Goal: Task Accomplishment & Management: Use online tool/utility

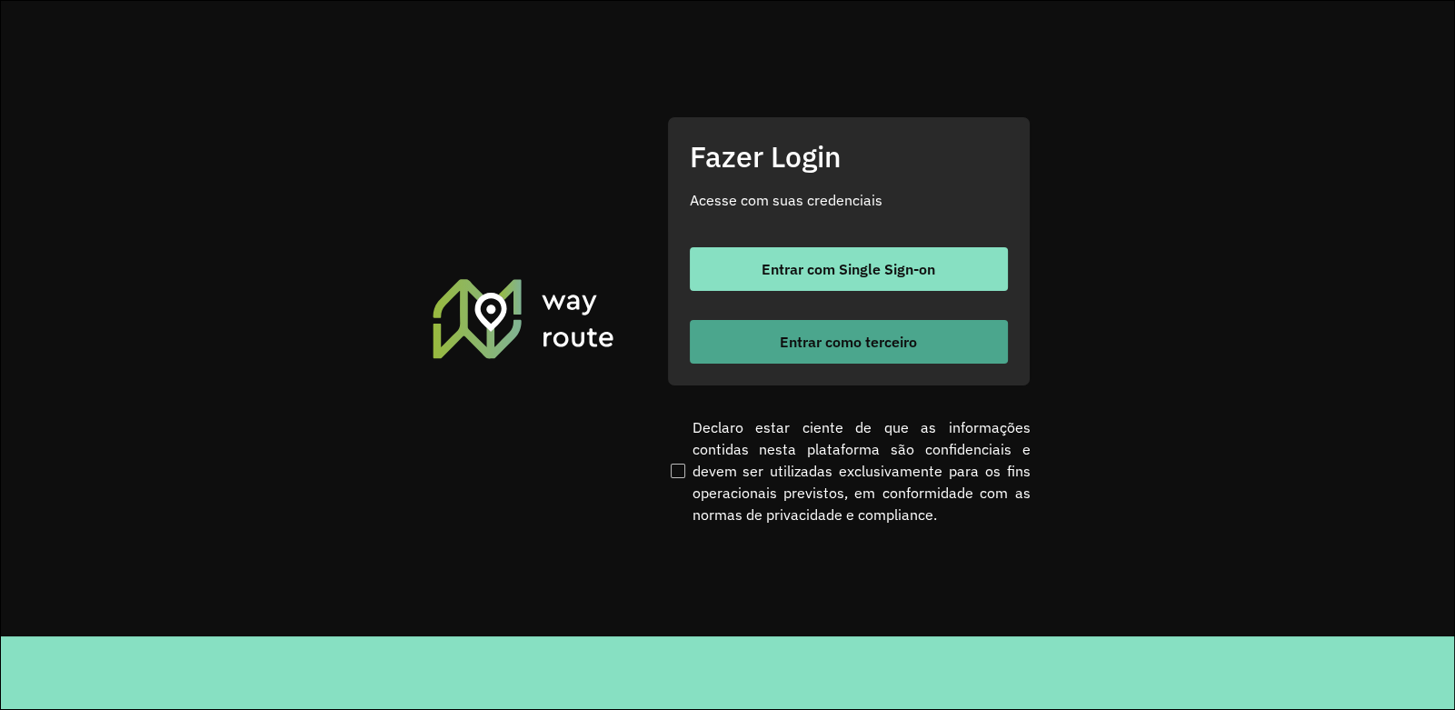
click at [795, 329] on button "Entrar como terceiro" at bounding box center [849, 342] width 318 height 44
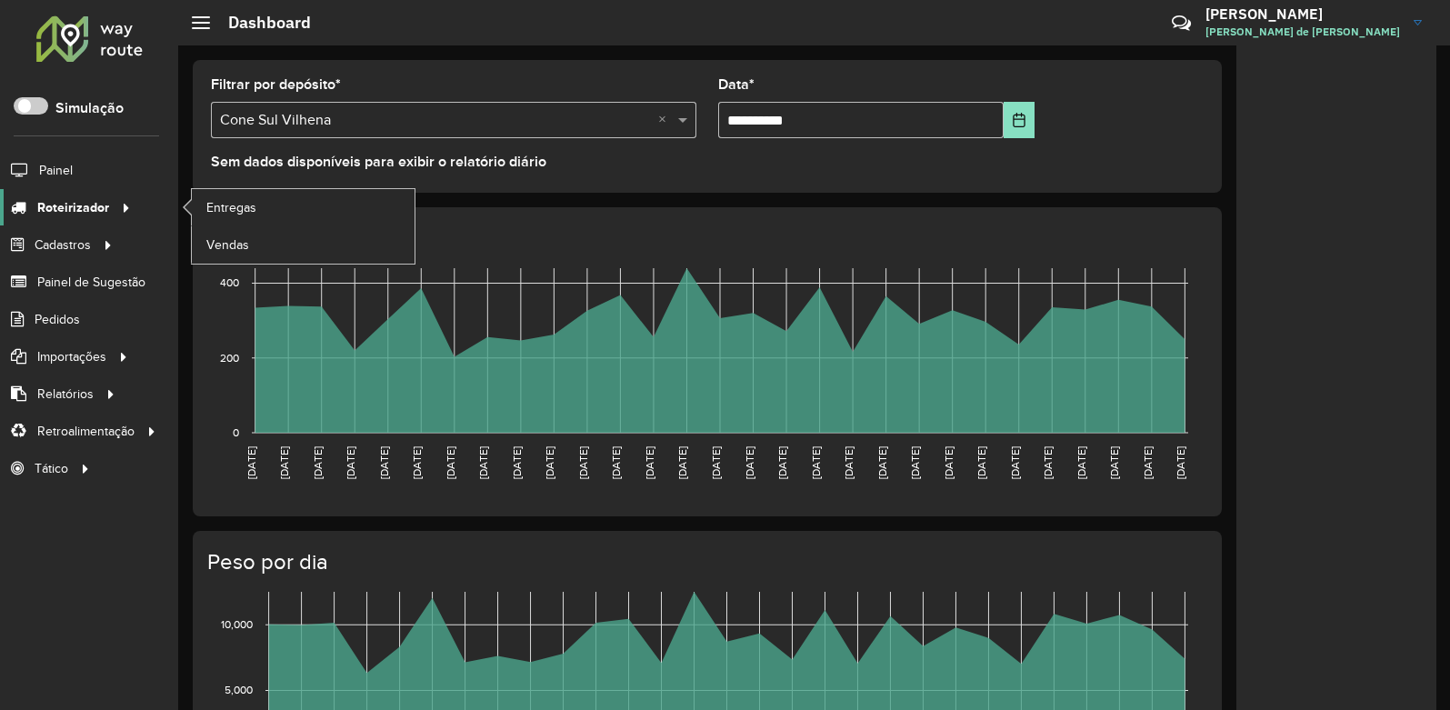
click at [95, 205] on span "Roteirizador" at bounding box center [73, 207] width 72 height 19
click at [236, 213] on span "Entregas" at bounding box center [232, 207] width 52 height 19
click at [235, 238] on span "Vendas" at bounding box center [228, 244] width 45 height 19
click at [249, 210] on span "Entregas" at bounding box center [232, 207] width 52 height 19
click at [238, 206] on span "Entregas" at bounding box center [232, 207] width 52 height 19
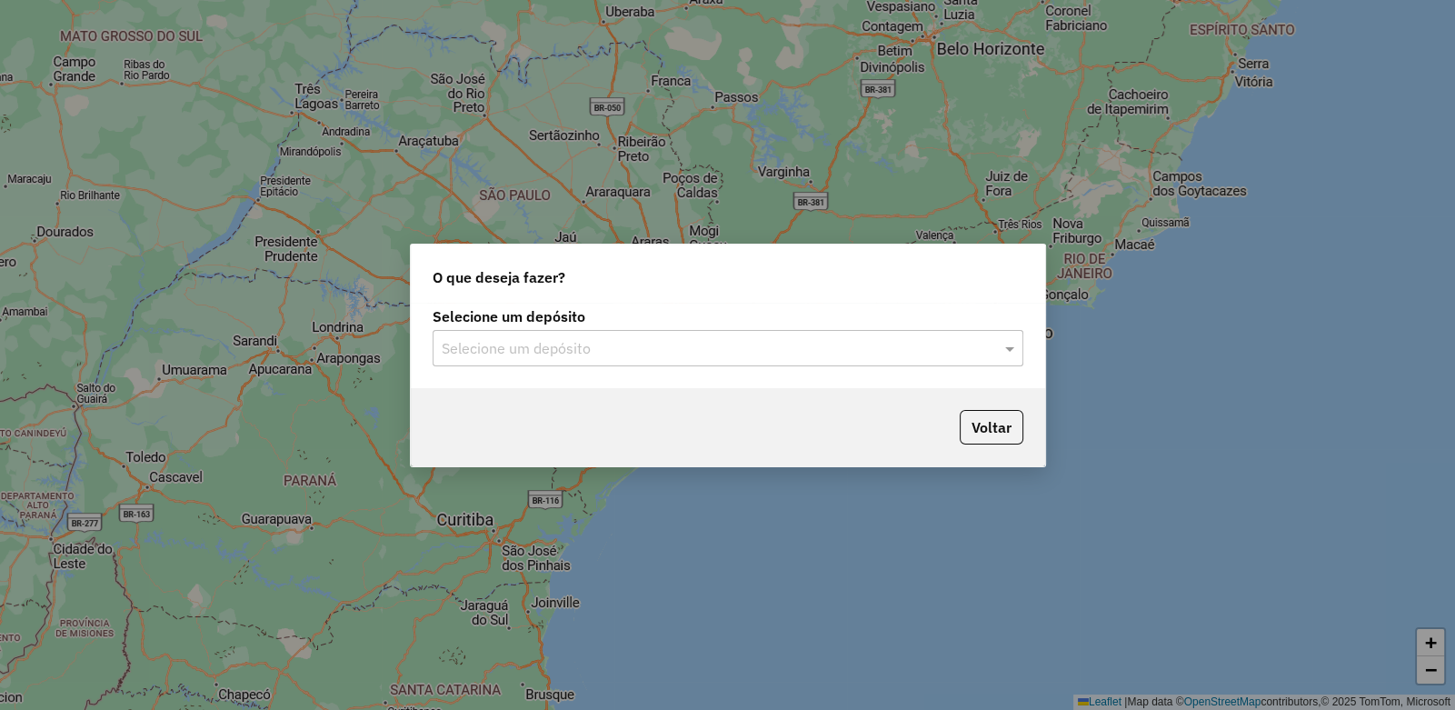
click at [518, 339] on input "text" at bounding box center [710, 349] width 536 height 22
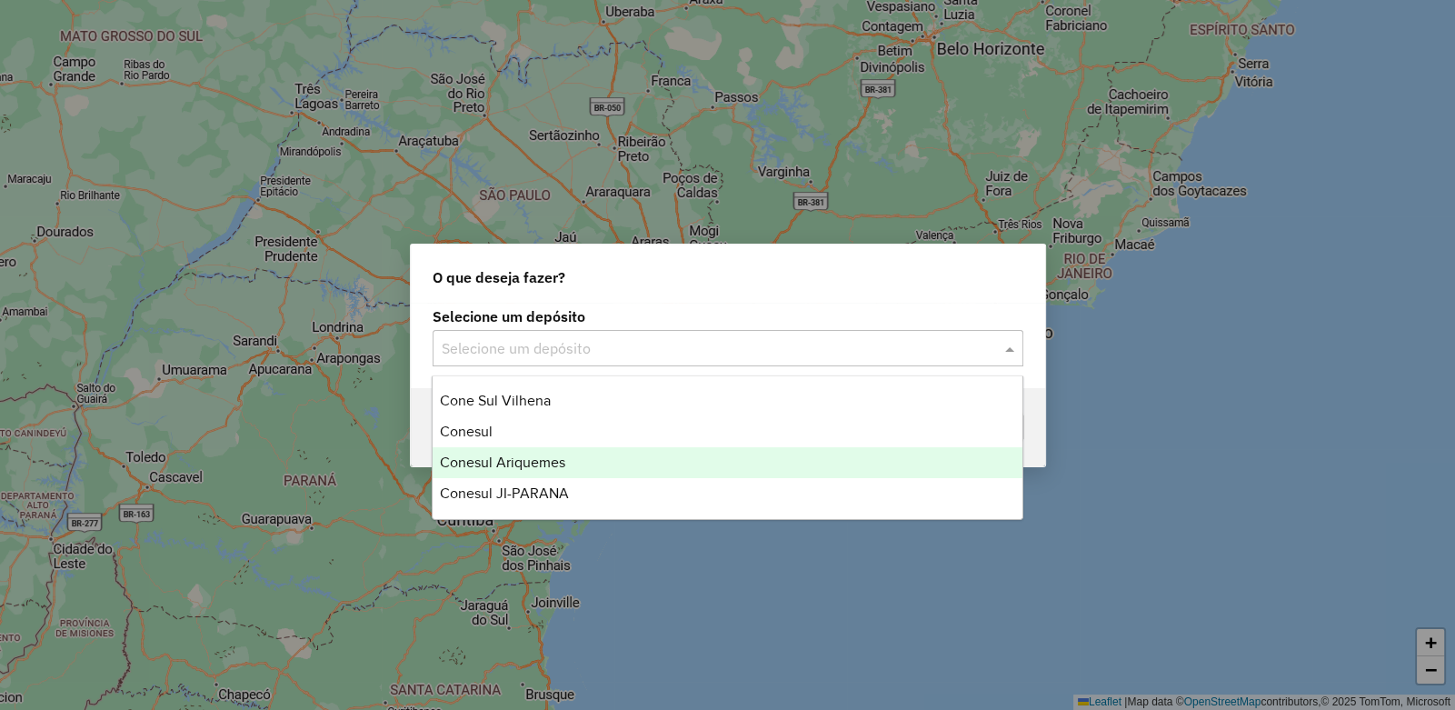
click at [519, 463] on span "Conesul Ariquemes" at bounding box center [502, 461] width 125 height 15
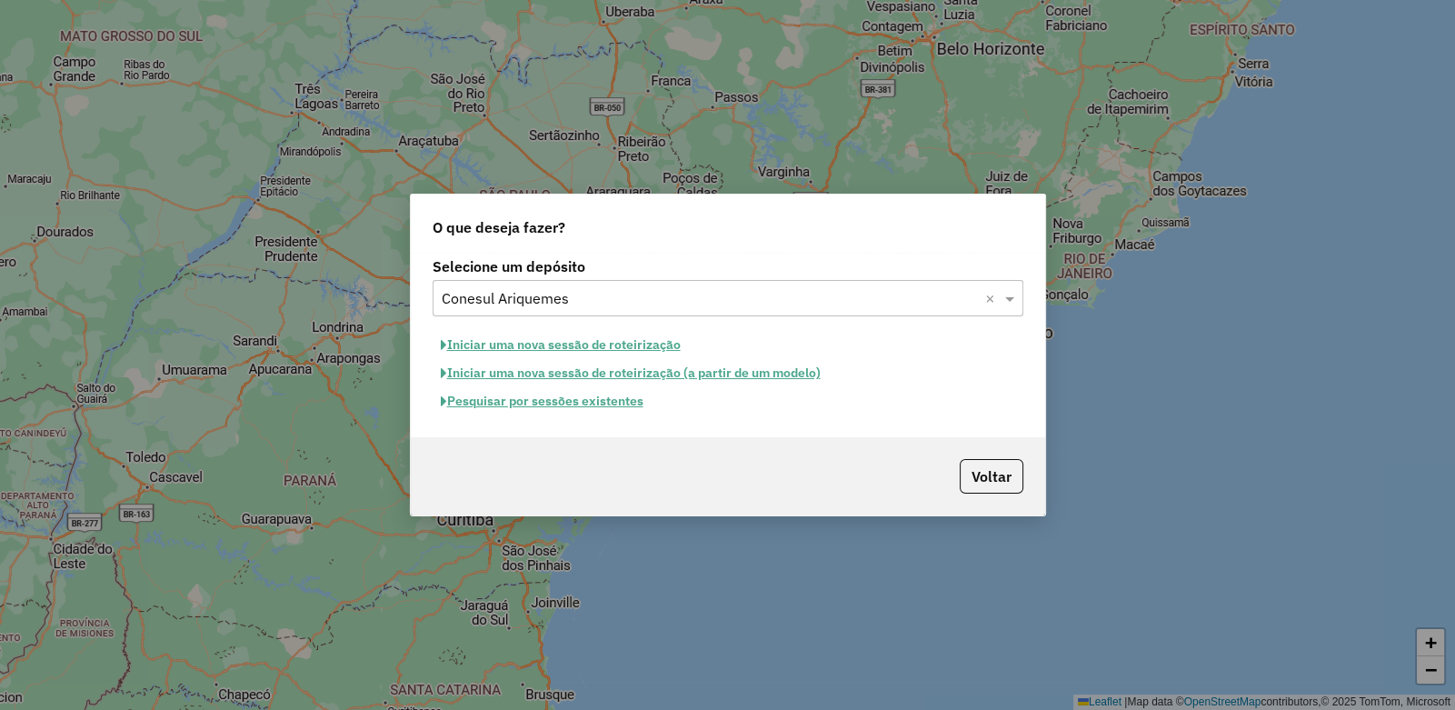
click at [528, 337] on button "Iniciar uma nova sessão de roteirização" at bounding box center [561, 345] width 256 height 28
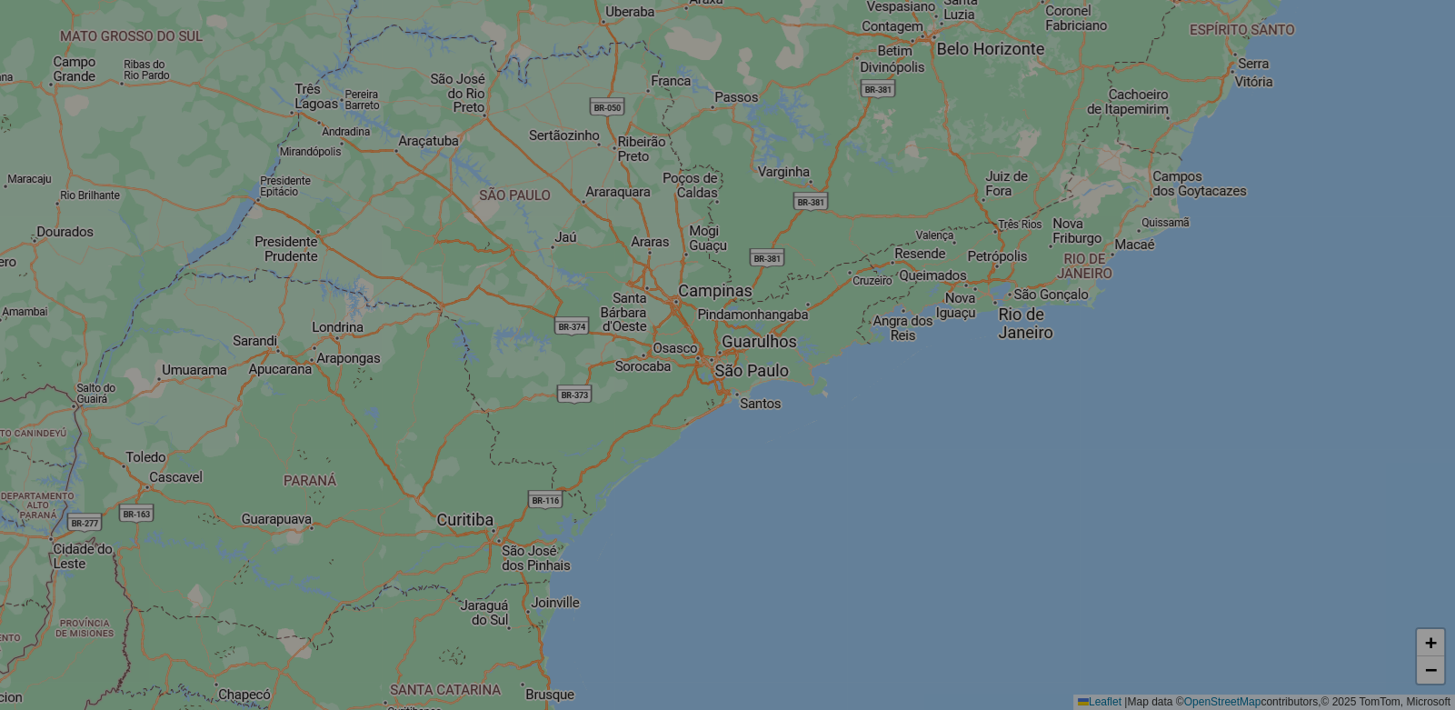
select select "*"
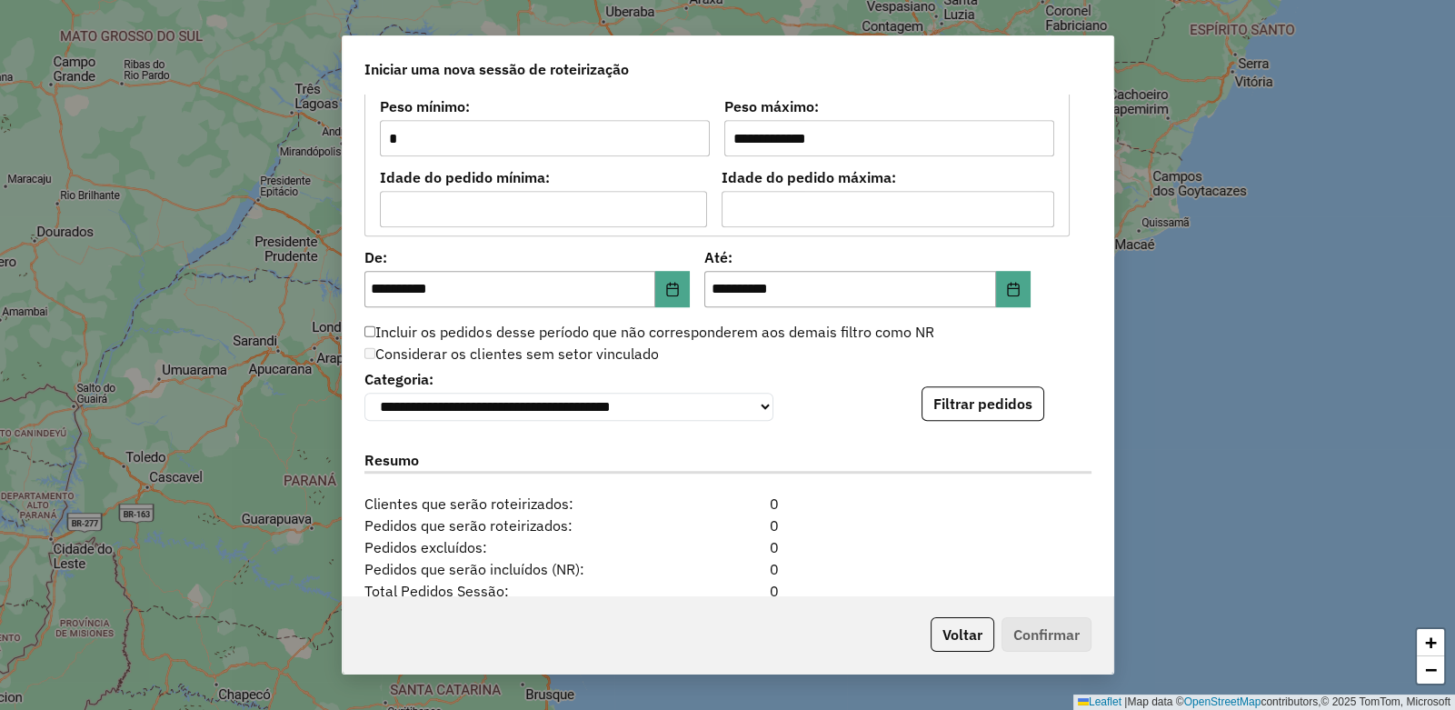
scroll to position [1710, 0]
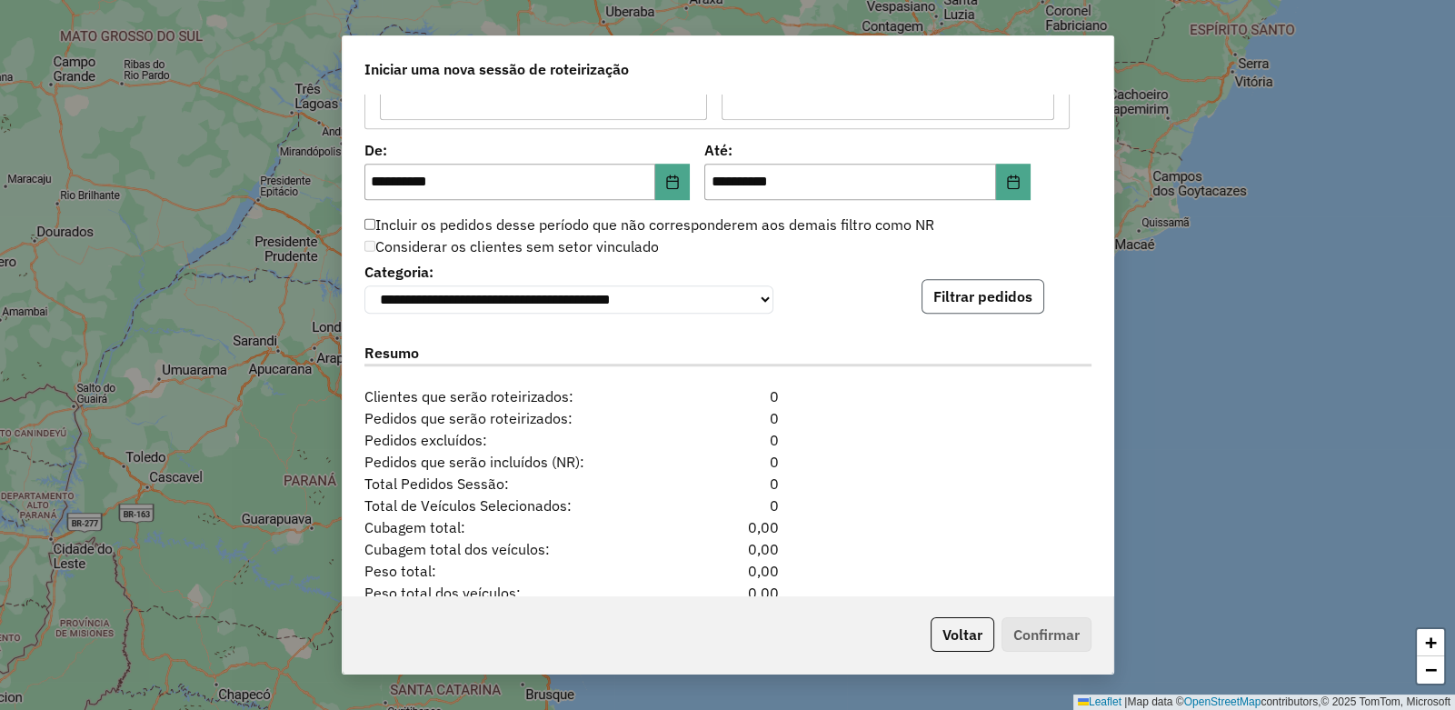
click at [974, 297] on button "Filtrar pedidos" at bounding box center [983, 296] width 123 height 35
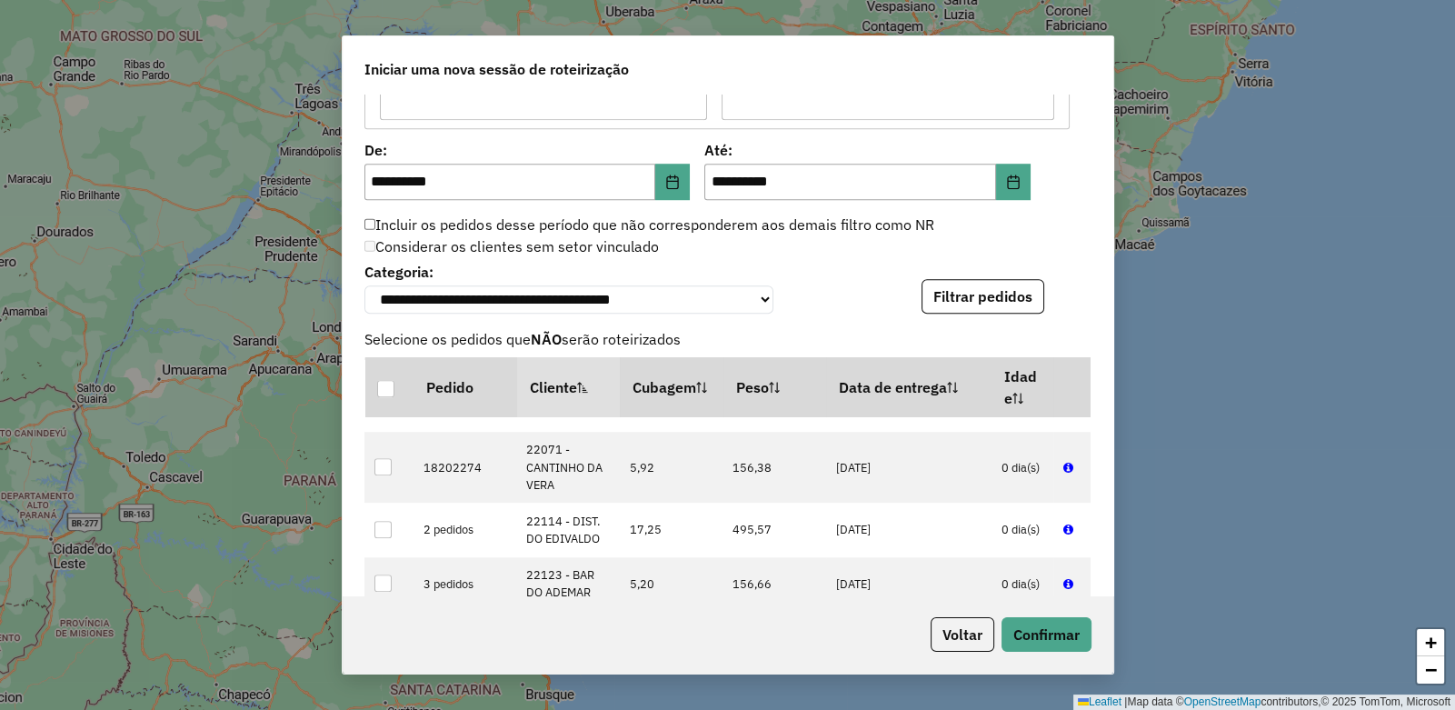
scroll to position [2817, 0]
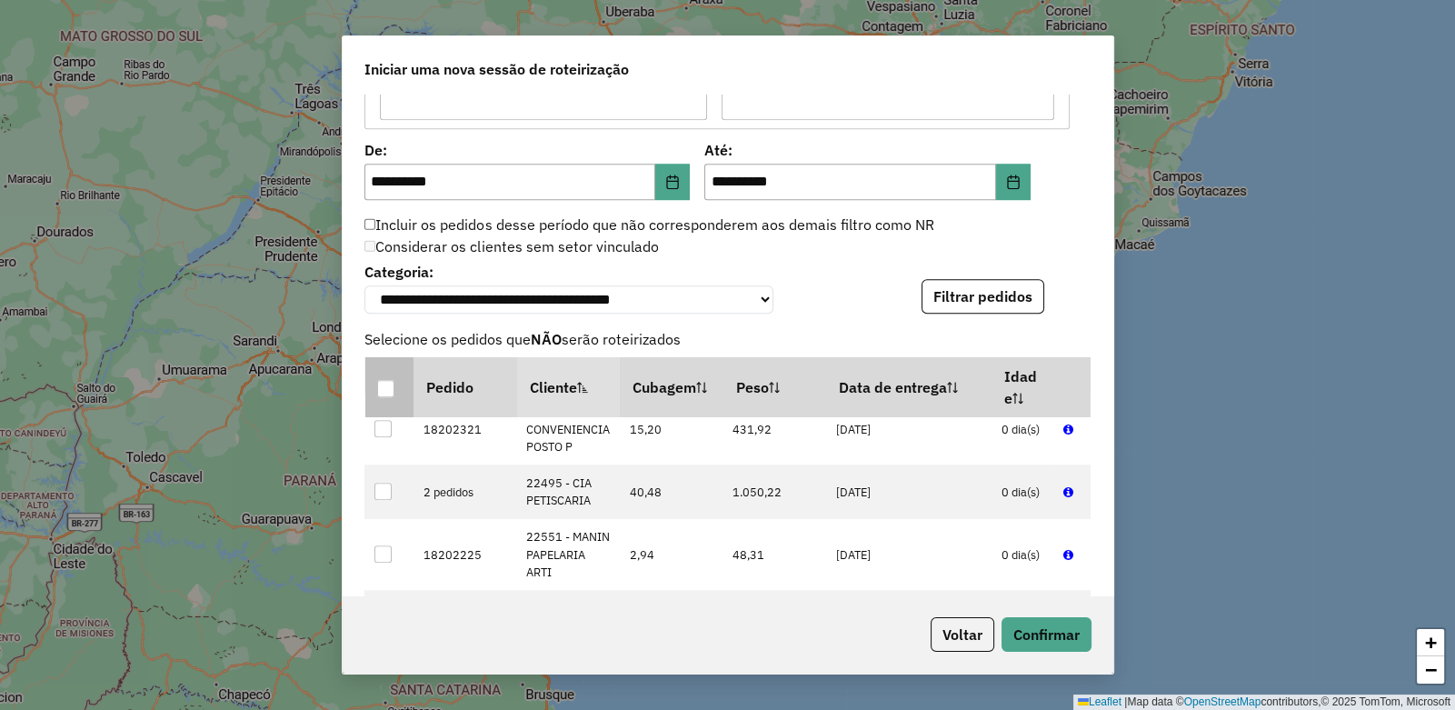
click at [383, 386] on div at bounding box center [385, 389] width 17 height 17
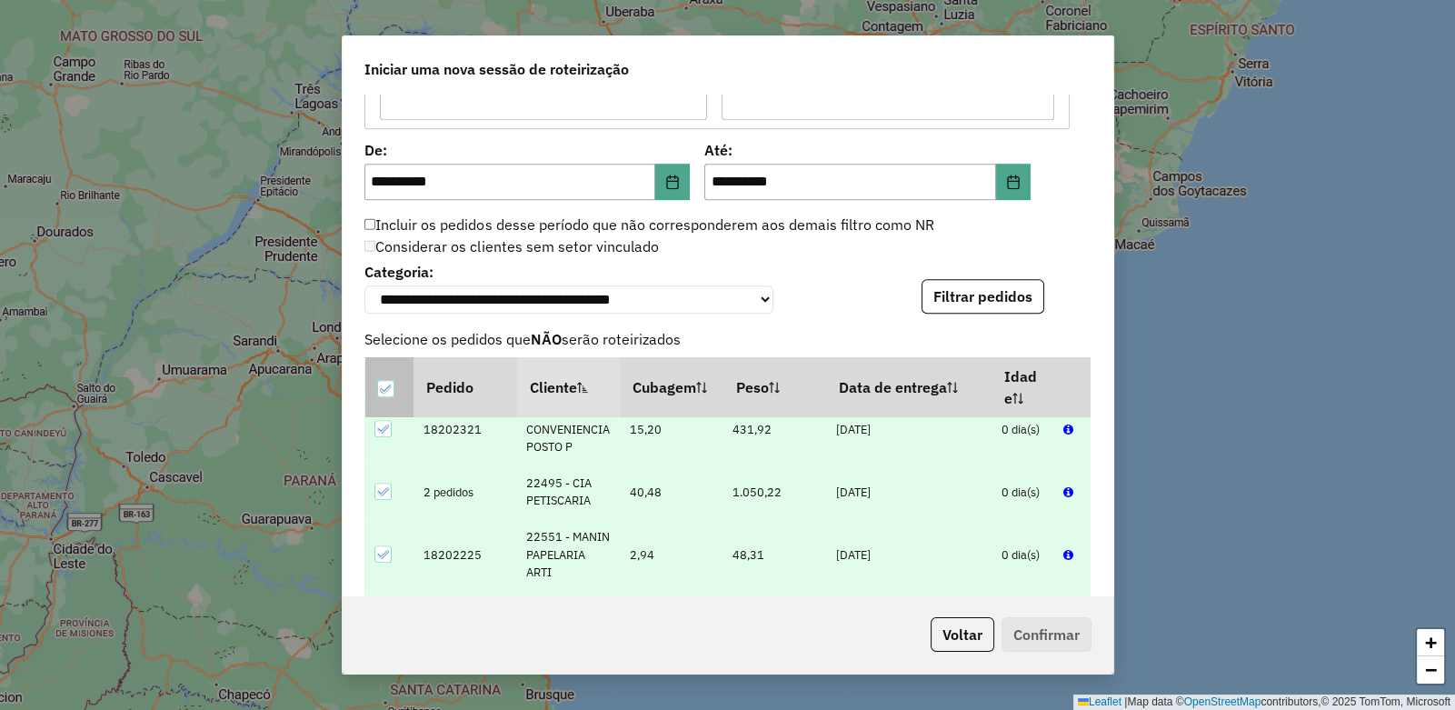
click at [384, 381] on div at bounding box center [385, 389] width 17 height 17
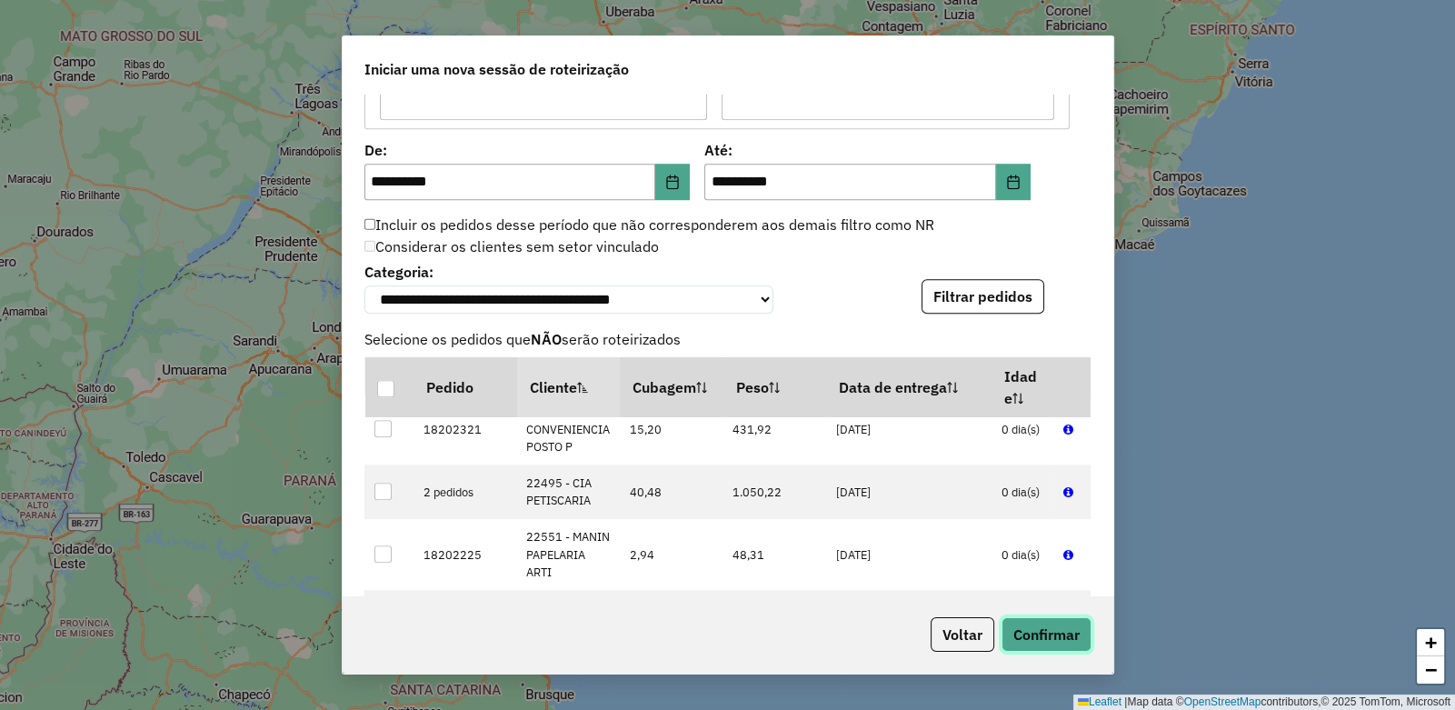
click at [1075, 634] on button "Confirmar" at bounding box center [1047, 634] width 90 height 35
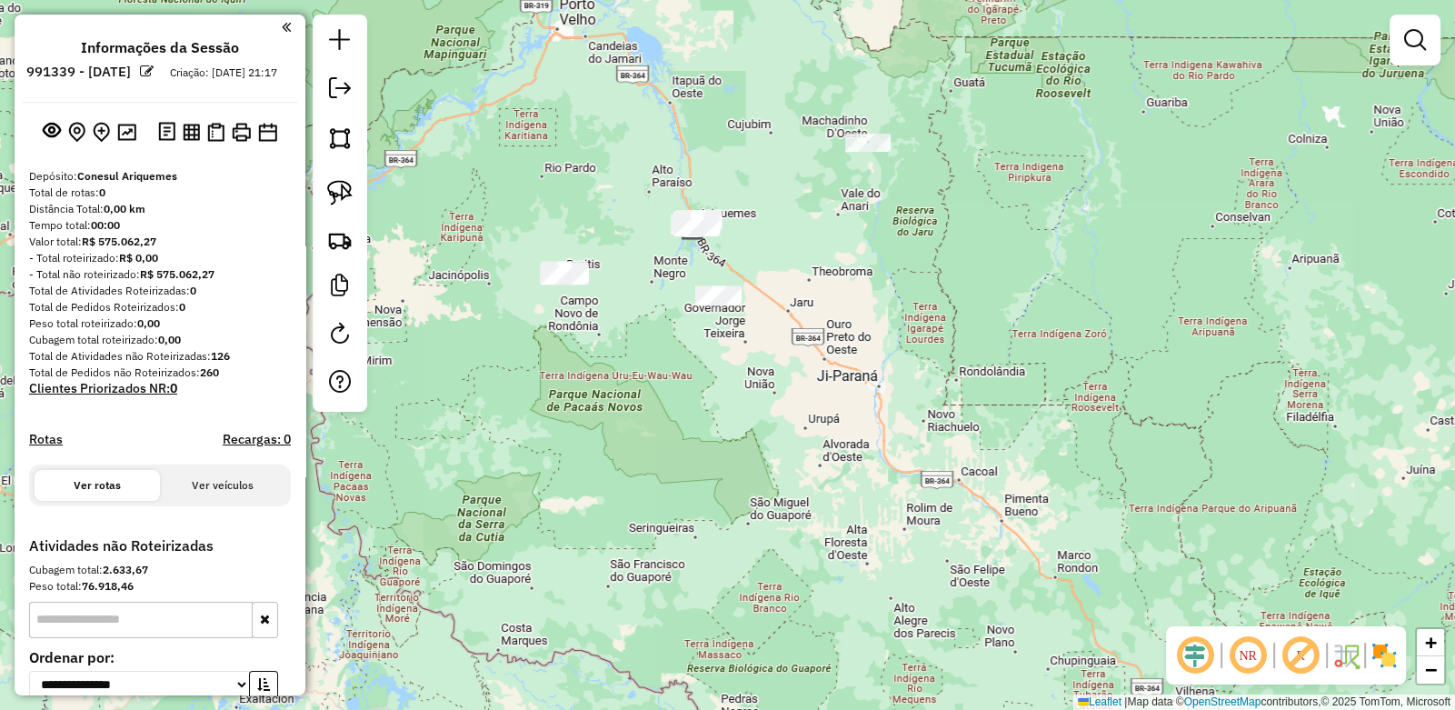
drag, startPoint x: 723, startPoint y: 205, endPoint x: 725, endPoint y: 315, distance: 110.0
click at [725, 315] on div "Janela de atendimento Grade de atendimento Capacidade Transportadoras Veículos …" at bounding box center [727, 355] width 1455 height 710
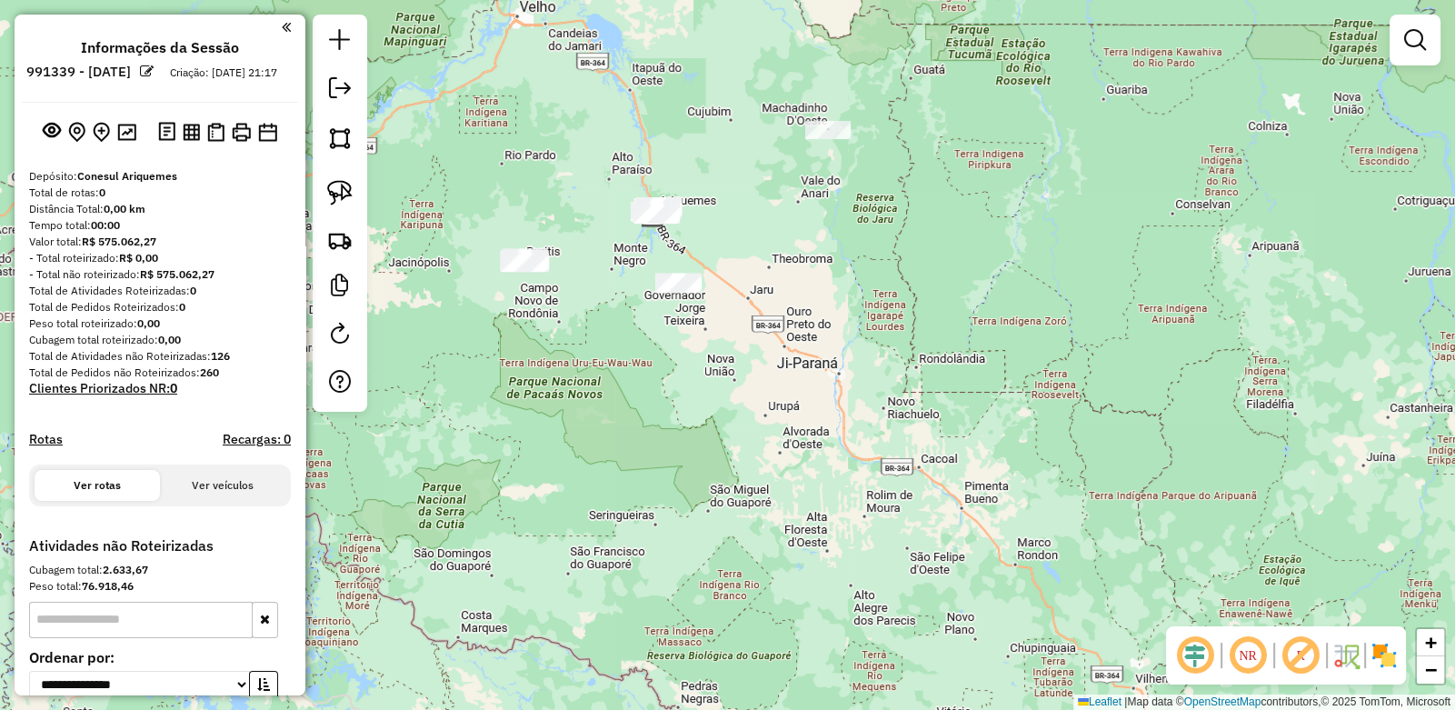
drag, startPoint x: 472, startPoint y: 207, endPoint x: 542, endPoint y: 216, distance: 70.6
click at [542, 216] on div "Janela de atendimento Grade de atendimento Capacidade Transportadoras Veículos …" at bounding box center [727, 355] width 1455 height 710
click at [346, 180] on img at bounding box center [339, 192] width 25 height 25
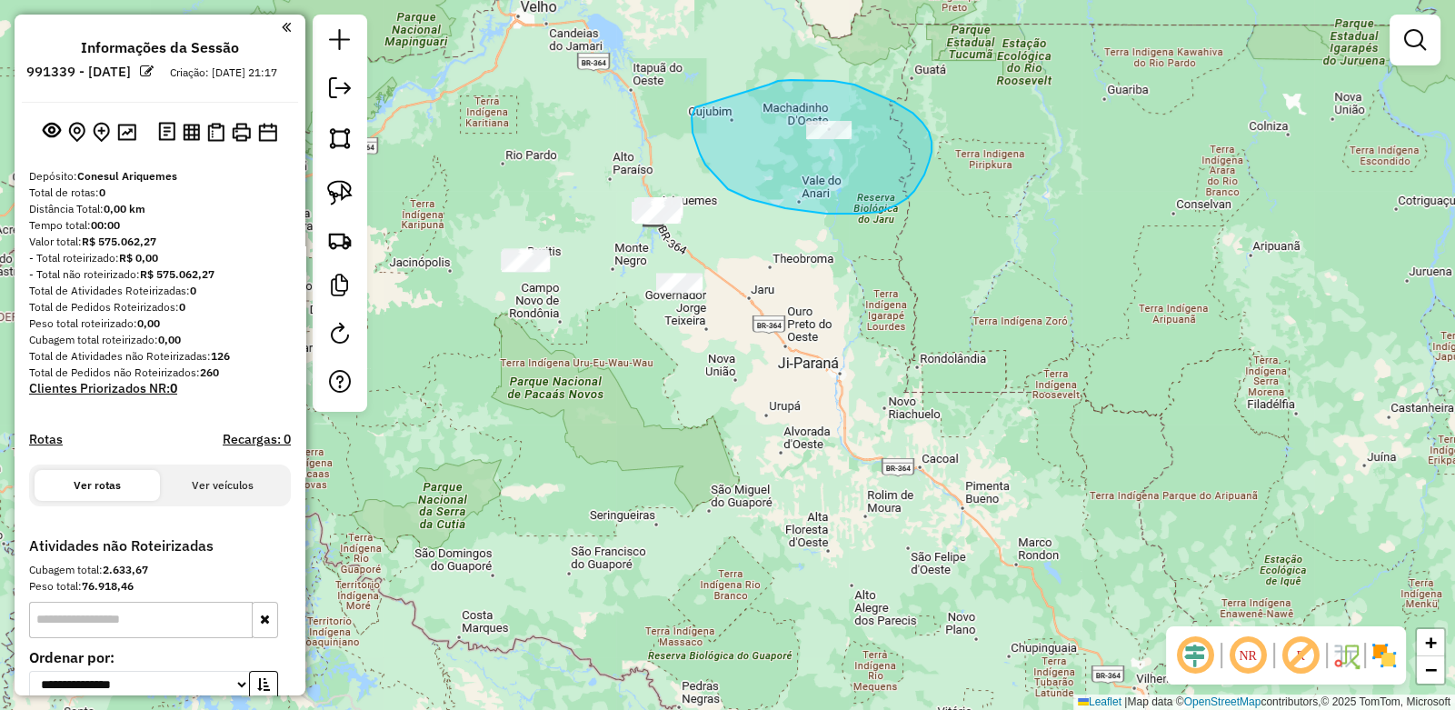
drag, startPoint x: 778, startPoint y: 81, endPoint x: 695, endPoint y: 107, distance: 86.8
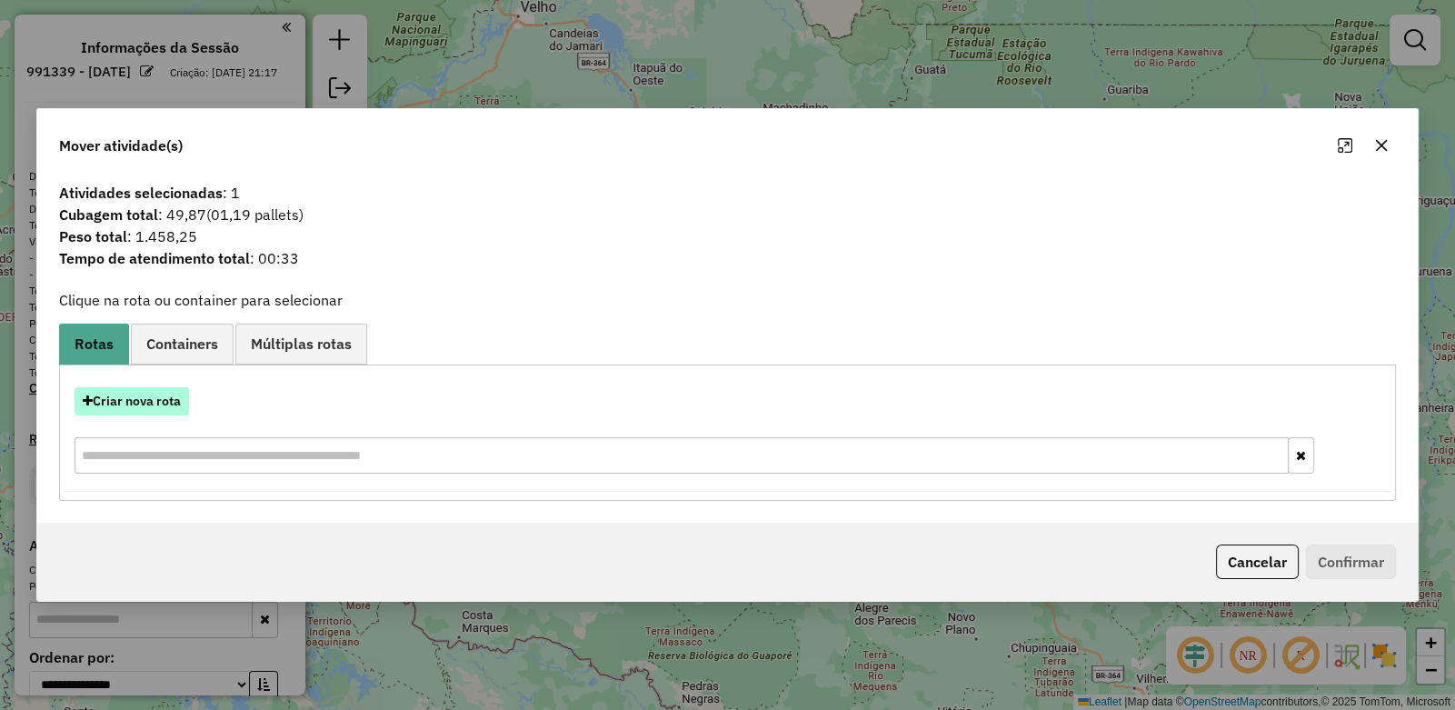
click at [115, 399] on button "Criar nova rota" at bounding box center [132, 401] width 115 height 28
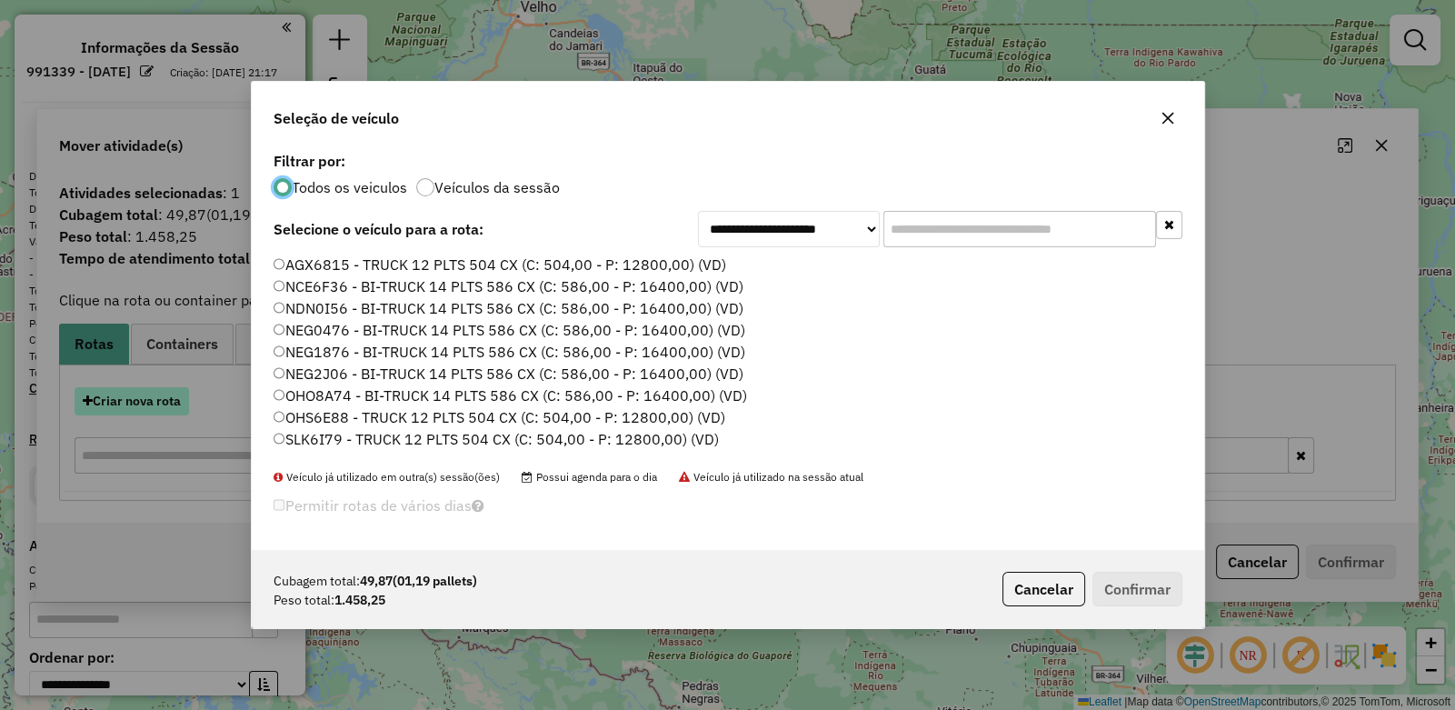
scroll to position [9, 5]
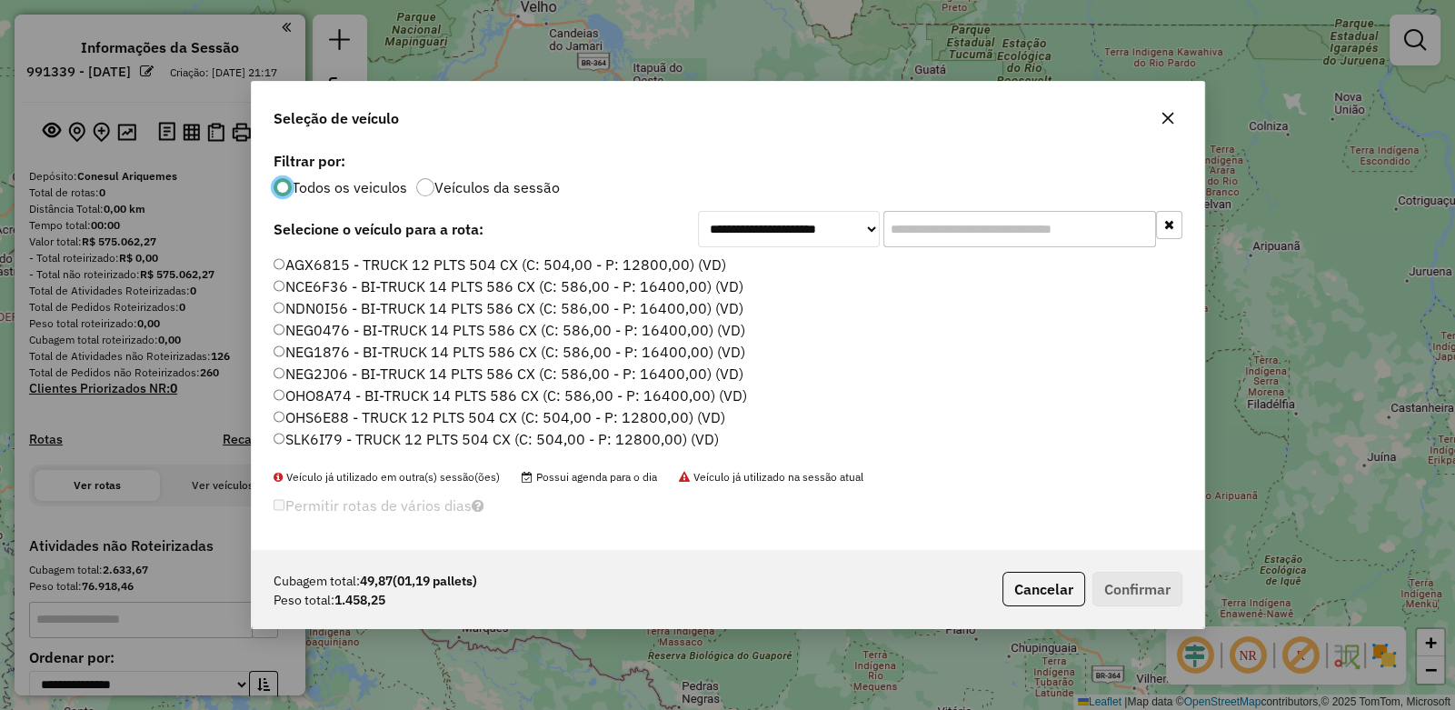
click at [916, 226] on input "text" at bounding box center [1020, 229] width 273 height 36
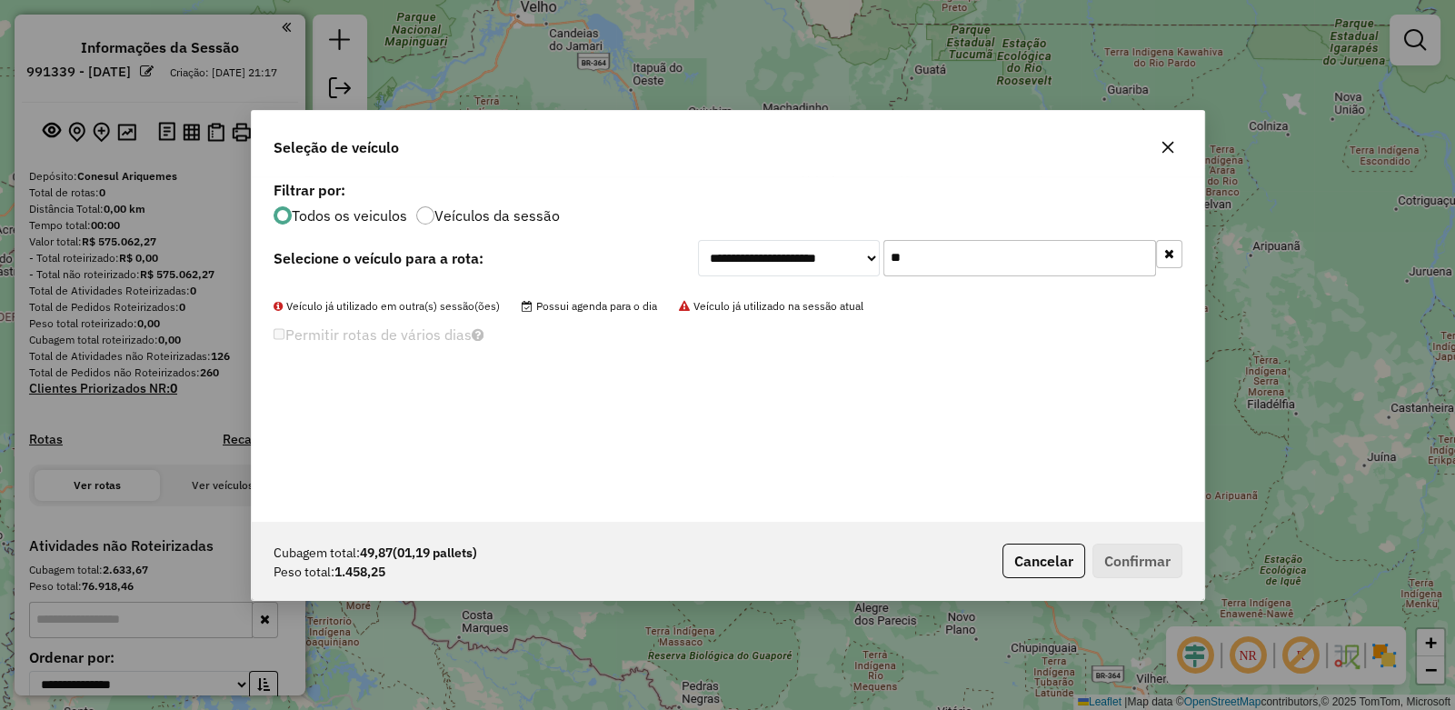
type input "*"
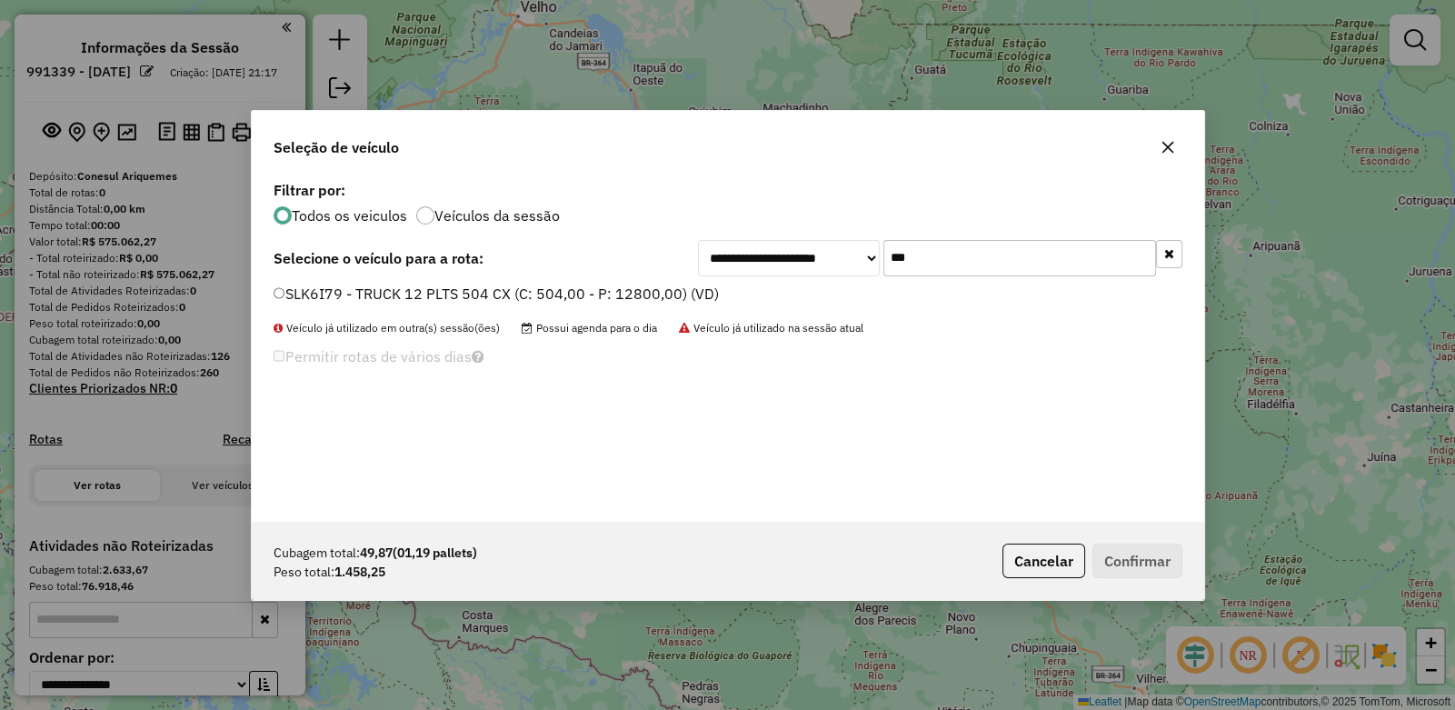
type input "***"
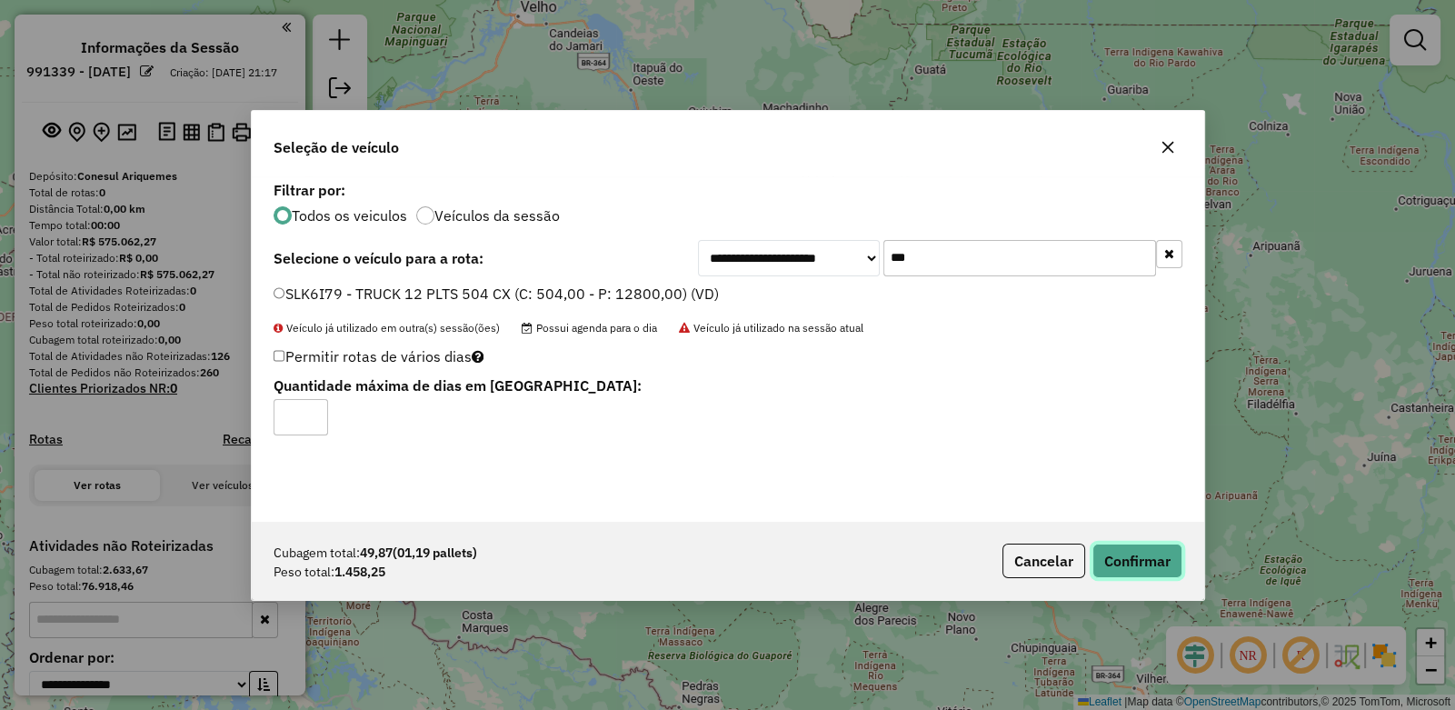
click at [1150, 559] on button "Confirmar" at bounding box center [1138, 561] width 90 height 35
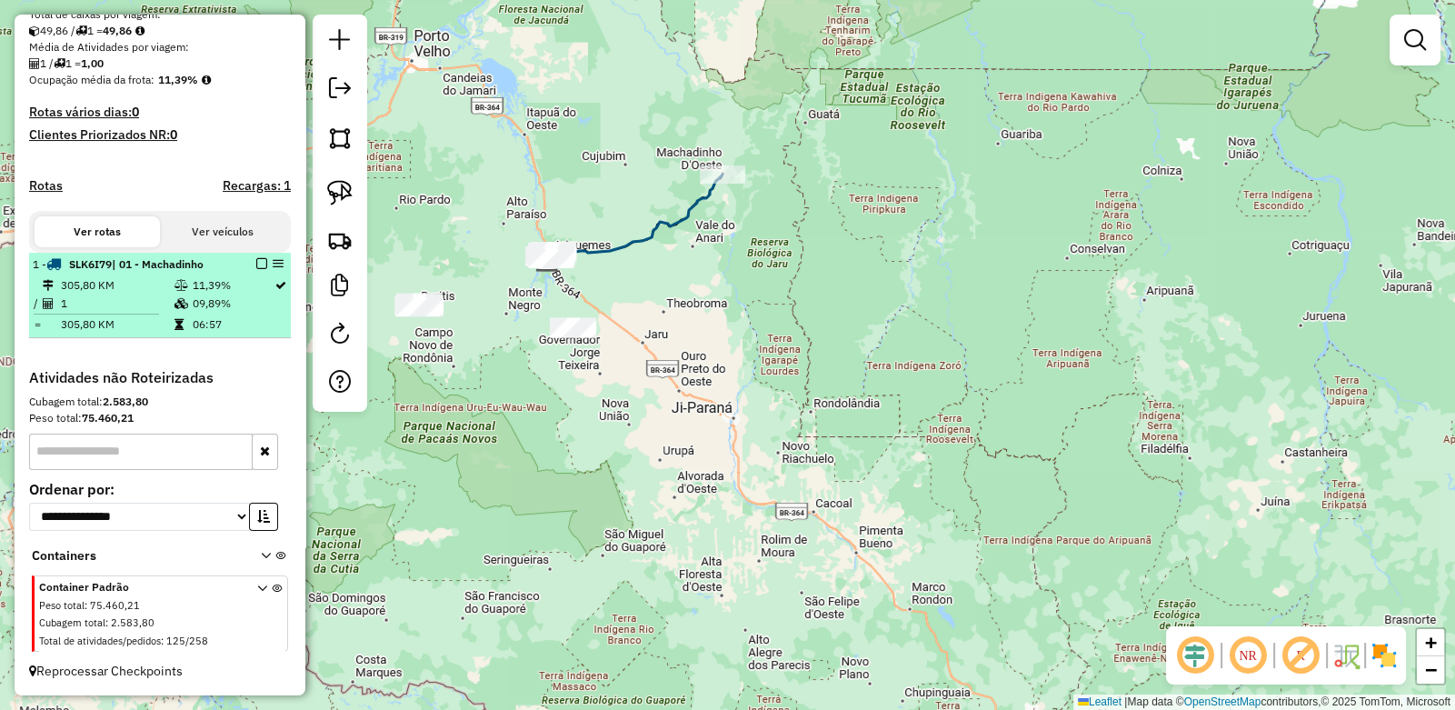
scroll to position [405, 0]
click at [273, 262] on em at bounding box center [278, 263] width 11 height 11
select select "**********"
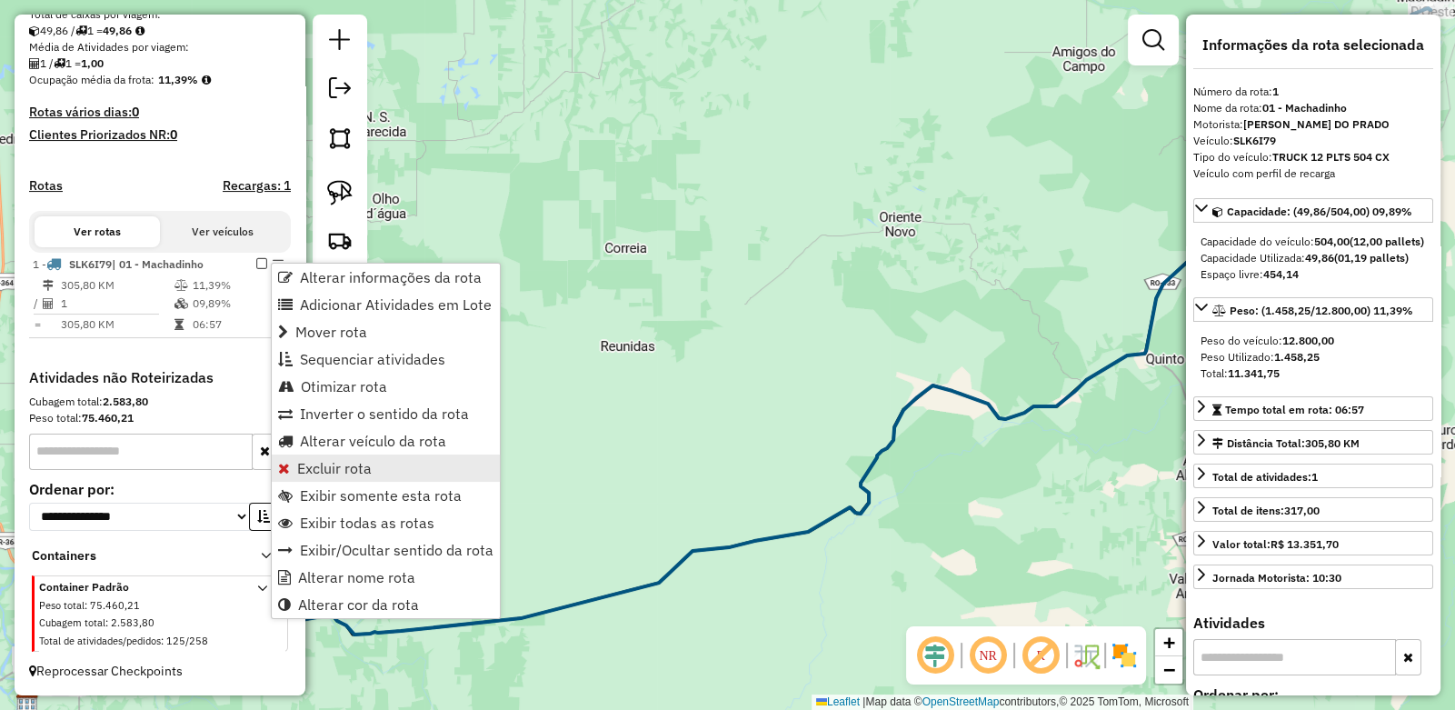
click at [332, 466] on span "Excluir rota" at bounding box center [334, 468] width 75 height 15
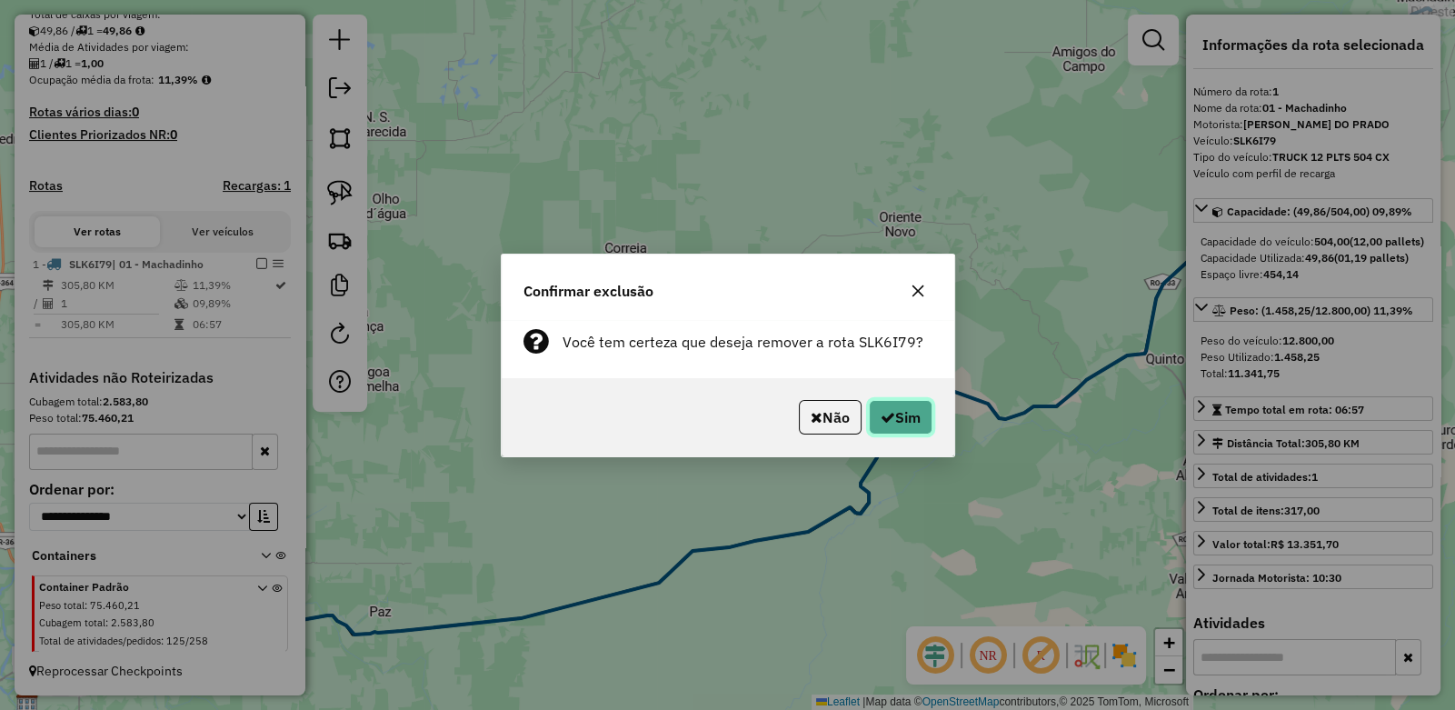
click at [915, 416] on button "Sim" at bounding box center [901, 417] width 64 height 35
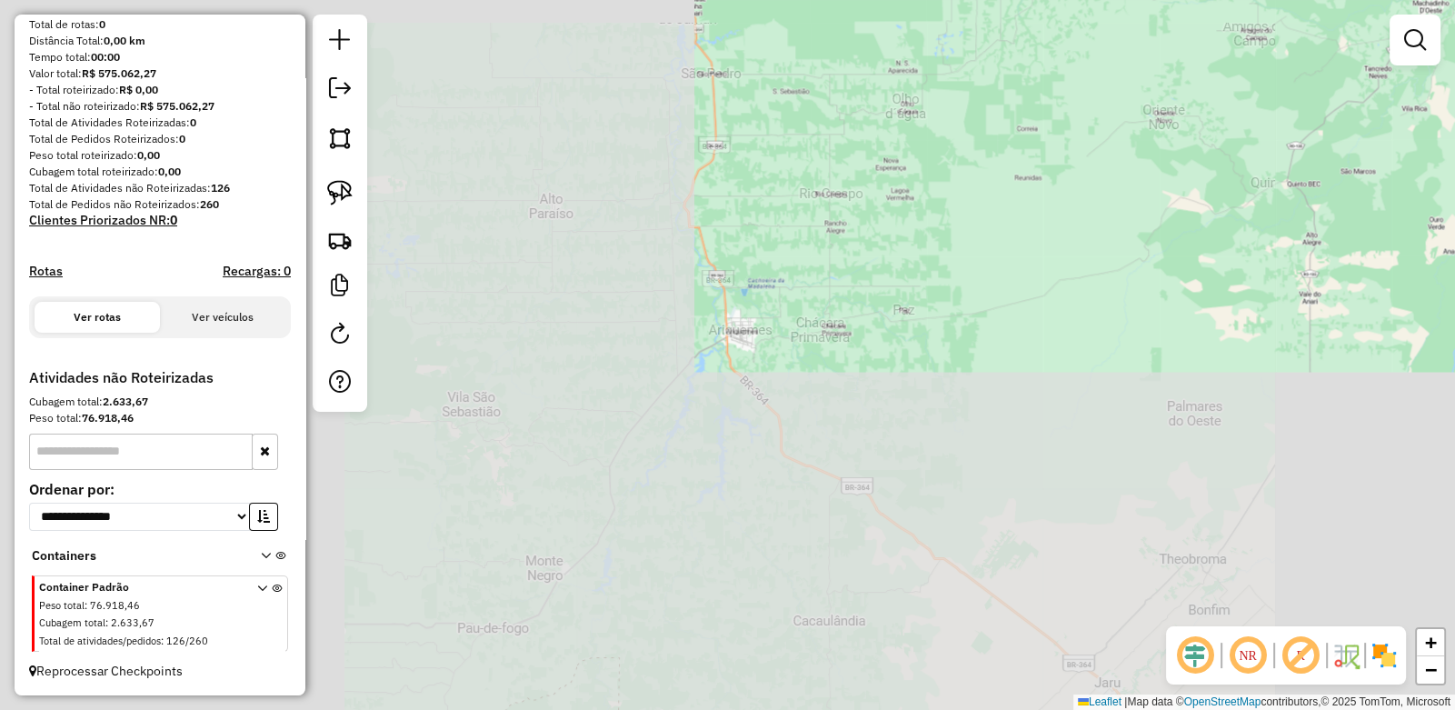
scroll to position [183, 0]
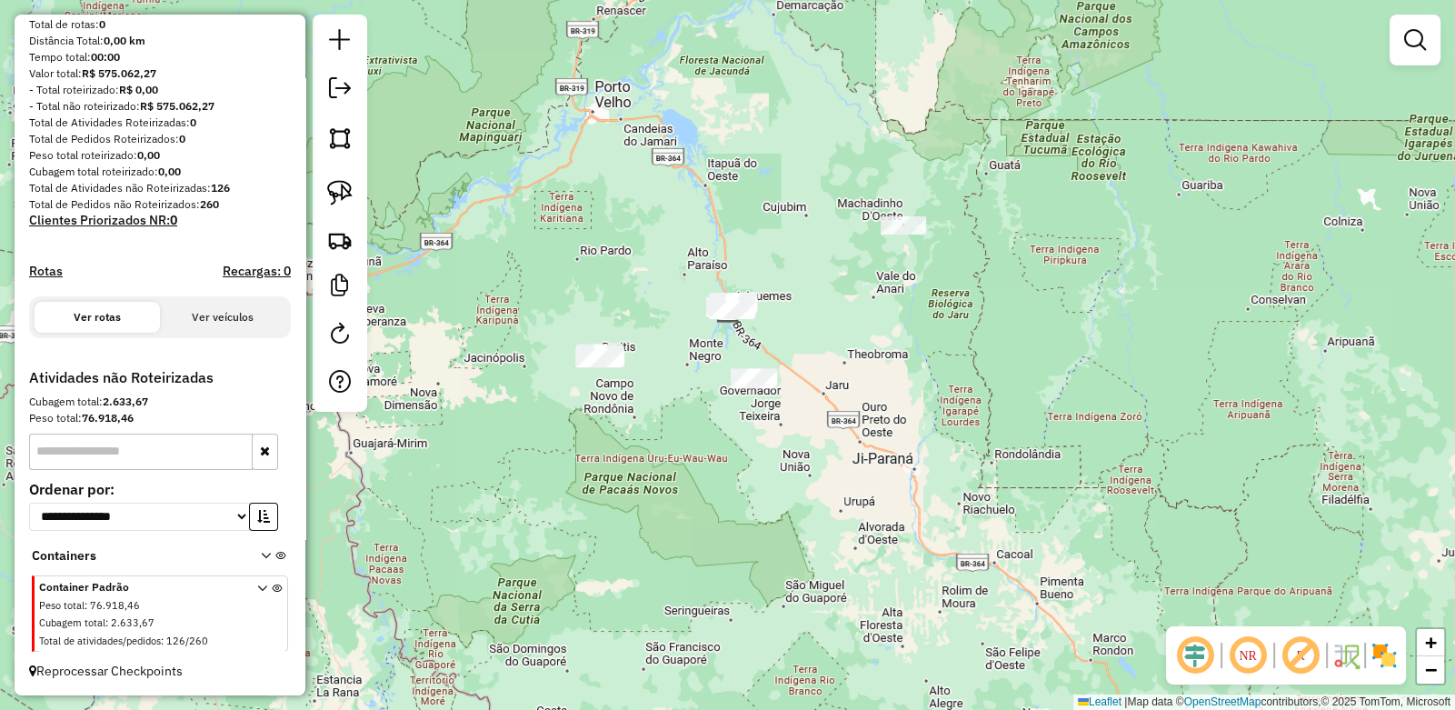
drag, startPoint x: 780, startPoint y: 428, endPoint x: 729, endPoint y: 346, distance: 96.4
click at [729, 346] on div "Janela de atendimento Grade de atendimento Capacidade Transportadoras Veículos …" at bounding box center [727, 355] width 1455 height 710
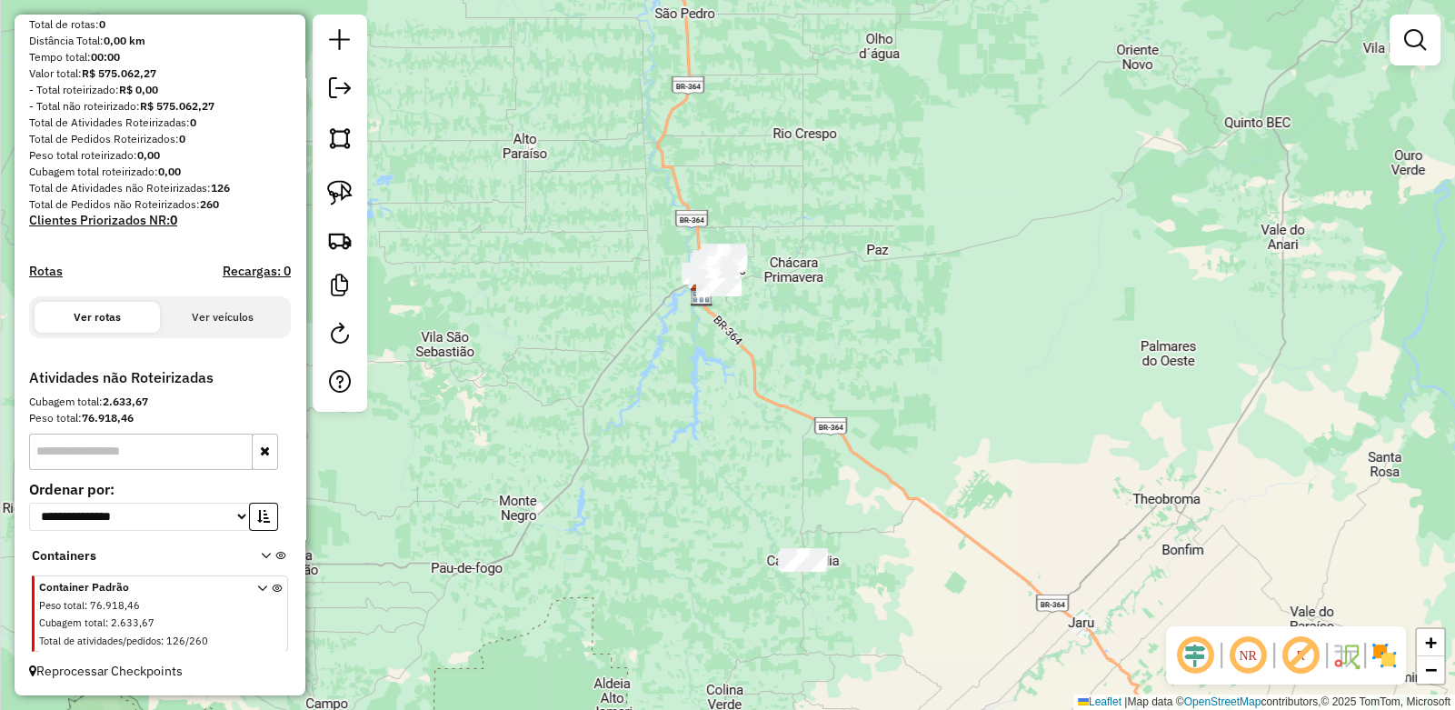
drag, startPoint x: 827, startPoint y: 308, endPoint x: 714, endPoint y: 353, distance: 121.2
click at [714, 353] on div "Janela de atendimento Grade de atendimento Capacidade Transportadoras Veículos …" at bounding box center [727, 355] width 1455 height 710
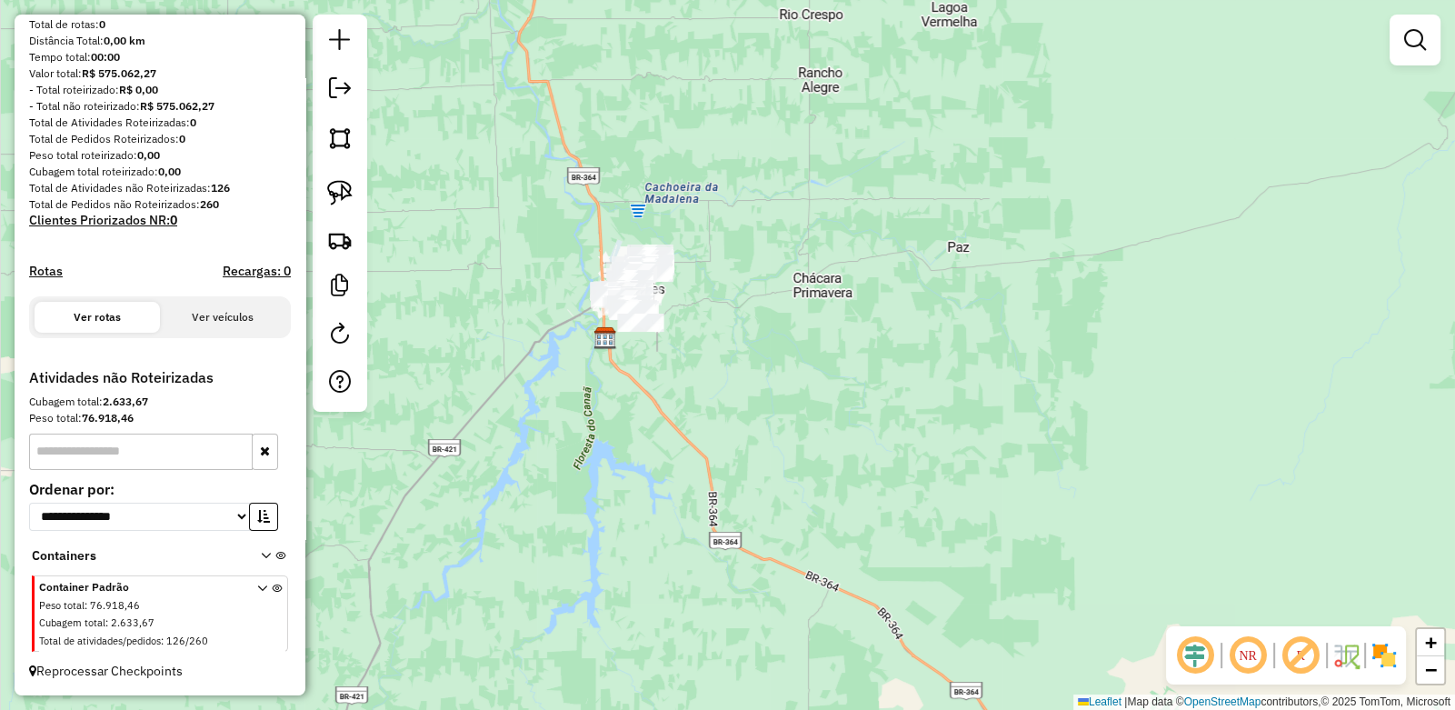
drag, startPoint x: 673, startPoint y: 276, endPoint x: 671, endPoint y: 313, distance: 36.4
click at [671, 313] on div "Janela de atendimento Grade de atendimento Capacidade Transportadoras Veículos …" at bounding box center [727, 355] width 1455 height 710
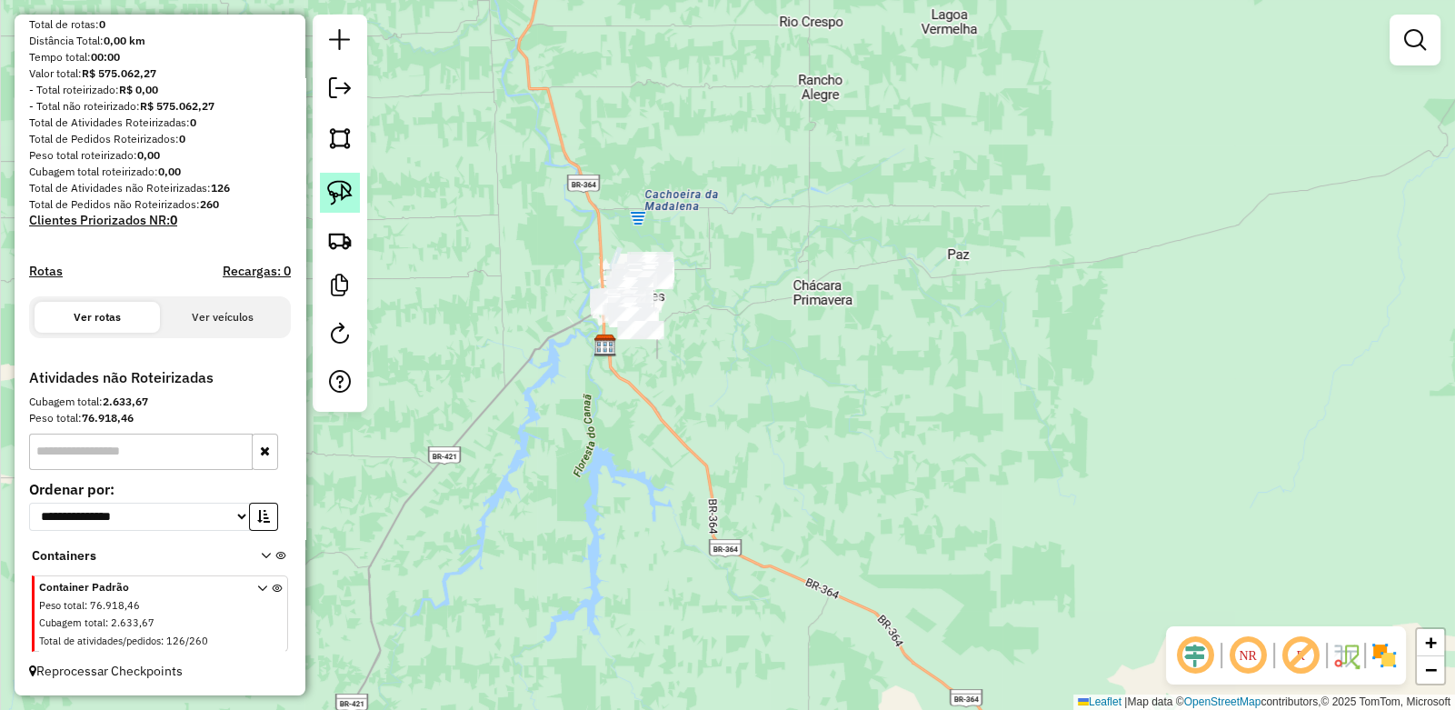
click at [349, 191] on img at bounding box center [339, 192] width 25 height 25
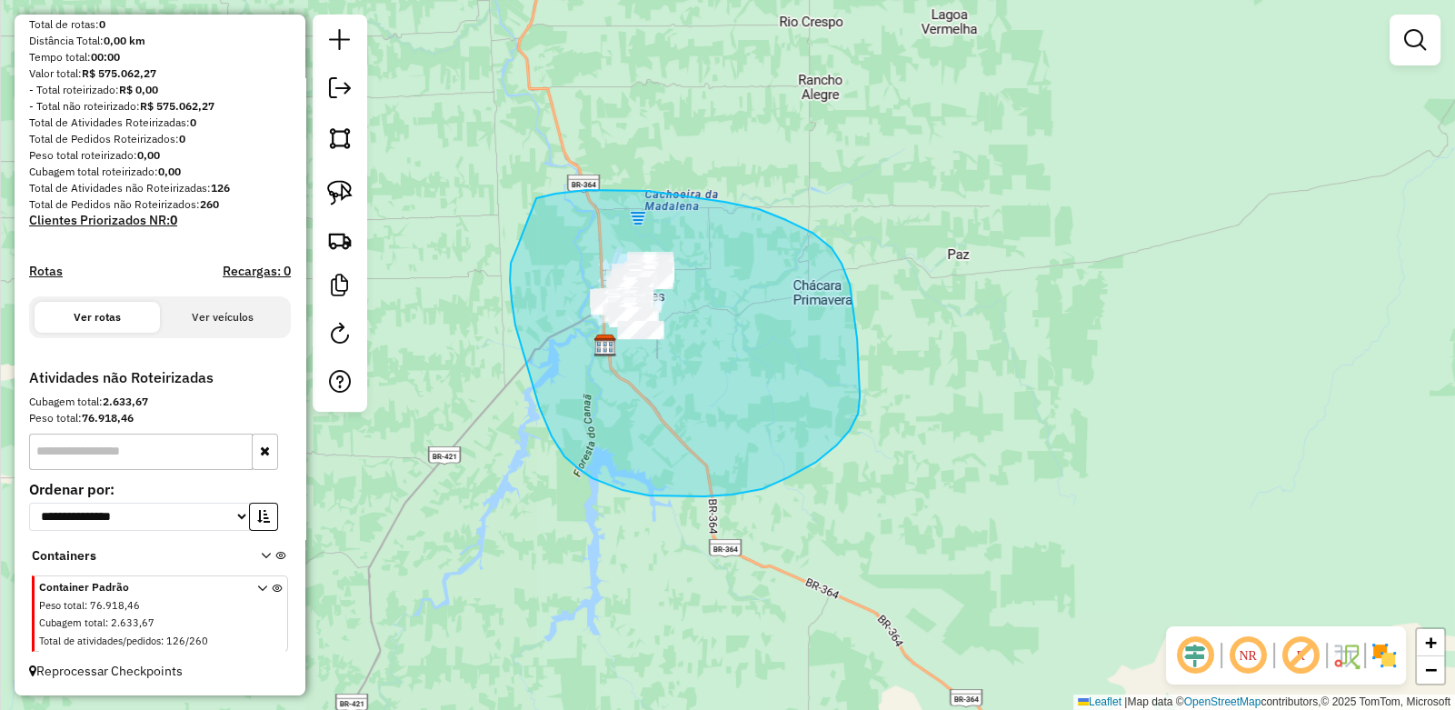
drag, startPoint x: 536, startPoint y: 198, endPoint x: 554, endPoint y: 177, distance: 27.1
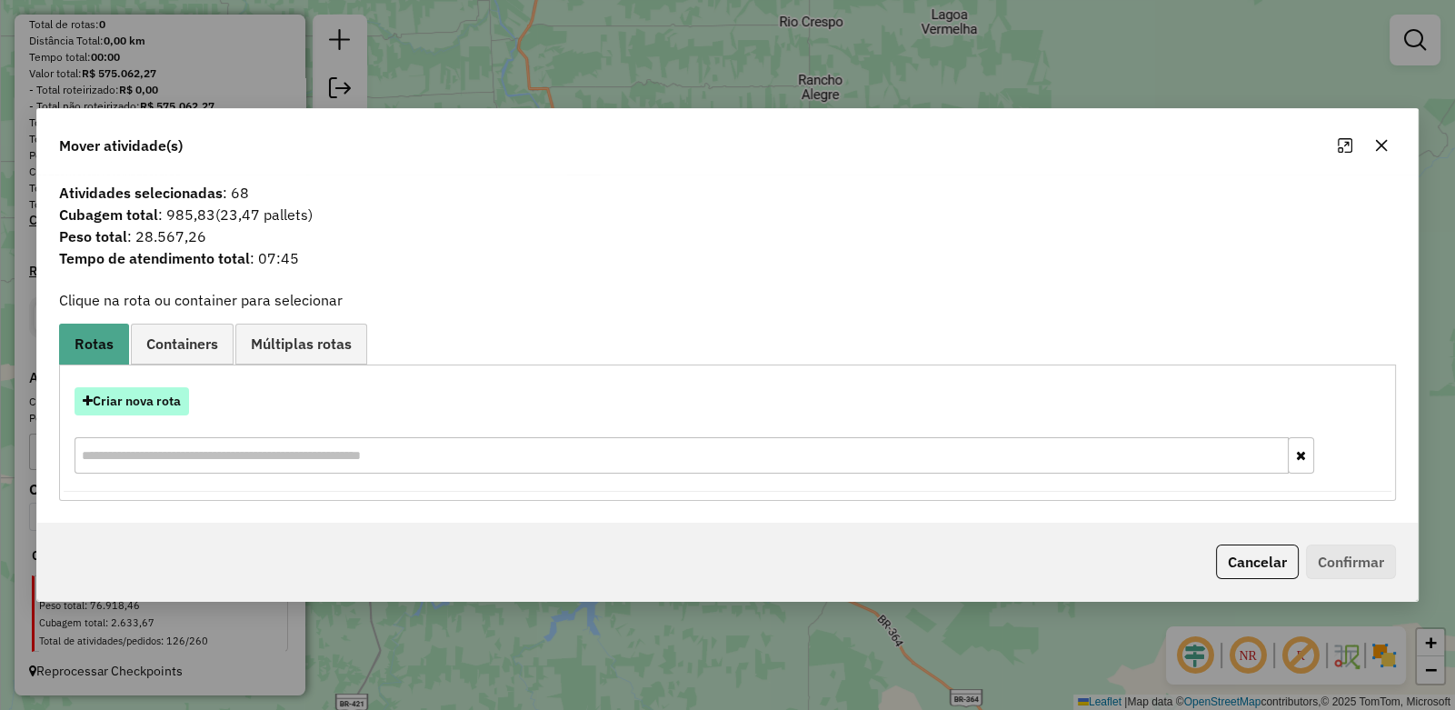
click at [139, 396] on button "Criar nova rota" at bounding box center [132, 401] width 115 height 28
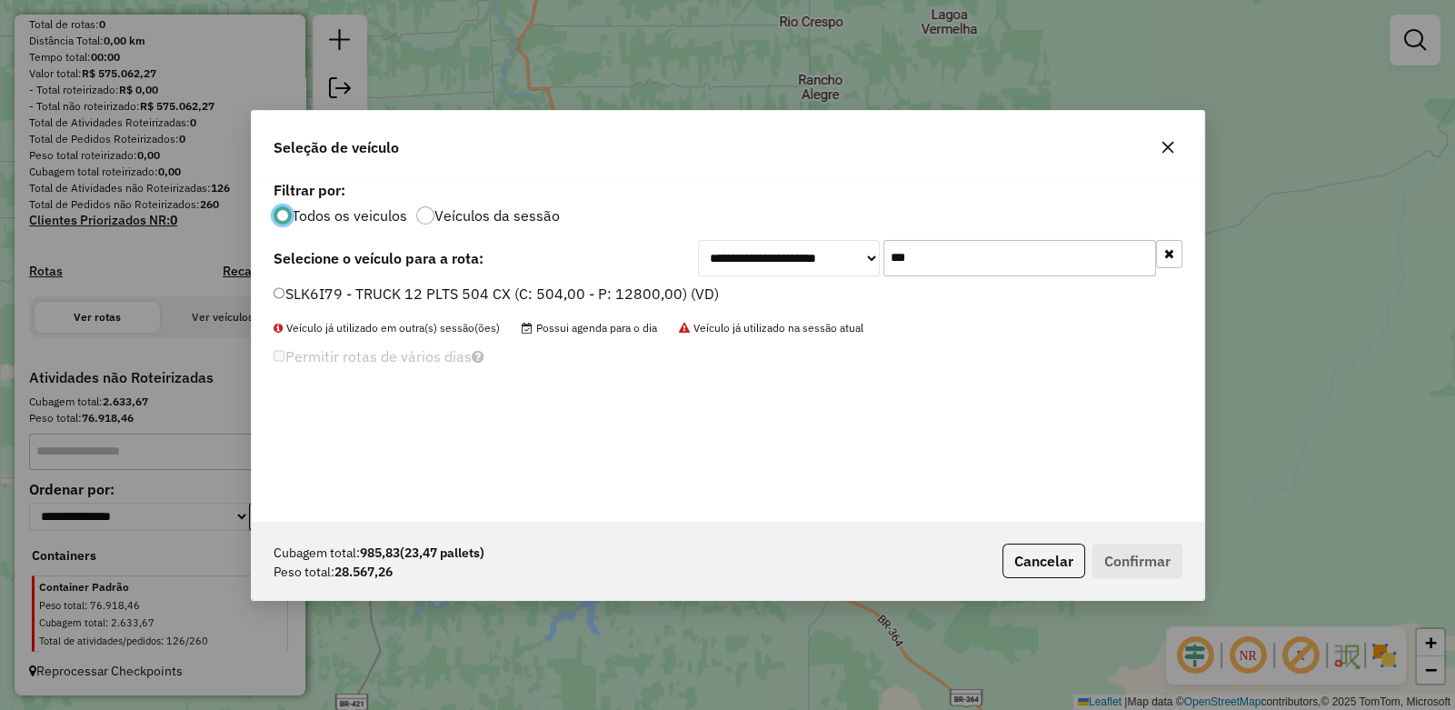
scroll to position [9, 5]
drag, startPoint x: 915, startPoint y: 260, endPoint x: 753, endPoint y: 249, distance: 163.1
click at [753, 249] on div "**********" at bounding box center [940, 258] width 484 height 36
type input "***"
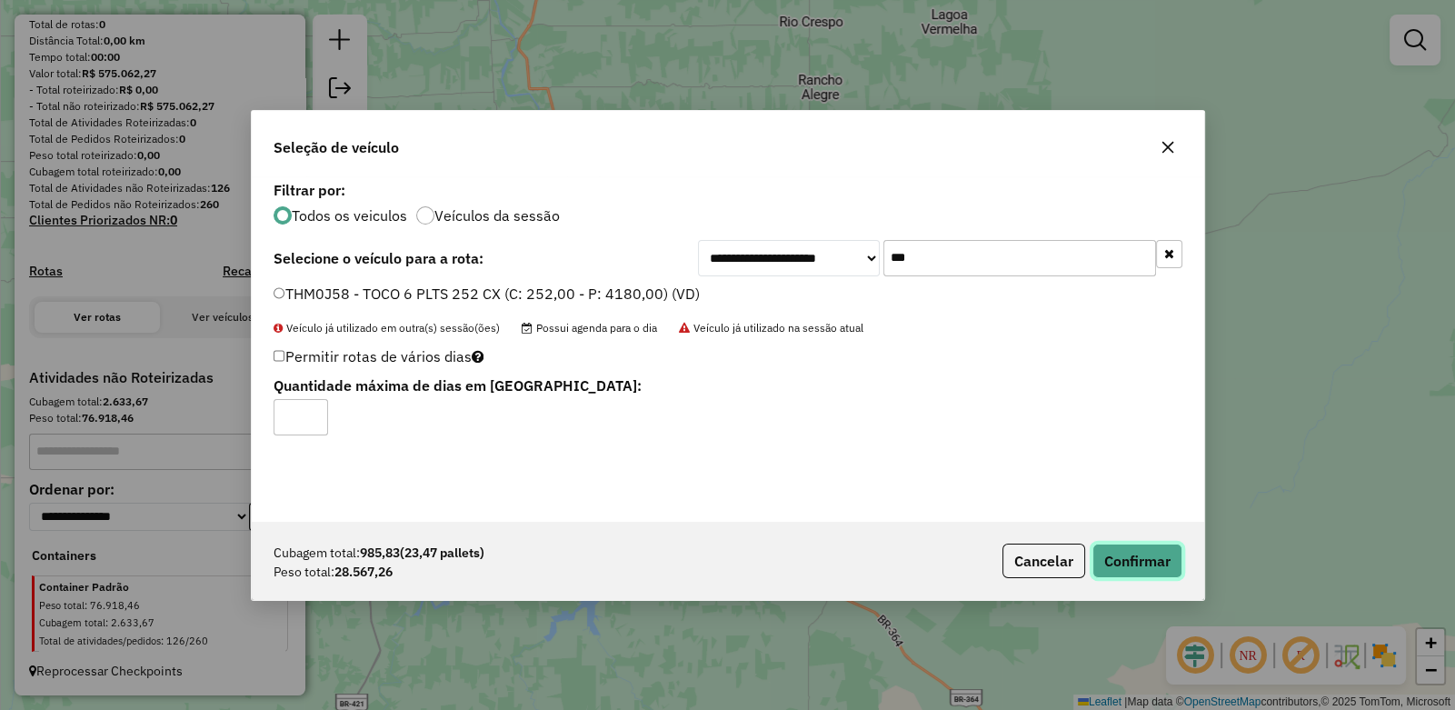
click at [1145, 559] on button "Confirmar" at bounding box center [1138, 561] width 90 height 35
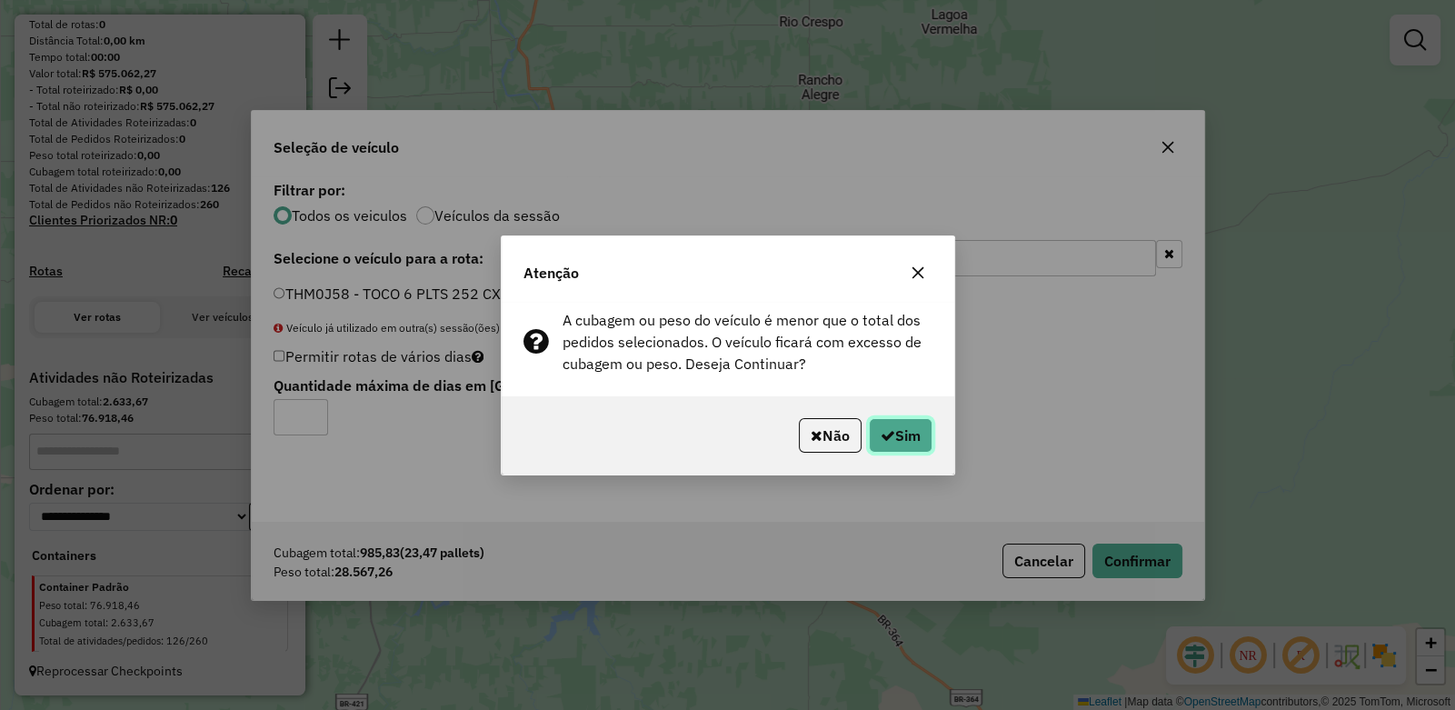
click at [895, 428] on button "Sim" at bounding box center [901, 435] width 64 height 35
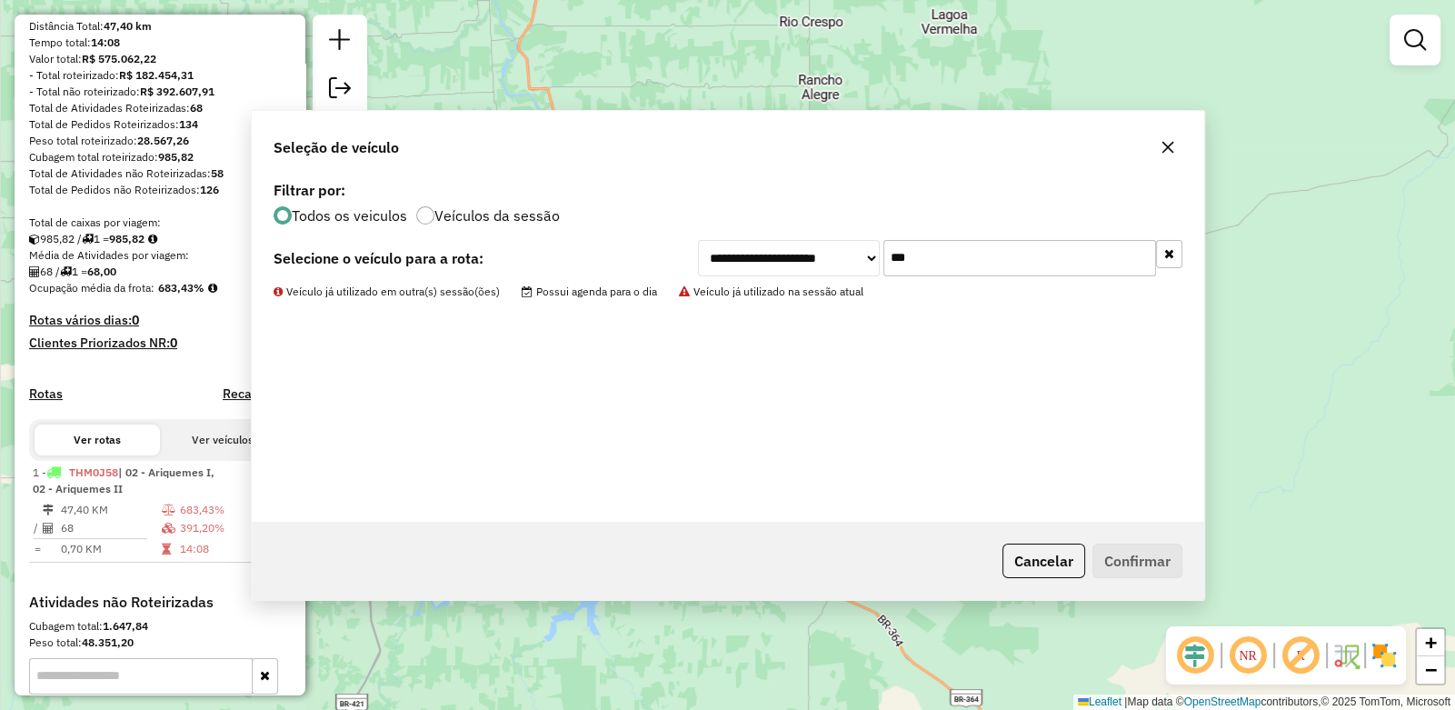
scroll to position [405, 0]
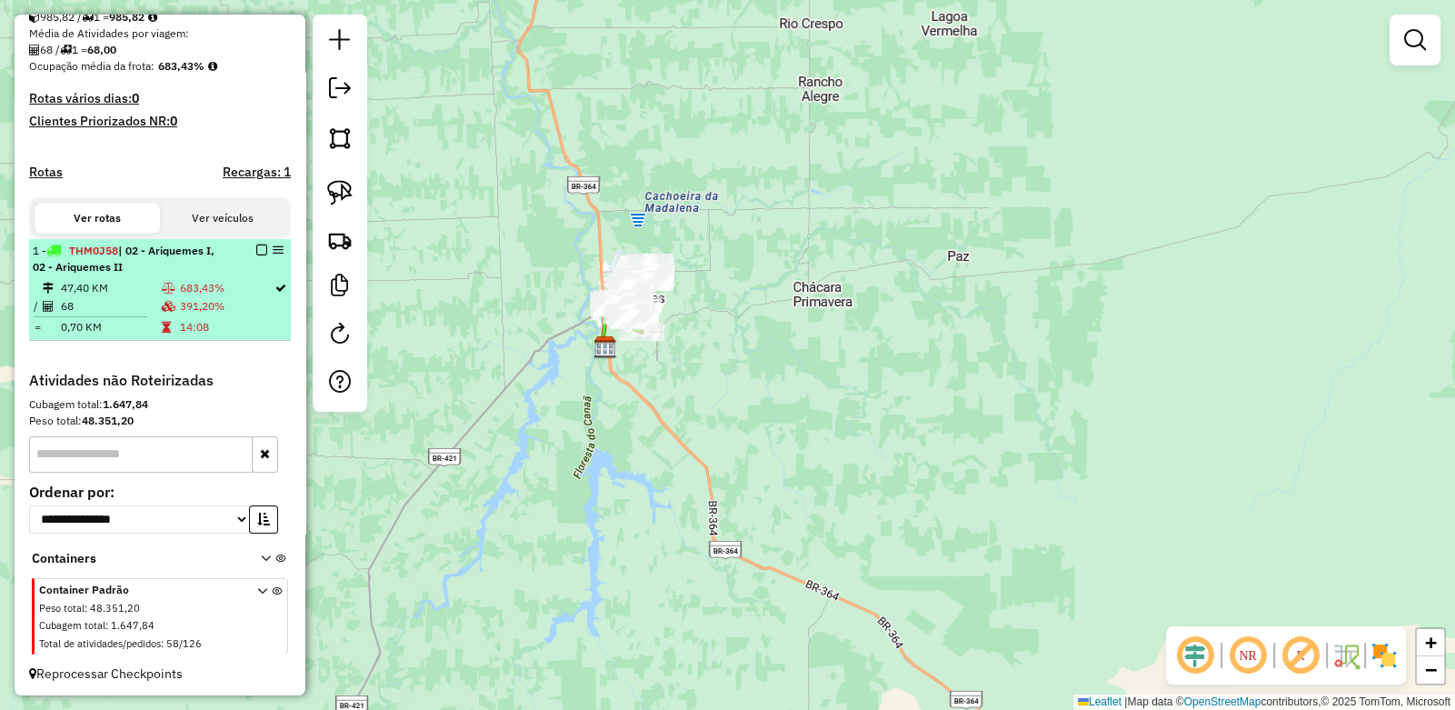
click at [273, 255] on em at bounding box center [278, 250] width 11 height 11
select select "**********"
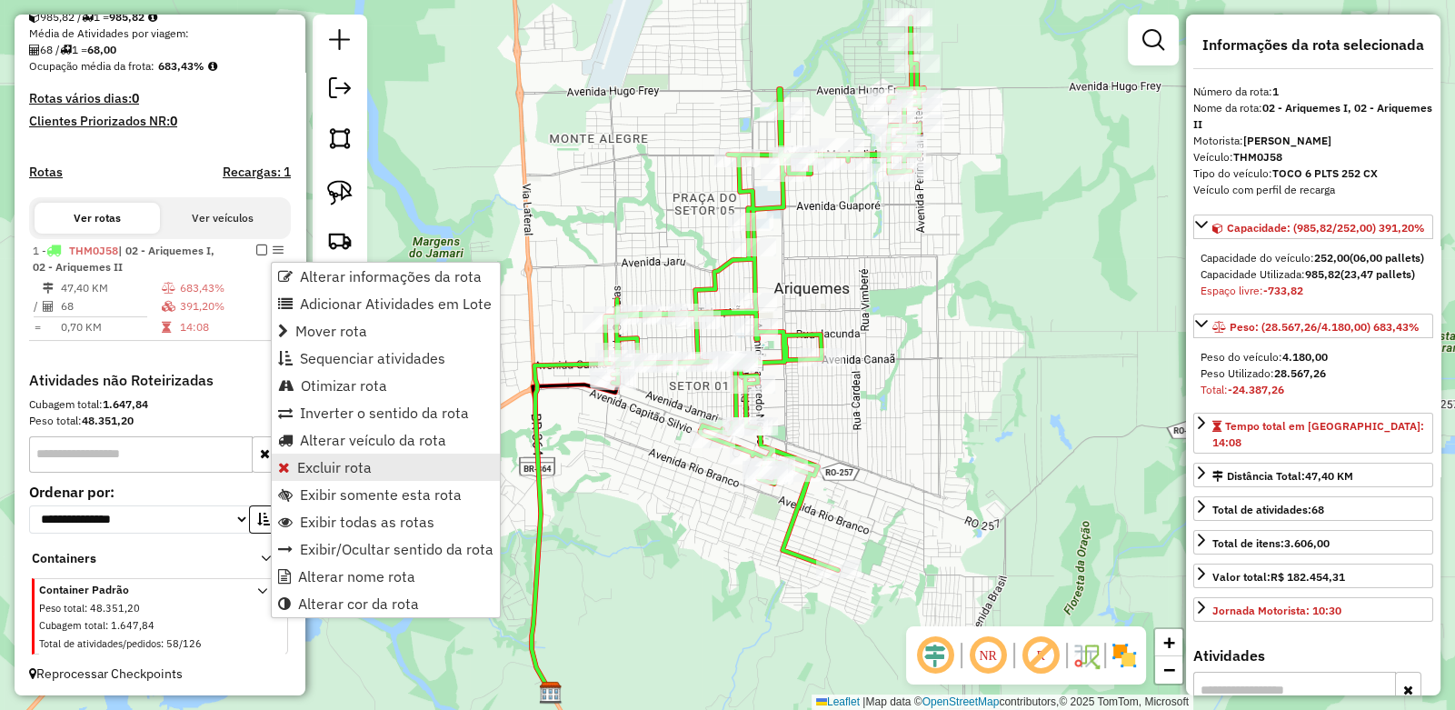
click at [318, 471] on span "Excluir rota" at bounding box center [334, 467] width 75 height 15
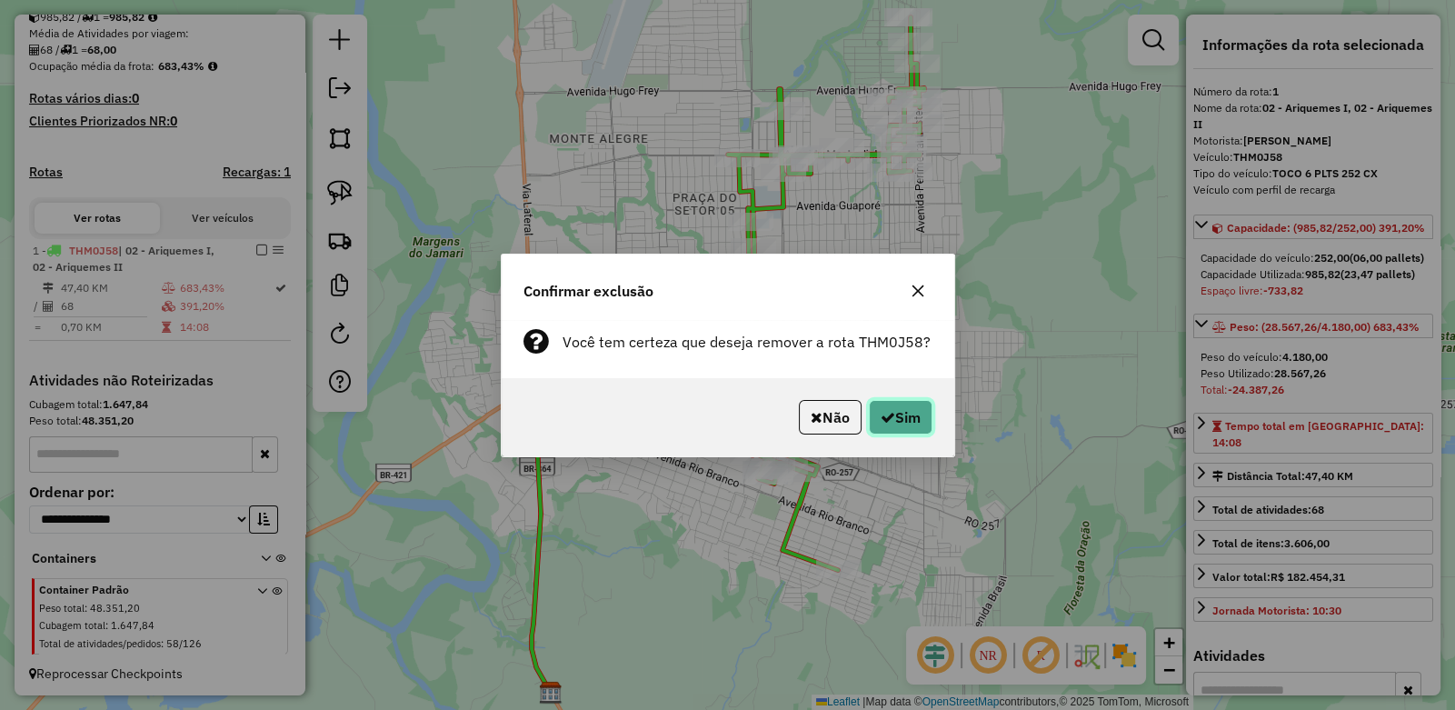
click at [906, 421] on button "Sim" at bounding box center [901, 417] width 64 height 35
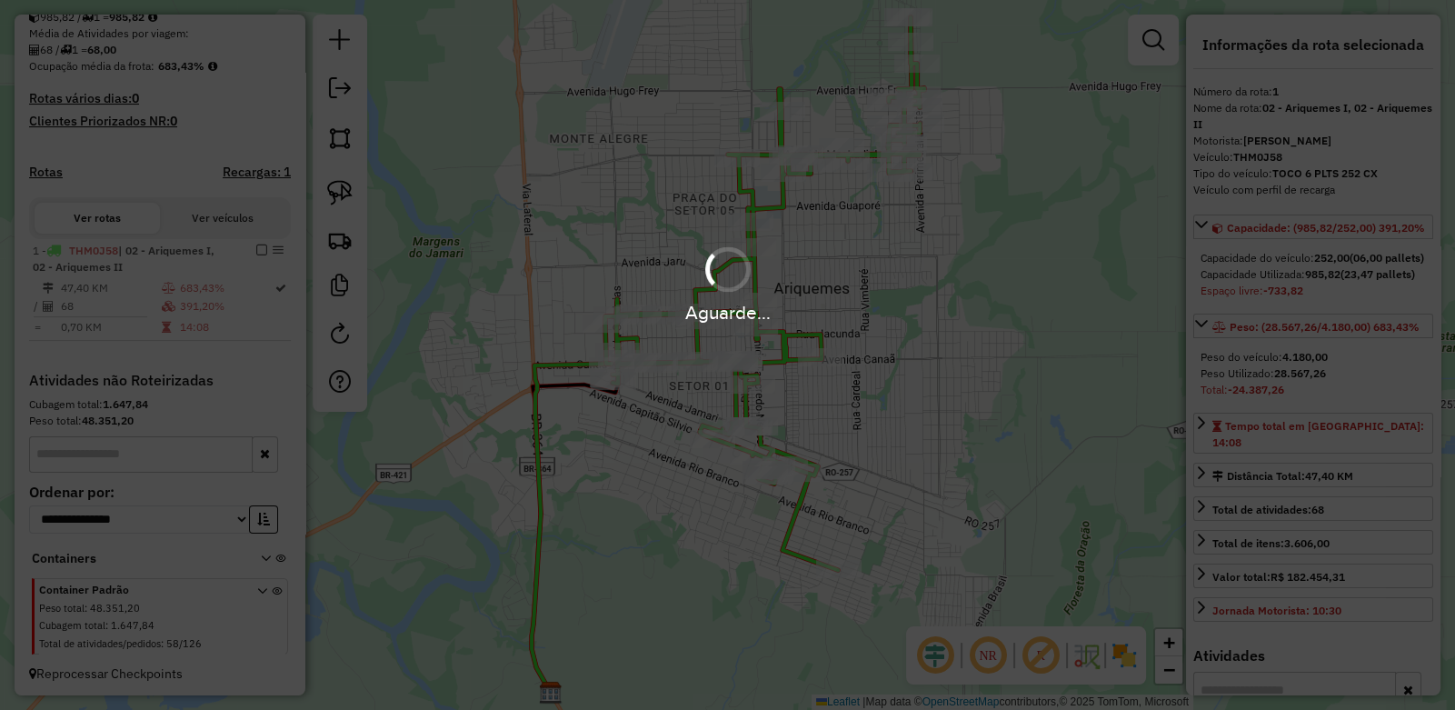
scroll to position [183, 0]
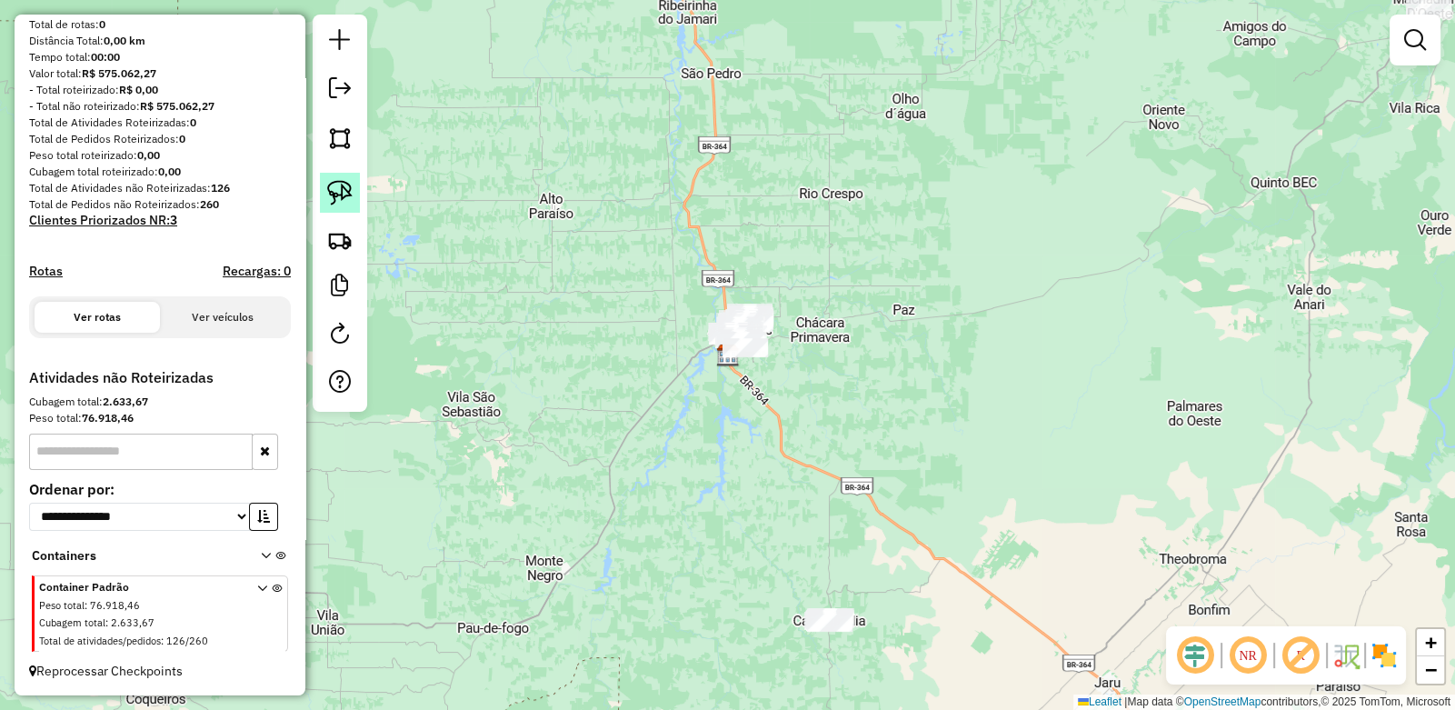
click at [336, 189] on img at bounding box center [339, 192] width 25 height 25
drag, startPoint x: 656, startPoint y: 250, endPoint x: 665, endPoint y: 247, distance: 9.5
click at [1419, 49] on em at bounding box center [1415, 40] width 22 height 22
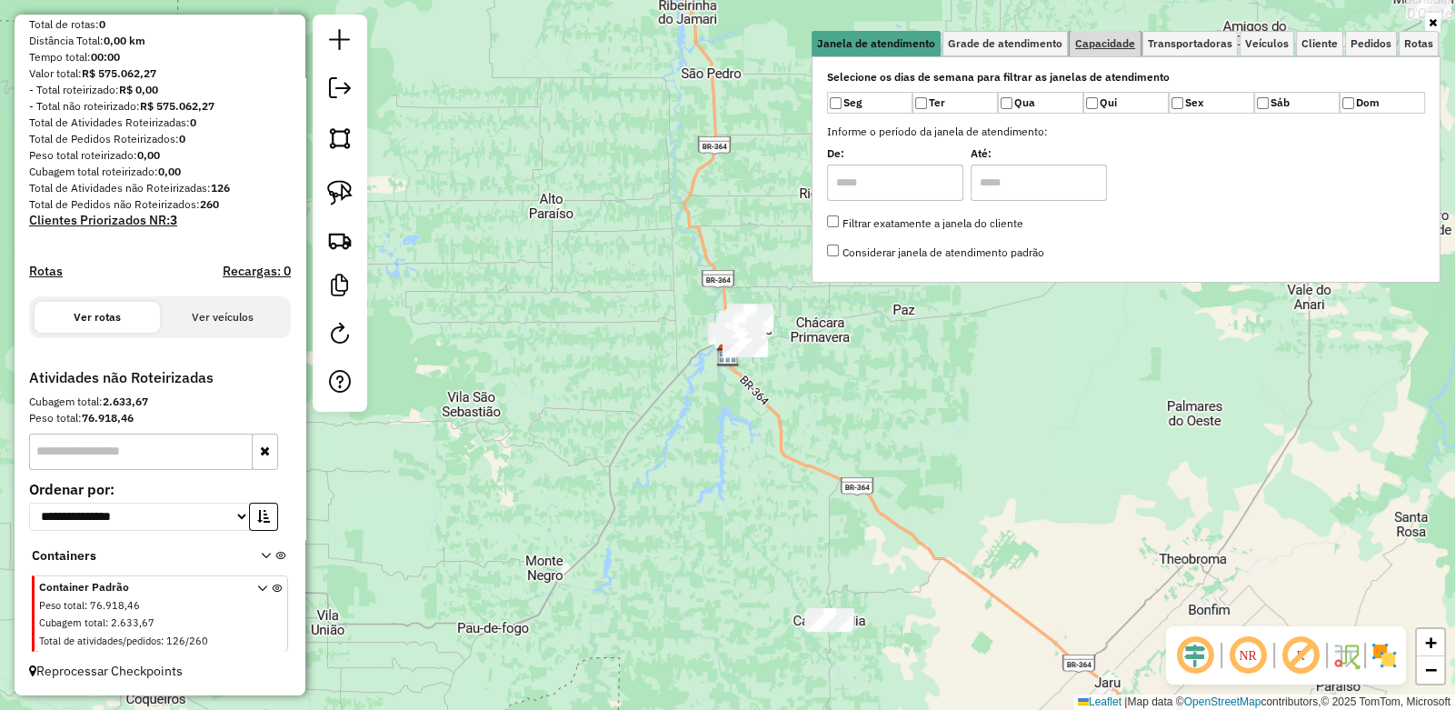
click at [1083, 41] on span "Capacidade" at bounding box center [1105, 43] width 60 height 11
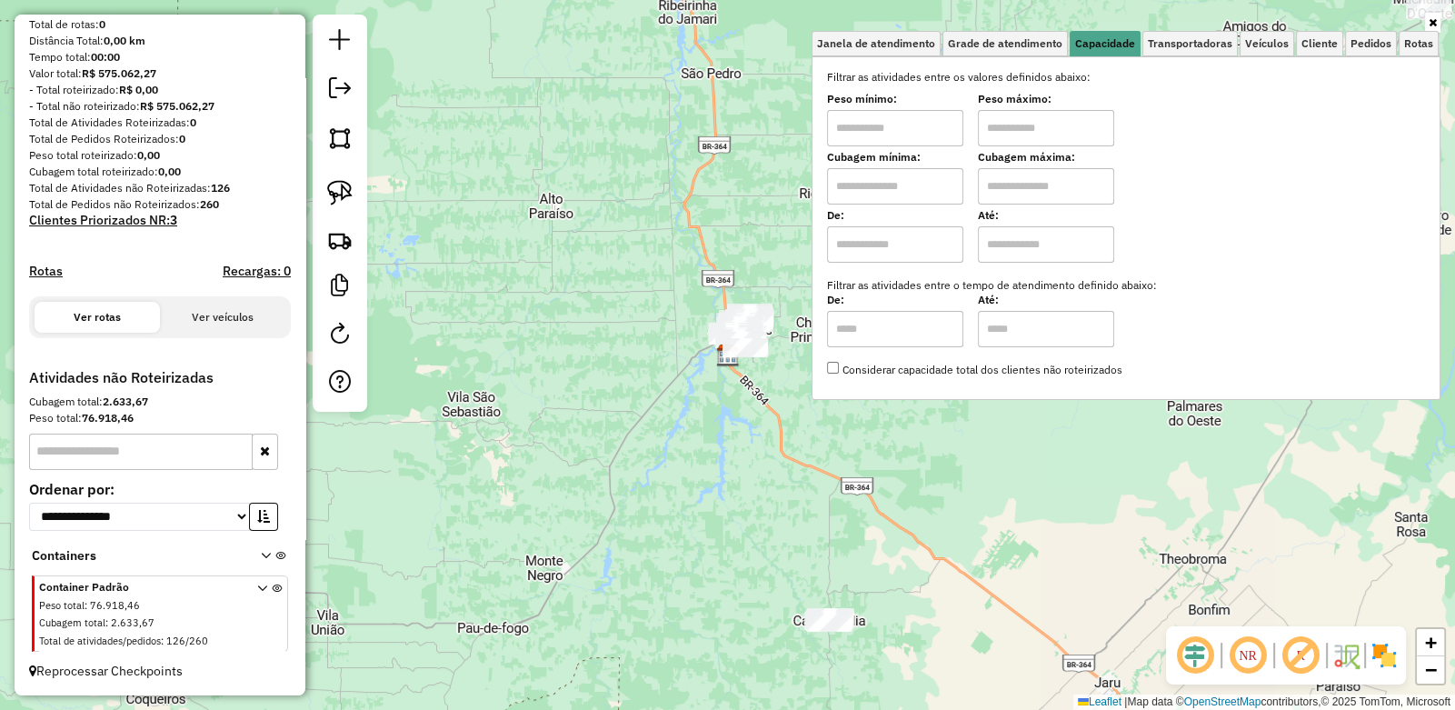
click at [909, 125] on input "text" at bounding box center [895, 128] width 136 height 36
type input "****"
click at [1043, 142] on input "text" at bounding box center [1046, 128] width 136 height 36
click at [344, 194] on img at bounding box center [339, 192] width 25 height 25
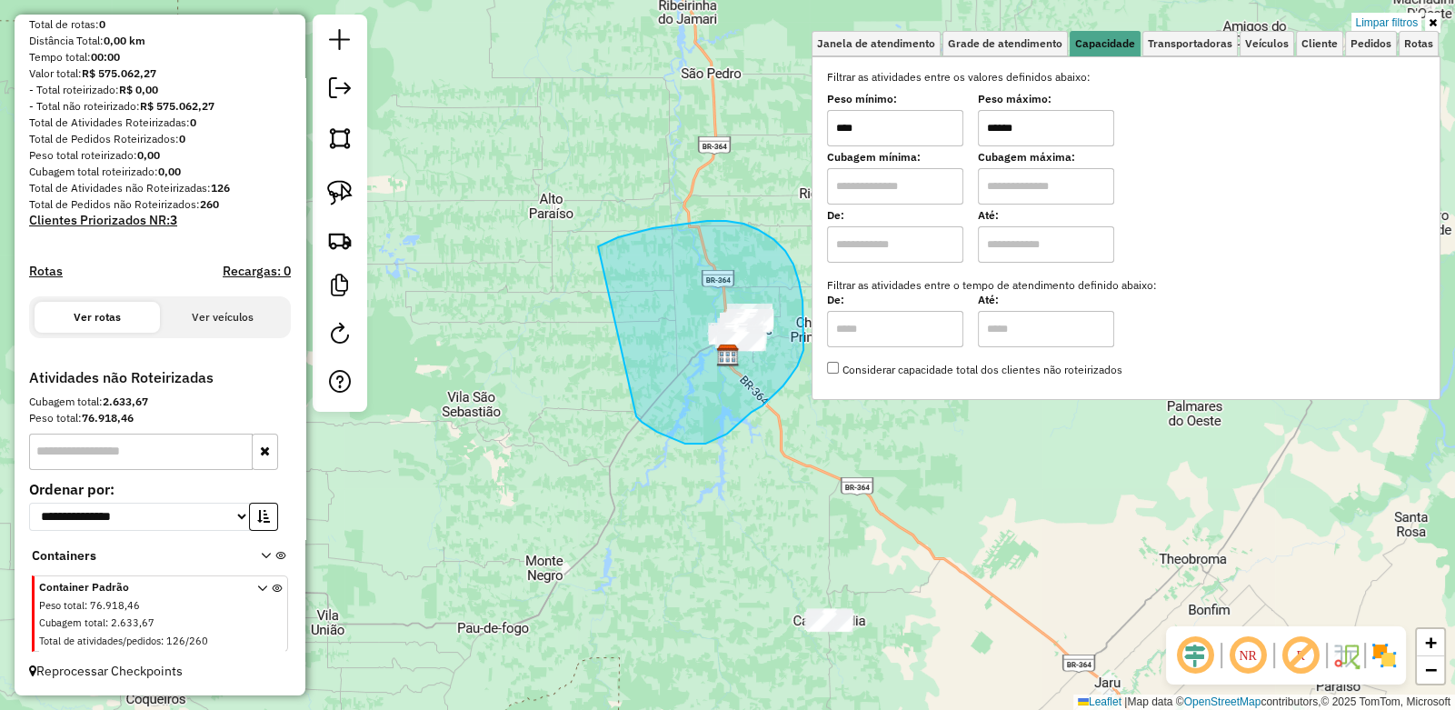
drag, startPoint x: 607, startPoint y: 242, endPoint x: 635, endPoint y: 412, distance: 172.3
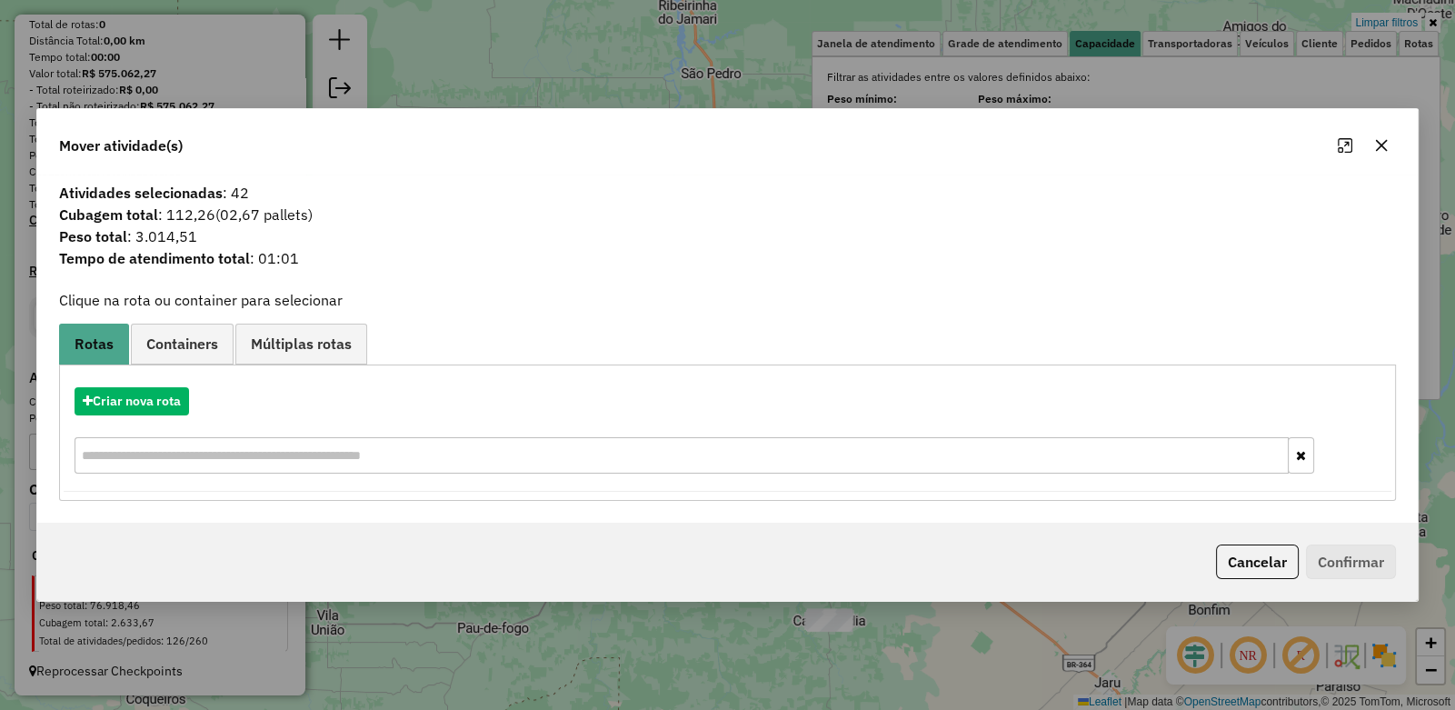
click at [1394, 153] on div at bounding box center [1363, 145] width 65 height 29
click at [1382, 146] on icon "button" at bounding box center [1382, 145] width 12 height 12
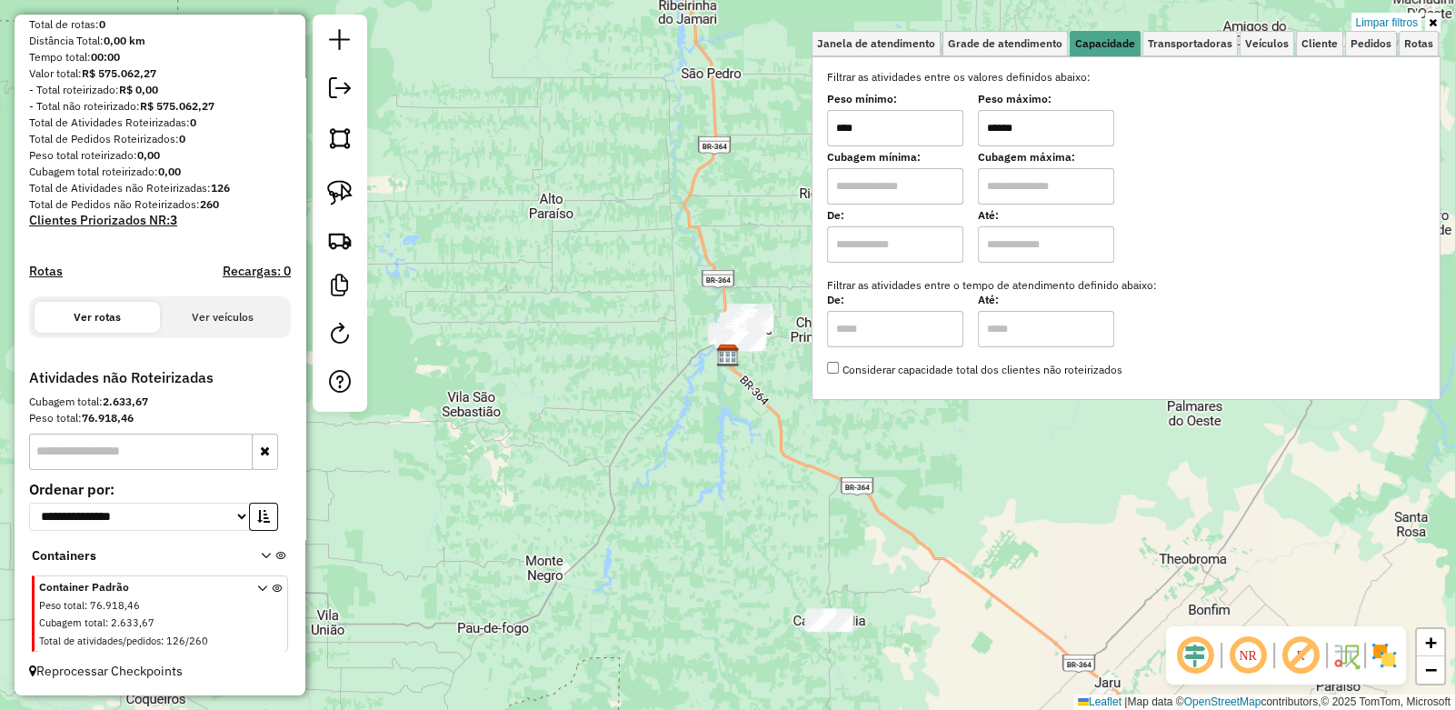
drag, startPoint x: 1064, startPoint y: 135, endPoint x: 1003, endPoint y: 134, distance: 60.9
click at [1008, 135] on input "******" at bounding box center [1046, 128] width 136 height 36
click at [1041, 128] on input "******" at bounding box center [1046, 128] width 136 height 36
type input "****"
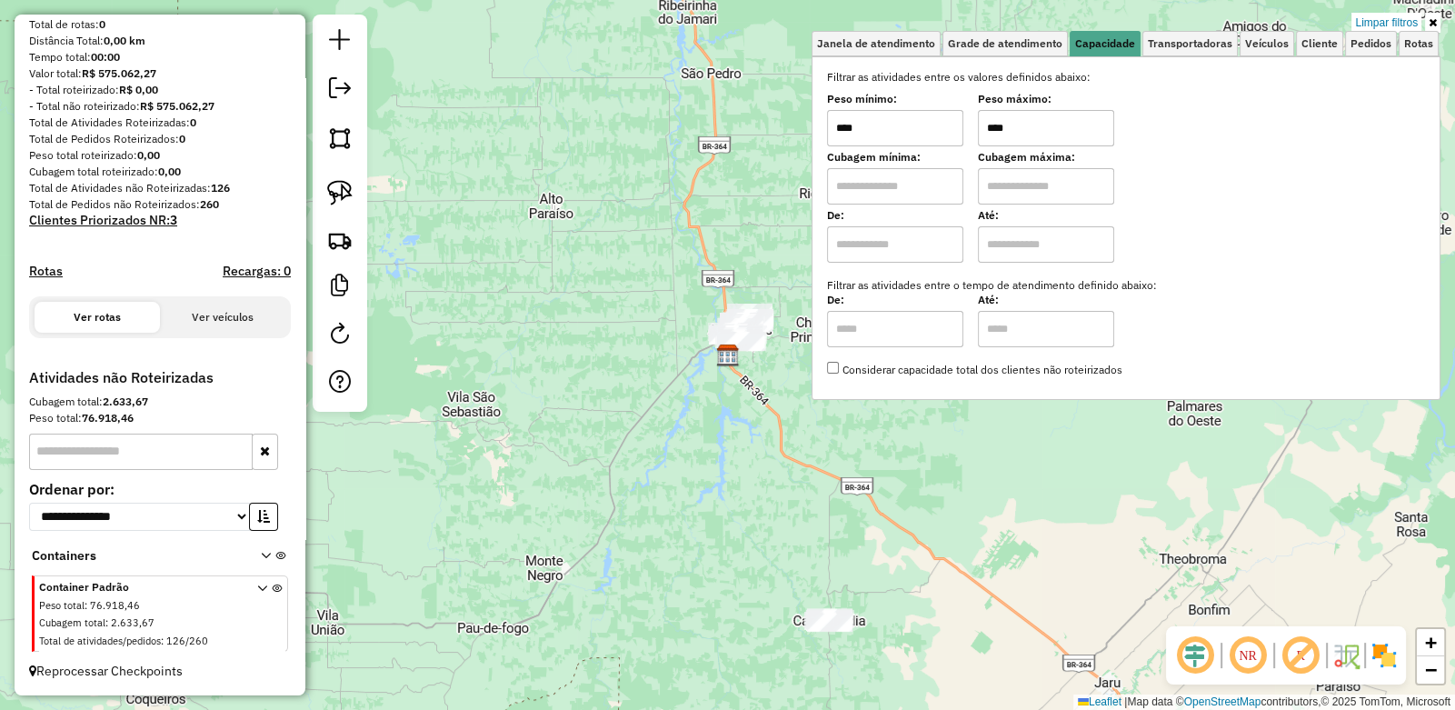
type input "****"
drag, startPoint x: 1042, startPoint y: 125, endPoint x: 975, endPoint y: 129, distance: 66.5
click at [976, 129] on div "Peso mínimo: **** Peso máximo: ****" at bounding box center [1126, 120] width 598 height 51
click at [332, 184] on img at bounding box center [339, 192] width 25 height 25
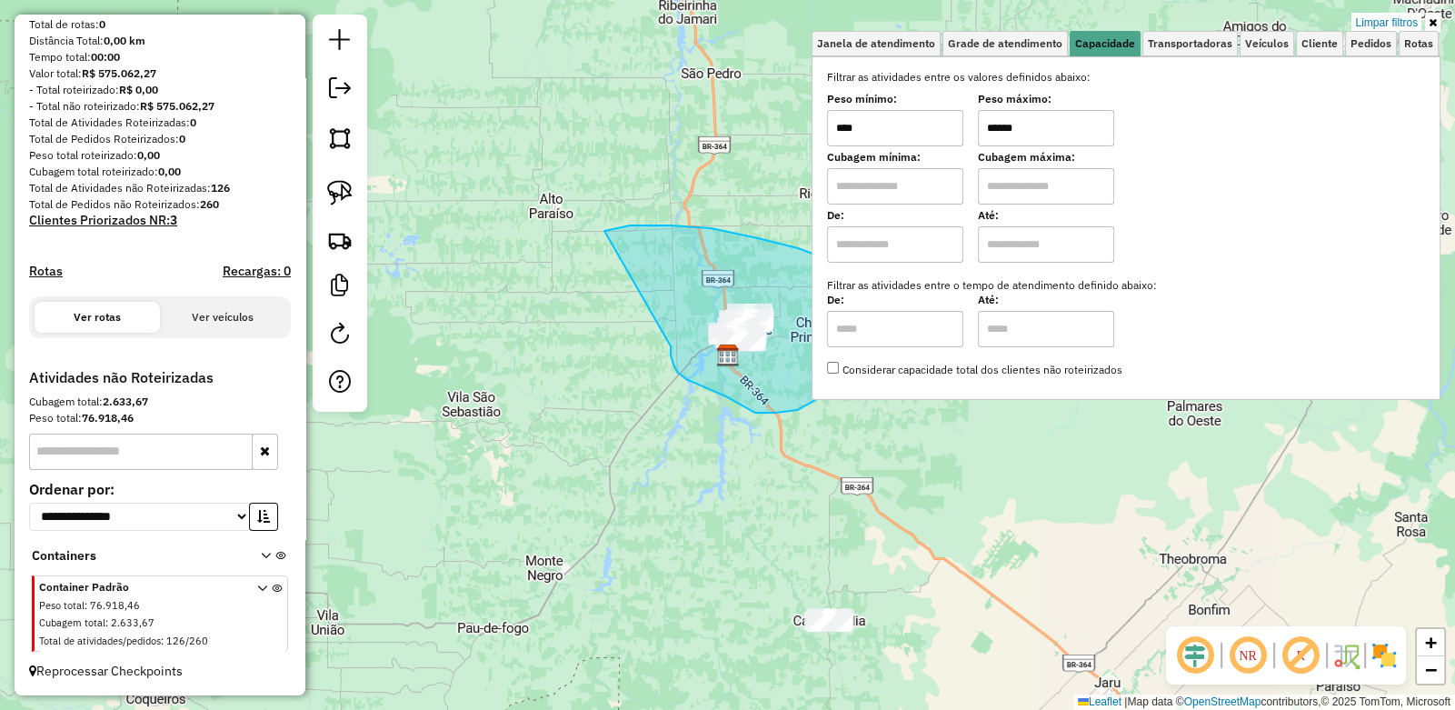
drag, startPoint x: 615, startPoint y: 229, endPoint x: 671, endPoint y: 346, distance: 129.7
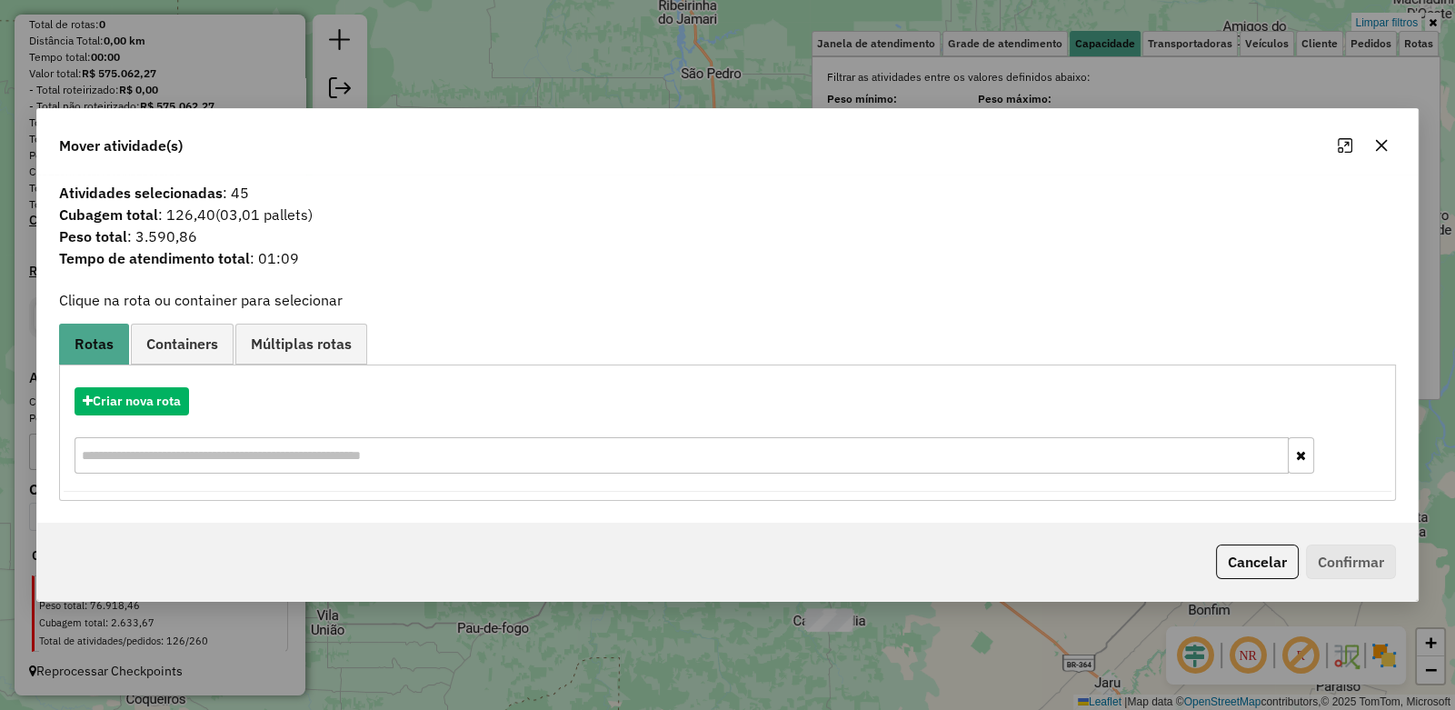
click at [1387, 147] on icon "button" at bounding box center [1381, 145] width 15 height 15
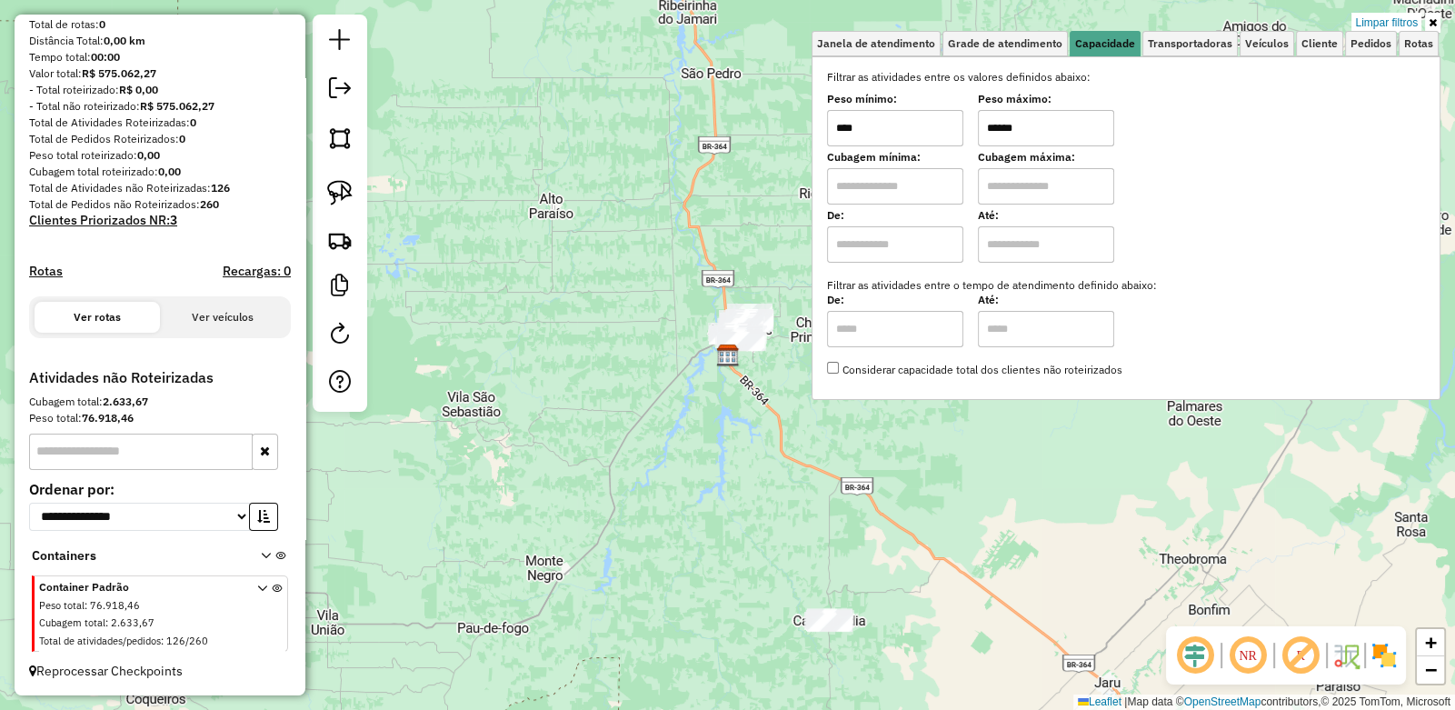
drag, startPoint x: 1045, startPoint y: 131, endPoint x: 874, endPoint y: 130, distance: 170.9
click at [883, 130] on div "Peso mínimo: **** Peso máximo: ******" at bounding box center [1126, 120] width 598 height 51
click at [345, 195] on img at bounding box center [339, 192] width 25 height 25
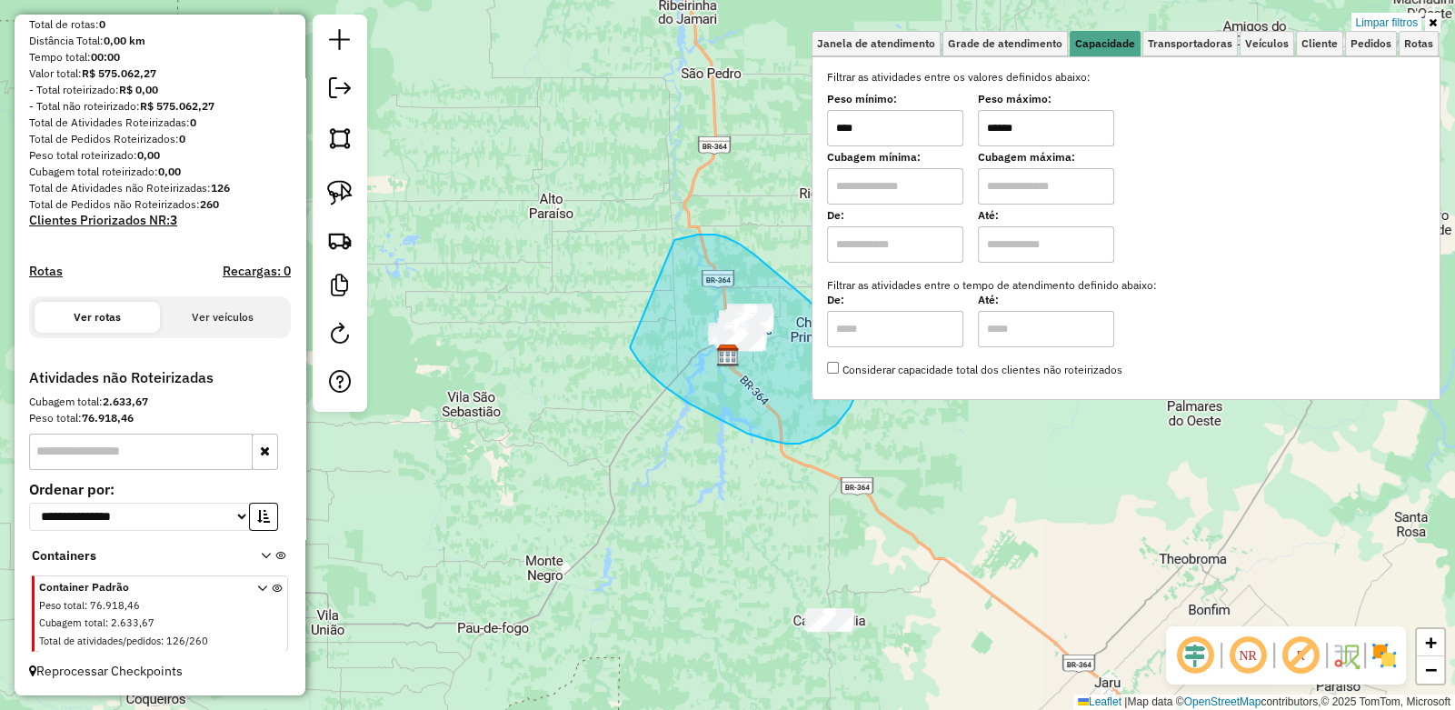
drag, startPoint x: 686, startPoint y: 236, endPoint x: 618, endPoint y: 275, distance: 78.6
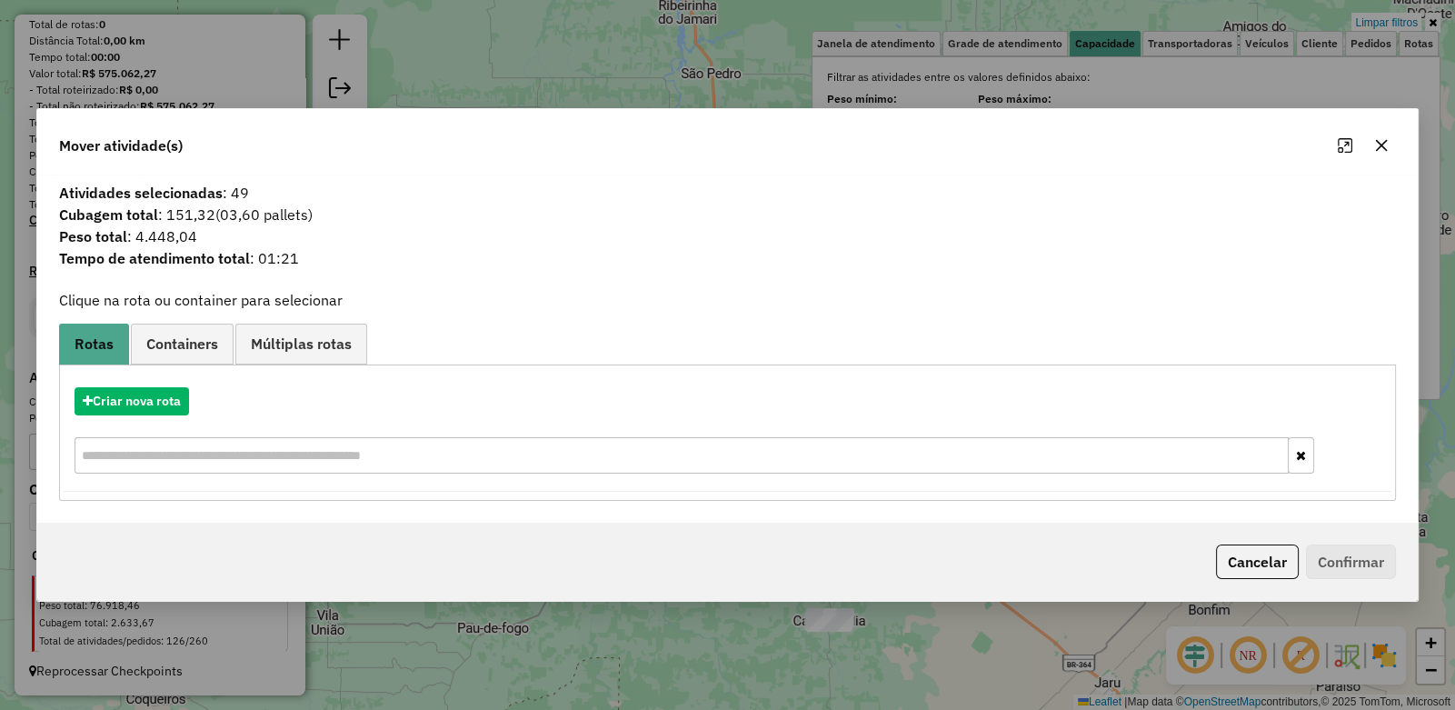
click at [1375, 148] on icon "button" at bounding box center [1381, 145] width 15 height 15
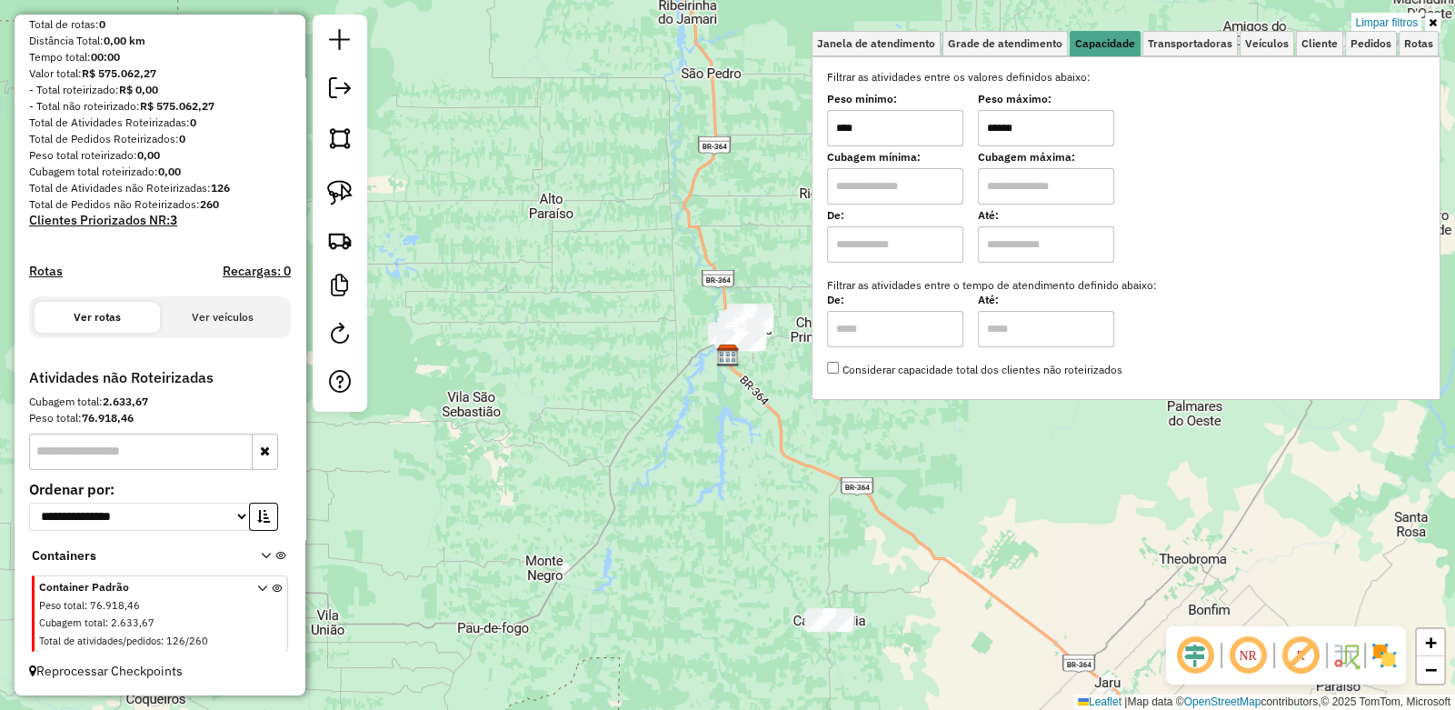
click at [1033, 125] on input "******" at bounding box center [1046, 128] width 136 height 36
click at [329, 189] on img at bounding box center [339, 192] width 25 height 25
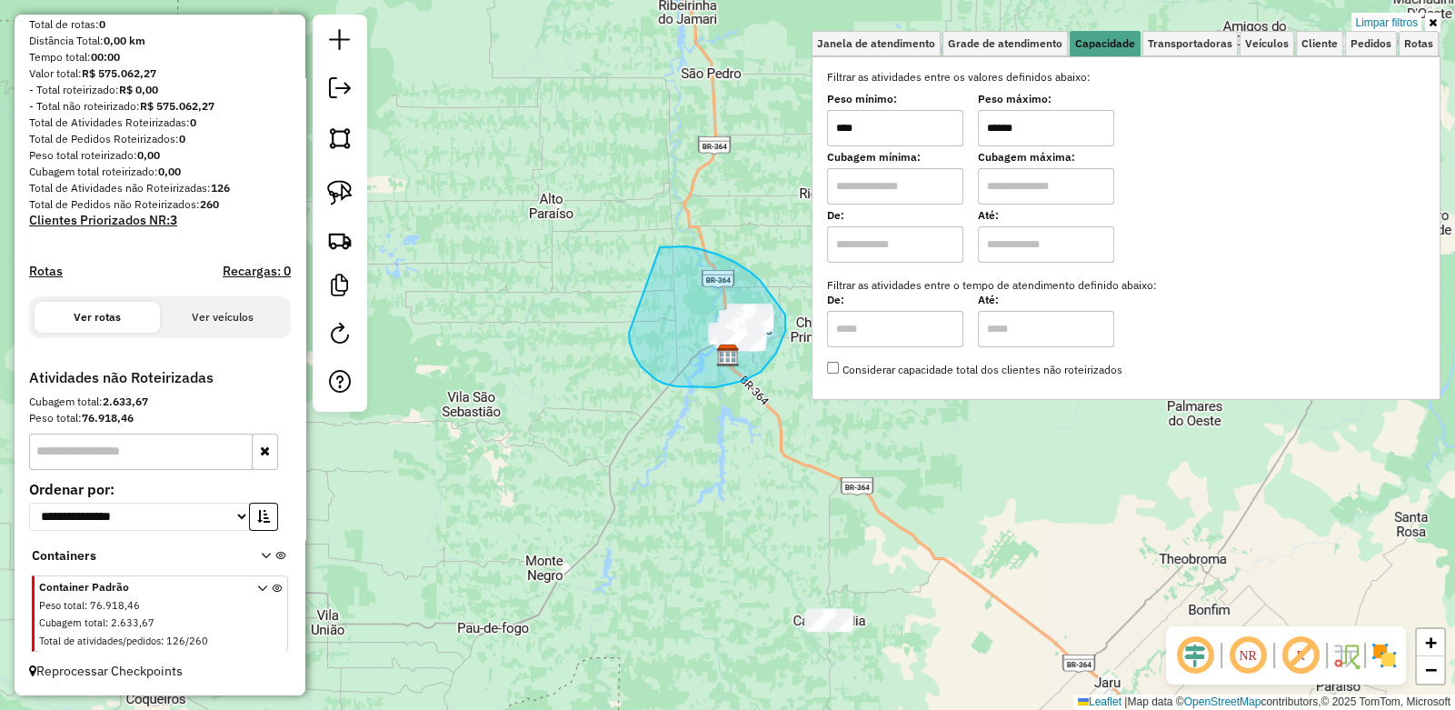
drag, startPoint x: 660, startPoint y: 247, endPoint x: 630, endPoint y: 326, distance: 84.6
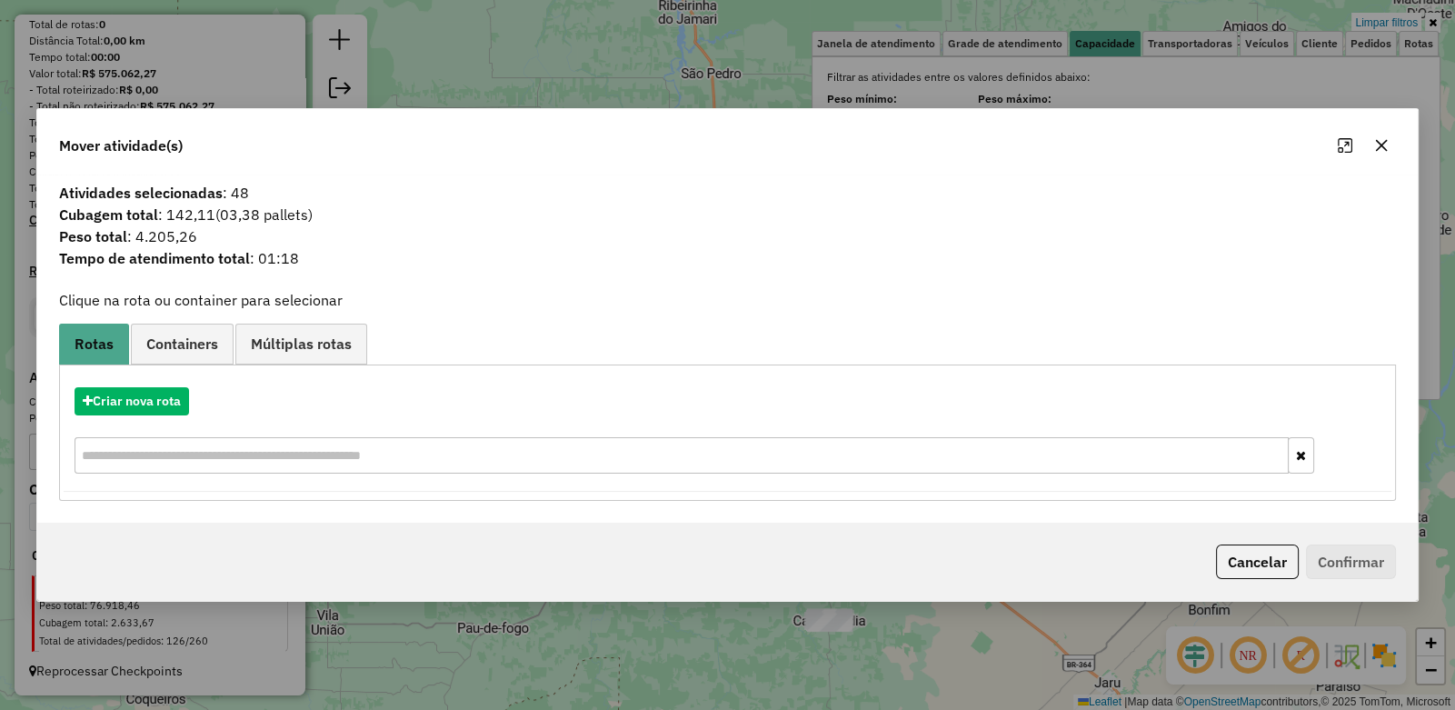
click at [1380, 146] on icon "button" at bounding box center [1382, 145] width 12 height 12
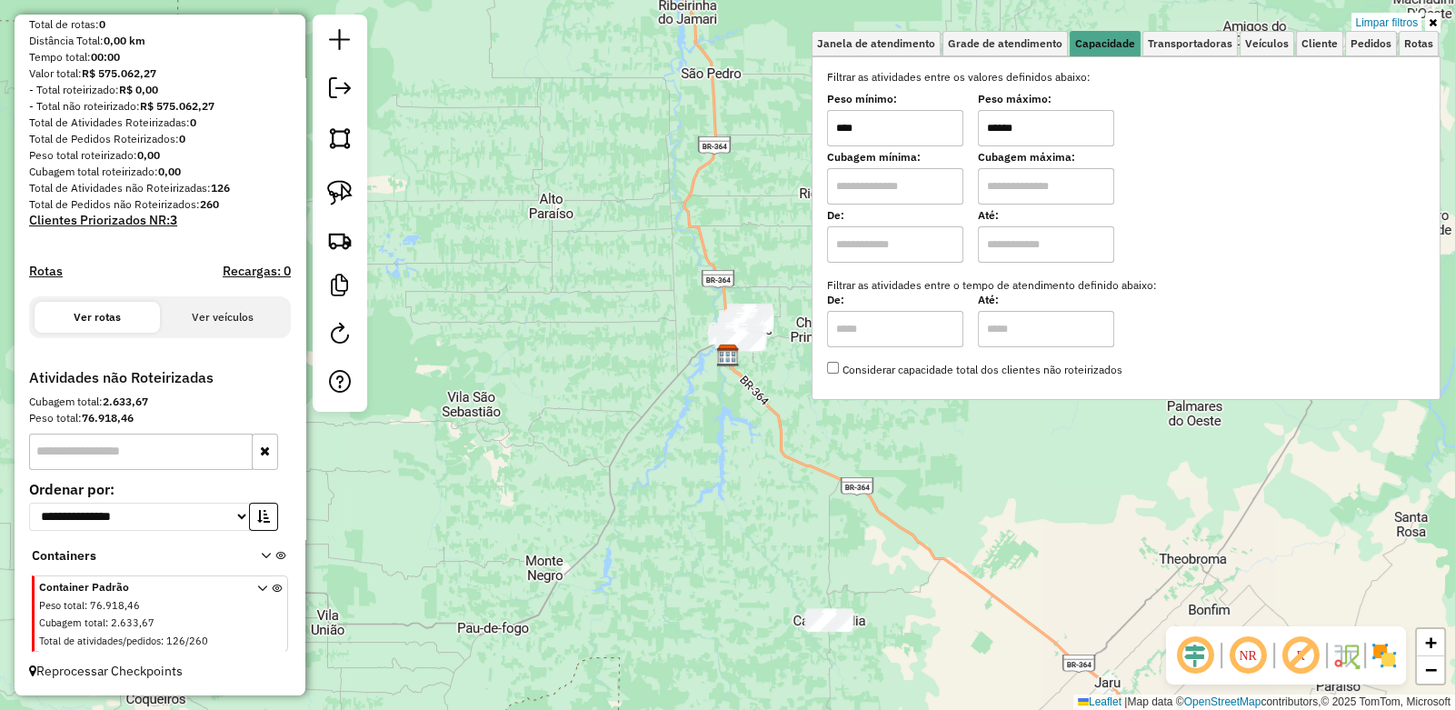
click at [1021, 121] on input "******" at bounding box center [1046, 128] width 136 height 36
click at [353, 185] on link at bounding box center [340, 193] width 40 height 40
drag, startPoint x: 776, startPoint y: 265, endPoint x: 660, endPoint y: 157, distance: 158.9
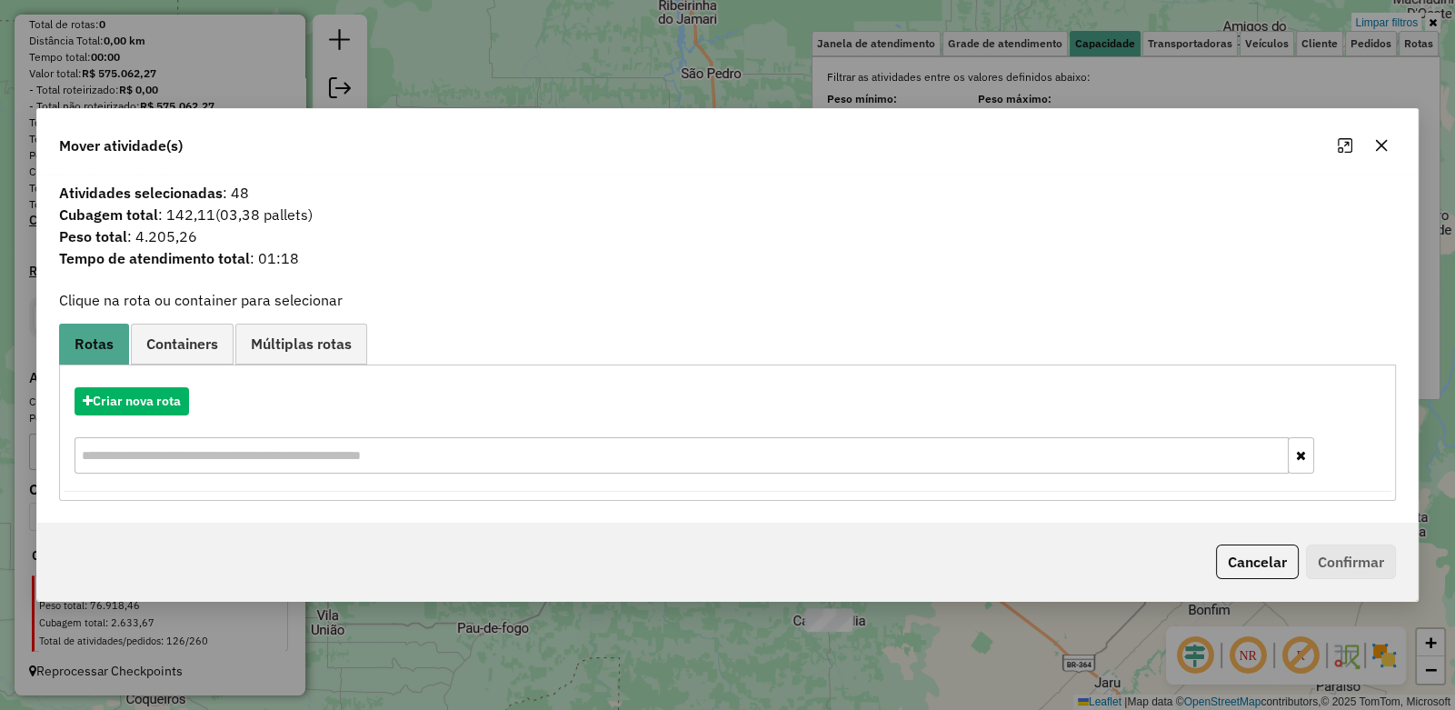
click at [1386, 152] on icon "button" at bounding box center [1381, 145] width 15 height 15
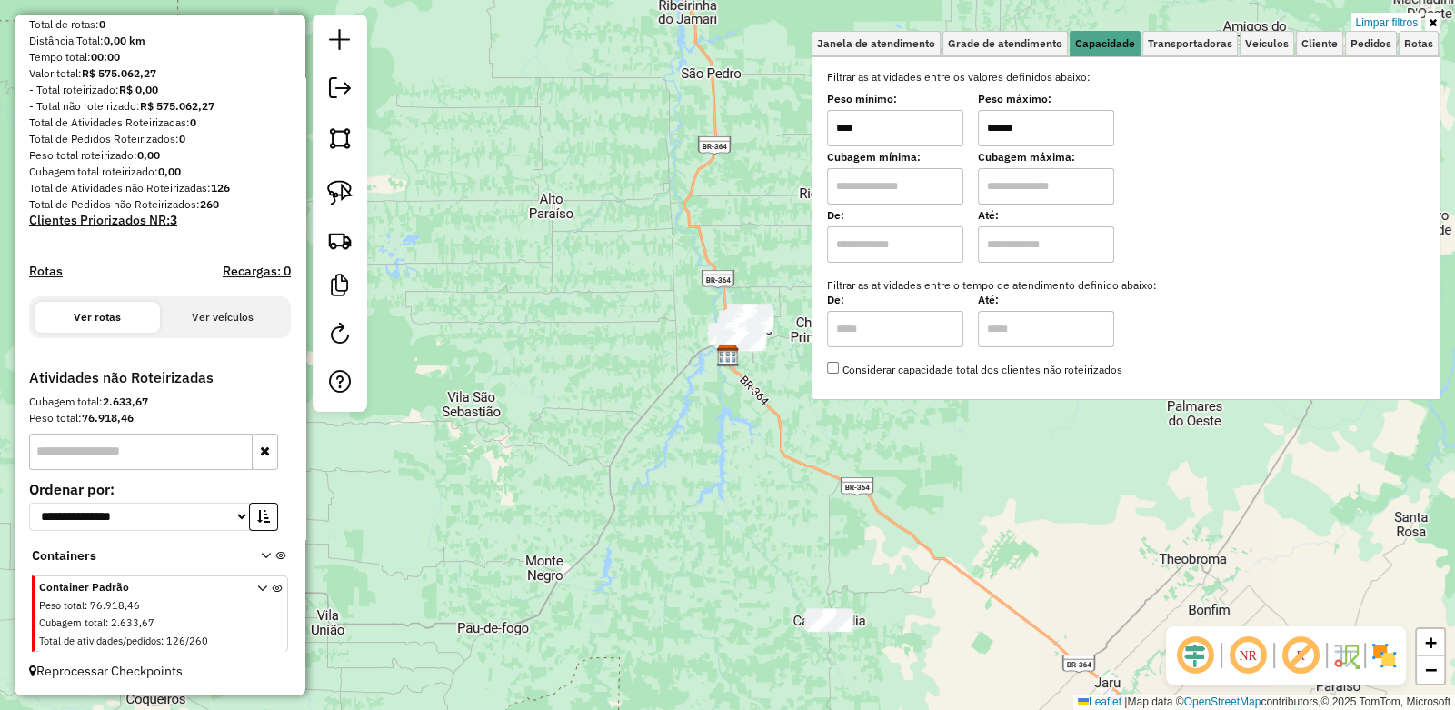
click at [1028, 125] on input "******" at bounding box center [1046, 128] width 136 height 36
drag, startPoint x: 1043, startPoint y: 125, endPoint x: 787, endPoint y: 105, distance: 256.1
click at [791, 106] on div "Limpar filtros Janela de atendimento Grade de atendimento Capacidade Transporta…" at bounding box center [727, 355] width 1455 height 710
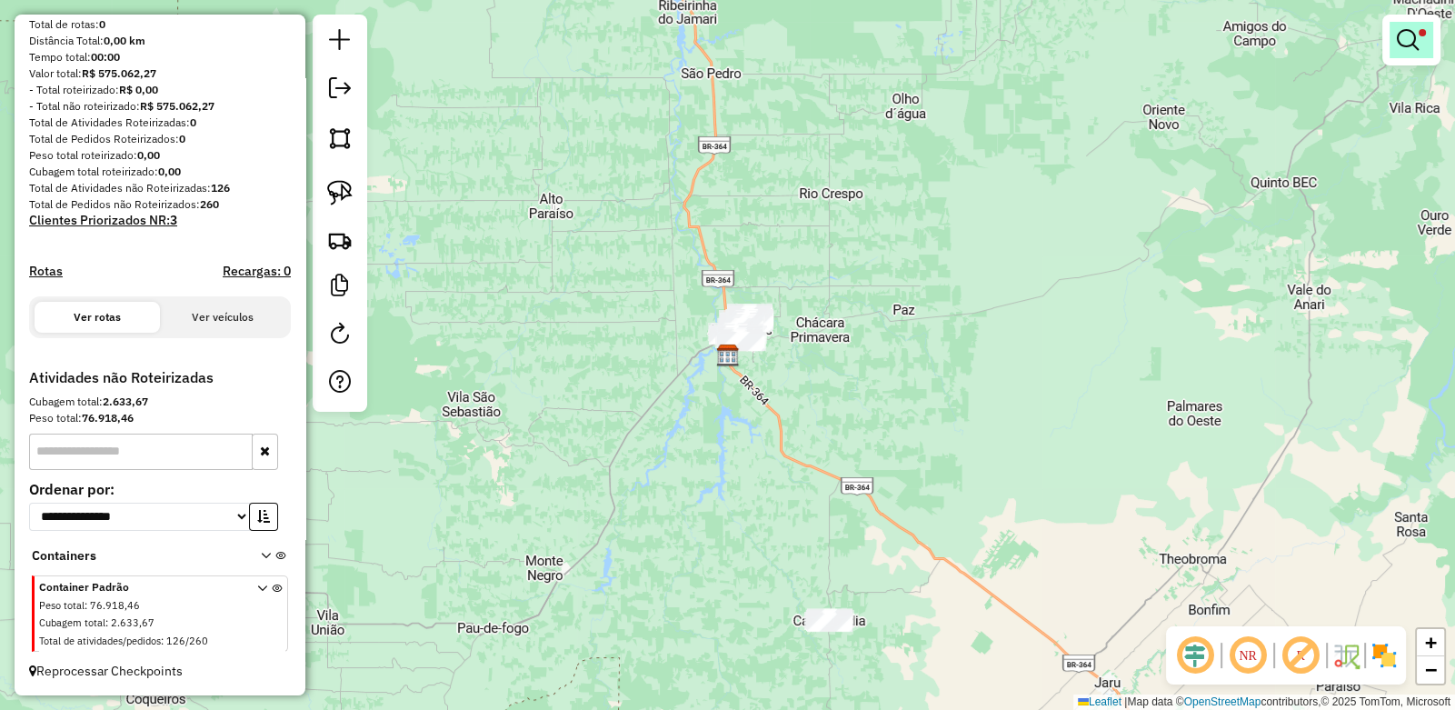
click at [1413, 45] on em at bounding box center [1408, 40] width 22 height 22
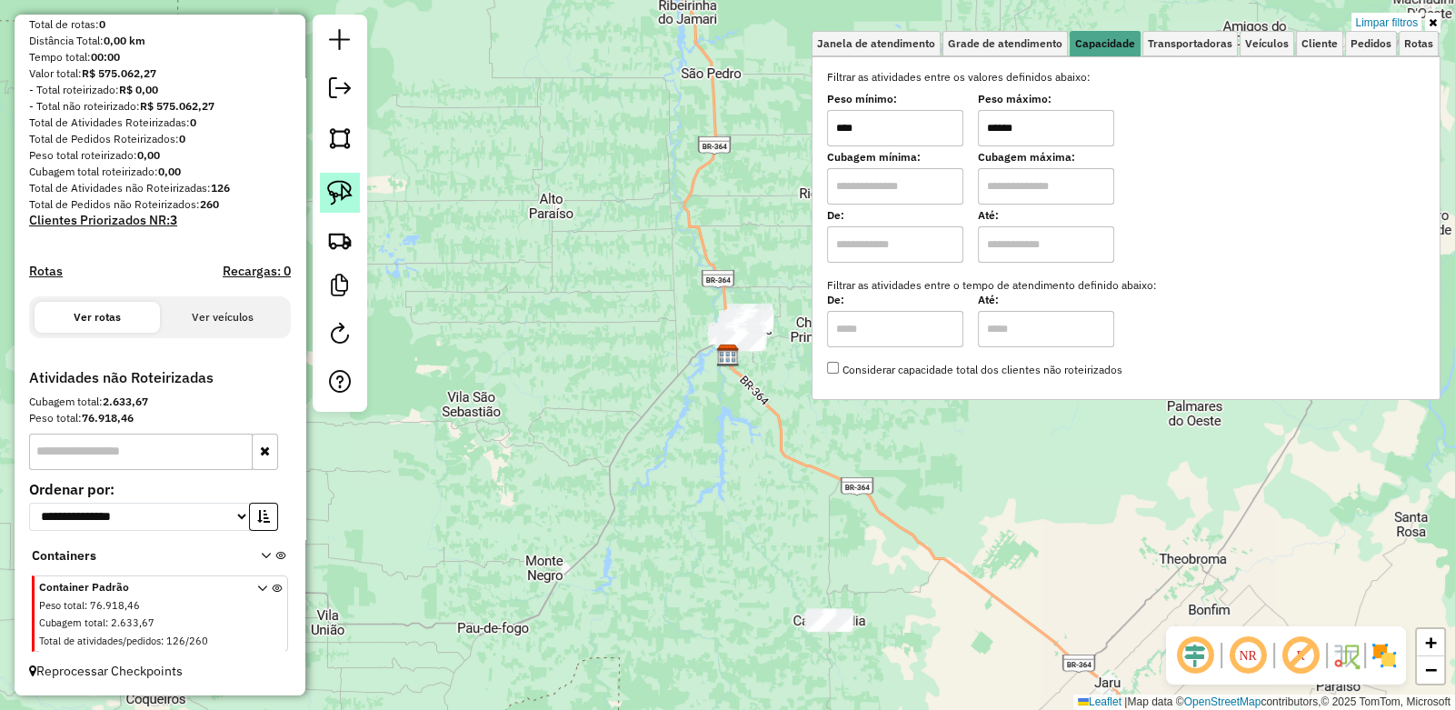
type input "******"
click at [339, 184] on img at bounding box center [339, 192] width 25 height 25
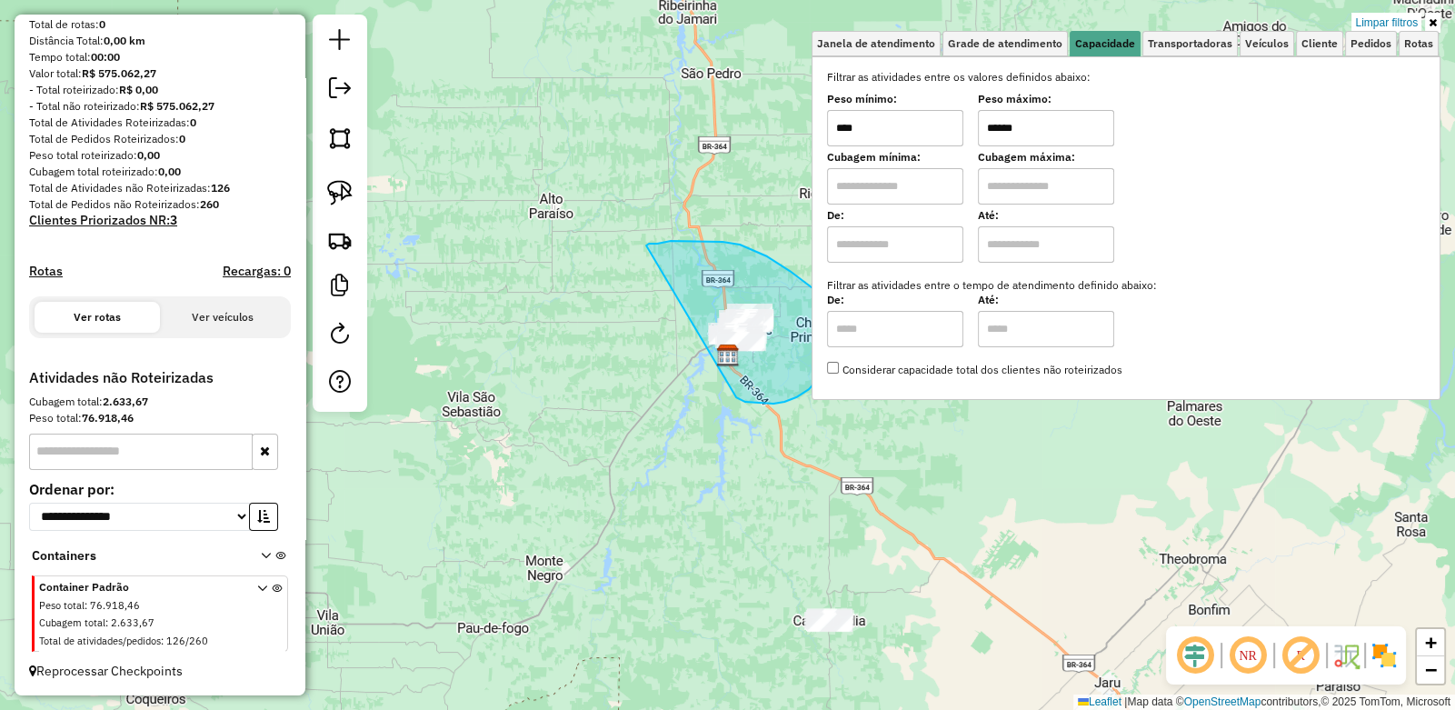
drag, startPoint x: 687, startPoint y: 241, endPoint x: 723, endPoint y: 269, distance: 45.3
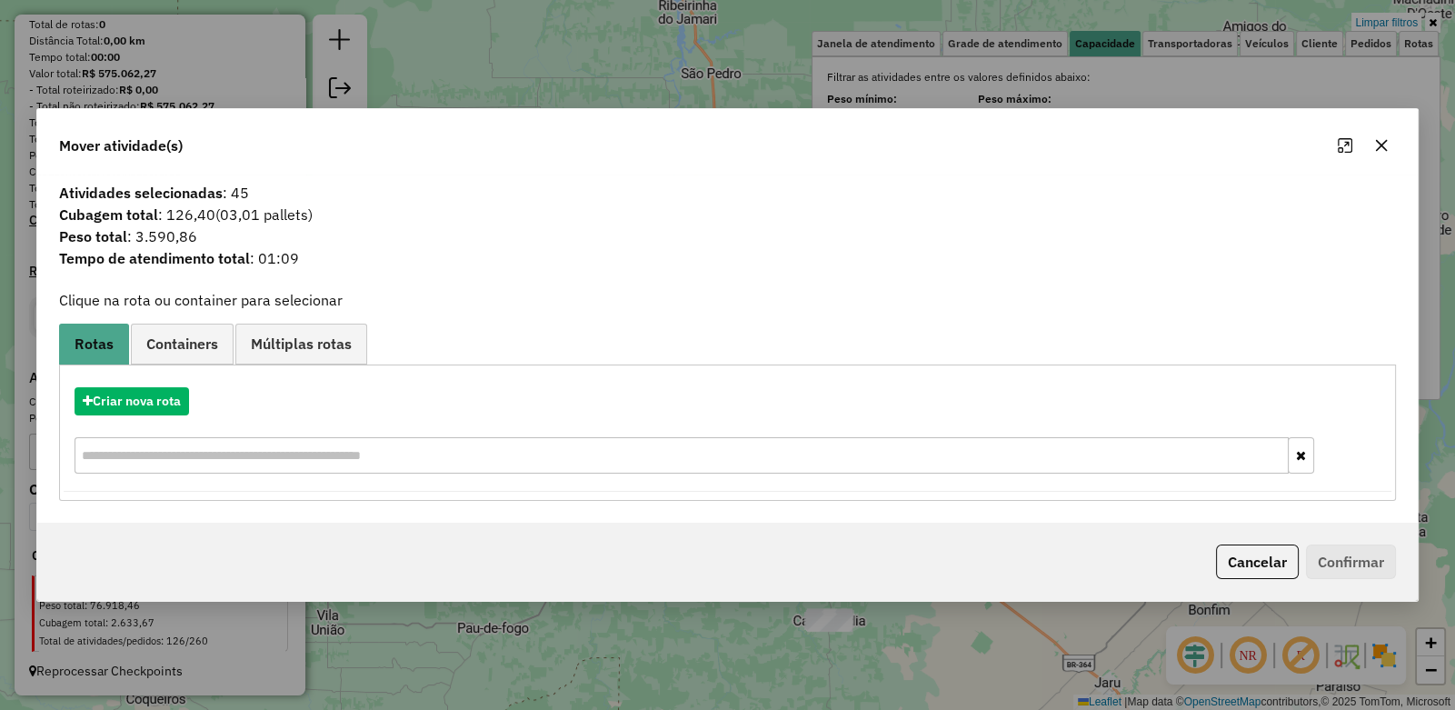
click at [1391, 150] on button "button" at bounding box center [1381, 145] width 29 height 29
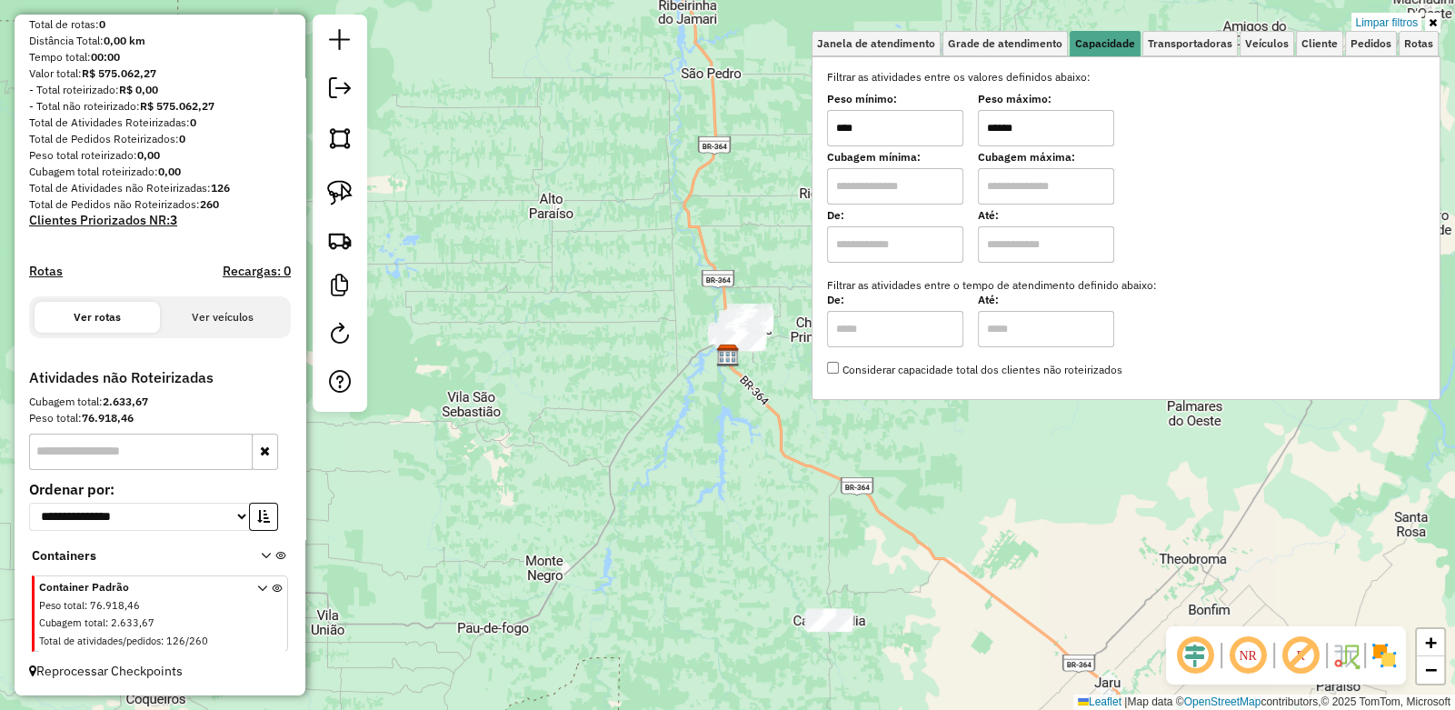
drag, startPoint x: 337, startPoint y: 189, endPoint x: 418, endPoint y: 233, distance: 91.9
click at [338, 189] on img at bounding box center [339, 192] width 25 height 25
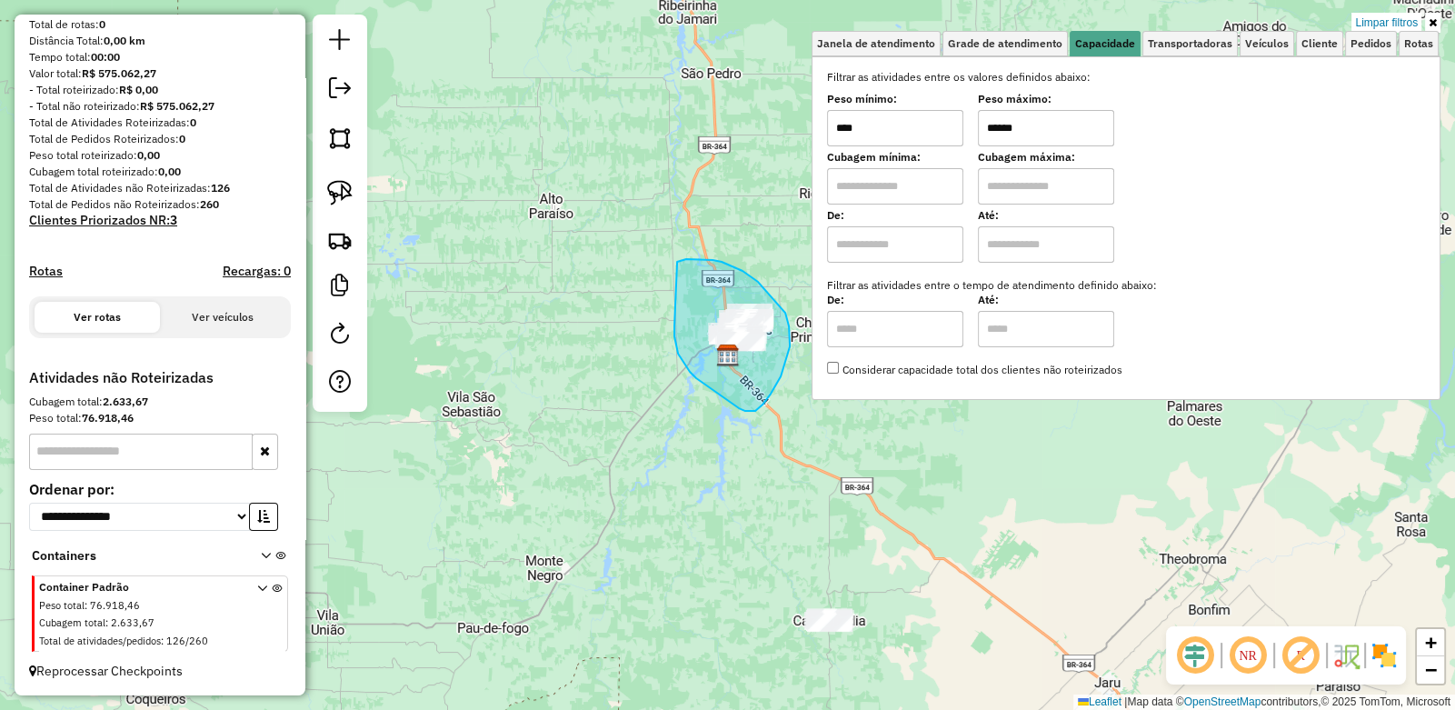
drag, startPoint x: 677, startPoint y: 262, endPoint x: 678, endPoint y: 285, distance: 22.7
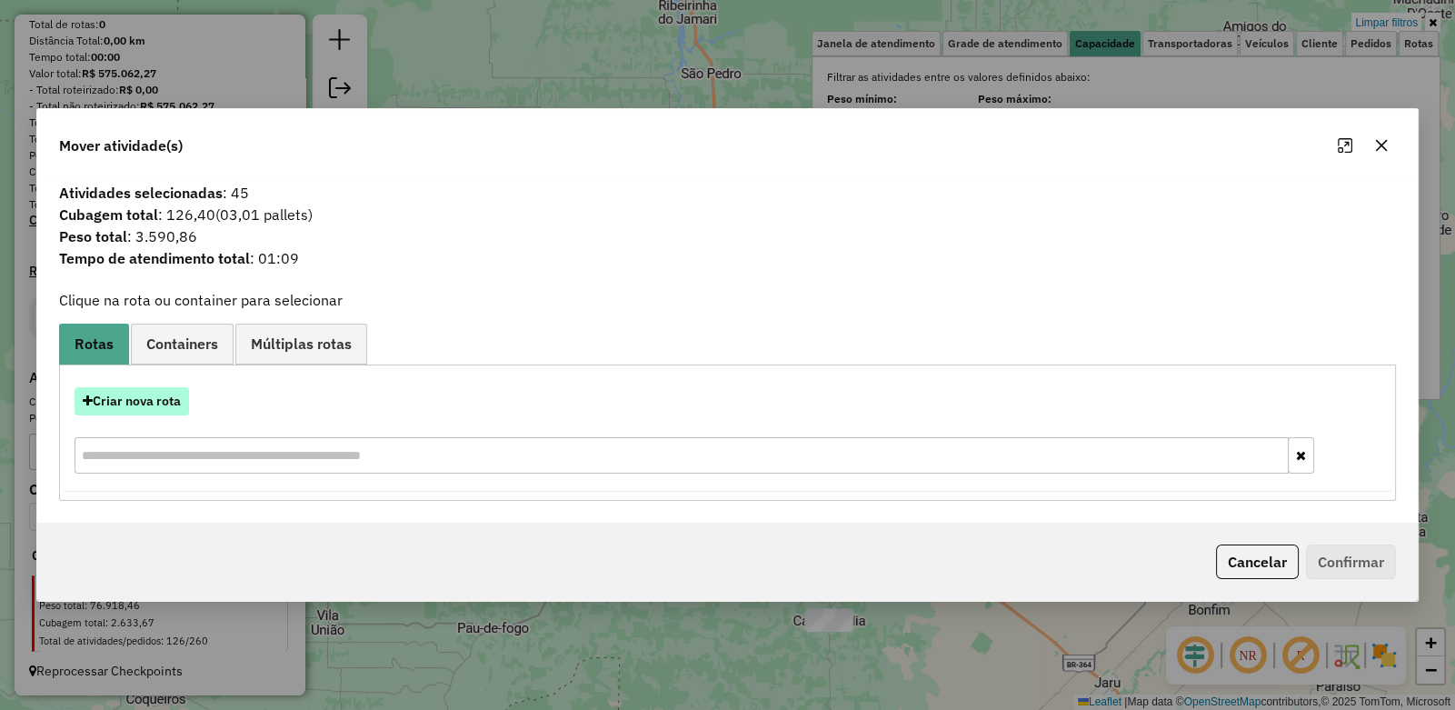
click at [119, 398] on button "Criar nova rota" at bounding box center [132, 401] width 115 height 28
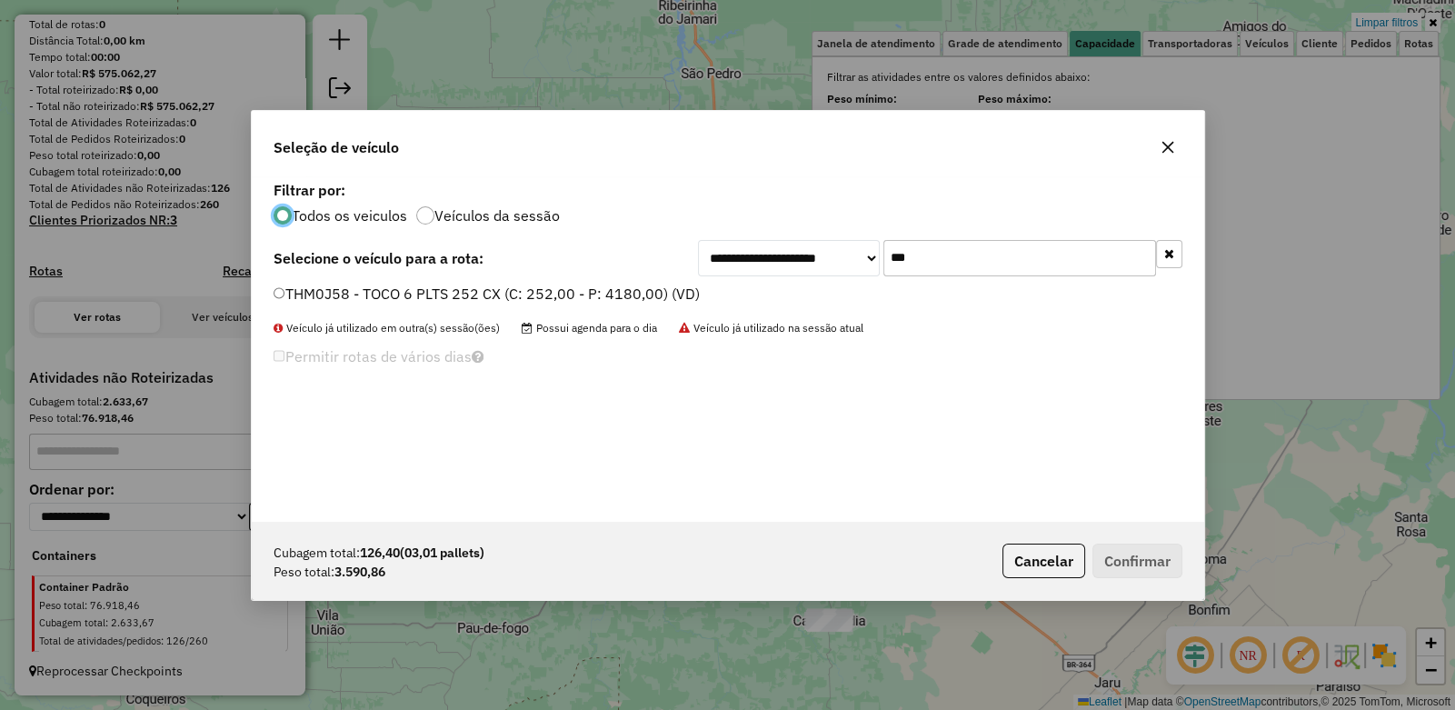
scroll to position [9, 5]
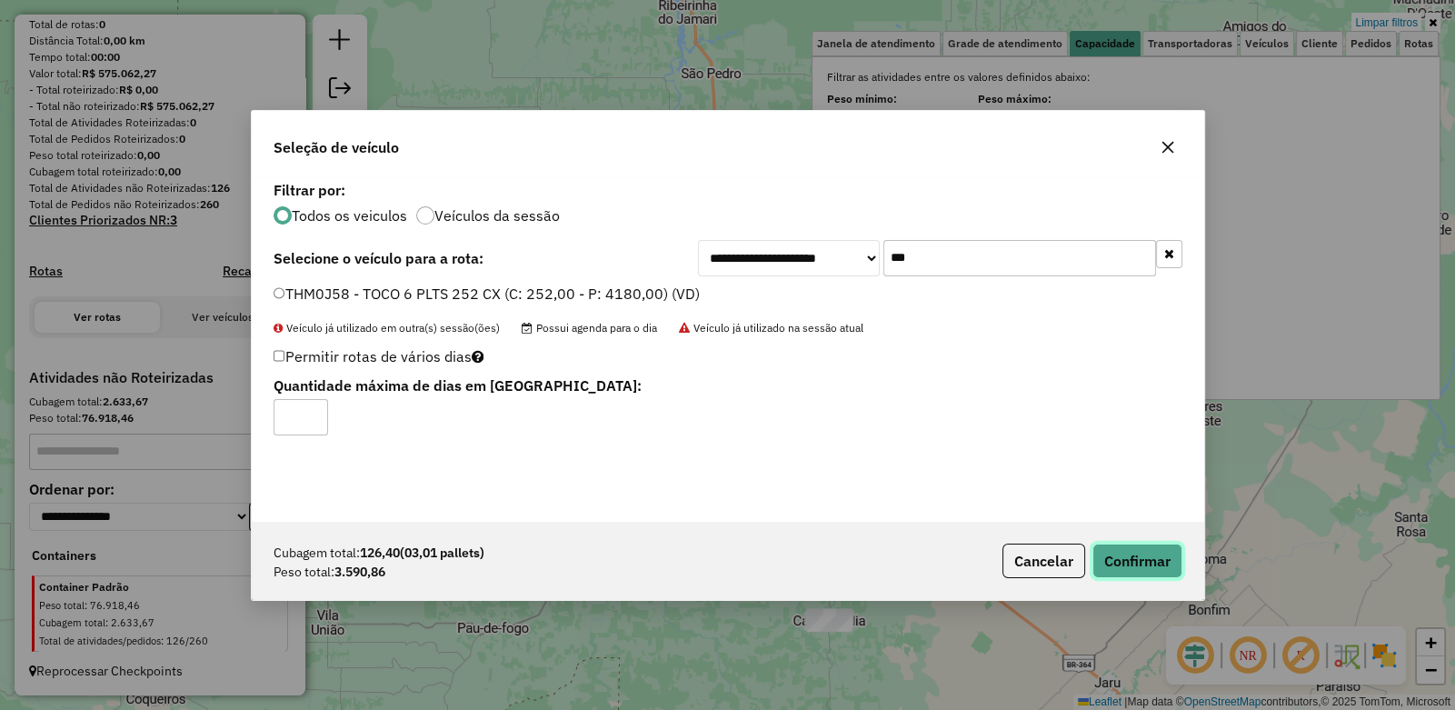
click at [1128, 557] on button "Confirmar" at bounding box center [1138, 561] width 90 height 35
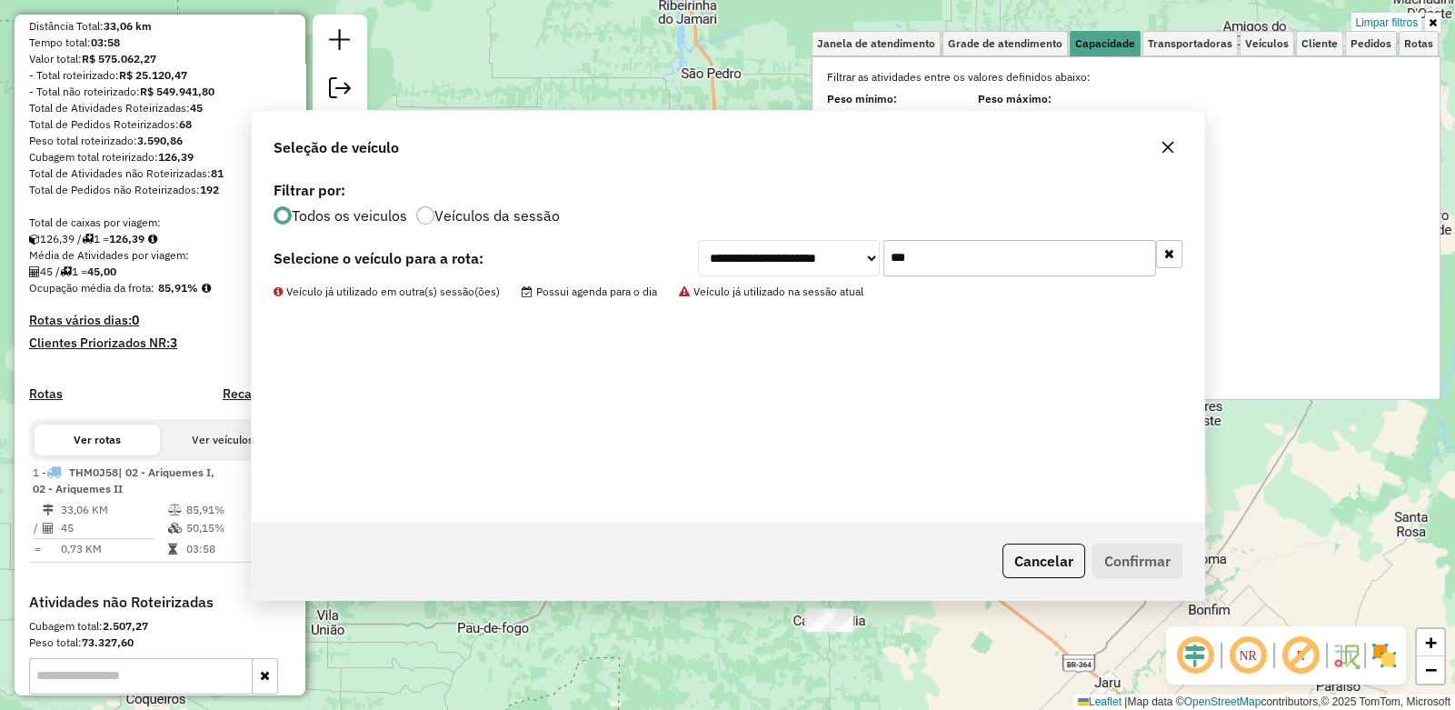
scroll to position [405, 0]
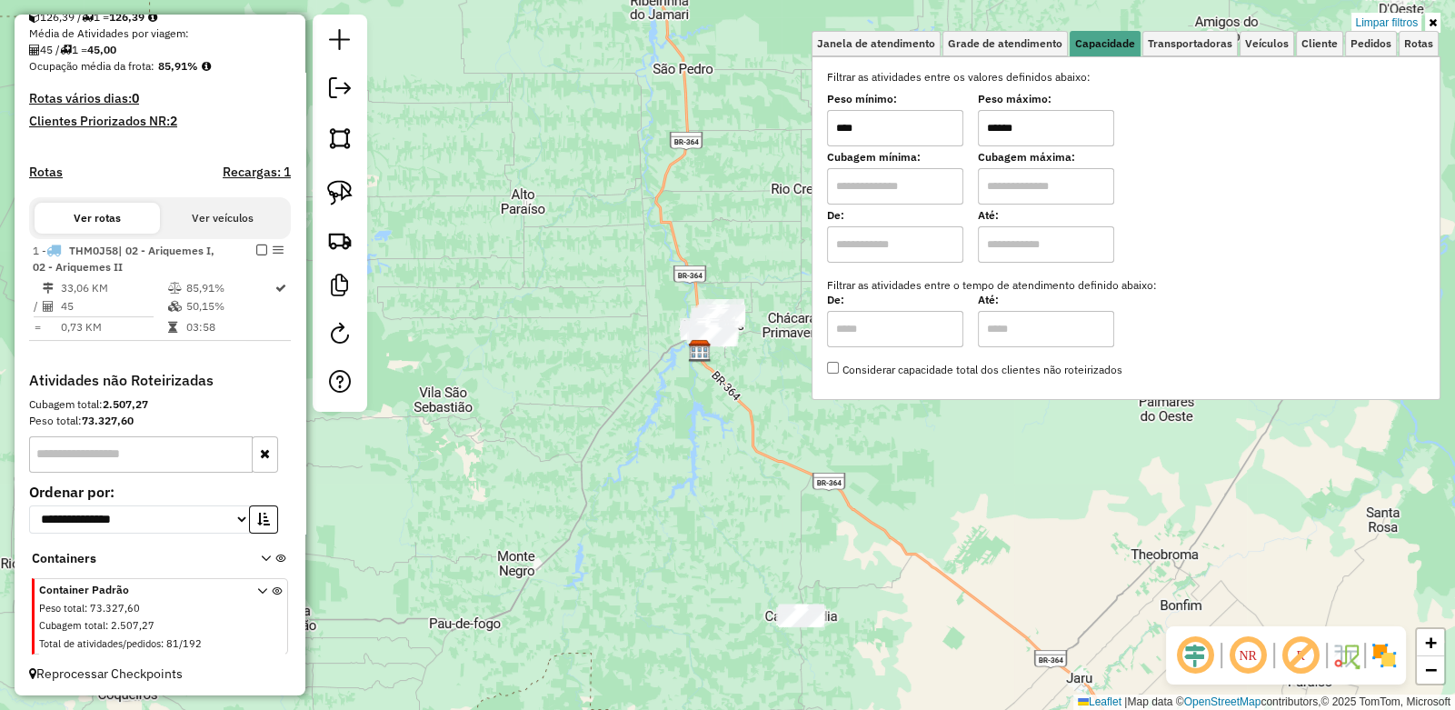
drag, startPoint x: 765, startPoint y: 371, endPoint x: 504, endPoint y: 342, distance: 262.5
click at [504, 342] on div "Limpar filtros Janela de atendimento Grade de atendimento Capacidade Transporta…" at bounding box center [727, 355] width 1455 height 710
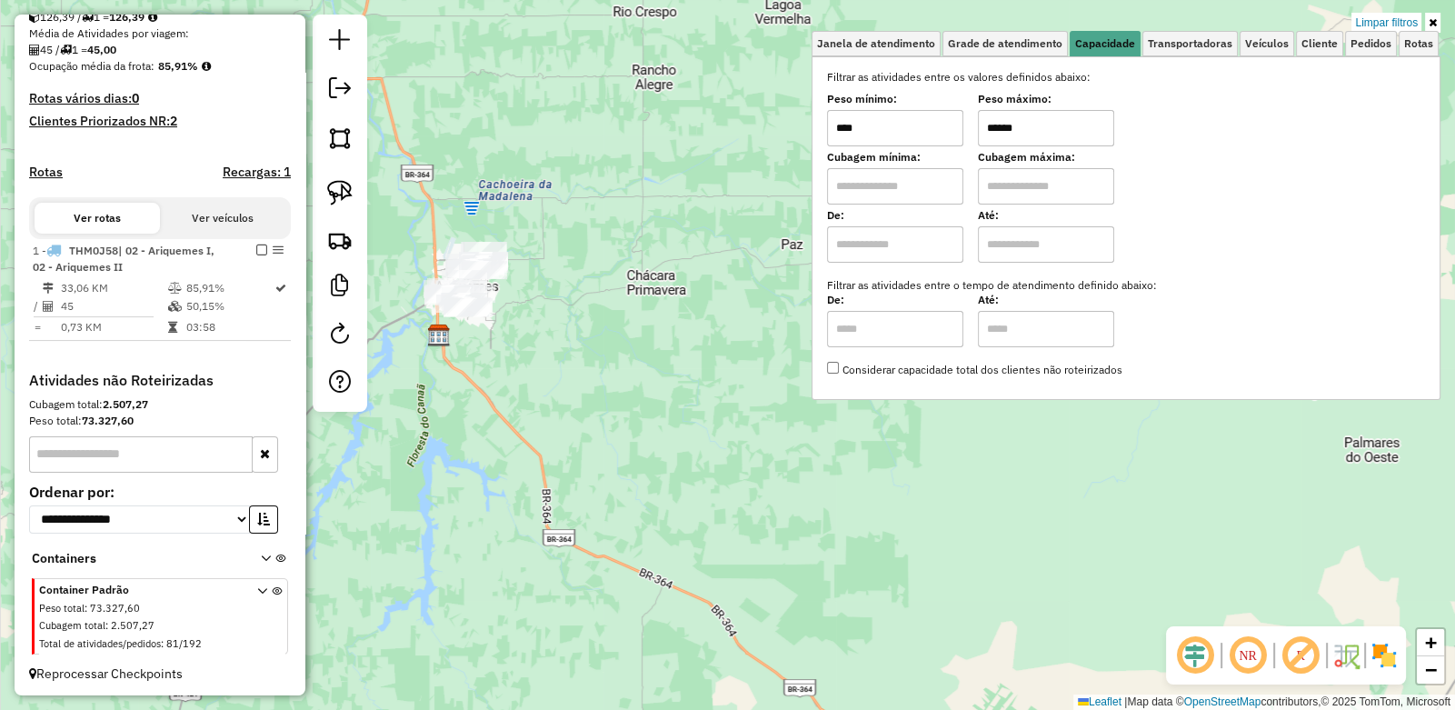
drag, startPoint x: 632, startPoint y: 366, endPoint x: 655, endPoint y: 376, distance: 25.7
click at [655, 375] on div "Limpar filtros Janela de atendimento Grade de atendimento Capacidade Transporta…" at bounding box center [727, 355] width 1455 height 710
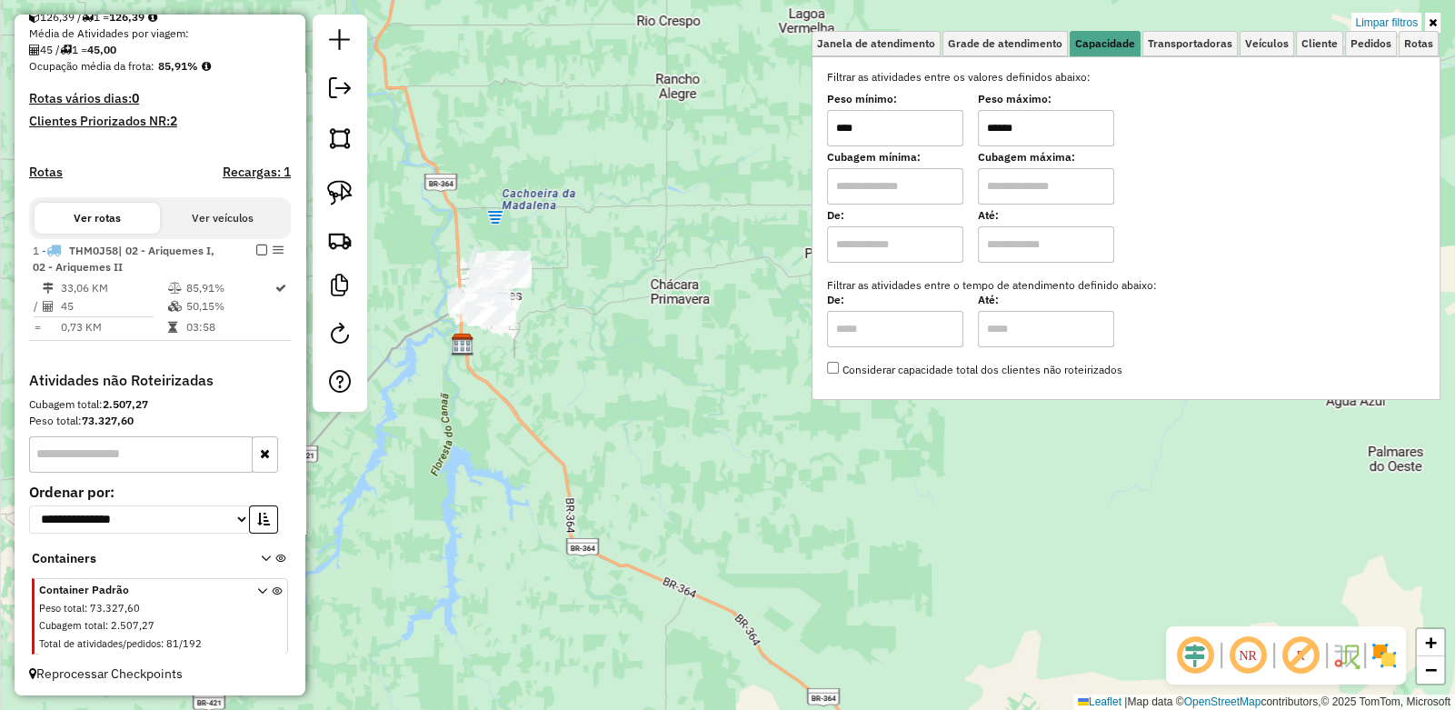
drag, startPoint x: 1054, startPoint y: 128, endPoint x: 884, endPoint y: 121, distance: 171.0
click at [884, 121] on div "Peso mínimo: **** Peso máximo: ******" at bounding box center [1126, 120] width 598 height 51
type input "****"
click at [925, 462] on div "Janela de atendimento Grade de atendimento Capacidade Transportadoras Veículos …" at bounding box center [727, 355] width 1455 height 710
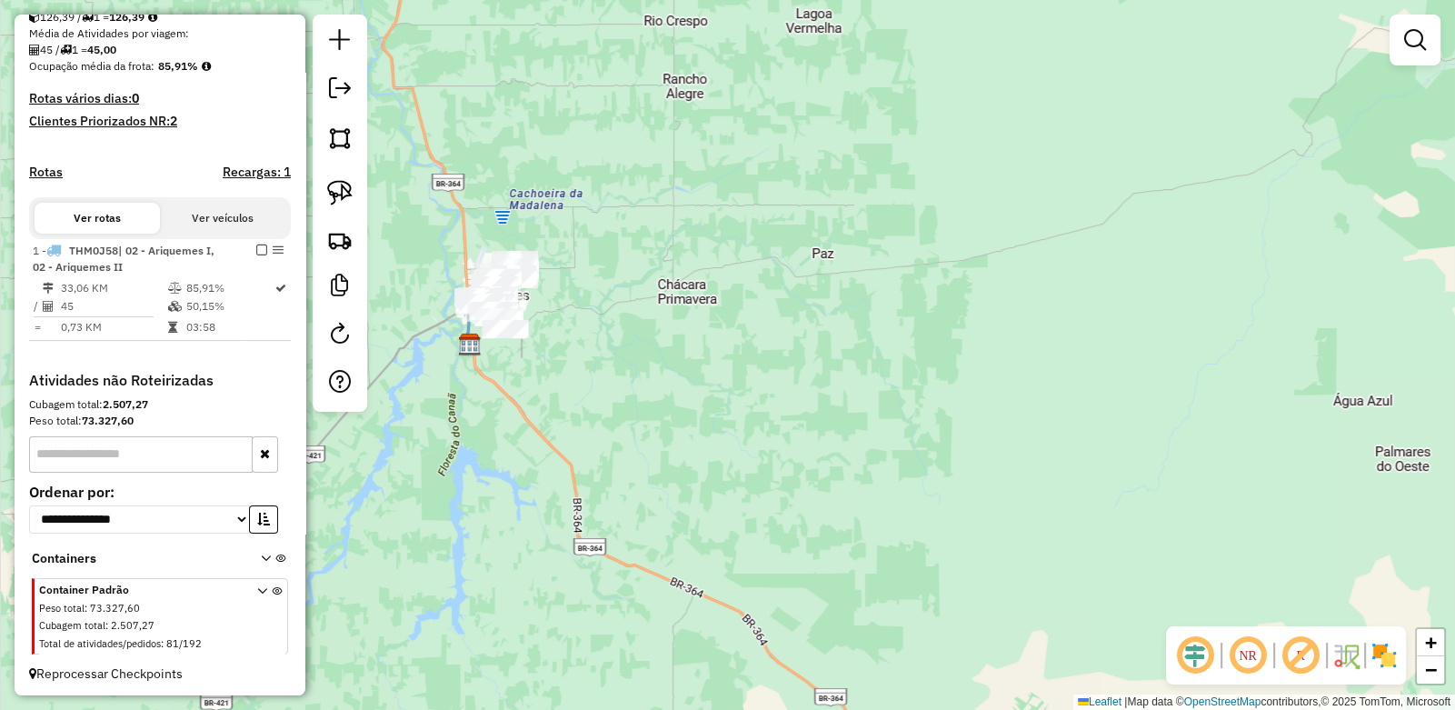
drag, startPoint x: 564, startPoint y: 343, endPoint x: 737, endPoint y: 380, distance: 177.6
click at [742, 379] on div "Janela de atendimento Grade de atendimento Capacidade Transportadoras Veículos …" at bounding box center [727, 355] width 1455 height 710
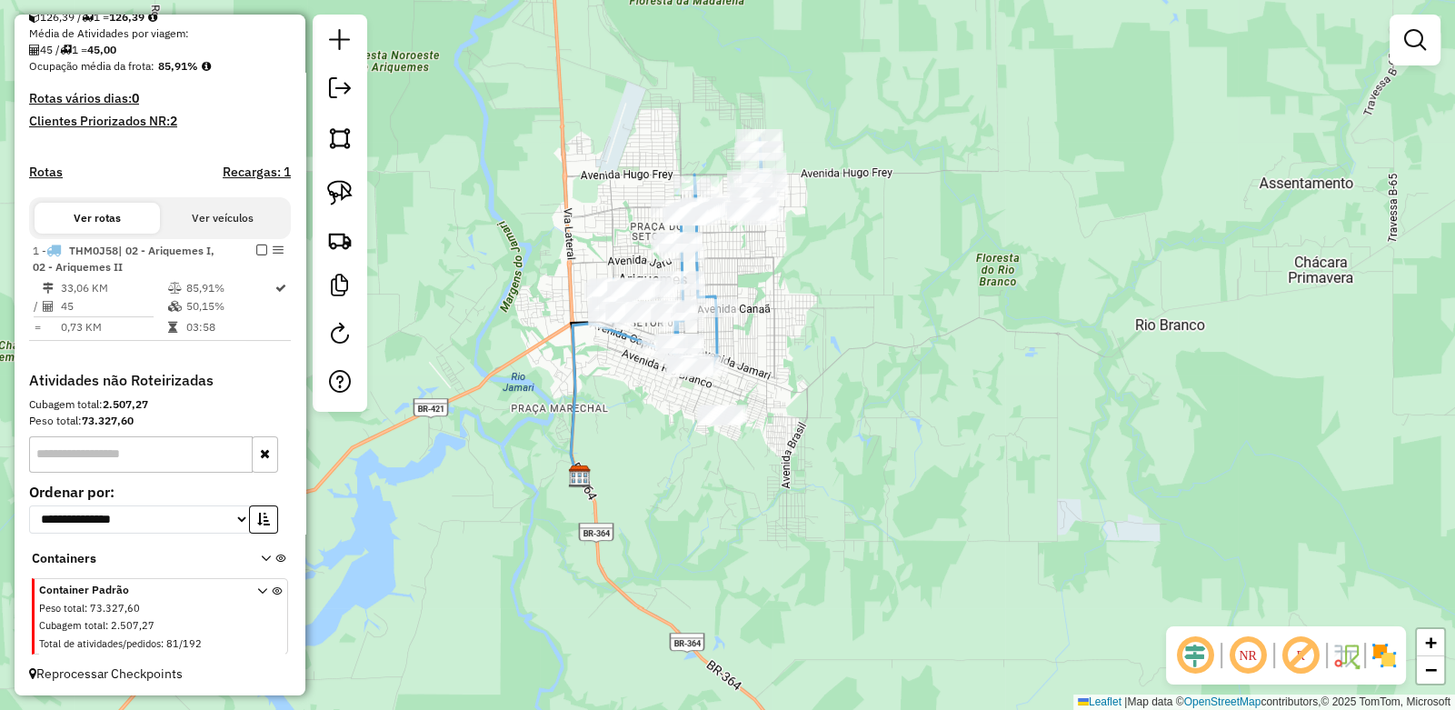
drag, startPoint x: 684, startPoint y: 307, endPoint x: 754, endPoint y: 346, distance: 80.2
click at [754, 346] on div "Janela de atendimento Grade de atendimento Capacidade Transportadoras Veículos …" at bounding box center [727, 355] width 1455 height 710
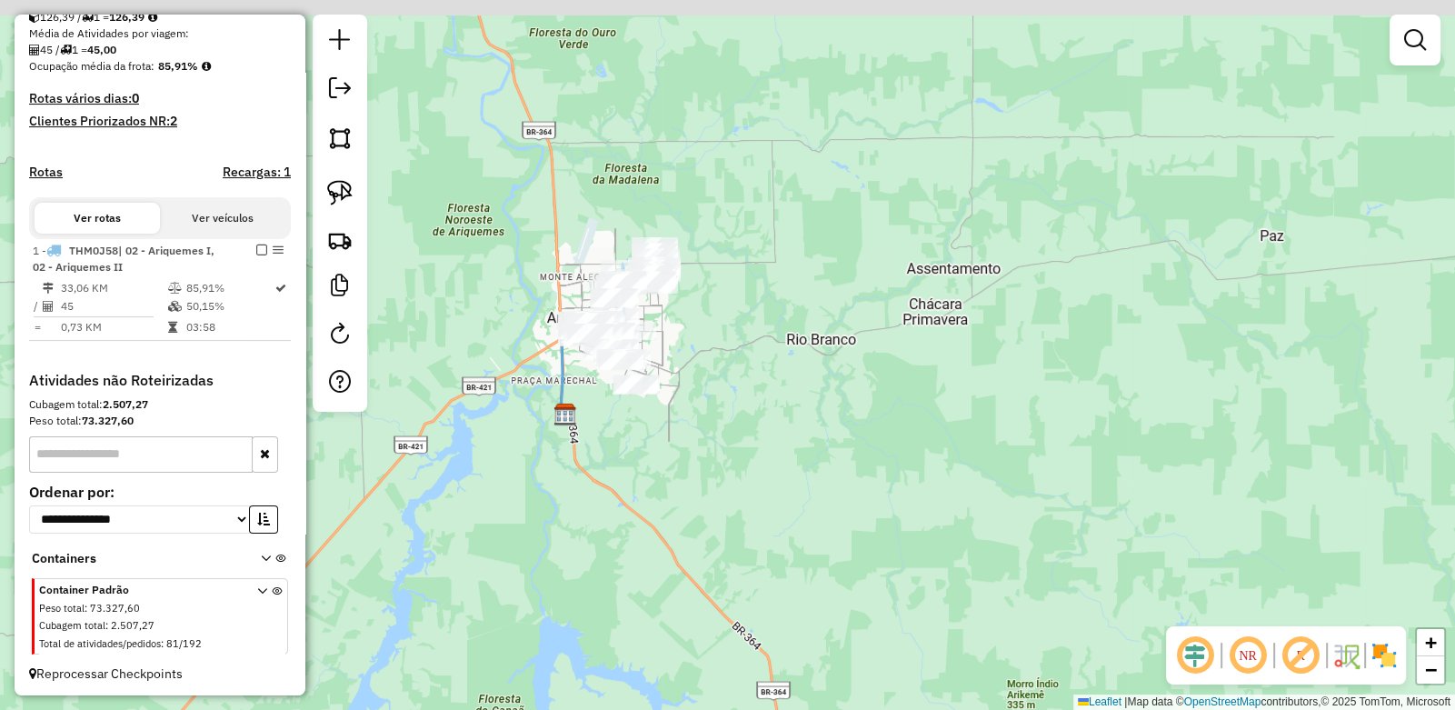
drag, startPoint x: 612, startPoint y: 313, endPoint x: 731, endPoint y: 339, distance: 122.0
click at [732, 341] on div "Janela de atendimento Grade de atendimento Capacidade Transportadoras Veículos …" at bounding box center [727, 355] width 1455 height 710
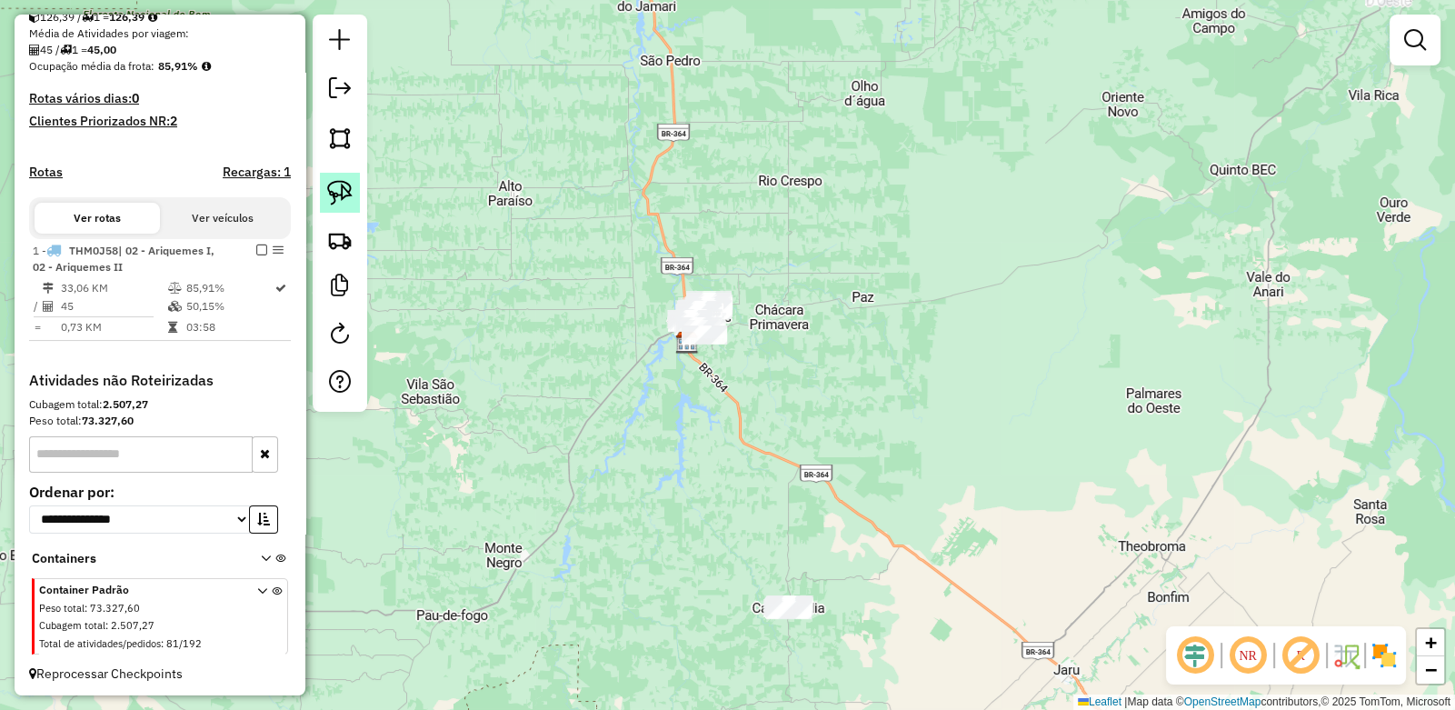
click at [333, 194] on img at bounding box center [339, 192] width 25 height 25
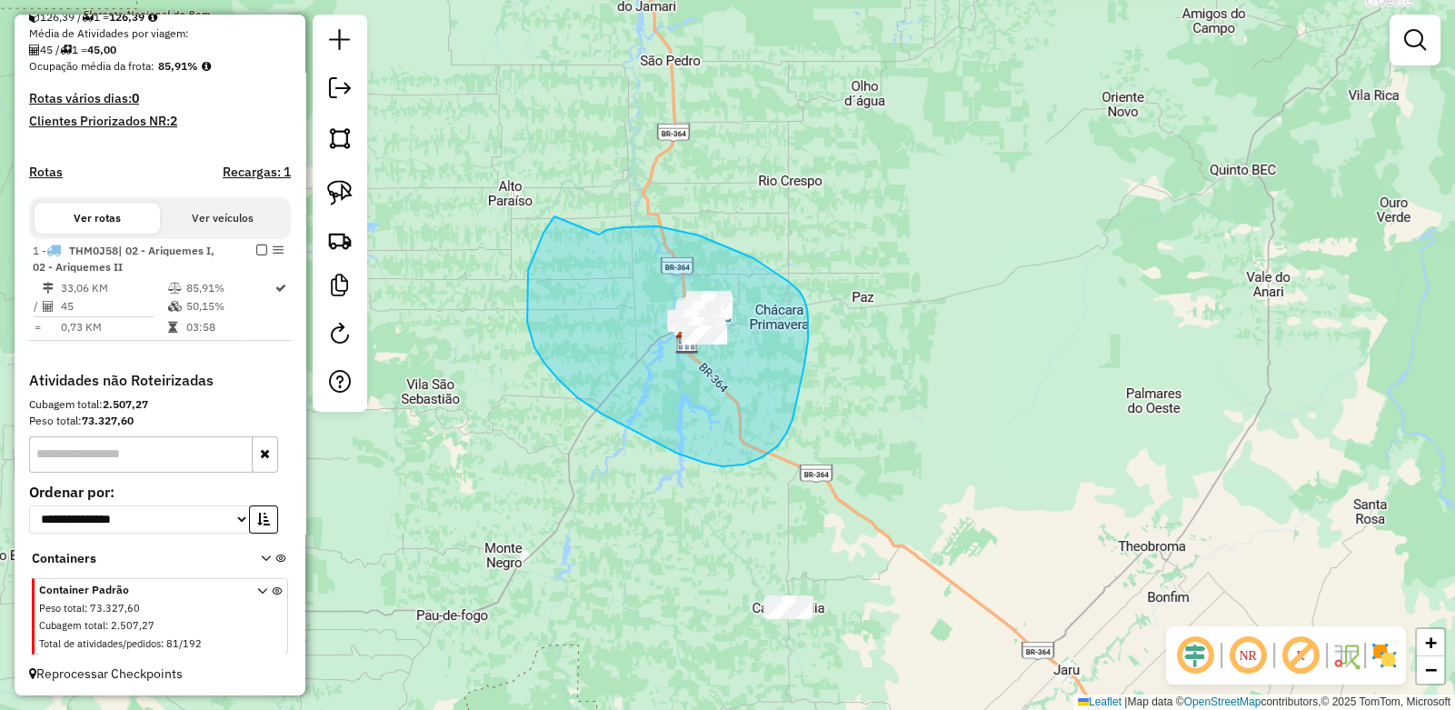
drag, startPoint x: 606, startPoint y: 230, endPoint x: 559, endPoint y: 212, distance: 50.6
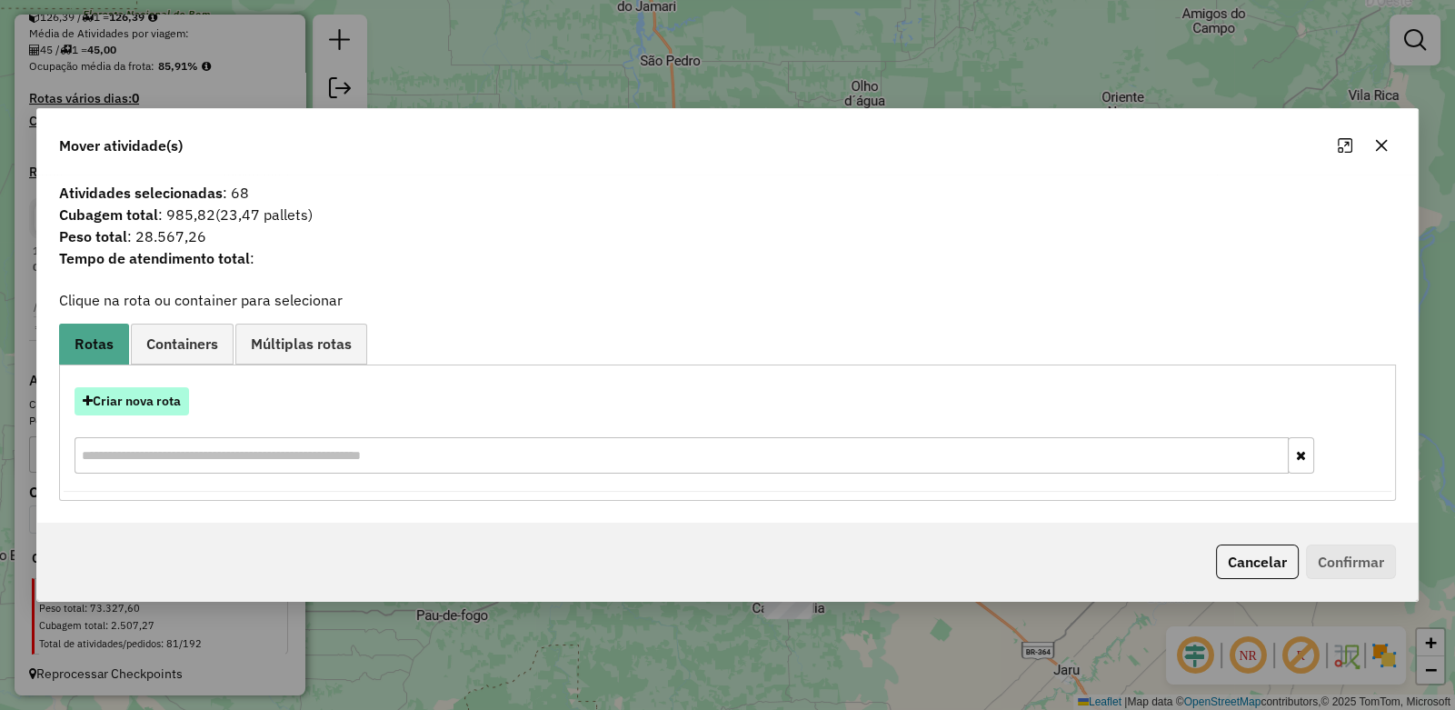
click at [135, 405] on button "Criar nova rota" at bounding box center [132, 401] width 115 height 28
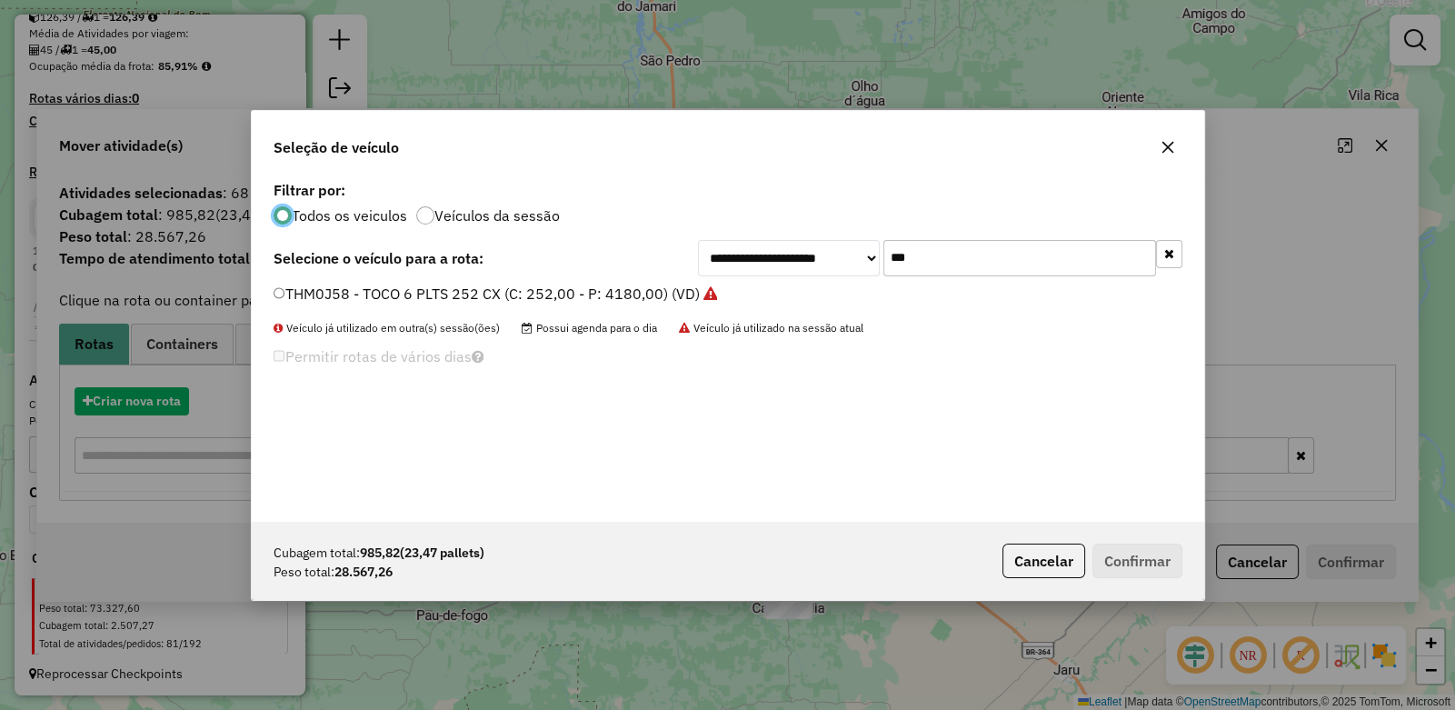
scroll to position [9, 5]
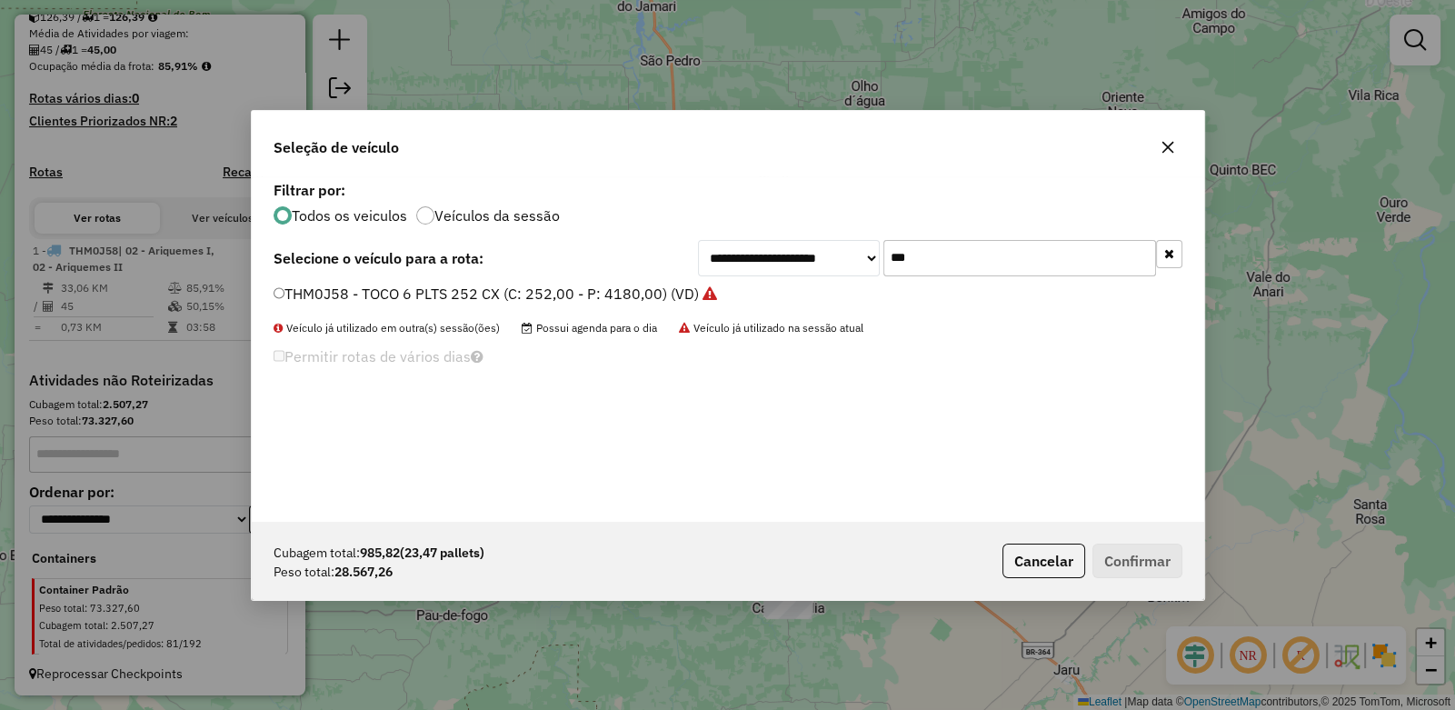
drag, startPoint x: 968, startPoint y: 261, endPoint x: 624, endPoint y: 226, distance: 345.3
click at [626, 226] on div "**********" at bounding box center [728, 348] width 953 height 345
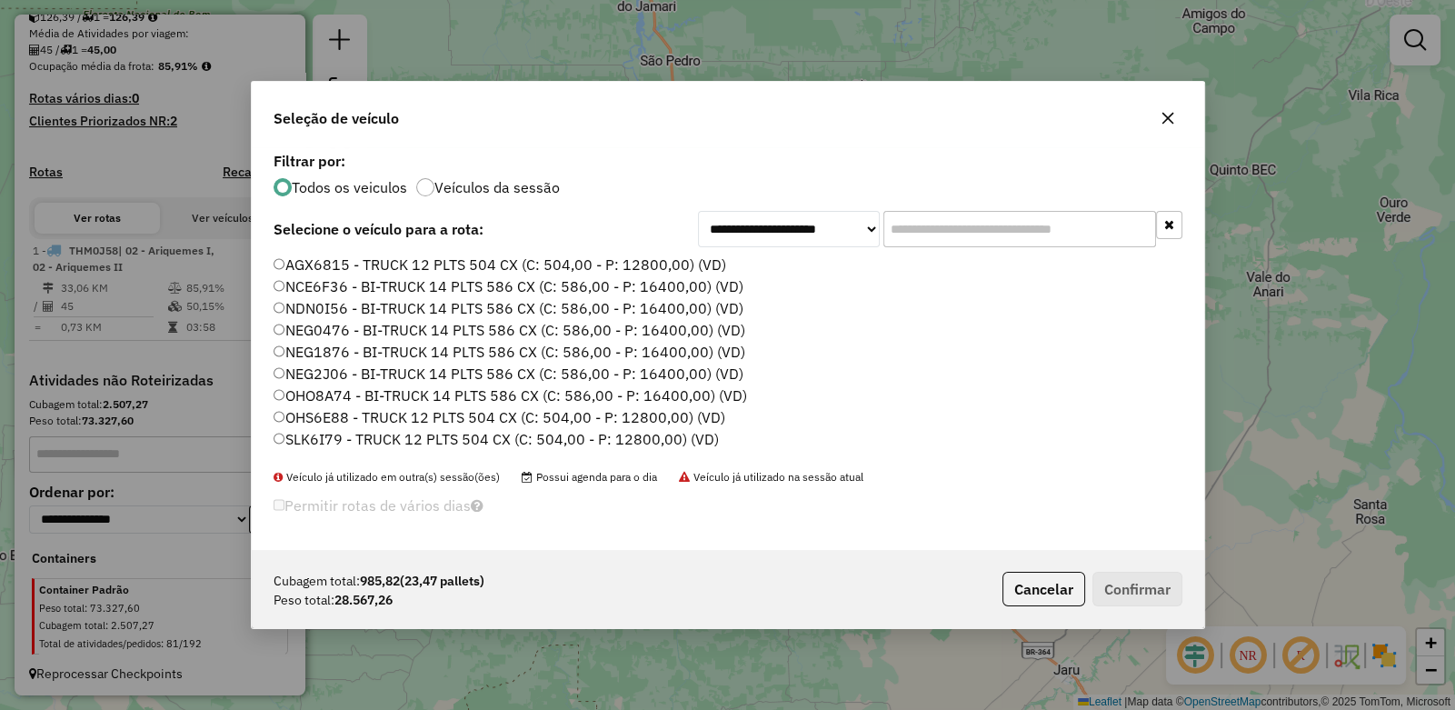
click at [299, 262] on label "AGX6815 - TRUCK 12 PLTS 504 CX (C: 504,00 - P: 12800,00) (VD)" at bounding box center [500, 265] width 453 height 22
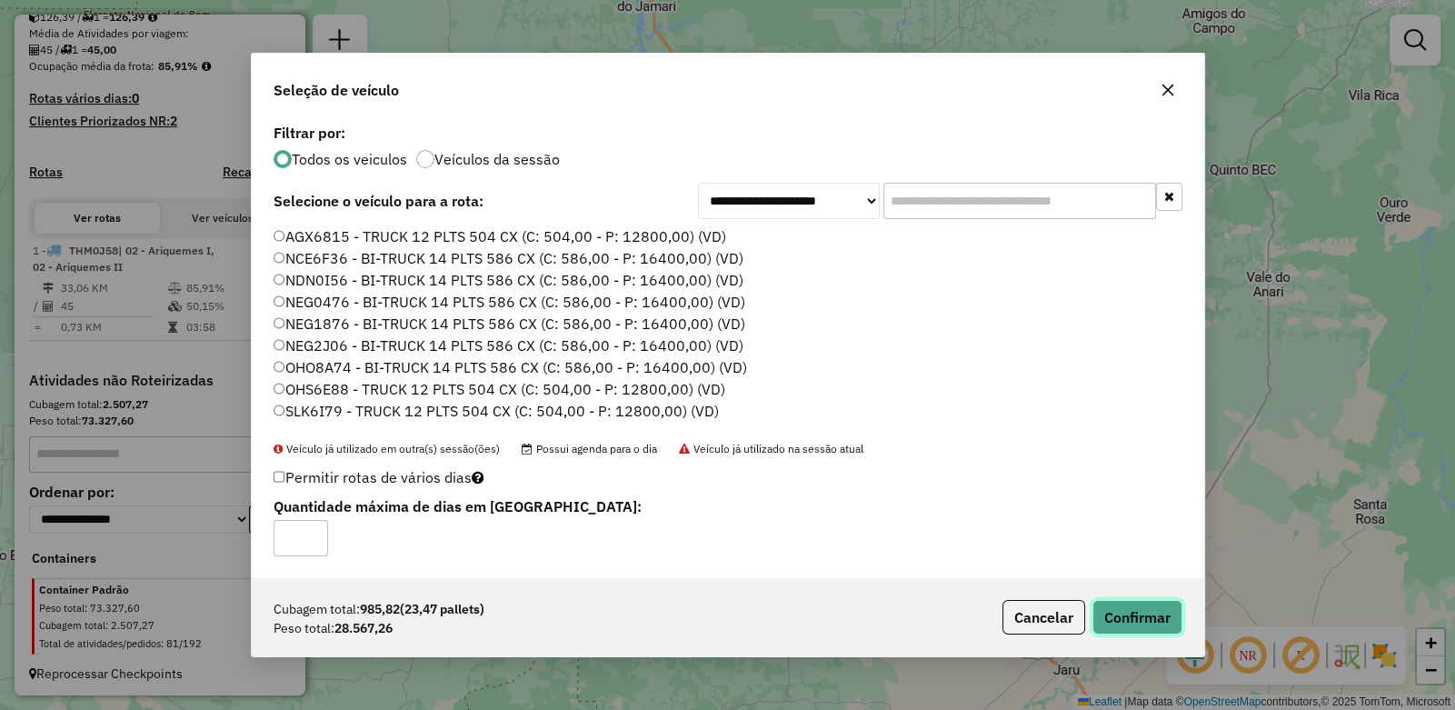
click at [1134, 616] on button "Confirmar" at bounding box center [1138, 617] width 90 height 35
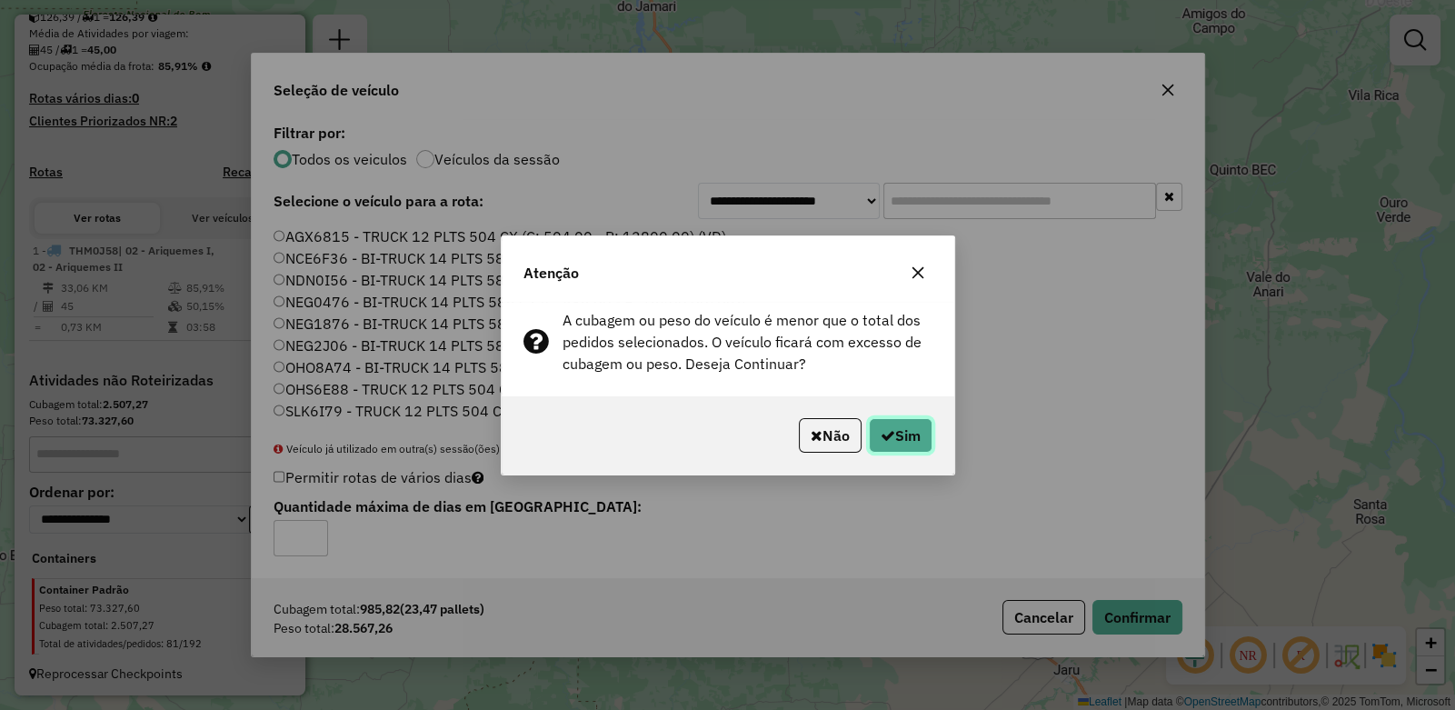
click at [918, 436] on button "Sim" at bounding box center [901, 435] width 64 height 35
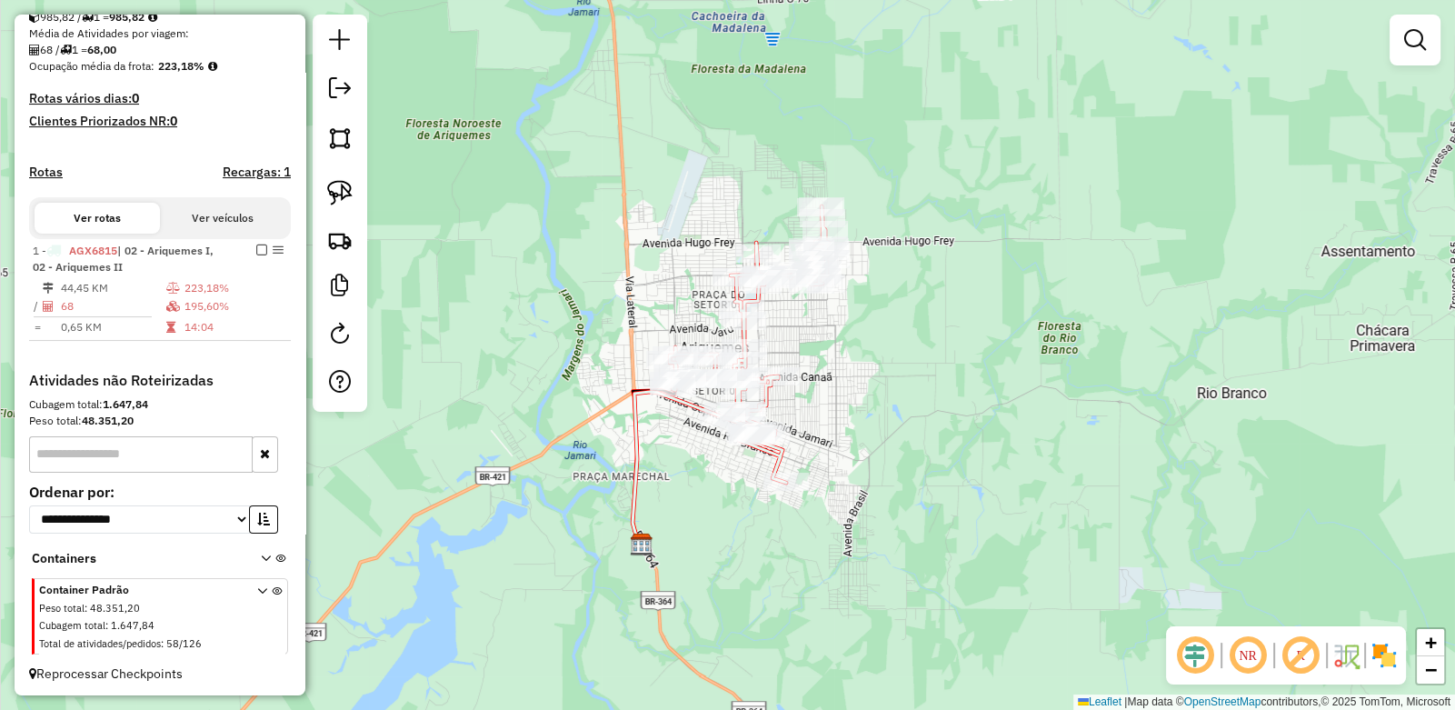
click at [814, 321] on div "Janela de atendimento Grade de atendimento Capacidade Transportadoras Veículos …" at bounding box center [727, 355] width 1455 height 710
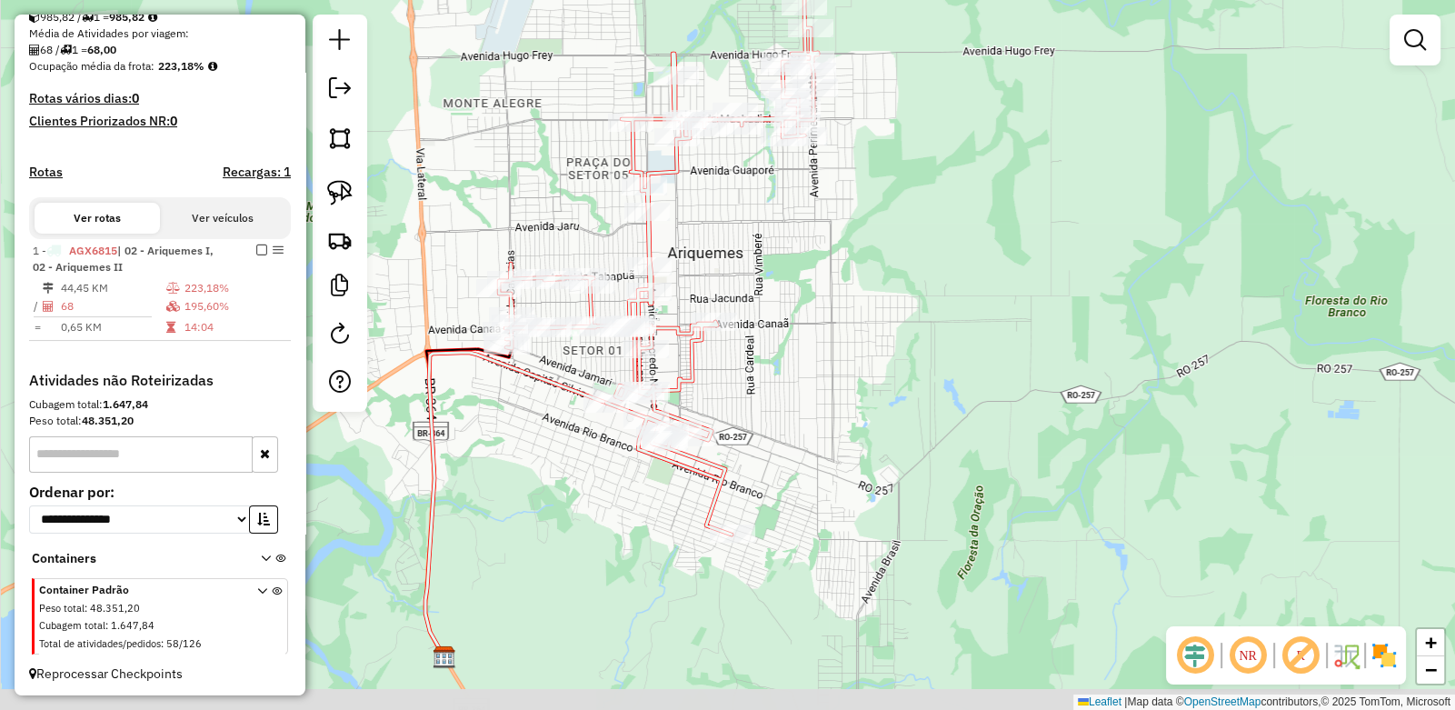
drag, startPoint x: 918, startPoint y: 351, endPoint x: 694, endPoint y: 253, distance: 244.2
click at [842, 235] on div "Janela de atendimento Grade de atendimento Capacidade Transportadoras Veículos …" at bounding box center [727, 355] width 1455 height 710
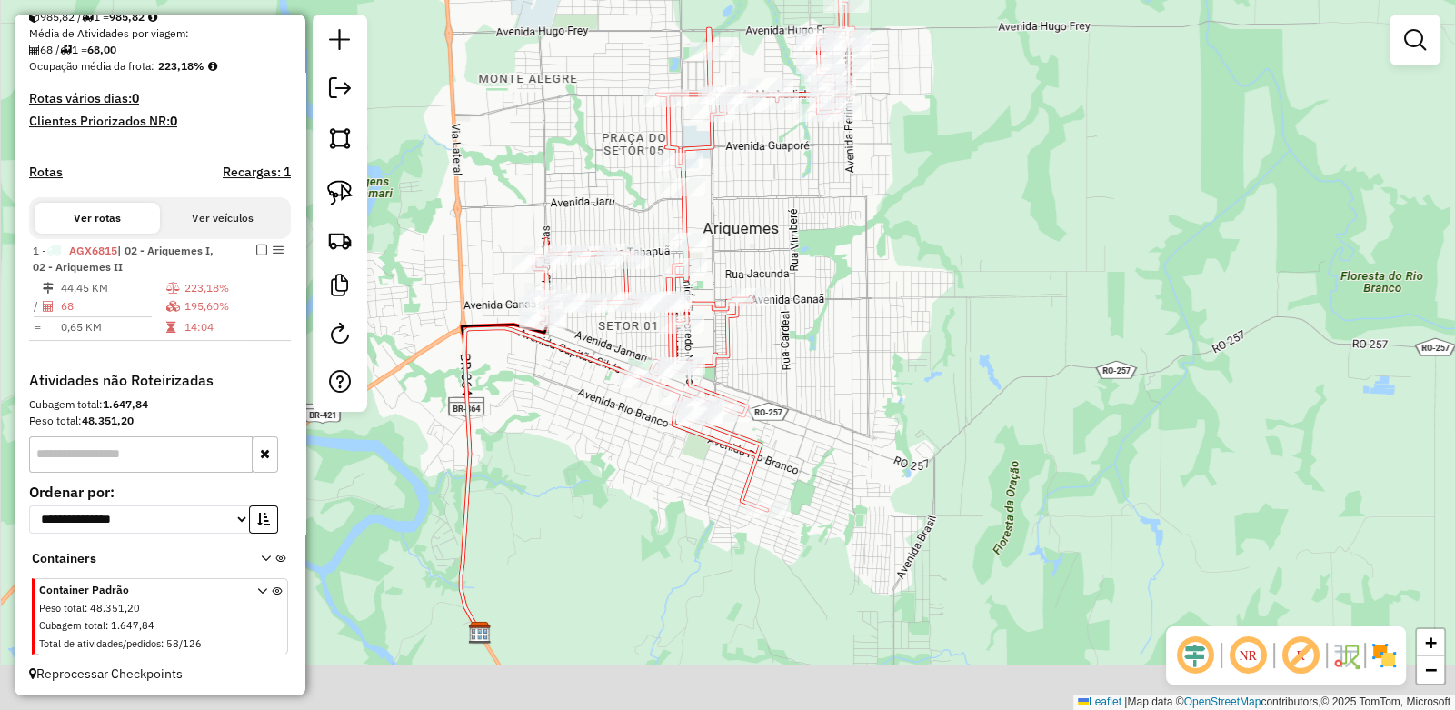
drag, startPoint x: 596, startPoint y: 484, endPoint x: 589, endPoint y: 397, distance: 87.6
click at [587, 398] on div "Janela de atendimento Grade de atendimento Capacidade Transportadoras Veículos …" at bounding box center [727, 355] width 1455 height 710
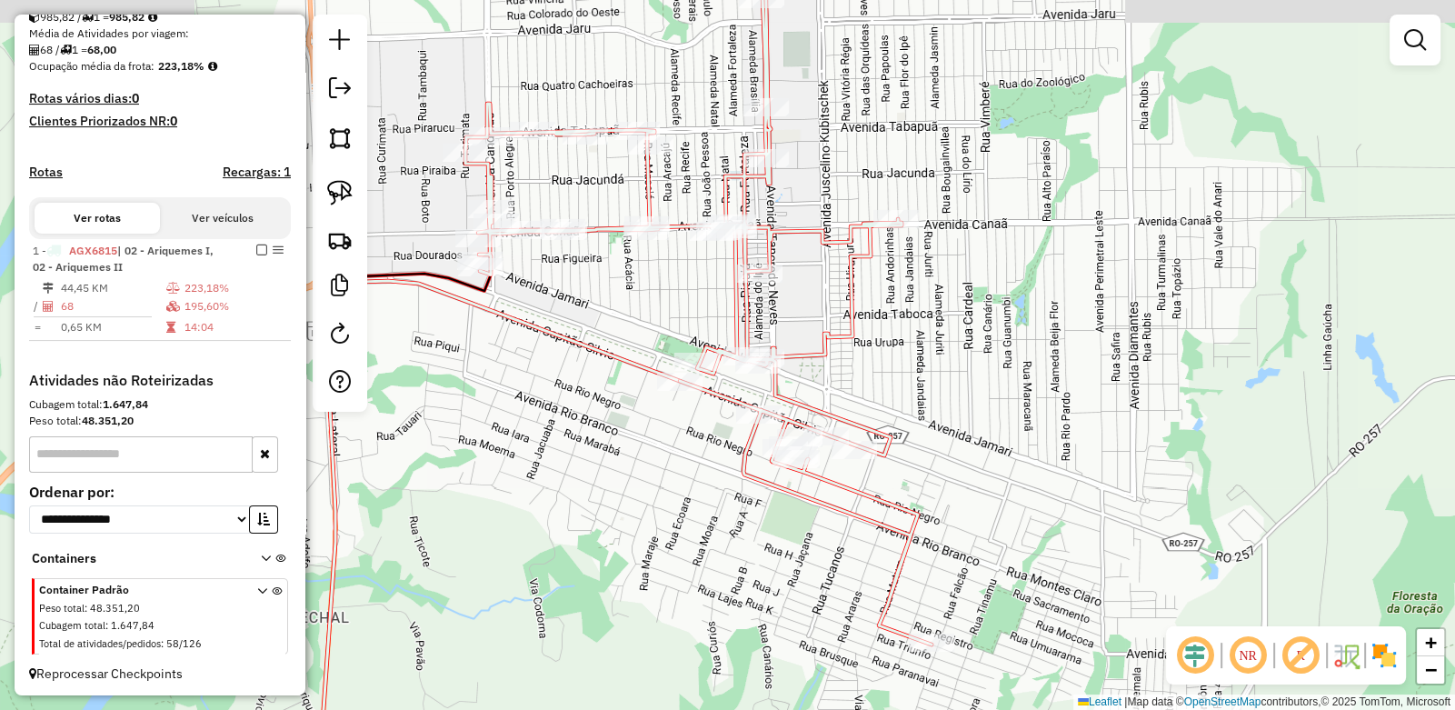
drag, startPoint x: 534, startPoint y: 335, endPoint x: 591, endPoint y: 351, distance: 58.4
click at [587, 361] on div "Janela de atendimento Grade de atendimento Capacidade Transportadoras Veículos …" at bounding box center [727, 355] width 1455 height 710
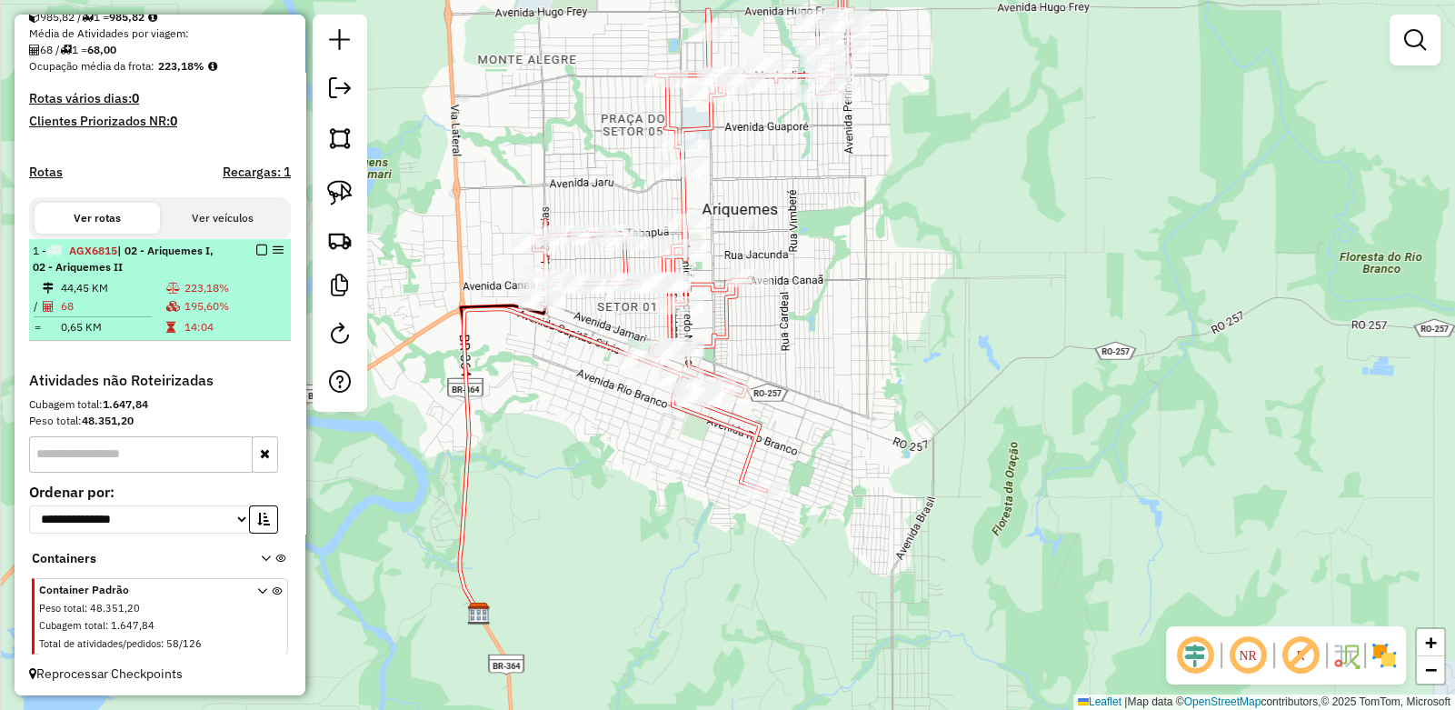
click at [256, 255] on em at bounding box center [261, 250] width 11 height 11
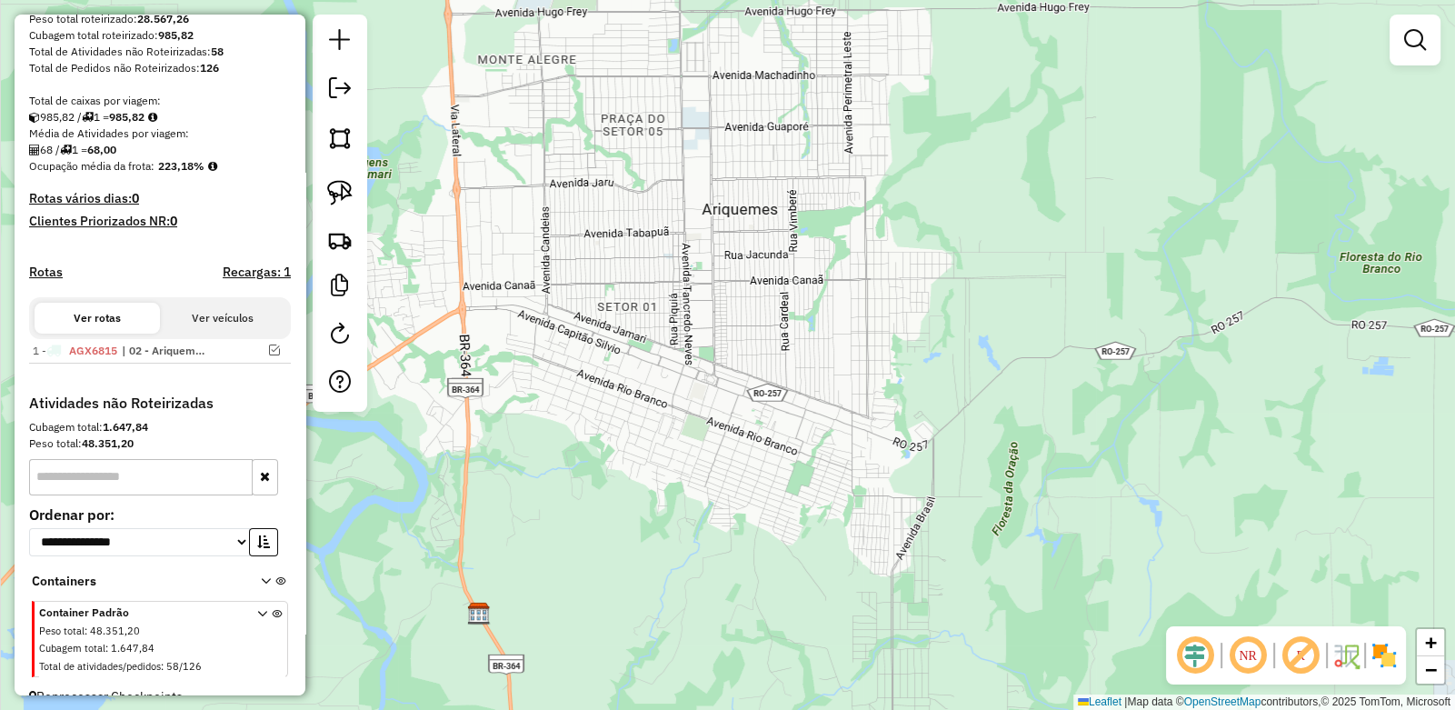
scroll to position [345, 0]
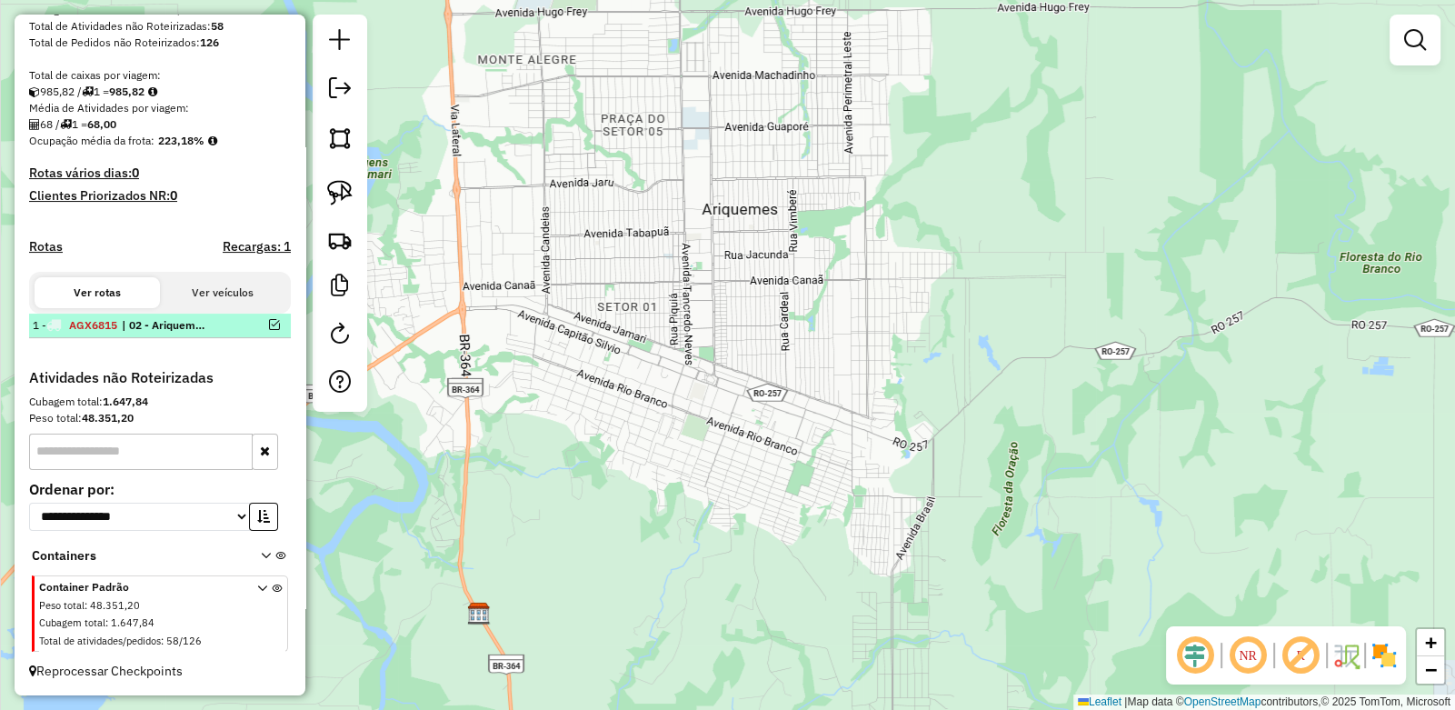
click at [269, 324] on em at bounding box center [274, 324] width 11 height 11
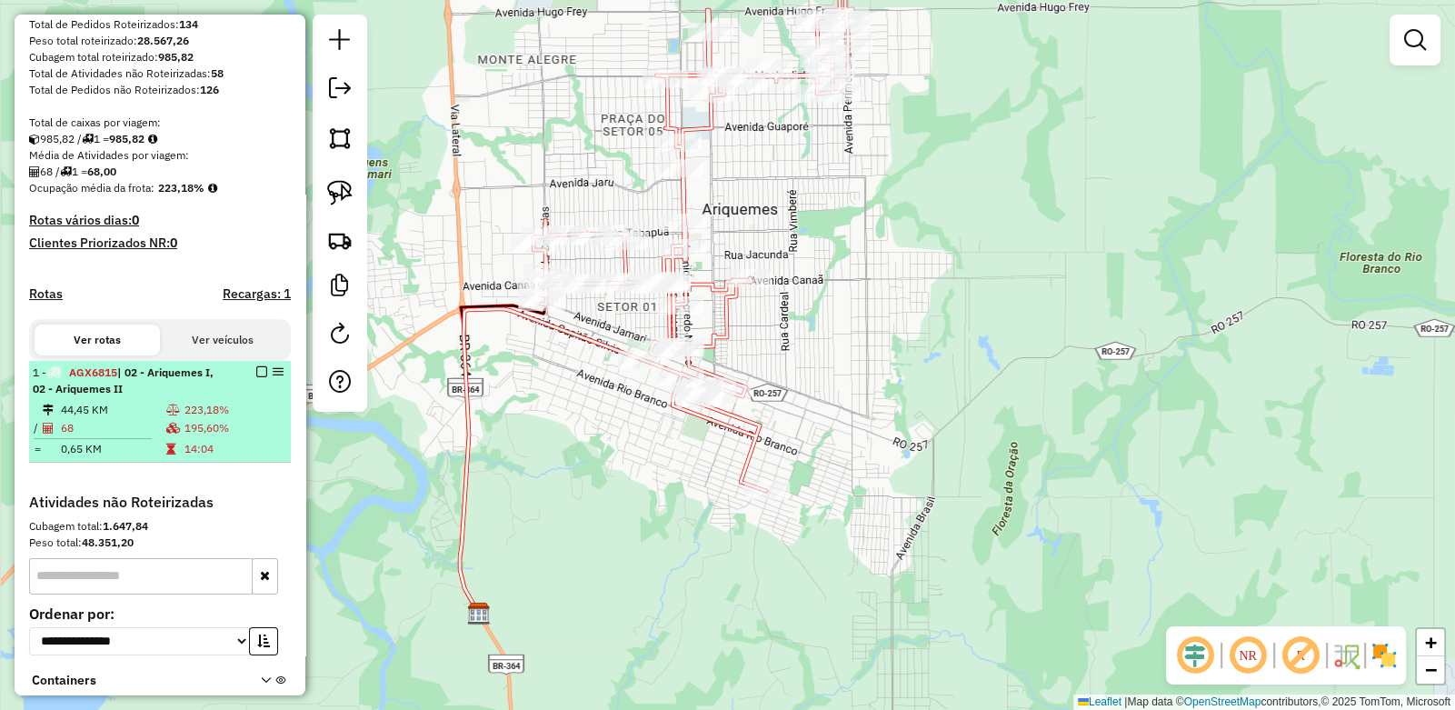
scroll to position [240, 0]
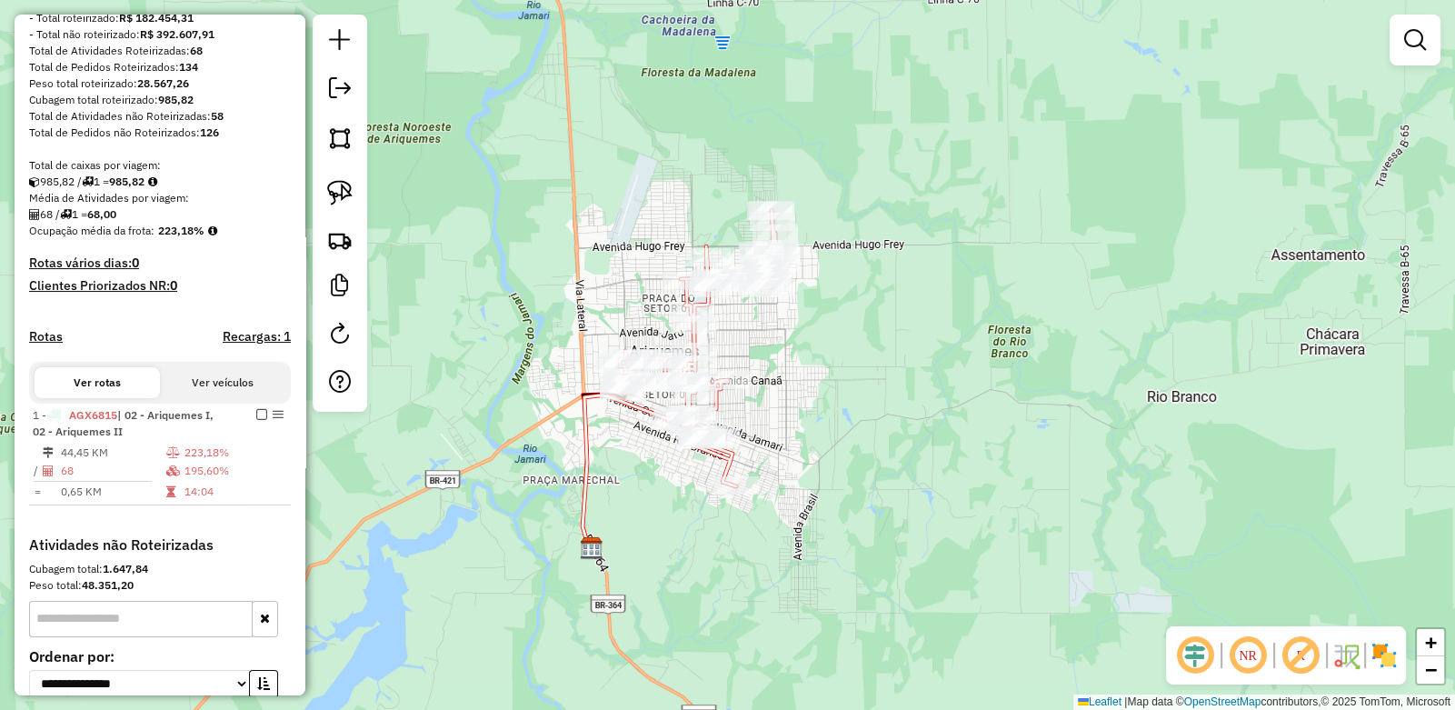
drag, startPoint x: 734, startPoint y: 294, endPoint x: 754, endPoint y: 351, distance: 61.0
click at [761, 355] on div "Janela de atendimento Grade de atendimento Capacidade Transportadoras Veículos …" at bounding box center [727, 355] width 1455 height 710
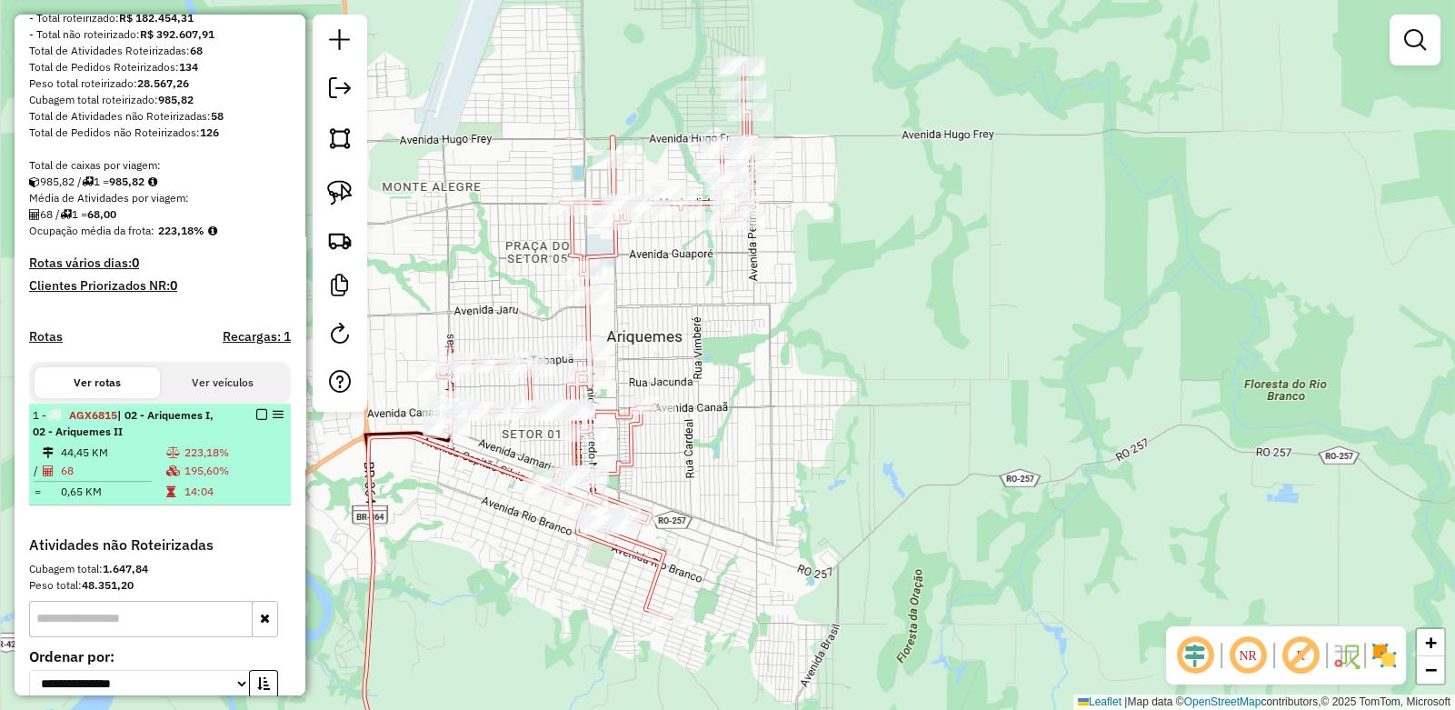
select select "**********"
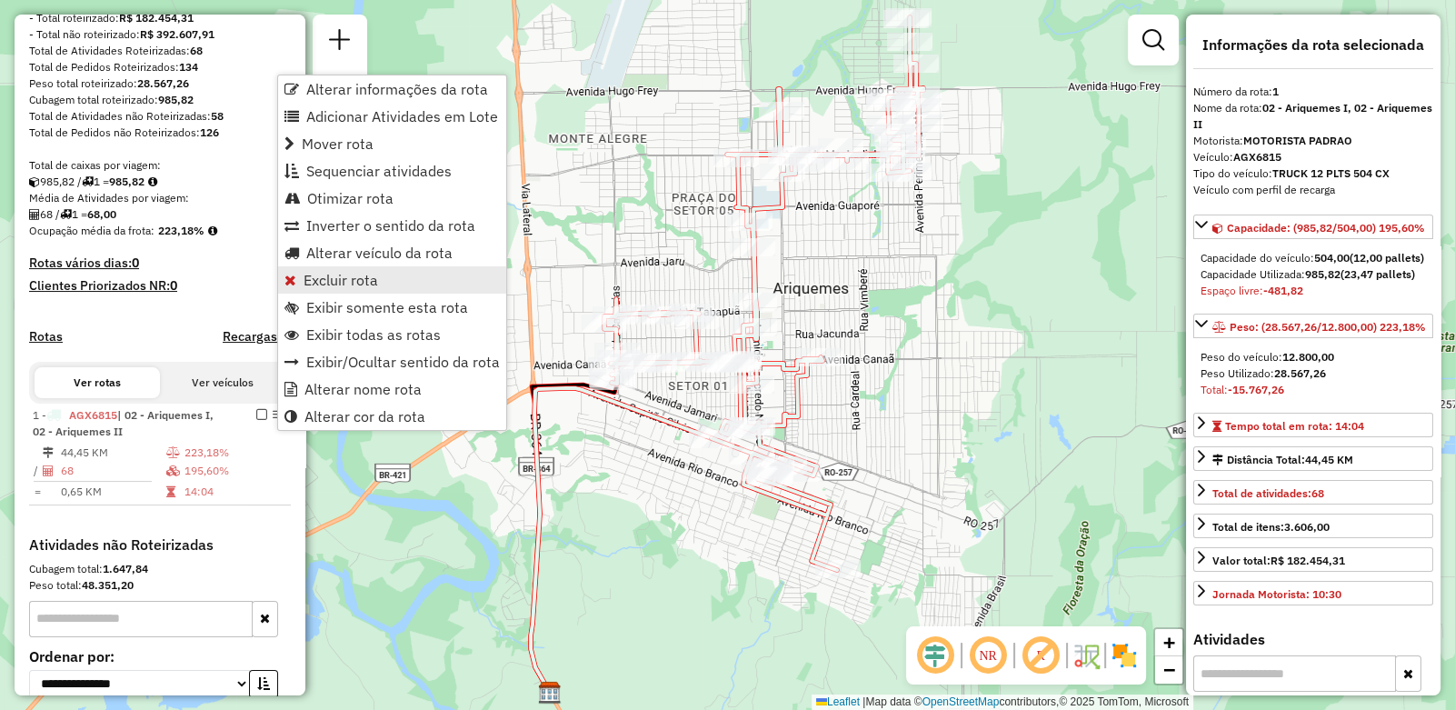
click at [328, 273] on span "Excluir rota" at bounding box center [341, 280] width 75 height 15
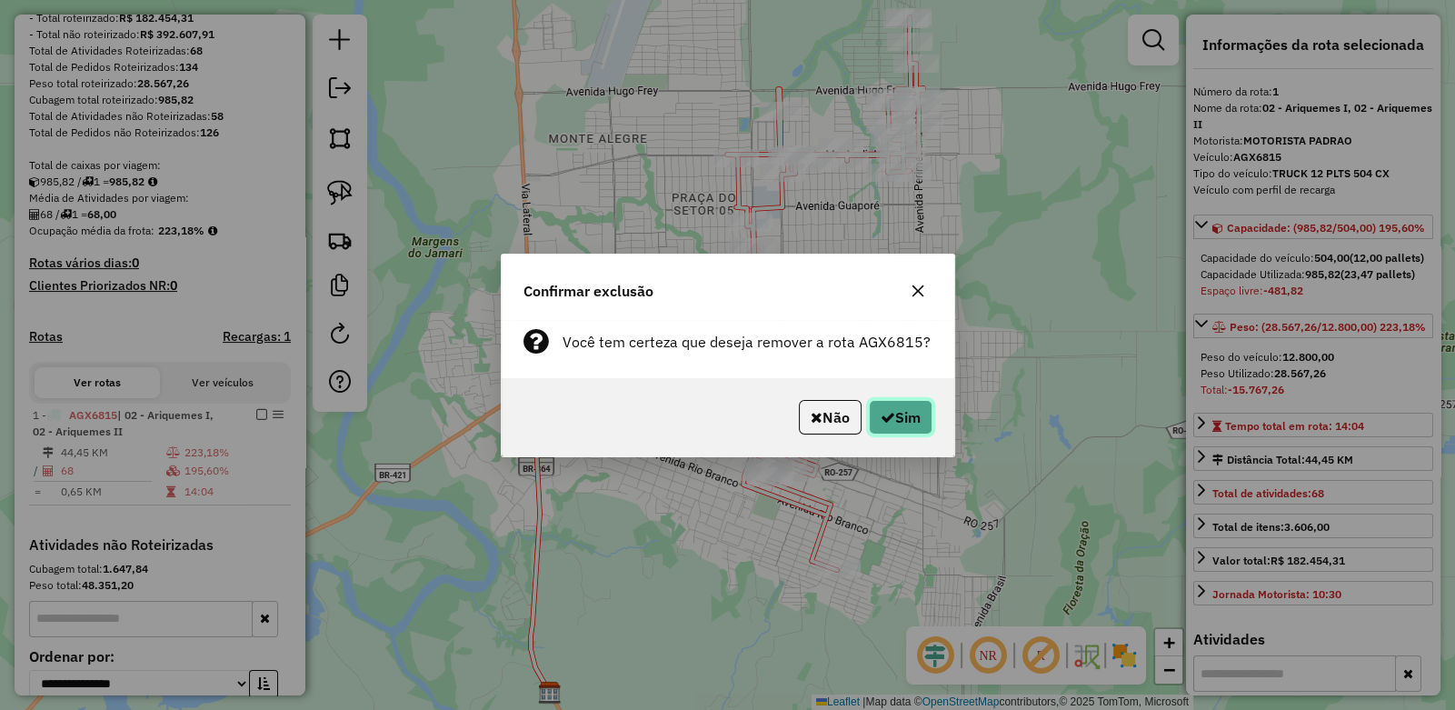
click at [889, 416] on icon "button" at bounding box center [888, 417] width 15 height 15
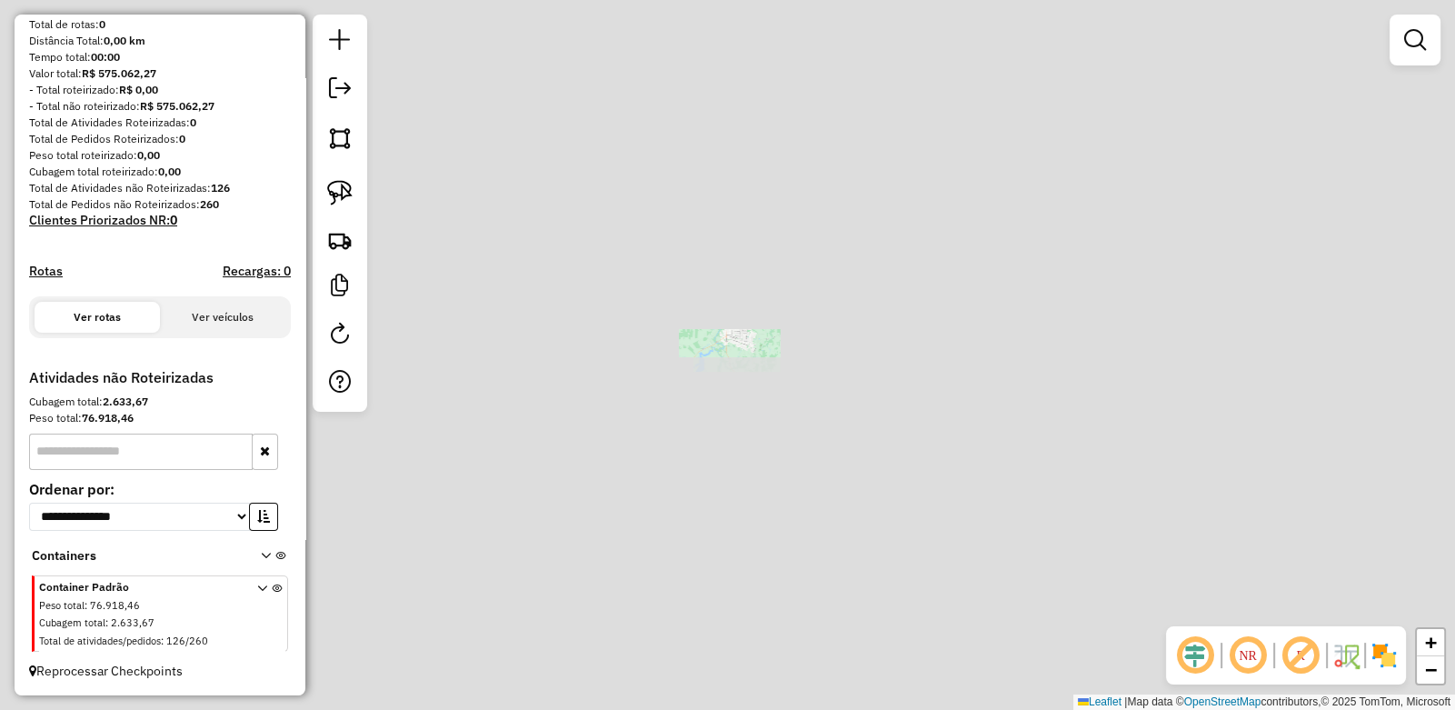
scroll to position [183, 0]
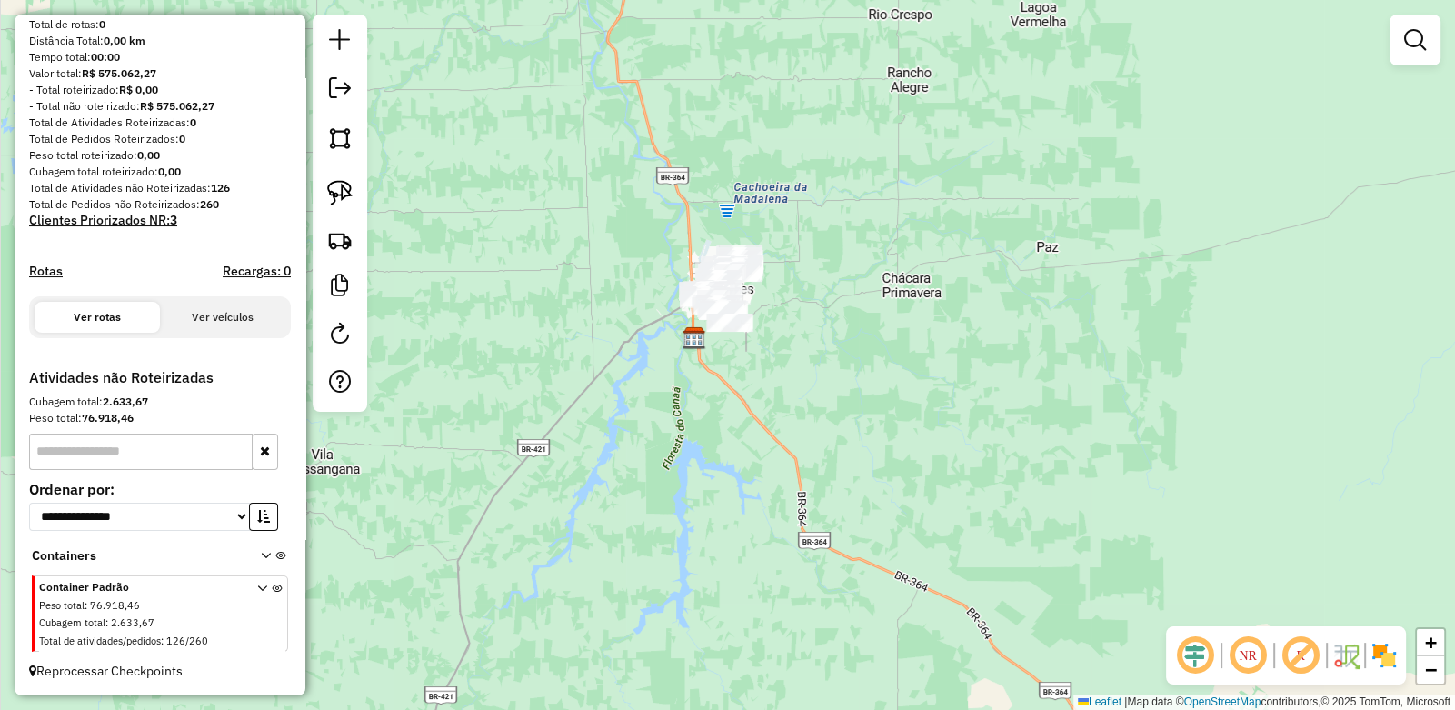
drag, startPoint x: 841, startPoint y: 345, endPoint x: 714, endPoint y: 390, distance: 134.0
click at [714, 390] on div "Janela de atendimento Grade de atendimento Capacidade Transportadoras Veículos …" at bounding box center [727, 355] width 1455 height 710
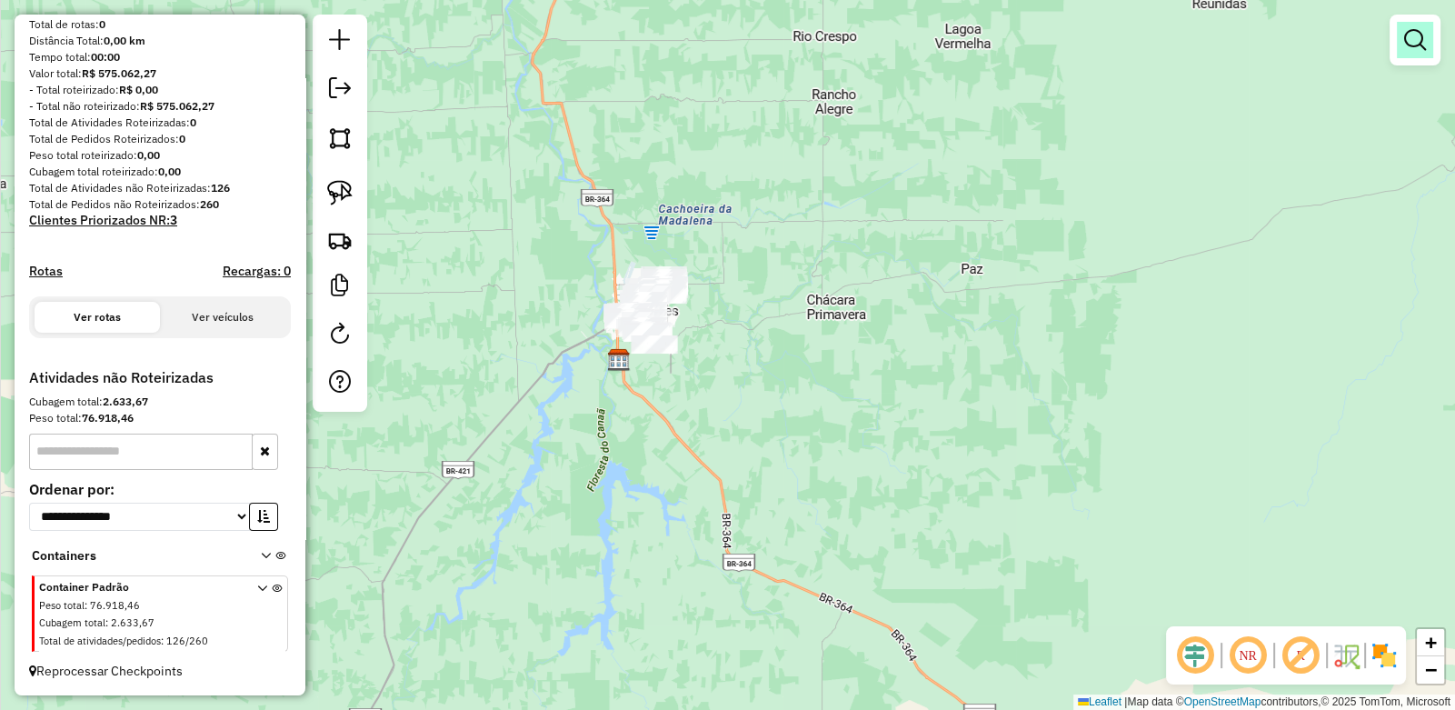
click at [1419, 43] on em at bounding box center [1415, 40] width 22 height 22
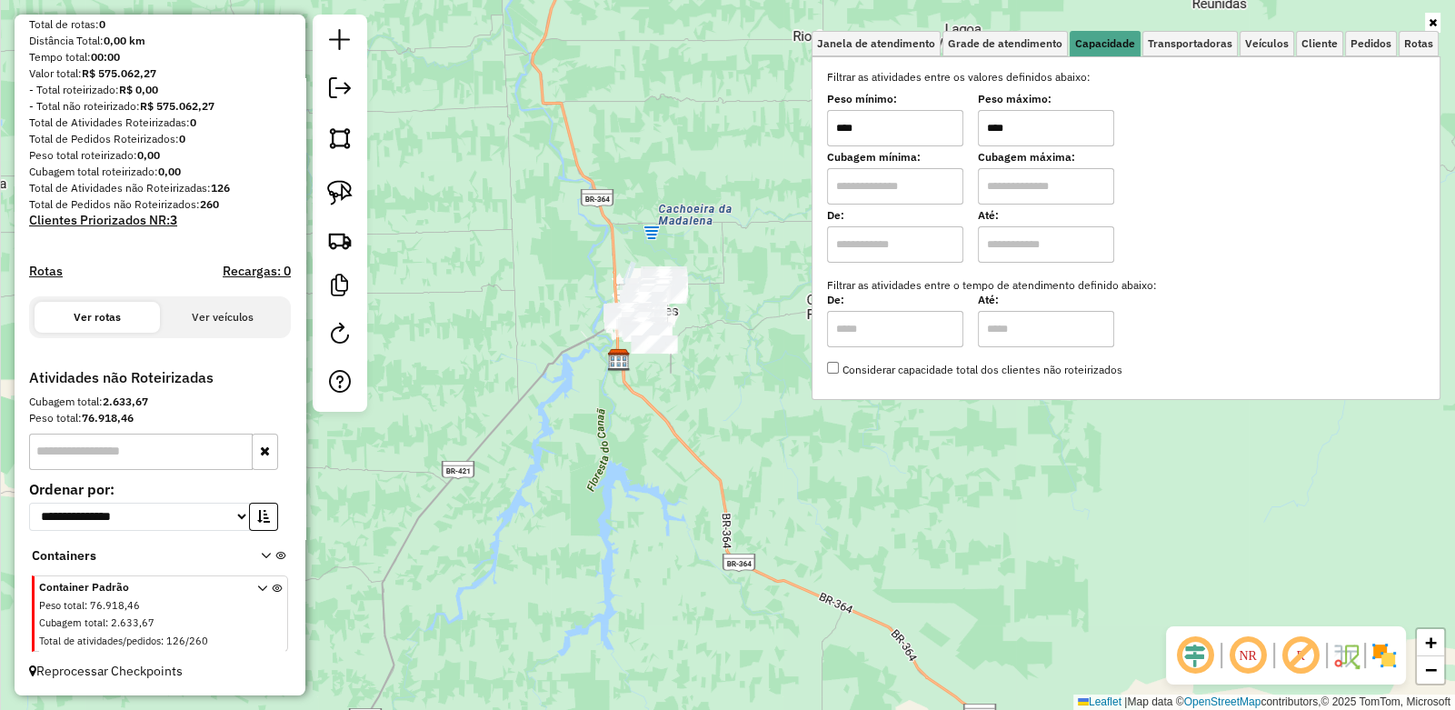
drag, startPoint x: 1045, startPoint y: 131, endPoint x: 897, endPoint y: 127, distance: 148.2
click at [899, 127] on div "Peso mínimo: **** Peso máximo: ****" at bounding box center [1126, 120] width 598 height 51
type input "******"
click at [474, 275] on div "Limpar filtros Janela de atendimento Grade de atendimento Capacidade Transporta…" at bounding box center [727, 355] width 1455 height 710
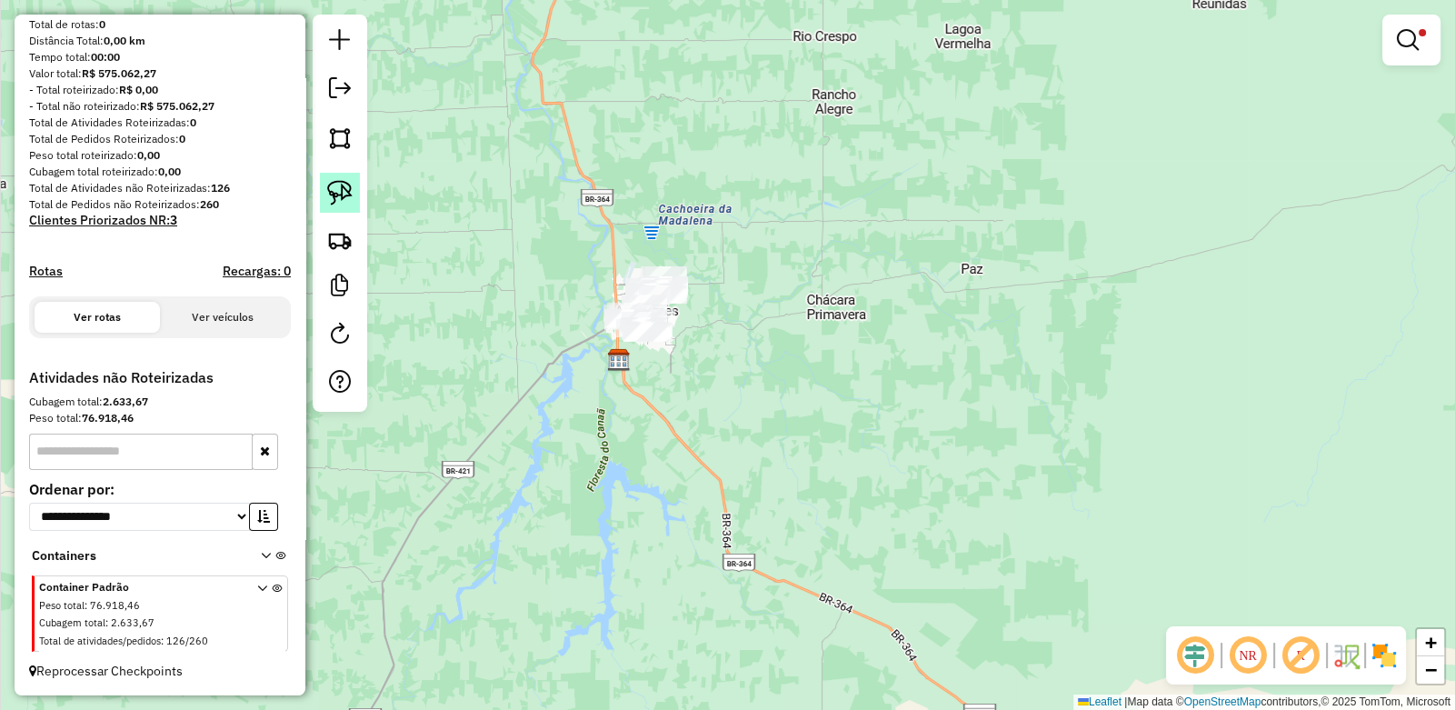
click at [337, 195] on img at bounding box center [339, 192] width 25 height 25
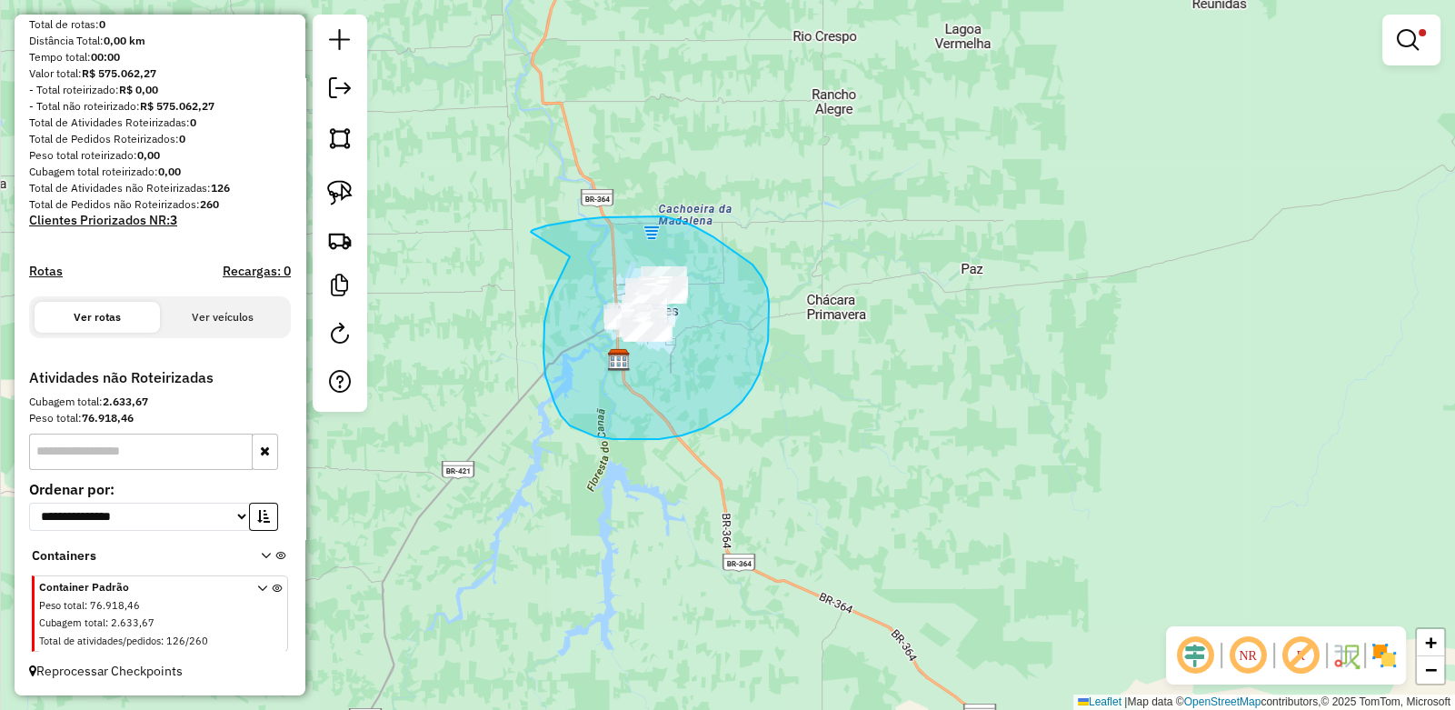
drag, startPoint x: 531, startPoint y: 232, endPoint x: 577, endPoint y: 242, distance: 47.4
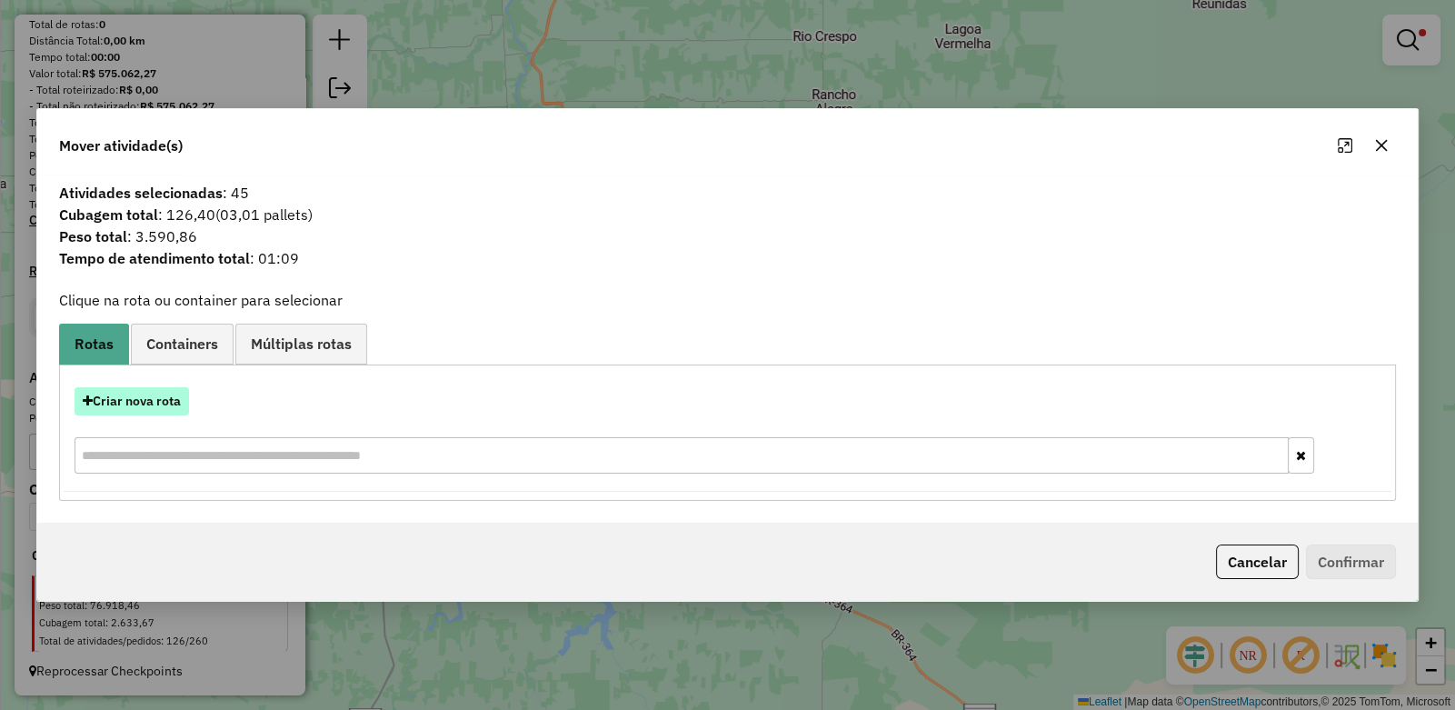
click at [158, 392] on button "Criar nova rota" at bounding box center [132, 401] width 115 height 28
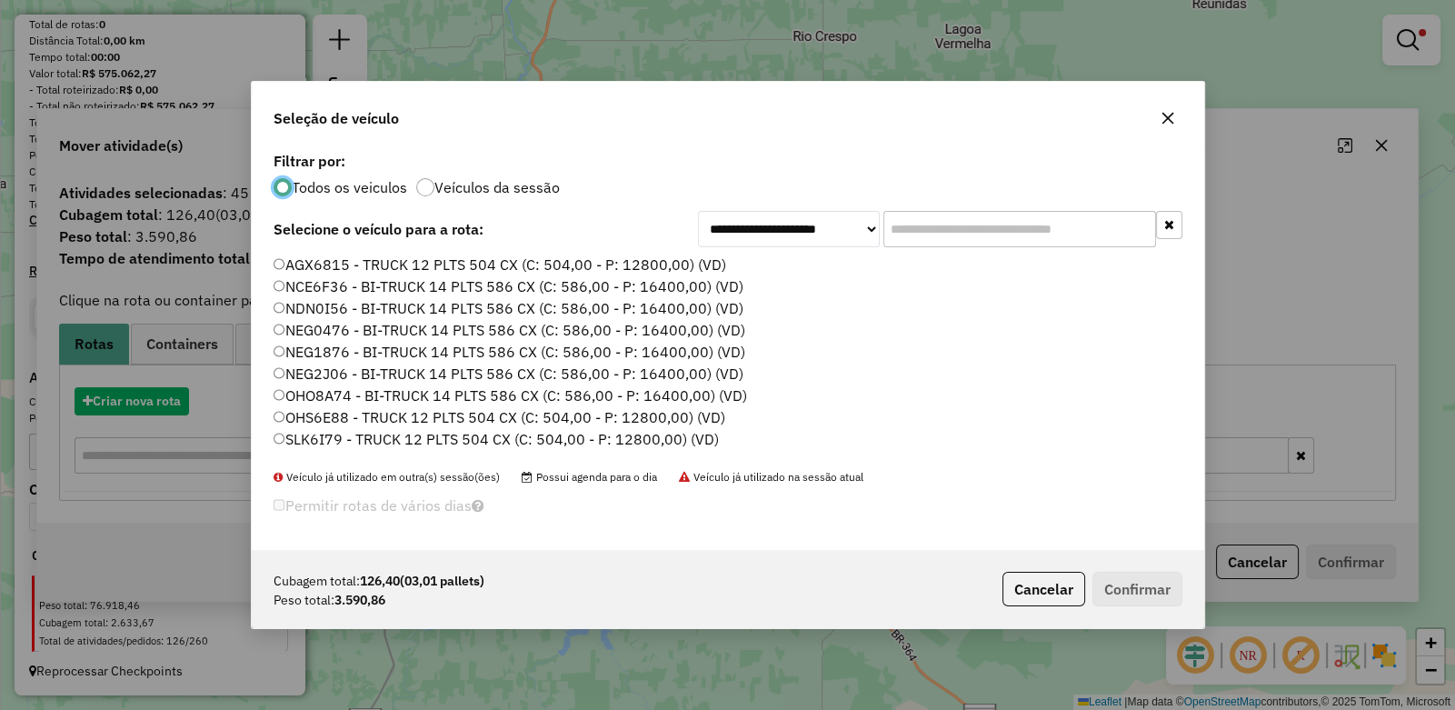
scroll to position [9, 5]
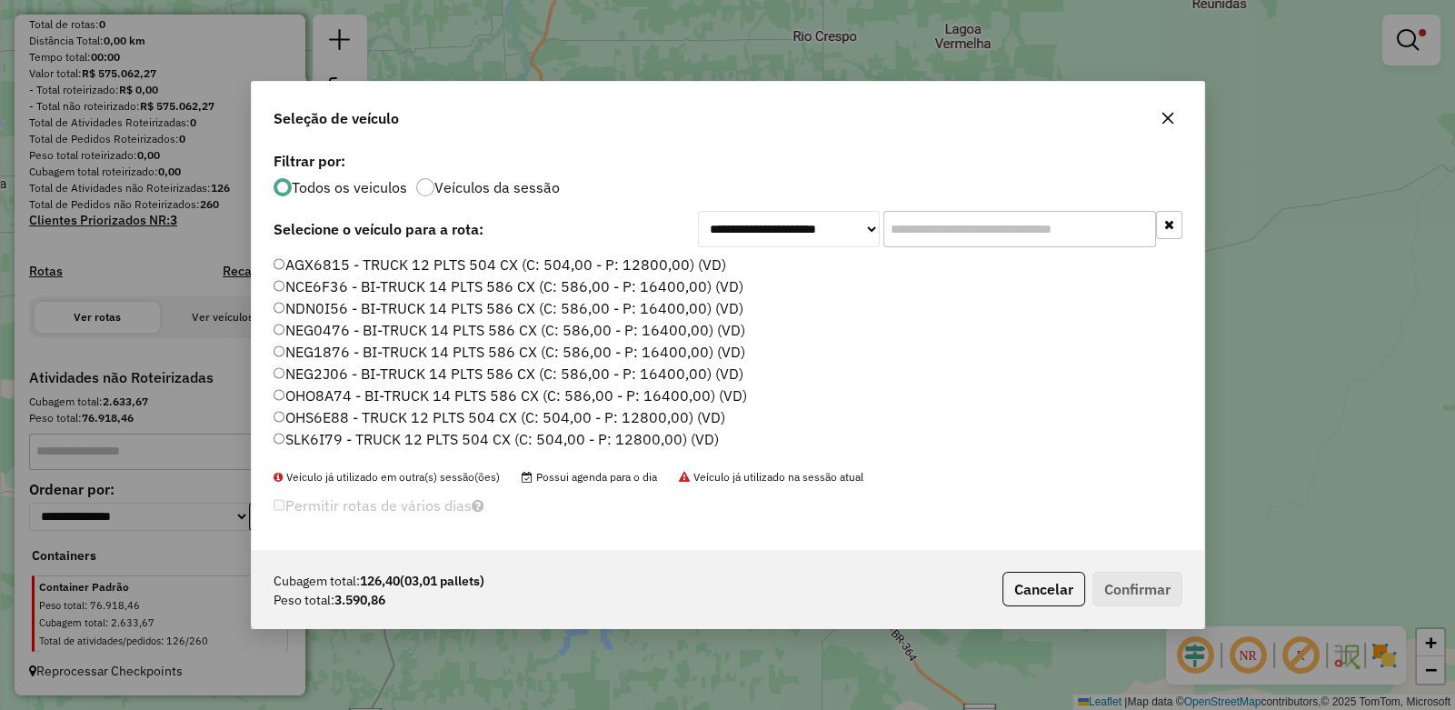
click at [894, 231] on input "text" at bounding box center [1020, 229] width 273 height 36
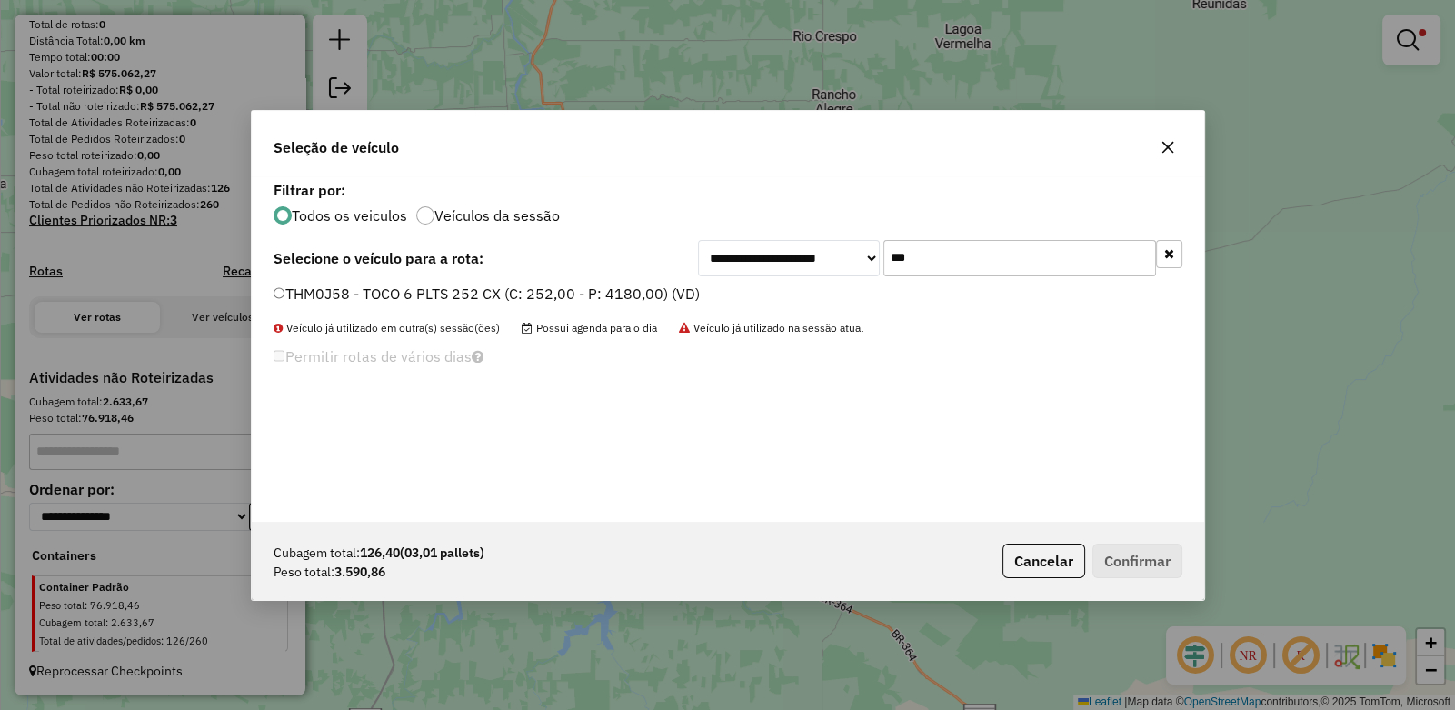
type input "***"
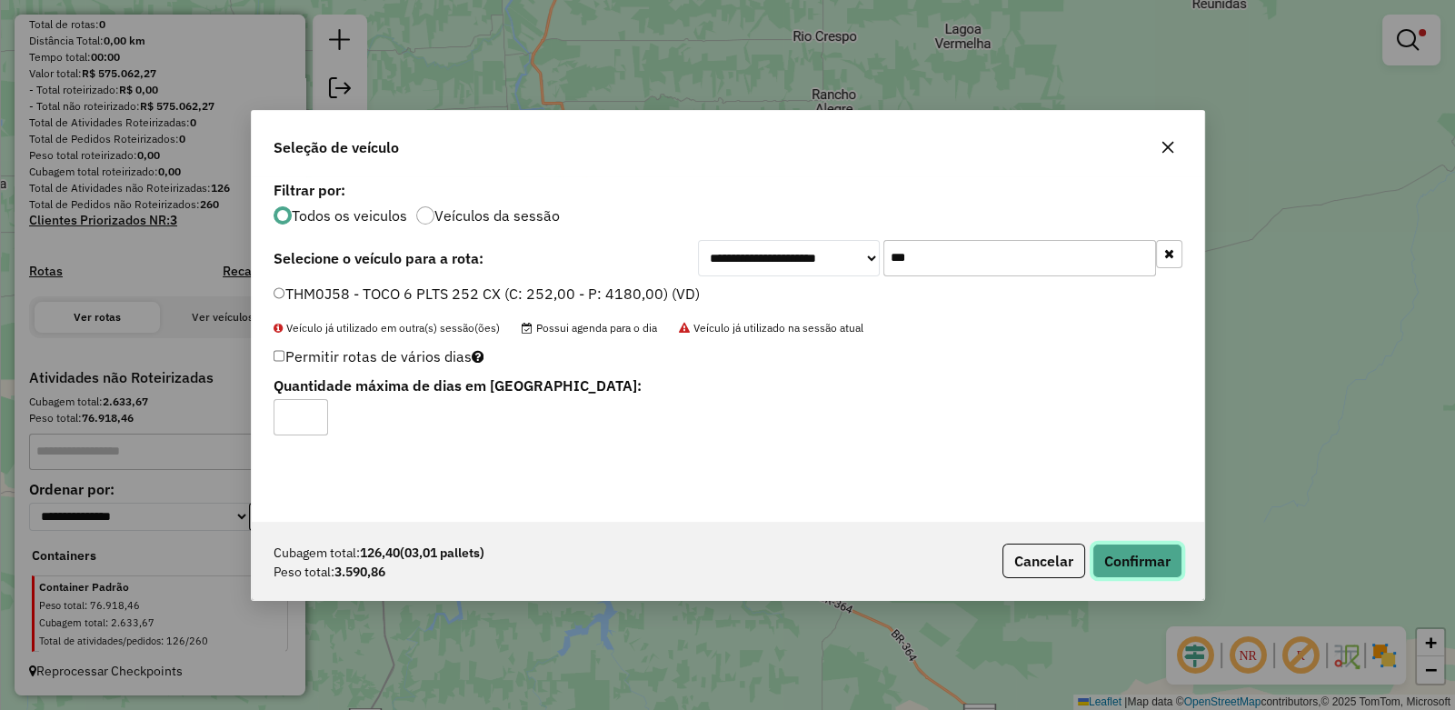
click at [1169, 562] on button "Confirmar" at bounding box center [1138, 561] width 90 height 35
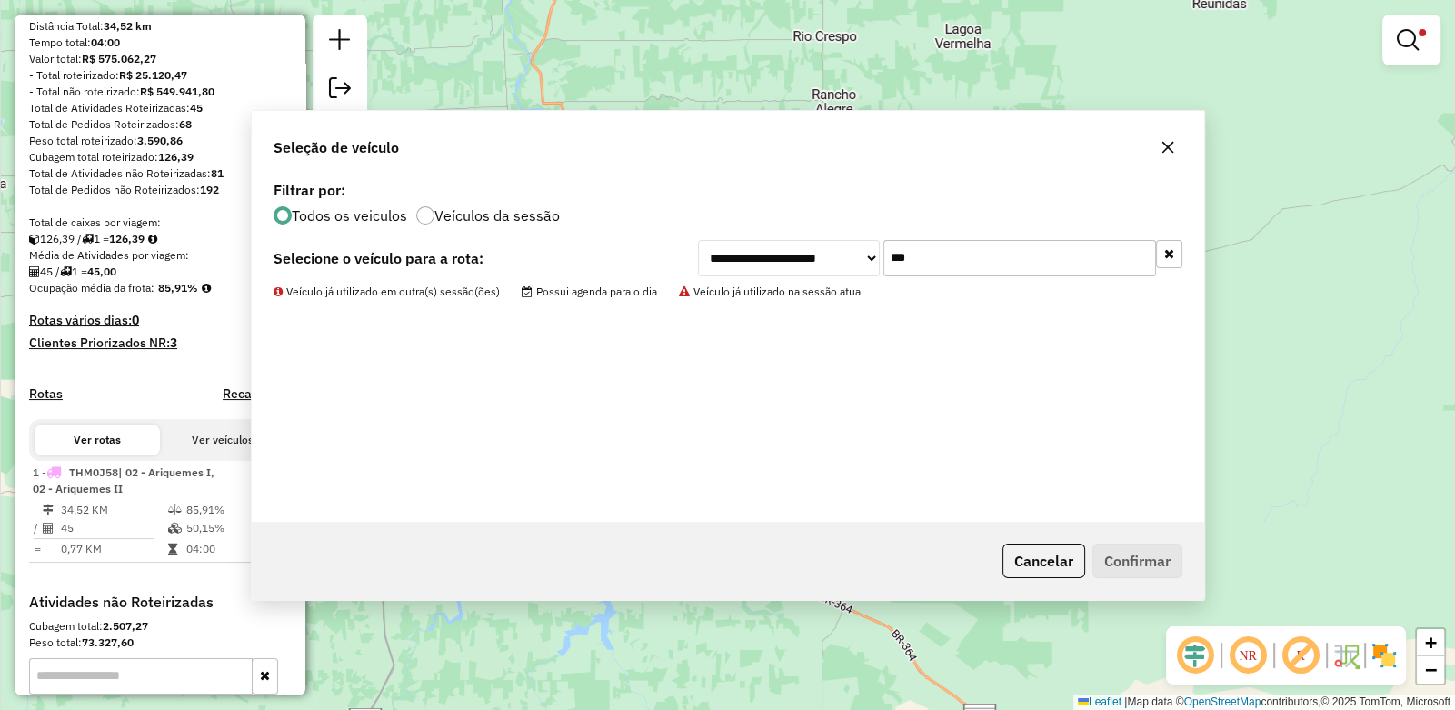
scroll to position [240, 0]
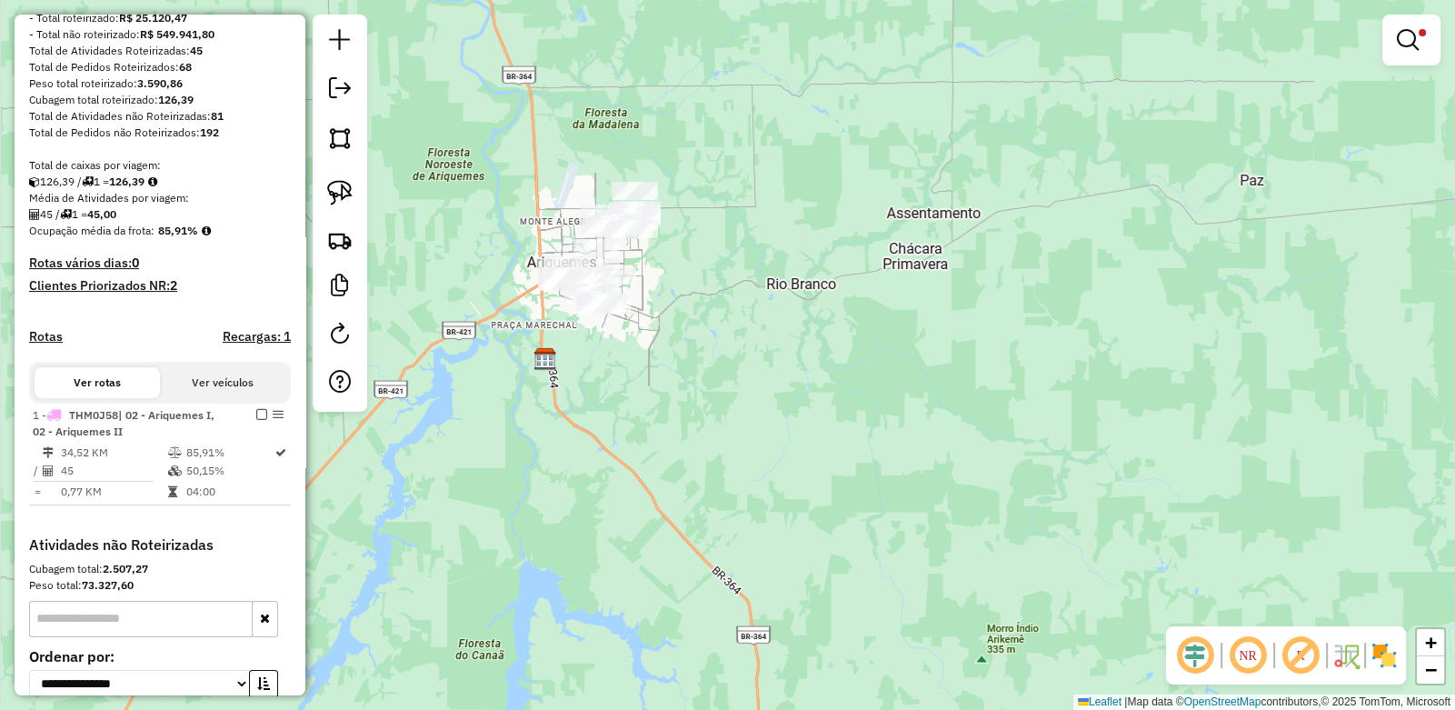
drag, startPoint x: 670, startPoint y: 333, endPoint x: 682, endPoint y: 342, distance: 14.9
click at [682, 342] on div "Limpar filtros Janela de atendimento Grade de atendimento Capacidade Transporta…" at bounding box center [727, 355] width 1455 height 710
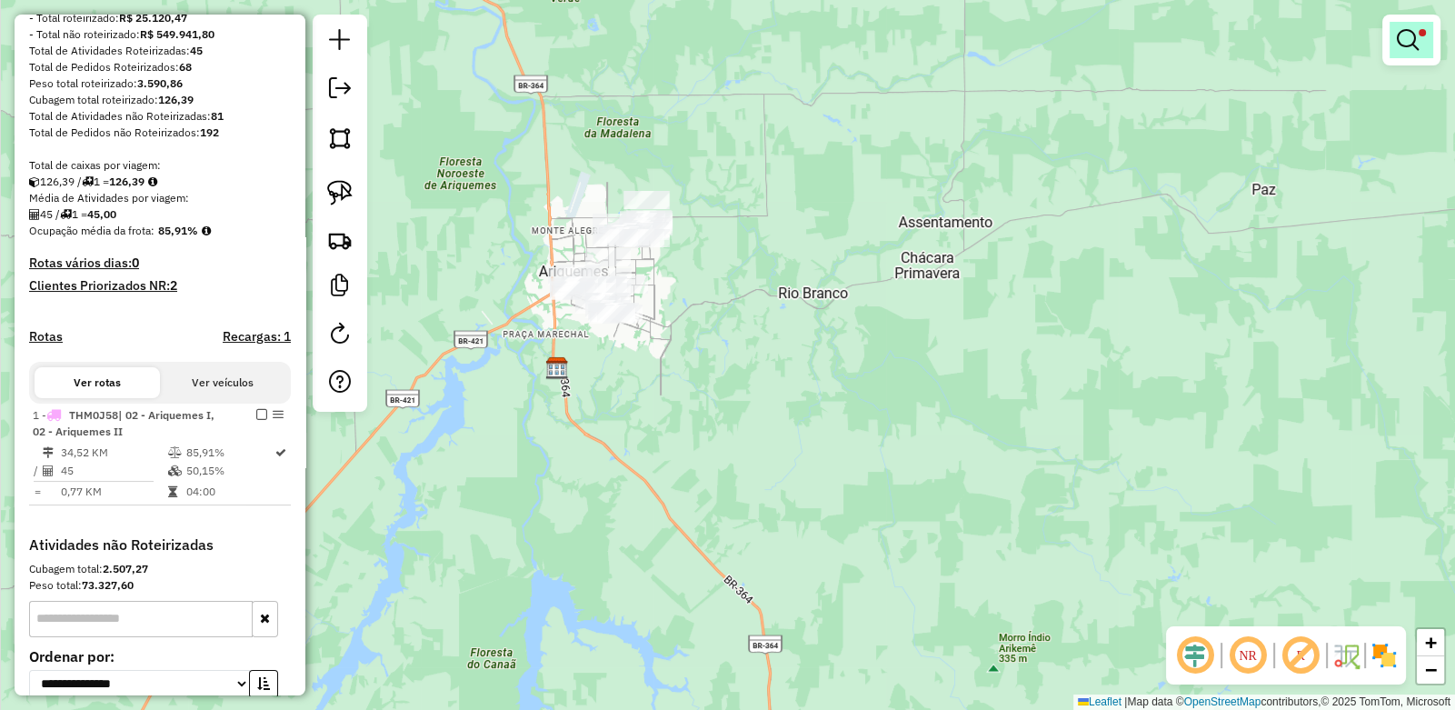
click at [1409, 31] on em at bounding box center [1408, 40] width 22 height 22
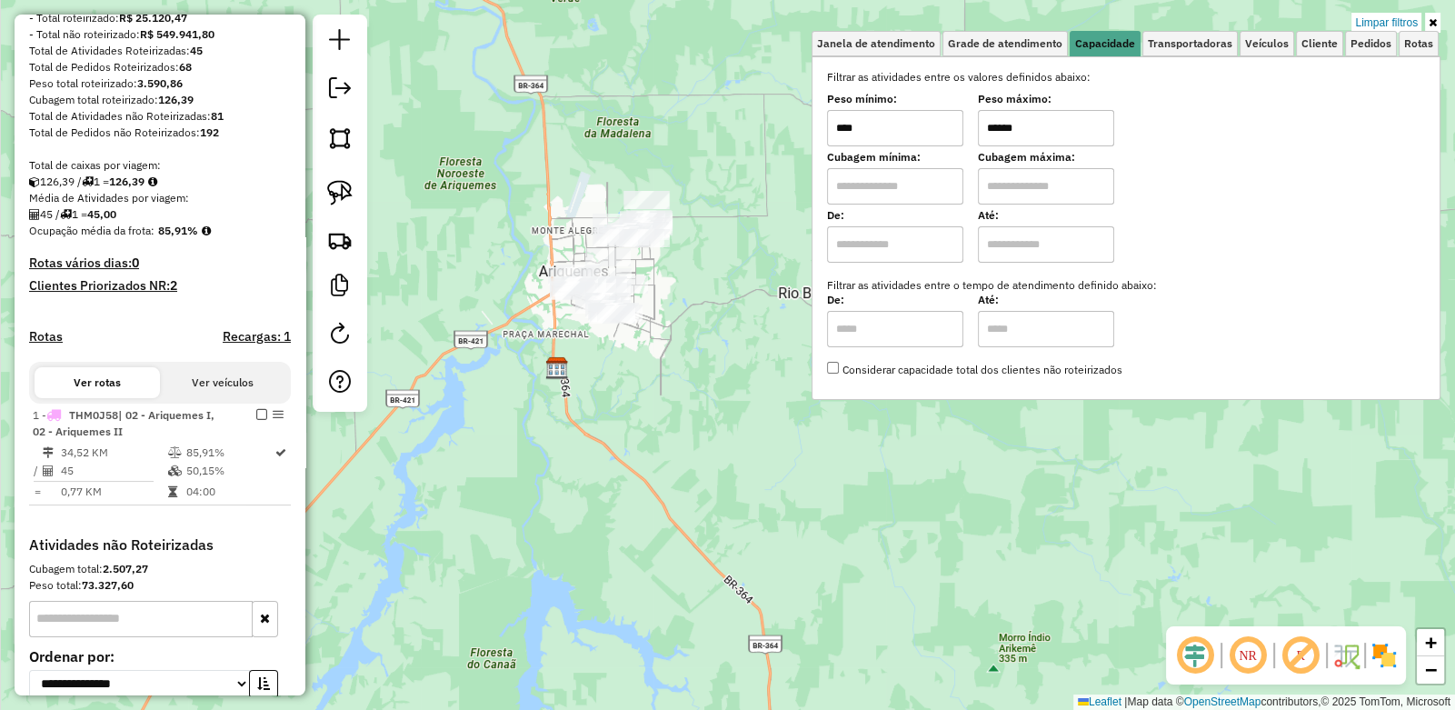
drag, startPoint x: 1045, startPoint y: 129, endPoint x: 759, endPoint y: 105, distance: 287.4
click at [764, 105] on div "Limpar filtros Janela de atendimento Grade de atendimento Capacidade Transporta…" at bounding box center [727, 355] width 1455 height 710
type input "****"
click at [782, 35] on div "Janela de atendimento Grade de atendimento Capacidade Transportadoras Veículos …" at bounding box center [727, 355] width 1455 height 710
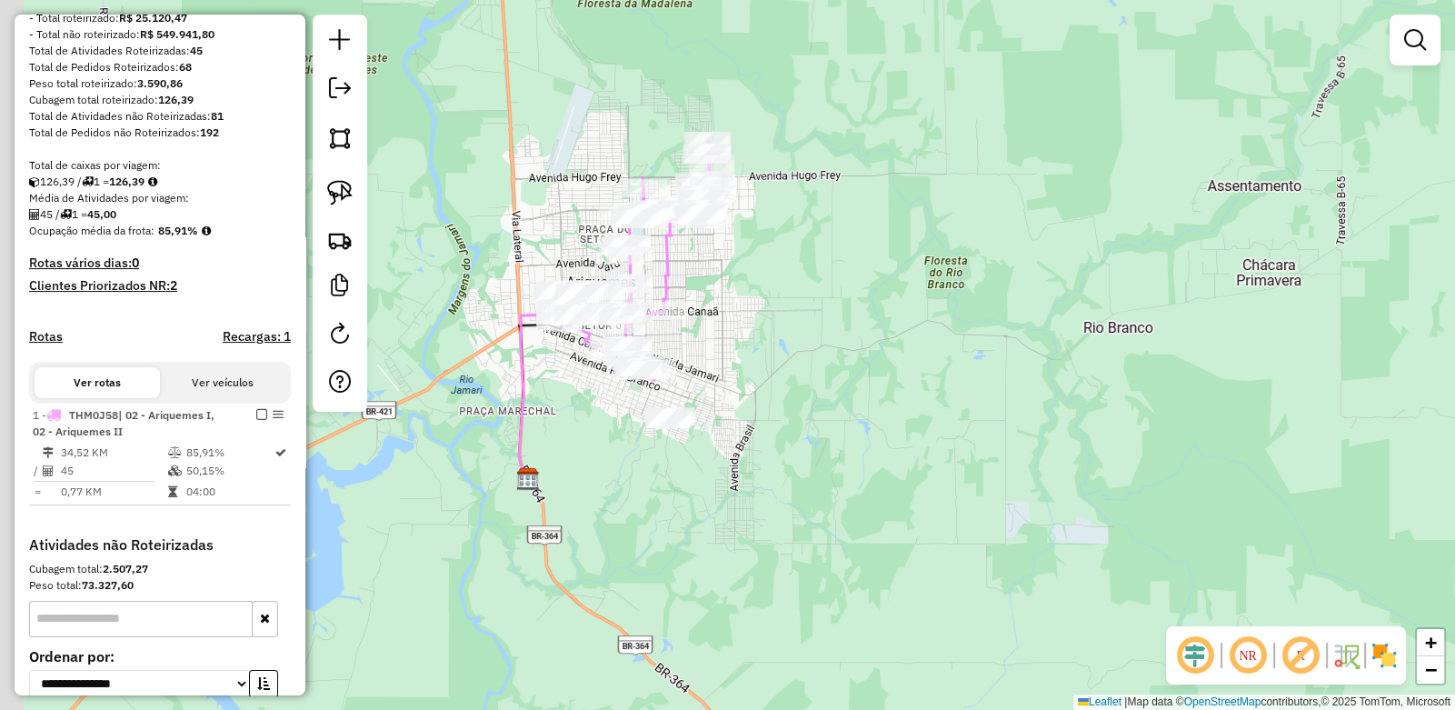
drag, startPoint x: 618, startPoint y: 253, endPoint x: 772, endPoint y: 235, distance: 154.7
click at [799, 225] on div "Janela de atendimento Grade de atendimento Capacidade Transportadoras Veículos …" at bounding box center [727, 355] width 1455 height 710
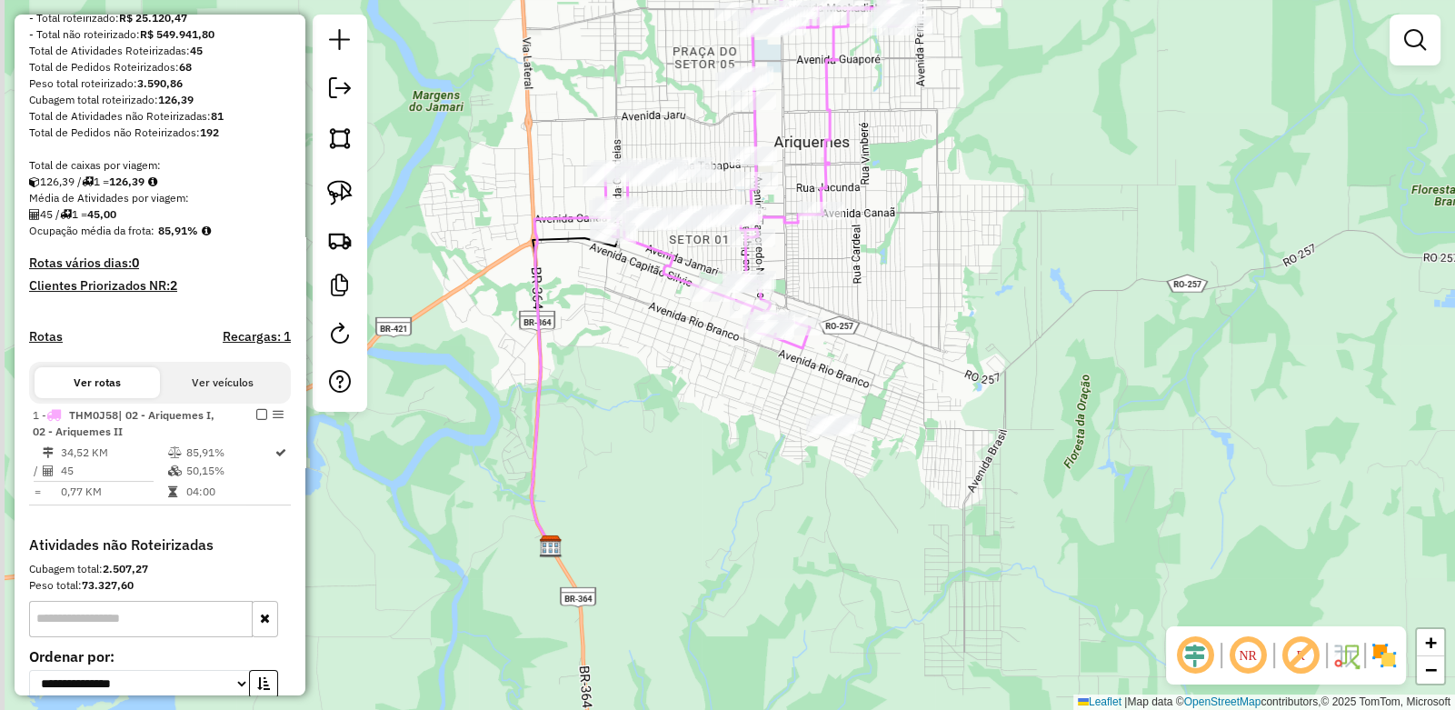
drag, startPoint x: 682, startPoint y: 461, endPoint x: 772, endPoint y: 359, distance: 135.9
click at [772, 359] on div "Janela de atendimento Grade de atendimento Capacidade Transportadoras Veículos …" at bounding box center [727, 355] width 1455 height 710
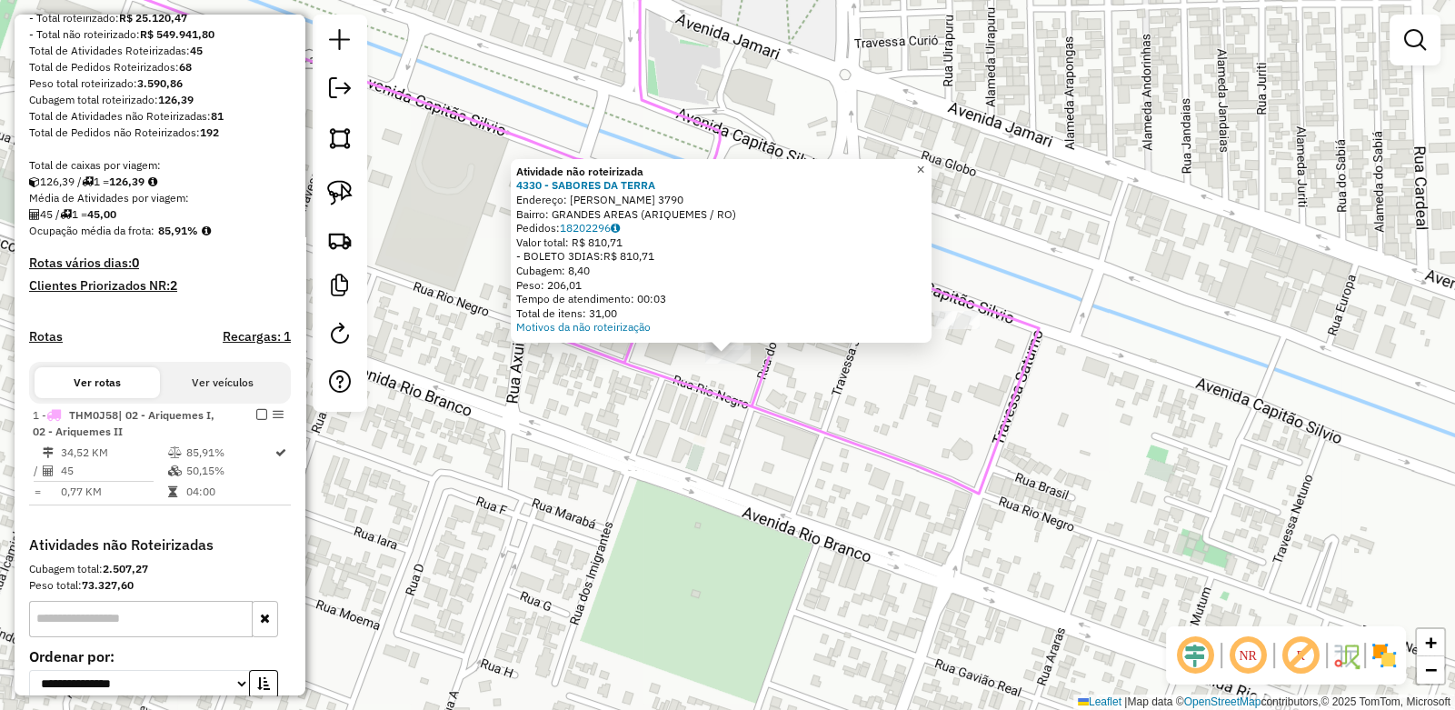
click at [924, 162] on span "×" at bounding box center [920, 169] width 8 height 15
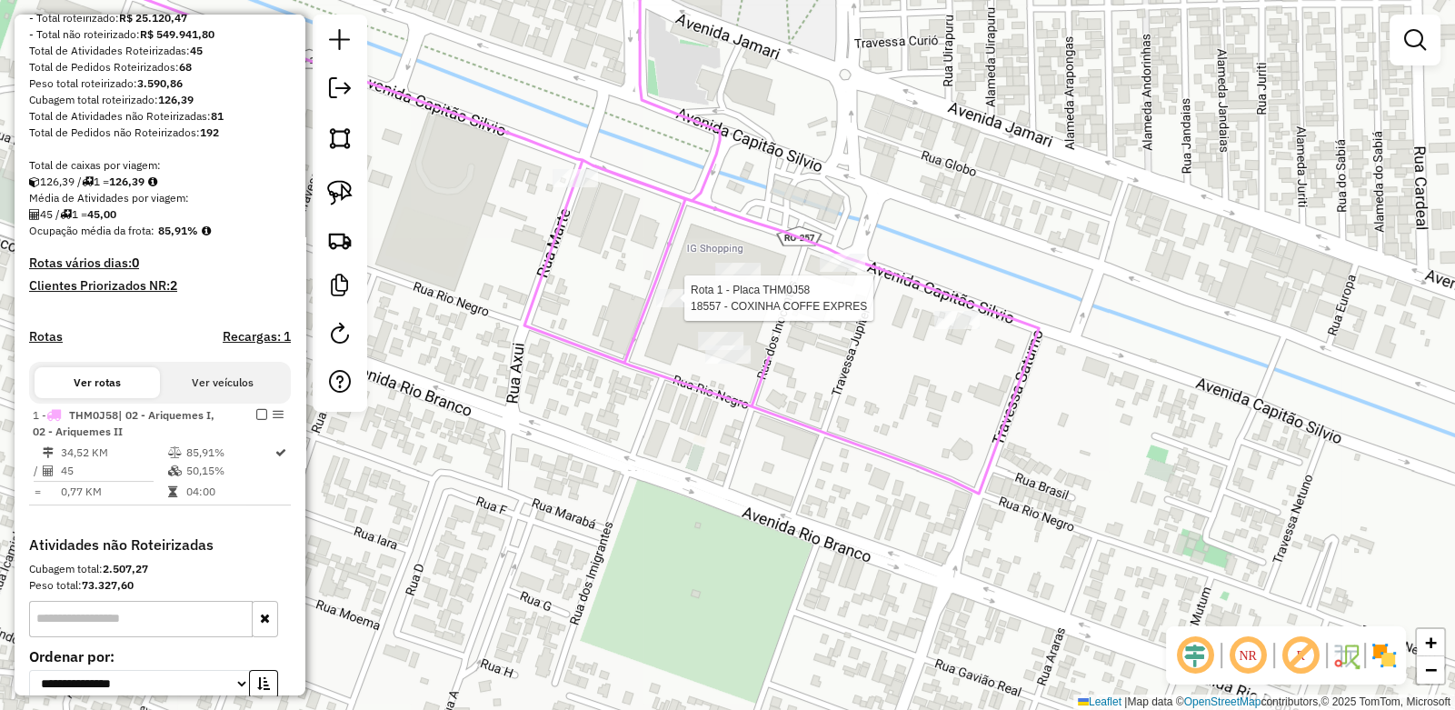
select select "**********"
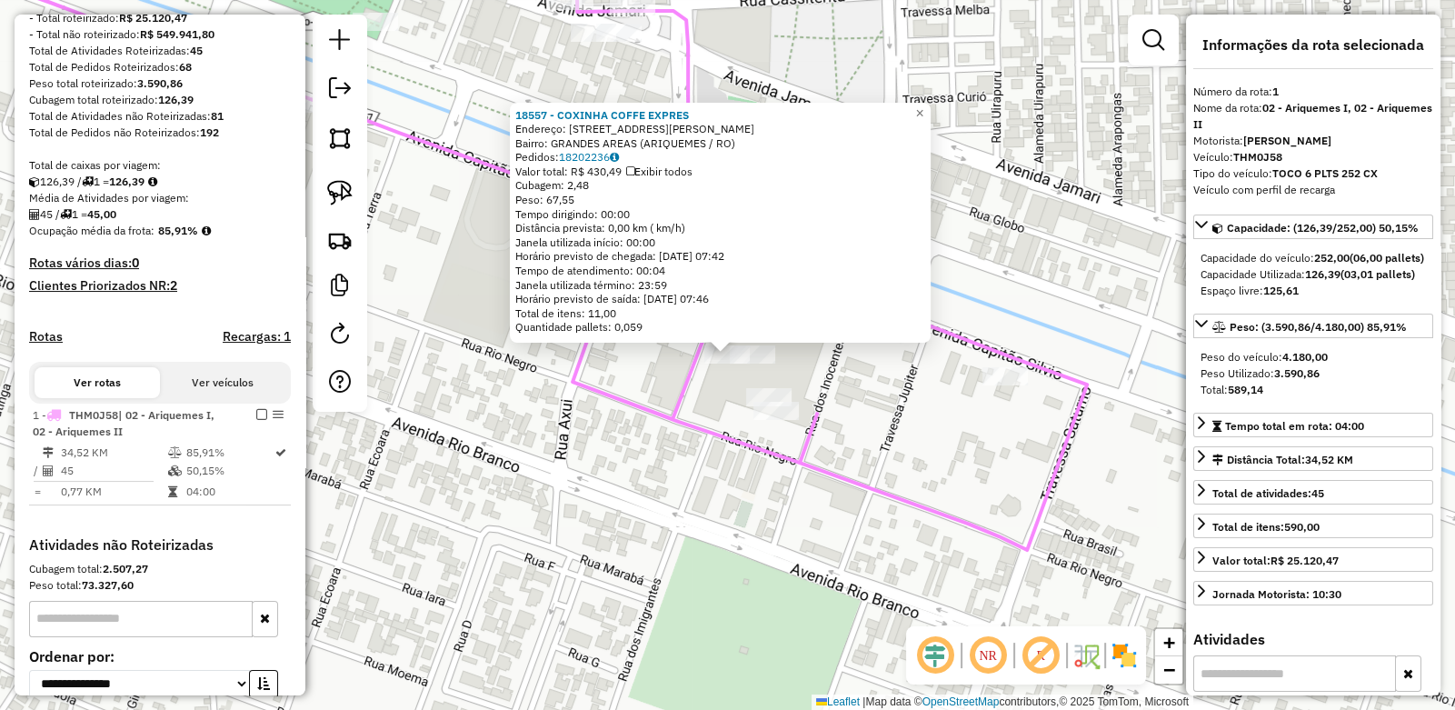
scroll to position [422, 0]
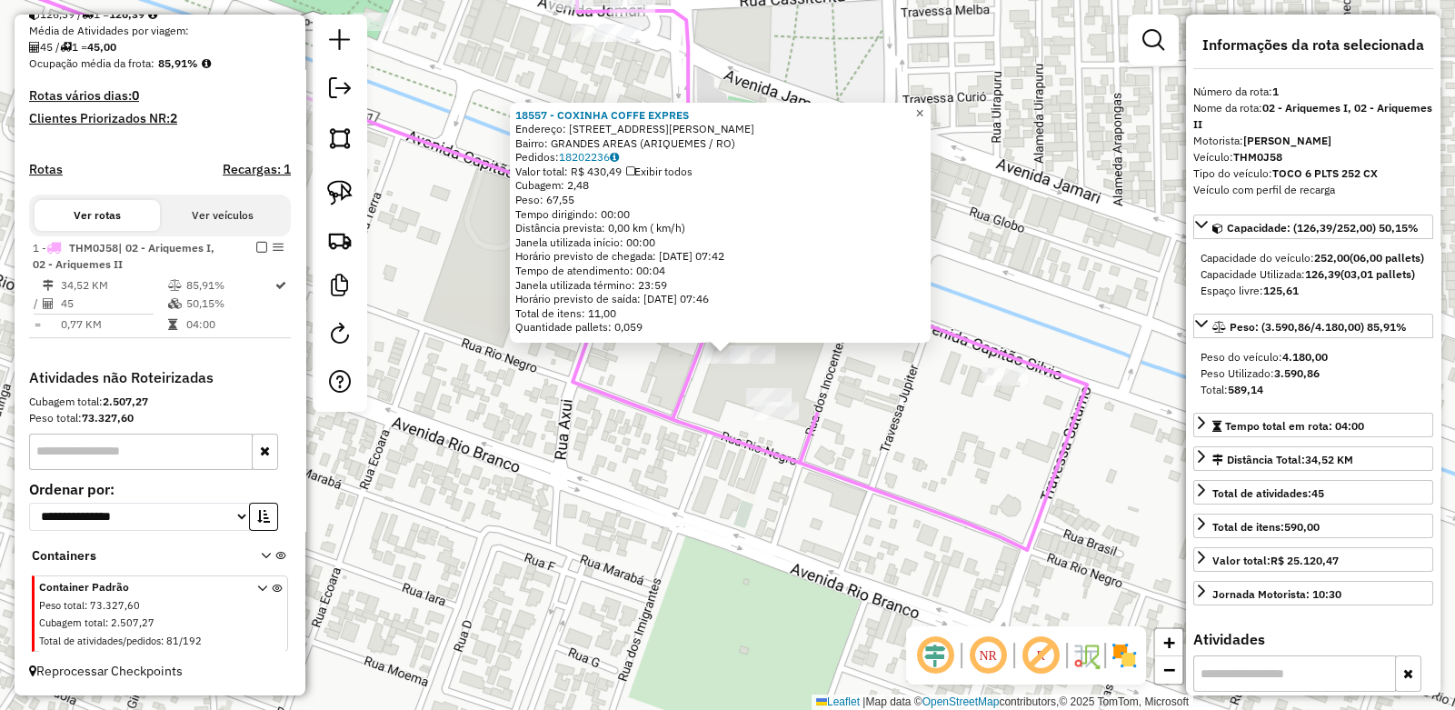
click at [924, 111] on span "×" at bounding box center [919, 112] width 8 height 15
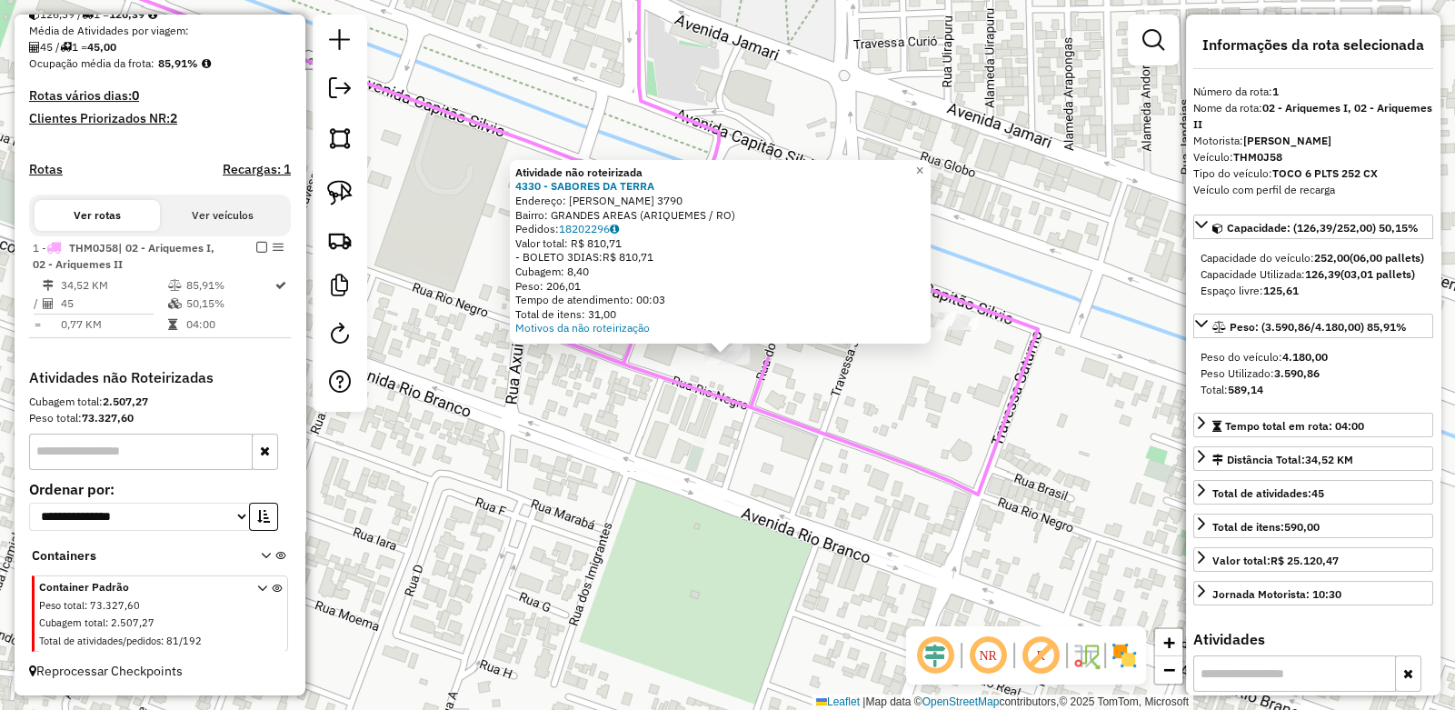
click at [677, 435] on div "Atividade não roteirizada 4330 - SABORES DA TERRA Endereço: CAPITaO SILVIO 3790…" at bounding box center [727, 355] width 1455 height 710
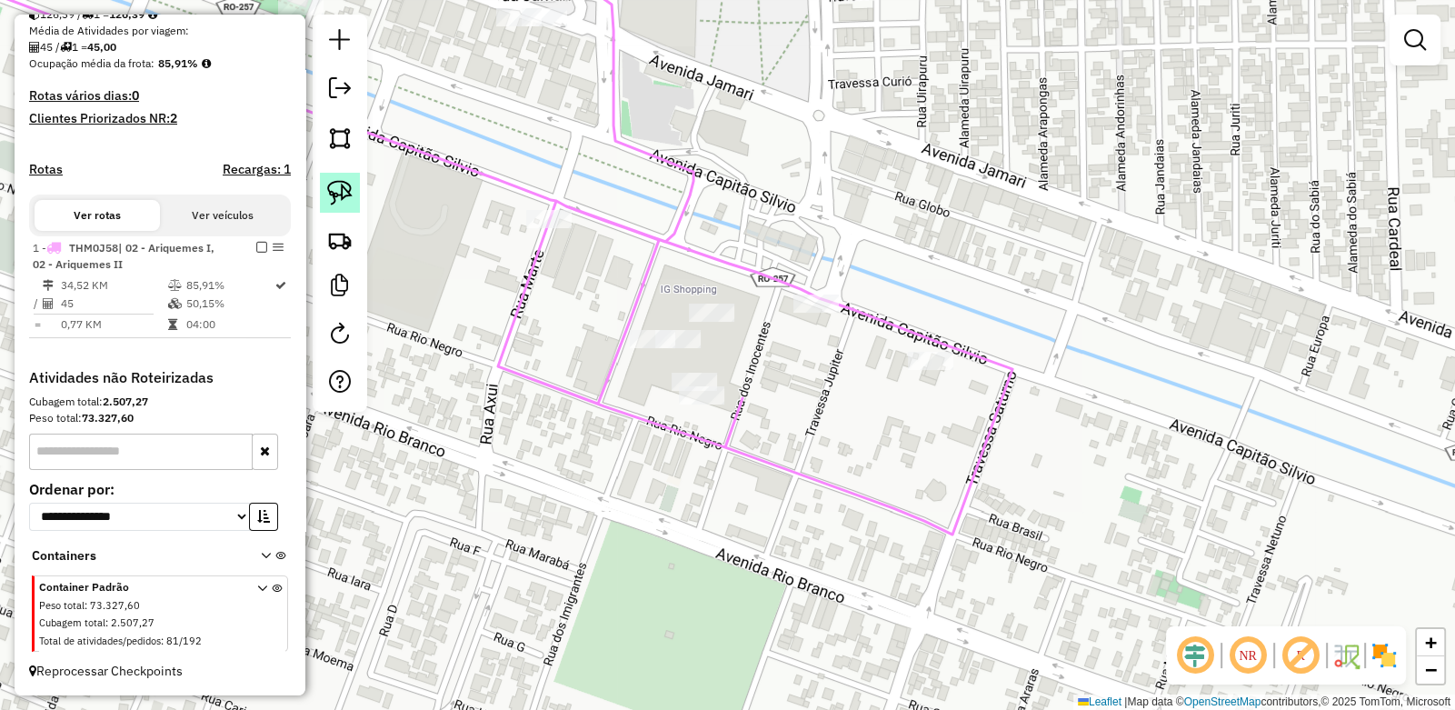
click at [340, 185] on img at bounding box center [339, 192] width 25 height 25
click at [718, 404] on div "Janela de atendimento Grade de atendimento Capacidade Transportadoras Veículos …" at bounding box center [727, 355] width 1455 height 710
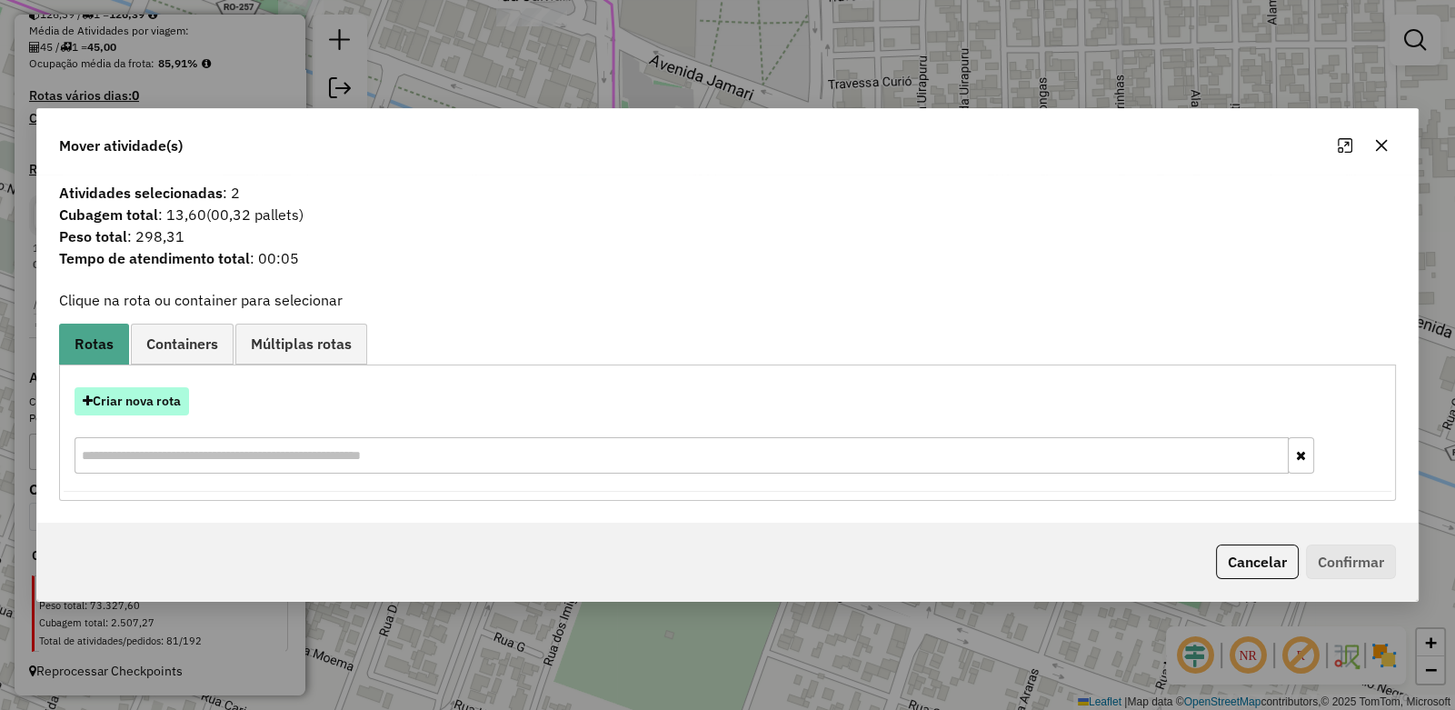
click at [113, 396] on button "Criar nova rota" at bounding box center [132, 401] width 115 height 28
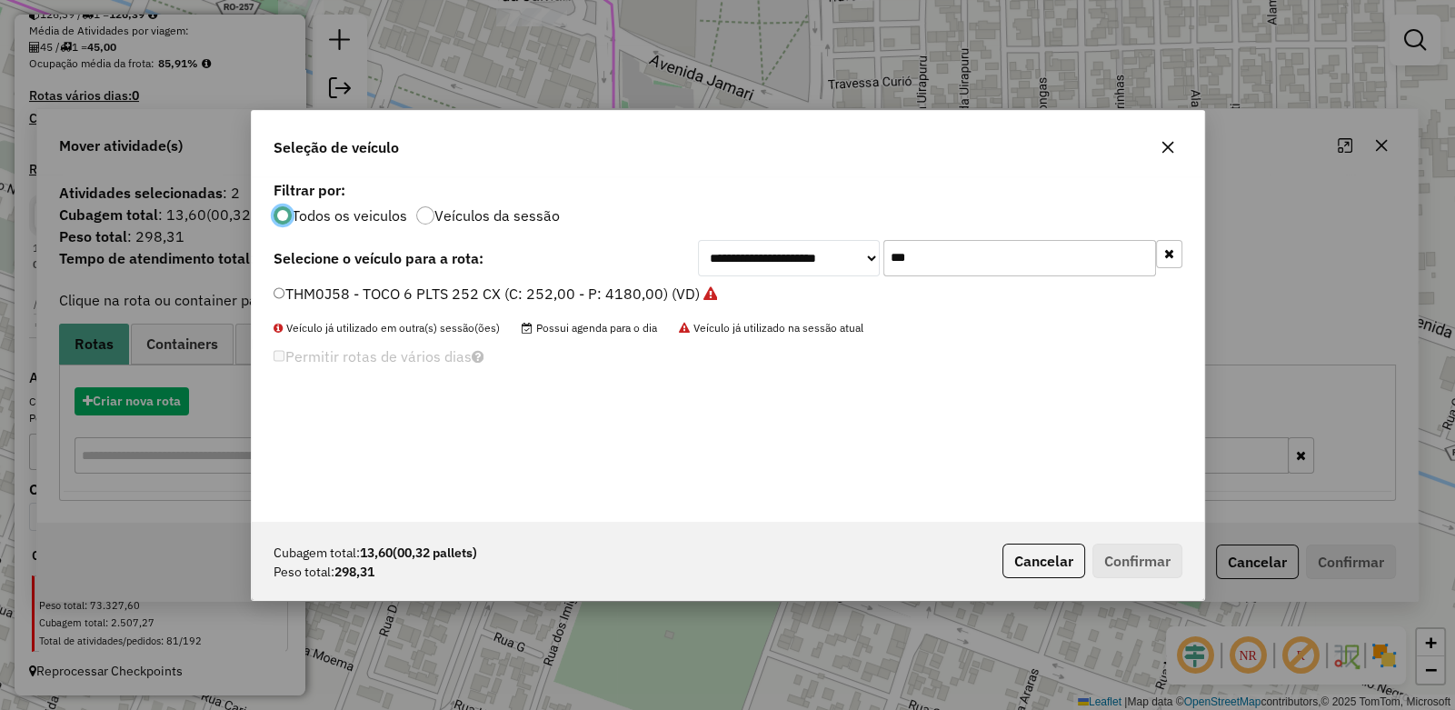
scroll to position [9, 5]
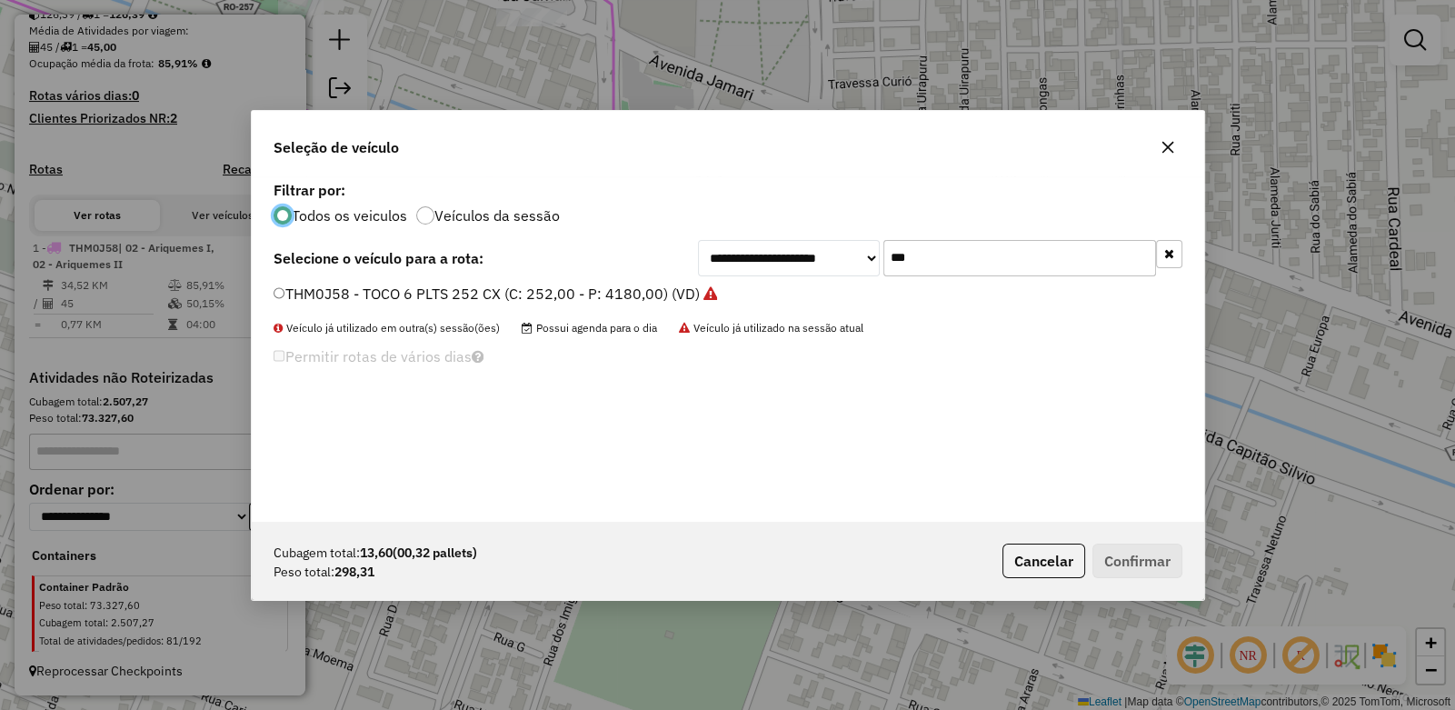
click at [267, 290] on div "THM0J58 - TOCO 6 PLTS 252 CX (C: 252,00 - P: 4180,00) (VD)" at bounding box center [728, 302] width 931 height 36
click at [284, 294] on label "THM0J58 - TOCO 6 PLTS 252 CX (C: 252,00 - P: 4180,00) (VD)" at bounding box center [496, 294] width 444 height 22
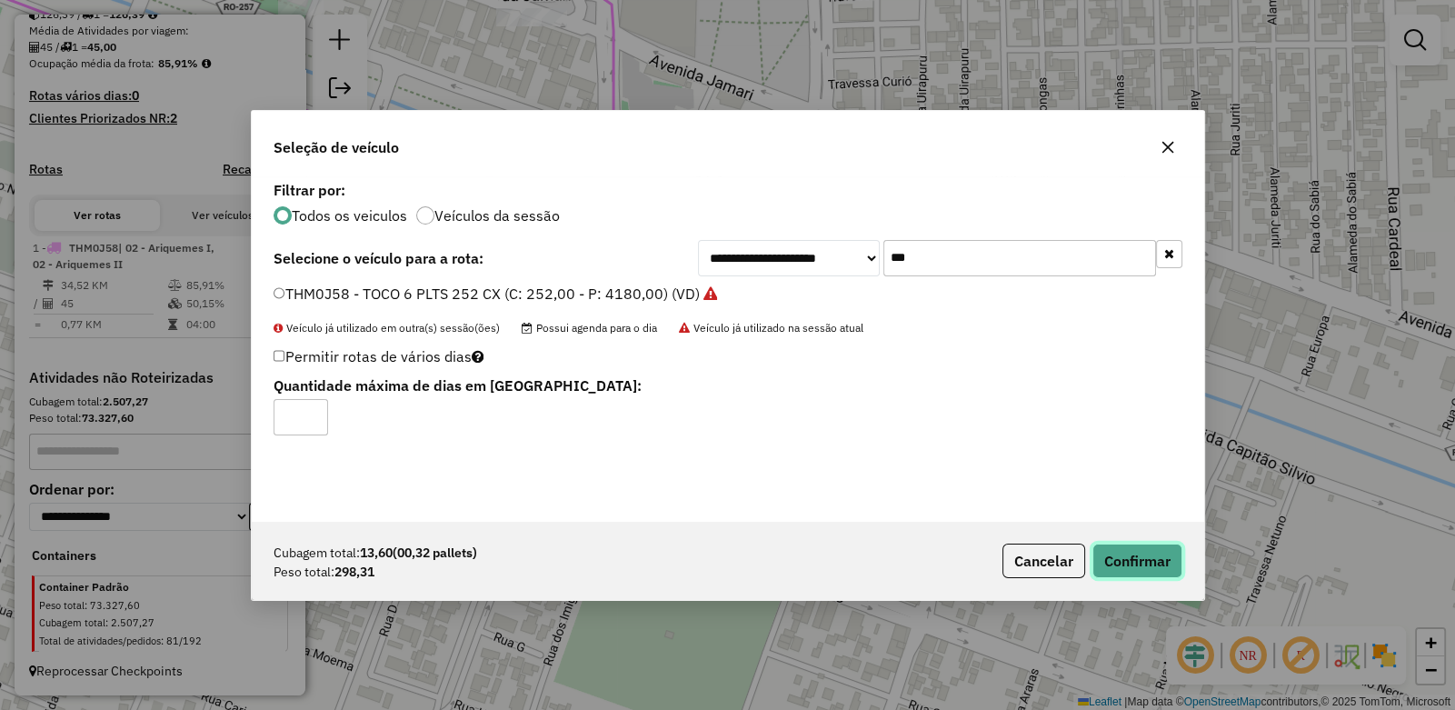
click at [1130, 557] on button "Confirmar" at bounding box center [1138, 561] width 90 height 35
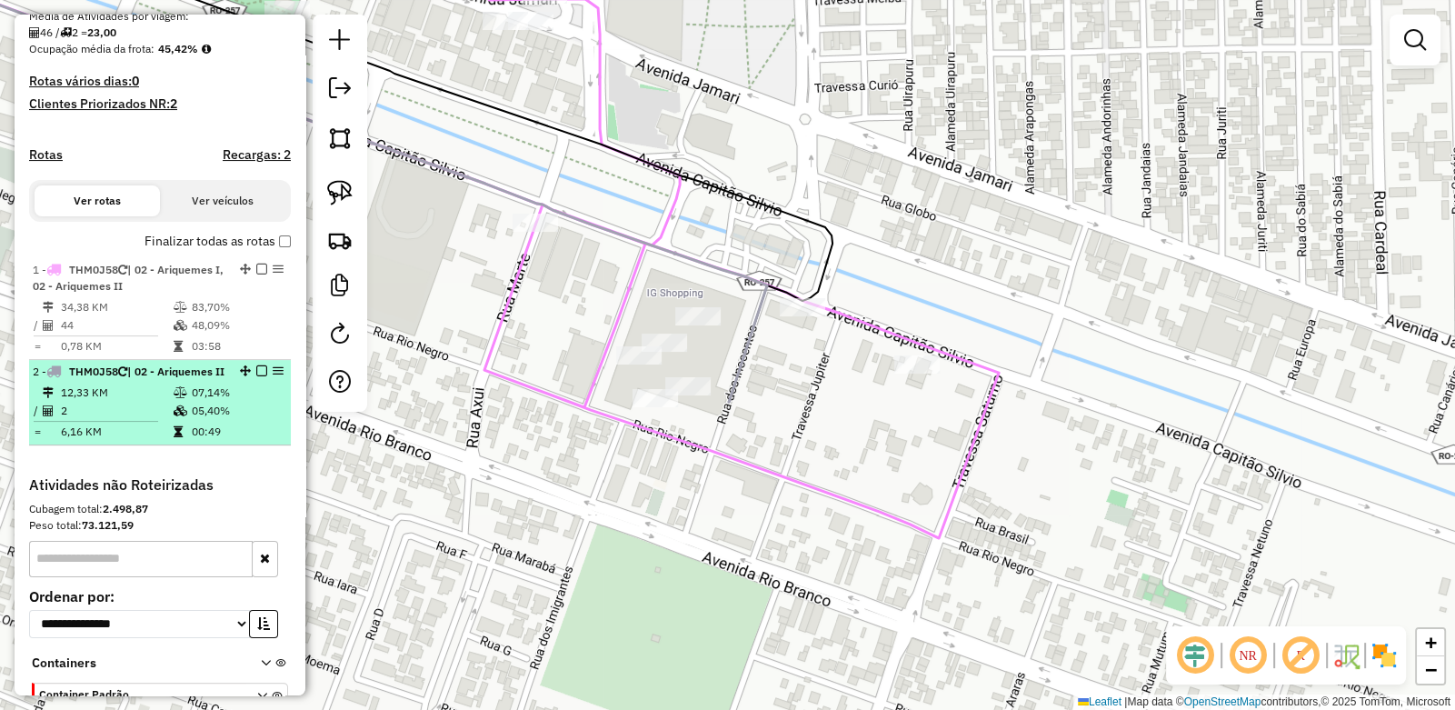
select select "**********"
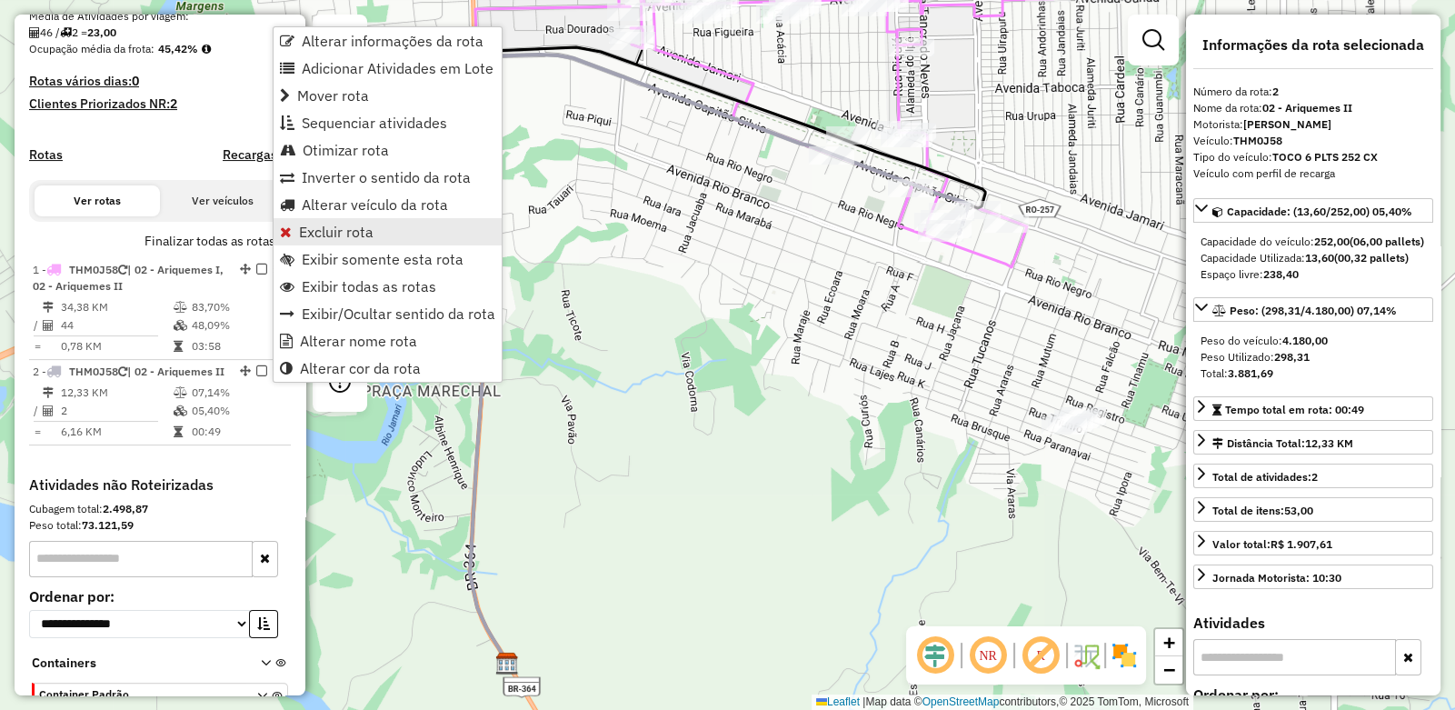
click at [331, 227] on span "Excluir rota" at bounding box center [336, 232] width 75 height 15
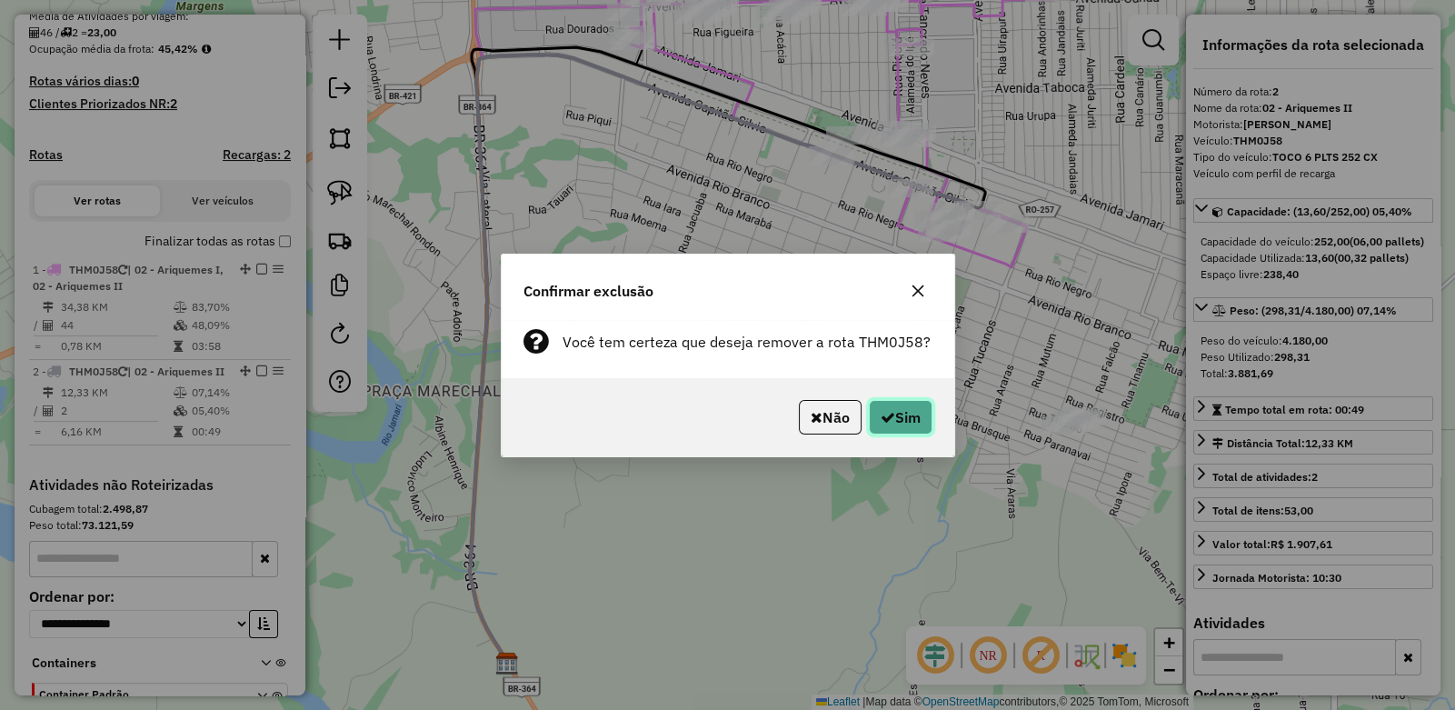
click at [908, 421] on button "Sim" at bounding box center [901, 417] width 64 height 35
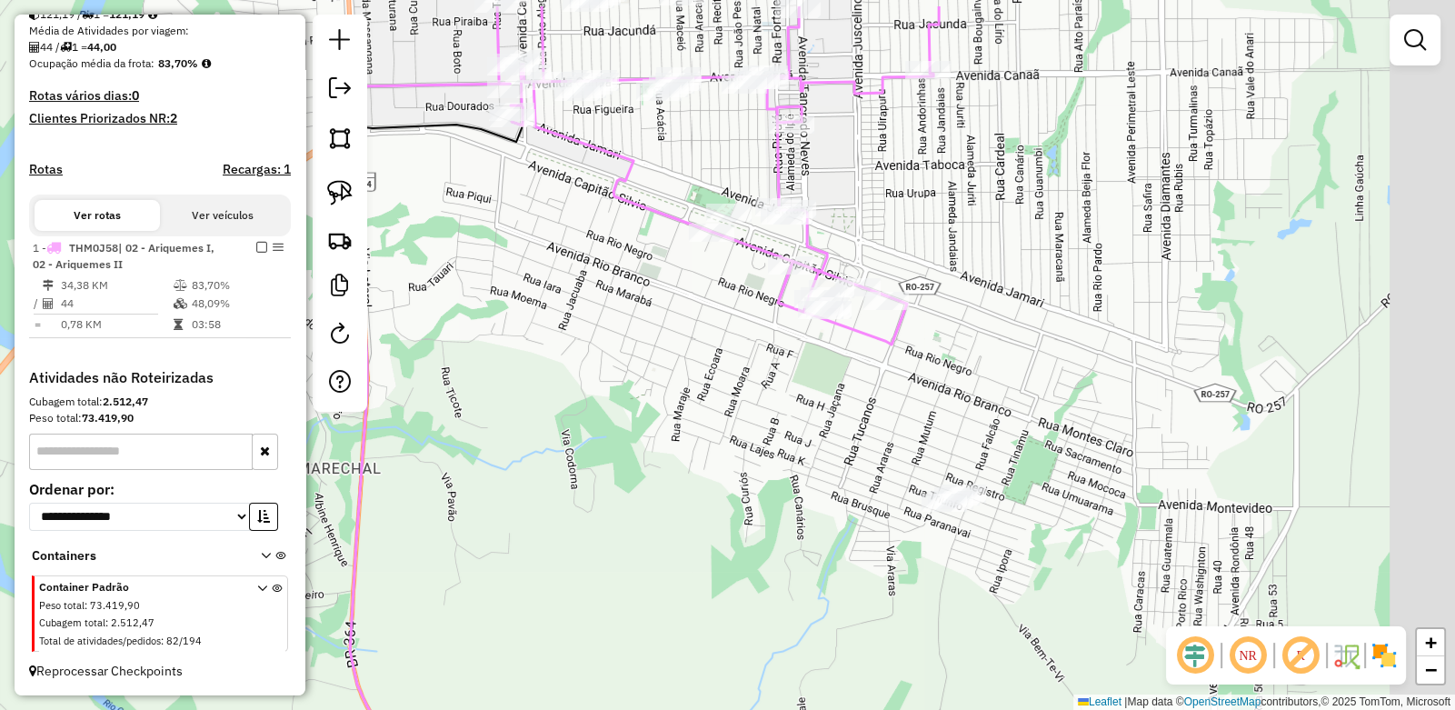
drag, startPoint x: 953, startPoint y: 322, endPoint x: 730, endPoint y: 534, distance: 308.0
click at [730, 534] on div "Janela de atendimento Grade de atendimento Capacidade Transportadoras Veículos …" at bounding box center [727, 355] width 1455 height 710
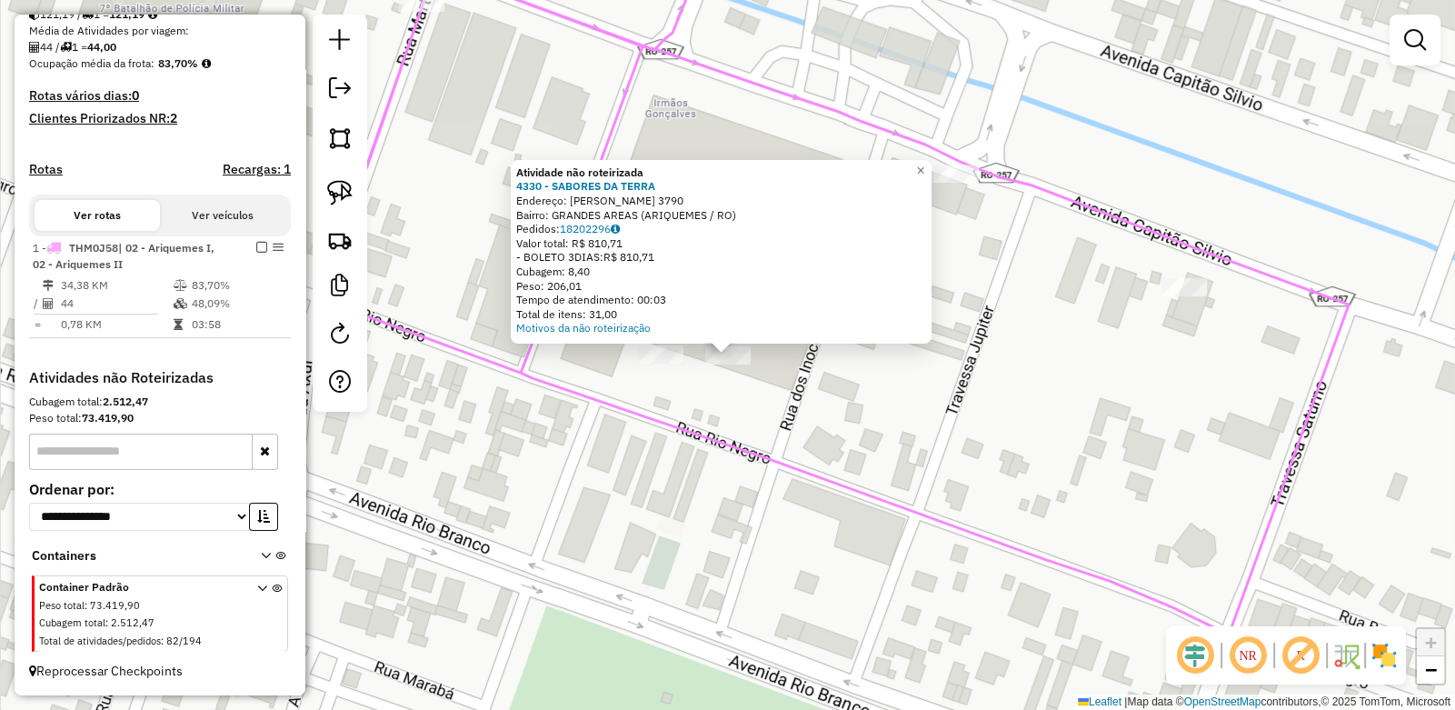
click at [726, 390] on div "Atividade não roteirizada 4330 - SABORES DA TERRA Endereço: CAPITaO SILVIO 3790…" at bounding box center [727, 355] width 1455 height 710
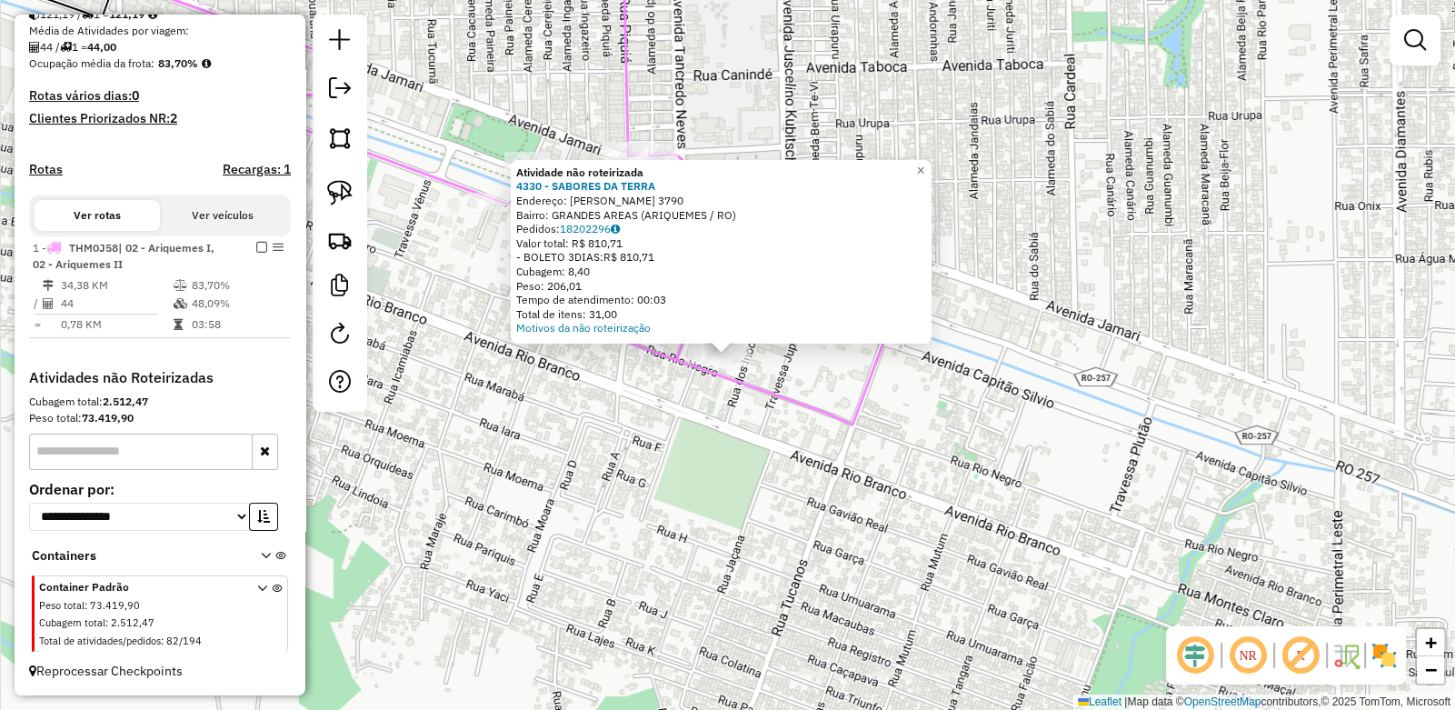
click at [678, 382] on div "Atividade não roteirizada 4330 - SABORES DA TERRA Endereço: CAPITaO SILVIO 3790…" at bounding box center [727, 355] width 1455 height 710
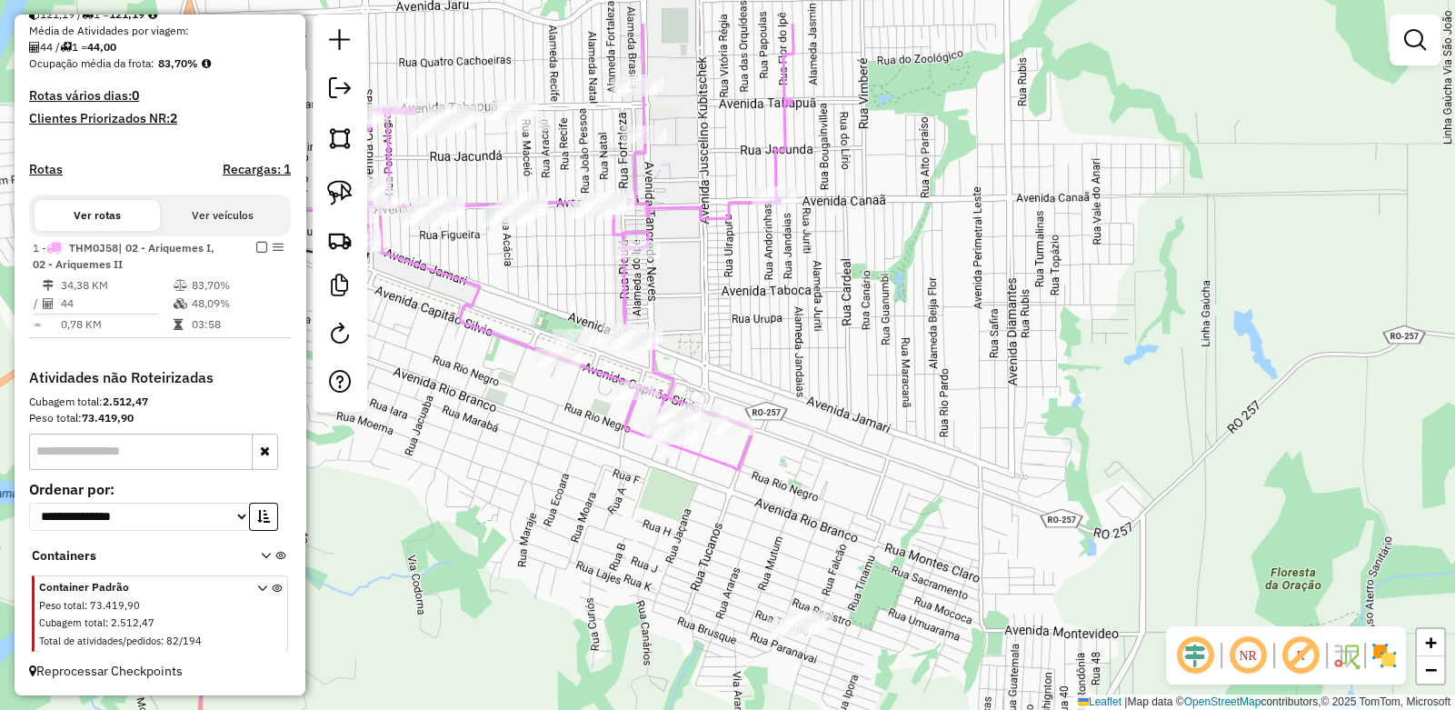
drag, startPoint x: 668, startPoint y: 372, endPoint x: 694, endPoint y: 471, distance: 102.3
click at [701, 466] on icon at bounding box center [569, 247] width 450 height 446
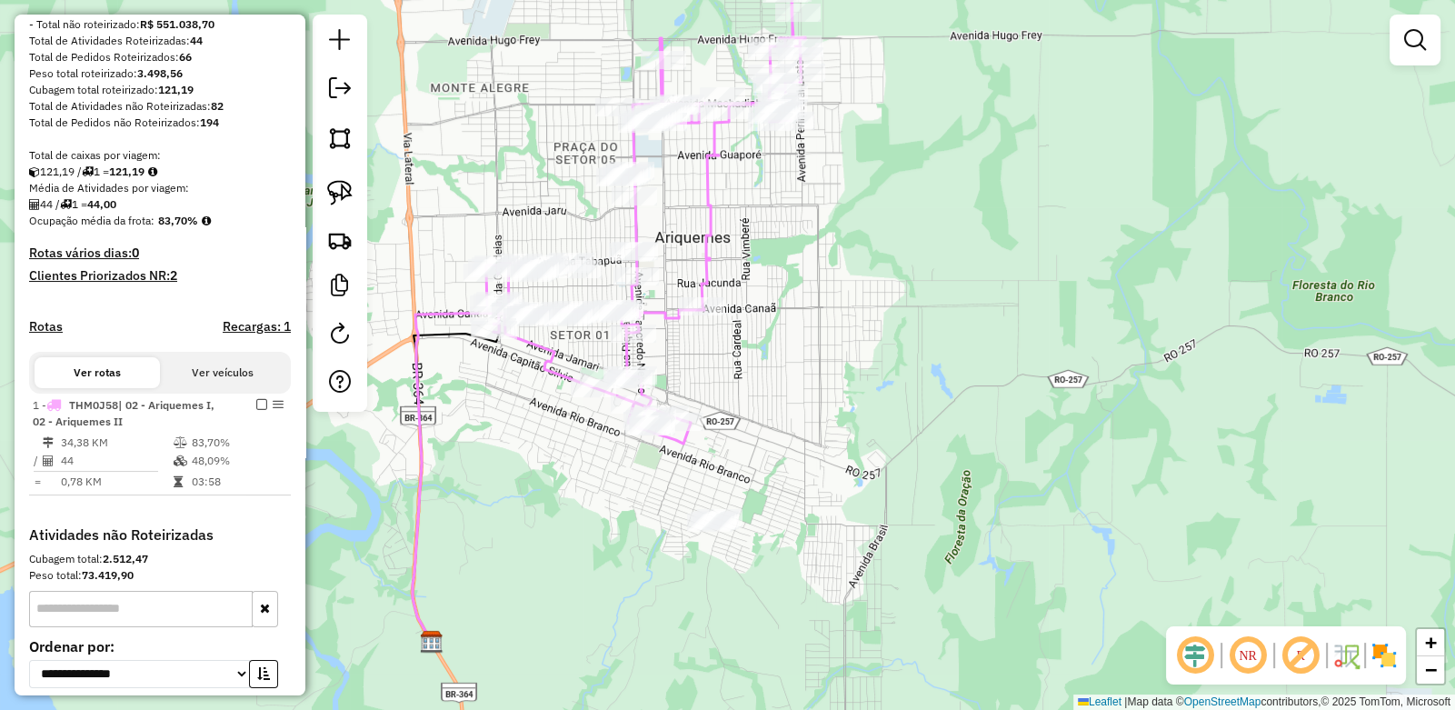
scroll to position [422, 0]
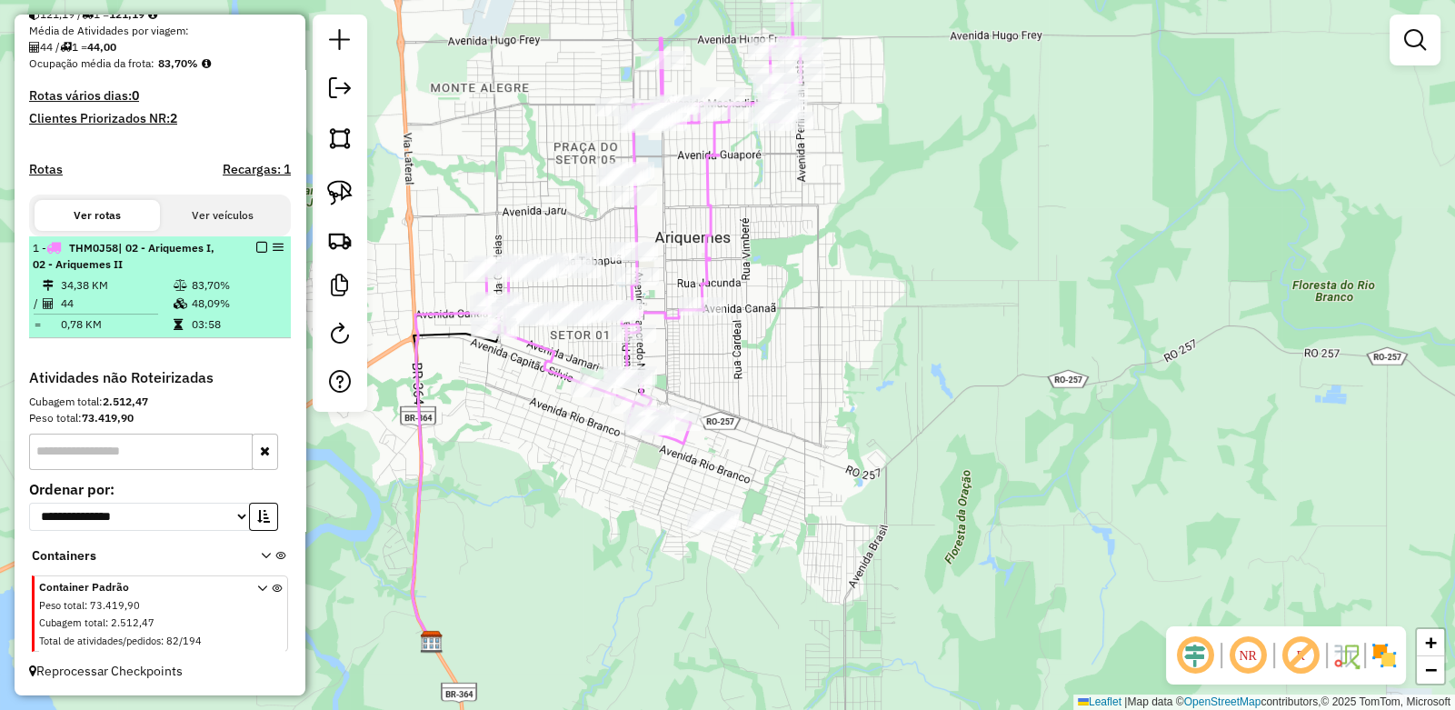
click at [256, 245] on em at bounding box center [261, 247] width 11 height 11
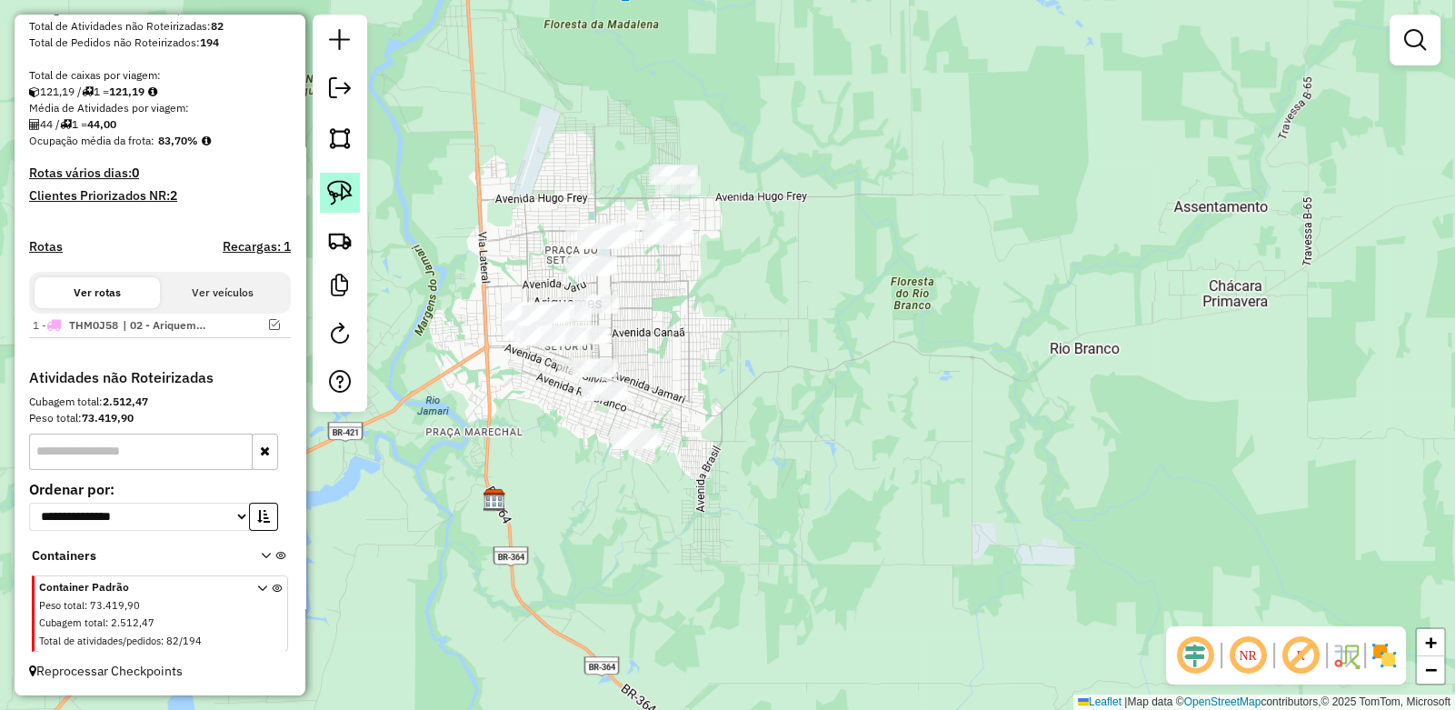
click at [324, 189] on link at bounding box center [340, 193] width 40 height 40
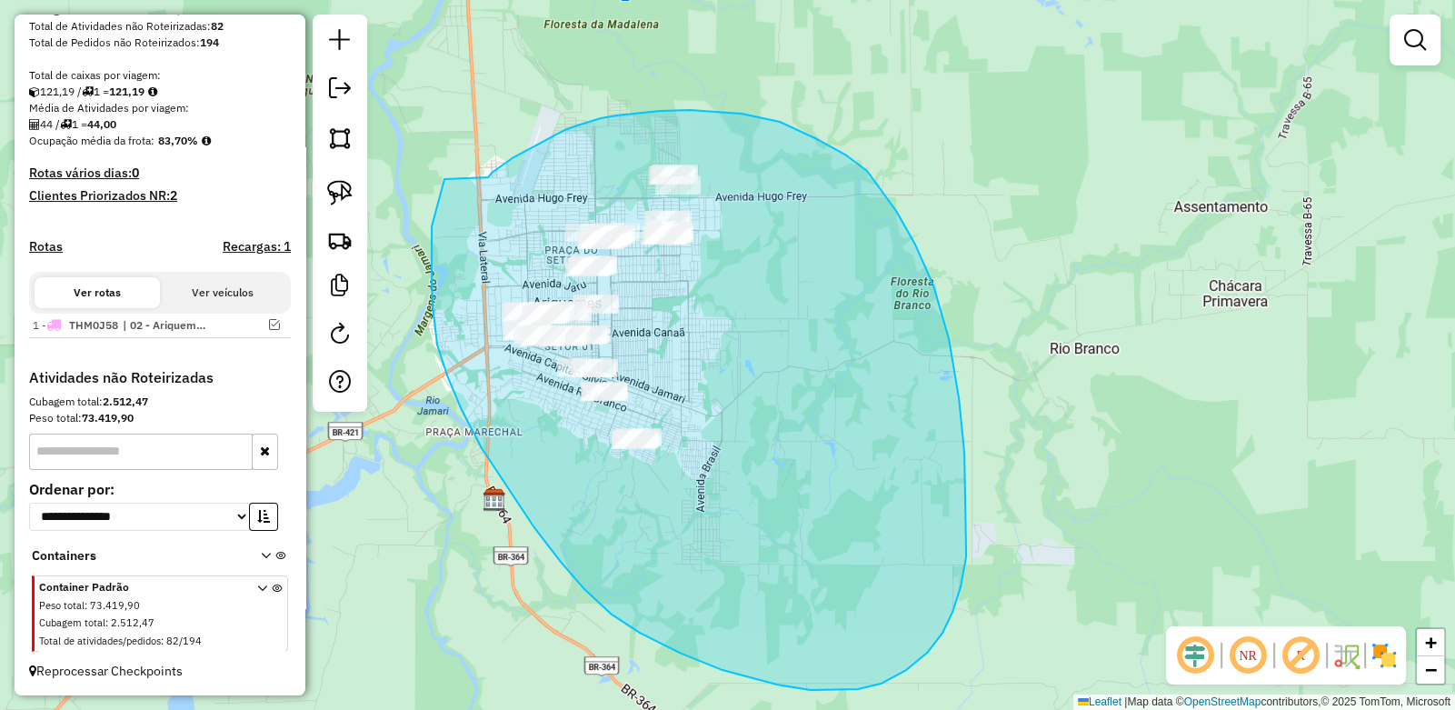
drag, startPoint x: 541, startPoint y: 144, endPoint x: 457, endPoint y: 153, distance: 84.1
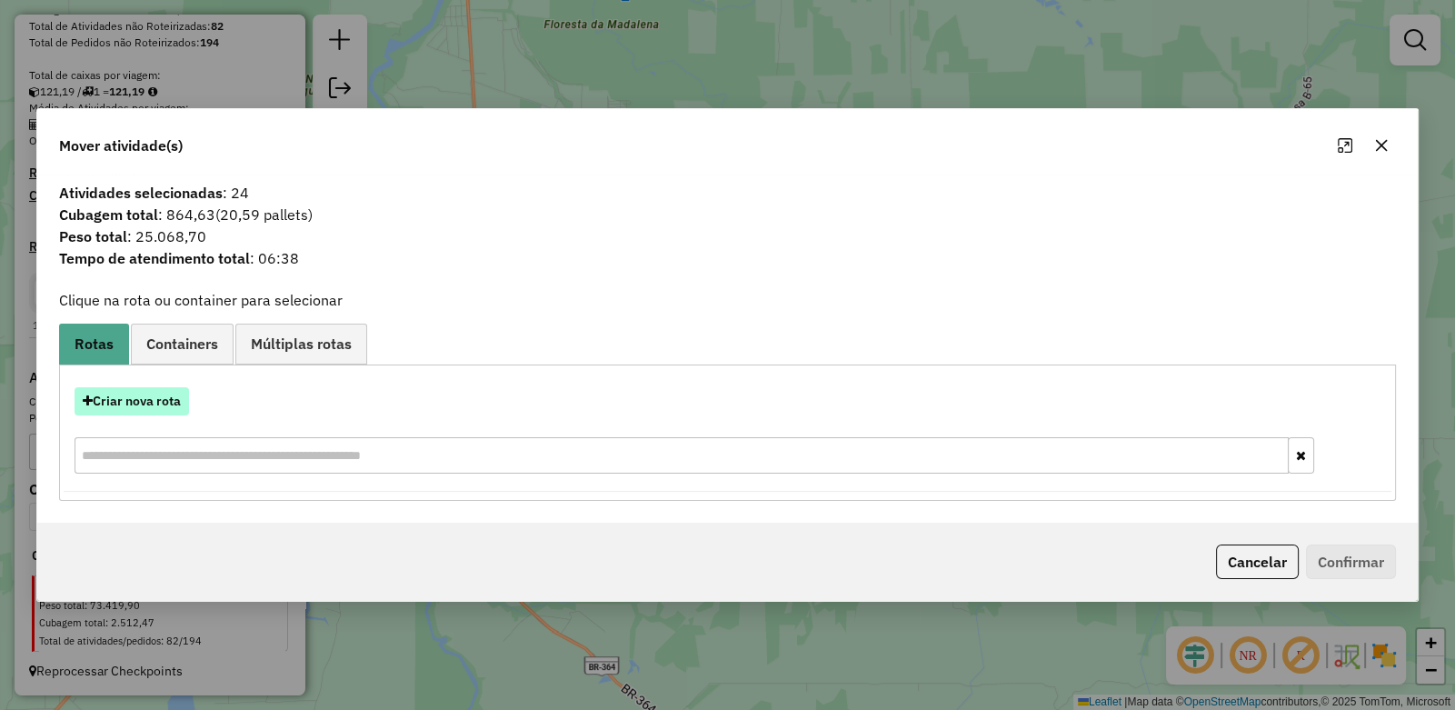
click at [122, 405] on button "Criar nova rota" at bounding box center [132, 401] width 115 height 28
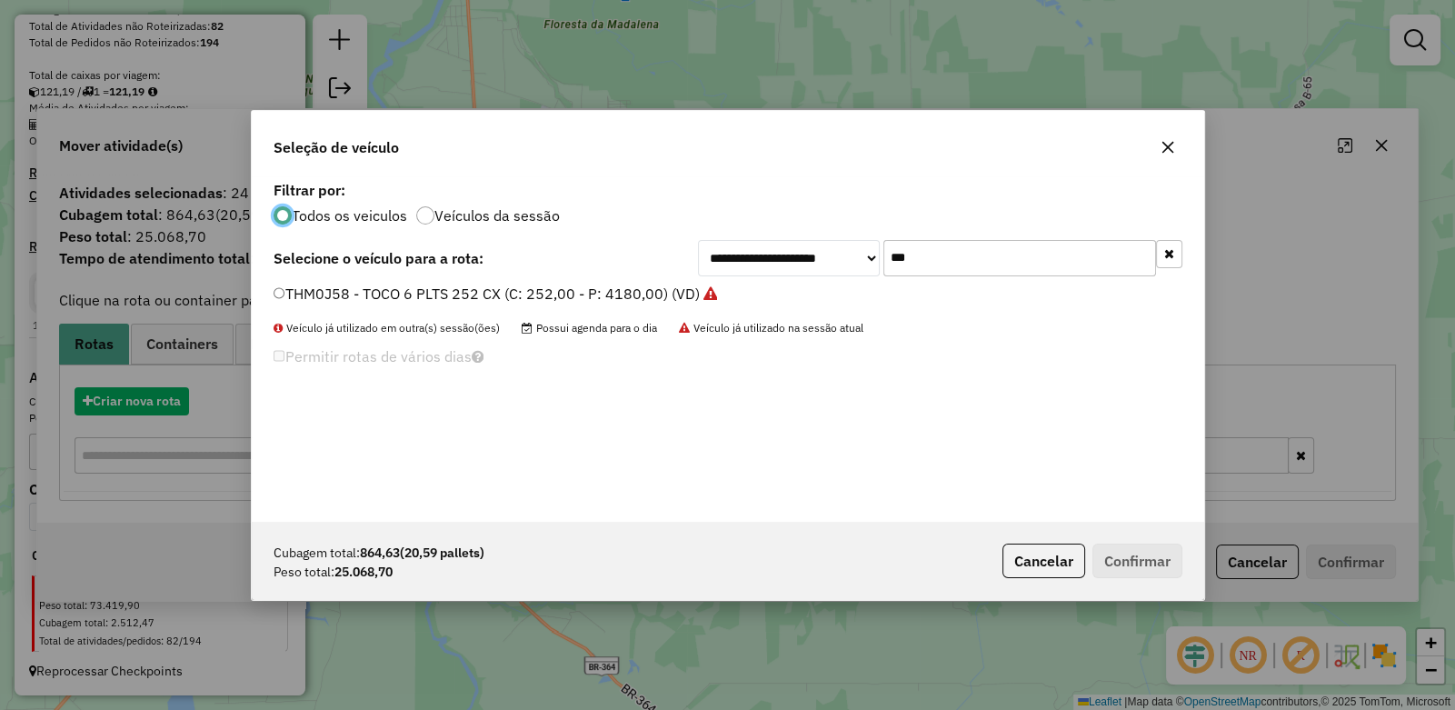
scroll to position [9, 5]
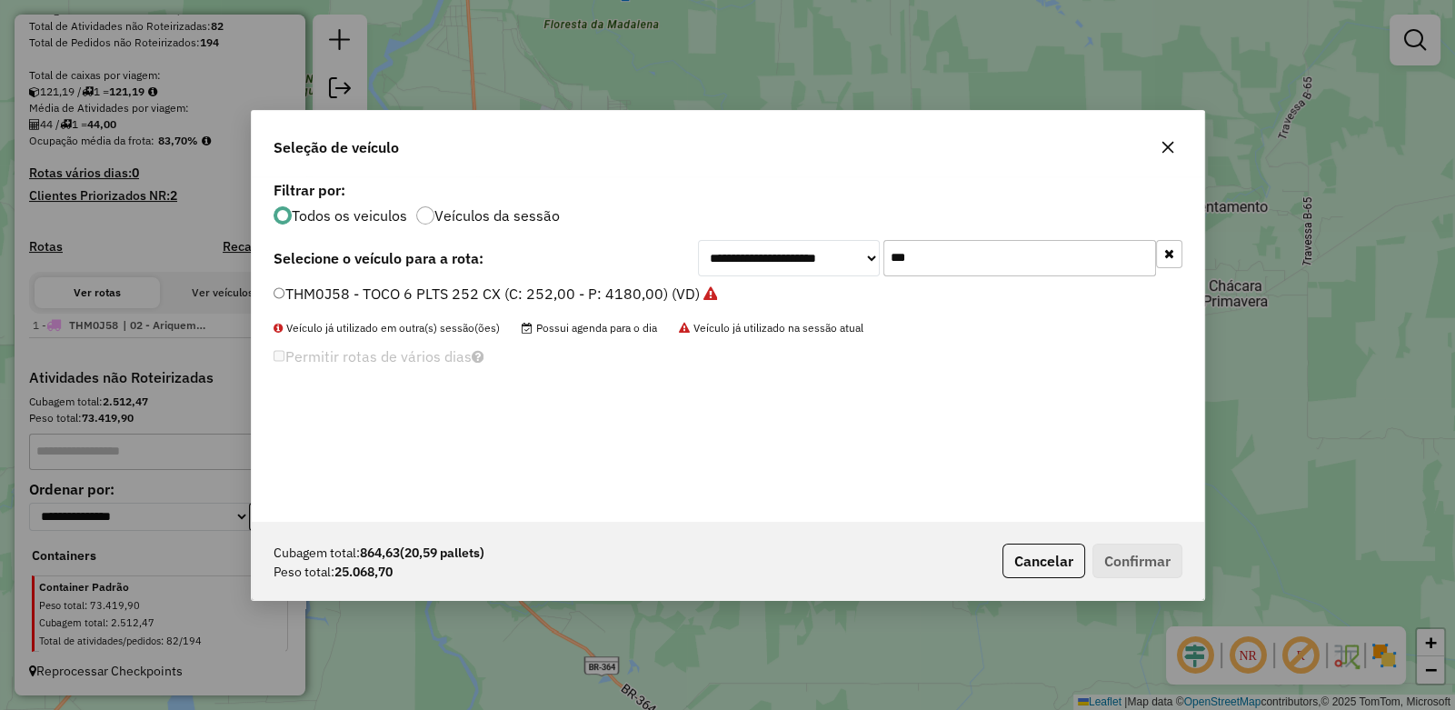
drag, startPoint x: 931, startPoint y: 257, endPoint x: 801, endPoint y: 255, distance: 130.0
click at [790, 255] on div "**********" at bounding box center [940, 258] width 484 height 36
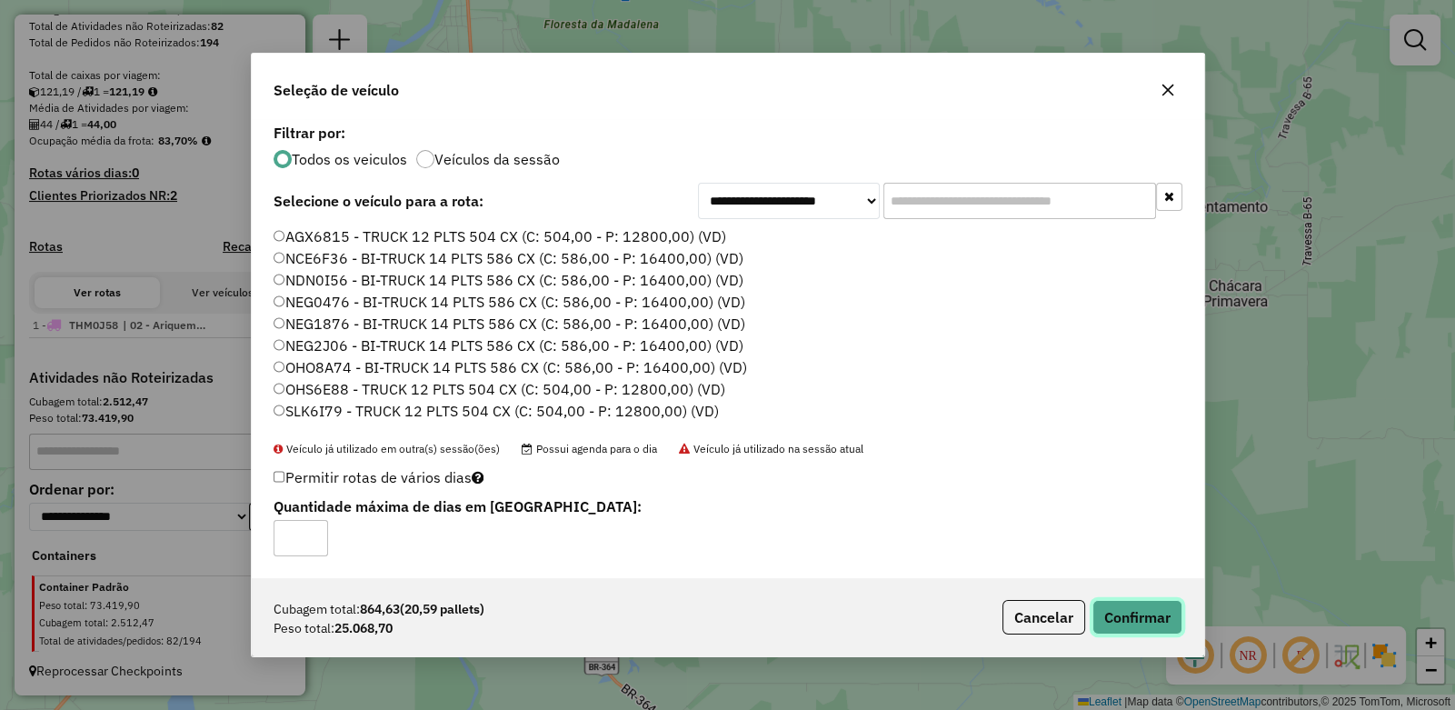
click at [1147, 617] on button "Confirmar" at bounding box center [1138, 617] width 90 height 35
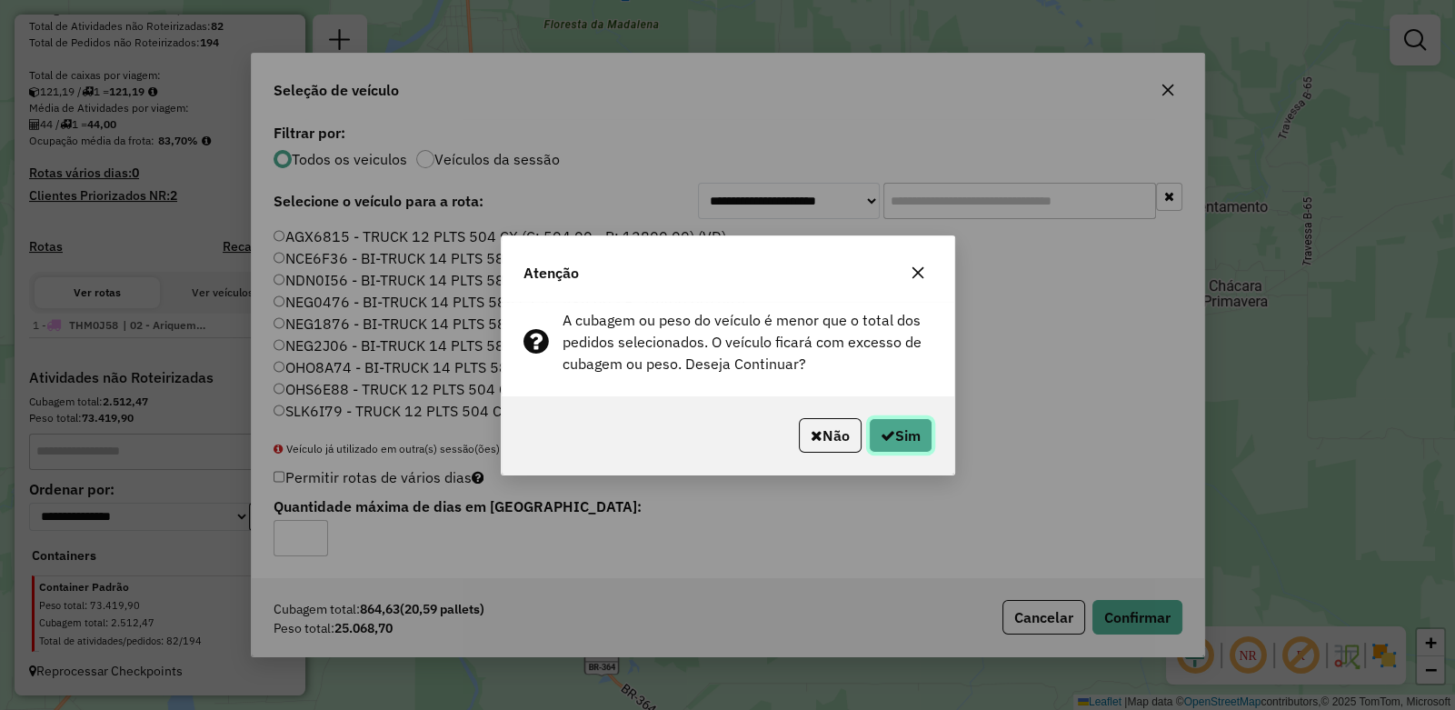
click at [915, 425] on button "Sim" at bounding box center [901, 435] width 64 height 35
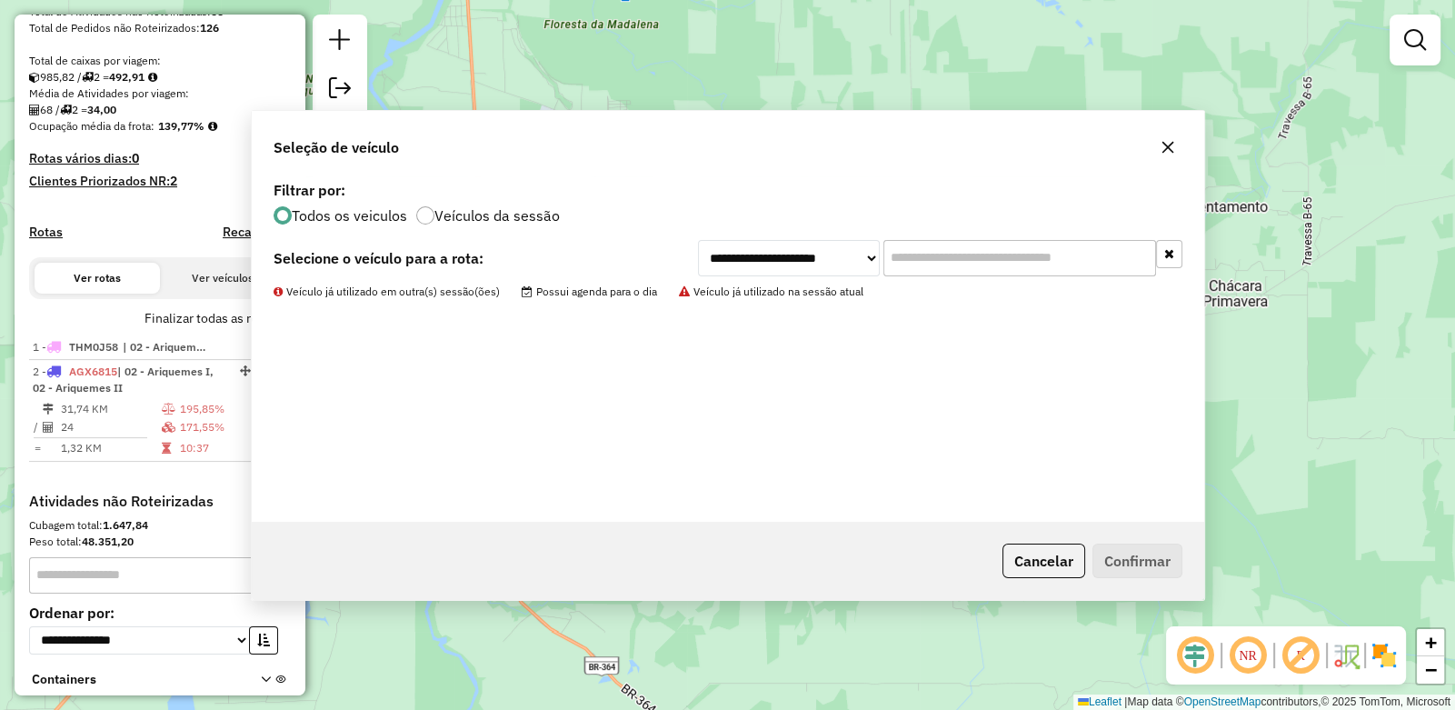
scroll to position [422, 0]
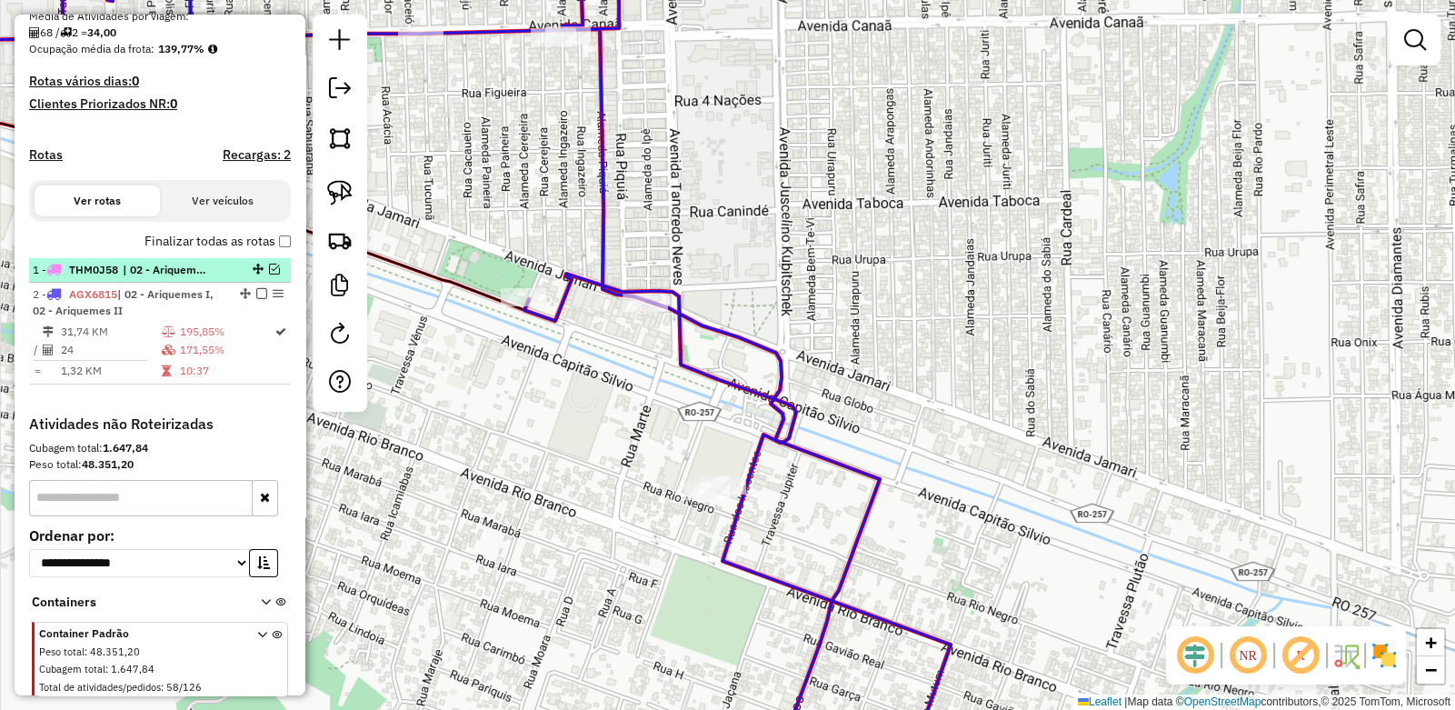
click at [269, 275] on em at bounding box center [274, 269] width 11 height 11
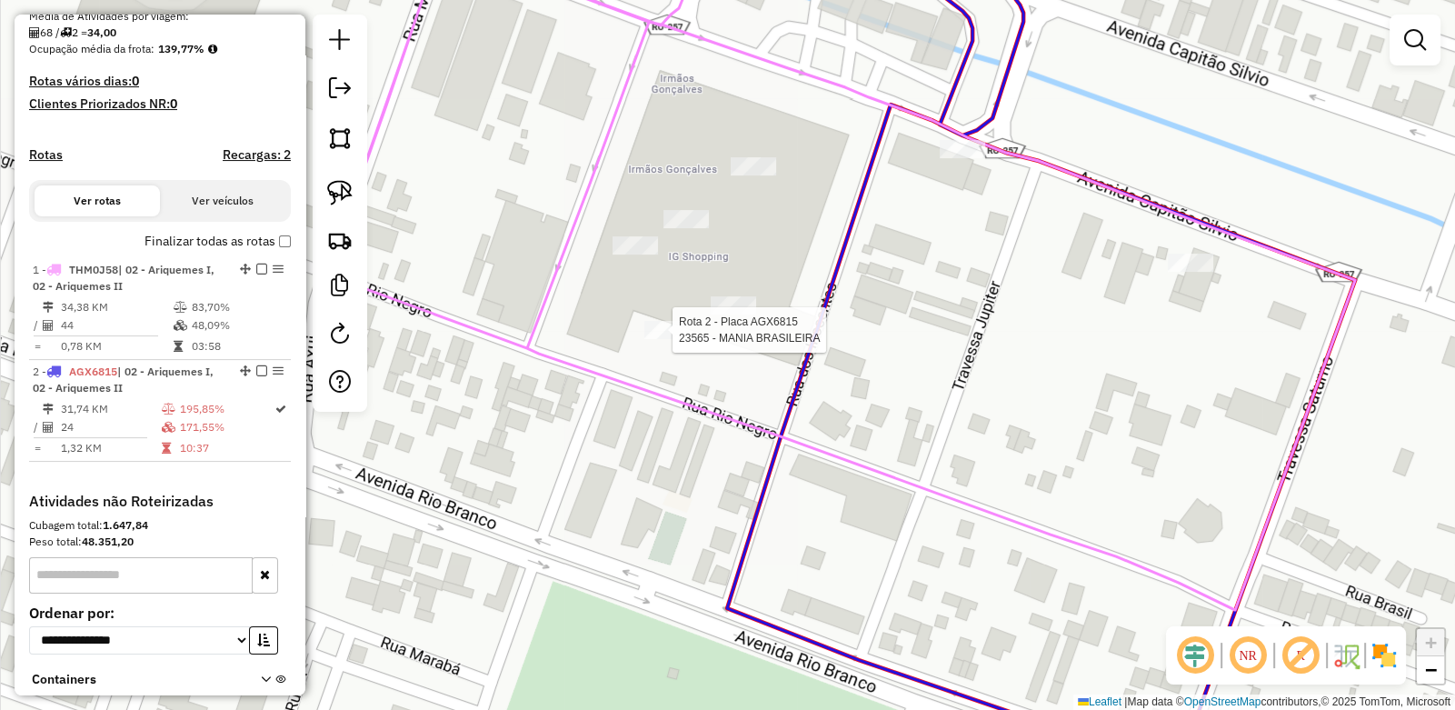
scroll to position [559, 0]
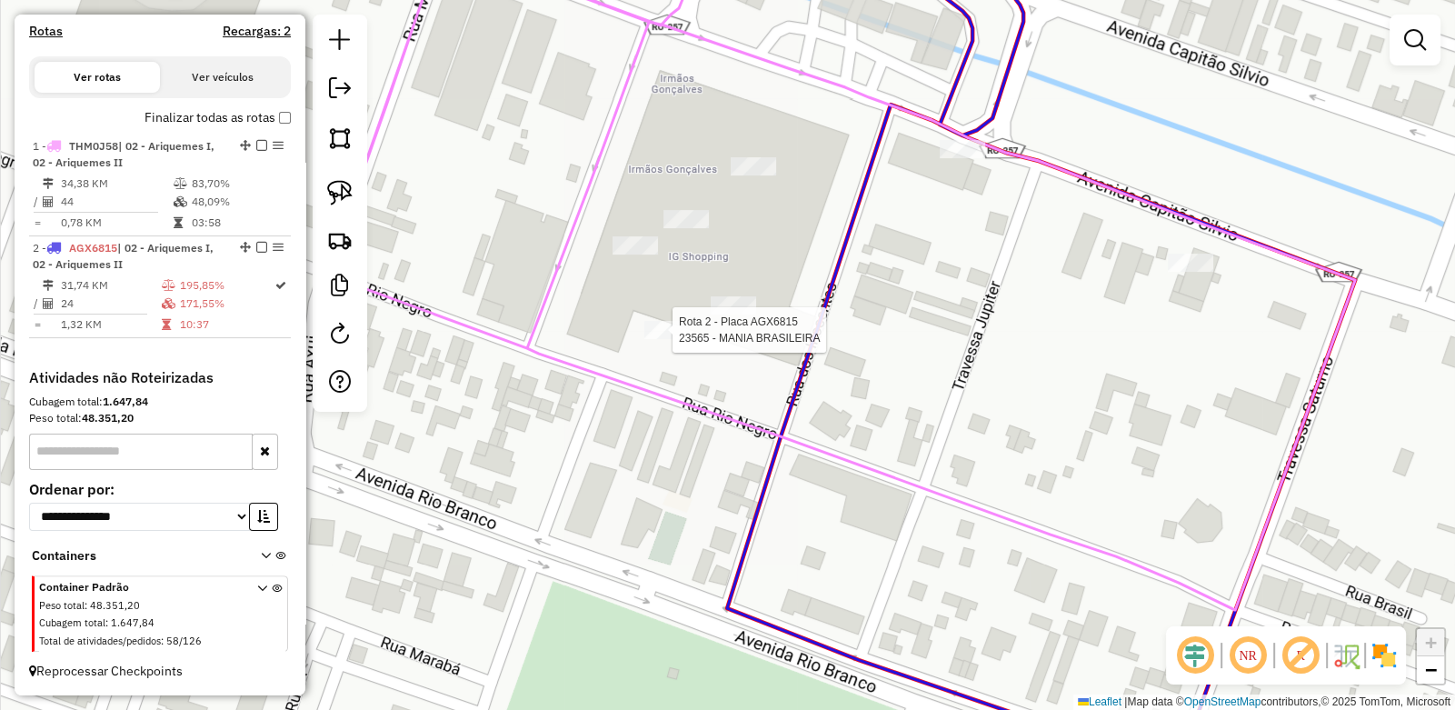
select select "**********"
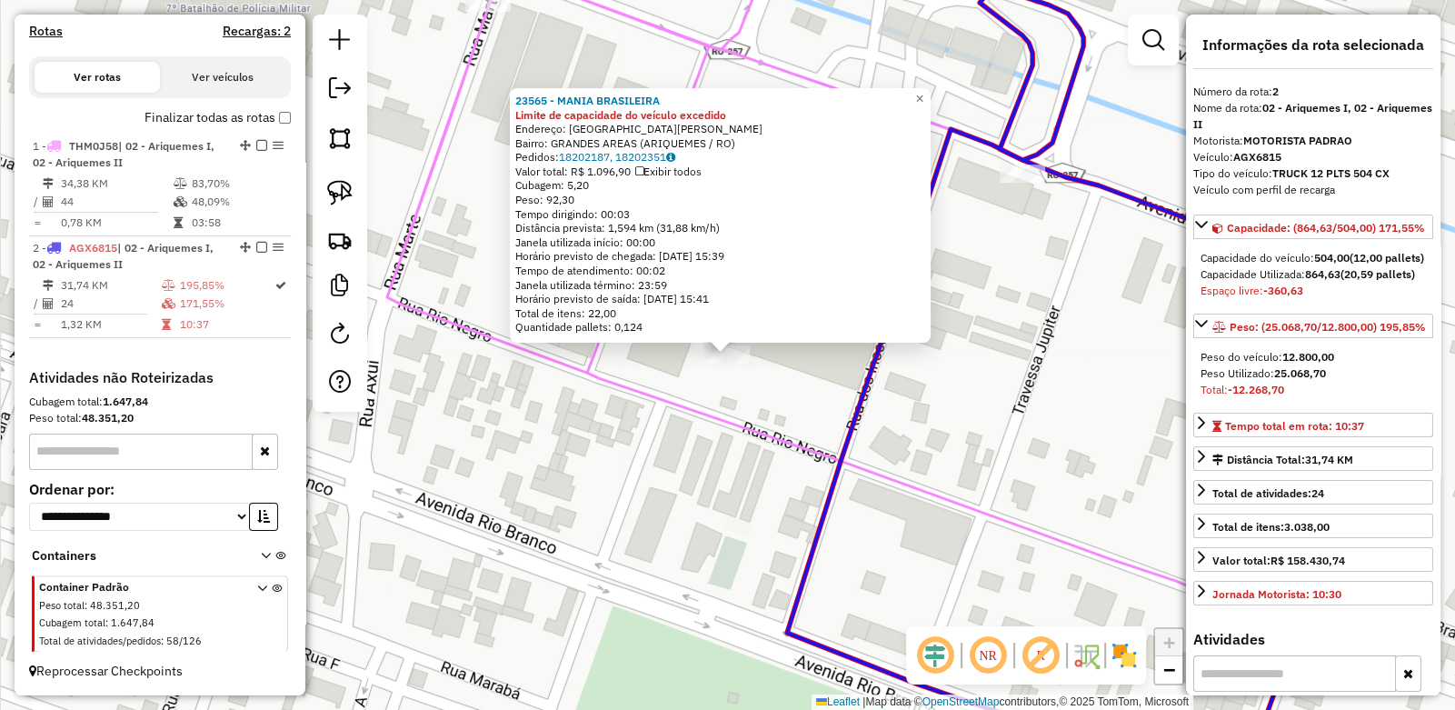
click at [795, 395] on div "23565 - MANIA BRASILEIRA Limite de capacidade do veículo excedido Endereço: AVE…" at bounding box center [727, 355] width 1455 height 710
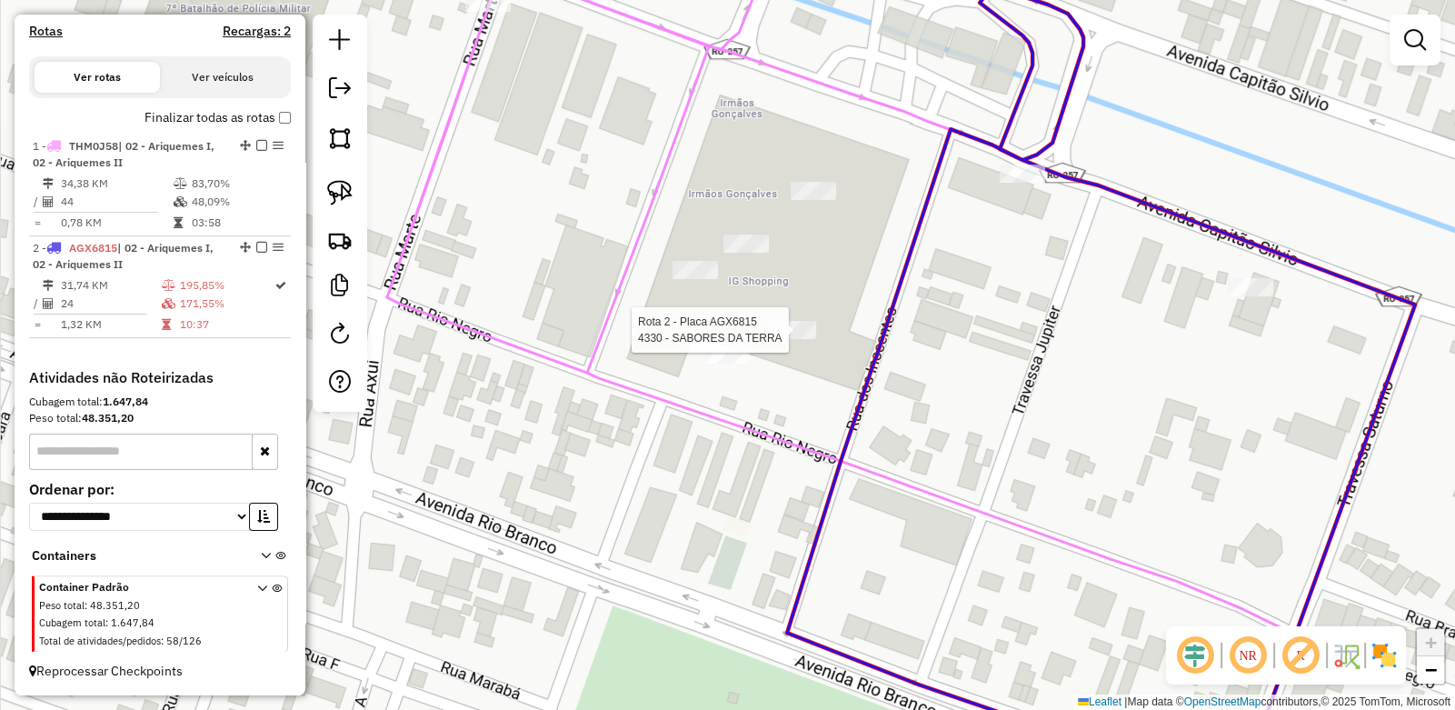
select select "**********"
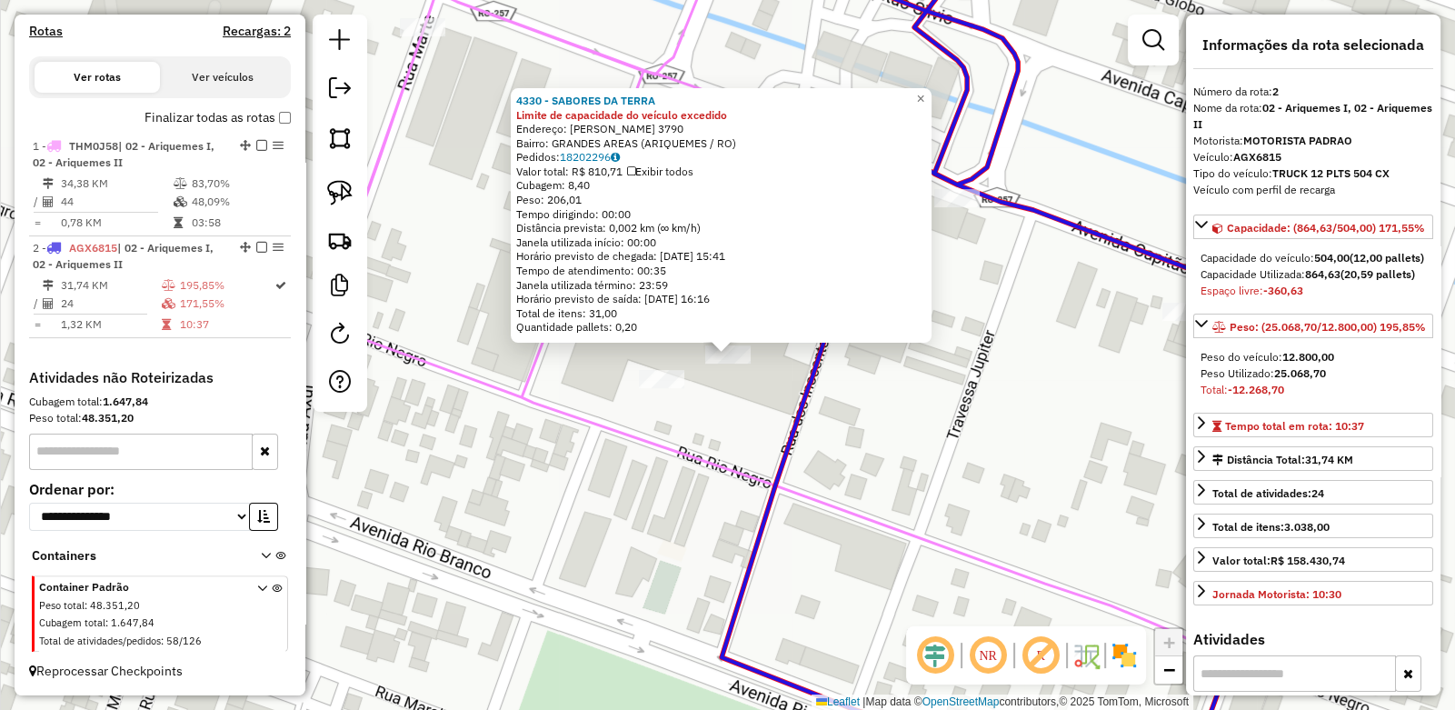
click at [733, 390] on div "4330 - SABORES DA TERRA Limite de capacidade do veículo excedido Endereço: CAPI…" at bounding box center [727, 355] width 1455 height 710
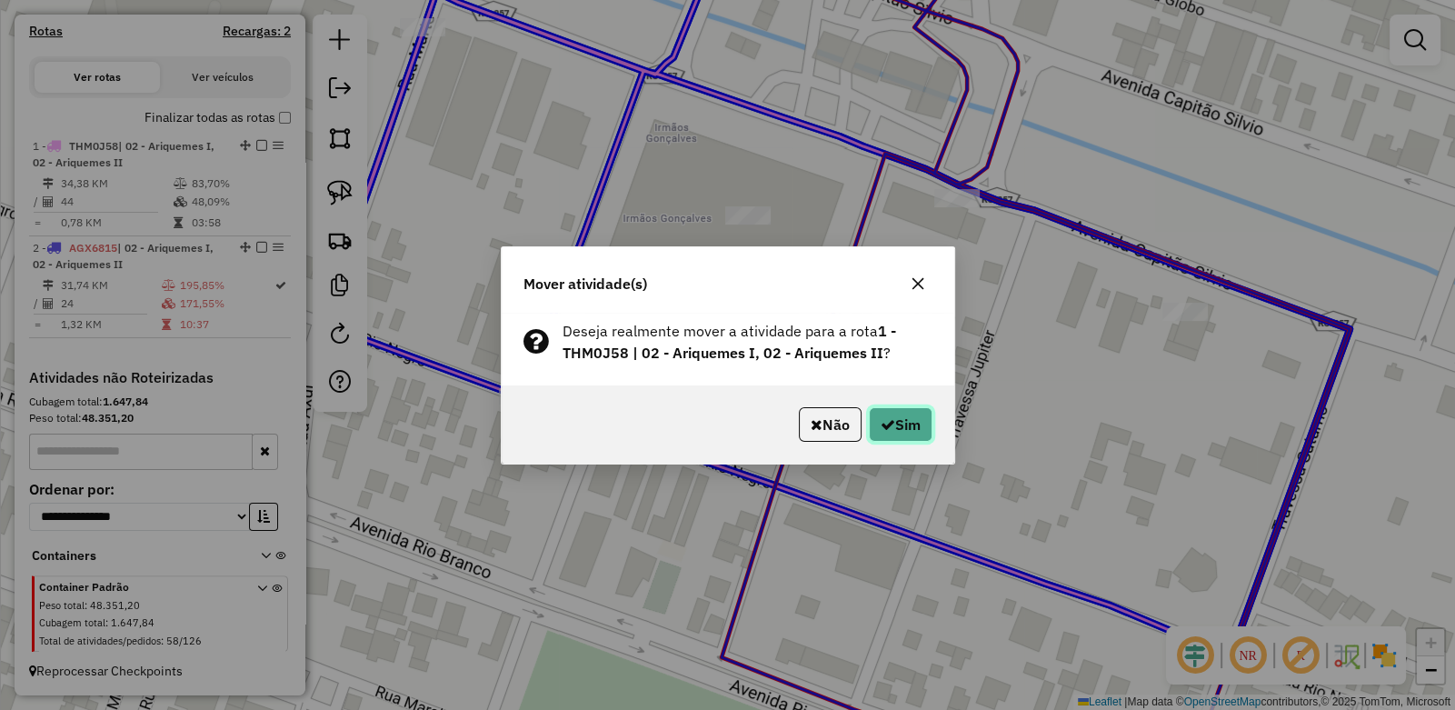
click at [922, 420] on button "Sim" at bounding box center [901, 424] width 64 height 35
click at [900, 424] on button "Sim" at bounding box center [901, 424] width 64 height 35
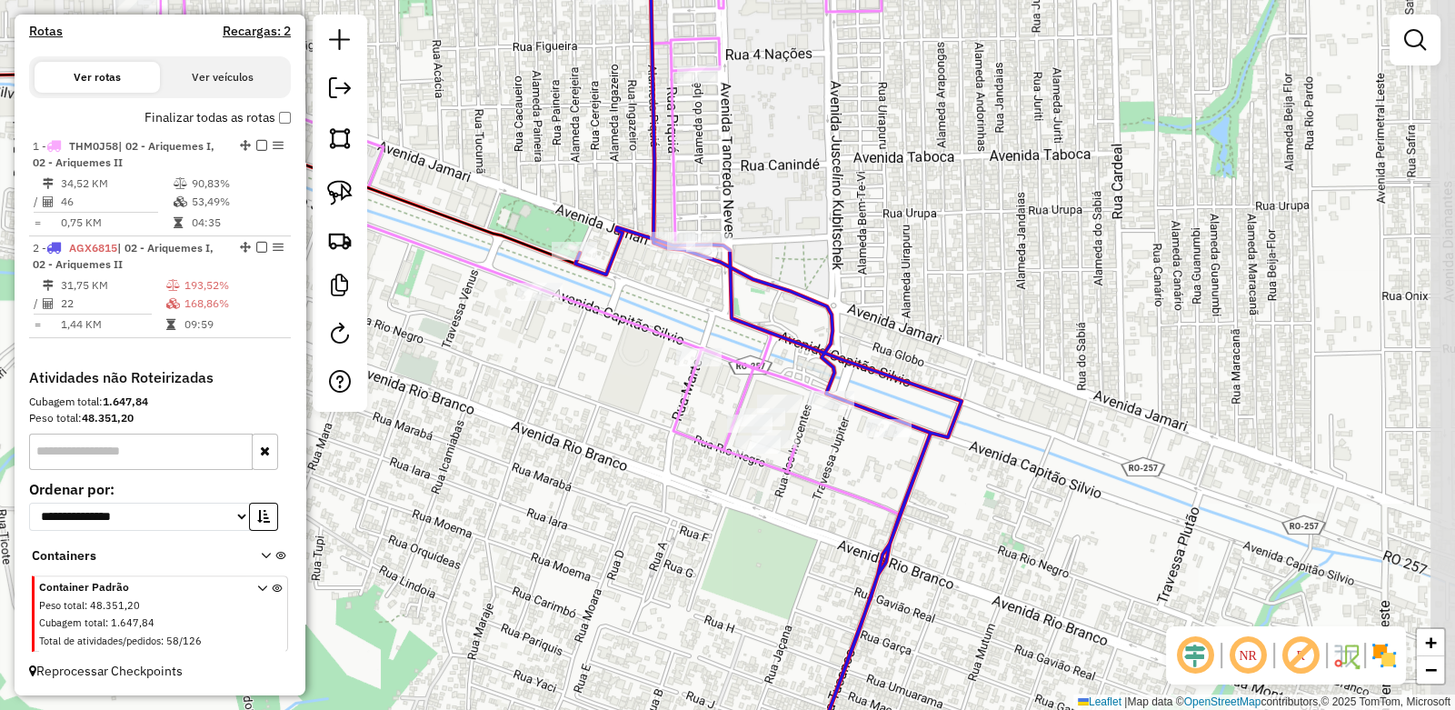
drag, startPoint x: 994, startPoint y: 434, endPoint x: 880, endPoint y: 447, distance: 115.3
click at [876, 448] on div "Janela de atendimento Grade de atendimento Capacidade Transportadoras Veículos …" at bounding box center [727, 355] width 1455 height 710
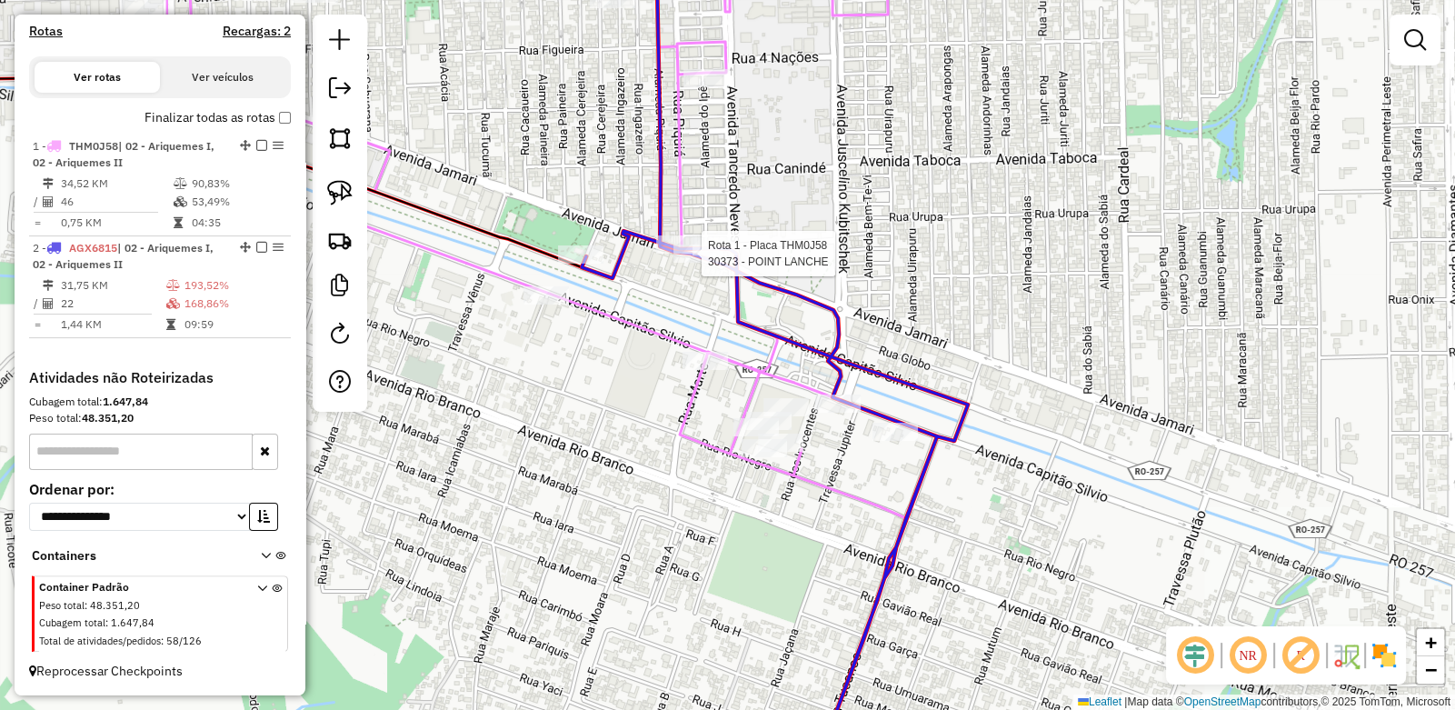
select select "**********"
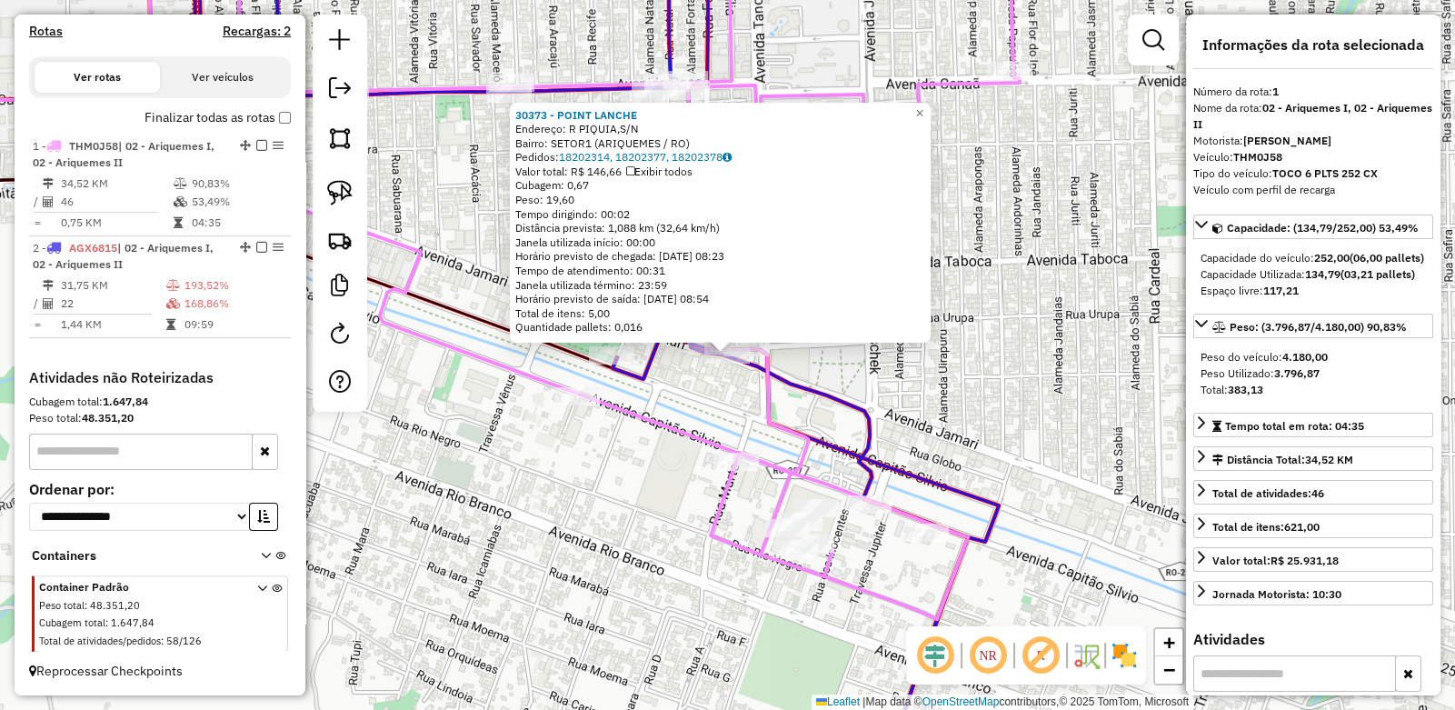
click at [834, 368] on div "30373 - POINT LANCHE Endereço: R PIQUIA,S/N Bairro: SETOR1 (ARIQUEMES / RO) Ped…" at bounding box center [727, 355] width 1455 height 710
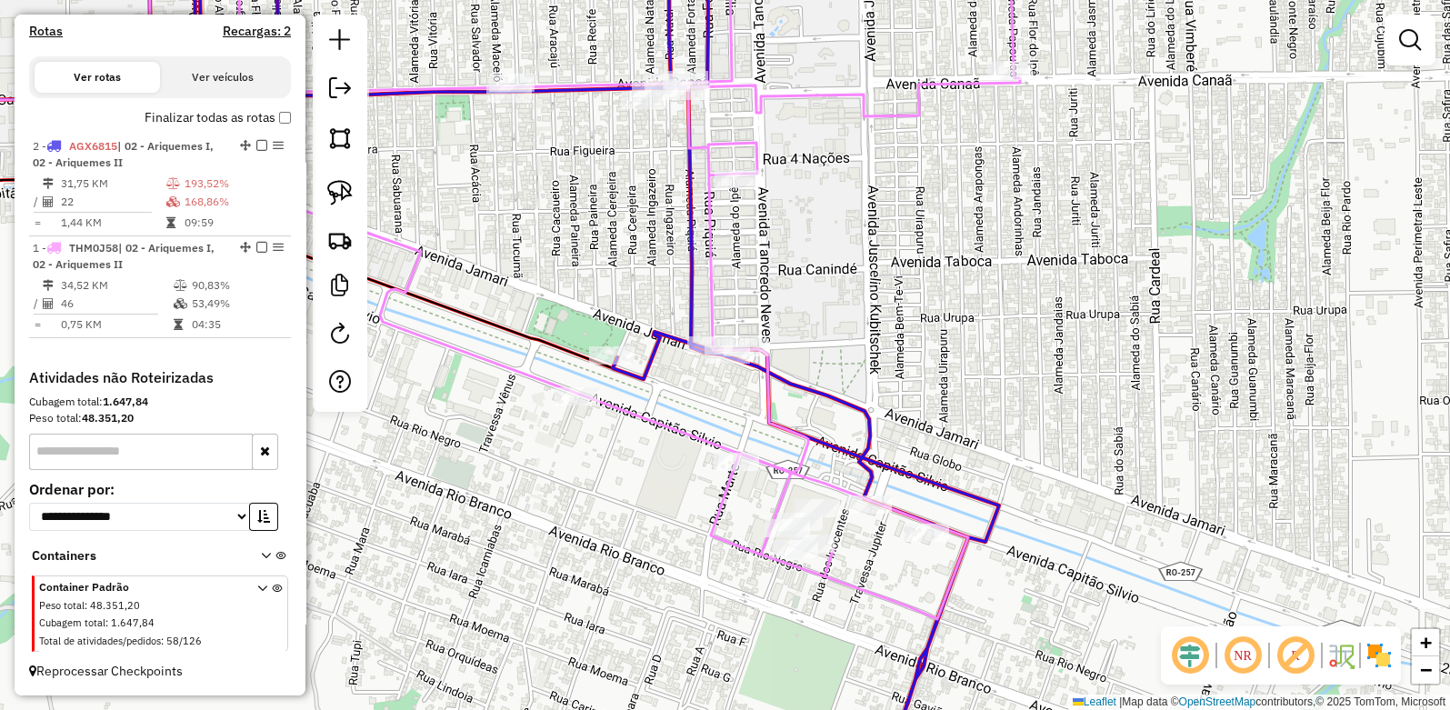
drag, startPoint x: 239, startPoint y: 248, endPoint x: 246, endPoint y: 155, distance: 93.0
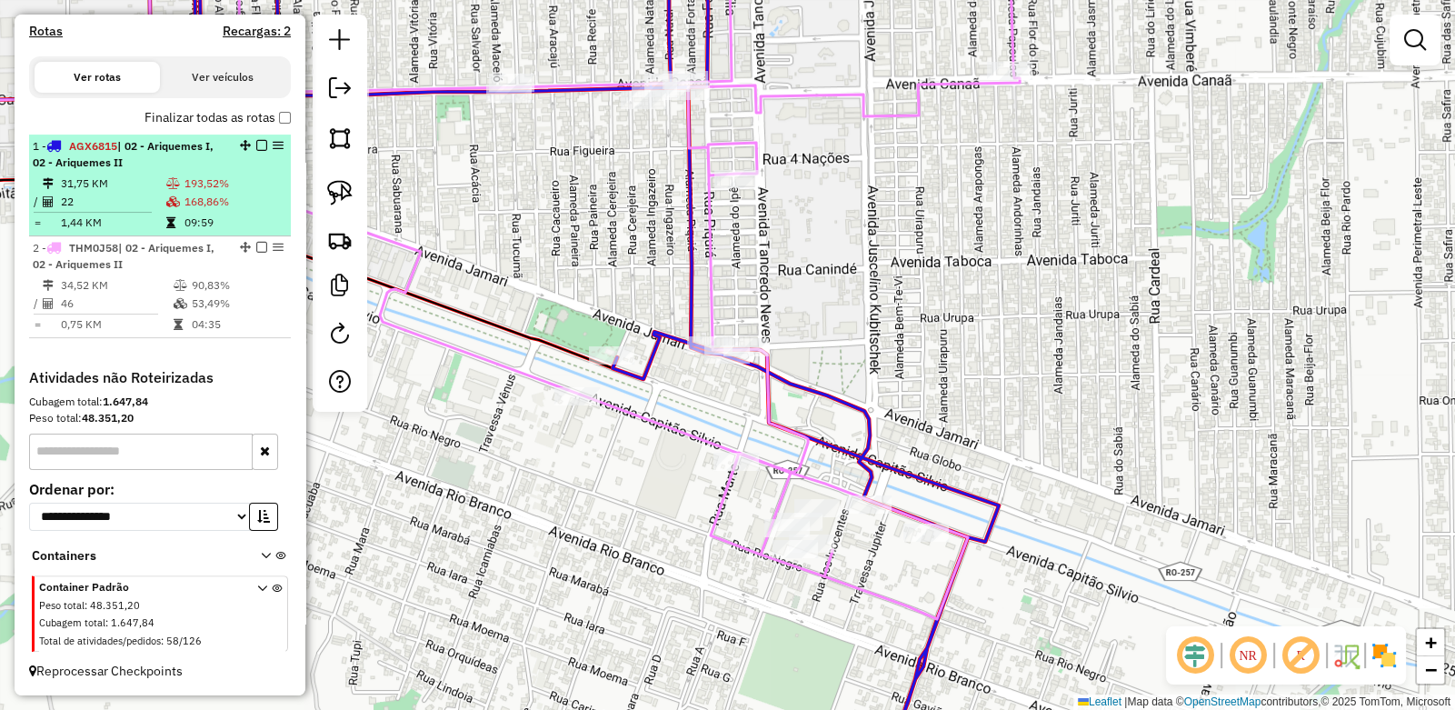
click at [180, 166] on div "1 - AGX6815 | 02 - Ariquemes I, 02 - Ariquemes II" at bounding box center [129, 154] width 193 height 33
select select "**********"
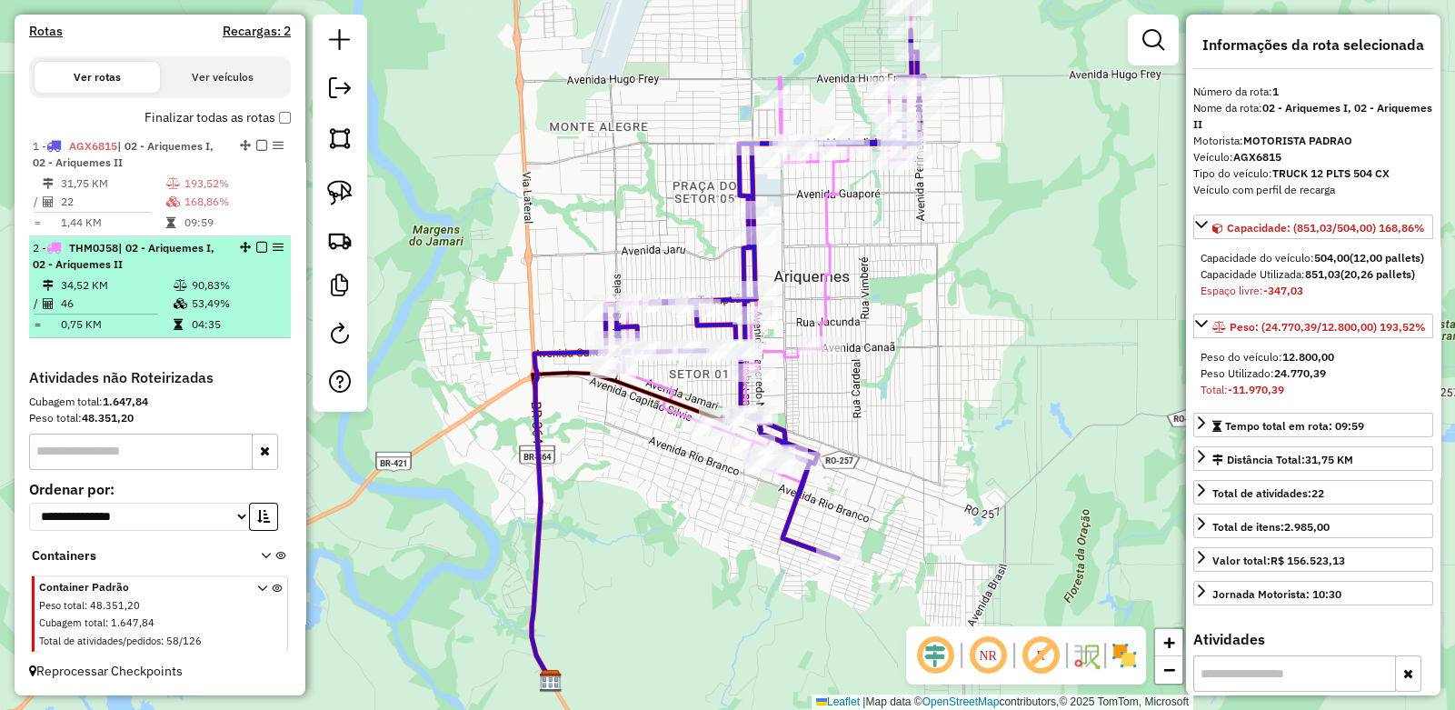
click at [125, 262] on div "2 - THM0J58 | 02 - Ariquemes I, 02 - Ariquemes II" at bounding box center [129, 256] width 193 height 33
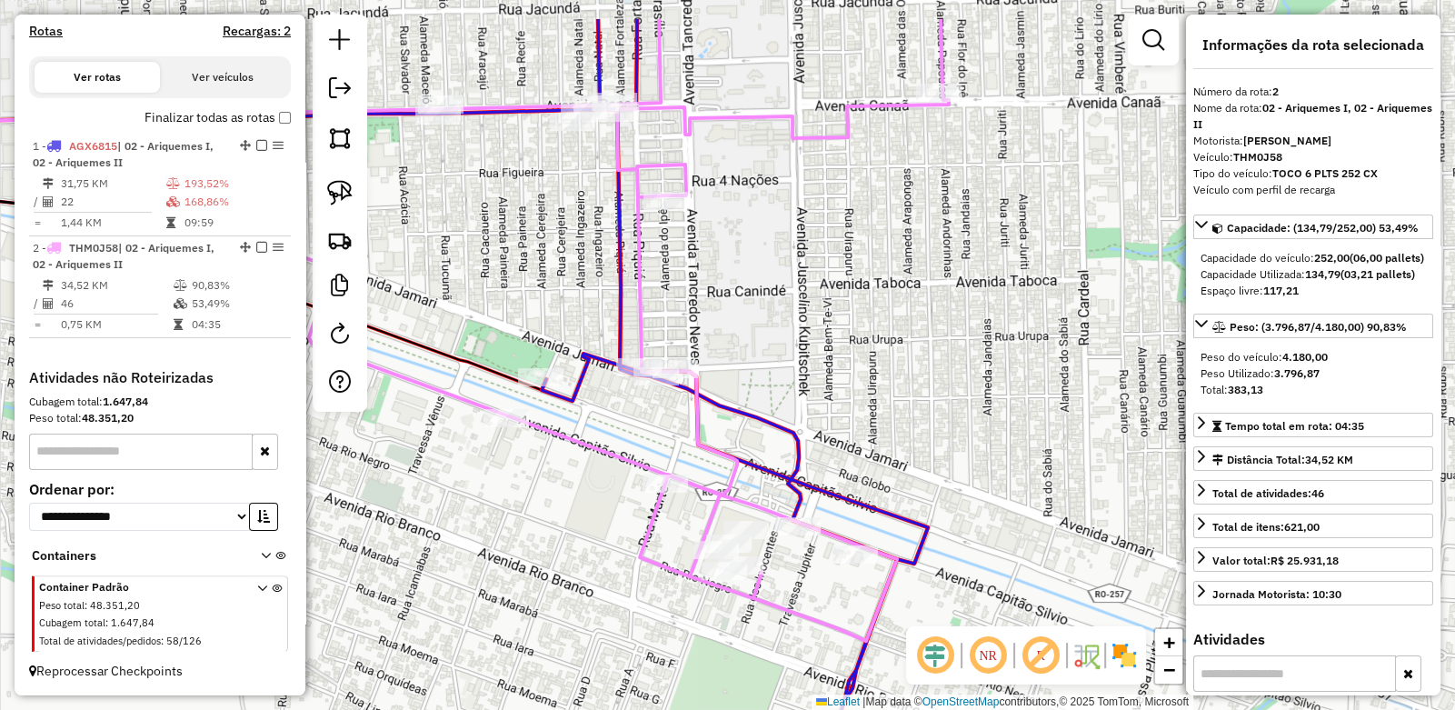
drag, startPoint x: 643, startPoint y: 367, endPoint x: 624, endPoint y: 458, distance: 92.9
click at [623, 458] on div "Janela de atendimento Grade de atendimento Capacidade Transportadoras Veículos …" at bounding box center [727, 355] width 1455 height 710
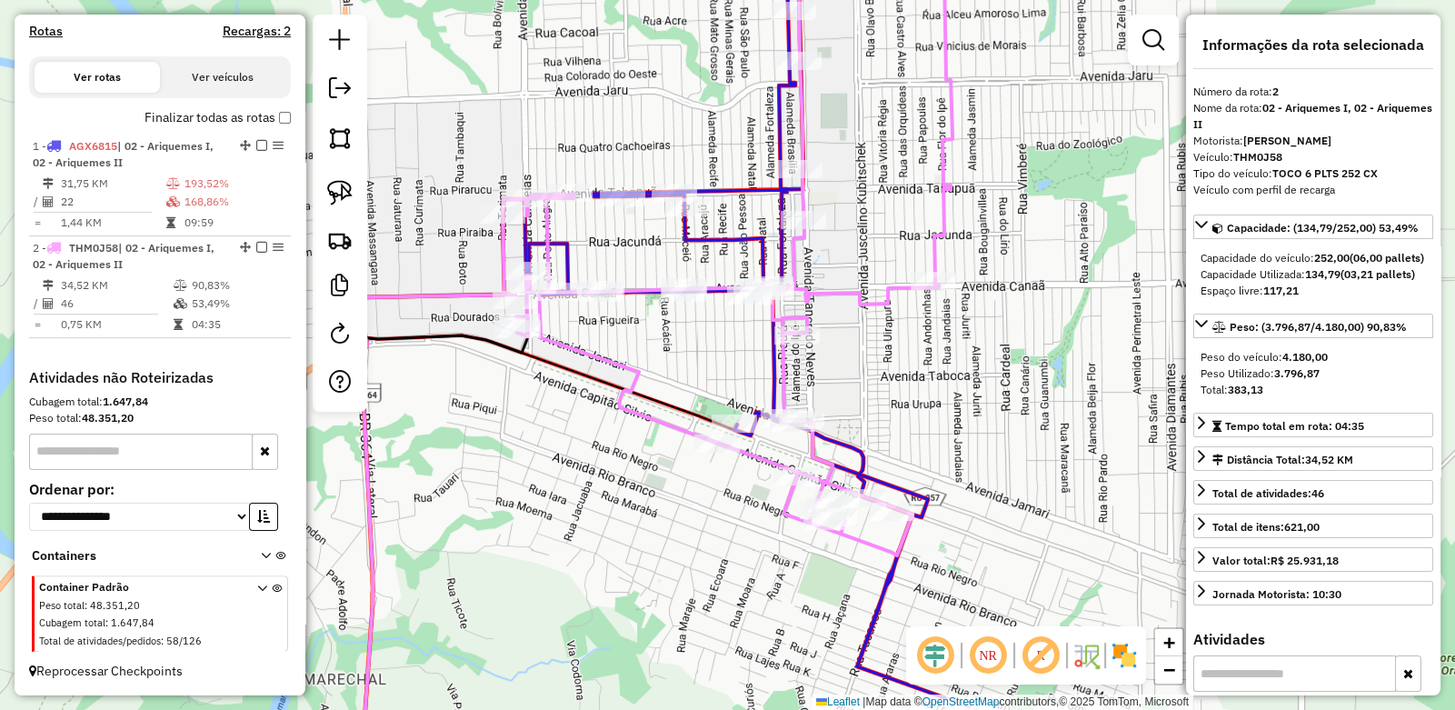
drag, startPoint x: 510, startPoint y: 424, endPoint x: 667, endPoint y: 457, distance: 160.8
click at [667, 457] on g at bounding box center [555, 347] width 828 height 852
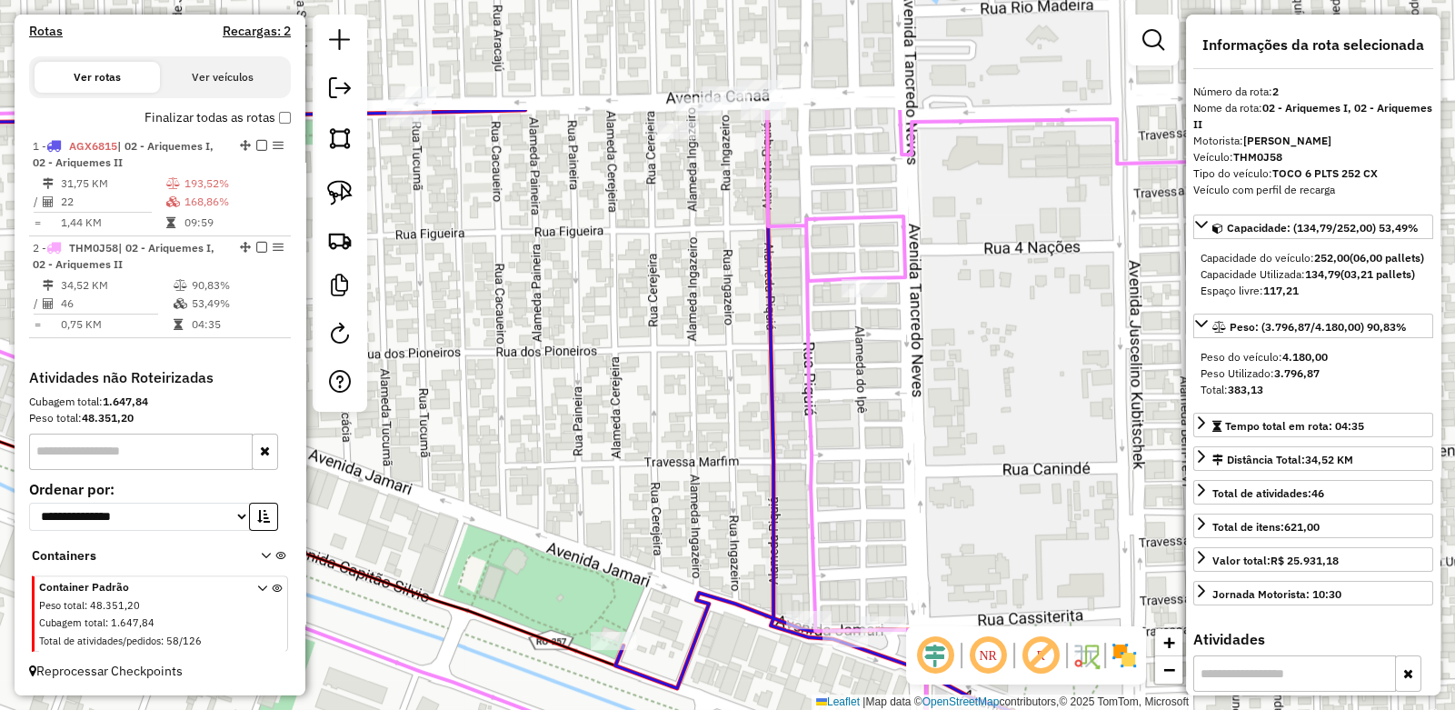
drag, startPoint x: 777, startPoint y: 395, endPoint x: 798, endPoint y: 503, distance: 110.2
click at [831, 526] on div "Janela de atendimento Grade de atendimento Capacidade Transportadoras Veículos …" at bounding box center [727, 355] width 1455 height 710
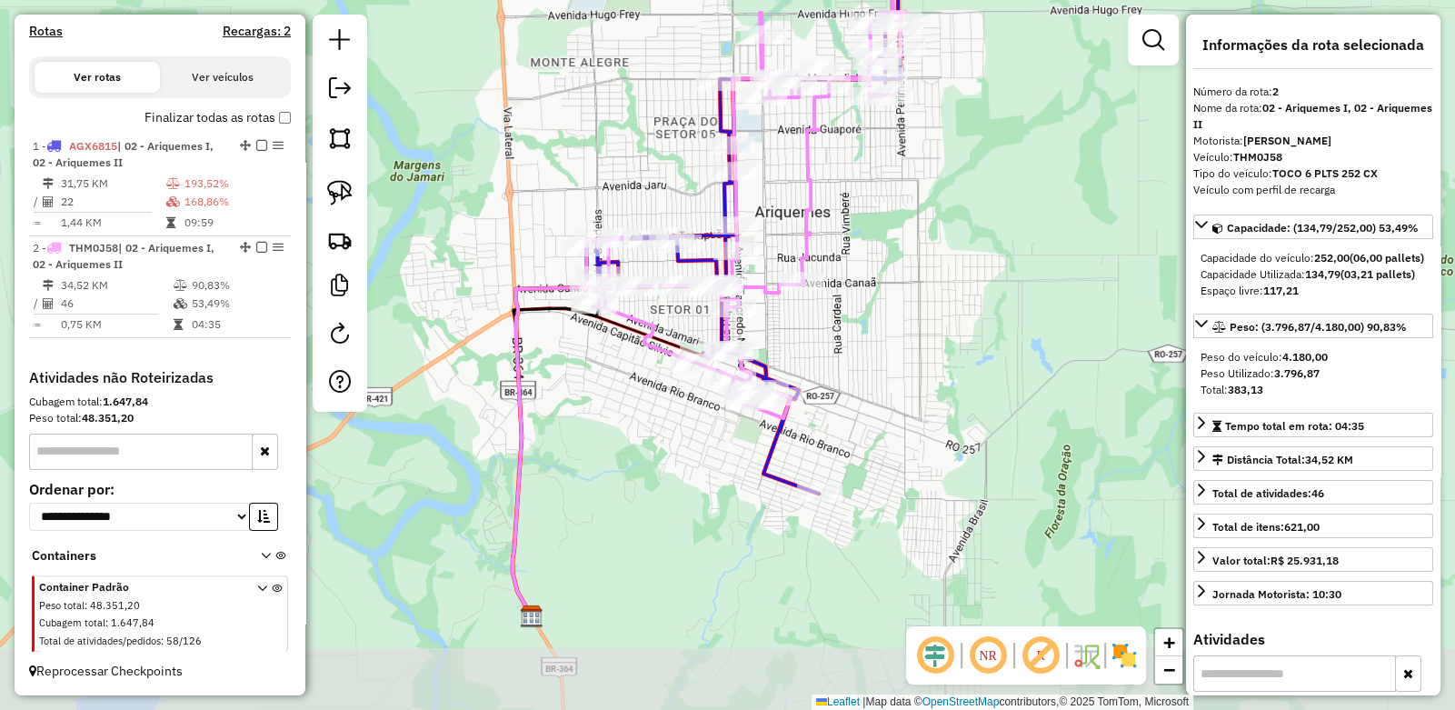
drag, startPoint x: 819, startPoint y: 544, endPoint x: 737, endPoint y: 421, distance: 147.5
click at [757, 418] on icon at bounding box center [745, 179] width 319 height 477
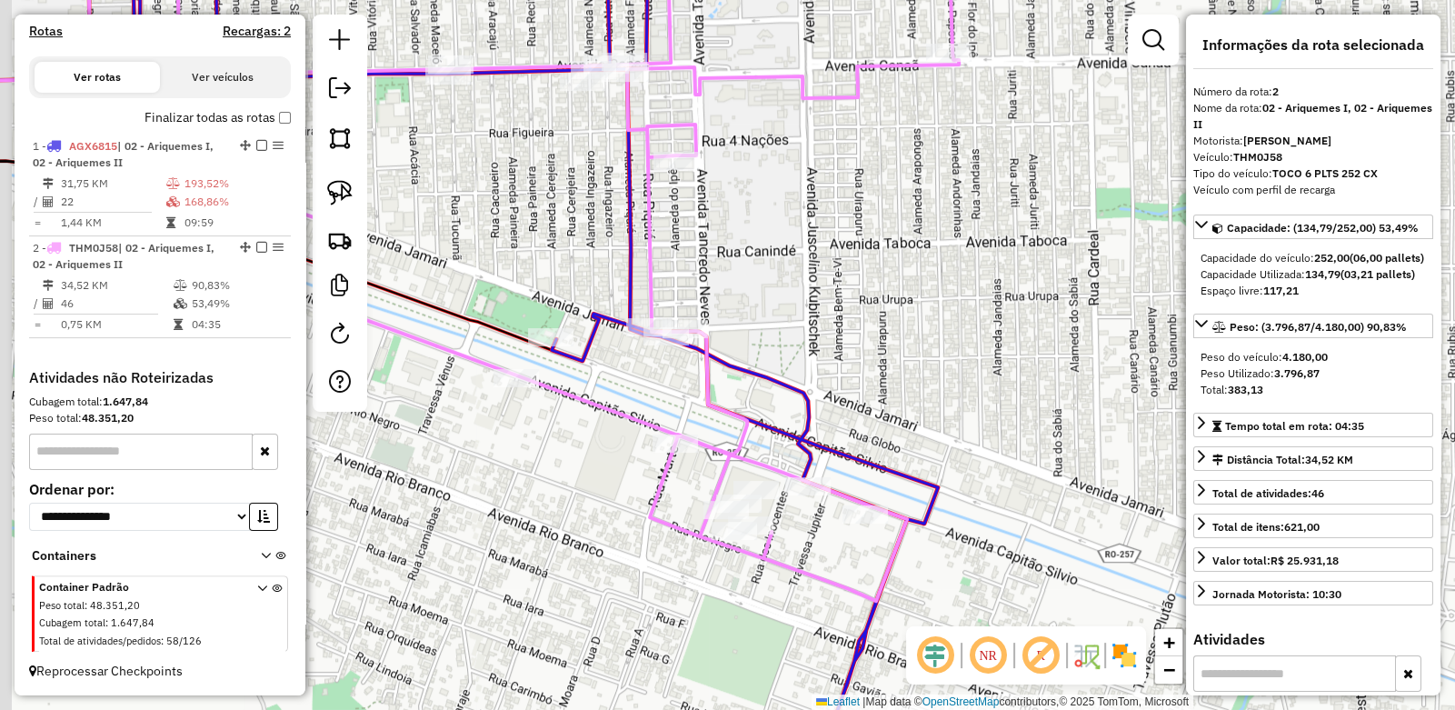
drag, startPoint x: 621, startPoint y: 354, endPoint x: 628, endPoint y: 367, distance: 15.5
click at [628, 367] on div "Janela de atendimento Grade de atendimento Capacidade Transportadoras Veículos …" at bounding box center [727, 355] width 1455 height 710
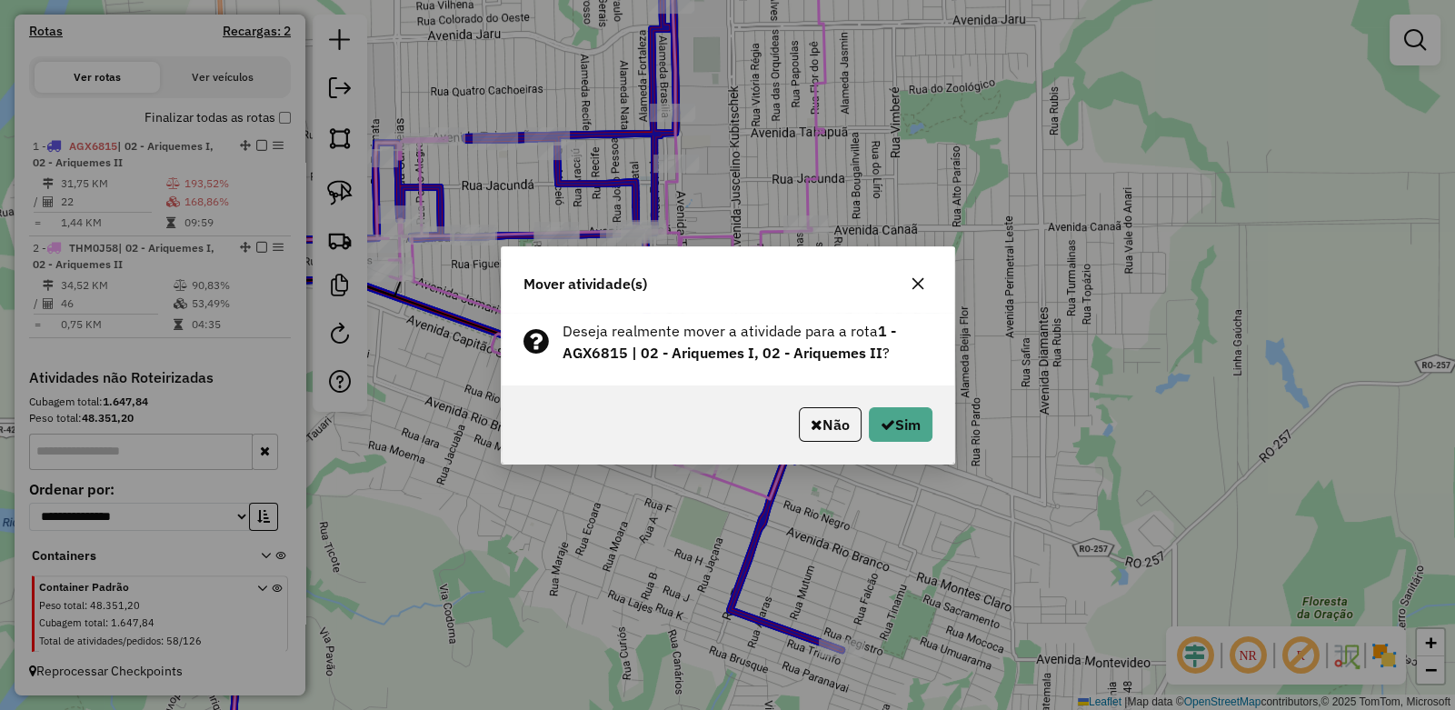
click at [920, 285] on icon "button" at bounding box center [918, 283] width 12 height 12
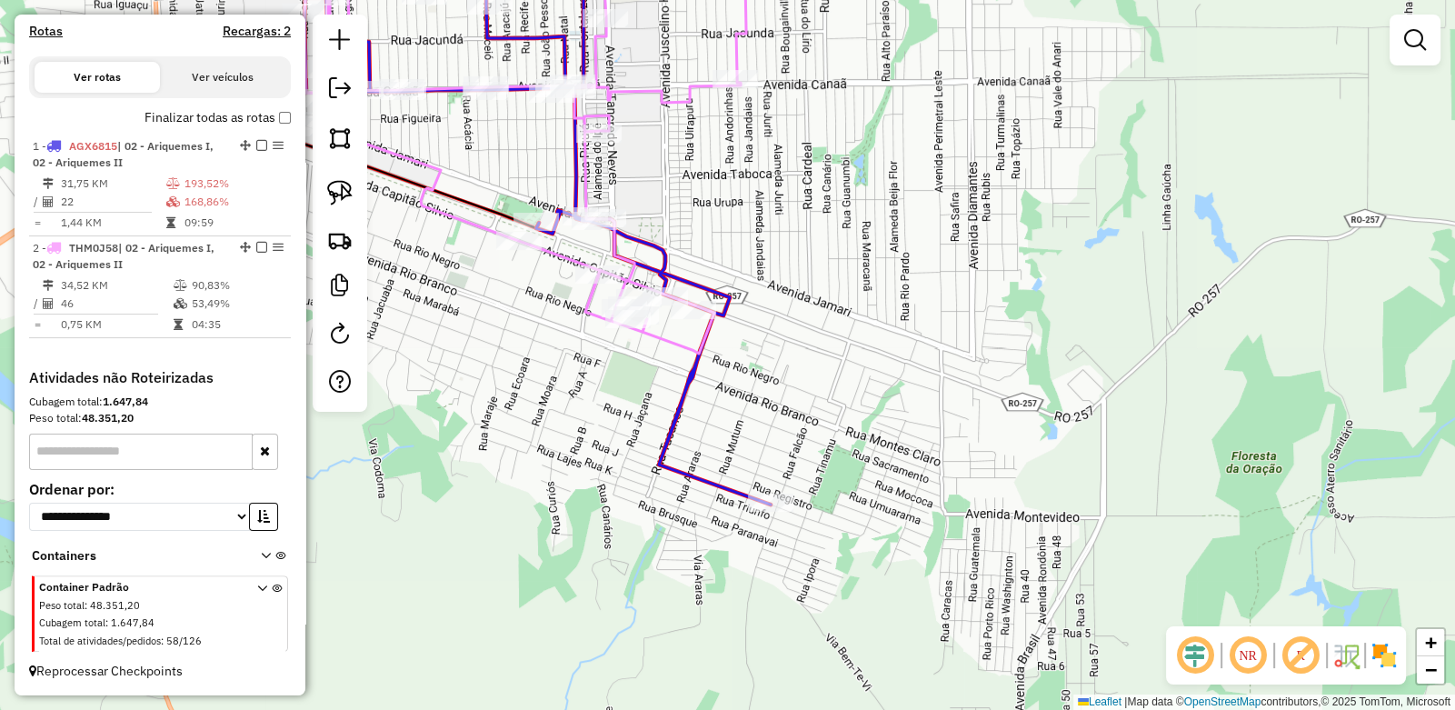
drag, startPoint x: 816, startPoint y: 608, endPoint x: 804, endPoint y: 489, distance: 119.8
click at [804, 489] on div "Janela de atendimento Grade de atendimento Capacidade Transportadoras Veículos …" at bounding box center [727, 355] width 1455 height 710
select select "**********"
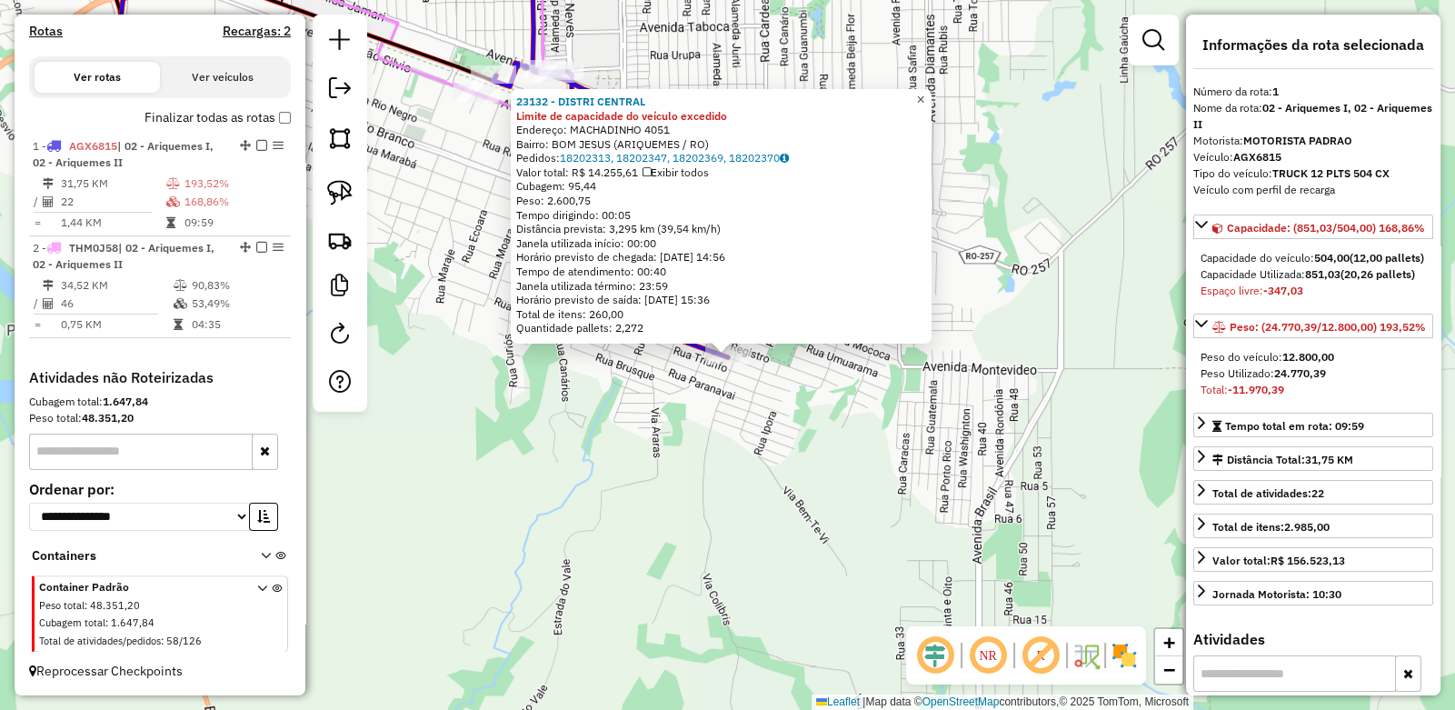
click at [924, 98] on span "×" at bounding box center [920, 99] width 8 height 15
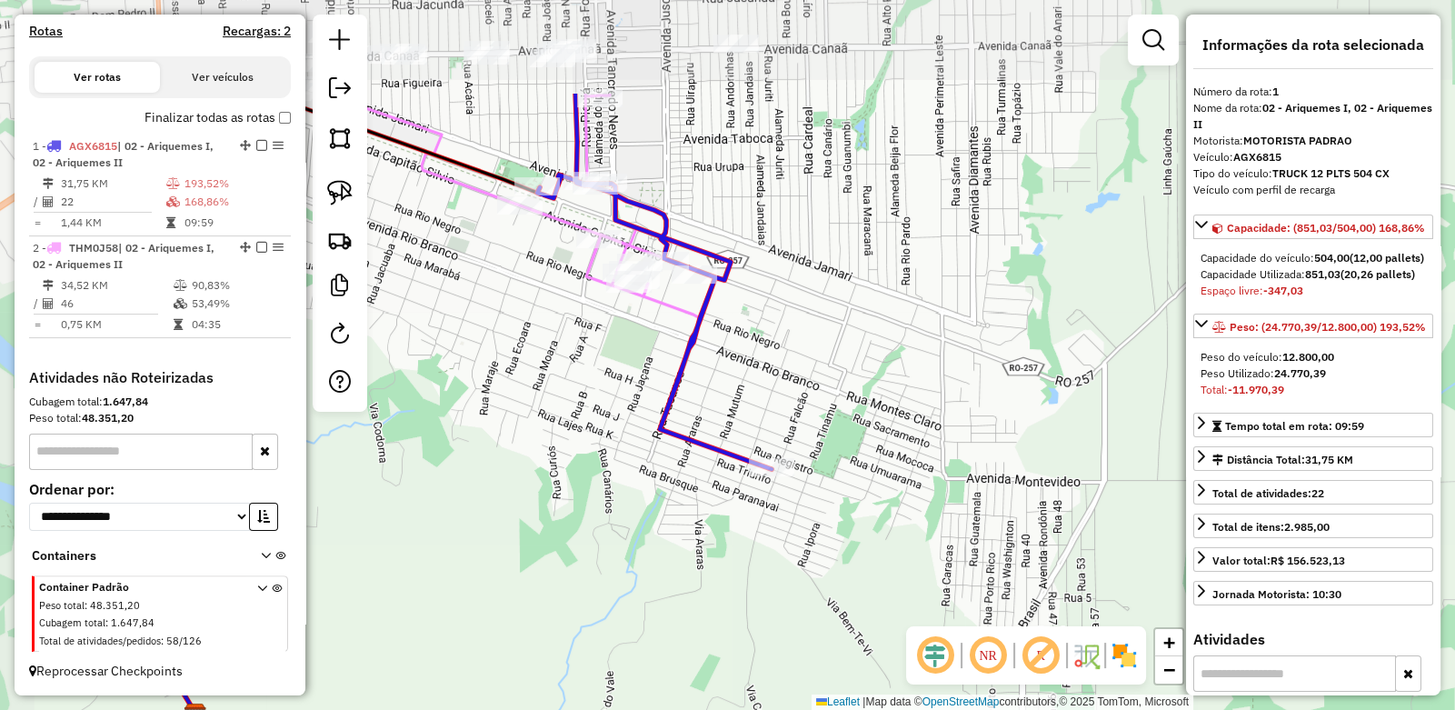
drag, startPoint x: 618, startPoint y: 320, endPoint x: 645, endPoint y: 405, distance: 88.8
click at [645, 405] on div "Janela de atendimento Grade de atendimento Capacidade Transportadoras Veículos …" at bounding box center [727, 355] width 1455 height 710
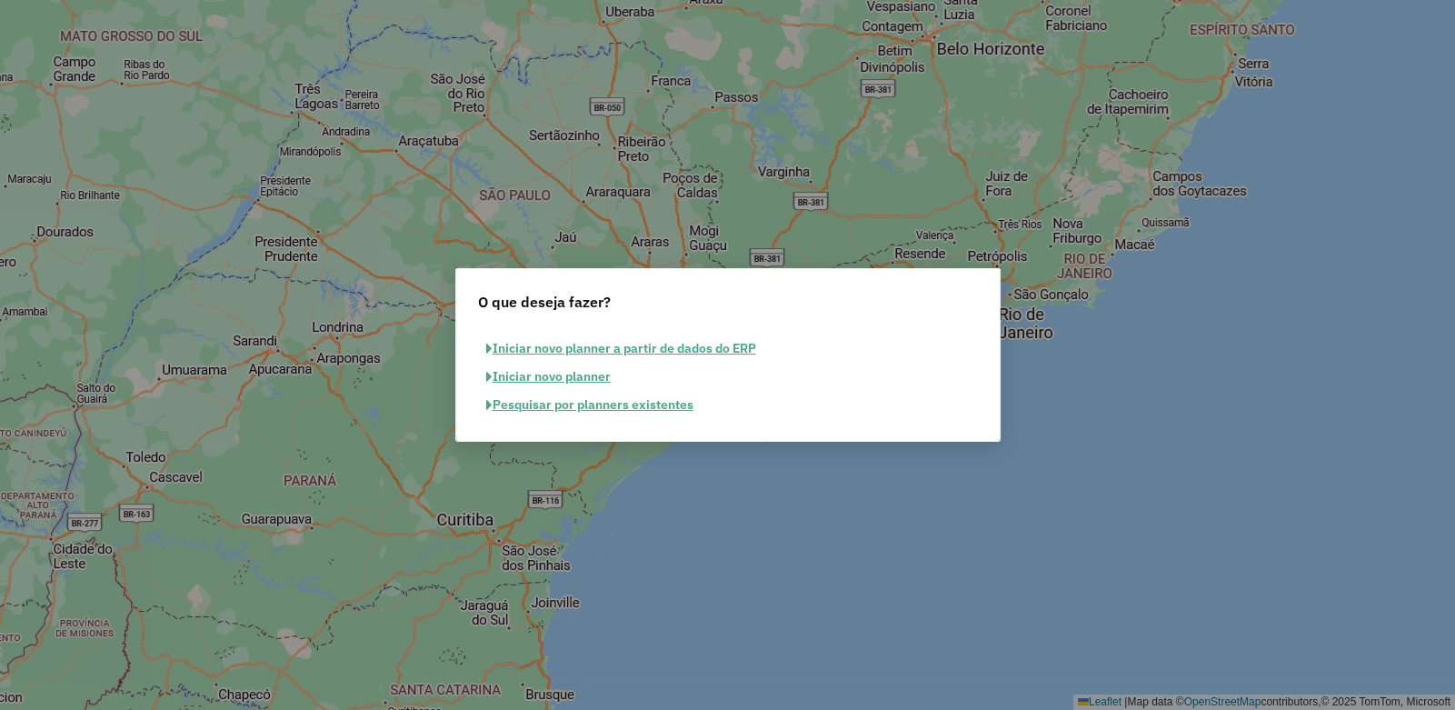
click at [544, 346] on button "Iniciar novo planner a partir de dados do ERP" at bounding box center [621, 349] width 286 height 28
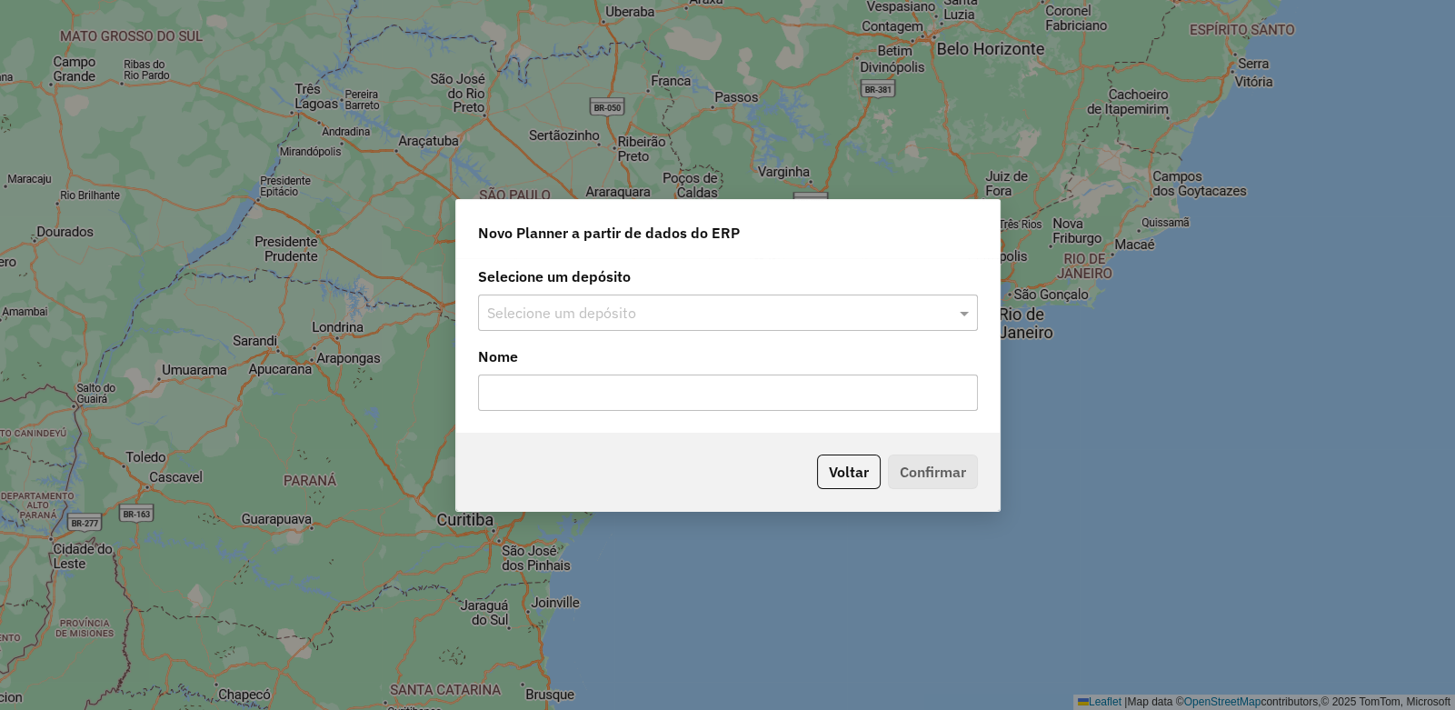
click at [554, 314] on input "text" at bounding box center [709, 314] width 445 height 22
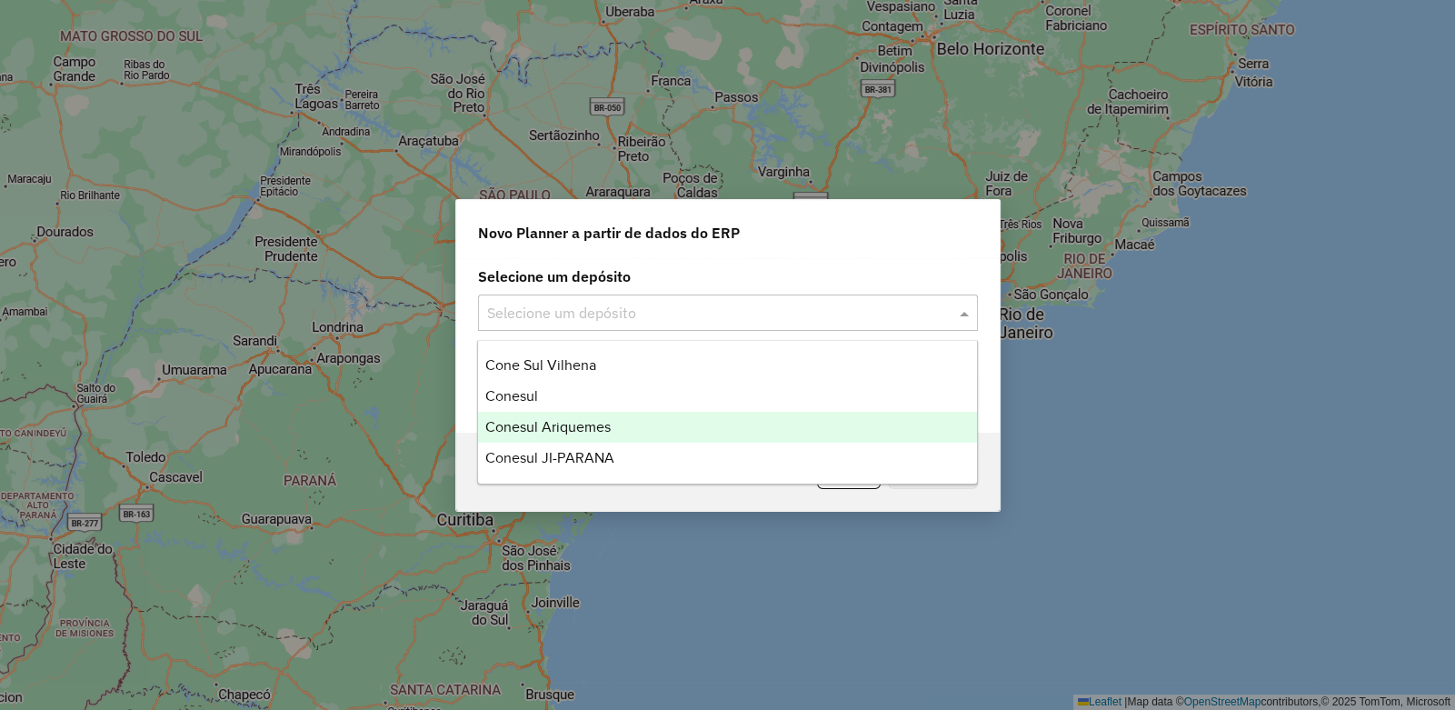
click at [539, 425] on span "Conesul Ariquemes" at bounding box center [547, 426] width 125 height 15
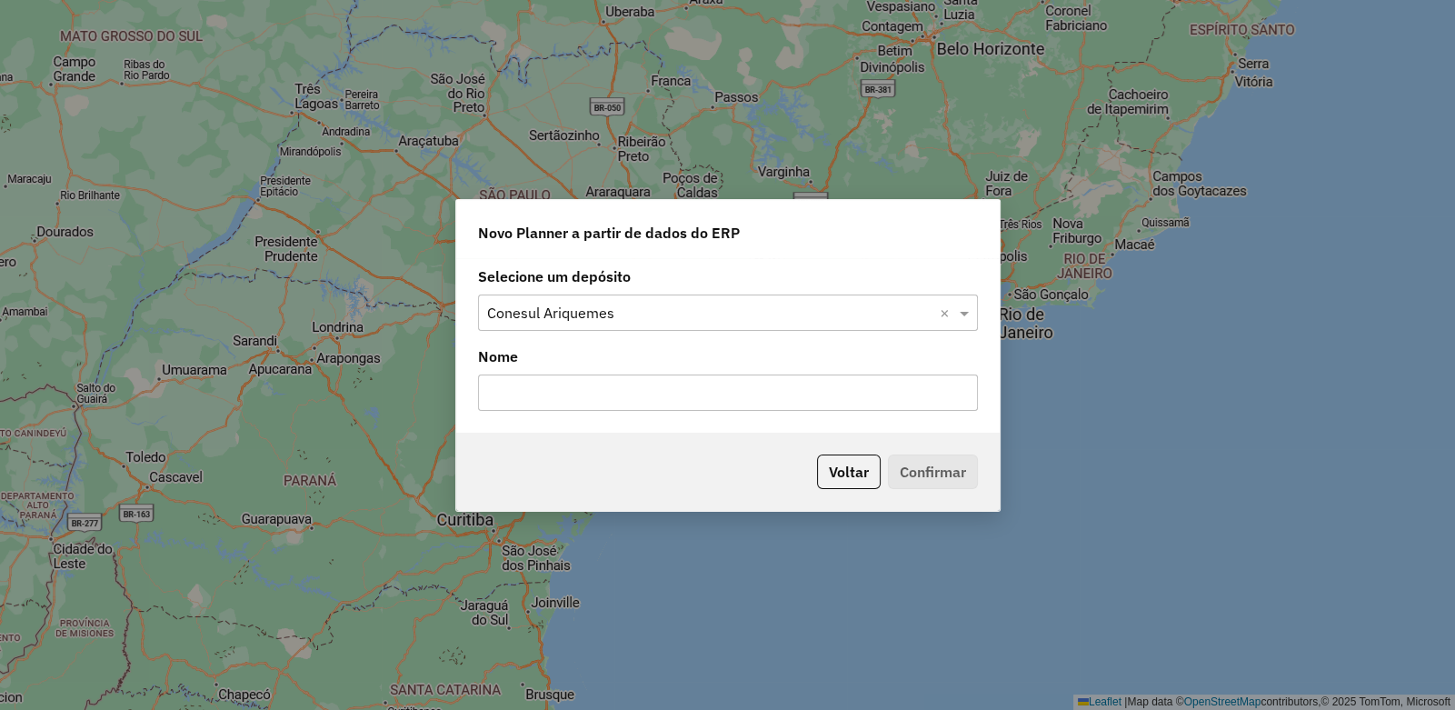
click at [564, 386] on input "text" at bounding box center [728, 393] width 500 height 36
click at [486, 388] on input "text" at bounding box center [728, 393] width 500 height 36
click at [506, 385] on input "text" at bounding box center [728, 393] width 500 height 36
click at [723, 236] on span "Novo Planner a partir de dados do ERP" at bounding box center [609, 233] width 262 height 22
click at [854, 468] on button "Voltar" at bounding box center [849, 471] width 64 height 35
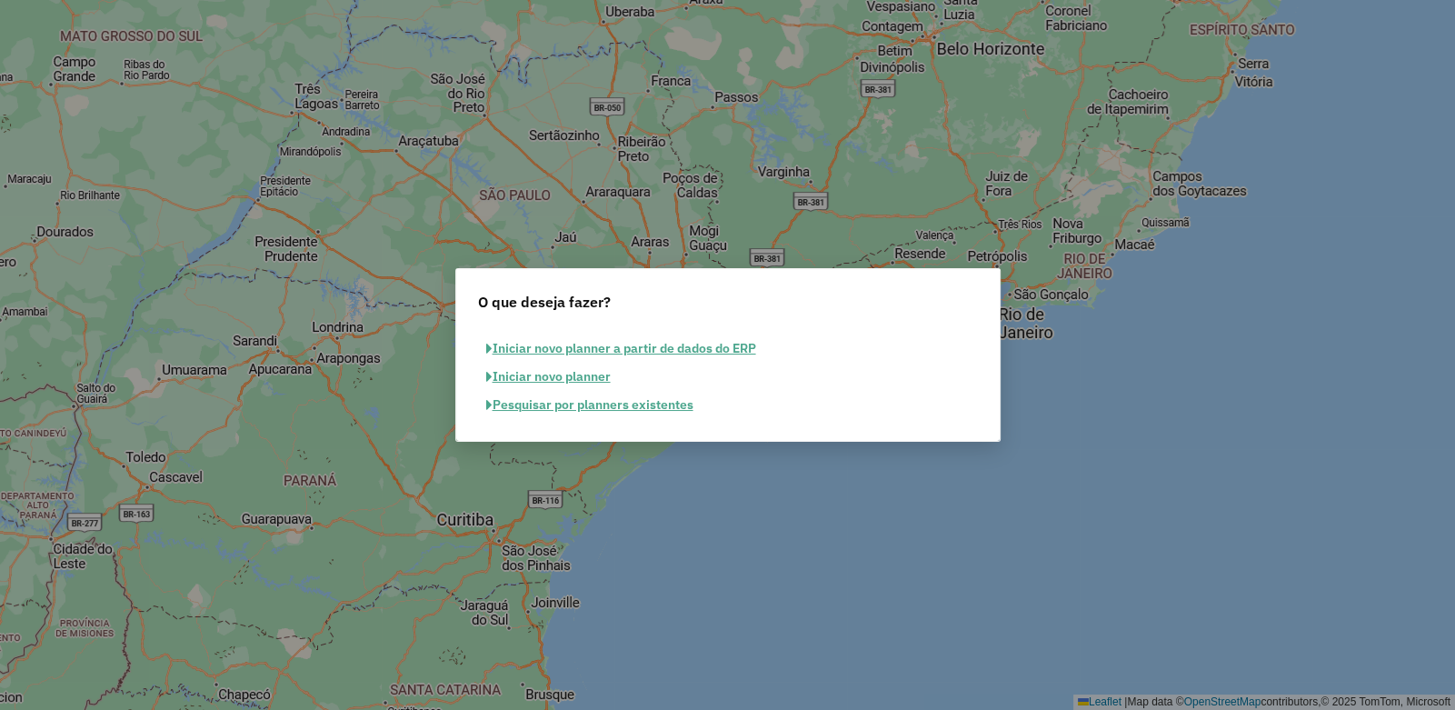
click at [533, 401] on button "Pesquisar por planners existentes" at bounding box center [590, 405] width 224 height 28
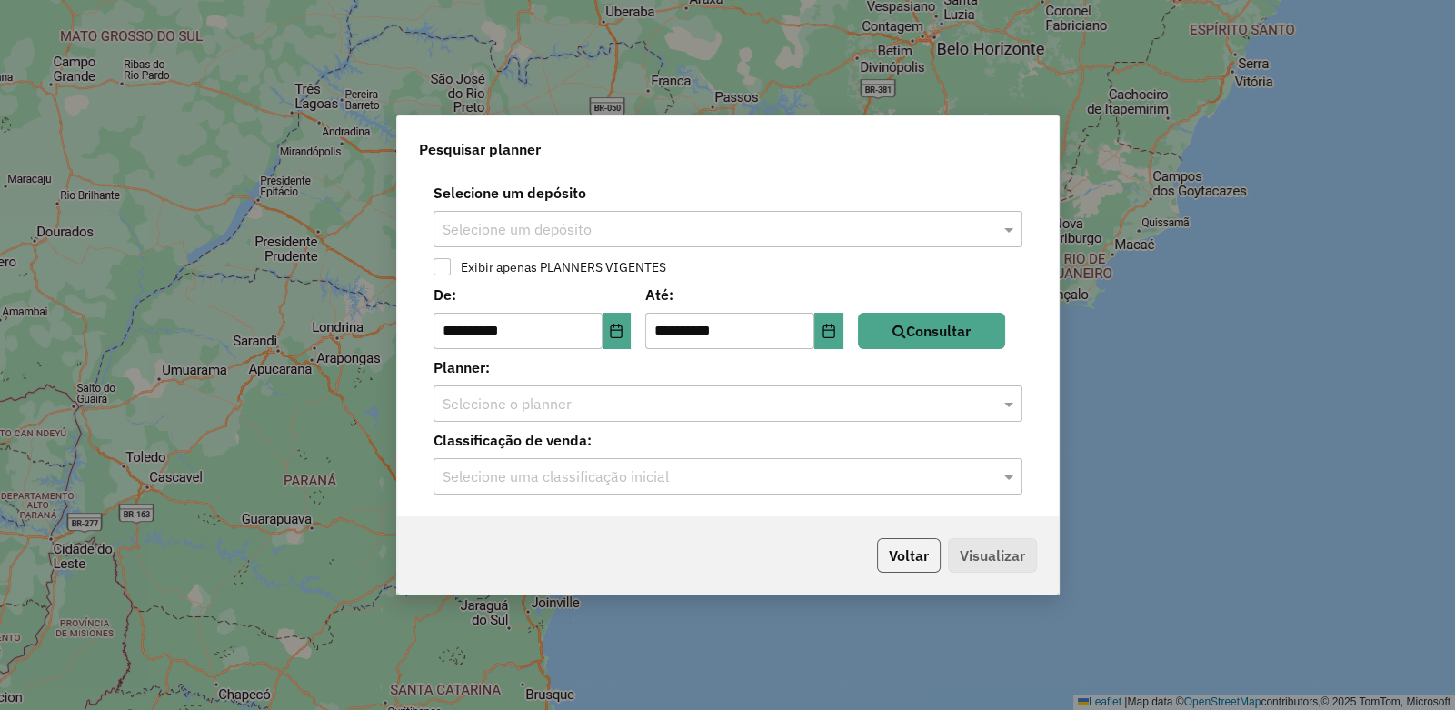
click at [895, 544] on button "Voltar" at bounding box center [909, 555] width 64 height 35
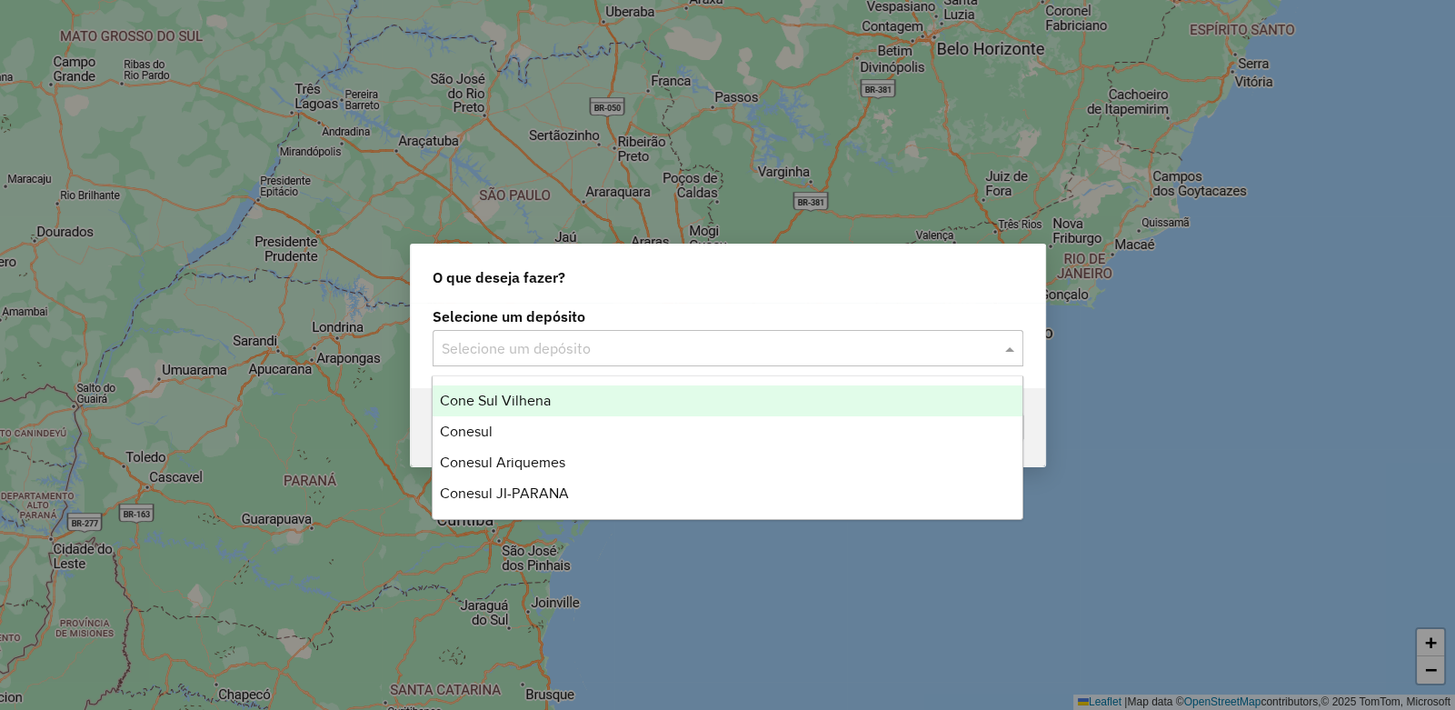
click at [474, 359] on div "Selecione um depósito" at bounding box center [728, 348] width 591 height 36
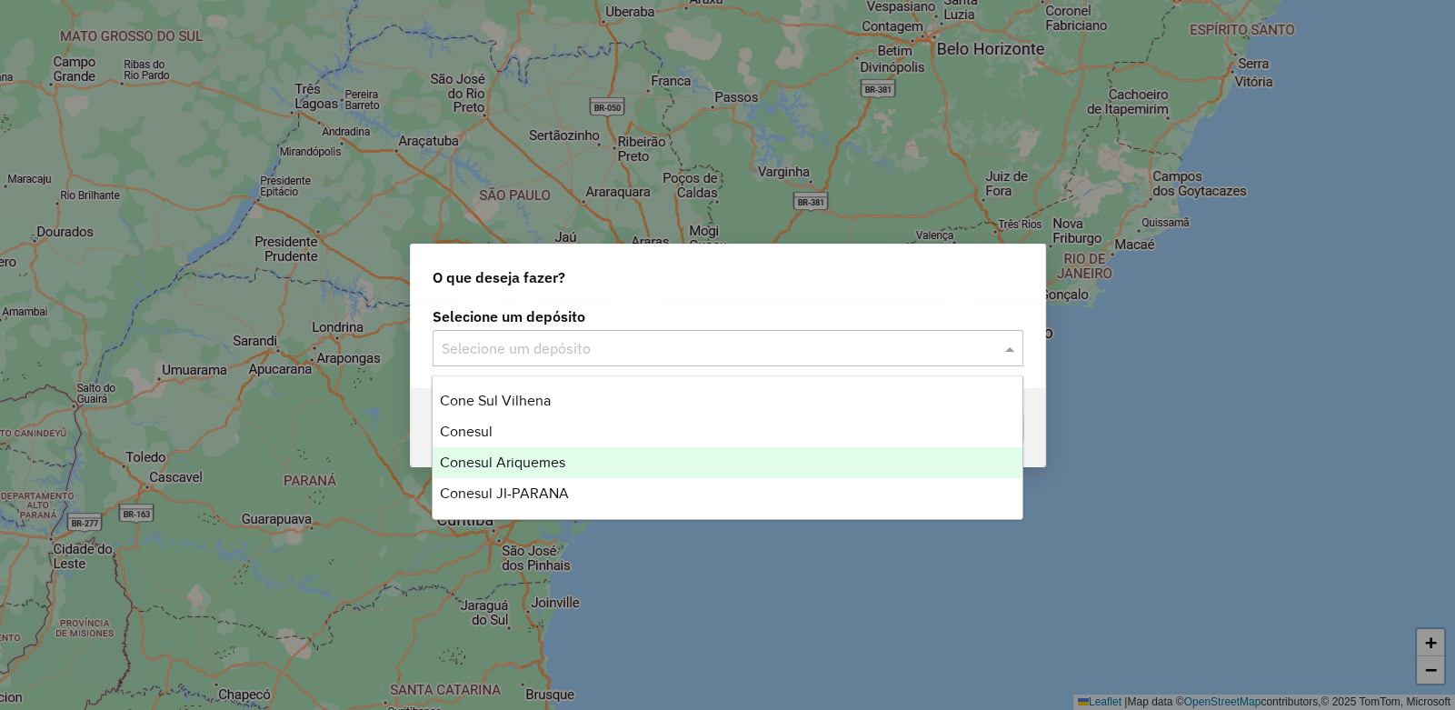
click at [521, 464] on span "Conesul Ariquemes" at bounding box center [502, 461] width 125 height 15
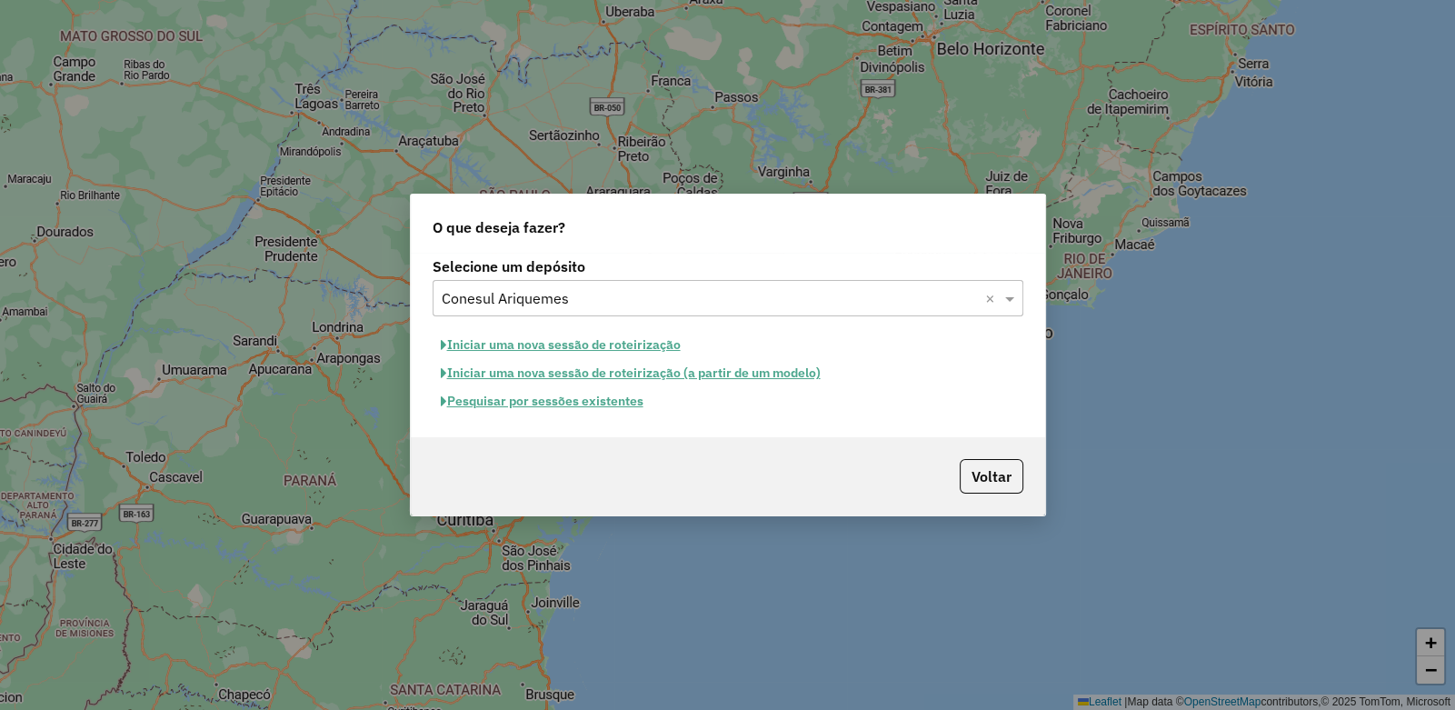
click at [507, 405] on button "Pesquisar por sessões existentes" at bounding box center [542, 401] width 219 height 28
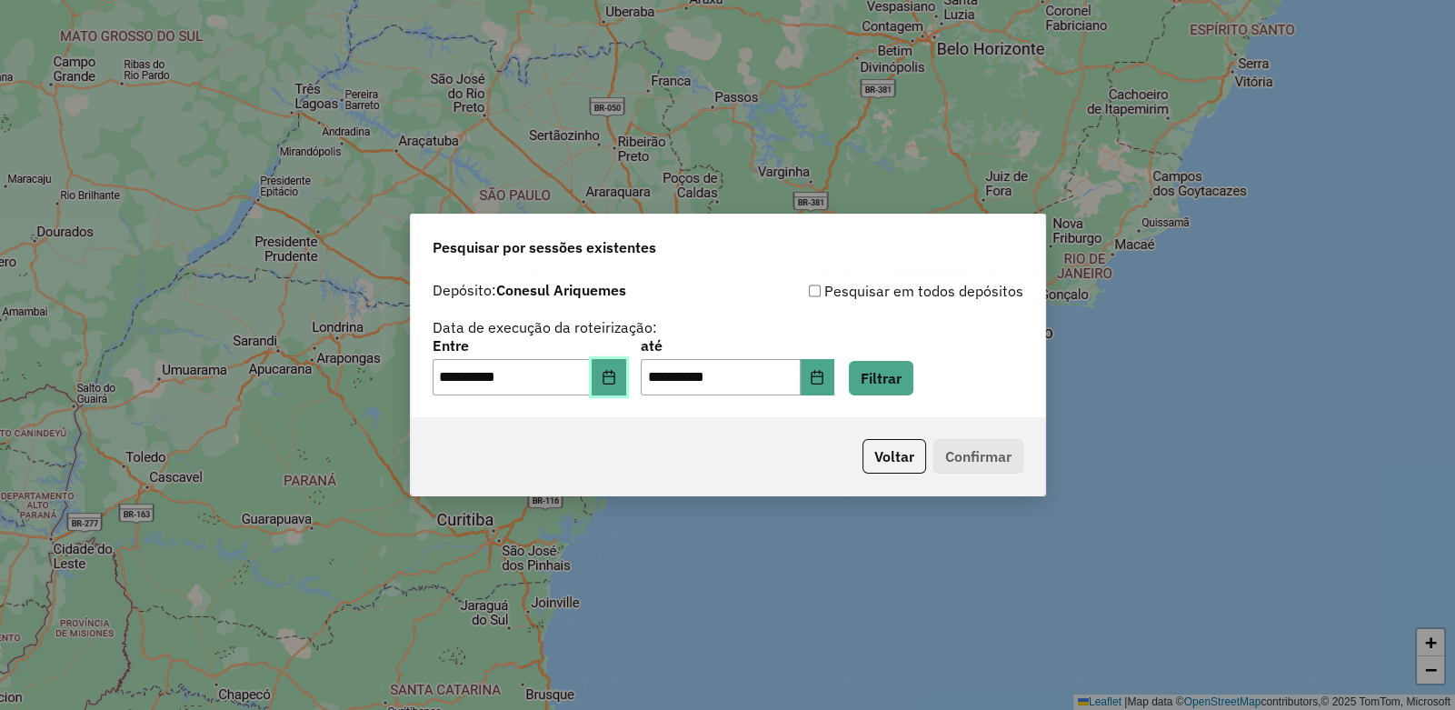
click at [616, 378] on icon "Choose Date" at bounding box center [609, 377] width 15 height 15
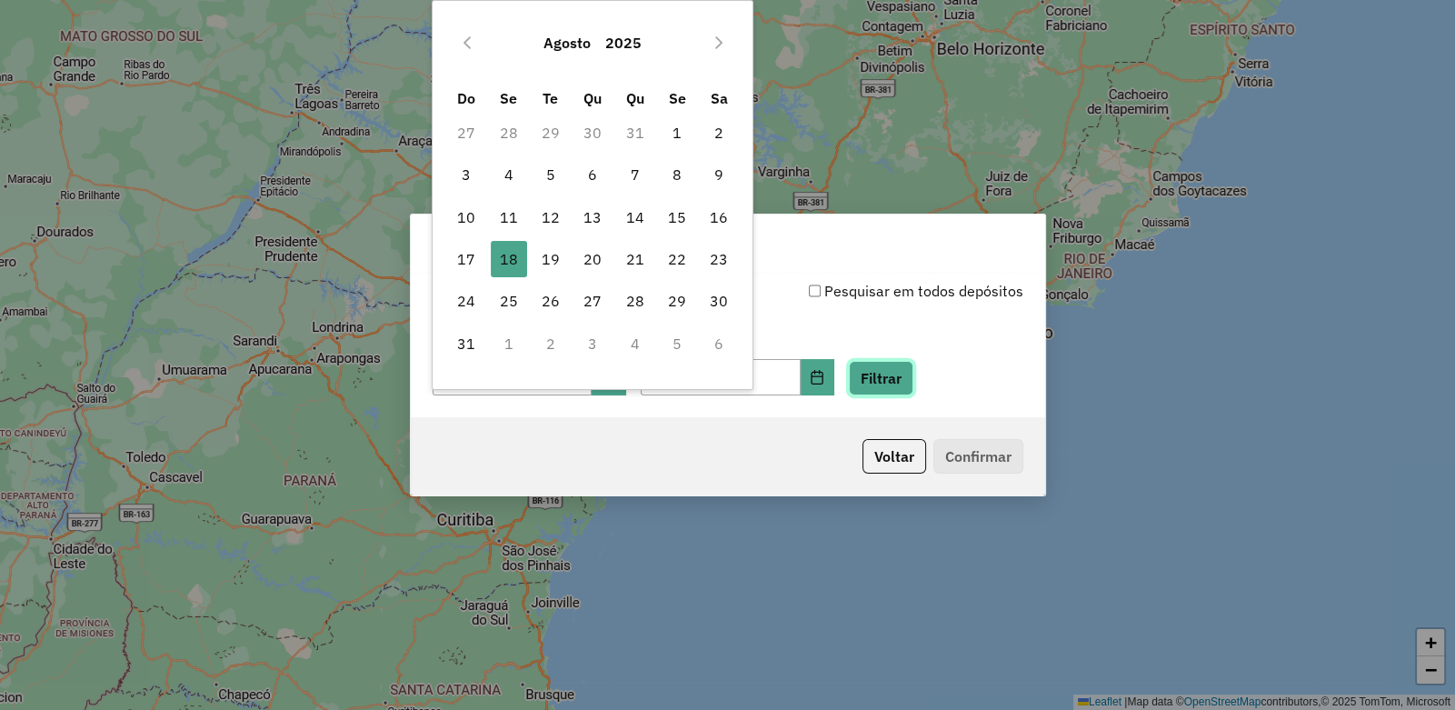
click at [914, 374] on button "Filtrar" at bounding box center [881, 378] width 65 height 35
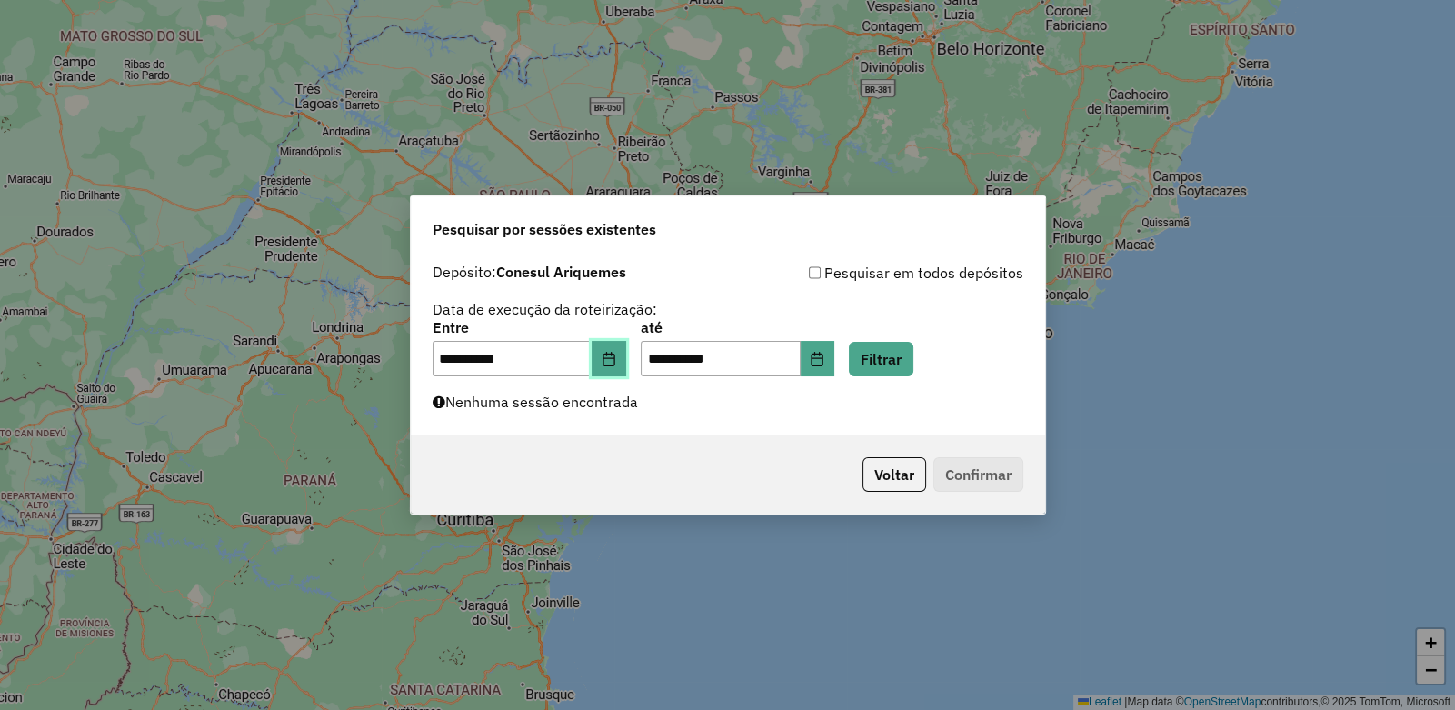
click at [616, 356] on icon "Choose Date" at bounding box center [609, 359] width 15 height 15
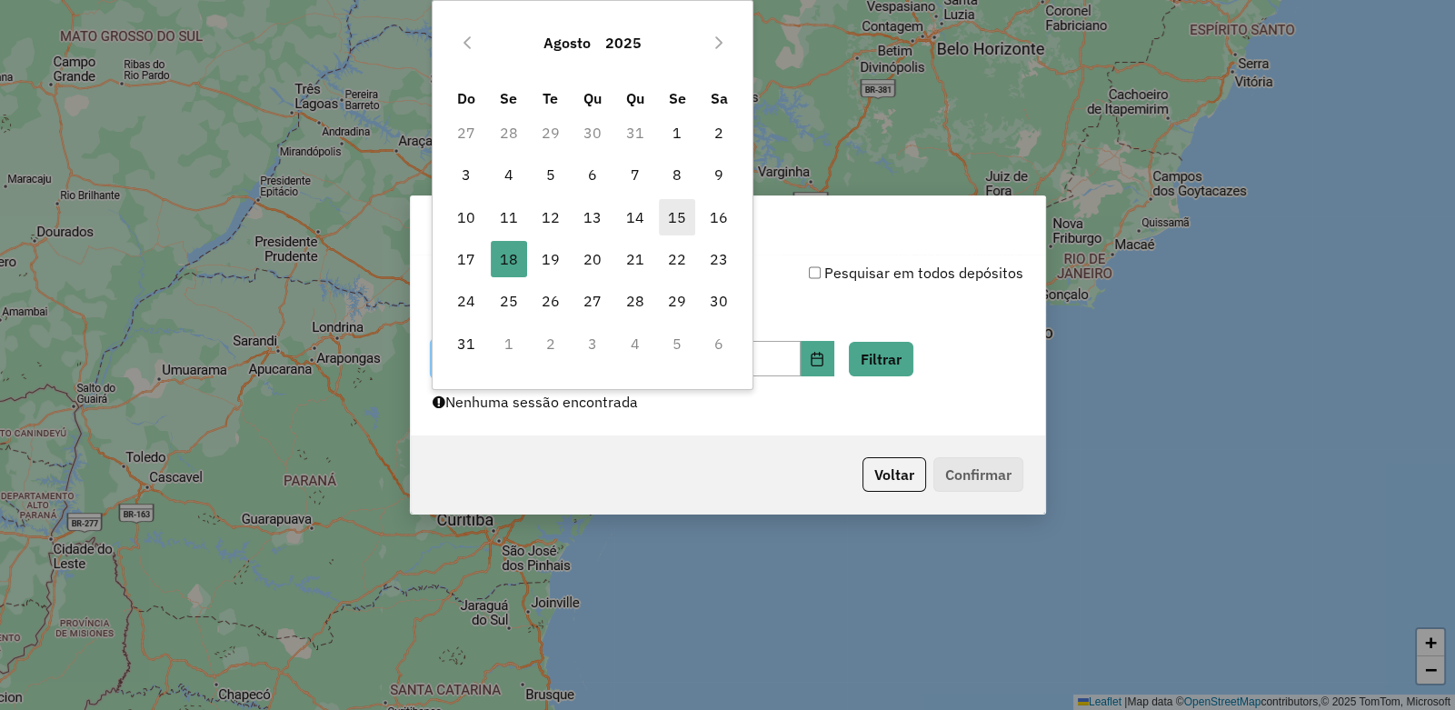
click at [680, 216] on span "15" at bounding box center [677, 217] width 36 height 36
type input "**********"
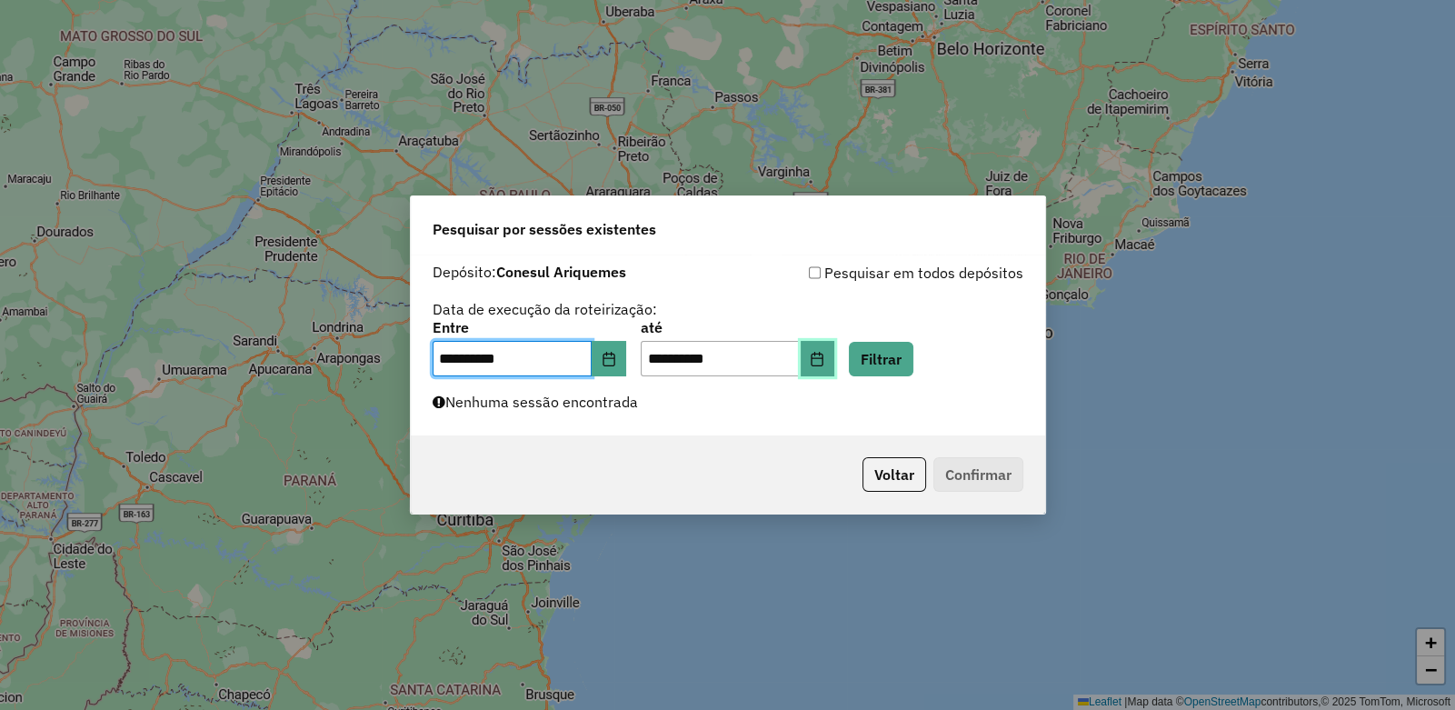
click at [824, 355] on icon "Choose Date" at bounding box center [817, 359] width 15 height 15
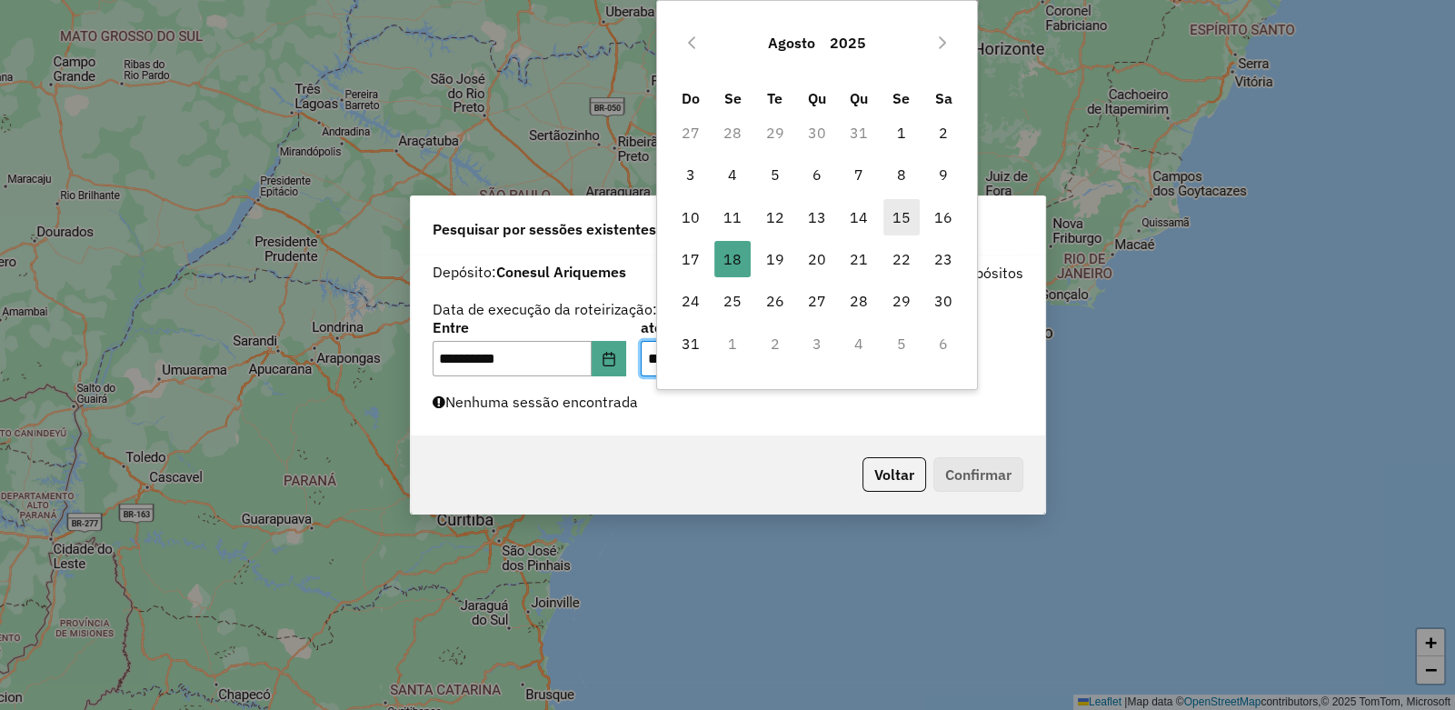
click at [903, 214] on span "15" at bounding box center [902, 217] width 36 height 36
type input "**********"
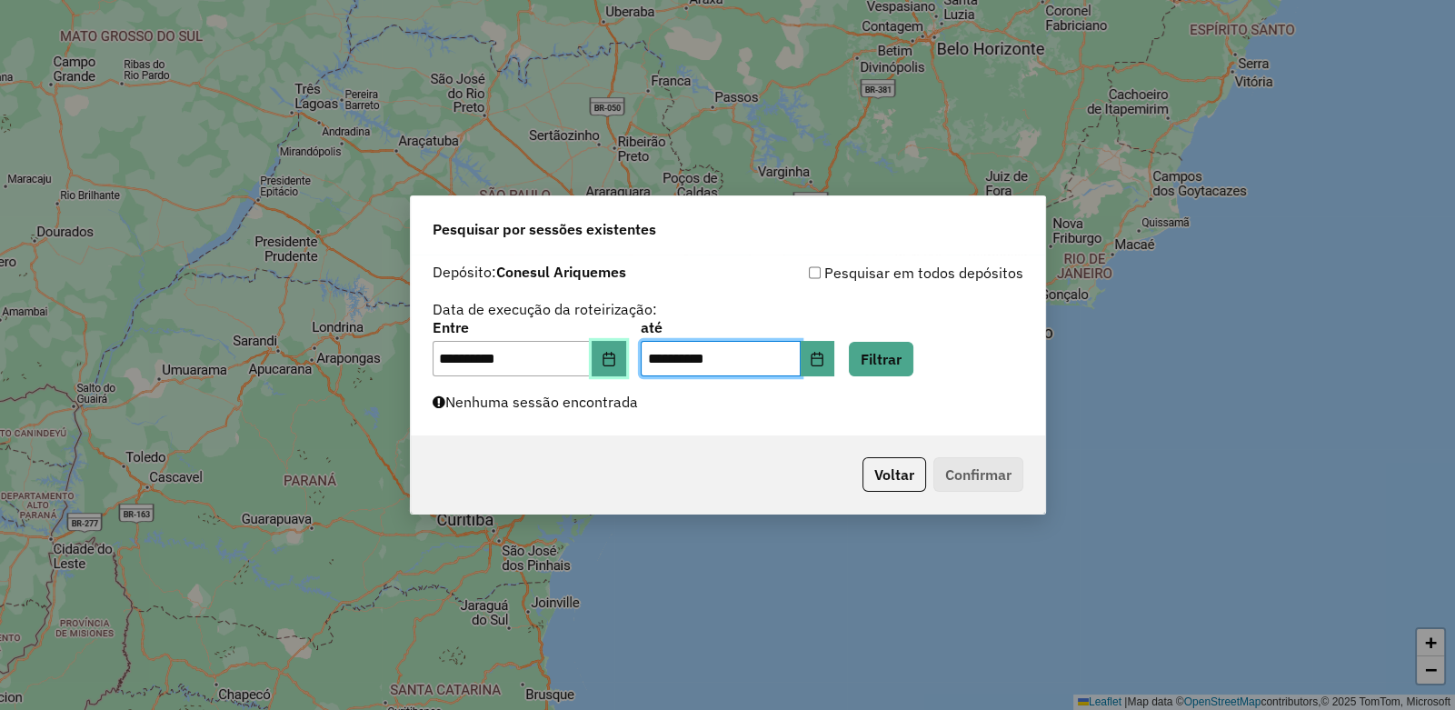
click at [624, 348] on button "Choose Date" at bounding box center [609, 359] width 35 height 36
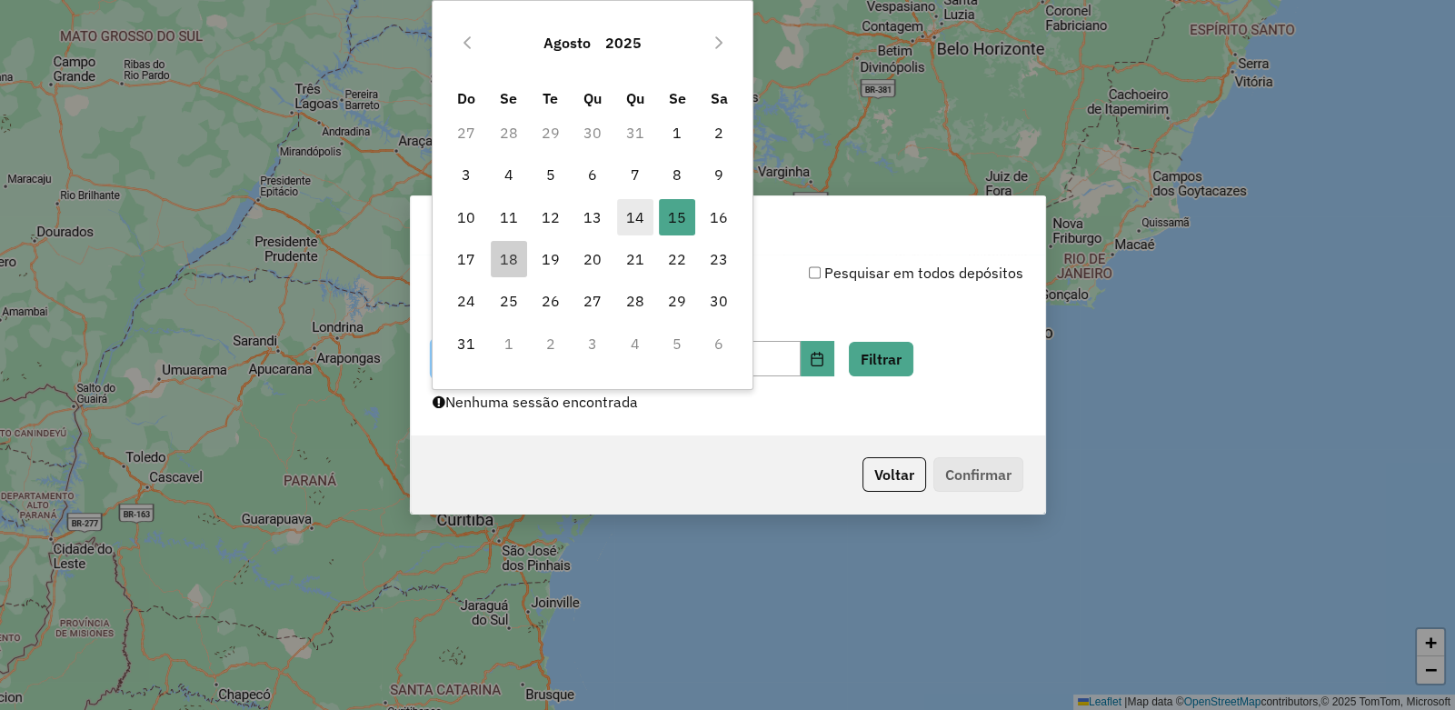
click at [632, 208] on span "14" at bounding box center [635, 217] width 36 height 36
type input "**********"
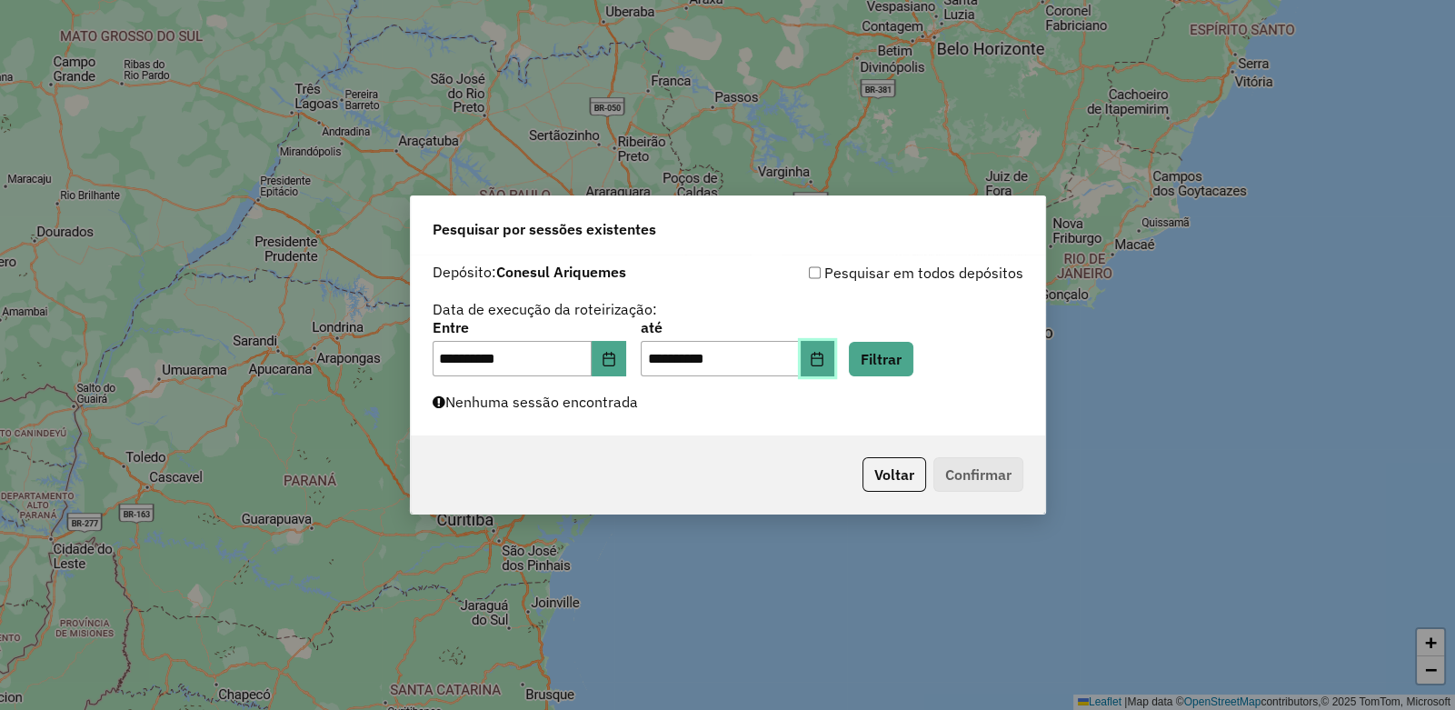
click at [824, 358] on icon "Choose Date" at bounding box center [817, 359] width 15 height 15
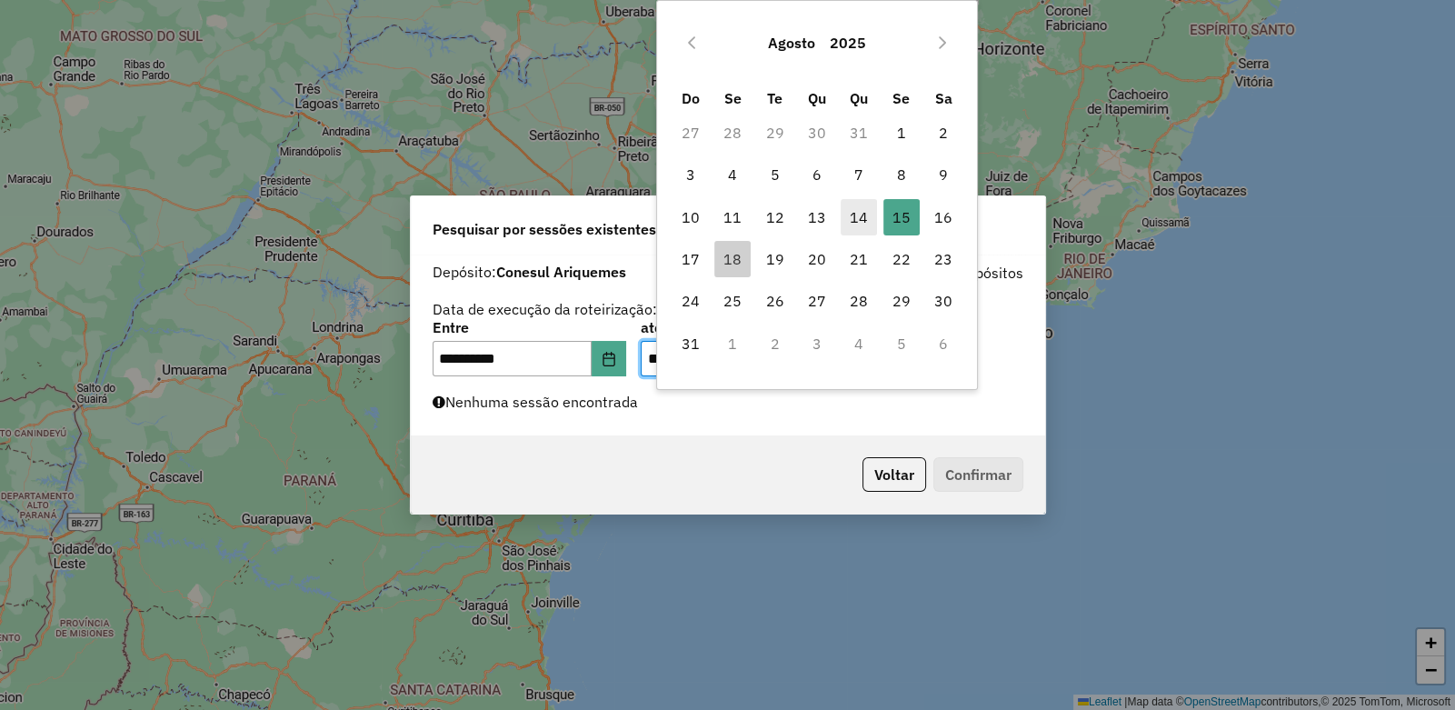
click at [865, 216] on span "14" at bounding box center [859, 217] width 36 height 36
type input "**********"
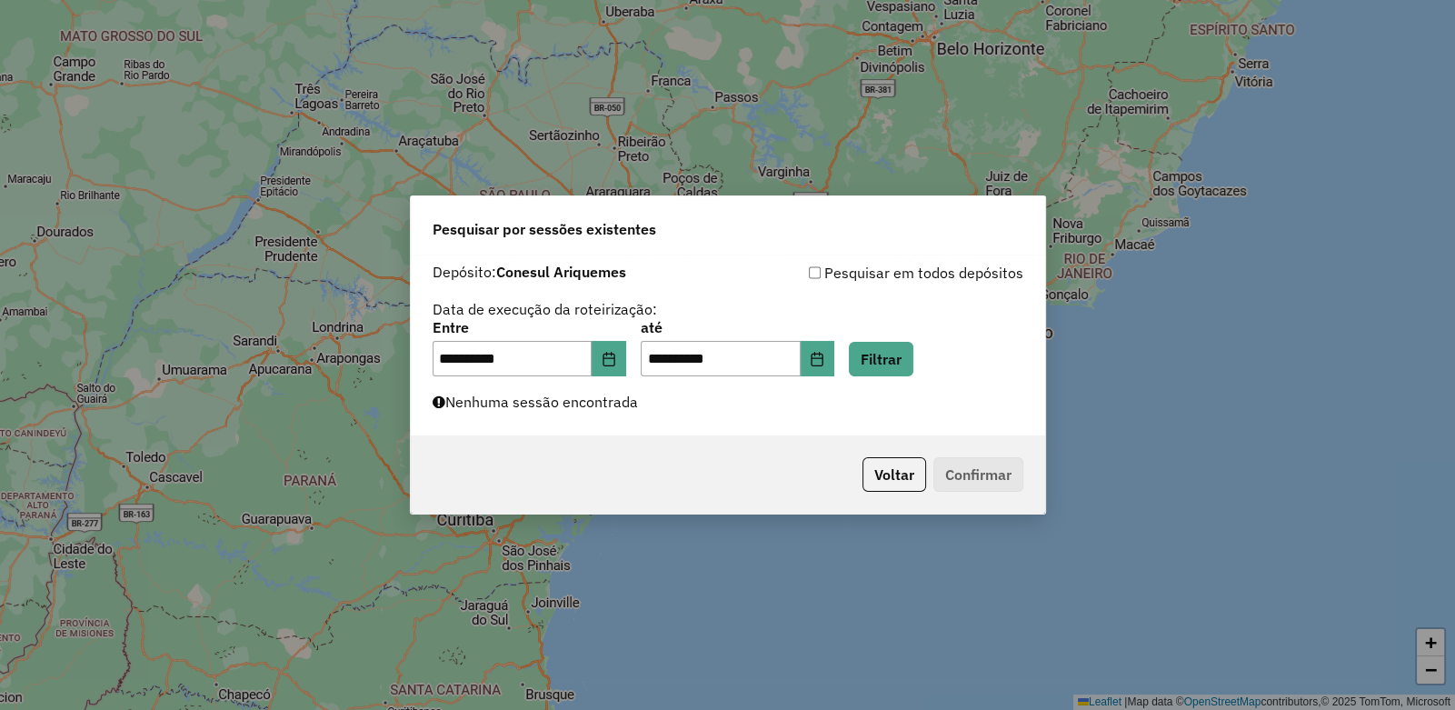
click at [727, 431] on div "**********" at bounding box center [728, 346] width 634 height 182
click at [955, 470] on p-footer "Voltar Confirmar" at bounding box center [939, 474] width 168 height 35
click at [613, 355] on button "Choose Date" at bounding box center [609, 359] width 35 height 36
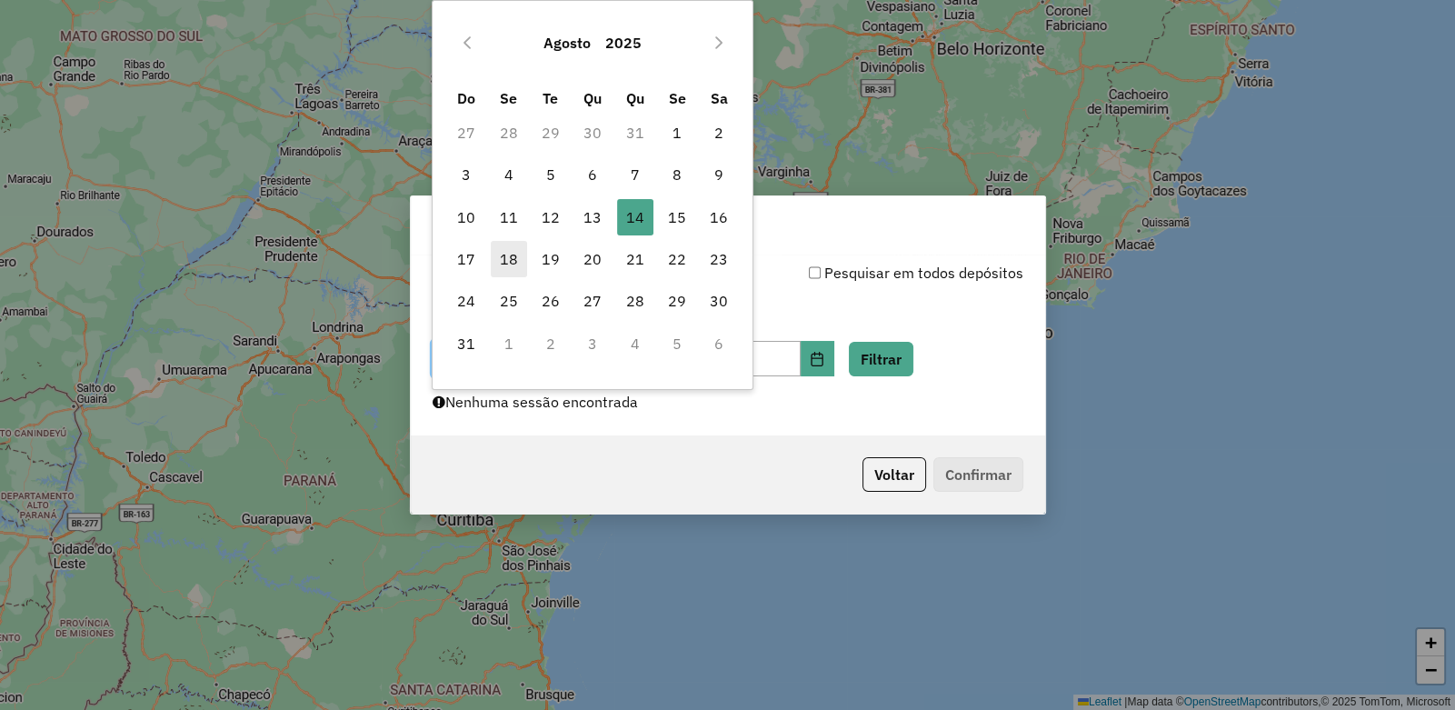
click at [509, 251] on span "18" at bounding box center [509, 259] width 36 height 36
type input "**********"
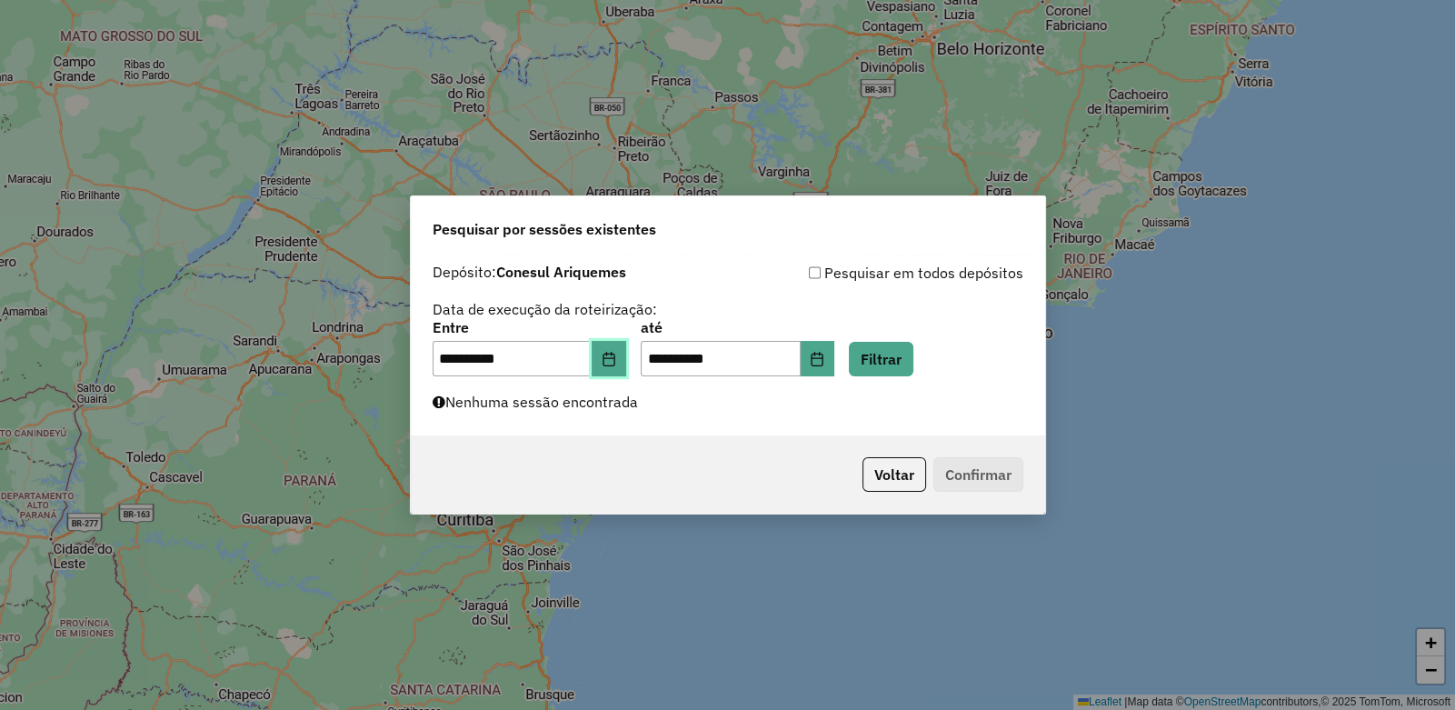
click at [614, 354] on icon "Choose Date" at bounding box center [609, 359] width 12 height 15
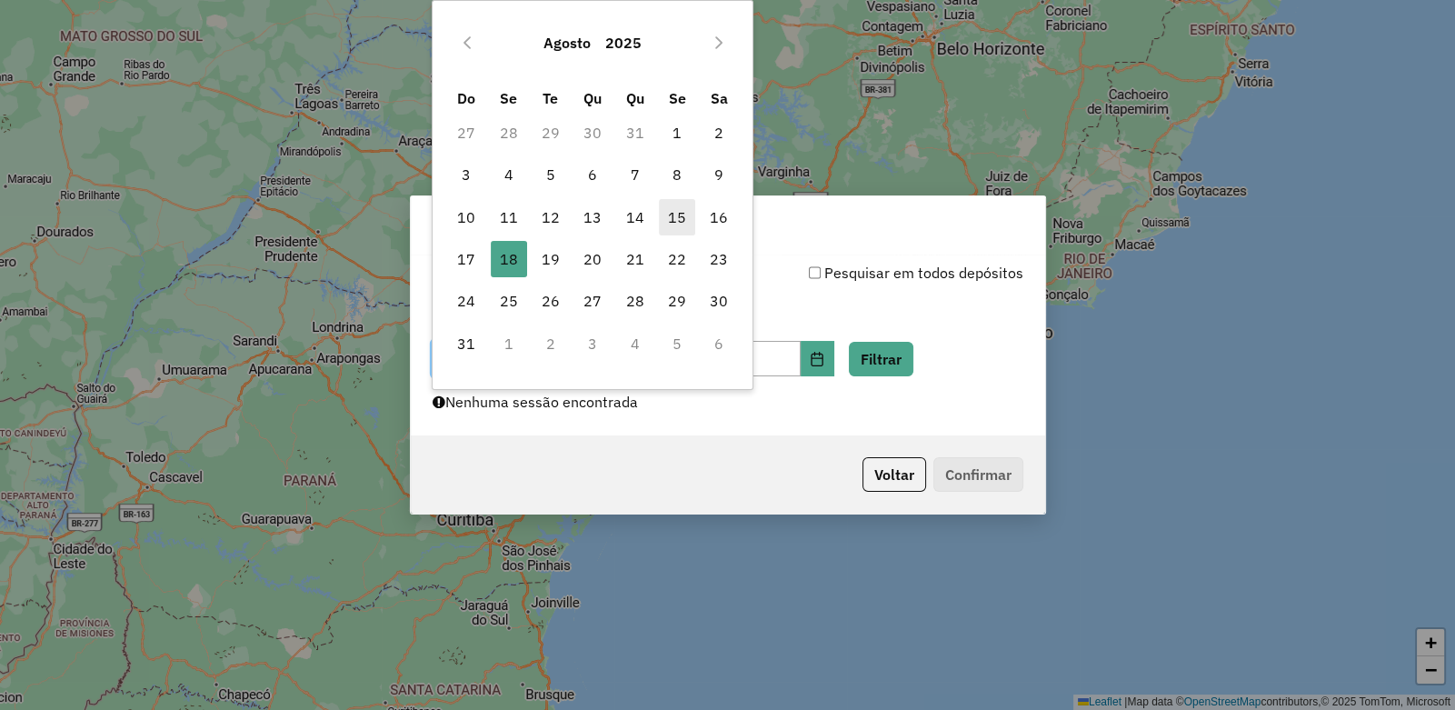
click at [674, 213] on span "15" at bounding box center [677, 217] width 36 height 36
type input "**********"
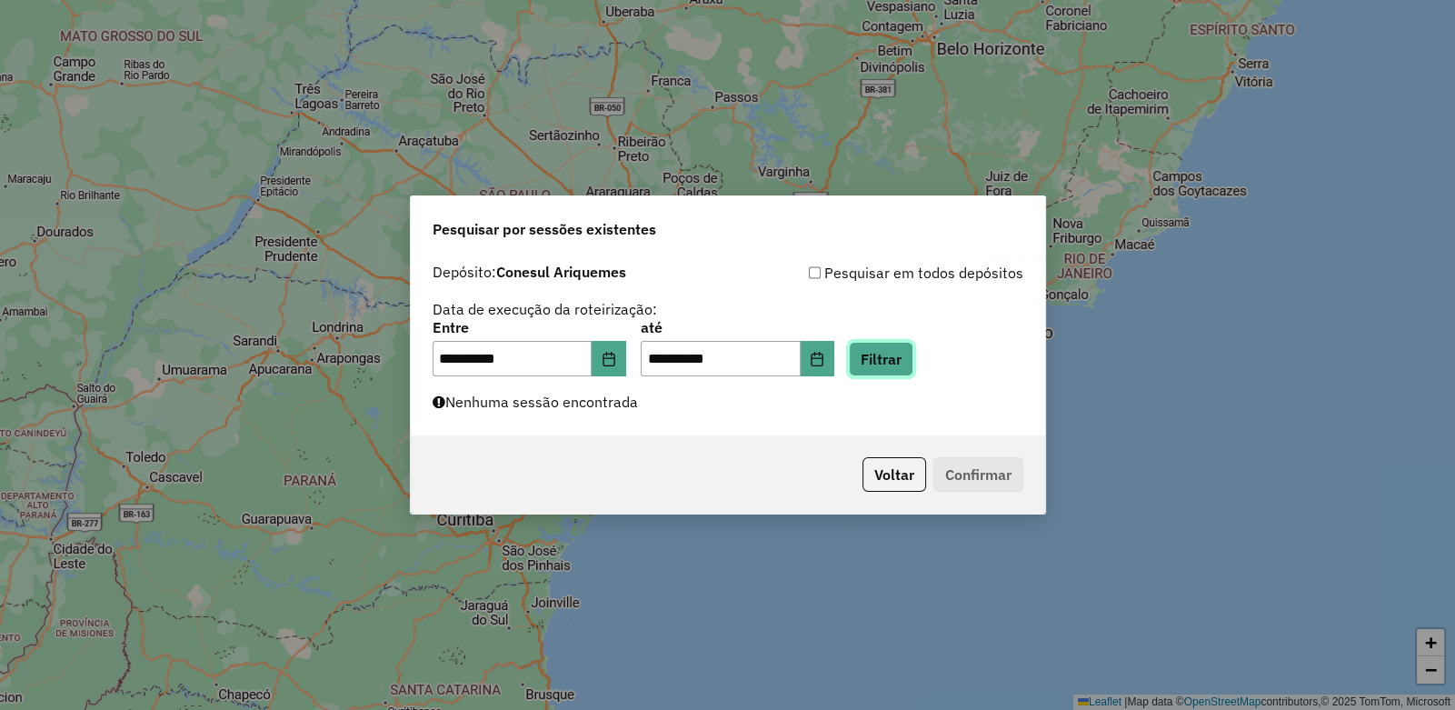
click at [913, 361] on button "Filtrar" at bounding box center [881, 359] width 65 height 35
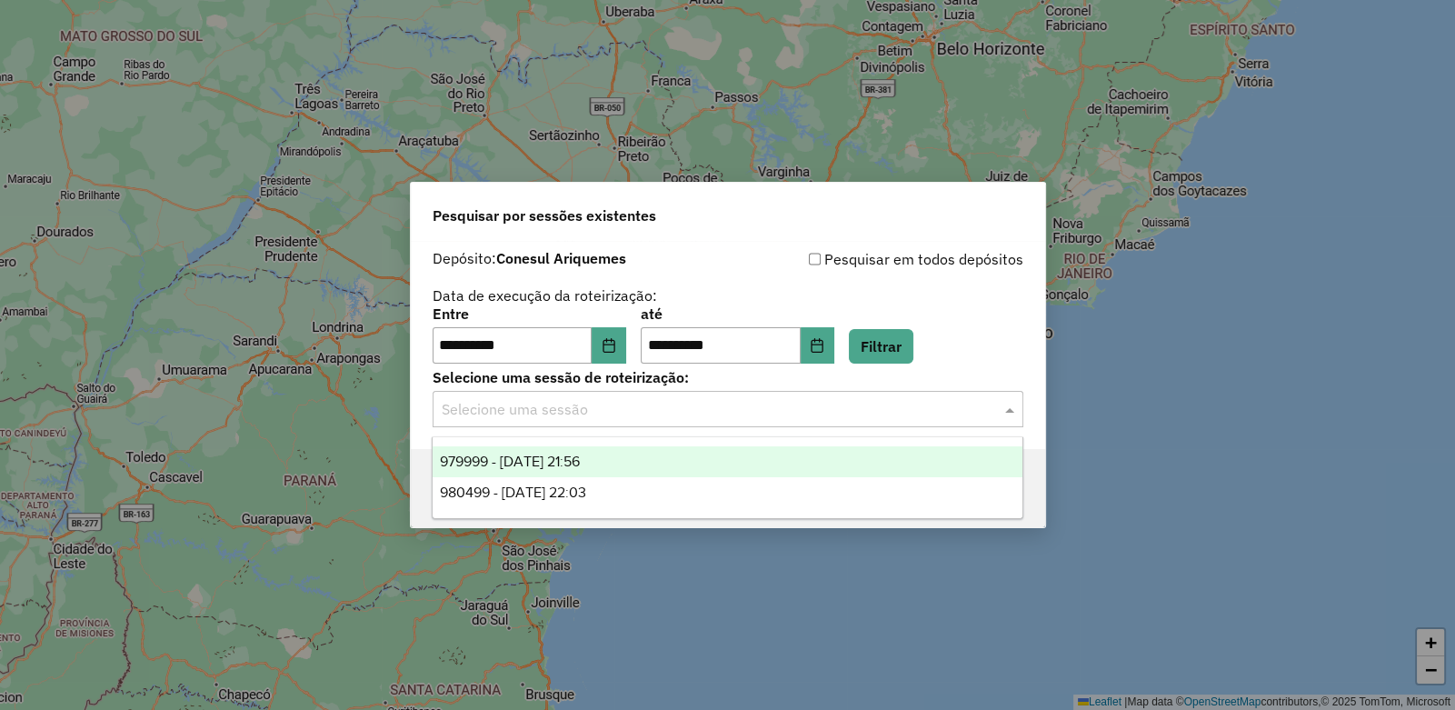
click at [702, 414] on input "text" at bounding box center [710, 410] width 536 height 22
click at [535, 462] on span "979999 - 15/08/2025 21:56" at bounding box center [510, 461] width 140 height 15
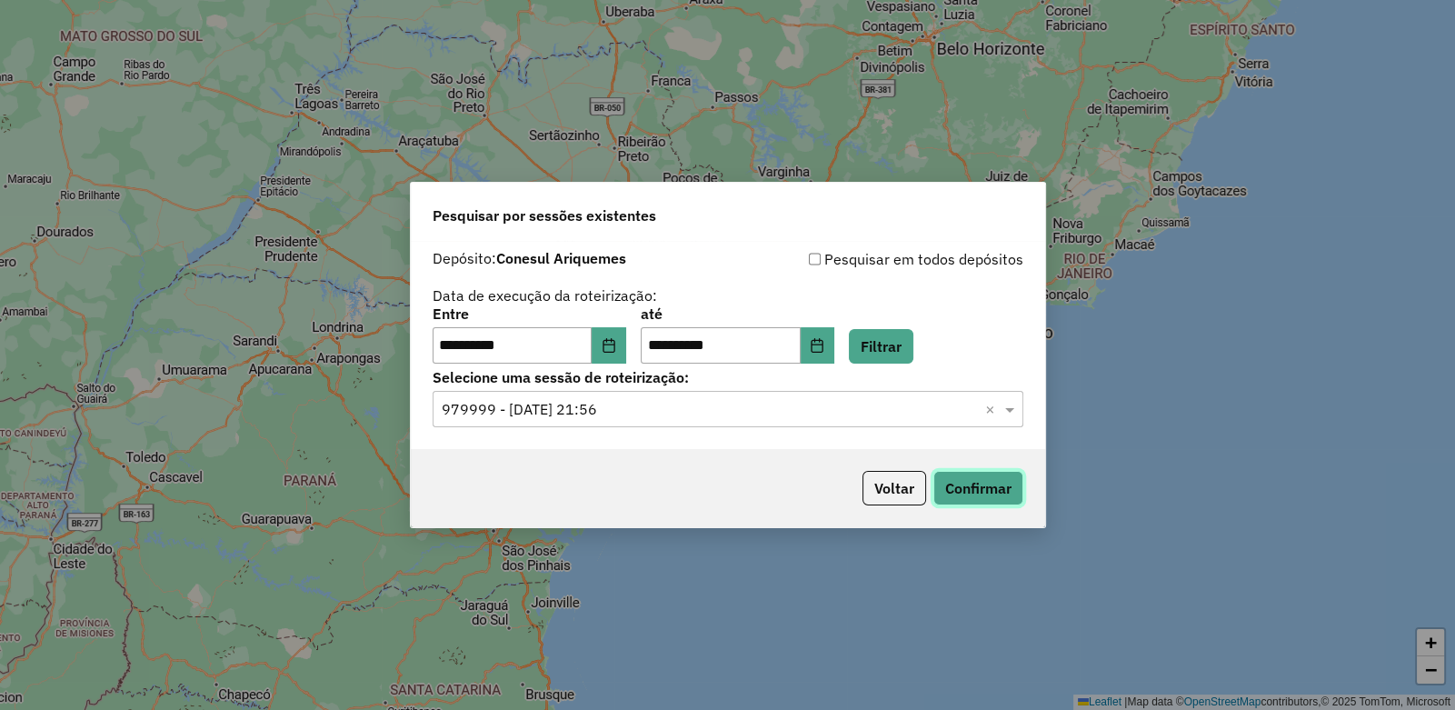
click at [975, 492] on button "Confirmar" at bounding box center [979, 488] width 90 height 35
click at [1003, 489] on button "Confirmar" at bounding box center [979, 488] width 90 height 35
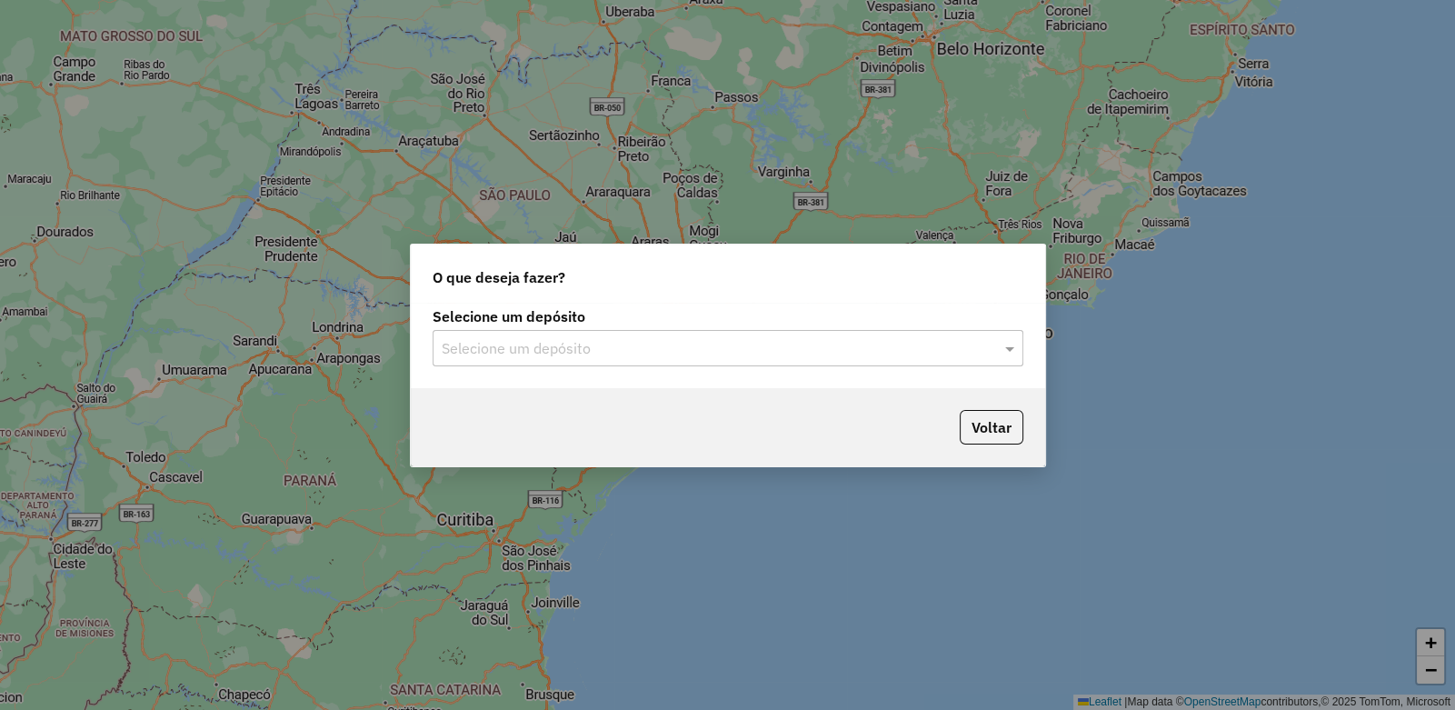
click at [551, 335] on div "Selecione um depósito" at bounding box center [728, 348] width 591 height 36
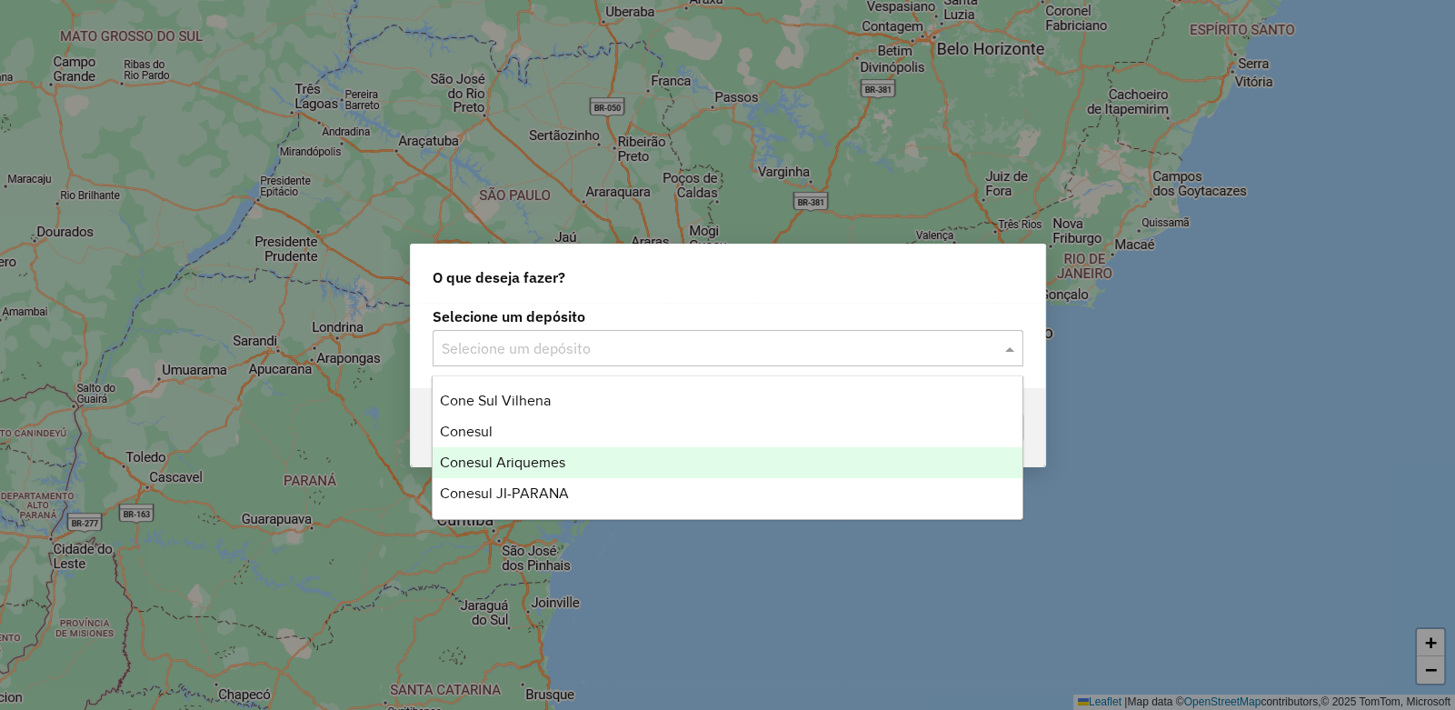
click at [537, 462] on span "Conesul Ariquemes" at bounding box center [502, 461] width 125 height 15
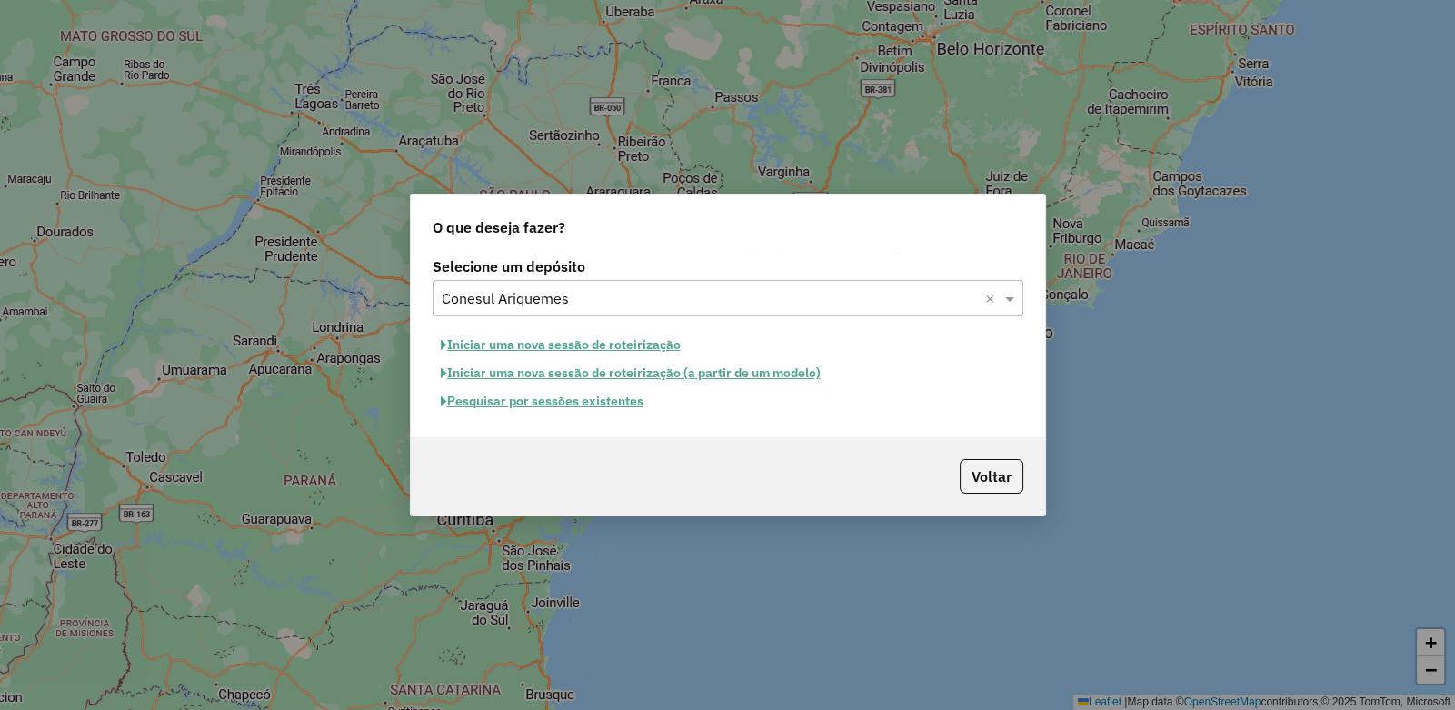
click at [566, 401] on button "Pesquisar por sessões existentes" at bounding box center [542, 401] width 219 height 28
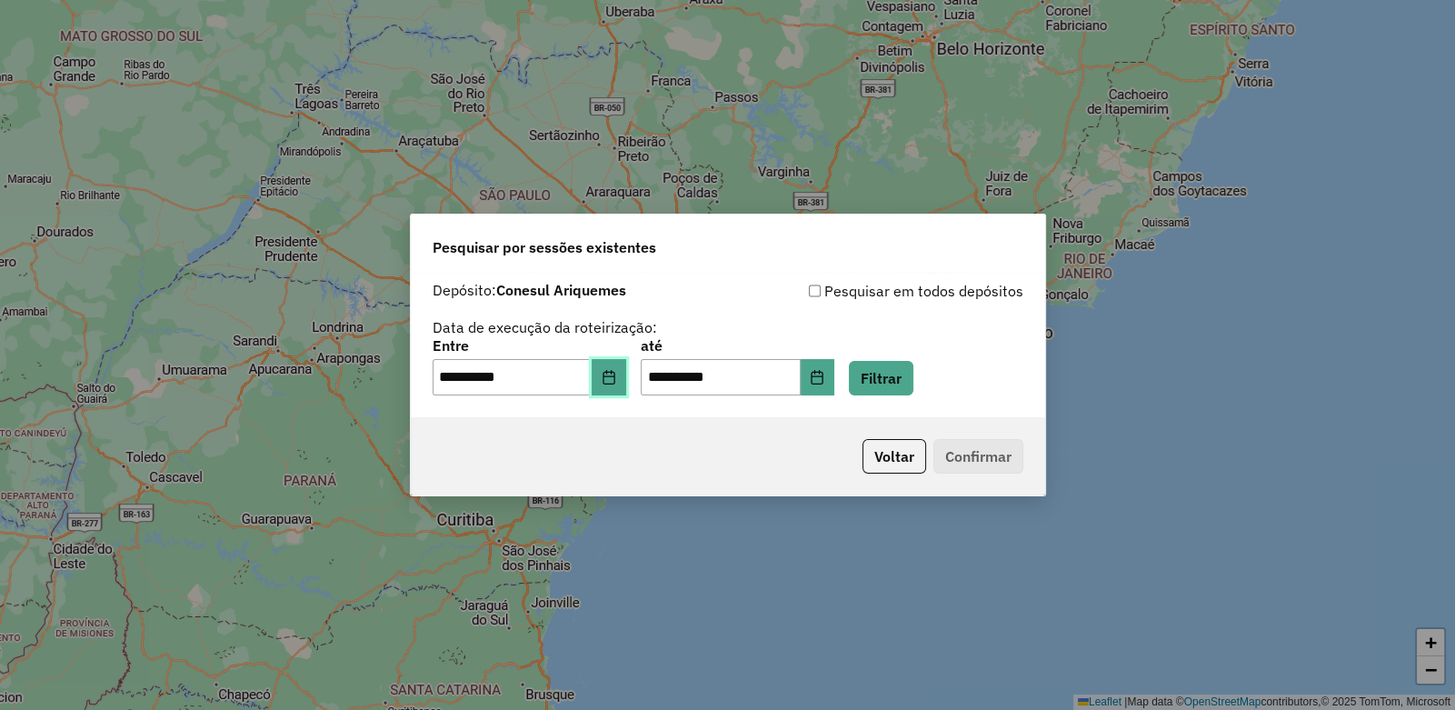
click at [614, 371] on icon "Choose Date" at bounding box center [609, 377] width 12 height 15
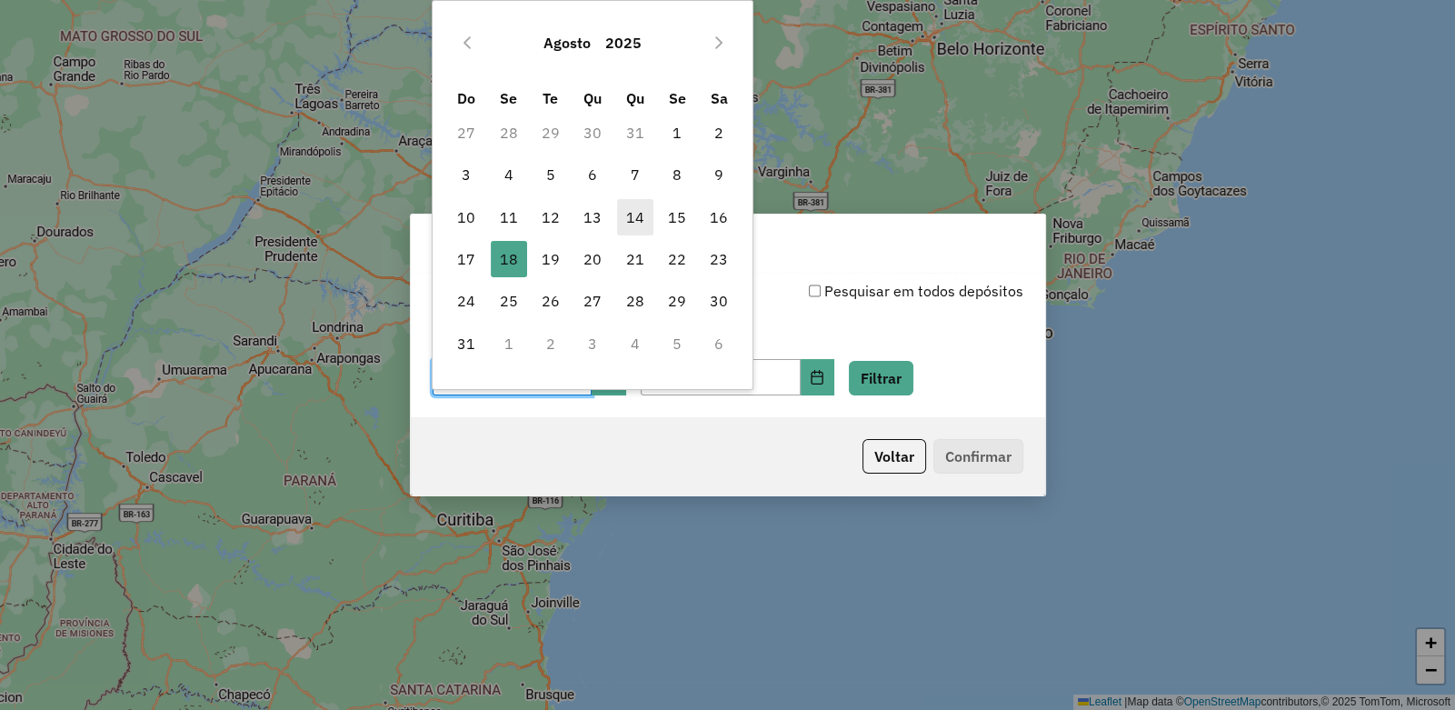
click at [636, 214] on span "14" at bounding box center [635, 217] width 36 height 36
type input "**********"
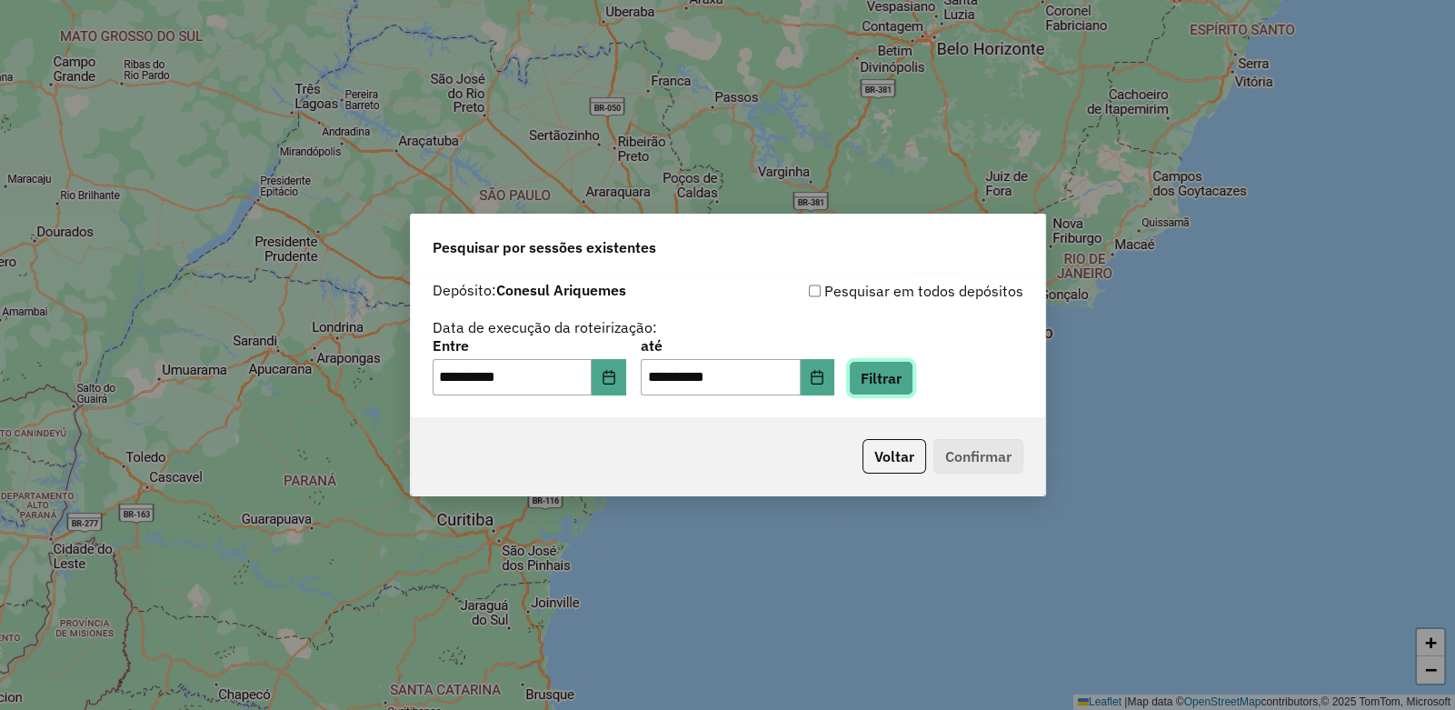
click at [914, 385] on button "Filtrar" at bounding box center [881, 378] width 65 height 35
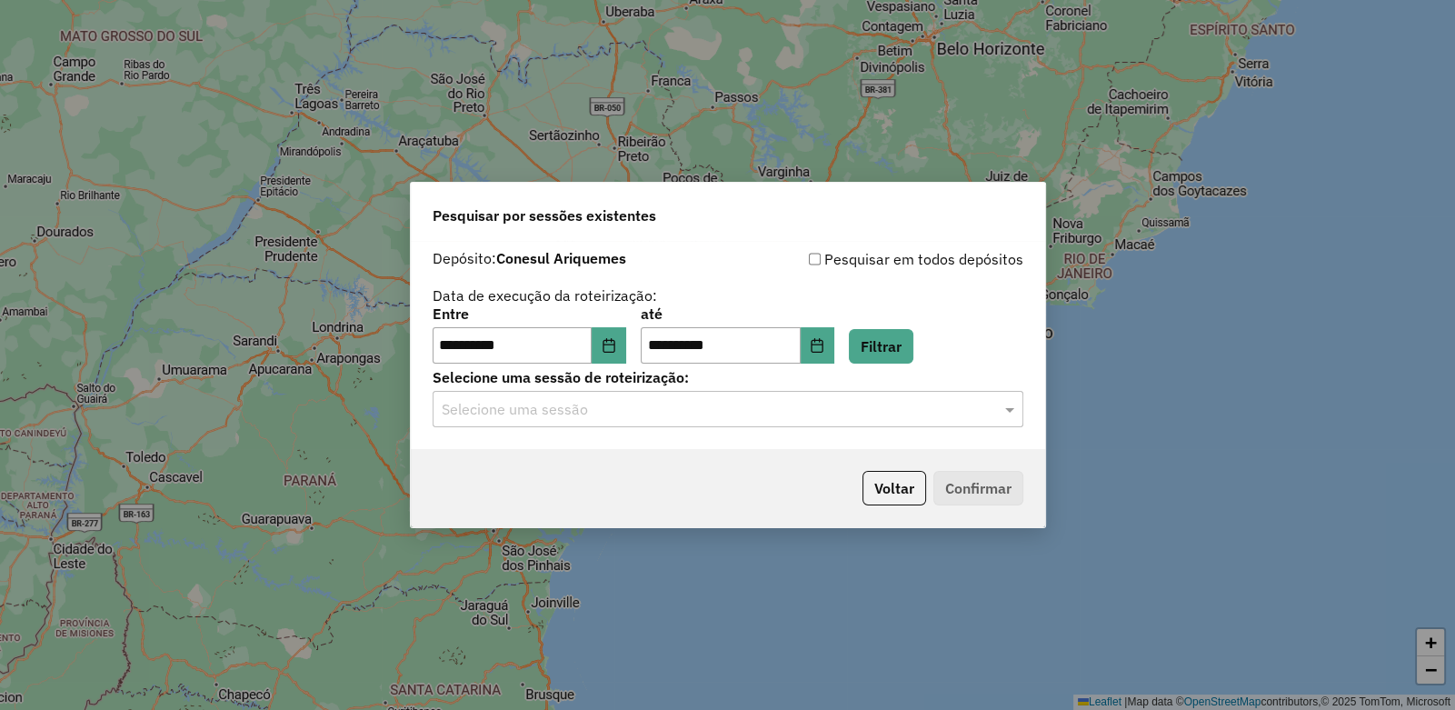
click at [625, 415] on input "text" at bounding box center [710, 410] width 536 height 22
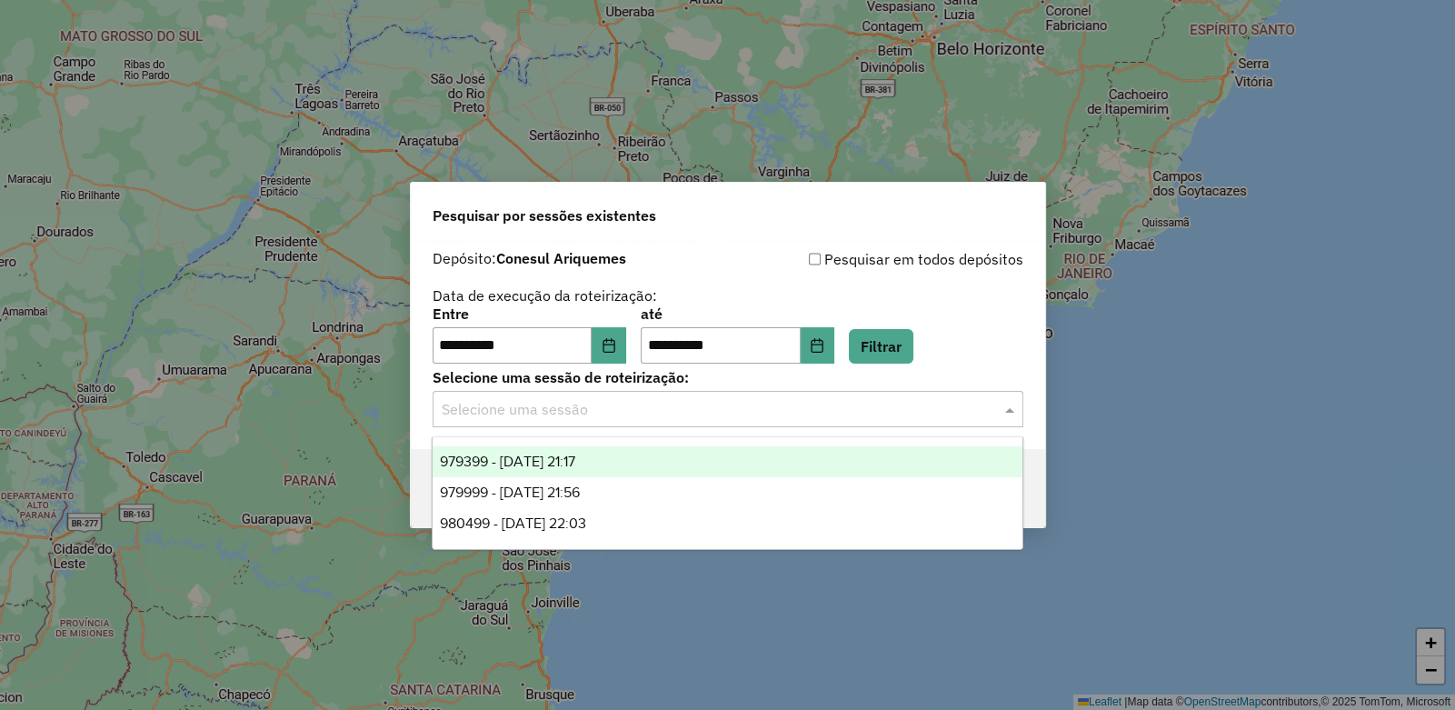
click at [560, 462] on span "979399 - [DATE] 21:17" at bounding box center [507, 461] width 135 height 15
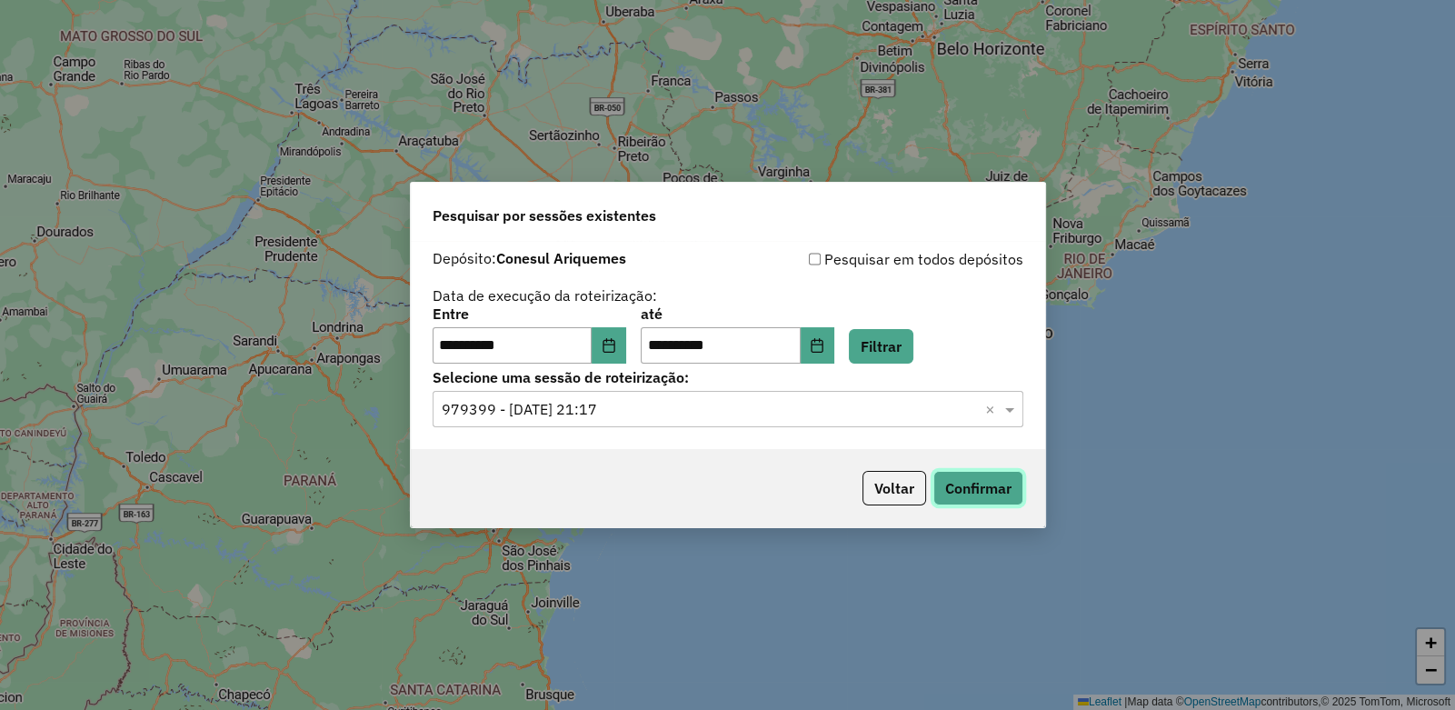
click at [977, 484] on button "Confirmar" at bounding box center [979, 488] width 90 height 35
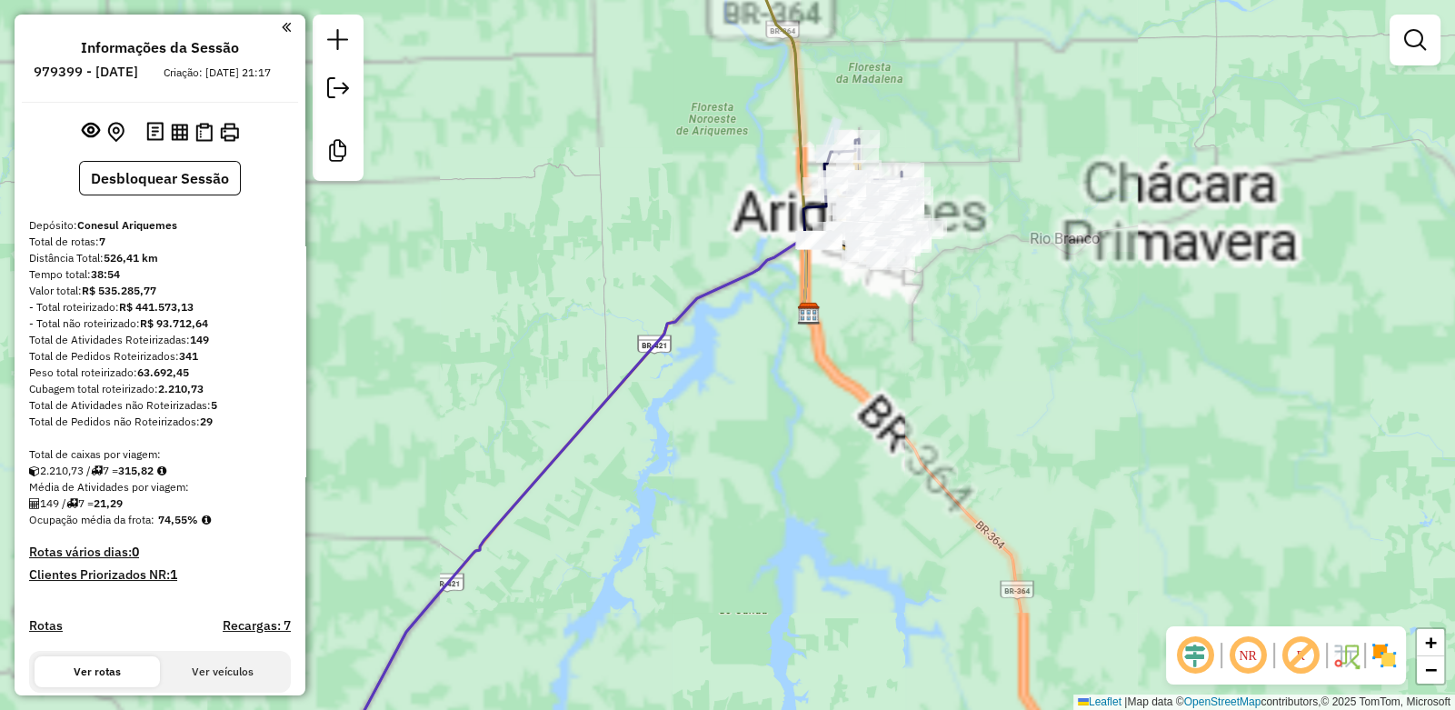
drag, startPoint x: 772, startPoint y: 237, endPoint x: 807, endPoint y: 325, distance: 94.2
click at [799, 321] on div "Janela de atendimento Grade de atendimento Capacidade Transportadoras Veículos …" at bounding box center [727, 355] width 1455 height 710
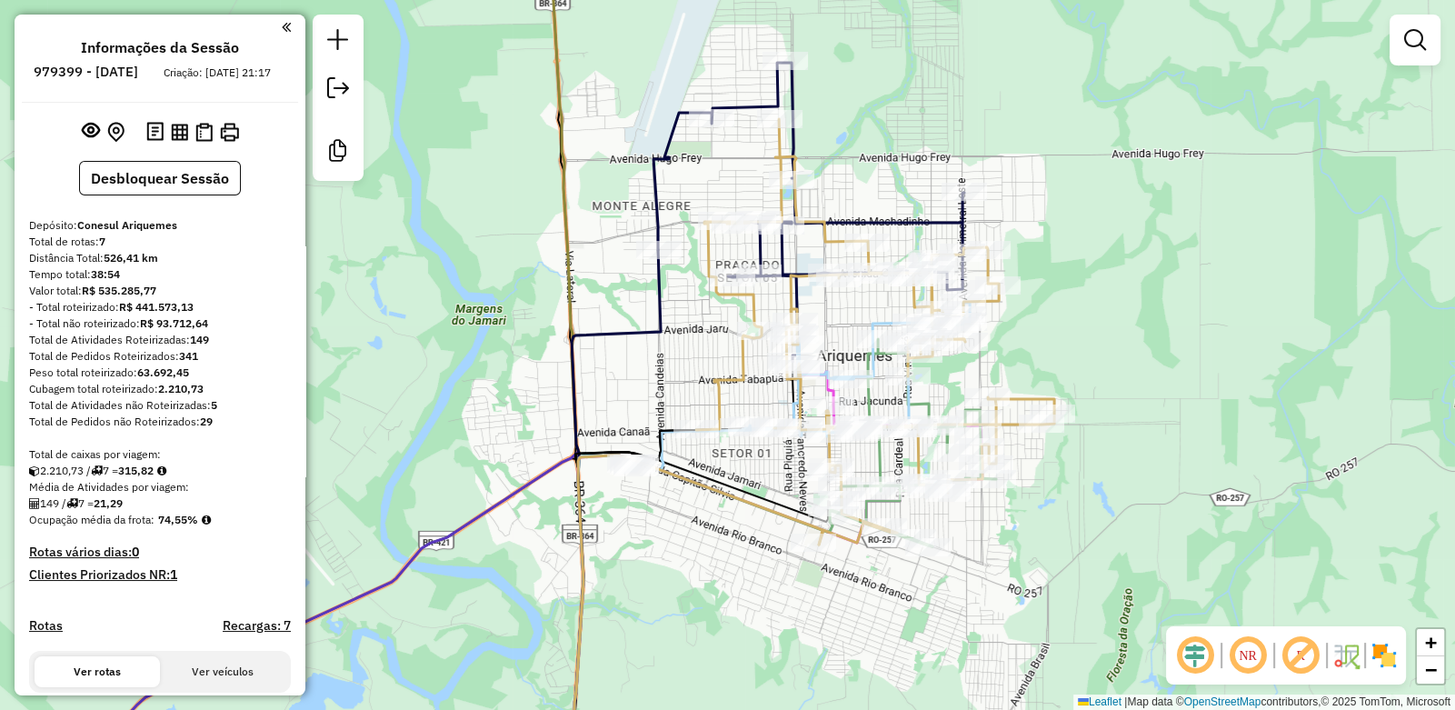
drag, startPoint x: 873, startPoint y: 263, endPoint x: 804, endPoint y: 230, distance: 75.6
click at [809, 237] on div "Janela de atendimento Grade de atendimento Capacidade Transportadoras Veículos …" at bounding box center [727, 355] width 1455 height 710
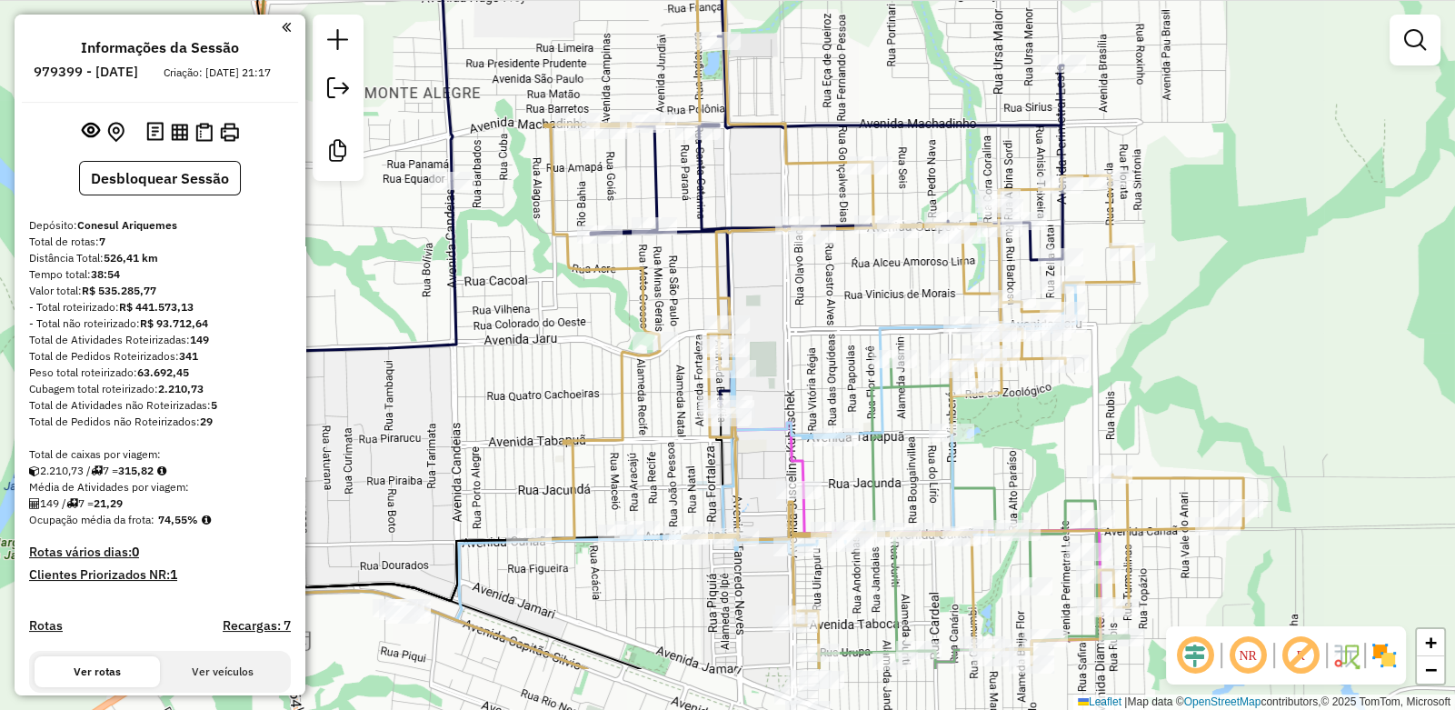
drag, startPoint x: 734, startPoint y: 375, endPoint x: 812, endPoint y: 262, distance: 136.7
click at [807, 262] on div "Rota 7 - Placa THM0J58 205 - BUTECO DO GAS Janela de atendimento Grade de atend…" at bounding box center [727, 355] width 1455 height 710
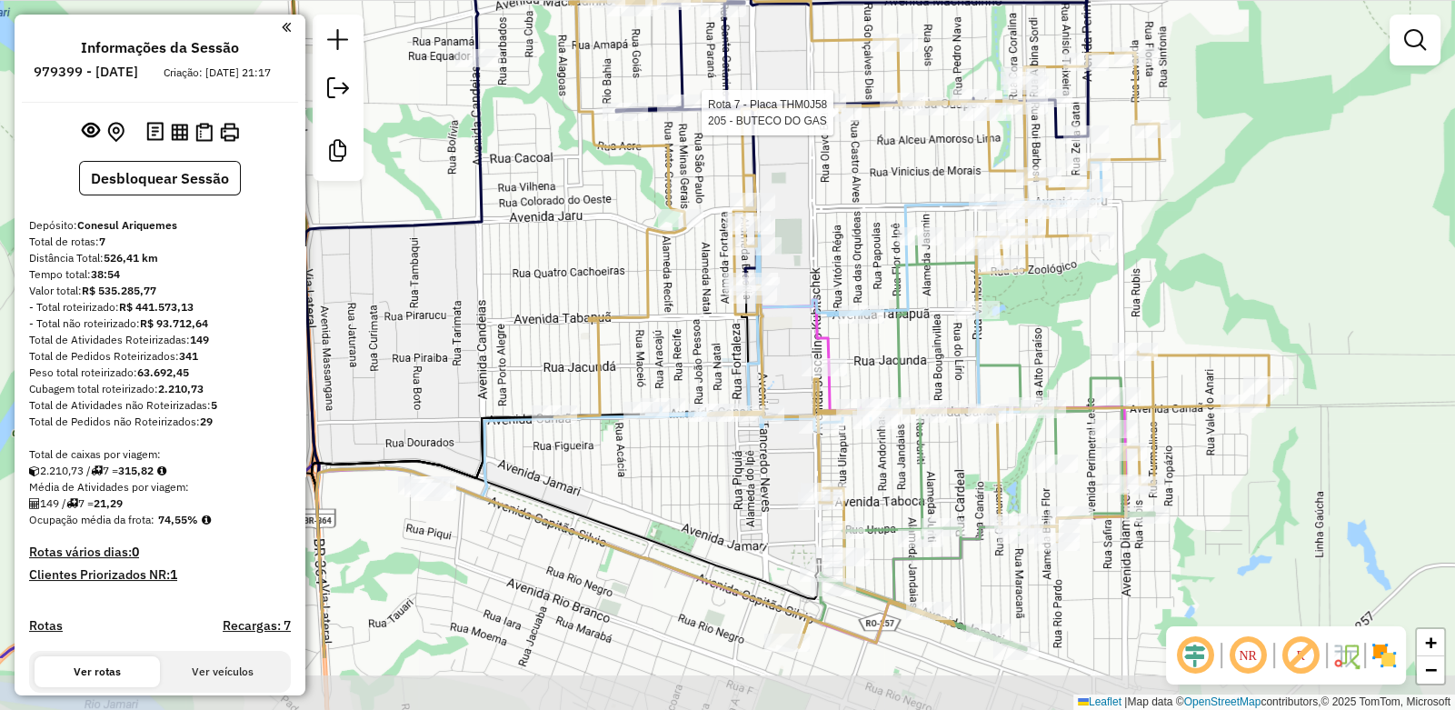
drag, startPoint x: 987, startPoint y: 343, endPoint x: 902, endPoint y: 223, distance: 147.3
click at [904, 224] on icon at bounding box center [873, 296] width 455 height 268
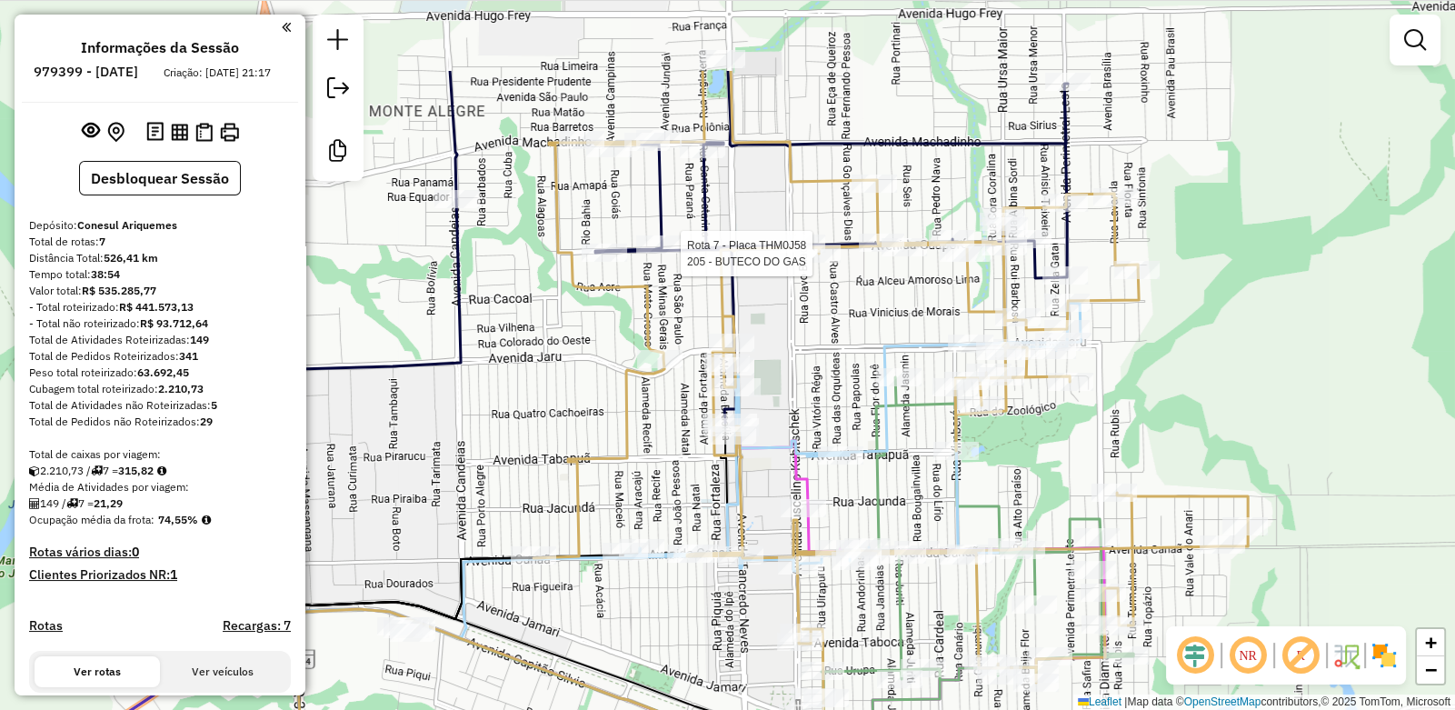
drag, startPoint x: 864, startPoint y: 253, endPoint x: 844, endPoint y: 395, distance: 143.2
click at [844, 395] on div "Rota 7 - Placa THM0J58 205 - BUTECO DO GAS Janela de atendimento Grade de atend…" at bounding box center [727, 355] width 1455 height 710
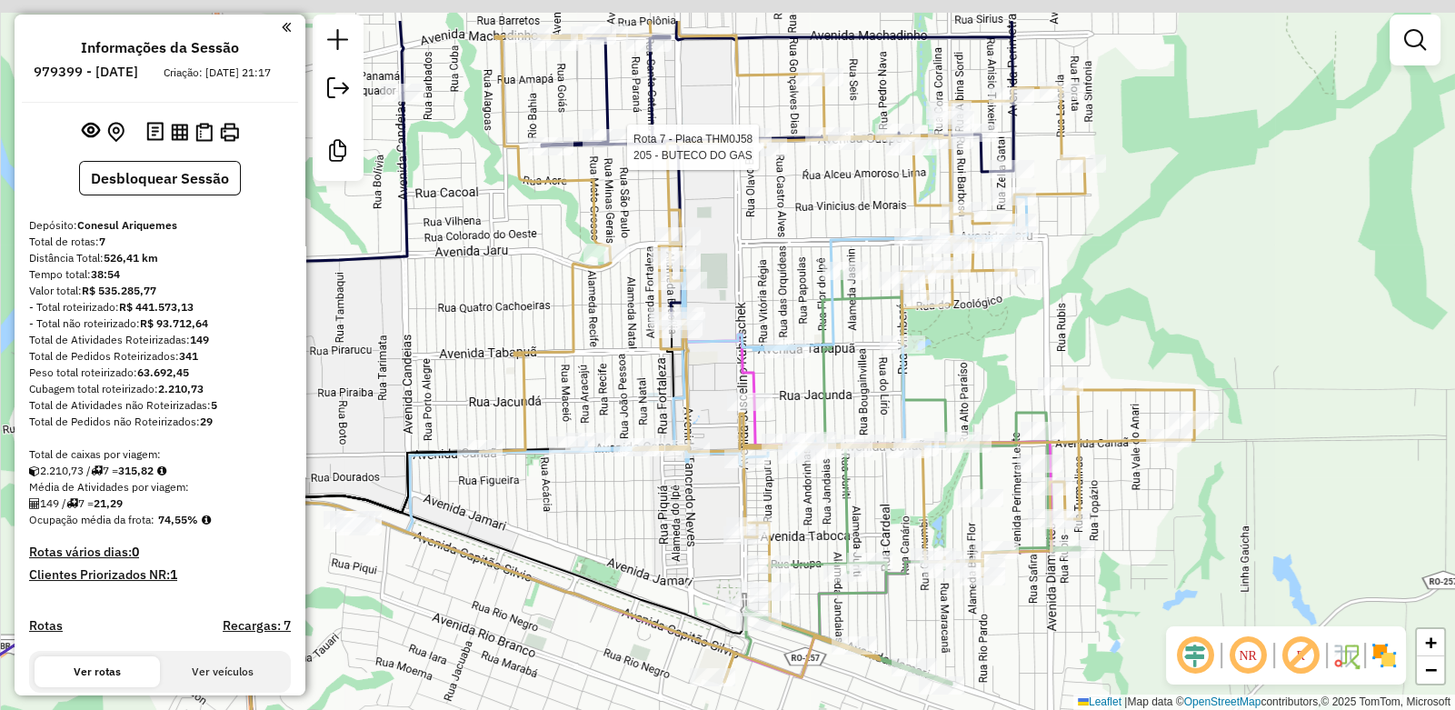
drag, startPoint x: 766, startPoint y: 319, endPoint x: 784, endPoint y: 385, distance: 68.6
click at [782, 383] on div "Rota 7 - Placa THM0J58 205 - BUTECO DO GAS Janela de atendimento Grade de atend…" at bounding box center [727, 355] width 1455 height 710
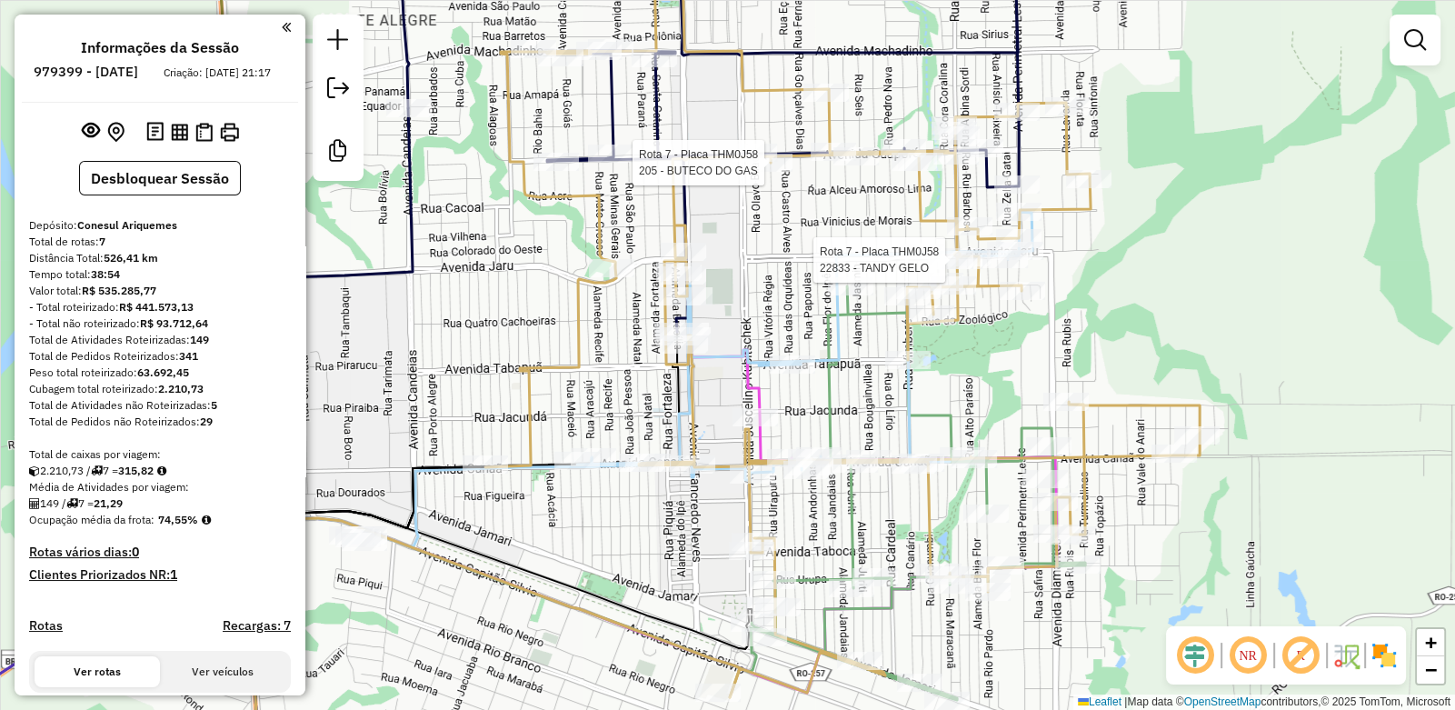
select select "**********"
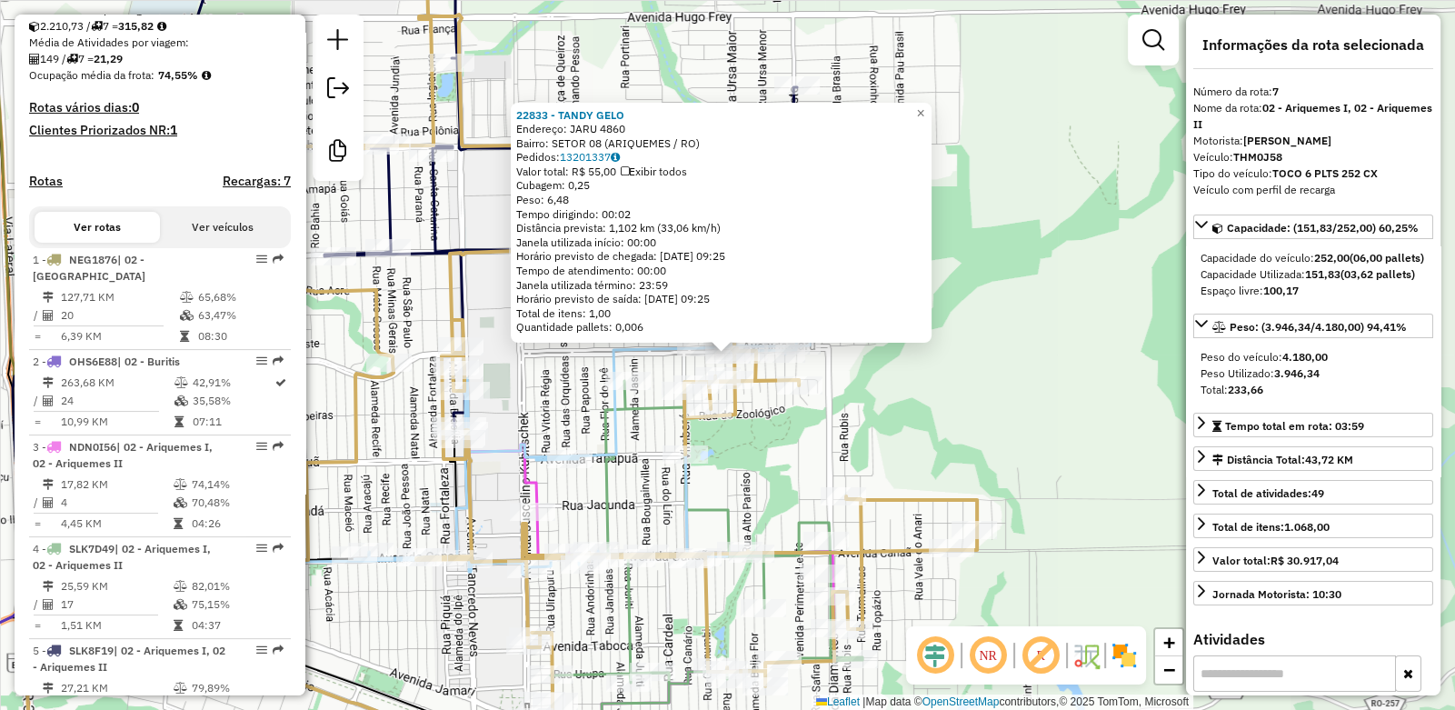
scroll to position [1006, 0]
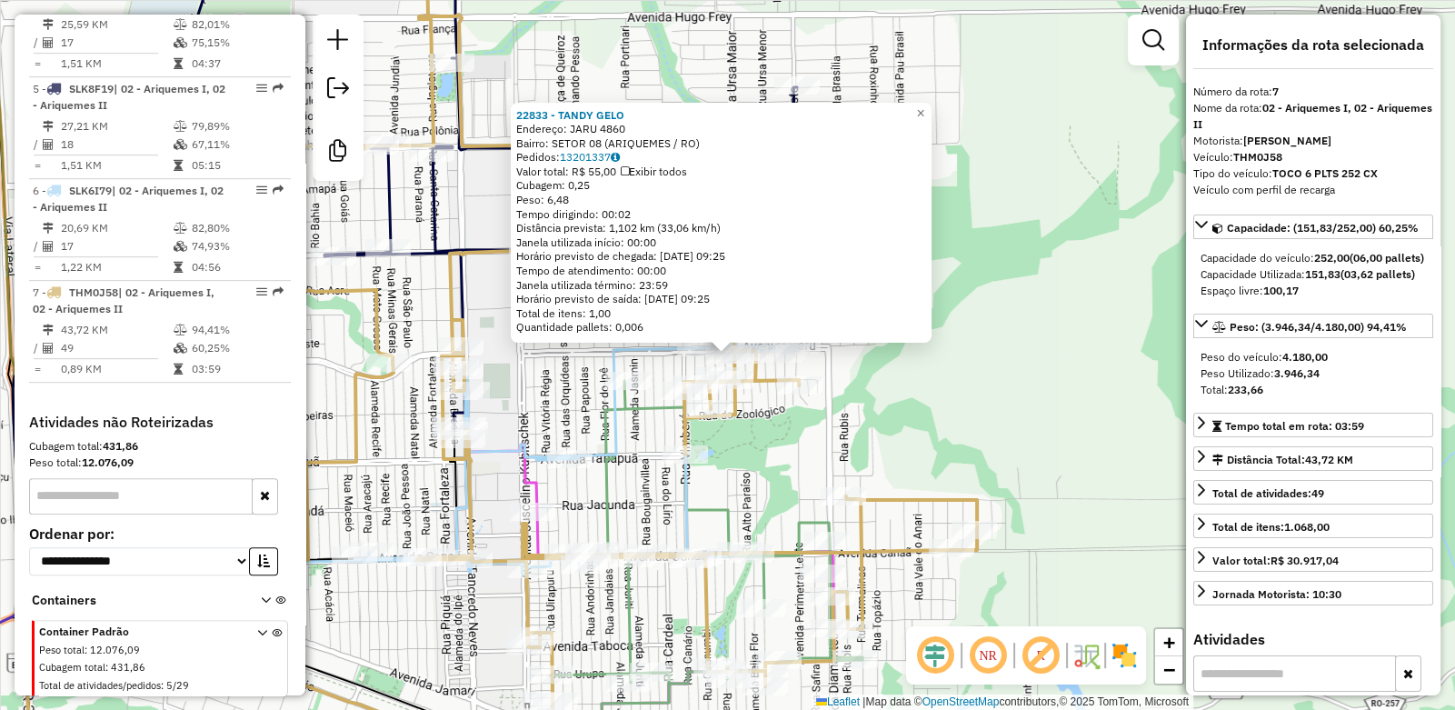
click at [565, 368] on div "22833 - TANDY GELO Endereço: JARU 4860 Bairro: SETOR 08 (ARIQUEMES / RO) Pedido…" at bounding box center [727, 355] width 1455 height 710
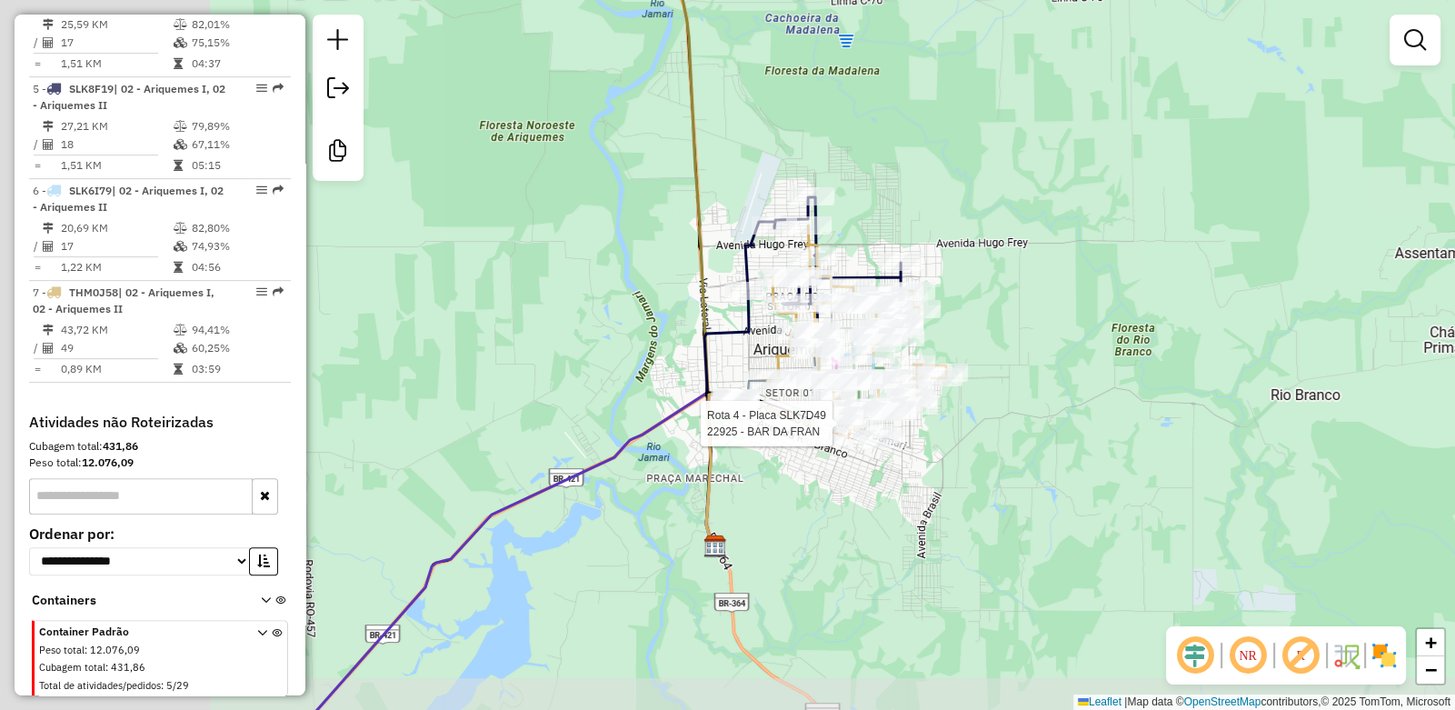
click at [106, 87] on div at bounding box center [106, 87] width 0 height 0
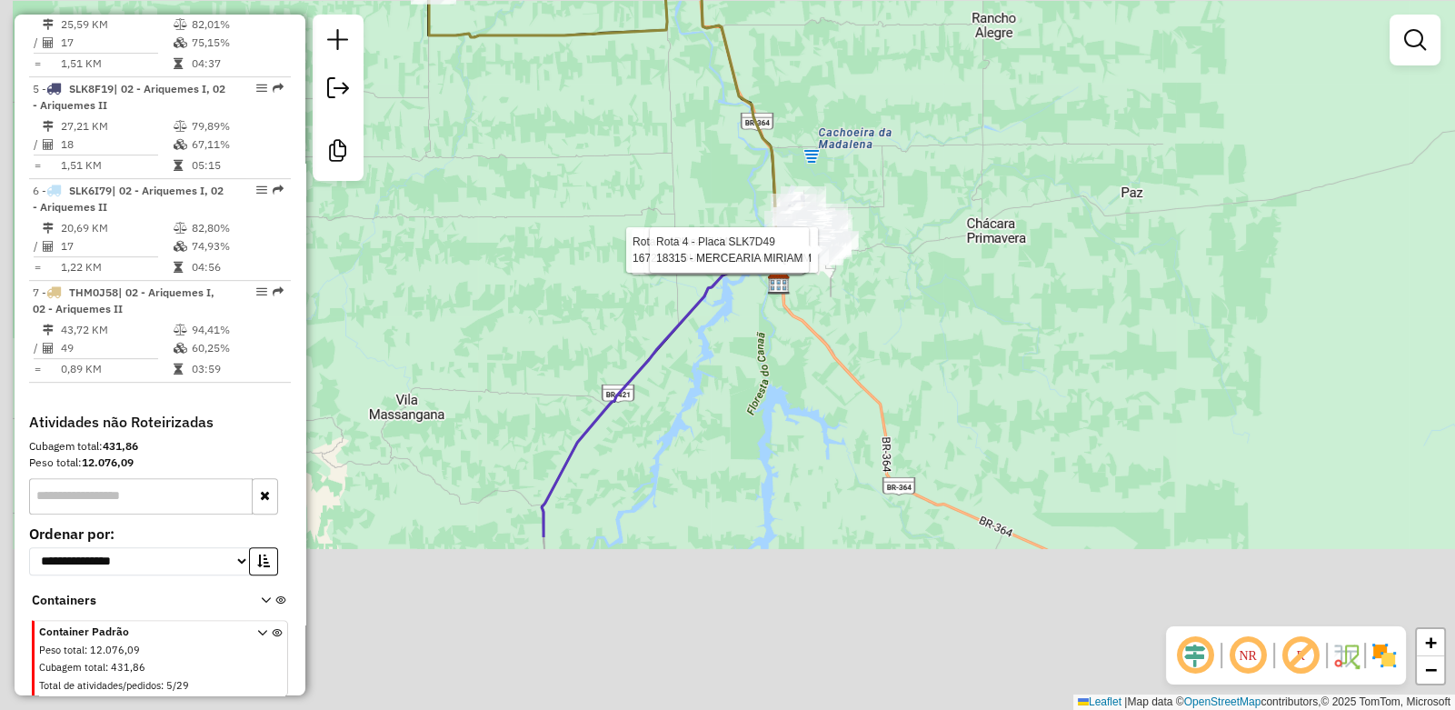
drag, startPoint x: 625, startPoint y: 513, endPoint x: 677, endPoint y: 264, distance: 254.4
click at [676, 269] on div "Rota 7 - Placa THM0J58 23581 - MARMITARIA GTS Rota 4 - Placa SLK7D49 4349 - LAN…" at bounding box center [727, 355] width 1455 height 710
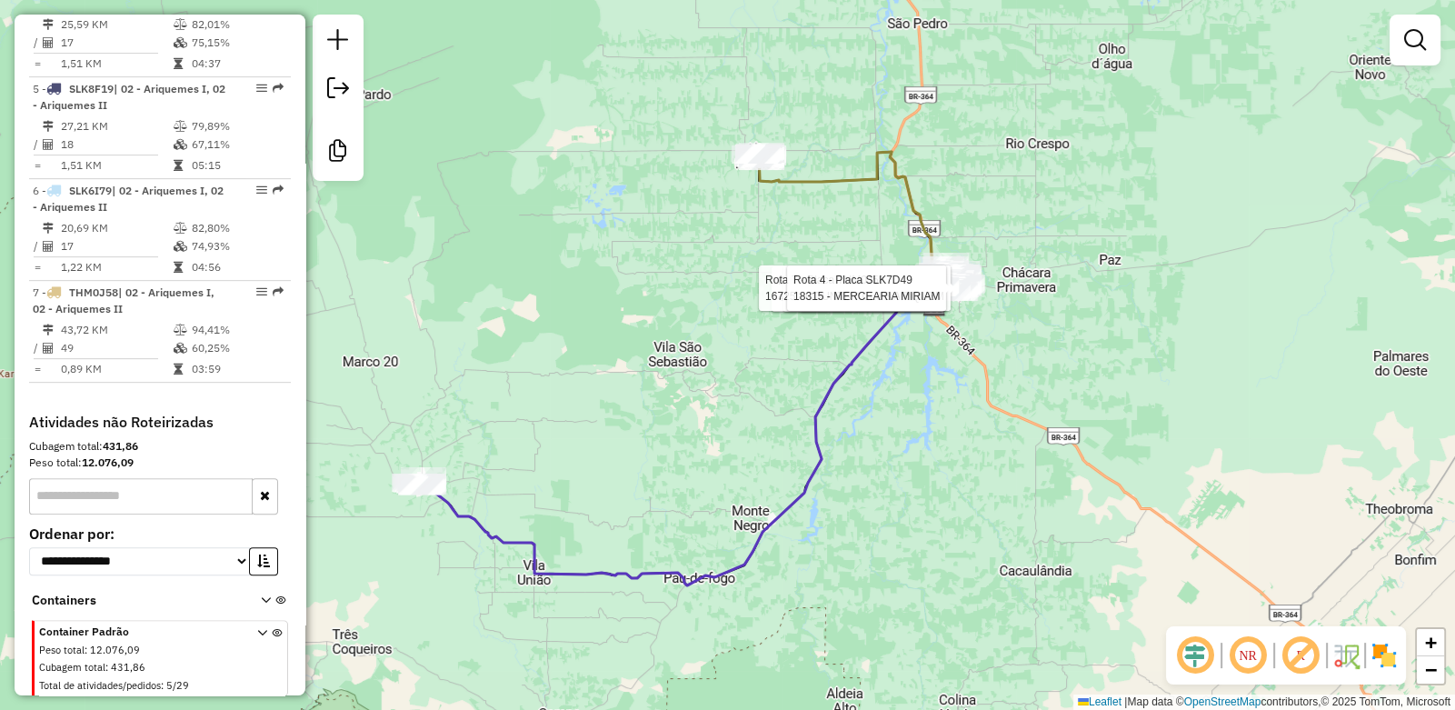
drag, startPoint x: 671, startPoint y: 395, endPoint x: 706, endPoint y: 537, distance: 147.0
click at [706, 537] on div "Rota 7 - Placa THM0J58 23581 - MARMITARIA GTS Rota 4 - Placa SLK7D49 4349 - LAN…" at bounding box center [727, 355] width 1455 height 710
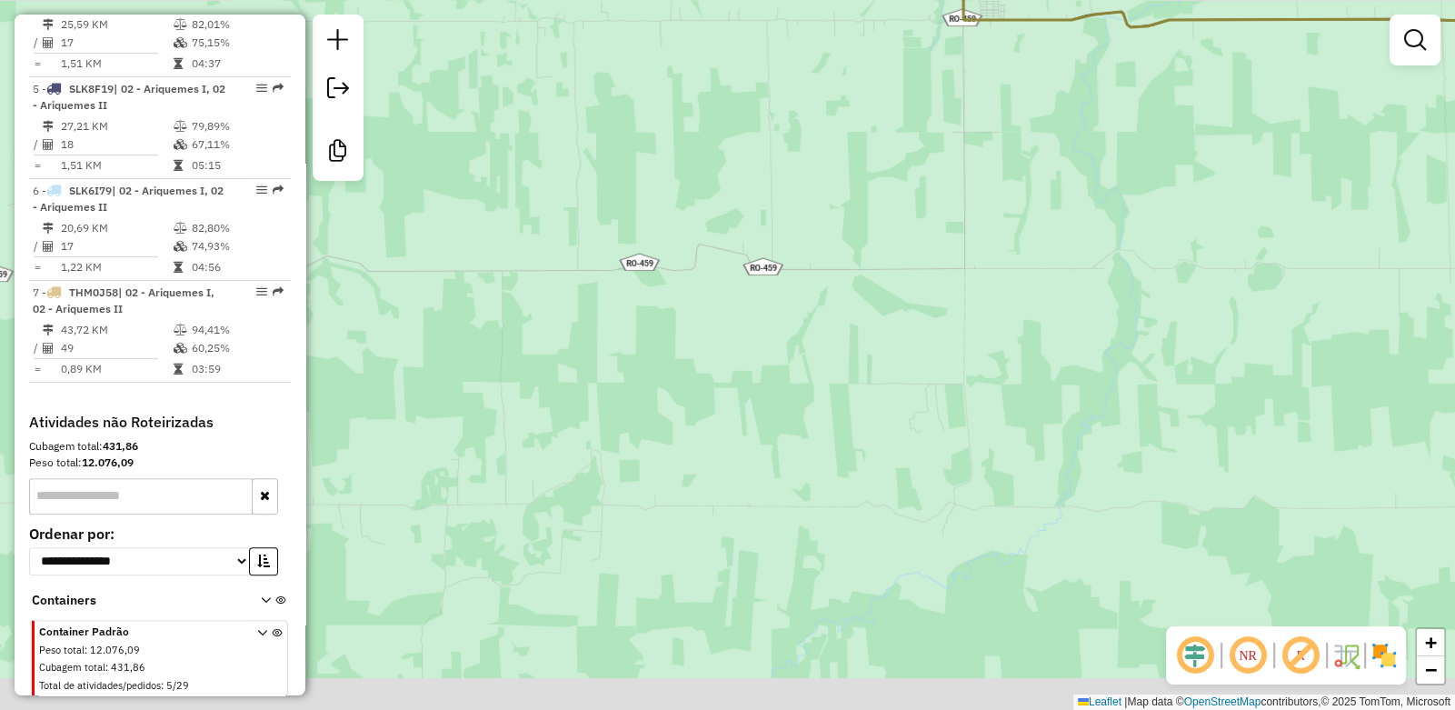
drag, startPoint x: 764, startPoint y: 178, endPoint x: 997, endPoint y: -79, distance: 346.9
click at [997, 0] on html "Aguarde... Pop-up bloqueado! Seu navegador bloqueou automáticamente a abertura …" at bounding box center [727, 355] width 1455 height 710
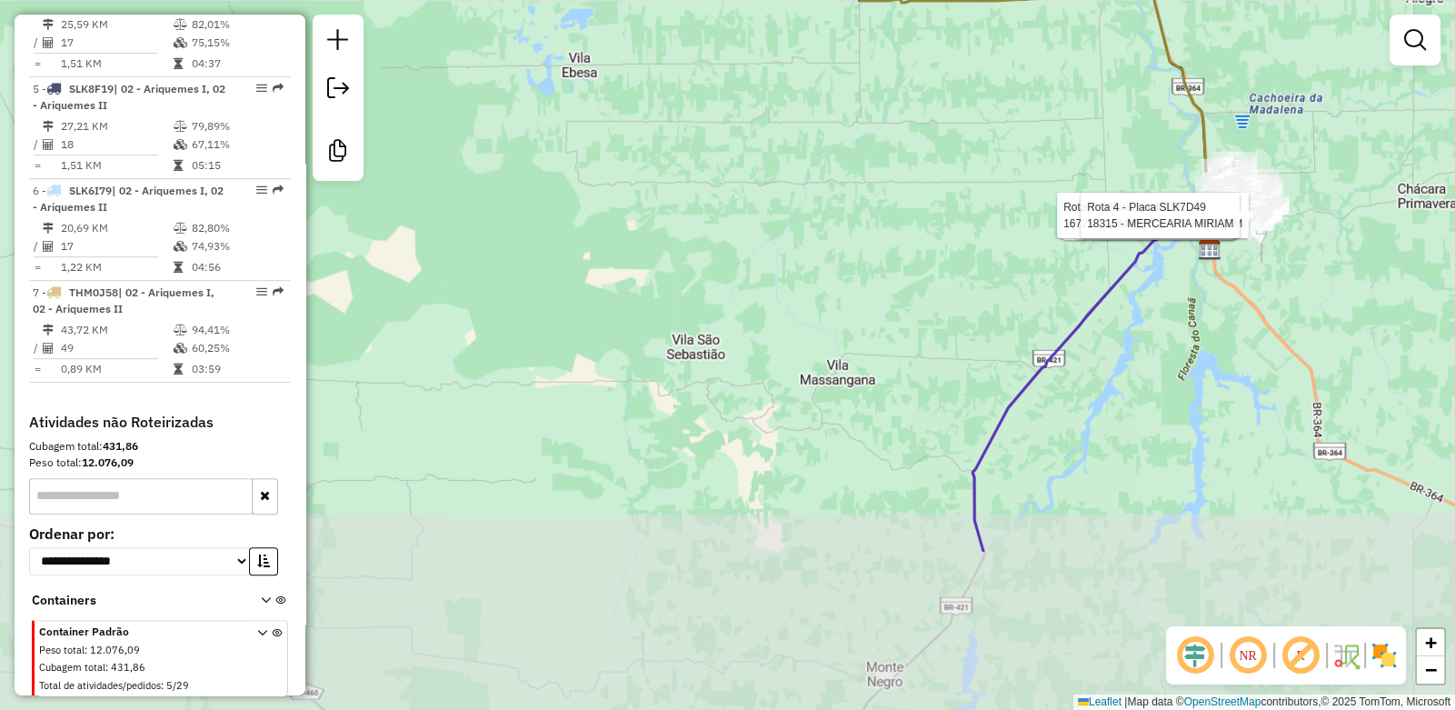
drag, startPoint x: 628, startPoint y: 382, endPoint x: 681, endPoint y: 152, distance: 235.9
click at [681, 153] on div "Rota 7 - Placa THM0J58 23581 - MARMITARIA GTS Rota 4 - Placa SLK7D49 4349 - LAN…" at bounding box center [727, 355] width 1455 height 710
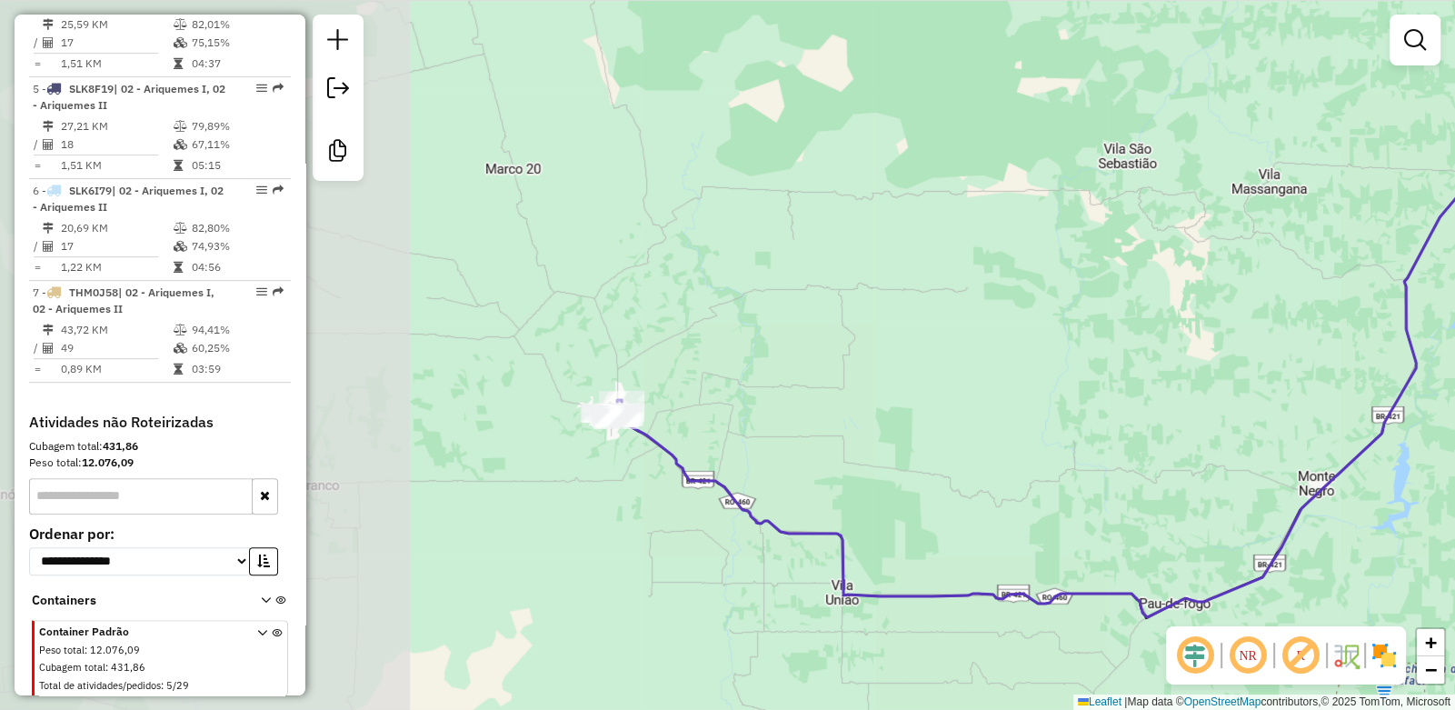
drag, startPoint x: 604, startPoint y: 415, endPoint x: 1038, endPoint y: 308, distance: 446.7
click at [1038, 308] on div "Rota 7 - Placa THM0J58 23581 - MARMITARIA GTS Rota 4 - Placa SLK7D49 4349 - LAN…" at bounding box center [727, 355] width 1455 height 710
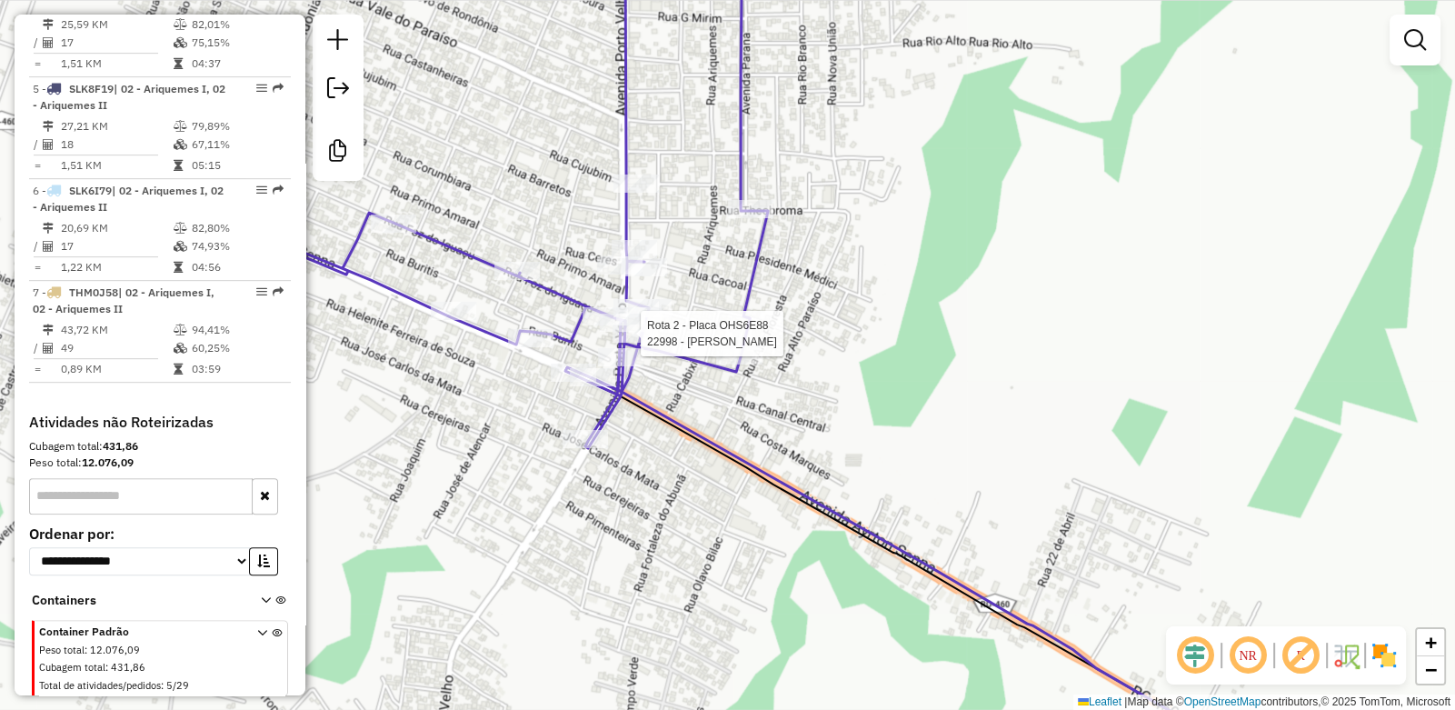
select select "**********"
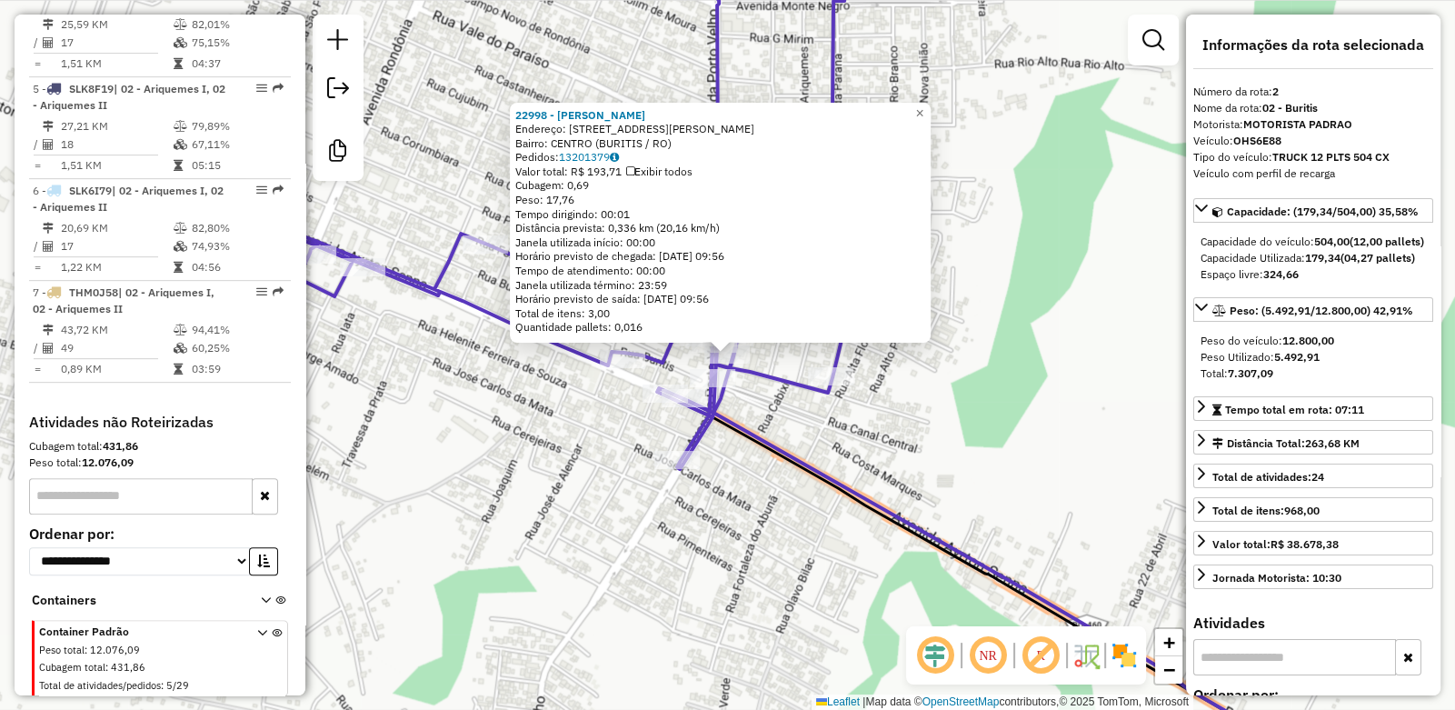
scroll to position [777, 0]
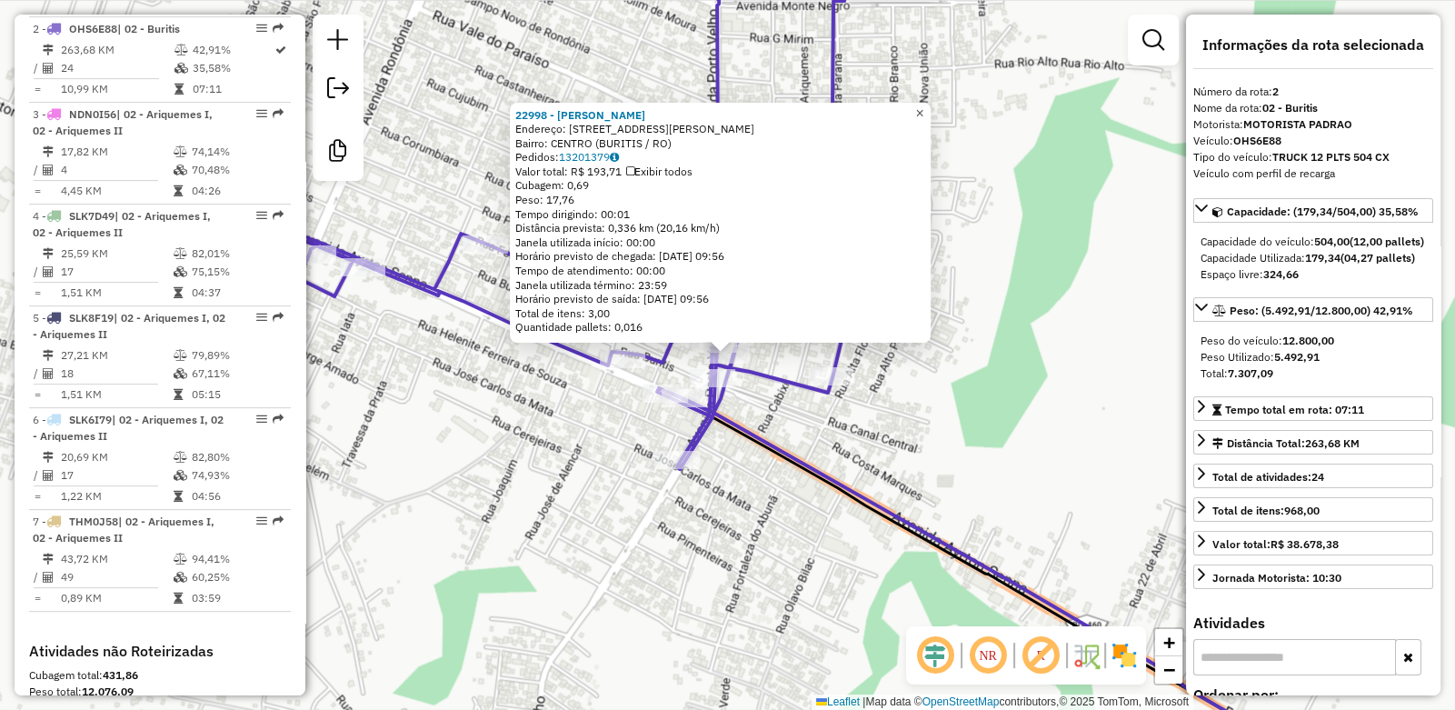
click at [924, 109] on span "×" at bounding box center [919, 112] width 8 height 15
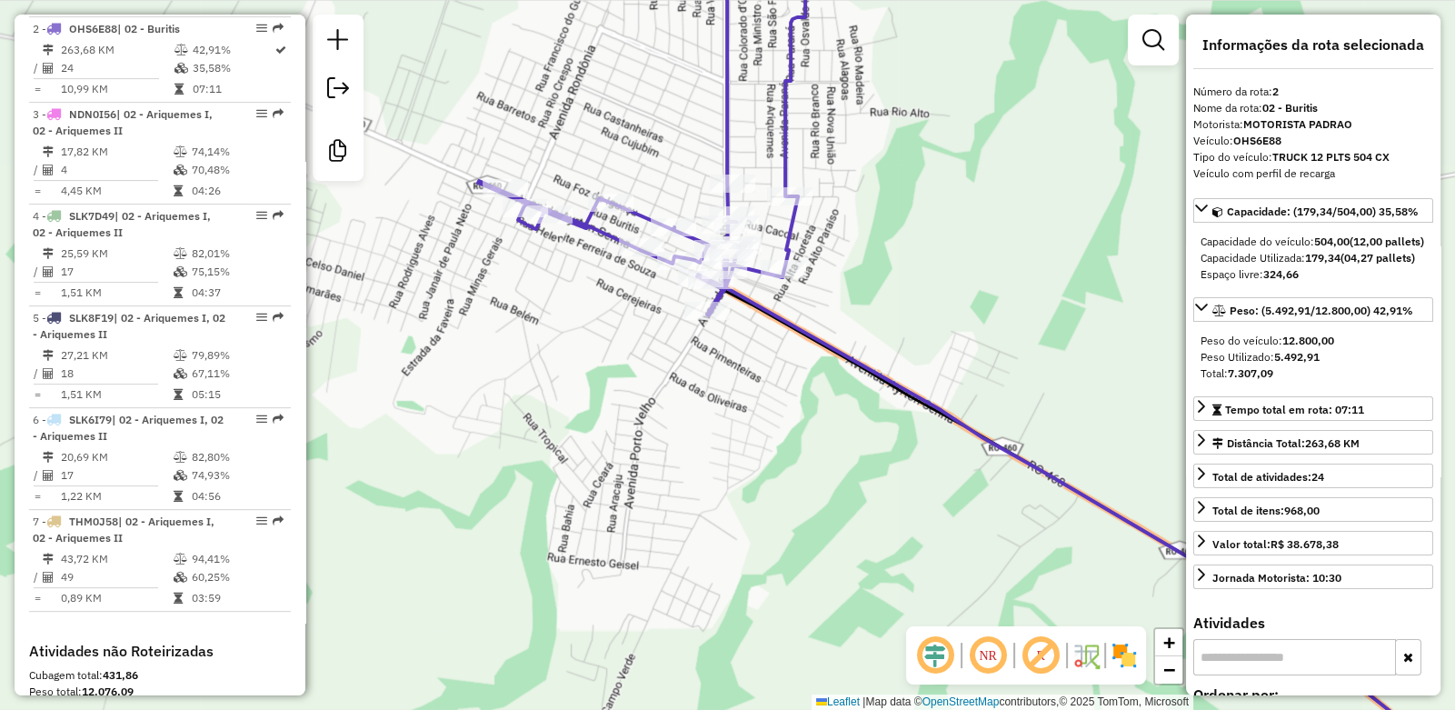
drag, startPoint x: 853, startPoint y: 285, endPoint x: 790, endPoint y: 350, distance: 90.6
click at [823, 334] on div "Rota 2 - Placa OHS6E88 22777 - PARADA SERTANEJA Rota 2 - Placa OHS6E88 22637 - …" at bounding box center [727, 355] width 1455 height 710
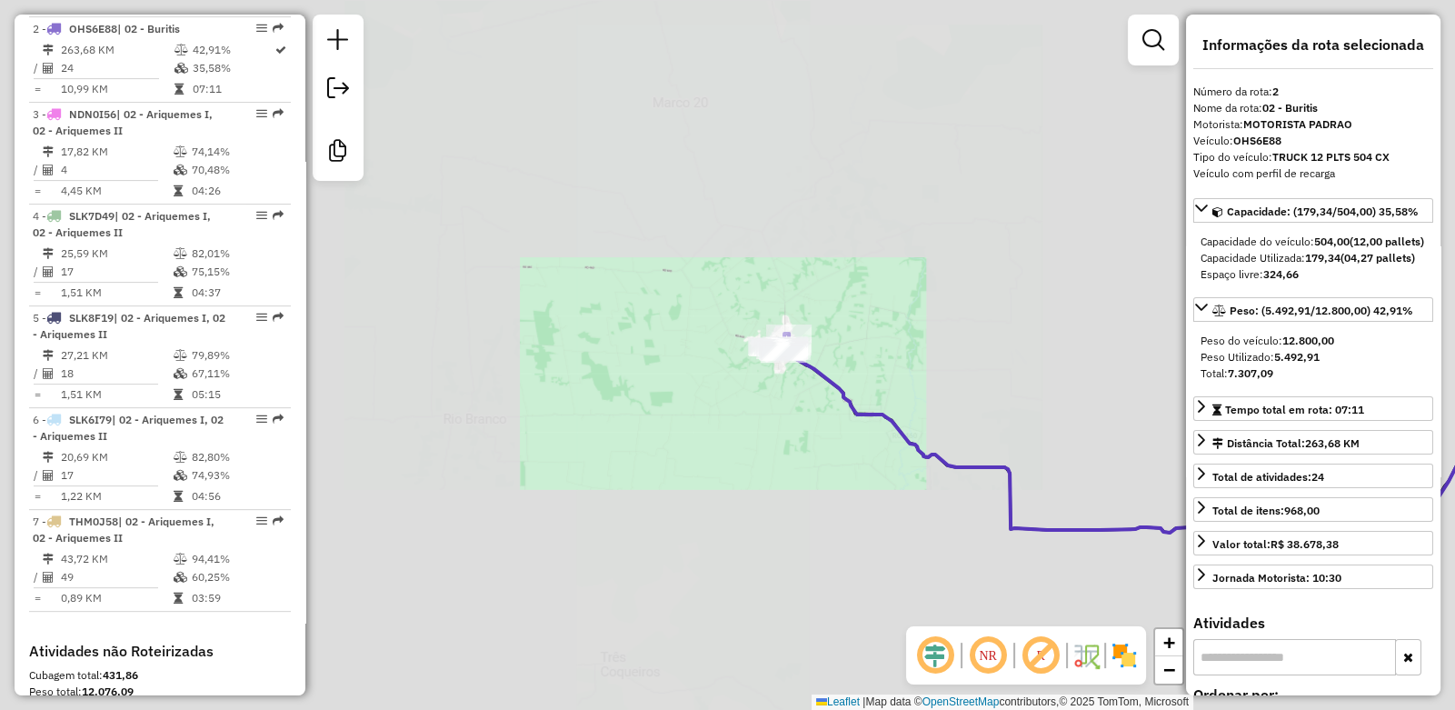
drag, startPoint x: 933, startPoint y: 266, endPoint x: 743, endPoint y: 387, distance: 225.2
click at [745, 387] on div "Janela de atendimento Grade de atendimento Capacidade Transportadoras Veículos …" at bounding box center [727, 355] width 1455 height 710
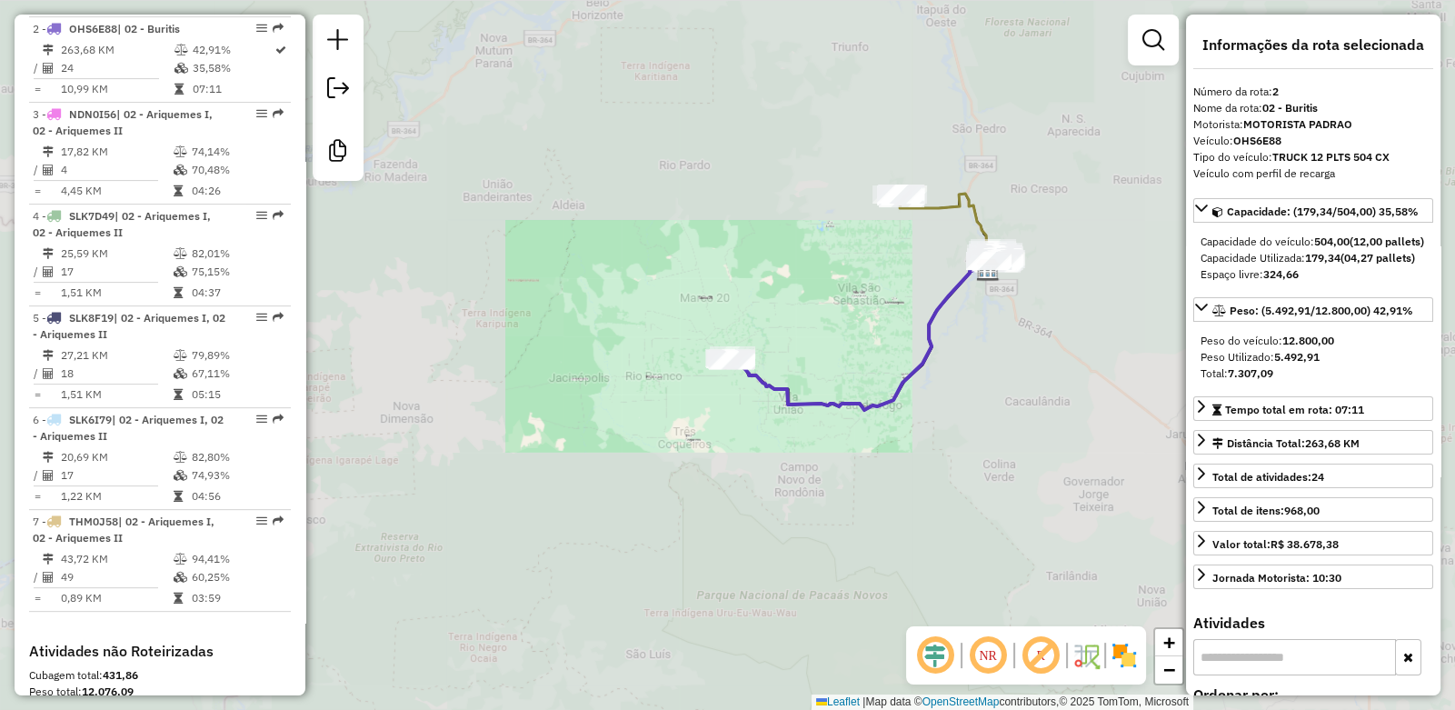
drag, startPoint x: 934, startPoint y: 227, endPoint x: 774, endPoint y: 310, distance: 179.3
click at [733, 319] on div "Janela de atendimento Grade de atendimento Capacidade Transportadoras Veículos …" at bounding box center [727, 355] width 1455 height 710
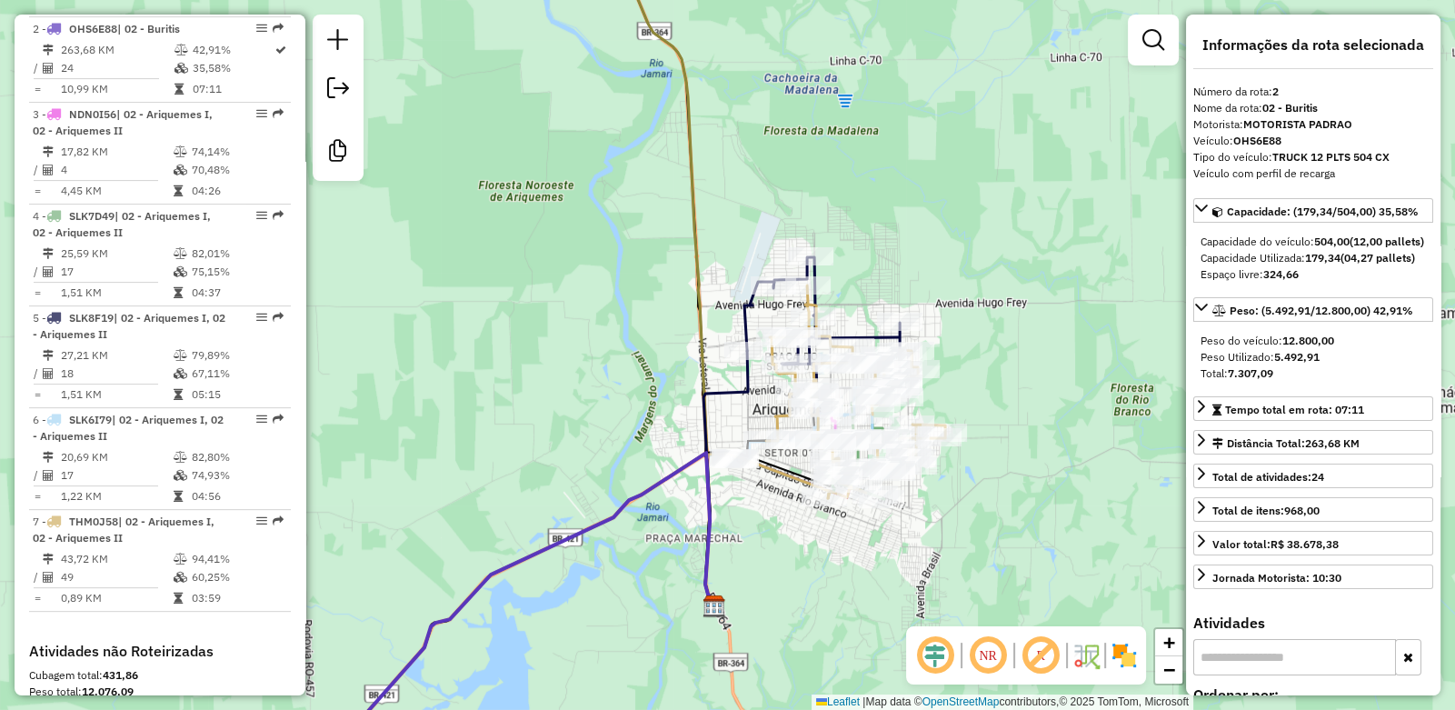
drag, startPoint x: 766, startPoint y: 394, endPoint x: 766, endPoint y: 368, distance: 25.5
click at [764, 369] on div "Janela de atendimento Grade de atendimento Capacidade Transportadoras Veículos …" at bounding box center [727, 355] width 1455 height 710
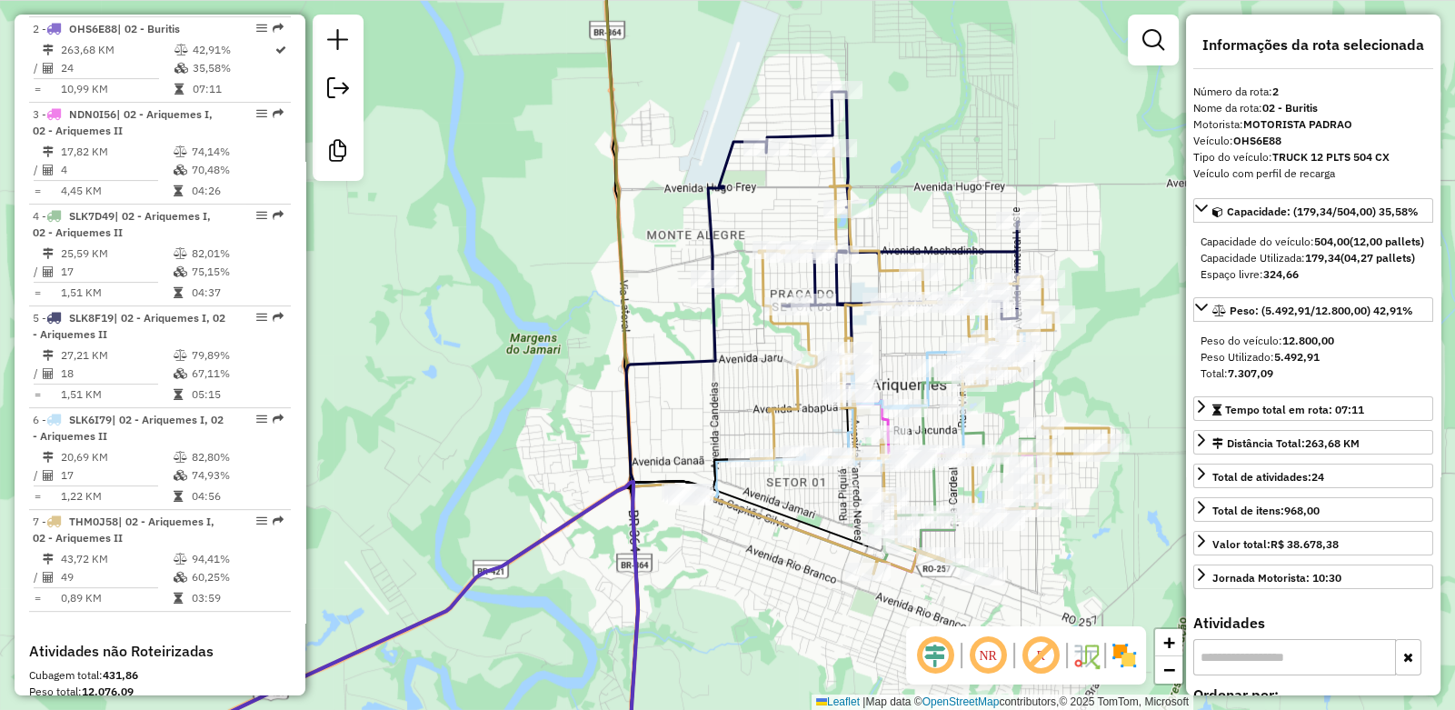
click at [760, 359] on div "Janela de atendimento Grade de atendimento Capacidade Transportadoras Veículos …" at bounding box center [727, 355] width 1455 height 710
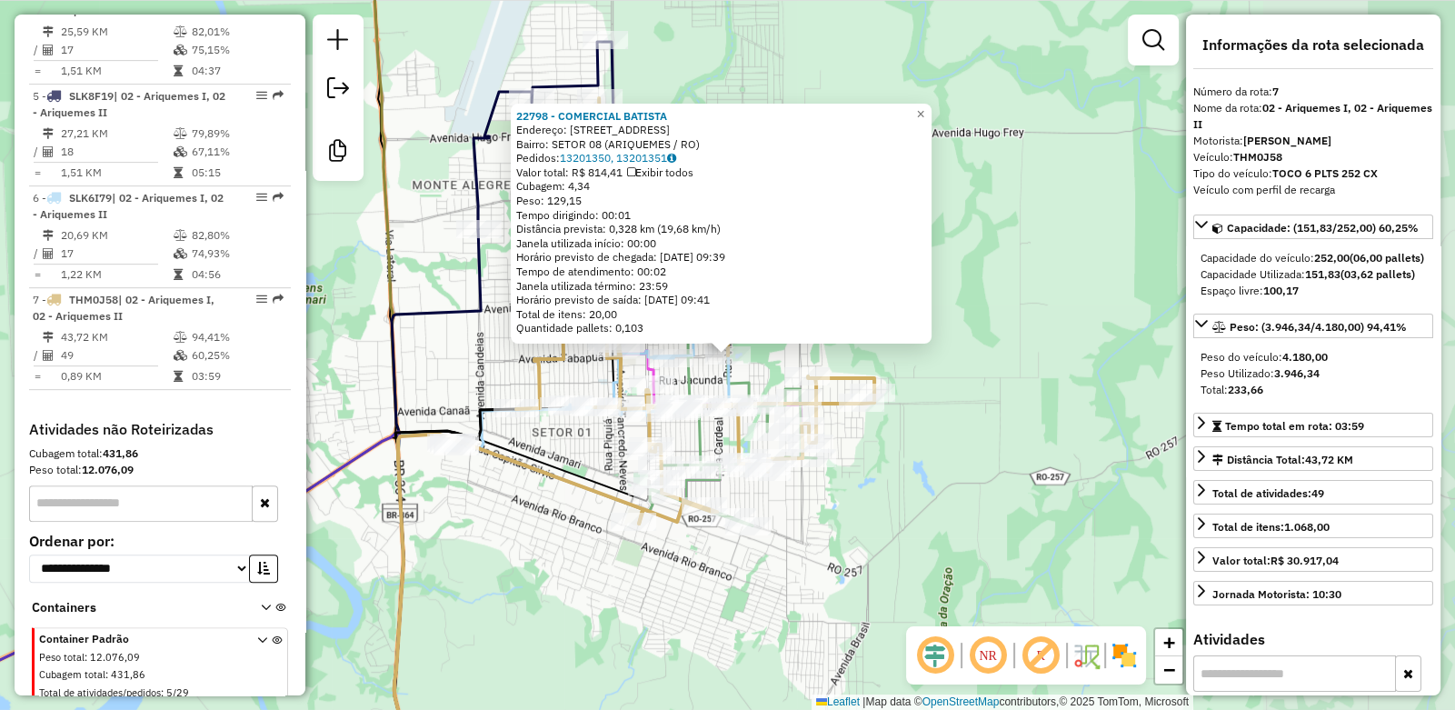
scroll to position [1006, 0]
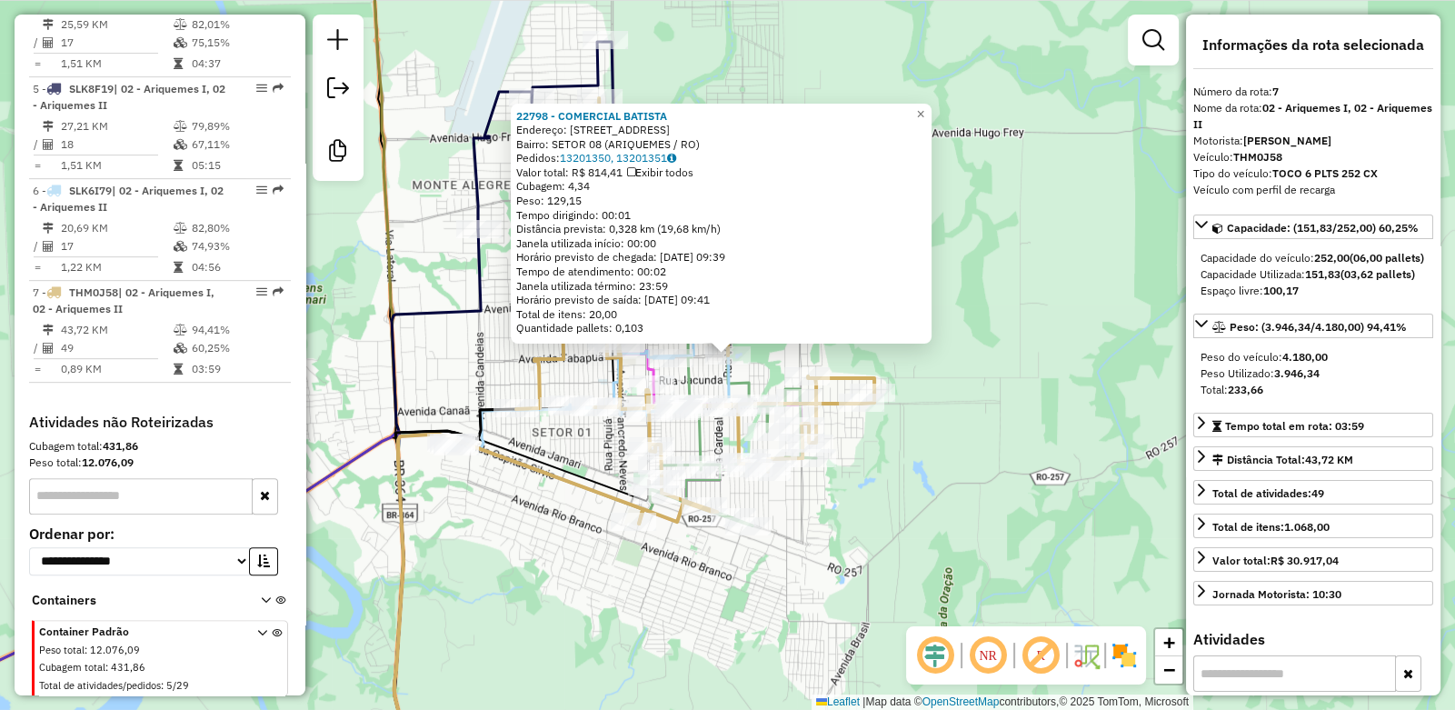
click at [994, 371] on div "22798 - COMERCIAL BATISTA Endereço: AVENIDA VIMBERE 2820 Bairro: SETOR 08 (ARIQ…" at bounding box center [727, 355] width 1455 height 710
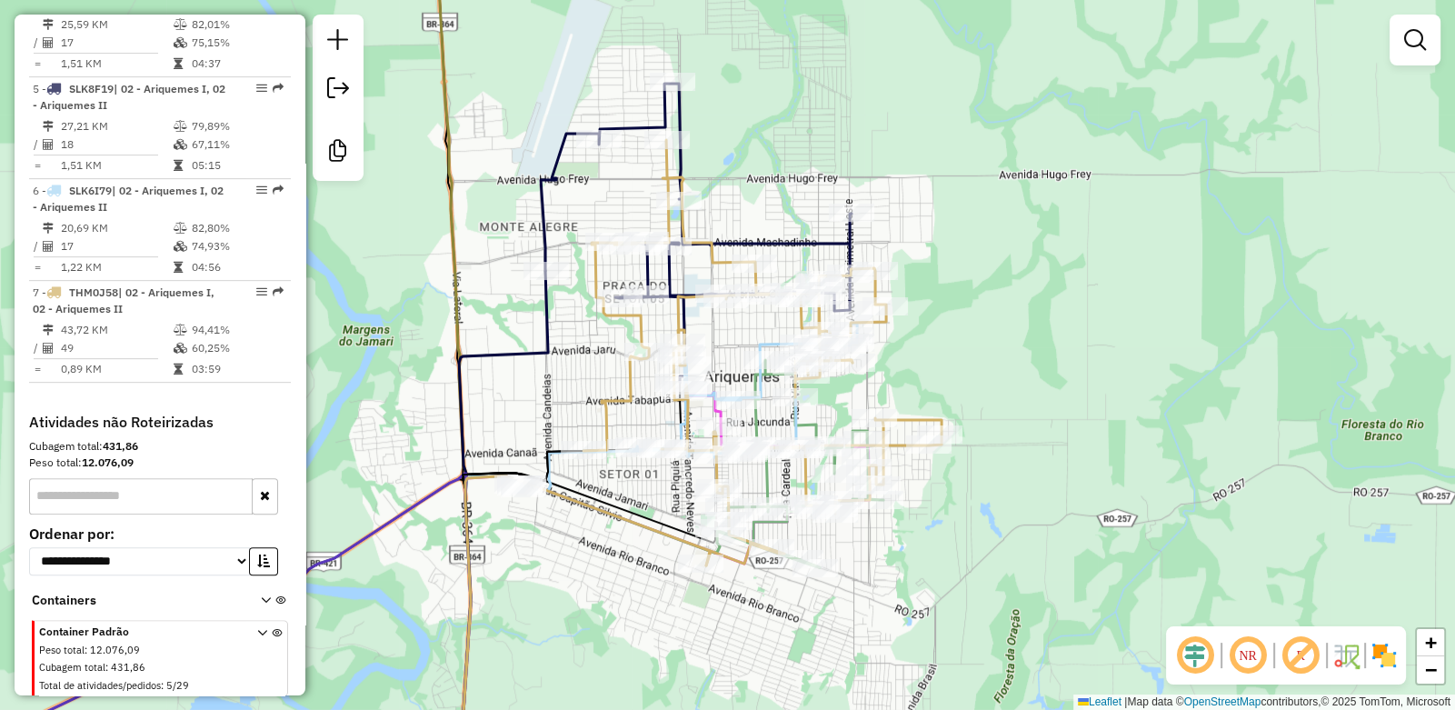
drag, startPoint x: 961, startPoint y: 416, endPoint x: 1054, endPoint y: 404, distance: 94.5
click at [1075, 455] on div "Janela de atendimento Grade de atendimento Capacidade Transportadoras Veículos …" at bounding box center [727, 355] width 1455 height 710
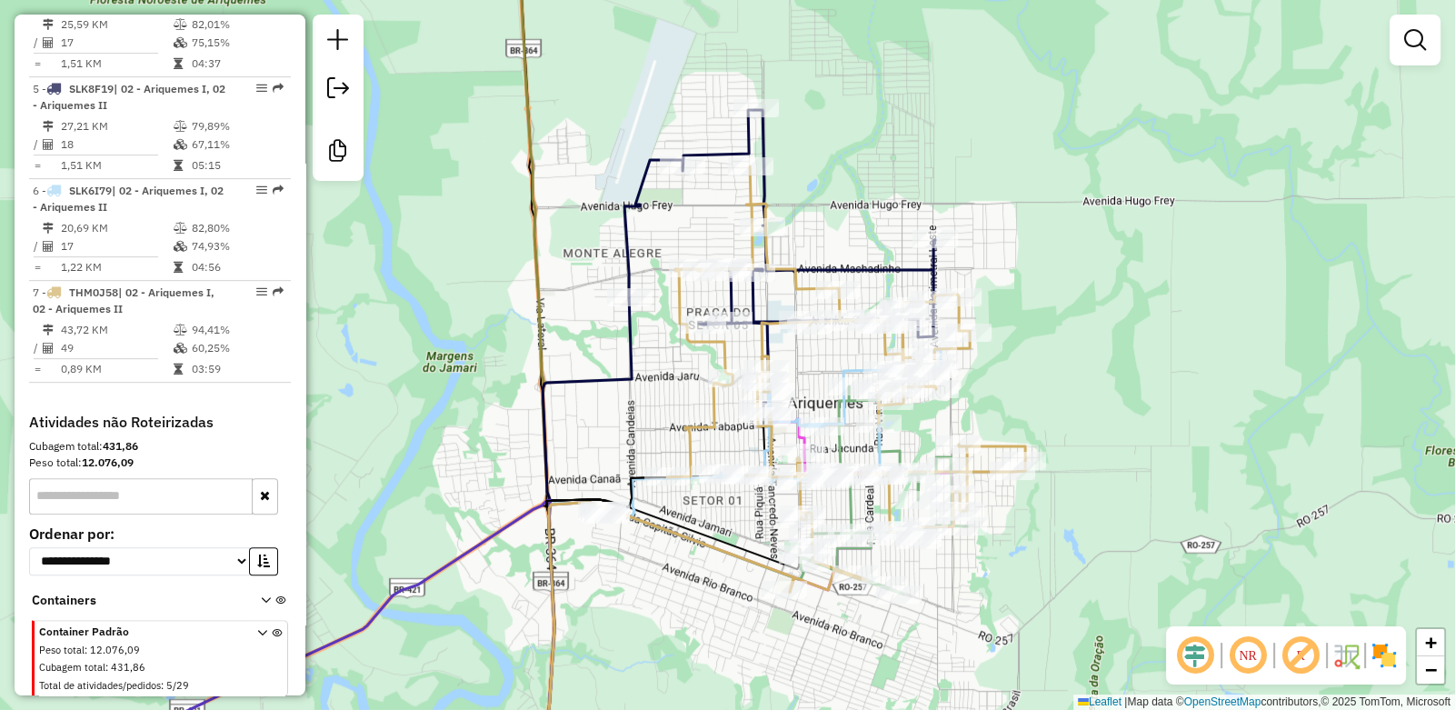
drag, startPoint x: 1025, startPoint y: 312, endPoint x: 1071, endPoint y: 349, distance: 58.8
click at [1068, 351] on div "Janela de atendimento Grade de atendimento Capacidade Transportadoras Veículos …" at bounding box center [727, 355] width 1455 height 710
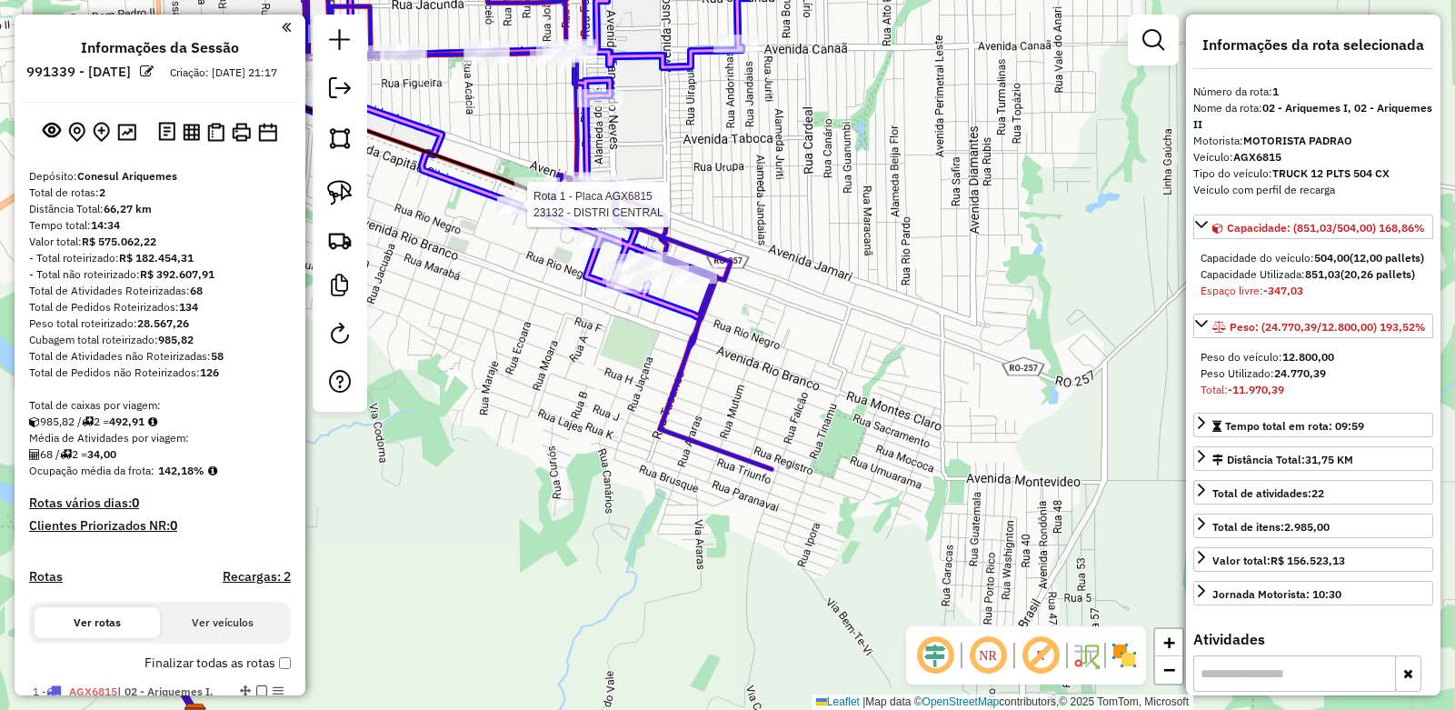
select select "**********"
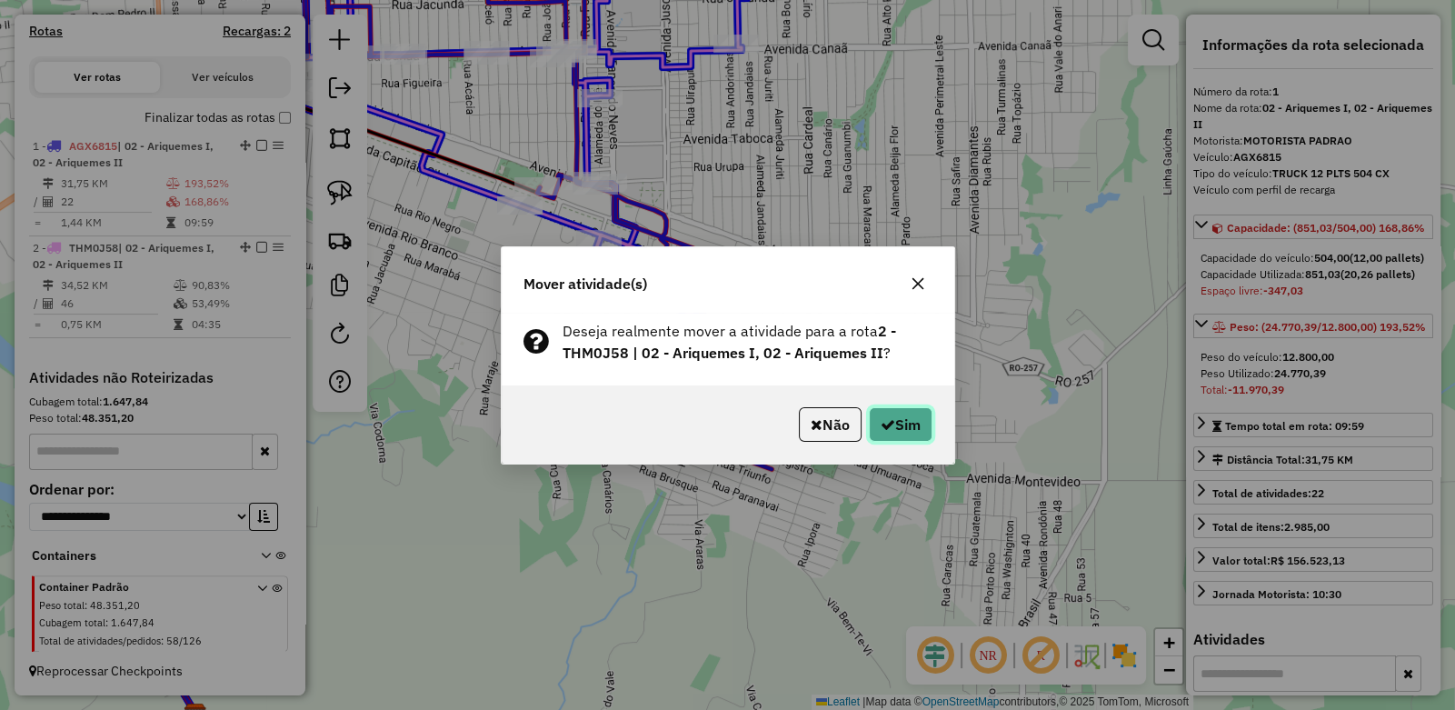
click at [918, 425] on button "Sim" at bounding box center [901, 424] width 64 height 35
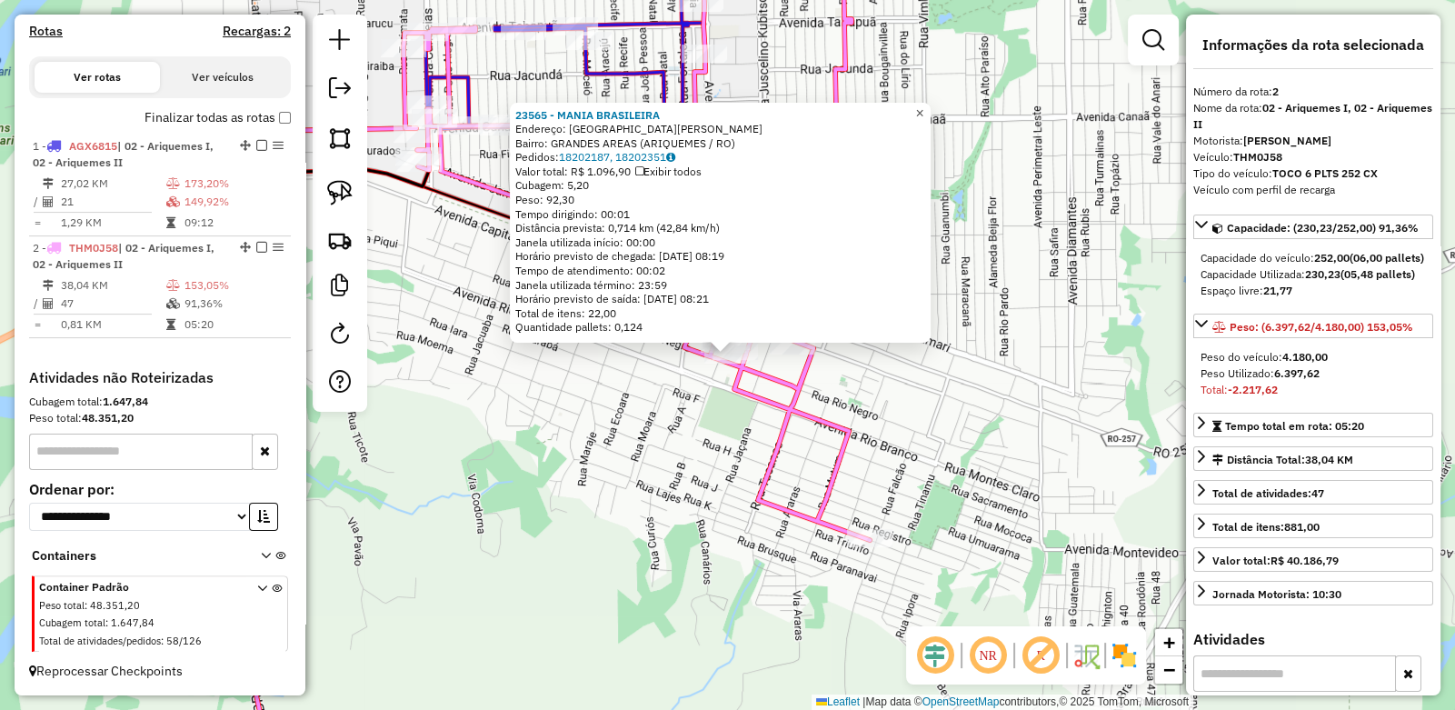
click at [931, 115] on link "×" at bounding box center [920, 114] width 22 height 22
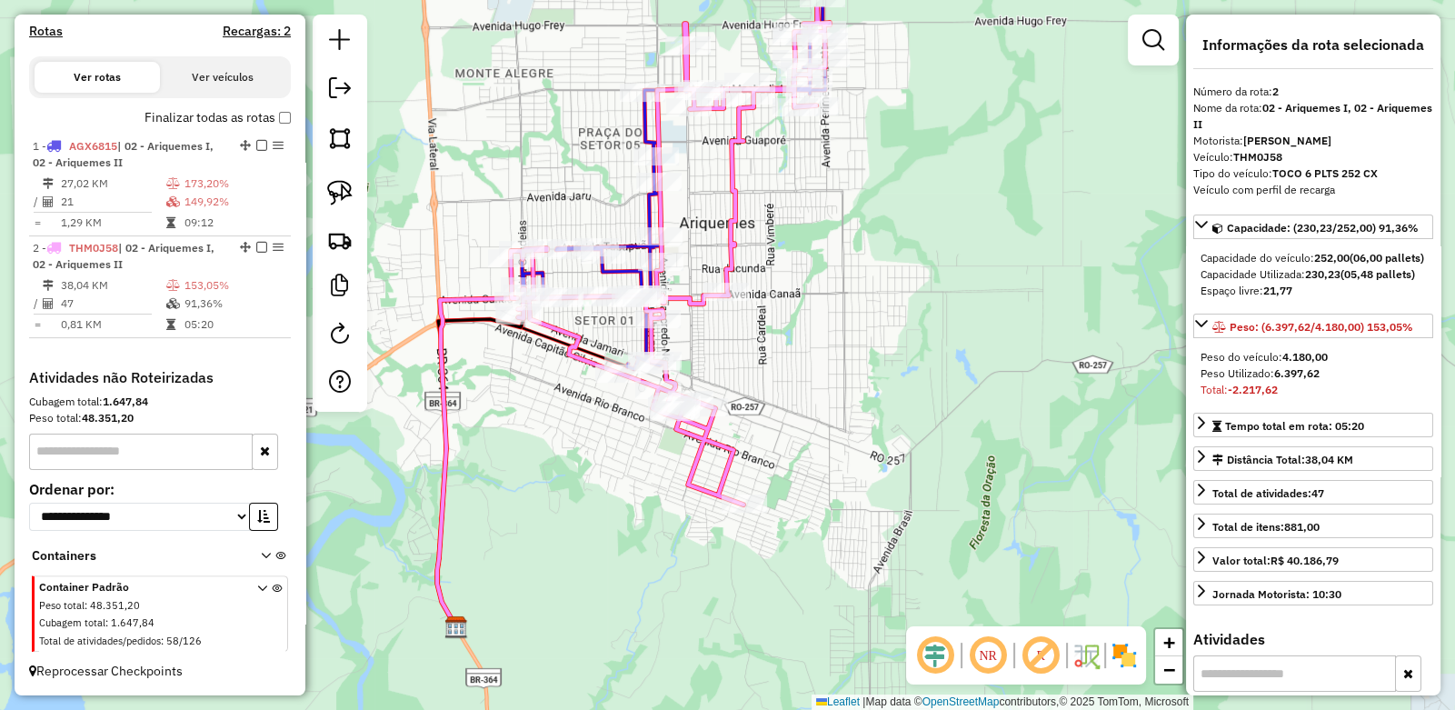
drag, startPoint x: 623, startPoint y: 277, endPoint x: 610, endPoint y: 471, distance: 194.0
click at [610, 471] on div "Janela de atendimento Grade de atendimento Capacidade Transportadoras Veículos …" at bounding box center [727, 355] width 1455 height 710
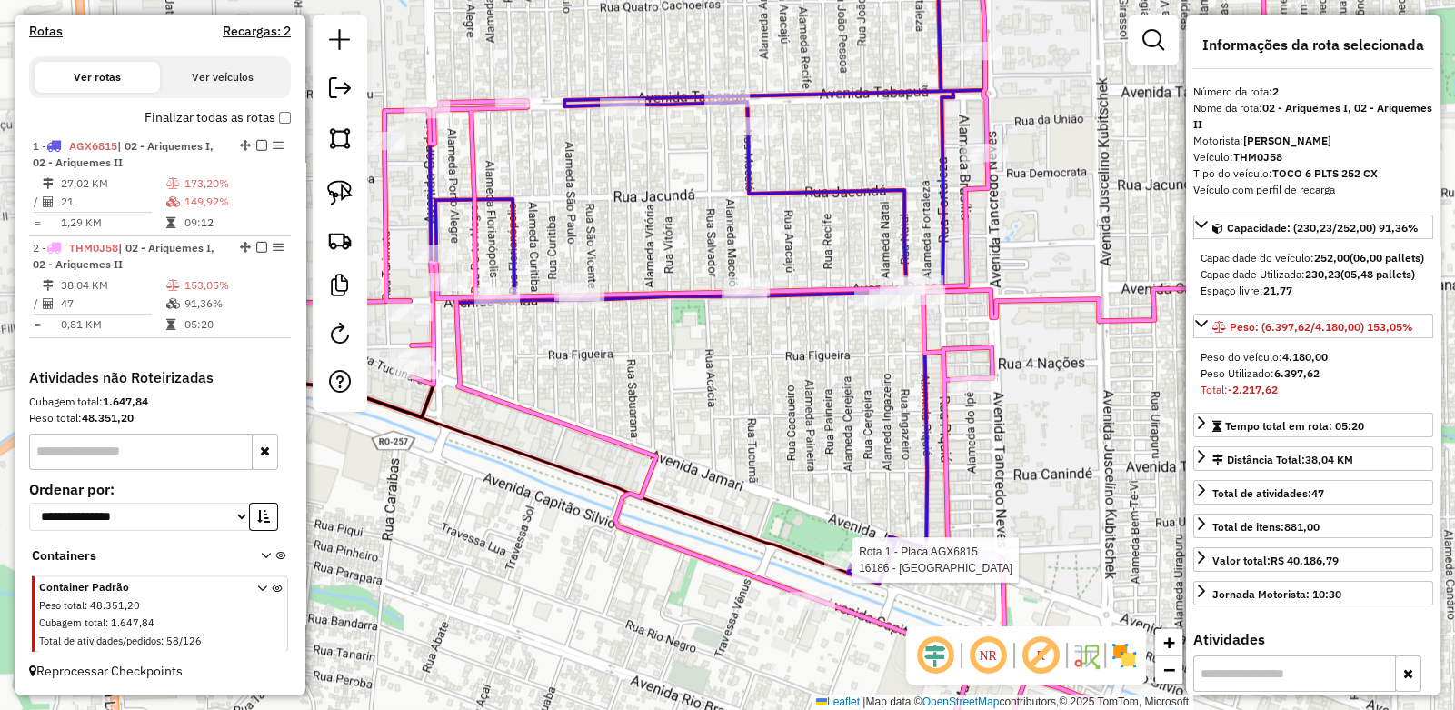
drag, startPoint x: 554, startPoint y: 398, endPoint x: 901, endPoint y: 410, distance: 347.4
click at [924, 407] on div "Rota 1 - Placa AGX6815 16186 - BRASIL AMERICA Janela de atendimento Grade de at…" at bounding box center [727, 355] width 1455 height 710
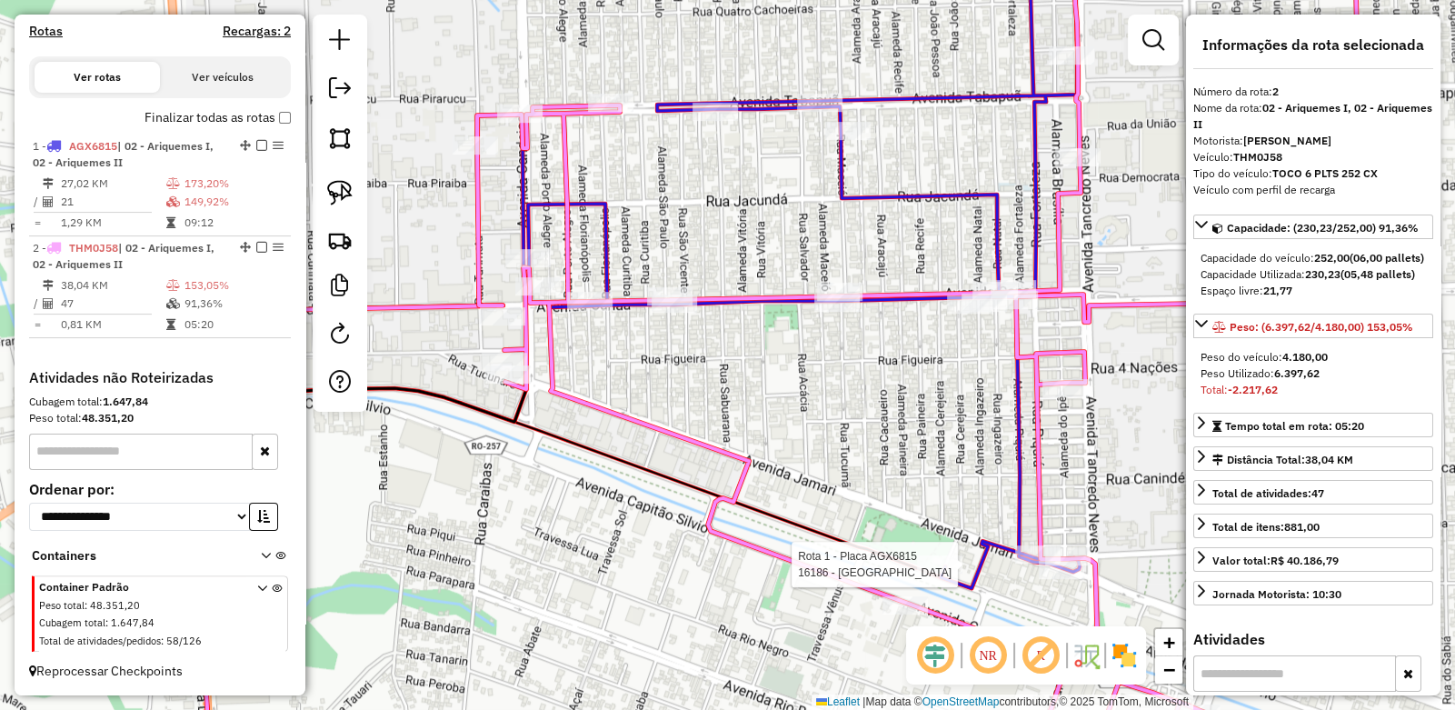
drag, startPoint x: 574, startPoint y: 325, endPoint x: 618, endPoint y: 353, distance: 51.5
click at [618, 353] on div "Rota 1 - Placa AGX6815 16186 - BRASIL AMERICA Janela de atendimento Grade de at…" at bounding box center [727, 355] width 1455 height 710
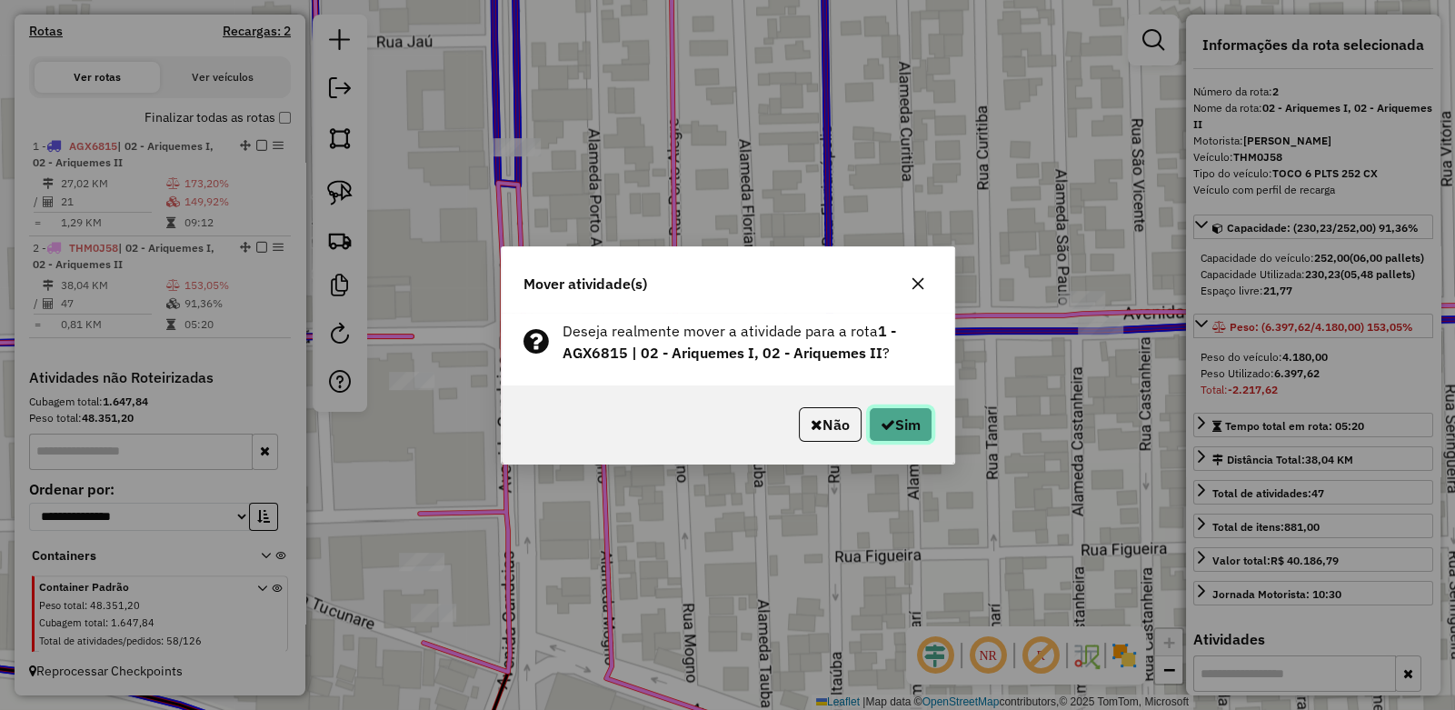
click at [925, 429] on button "Sim" at bounding box center [901, 424] width 64 height 35
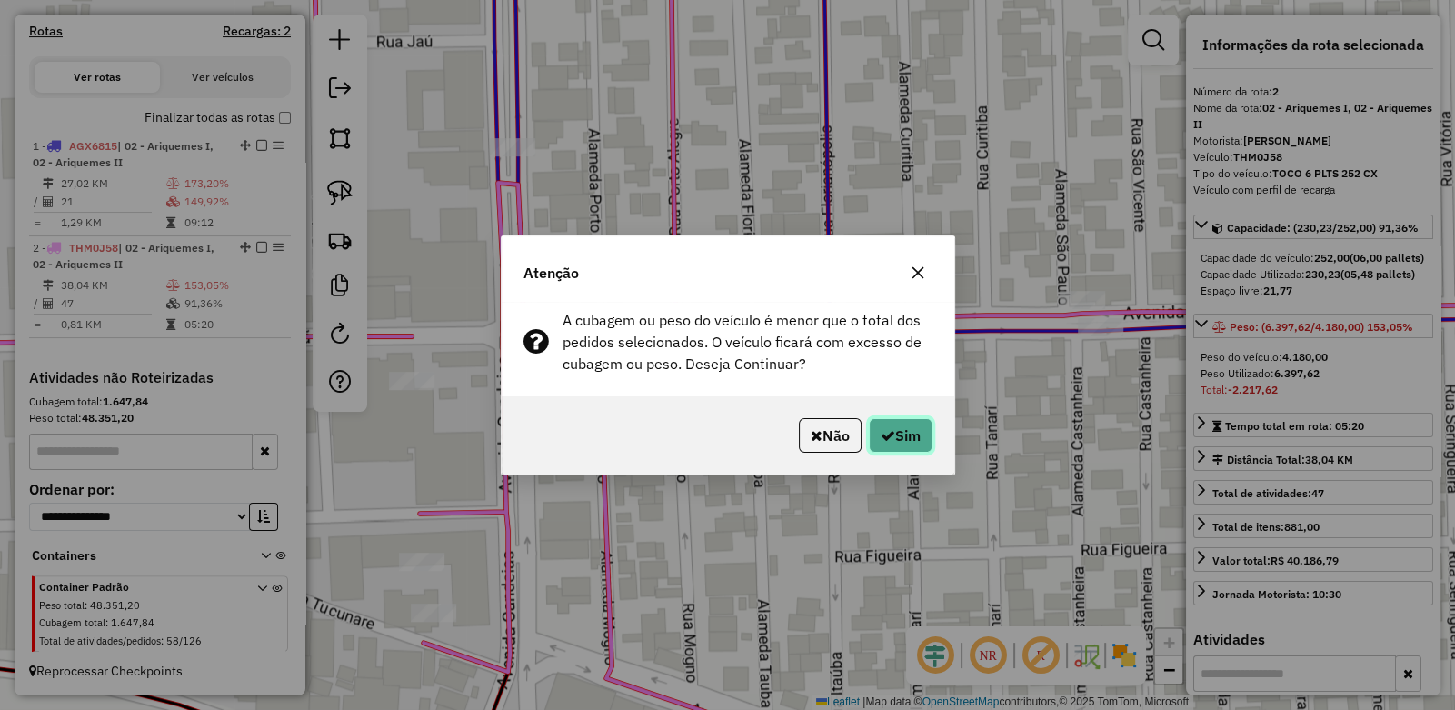
click at [914, 430] on button "Sim" at bounding box center [901, 435] width 64 height 35
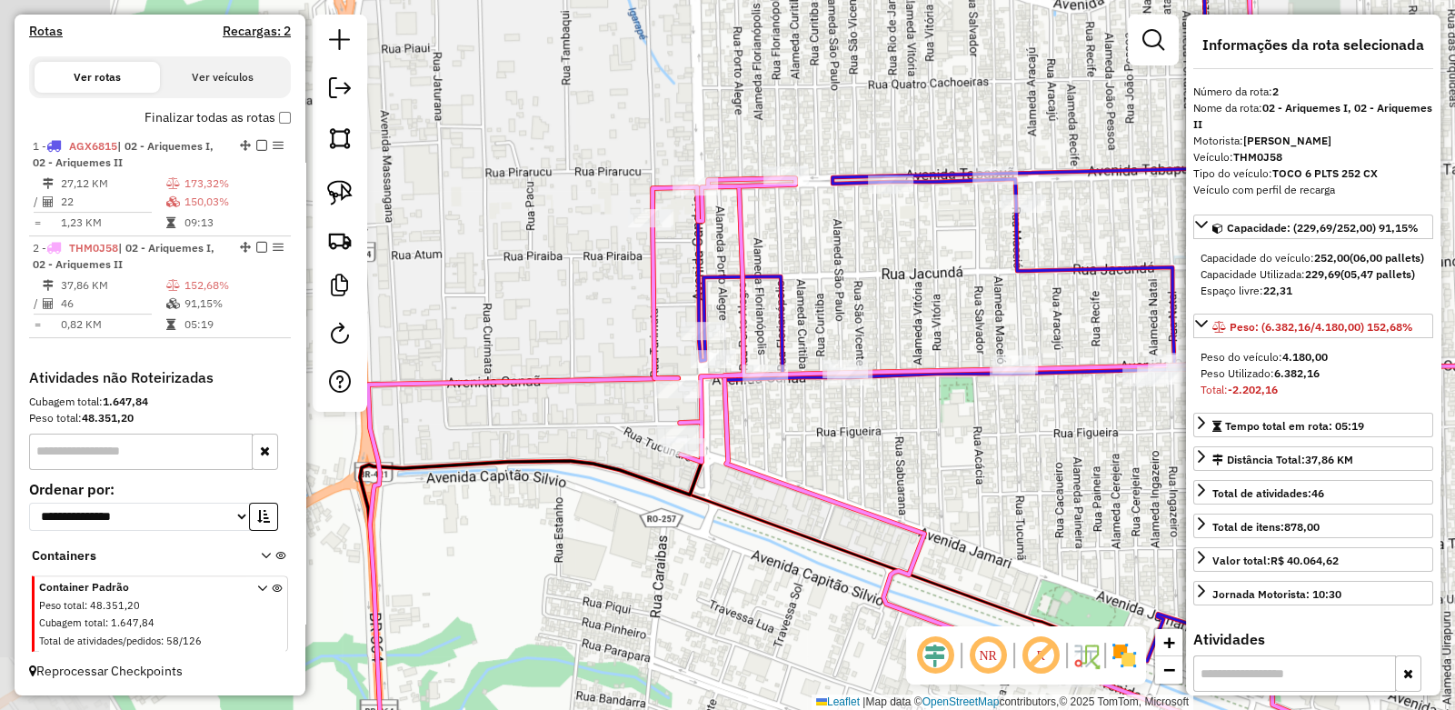
drag, startPoint x: 949, startPoint y: 440, endPoint x: 814, endPoint y: 405, distance: 139.8
click at [814, 405] on div "Janela de atendimento Grade de atendimento Capacidade Transportadoras Veículos …" at bounding box center [727, 355] width 1455 height 710
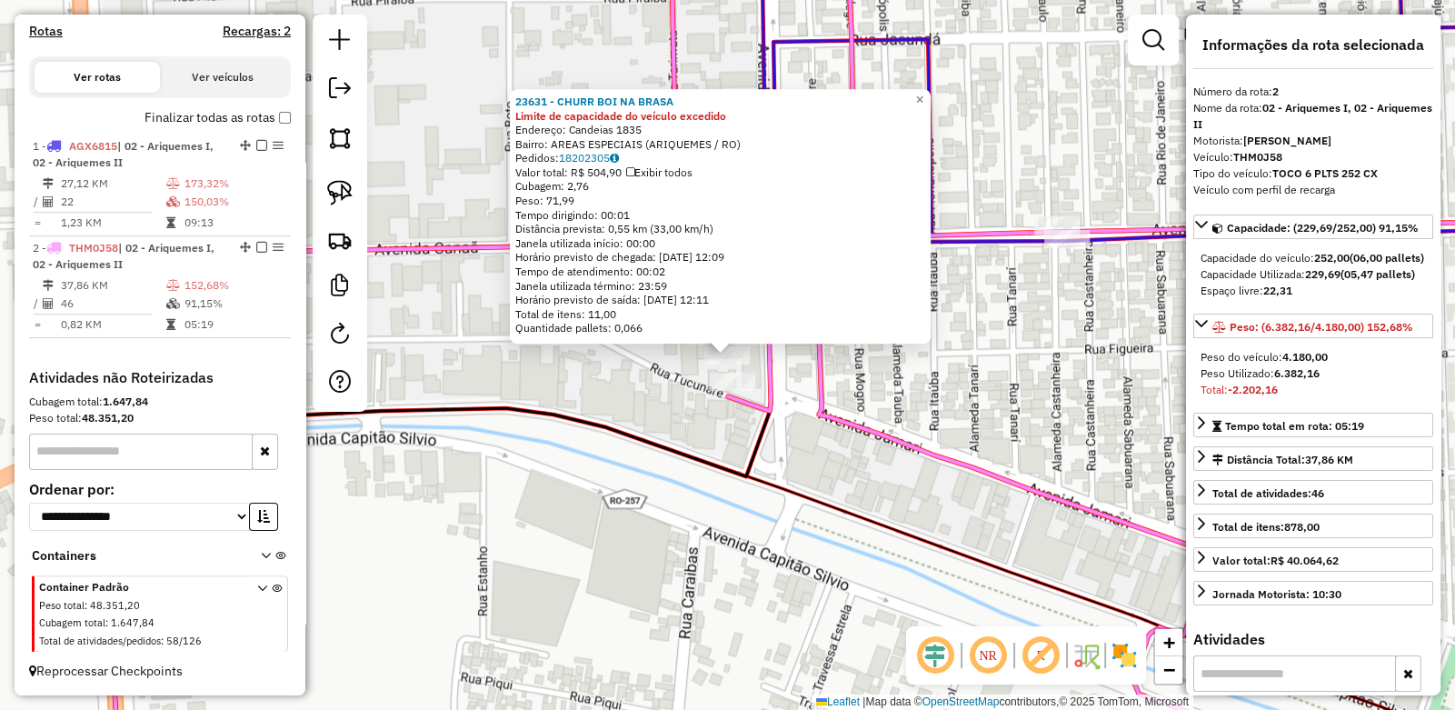
click at [1277, 380] on strong "6.382,16" at bounding box center [1296, 373] width 45 height 14
click at [778, 375] on icon at bounding box center [1136, 355] width 930 height 852
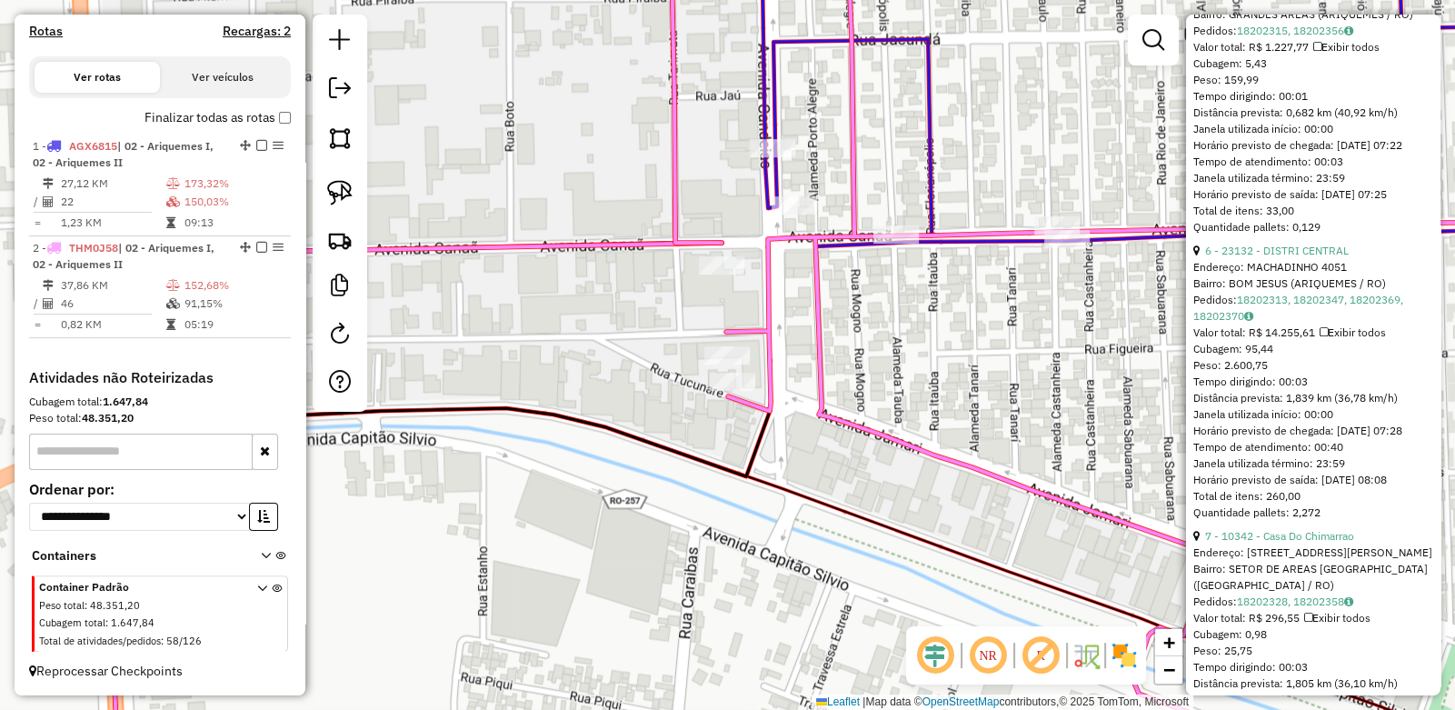
scroll to position [1909, 0]
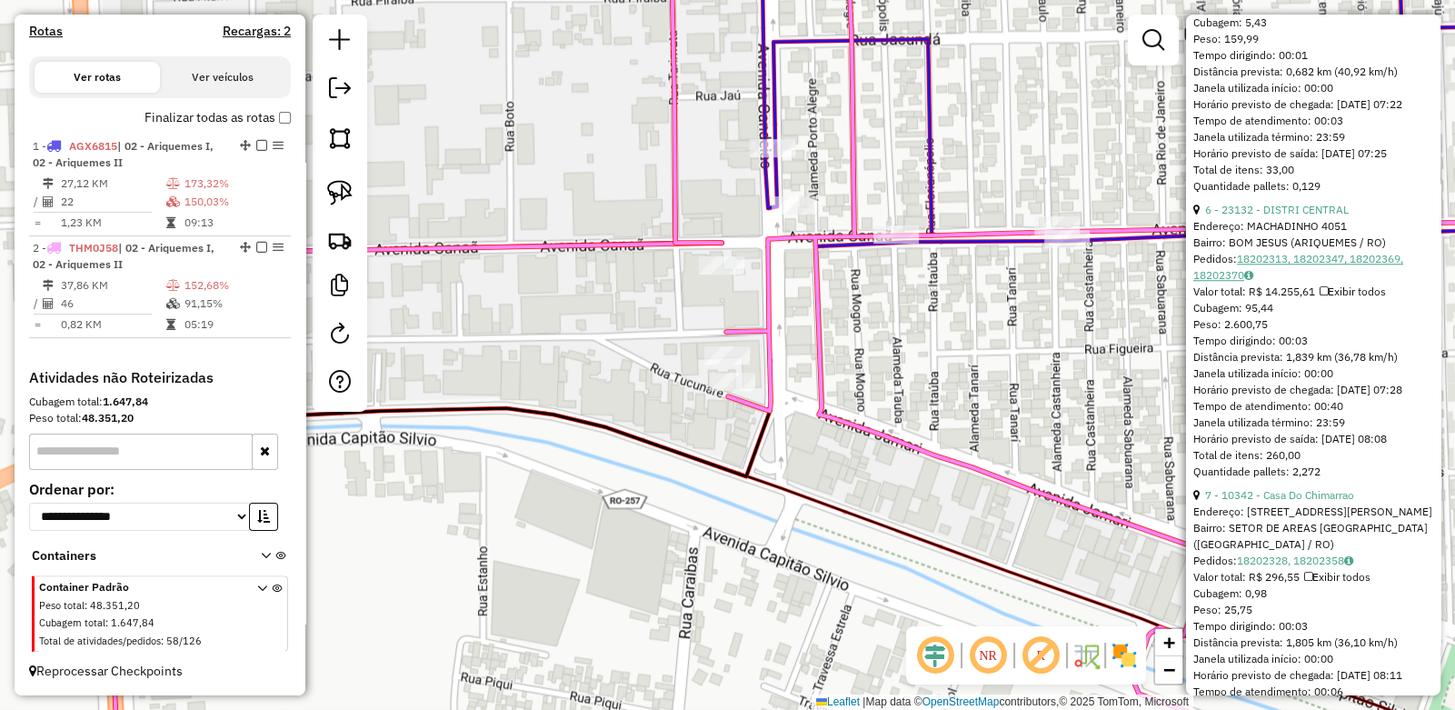
click at [1266, 282] on link "18202313, 18202347, 18202369, 18202370" at bounding box center [1299, 267] width 210 height 30
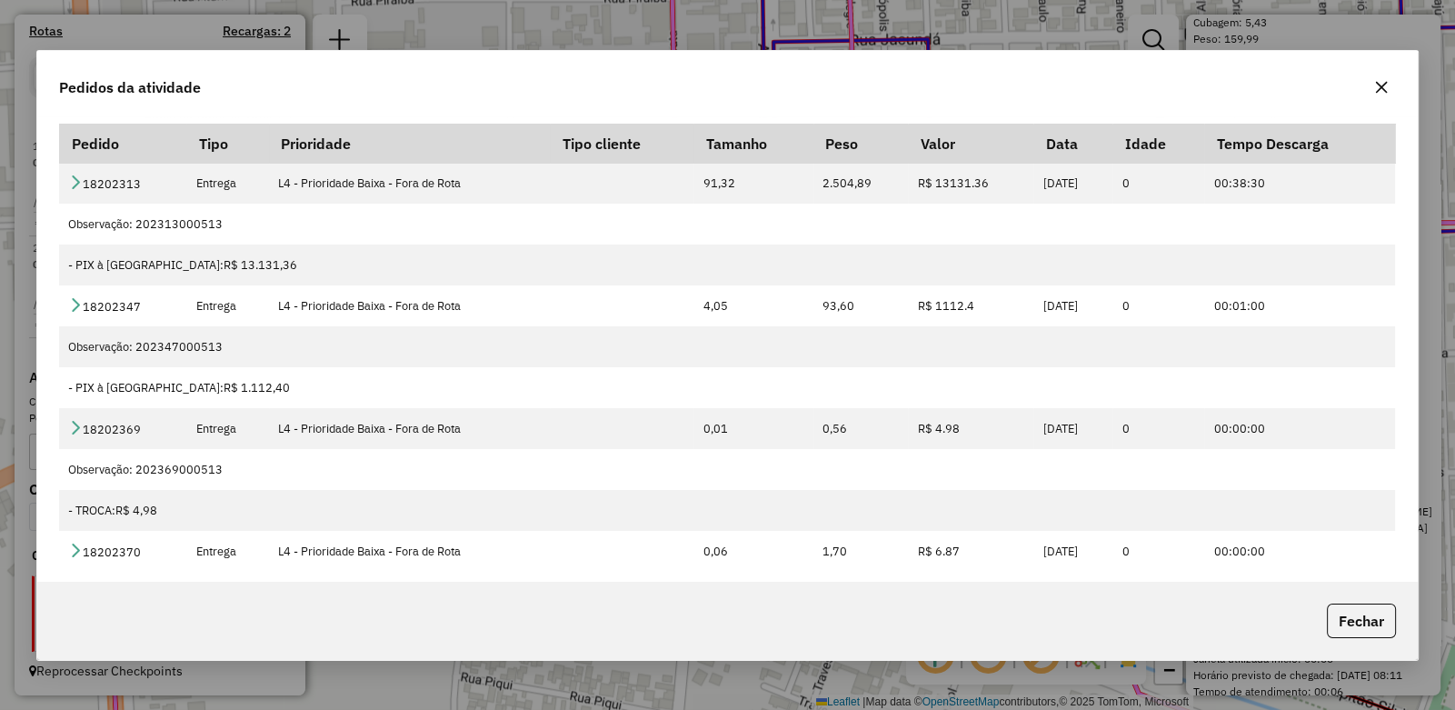
click at [1383, 88] on icon "button" at bounding box center [1382, 87] width 12 height 12
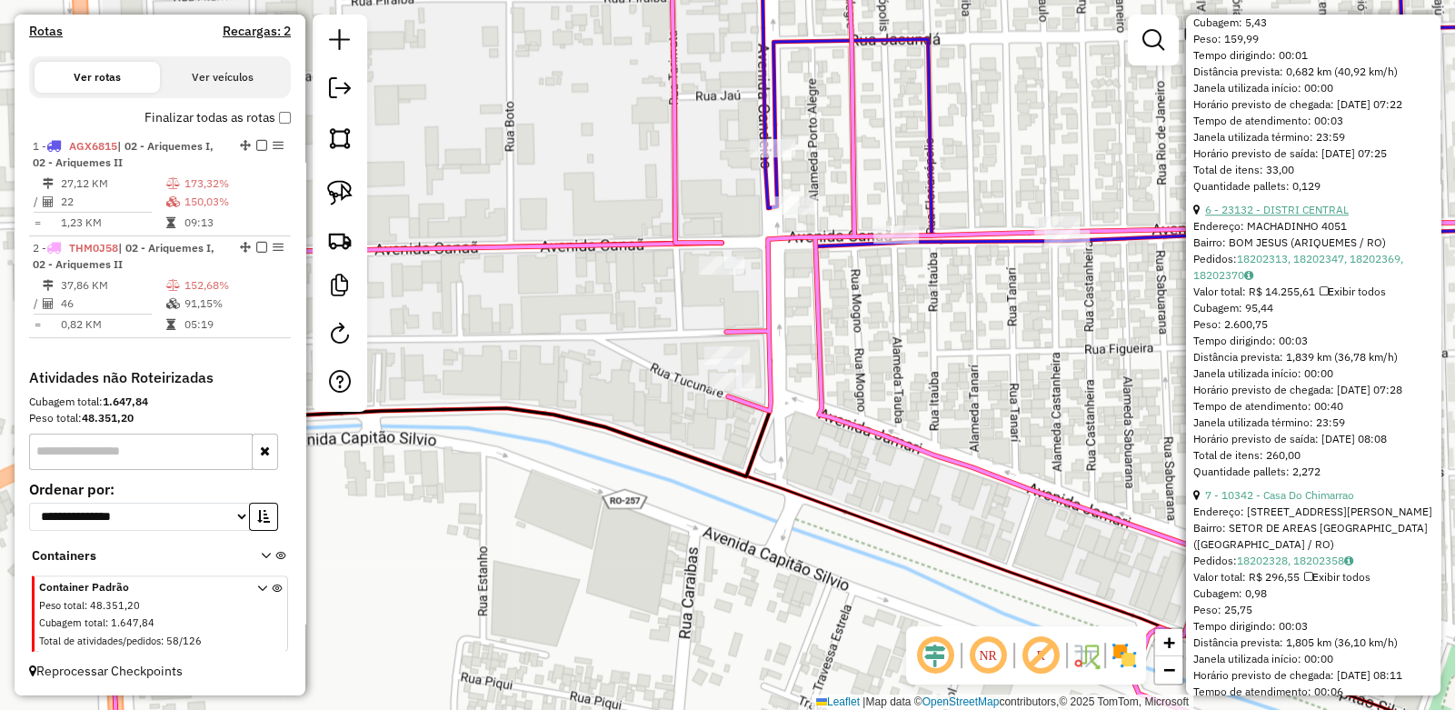
click at [1243, 216] on link "6 - 23132 - DISTRI CENTRAL" at bounding box center [1277, 210] width 144 height 14
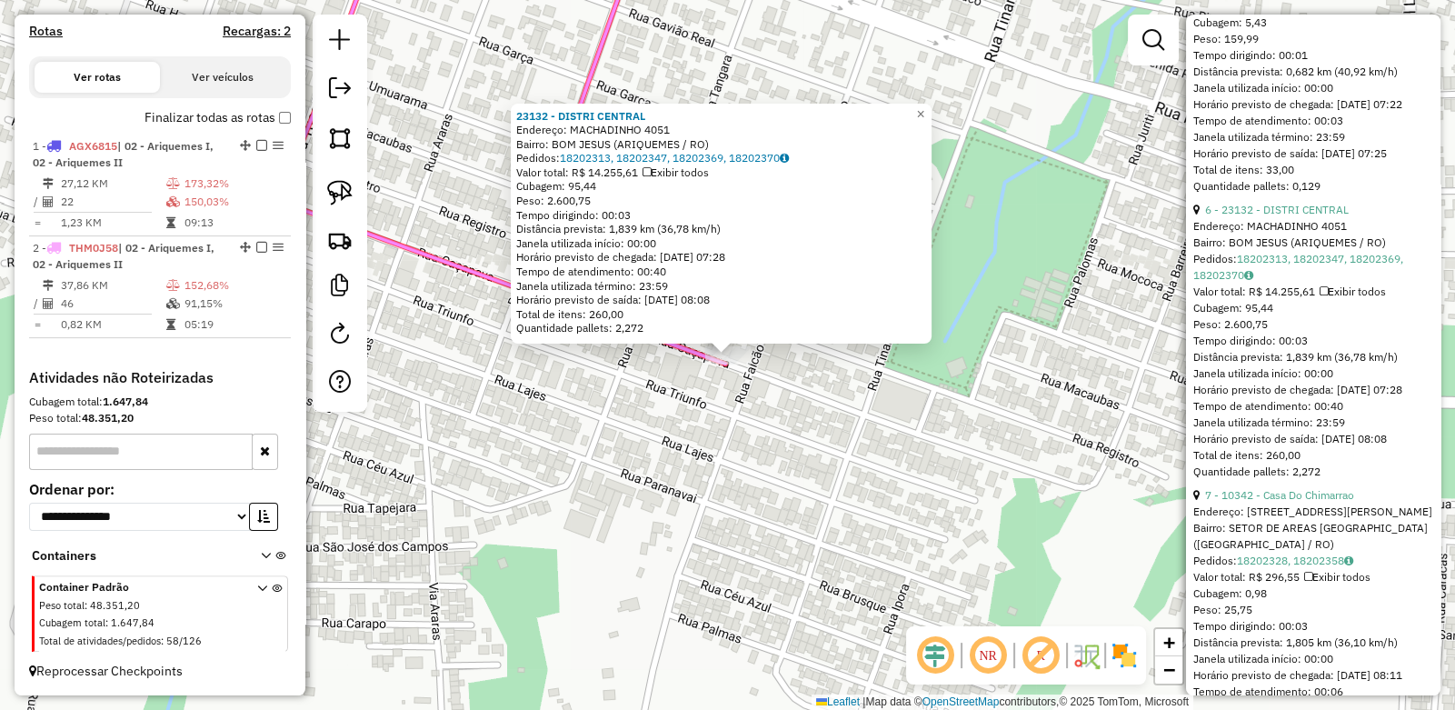
click at [780, 395] on div "Rota 2 - Placa THM0J58 23132 - DISTRI CENTRAL 23132 - DISTRI CENTRAL Endereço: …" at bounding box center [727, 355] width 1455 height 710
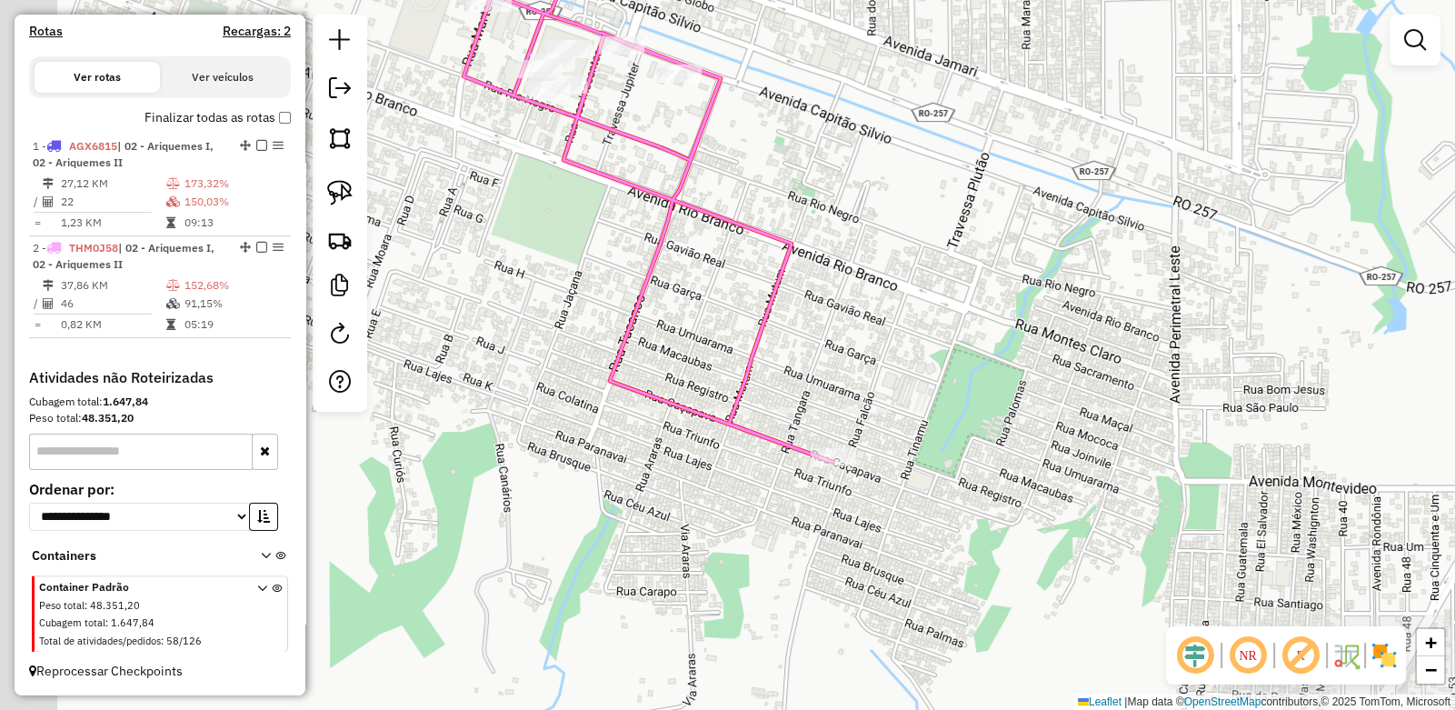
drag, startPoint x: 533, startPoint y: 385, endPoint x: 664, endPoint y: 453, distance: 147.6
click at [664, 453] on div "Janela de atendimento Grade de atendimento Capacidade Transportadoras Veículos …" at bounding box center [727, 355] width 1455 height 710
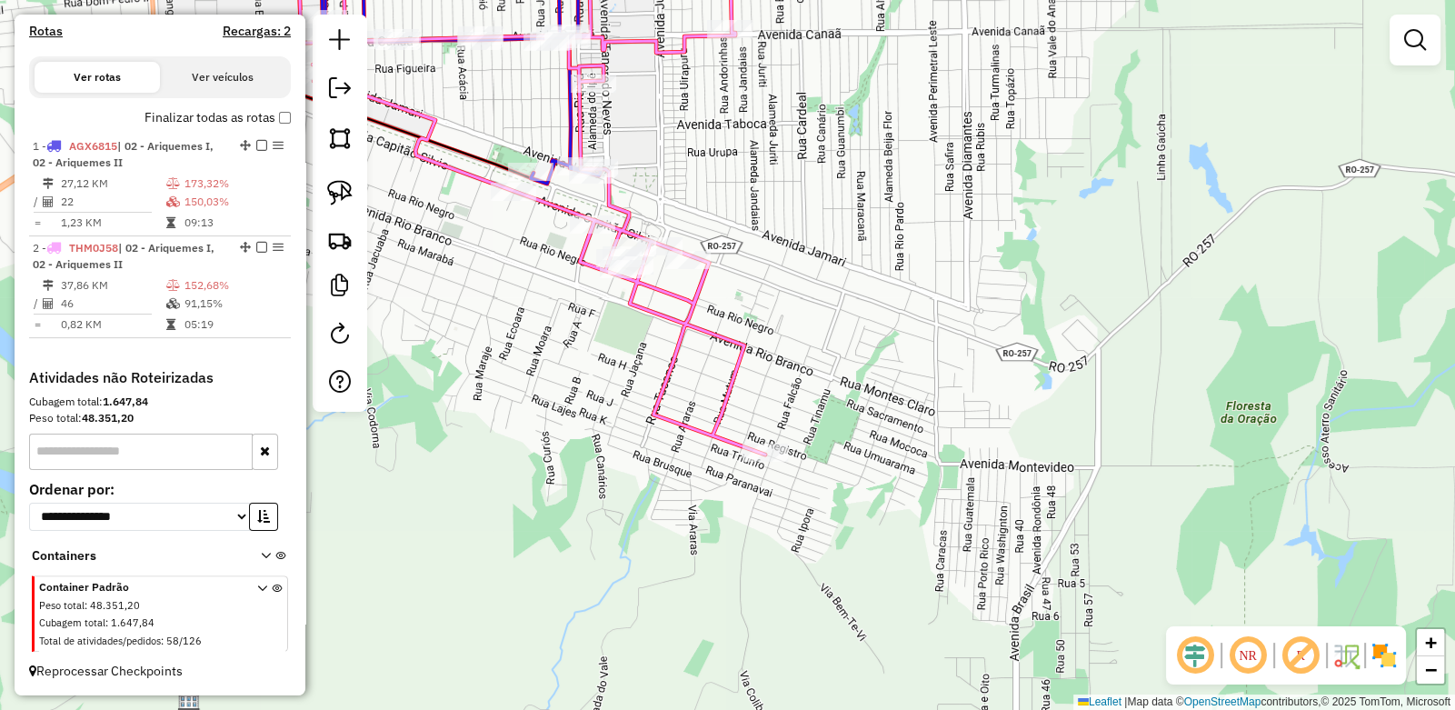
drag, startPoint x: 627, startPoint y: 330, endPoint x: 632, endPoint y: 413, distance: 82.8
click at [632, 412] on div "Janela de atendimento Grade de atendimento Capacidade Transportadoras Veículos …" at bounding box center [727, 355] width 1455 height 710
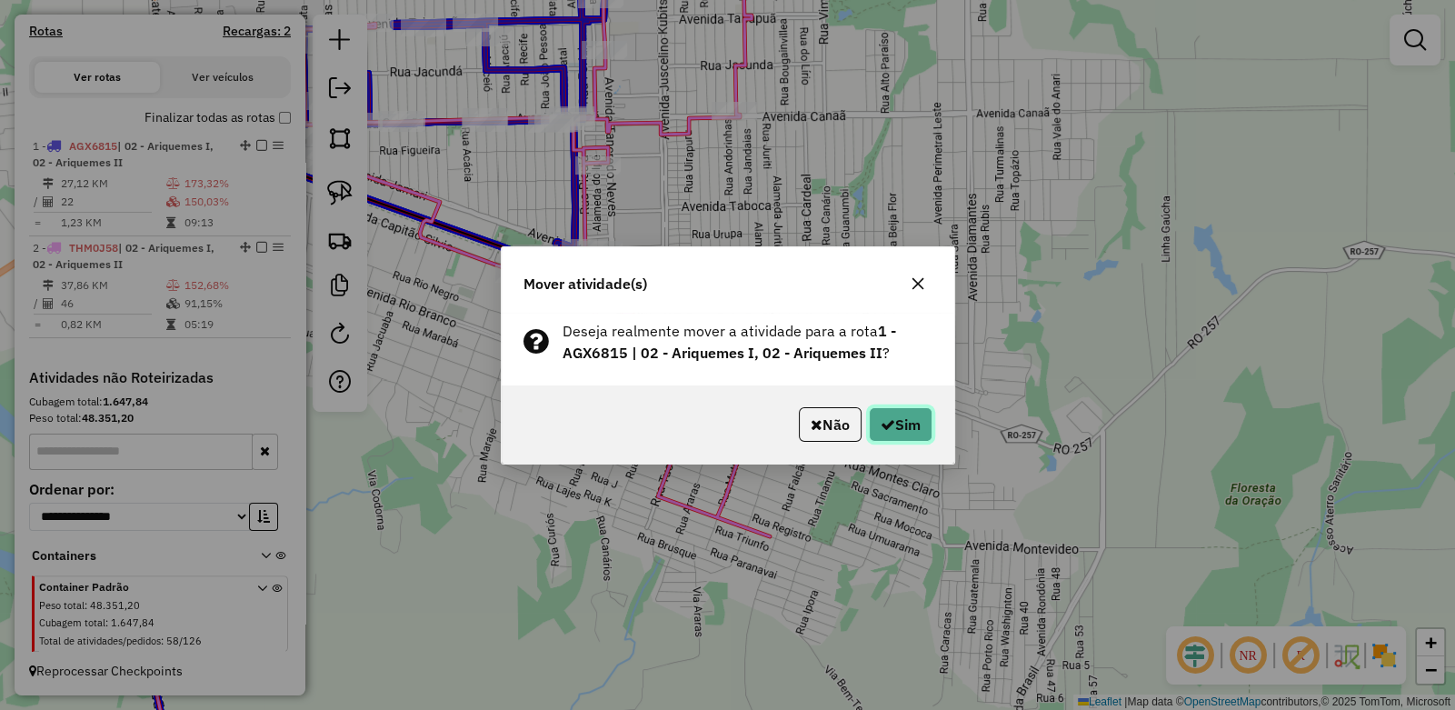
click at [913, 426] on button "Sim" at bounding box center [901, 424] width 64 height 35
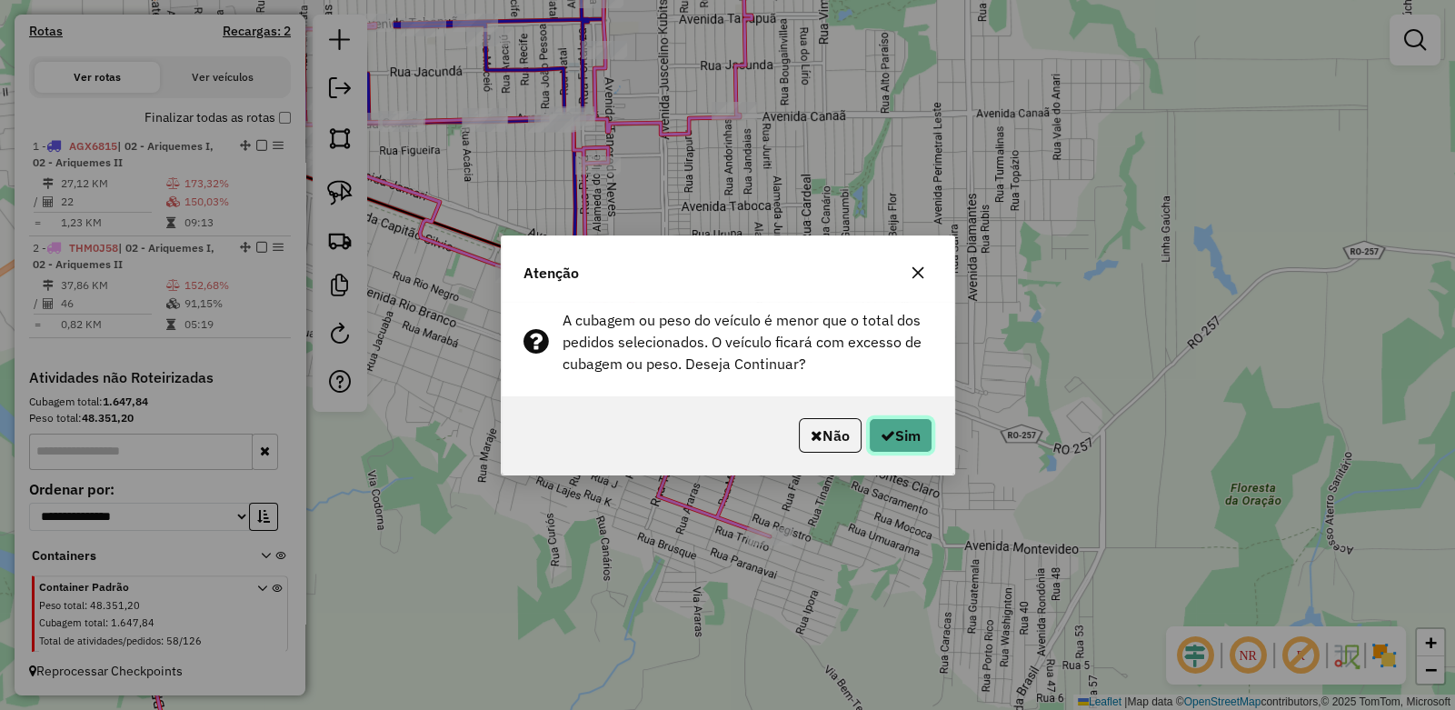
click at [896, 434] on button "Sim" at bounding box center [901, 435] width 64 height 35
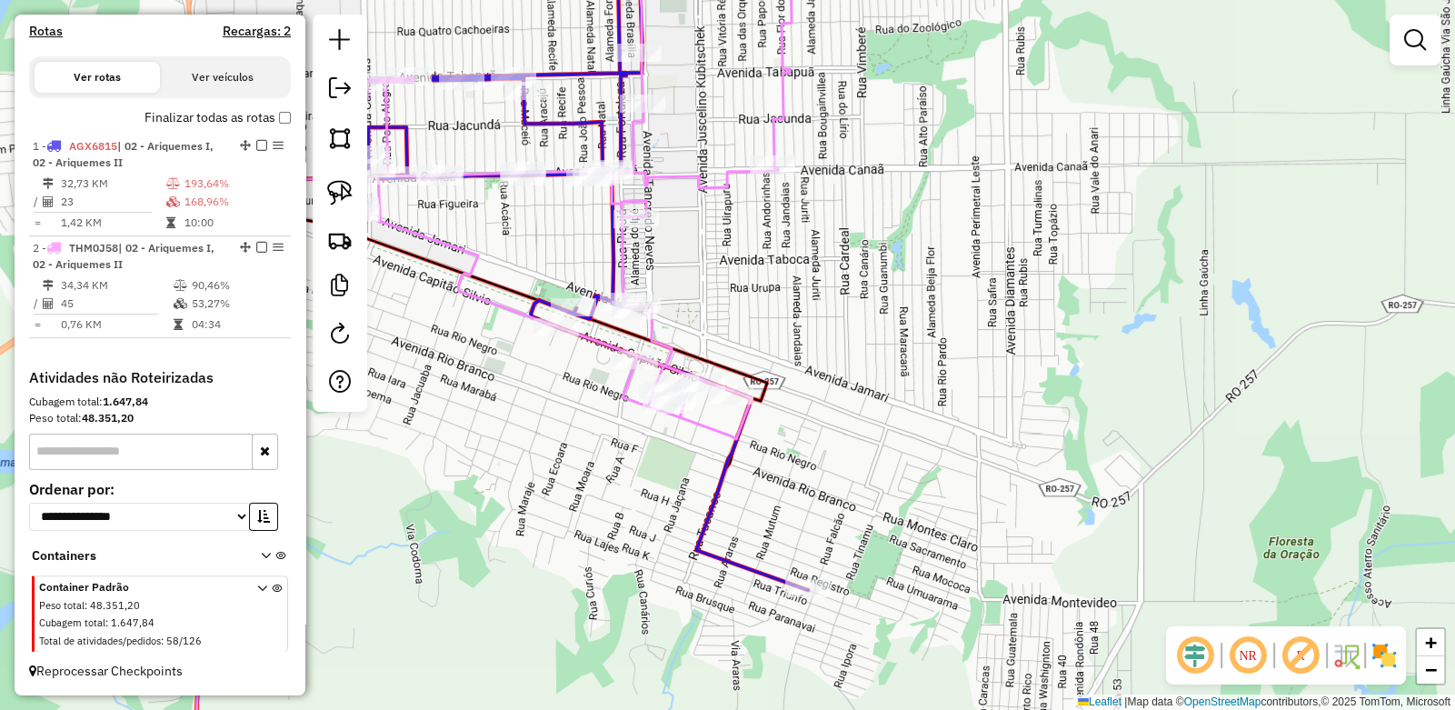
drag, startPoint x: 636, startPoint y: 409, endPoint x: 720, endPoint y: 529, distance: 146.3
click at [720, 529] on div "Janela de atendimento Grade de atendimento Capacidade Transportadoras Veículos …" at bounding box center [727, 355] width 1455 height 710
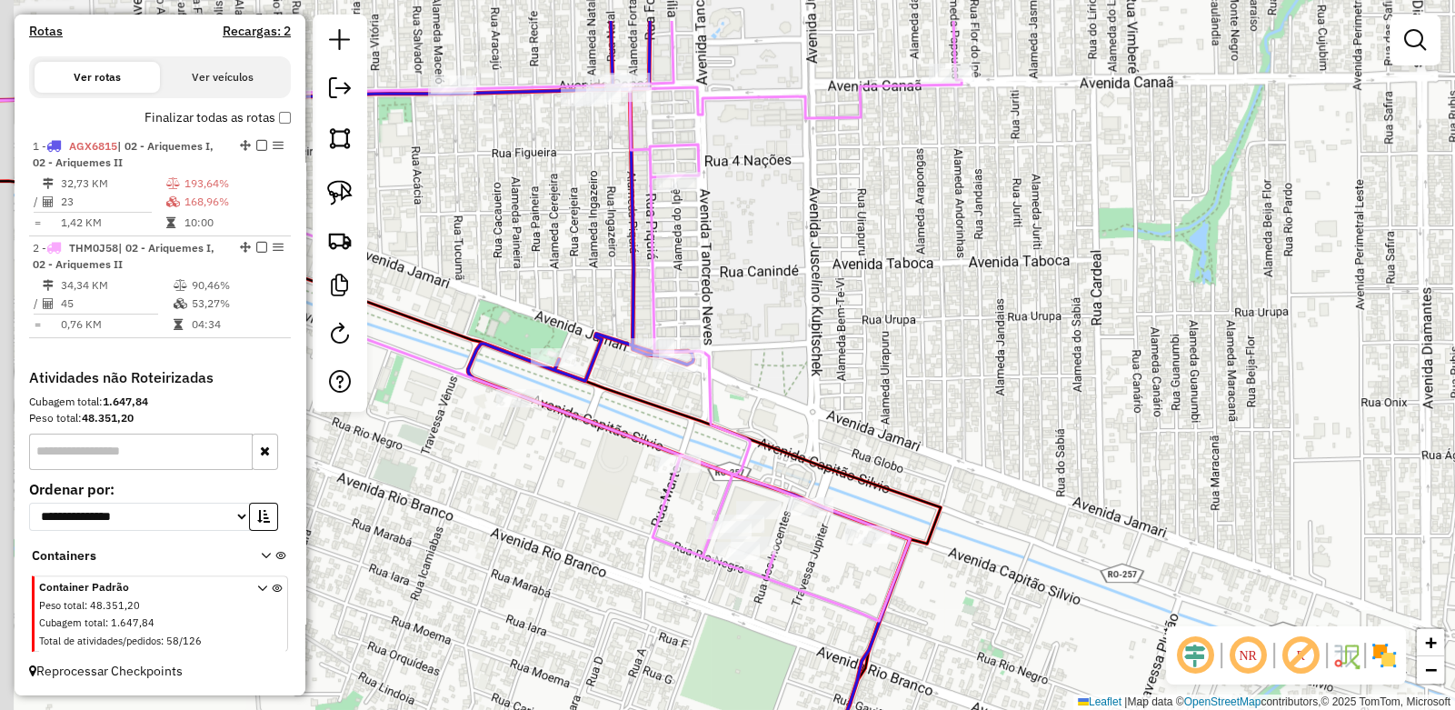
drag, startPoint x: 612, startPoint y: 343, endPoint x: 665, endPoint y: 511, distance: 176.5
click at [665, 511] on icon at bounding box center [527, 321] width 869 height 600
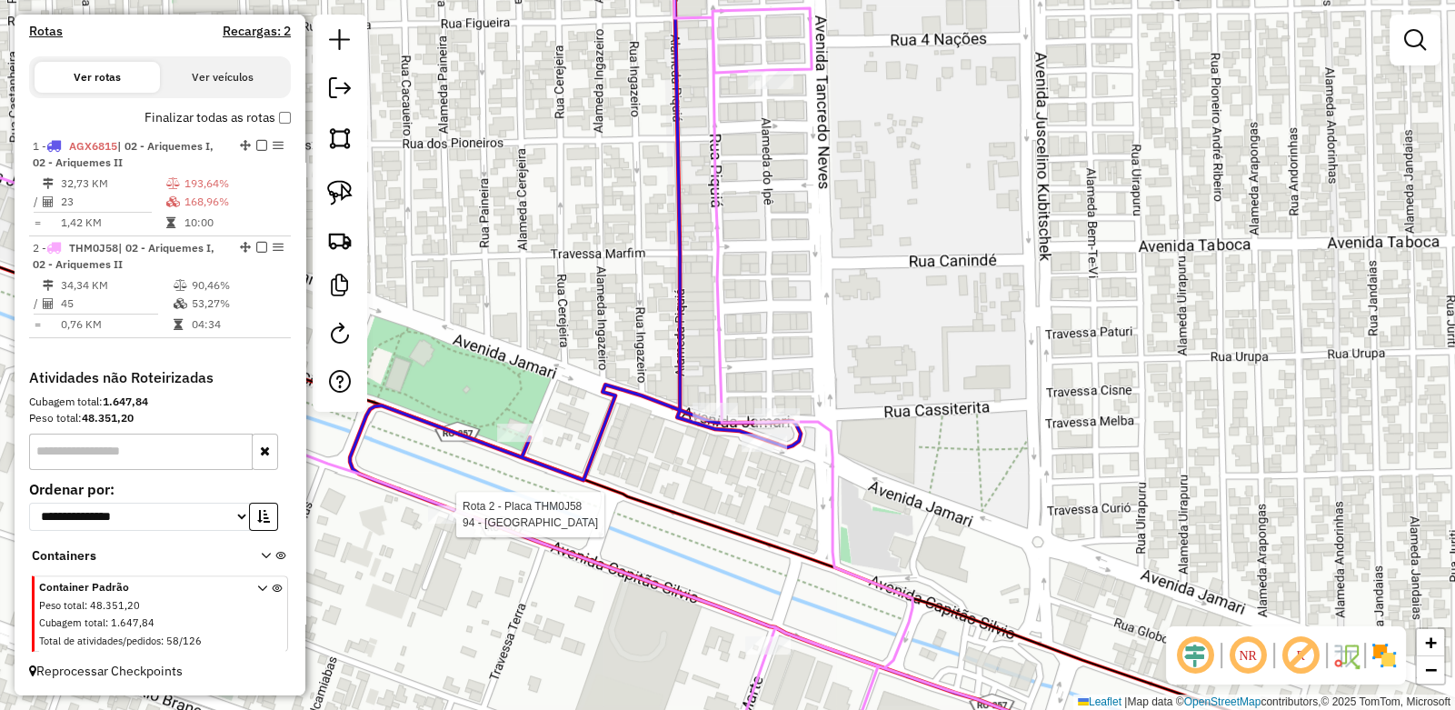
select select "**********"
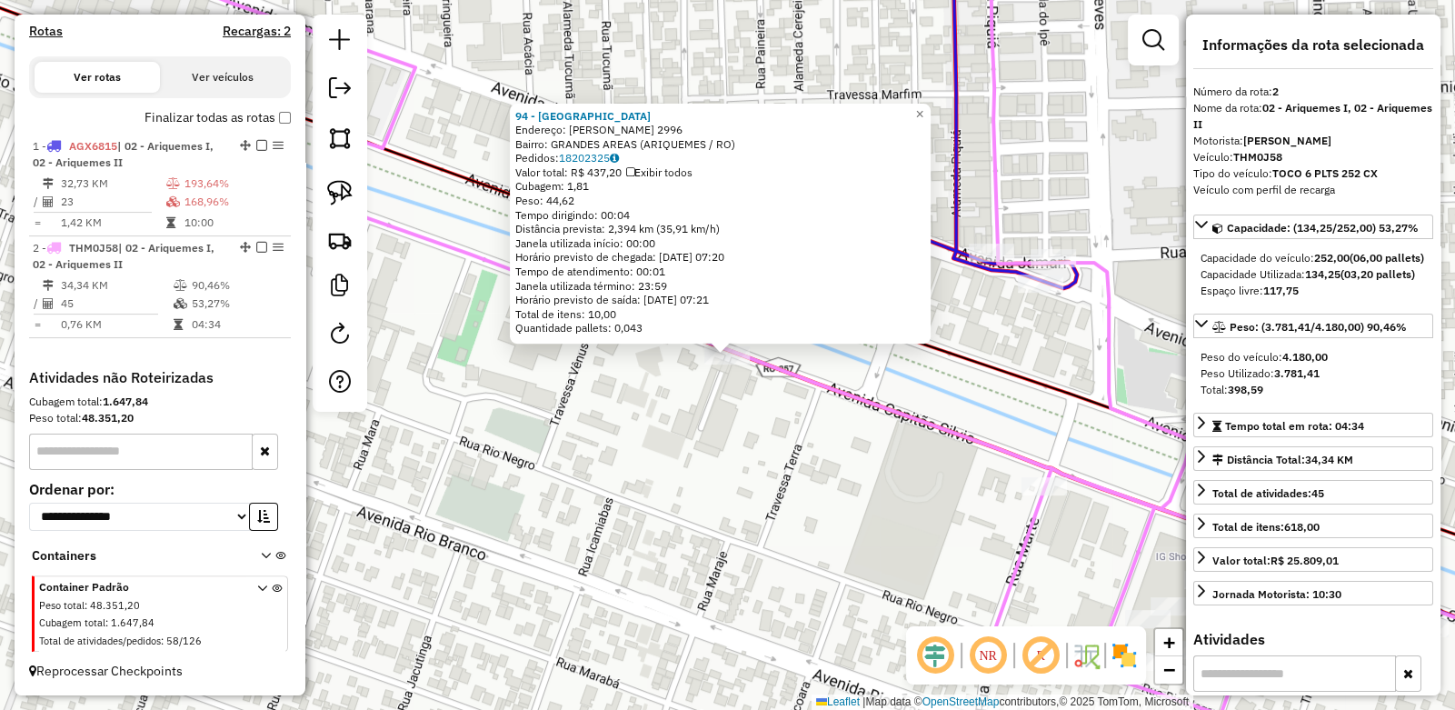
click at [780, 464] on div "94 - AQUARIUS HOTEL Endereço: CAPITaO SILVIO 2996 Bairro: GRANDES AREAS (ARIQUE…" at bounding box center [727, 355] width 1455 height 710
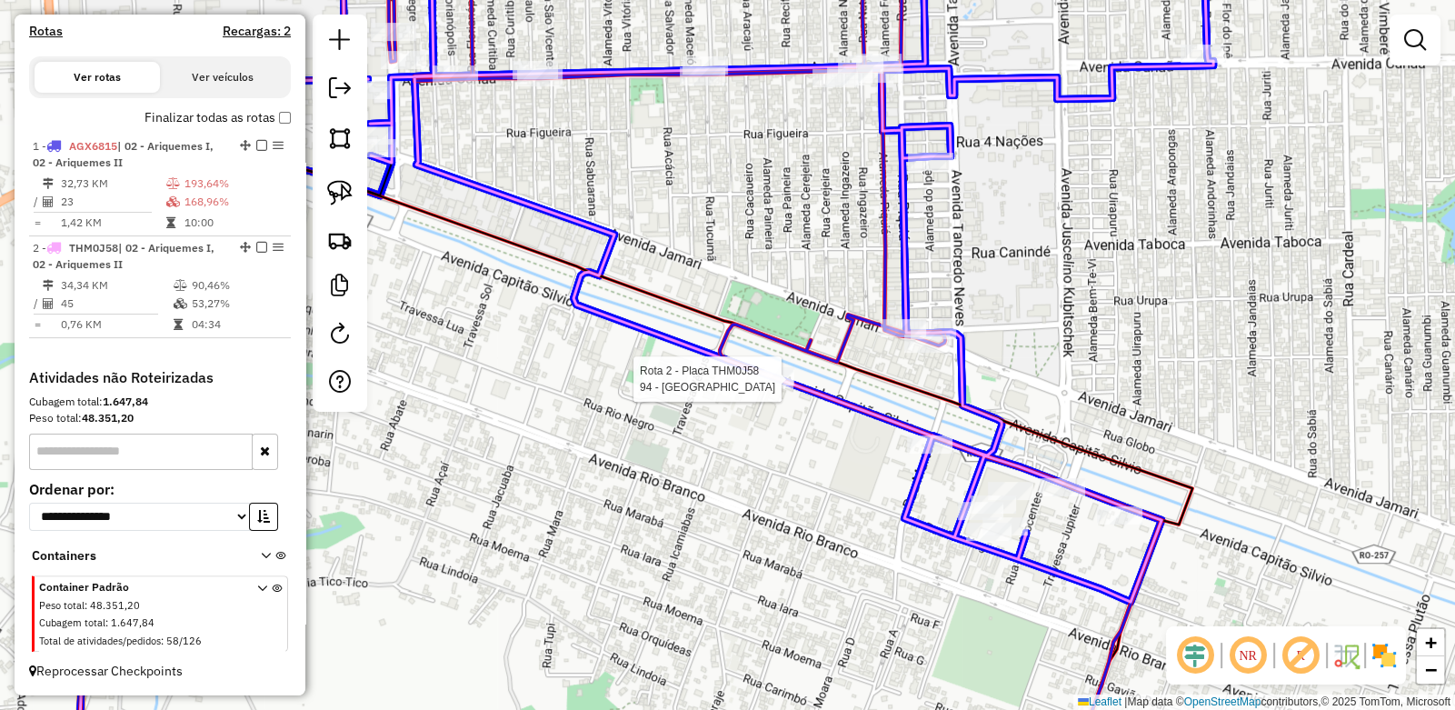
click at [549, 290] on div at bounding box center [549, 290] width 0 height 0
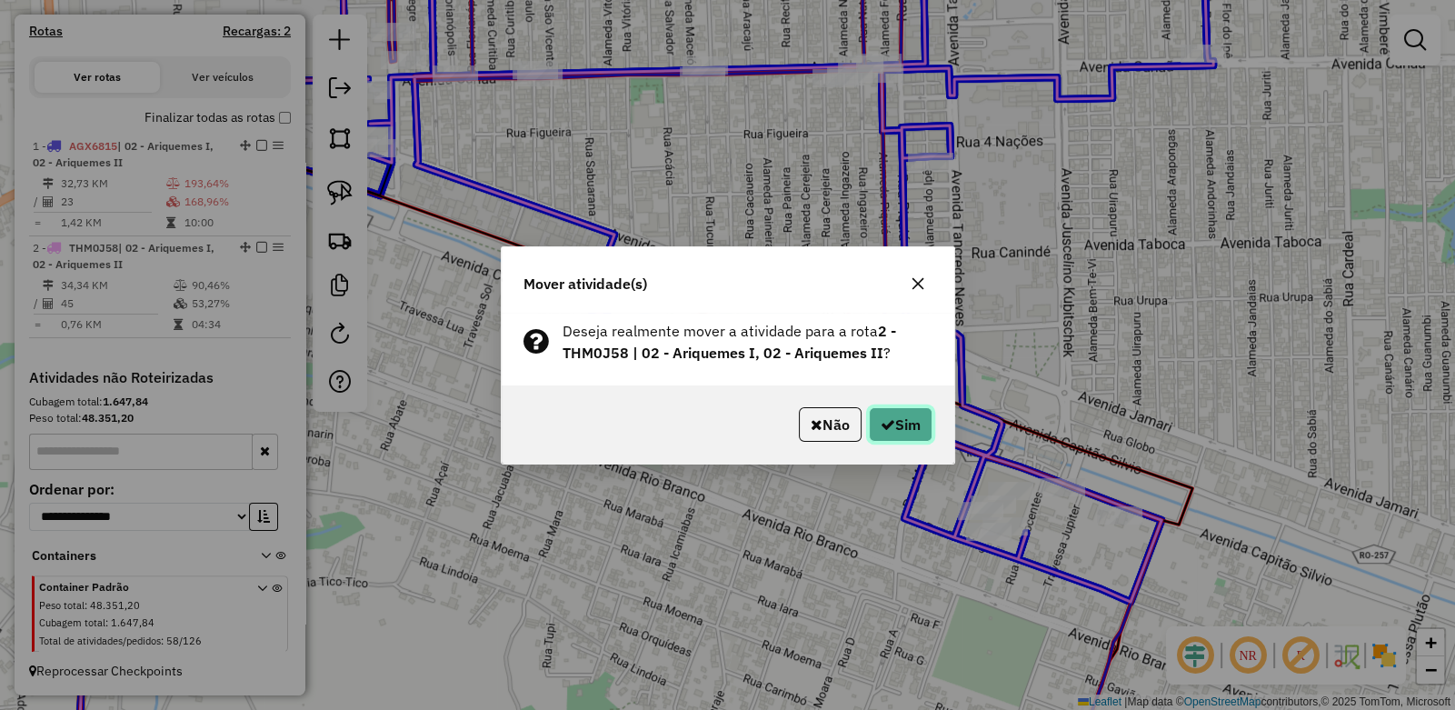
click at [895, 421] on button "Sim" at bounding box center [901, 424] width 64 height 35
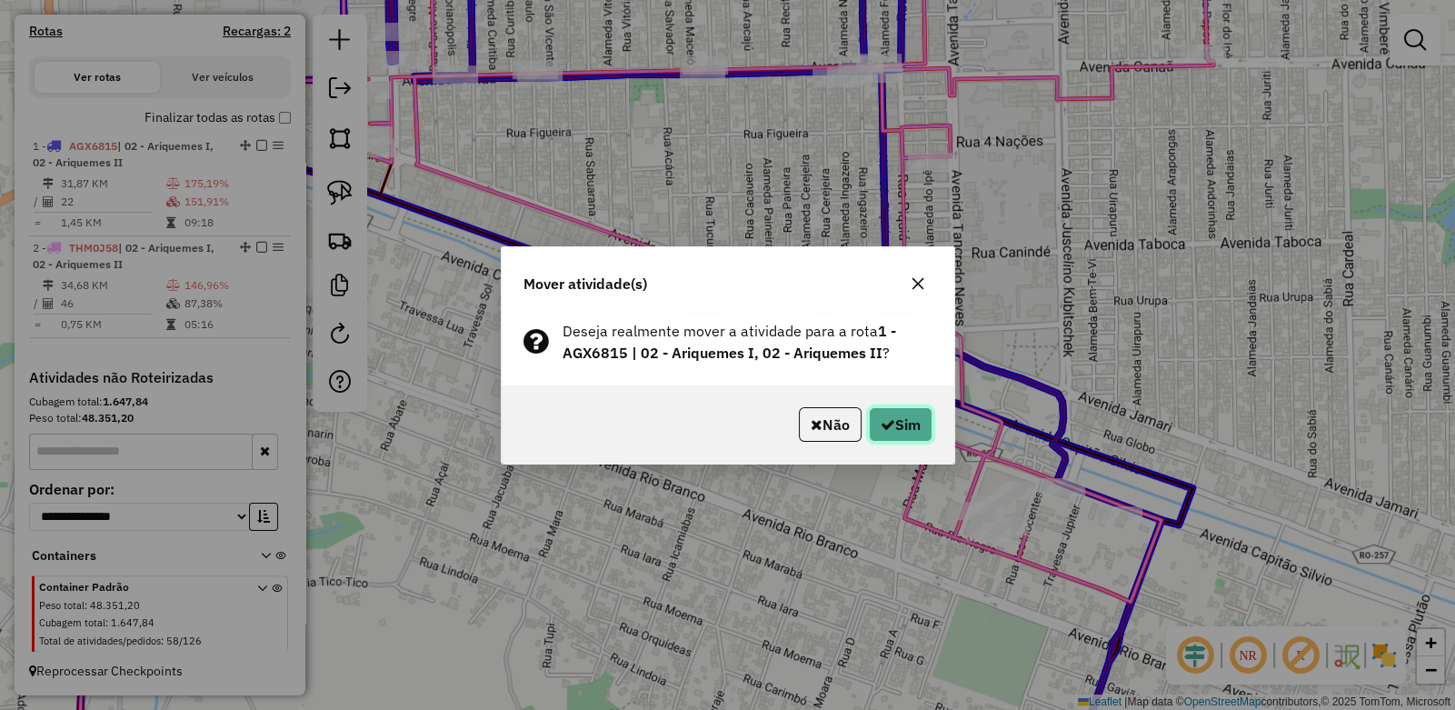
click at [895, 424] on button "Sim" at bounding box center [901, 424] width 64 height 35
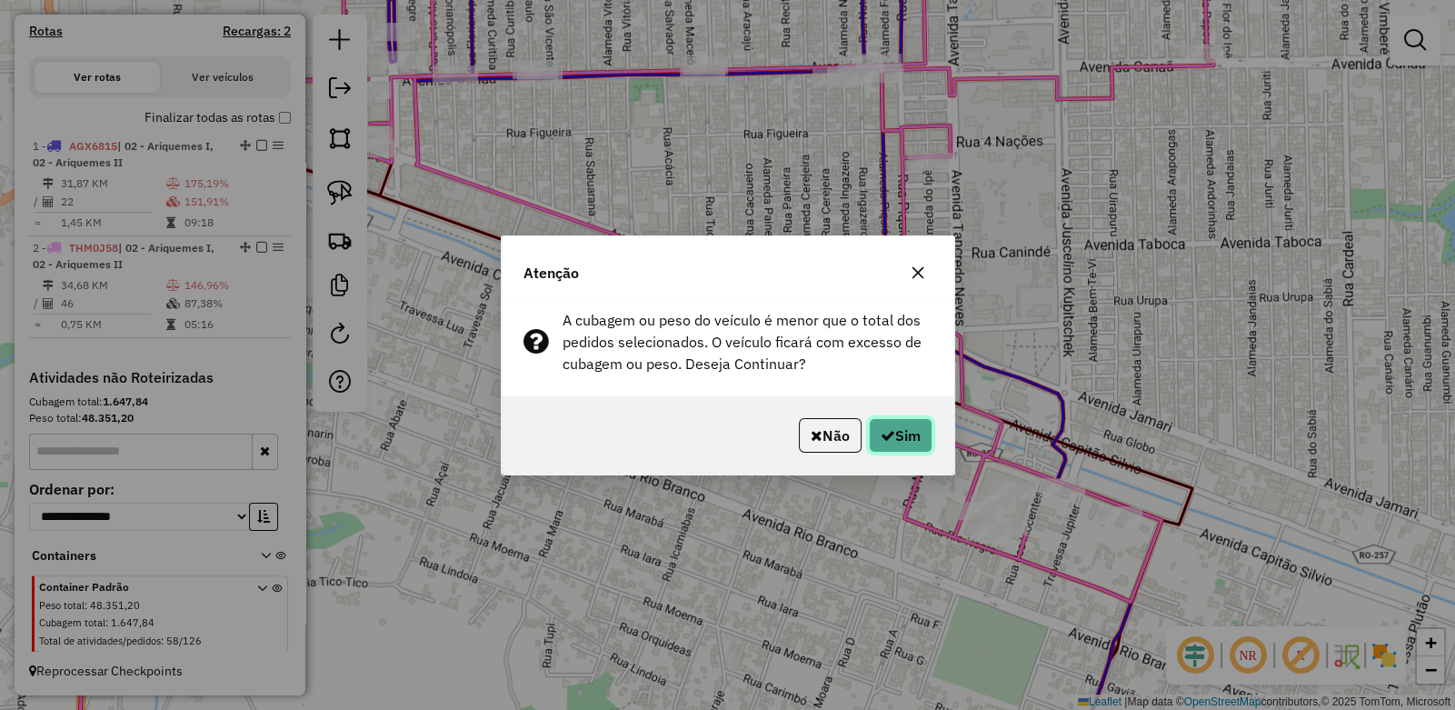
click at [891, 436] on button "Sim" at bounding box center [901, 435] width 64 height 35
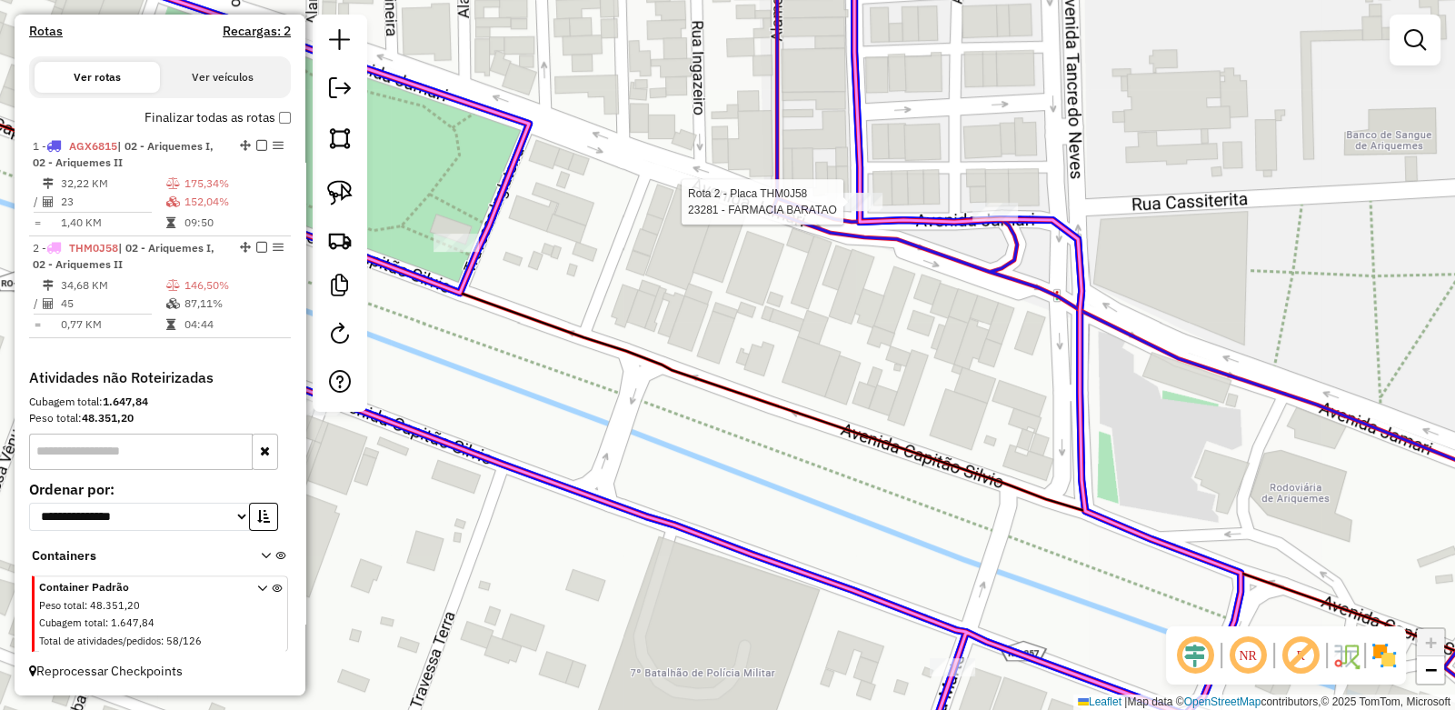
click at [549, 290] on div at bounding box center [549, 290] width 0 height 0
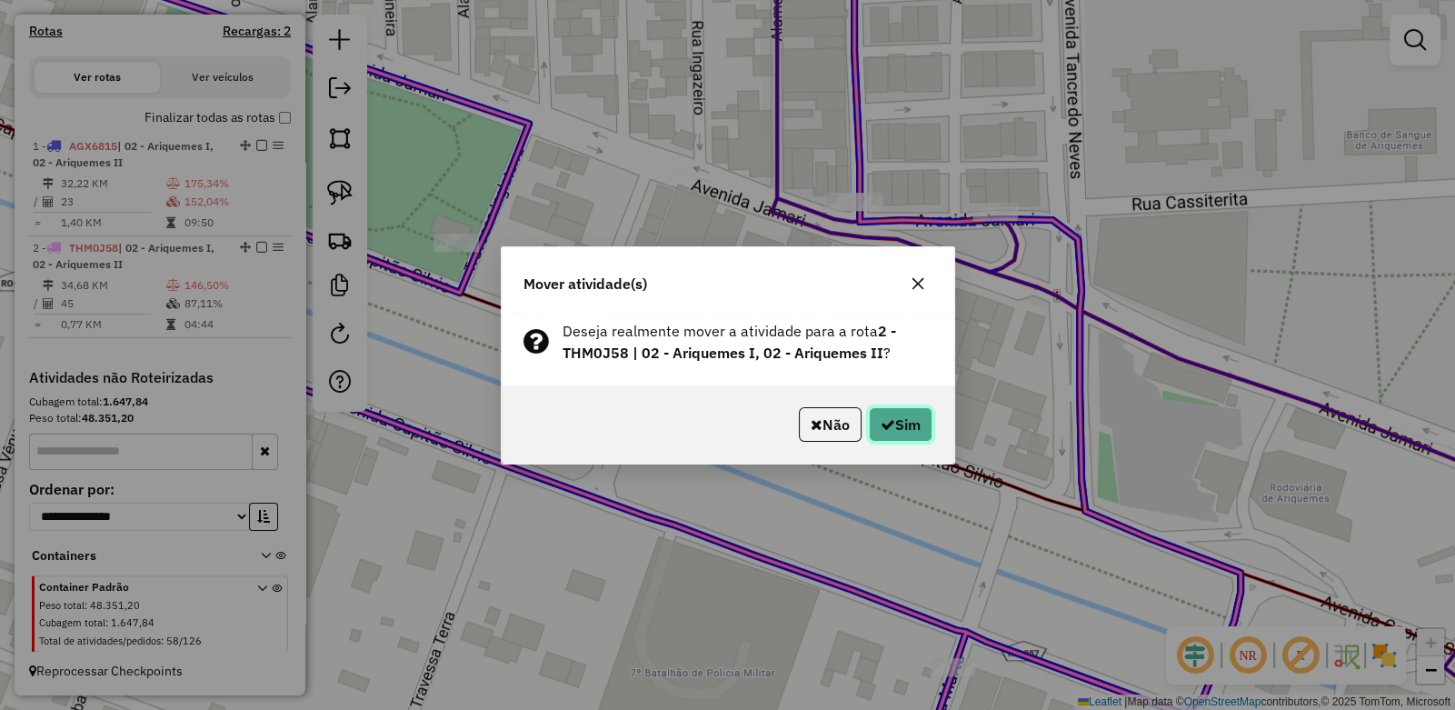
click at [913, 407] on button "Sim" at bounding box center [901, 424] width 64 height 35
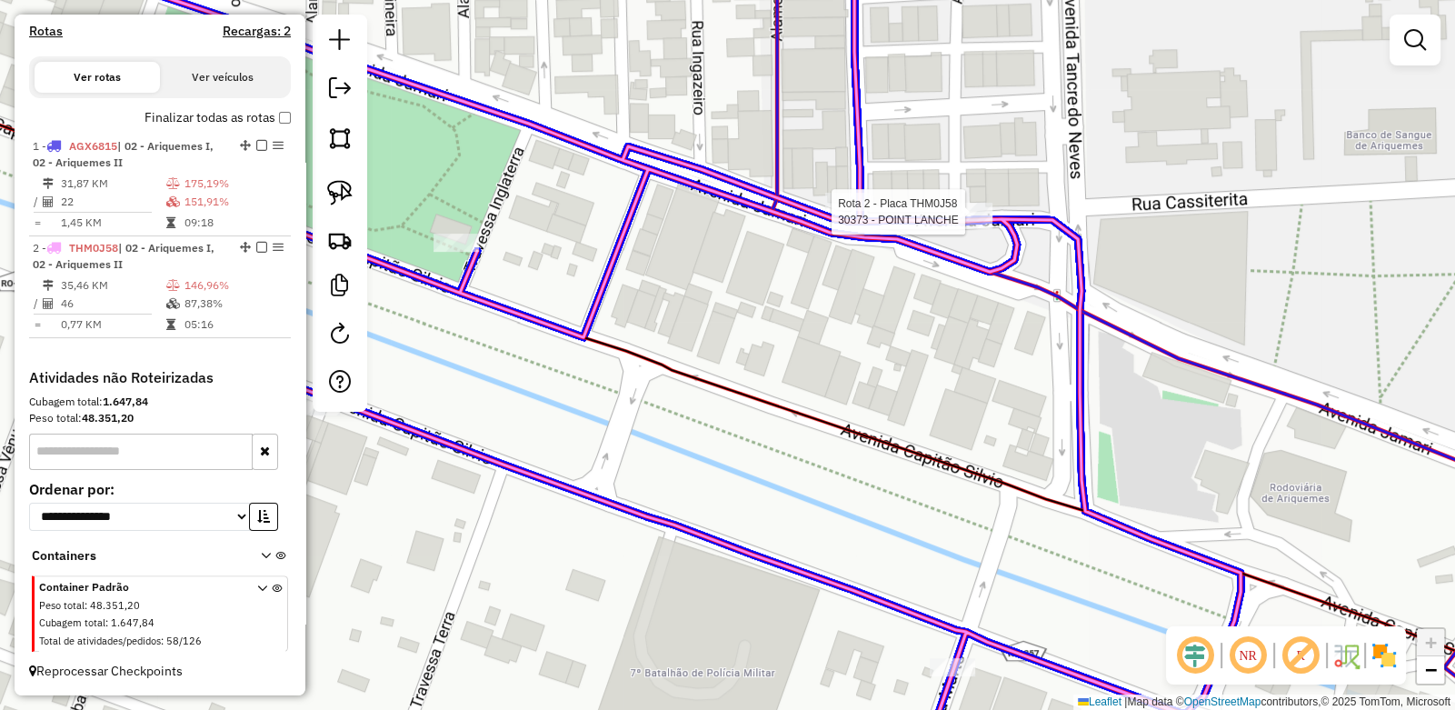
click at [549, 290] on div at bounding box center [549, 290] width 0 height 0
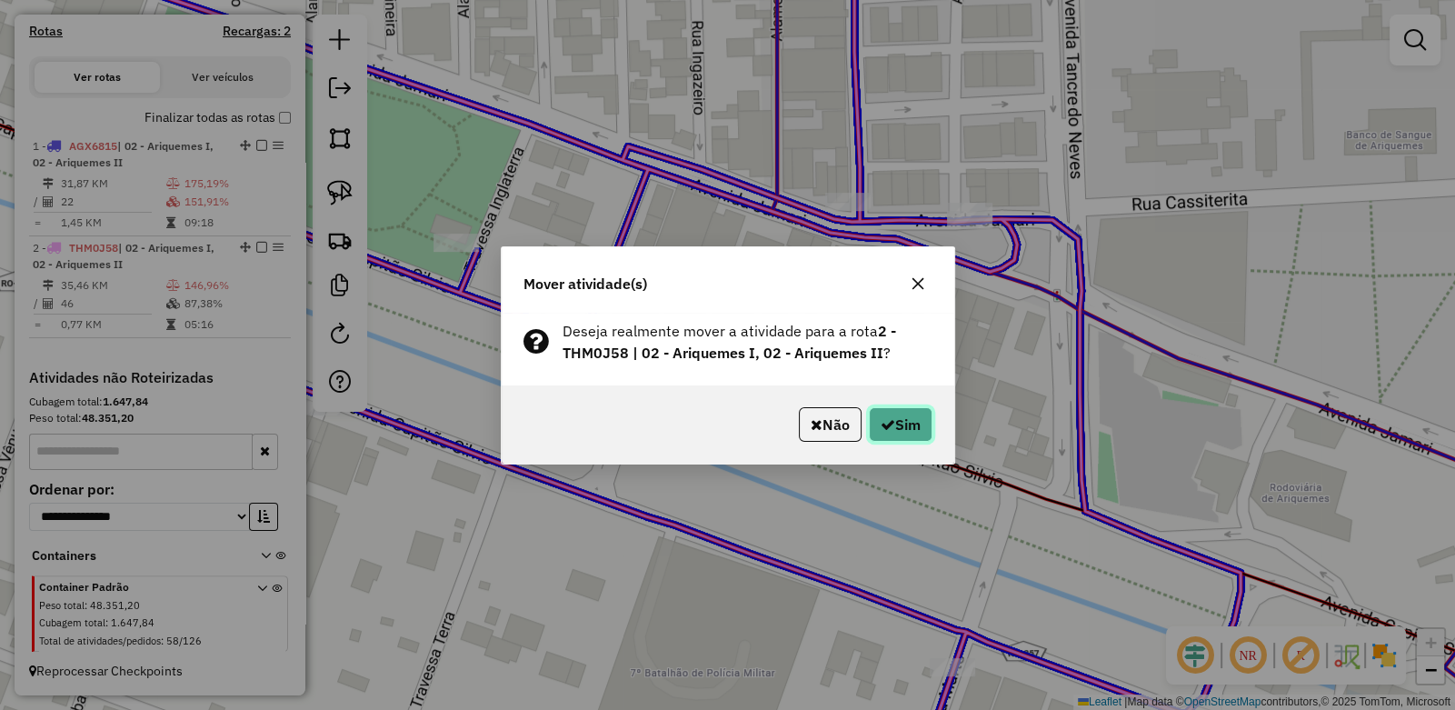
click at [898, 412] on button "Sim" at bounding box center [901, 424] width 64 height 35
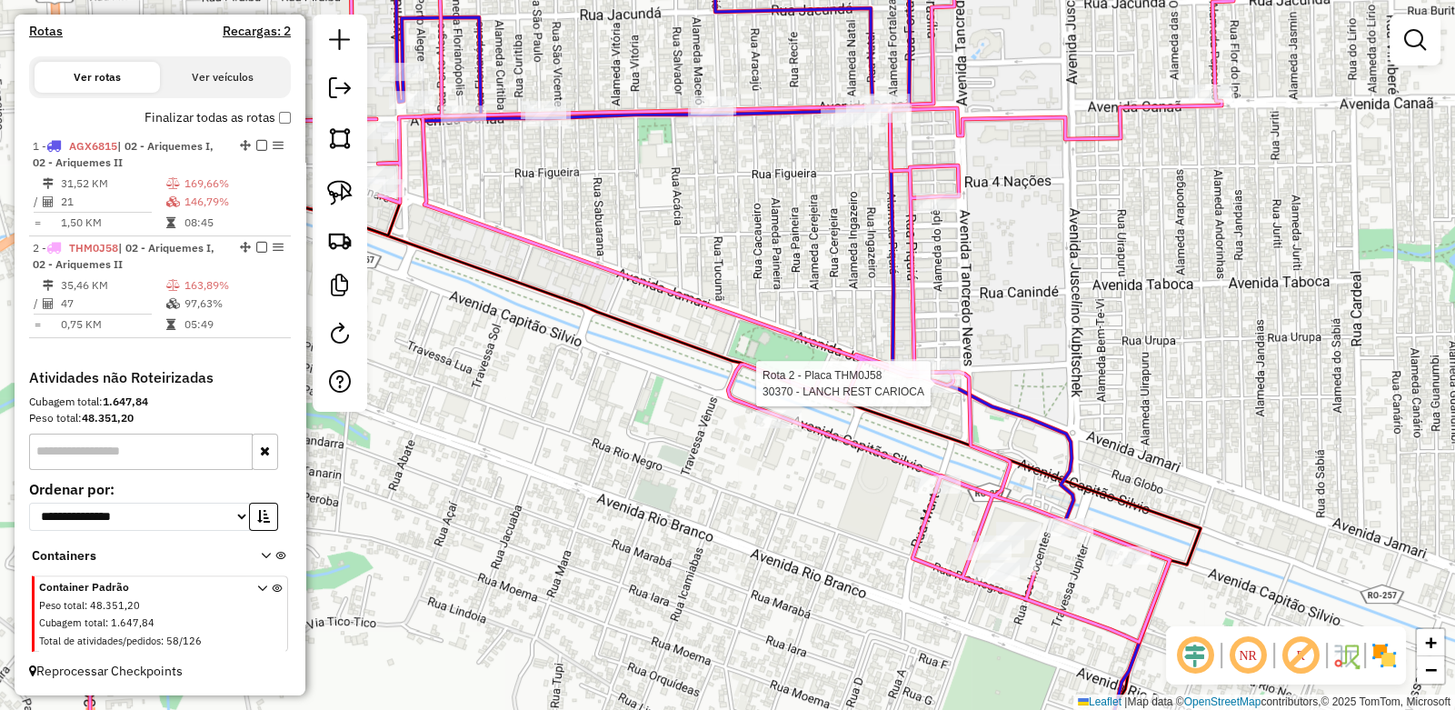
select select "**********"
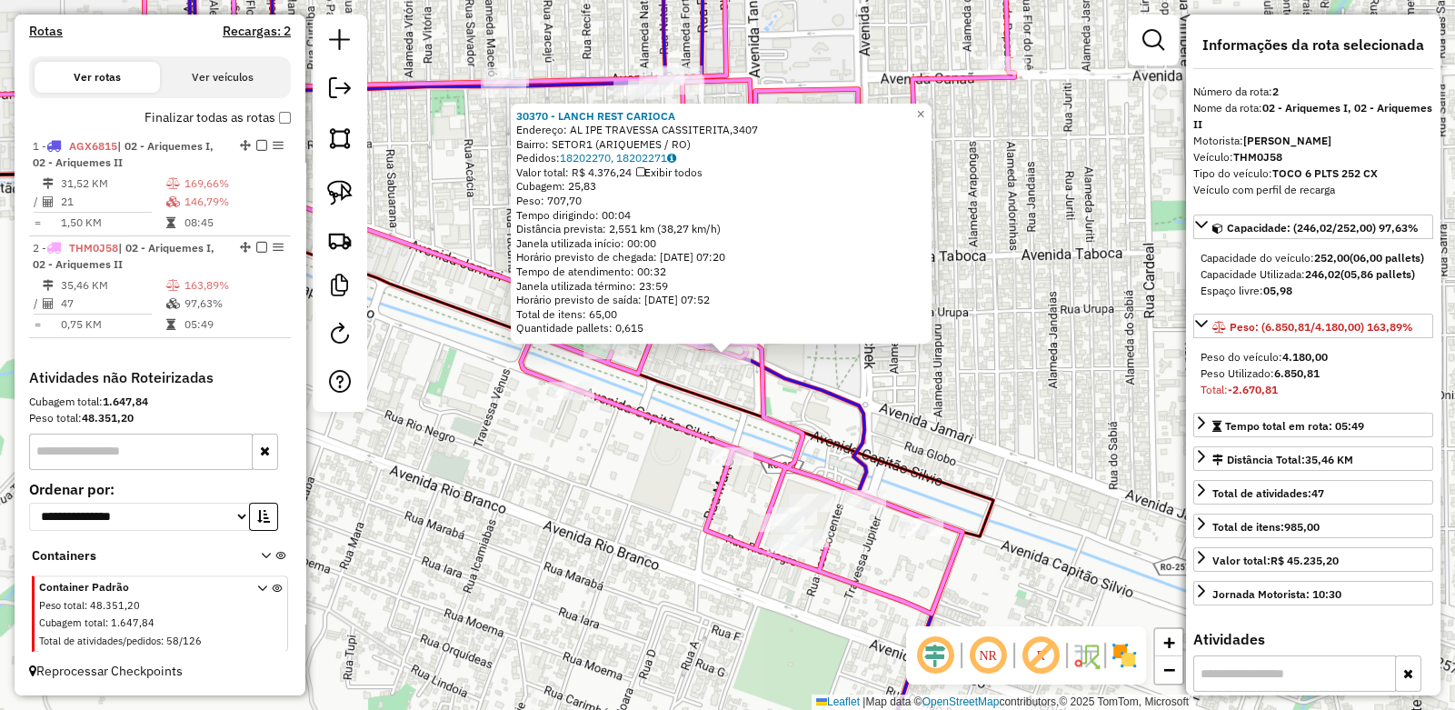
click at [1328, 382] on div "Peso Utilizado: 6.850,81" at bounding box center [1313, 373] width 225 height 16
click at [814, 357] on div "30370 - LANCH REST CARIOCA Endereço: AL IPE TRAVESSA CASSITERITA,3407 Bairro: S…" at bounding box center [727, 355] width 1455 height 710
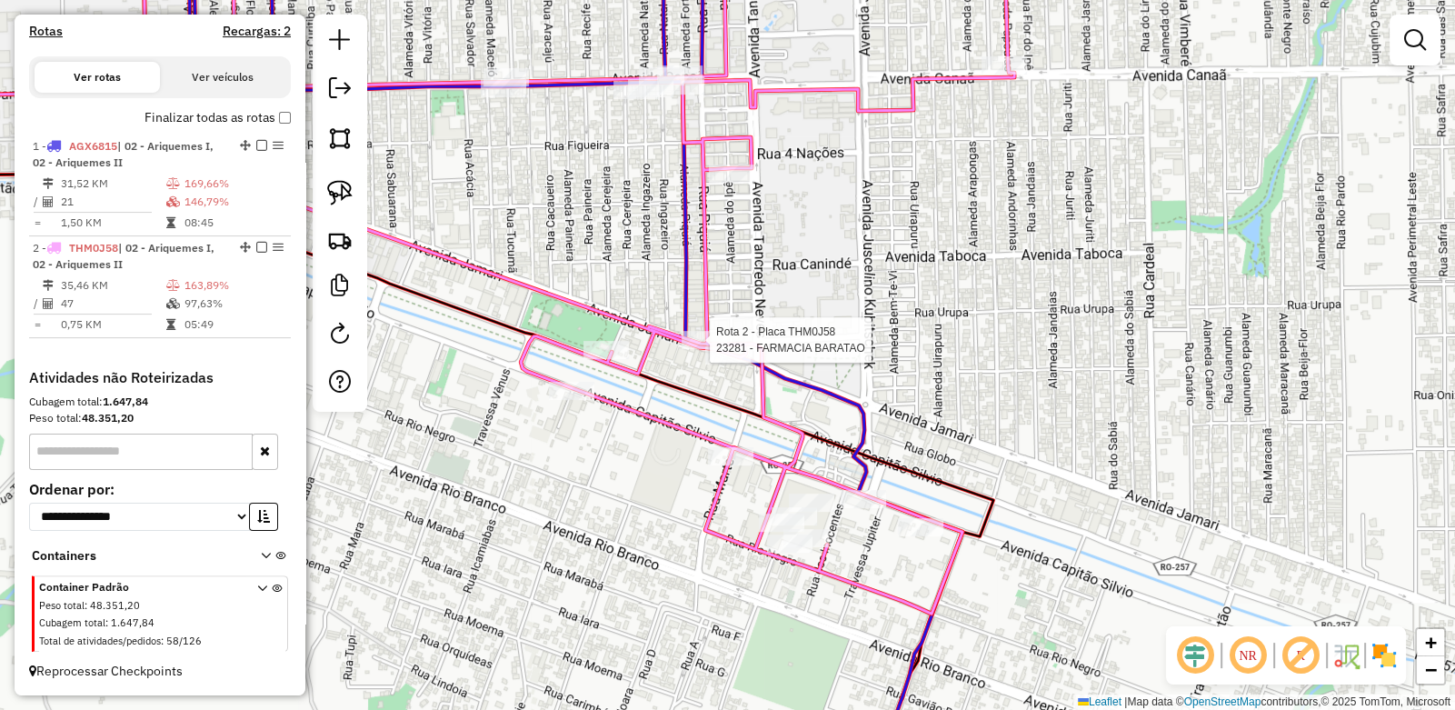
select select "**********"
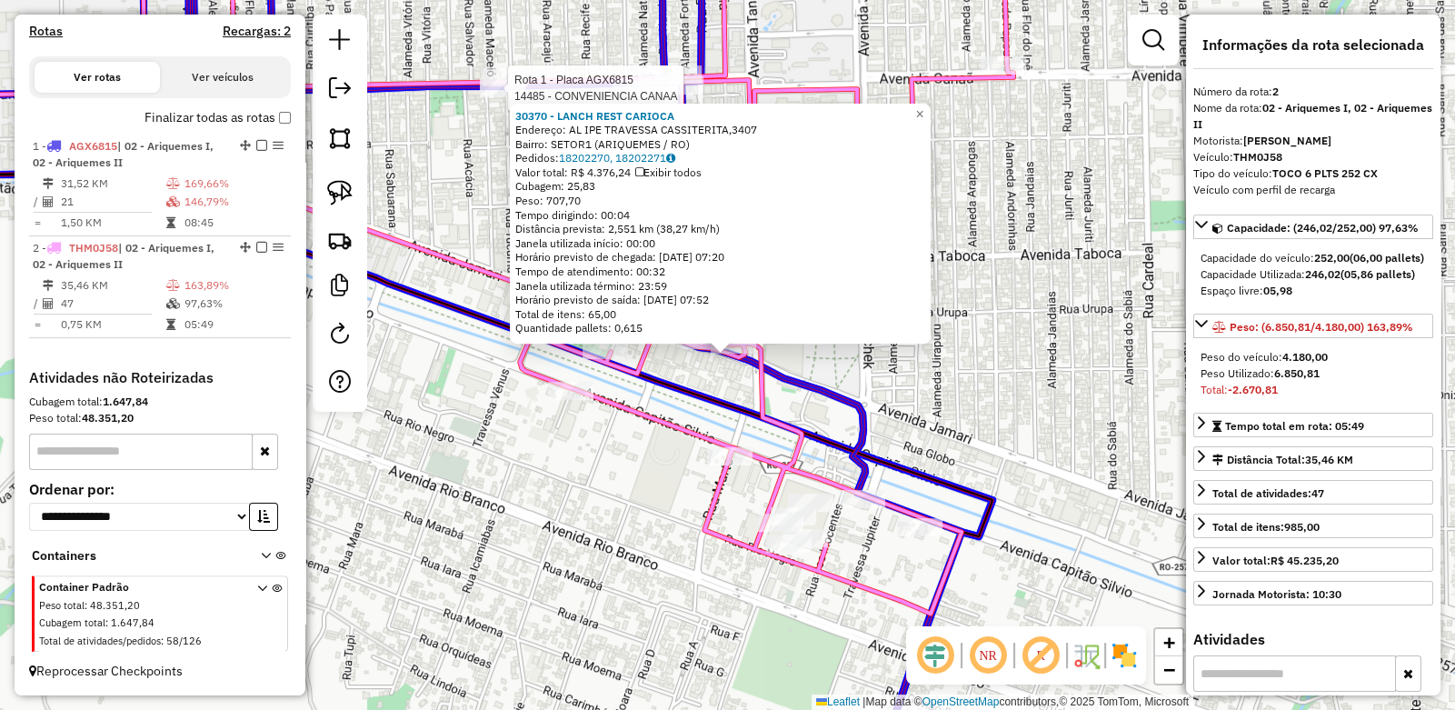
click at [341, 262] on div at bounding box center [341, 262] width 0 height 0
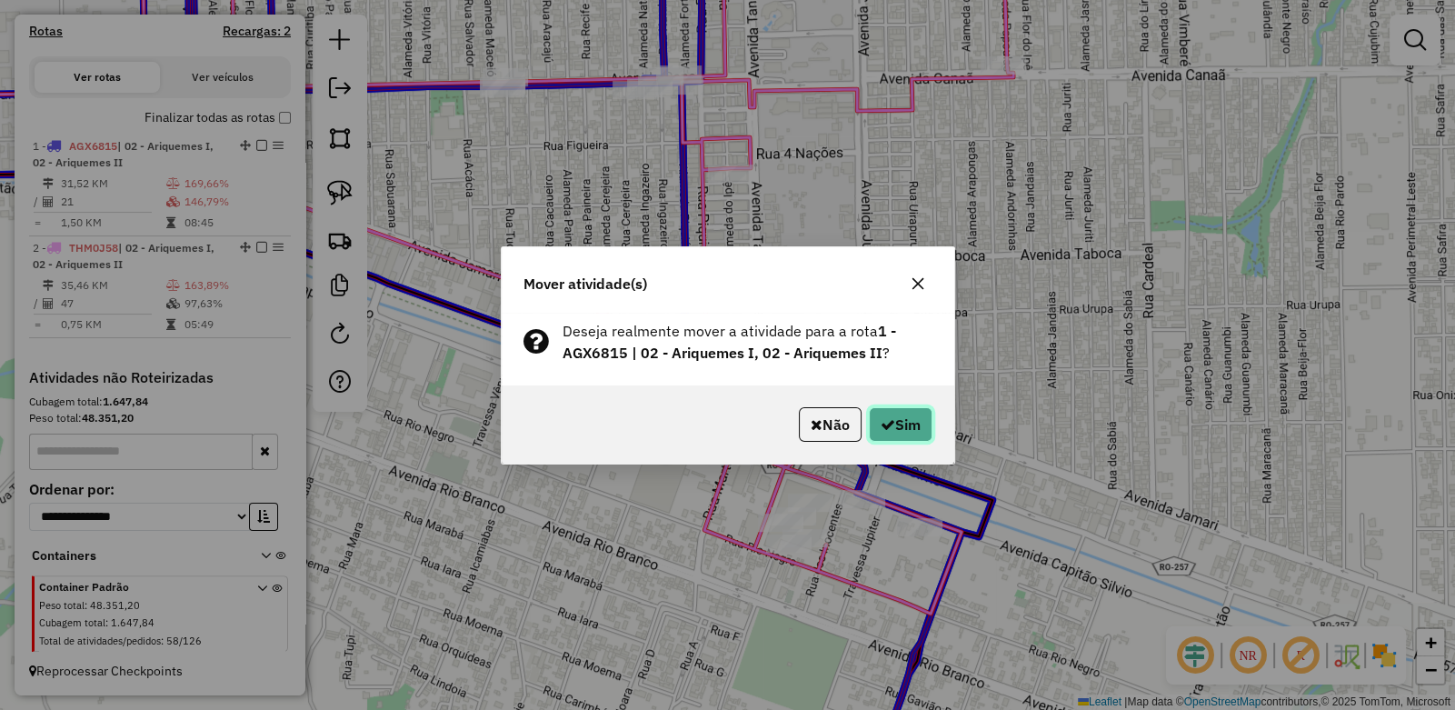
click at [904, 430] on button "Sim" at bounding box center [901, 424] width 64 height 35
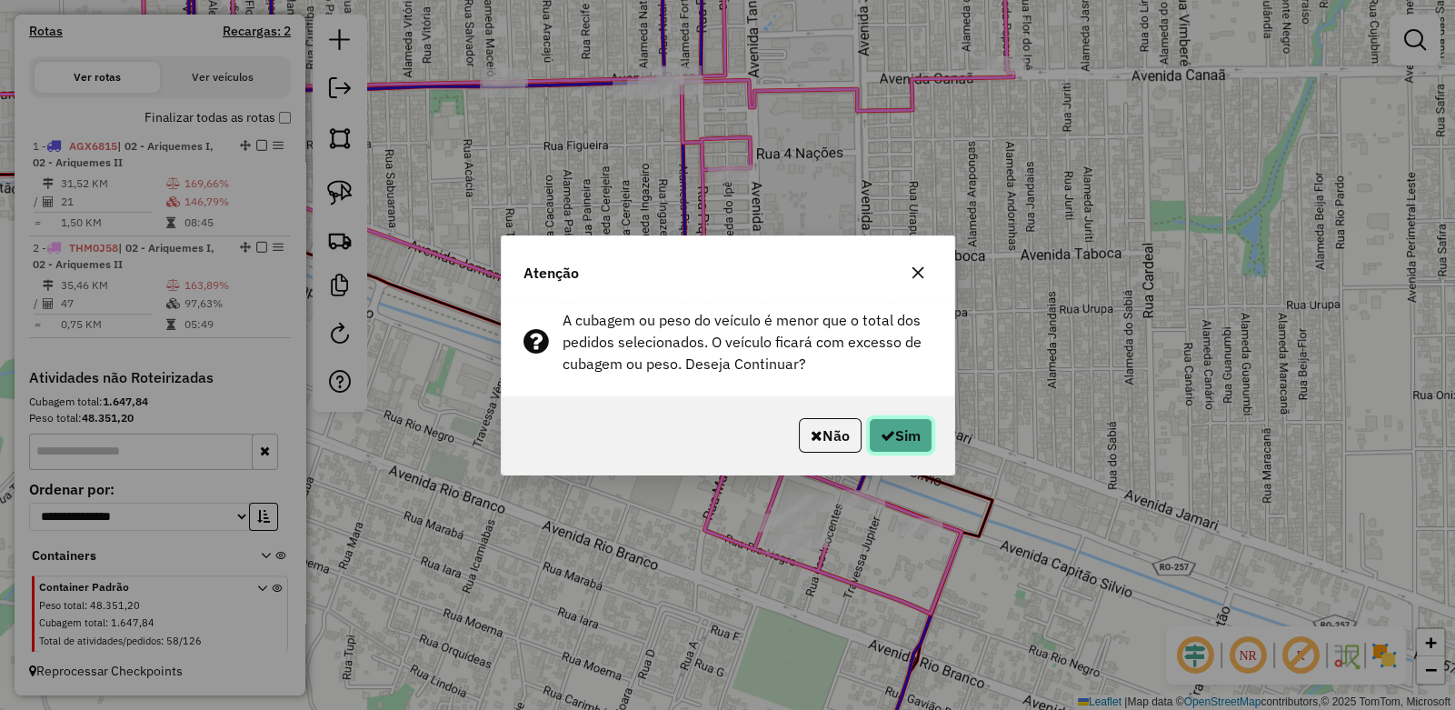
click at [892, 435] on button "Sim" at bounding box center [901, 435] width 64 height 35
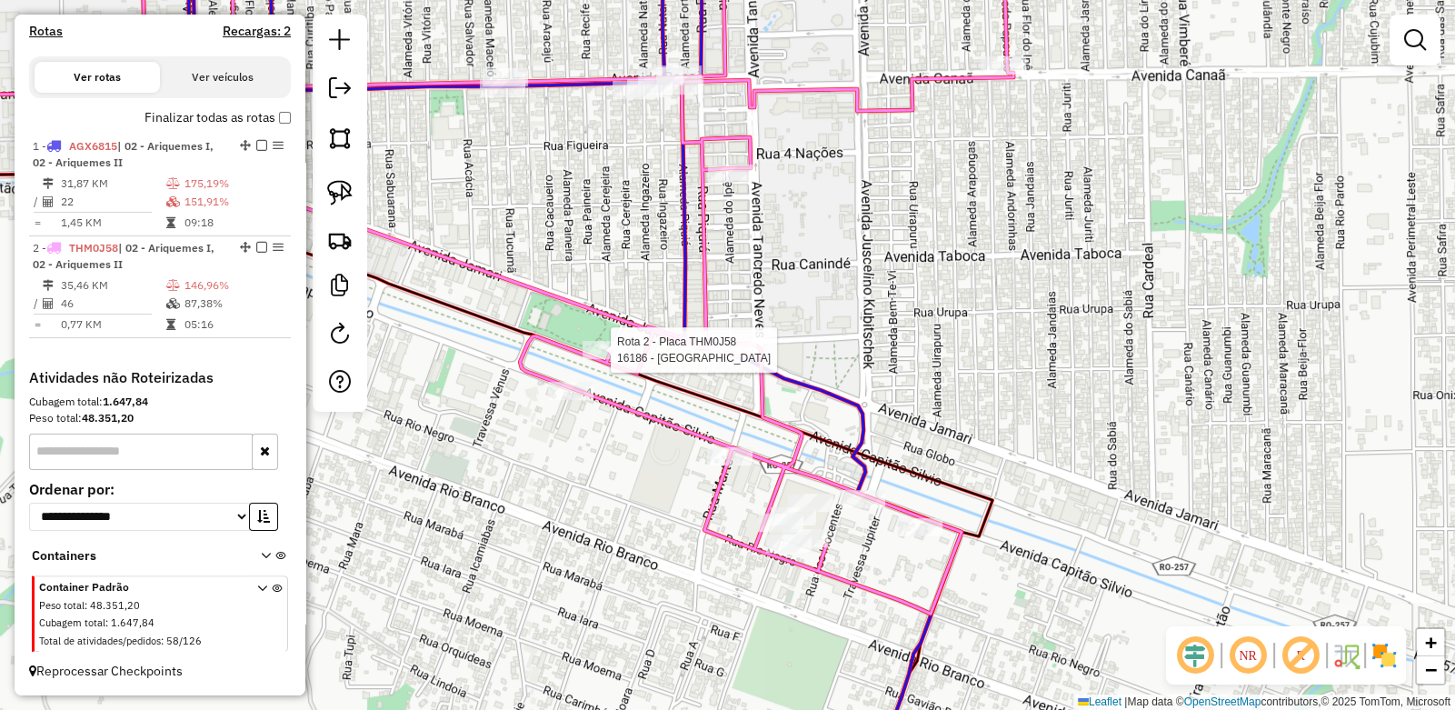
select select "**********"
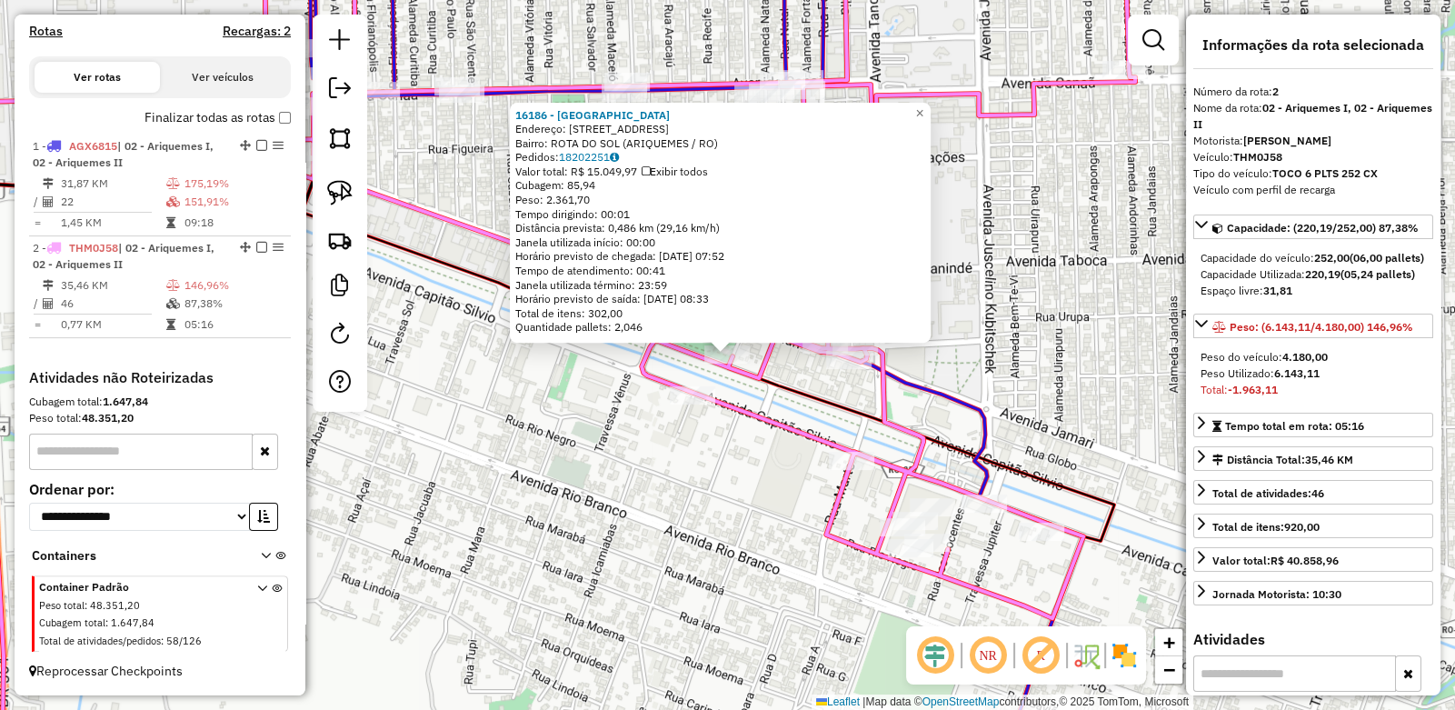
click at [1046, 396] on div "16186 - BRASIL AMERICA Endereço: Avenida Machadinho 4785 Bairro: ROTA DO SOL (A…" at bounding box center [727, 355] width 1455 height 710
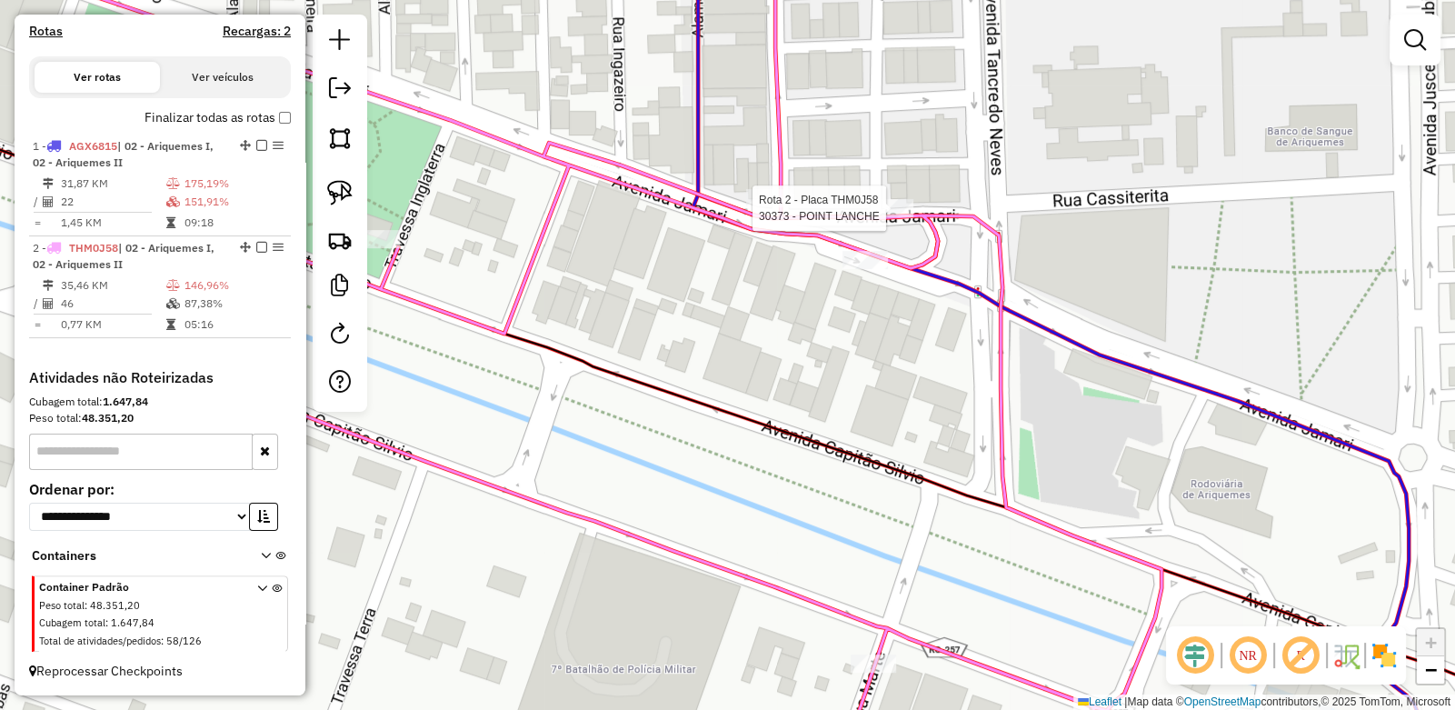
select select "**********"
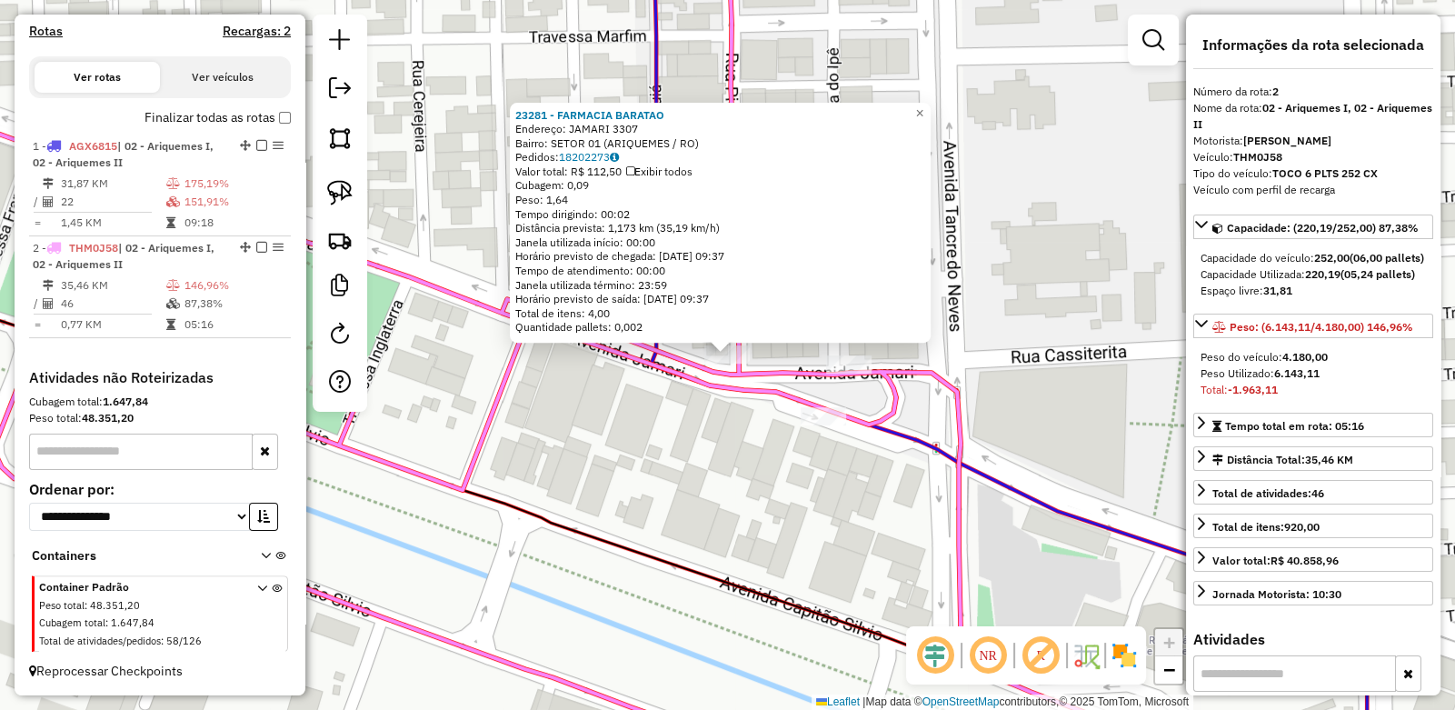
click at [624, 384] on div "23281 - FARMACIA BARATAO Endereço: JAMARI 3307 Bairro: SETOR 01 (ARIQUEMES / RO…" at bounding box center [727, 355] width 1455 height 710
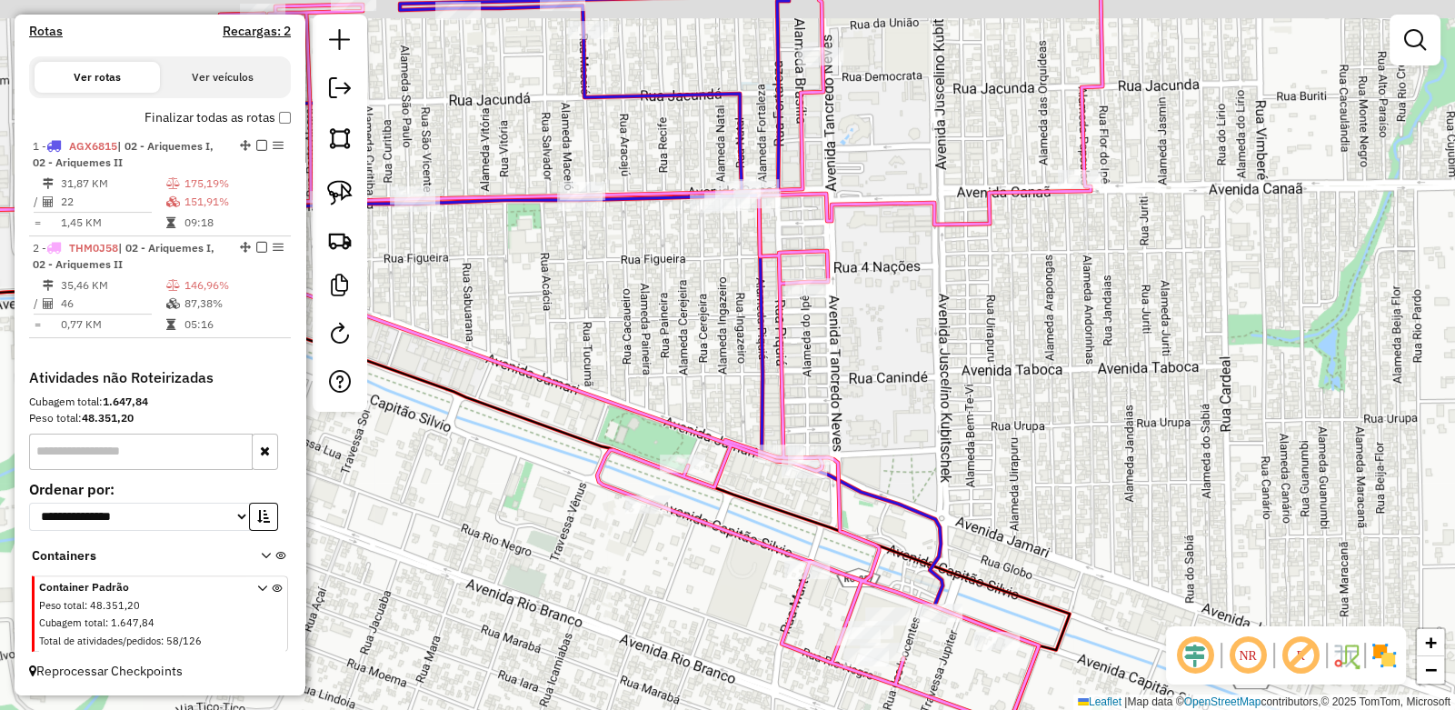
drag, startPoint x: 536, startPoint y: 425, endPoint x: 659, endPoint y: 494, distance: 140.4
click at [659, 496] on div "Janela de atendimento Grade de atendimento Capacidade Transportadoras Veículos …" at bounding box center [727, 355] width 1455 height 710
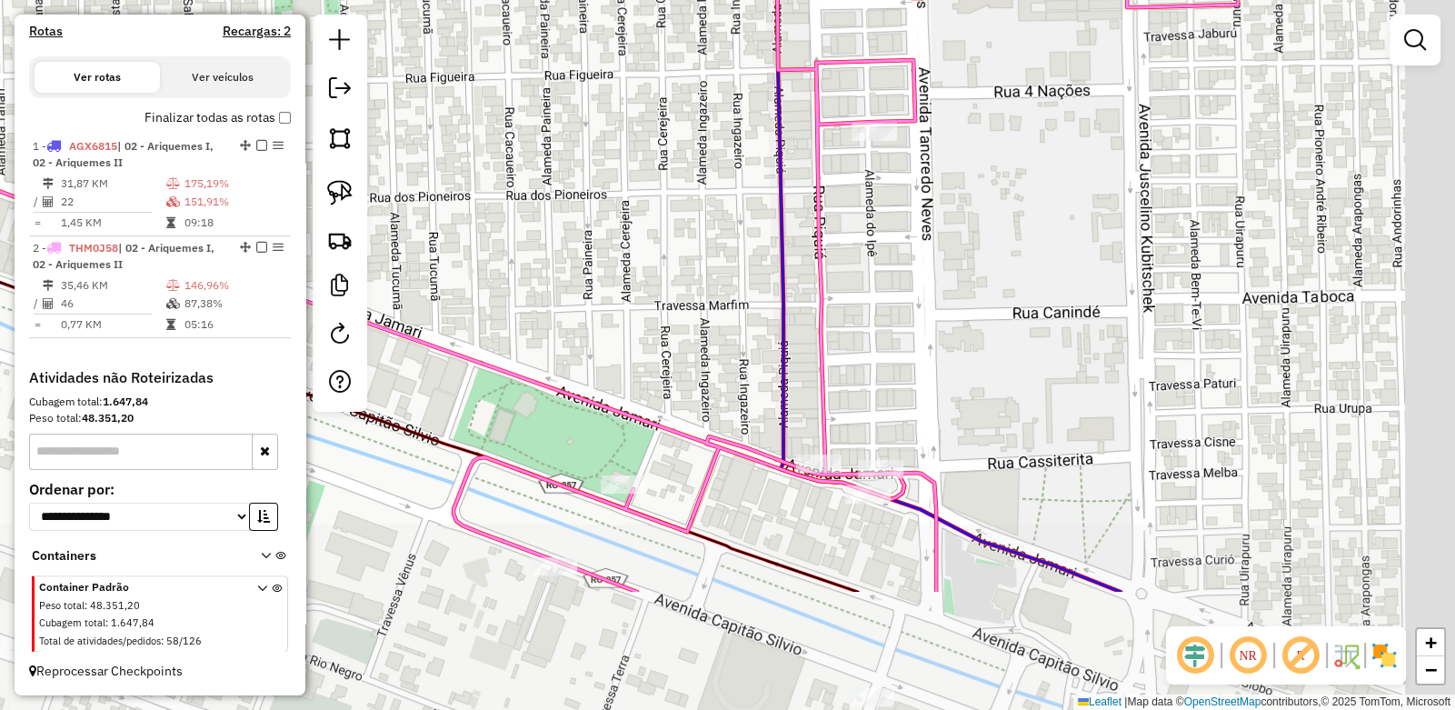
drag, startPoint x: 928, startPoint y: 480, endPoint x: 692, endPoint y: 272, distance: 314.9
click at [703, 285] on div "Janela de atendimento Grade de atendimento Capacidade Transportadoras Veículos …" at bounding box center [727, 355] width 1455 height 710
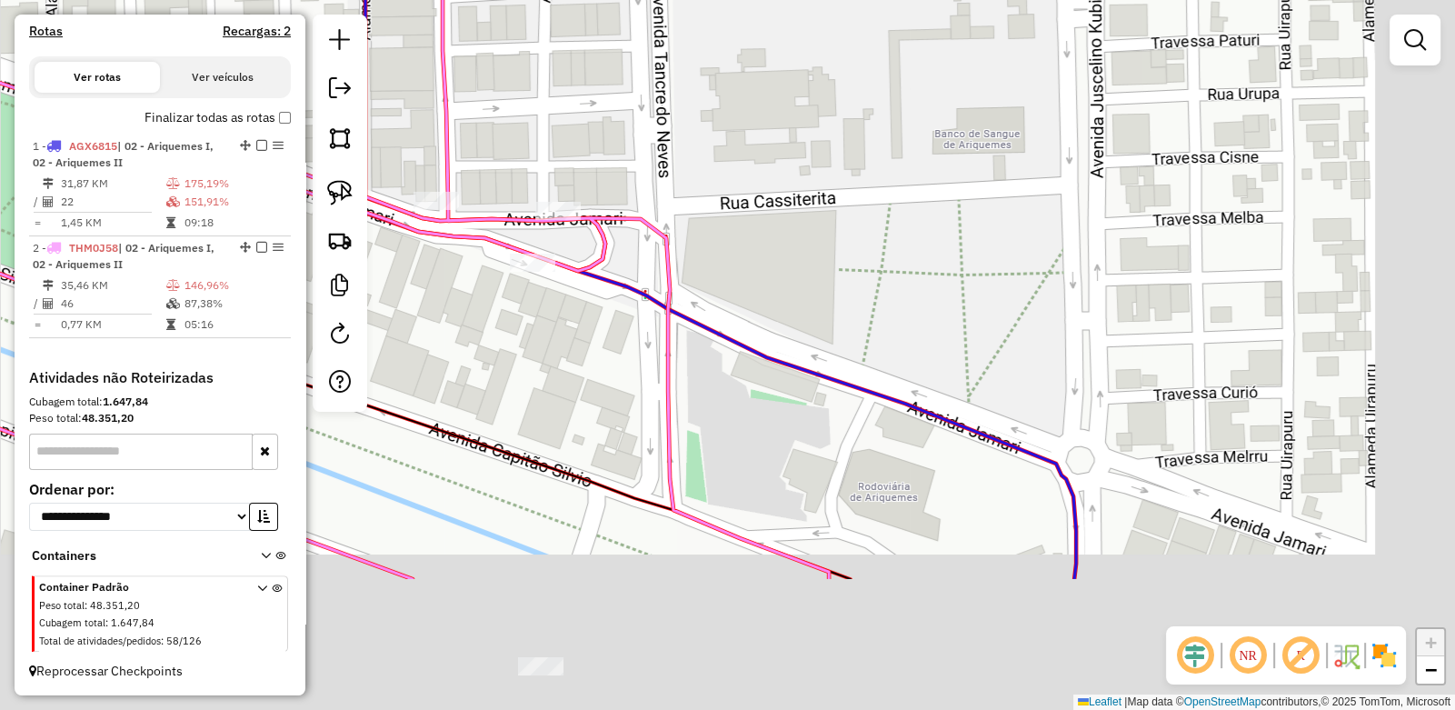
drag, startPoint x: 1063, startPoint y: 454, endPoint x: 834, endPoint y: 232, distance: 318.8
click at [834, 232] on div "Janela de atendimento Grade de atendimento Capacidade Transportadoras Veículos …" at bounding box center [727, 355] width 1455 height 710
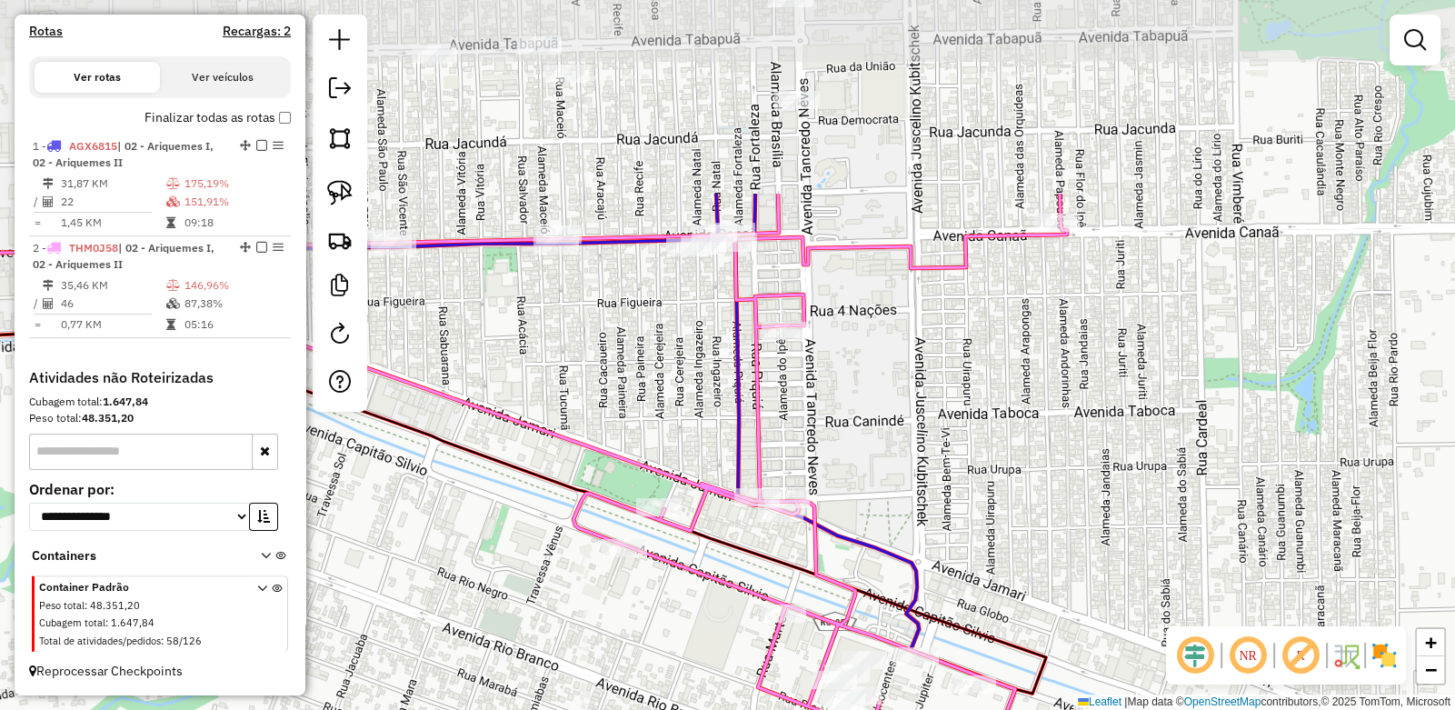
drag, startPoint x: 721, startPoint y: 285, endPoint x: 746, endPoint y: 551, distance: 266.6
click at [746, 554] on icon at bounding box center [479, 688] width 1148 height 714
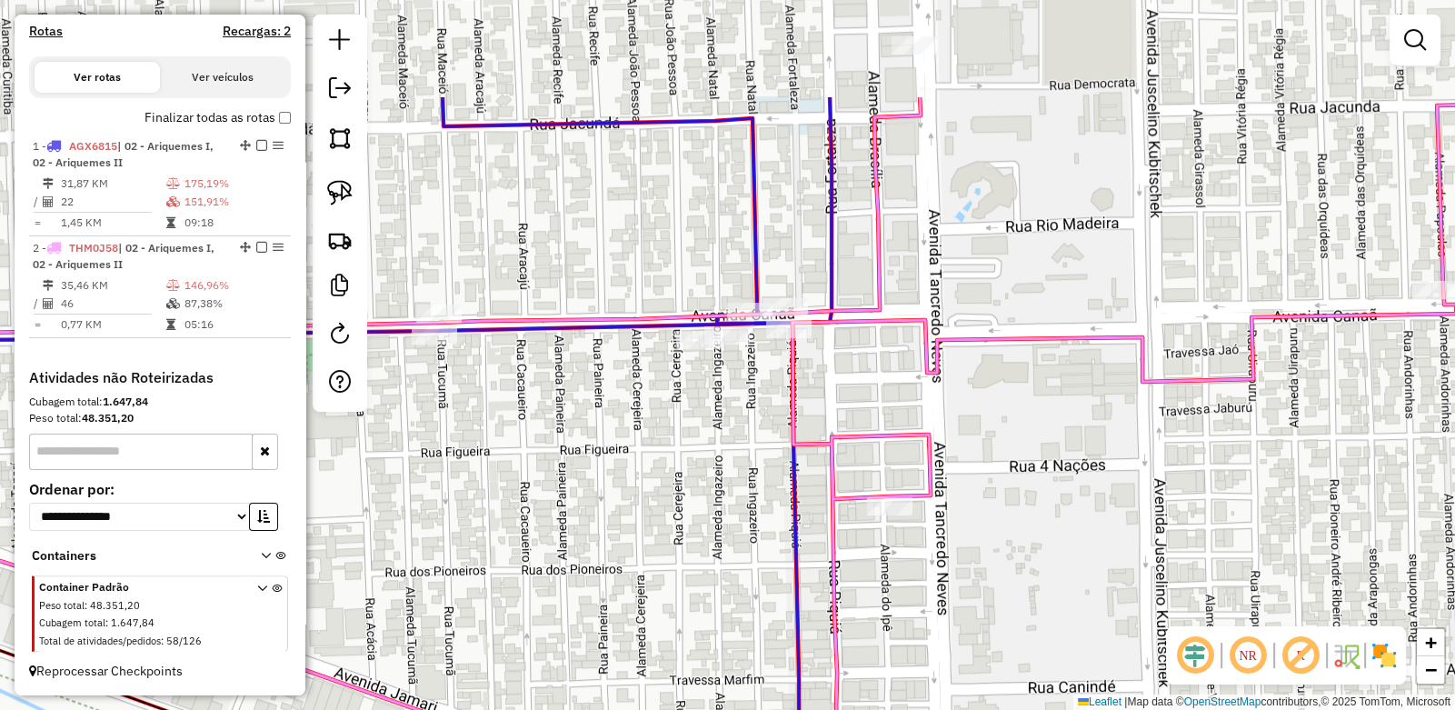
drag, startPoint x: 716, startPoint y: 237, endPoint x: 692, endPoint y: 421, distance: 185.3
click at [691, 421] on div "Janela de atendimento Grade de atendimento Capacidade Transportadoras Veículos …" at bounding box center [727, 355] width 1455 height 710
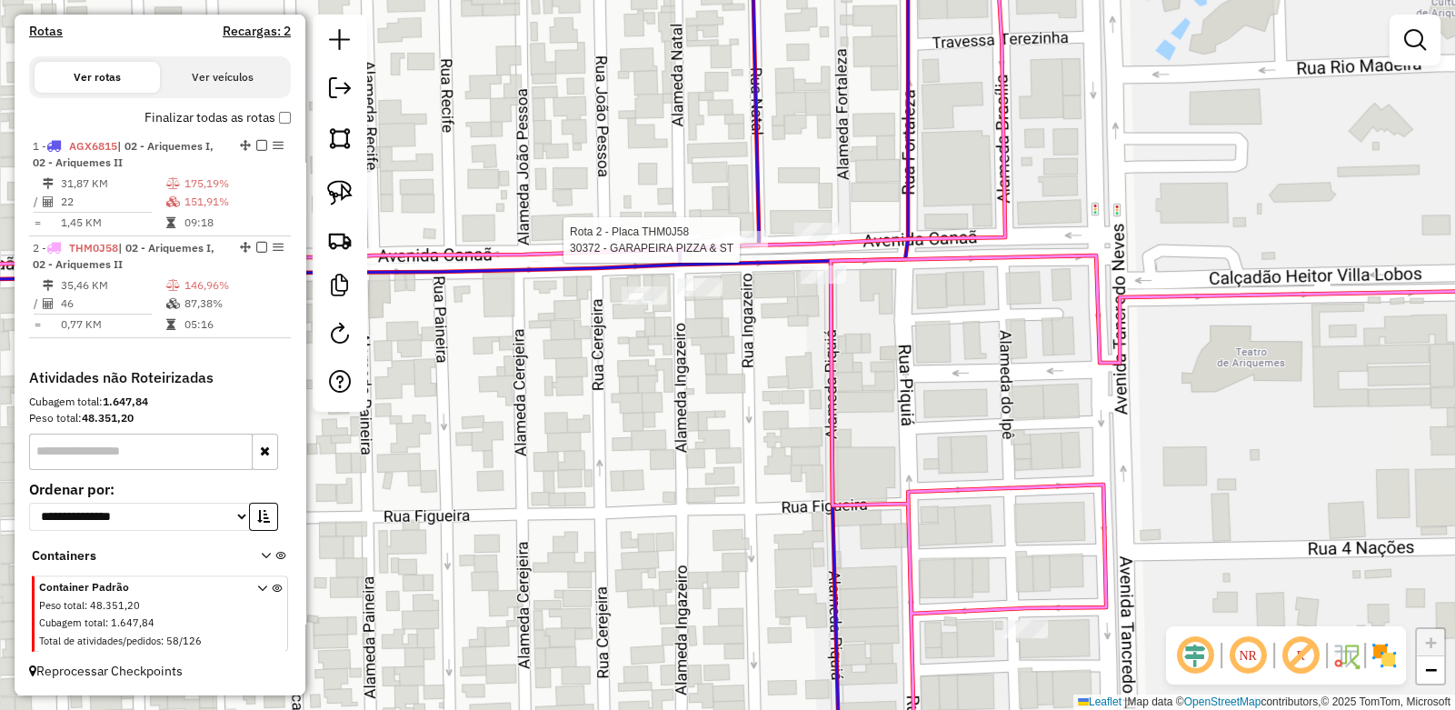
select select "**********"
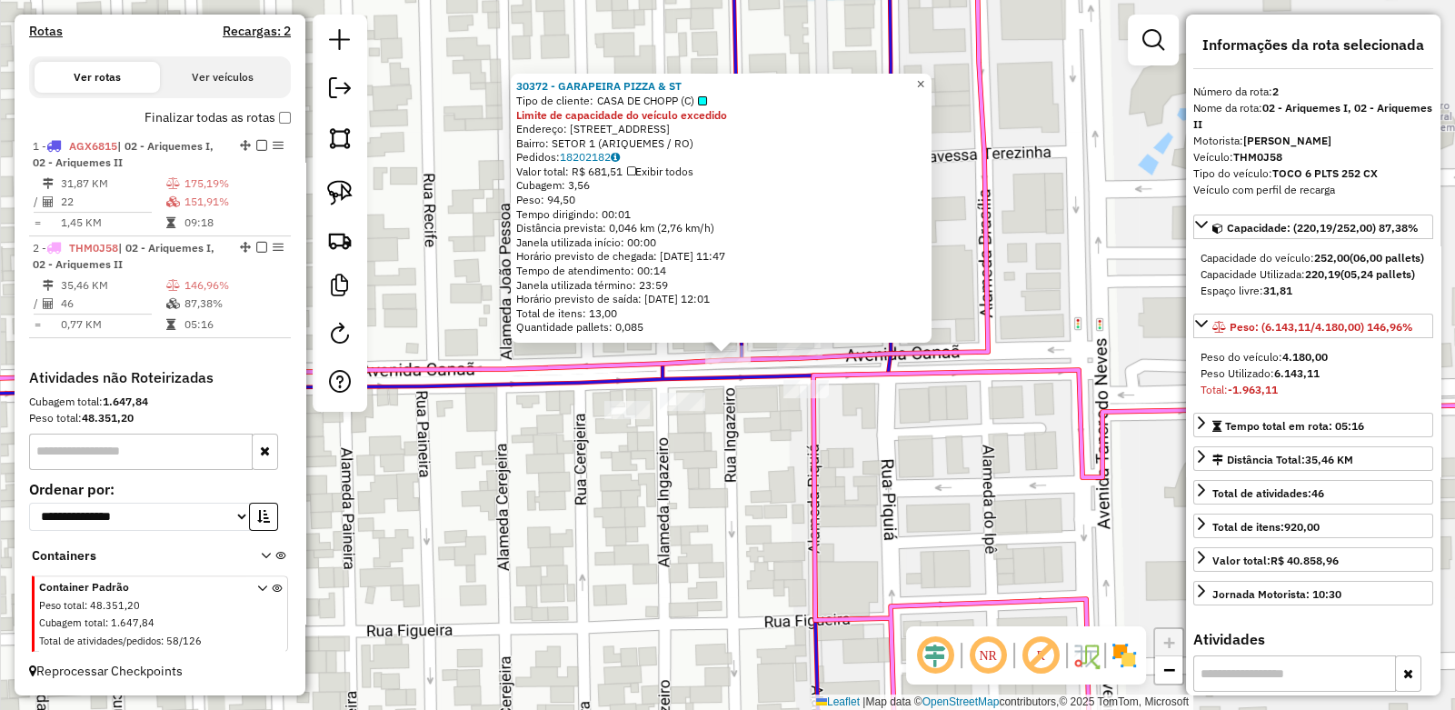
click at [924, 80] on span "×" at bounding box center [920, 83] width 8 height 15
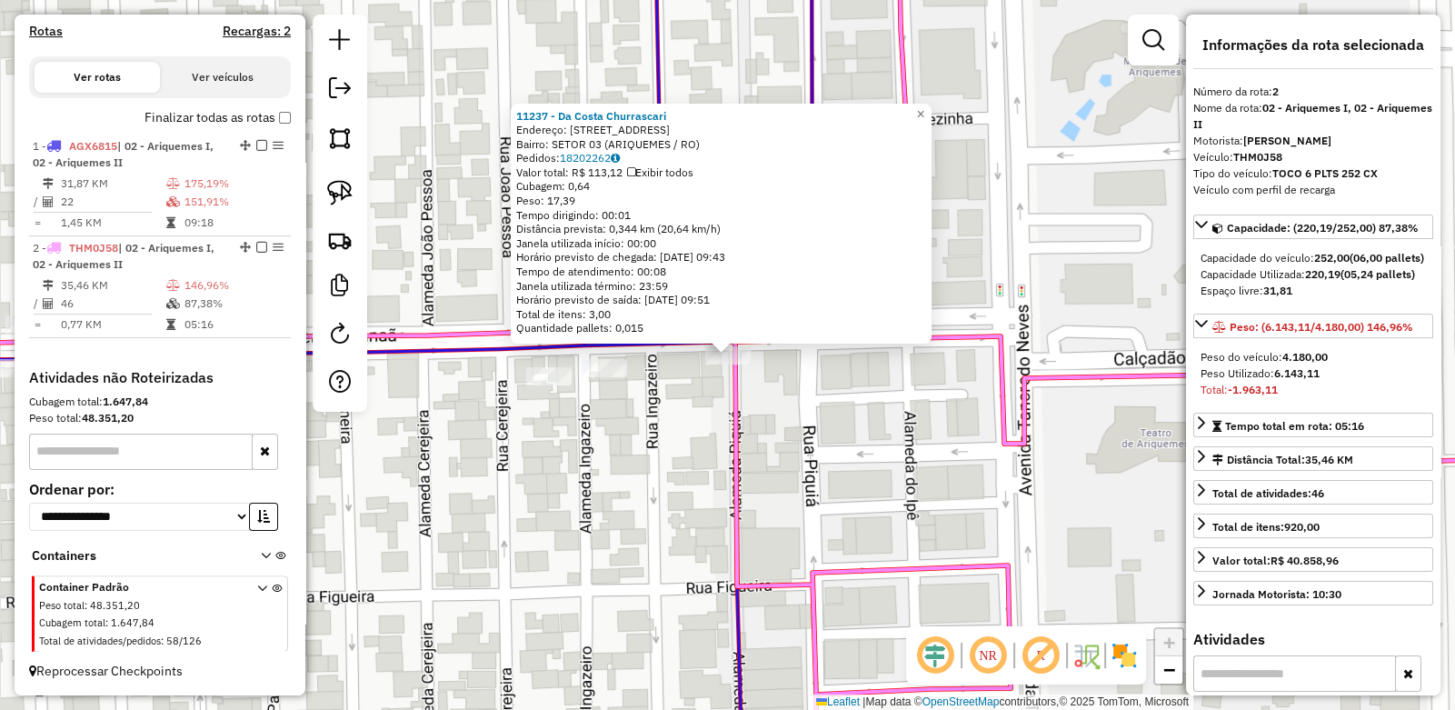
click at [693, 406] on div "11237 - Da Costa Churrascari Endereço: R rua Fortaleza,2051 Bairro: SETOR 03 (A…" at bounding box center [727, 355] width 1455 height 710
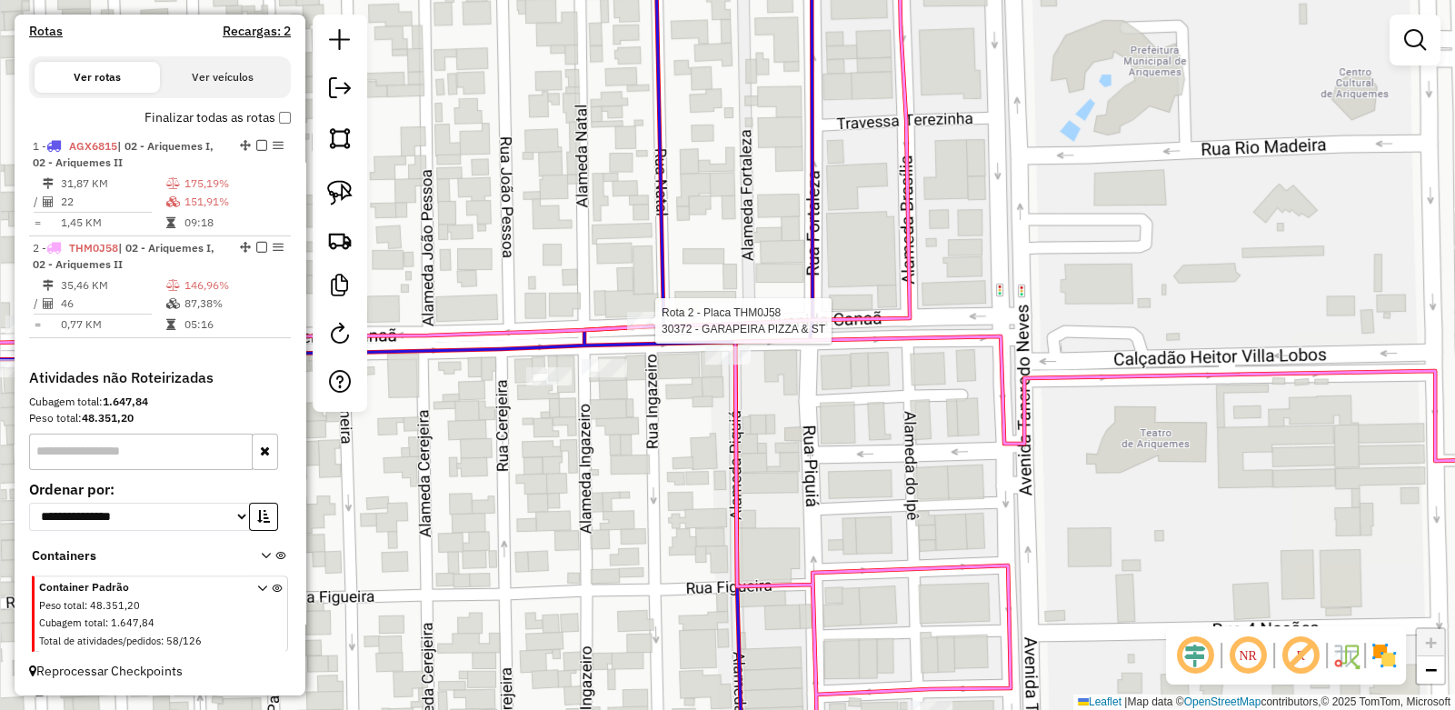
select select "**********"
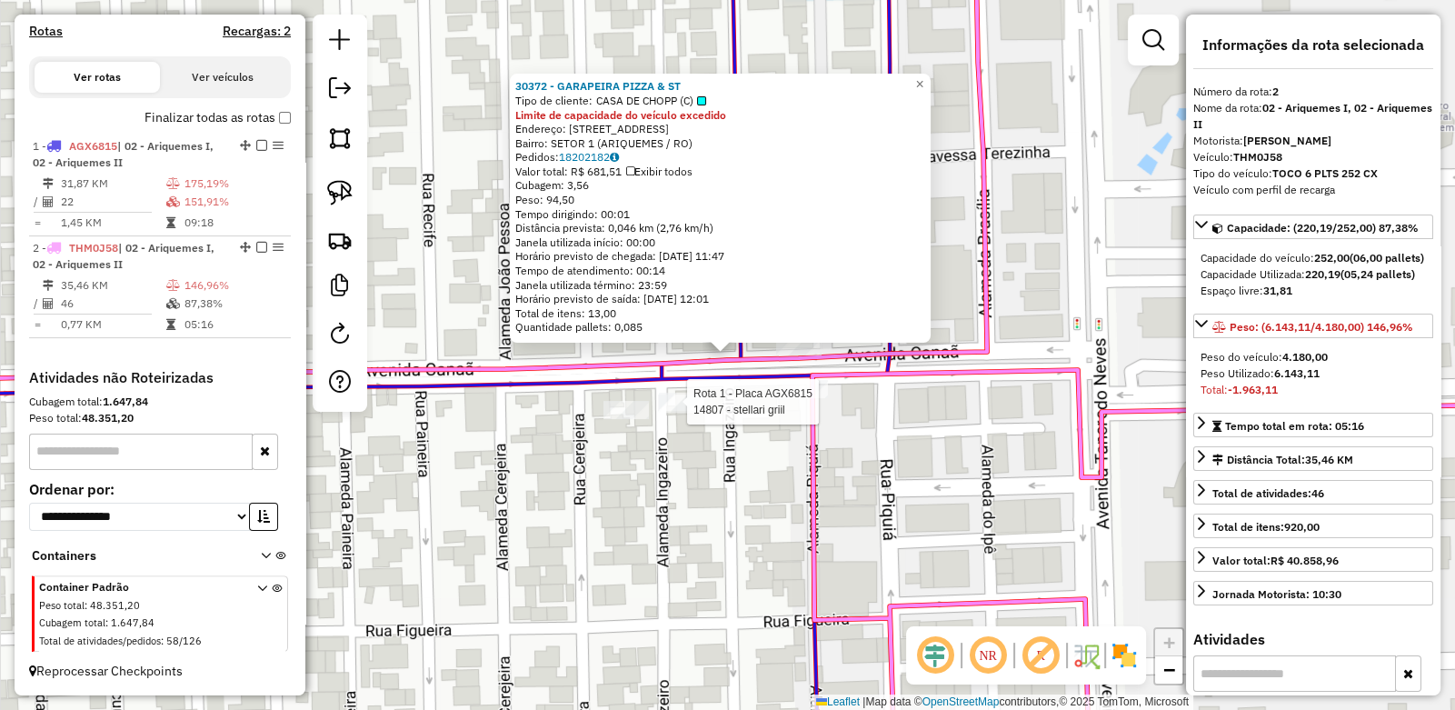
click at [10, 576] on div at bounding box center [10, 576] width 0 height 0
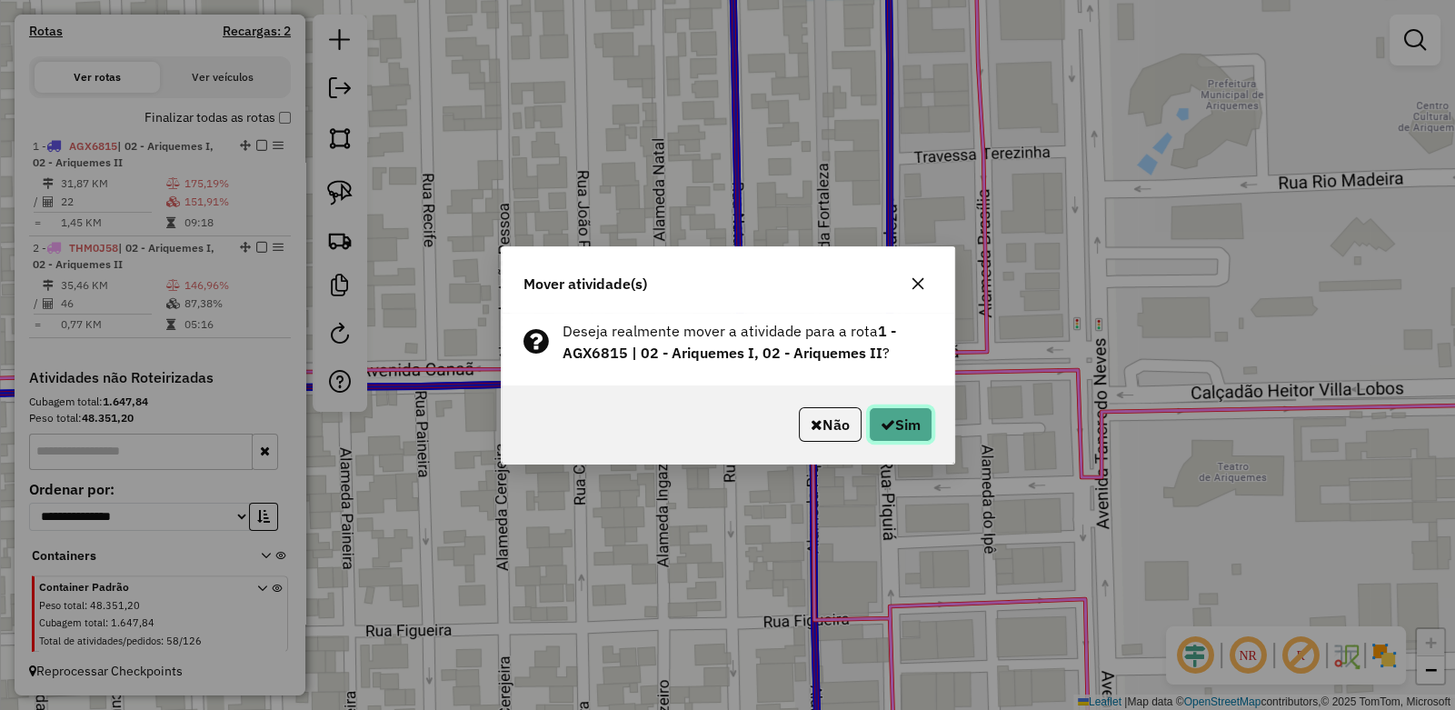
click at [895, 421] on button "Sim" at bounding box center [901, 424] width 64 height 35
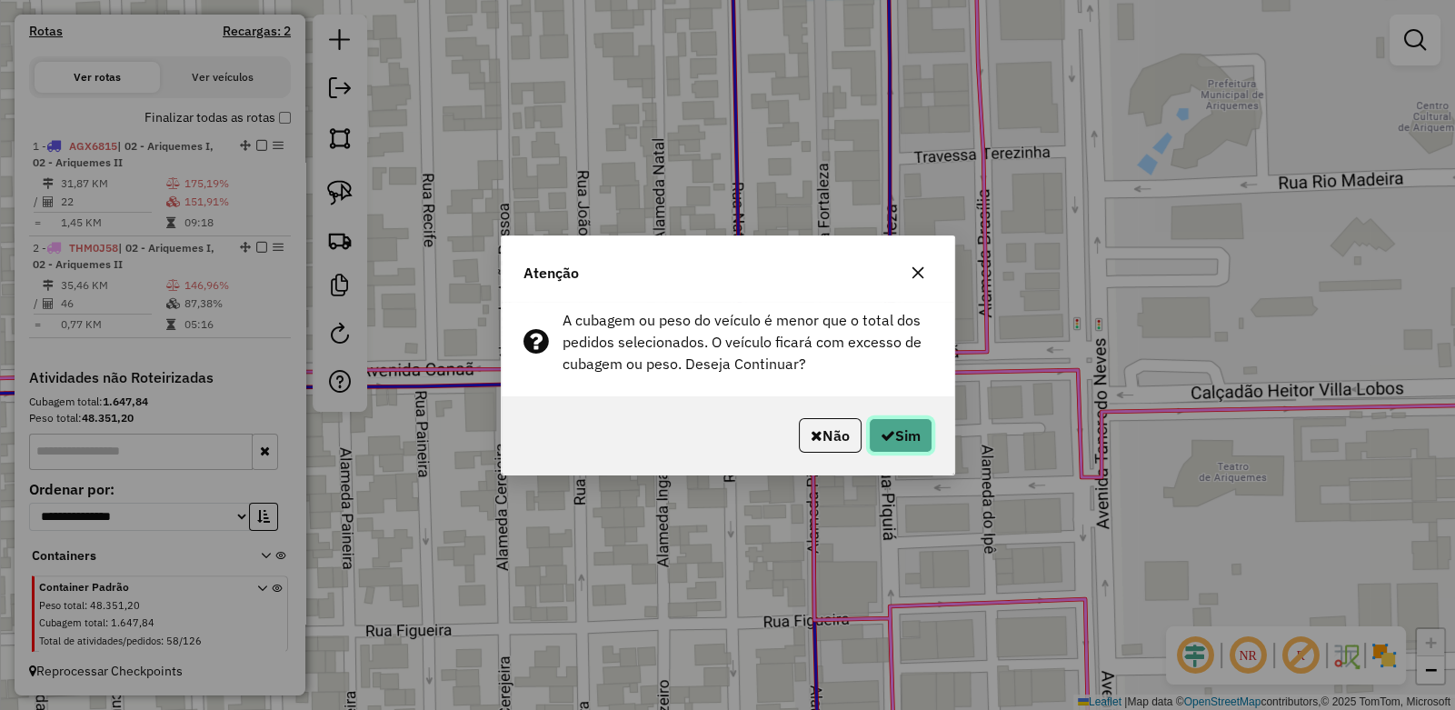
click at [891, 435] on button "Sim" at bounding box center [901, 435] width 64 height 35
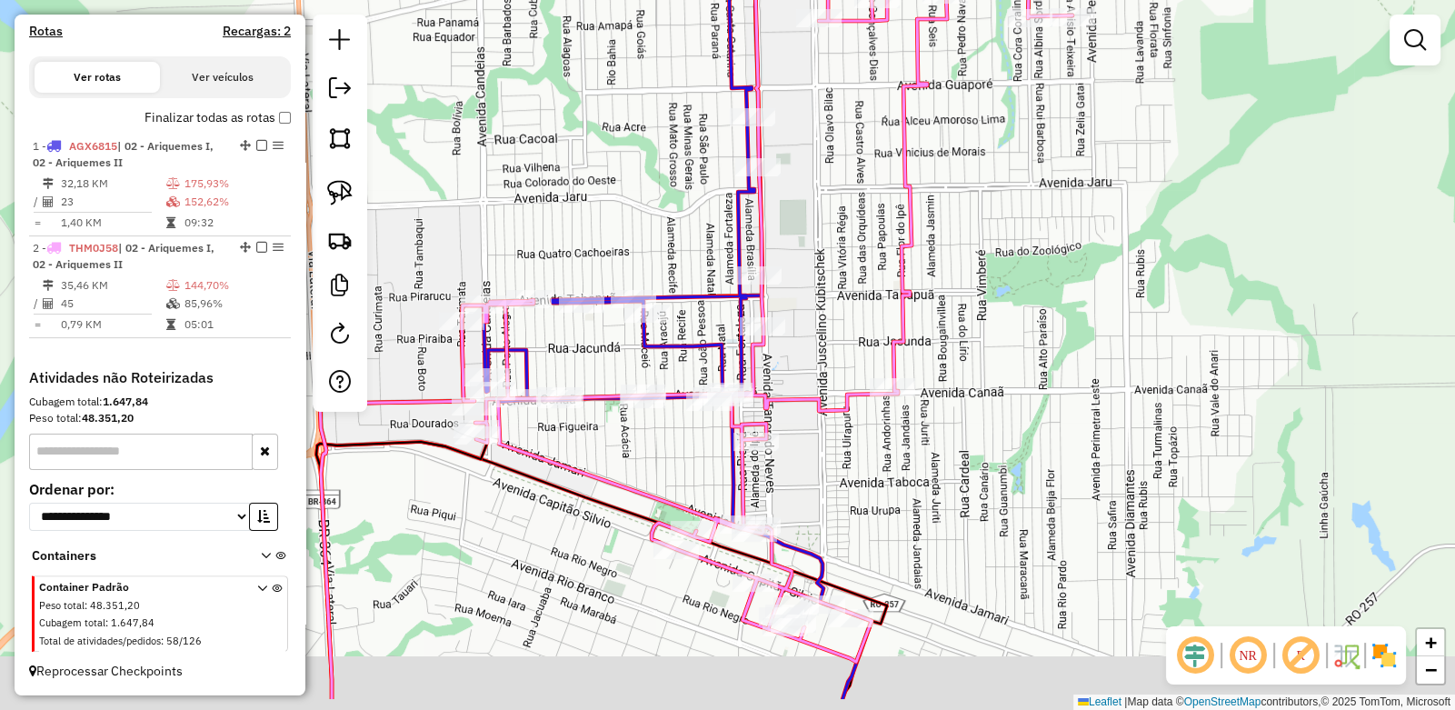
drag, startPoint x: 695, startPoint y: 553, endPoint x: 708, endPoint y: 464, distance: 89.1
click at [708, 464] on div "Janela de atendimento Grade de atendimento Capacidade Transportadoras Veículos …" at bounding box center [727, 355] width 1455 height 710
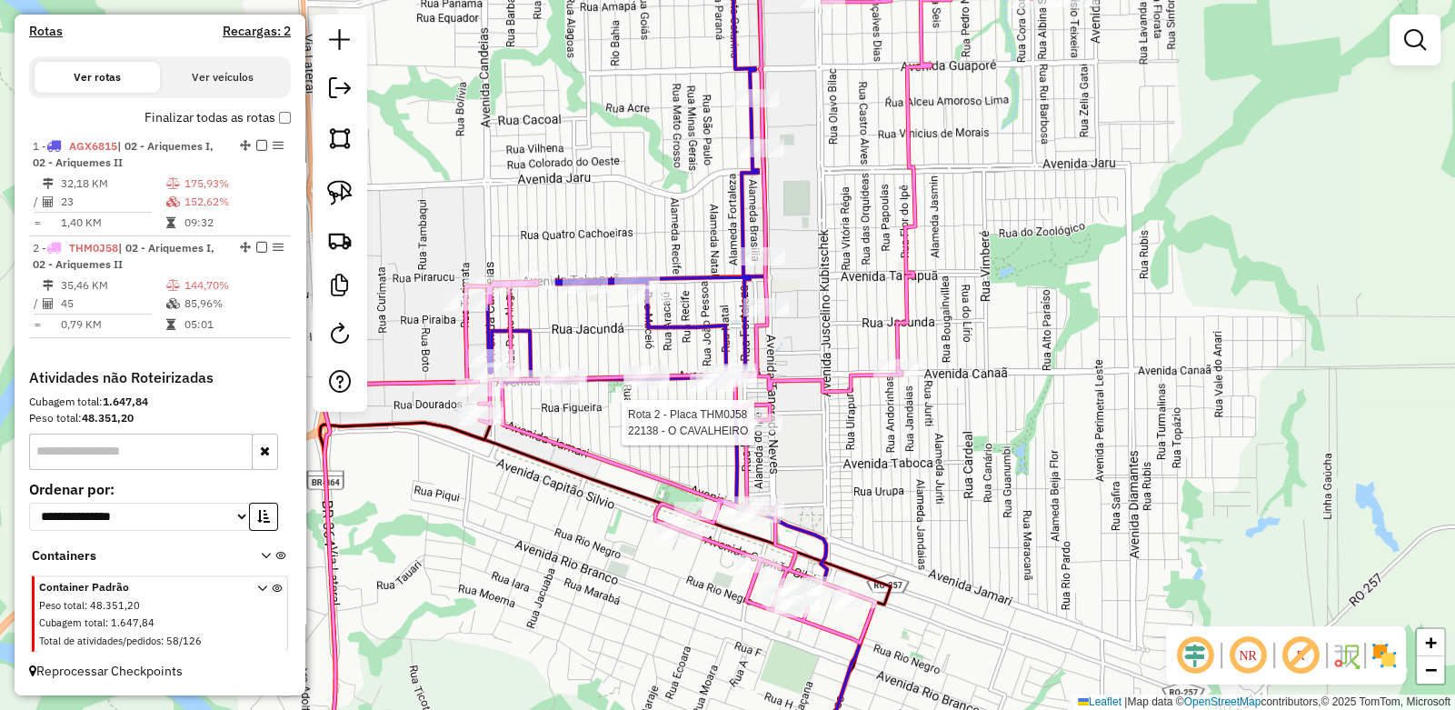
select select "**********"
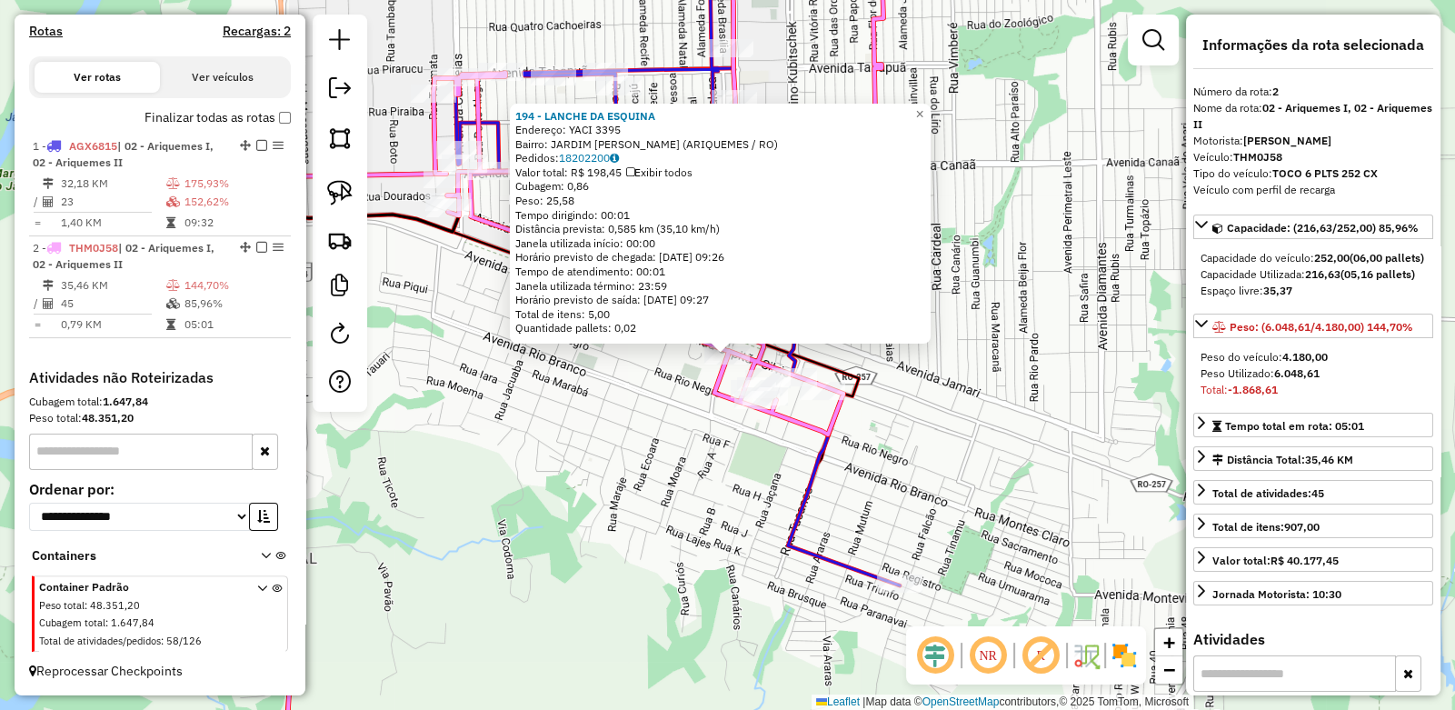
drag, startPoint x: 701, startPoint y: 405, endPoint x: 687, endPoint y: 394, distance: 18.0
click at [696, 402] on div "194 - LANCHE DA ESQUINA Endereço: YACI 3395 Bairro: JARDIM JORGE TEIXEIRA (ARIQ…" at bounding box center [727, 355] width 1455 height 710
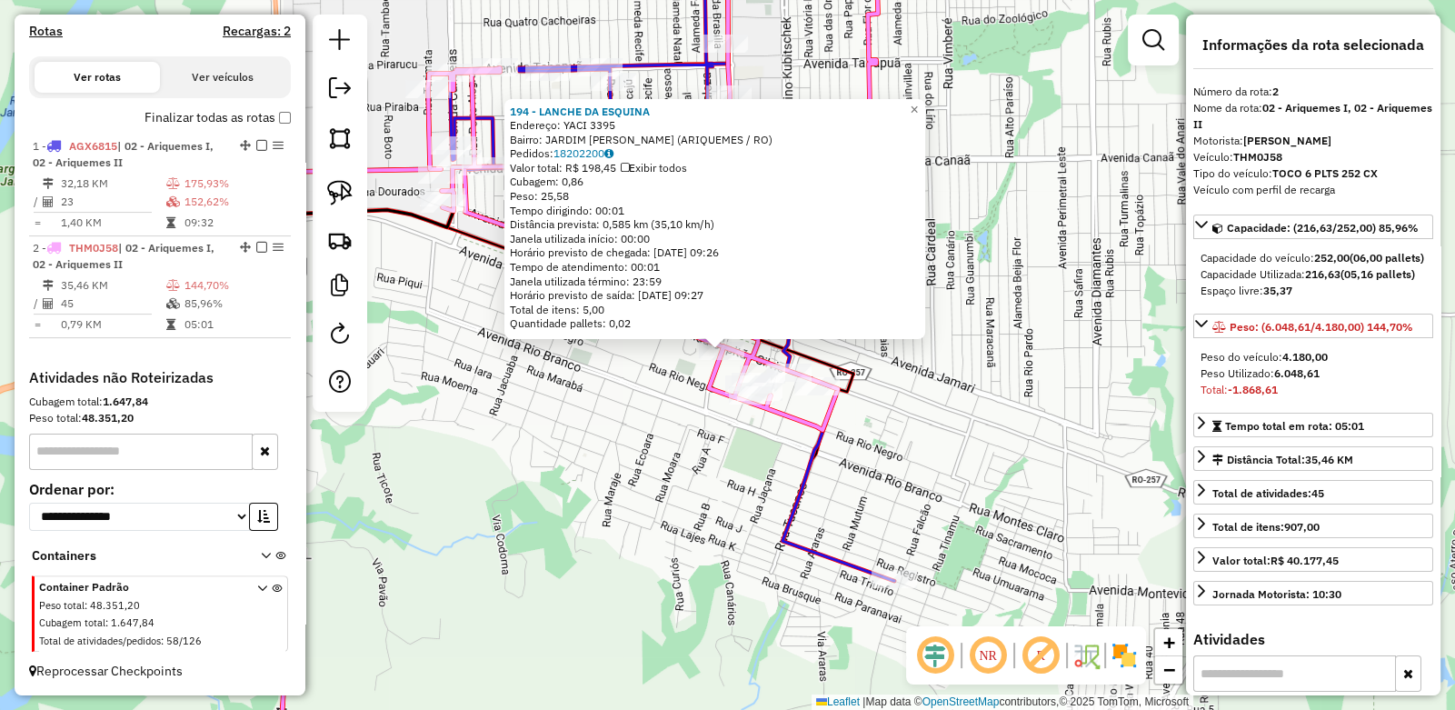
click at [640, 403] on div "194 - LANCHE DA ESQUINA Endereço: YACI 3395 Bairro: JARDIM JORGE TEIXEIRA (ARIQ…" at bounding box center [727, 355] width 1455 height 710
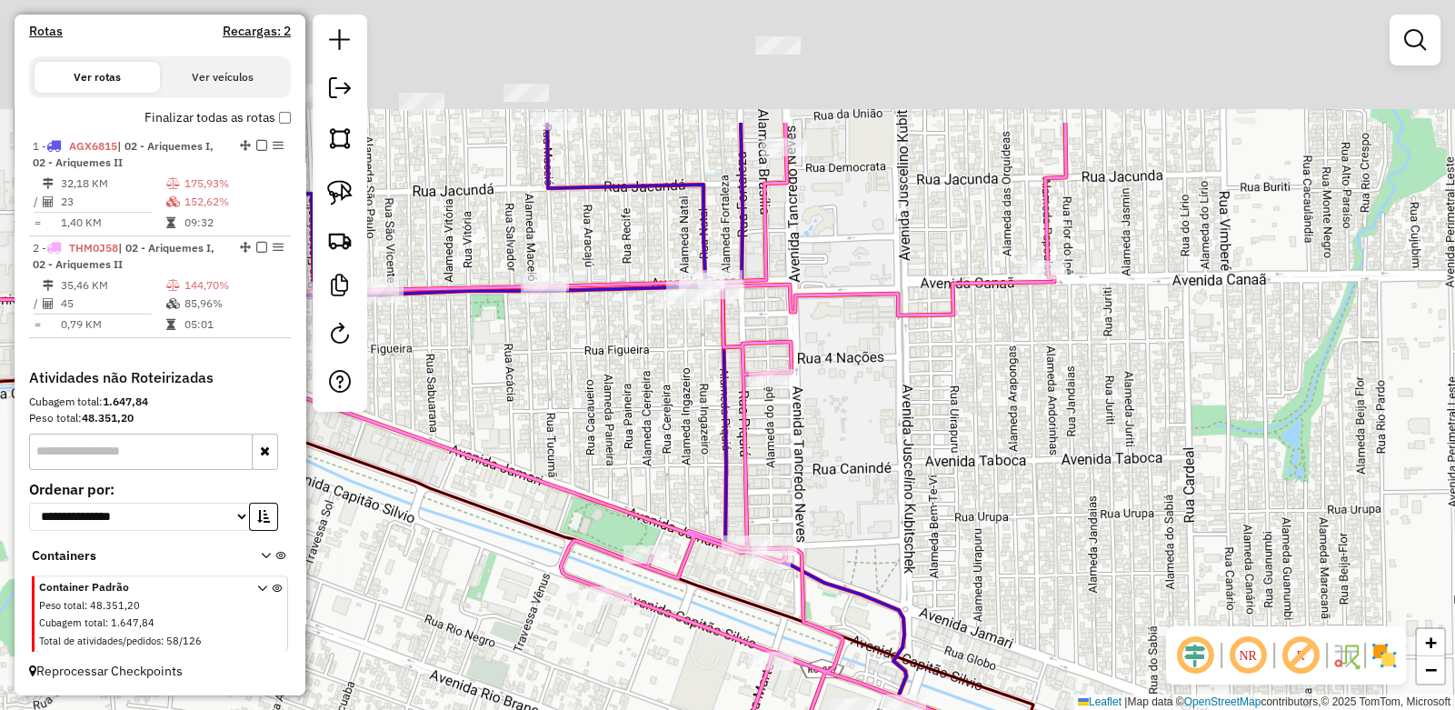
drag, startPoint x: 694, startPoint y: 197, endPoint x: 727, endPoint y: 375, distance: 181.3
click at [727, 375] on icon at bounding box center [616, 549] width 774 height 852
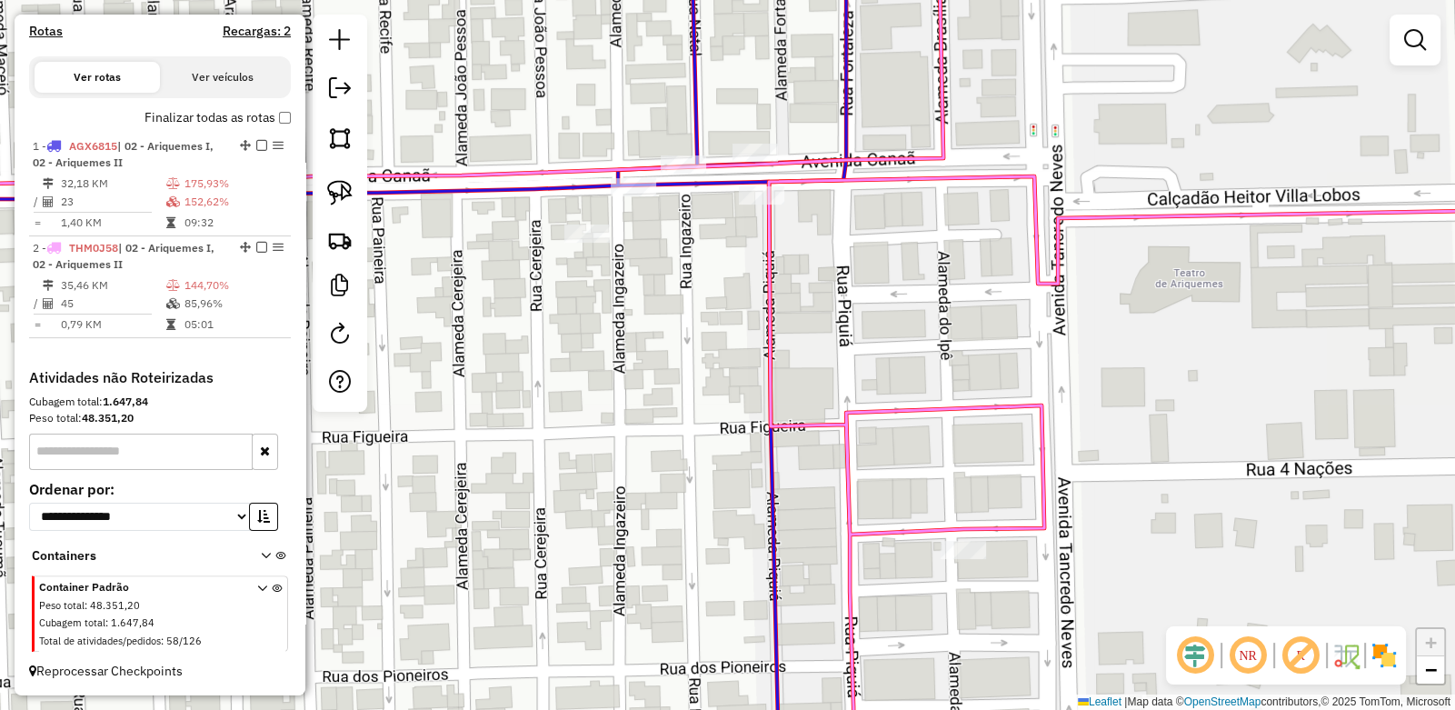
drag, startPoint x: 691, startPoint y: 315, endPoint x: 686, endPoint y: 412, distance: 97.4
click at [686, 412] on div "Janela de atendimento Grade de atendimento Capacidade Transportadoras Veículos …" at bounding box center [727, 355] width 1455 height 710
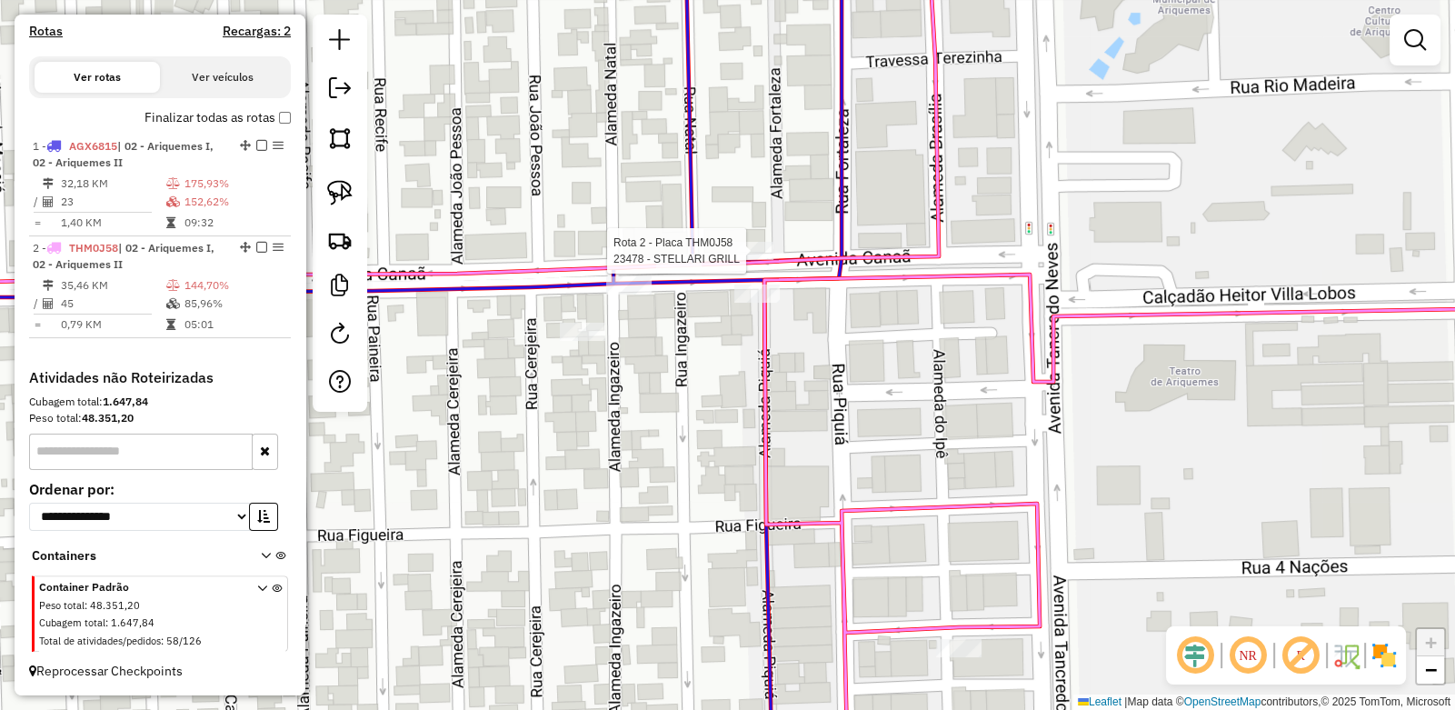
select select "**********"
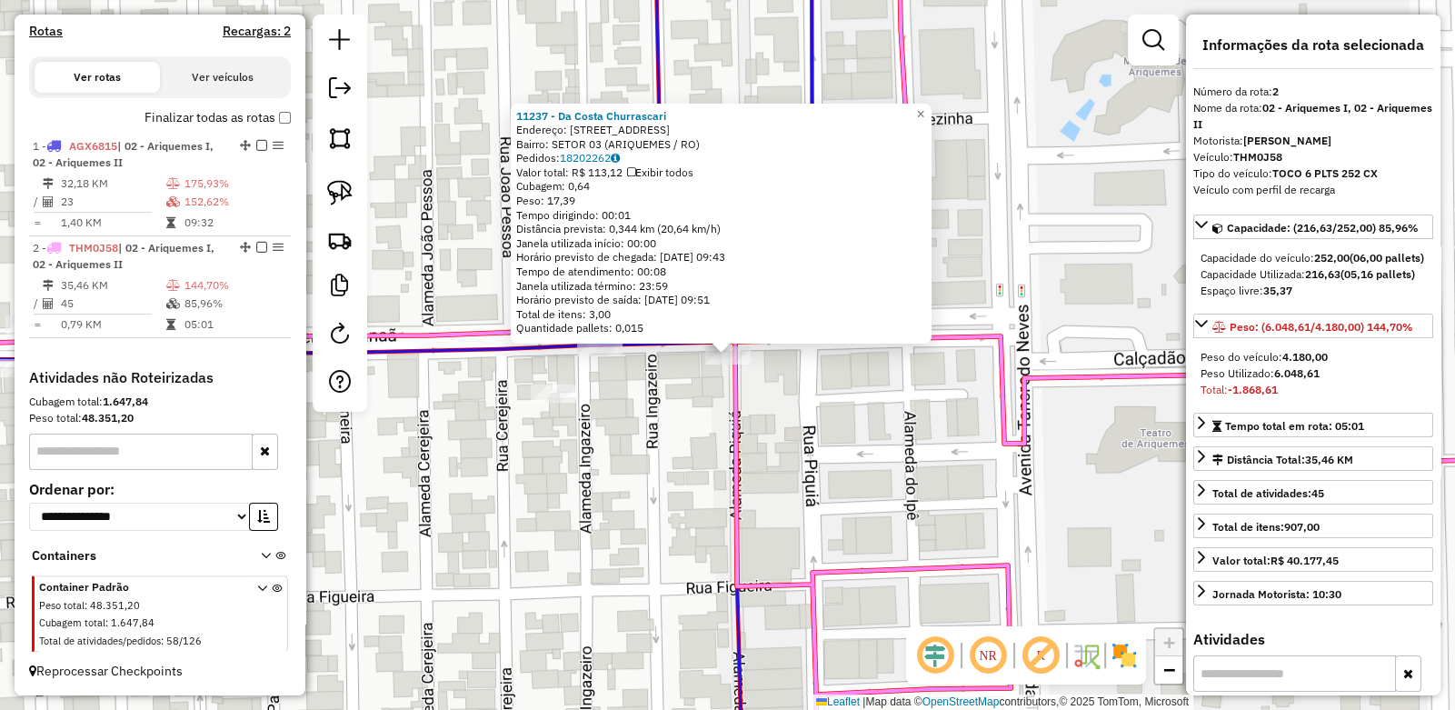
click at [648, 465] on div "11237 - Da Costa Churrascari Endereço: R rua Fortaleza,2051 Bairro: SETOR 03 (A…" at bounding box center [727, 355] width 1455 height 710
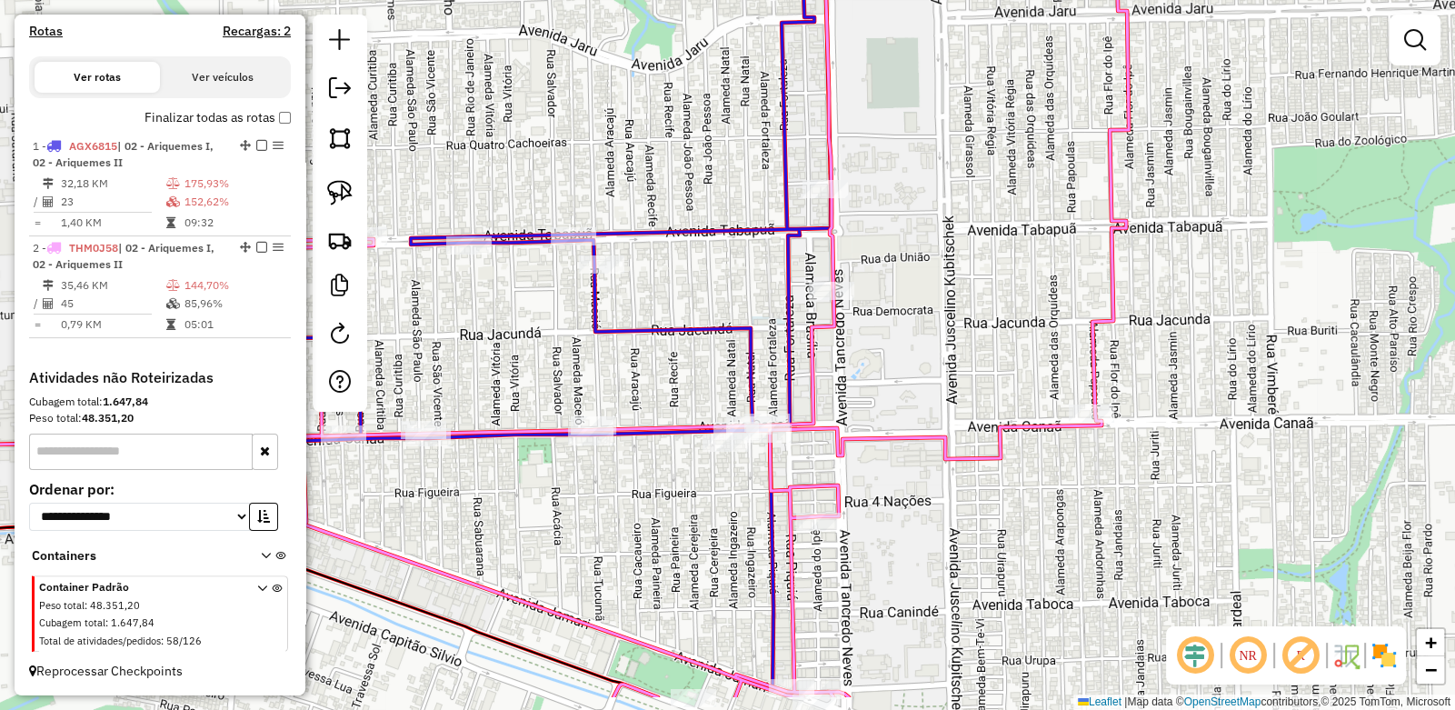
drag, startPoint x: 754, startPoint y: 474, endPoint x: 758, endPoint y: 293, distance: 180.9
click at [759, 299] on div "Janela de atendimento Grade de atendimento Capacidade Transportadoras Veículos …" at bounding box center [727, 355] width 1455 height 710
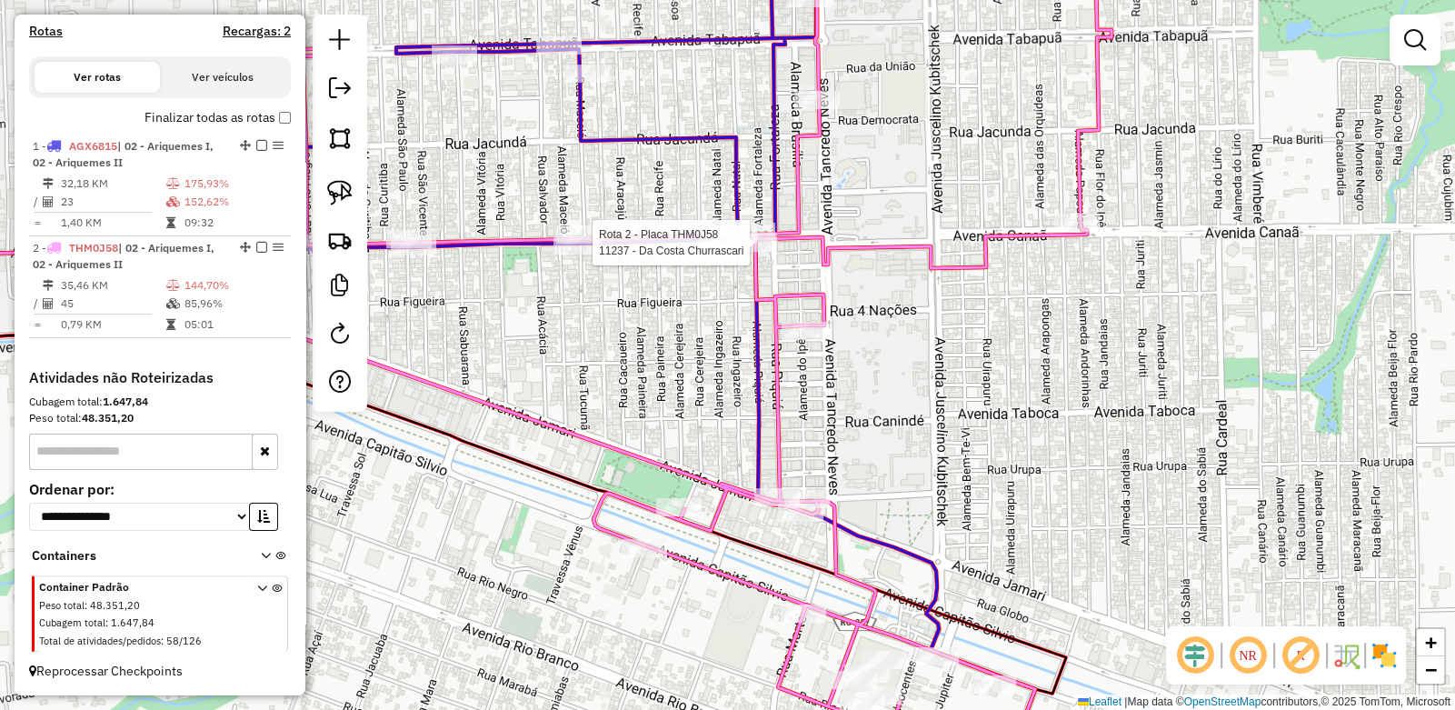
drag, startPoint x: 860, startPoint y: 434, endPoint x: 853, endPoint y: 400, distance: 34.4
click at [853, 400] on div "Rota 2 - Placa THM0J58 11237 - Da Costa Churrascari Janela de atendimento Grade…" at bounding box center [727, 355] width 1455 height 710
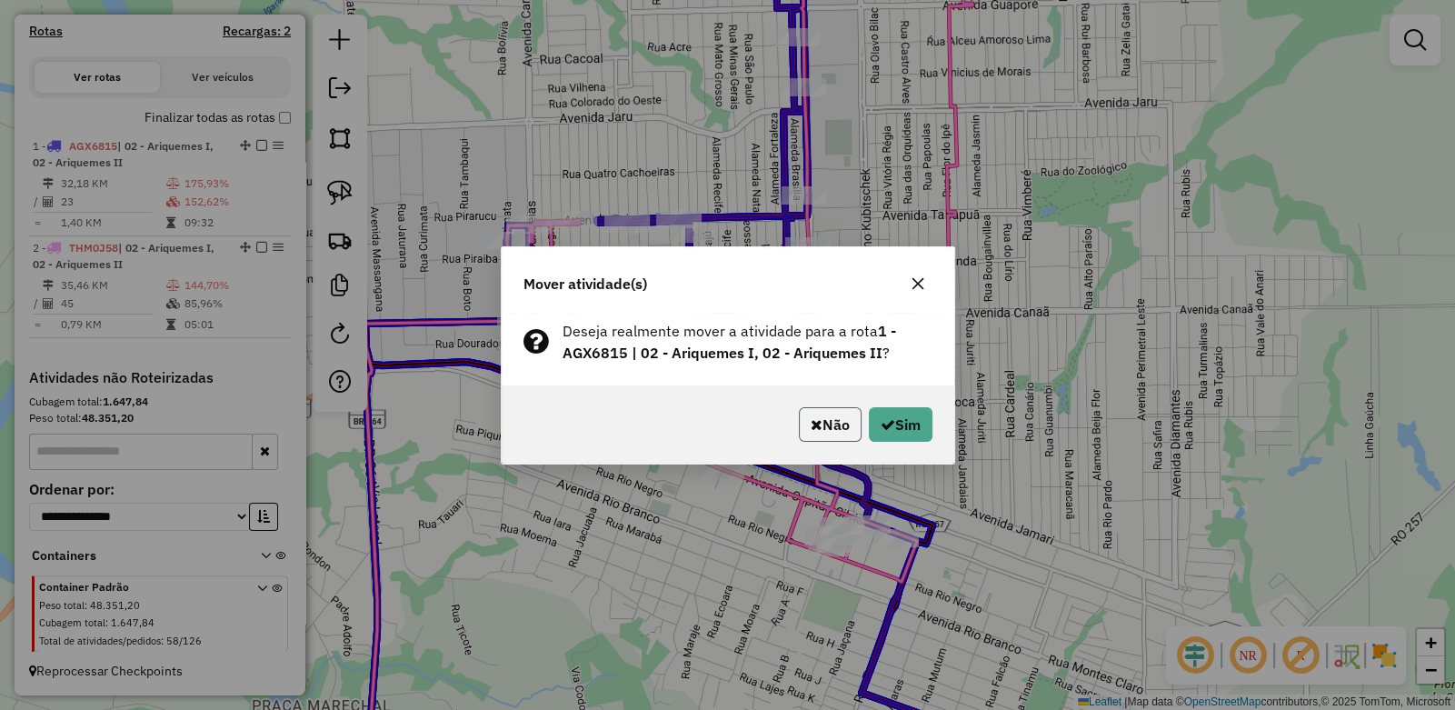
click at [835, 423] on button "Não" at bounding box center [830, 424] width 63 height 35
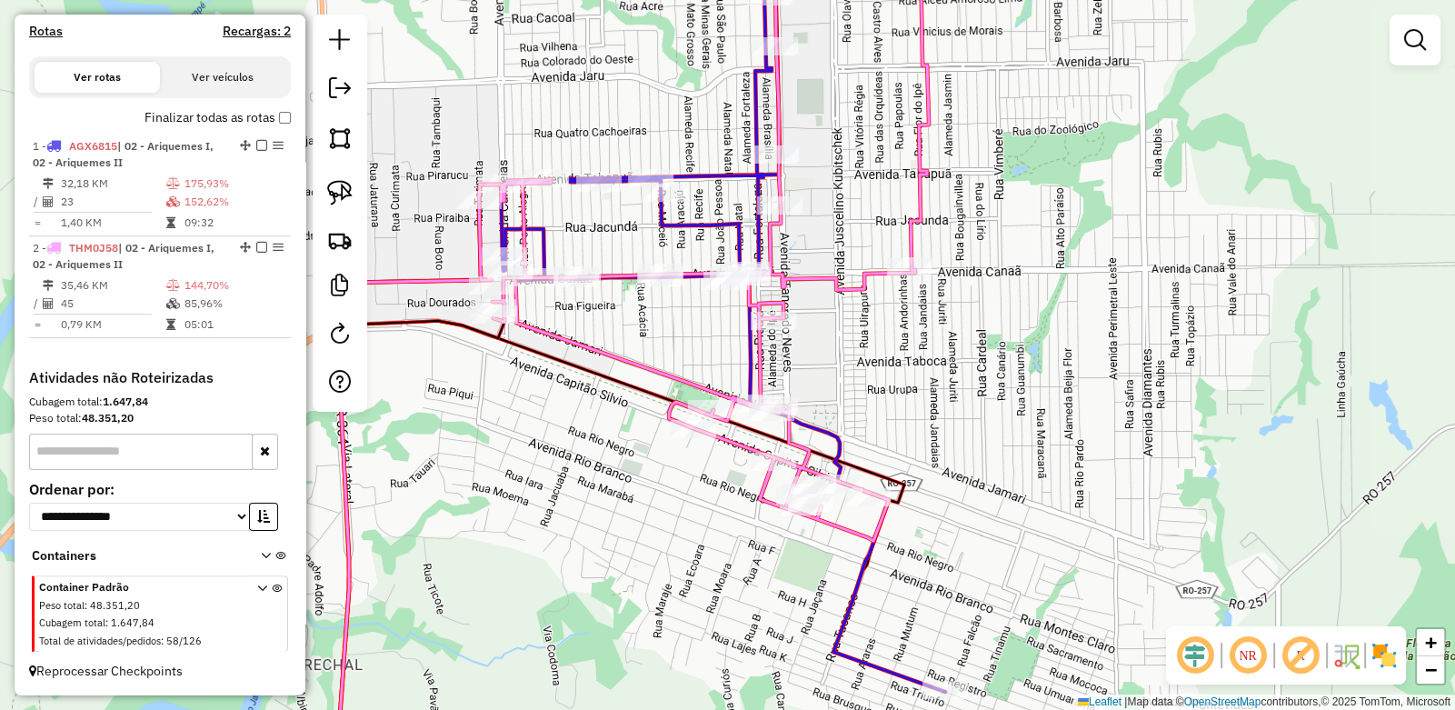
drag, startPoint x: 734, startPoint y: 369, endPoint x: 706, endPoint y: 328, distance: 49.7
click at [706, 328] on div "Janela de atendimento Grade de atendimento Capacidade Transportadoras Veículos …" at bounding box center [727, 355] width 1455 height 710
select select "**********"
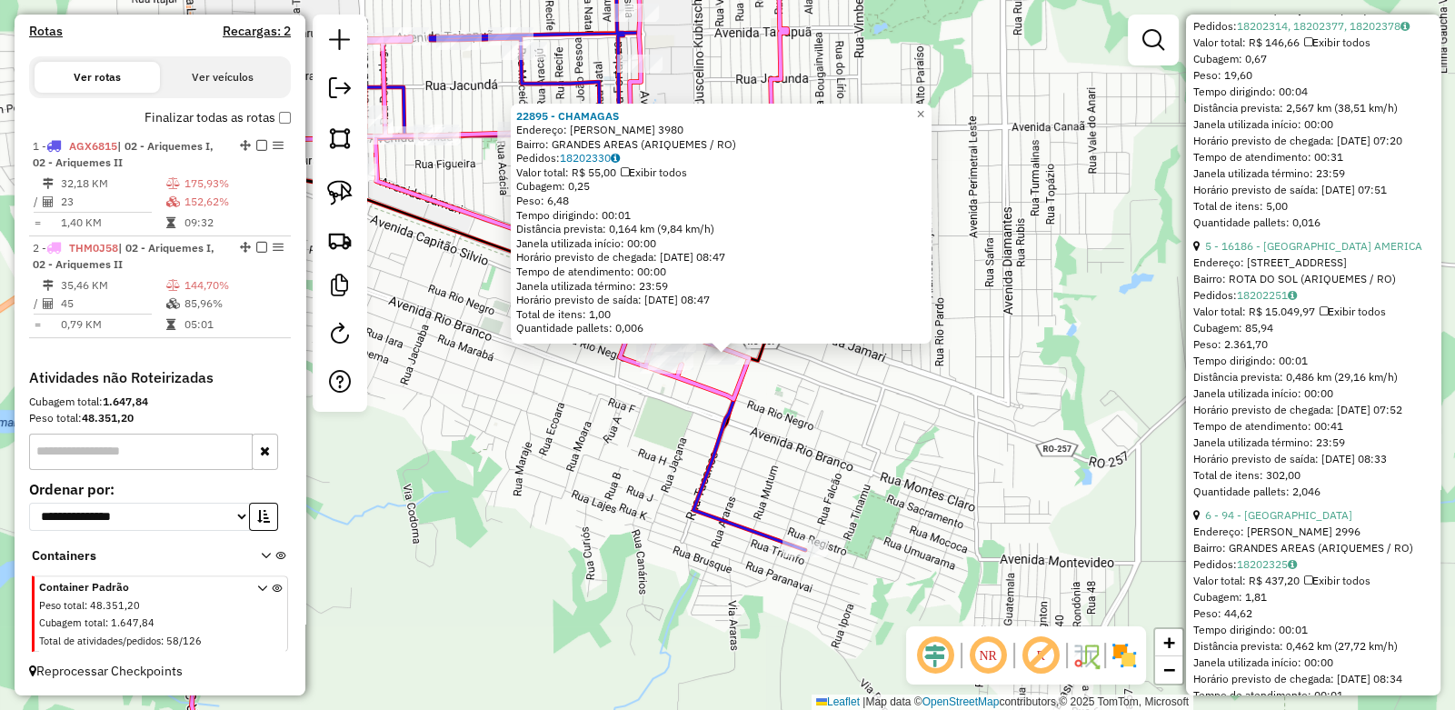
scroll to position [1635, 0]
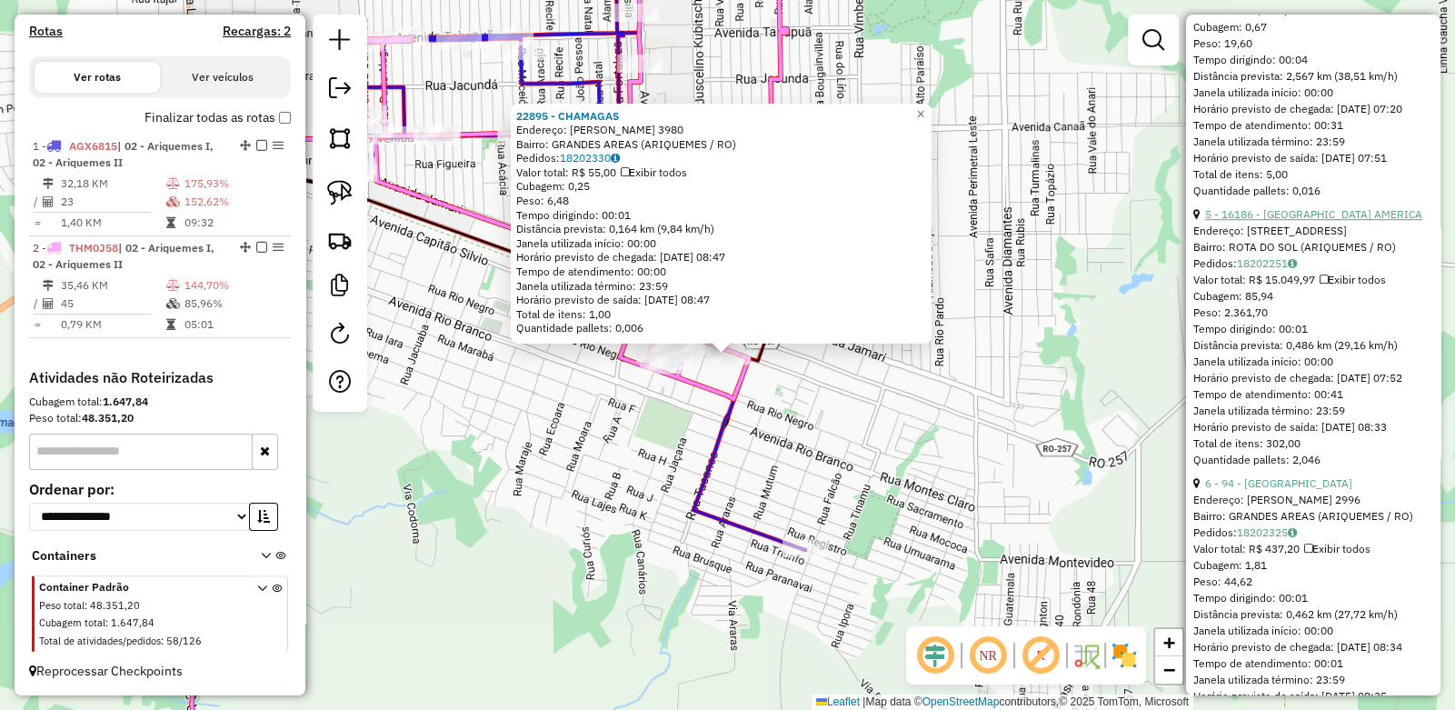
click at [1271, 221] on link "5 - 16186 - BRASIL AMERICA" at bounding box center [1313, 214] width 217 height 14
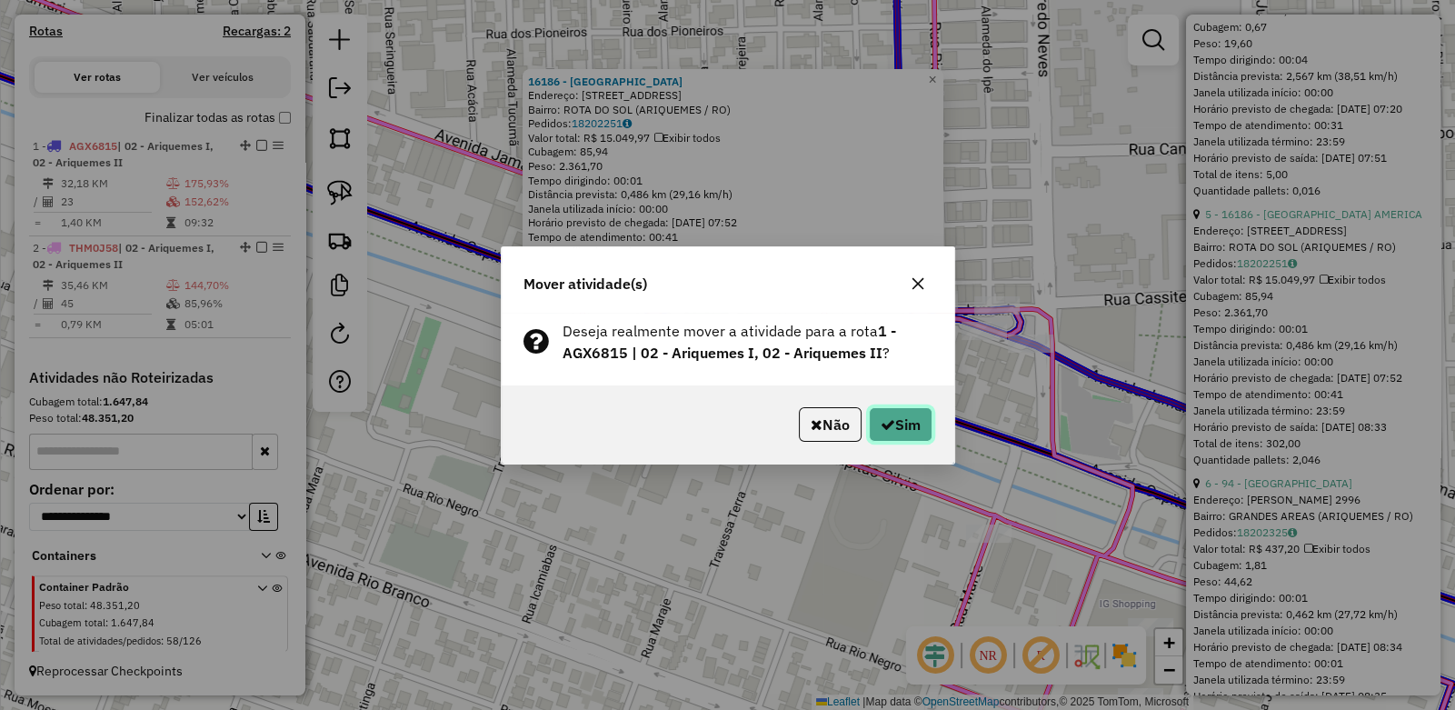
click at [890, 426] on icon "button" at bounding box center [888, 424] width 15 height 15
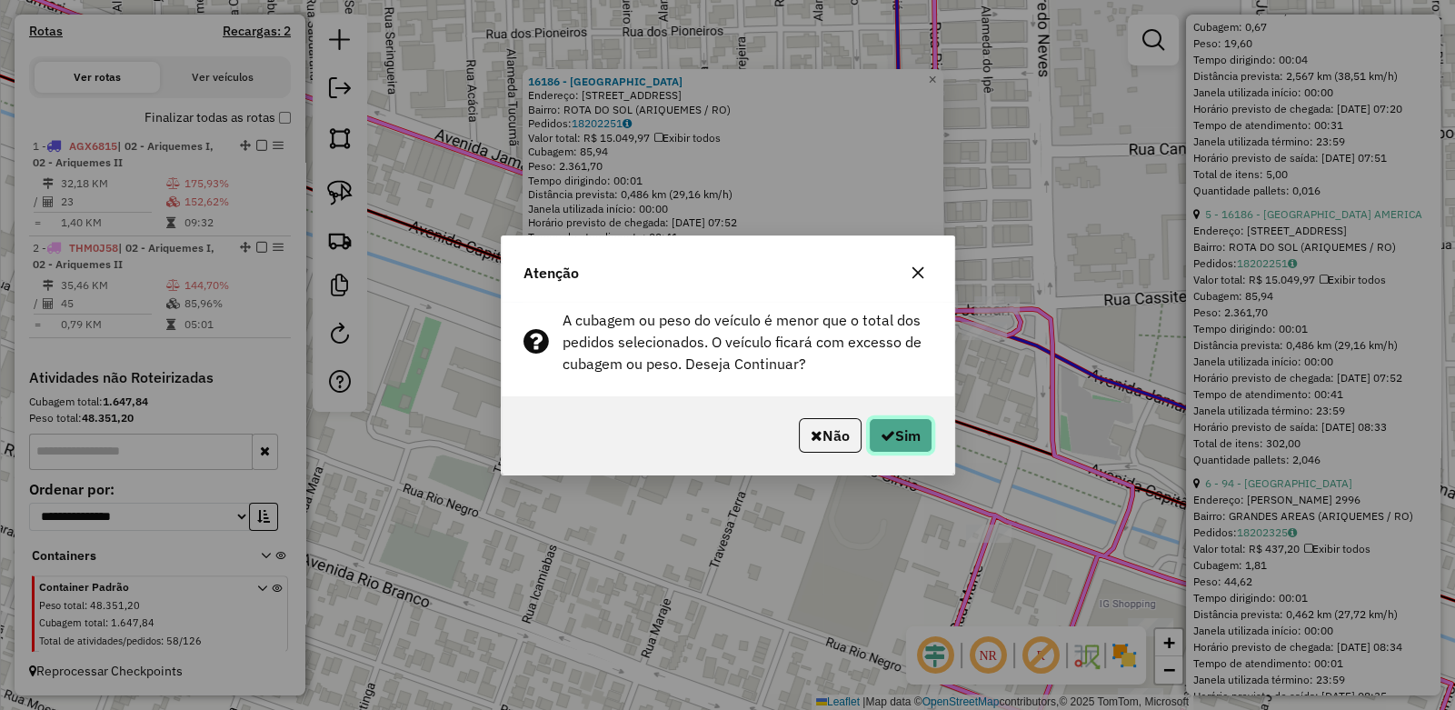
click at [891, 434] on button "Sim" at bounding box center [901, 435] width 64 height 35
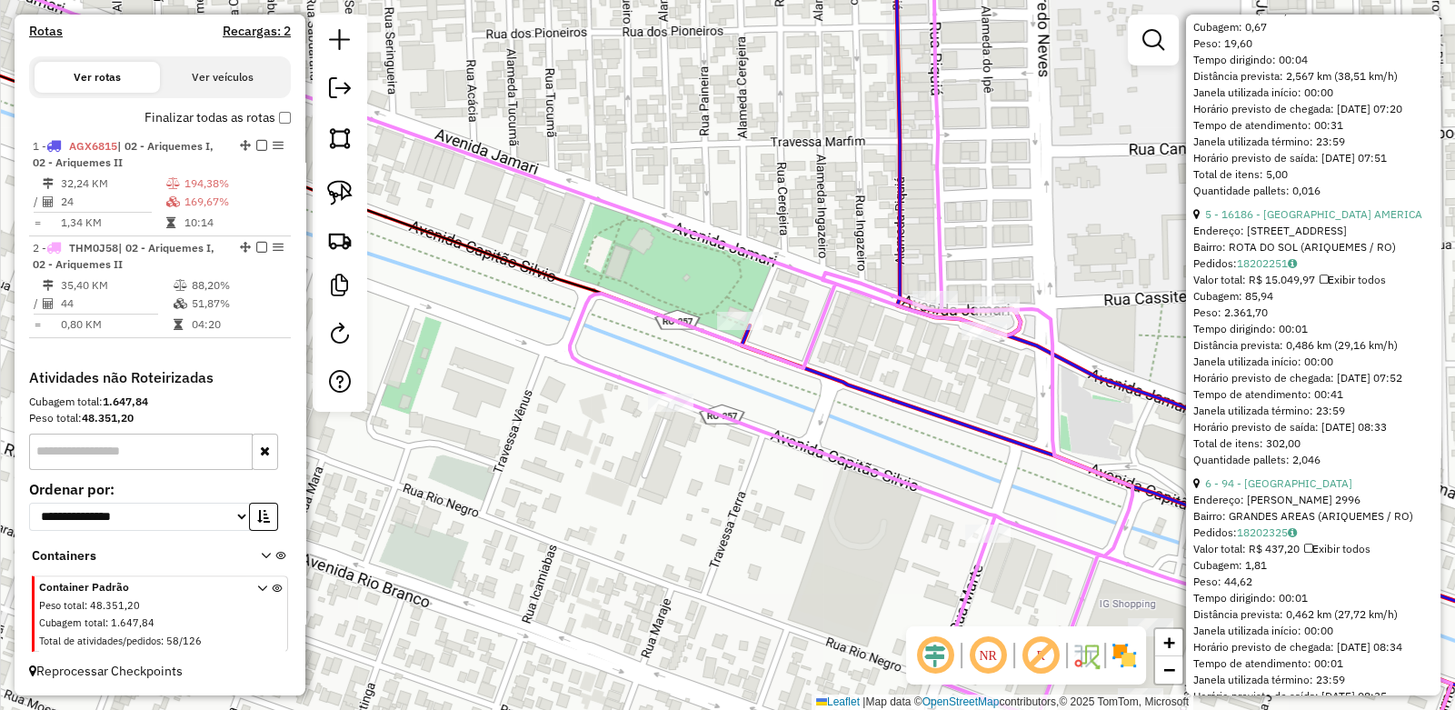
click at [874, 360] on div "Janela de atendimento Grade de atendimento Capacidade Transportadoras Veículos …" at bounding box center [727, 355] width 1455 height 710
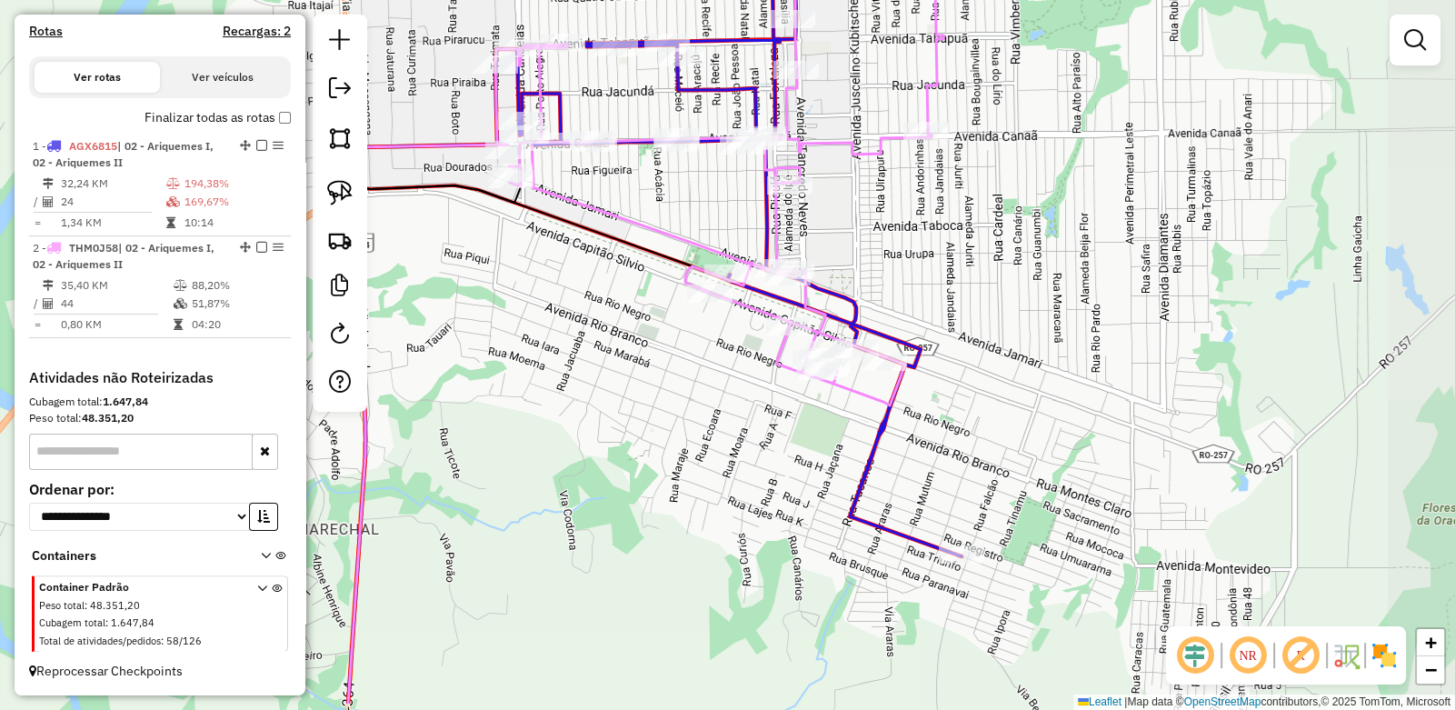
drag, startPoint x: 911, startPoint y: 380, endPoint x: 828, endPoint y: 303, distance: 113.2
click at [828, 303] on icon at bounding box center [739, 204] width 444 height 704
select select "**********"
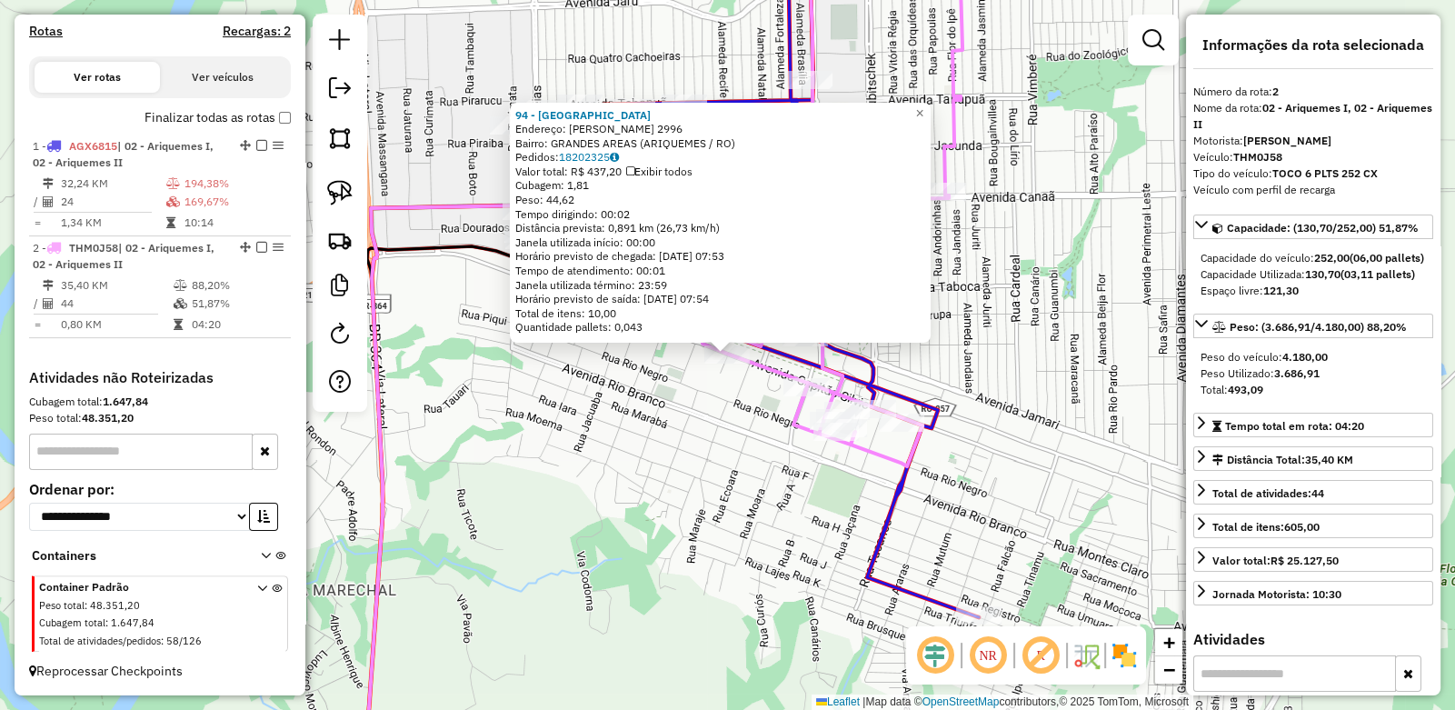
click at [595, 377] on div "94 - AQUARIUS HOTEL Endereço: CAPITaO SILVIO 2996 Bairro: GRANDES AREAS (ARIQUE…" at bounding box center [727, 355] width 1455 height 710
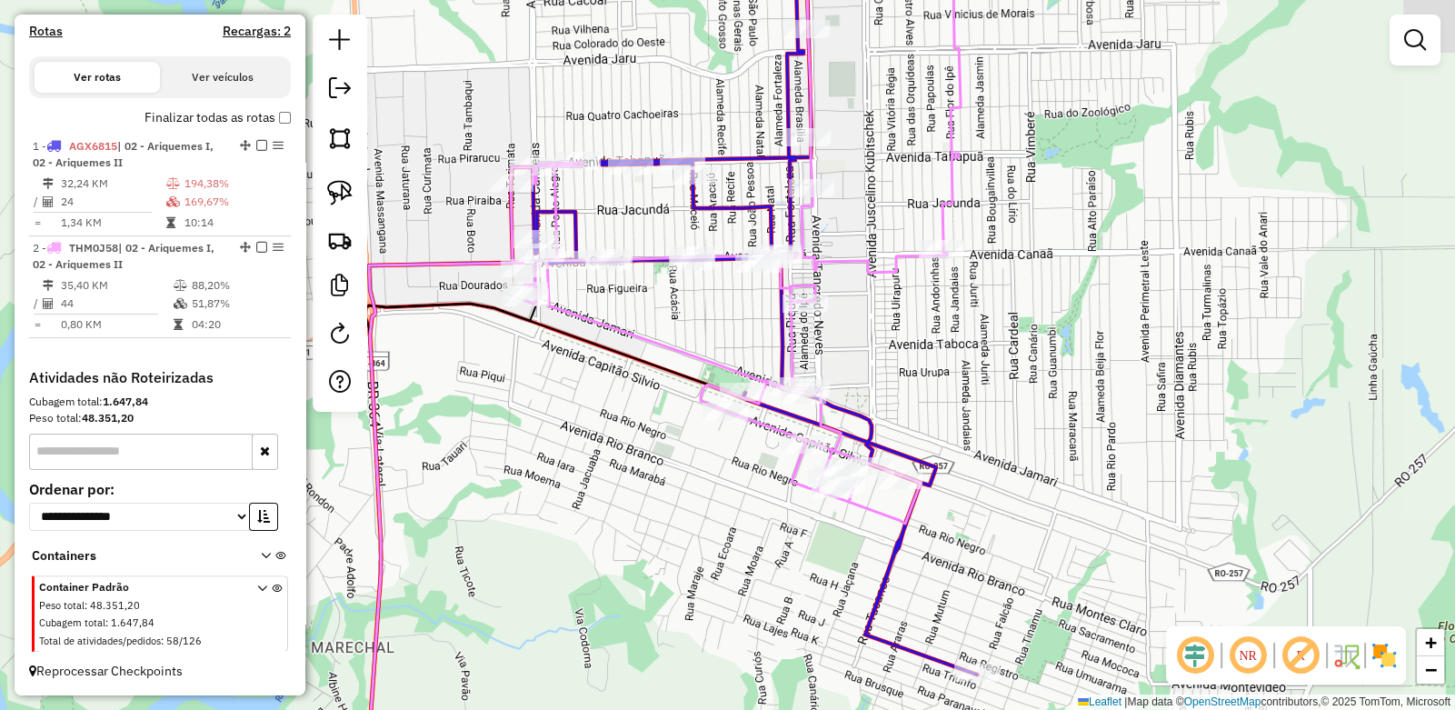
drag, startPoint x: 627, startPoint y: 231, endPoint x: 623, endPoint y: 362, distance: 131.0
click at [624, 360] on div "Janela de atendimento Grade de atendimento Capacidade Transportadoras Veículos …" at bounding box center [727, 355] width 1455 height 710
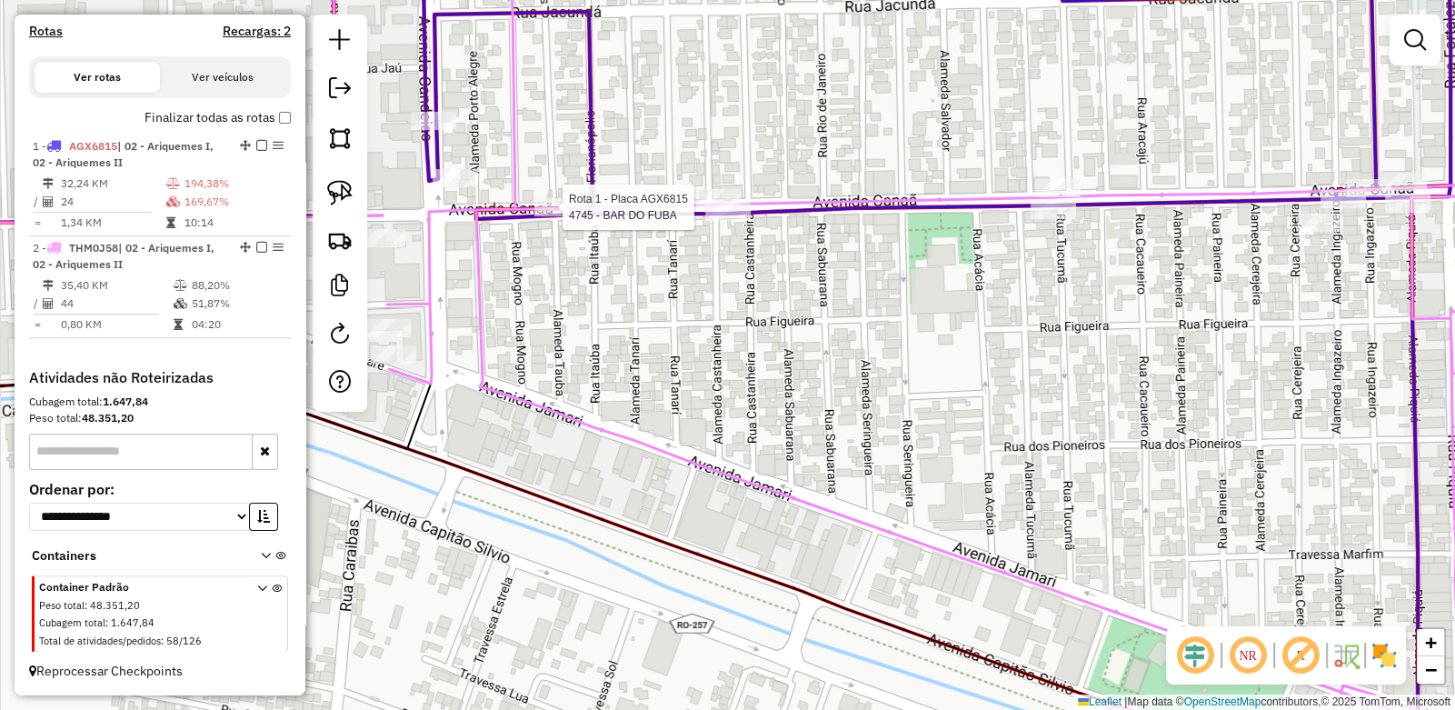
select select "**********"
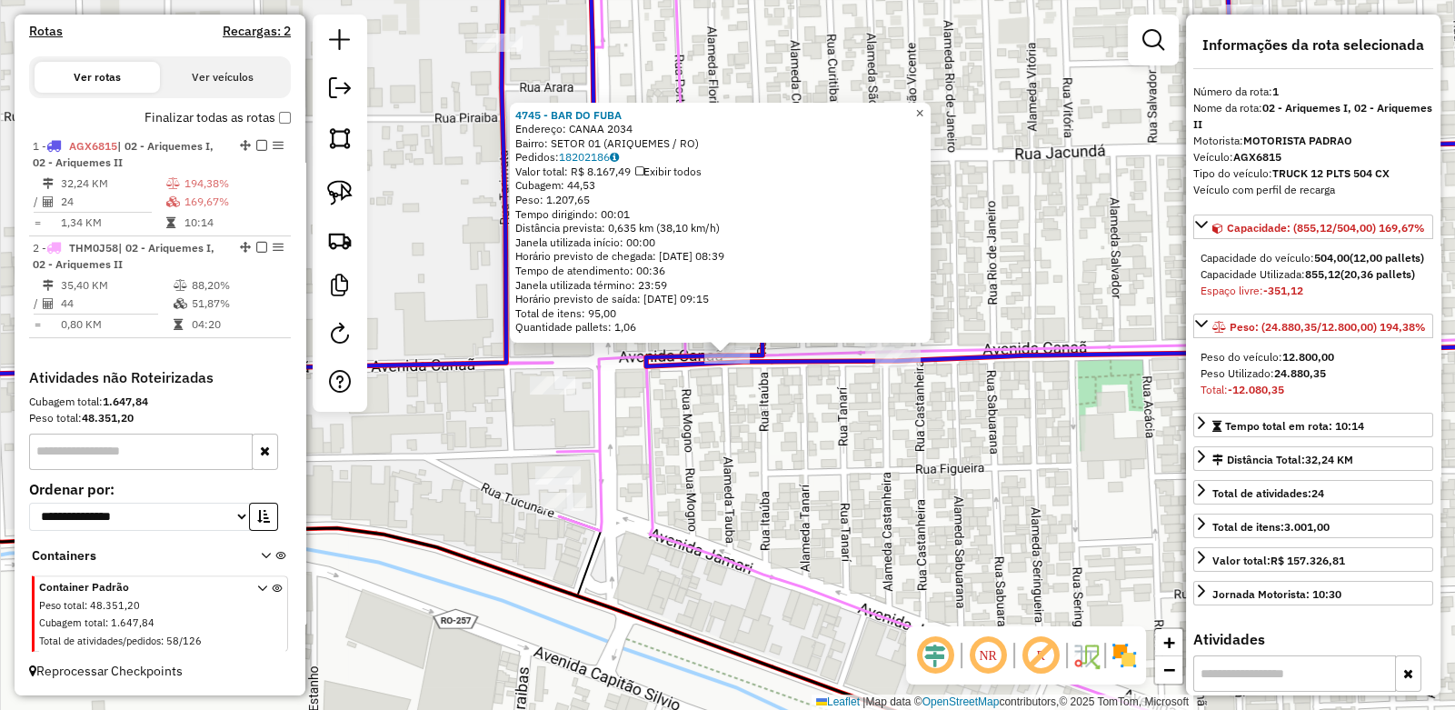
click at [924, 112] on span "×" at bounding box center [919, 112] width 8 height 15
click at [809, 415] on div "4745 - BAR DO FUBA Endereço: CANAA 2034 Bairro: SETOR 01 (ARIQUEMES / RO) Pedid…" at bounding box center [727, 355] width 1455 height 710
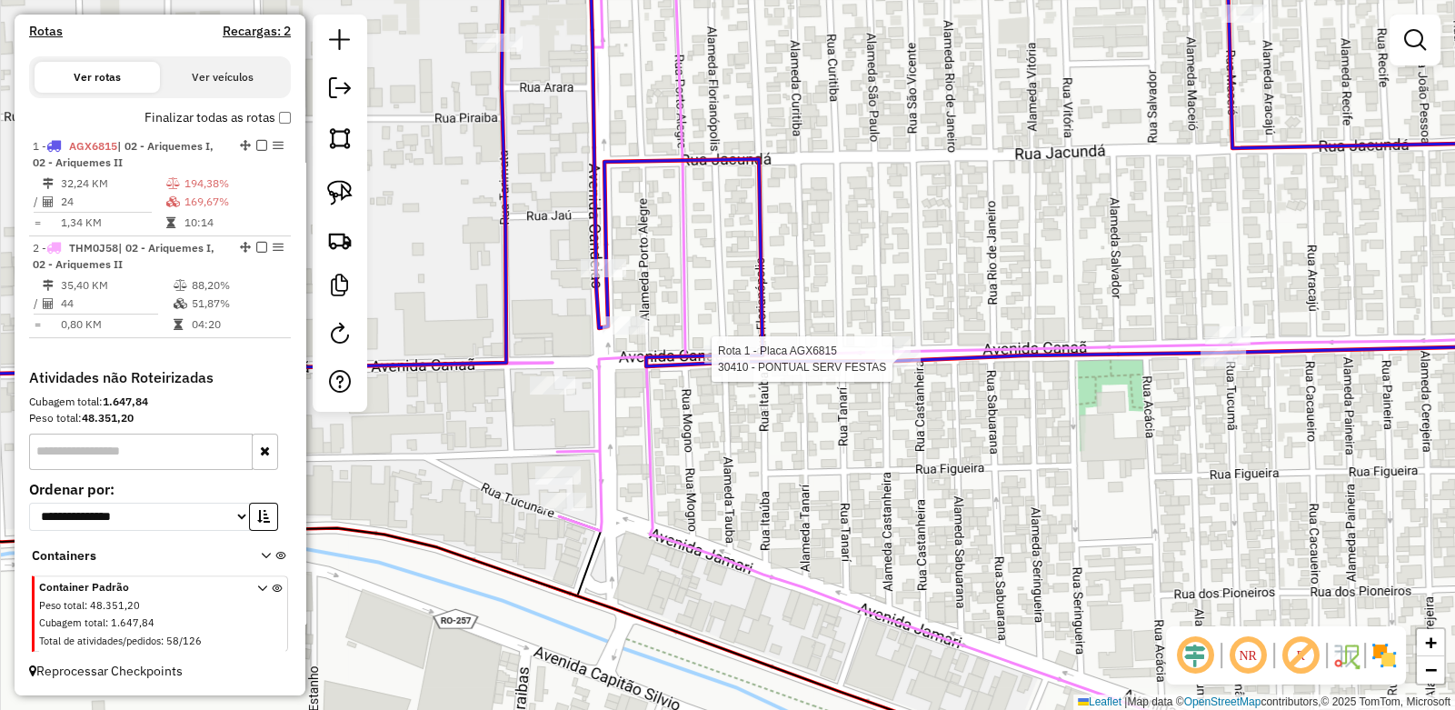
select select "**********"
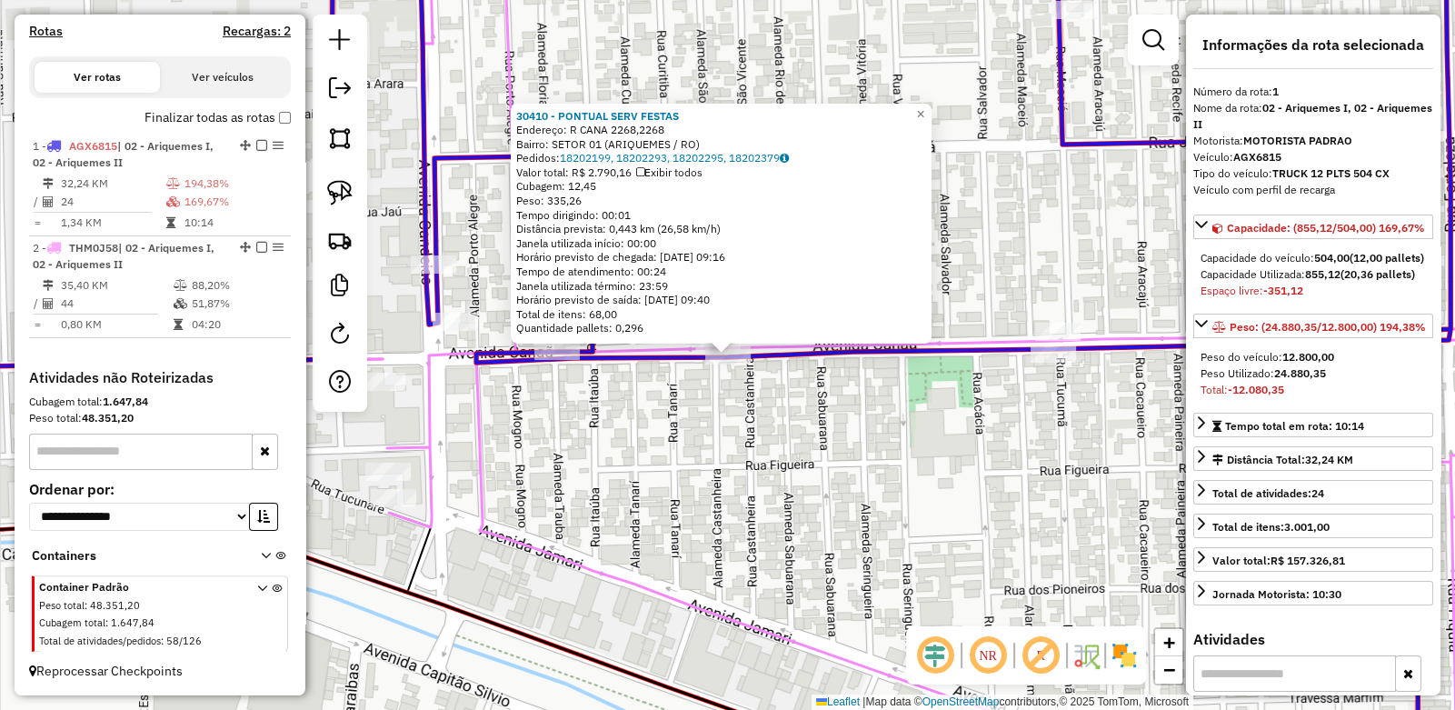
click at [877, 405] on div "30410 - PONTUAL SERV FESTAS Endereço: R CANA 2268,2268 Bairro: SETOR 01 (ARIQUE…" at bounding box center [727, 355] width 1455 height 710
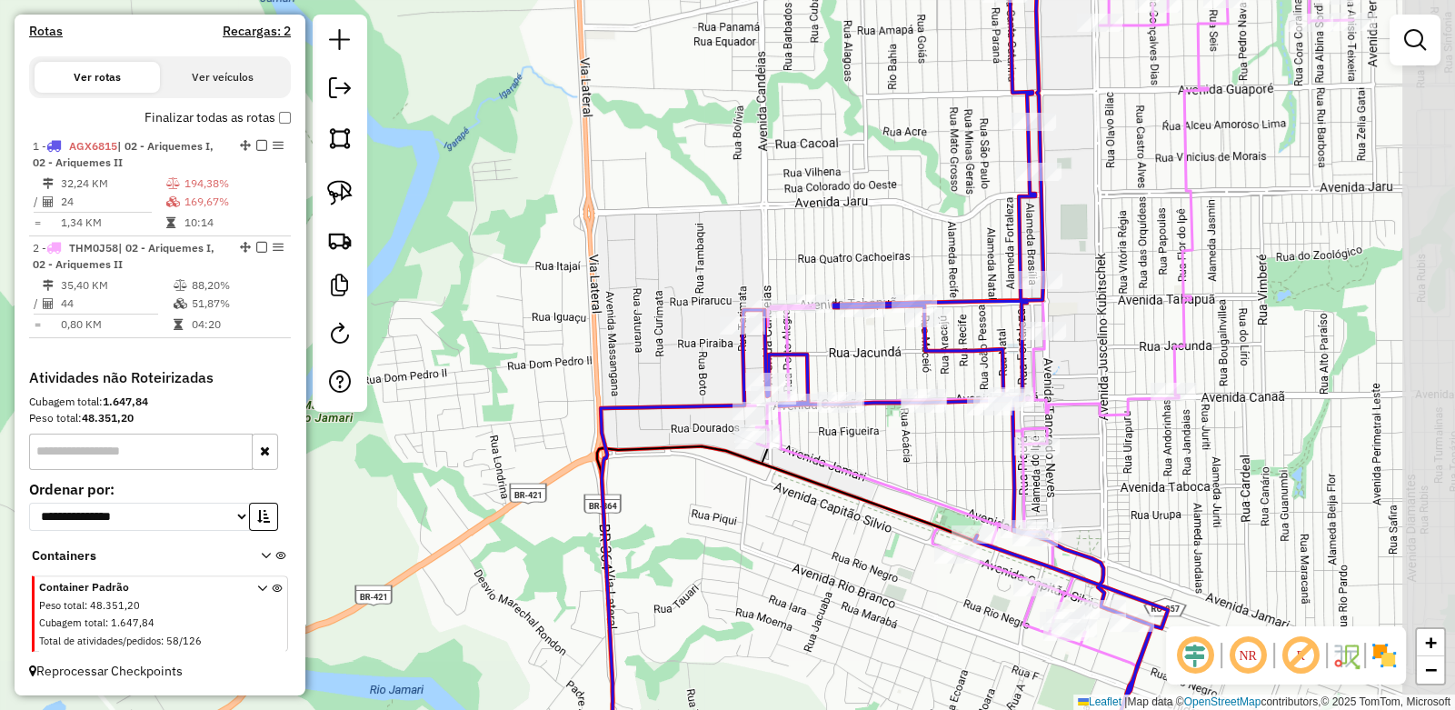
drag, startPoint x: 1038, startPoint y: 431, endPoint x: 959, endPoint y: 427, distance: 79.2
click at [959, 427] on div "Janela de atendimento Grade de atendimento Capacidade Transportadoras Veículos …" at bounding box center [727, 355] width 1455 height 710
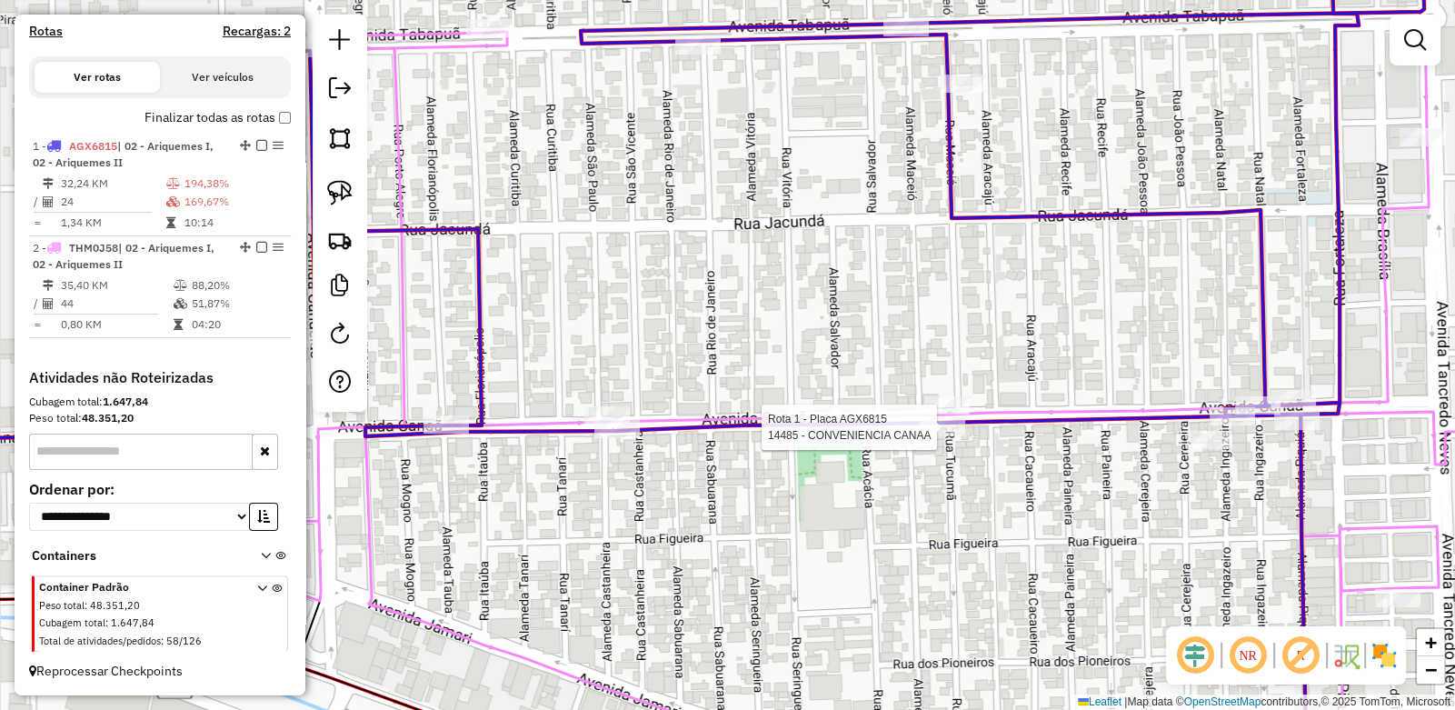
select select "**********"
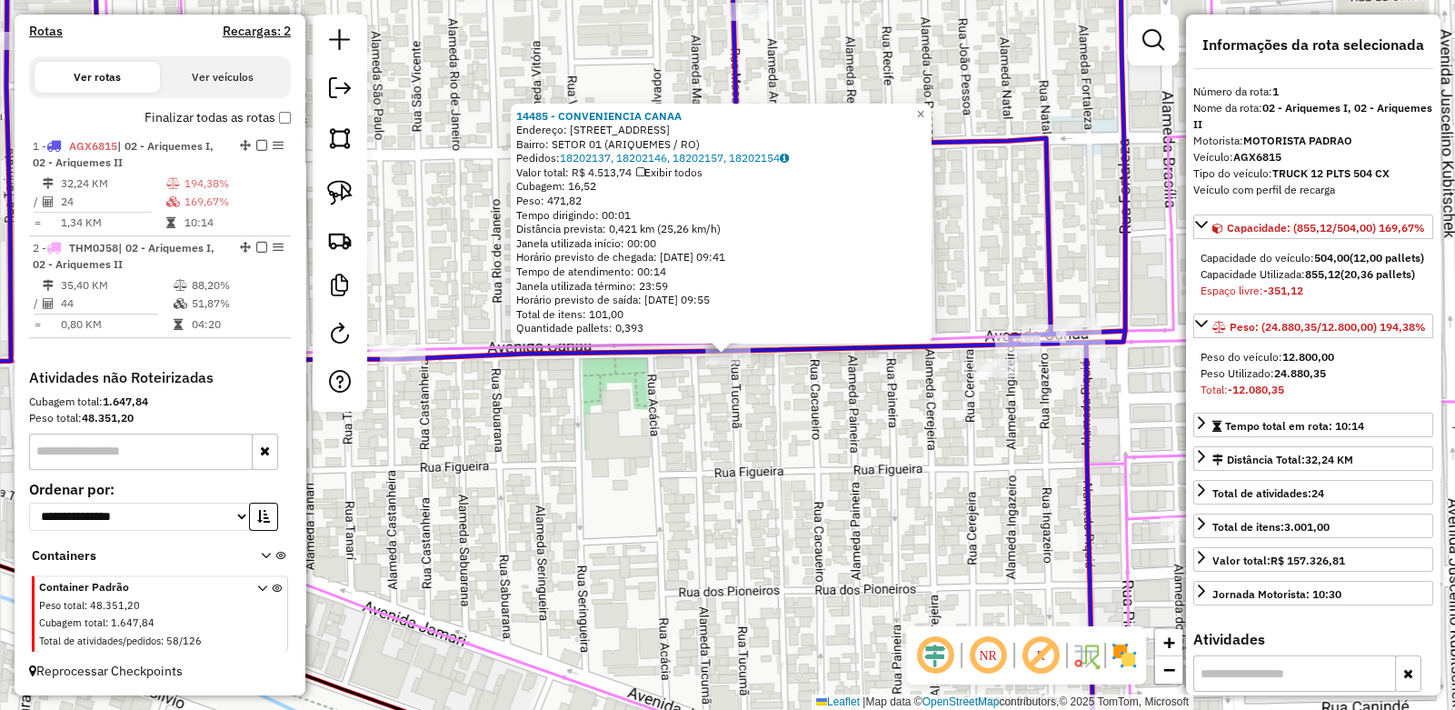
click at [935, 475] on div "14485 - CONVENIENCIA CANAA Endereço: Avenida Canaa 2850 Bairro: SETOR 01 (ARIQU…" at bounding box center [727, 355] width 1455 height 710
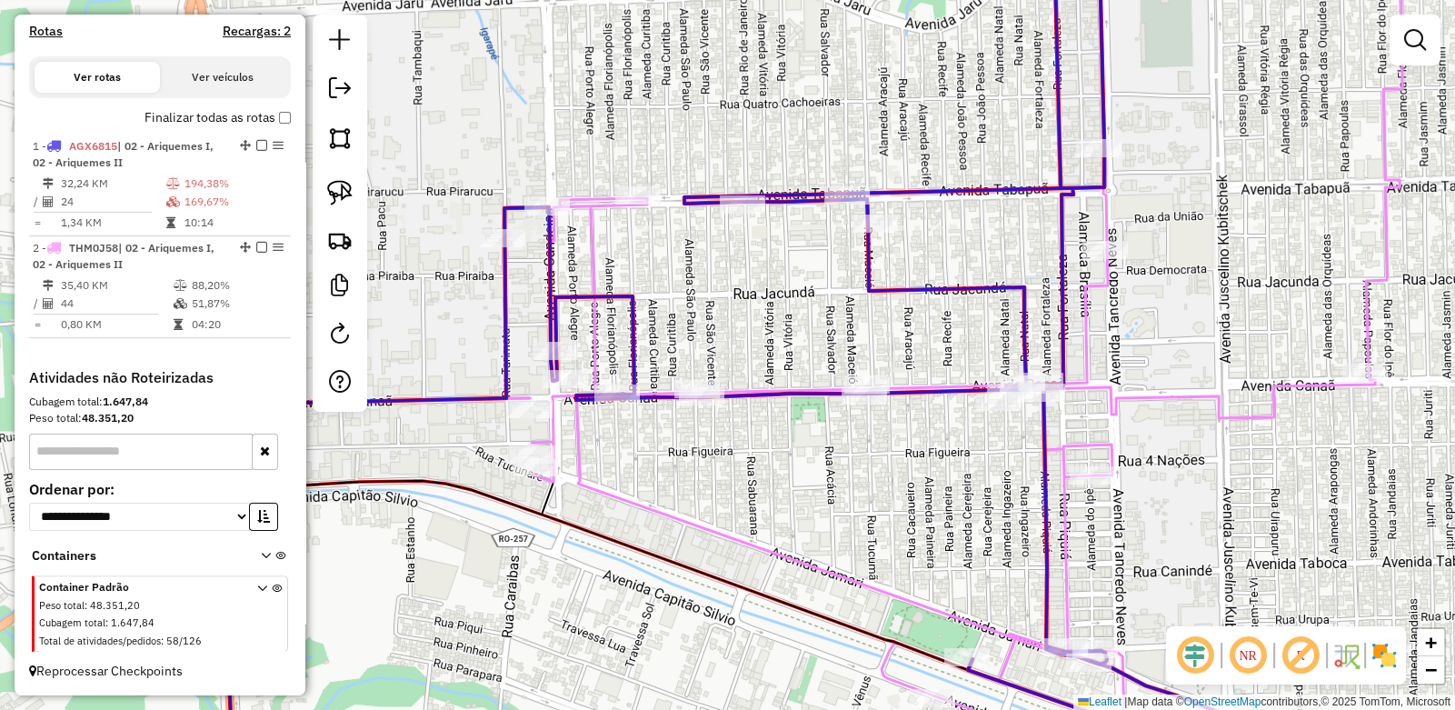
click at [940, 456] on div "Janela de atendimento Grade de atendimento Capacidade Transportadoras Veículos …" at bounding box center [727, 355] width 1455 height 710
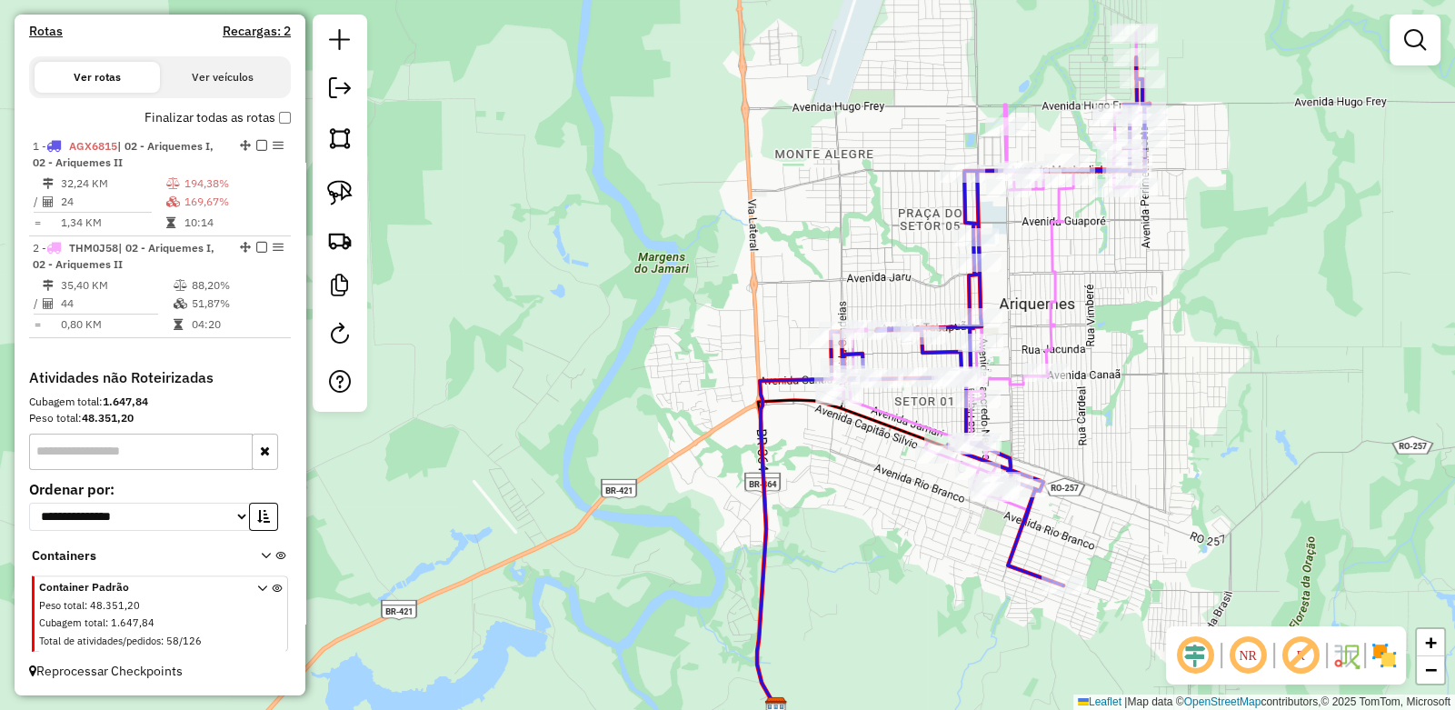
drag, startPoint x: 1124, startPoint y: 472, endPoint x: 1072, endPoint y: 406, distance: 83.5
click at [1091, 413] on div "Janela de atendimento Grade de atendimento Capacidade Transportadoras Veículos …" at bounding box center [727, 355] width 1455 height 710
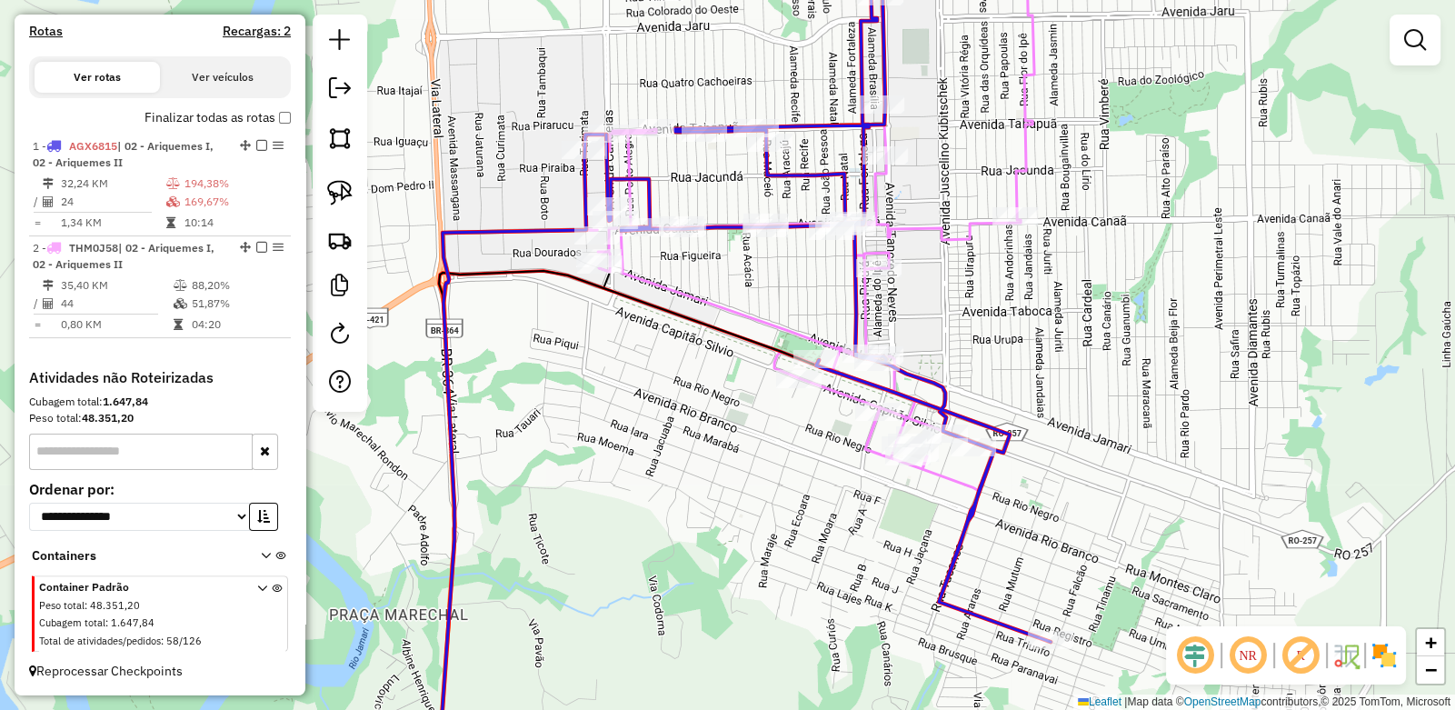
drag, startPoint x: 1064, startPoint y: 529, endPoint x: 1032, endPoint y: 444, distance: 90.3
click at [1032, 444] on div "Janela de atendimento Grade de atendimento Capacidade Transportadoras Veículos …" at bounding box center [727, 355] width 1455 height 710
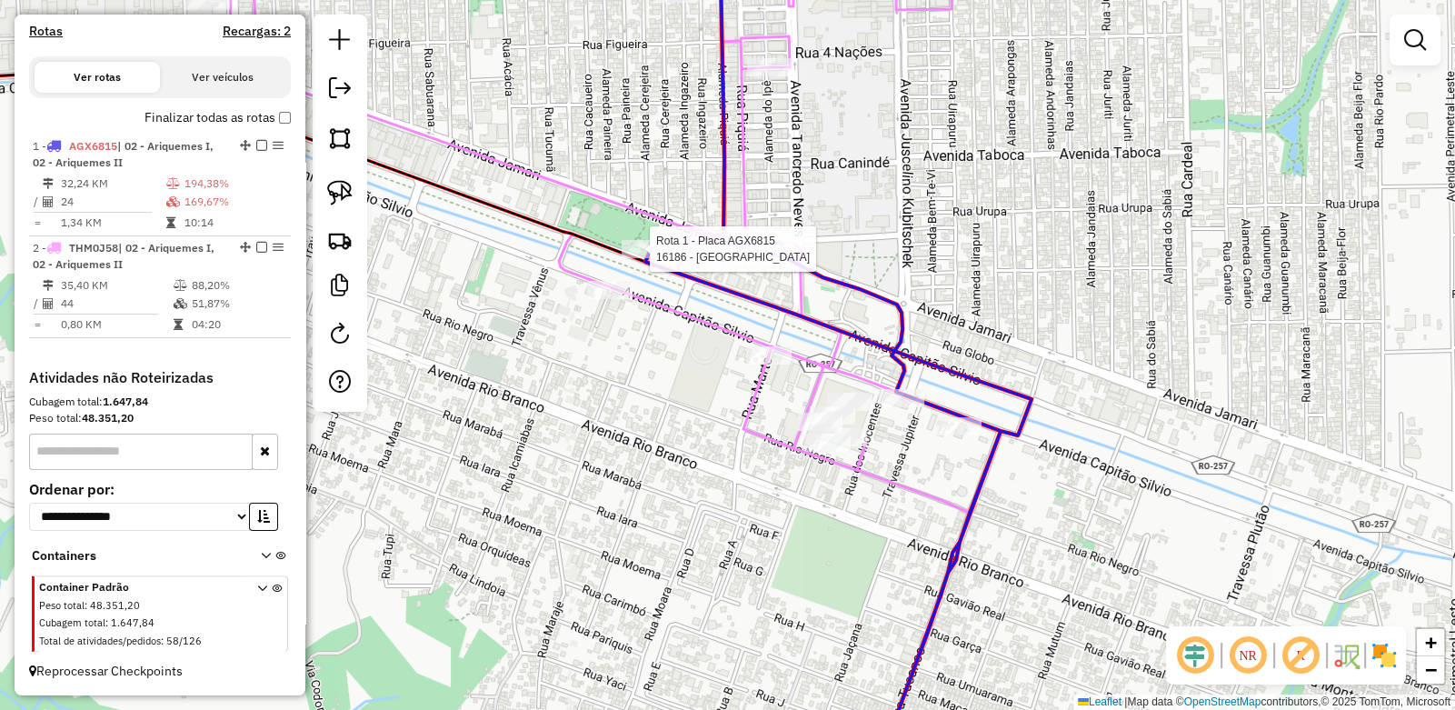
select select "**********"
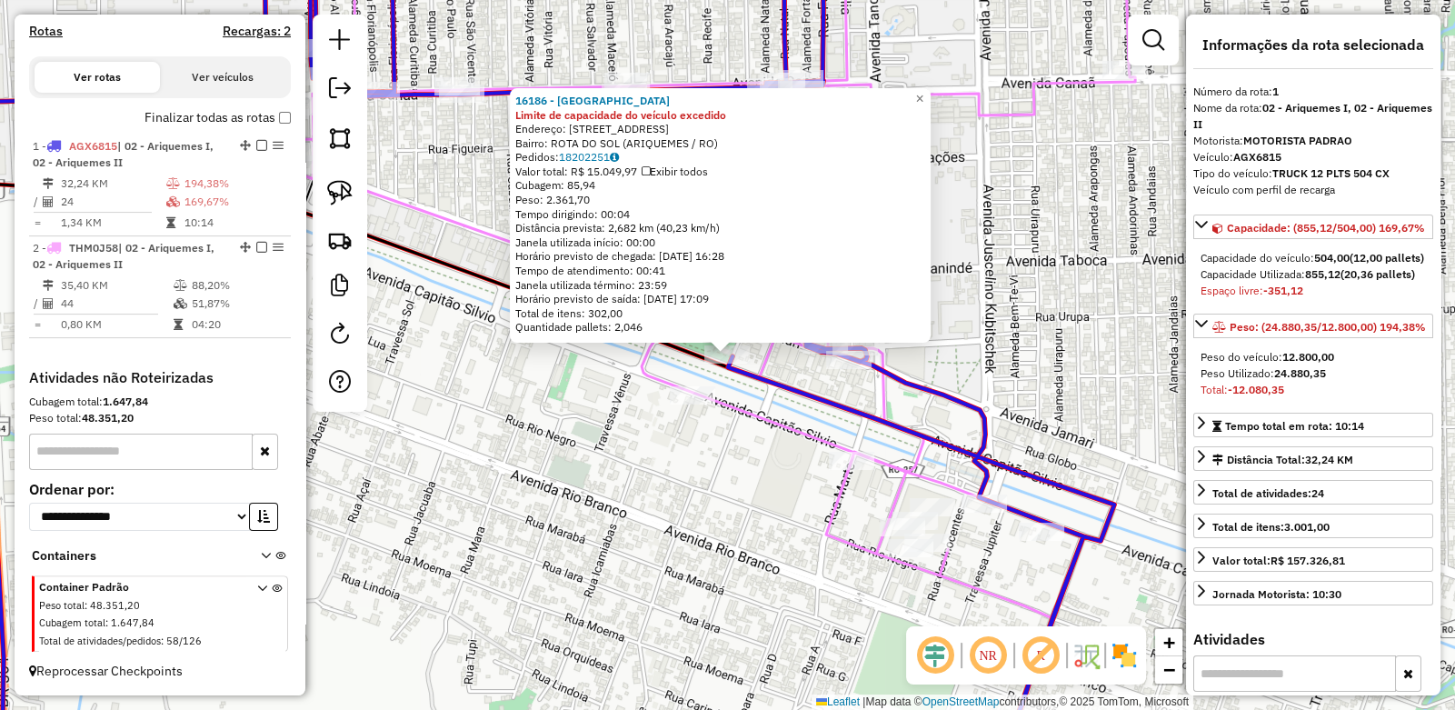
click at [495, 344] on div "16186 - BRASIL AMERICA Limite de capacidade do veículo excedido Endereço: Aveni…" at bounding box center [727, 355] width 1455 height 710
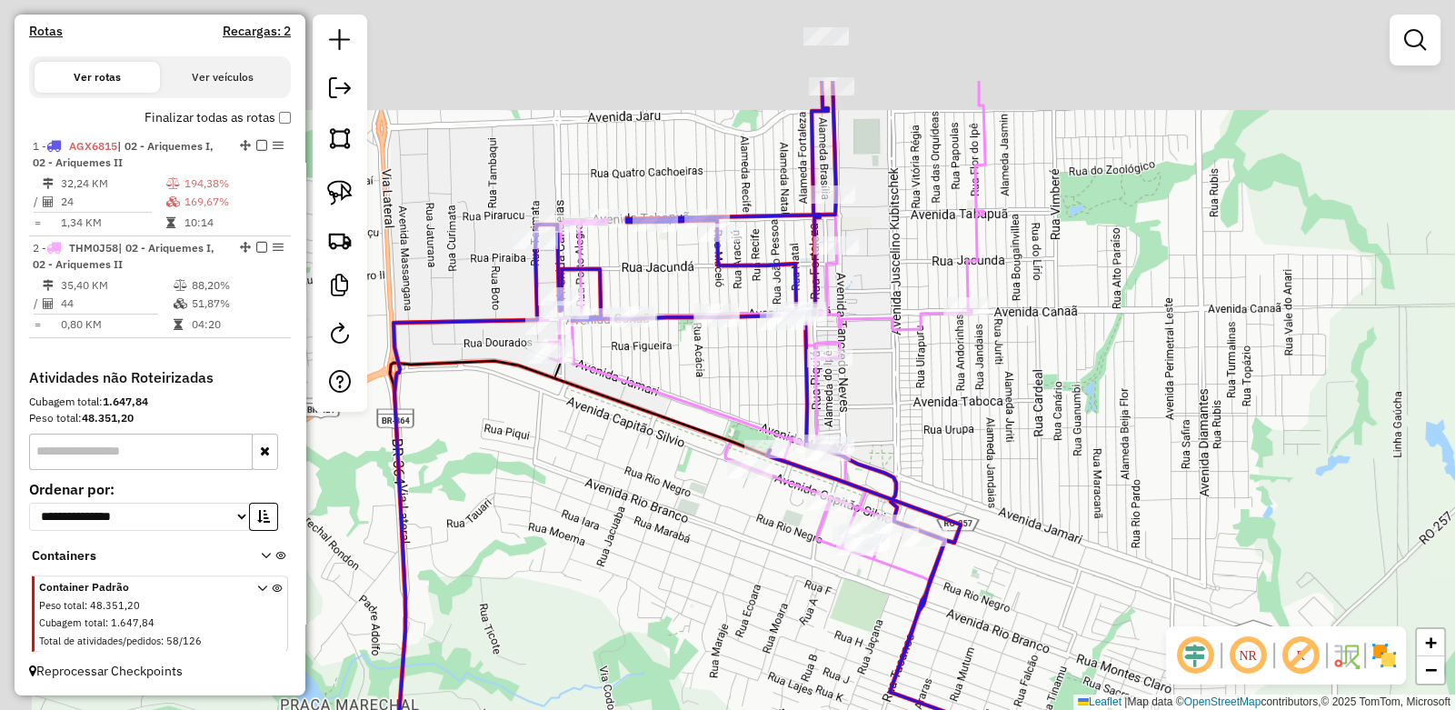
drag, startPoint x: 520, startPoint y: 227, endPoint x: 663, endPoint y: 435, distance: 251.6
click at [663, 434] on icon at bounding box center [760, 331] width 450 height 500
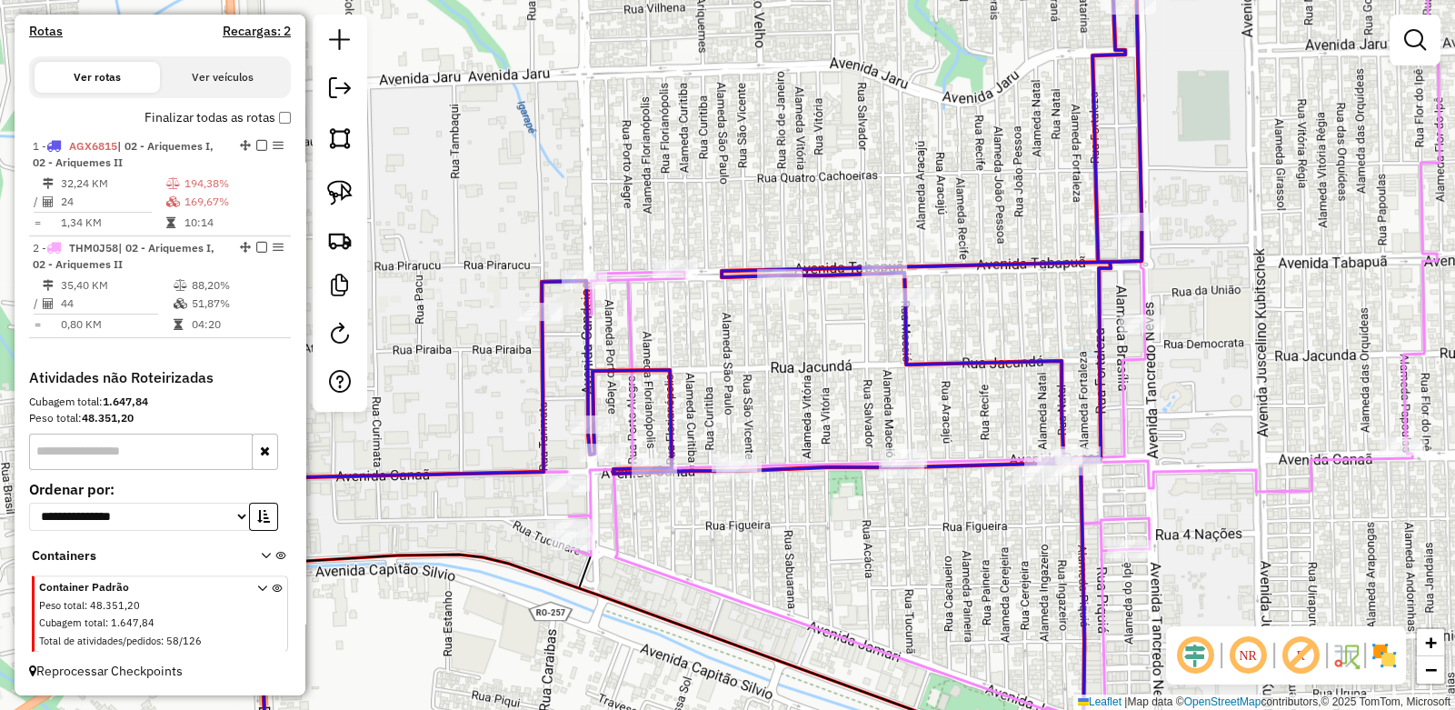
click at [564, 304] on div "Janela de atendimento Grade de atendimento Capacidade Transportadoras Veículos …" at bounding box center [727, 355] width 1455 height 710
select select "**********"
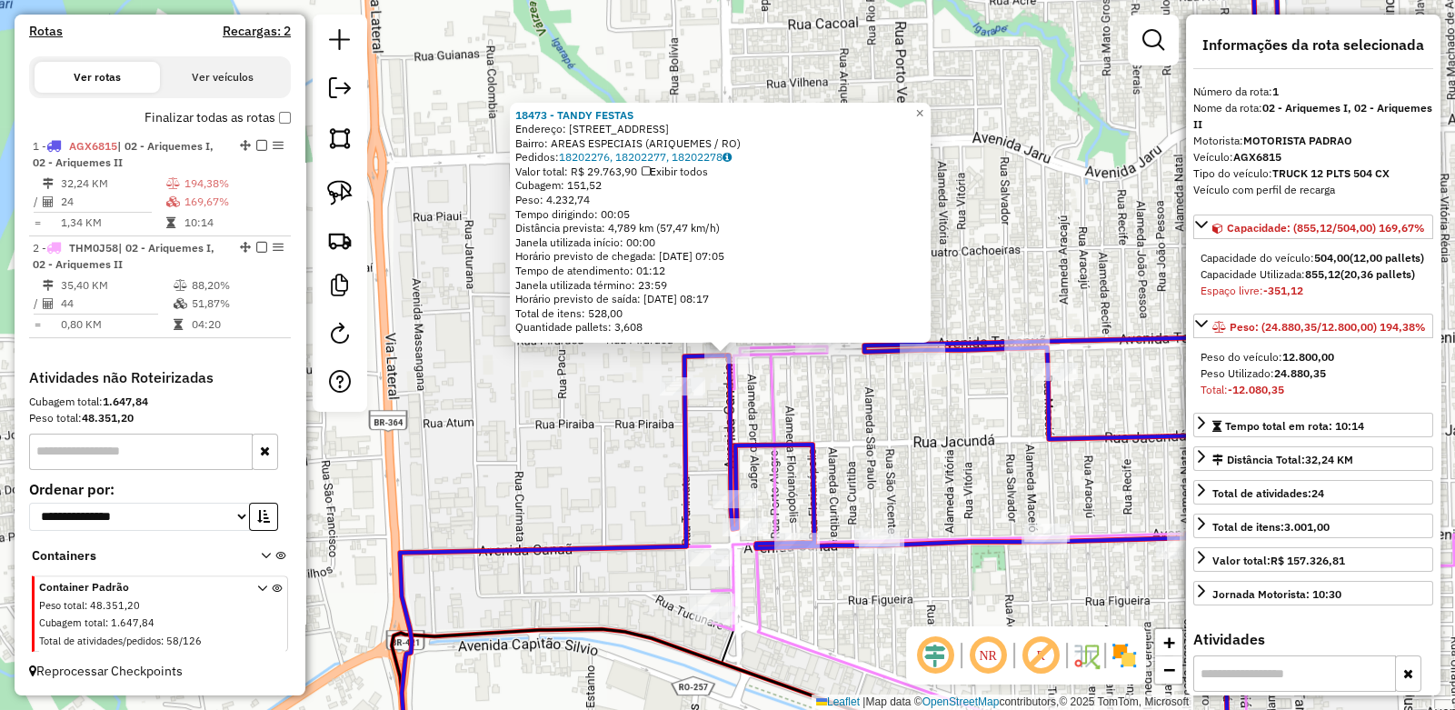
click at [633, 389] on div "18473 - TANDY FESTAS Endereço: Avenida Candeias 2505 Bairro: AREAS ESPECIAIS (A…" at bounding box center [727, 355] width 1455 height 710
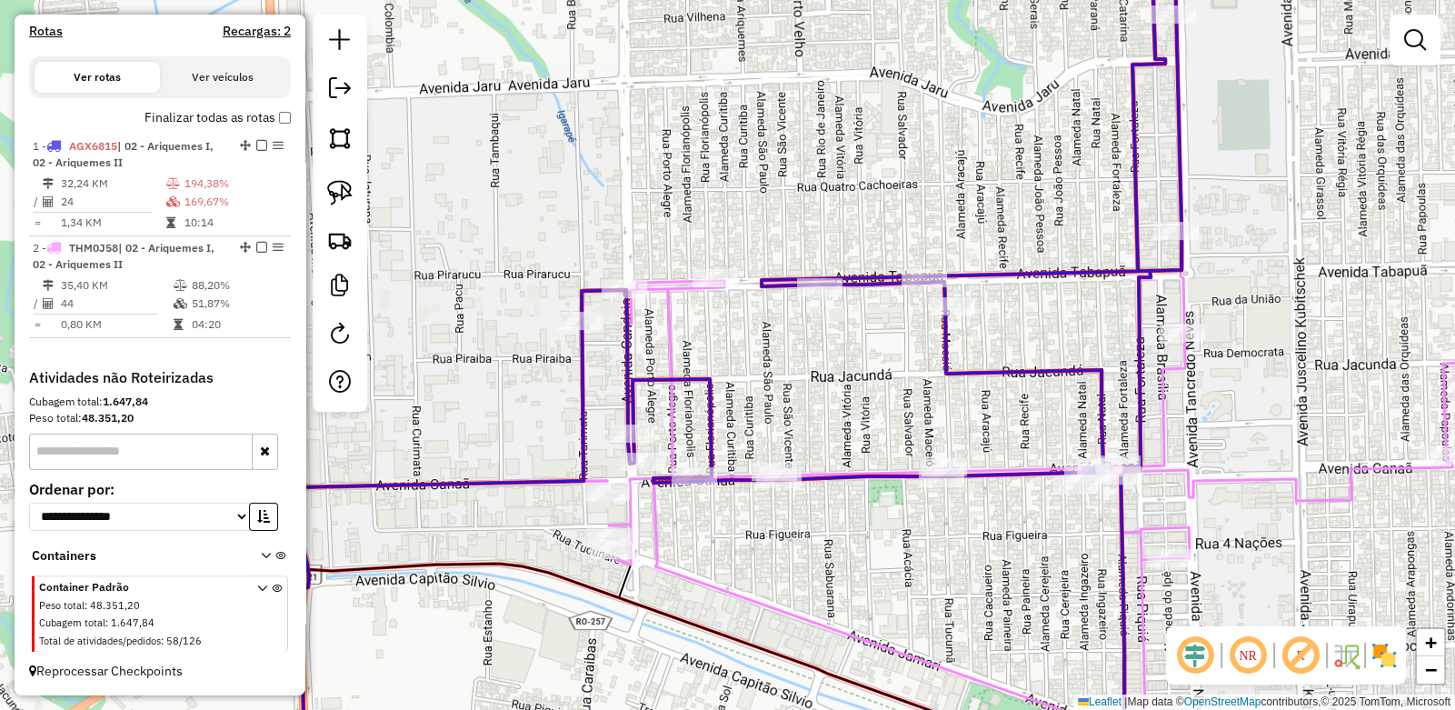
drag, startPoint x: 882, startPoint y: 412, endPoint x: 748, endPoint y: 330, distance: 156.7
click at [749, 330] on div "Janela de atendimento Grade de atendimento Capacidade Transportadoras Veículos …" at bounding box center [727, 355] width 1455 height 710
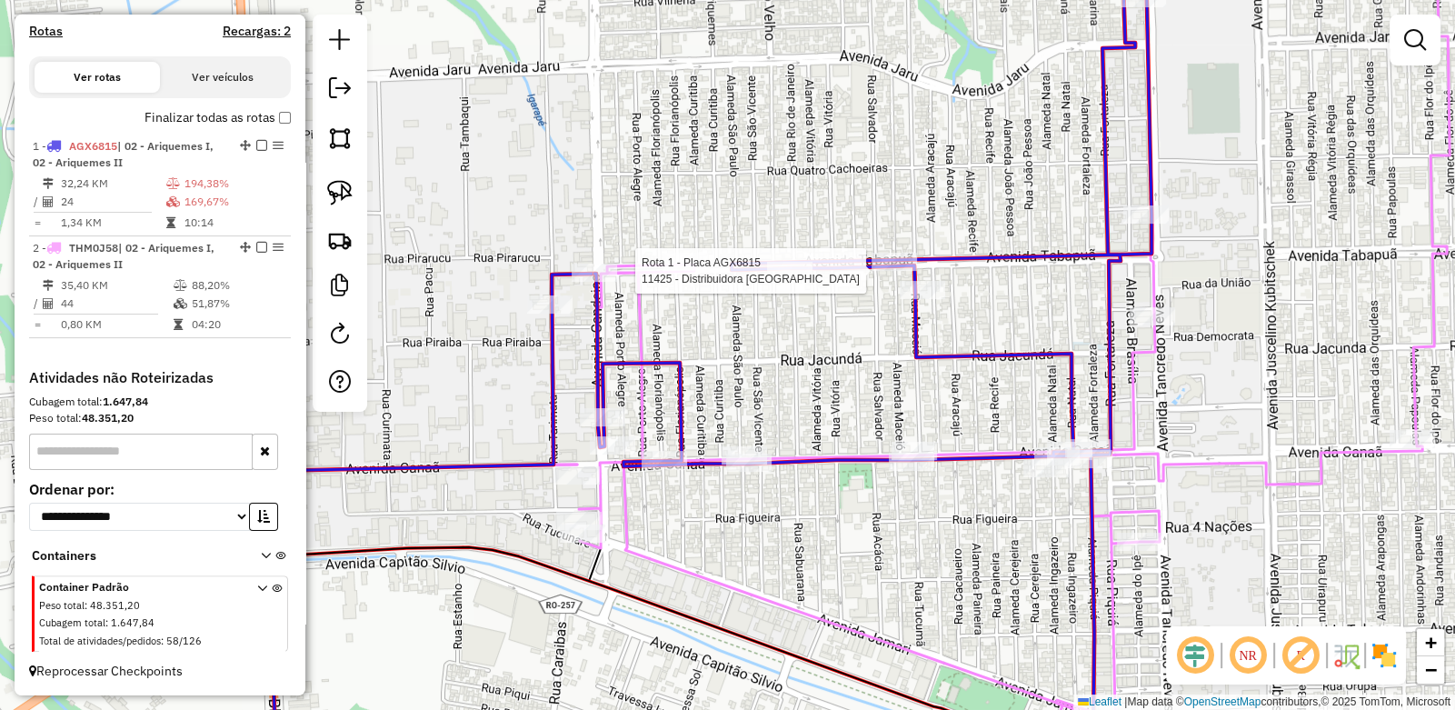
select select "**********"
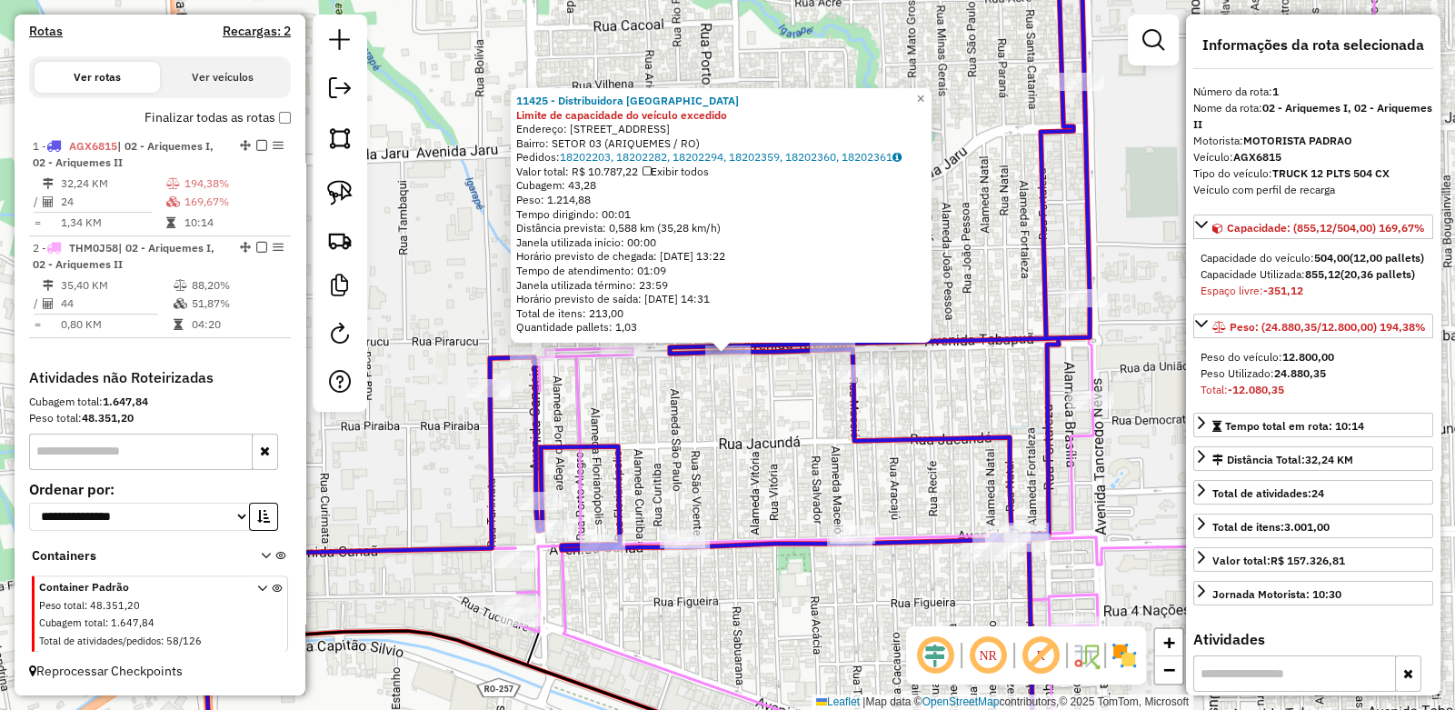
click at [720, 425] on div "11425 - Distribuidora BAHIA Limite de capacidade do veículo excedido Endereço: …" at bounding box center [727, 355] width 1455 height 710
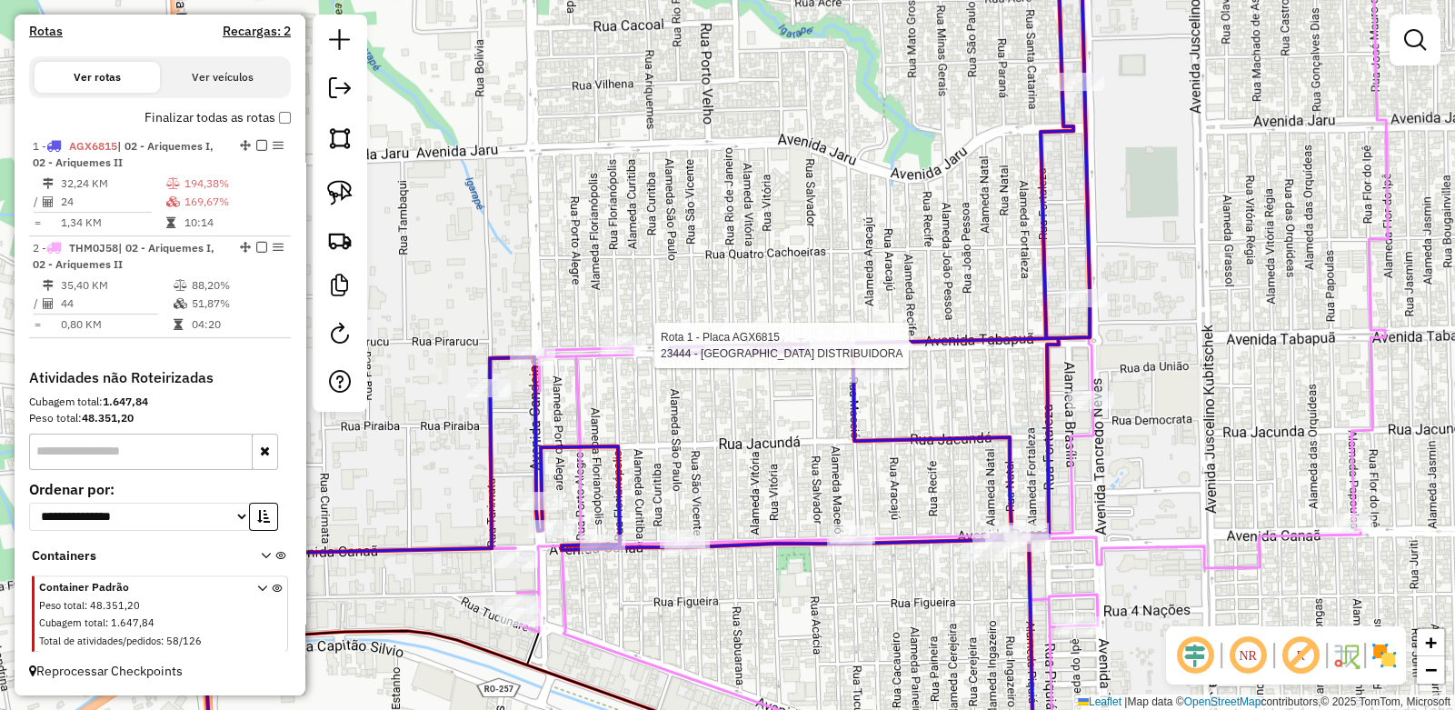
select select "**********"
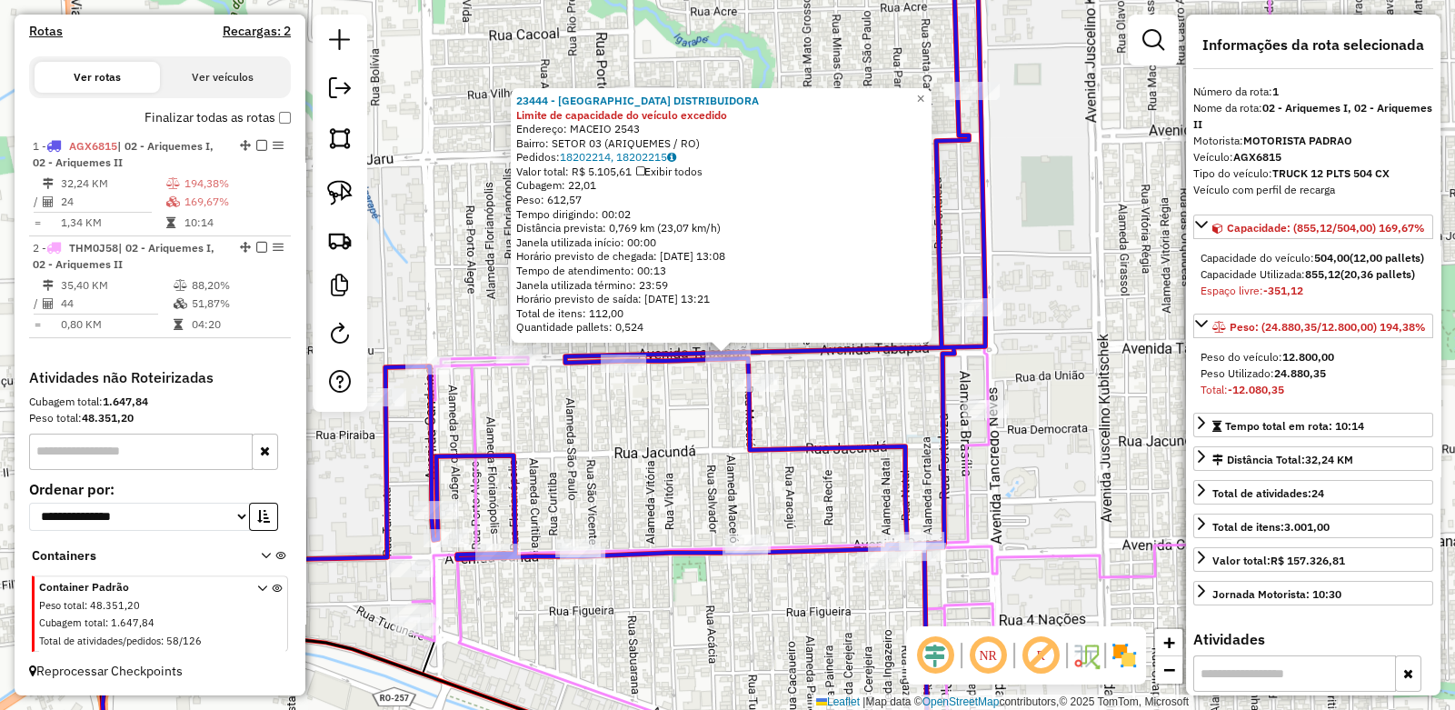
click at [841, 398] on div "23444 - BAHIA DISTRIBUIDORA Limite de capacidade do veículo excedido Endereço: …" at bounding box center [727, 355] width 1455 height 710
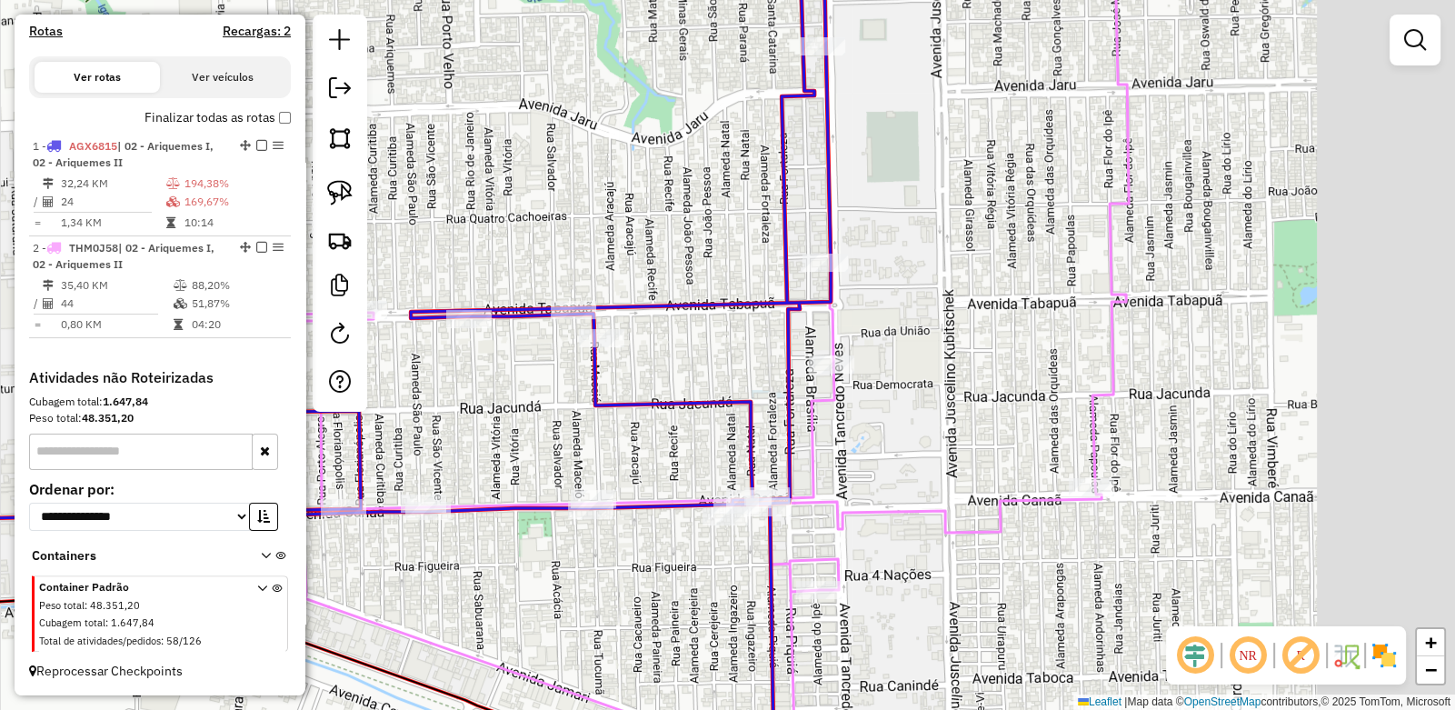
drag, startPoint x: 1024, startPoint y: 271, endPoint x: 810, endPoint y: 221, distance: 219.4
click at [810, 221] on div "Janela de atendimento Grade de atendimento Capacidade Transportadoras Veículos …" at bounding box center [727, 355] width 1455 height 710
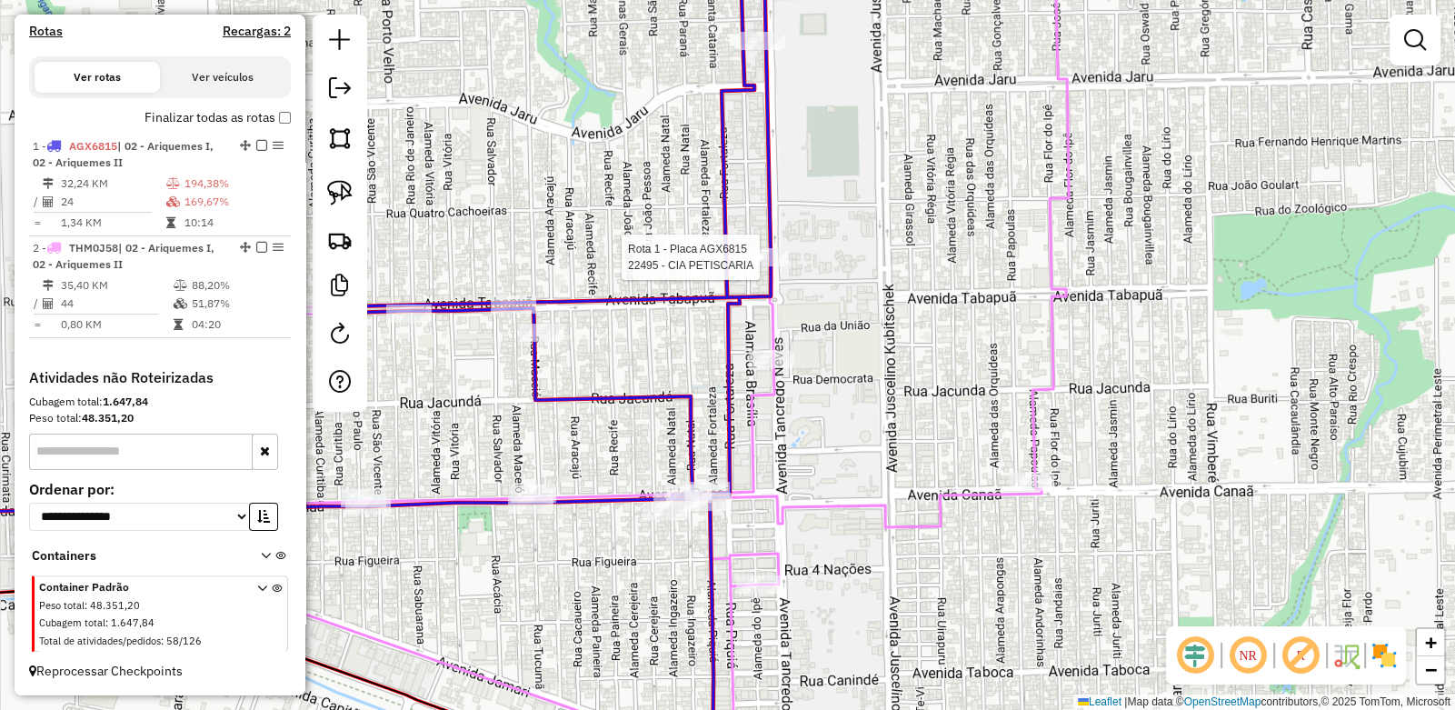
select select "**********"
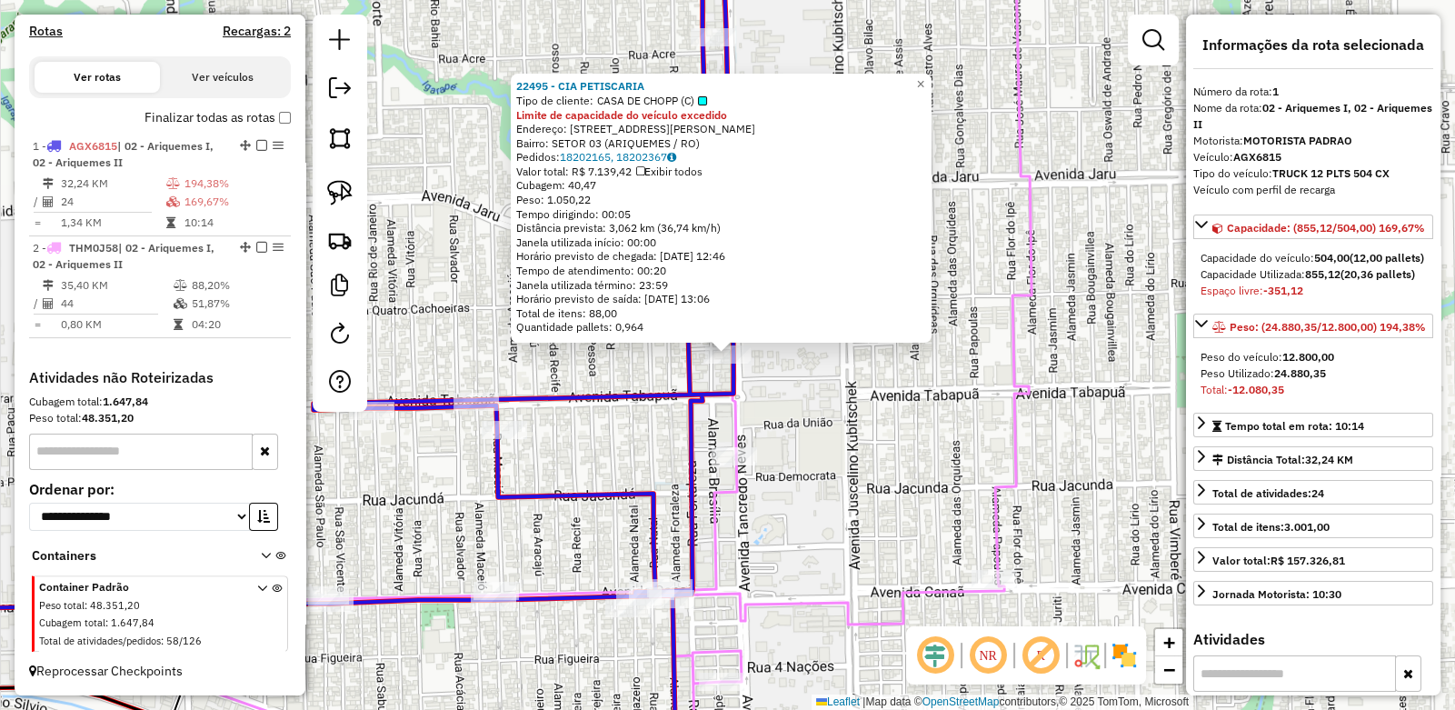
click at [788, 367] on div "22495 - CIA PETISCARIA Tipo de cliente: CASA DE CHOPP (C) Limite de capacidade …" at bounding box center [727, 355] width 1455 height 710
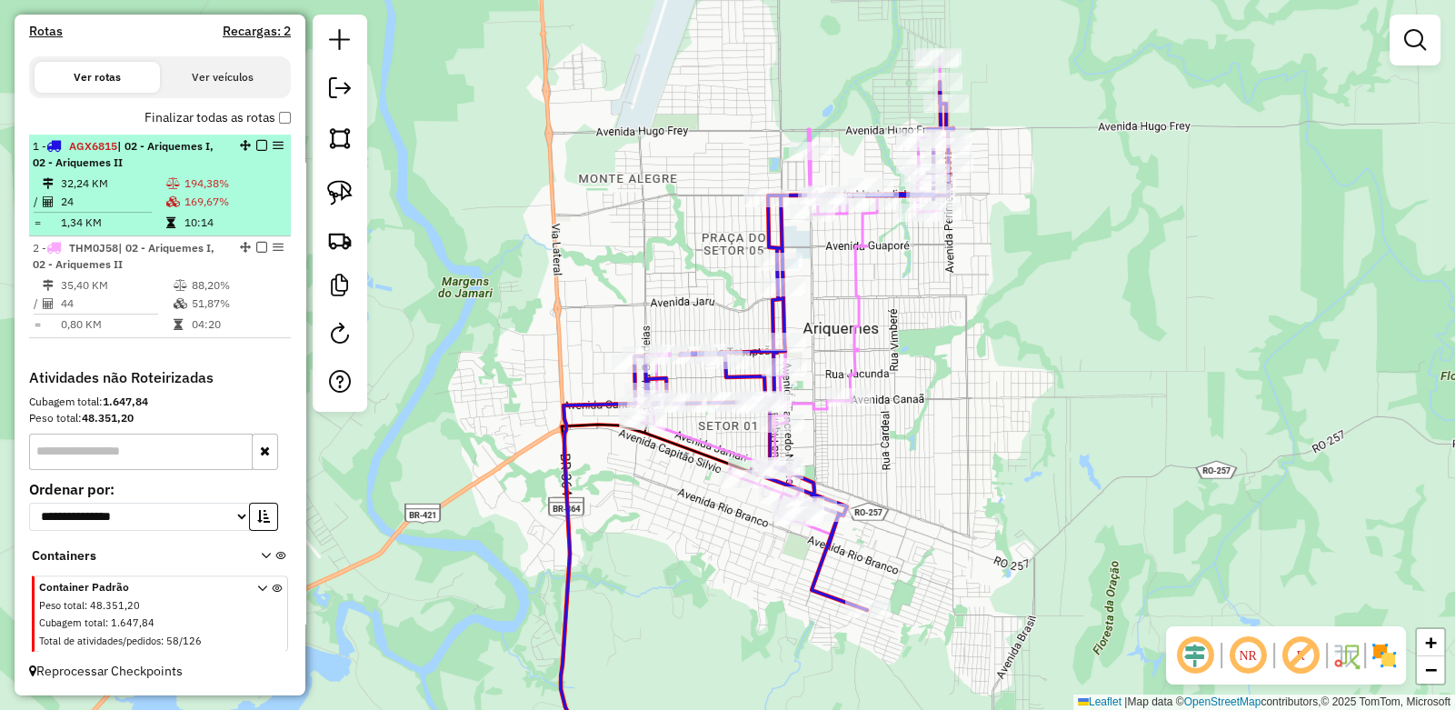
click at [258, 146] on em at bounding box center [261, 145] width 11 height 11
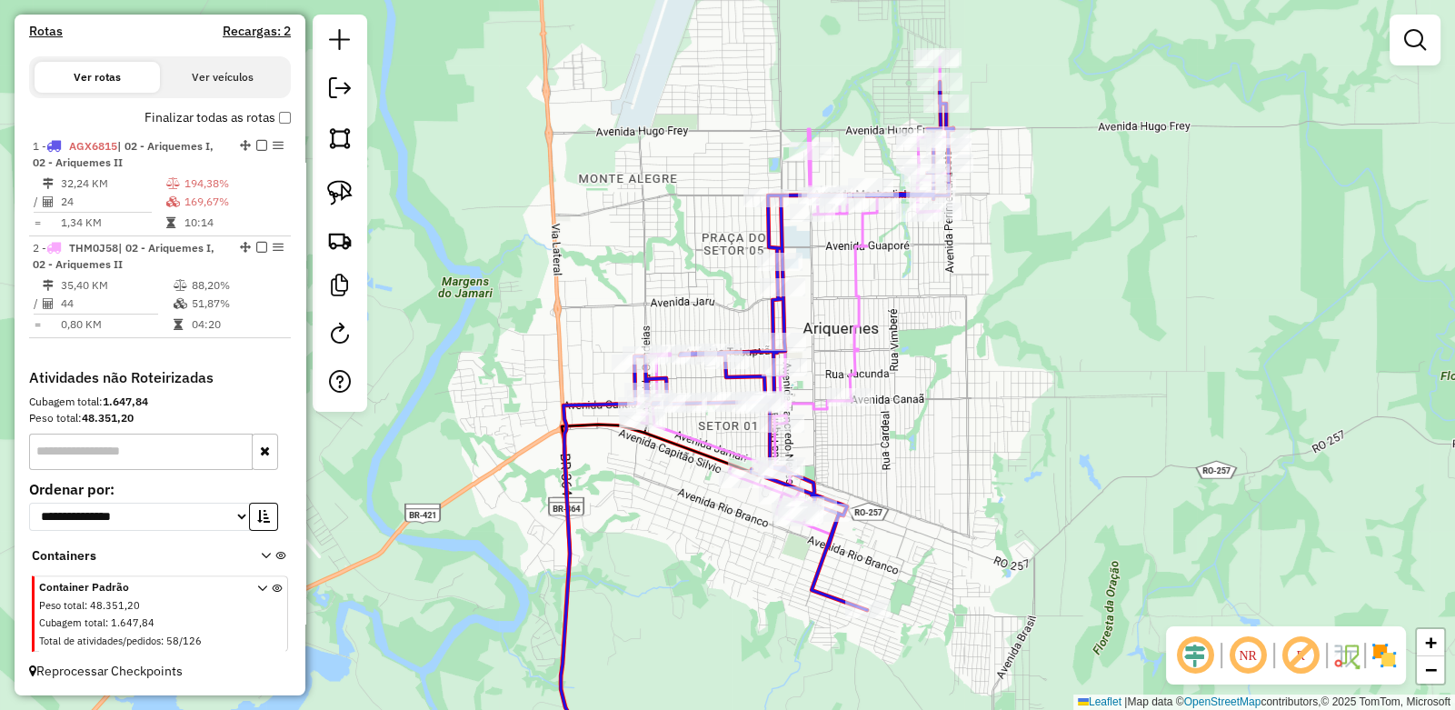
scroll to position [482, 0]
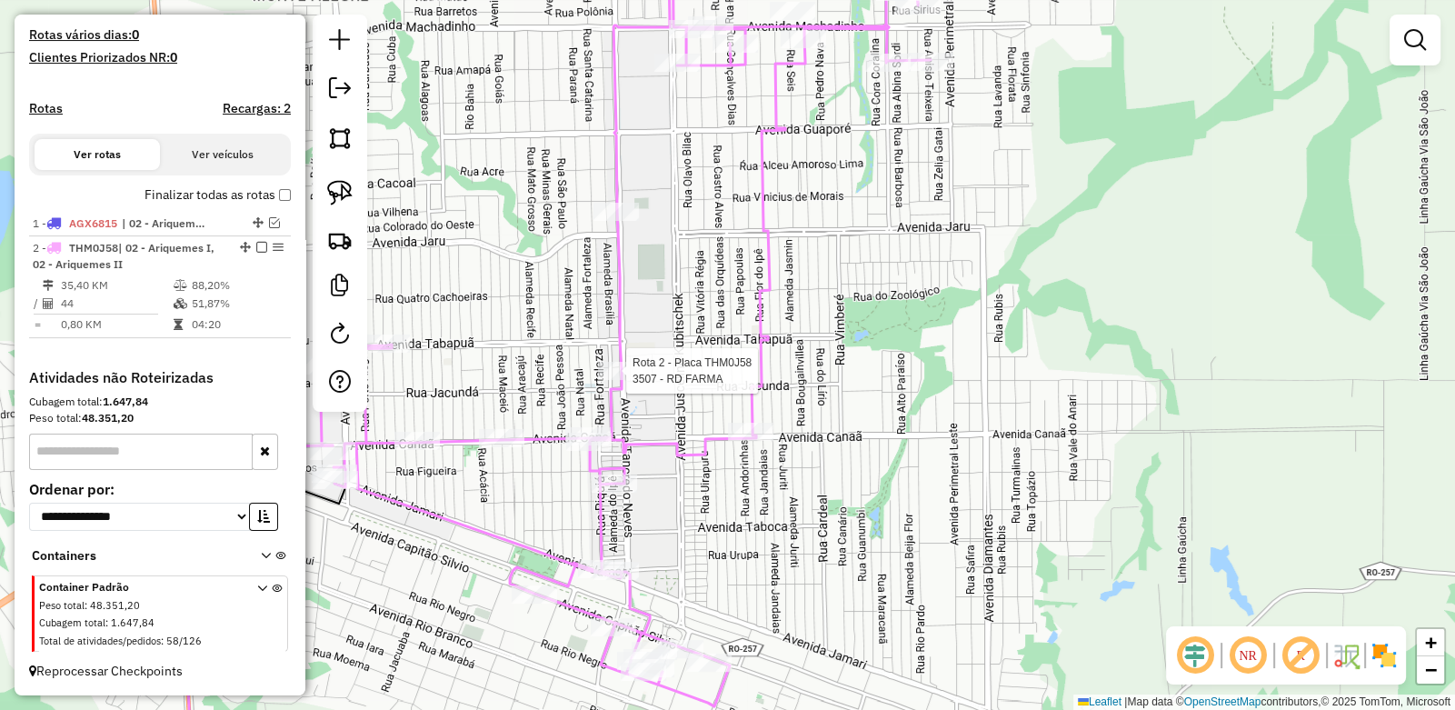
select select "**********"
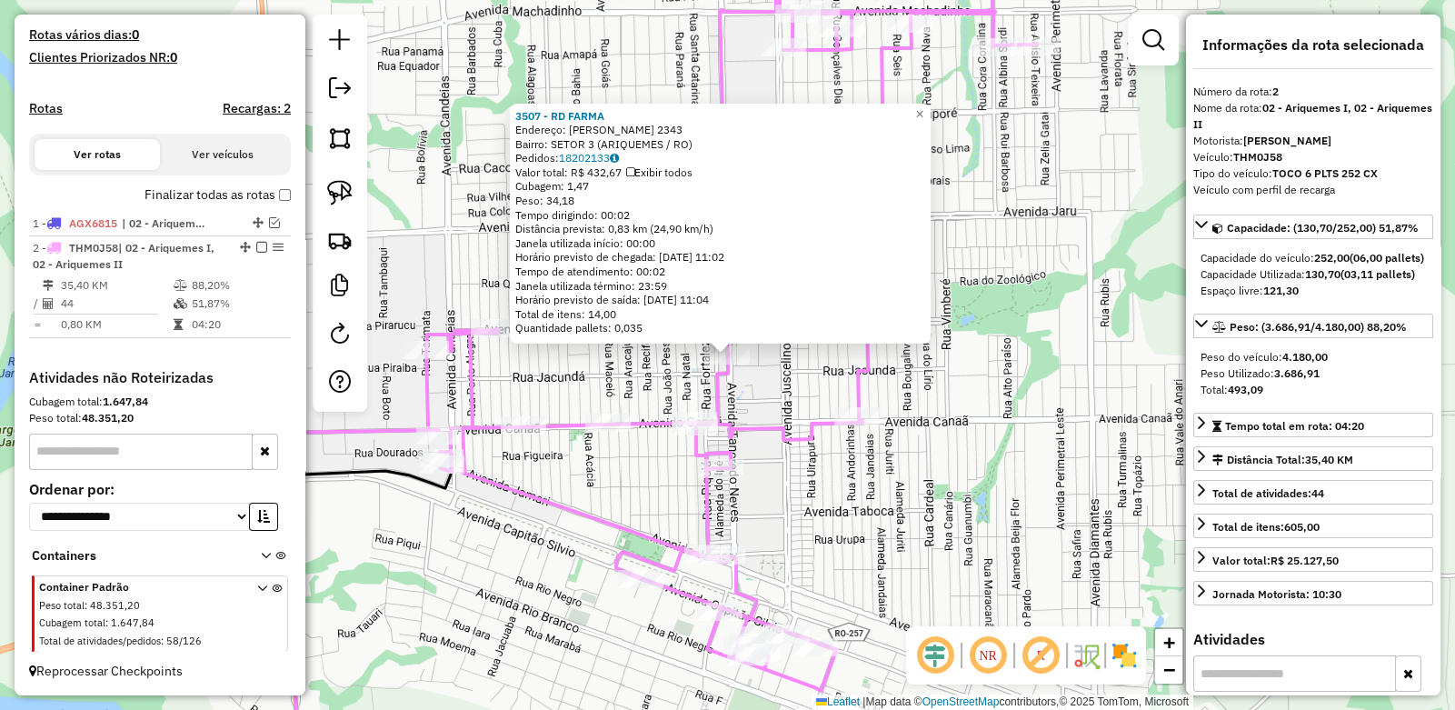
click at [1007, 385] on div "3507 - RD FARMA Endereço: TANCREDO NEVES 2343 Bairro: SETOR 3 (ARIQUEMES / RO) …" at bounding box center [727, 355] width 1455 height 710
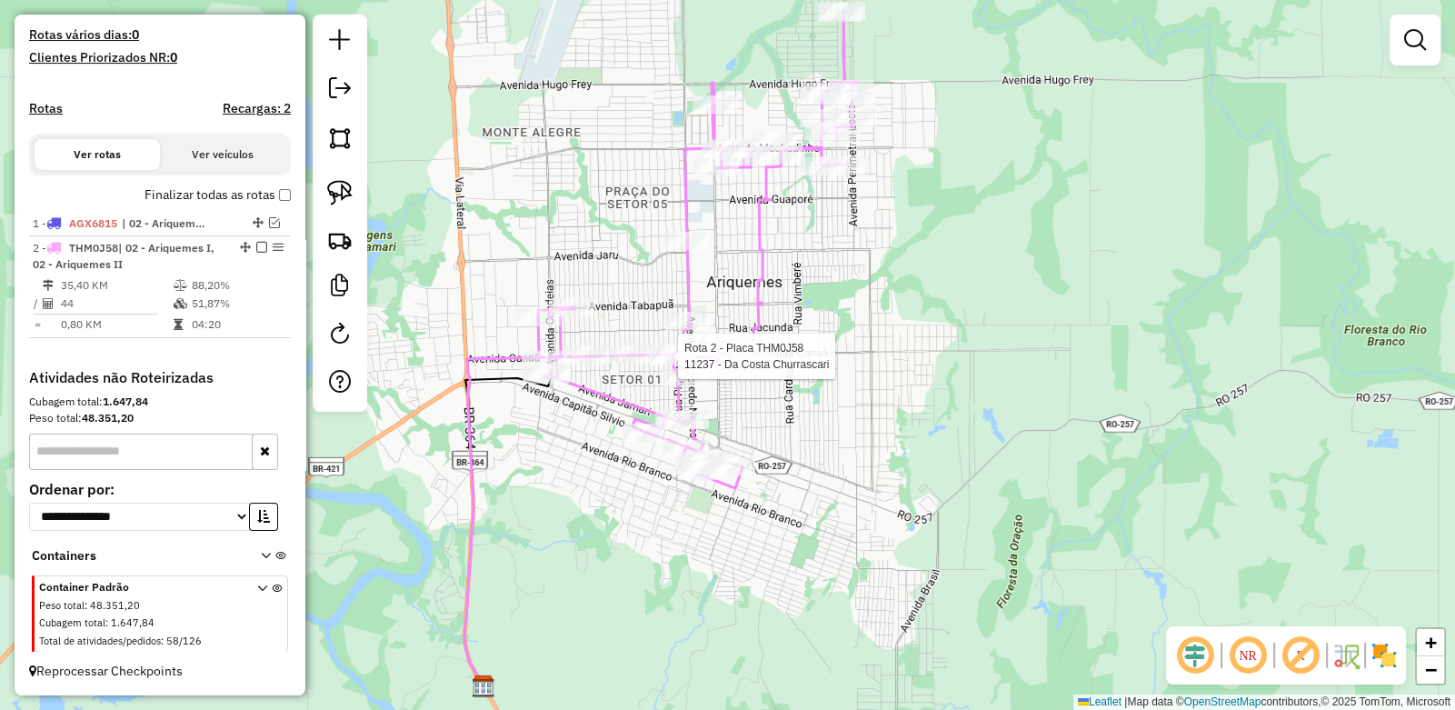
select select "**********"
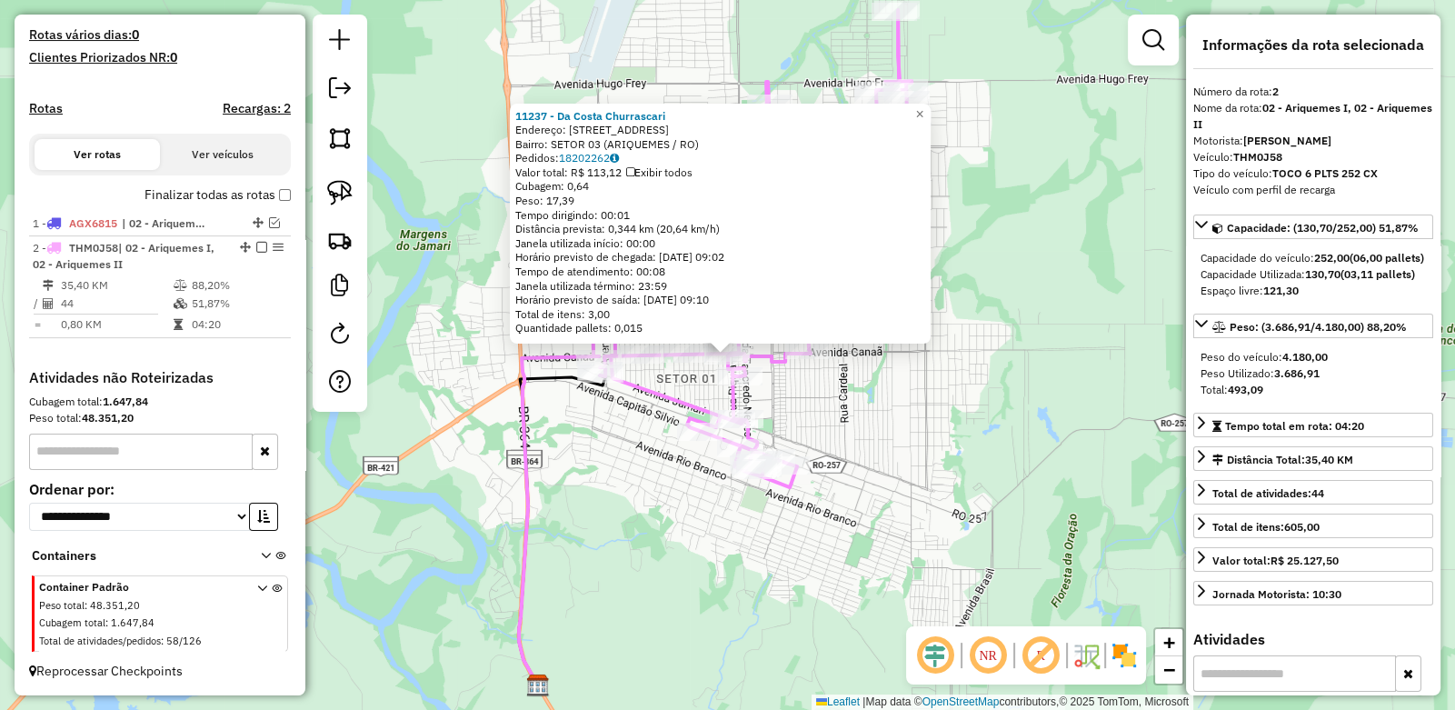
click at [937, 412] on div "11237 - Da Costa Churrascari Endereço: R rua Fortaleza,2051 Bairro: SETOR 03 (A…" at bounding box center [727, 355] width 1455 height 710
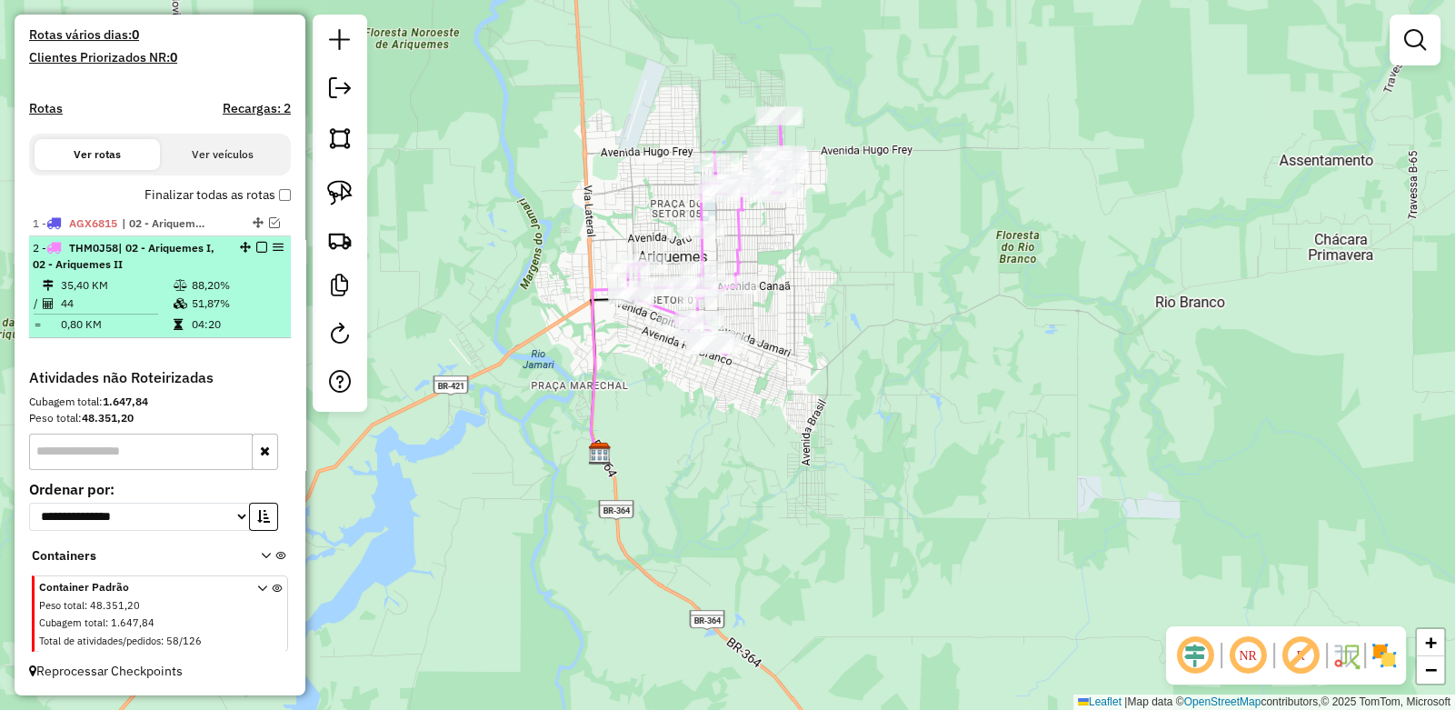
click at [256, 246] on em at bounding box center [261, 247] width 11 height 11
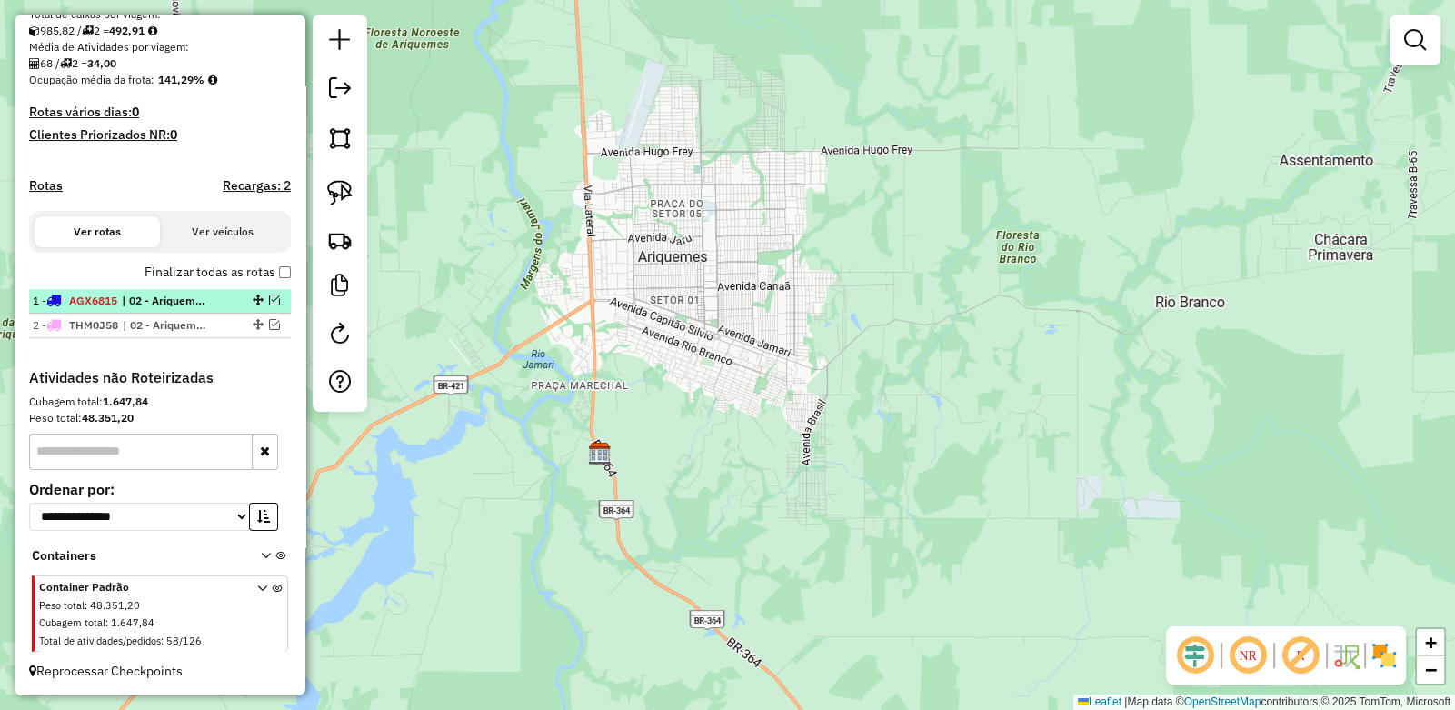
click at [269, 299] on em at bounding box center [274, 300] width 11 height 11
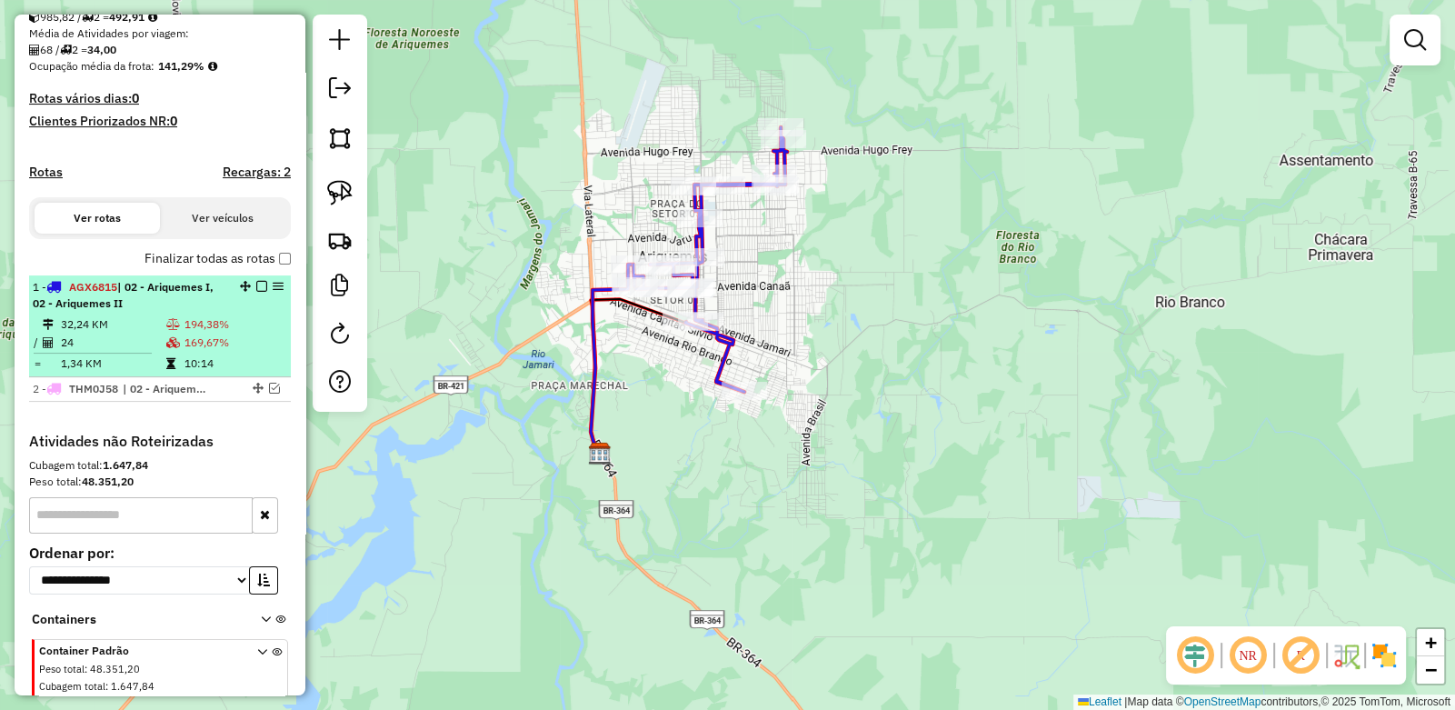
scroll to position [482, 0]
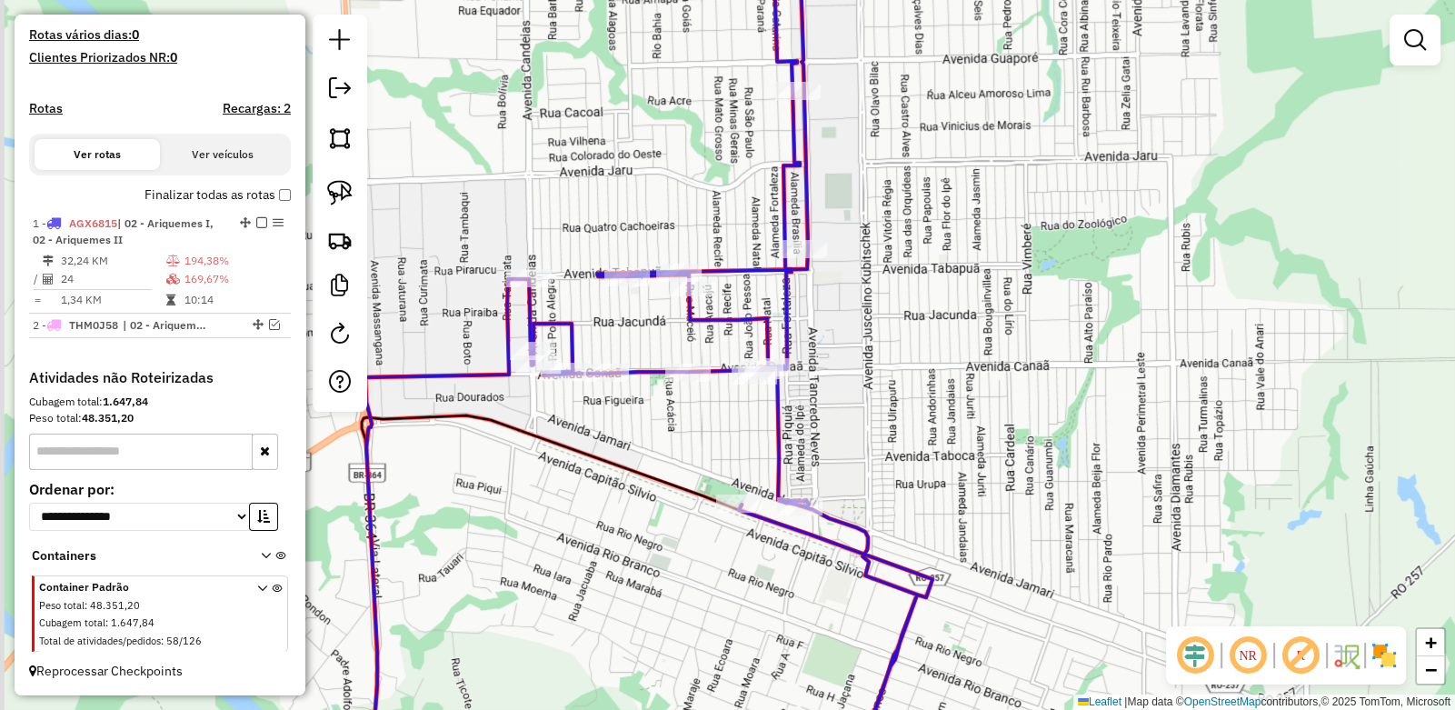
drag, startPoint x: 745, startPoint y: 266, endPoint x: 835, endPoint y: 295, distance: 94.3
click at [830, 310] on div "Janela de atendimento Grade de atendimento Capacidade Transportadoras Veículos …" at bounding box center [727, 355] width 1455 height 710
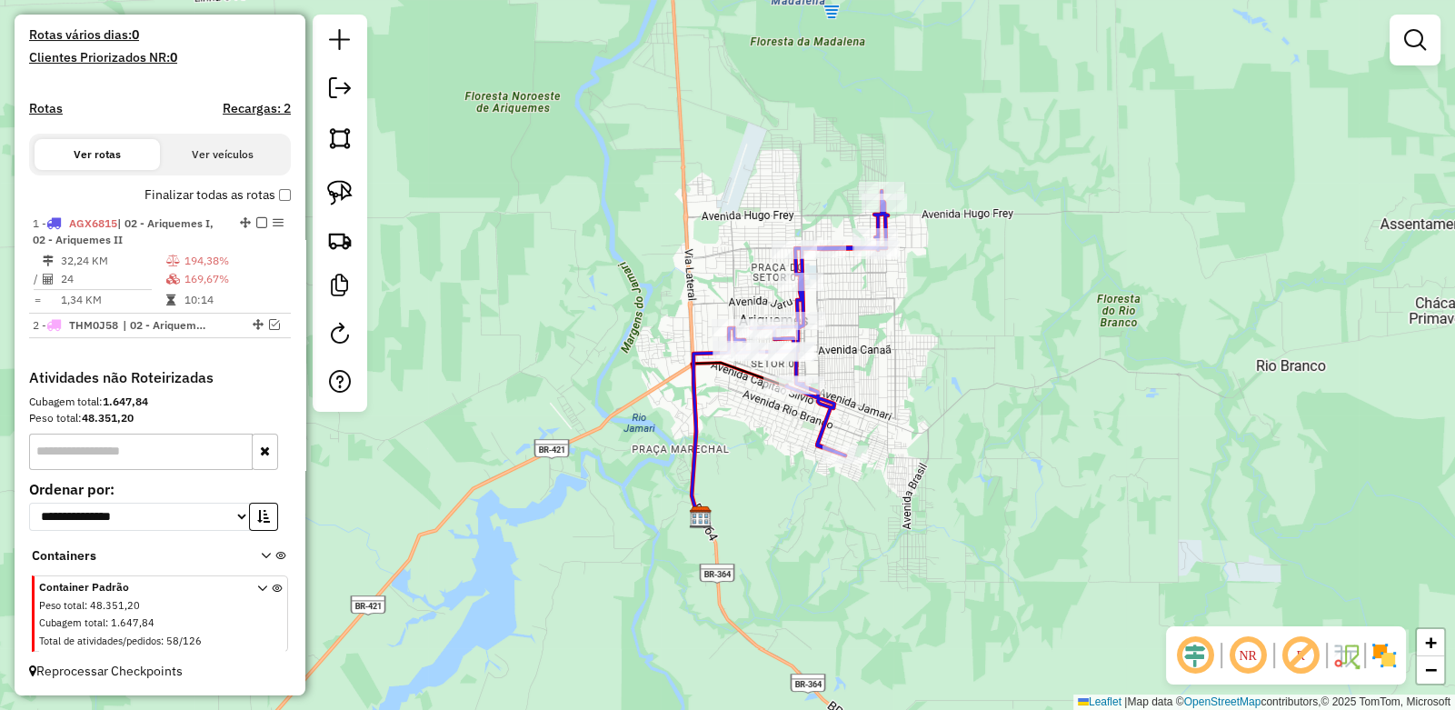
drag, startPoint x: 845, startPoint y: 373, endPoint x: 800, endPoint y: 330, distance: 62.4
click at [800, 330] on div "Janela de atendimento Grade de atendimento Capacidade Transportadoras Veículos …" at bounding box center [727, 355] width 1455 height 710
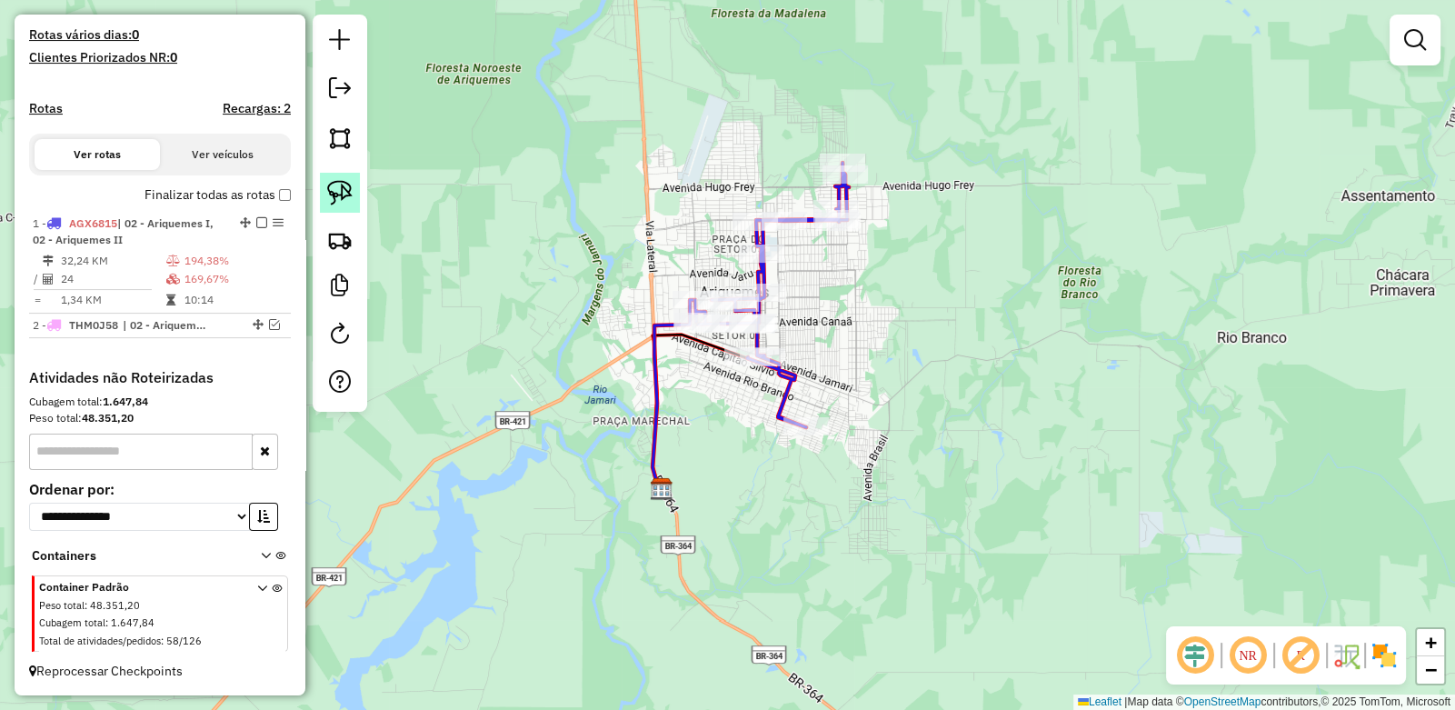
click at [332, 189] on img at bounding box center [339, 192] width 25 height 25
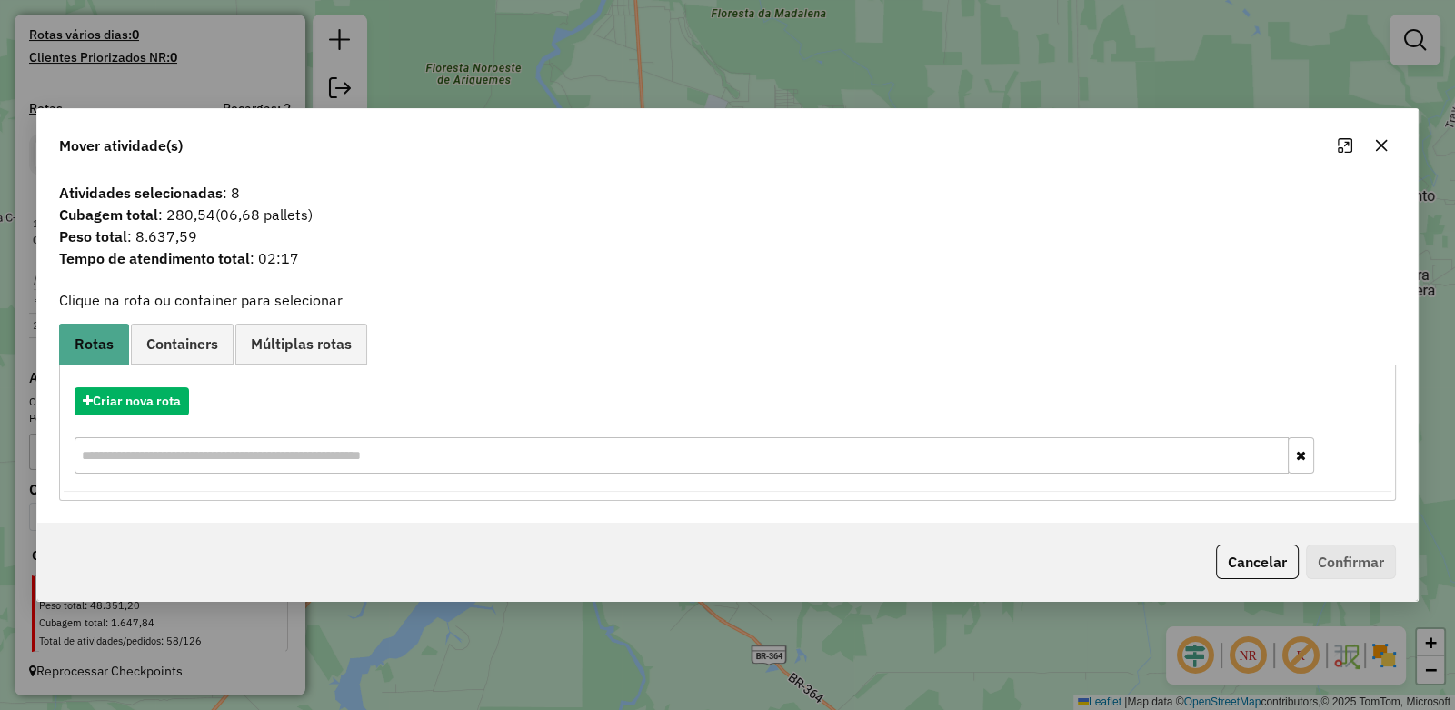
click at [1392, 142] on button "button" at bounding box center [1381, 145] width 29 height 29
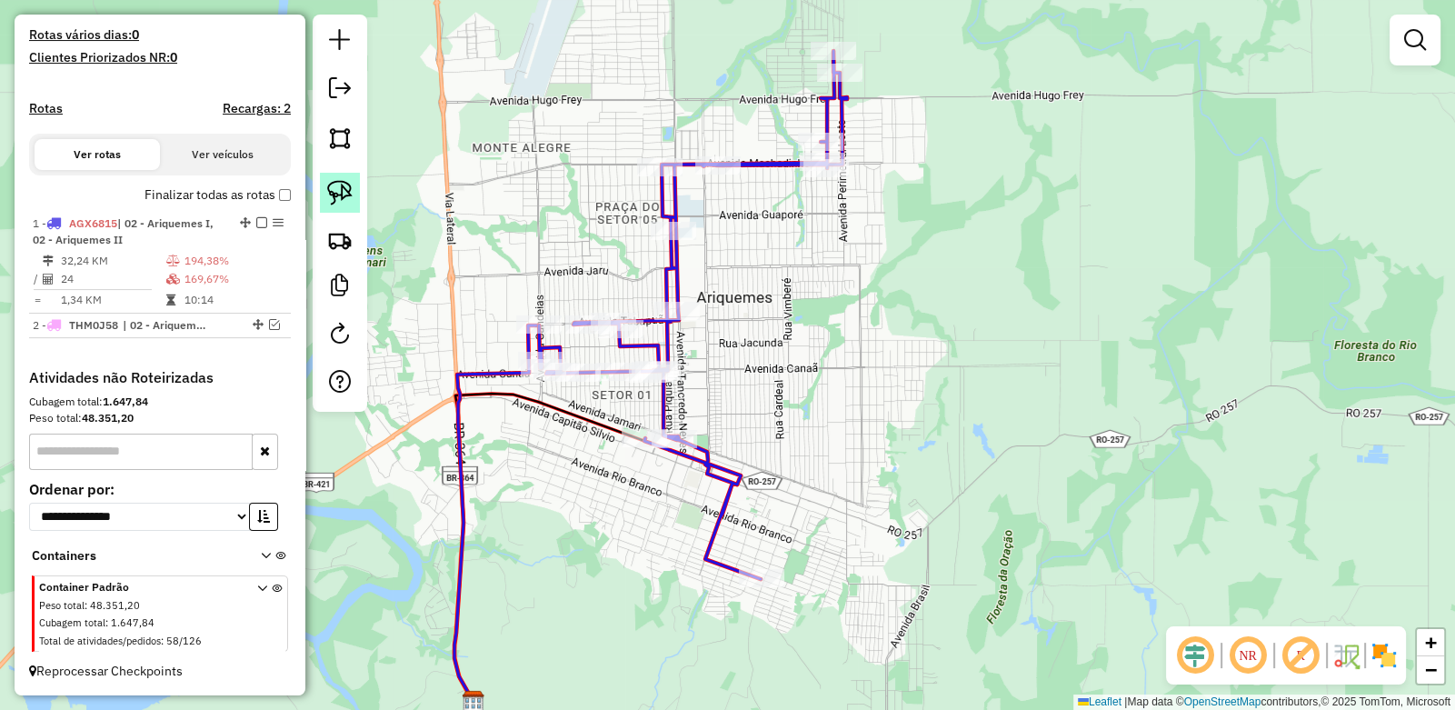
click at [344, 192] on img at bounding box center [339, 192] width 25 height 25
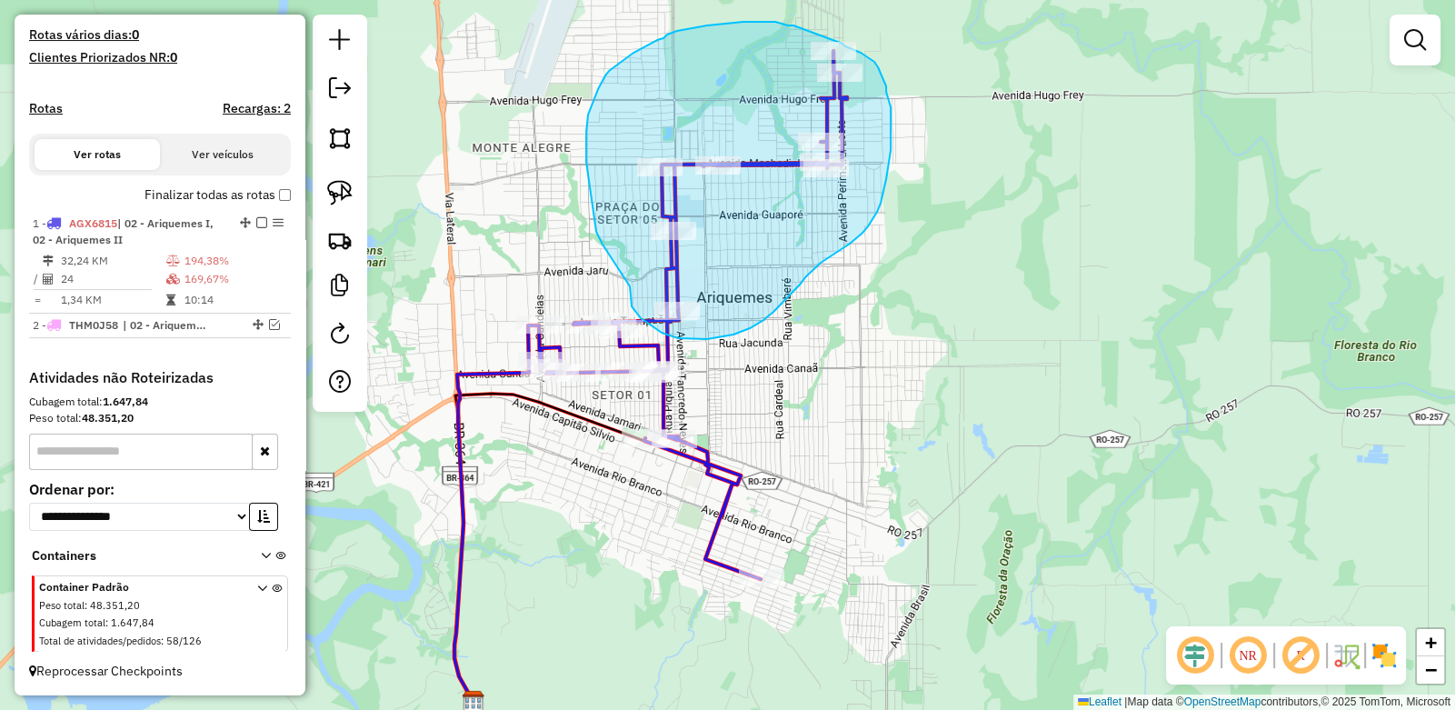
drag, startPoint x: 595, startPoint y: 222, endPoint x: 630, endPoint y: 286, distance: 73.2
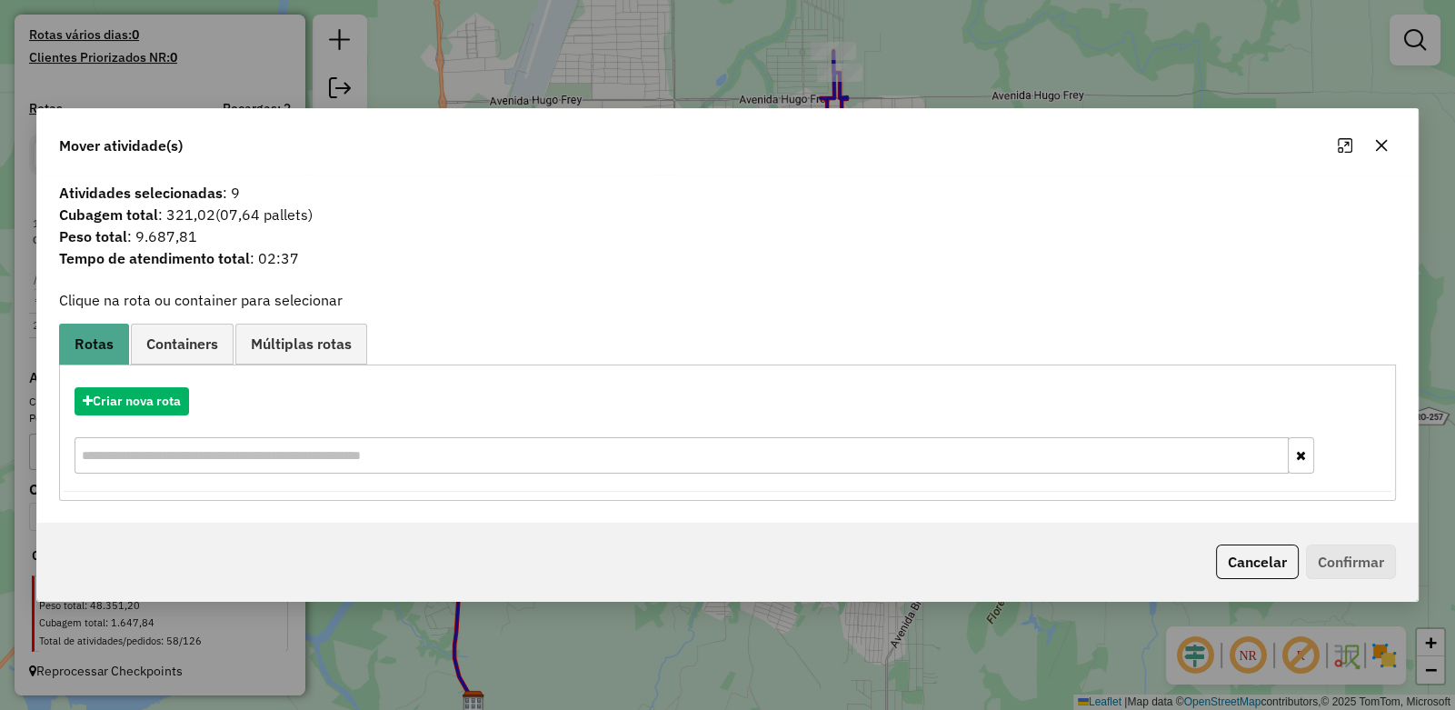
click at [1390, 147] on button "button" at bounding box center [1381, 145] width 29 height 29
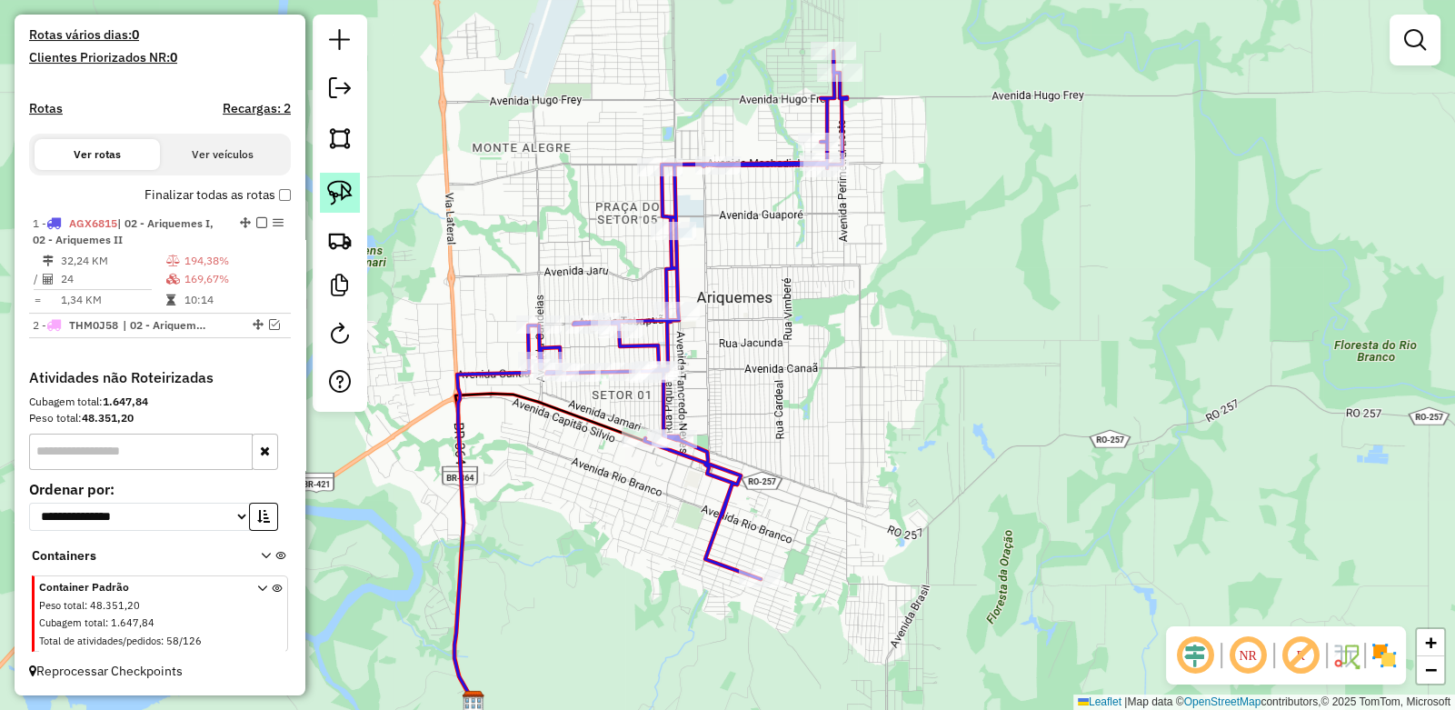
click at [329, 190] on img at bounding box center [339, 192] width 25 height 25
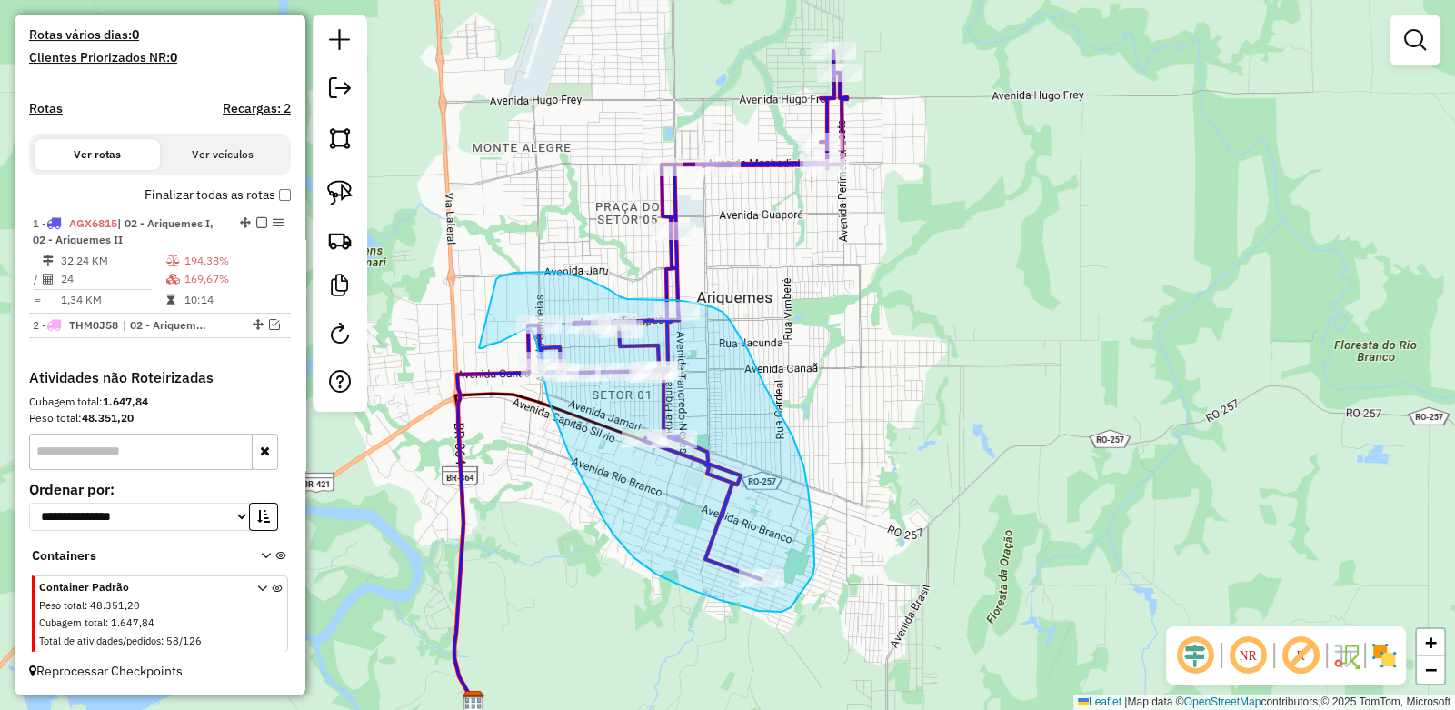
drag, startPoint x: 496, startPoint y: 279, endPoint x: 479, endPoint y: 348, distance: 71.2
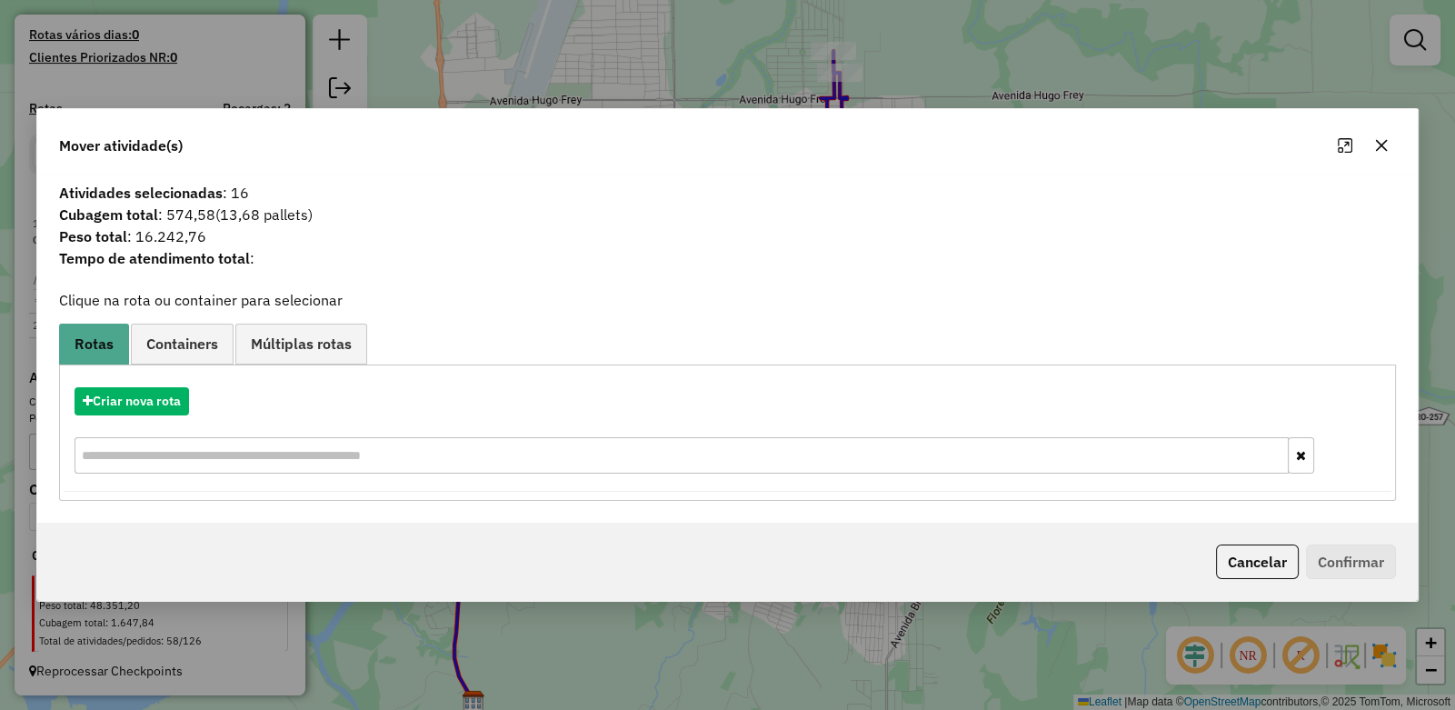
drag, startPoint x: 1381, startPoint y: 145, endPoint x: 1371, endPoint y: 157, distance: 16.2
click at [1381, 144] on icon "button" at bounding box center [1382, 145] width 12 height 12
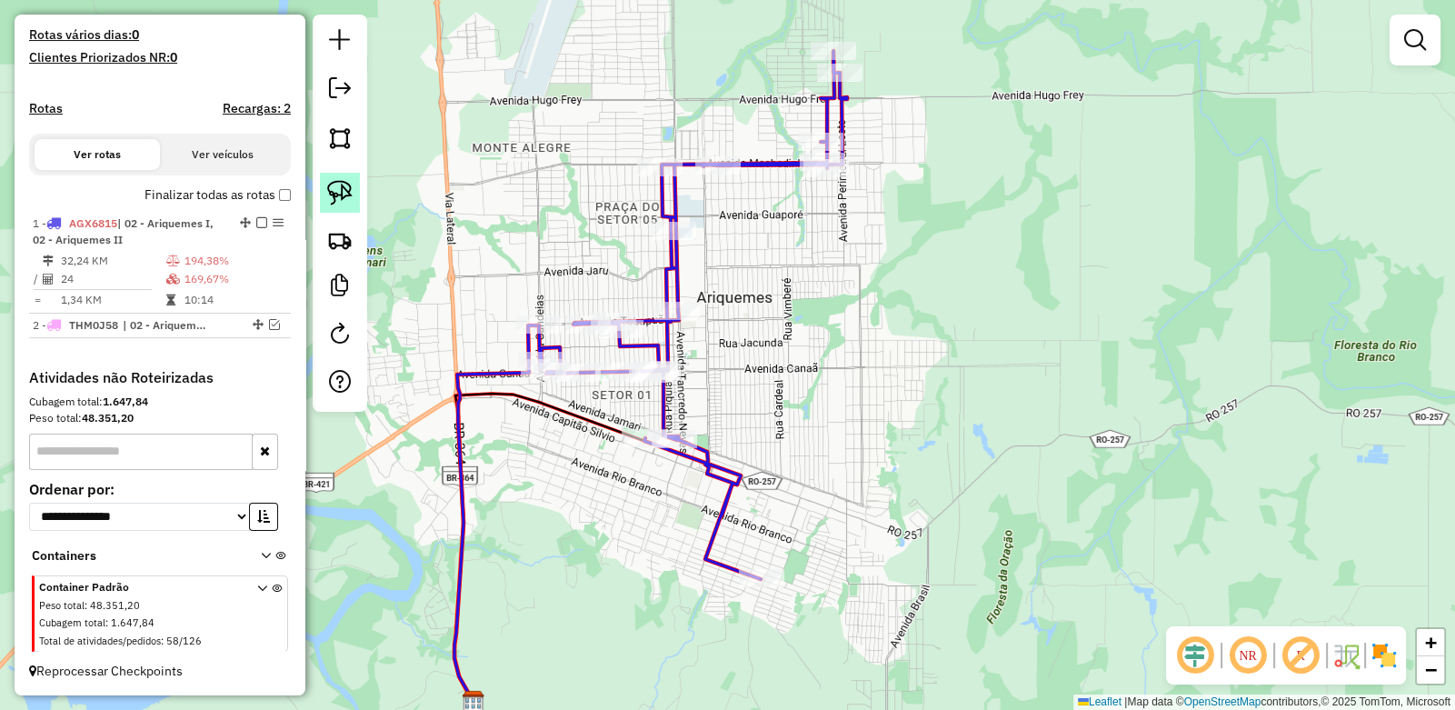
click at [345, 197] on img at bounding box center [339, 192] width 25 height 25
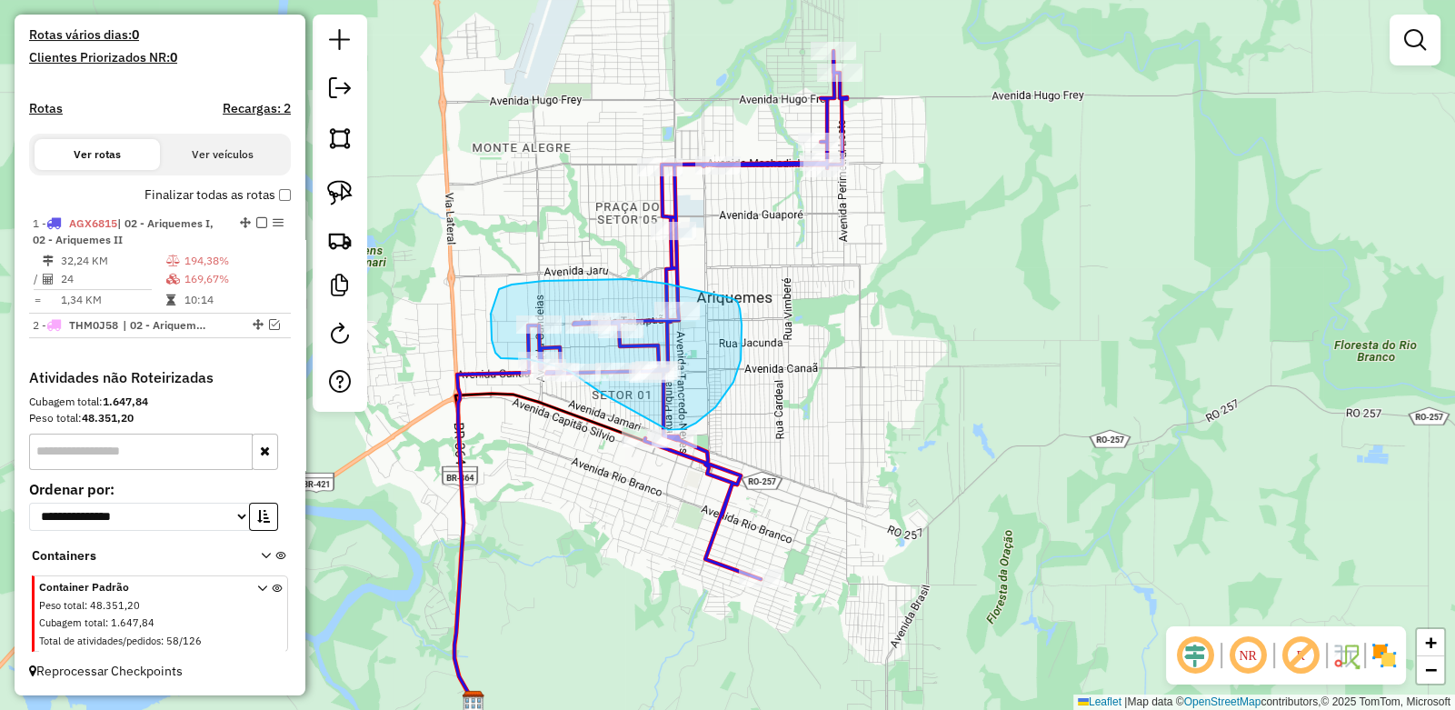
drag, startPoint x: 499, startPoint y: 289, endPoint x: 491, endPoint y: 314, distance: 25.9
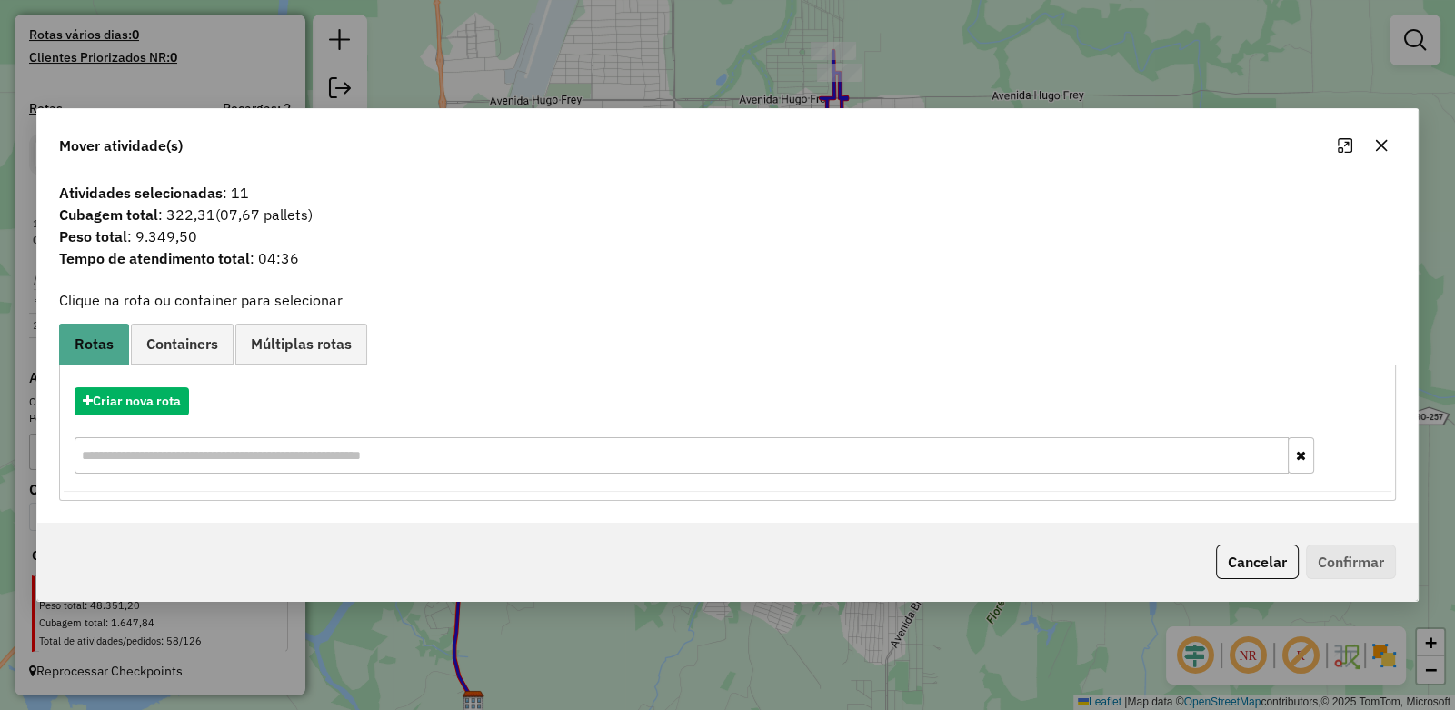
click at [1374, 147] on icon "button" at bounding box center [1381, 145] width 15 height 15
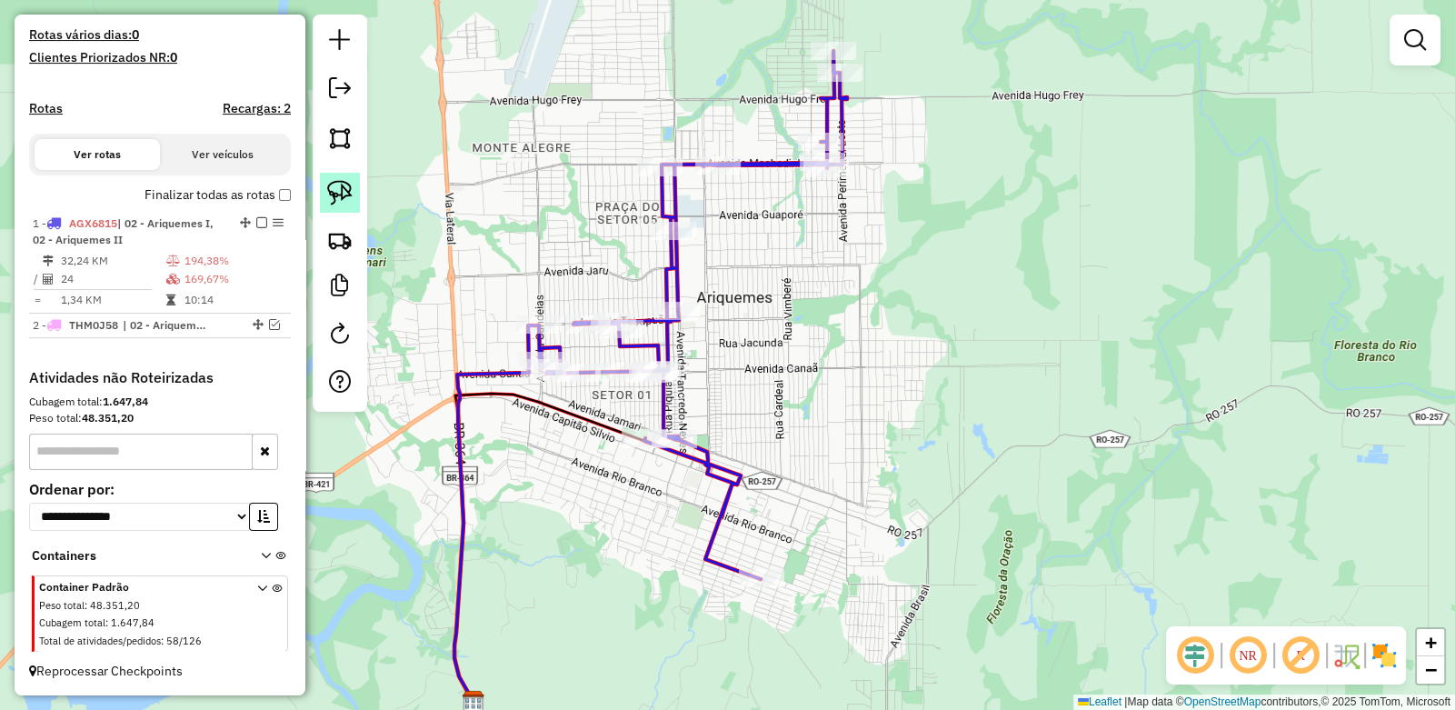
click at [337, 195] on img at bounding box center [339, 192] width 25 height 25
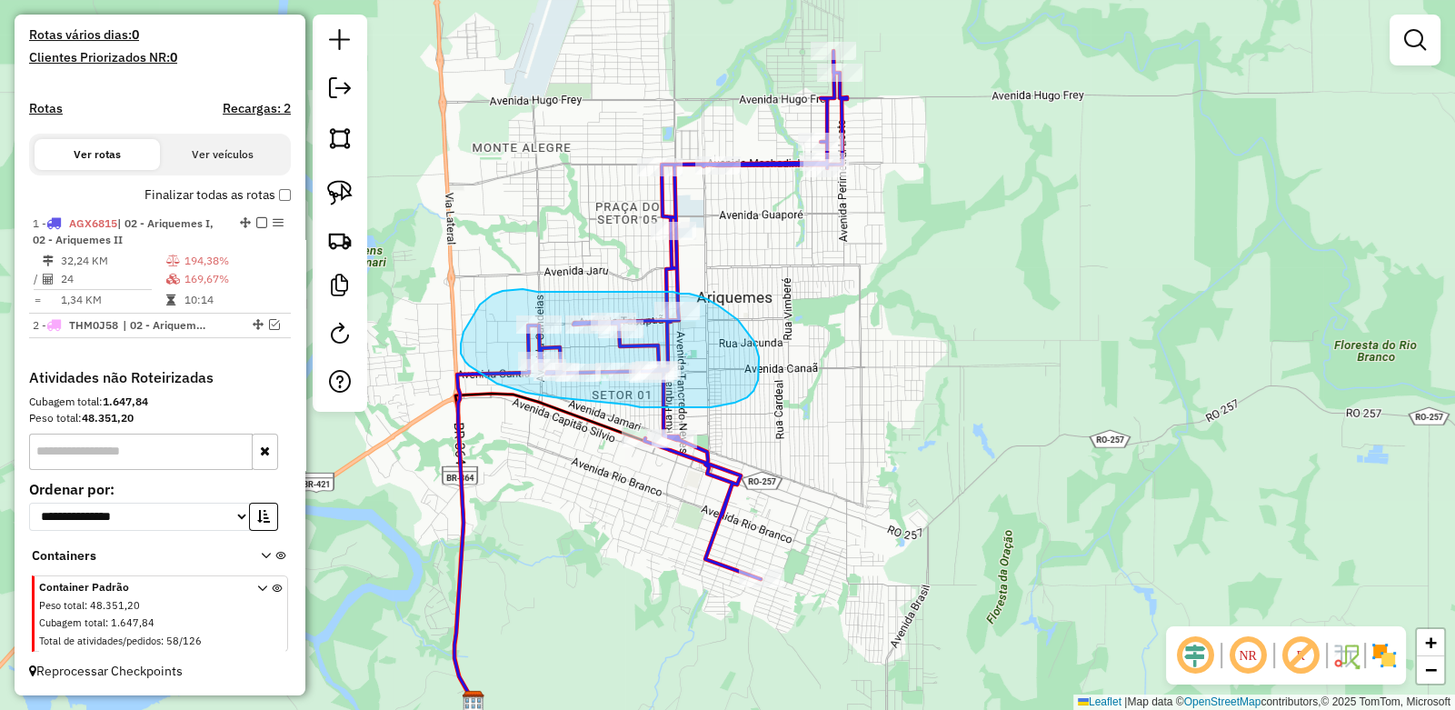
drag, startPoint x: 520, startPoint y: 289, endPoint x: 660, endPoint y: 290, distance: 140.0
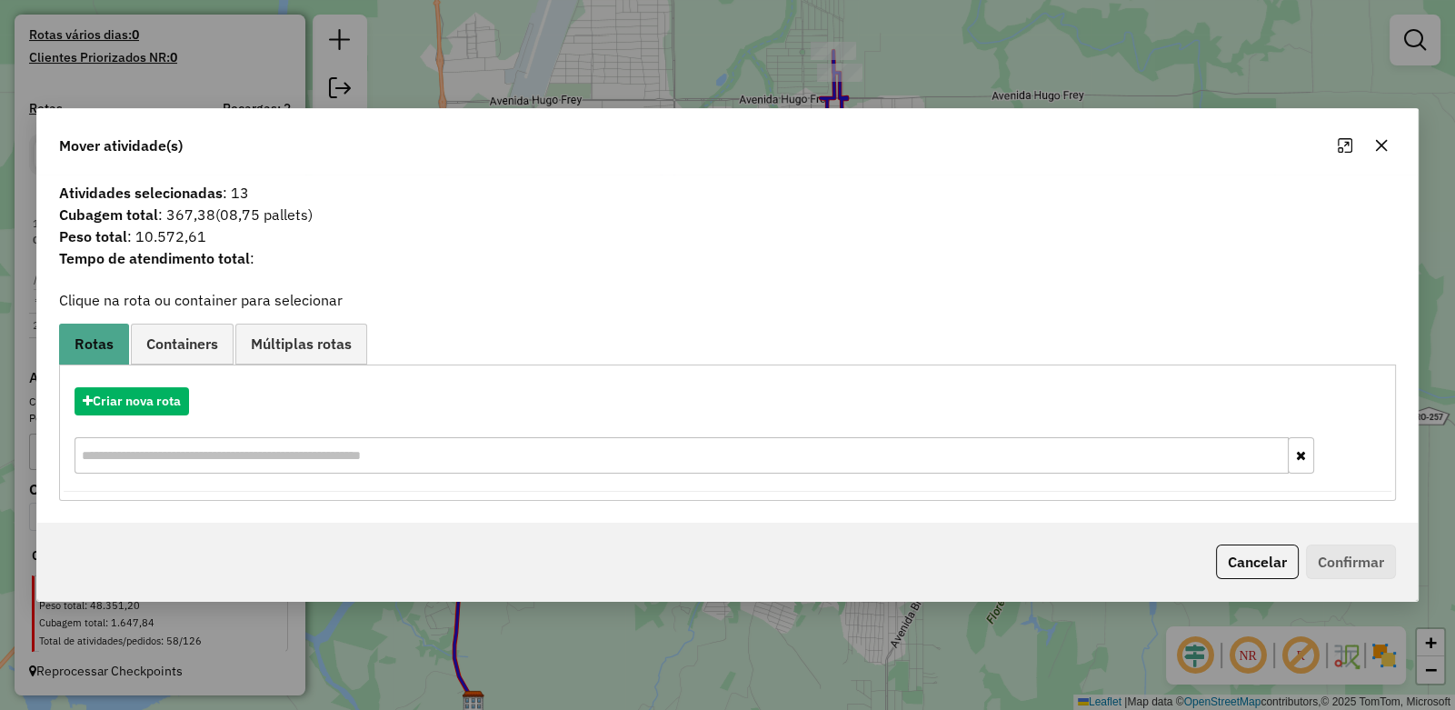
click at [1384, 147] on icon "button" at bounding box center [1381, 145] width 15 height 15
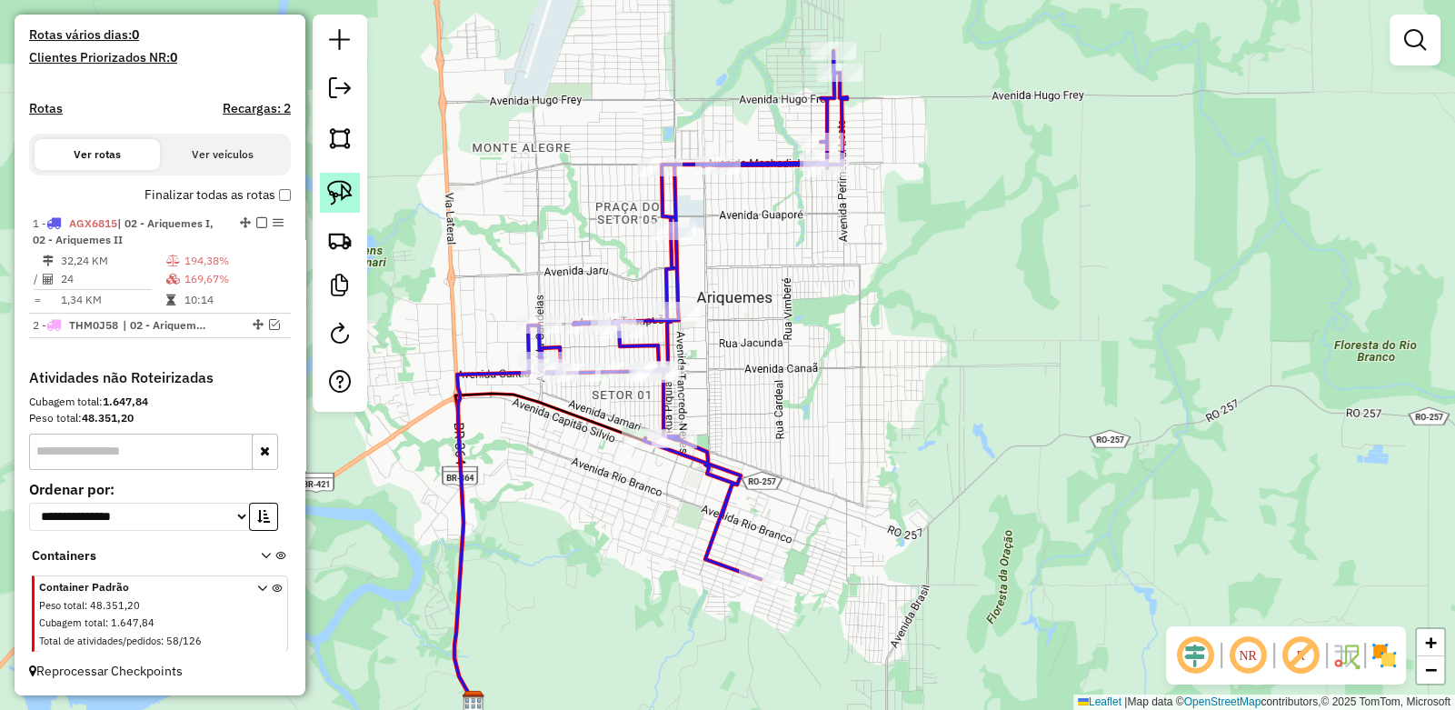
click at [351, 189] on img at bounding box center [339, 192] width 25 height 25
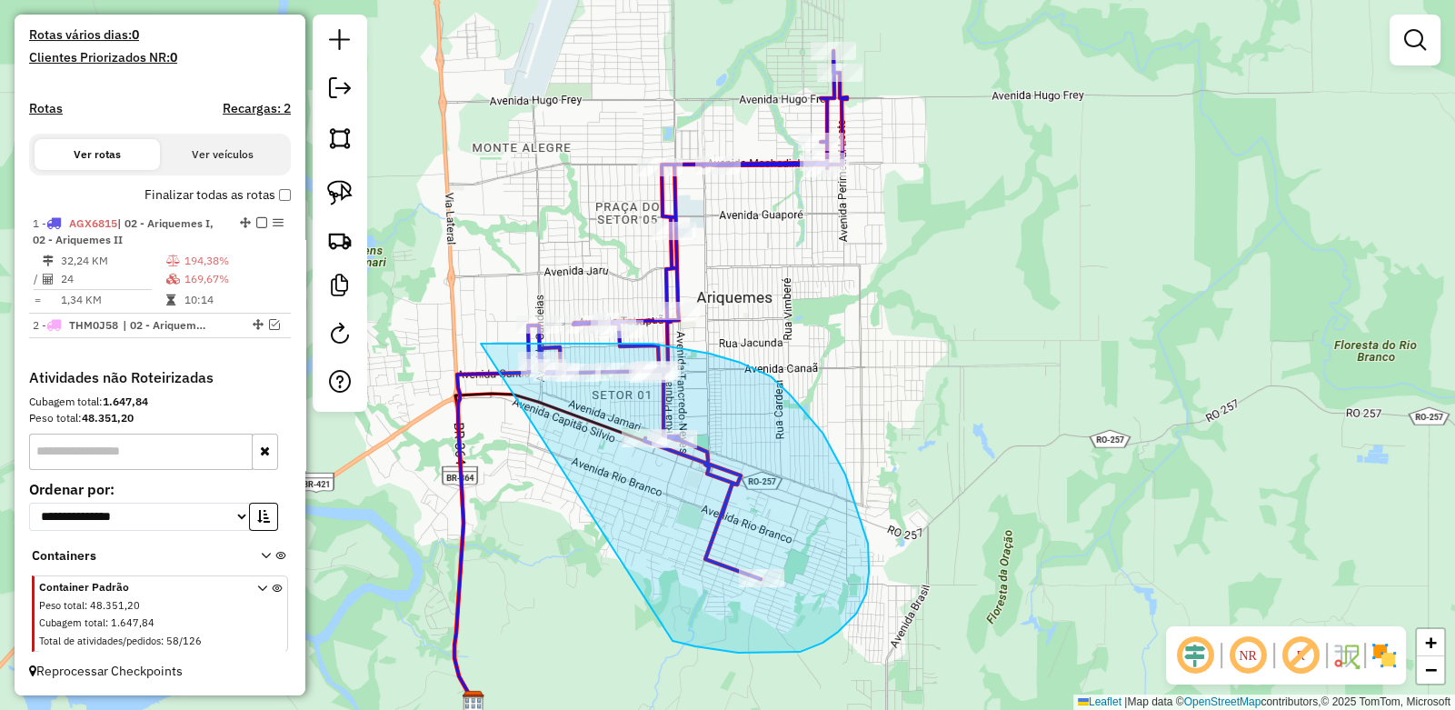
drag, startPoint x: 481, startPoint y: 344, endPoint x: 673, endPoint y: 641, distance: 353.8
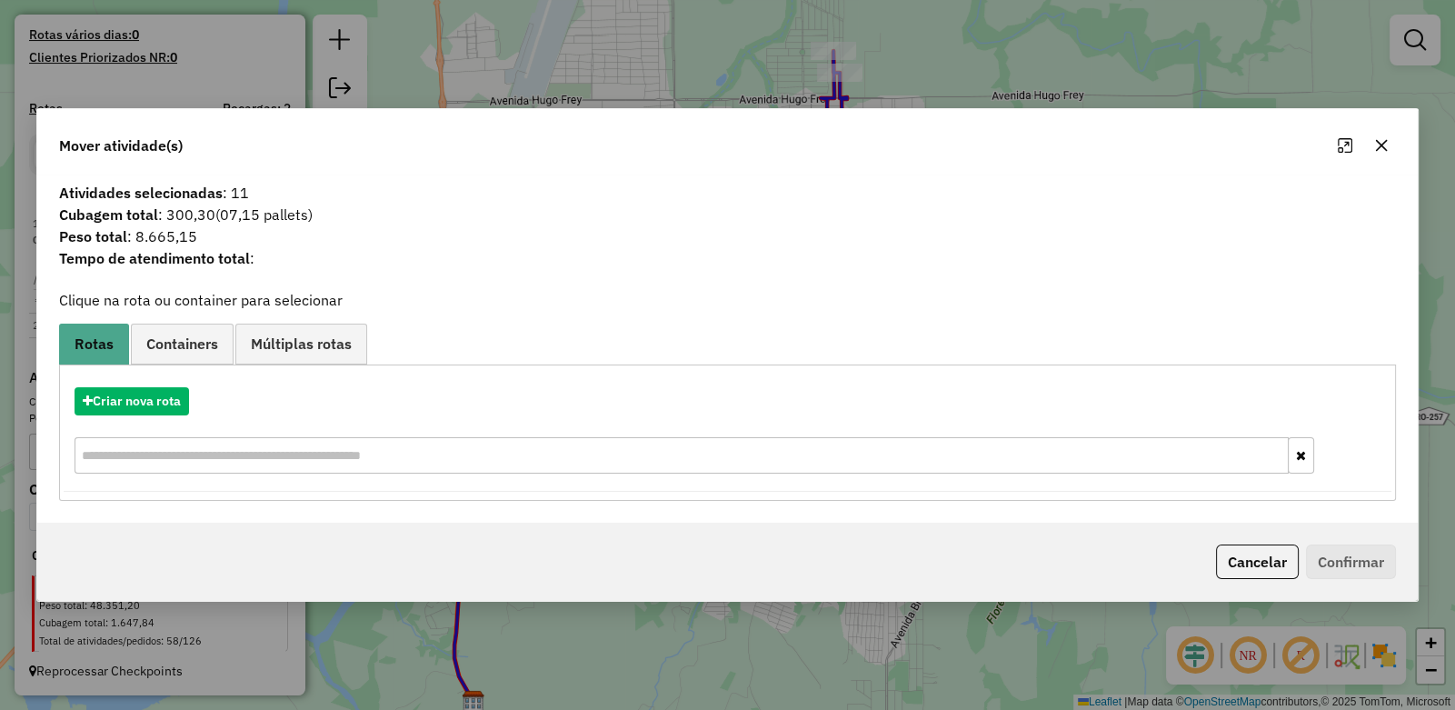
click at [1381, 150] on icon "button" at bounding box center [1381, 145] width 15 height 15
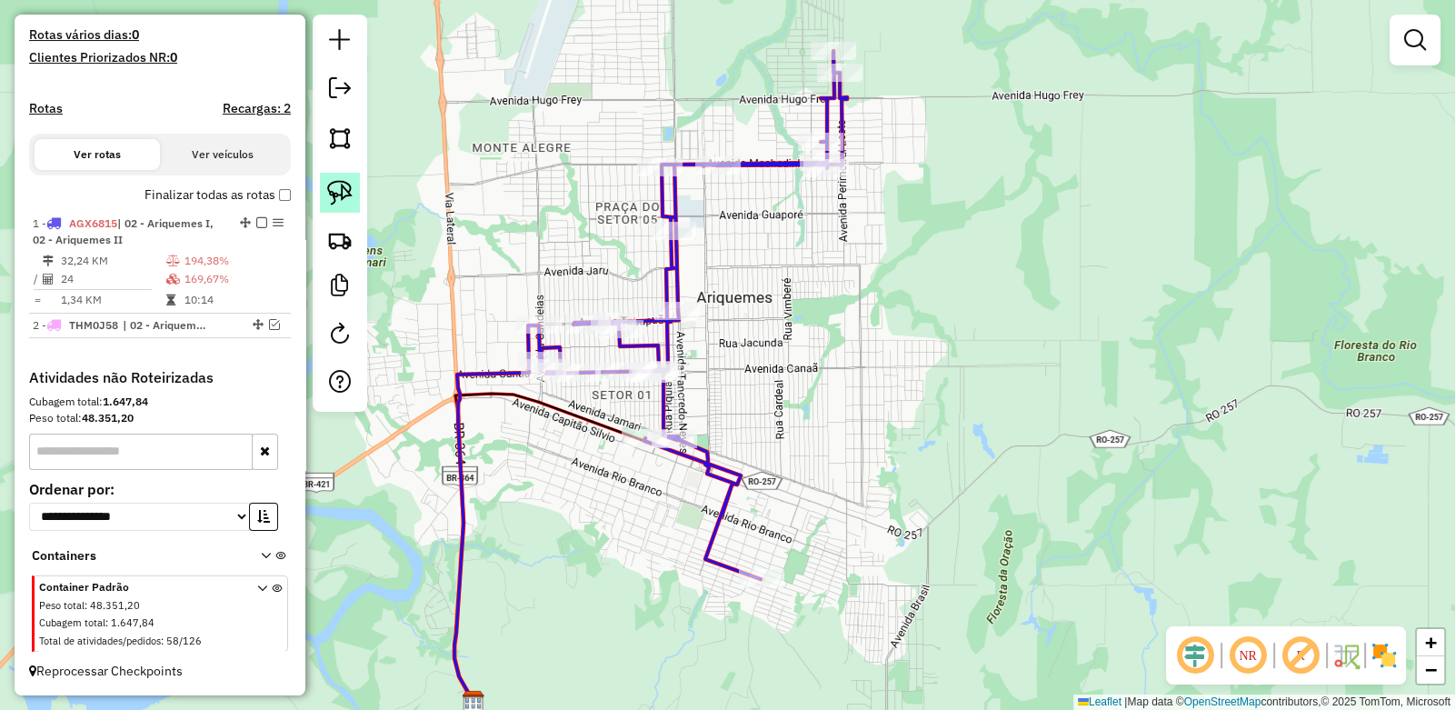
click at [352, 184] on img at bounding box center [339, 192] width 25 height 25
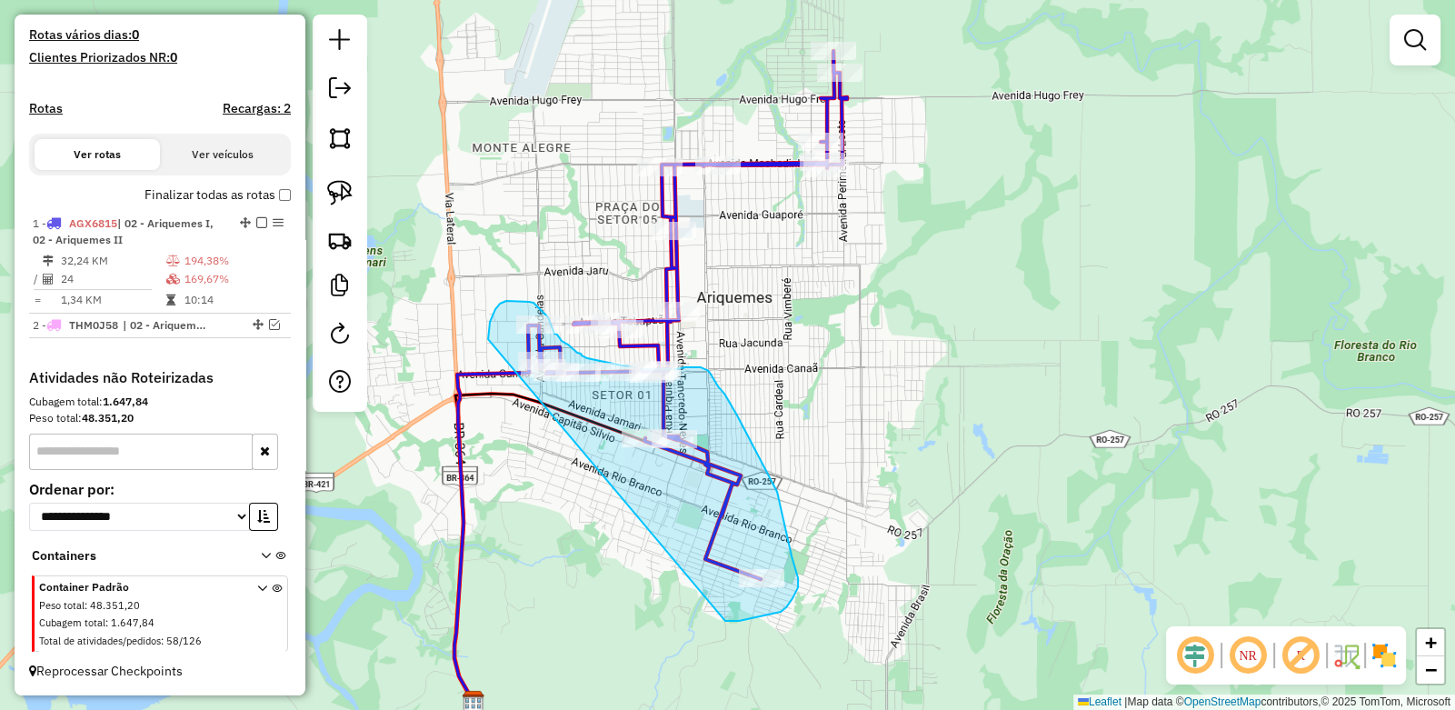
drag, startPoint x: 494, startPoint y: 315, endPoint x: 725, endPoint y: 621, distance: 384.1
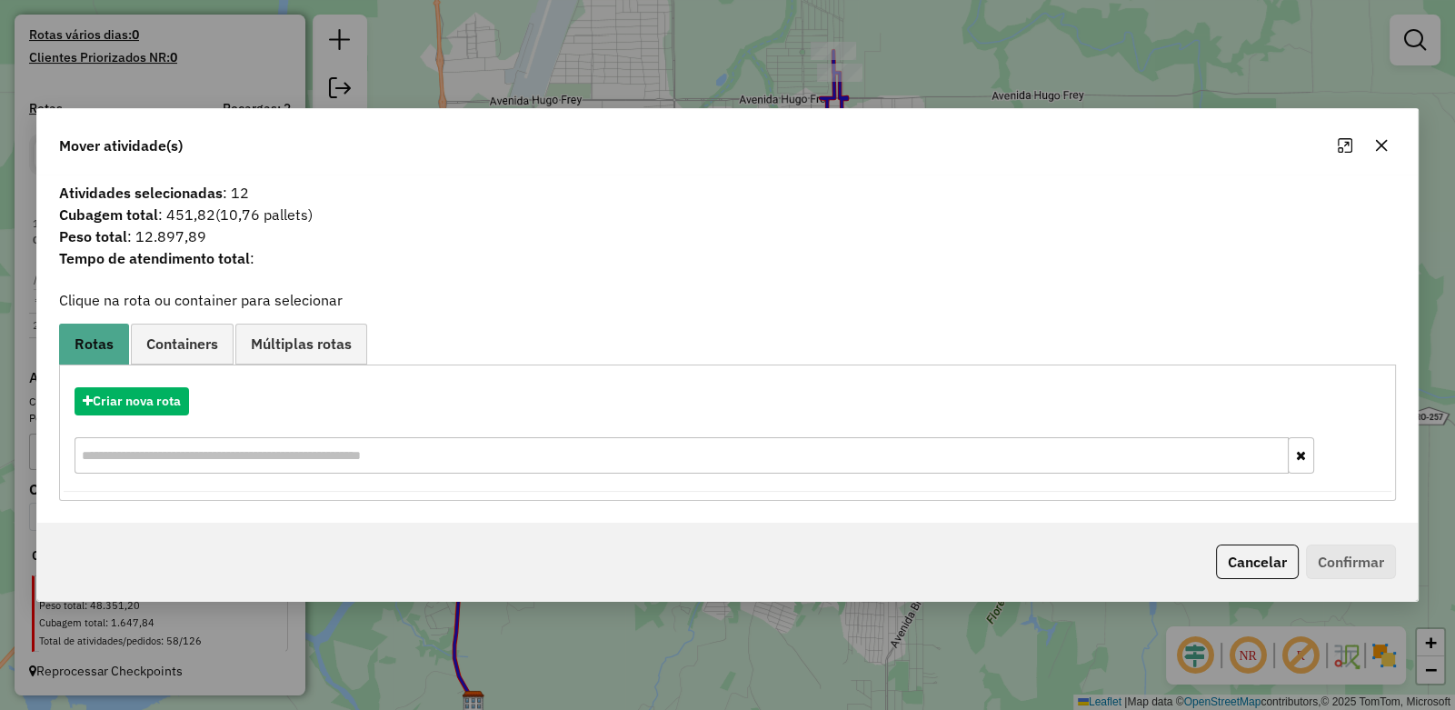
click at [1376, 147] on icon "button" at bounding box center [1381, 145] width 15 height 15
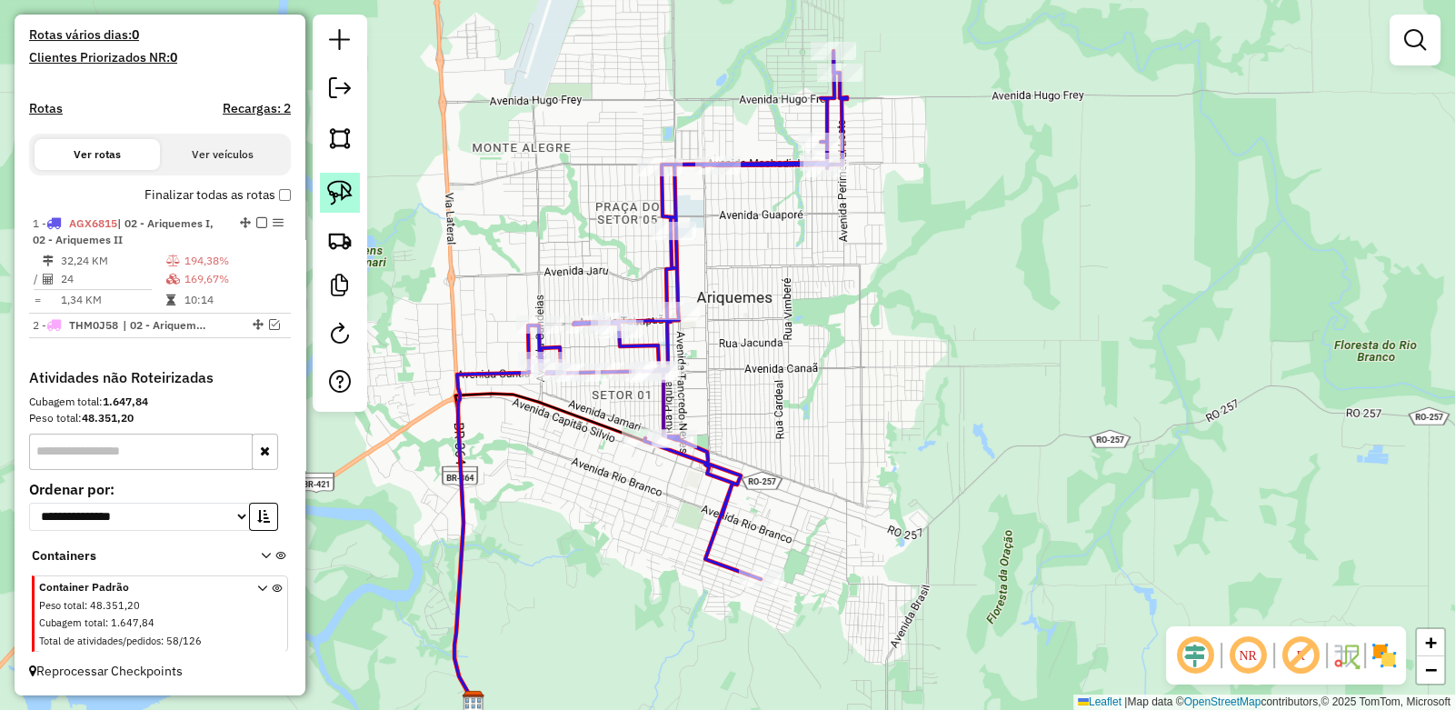
click at [342, 190] on img at bounding box center [339, 192] width 25 height 25
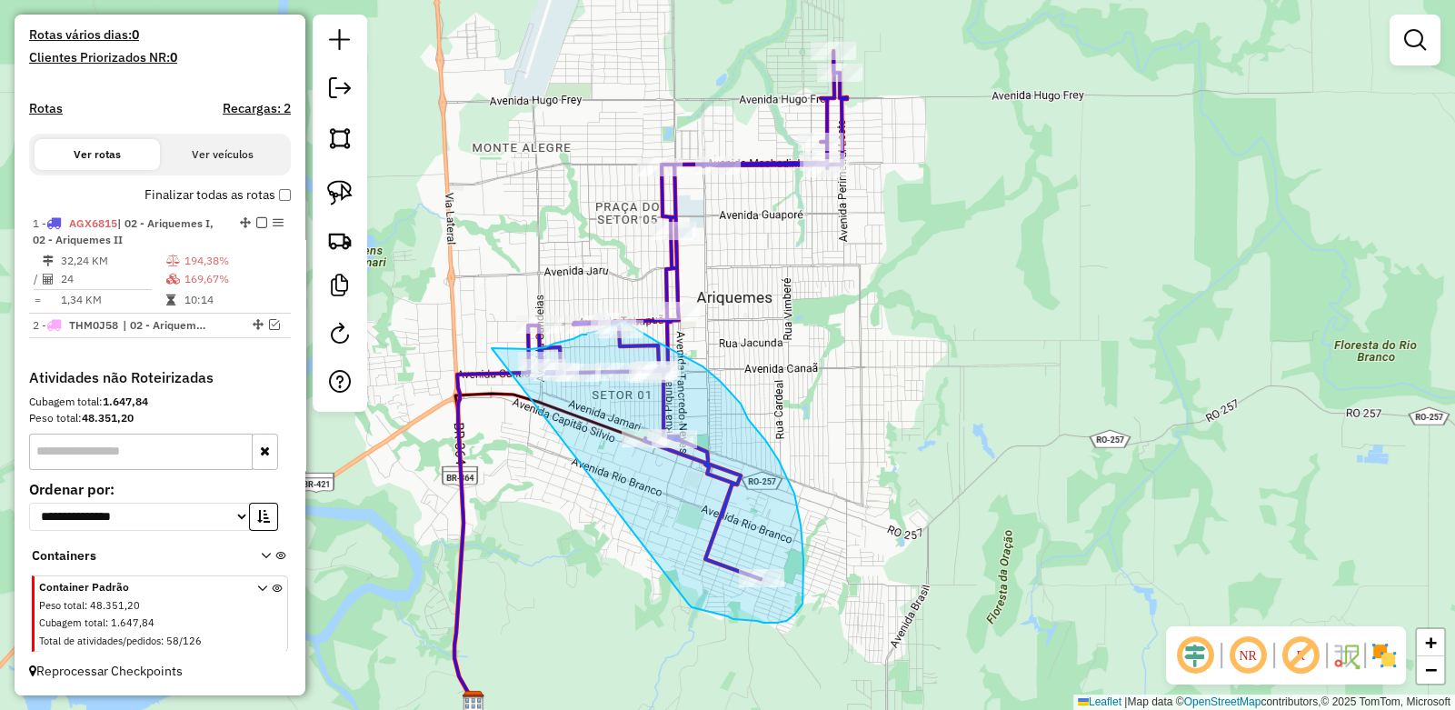
drag, startPoint x: 492, startPoint y: 348, endPoint x: 685, endPoint y: 598, distance: 316.2
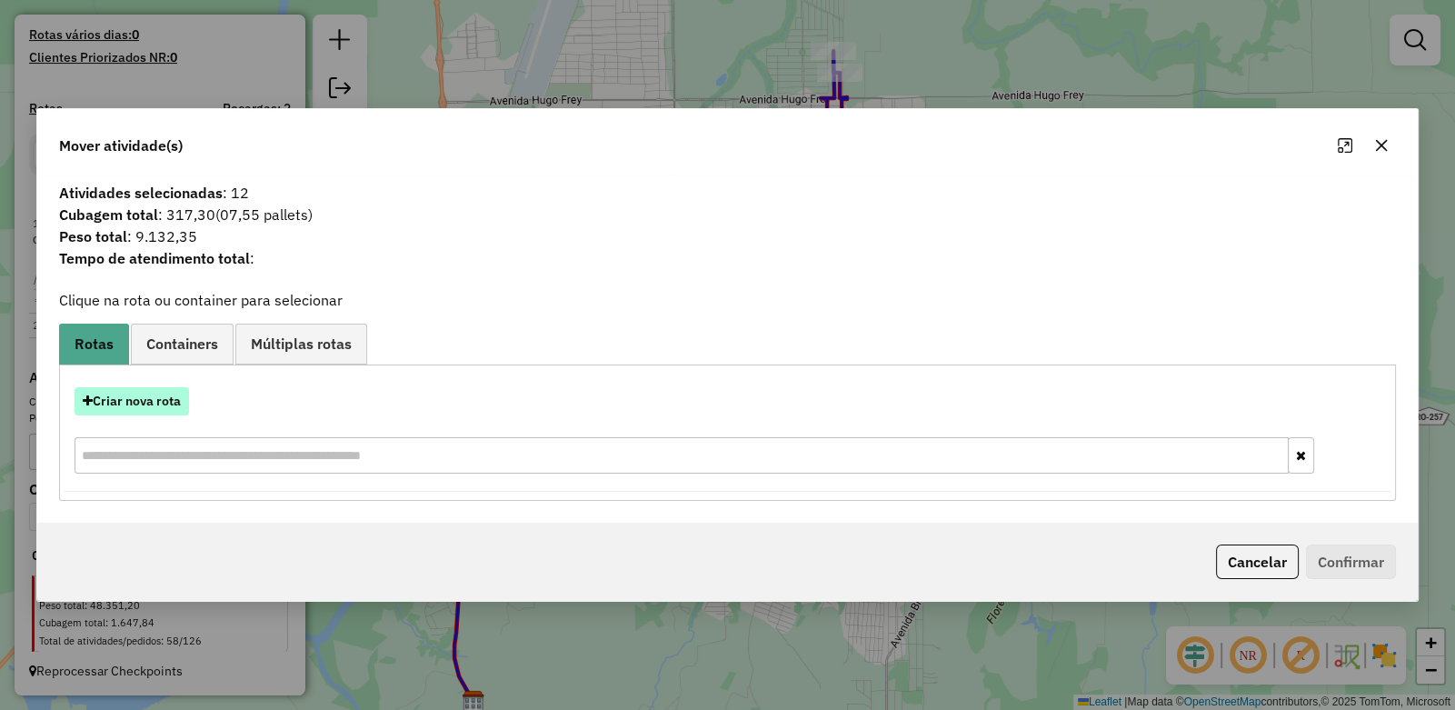
click at [127, 399] on button "Criar nova rota" at bounding box center [132, 401] width 115 height 28
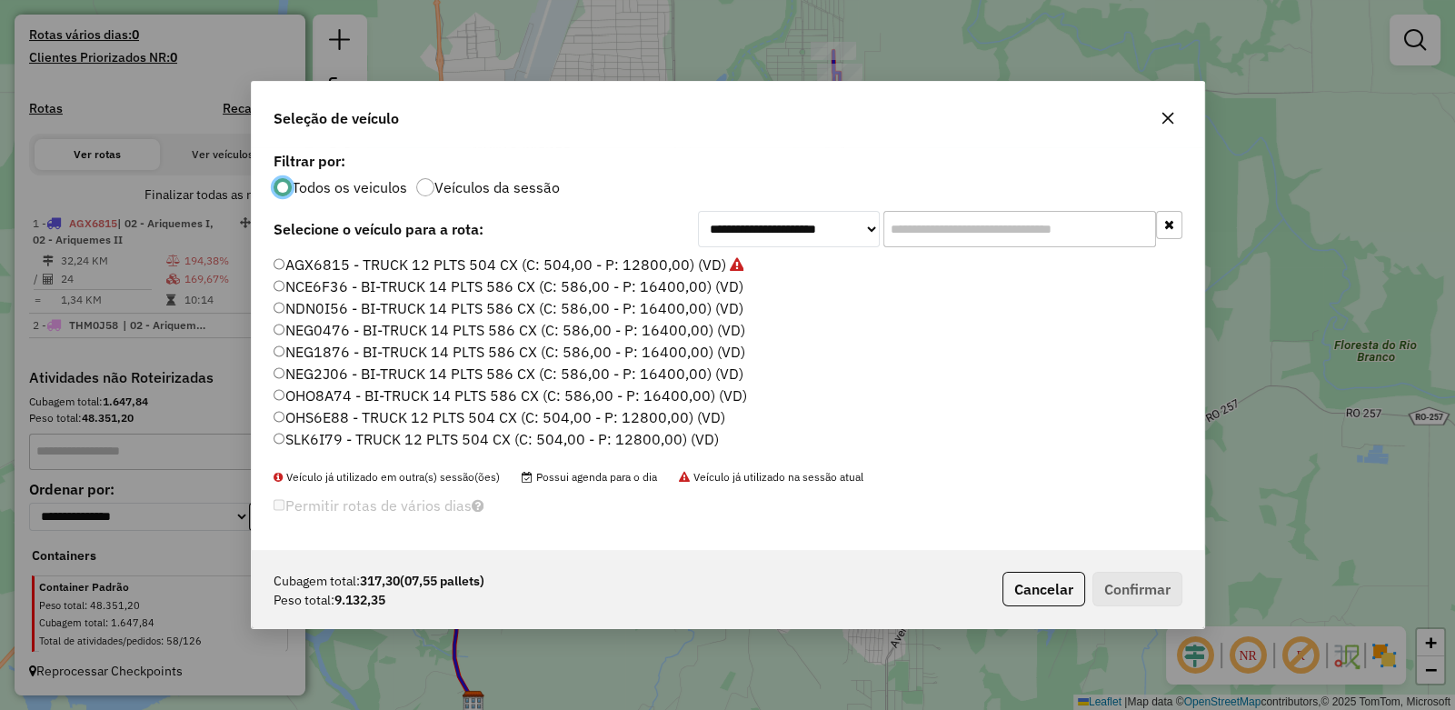
scroll to position [9, 5]
click at [894, 226] on input "text" at bounding box center [1020, 229] width 273 height 36
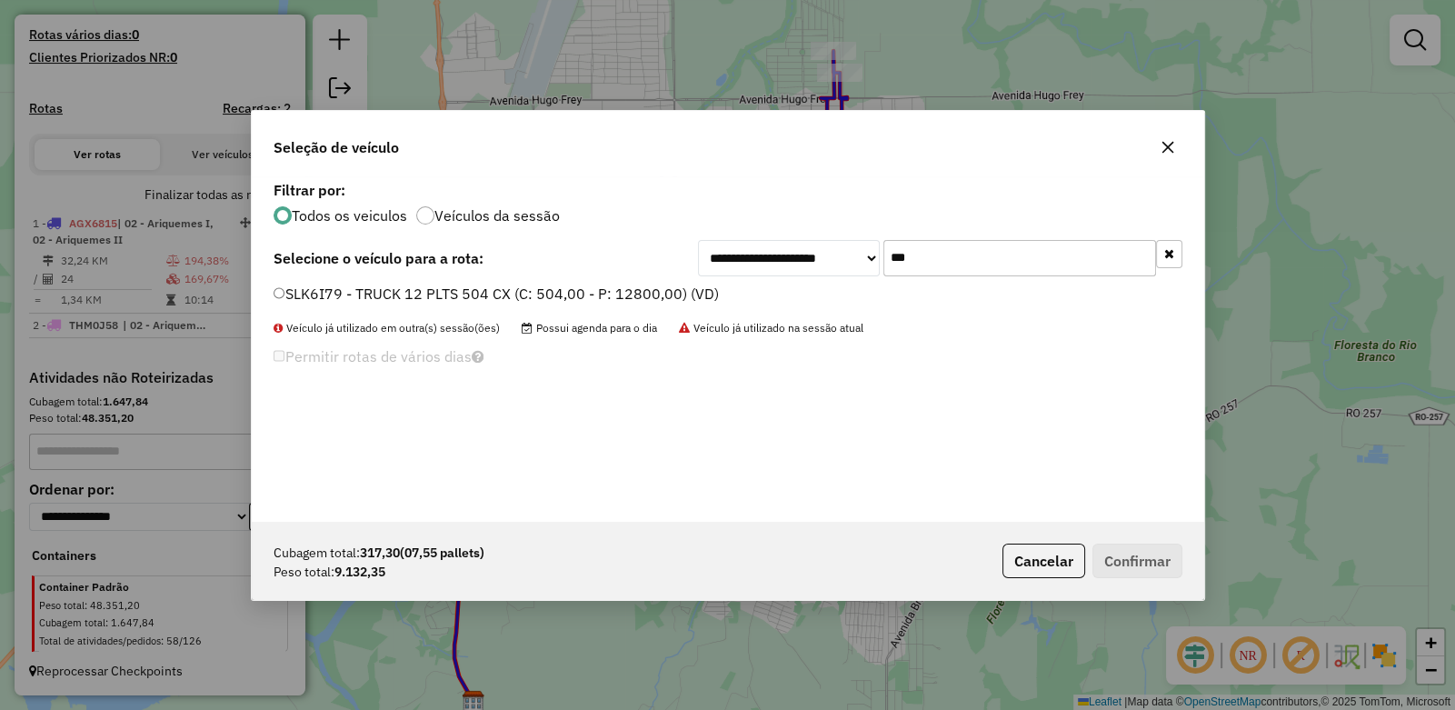
type input "***"
click at [284, 288] on label "SLK6I79 - TRUCK 12 PLTS 504 CX (C: 504,00 - P: 12800,00) (VD)" at bounding box center [496, 294] width 445 height 22
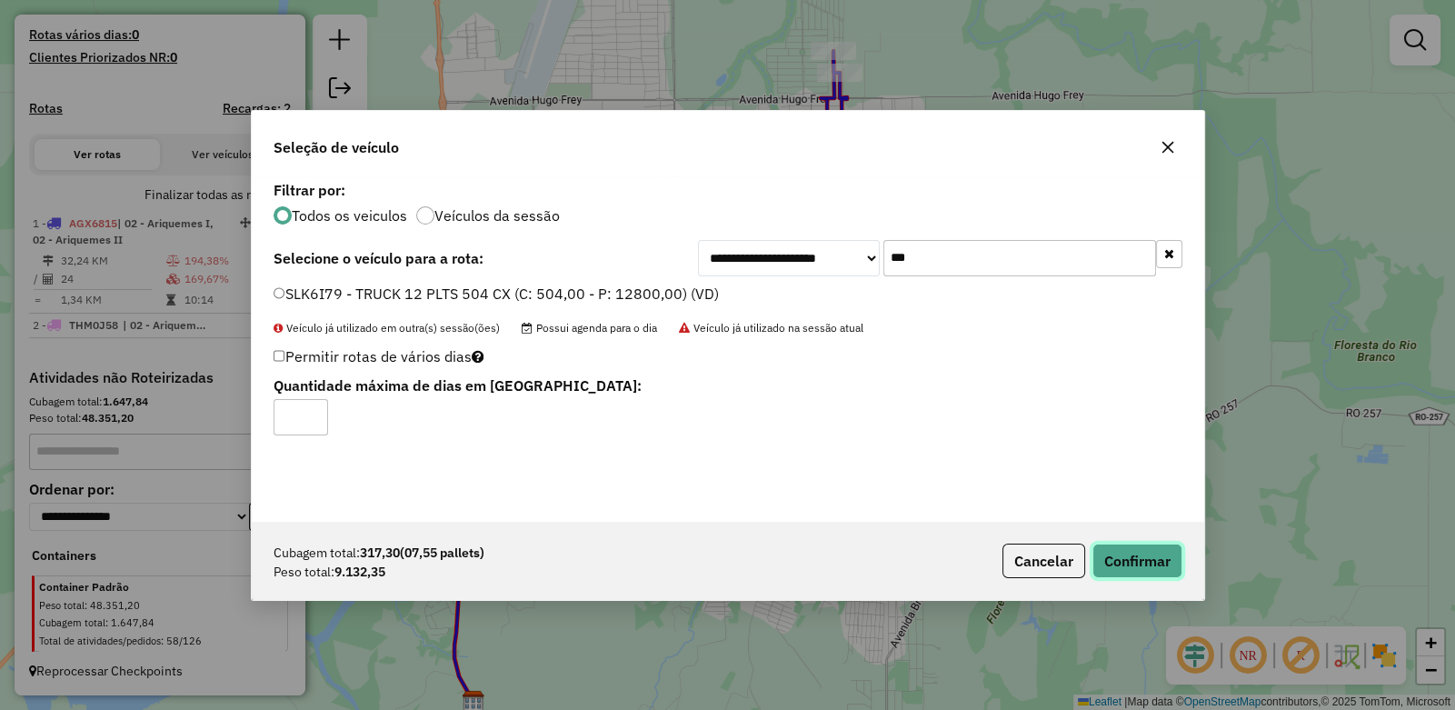
click at [1139, 571] on button "Confirmar" at bounding box center [1138, 561] width 90 height 35
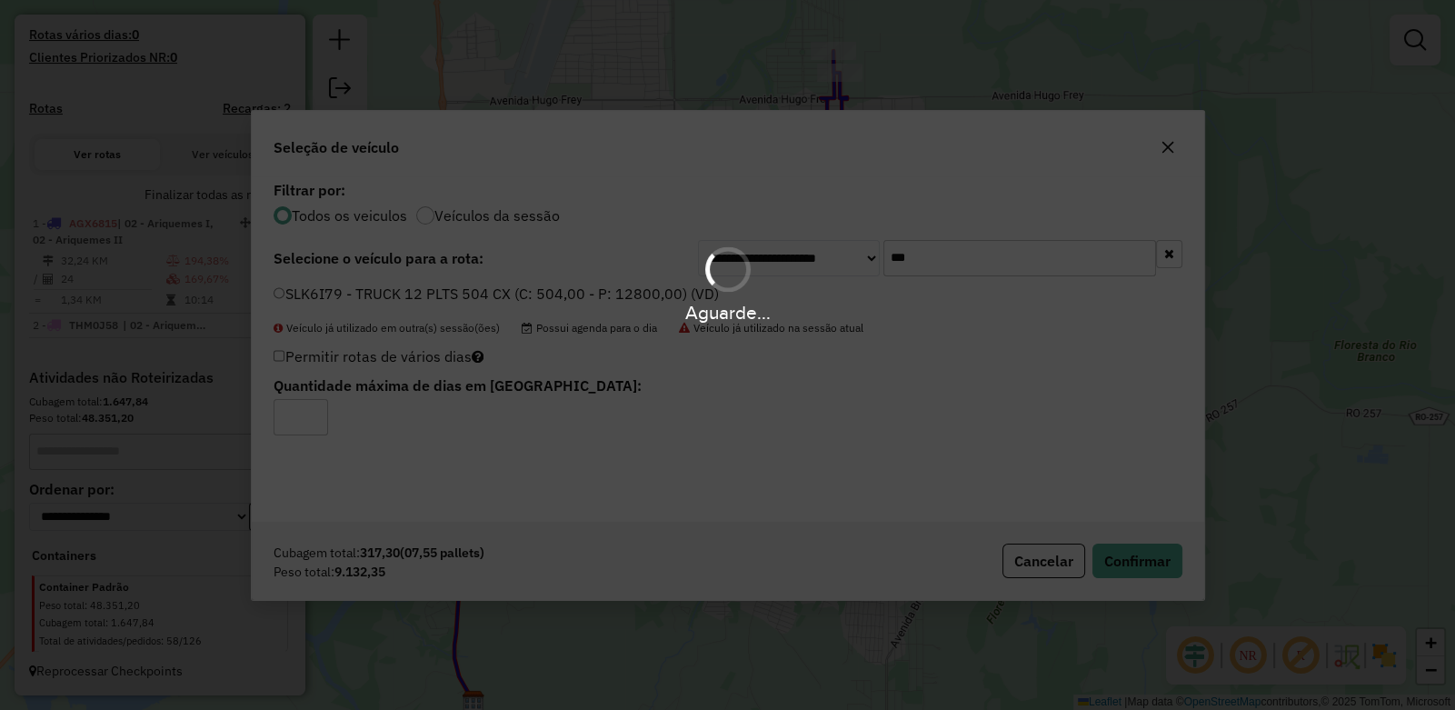
scroll to position [559, 0]
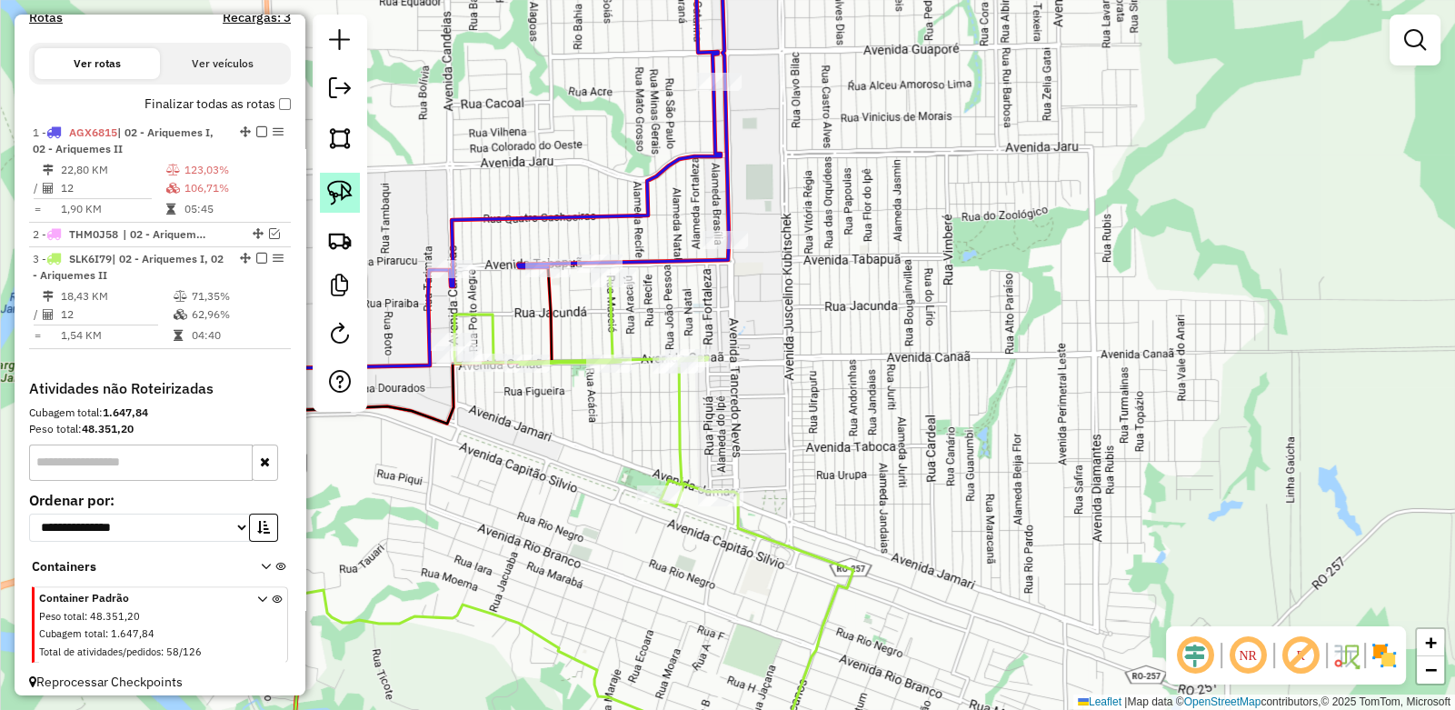
click at [339, 180] on img at bounding box center [339, 192] width 25 height 25
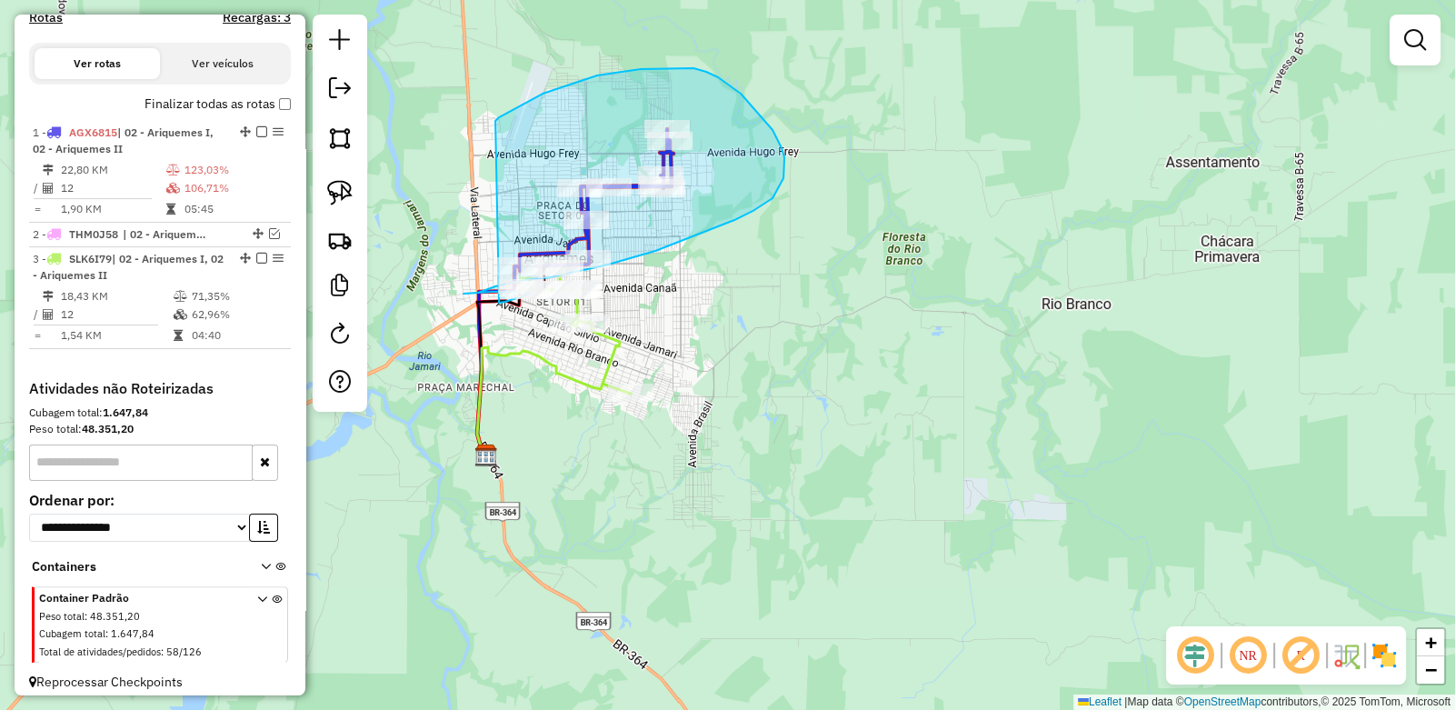
drag, startPoint x: 496, startPoint y: 120, endPoint x: 499, endPoint y: 303, distance: 182.7
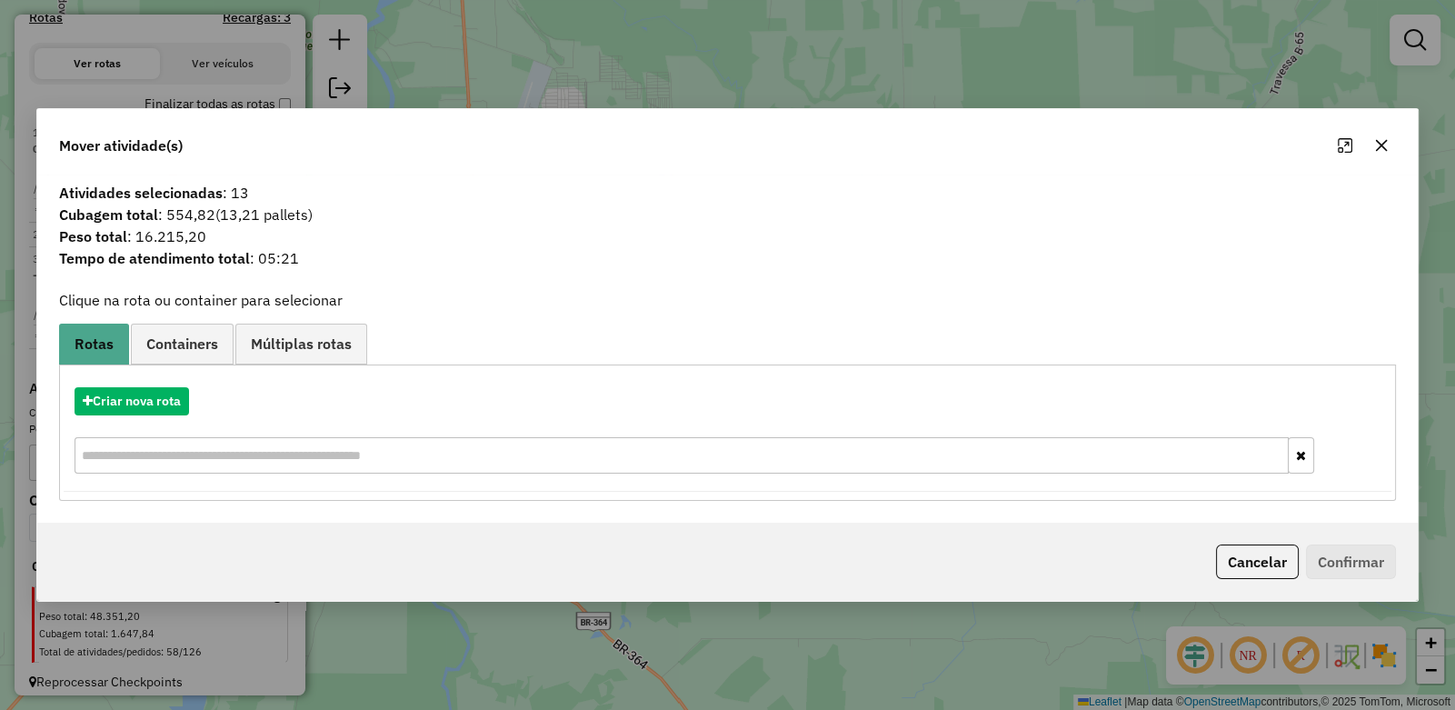
click at [1384, 146] on icon "button" at bounding box center [1381, 145] width 15 height 15
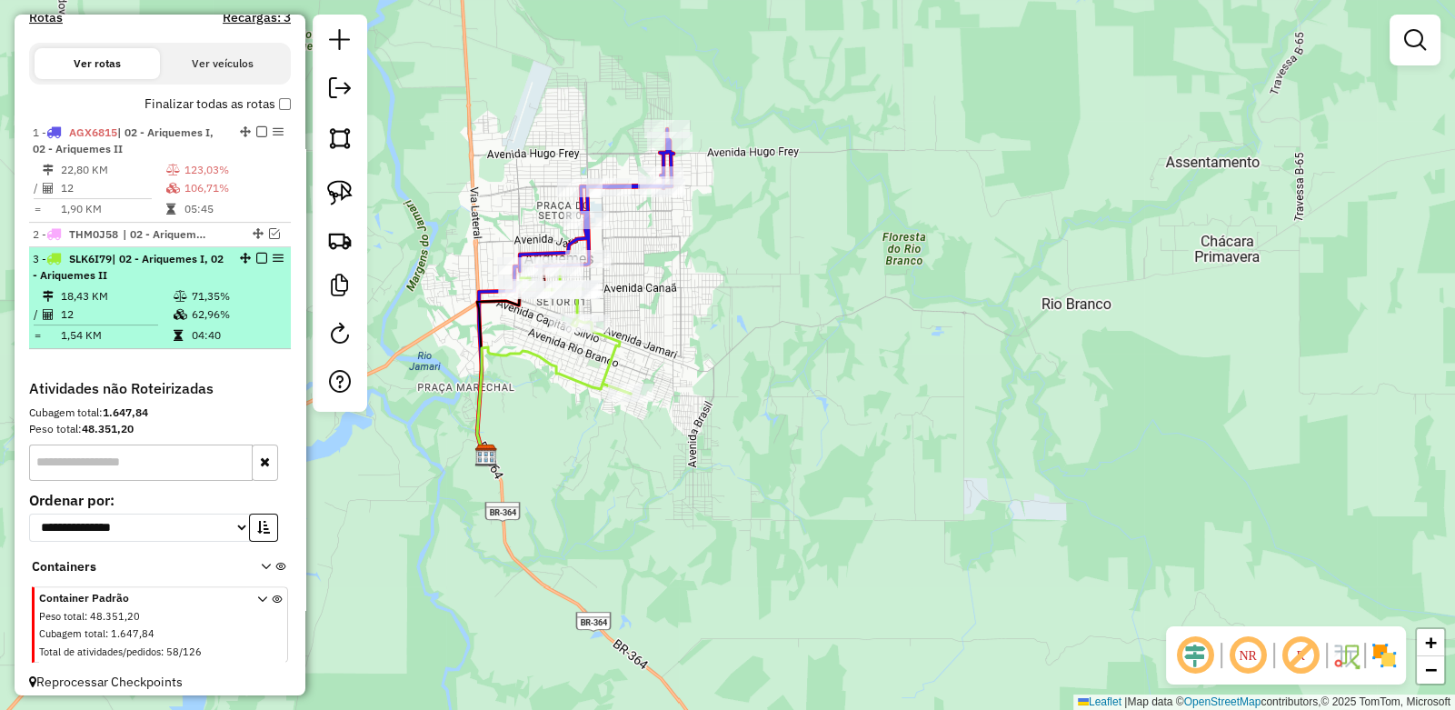
click at [256, 264] on em at bounding box center [261, 258] width 11 height 11
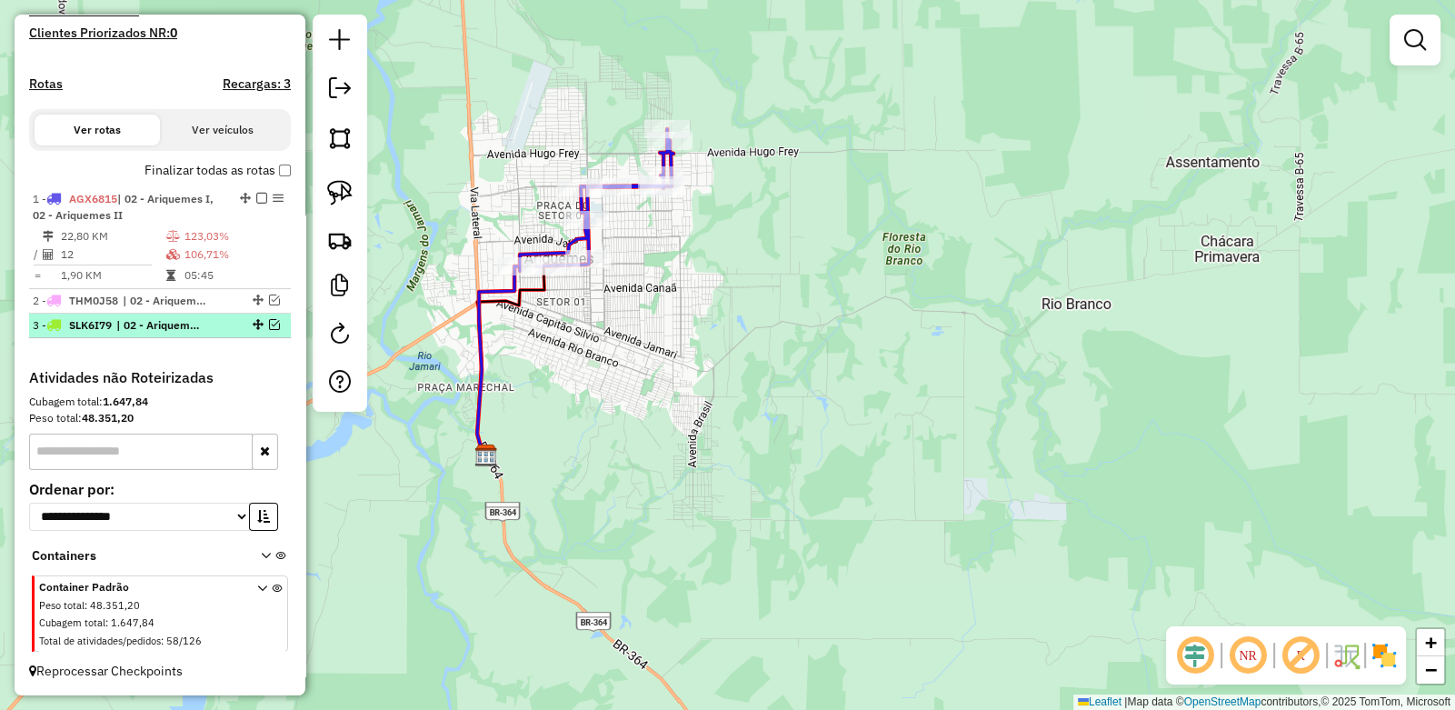
scroll to position [506, 0]
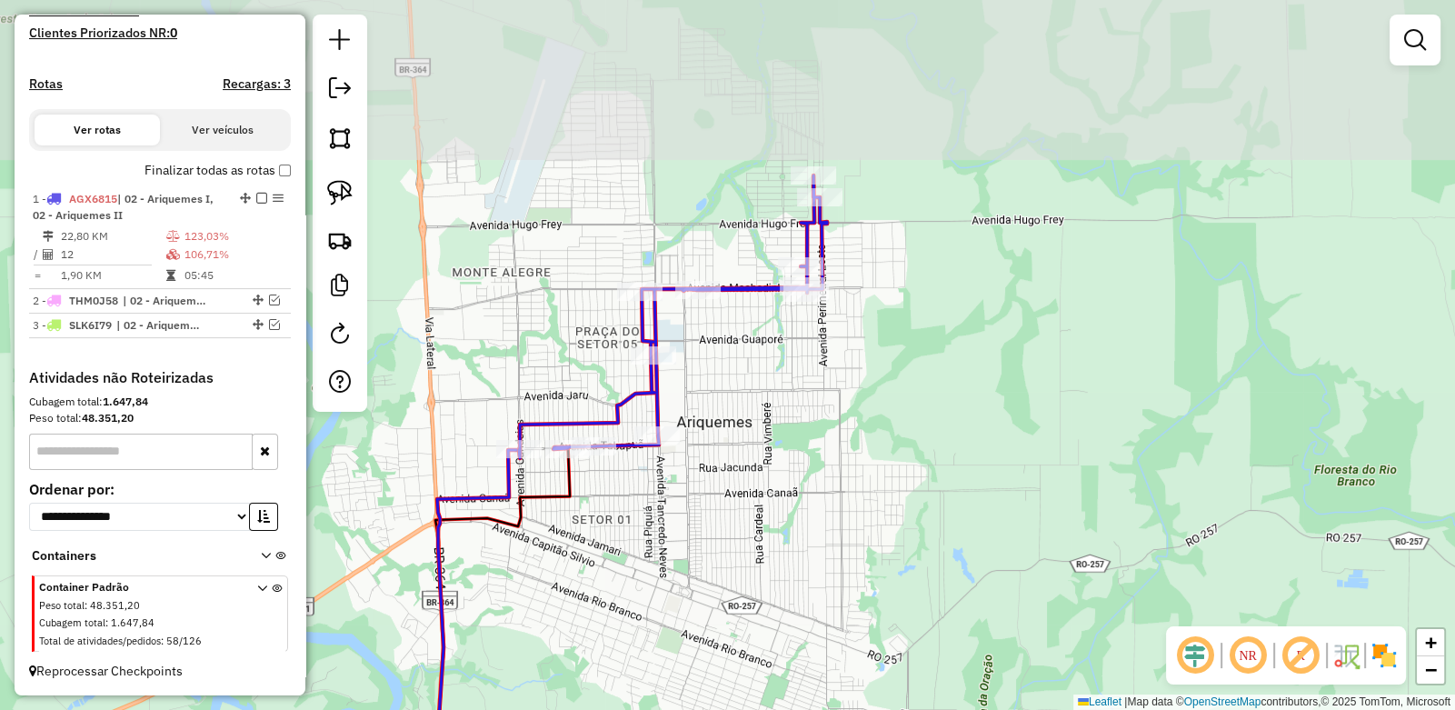
drag, startPoint x: 538, startPoint y: 167, endPoint x: 454, endPoint y: 345, distance: 196.8
click at [454, 345] on div "Janela de atendimento Grade de atendimento Capacidade Transportadoras Veículos …" at bounding box center [727, 355] width 1455 height 710
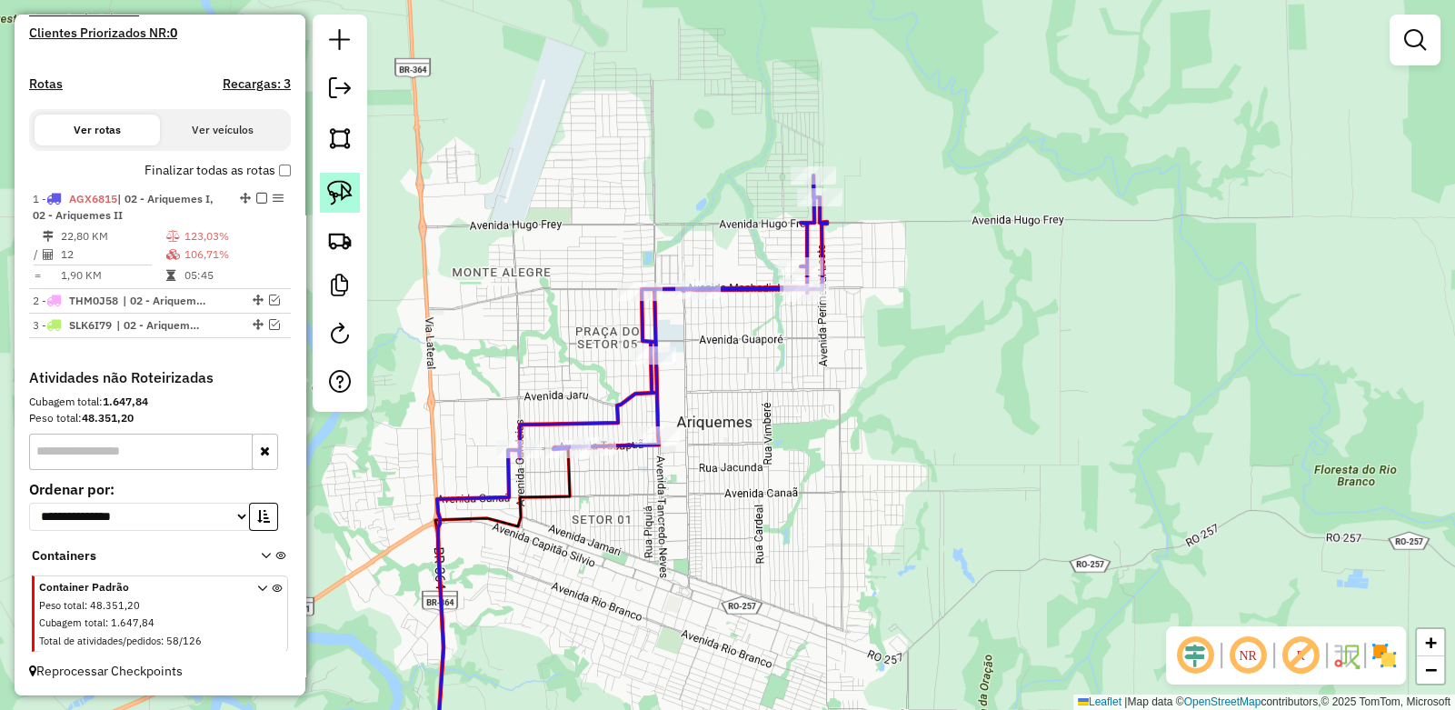
drag, startPoint x: 337, startPoint y: 197, endPoint x: 349, endPoint y: 198, distance: 11.9
click at [337, 196] on img at bounding box center [339, 192] width 25 height 25
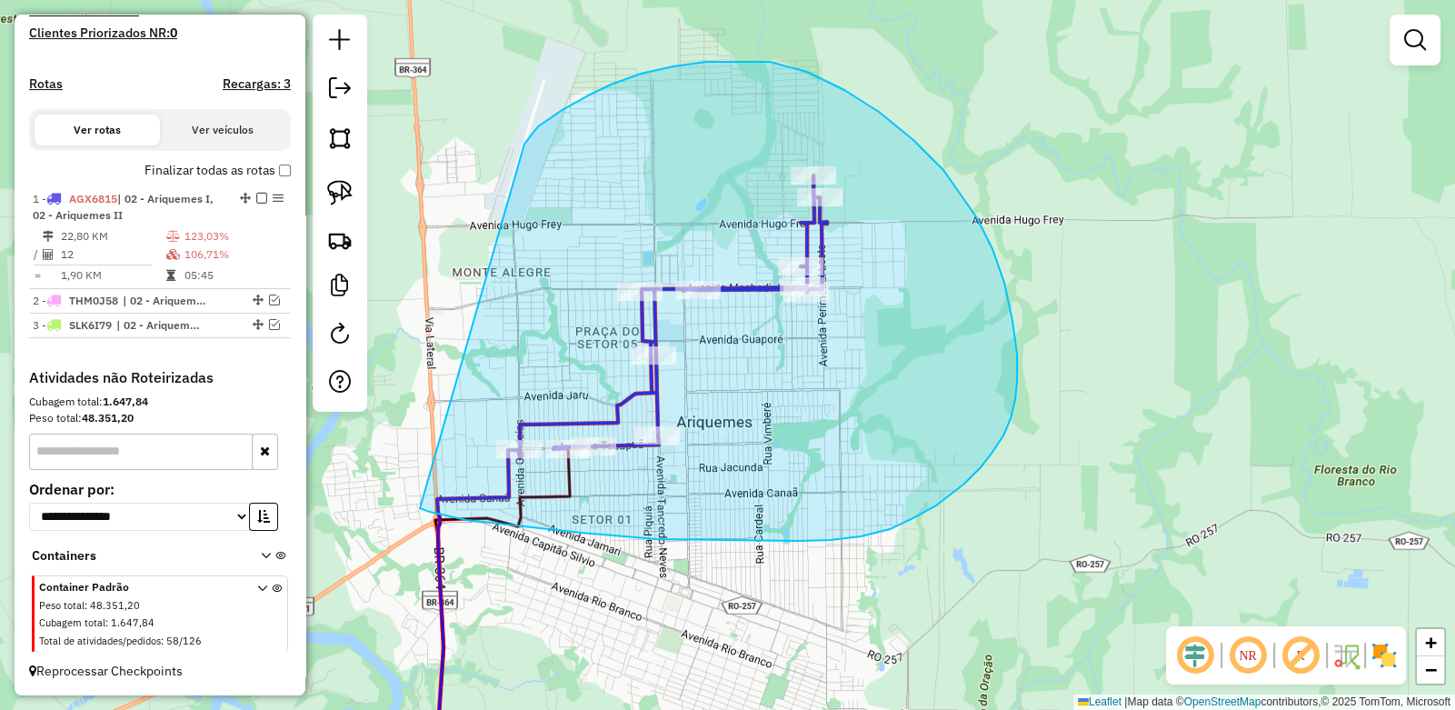
drag, startPoint x: 538, startPoint y: 126, endPoint x: 414, endPoint y: 505, distance: 399.0
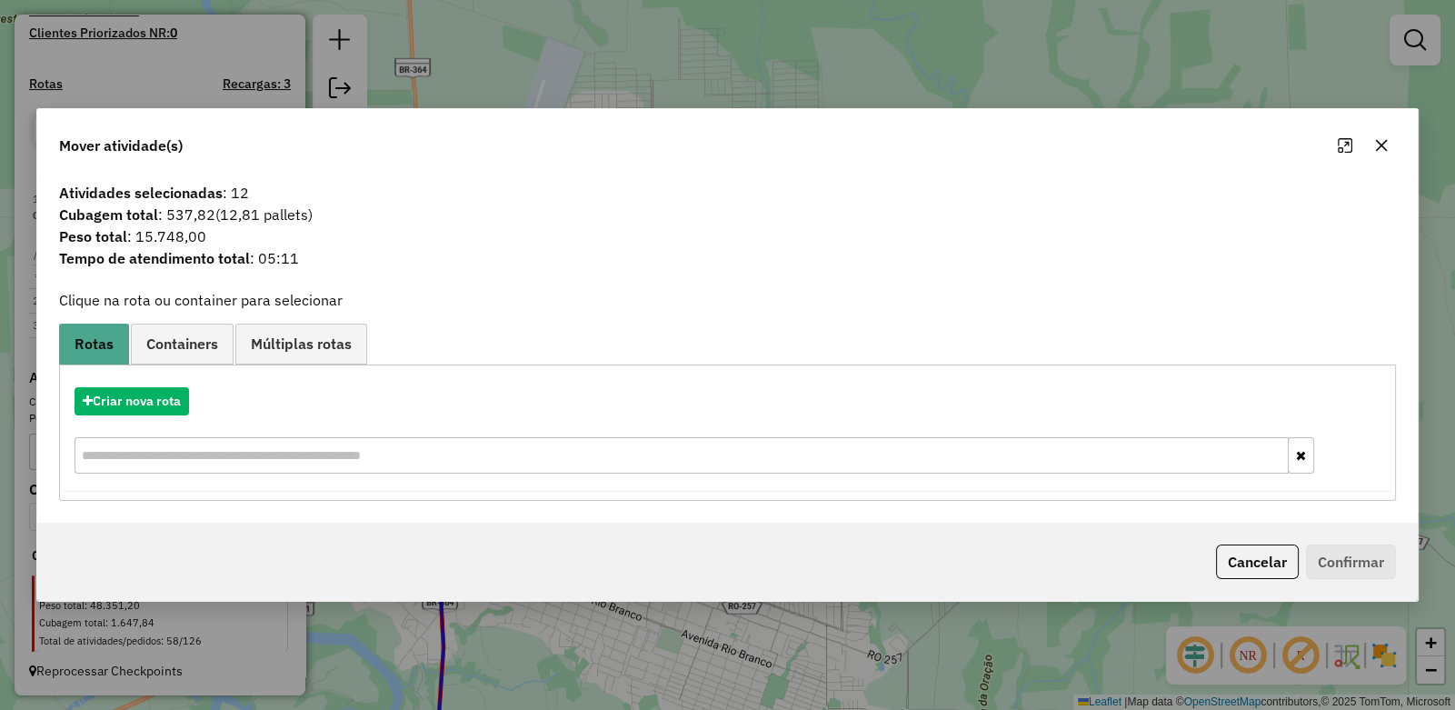
drag, startPoint x: 1385, startPoint y: 135, endPoint x: 1374, endPoint y: 144, distance: 14.2
click at [1384, 135] on button "button" at bounding box center [1381, 145] width 29 height 29
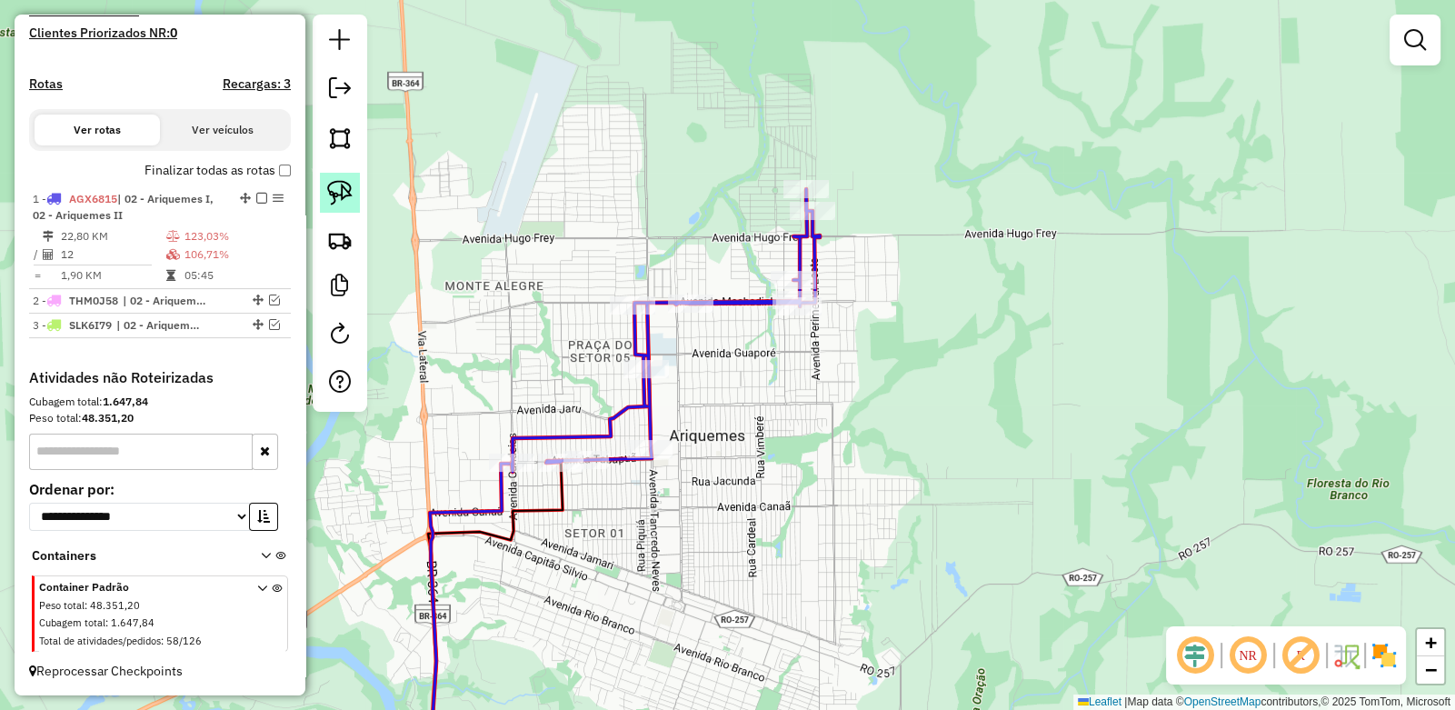
click at [339, 195] on img at bounding box center [339, 192] width 25 height 25
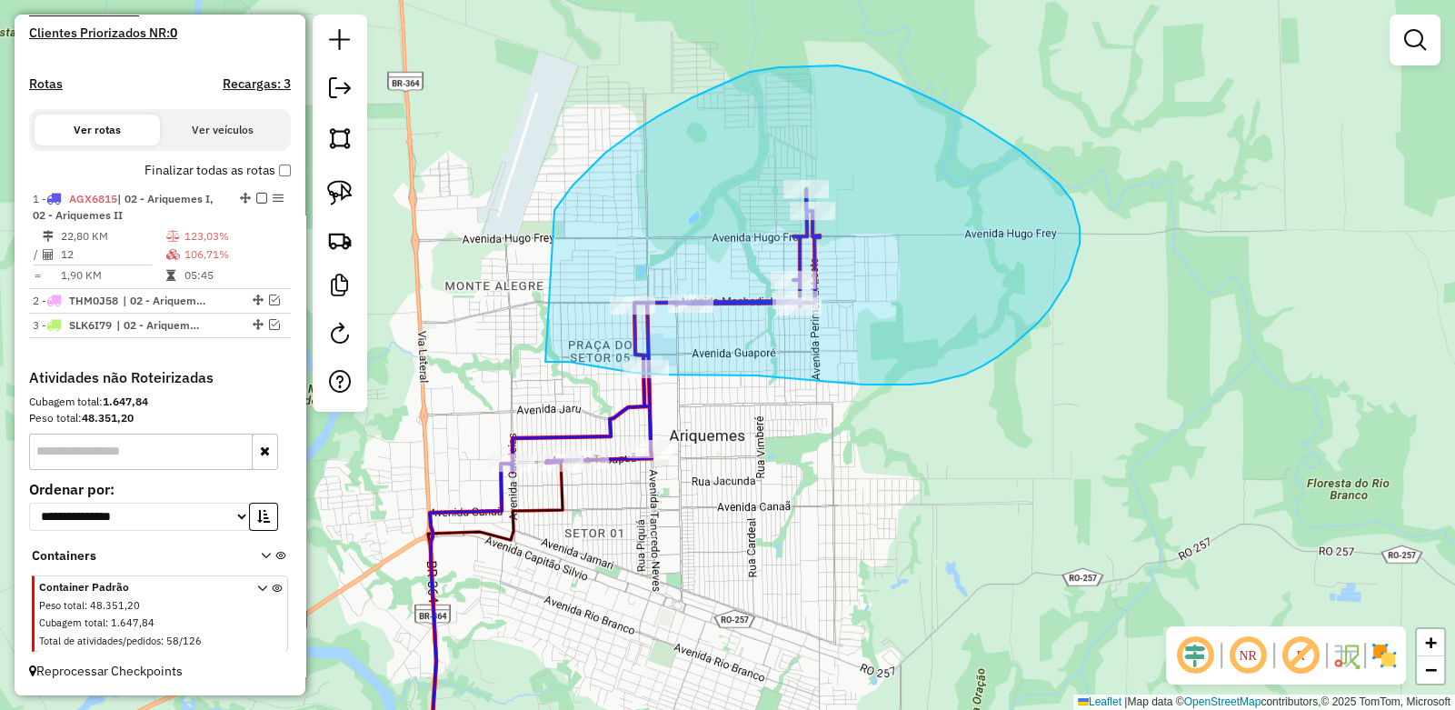
drag, startPoint x: 559, startPoint y: 203, endPoint x: 545, endPoint y: 362, distance: 159.7
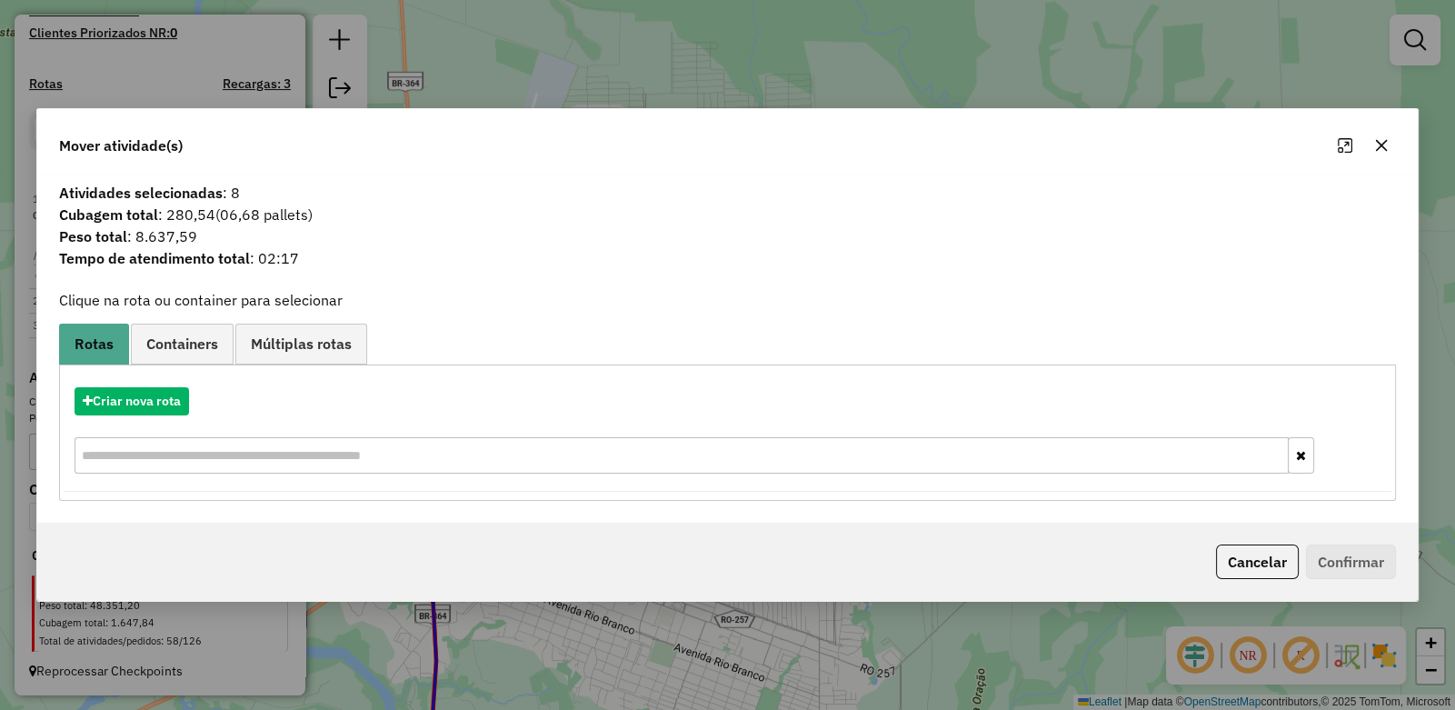
click at [1385, 148] on icon "button" at bounding box center [1382, 145] width 12 height 12
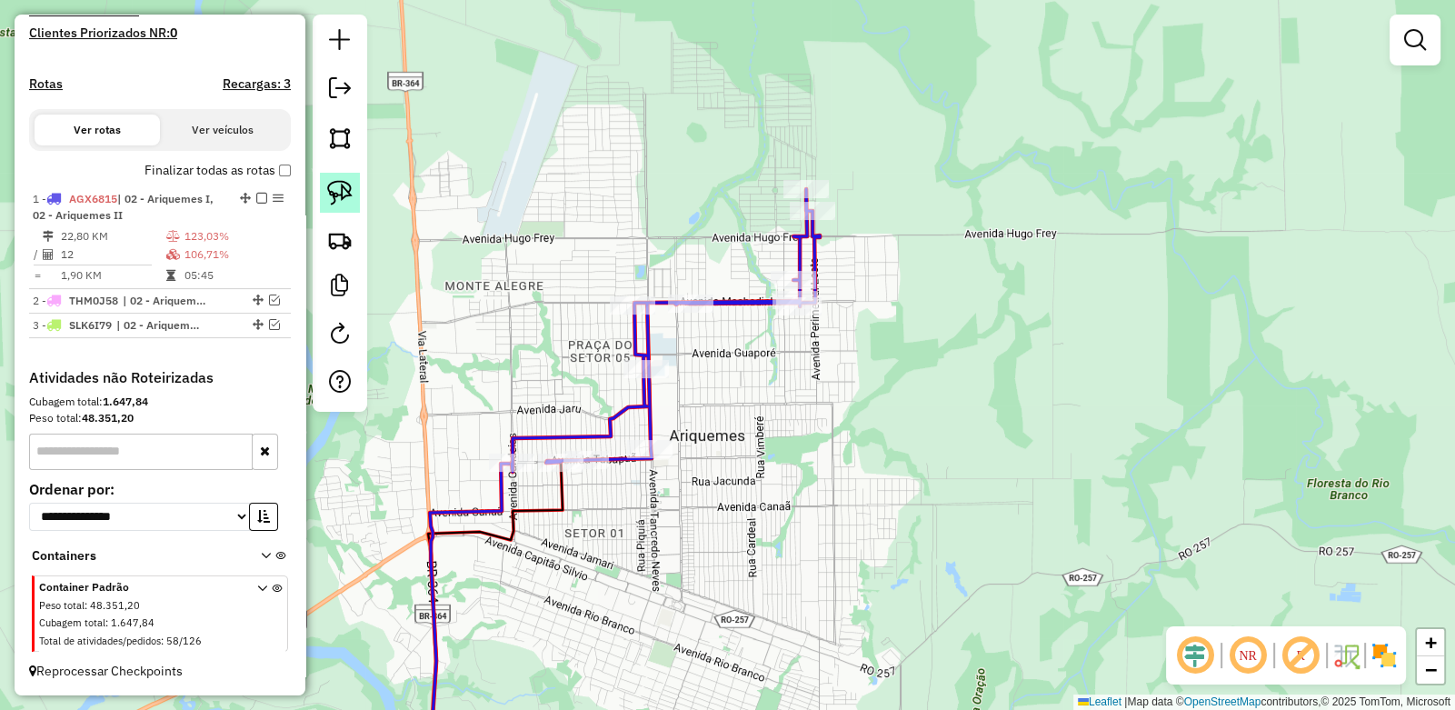
click at [335, 195] on img at bounding box center [339, 192] width 25 height 25
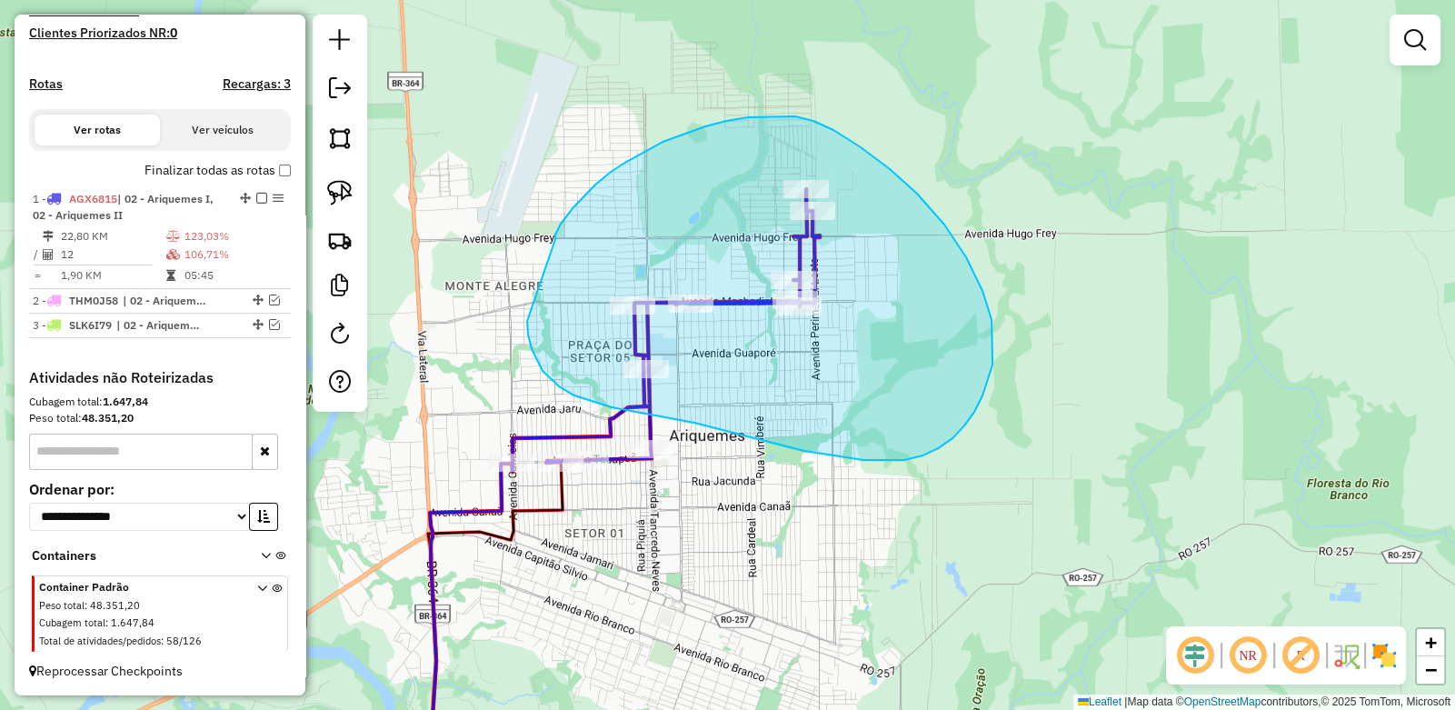
drag, startPoint x: 555, startPoint y: 238, endPoint x: 532, endPoint y: 280, distance: 48.0
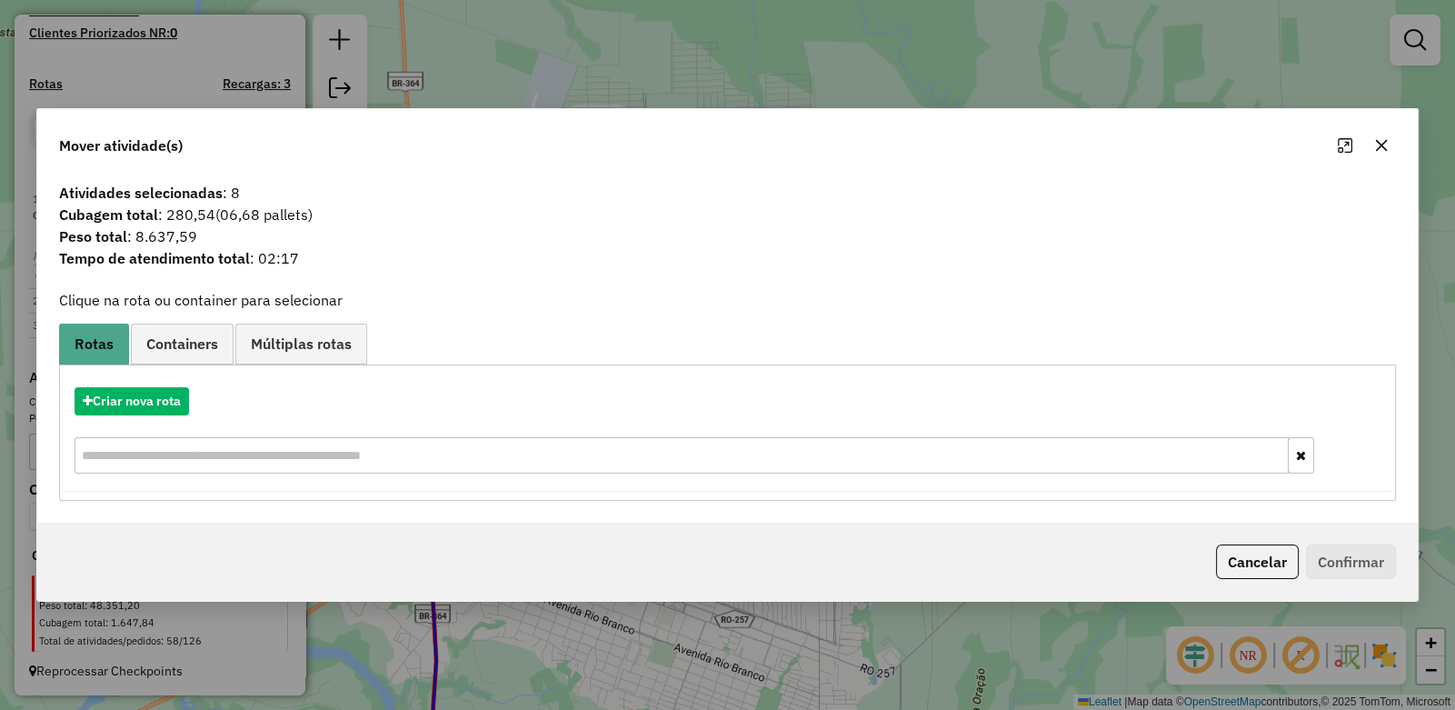
click at [1389, 155] on button "button" at bounding box center [1381, 145] width 29 height 29
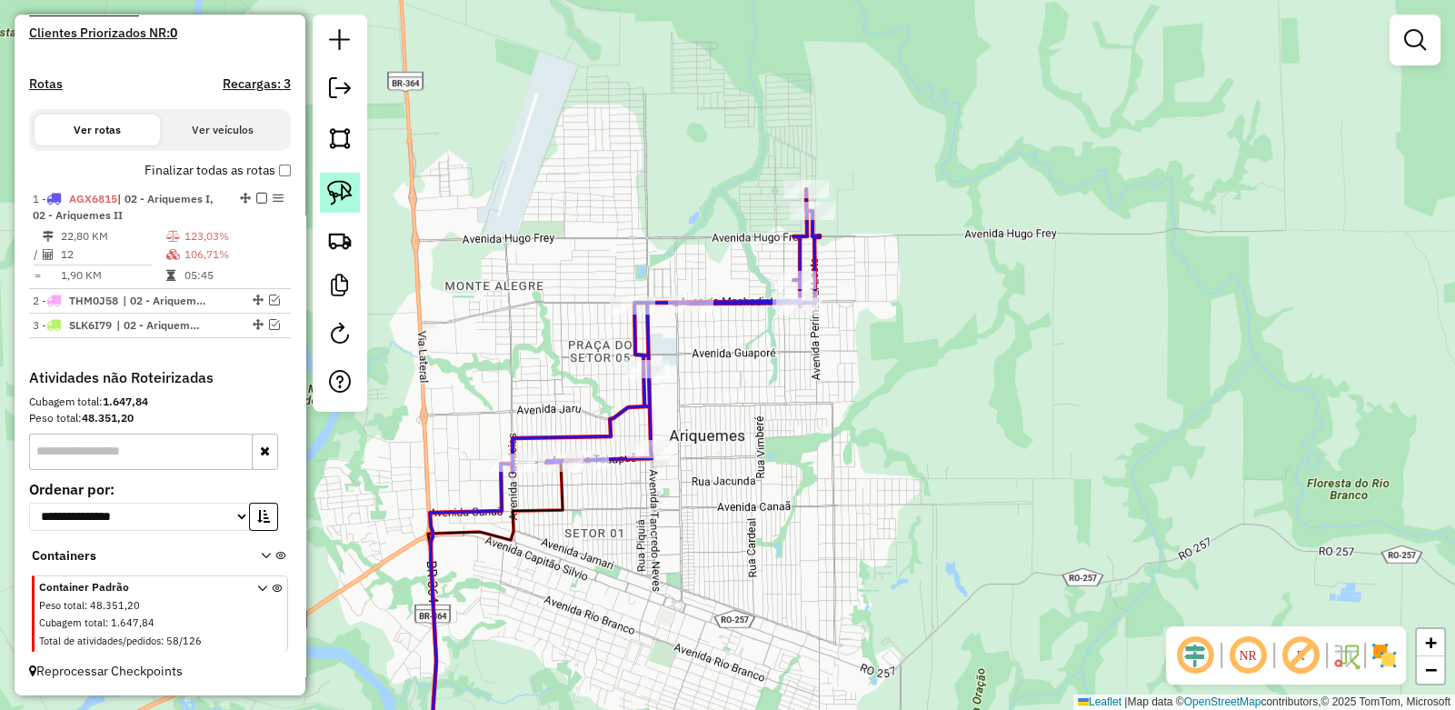
click at [340, 185] on img at bounding box center [339, 192] width 25 height 25
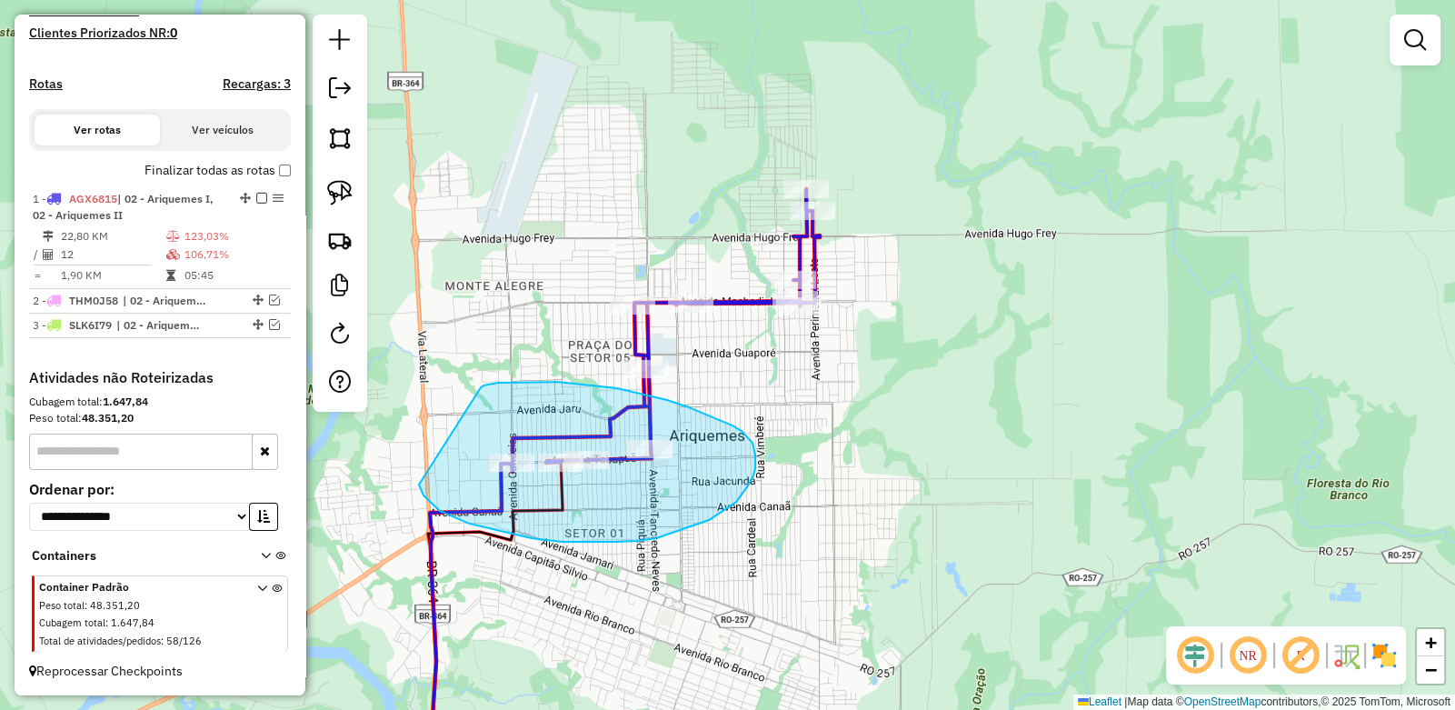
drag, startPoint x: 481, startPoint y: 387, endPoint x: 415, endPoint y: 473, distance: 107.6
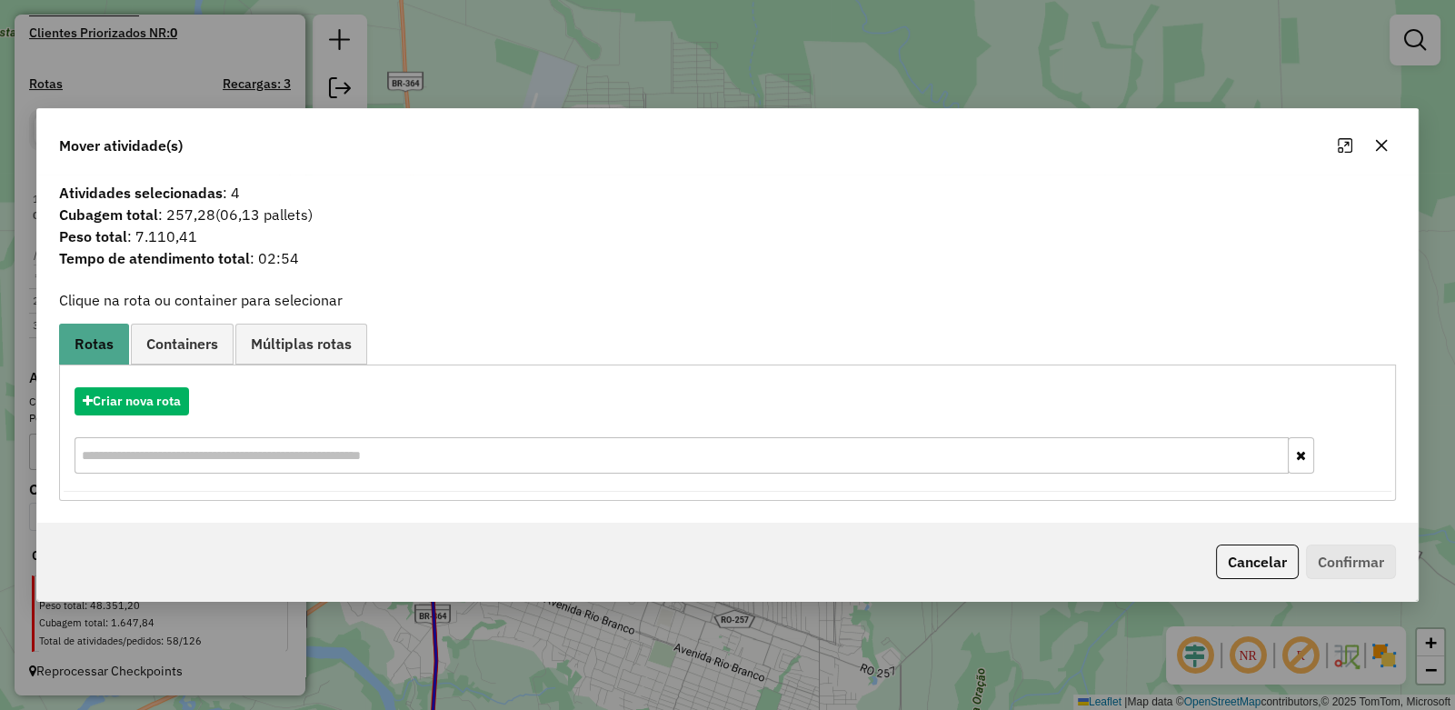
click at [1371, 148] on button "button" at bounding box center [1381, 145] width 29 height 29
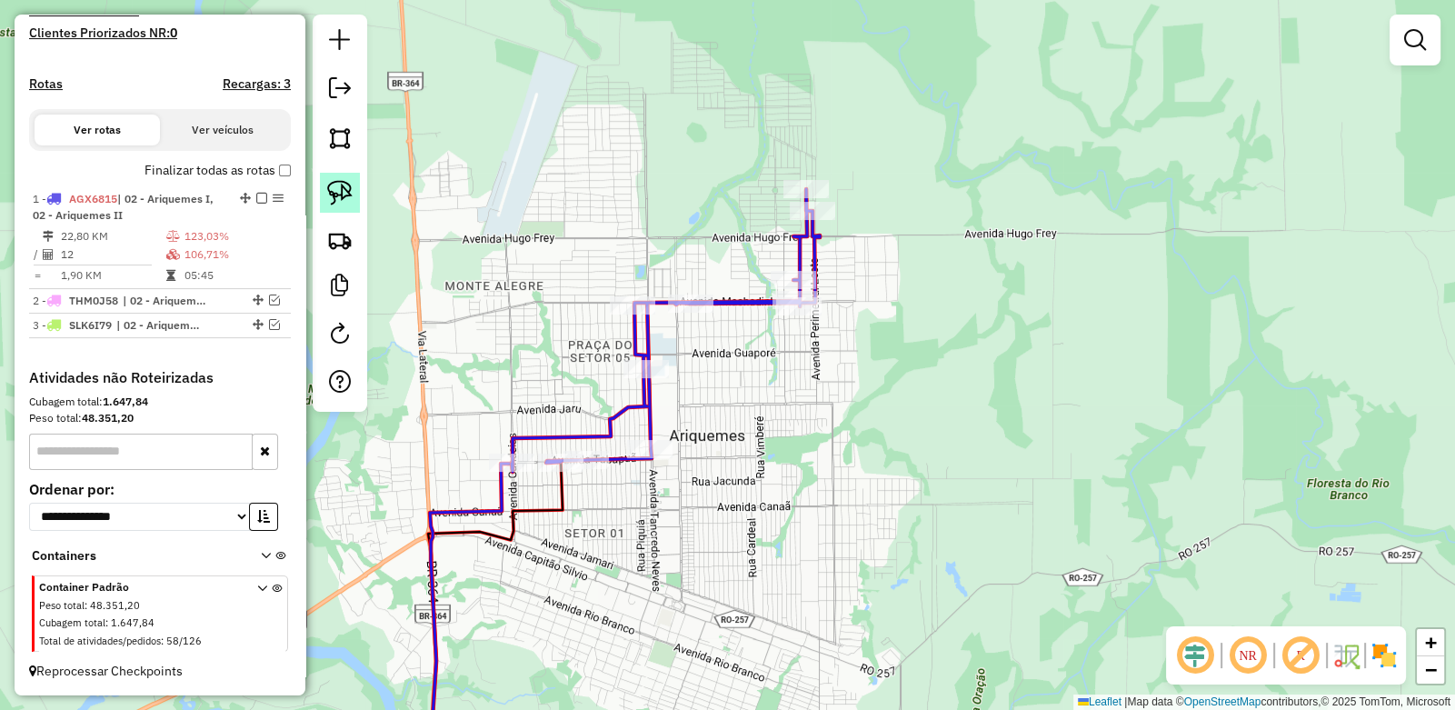
click at [337, 185] on img at bounding box center [339, 192] width 25 height 25
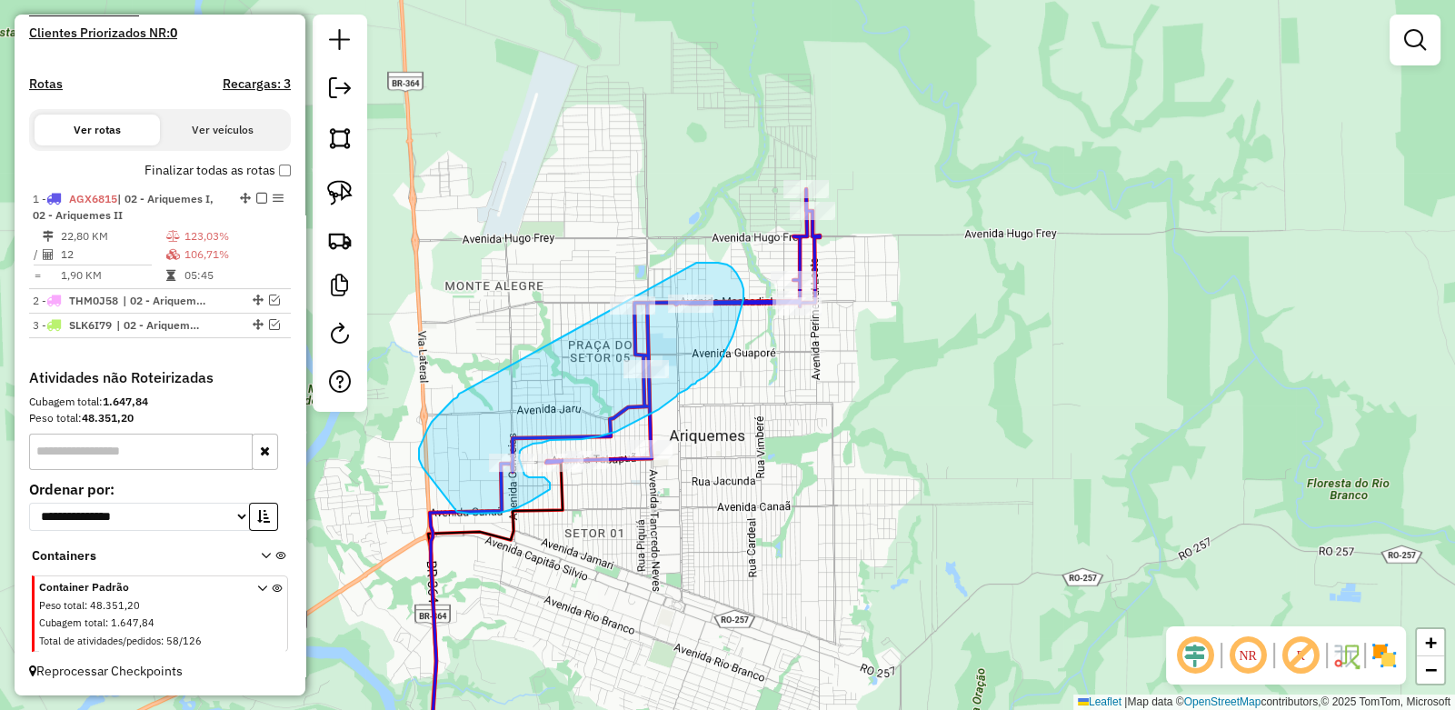
drag, startPoint x: 463, startPoint y: 392, endPoint x: 695, endPoint y: 263, distance: 266.1
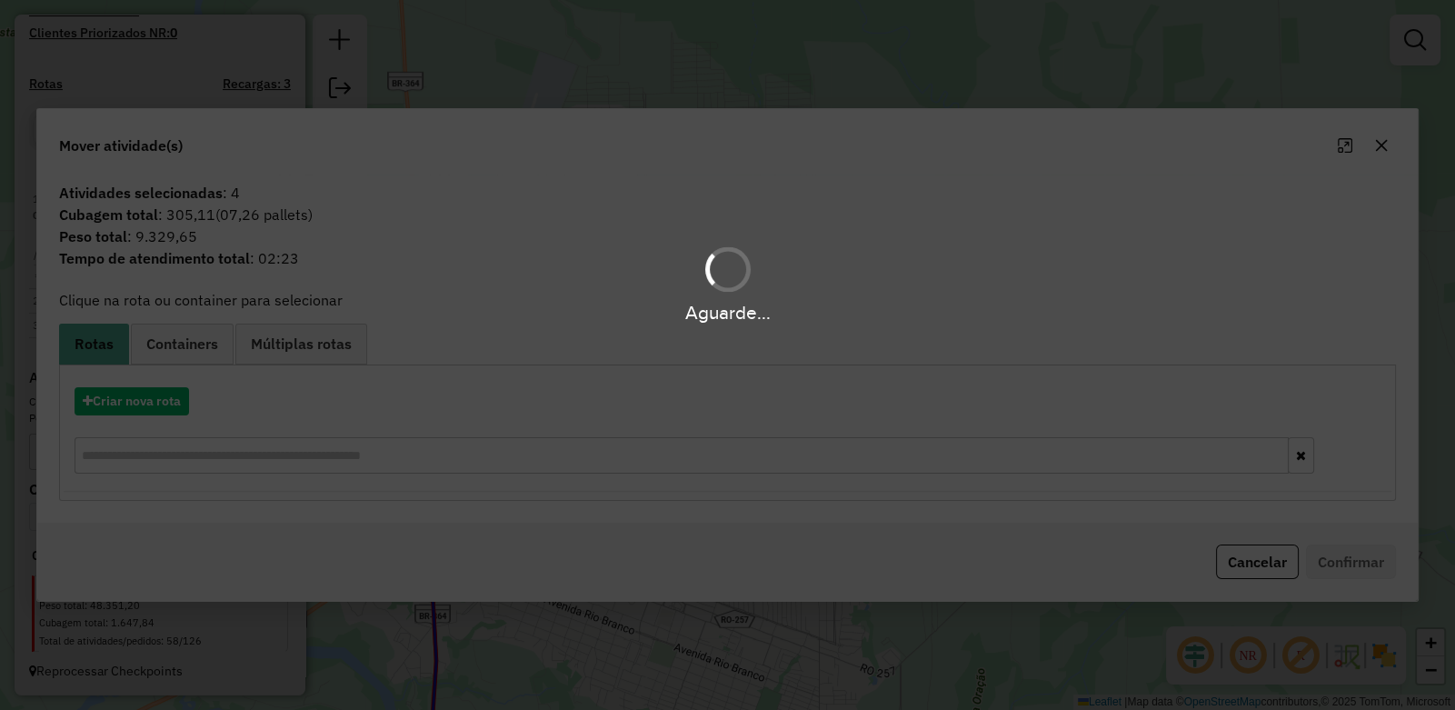
click at [695, 262] on div "Aguarde..." at bounding box center [727, 284] width 1455 height 86
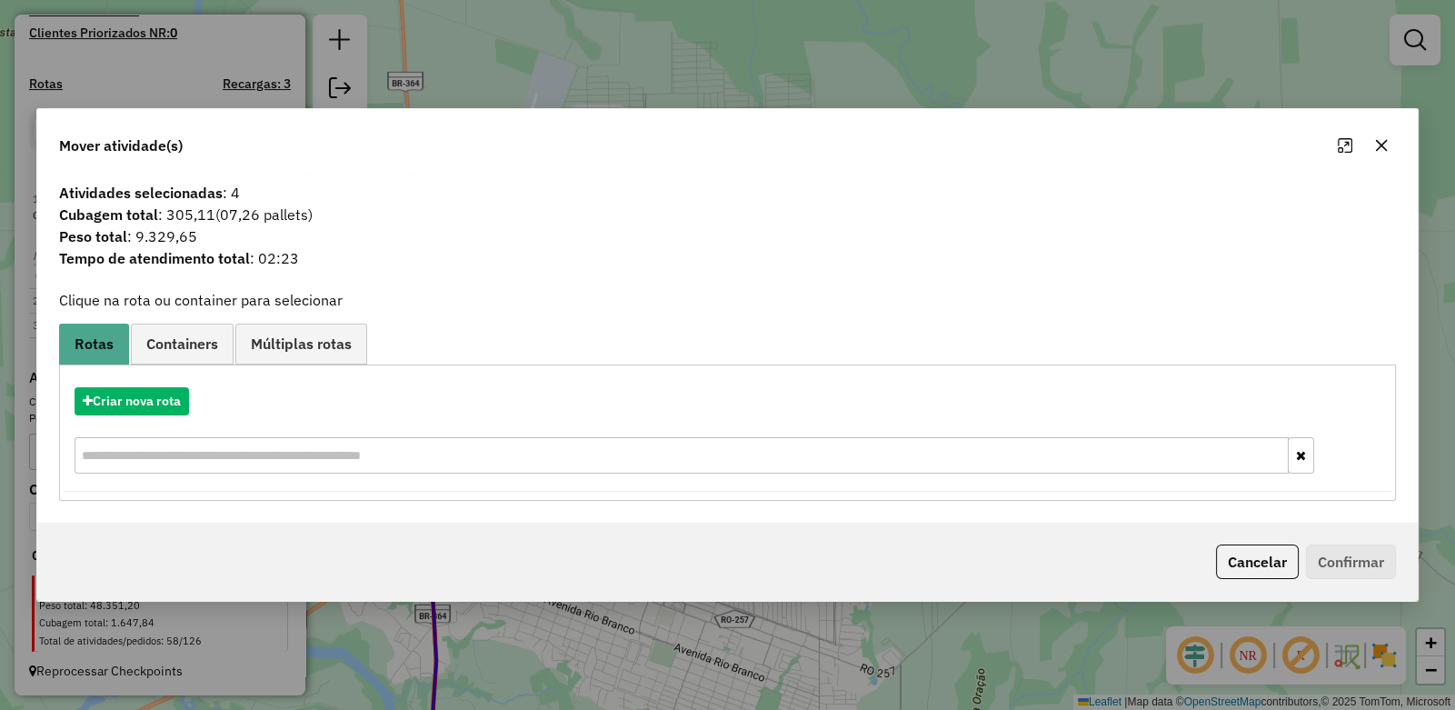
click at [1379, 147] on icon "button" at bounding box center [1382, 145] width 12 height 12
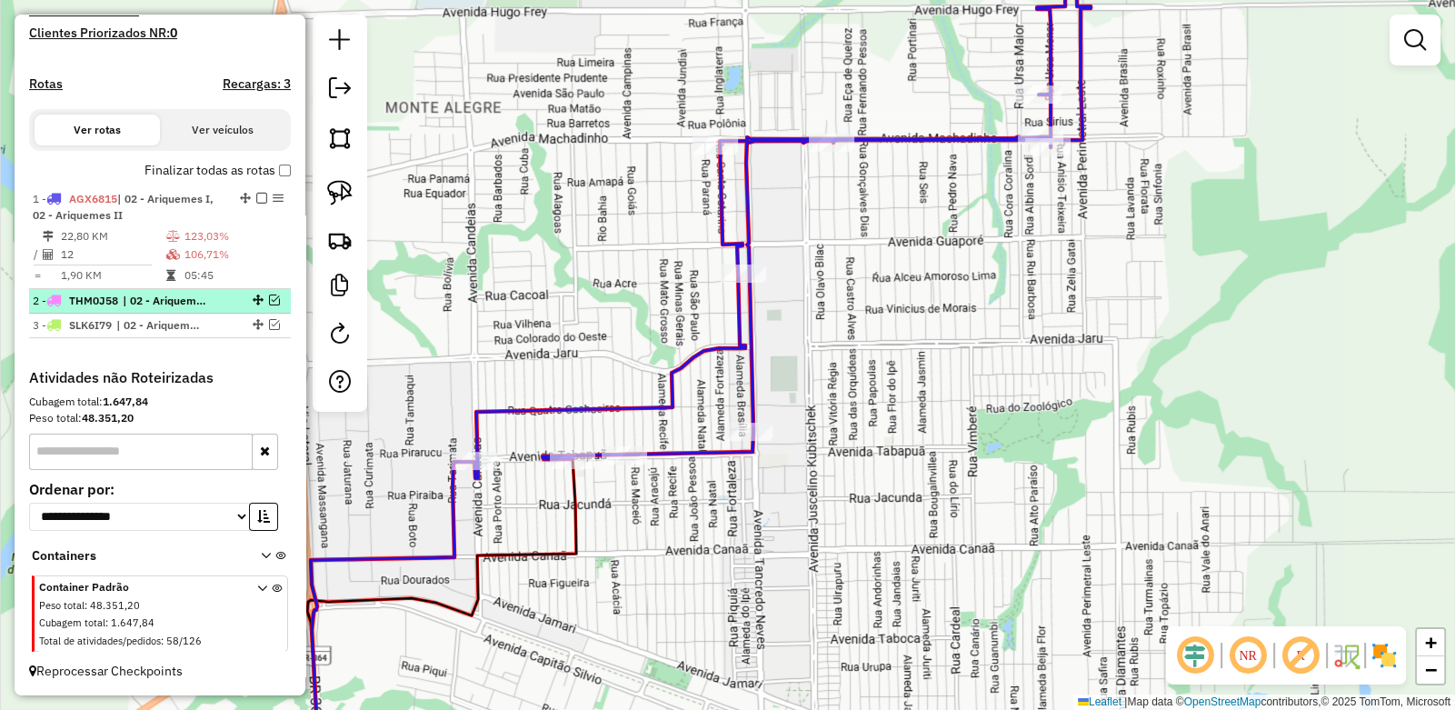
click at [269, 300] on em at bounding box center [274, 300] width 11 height 11
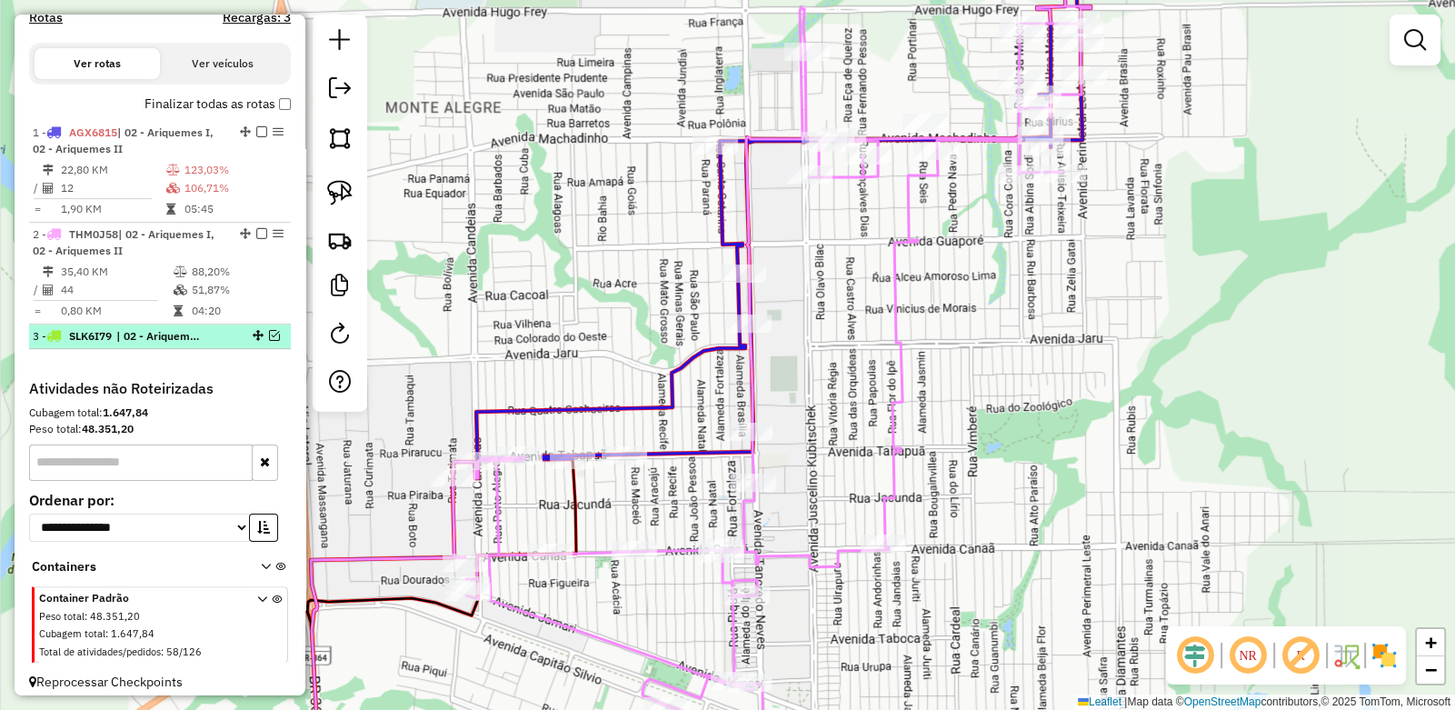
click at [270, 341] on em at bounding box center [274, 335] width 11 height 11
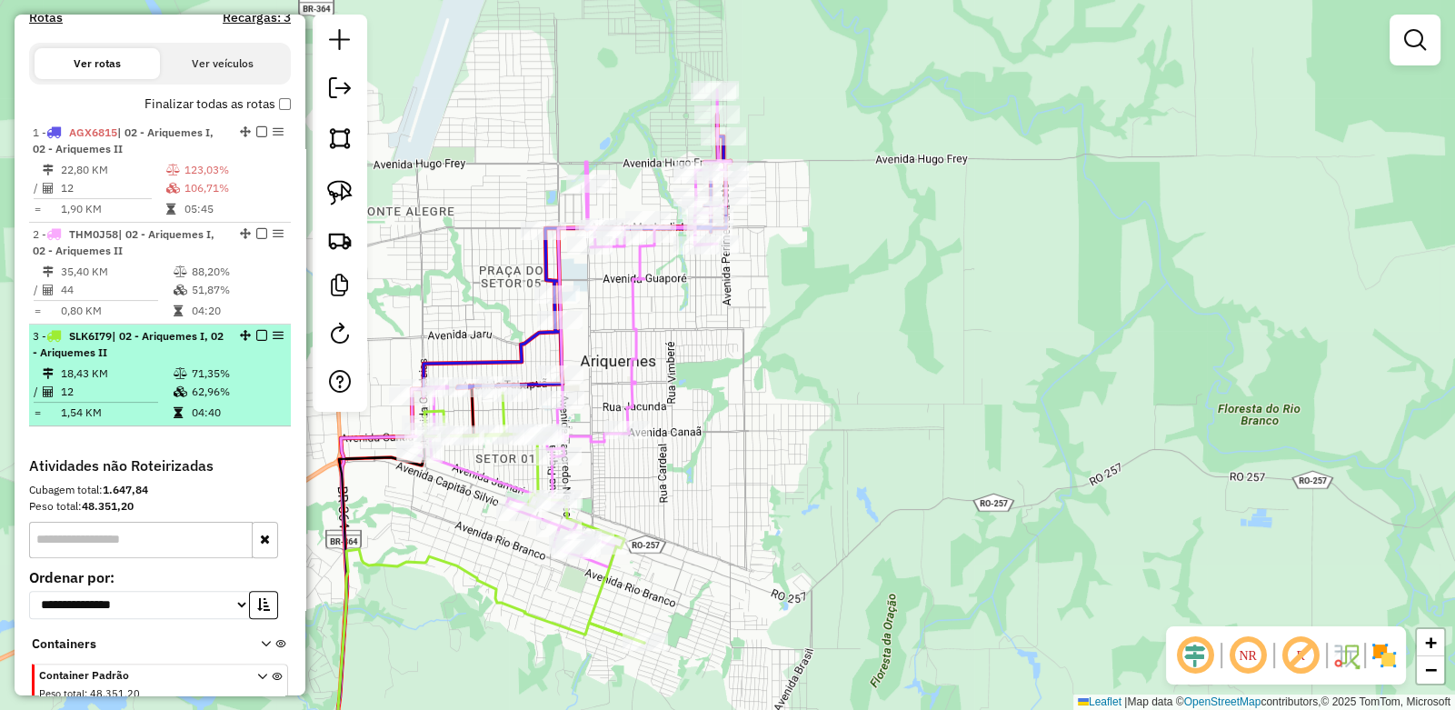
click at [256, 341] on em at bounding box center [261, 335] width 11 height 11
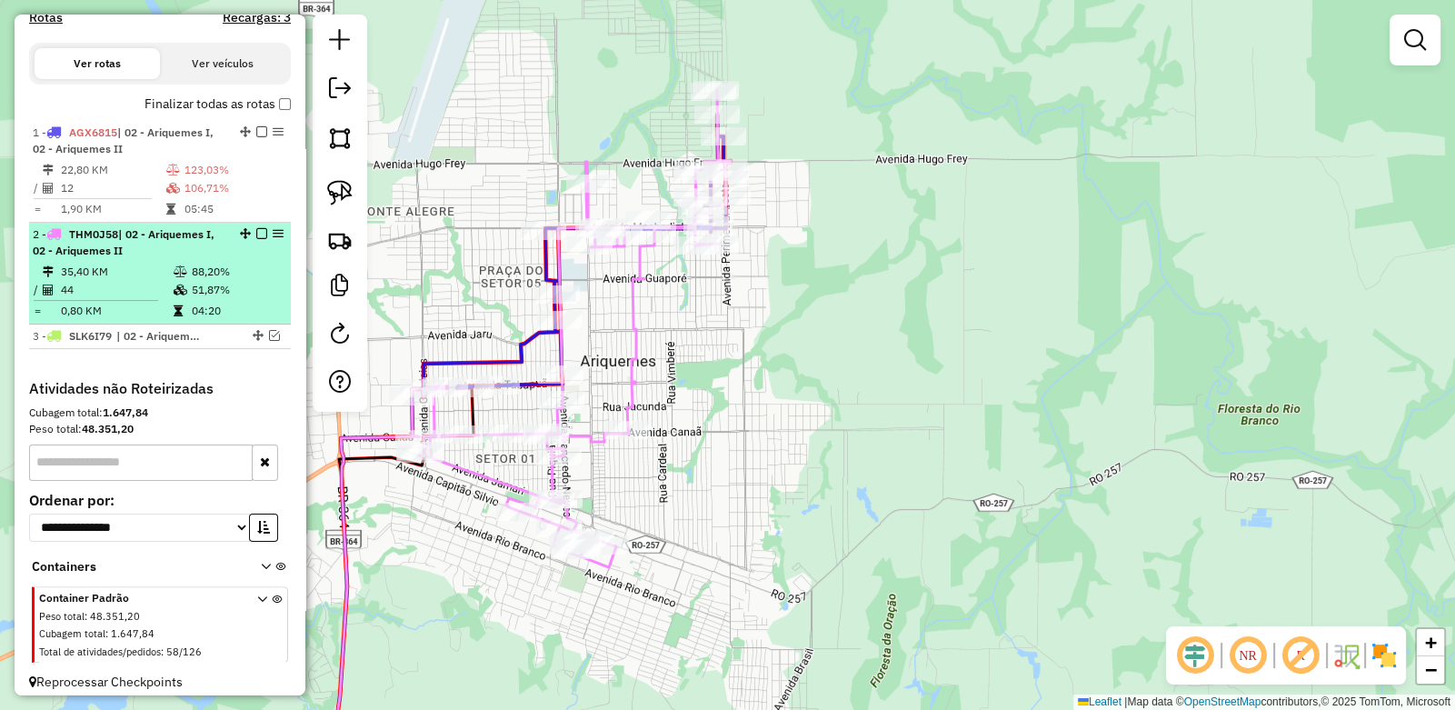
click at [256, 239] on em at bounding box center [261, 233] width 11 height 11
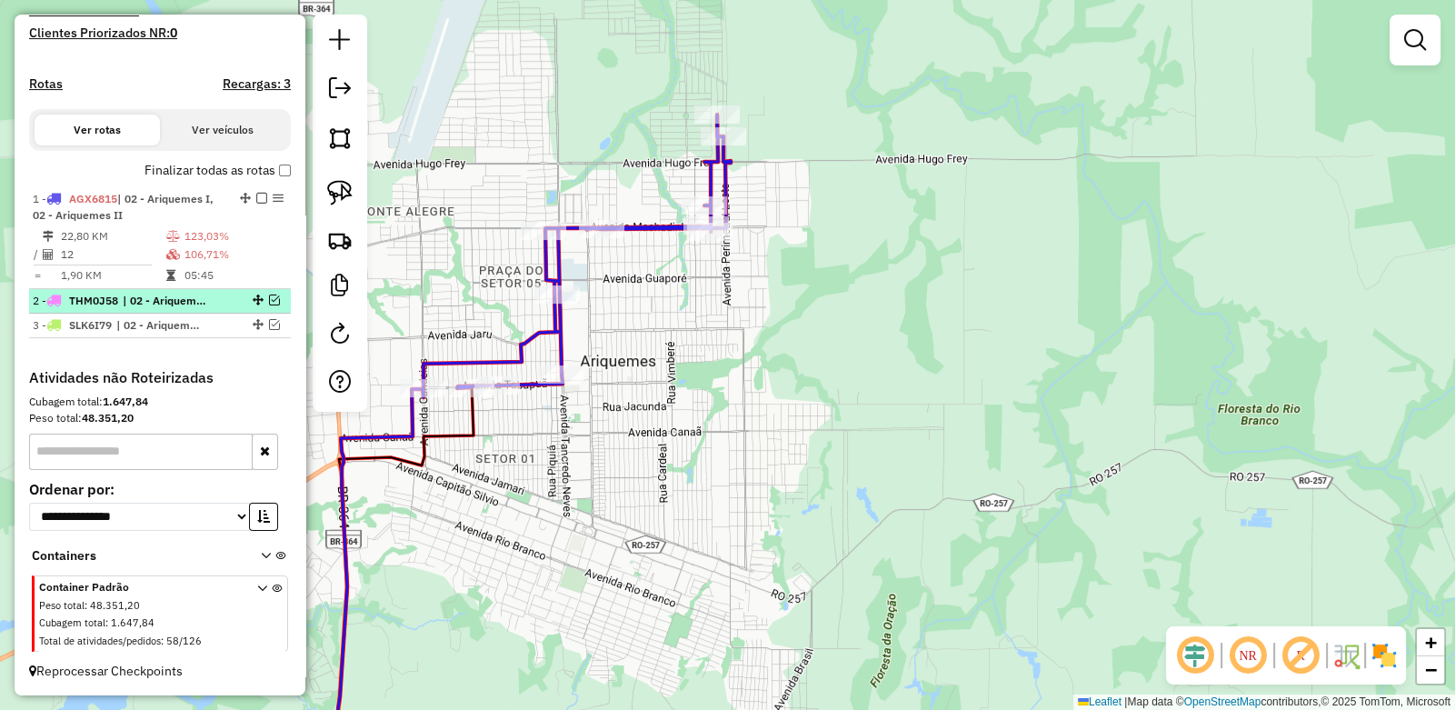
scroll to position [506, 0]
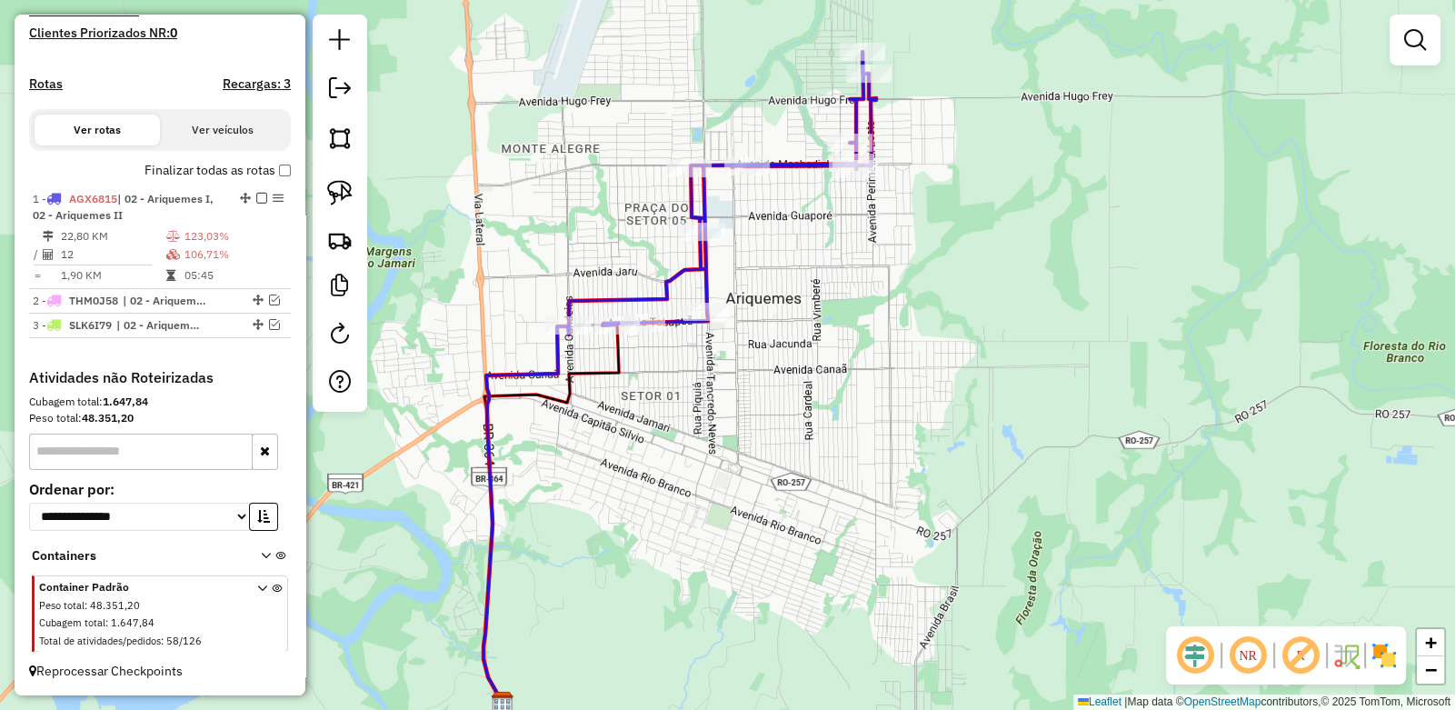
drag, startPoint x: 835, startPoint y: 337, endPoint x: 981, endPoint y: 275, distance: 158.4
click at [981, 275] on div "Janela de atendimento Grade de atendimento Capacidade Transportadoras Veículos …" at bounding box center [727, 355] width 1455 height 710
click at [335, 194] on img at bounding box center [339, 192] width 25 height 25
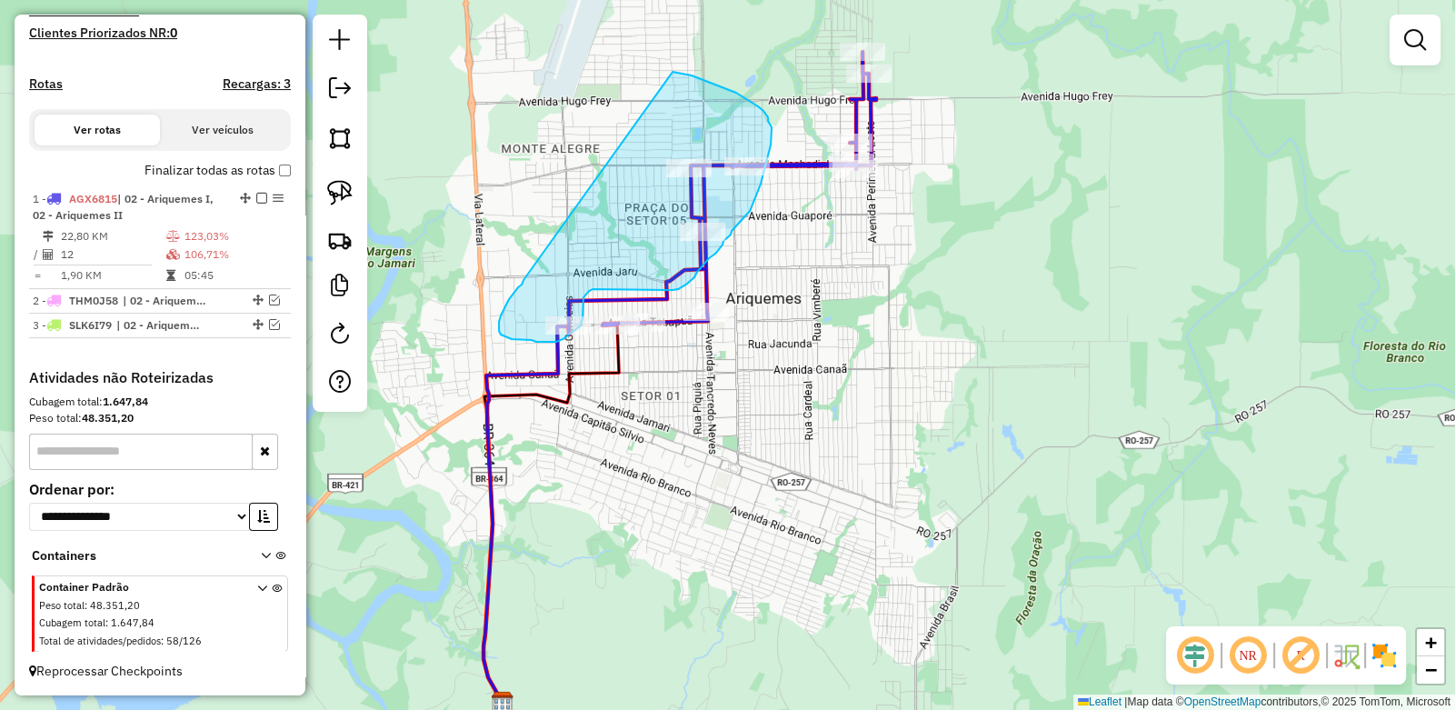
drag, startPoint x: 524, startPoint y: 280, endPoint x: 673, endPoint y: 72, distance: 256.0
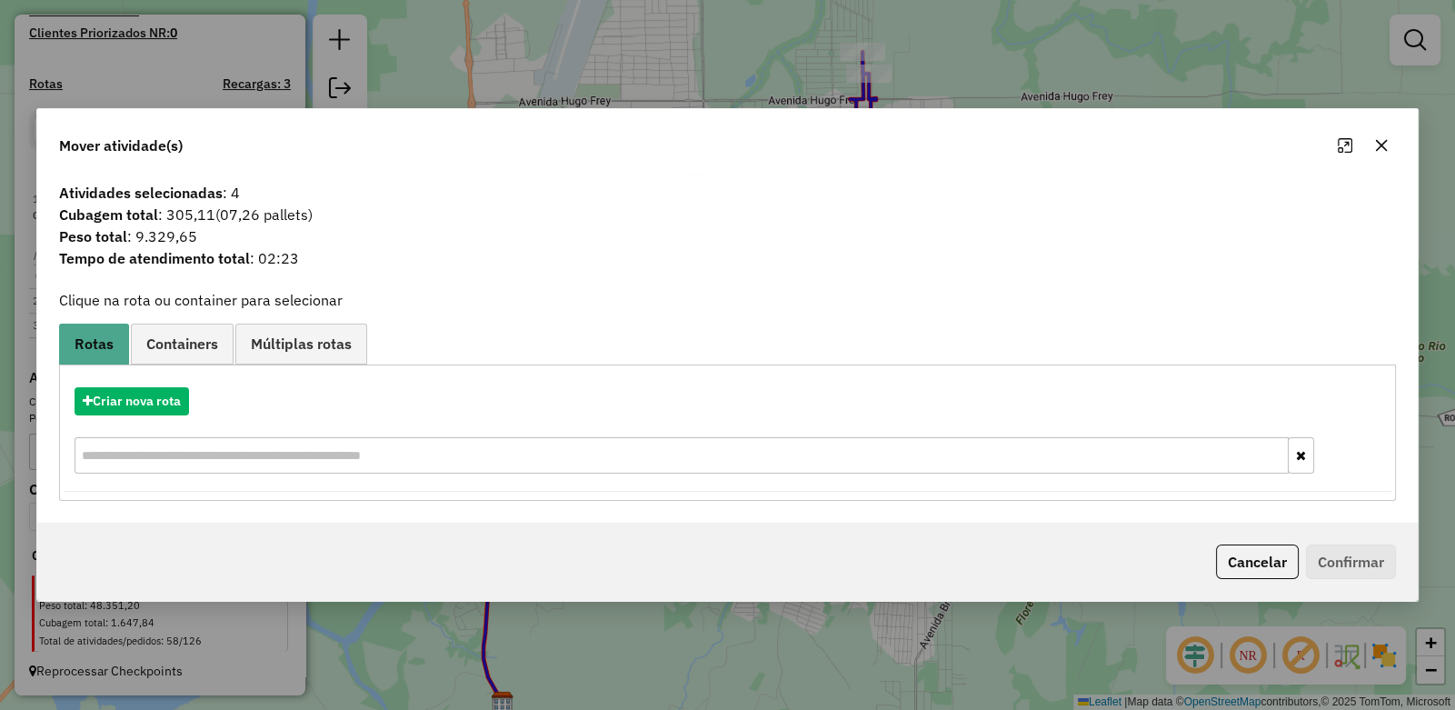
click at [1389, 148] on button "button" at bounding box center [1381, 145] width 29 height 29
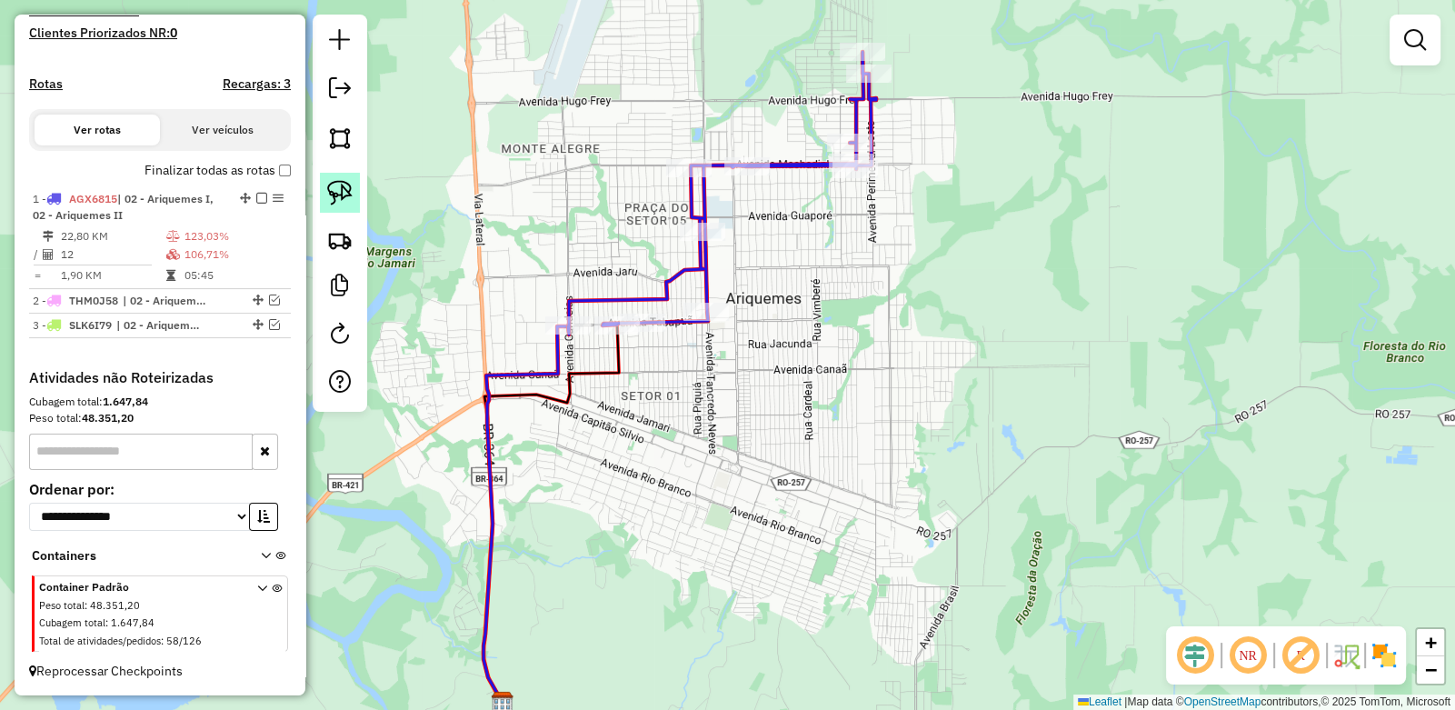
click at [336, 185] on img at bounding box center [339, 192] width 25 height 25
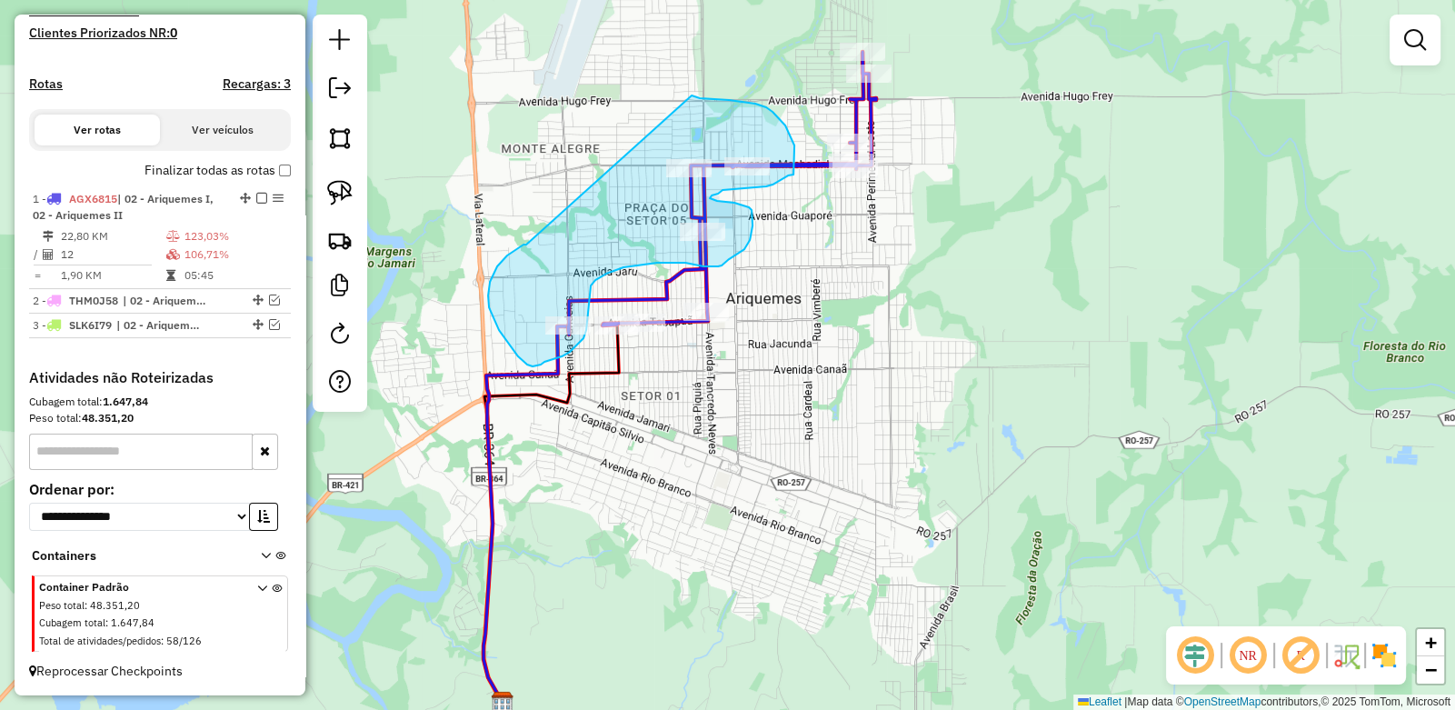
drag, startPoint x: 526, startPoint y: 245, endPoint x: 692, endPoint y: 95, distance: 222.7
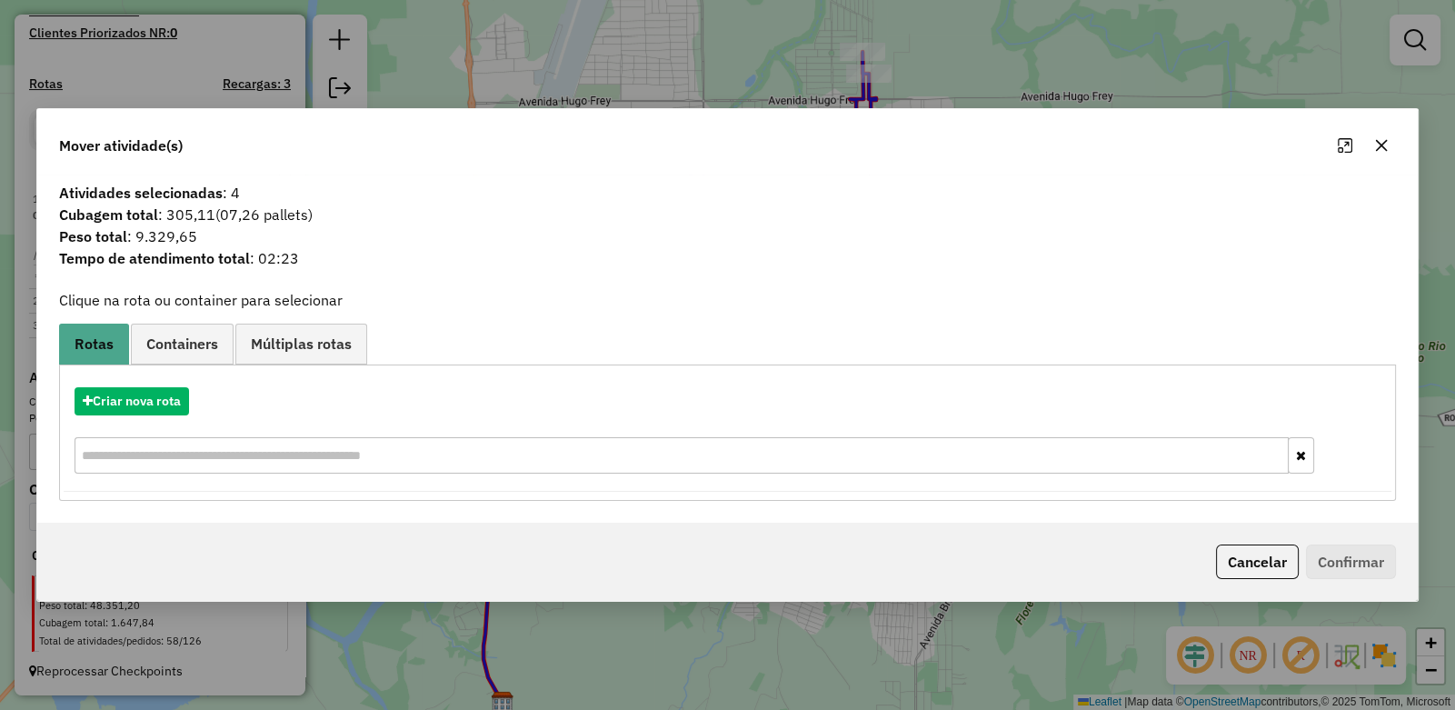
click at [1380, 143] on icon "button" at bounding box center [1382, 145] width 12 height 12
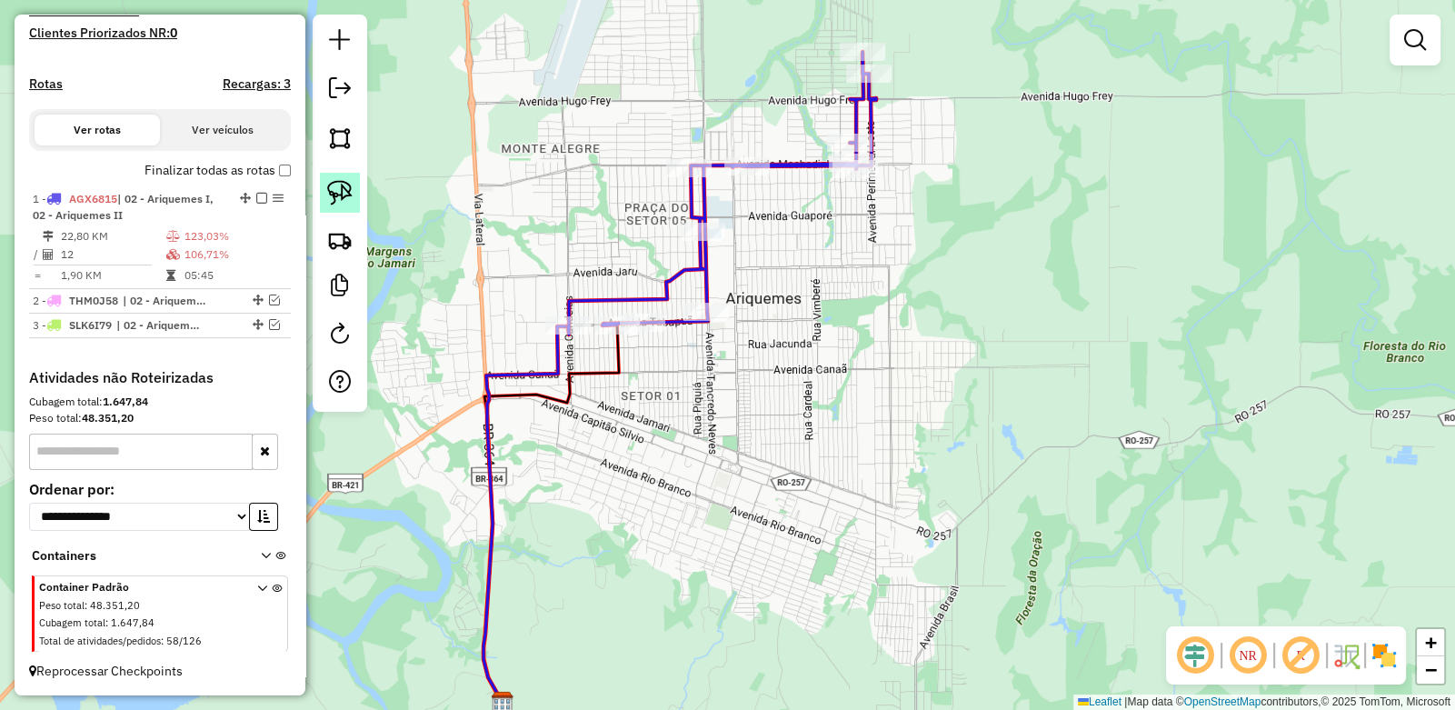
click at [342, 190] on img at bounding box center [339, 192] width 25 height 25
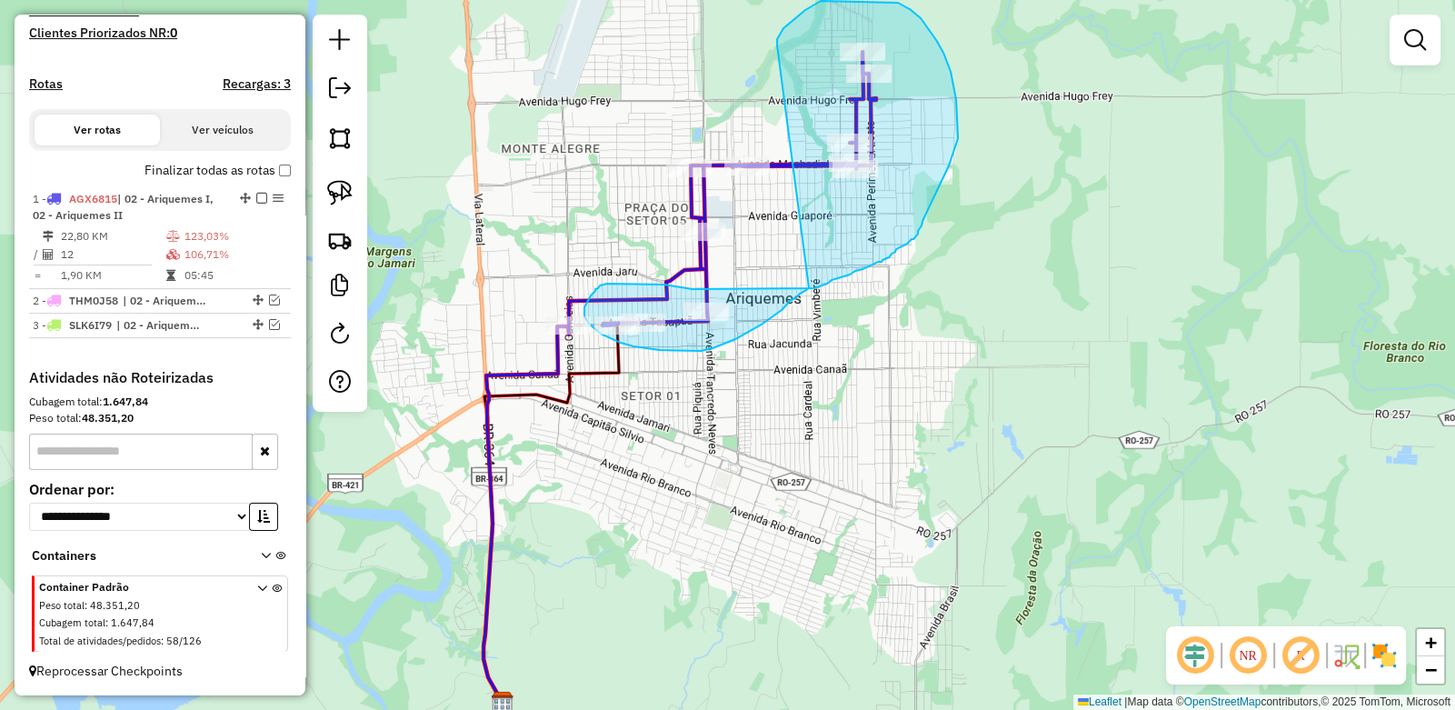
drag, startPoint x: 779, startPoint y: 35, endPoint x: 816, endPoint y: 282, distance: 250.0
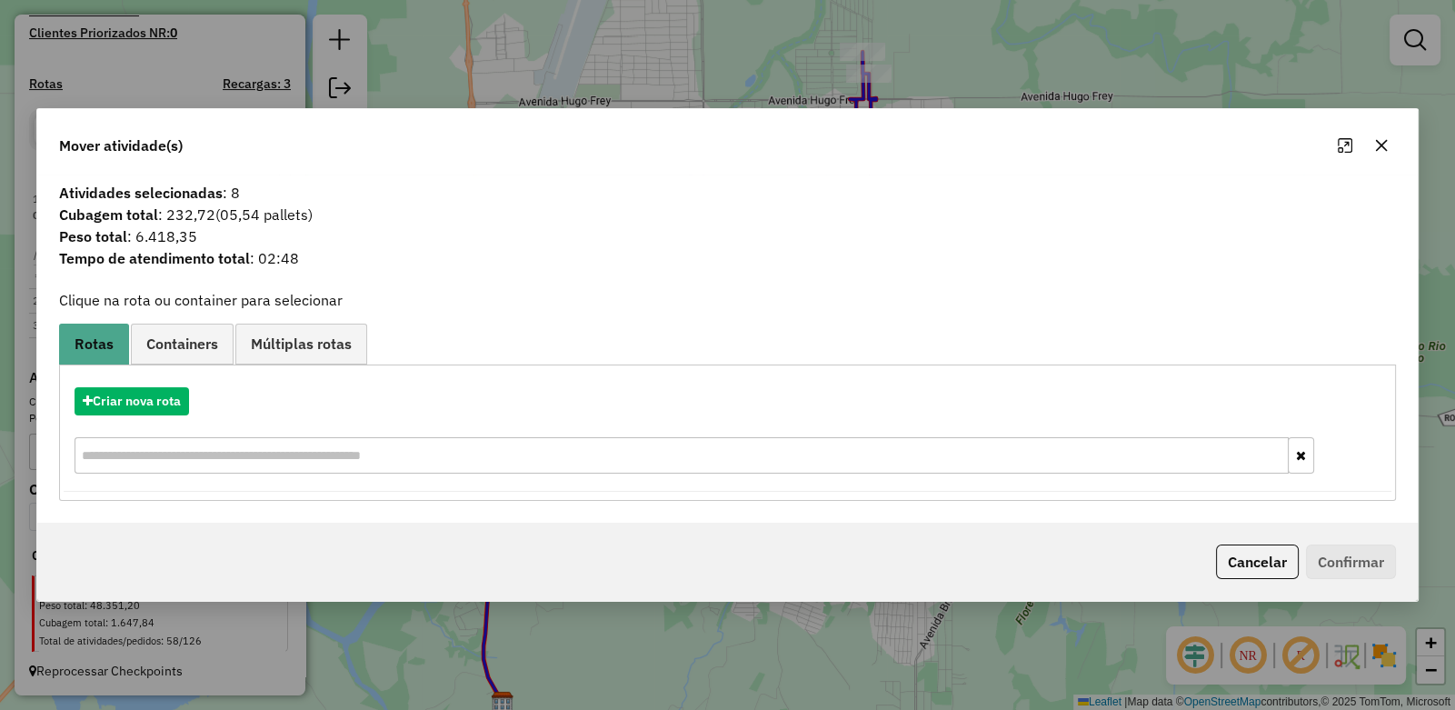
click at [1380, 146] on icon "button" at bounding box center [1382, 145] width 12 height 12
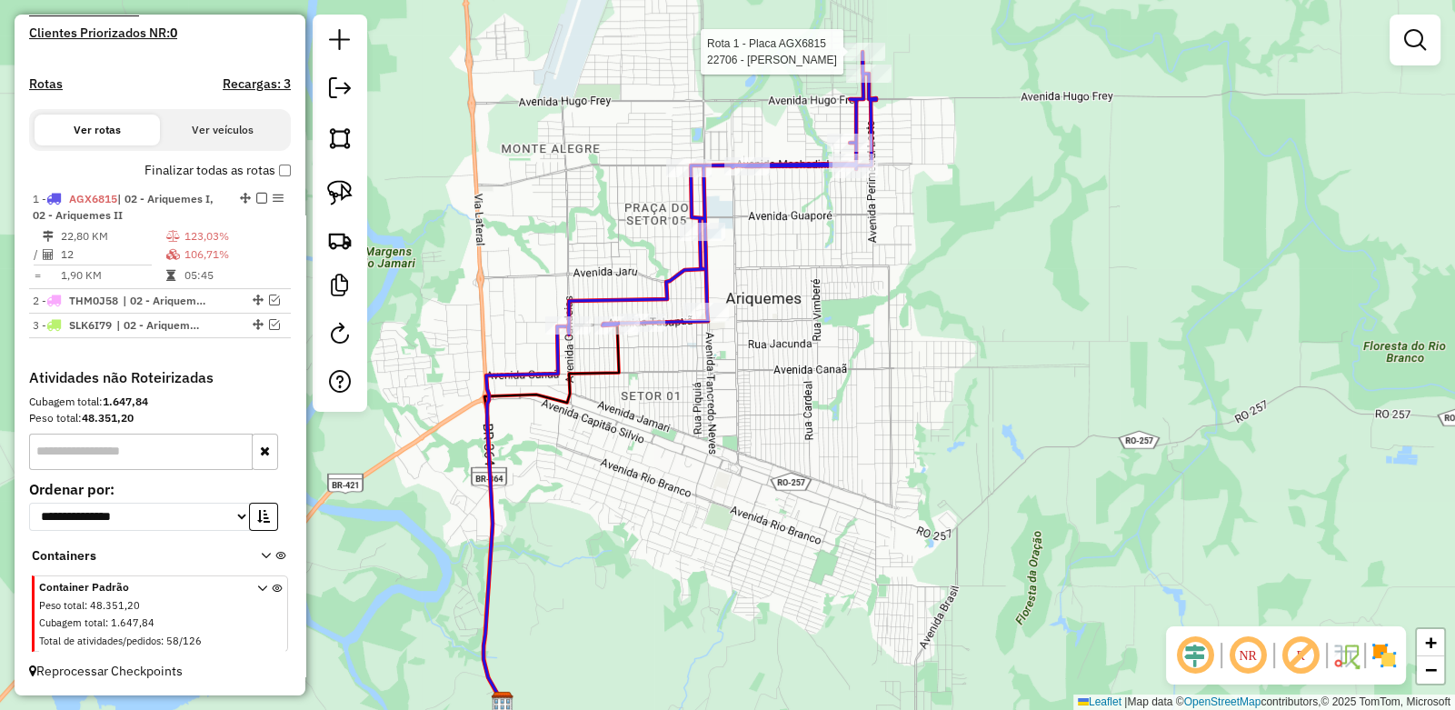
select select "**********"
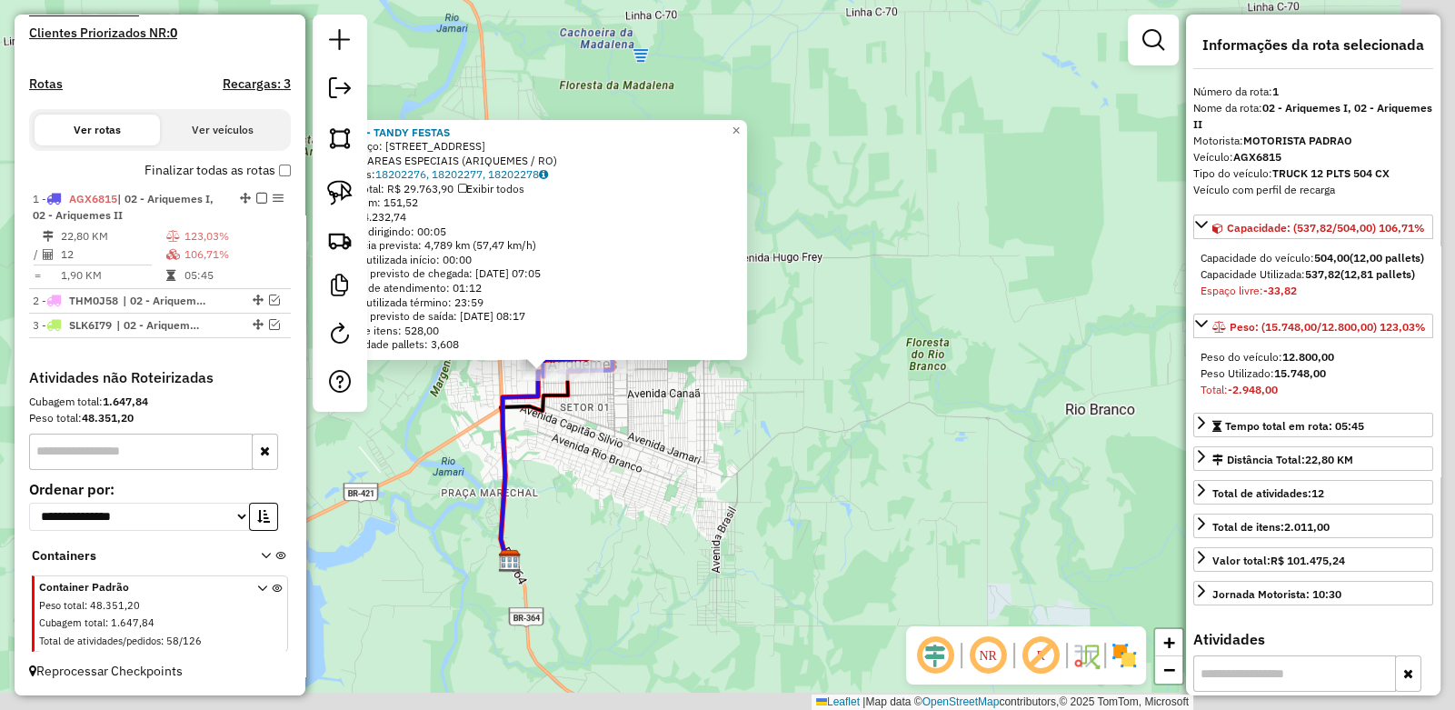
drag, startPoint x: 941, startPoint y: 438, endPoint x: 663, endPoint y: 398, distance: 281.0
click at [663, 398] on div "18473 - TANDY FESTAS Endereço: Avenida Candeias 2505 Bairro: AREAS ESPECIAIS (A…" at bounding box center [727, 355] width 1455 height 710
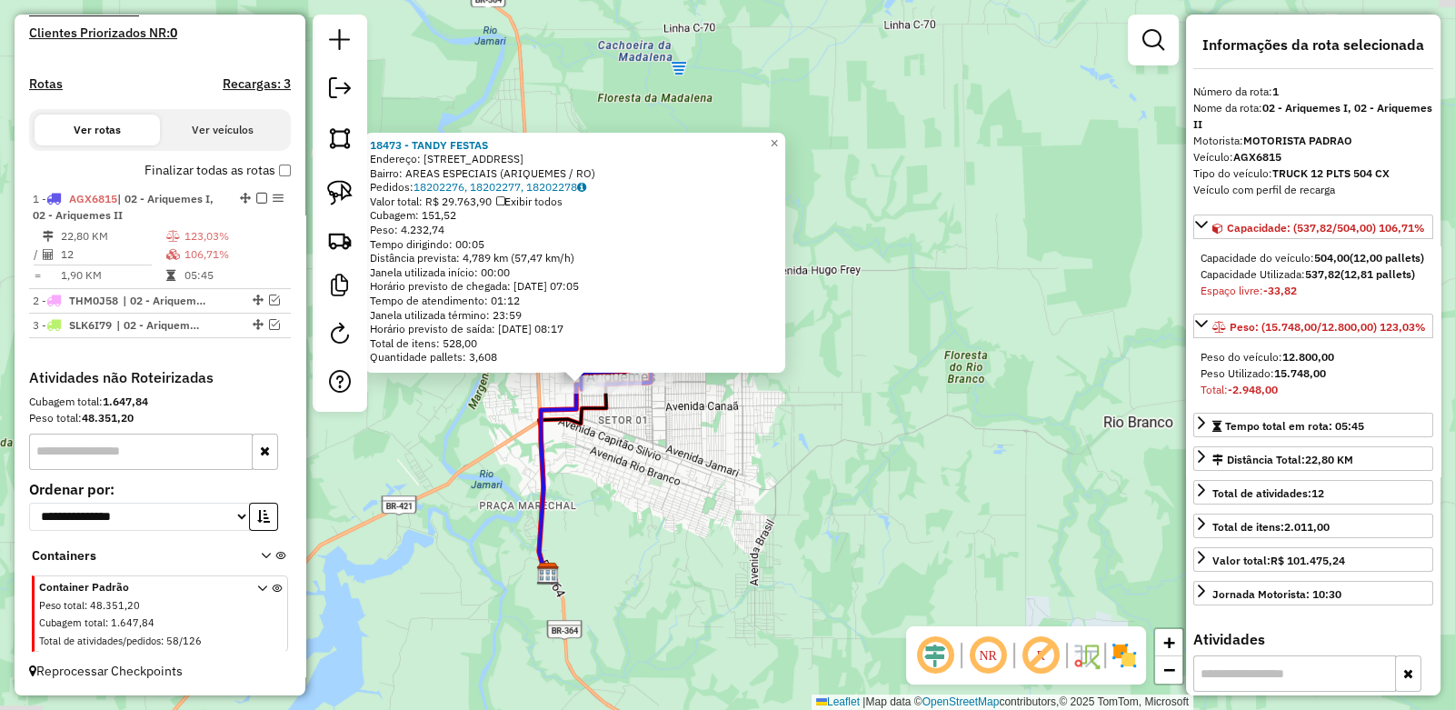
drag, startPoint x: 541, startPoint y: 426, endPoint x: 637, endPoint y: 450, distance: 99.2
click at [637, 450] on div "18473 - TANDY FESTAS Endereço: Avenida Candeias 2505 Bairro: AREAS ESPECIAIS (A…" at bounding box center [727, 355] width 1455 height 710
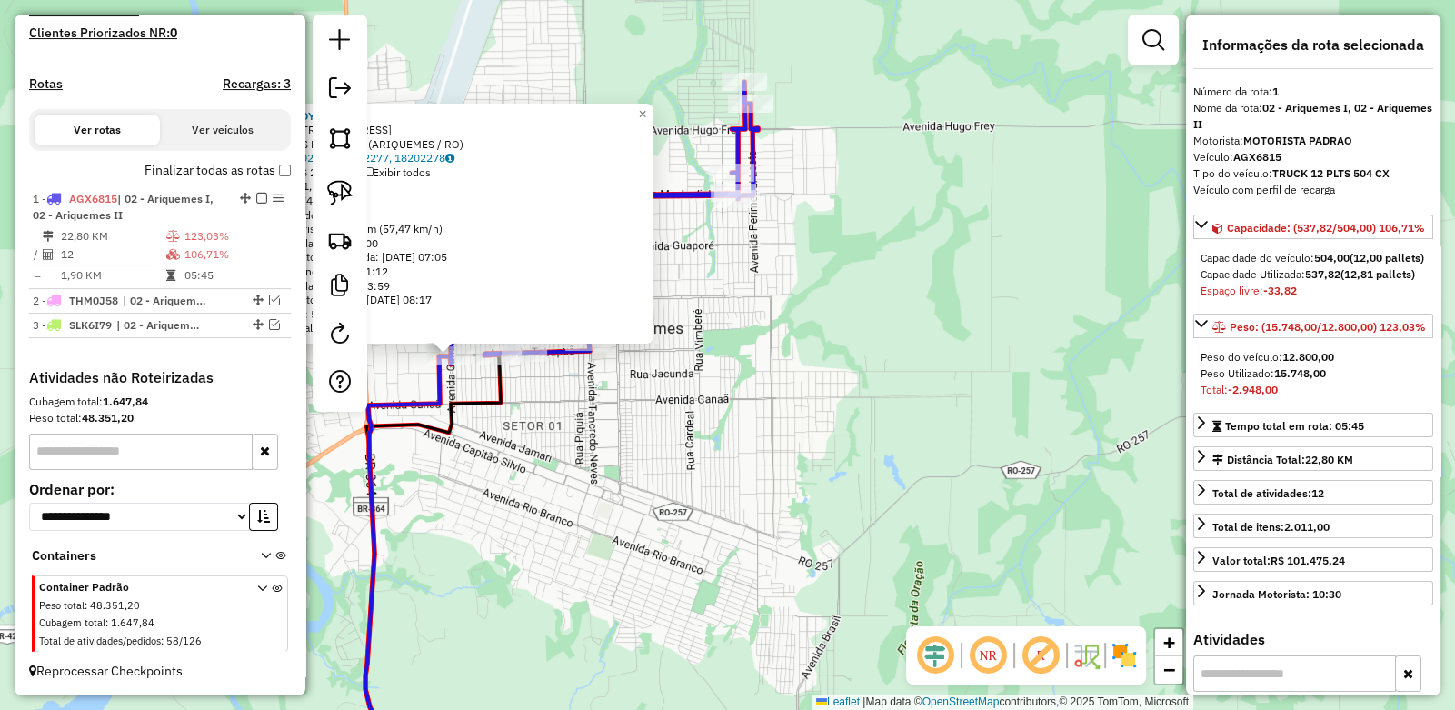
click at [832, 362] on div "18473 - TANDY FESTAS Endereço: Avenida Candeias 2505 Bairro: AREAS ESPECIAIS (A…" at bounding box center [727, 355] width 1455 height 710
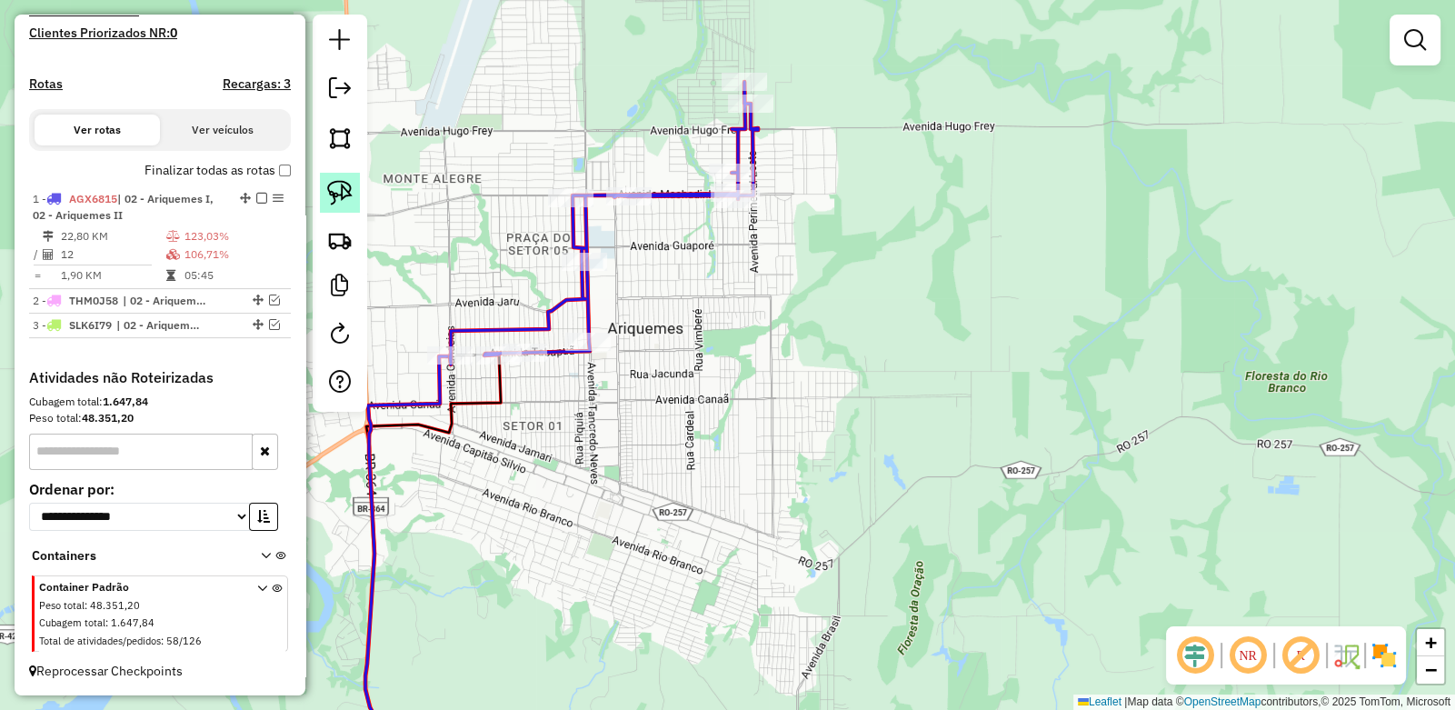
click at [345, 189] on img at bounding box center [339, 192] width 25 height 25
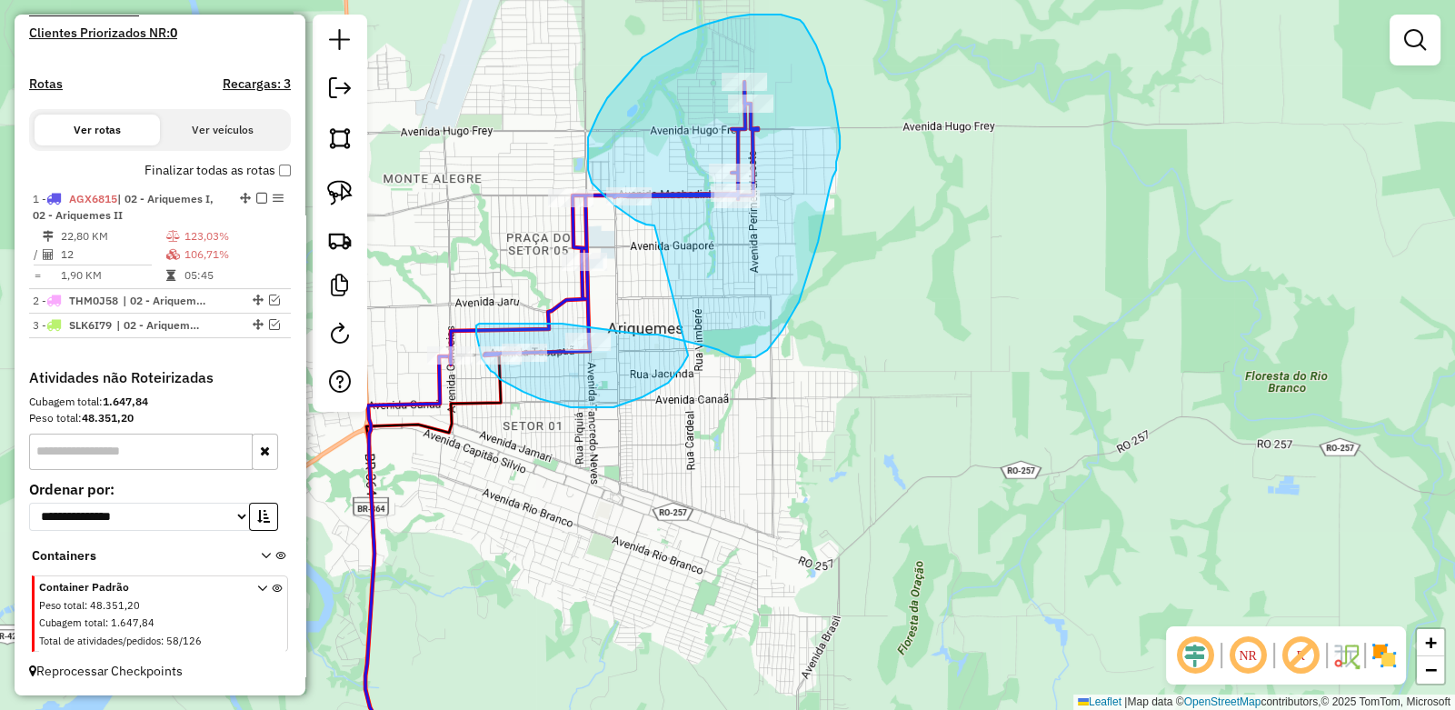
drag, startPoint x: 642, startPoint y: 223, endPoint x: 689, endPoint y: 353, distance: 138.3
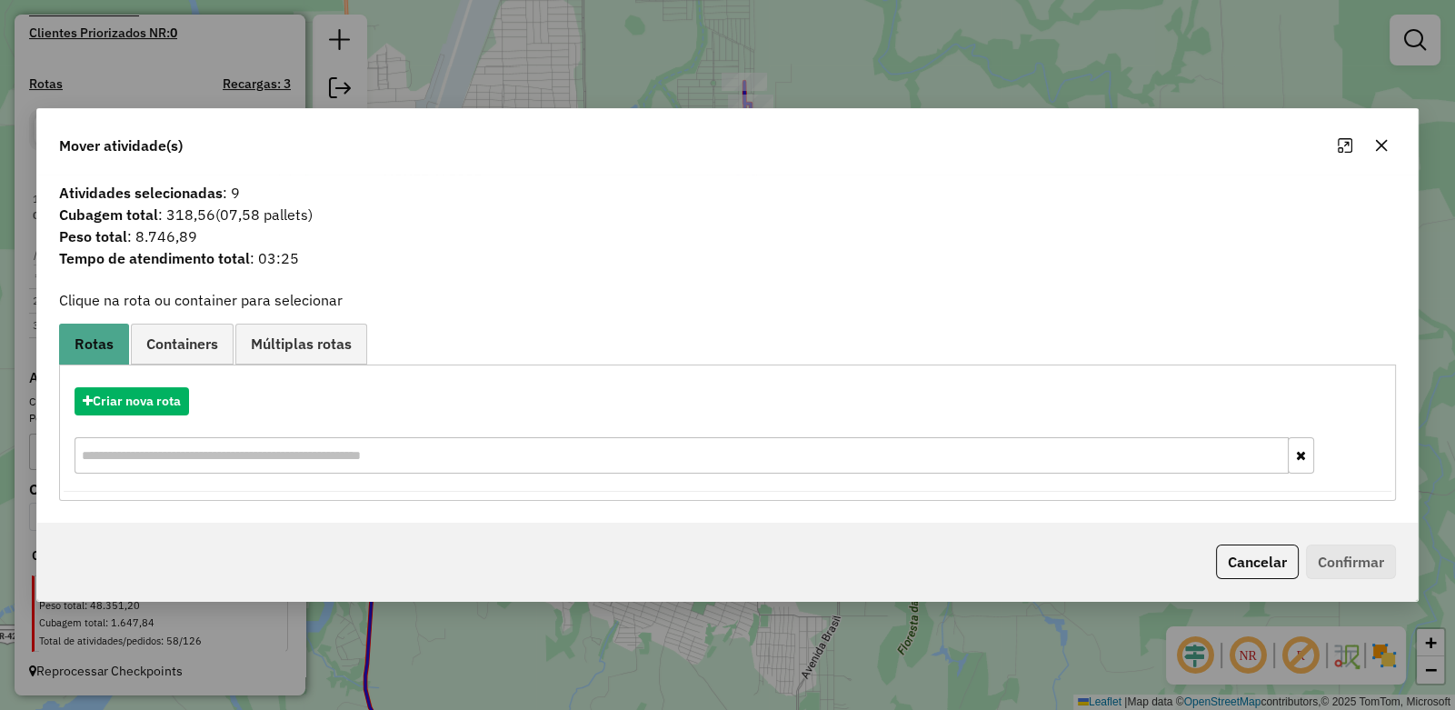
click at [1384, 147] on icon "button" at bounding box center [1381, 145] width 15 height 15
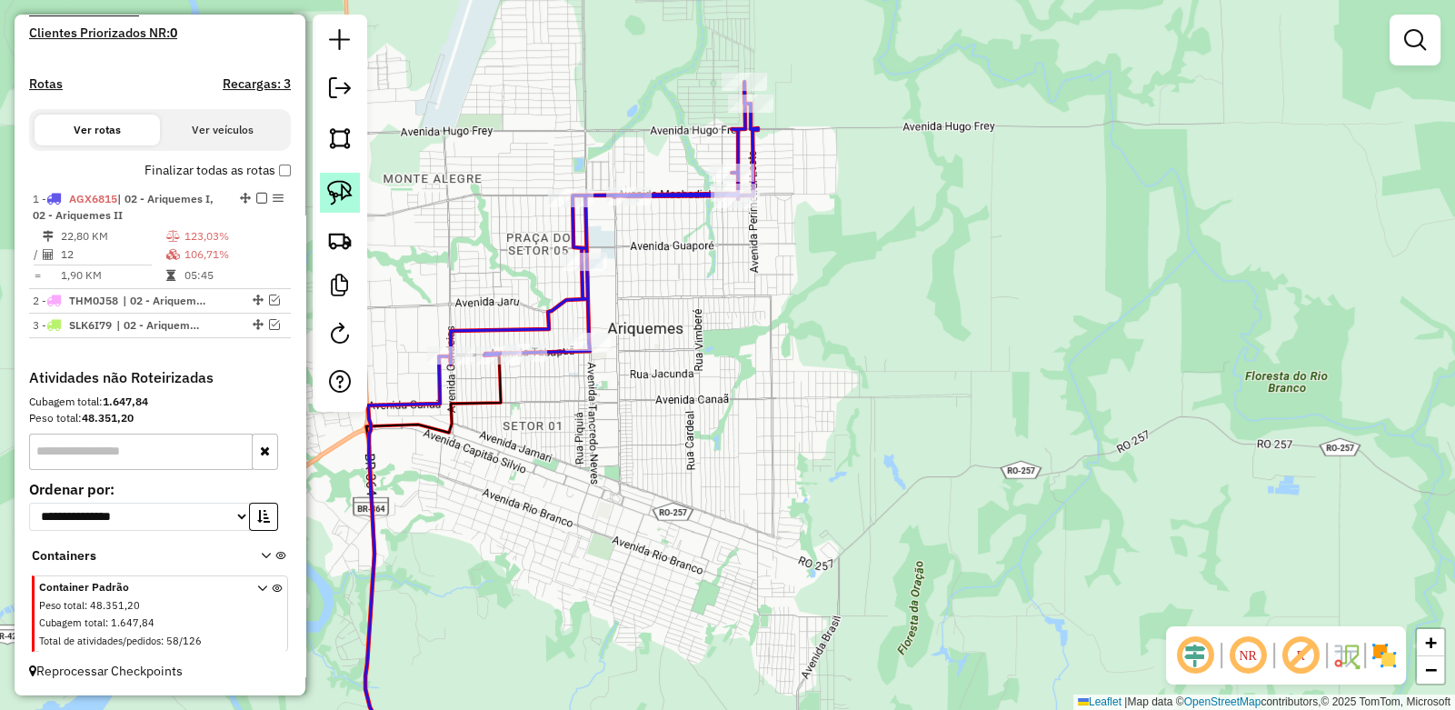
click at [339, 190] on img at bounding box center [339, 192] width 25 height 25
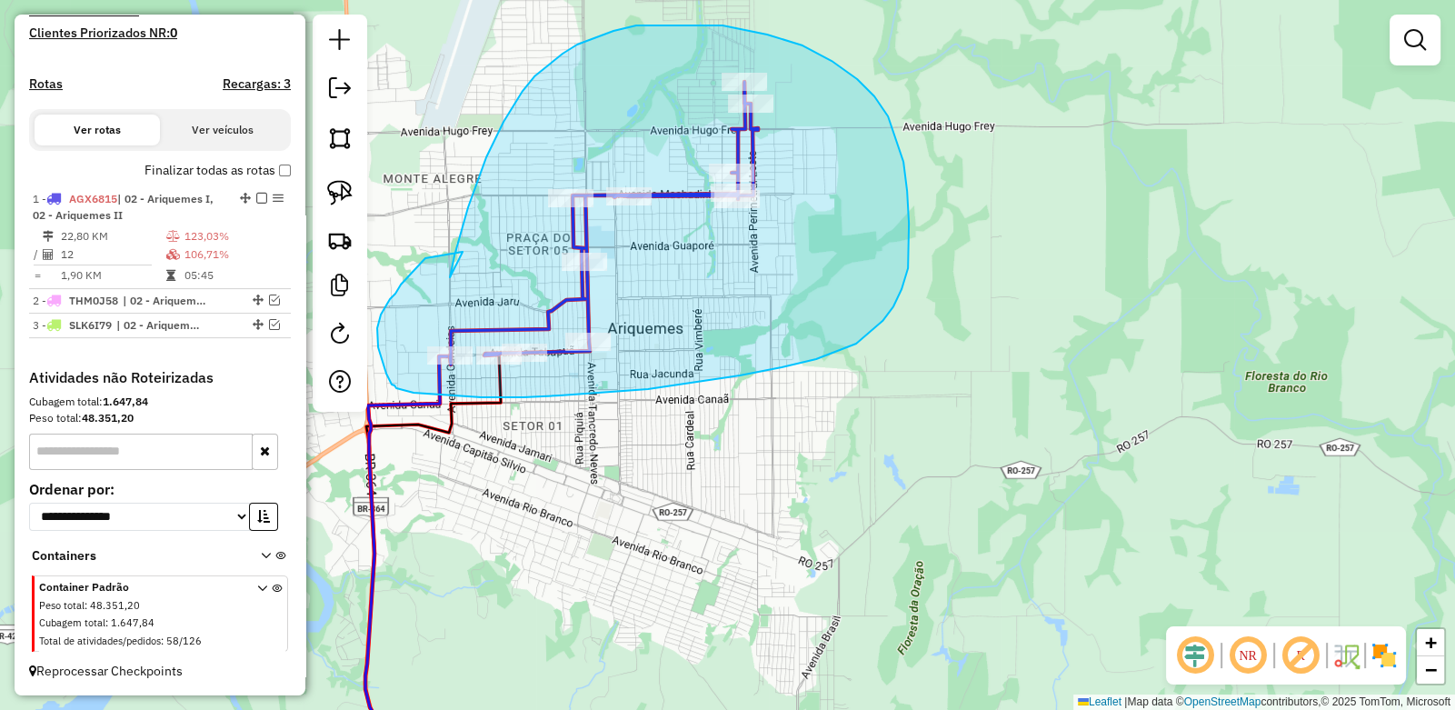
drag, startPoint x: 494, startPoint y: 139, endPoint x: 463, endPoint y: 252, distance: 117.1
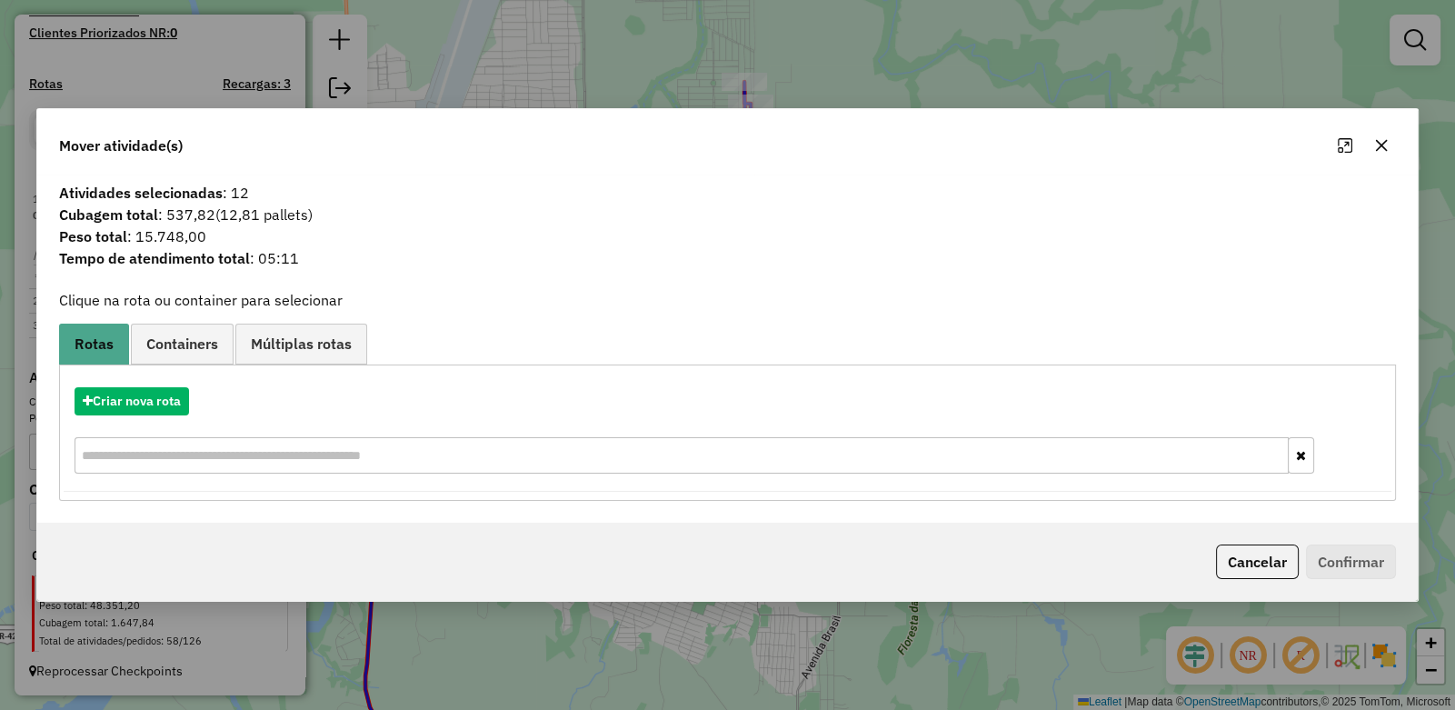
click at [1381, 144] on icon "button" at bounding box center [1381, 145] width 15 height 15
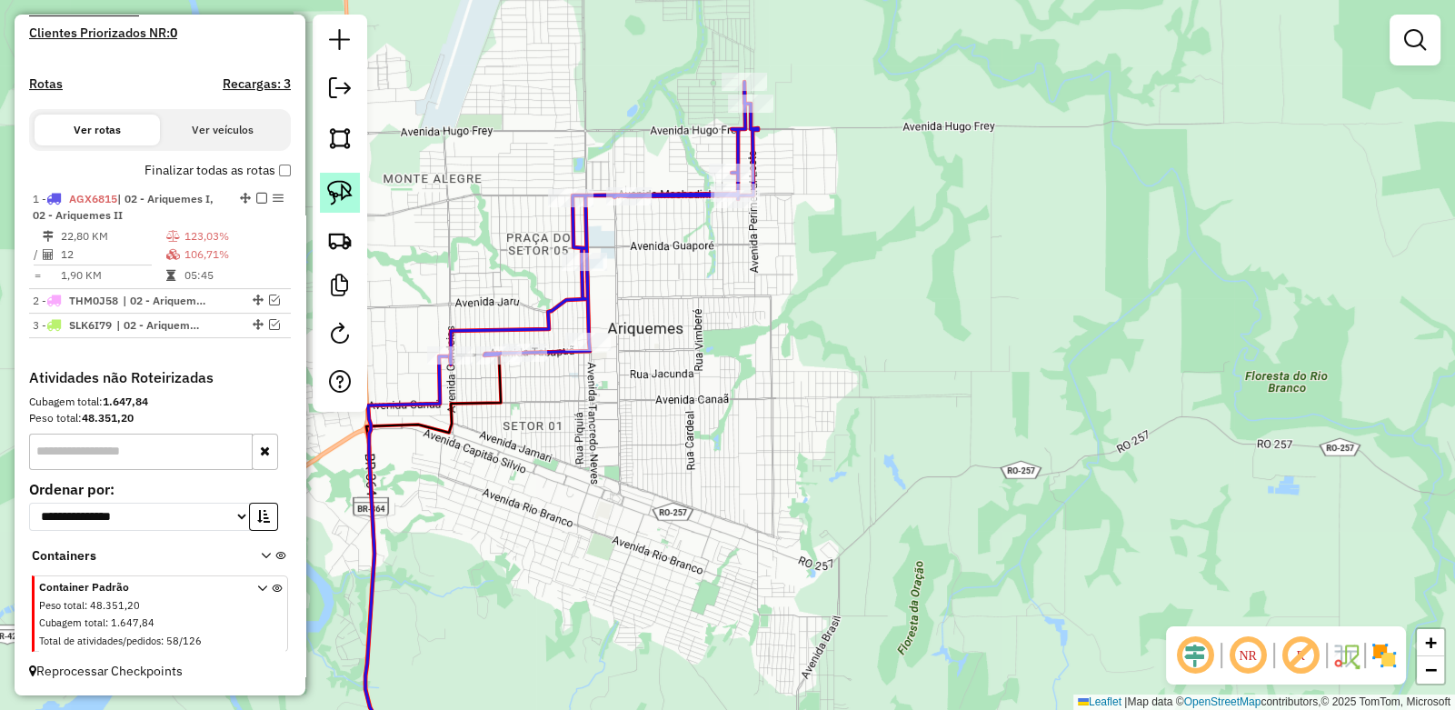
click at [339, 189] on img at bounding box center [339, 192] width 25 height 25
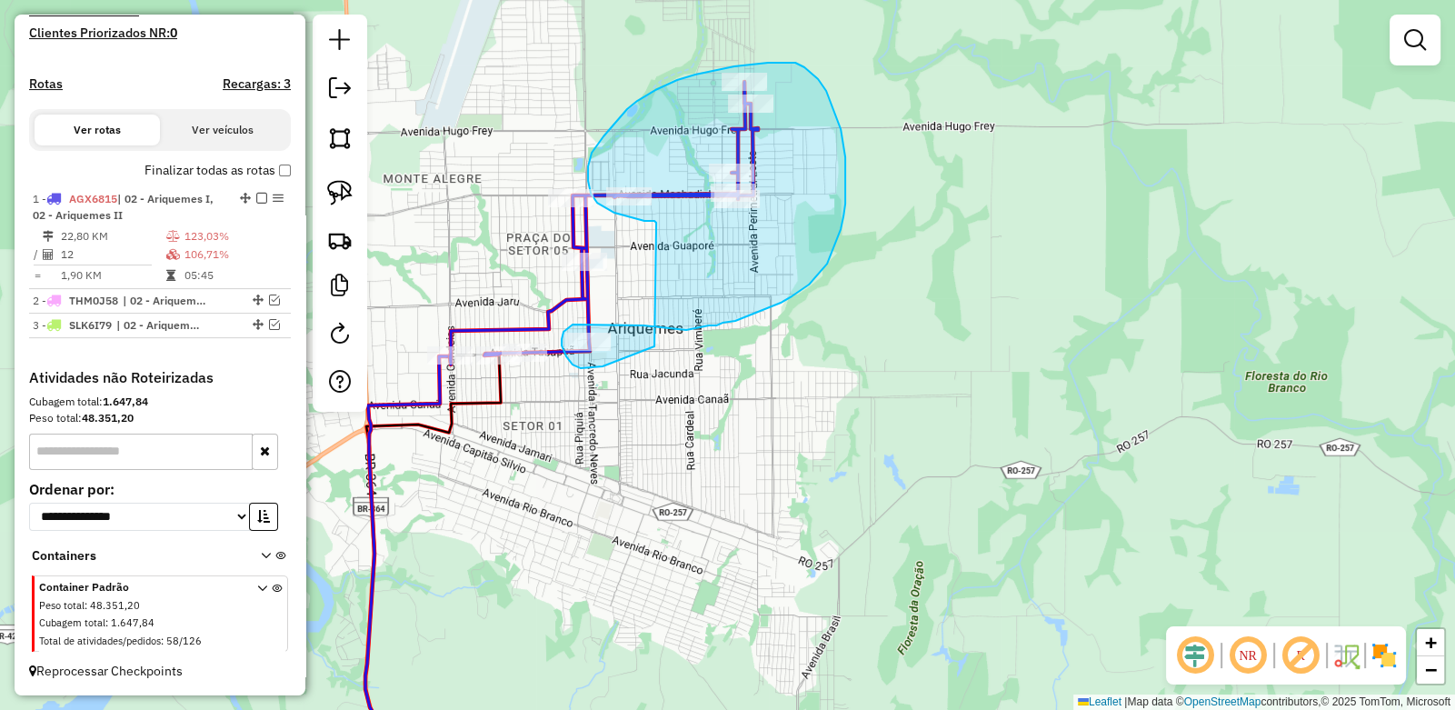
drag, startPoint x: 656, startPoint y: 223, endPoint x: 684, endPoint y: 325, distance: 106.3
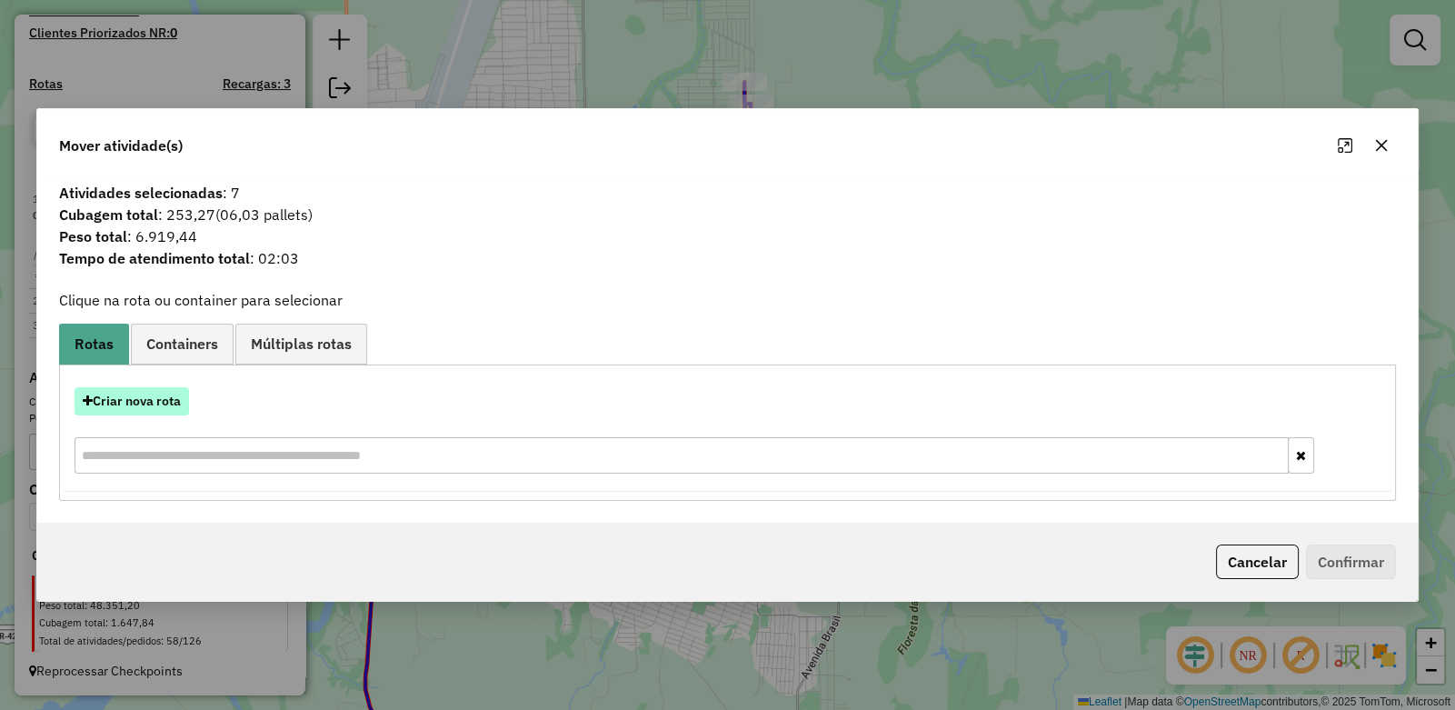
click at [145, 394] on button "Criar nova rota" at bounding box center [132, 401] width 115 height 28
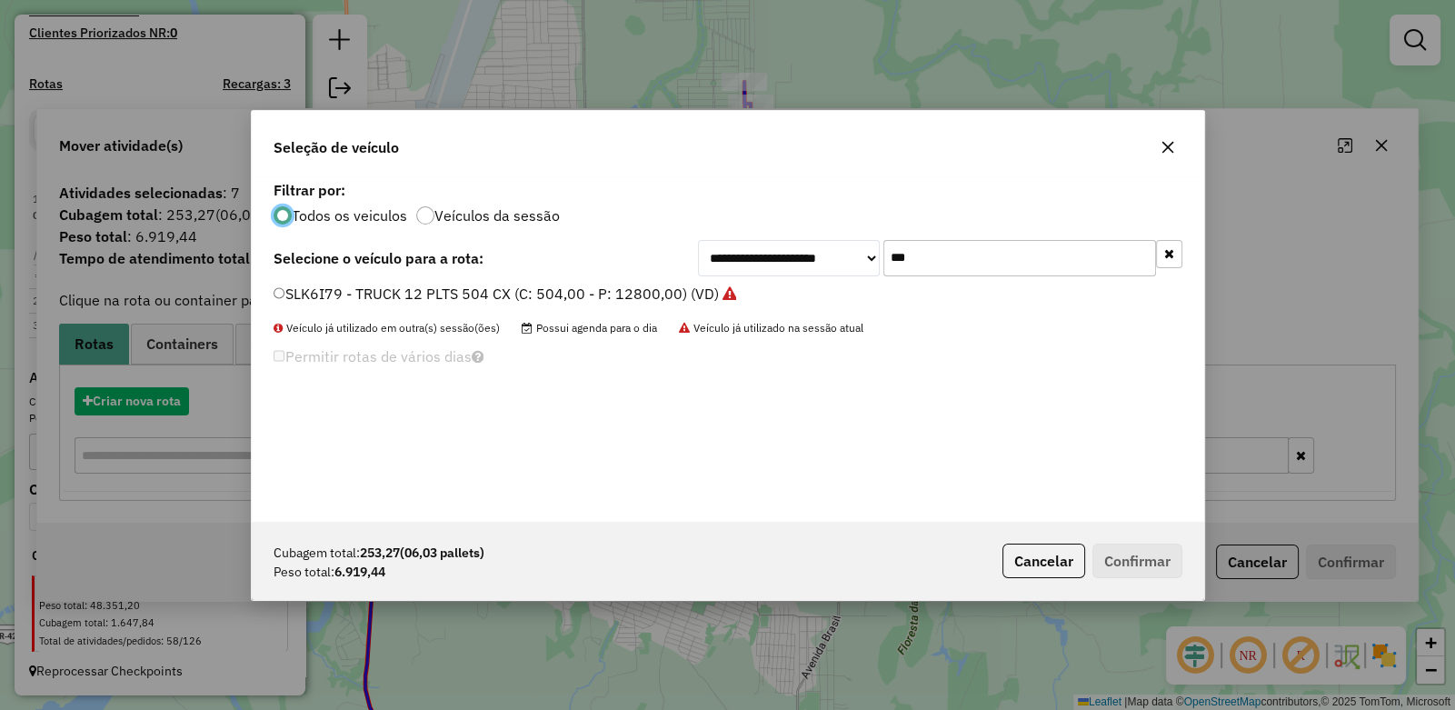
scroll to position [9, 5]
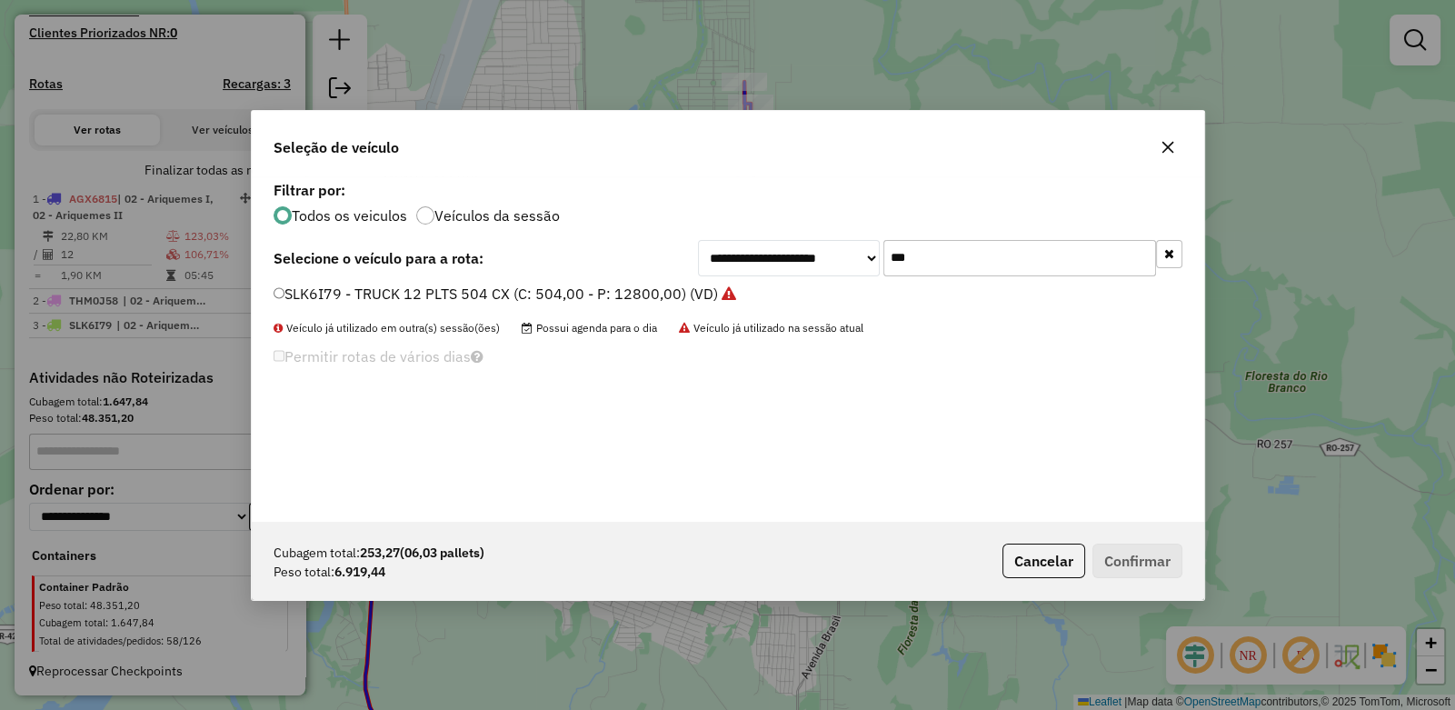
drag, startPoint x: 935, startPoint y: 255, endPoint x: 671, endPoint y: 243, distance: 264.8
click at [671, 243] on div "**********" at bounding box center [728, 258] width 909 height 36
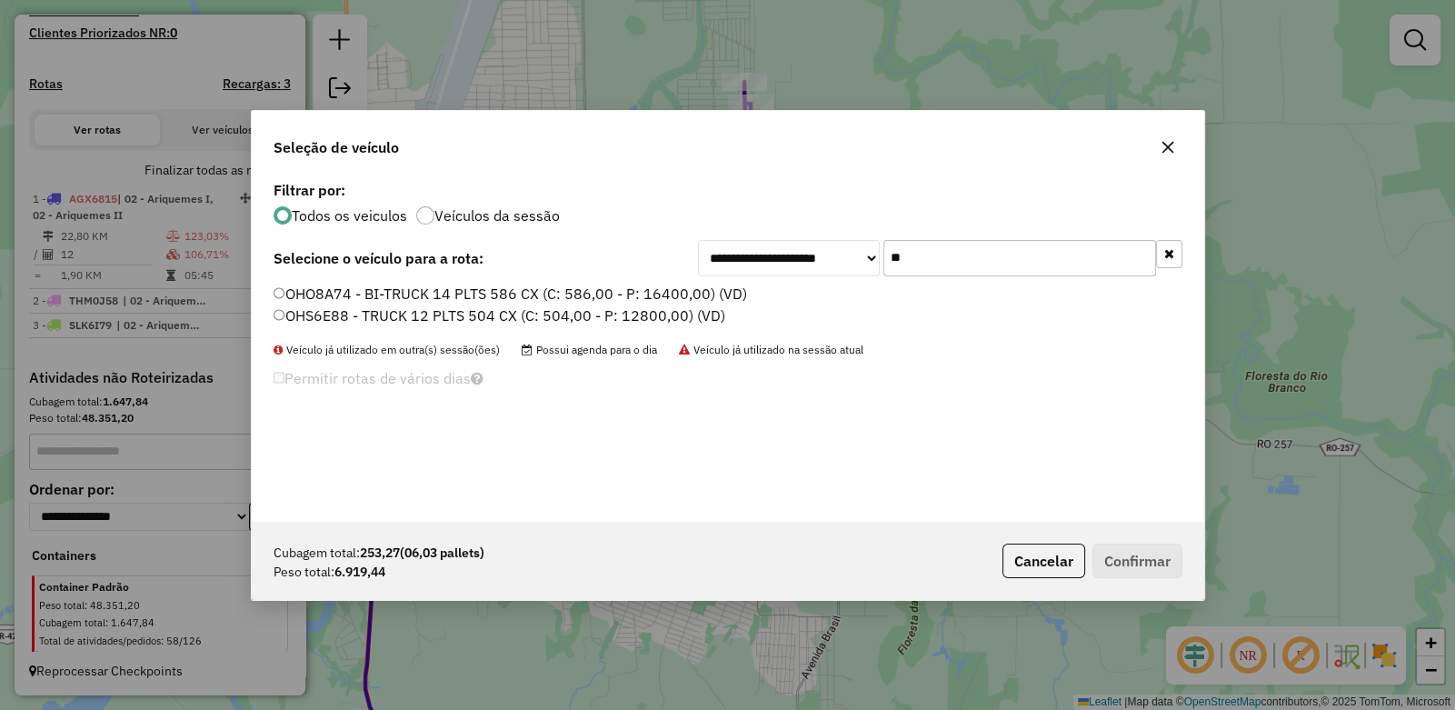
type input "*"
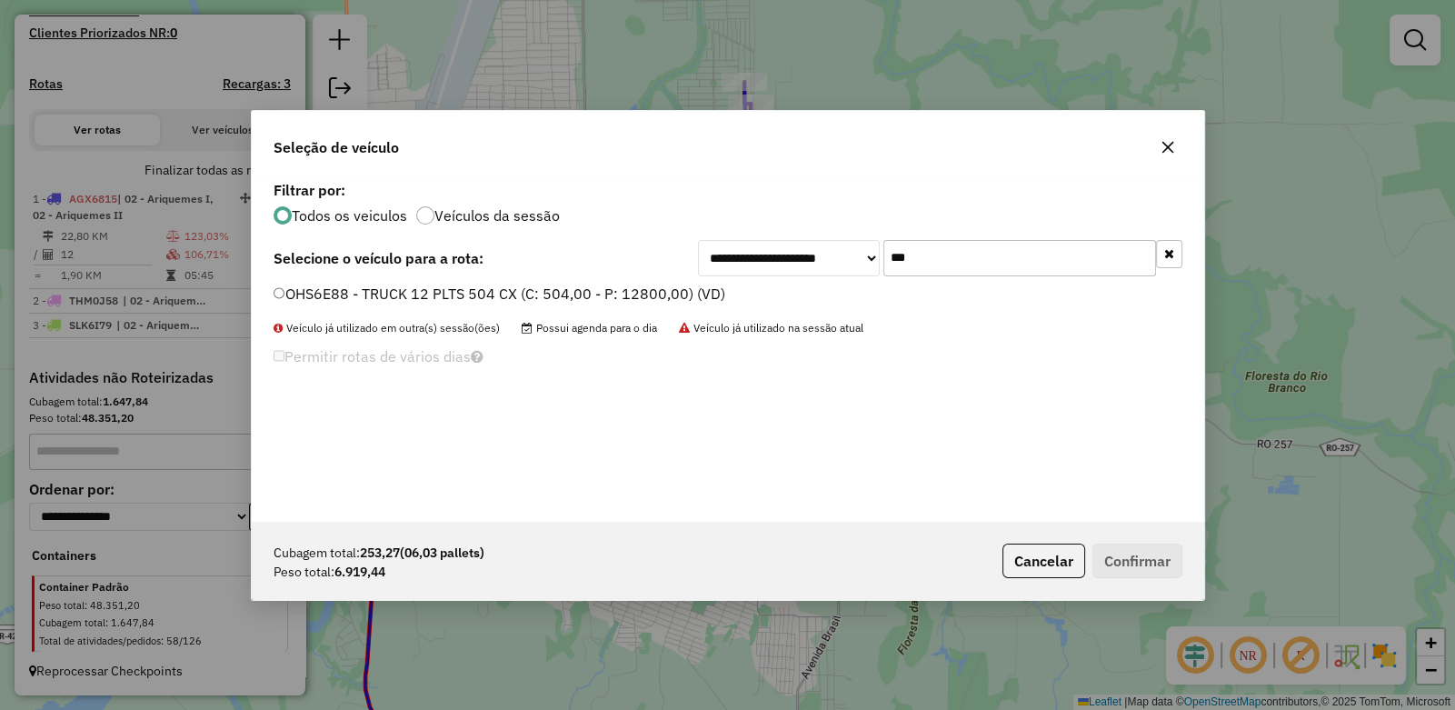
type input "***"
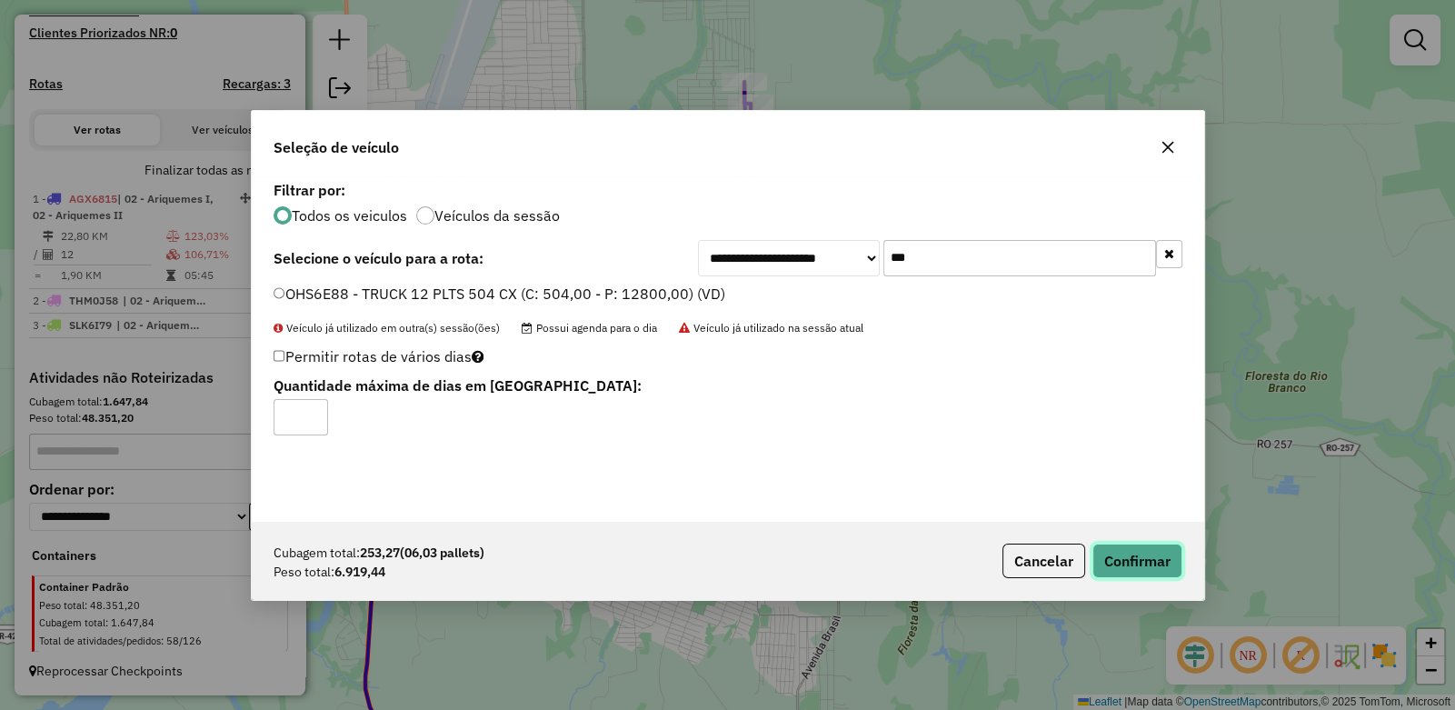
click at [1150, 556] on button "Confirmar" at bounding box center [1138, 561] width 90 height 35
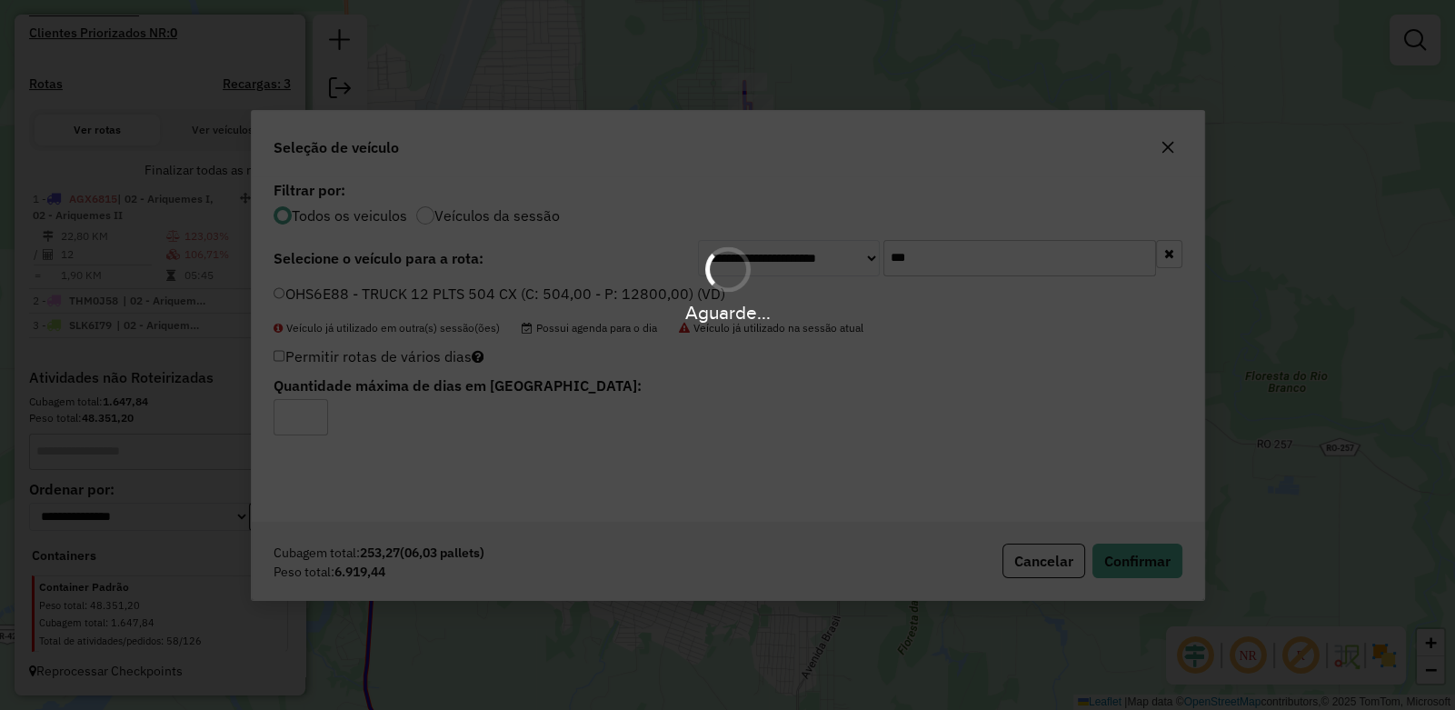
scroll to position [559, 0]
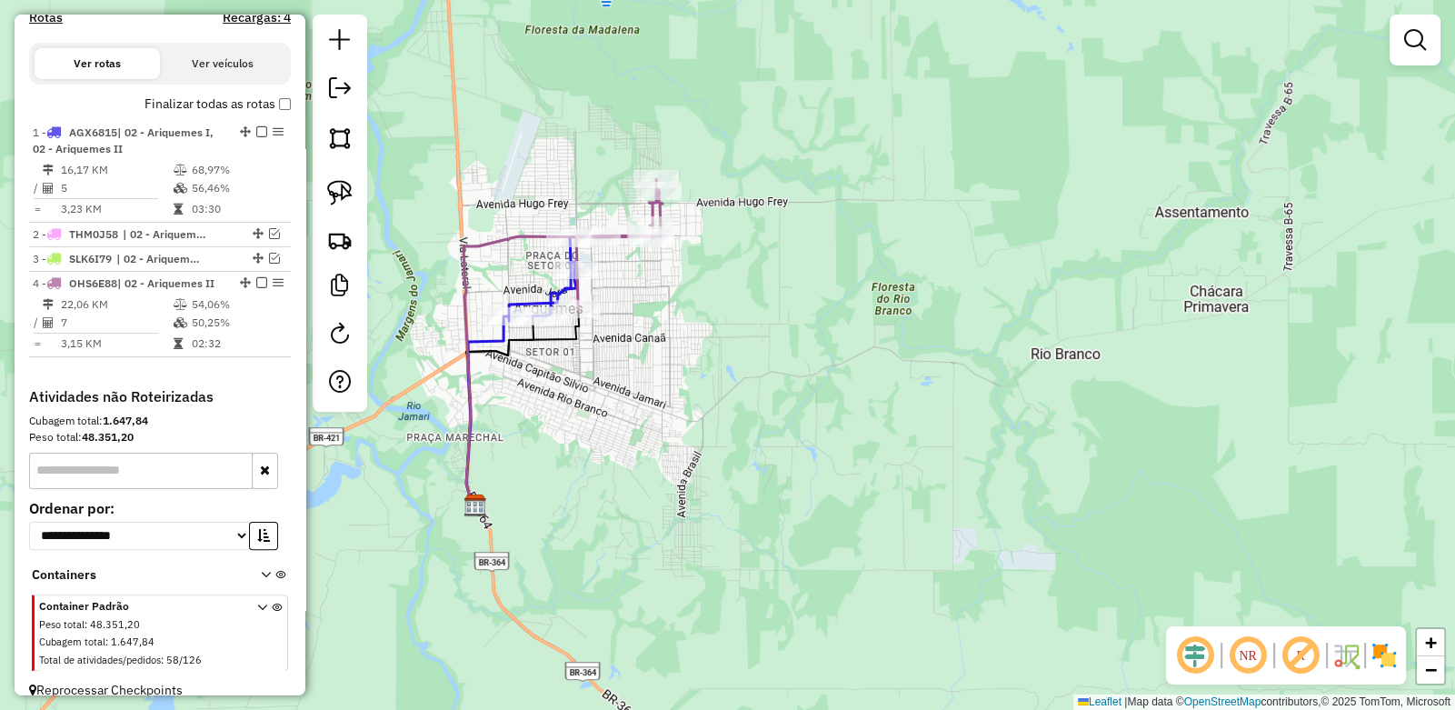
drag, startPoint x: 504, startPoint y: 348, endPoint x: 575, endPoint y: 335, distance: 73.1
click at [552, 357] on div "Janela de atendimento Grade de atendimento Capacidade Transportadoras Veículos …" at bounding box center [727, 355] width 1455 height 710
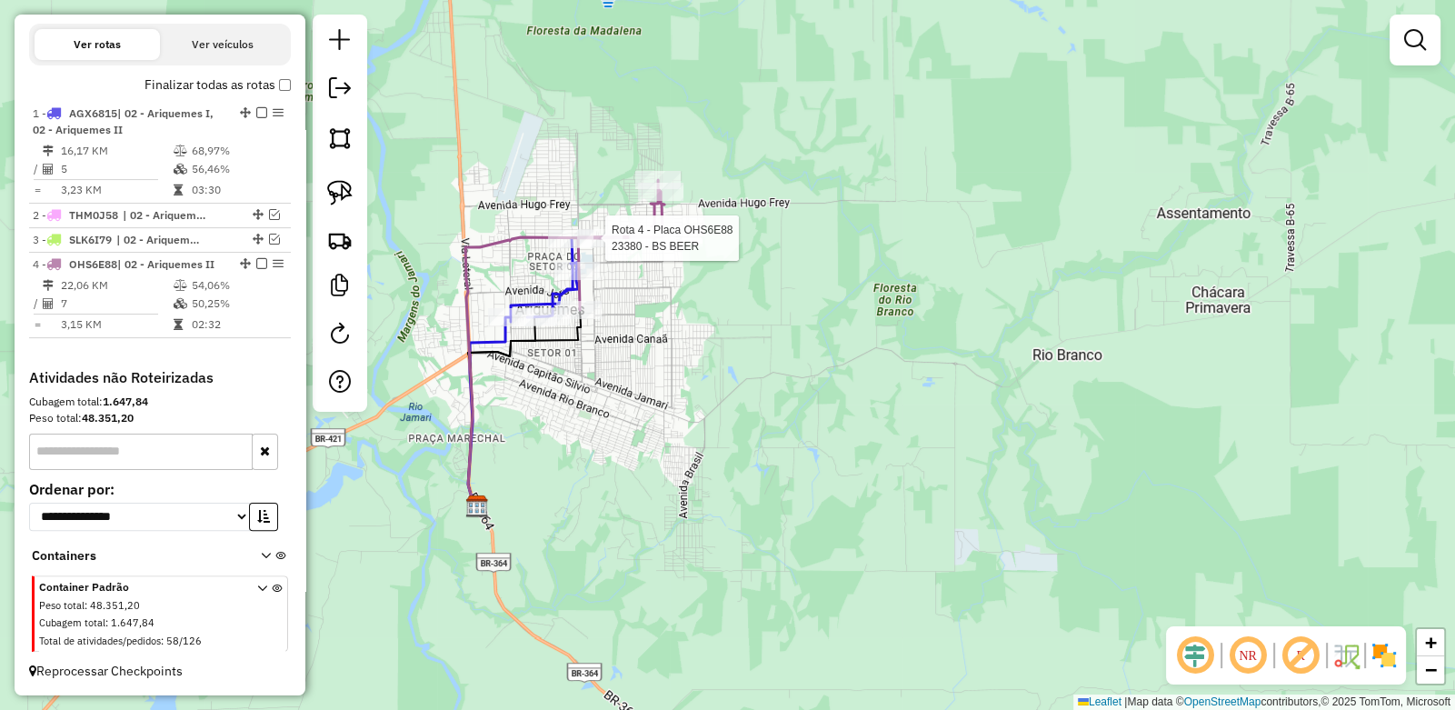
select select "**********"
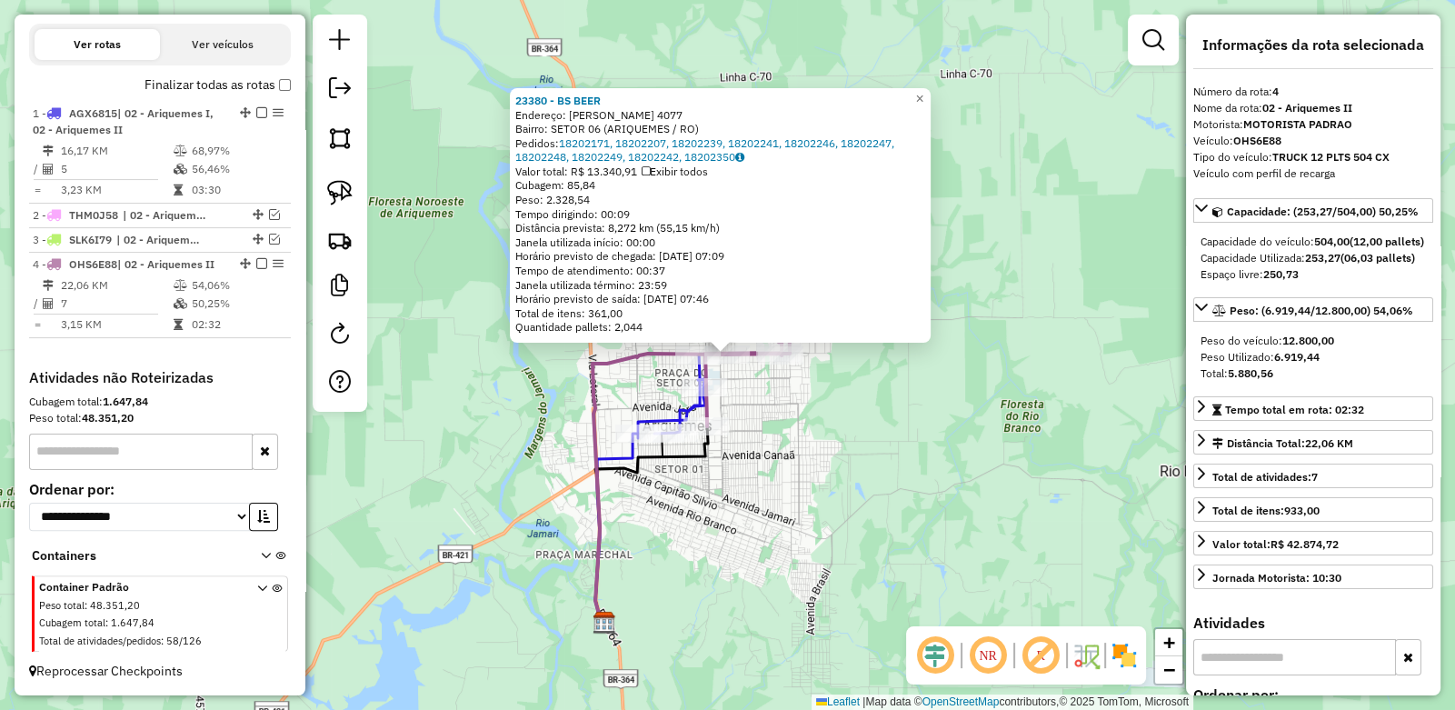
click at [894, 370] on div "23380 - BS BEER Endereço: Machado De Assis 4077 Bairro: SETOR 06 (ARIQUEMES / R…" at bounding box center [727, 355] width 1455 height 710
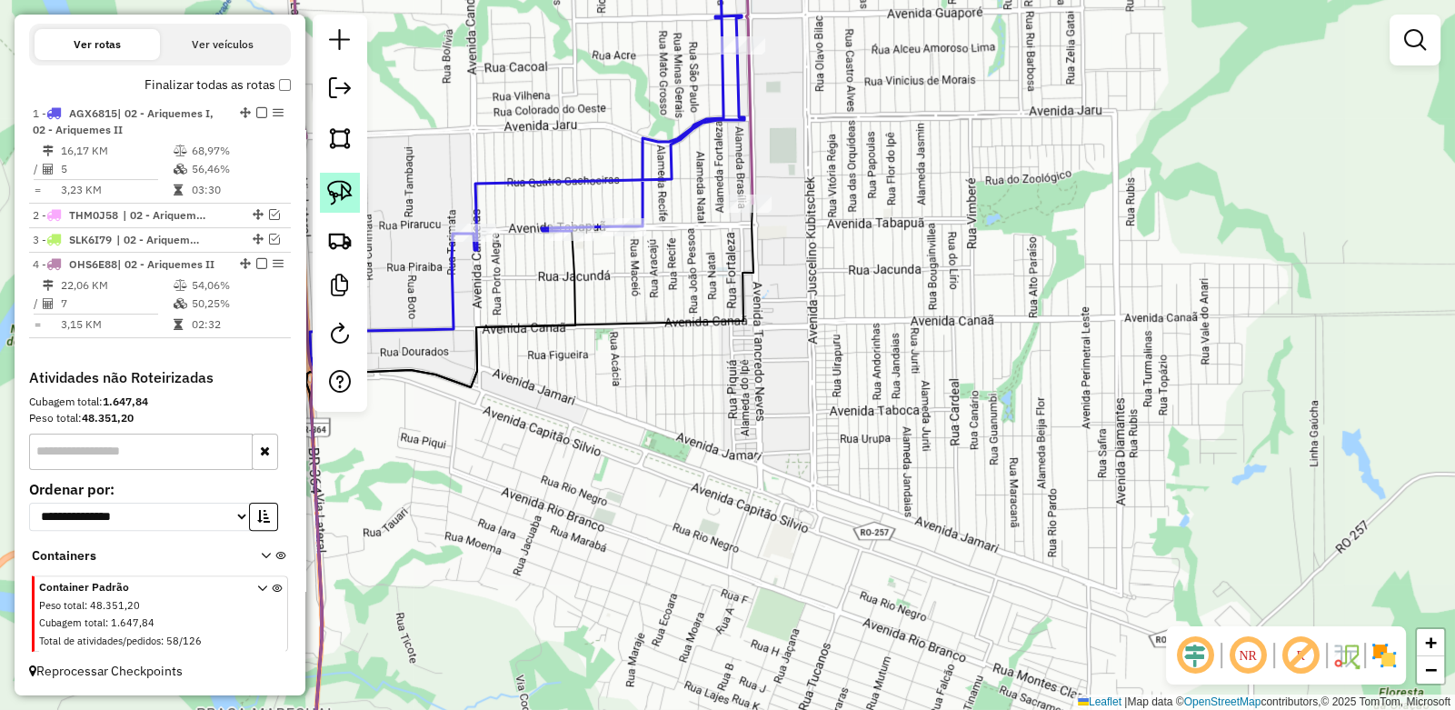
click at [332, 189] on img at bounding box center [339, 192] width 25 height 25
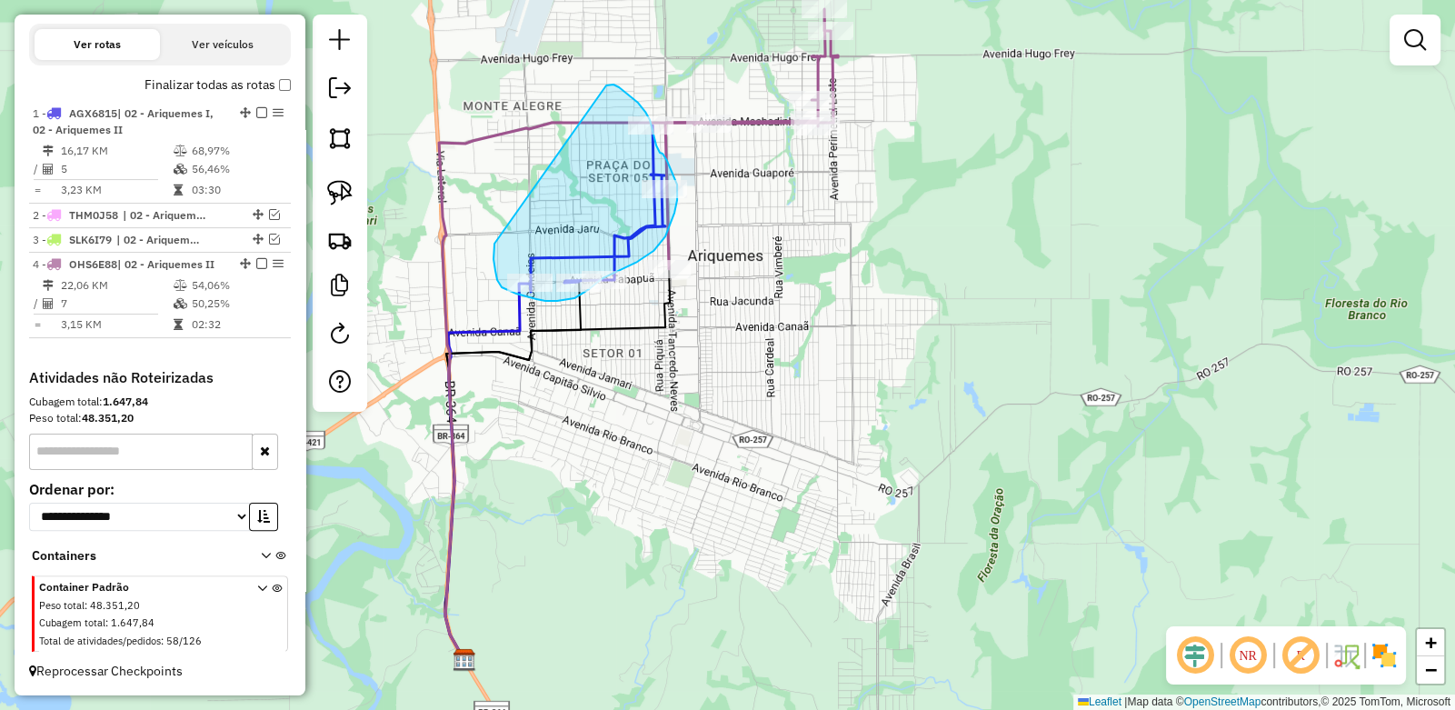
drag, startPoint x: 606, startPoint y: 85, endPoint x: 495, endPoint y: 241, distance: 190.9
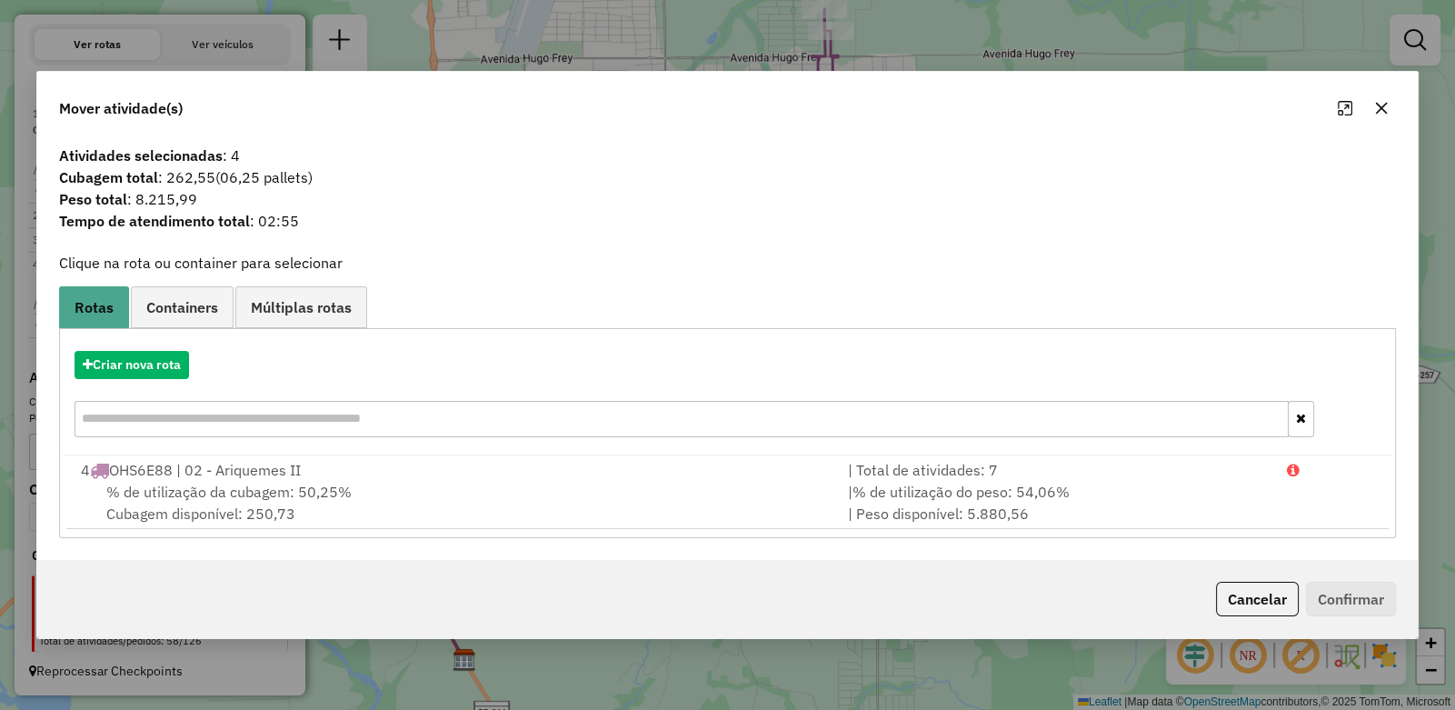
click at [1385, 105] on icon "button" at bounding box center [1382, 109] width 12 height 12
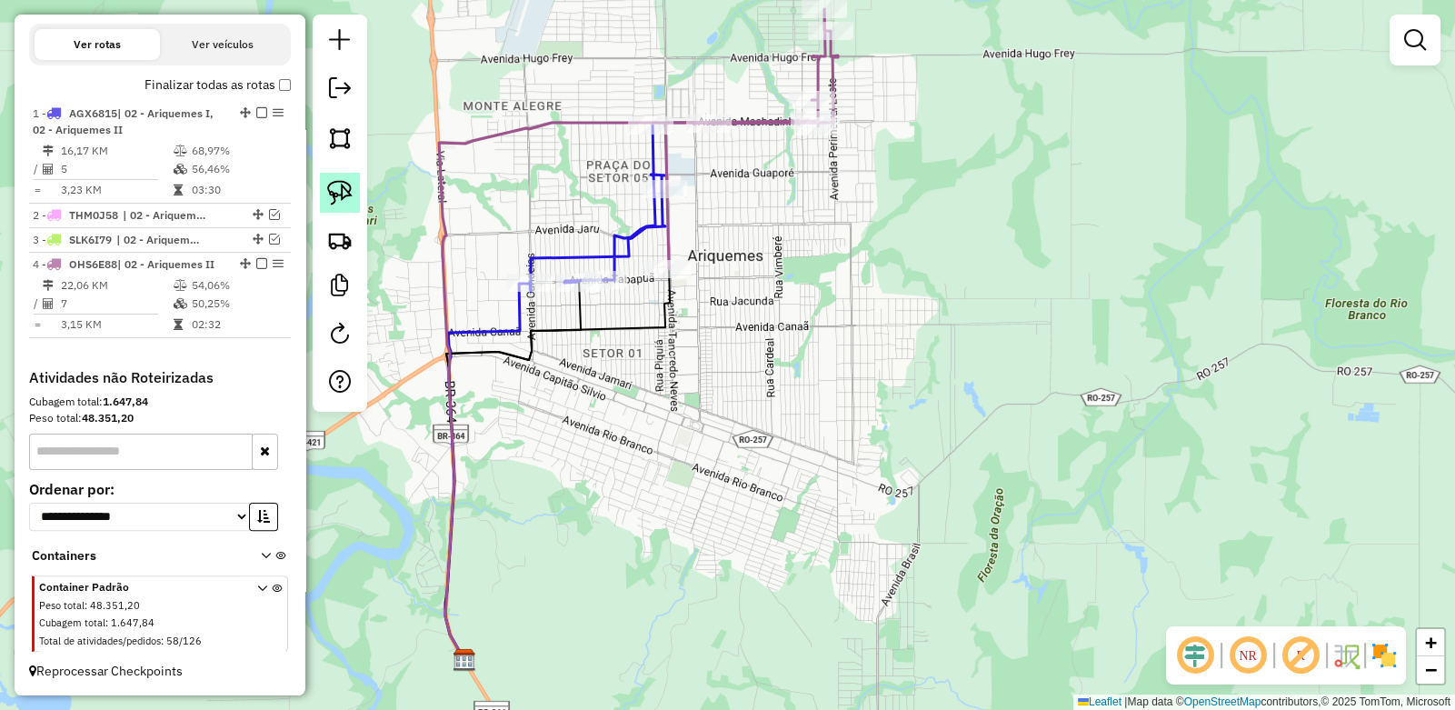
click at [341, 191] on img at bounding box center [339, 192] width 25 height 25
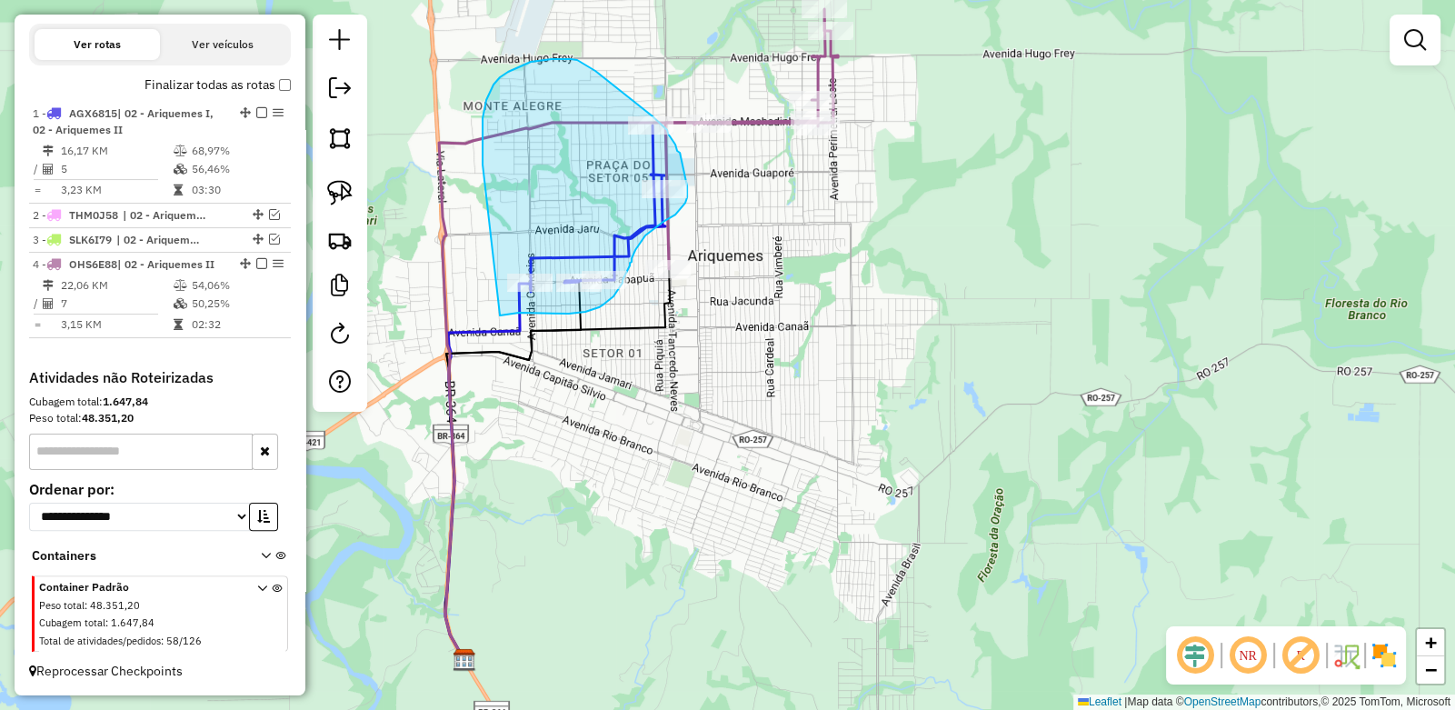
drag, startPoint x: 483, startPoint y: 165, endPoint x: 500, endPoint y: 315, distance: 151.9
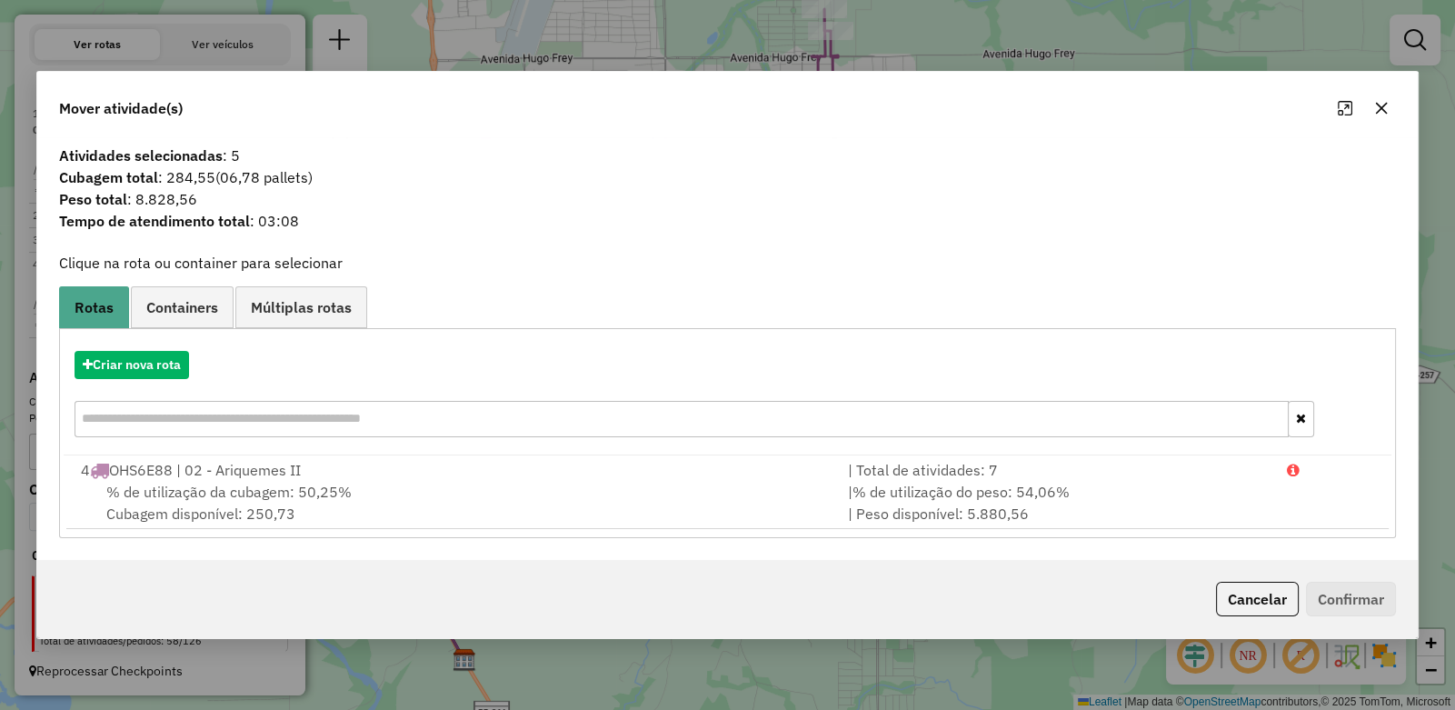
click at [1379, 113] on icon "button" at bounding box center [1381, 108] width 15 height 15
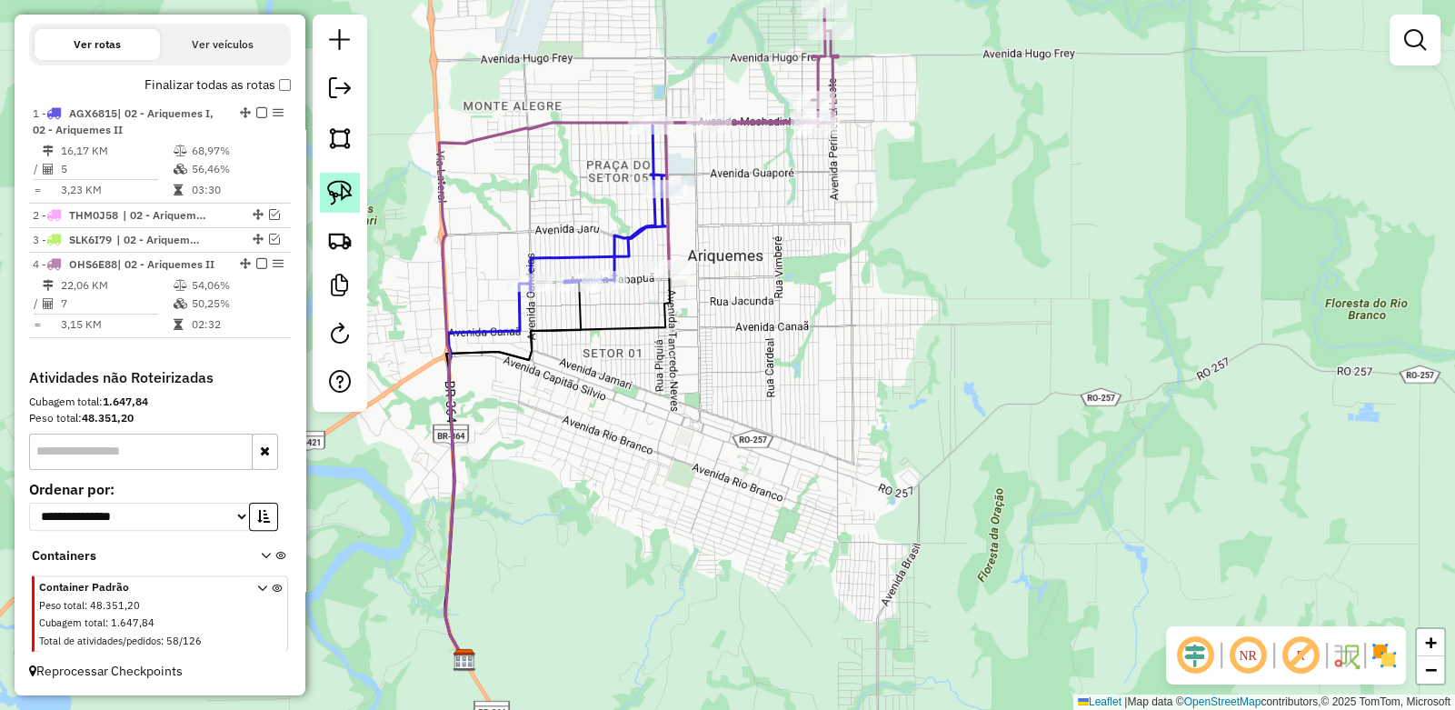
click at [341, 194] on img at bounding box center [339, 192] width 25 height 25
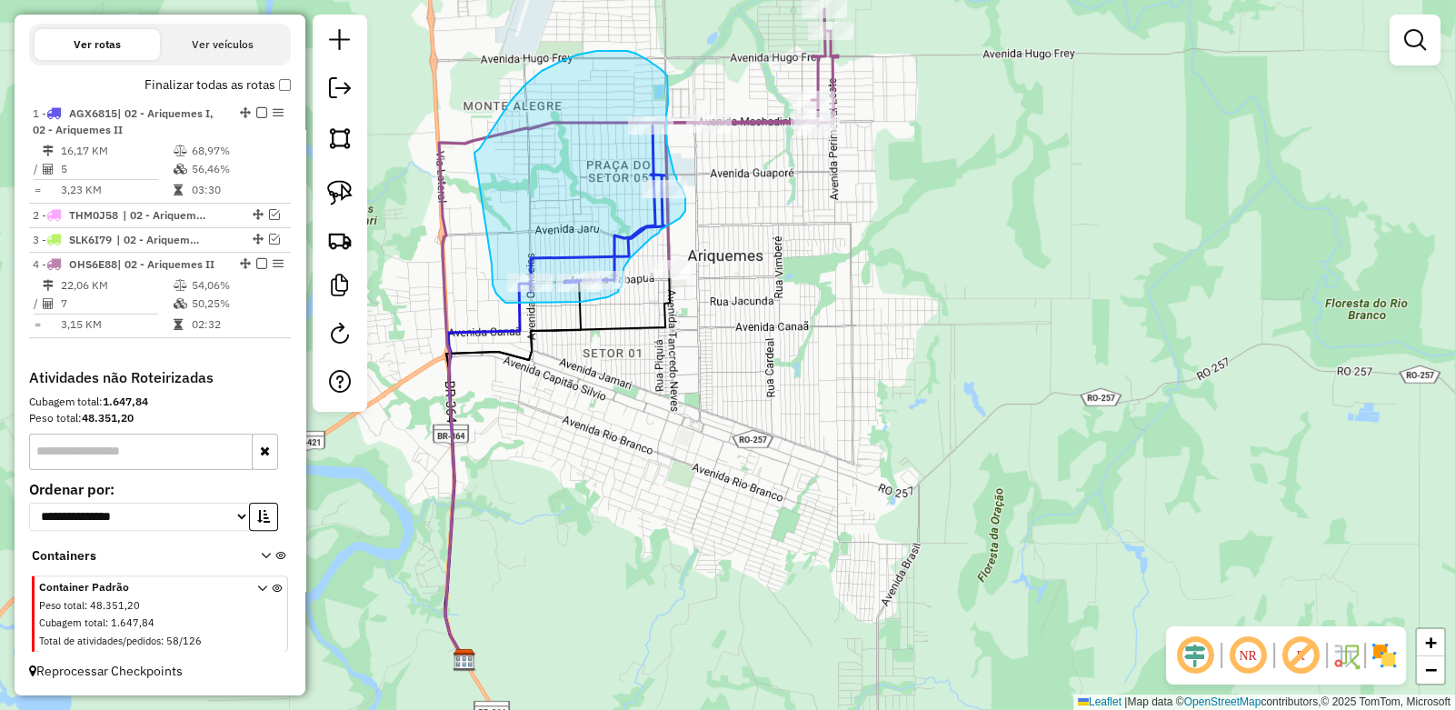
drag, startPoint x: 474, startPoint y: 153, endPoint x: 493, endPoint y: 262, distance: 110.6
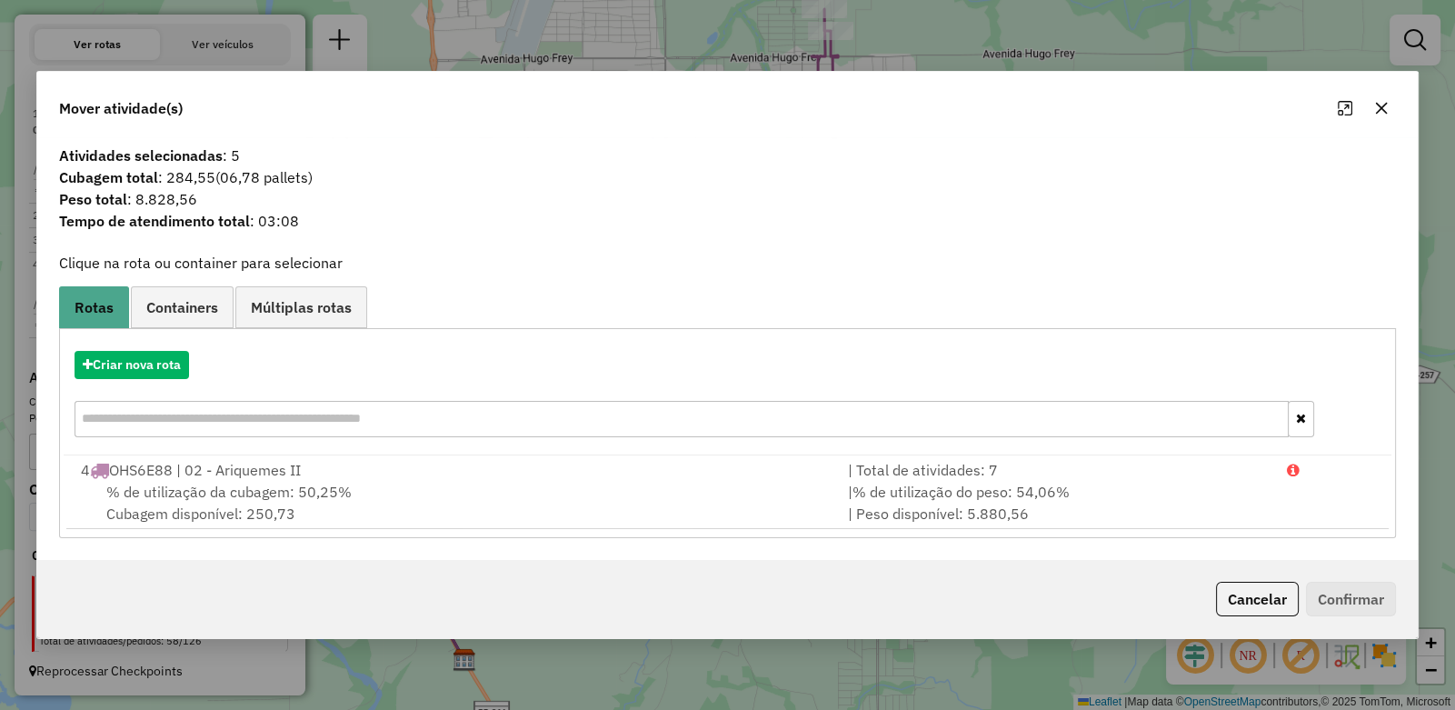
drag, startPoint x: 1383, startPoint y: 105, endPoint x: 1370, endPoint y: 122, distance: 20.7
click at [1383, 105] on icon "button" at bounding box center [1381, 108] width 15 height 15
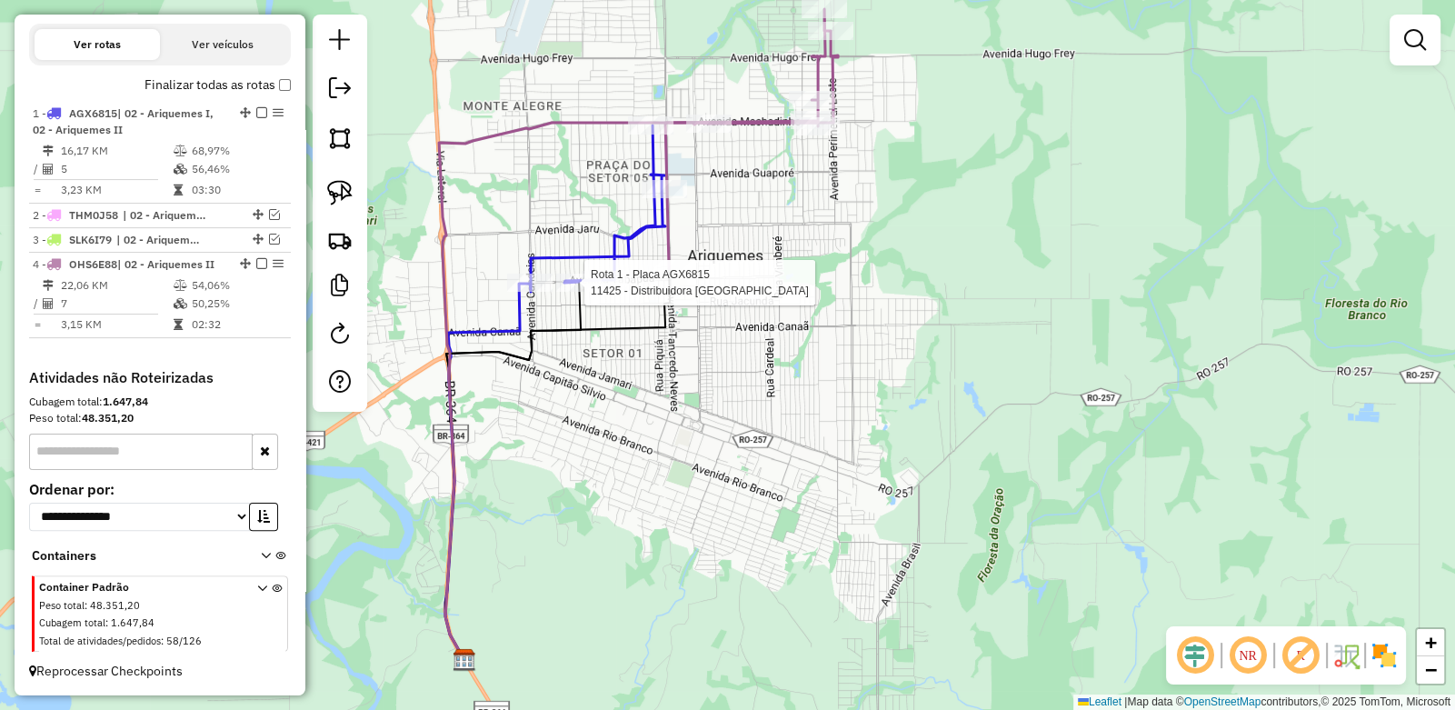
select select "**********"
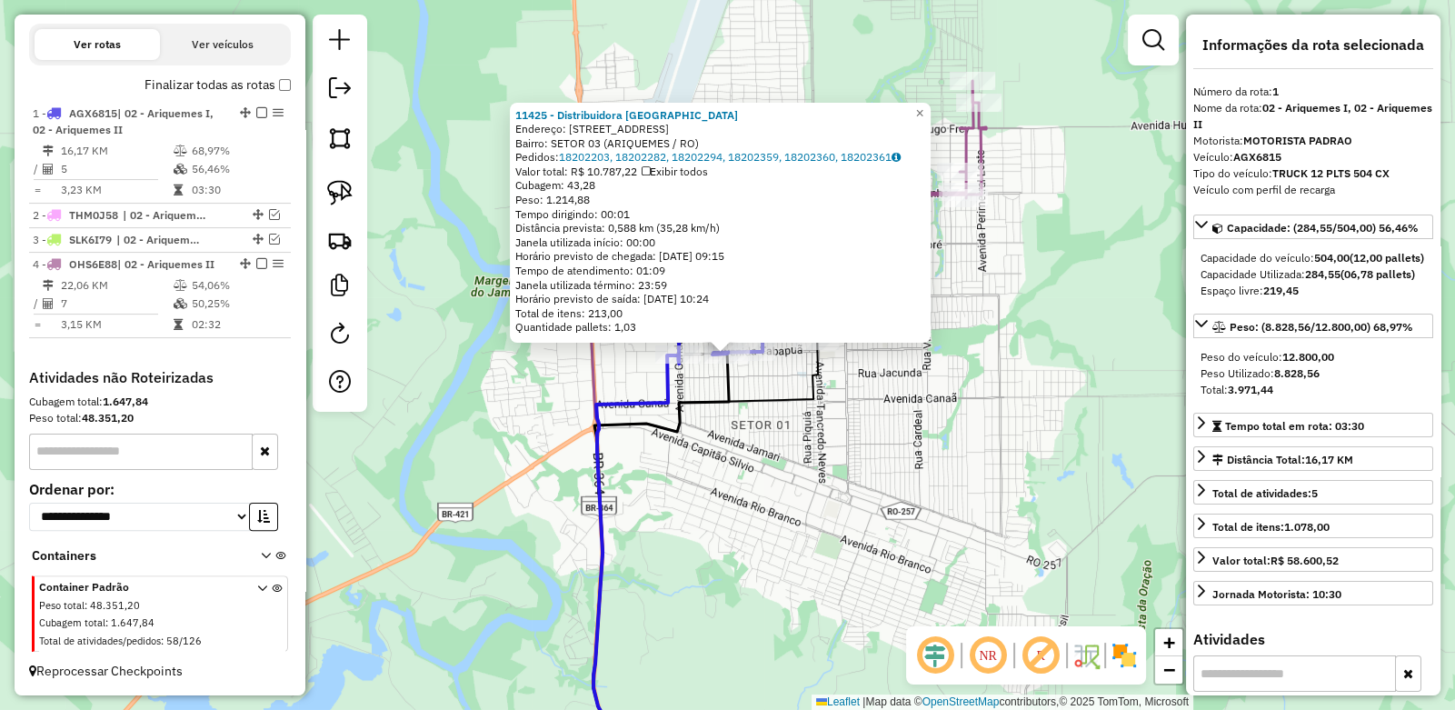
click at [891, 403] on div "11425 - Distribuidora BAHIA Endereço: Avenida Tabapoa 2410 Bairro: SETOR 03 (AR…" at bounding box center [727, 355] width 1455 height 710
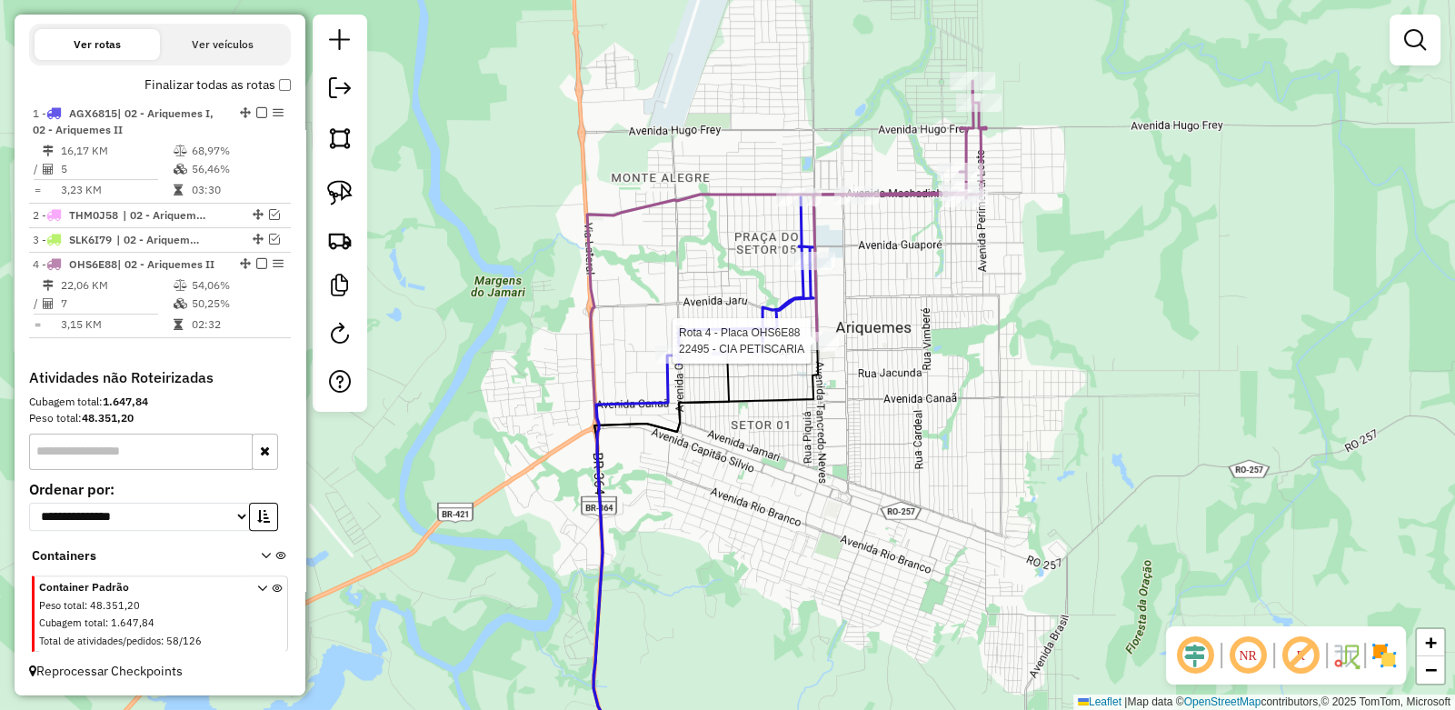
select select "**********"
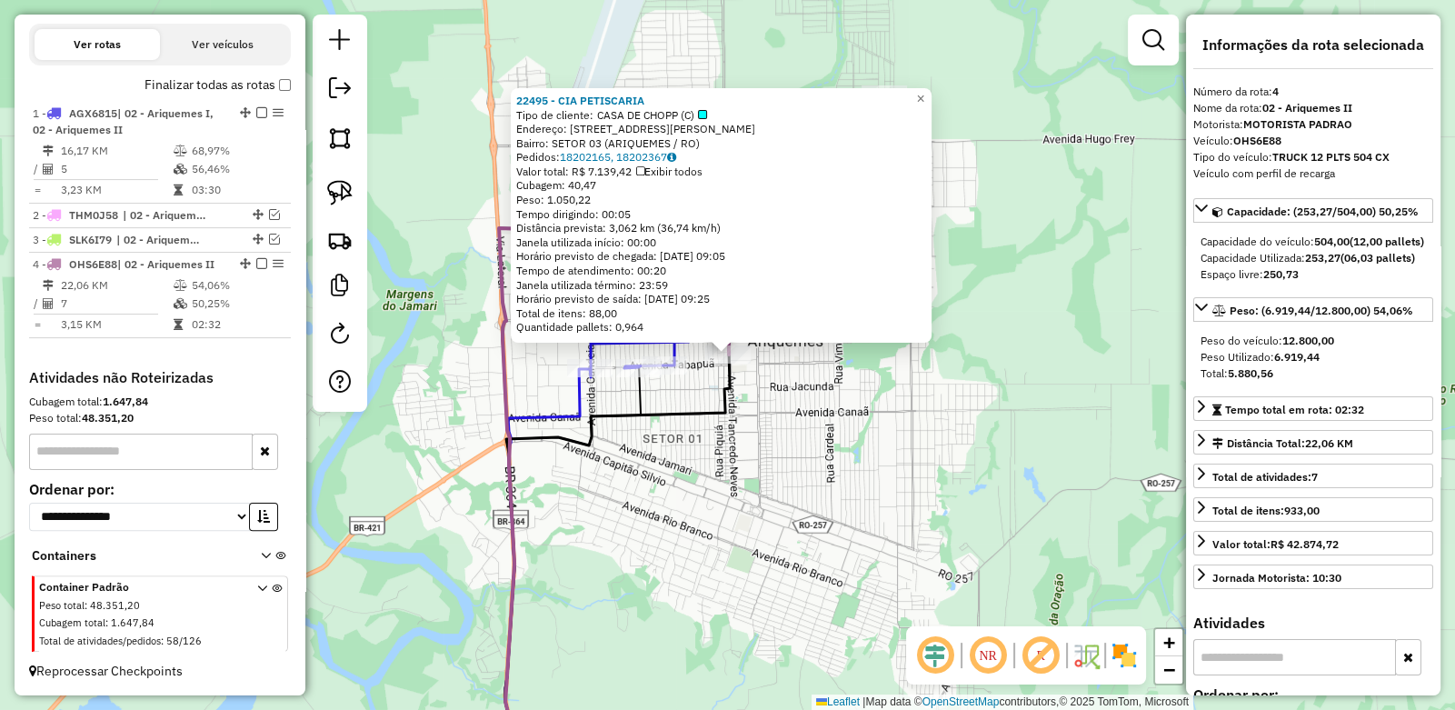
click at [979, 356] on div "22495 - CIA PETISCARIA Tipo de cliente: CASA DE CHOPP (C) Endereço: AV TANCREDO…" at bounding box center [727, 355] width 1455 height 710
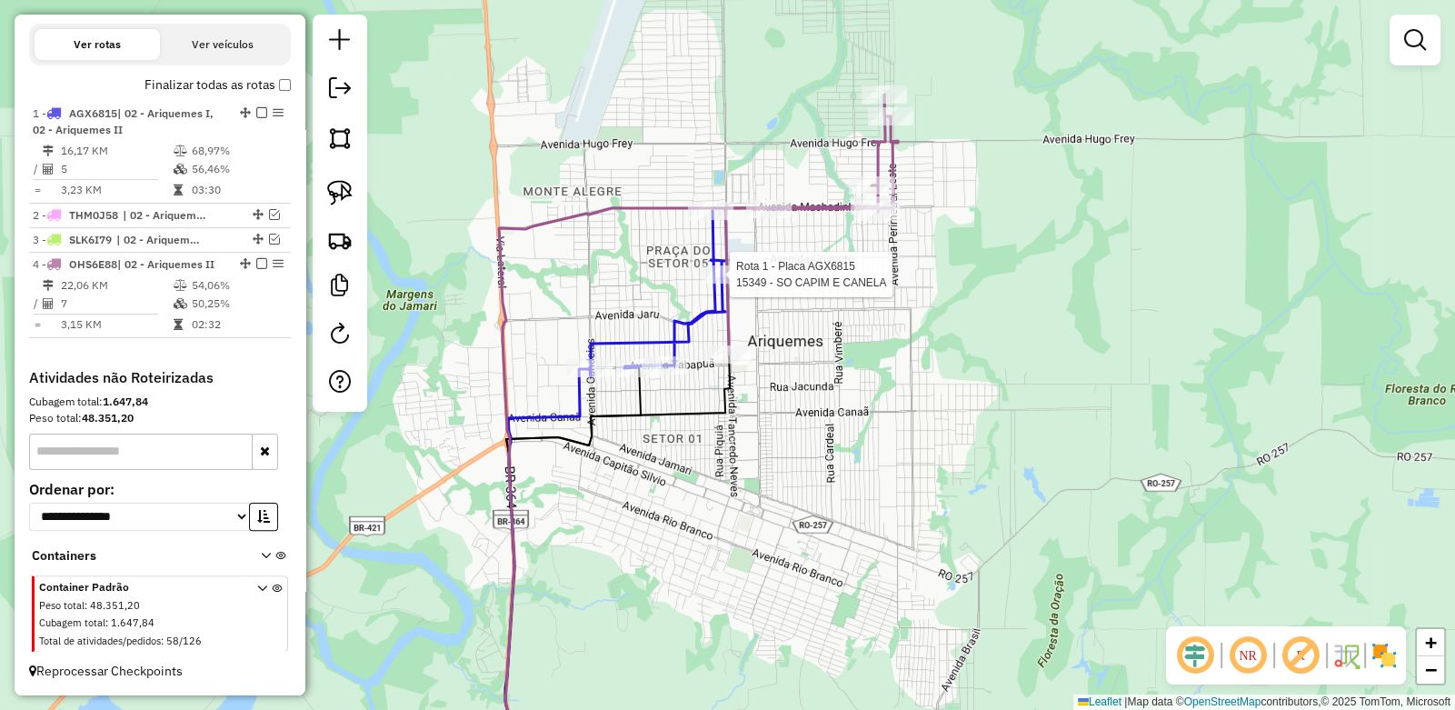
select select "**********"
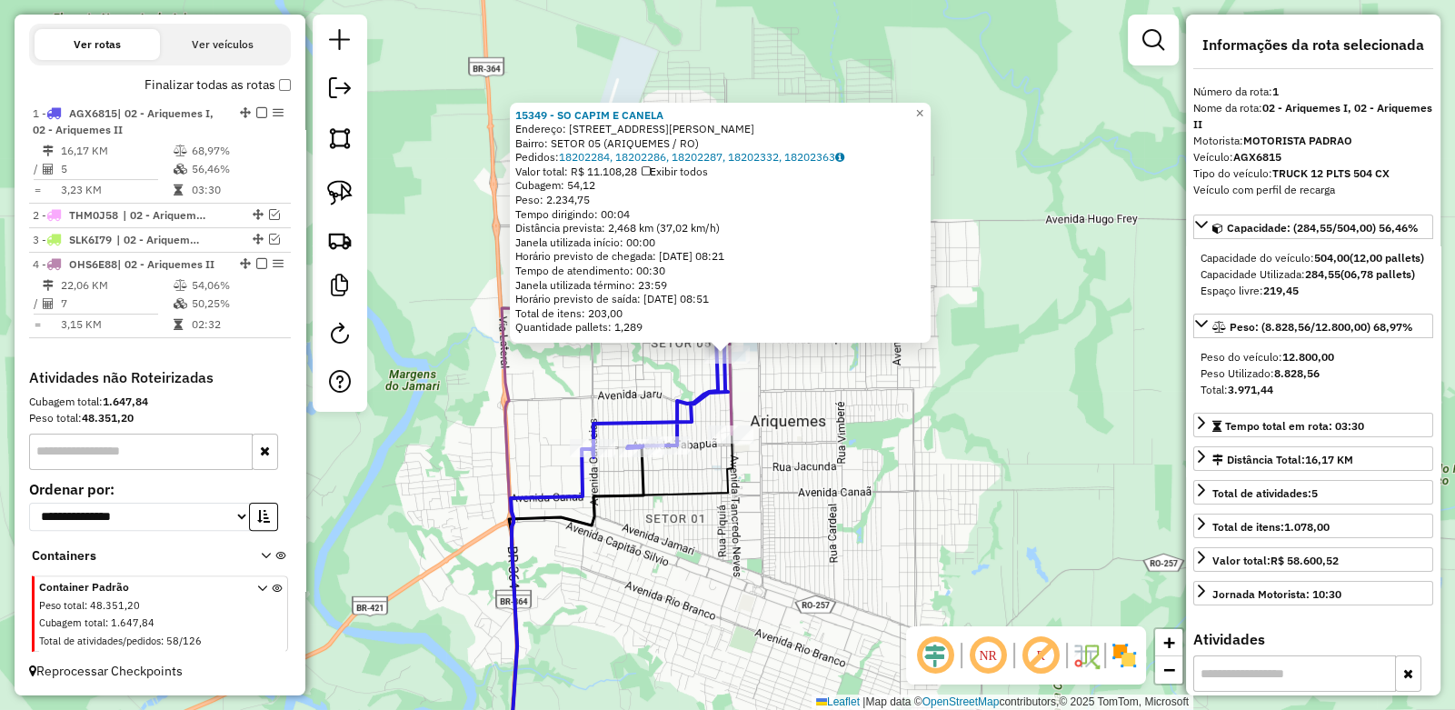
click at [986, 355] on div "15349 - SO CAPIM E CANELA Endereço: AV Avenida Tancredo Neves,3525 Bairro: SETO…" at bounding box center [727, 355] width 1455 height 710
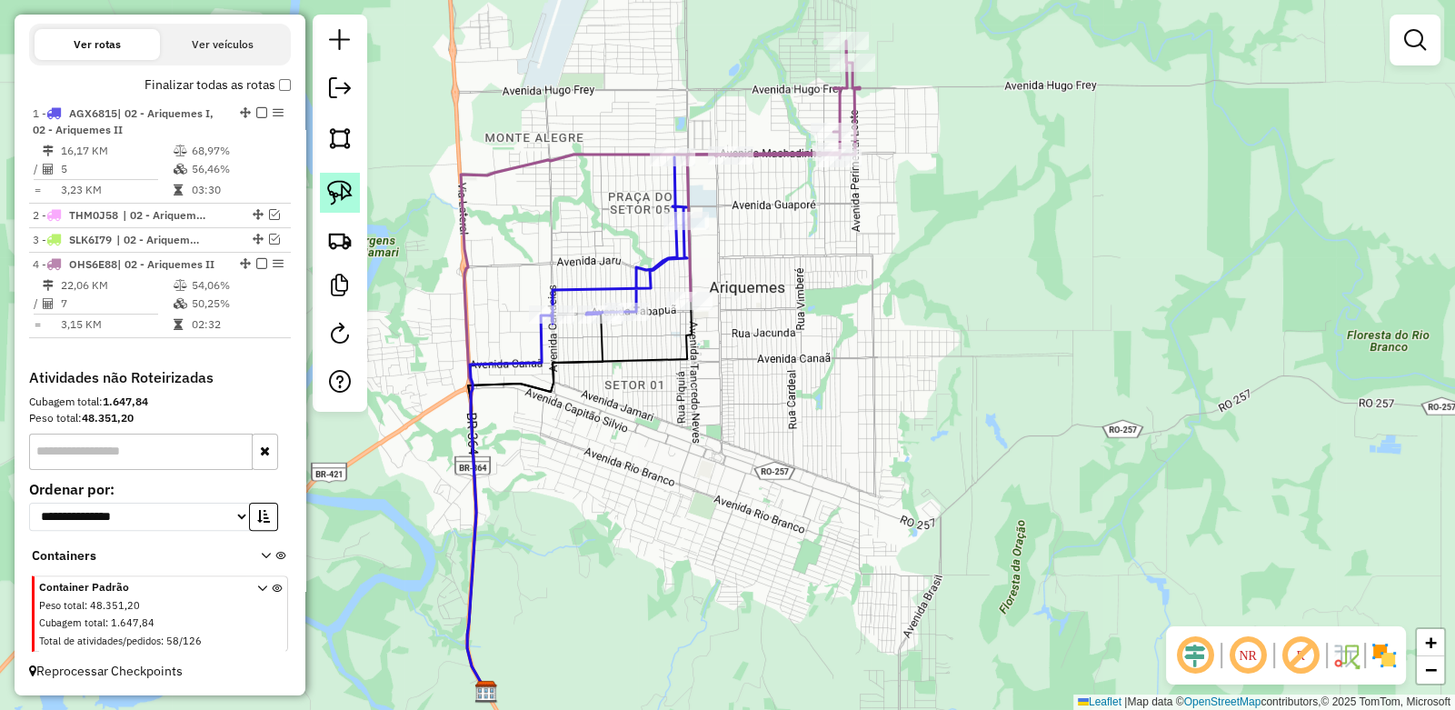
click at [345, 191] on img at bounding box center [339, 192] width 25 height 25
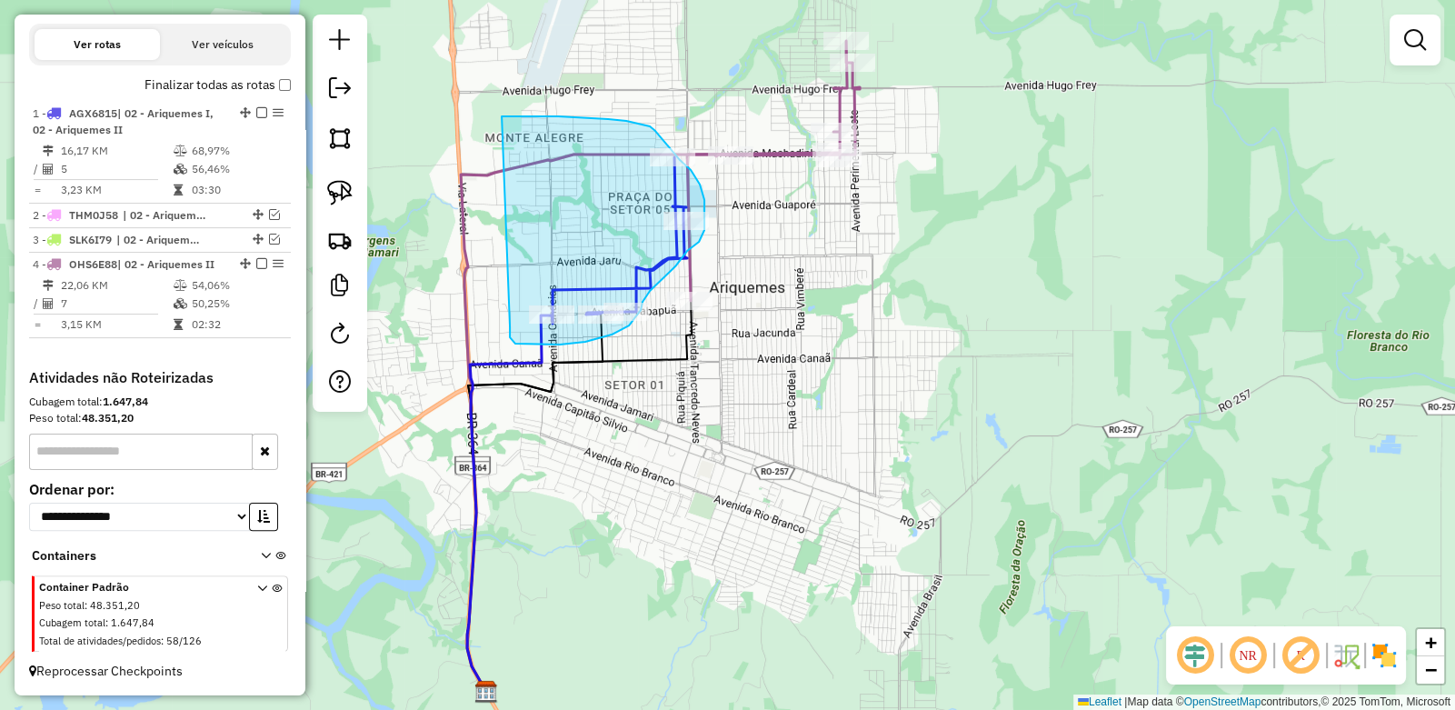
drag, startPoint x: 502, startPoint y: 116, endPoint x: 510, endPoint y: 327, distance: 211.0
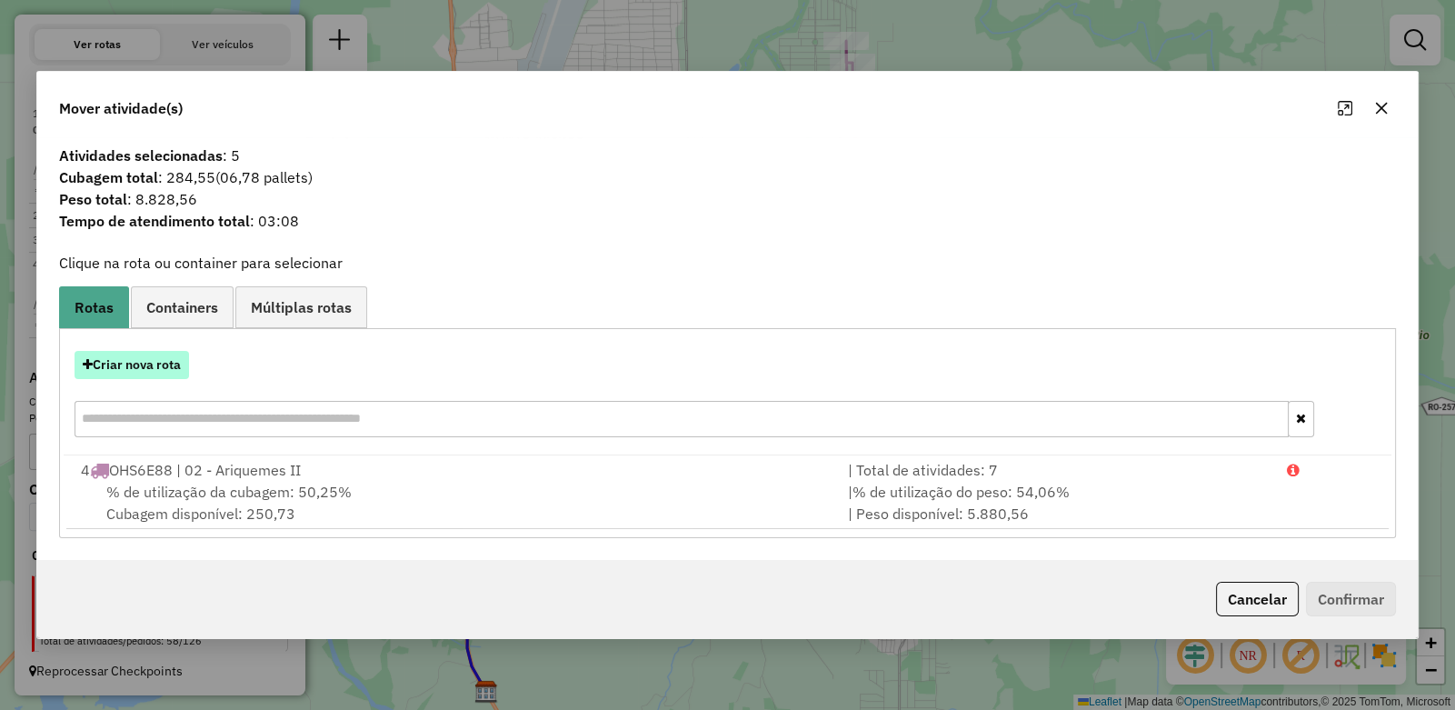
click at [124, 361] on button "Criar nova rota" at bounding box center [132, 365] width 115 height 28
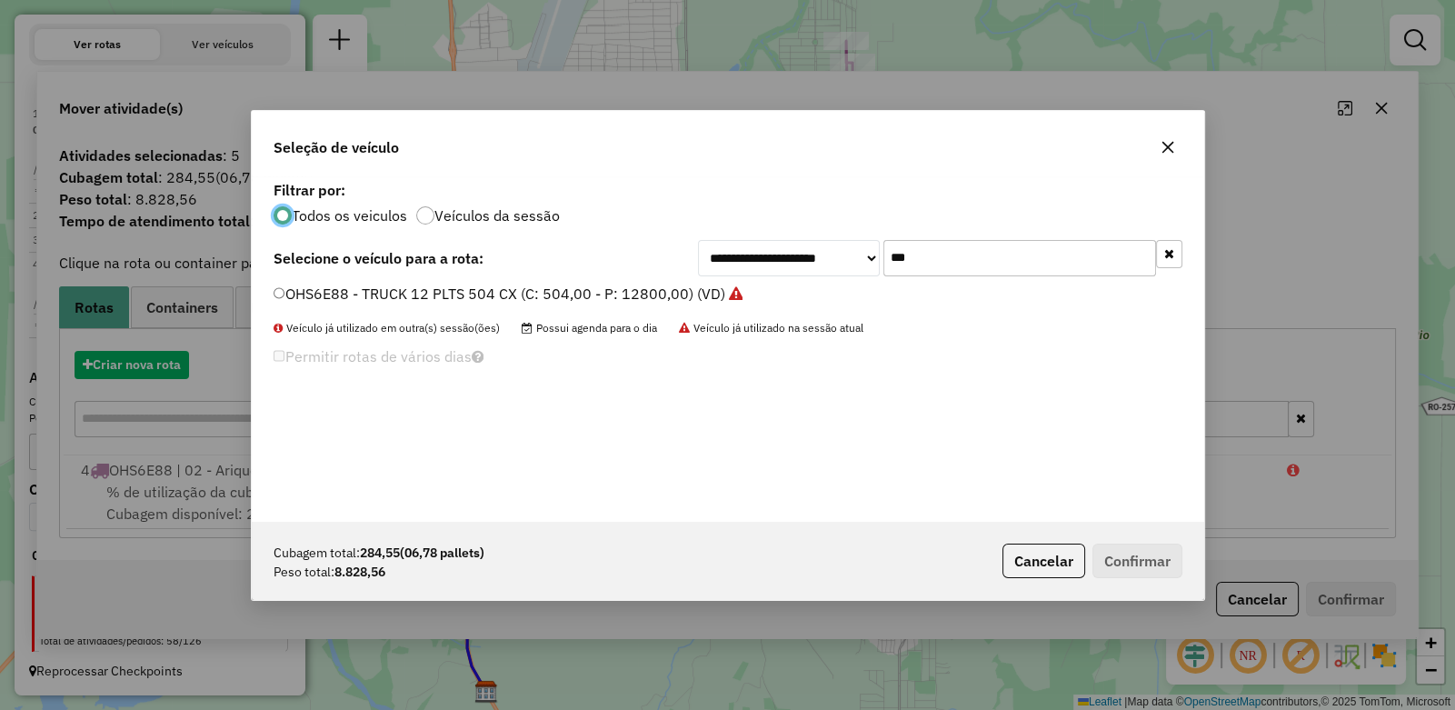
scroll to position [9, 5]
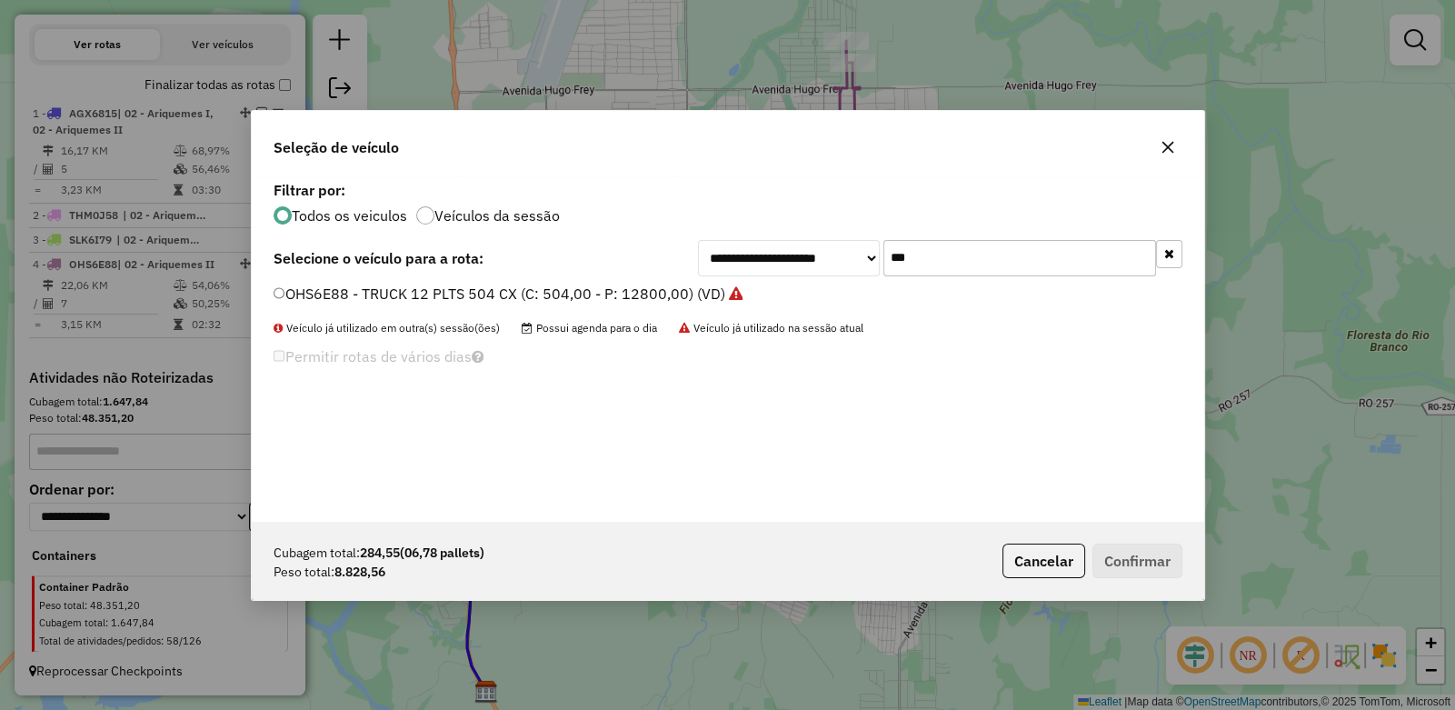
drag, startPoint x: 899, startPoint y: 247, endPoint x: 744, endPoint y: 225, distance: 156.1
click at [744, 225] on div "**********" at bounding box center [728, 348] width 953 height 345
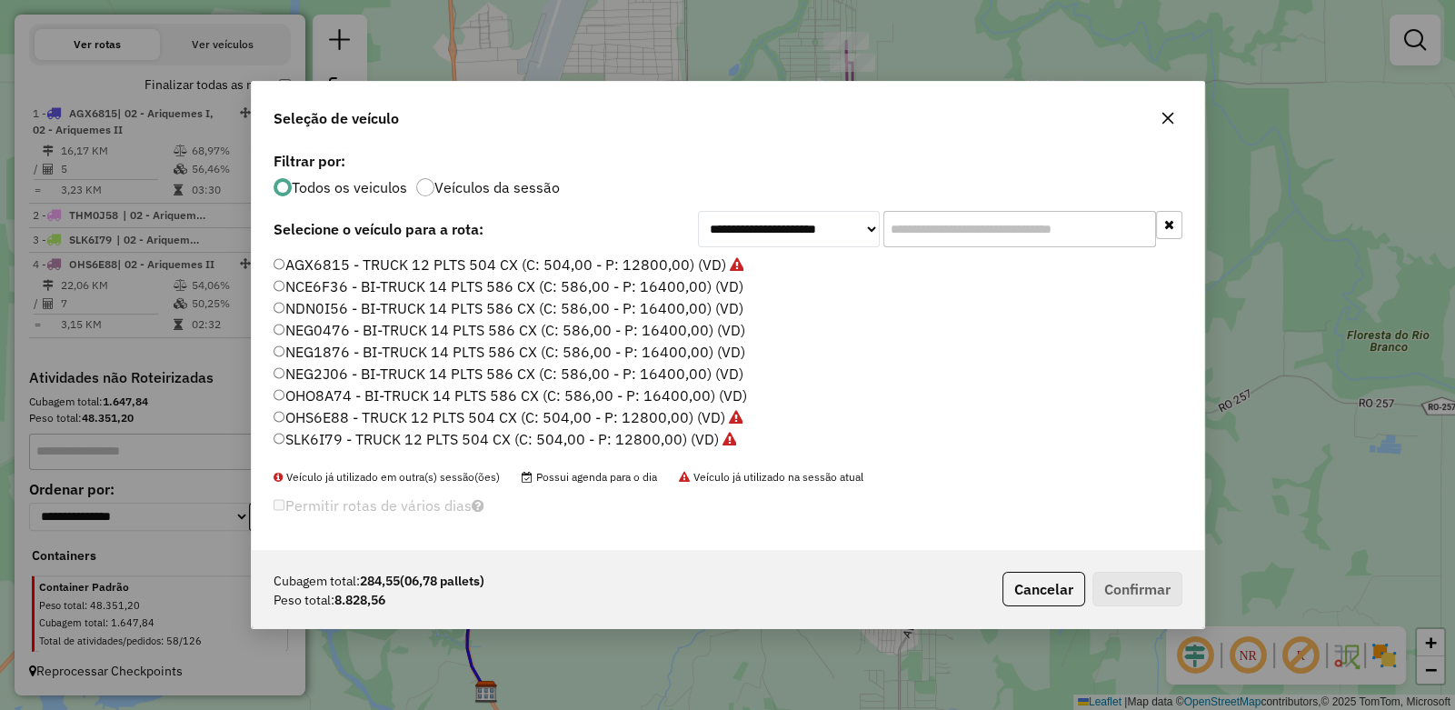
type input "*"
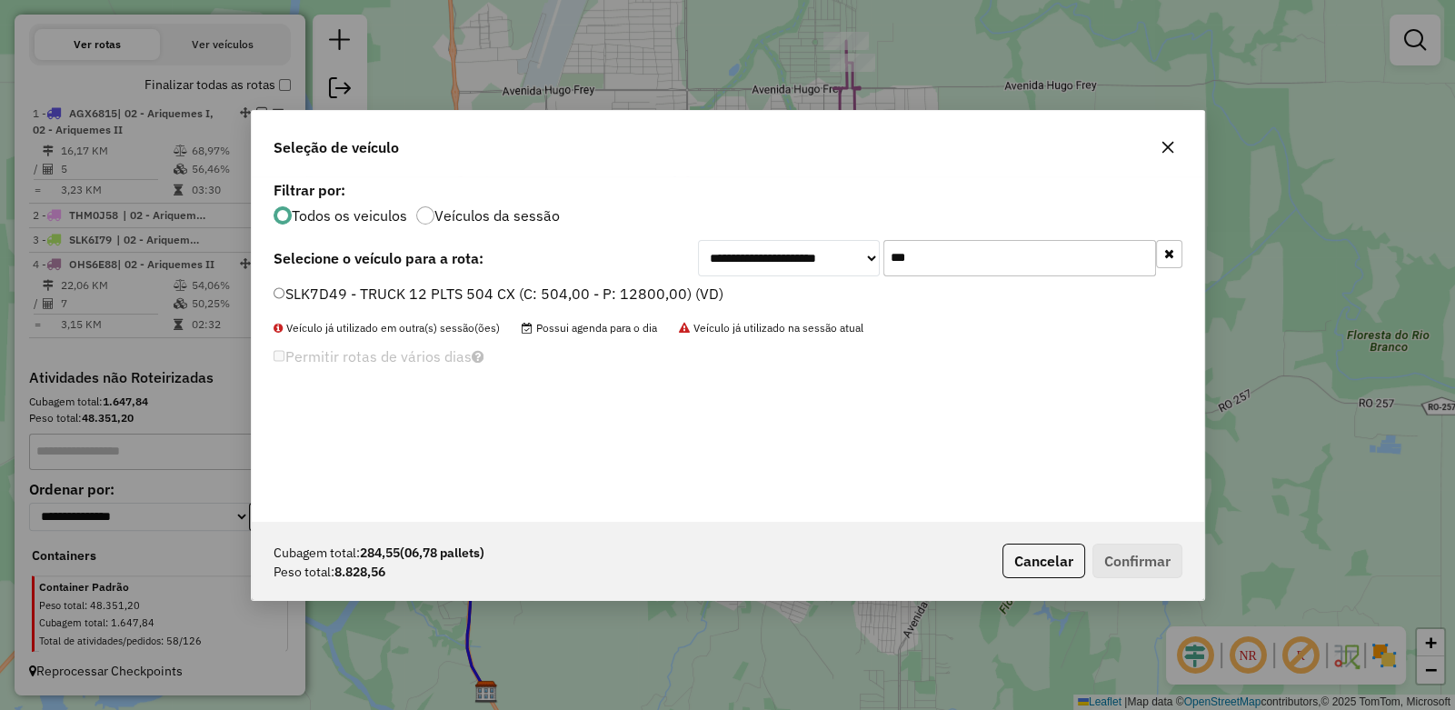
type input "***"
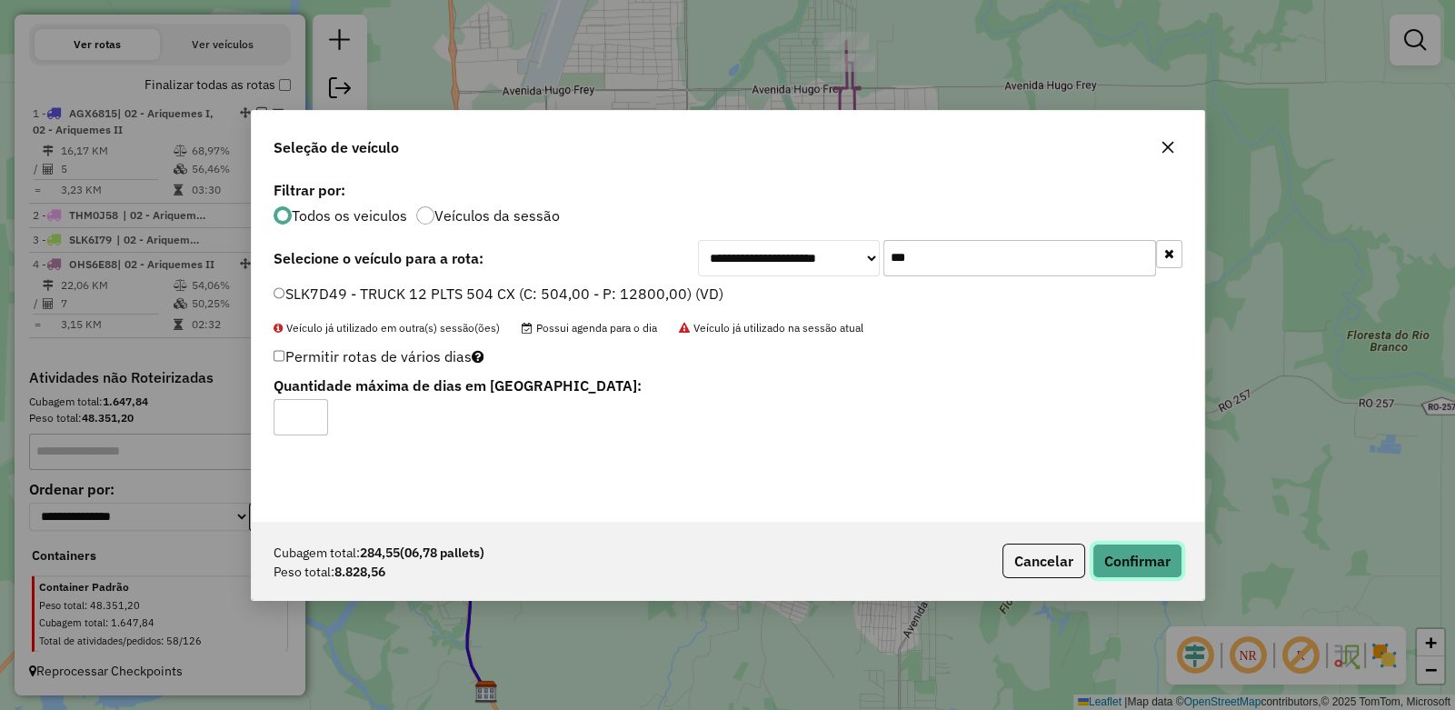
click at [1136, 558] on button "Confirmar" at bounding box center [1138, 561] width 90 height 35
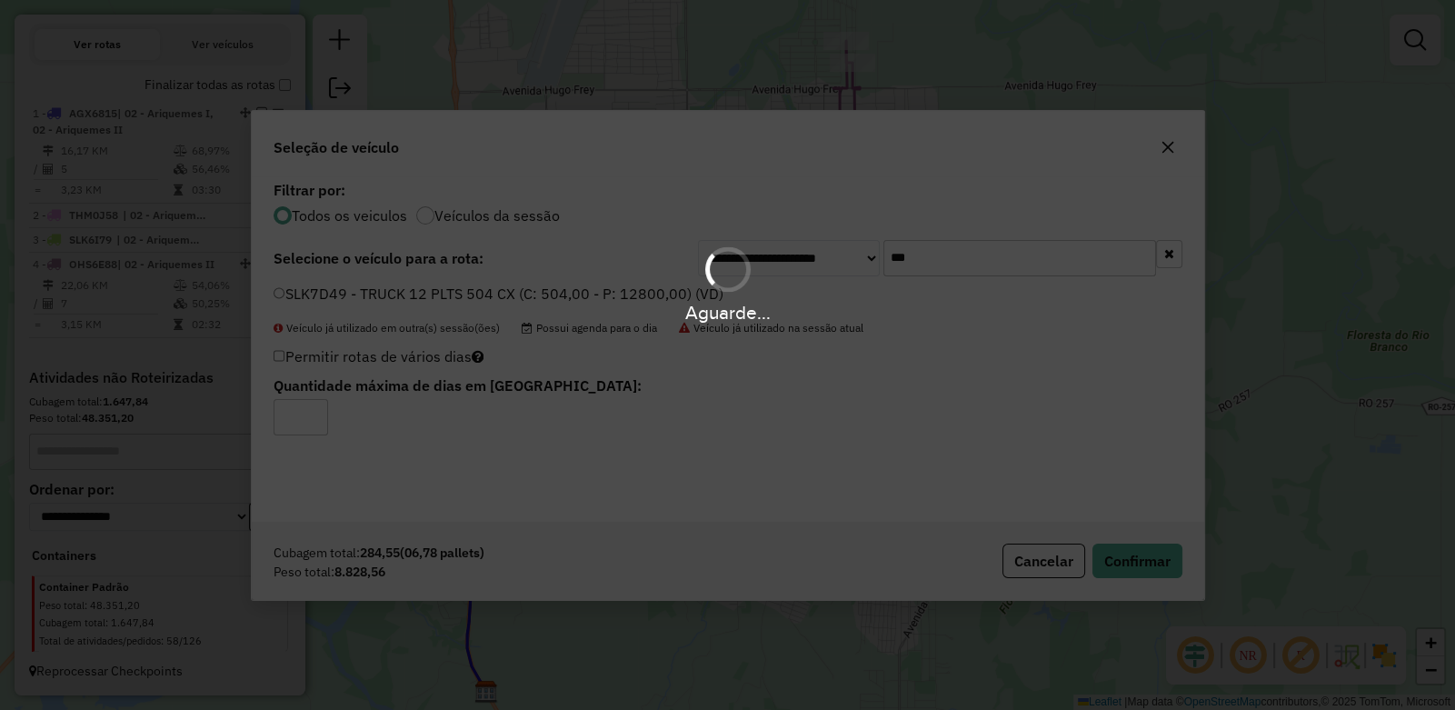
scroll to position [575, 0]
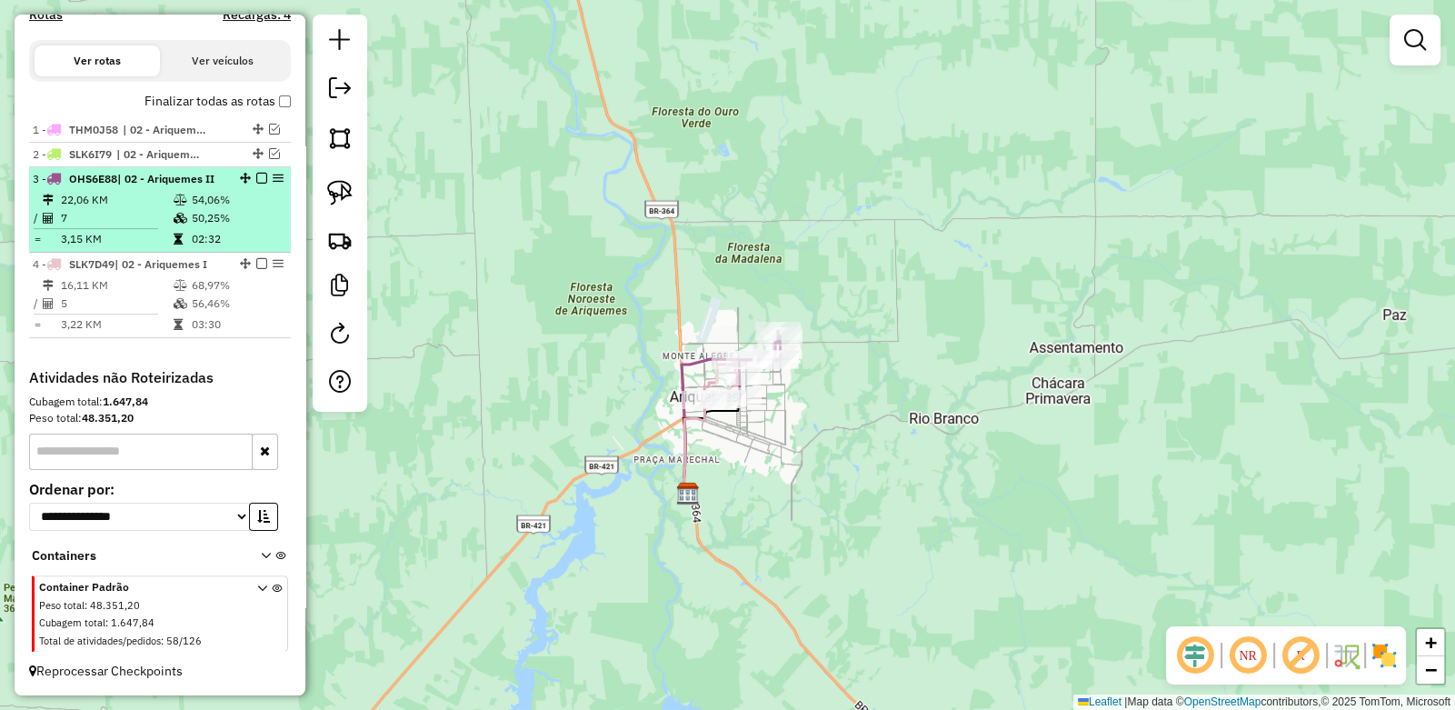
click at [256, 176] on em at bounding box center [261, 178] width 11 height 11
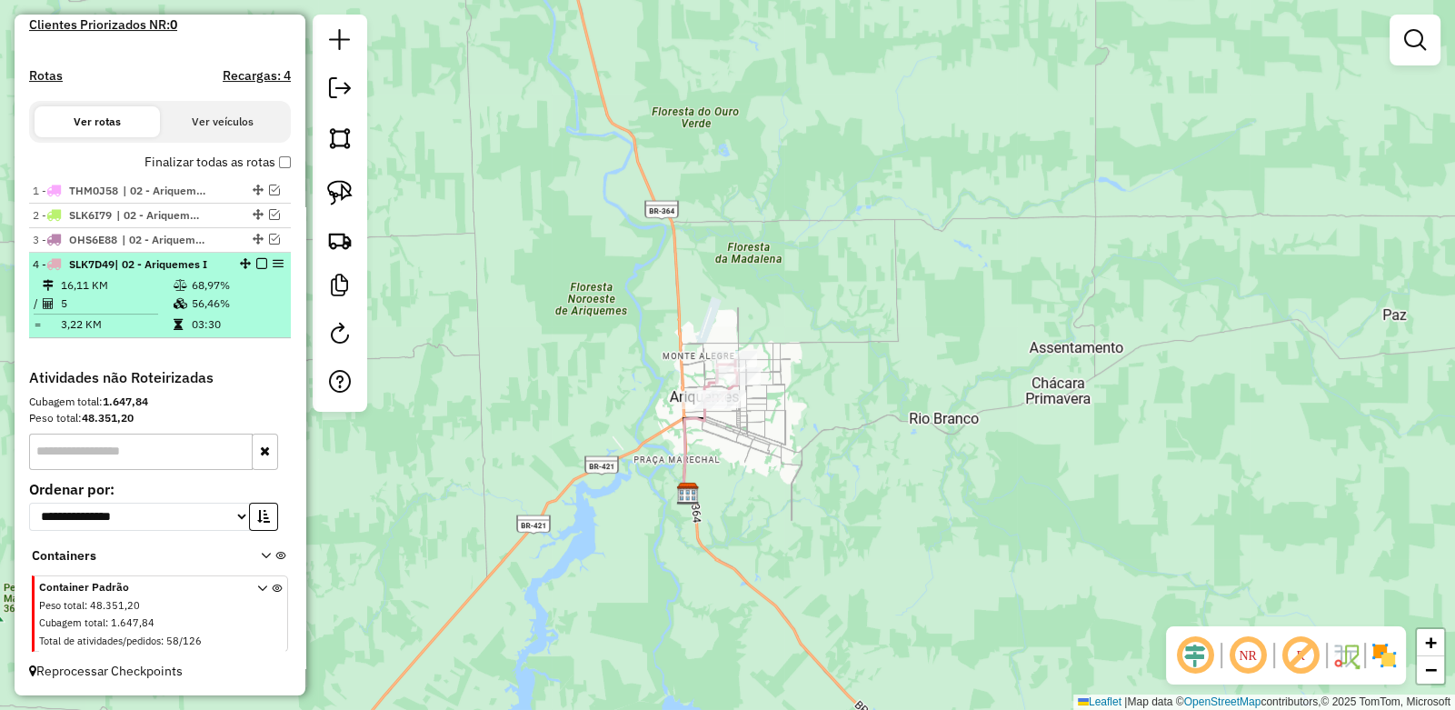
click at [259, 260] on em at bounding box center [261, 263] width 11 height 11
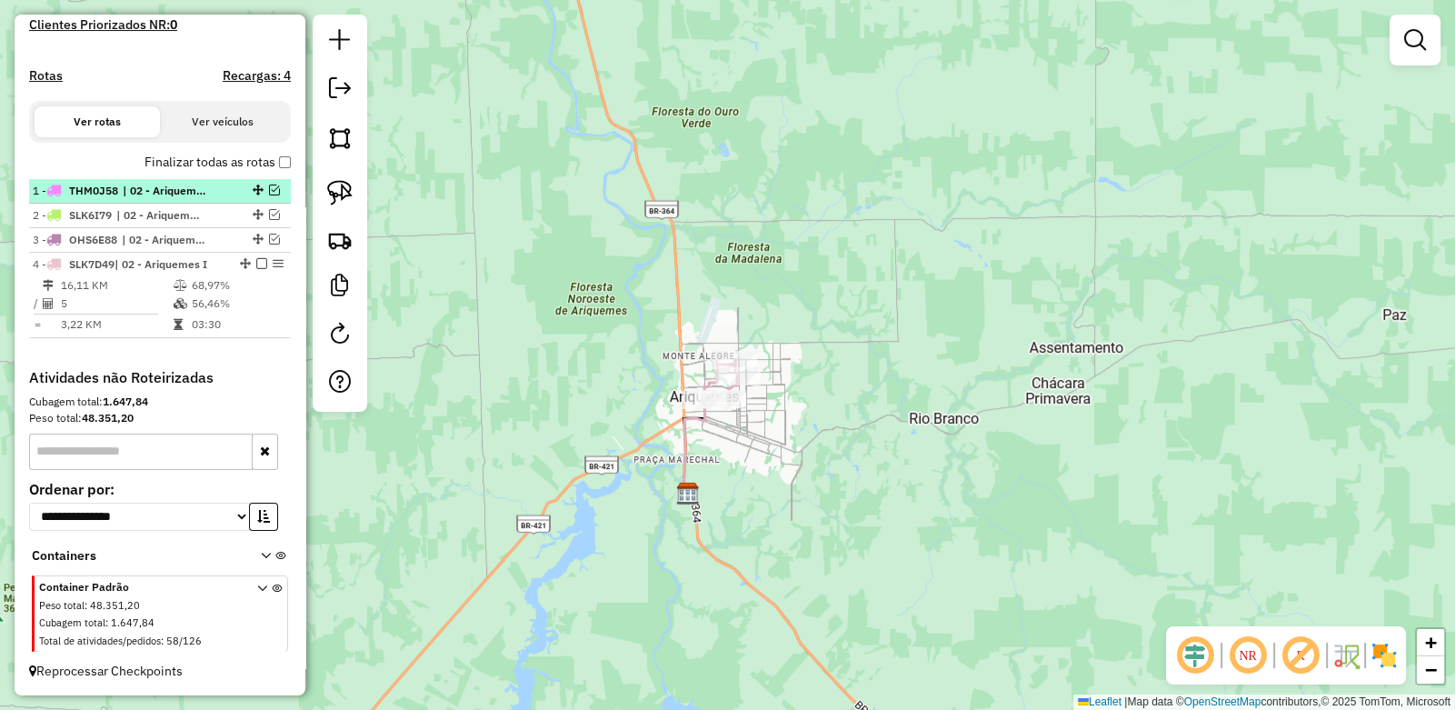
scroll to position [454, 0]
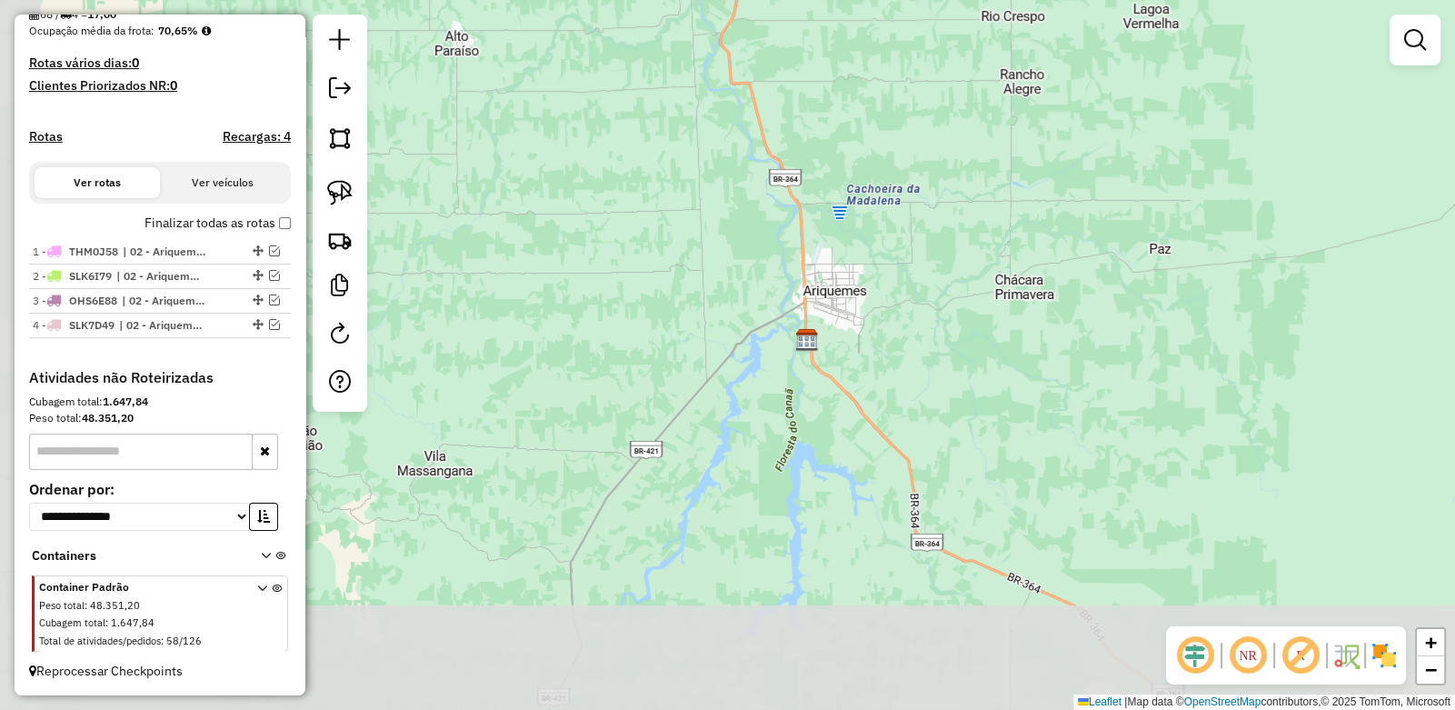
drag, startPoint x: 533, startPoint y: 488, endPoint x: 645, endPoint y: 292, distance: 226.4
click at [654, 289] on div "Janela de atendimento Grade de atendimento Capacidade Transportadoras Veículos …" at bounding box center [727, 355] width 1455 height 710
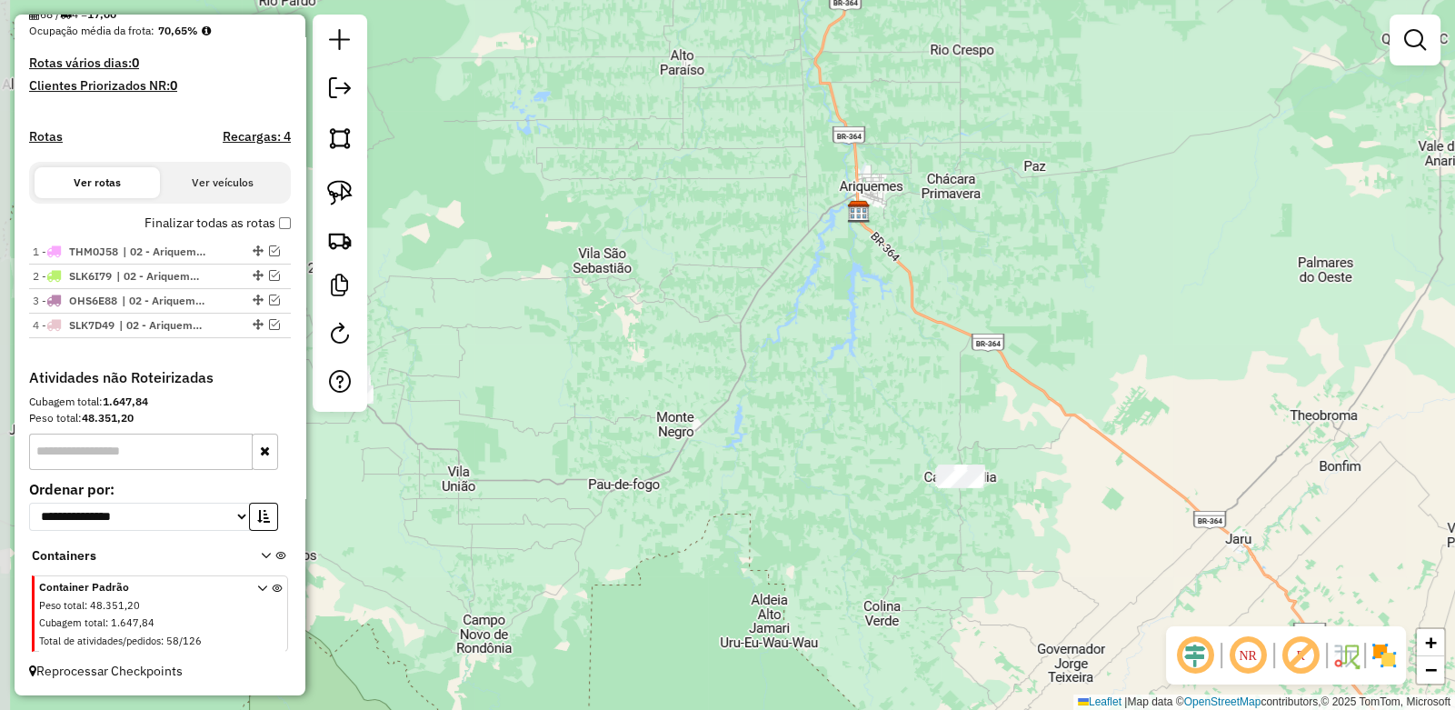
drag, startPoint x: 504, startPoint y: 371, endPoint x: 651, endPoint y: 259, distance: 184.9
click at [654, 257] on div "Janela de atendimento Grade de atendimento Capacidade Transportadoras Veículos …" at bounding box center [727, 355] width 1455 height 710
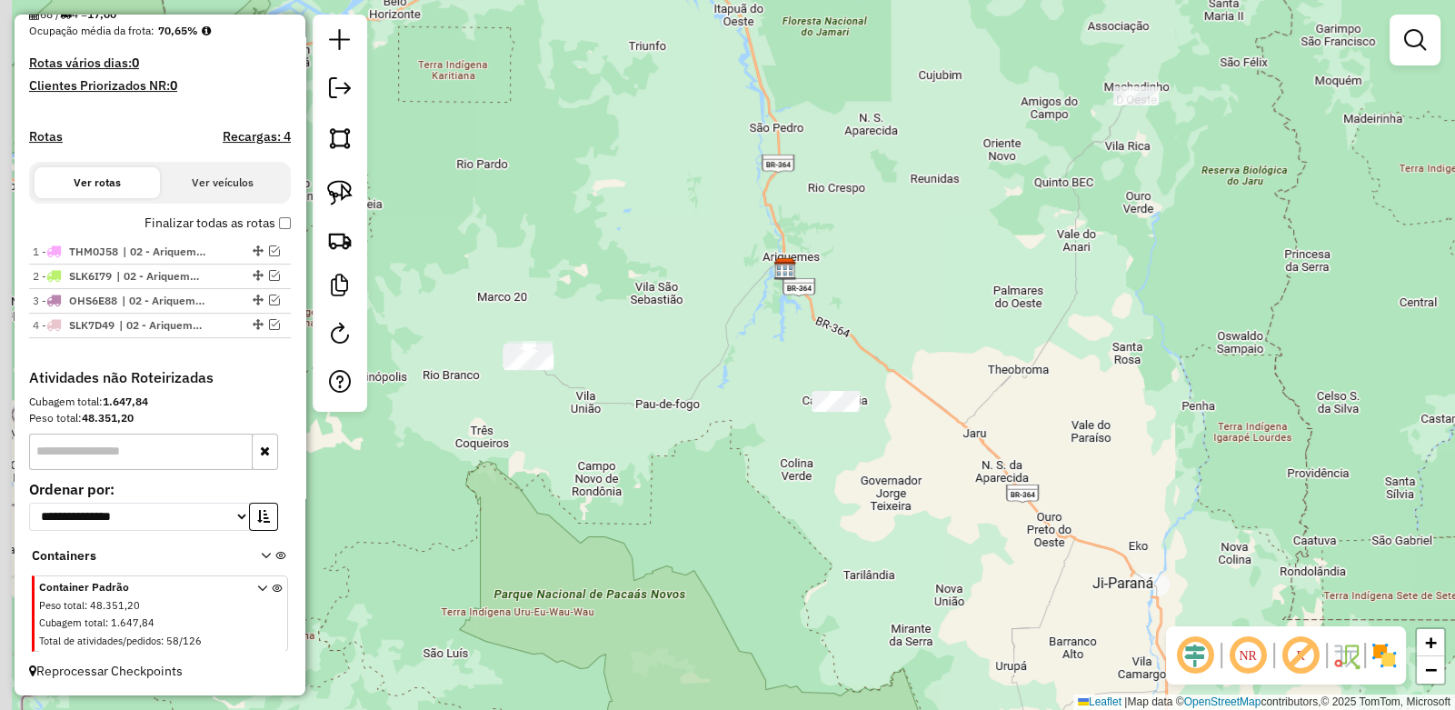
drag, startPoint x: 449, startPoint y: 321, endPoint x: 474, endPoint y: 315, distance: 26.2
click at [474, 315] on div "Janela de atendimento Grade de atendimento Capacidade Transportadoras Veículos …" at bounding box center [727, 355] width 1455 height 710
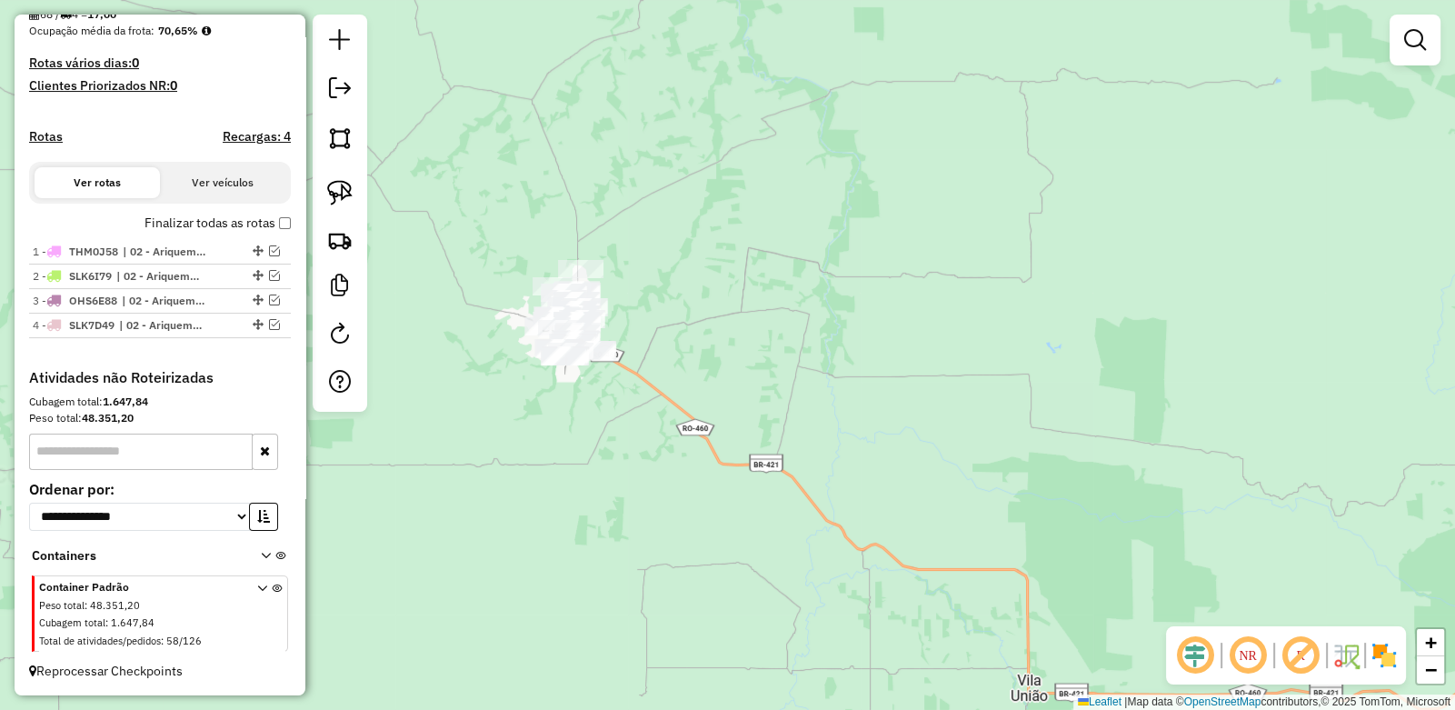
drag, startPoint x: 514, startPoint y: 439, endPoint x: 570, endPoint y: 420, distance: 58.6
click at [570, 420] on div "Janela de atendimento Grade de atendimento Capacidade Transportadoras Veículos …" at bounding box center [727, 355] width 1455 height 710
click at [335, 181] on img at bounding box center [339, 192] width 25 height 25
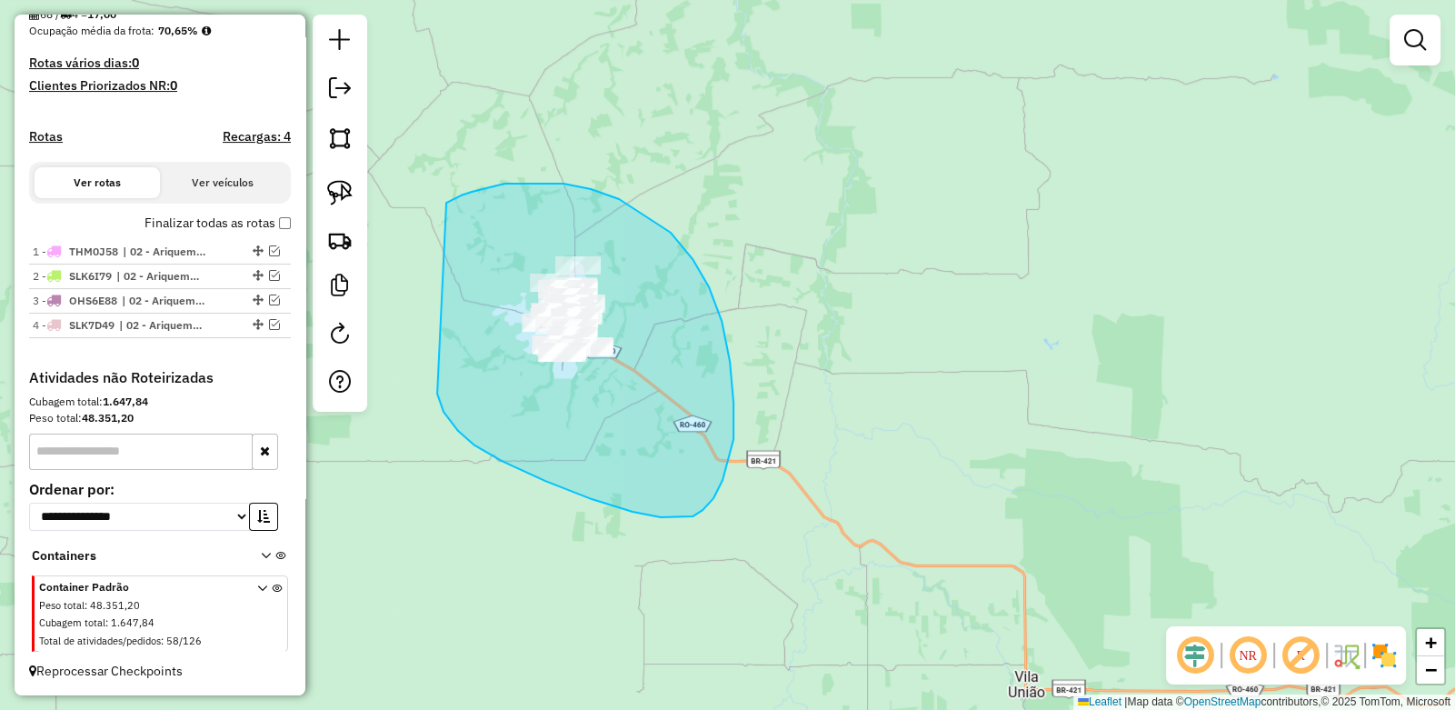
drag, startPoint x: 449, startPoint y: 201, endPoint x: 463, endPoint y: 212, distance: 17.5
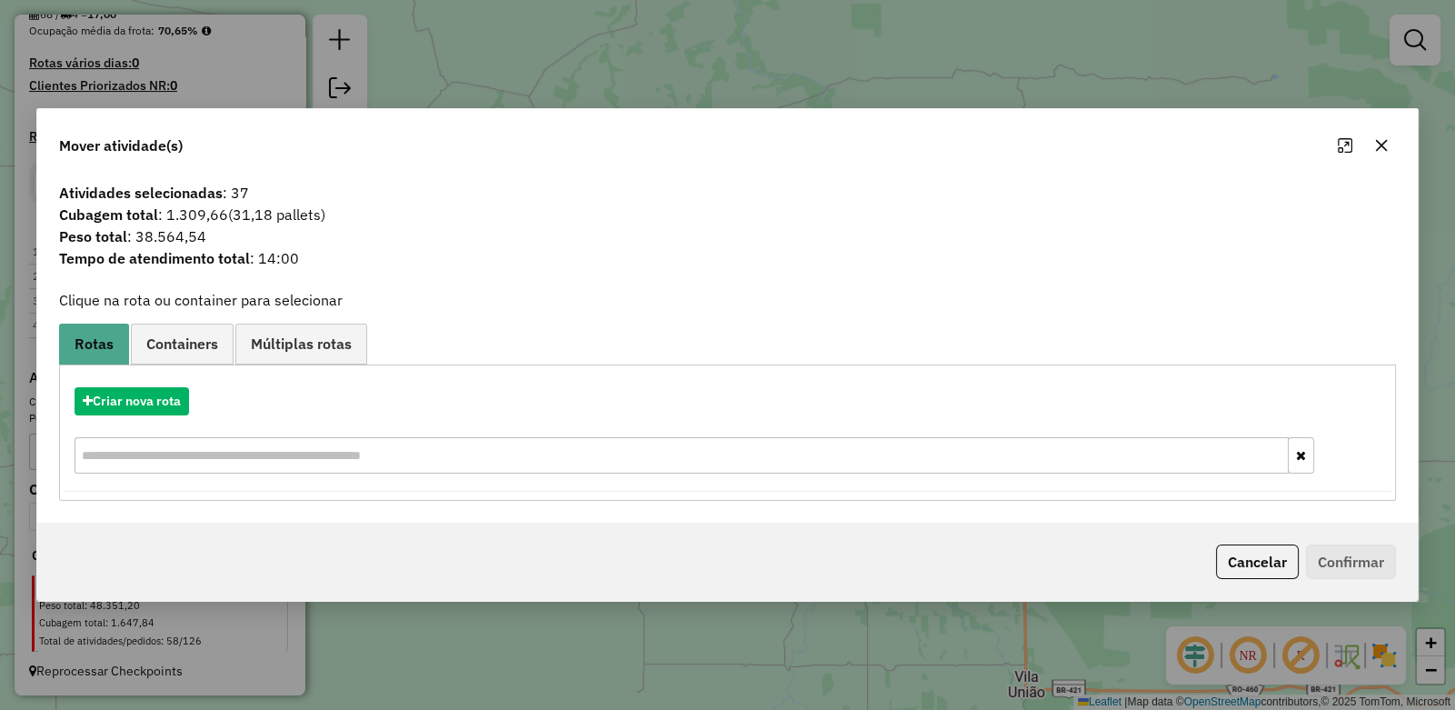
click at [1385, 144] on icon "button" at bounding box center [1381, 145] width 15 height 15
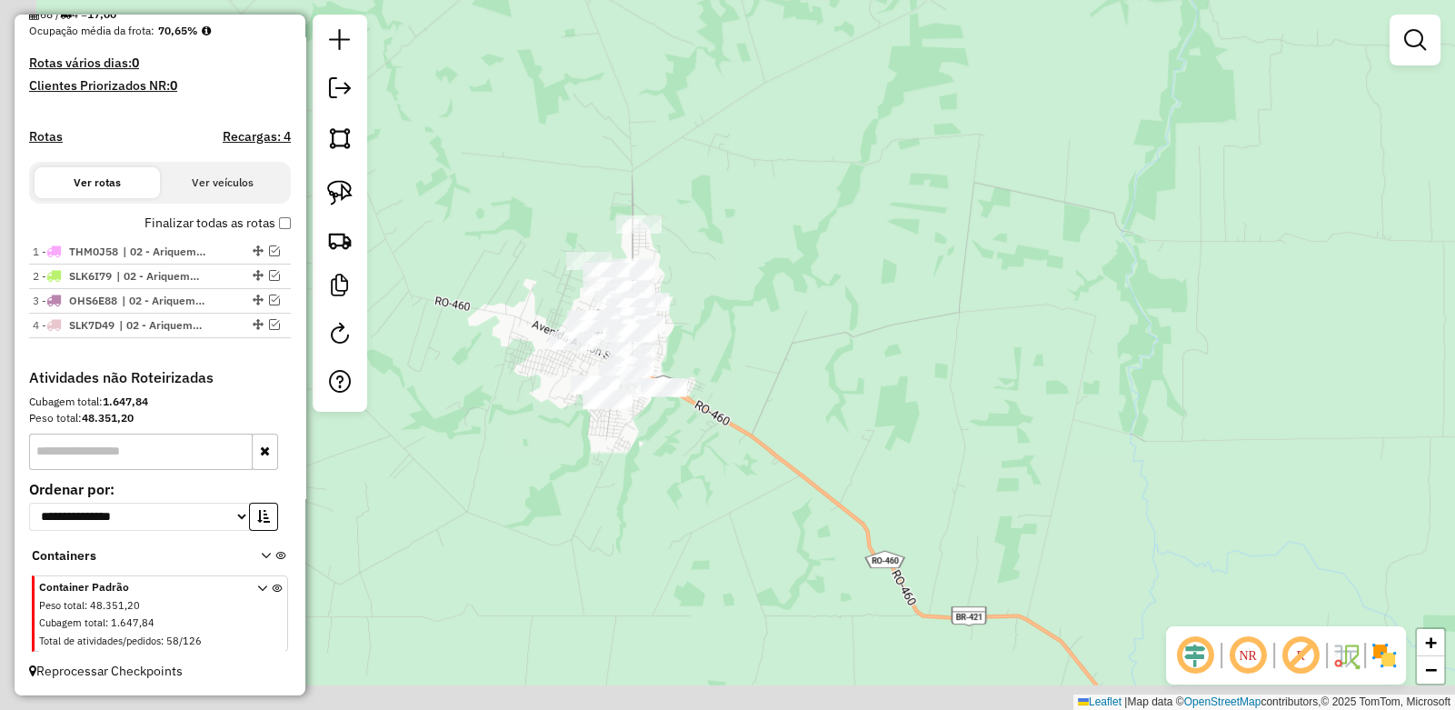
drag, startPoint x: 633, startPoint y: 350, endPoint x: 700, endPoint y: 289, distance: 90.7
click at [700, 289] on div "Janela de atendimento Grade de atendimento Capacidade Transportadoras Veículos …" at bounding box center [727, 355] width 1455 height 710
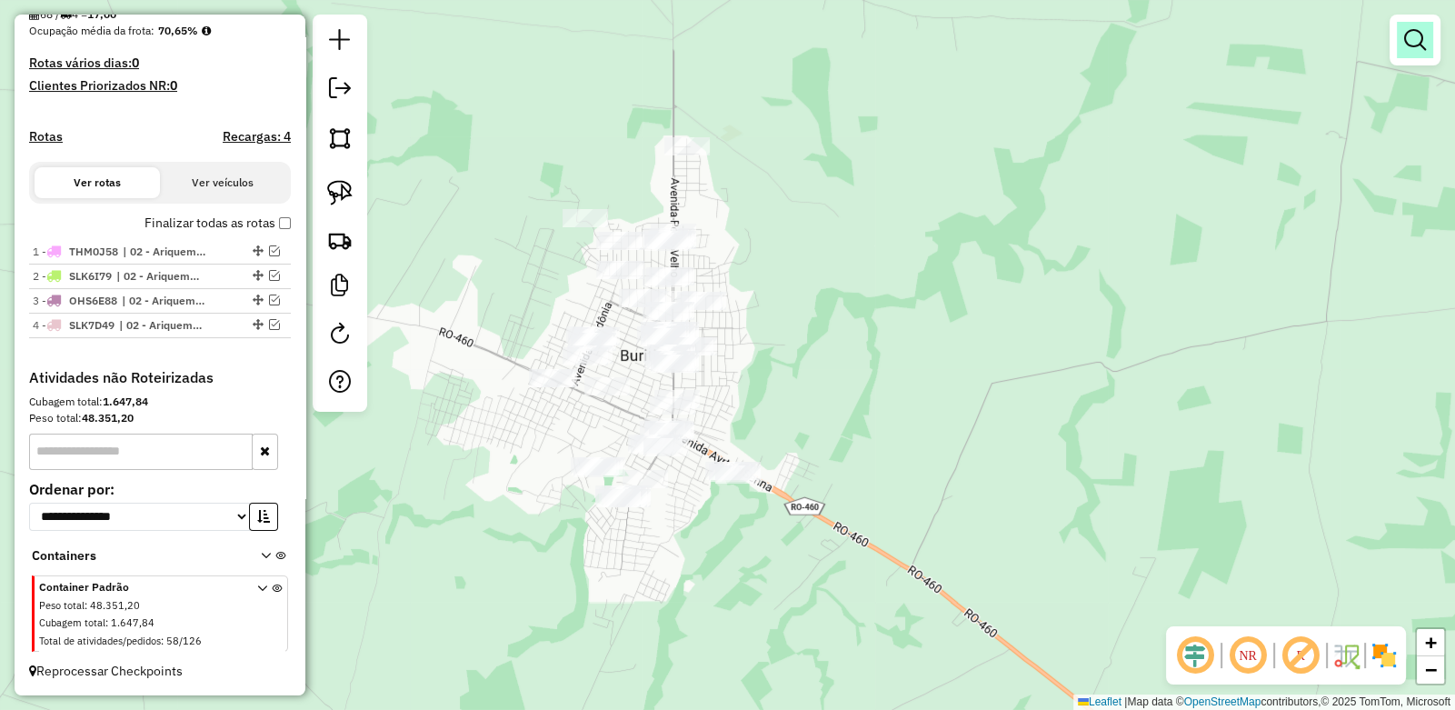
click at [1427, 40] on link at bounding box center [1415, 40] width 36 height 36
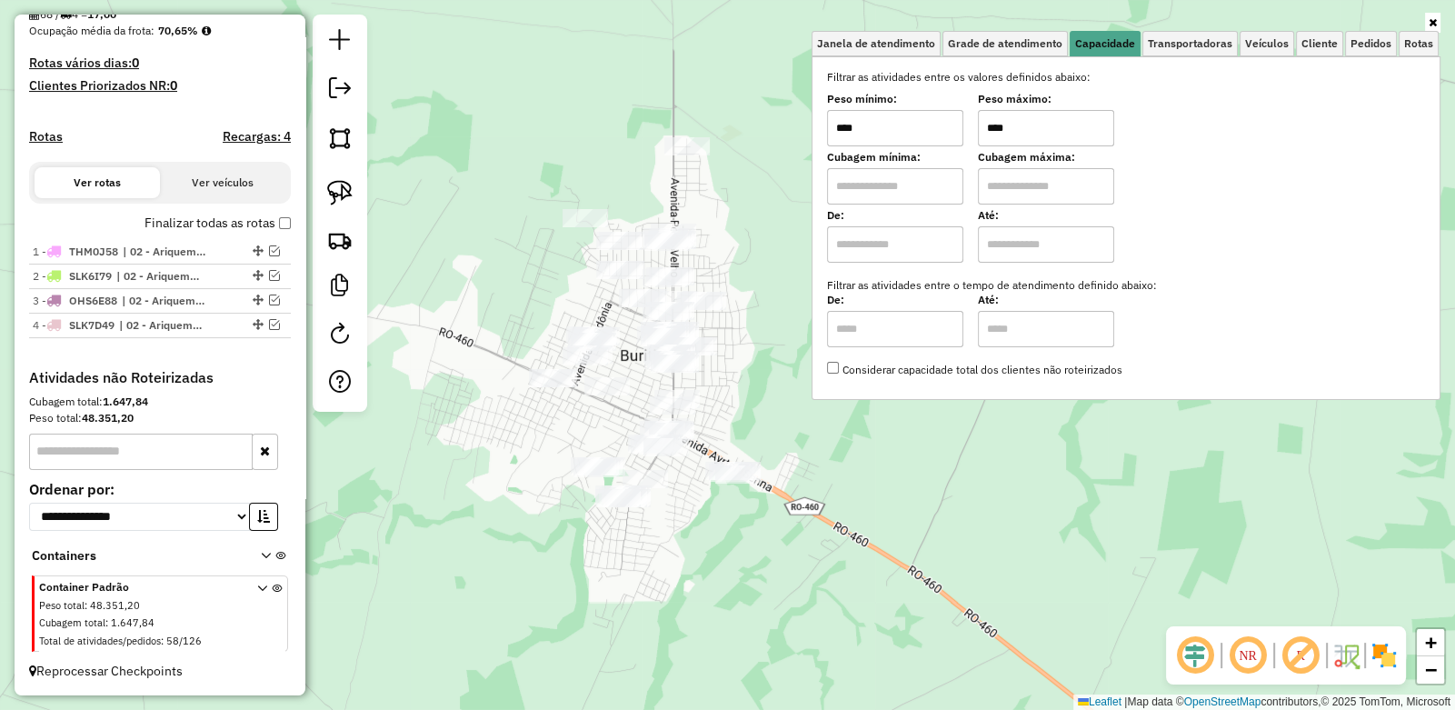
click at [519, 146] on div "Janela de atendimento Grade de atendimento Capacidade Transportadoras Veículos …" at bounding box center [727, 355] width 1455 height 710
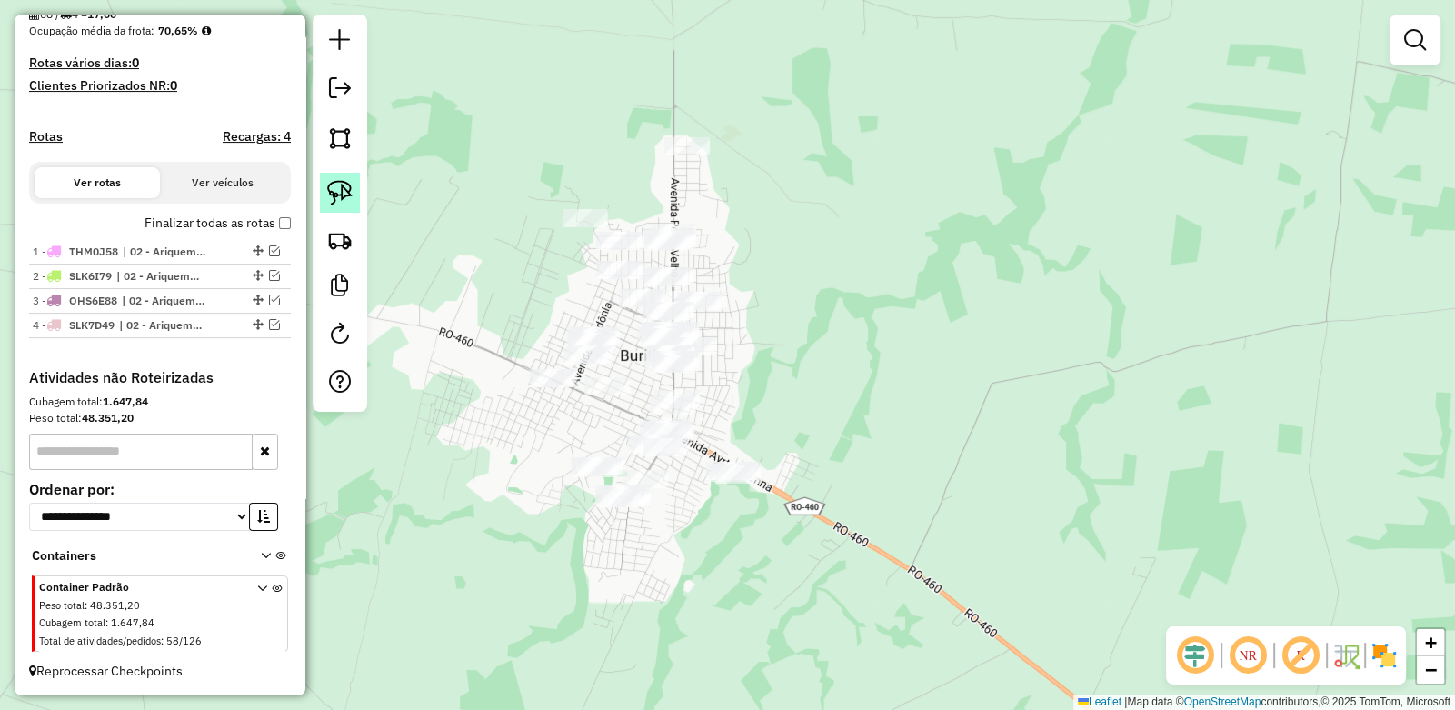
click at [333, 191] on img at bounding box center [339, 192] width 25 height 25
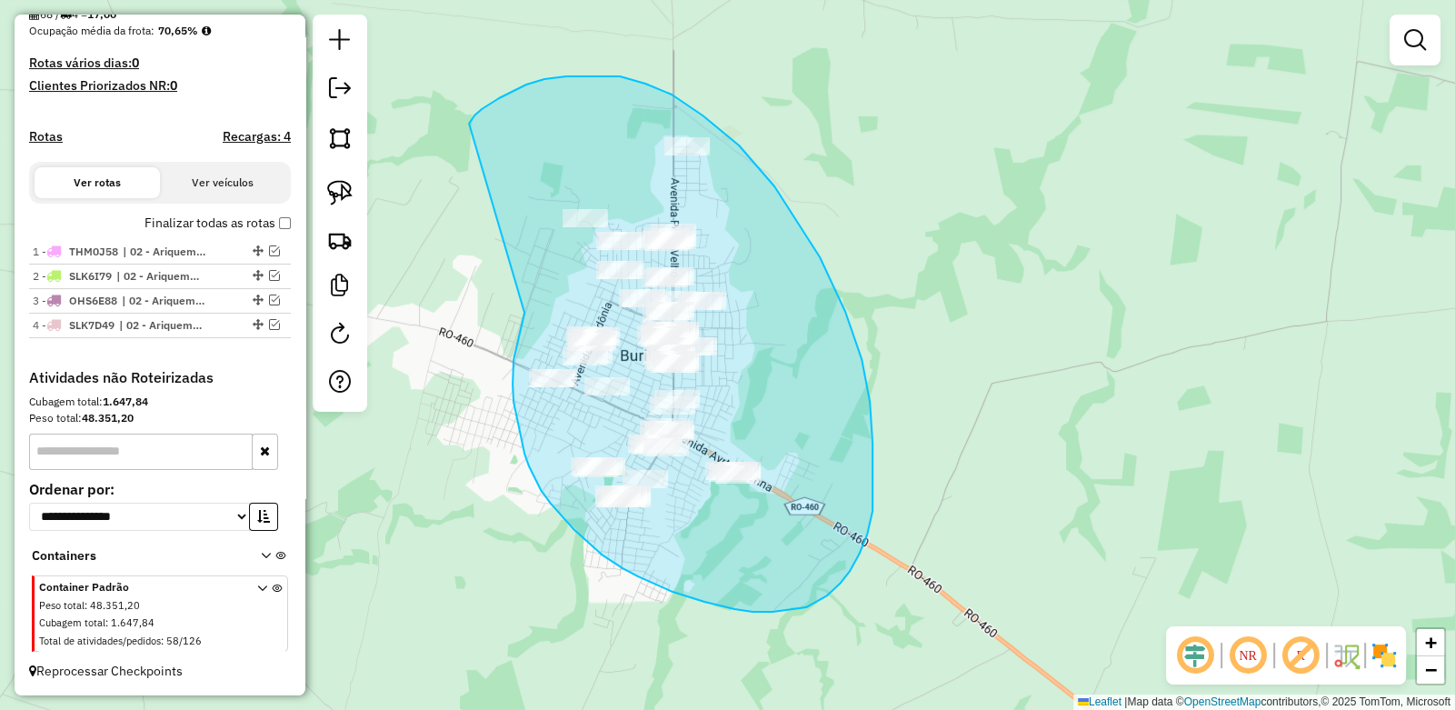
drag, startPoint x: 512, startPoint y: 92, endPoint x: 524, endPoint y: 313, distance: 221.3
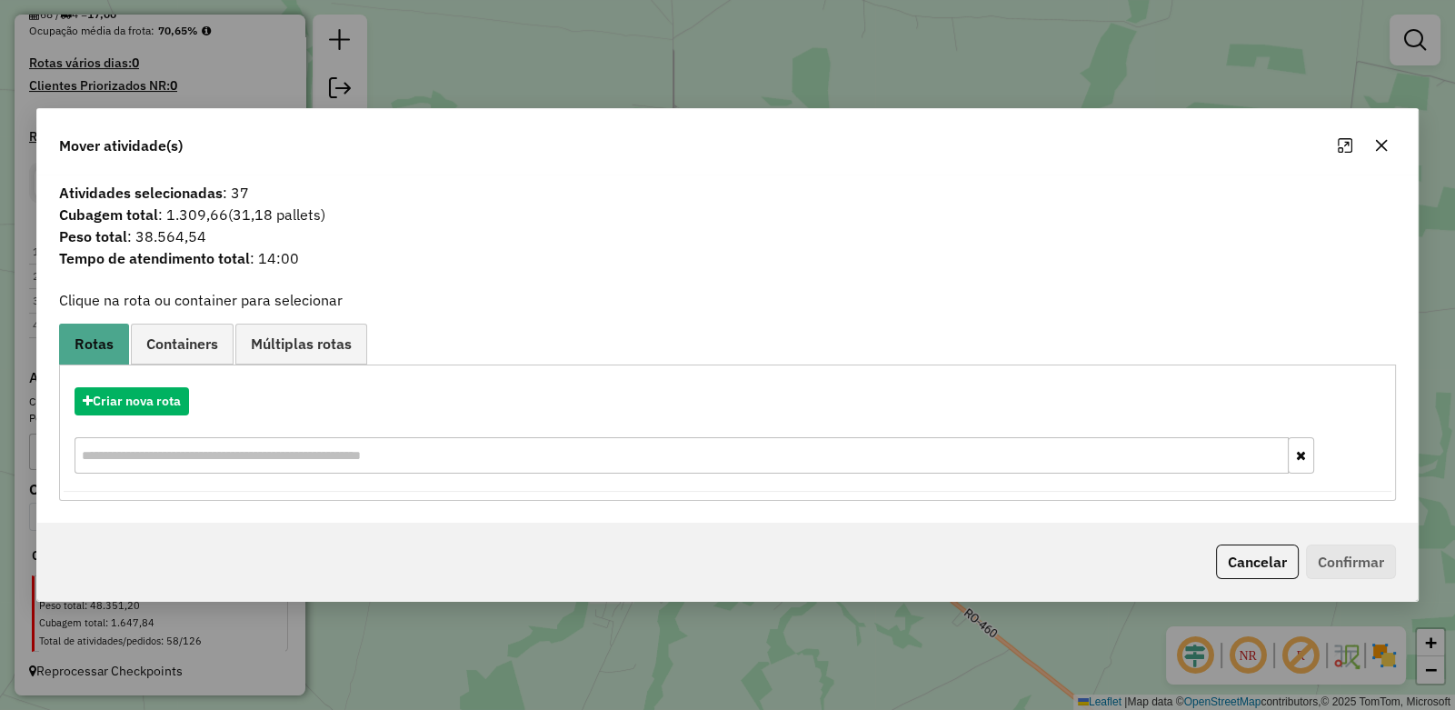
click at [1382, 145] on icon "button" at bounding box center [1382, 145] width 12 height 12
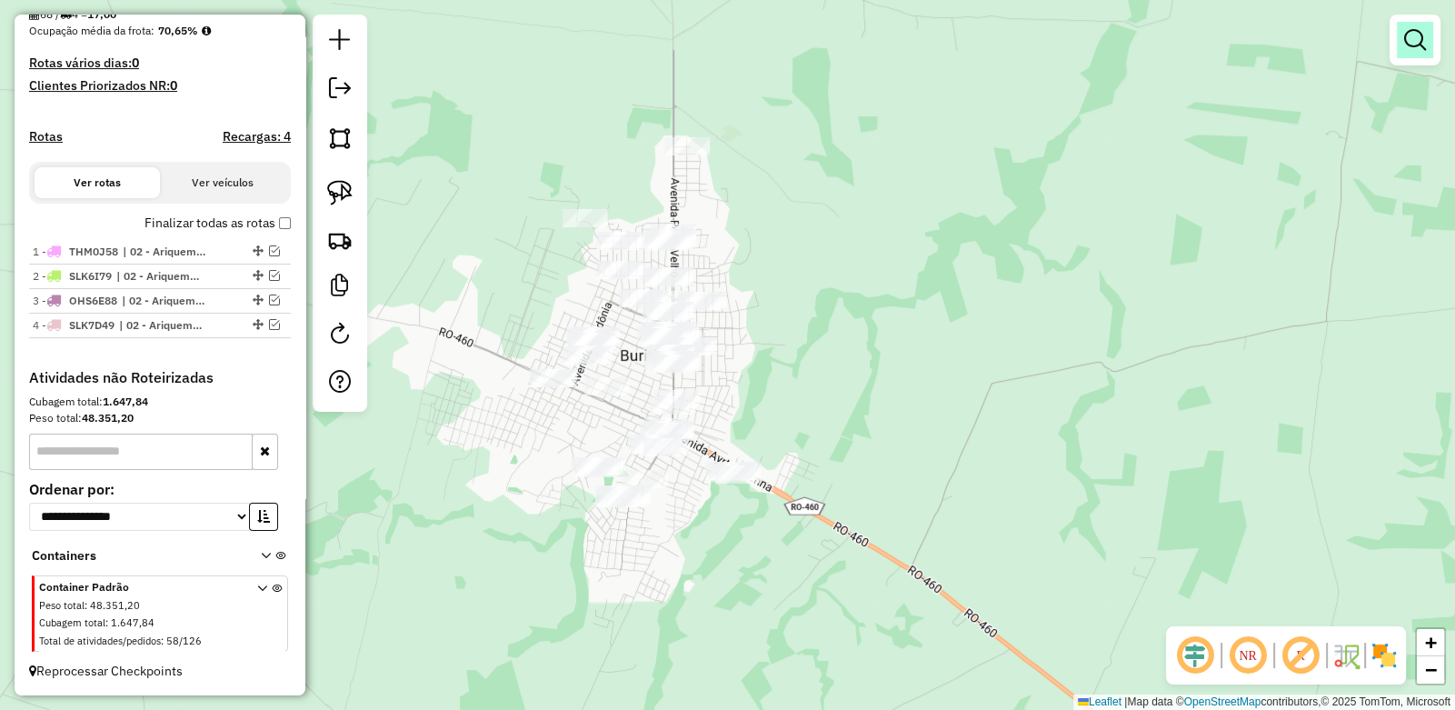
click at [1432, 40] on link at bounding box center [1415, 40] width 36 height 36
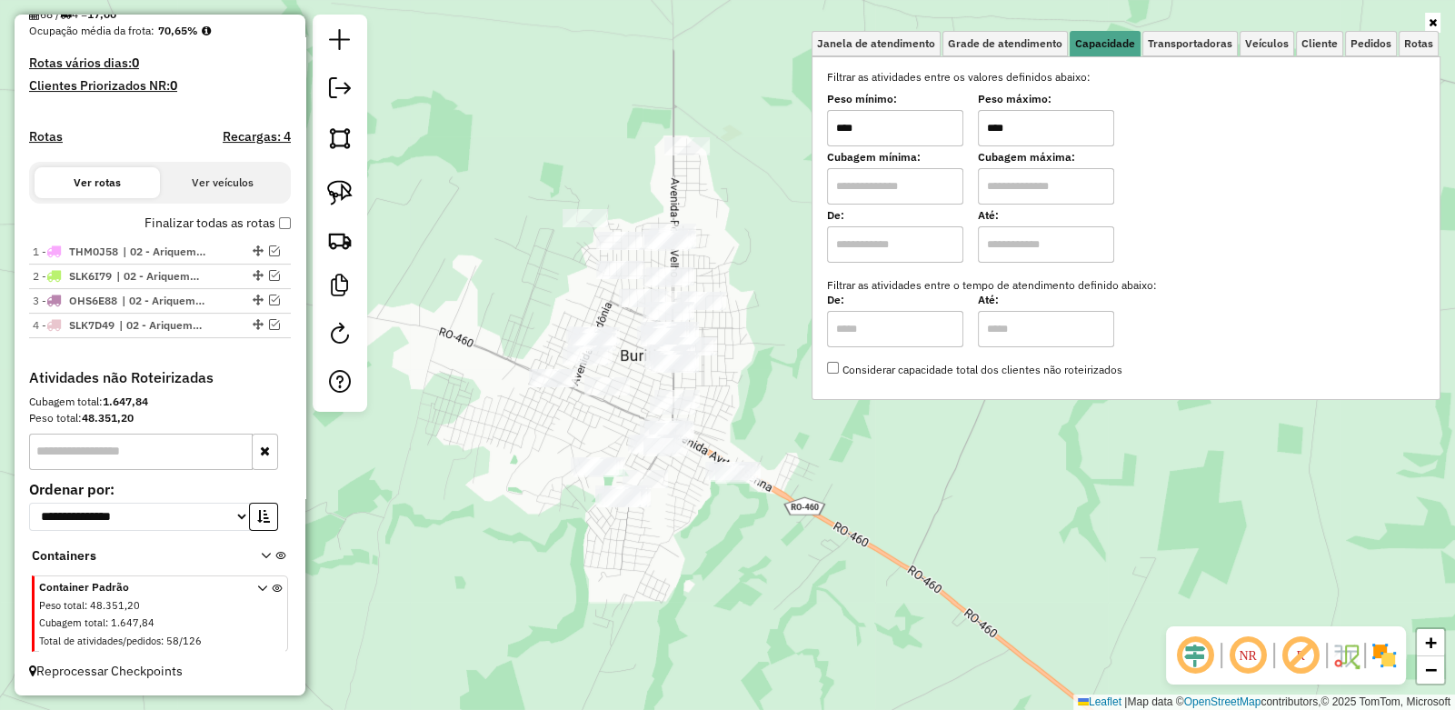
drag, startPoint x: 1046, startPoint y: 123, endPoint x: 937, endPoint y: 121, distance: 109.1
click at [937, 121] on div "Peso mínimo: **** Peso máximo: ****" at bounding box center [1126, 120] width 598 height 51
click at [514, 169] on div "Limpar filtros Janela de atendimento Grade de atendimento Capacidade Transporta…" at bounding box center [727, 355] width 1455 height 710
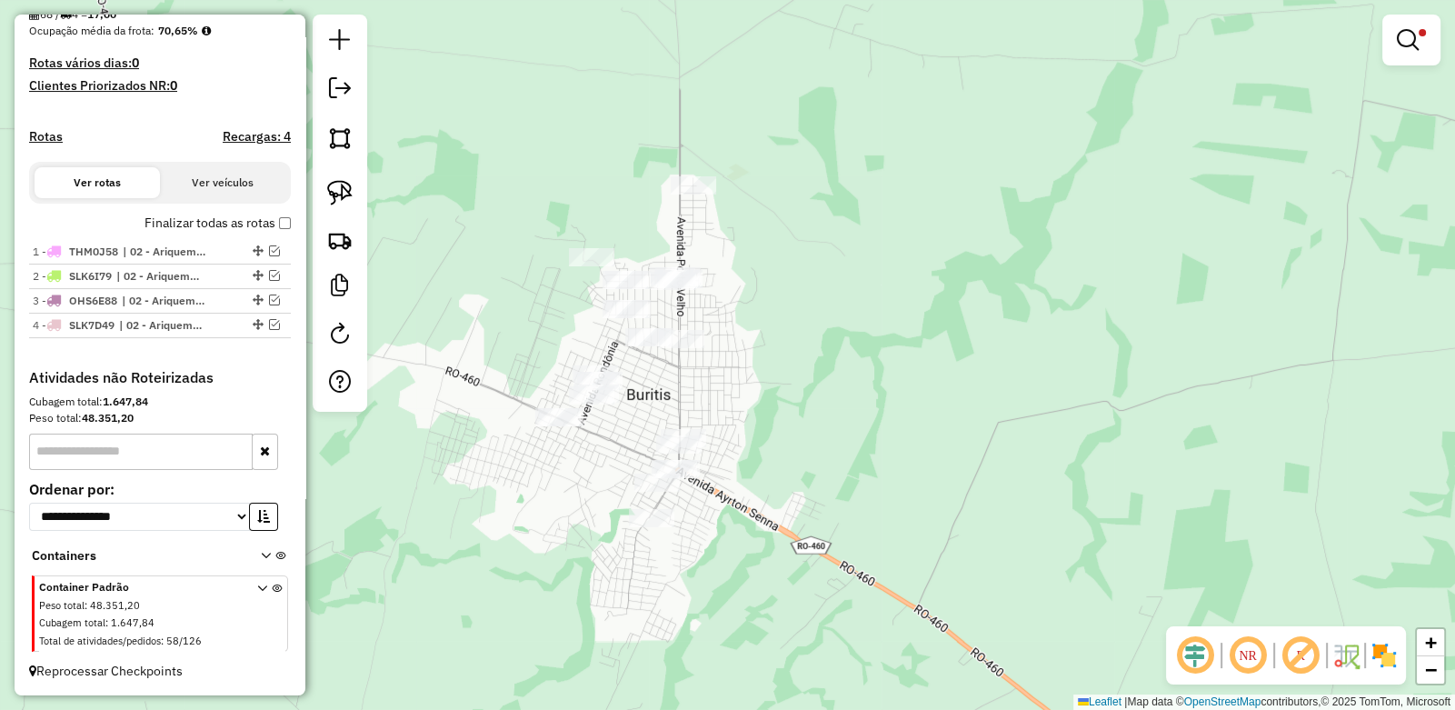
drag, startPoint x: 573, startPoint y: 74, endPoint x: 511, endPoint y: 130, distance: 83.6
click at [511, 130] on div "Limpar filtros Janela de atendimento Grade de atendimento Capacidade Transporta…" at bounding box center [727, 355] width 1455 height 710
click at [351, 187] on img at bounding box center [339, 192] width 25 height 25
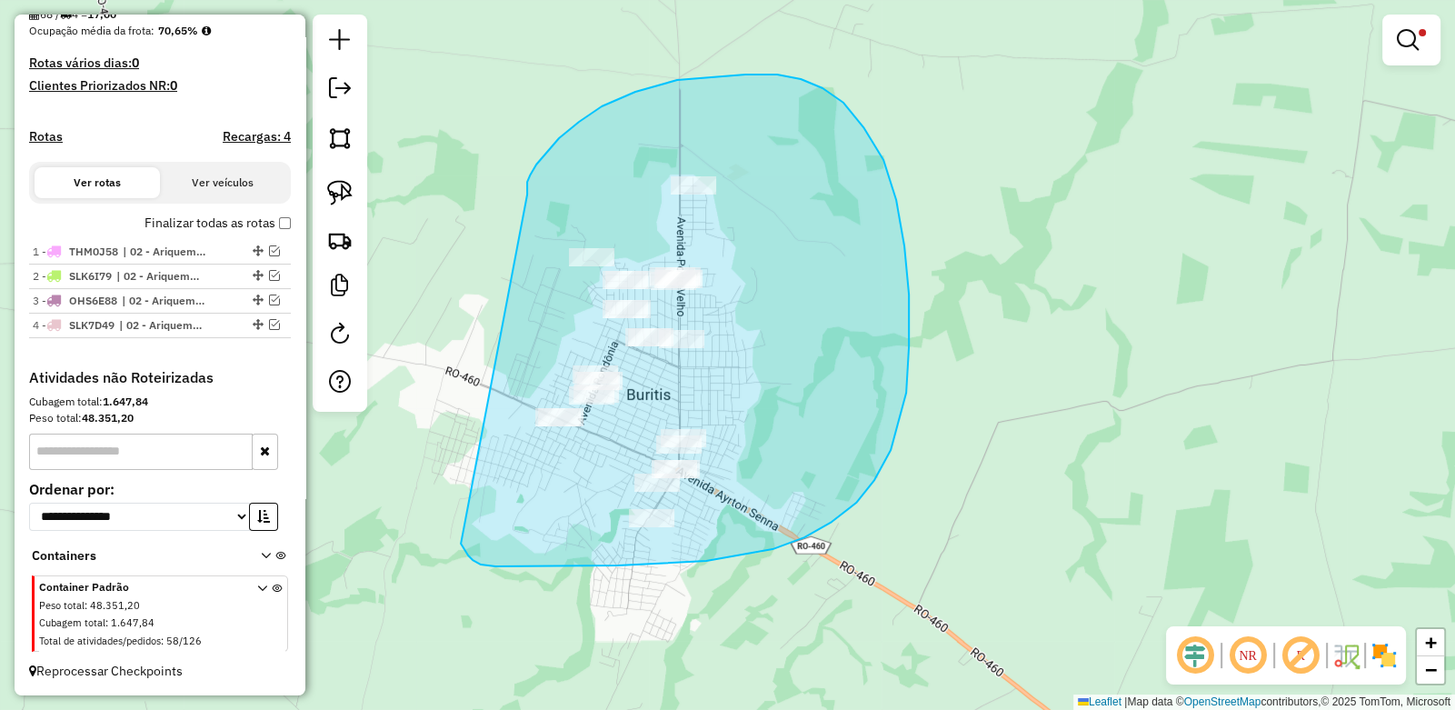
drag, startPoint x: 527, startPoint y: 192, endPoint x: 434, endPoint y: 461, distance: 284.9
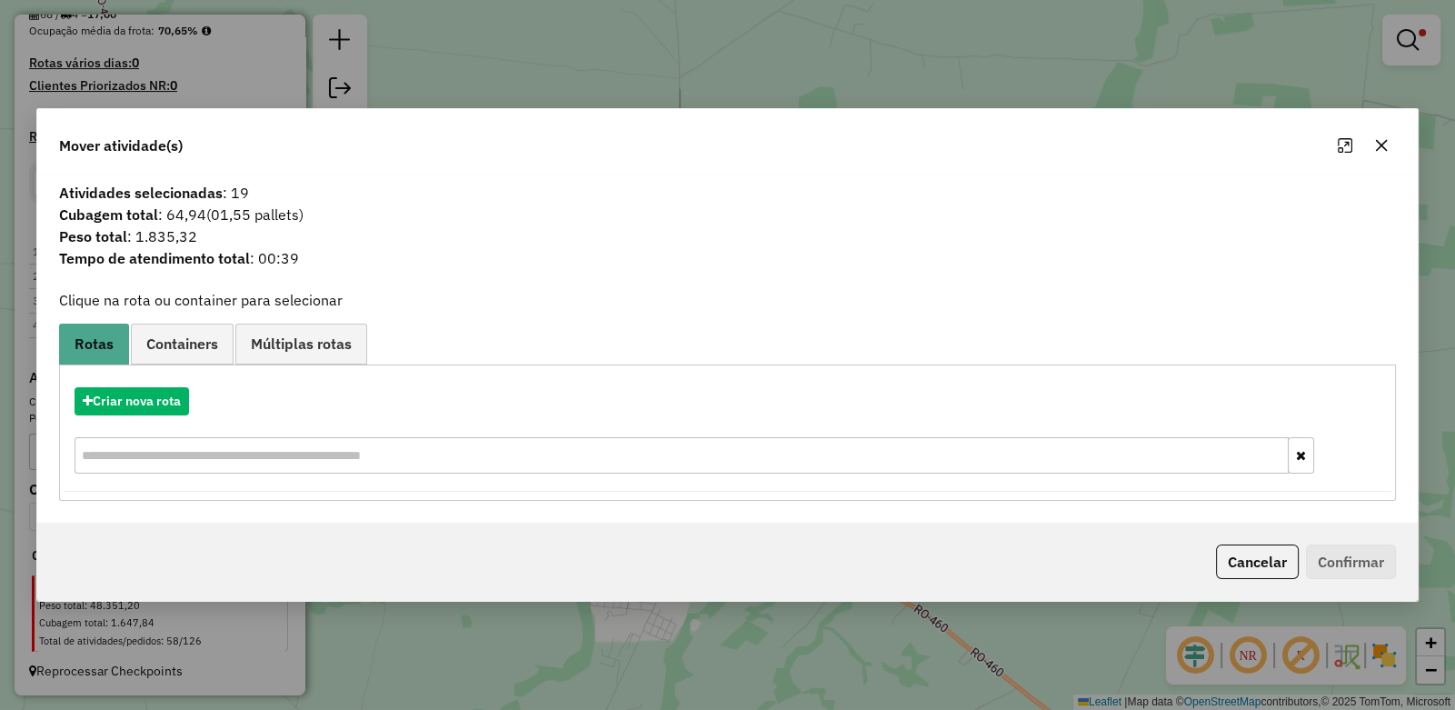
click at [1369, 153] on button "button" at bounding box center [1381, 145] width 29 height 29
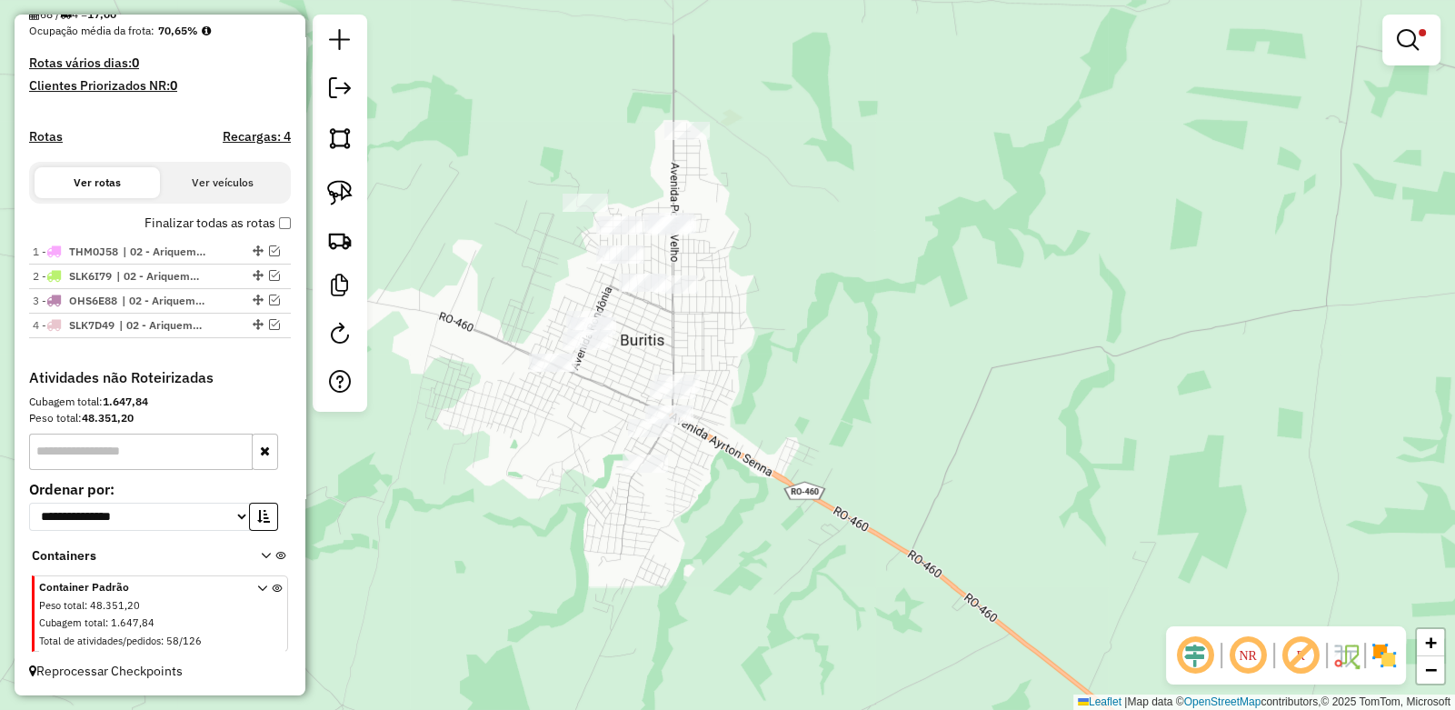
drag, startPoint x: 875, startPoint y: 337, endPoint x: 788, endPoint y: 343, distance: 87.4
click at [788, 343] on div "Limpar filtros Janela de atendimento Grade de atendimento Capacidade Transporta…" at bounding box center [727, 355] width 1455 height 710
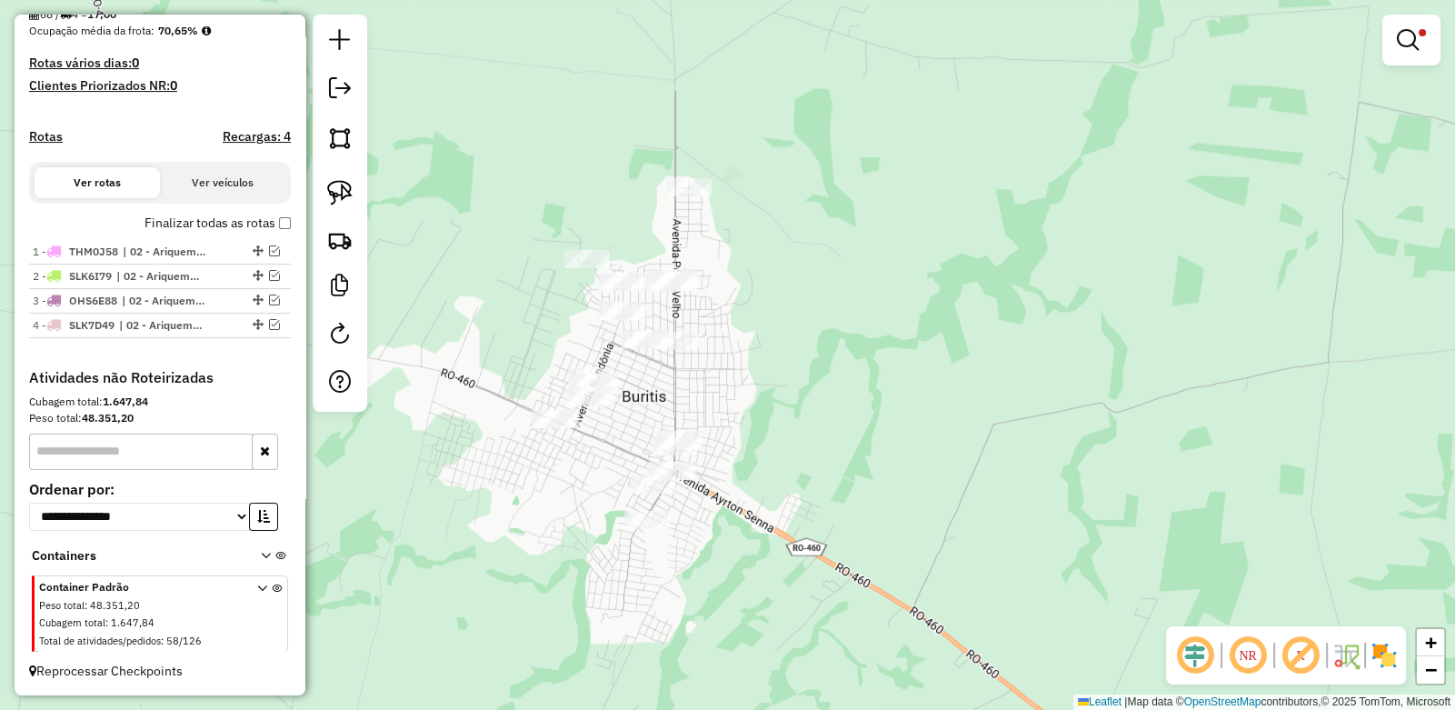
drag, startPoint x: 580, startPoint y: 346, endPoint x: 661, endPoint y: 325, distance: 83.8
click at [661, 325] on div "Limpar filtros Janela de atendimento Grade de atendimento Capacidade Transporta…" at bounding box center [727, 355] width 1455 height 710
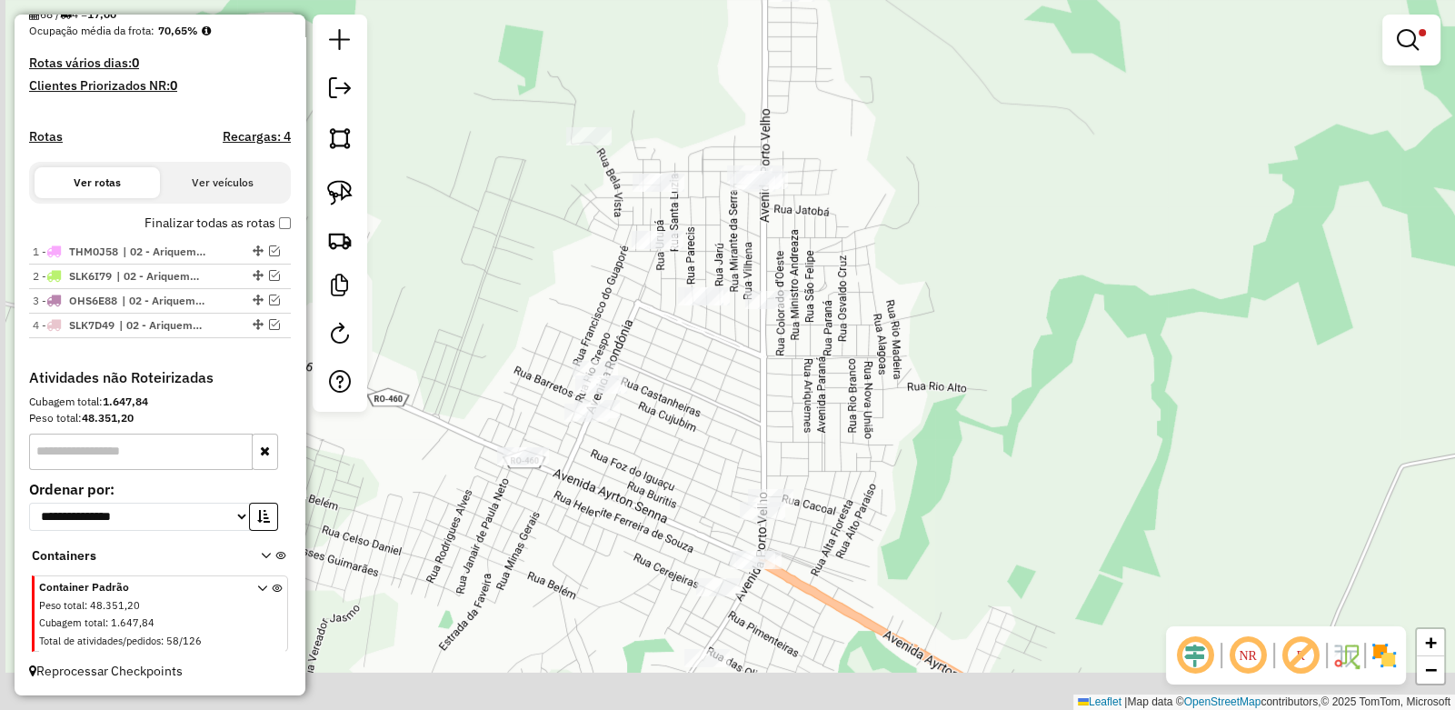
drag, startPoint x: 690, startPoint y: 352, endPoint x: 748, endPoint y: 272, distance: 98.9
click at [744, 278] on div "Limpar filtros Janela de atendimento Grade de atendimento Capacidade Transporta…" at bounding box center [727, 355] width 1455 height 710
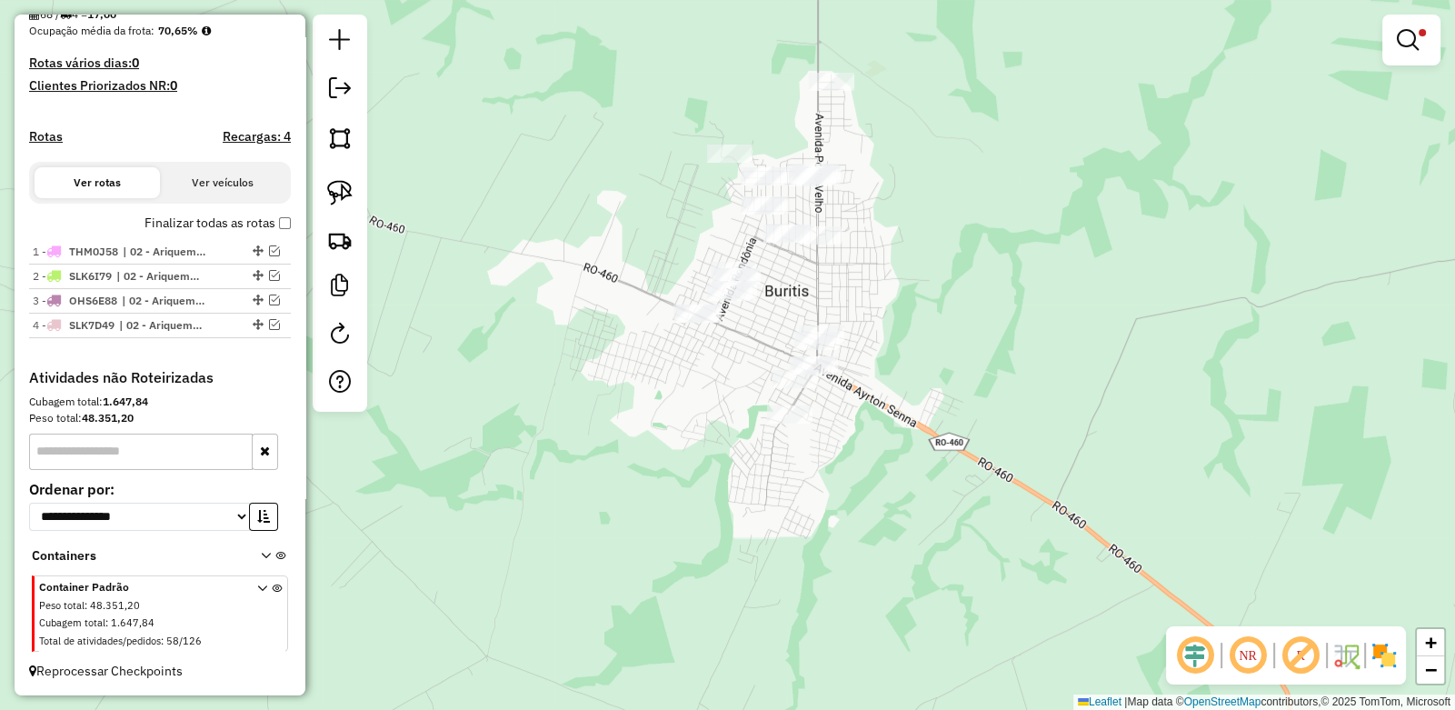
drag, startPoint x: 706, startPoint y: 325, endPoint x: 725, endPoint y: 313, distance: 22.9
click at [725, 313] on div "Limpar filtros Janela de atendimento Grade de atendimento Capacidade Transporta…" at bounding box center [727, 355] width 1455 height 710
click at [347, 192] on img at bounding box center [339, 192] width 25 height 25
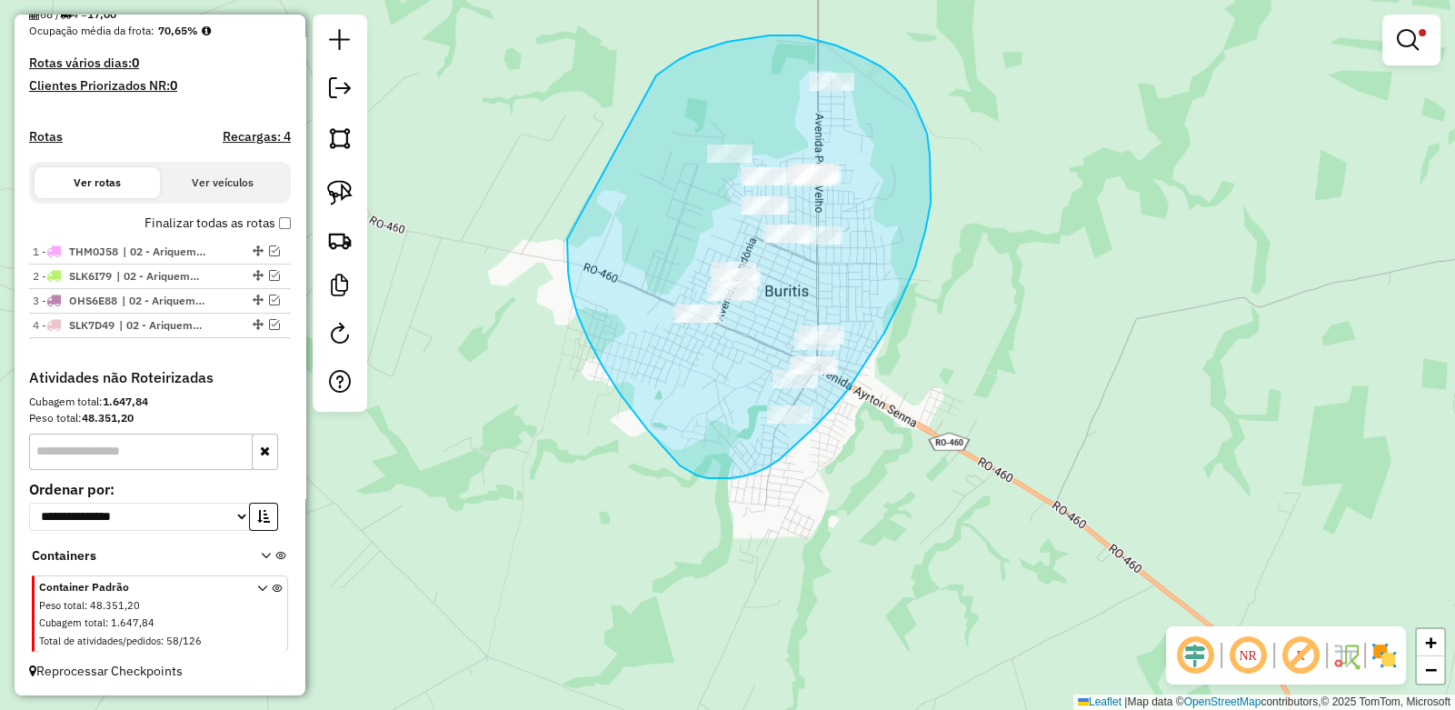
drag, startPoint x: 660, startPoint y: 72, endPoint x: 597, endPoint y: 165, distance: 111.9
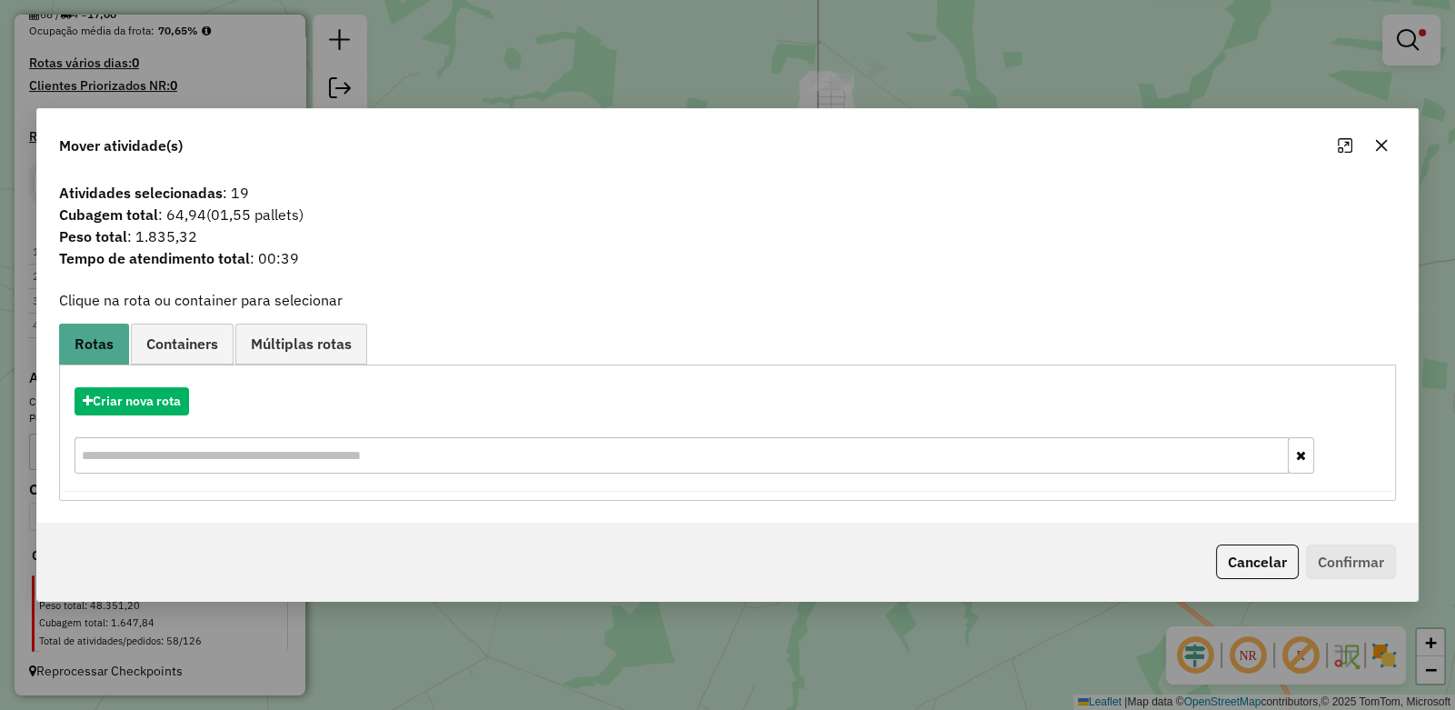
click at [1374, 145] on icon "button" at bounding box center [1381, 145] width 15 height 15
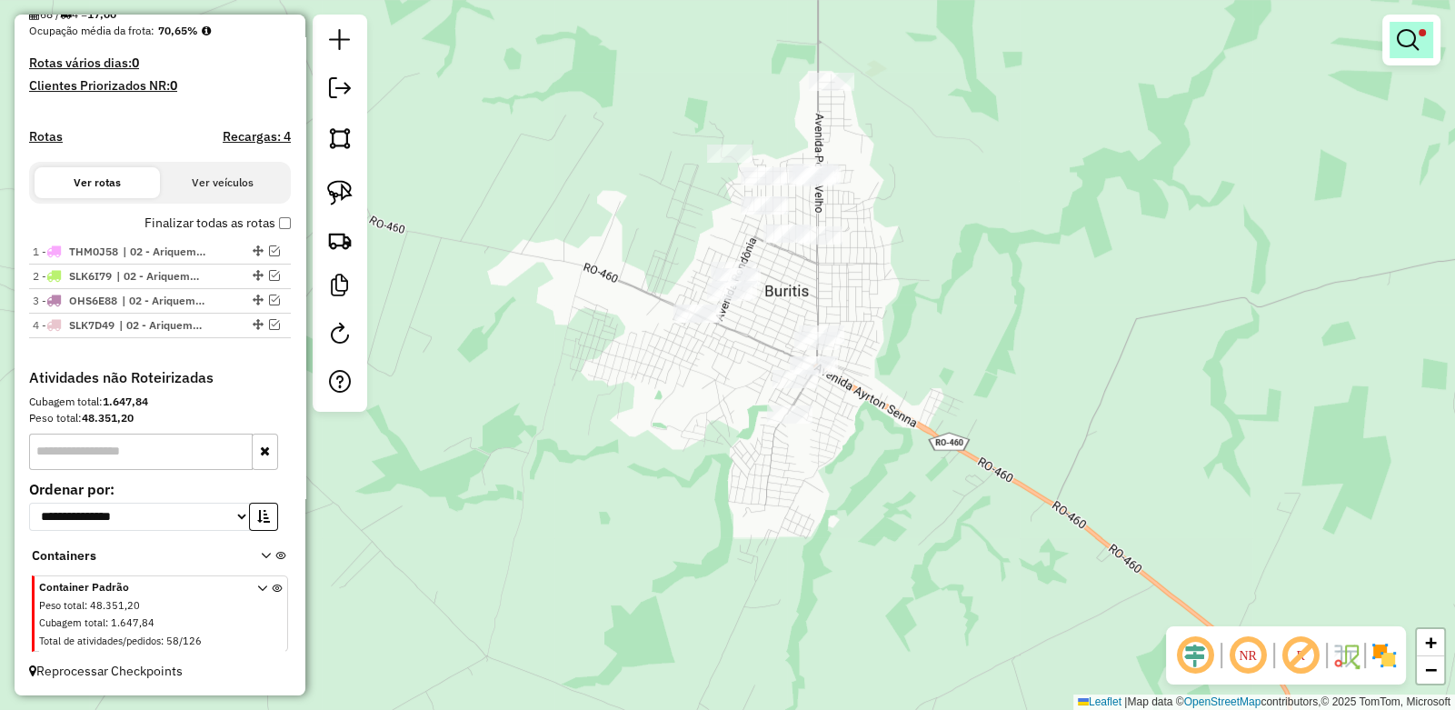
click at [1419, 30] on span at bounding box center [1422, 32] width 7 height 7
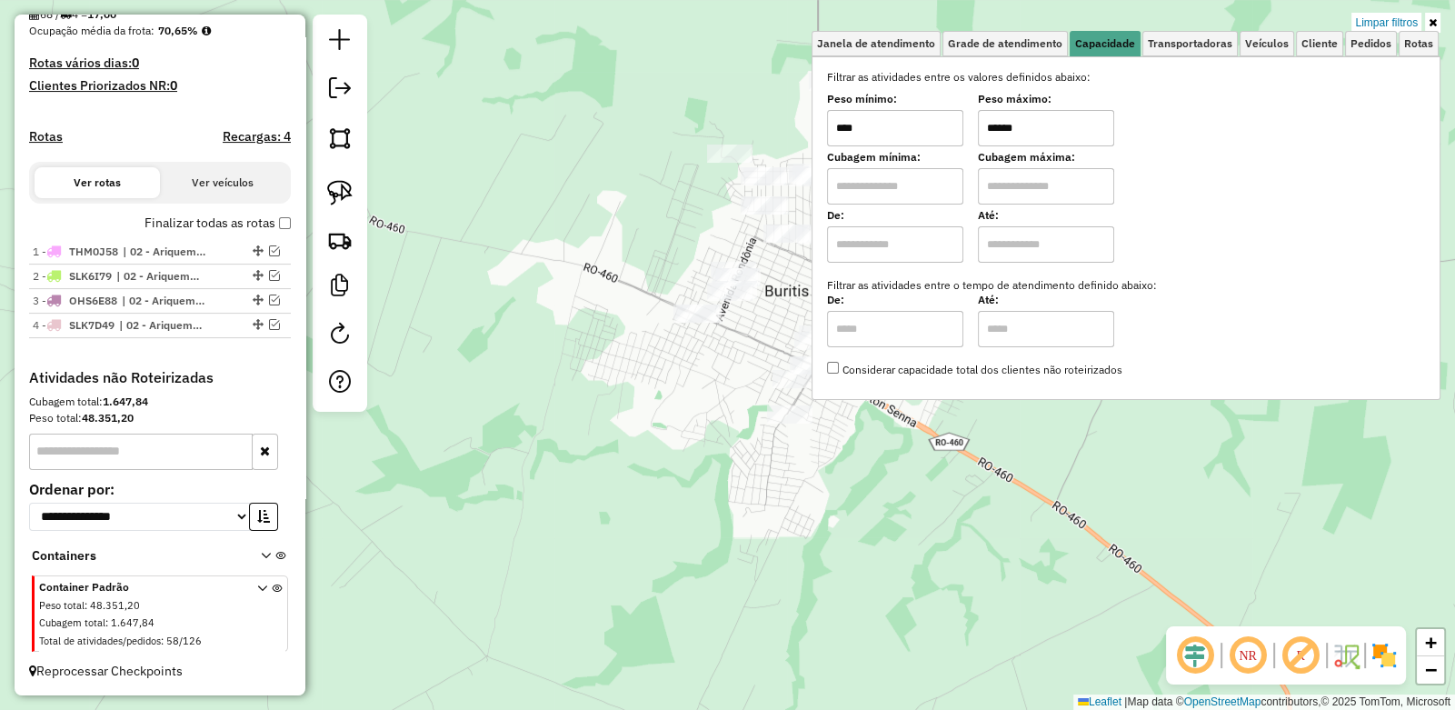
drag, startPoint x: 1074, startPoint y: 133, endPoint x: 905, endPoint y: 128, distance: 169.1
click at [905, 128] on div "Peso mínimo: **** Peso máximo: ******" at bounding box center [1126, 120] width 598 height 51
click at [627, 246] on div "Limpar filtros Janela de atendimento Grade de atendimento Capacidade Transporta…" at bounding box center [727, 355] width 1455 height 710
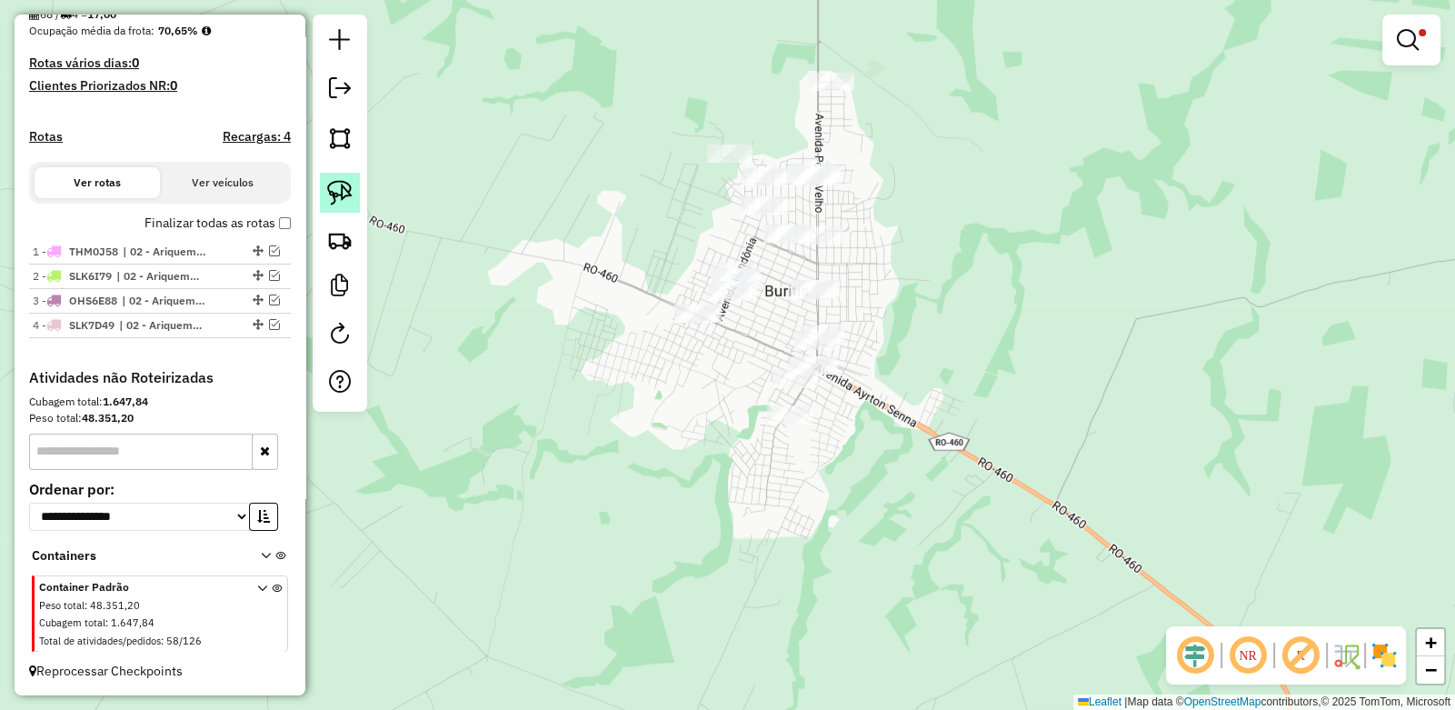
click at [338, 194] on img at bounding box center [339, 192] width 25 height 25
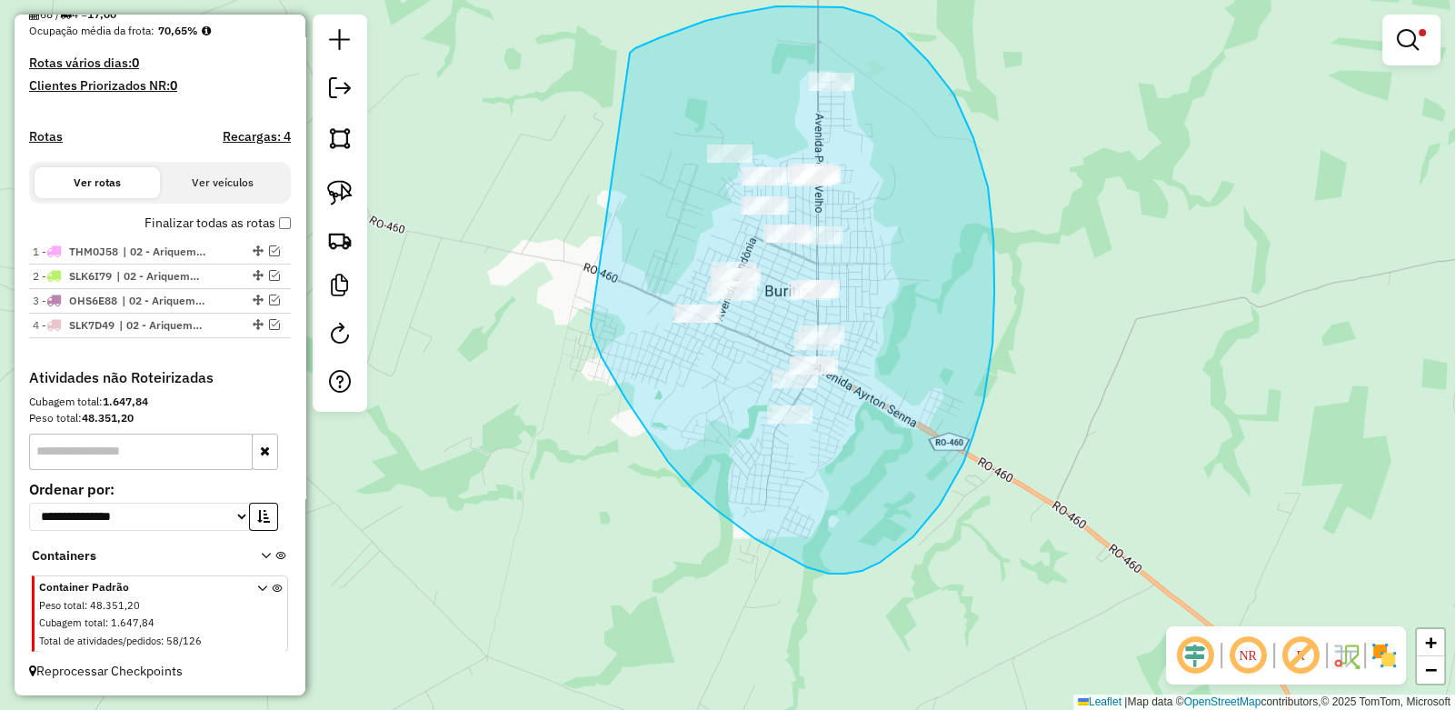
drag, startPoint x: 630, startPoint y: 53, endPoint x: 586, endPoint y: 262, distance: 213.6
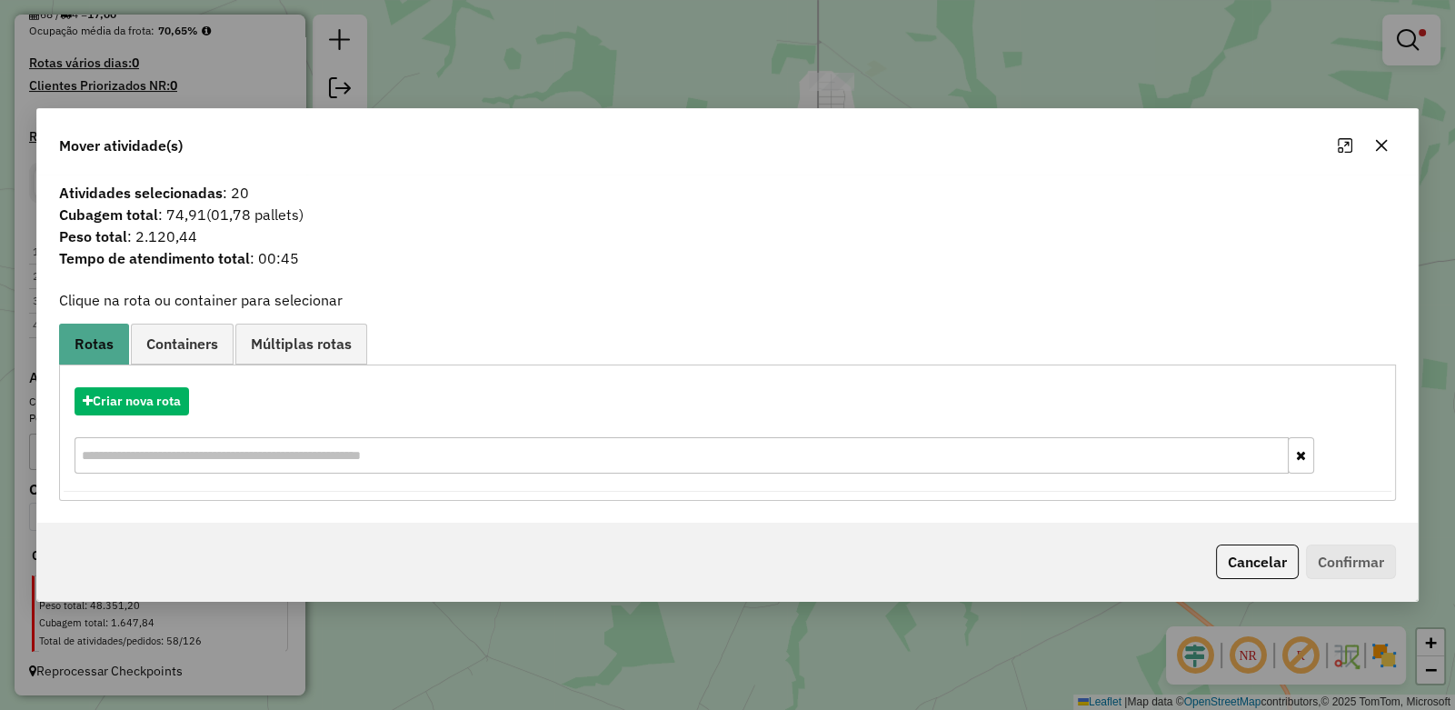
click at [1390, 149] on button "button" at bounding box center [1381, 145] width 29 height 29
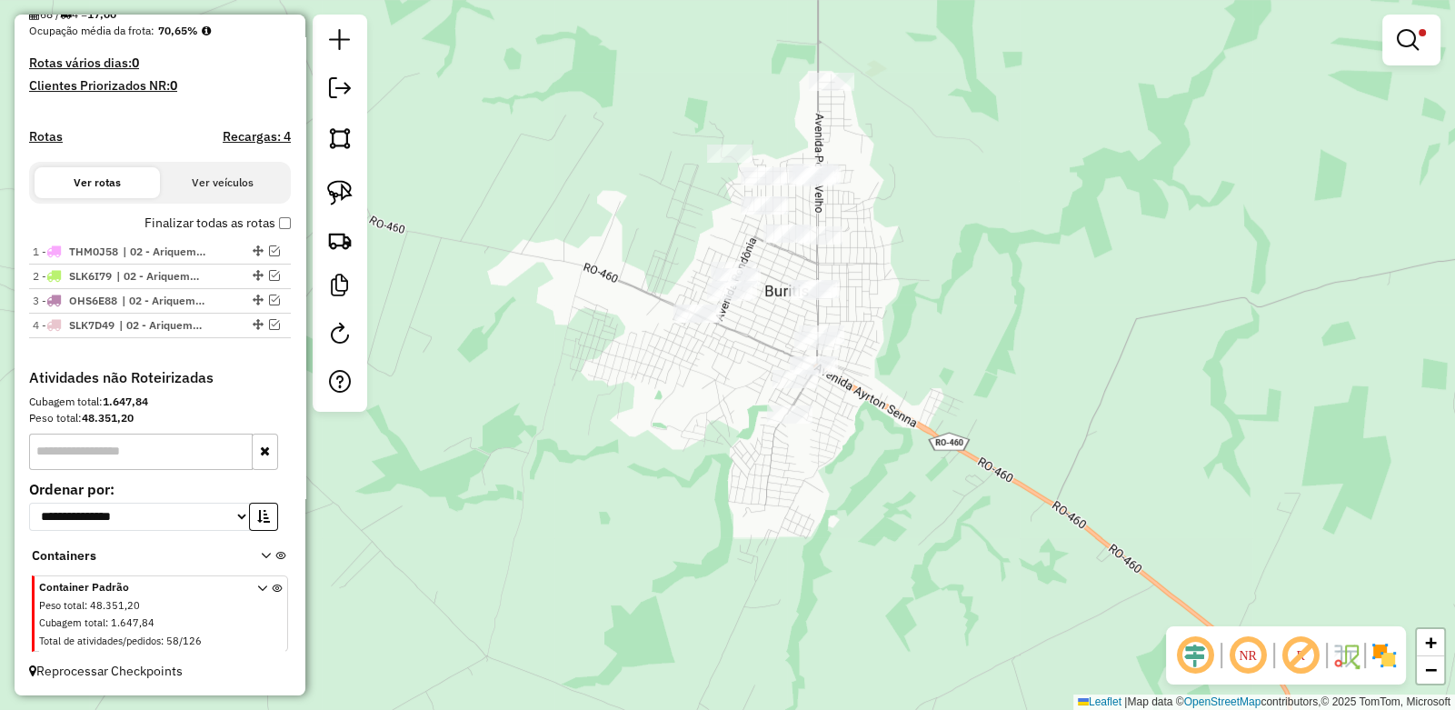
drag, startPoint x: 1418, startPoint y: 48, endPoint x: 1407, endPoint y: 48, distance: 10.9
click at [1418, 46] on em at bounding box center [1408, 40] width 22 height 22
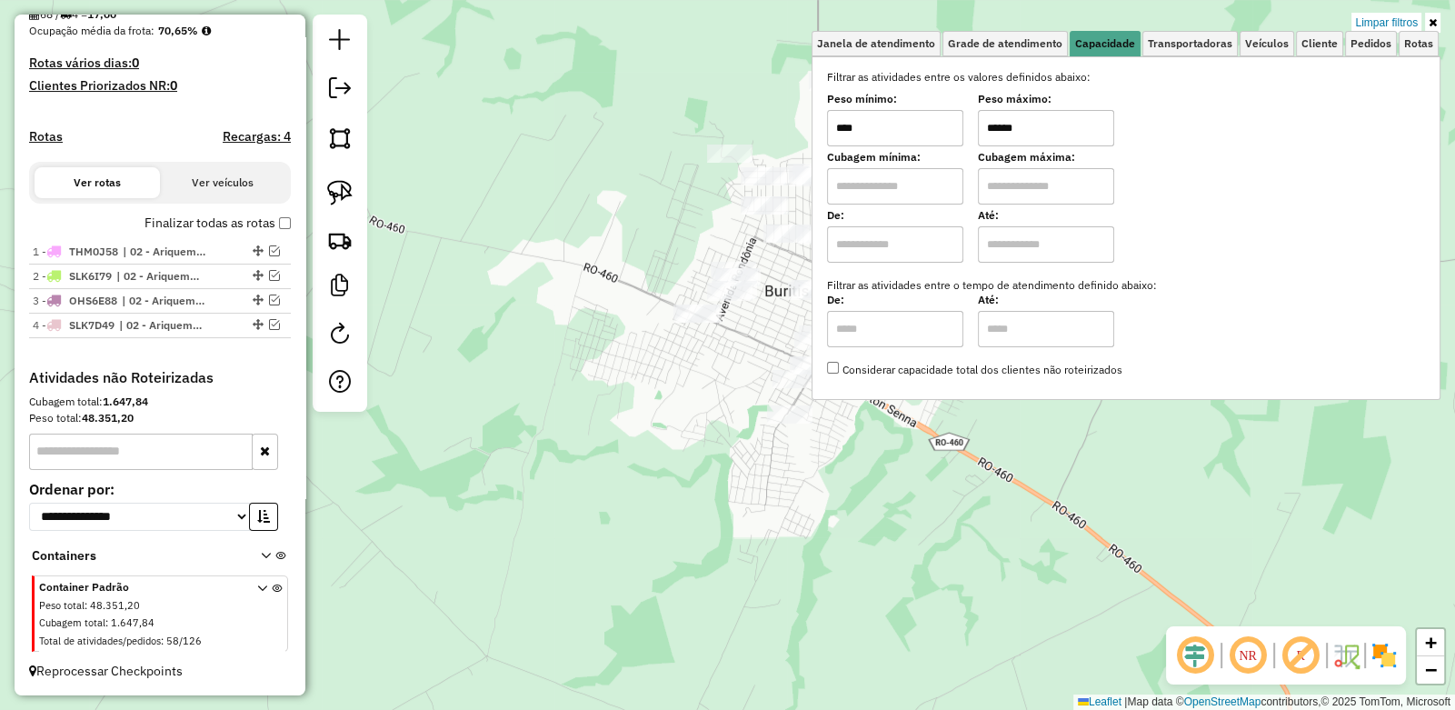
click at [1032, 120] on input "******" at bounding box center [1046, 128] width 136 height 36
click at [330, 177] on link at bounding box center [340, 193] width 40 height 40
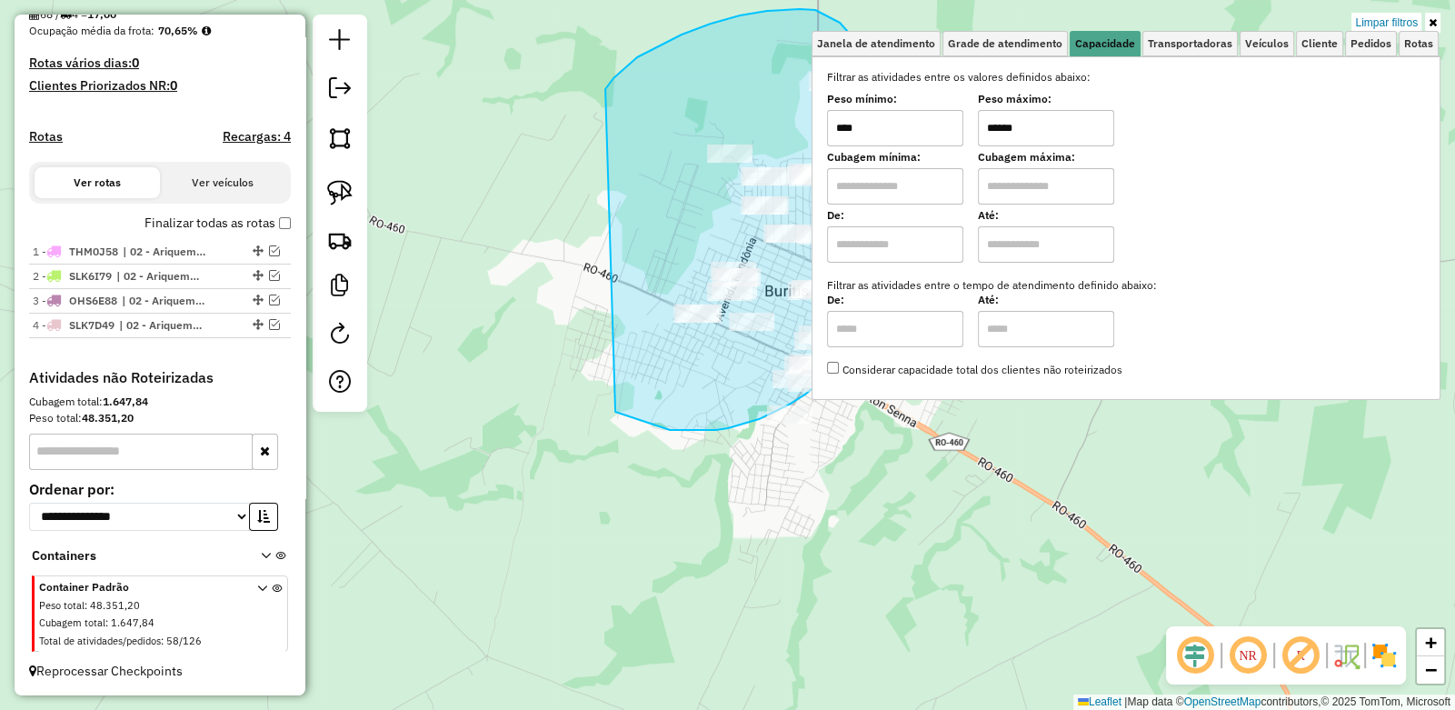
drag, startPoint x: 682, startPoint y: 35, endPoint x: 615, endPoint y: 411, distance: 382.1
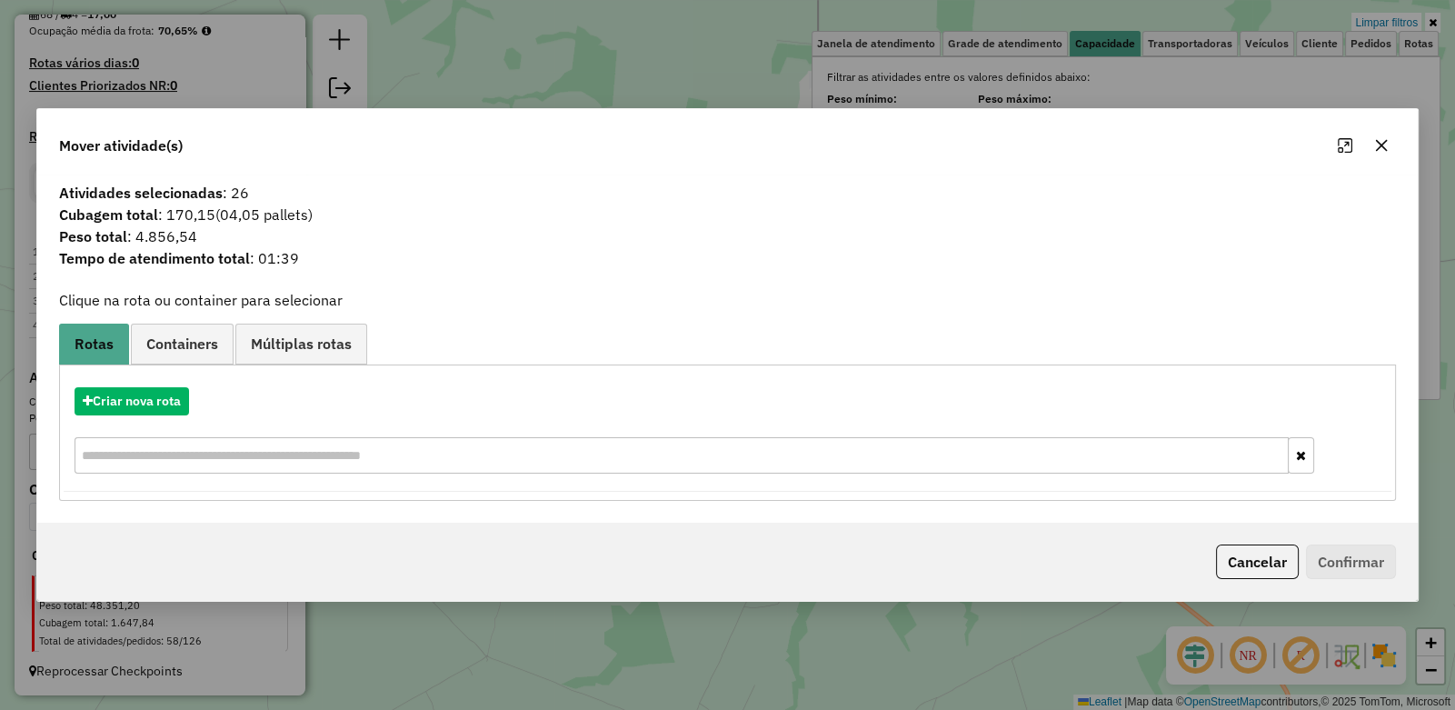
click at [1382, 151] on icon "button" at bounding box center [1381, 145] width 15 height 15
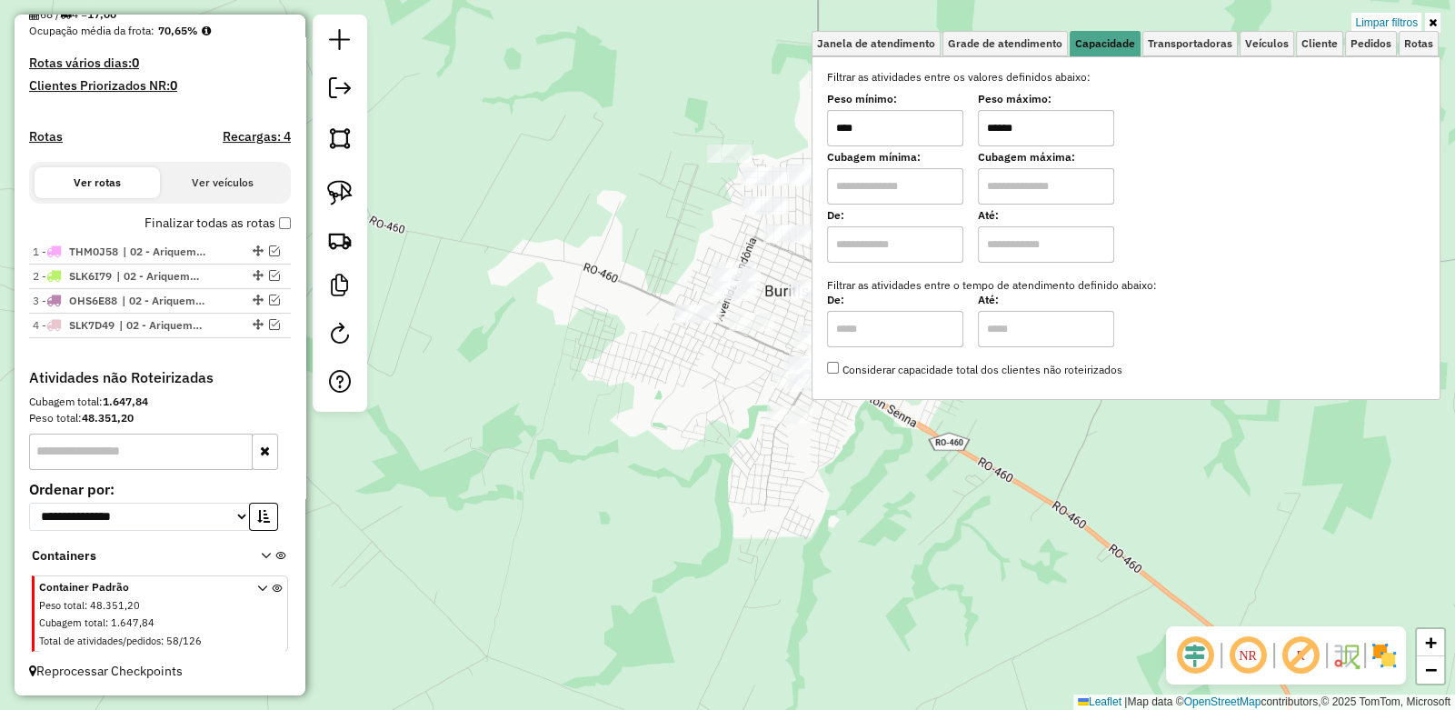
click at [723, 95] on div "Limpar filtros Janela de atendimento Grade de atendimento Capacidade Transporta…" at bounding box center [727, 355] width 1455 height 710
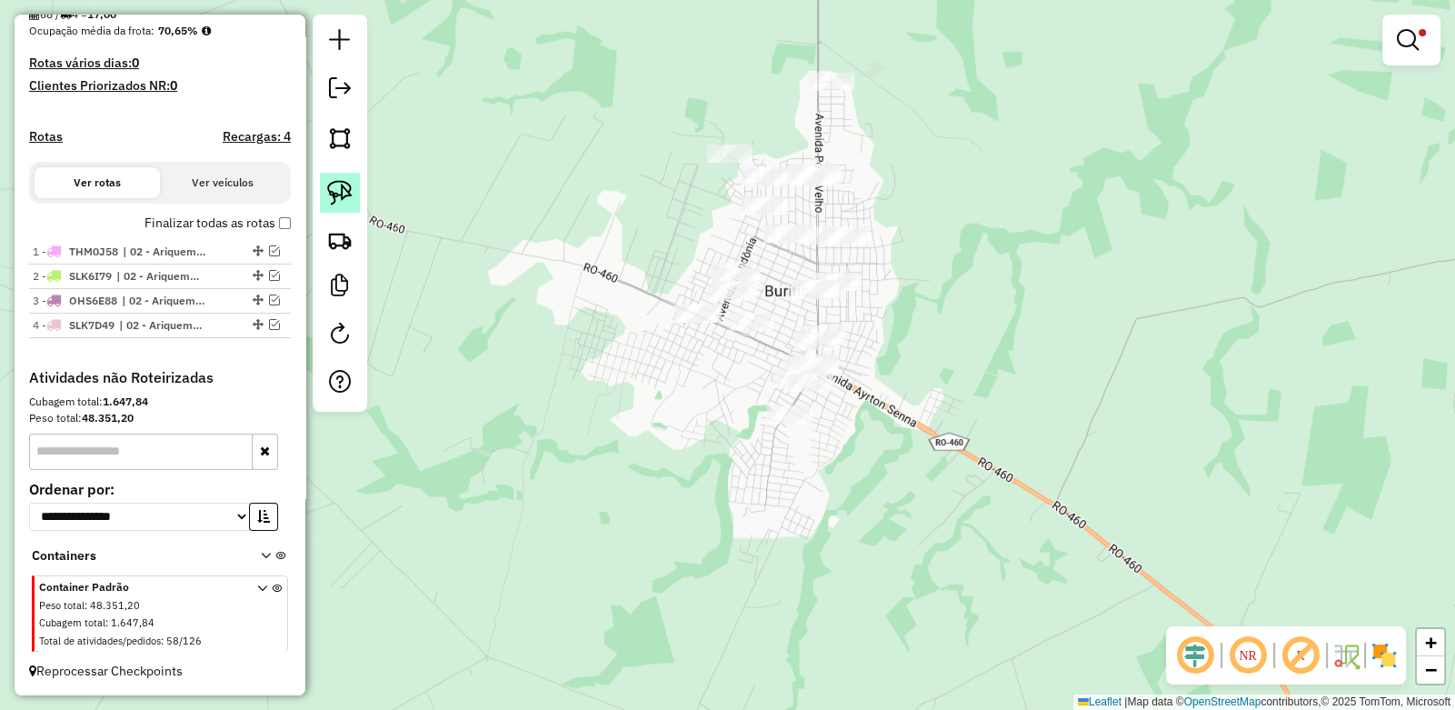
click at [347, 186] on img at bounding box center [339, 192] width 25 height 25
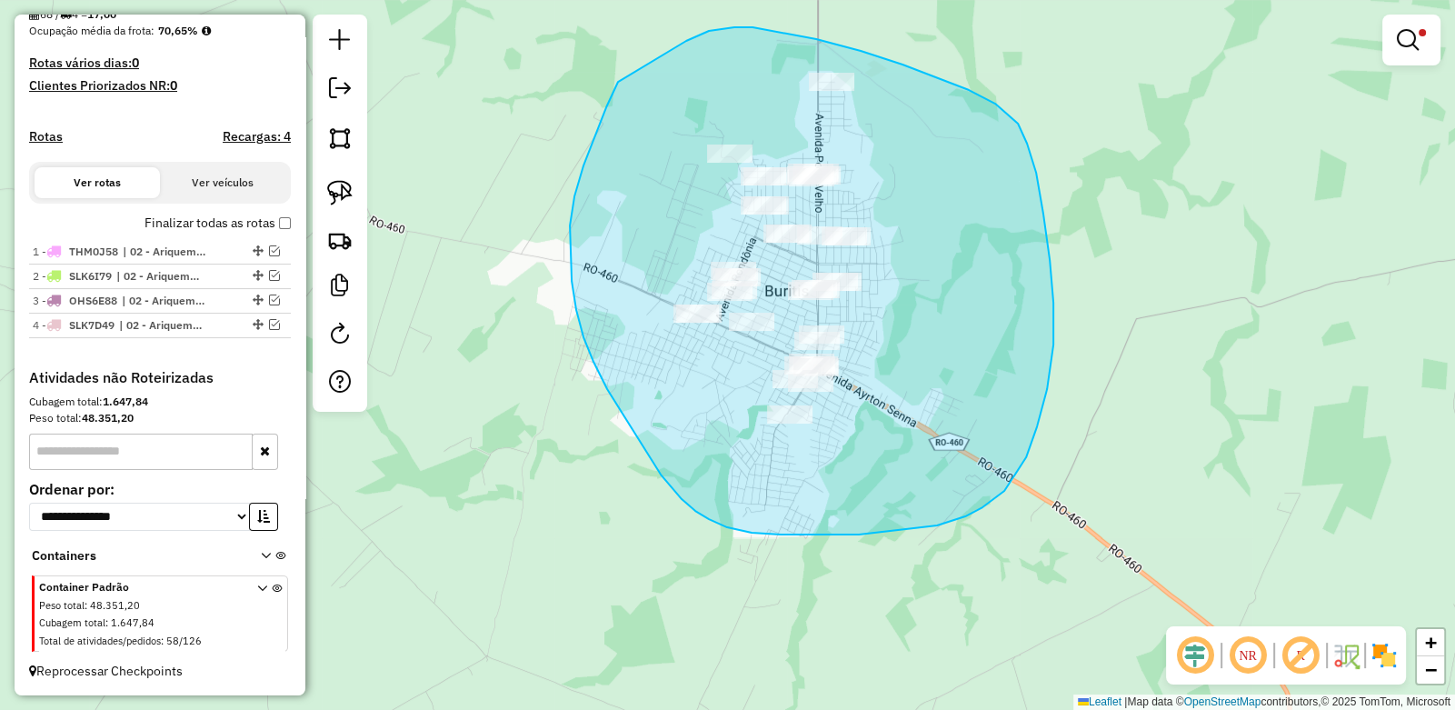
drag, startPoint x: 709, startPoint y: 31, endPoint x: 653, endPoint y: 18, distance: 57.8
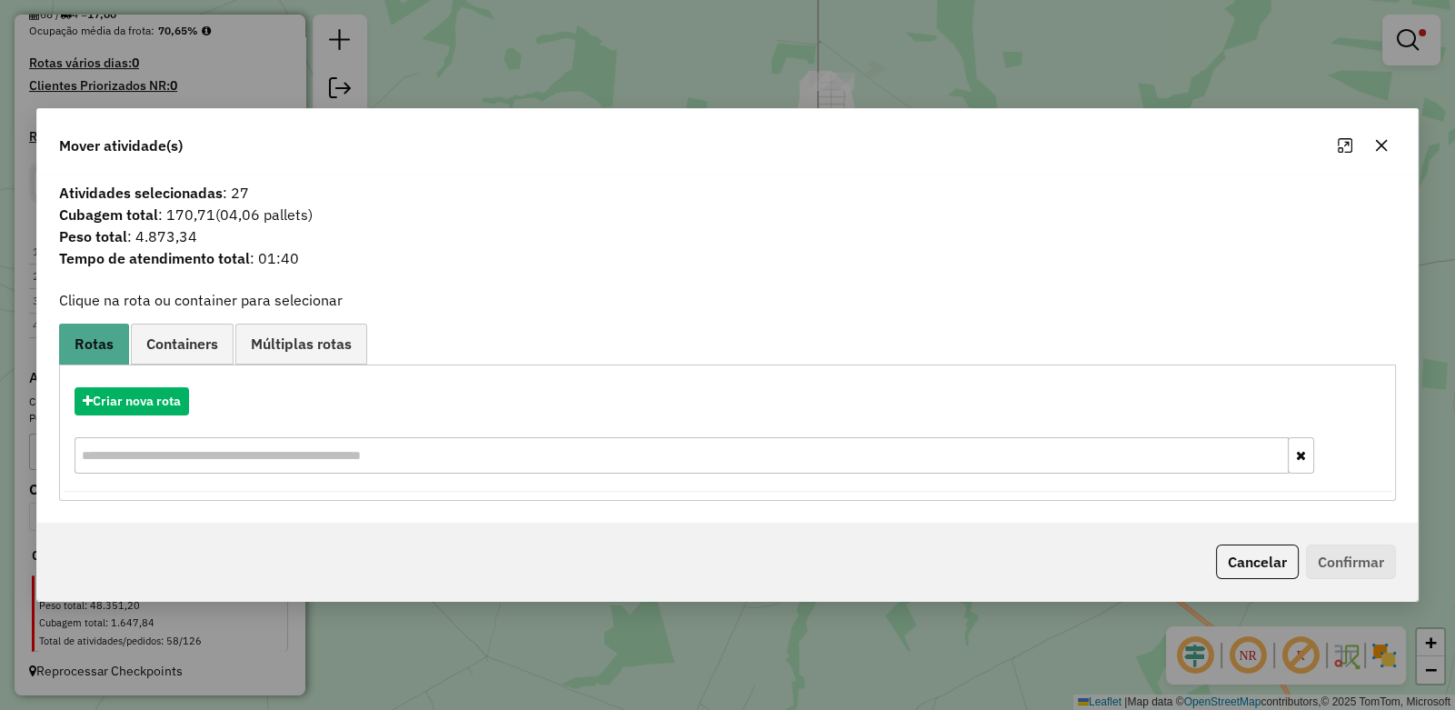
click at [1388, 151] on icon "button" at bounding box center [1381, 145] width 15 height 15
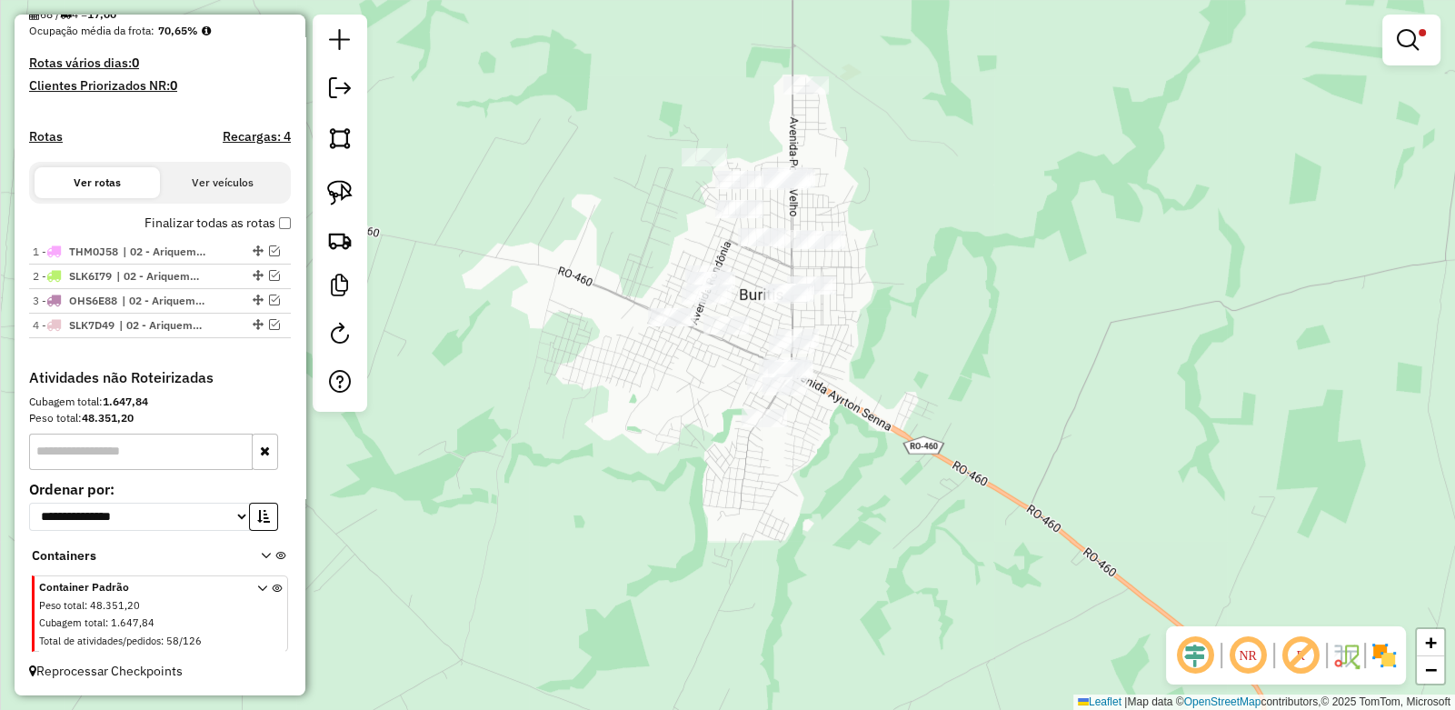
drag, startPoint x: 882, startPoint y: 272, endPoint x: 847, endPoint y: 265, distance: 35.3
click at [857, 283] on div "Limpar filtros Janela de atendimento Grade de atendimento Capacidade Transporta…" at bounding box center [727, 355] width 1455 height 710
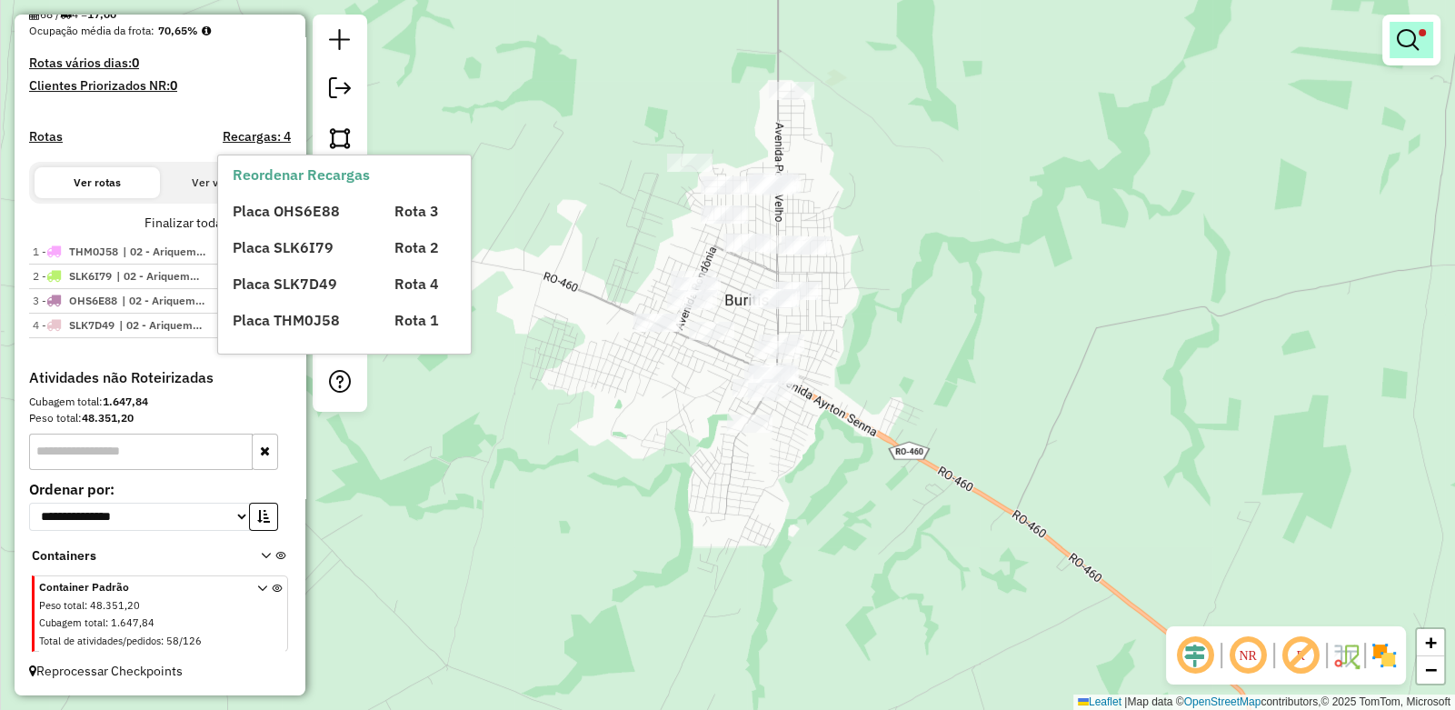
click at [1417, 42] on em at bounding box center [1408, 40] width 22 height 22
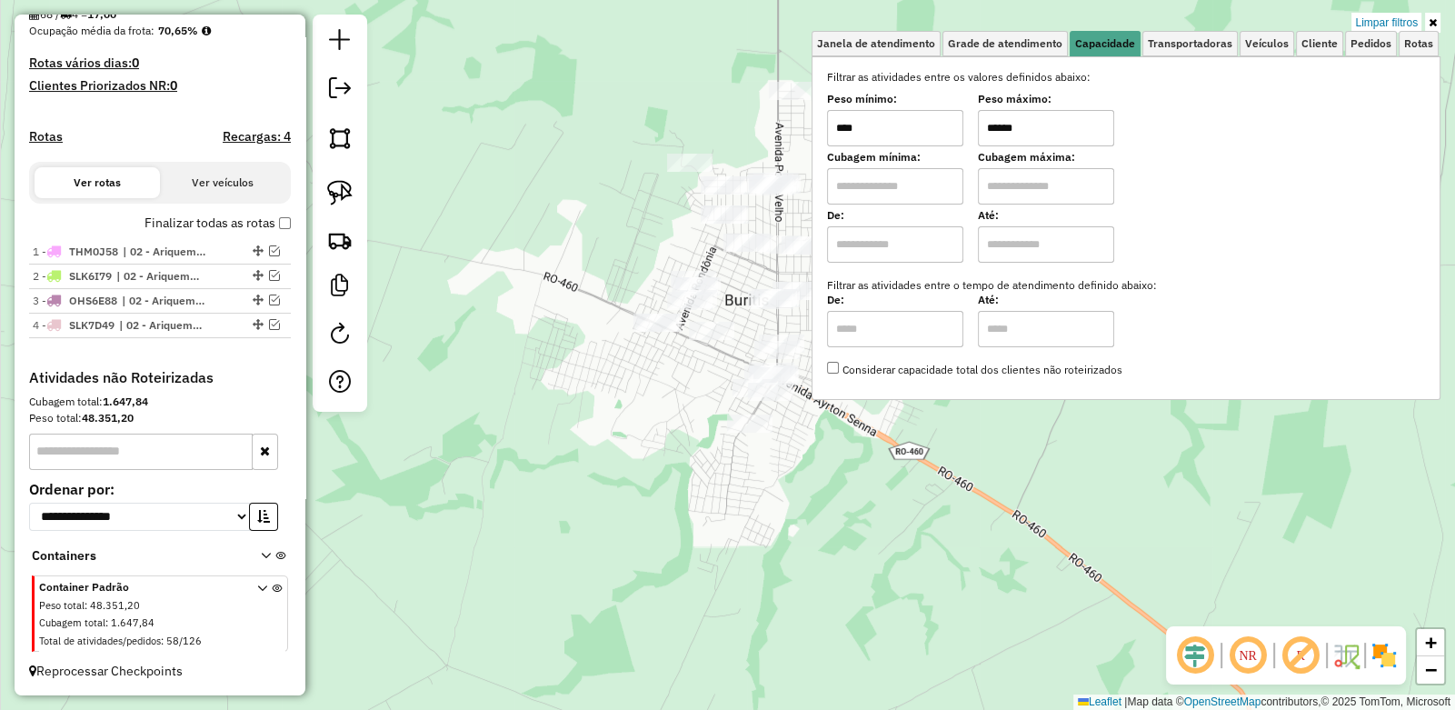
drag, startPoint x: 1045, startPoint y: 128, endPoint x: 773, endPoint y: 109, distance: 273.4
click at [773, 109] on div "Limpar filtros Janela de atendimento Grade de atendimento Capacidade Transporta…" at bounding box center [727, 355] width 1455 height 710
type input "****"
click at [245, 136] on h4 "Recargas: 4" at bounding box center [257, 136] width 68 height 15
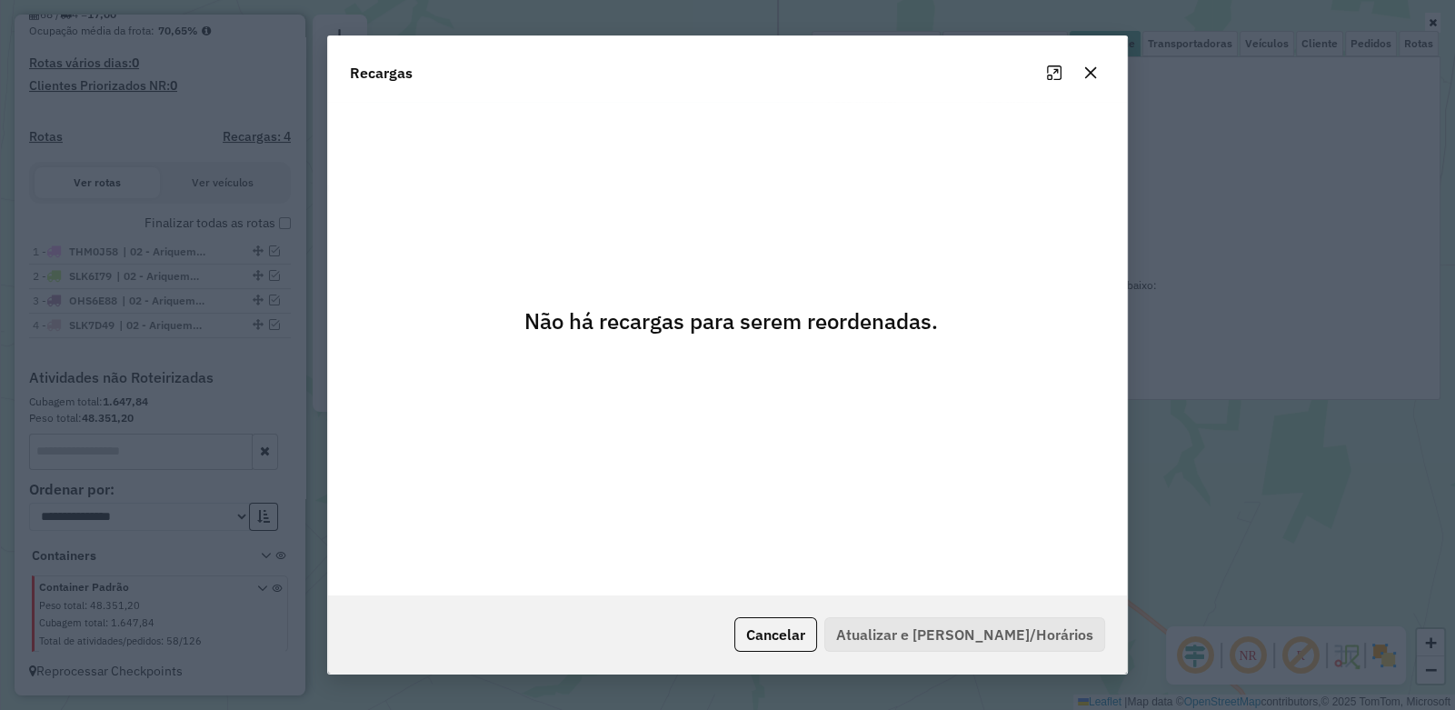
click at [1095, 68] on icon "button" at bounding box center [1090, 73] width 12 height 12
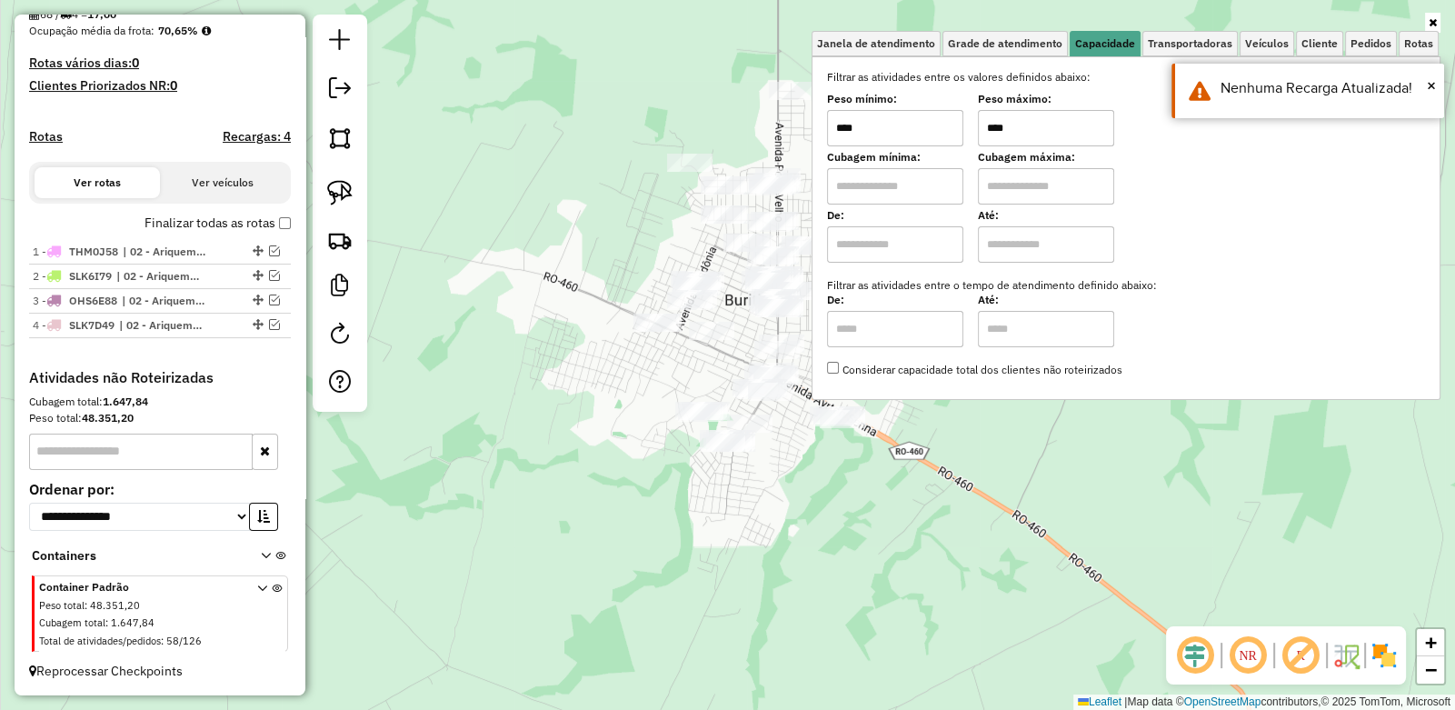
click at [539, 180] on div "Janela de atendimento Grade de atendimento Capacidade Transportadoras Veículos …" at bounding box center [727, 355] width 1455 height 710
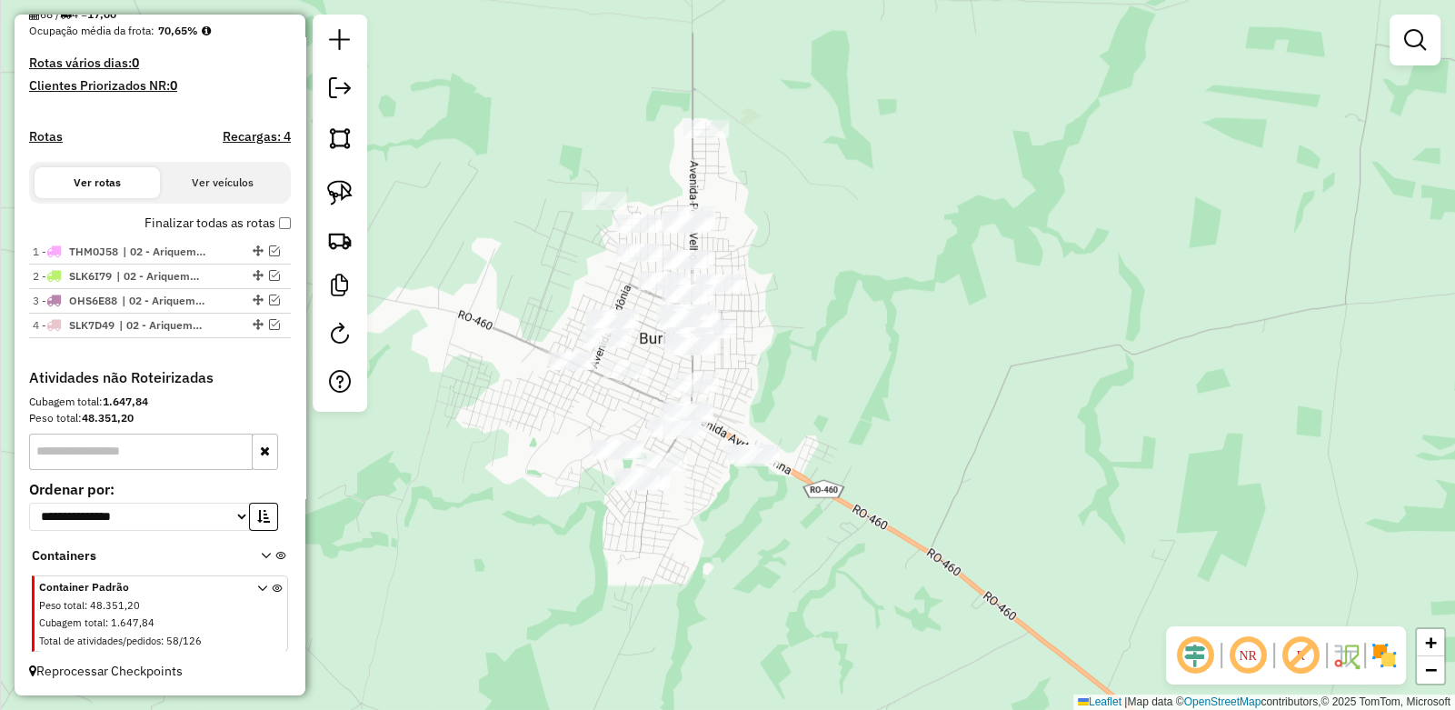
drag, startPoint x: 891, startPoint y: 271, endPoint x: 896, endPoint y: 294, distance: 23.4
click at [896, 294] on div "Janela de atendimento Grade de atendimento Capacidade Transportadoras Veículos …" at bounding box center [727, 355] width 1455 height 710
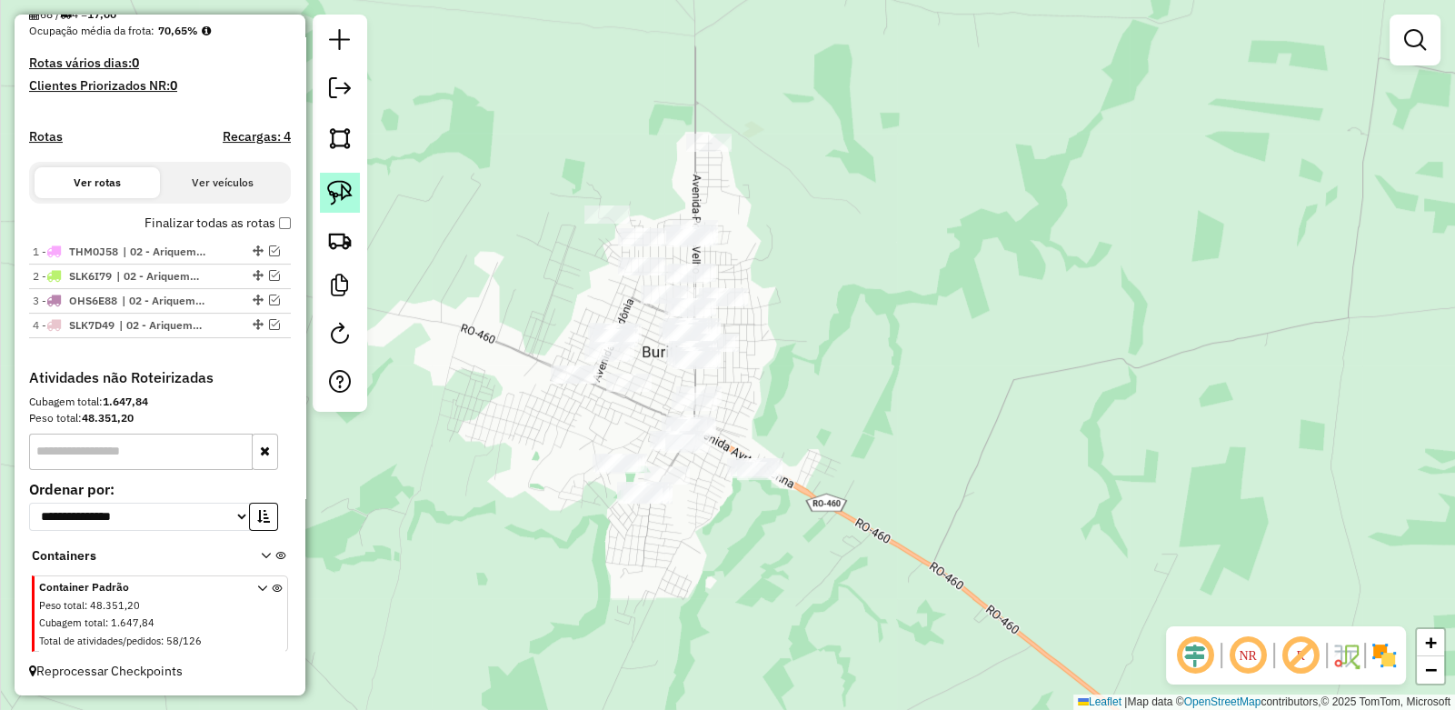
click at [343, 186] on img at bounding box center [339, 192] width 25 height 25
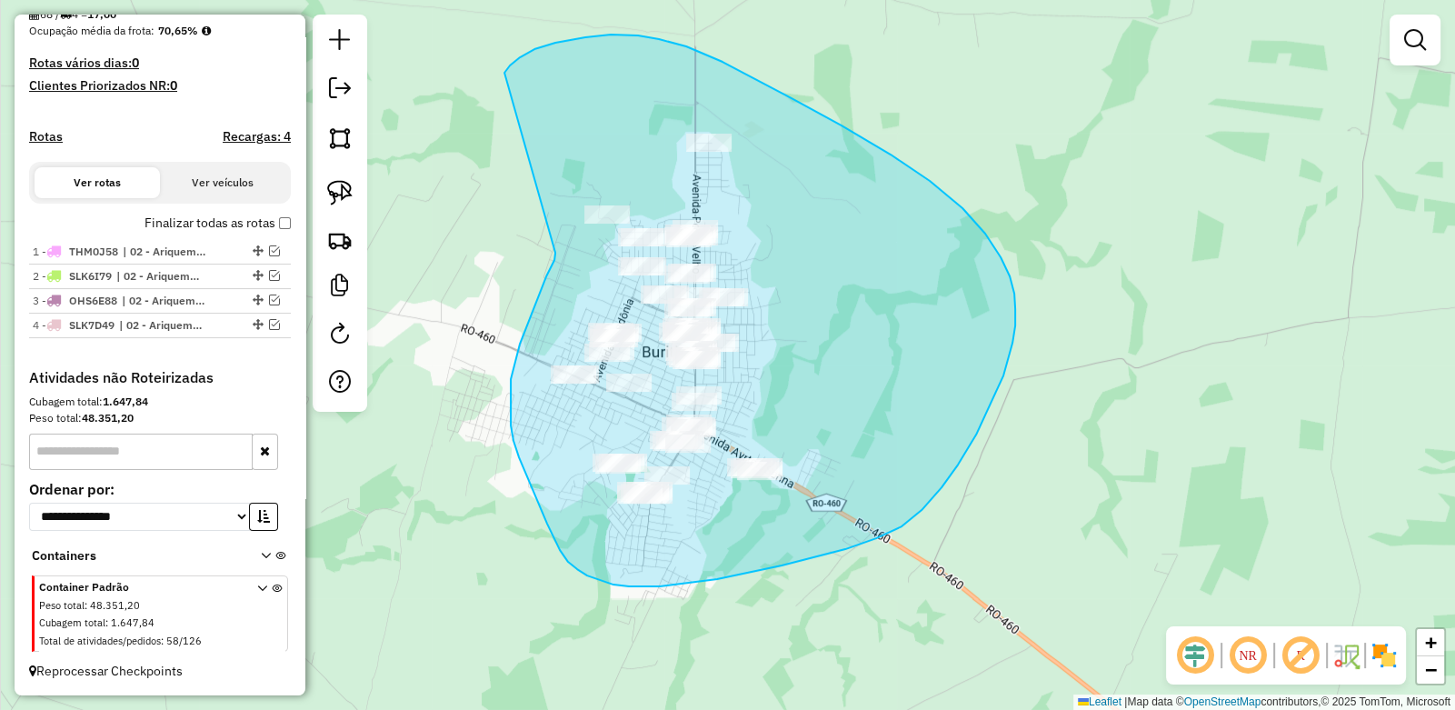
drag, startPoint x: 504, startPoint y: 73, endPoint x: 555, endPoint y: 253, distance: 187.0
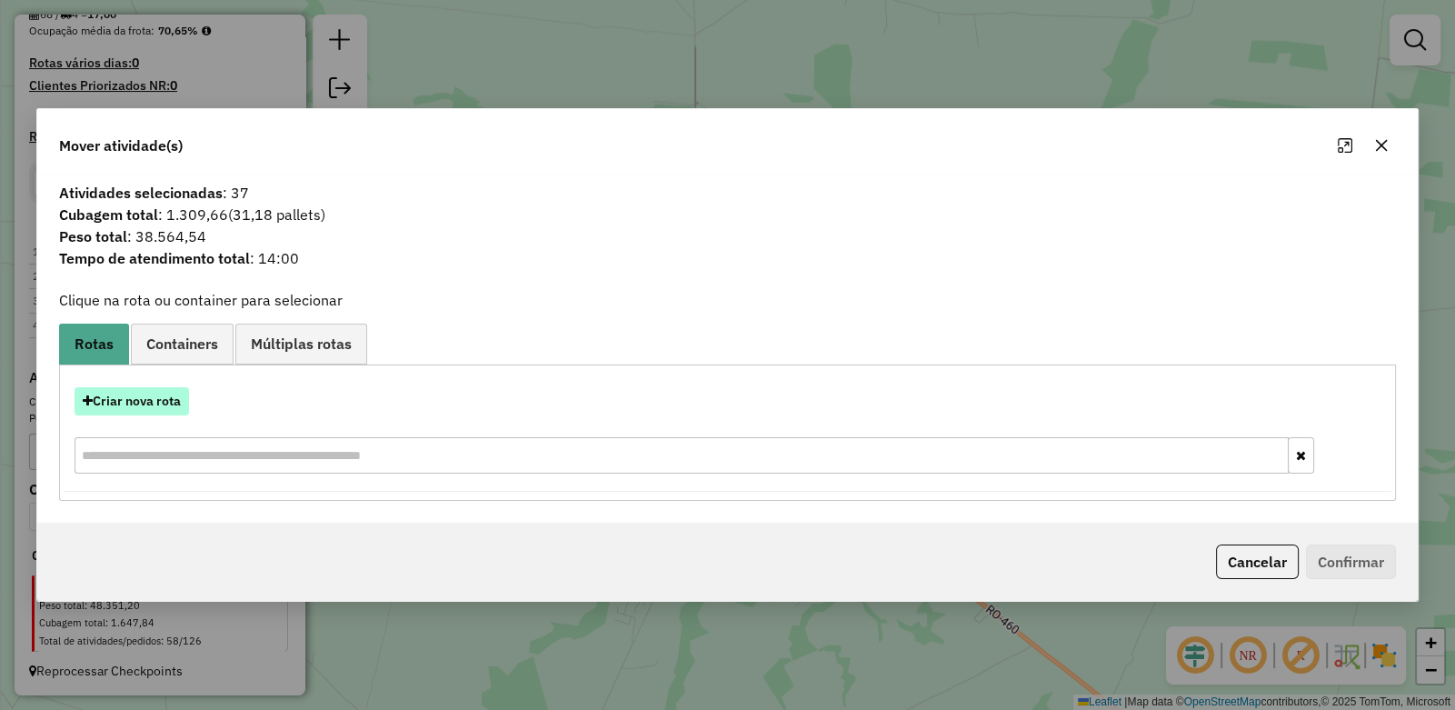
click at [147, 396] on button "Criar nova rota" at bounding box center [132, 401] width 115 height 28
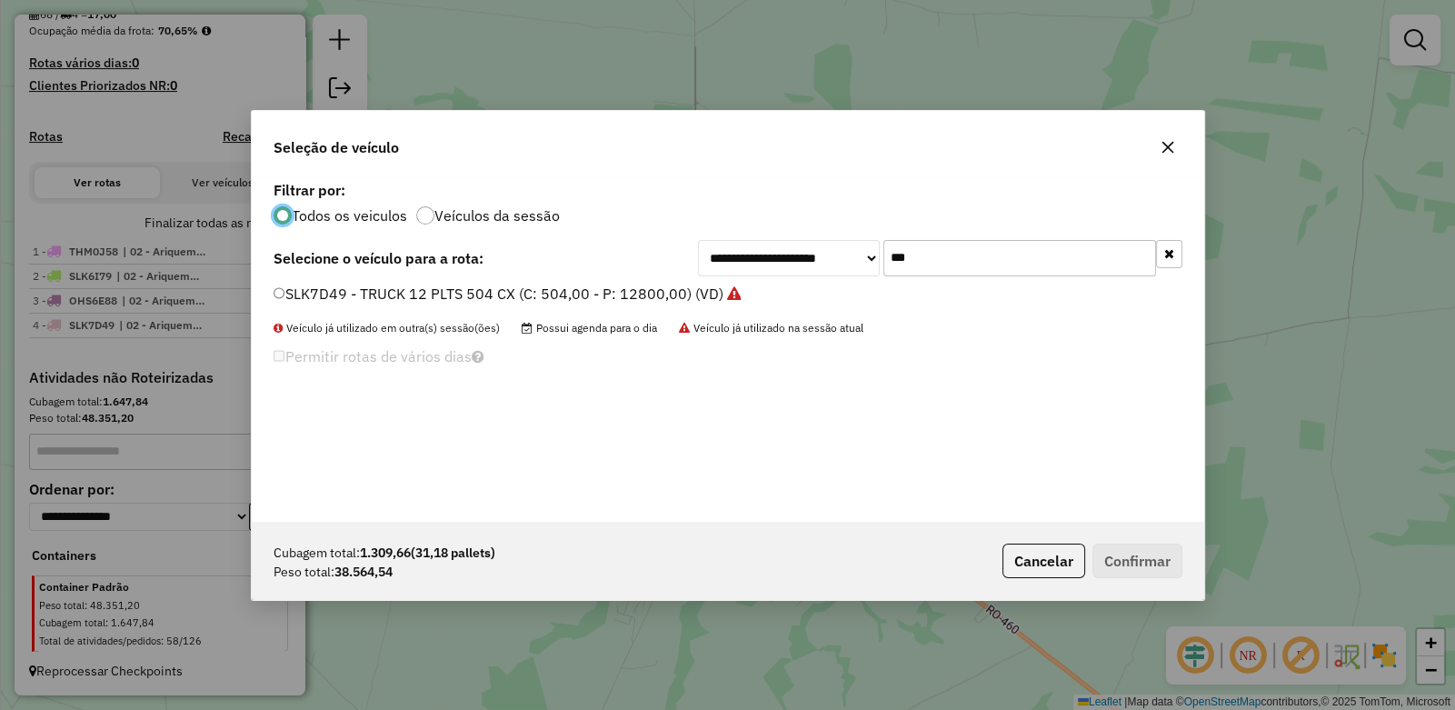
scroll to position [9, 5]
drag, startPoint x: 943, startPoint y: 261, endPoint x: 662, endPoint y: 259, distance: 280.9
click at [662, 259] on div "**********" at bounding box center [728, 258] width 909 height 36
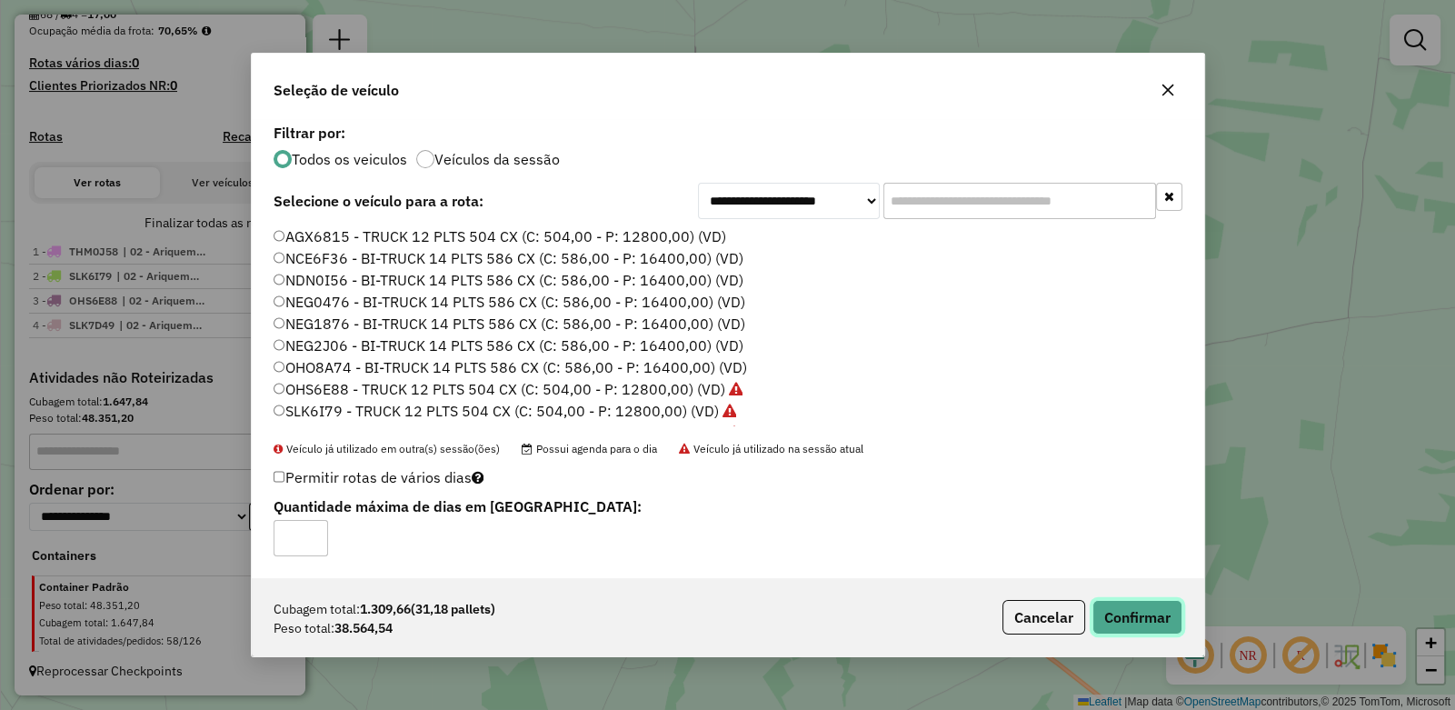
click at [1152, 616] on button "Confirmar" at bounding box center [1138, 617] width 90 height 35
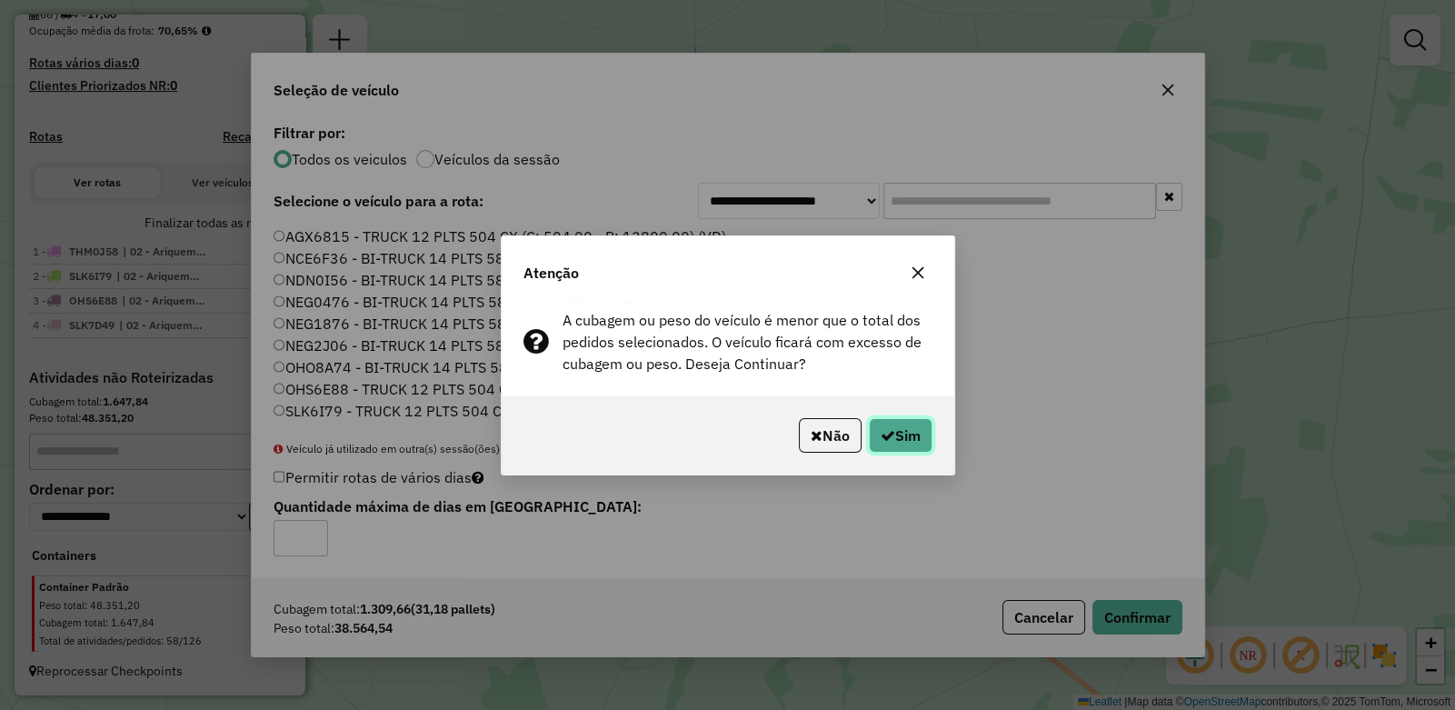
click at [881, 435] on icon "button" at bounding box center [888, 435] width 15 height 15
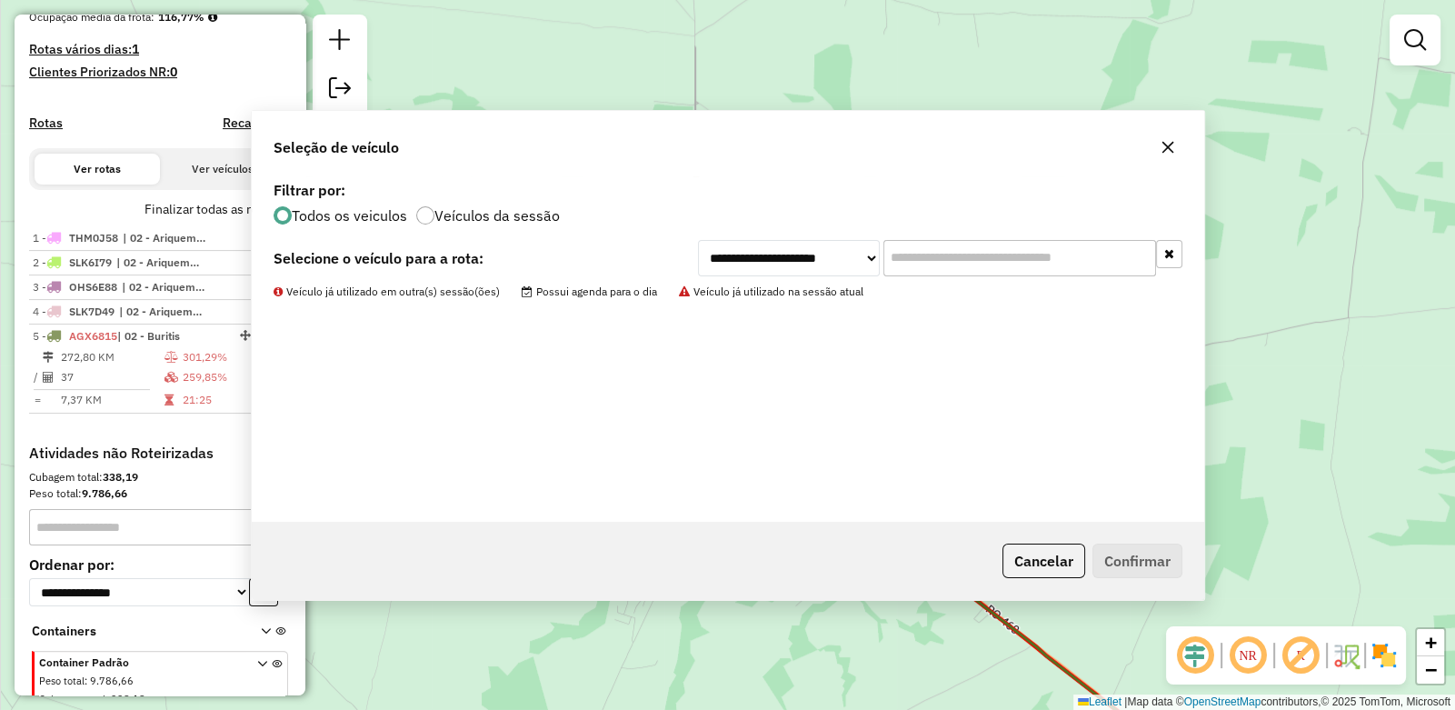
scroll to position [544, 0]
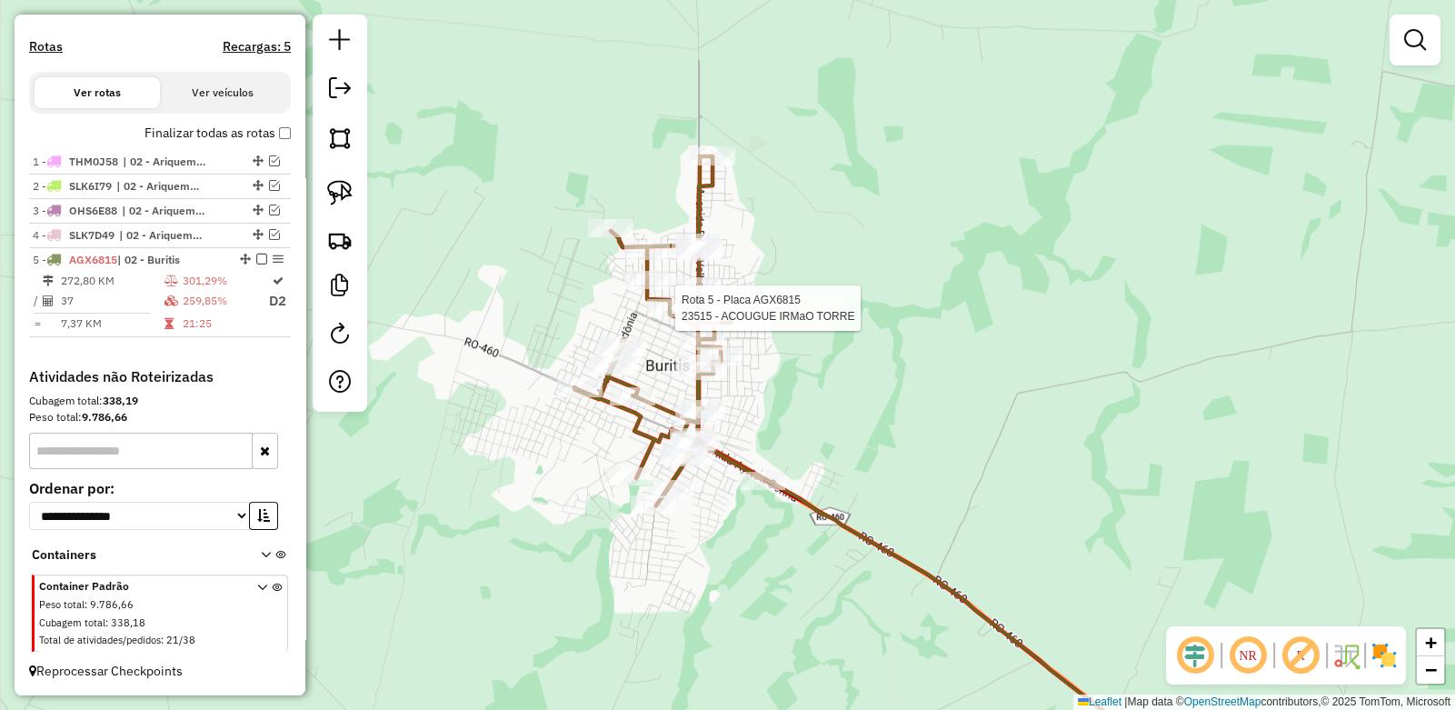
select select "**********"
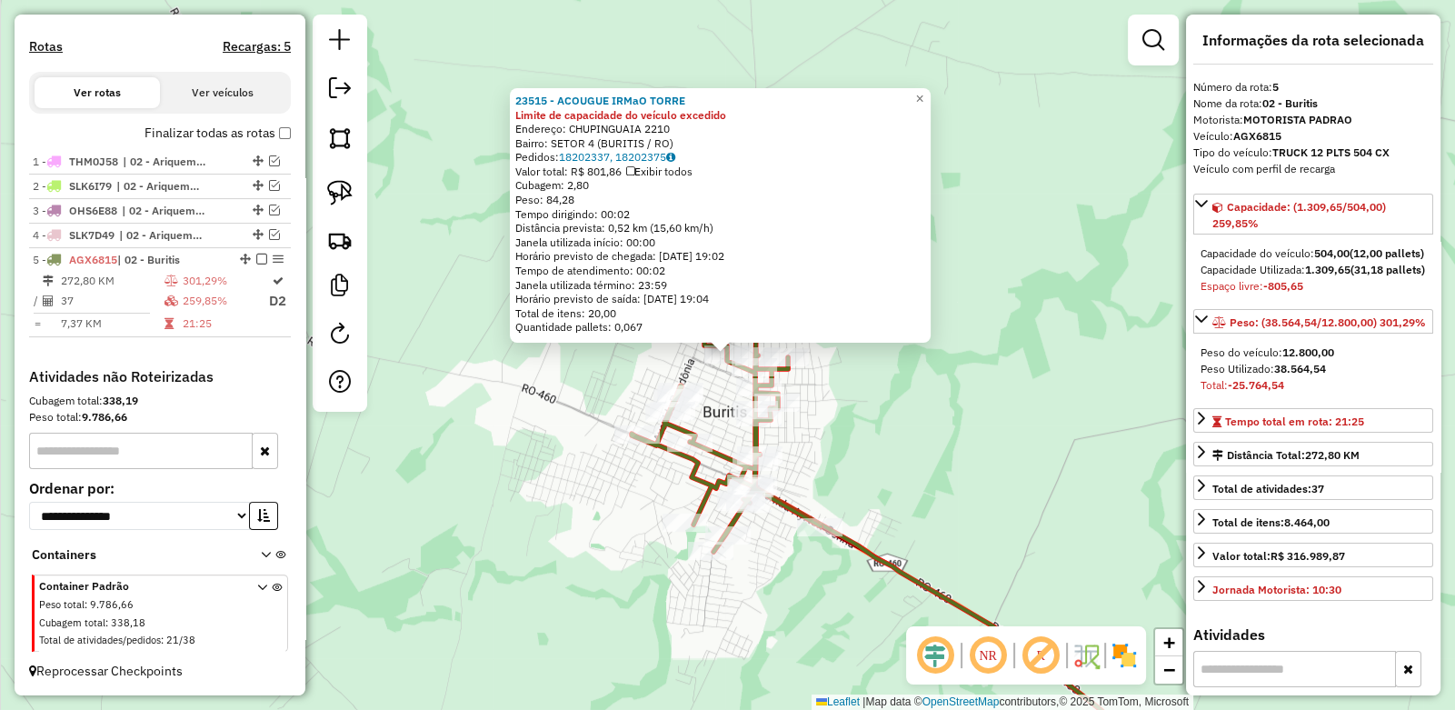
scroll to position [0, 0]
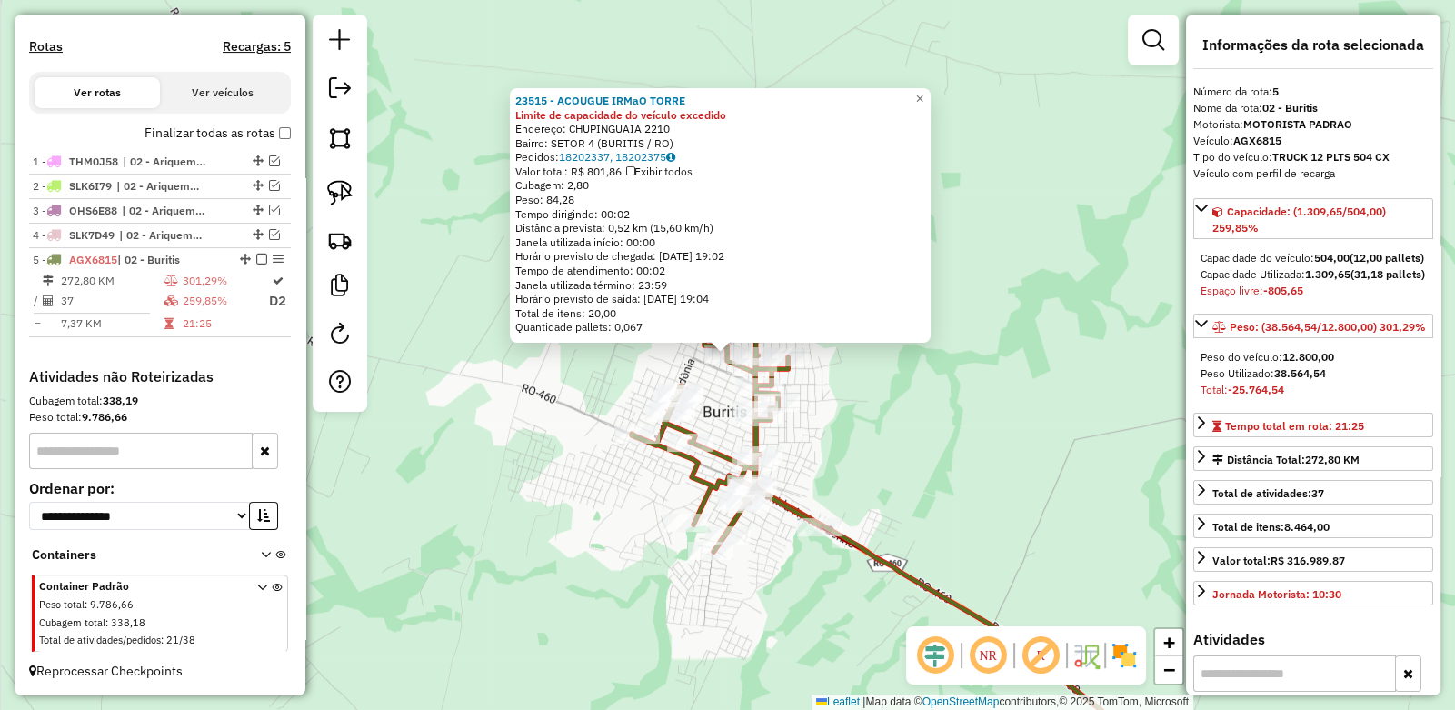
click at [1373, 299] on div "Espaço livre: -805,65" at bounding box center [1313, 291] width 225 height 16
click at [1021, 378] on div "23515 - ACOUGUE IRMaO TORRE Limite de capacidade do veículo excedido Endereço: …" at bounding box center [727, 355] width 1455 height 710
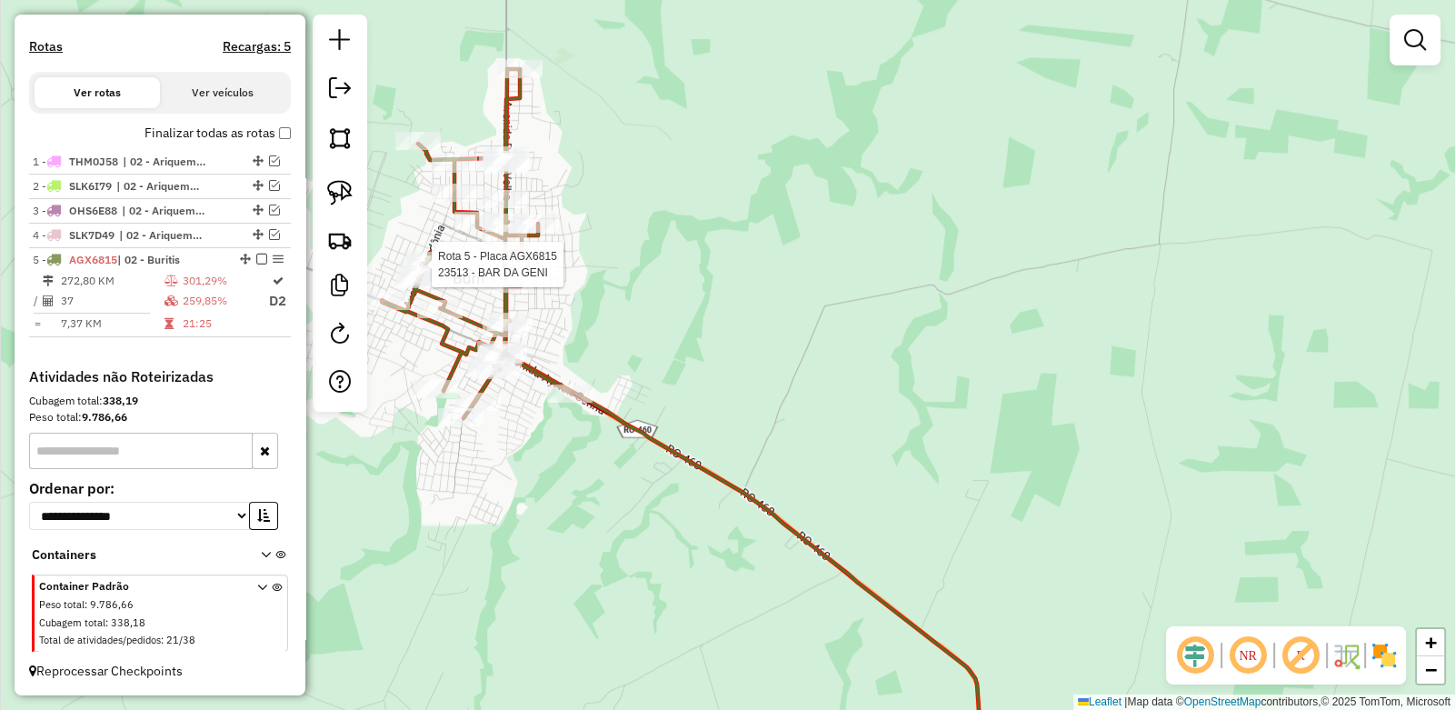
click at [384, 702] on div at bounding box center [384, 702] width 0 height 0
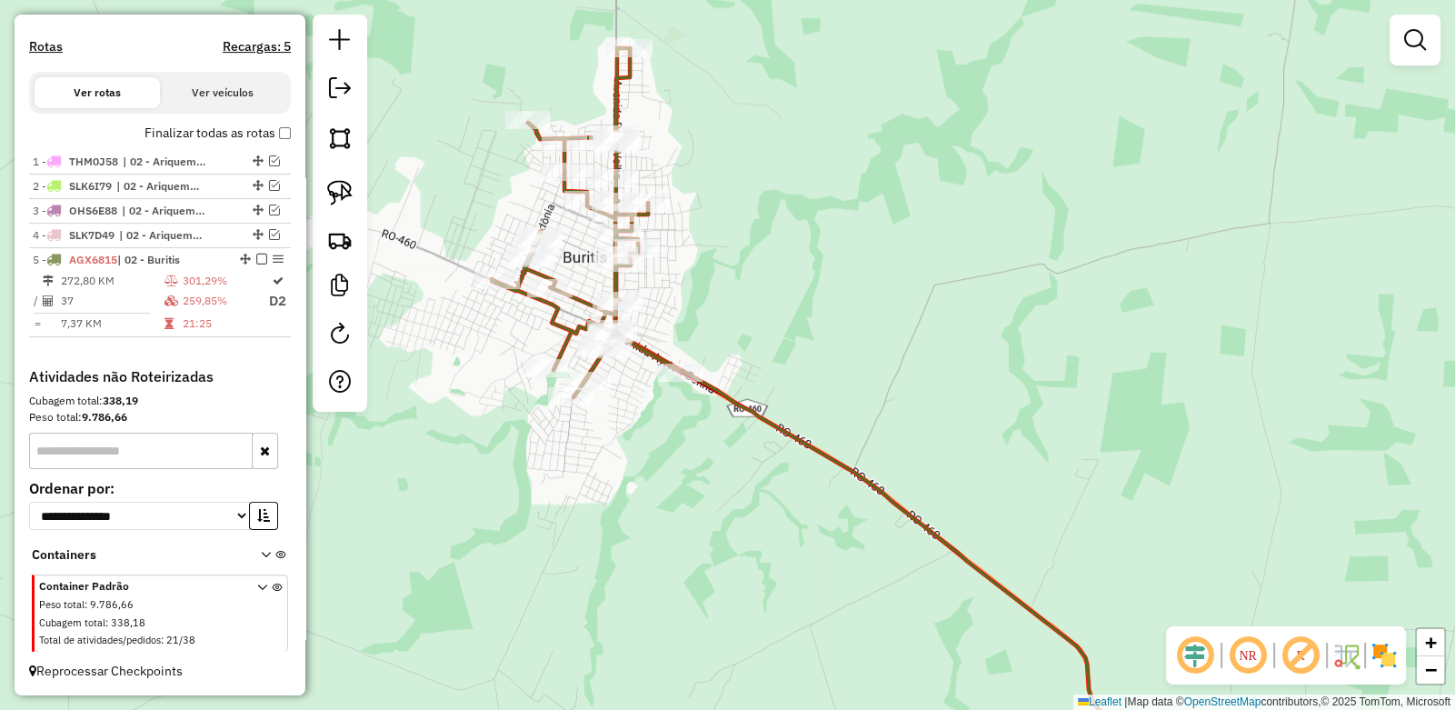
drag, startPoint x: 594, startPoint y: 273, endPoint x: 726, endPoint y: 286, distance: 133.4
click at [724, 285] on div "Janela de atendimento Grade de atendimento Capacidade Transportadoras Veículos …" at bounding box center [727, 355] width 1455 height 710
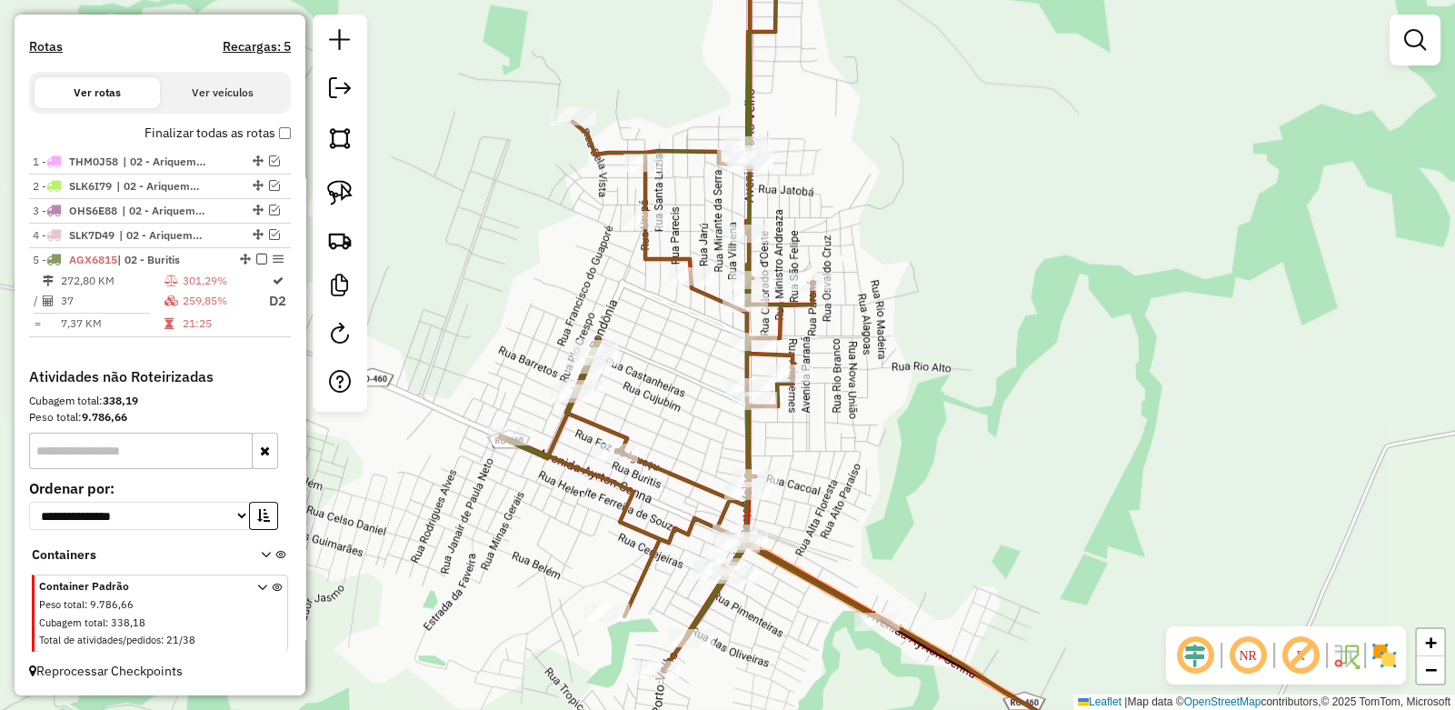
drag, startPoint x: 527, startPoint y: 239, endPoint x: 529, endPoint y: 261, distance: 21.9
click at [529, 261] on div "Janela de atendimento Grade de atendimento Capacidade Transportadoras Veículos …" at bounding box center [727, 355] width 1455 height 710
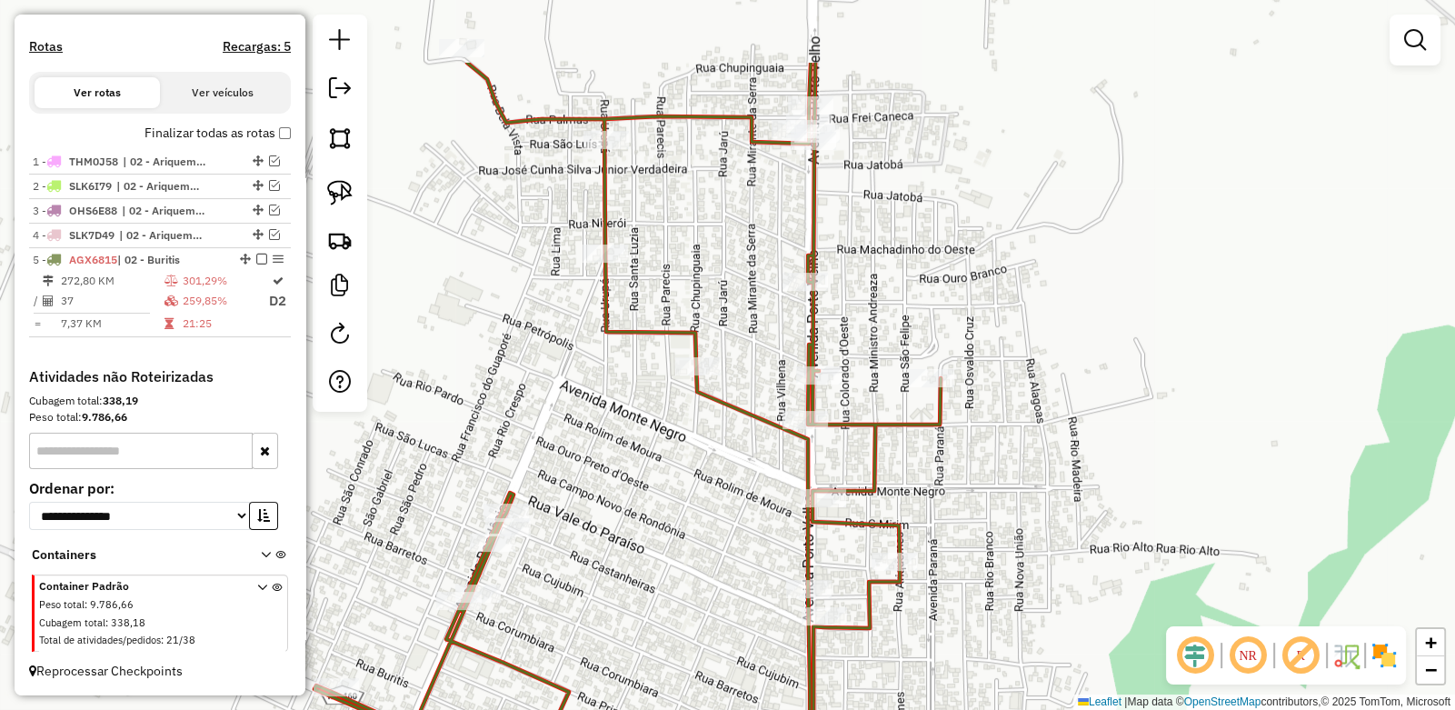
drag, startPoint x: 676, startPoint y: 329, endPoint x: 665, endPoint y: 485, distance: 156.7
click at [664, 488] on div "Janela de atendimento Grade de atendimento Capacidade Transportadoras Veículos …" at bounding box center [727, 355] width 1455 height 710
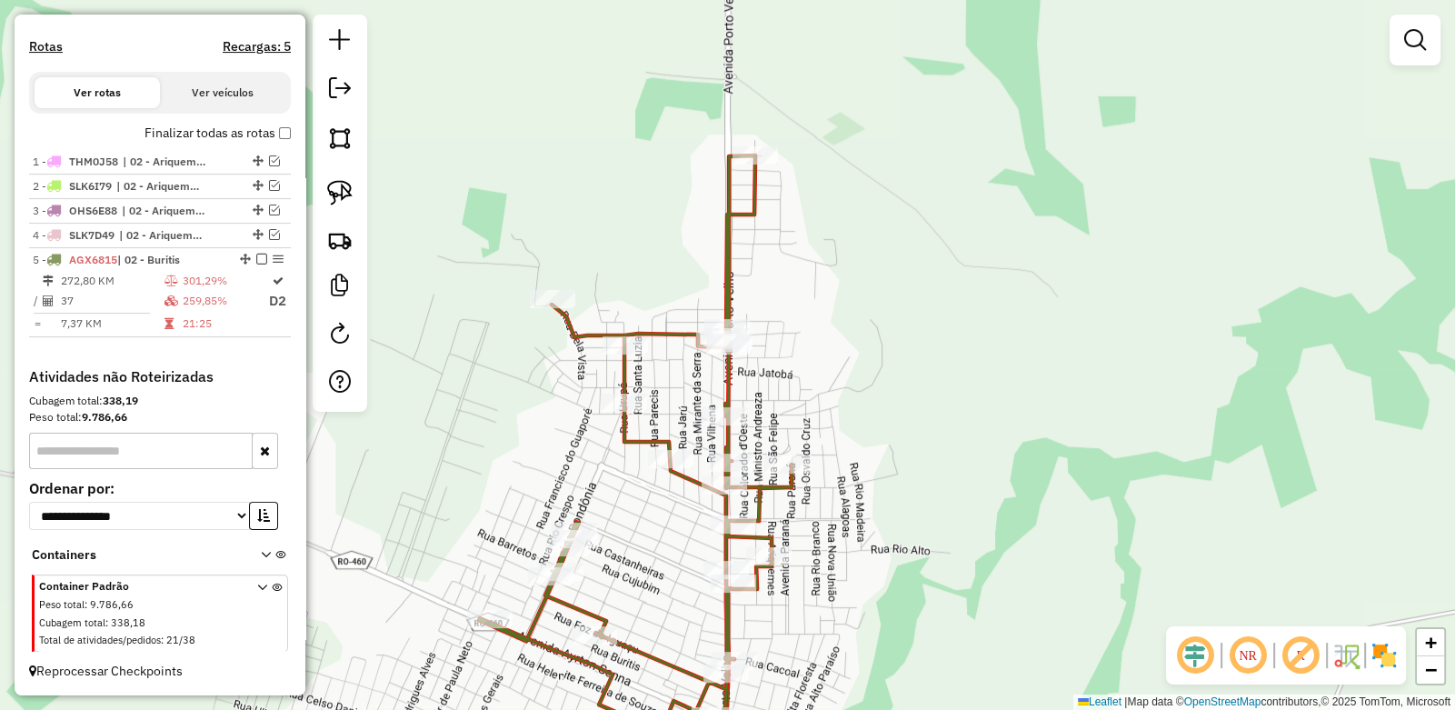
drag, startPoint x: 784, startPoint y: 303, endPoint x: 800, endPoint y: 283, distance: 25.3
click at [800, 283] on div "Janela de atendimento Grade de atendimento Capacidade Transportadoras Veículos …" at bounding box center [727, 355] width 1455 height 710
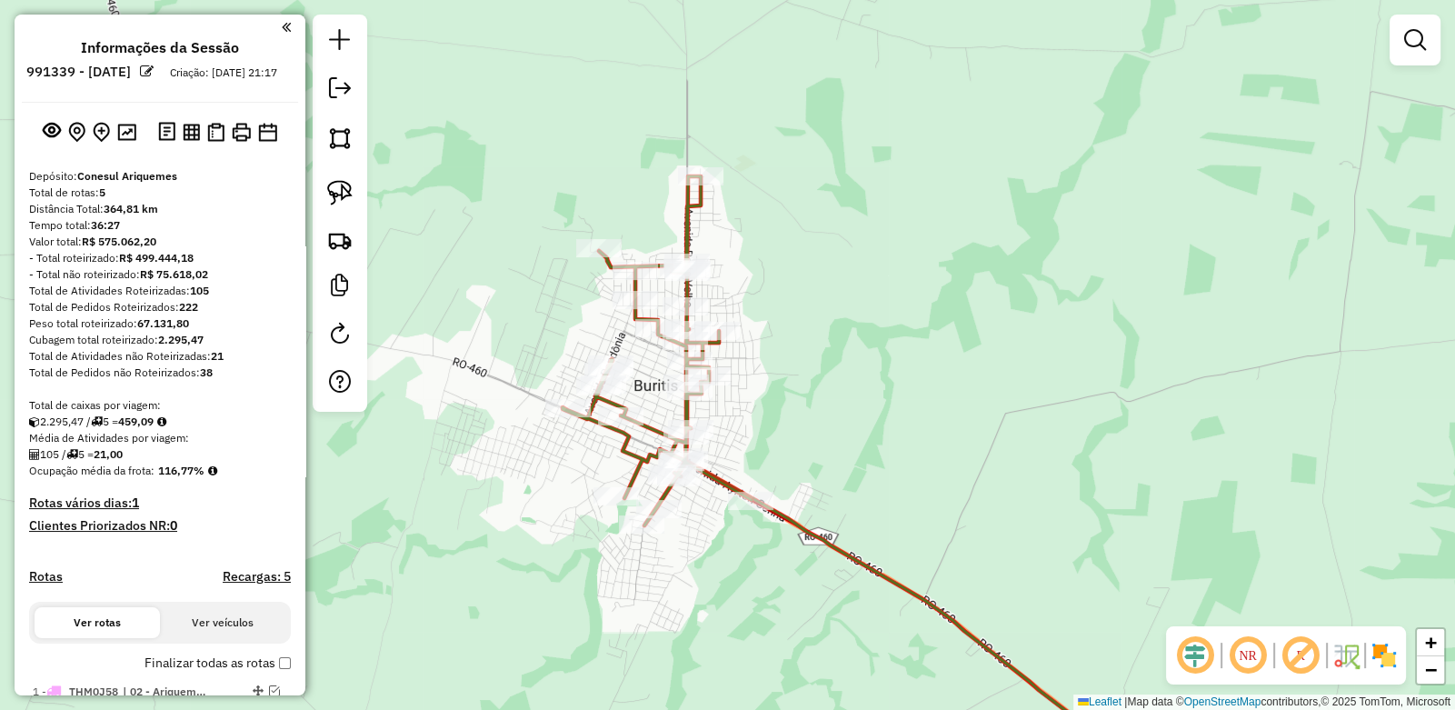
scroll to position [544, 0]
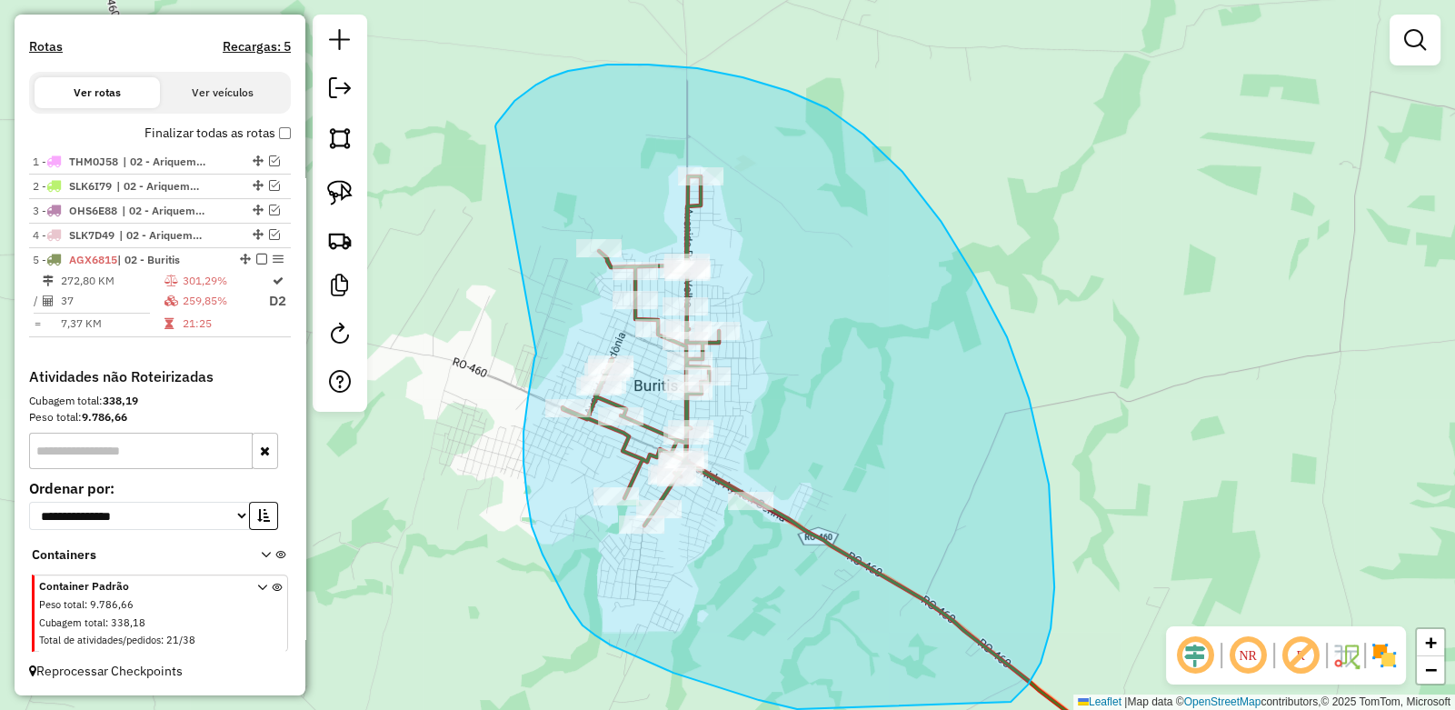
drag, startPoint x: 514, startPoint y: 101, endPoint x: 536, endPoint y: 354, distance: 253.6
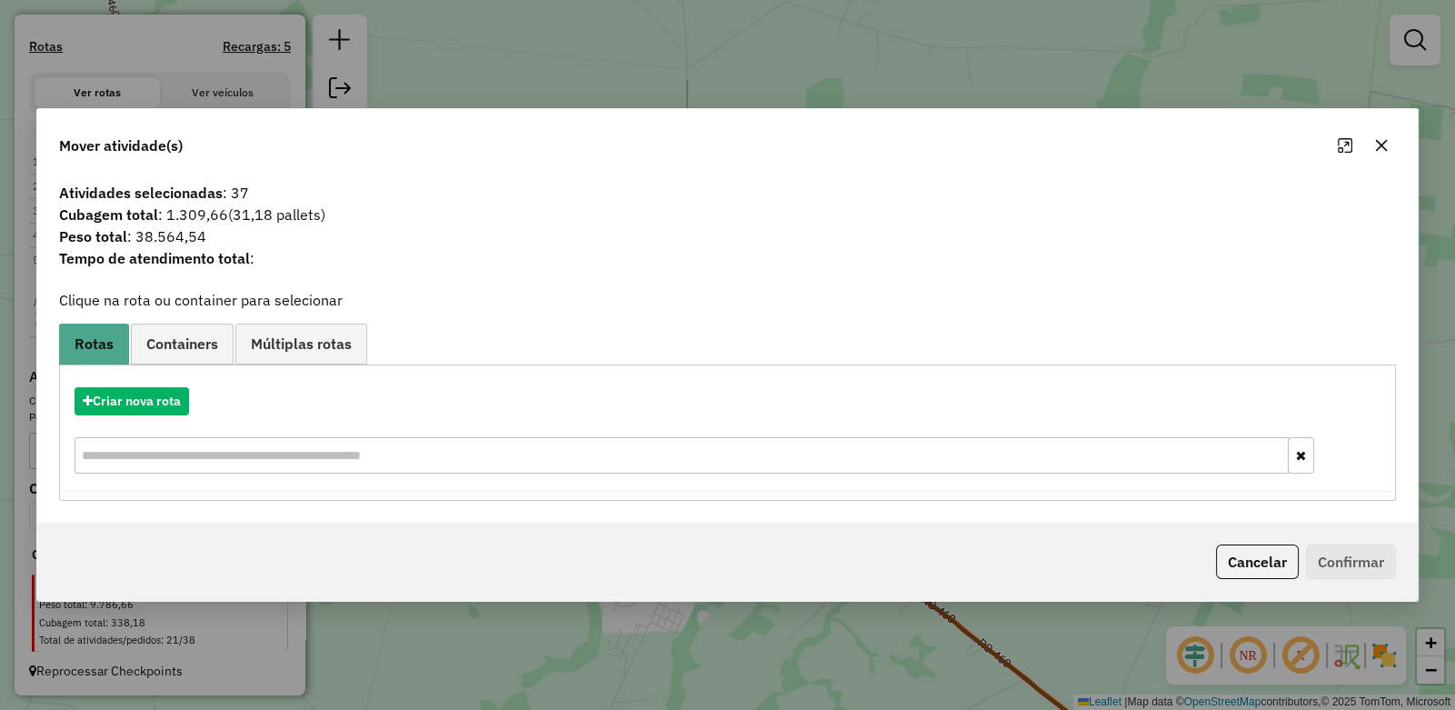
click at [1385, 148] on icon "button" at bounding box center [1381, 145] width 15 height 15
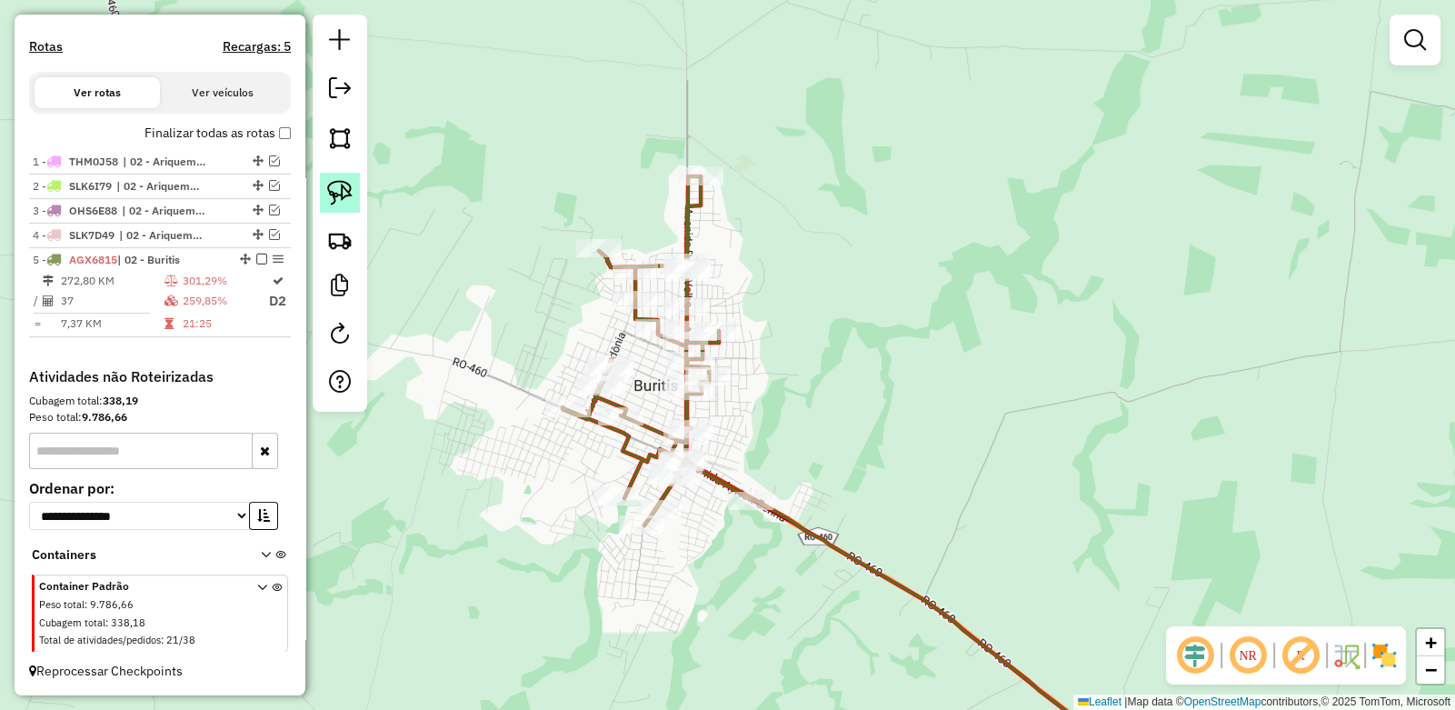
click at [345, 193] on img at bounding box center [339, 192] width 25 height 25
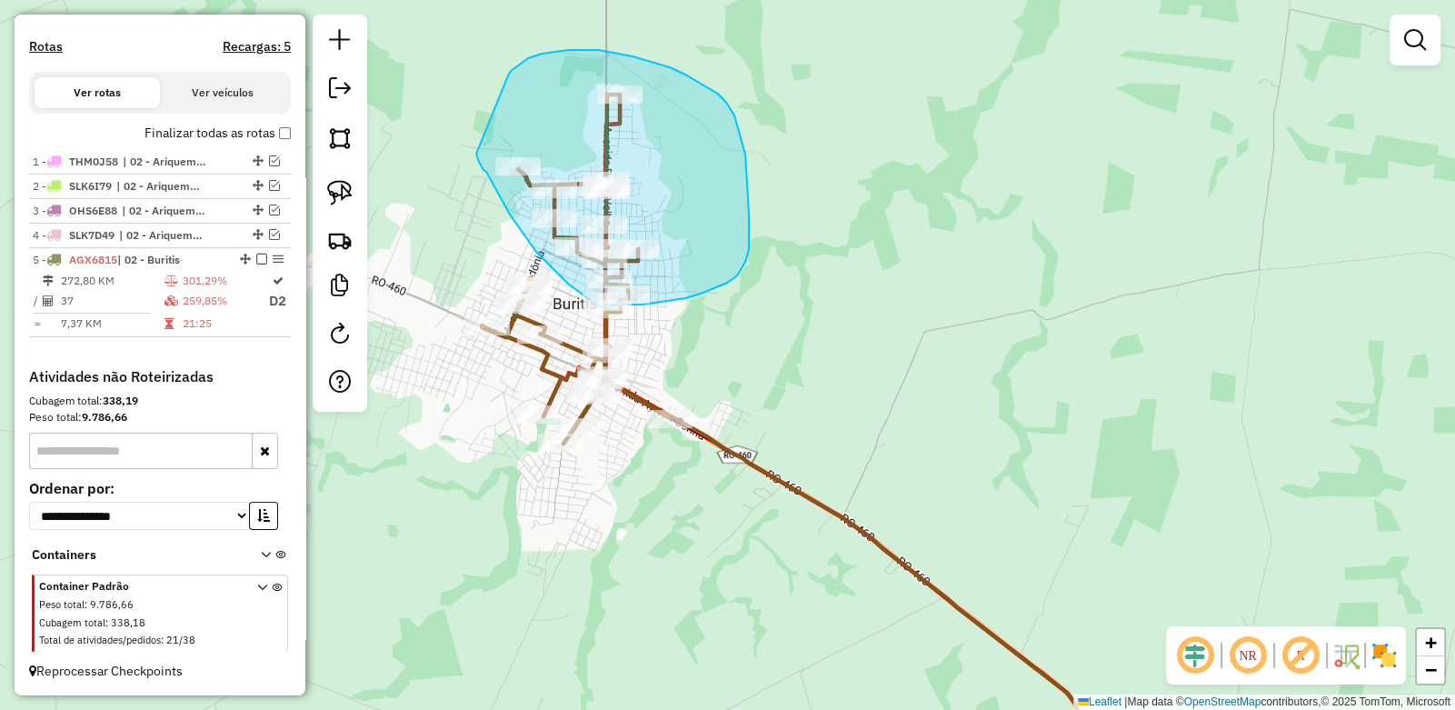
drag, startPoint x: 511, startPoint y: 71, endPoint x: 474, endPoint y: 152, distance: 88.7
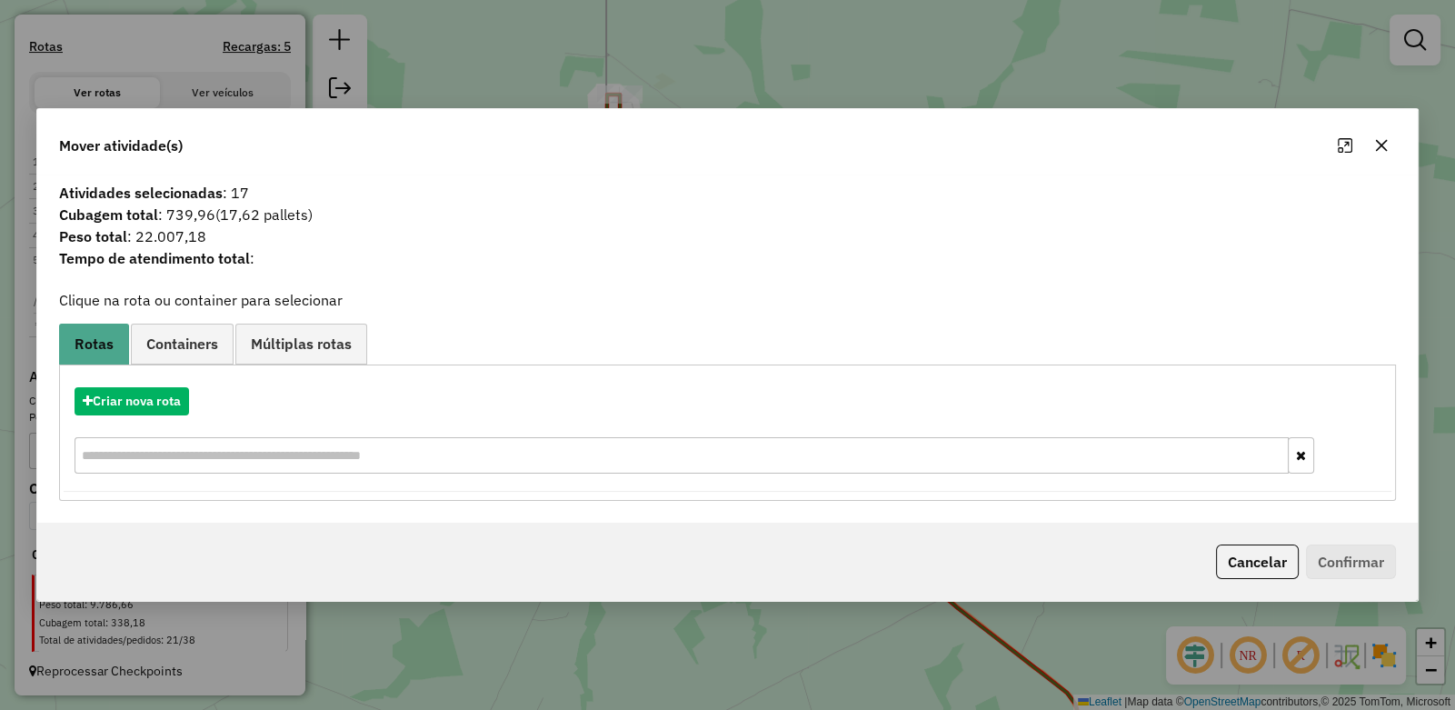
click at [1385, 143] on icon "button" at bounding box center [1381, 145] width 15 height 15
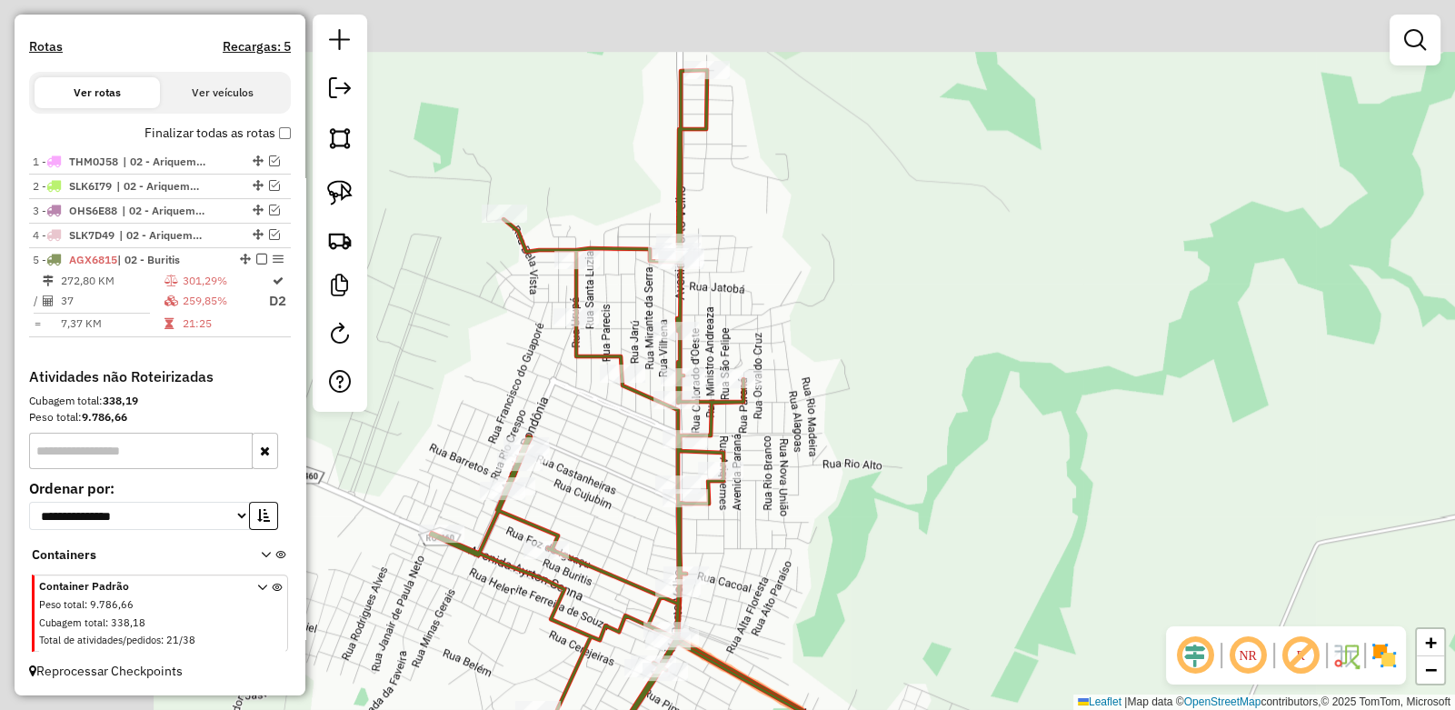
drag, startPoint x: 604, startPoint y: 179, endPoint x: 898, endPoint y: 277, distance: 310.4
click at [898, 277] on div "Janela de atendimento Grade de atendimento Capacidade Transportadoras Veículos …" at bounding box center [727, 355] width 1455 height 710
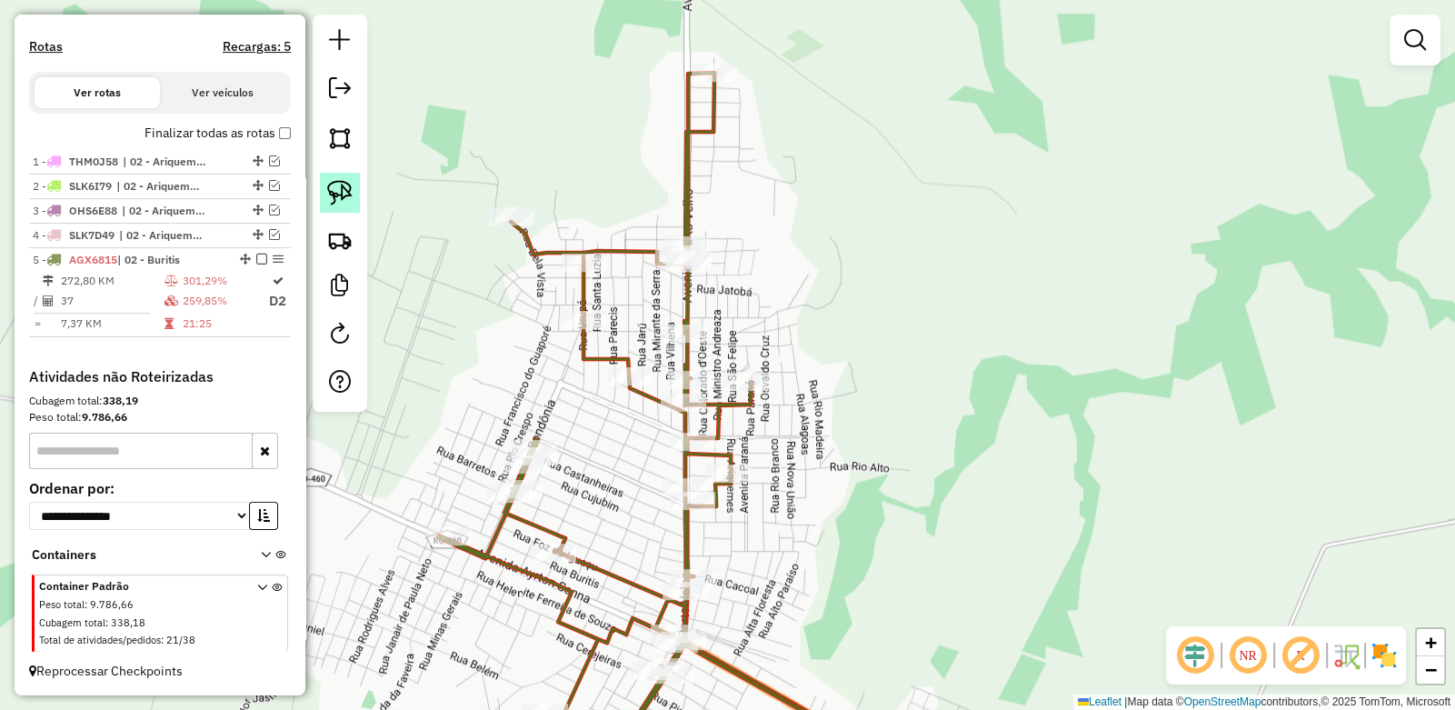
click at [345, 185] on img at bounding box center [339, 192] width 25 height 25
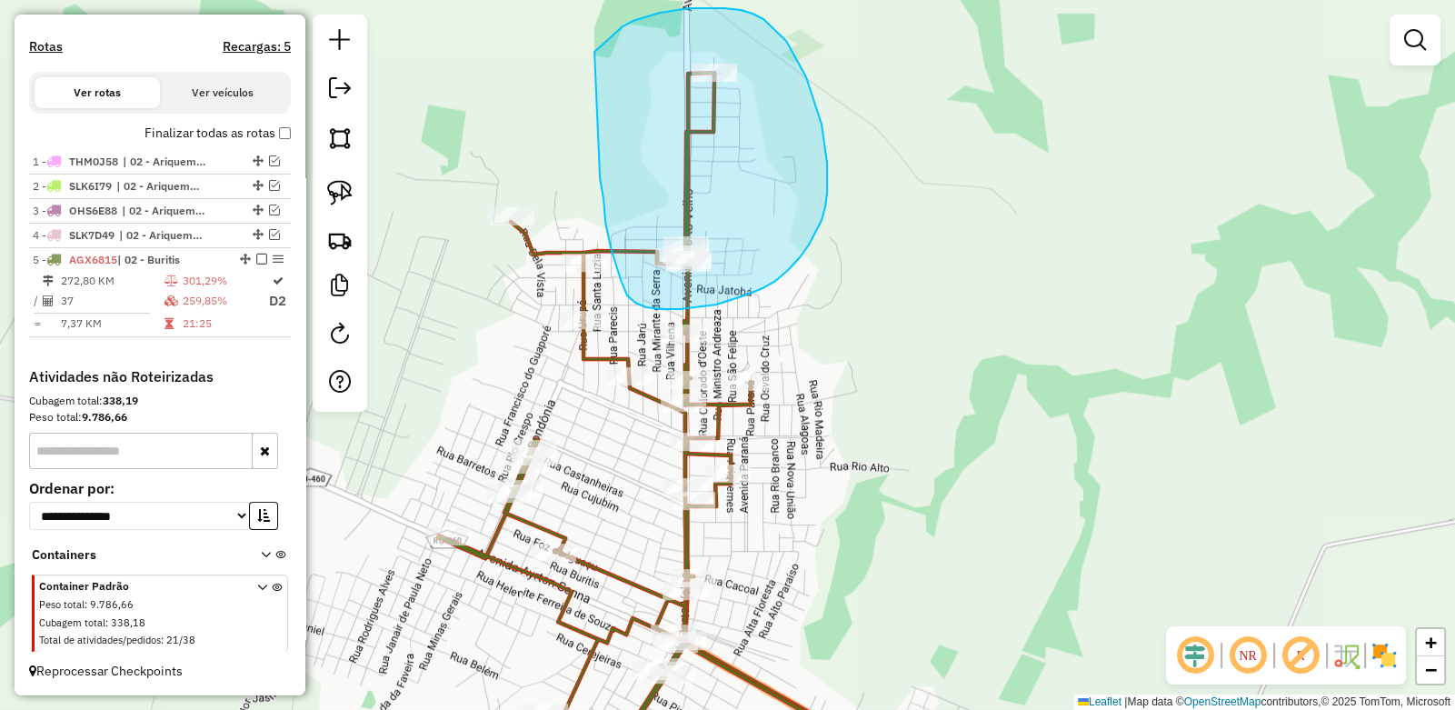
drag, startPoint x: 596, startPoint y: 50, endPoint x: 598, endPoint y: 151, distance: 100.9
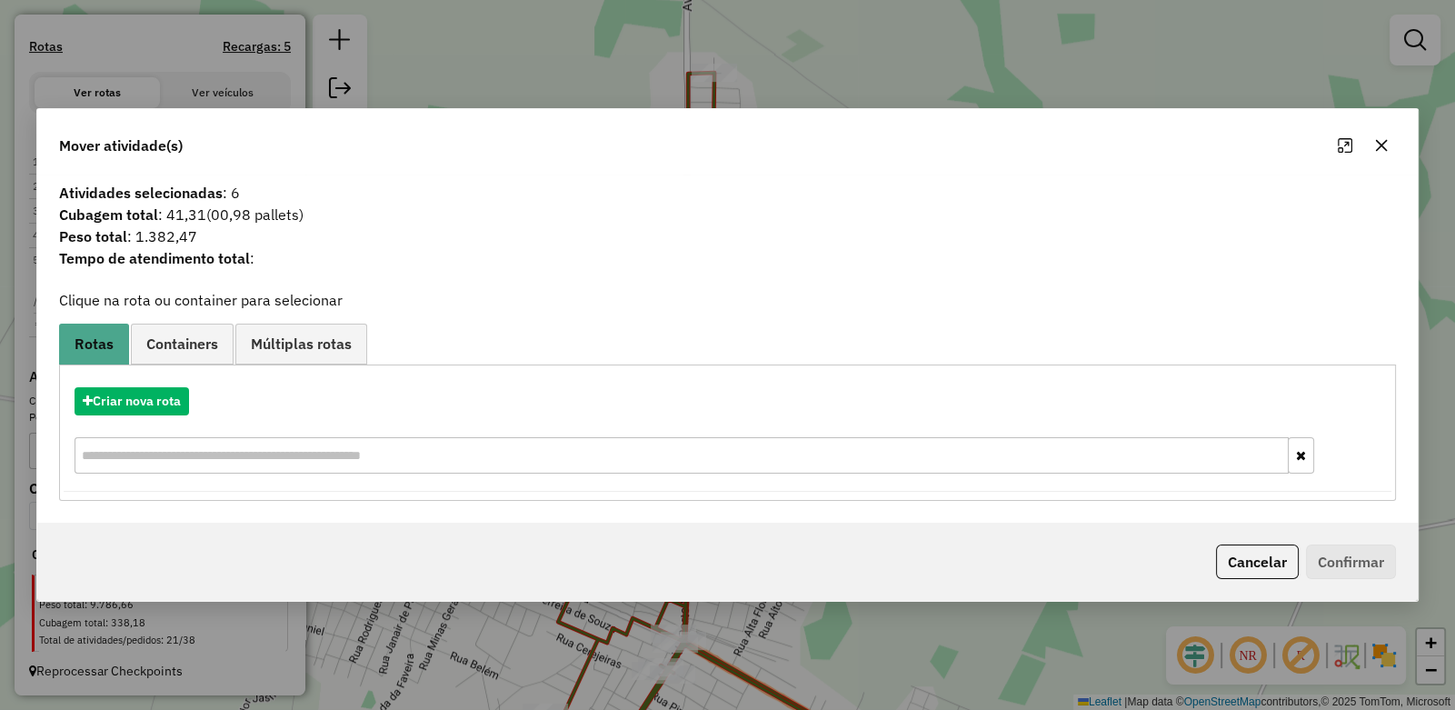
click at [1384, 151] on icon "button" at bounding box center [1381, 145] width 15 height 15
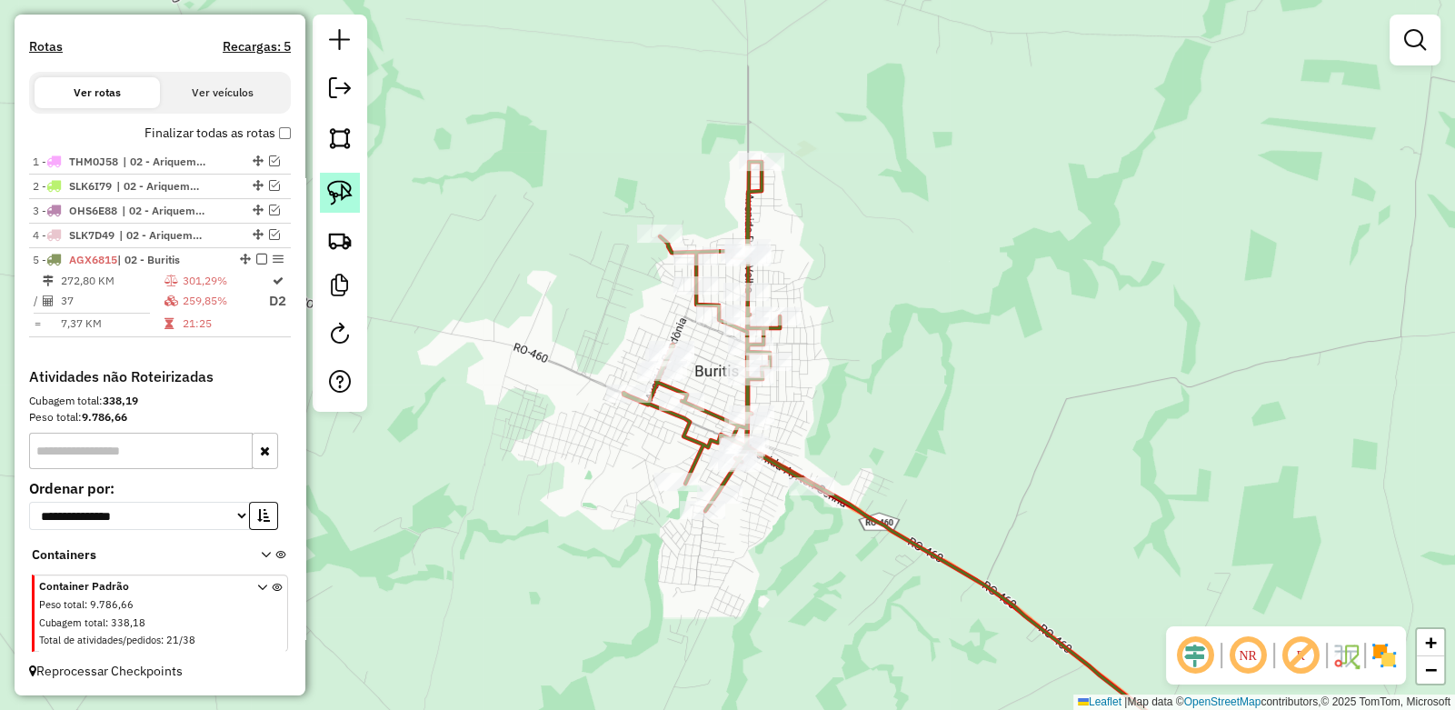
click at [341, 188] on img at bounding box center [339, 192] width 25 height 25
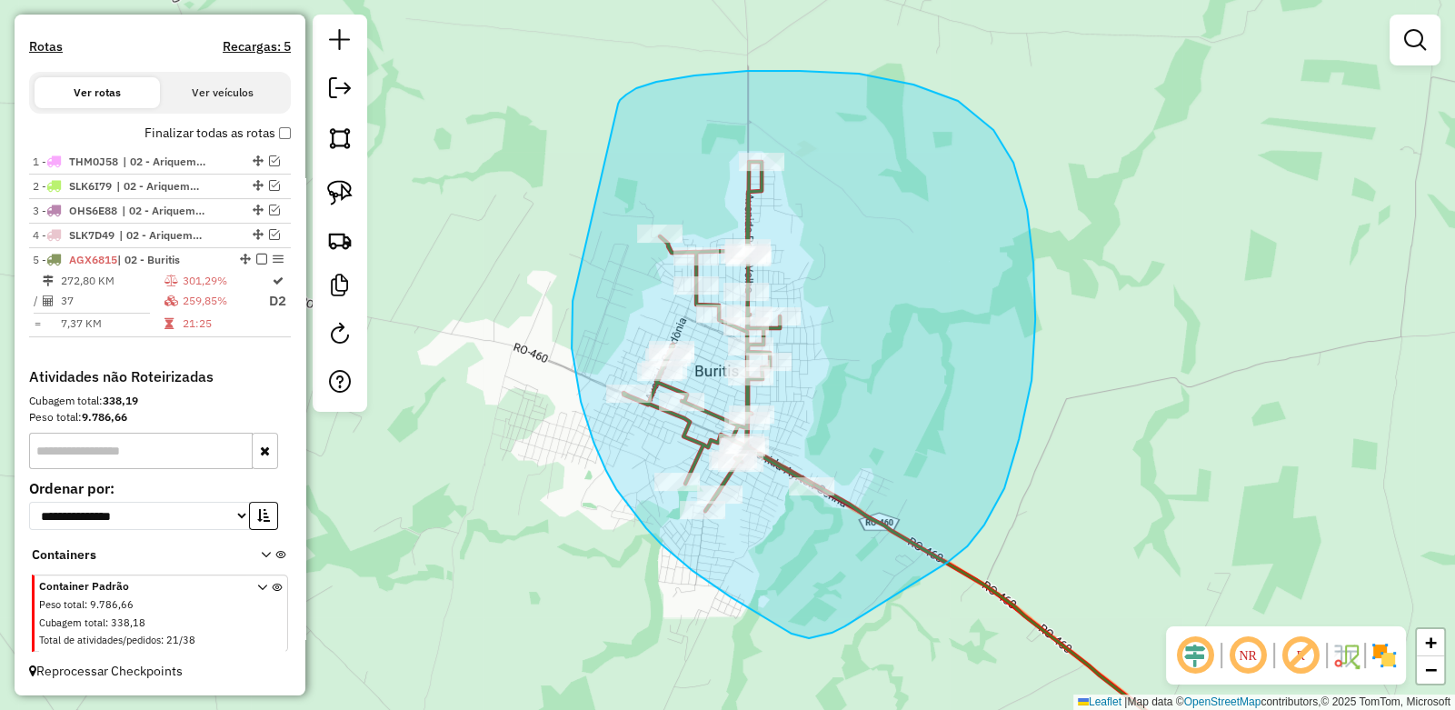
drag, startPoint x: 800, startPoint y: 71, endPoint x: 575, endPoint y: 286, distance: 311.2
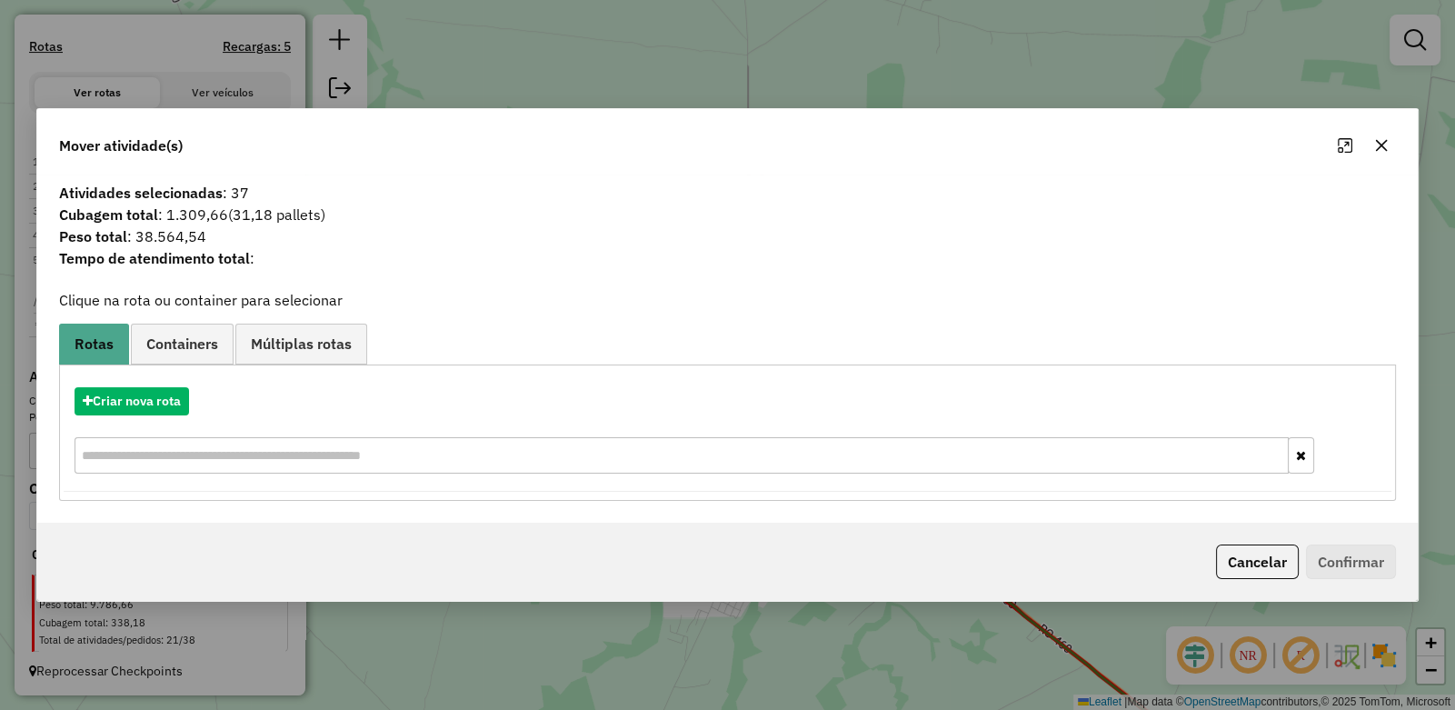
click at [1377, 148] on icon "button" at bounding box center [1382, 145] width 12 height 12
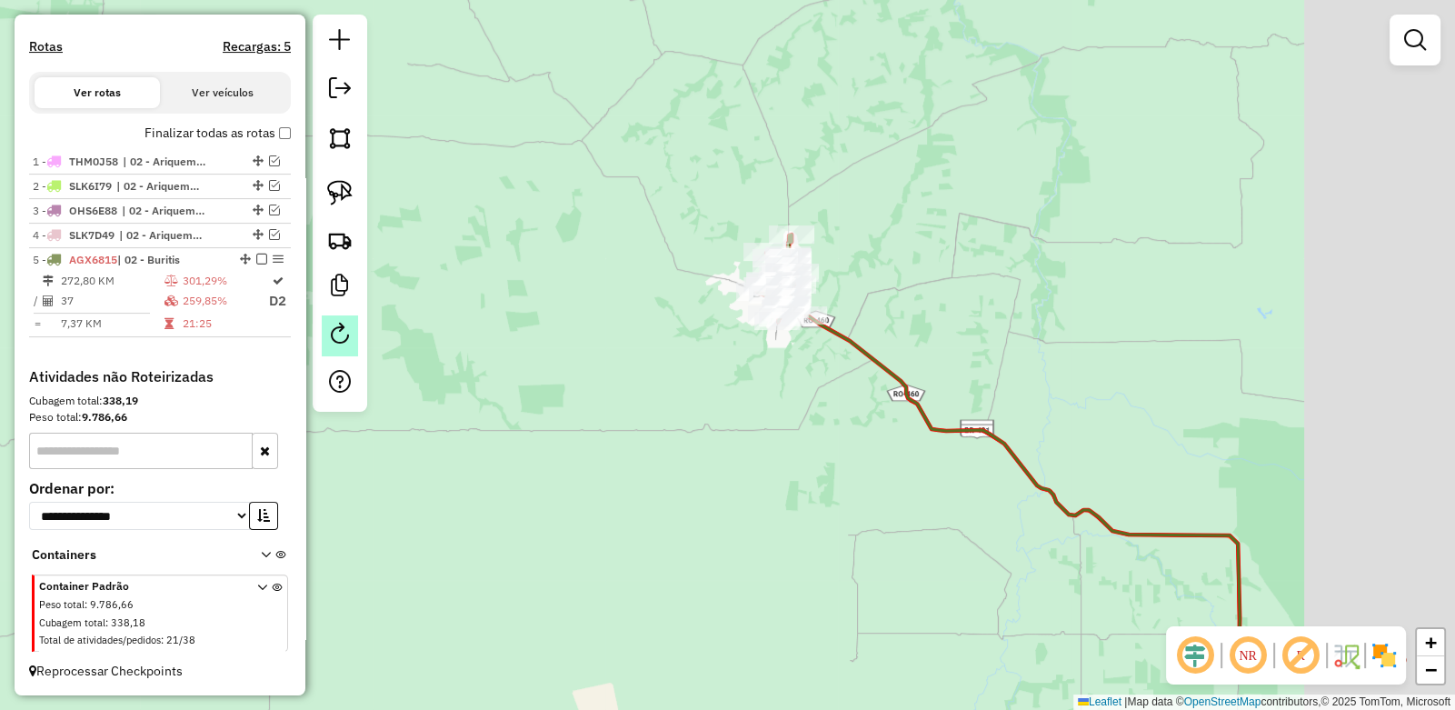
drag, startPoint x: 1214, startPoint y: 306, endPoint x: 357, endPoint y: 317, distance: 856.3
click at [356, 315] on hb-router-mapa "Informações da Sessão 991339 - 19/08/2025 Criação: 18/08/2025 21:17 Depósito: C…" at bounding box center [727, 355] width 1455 height 710
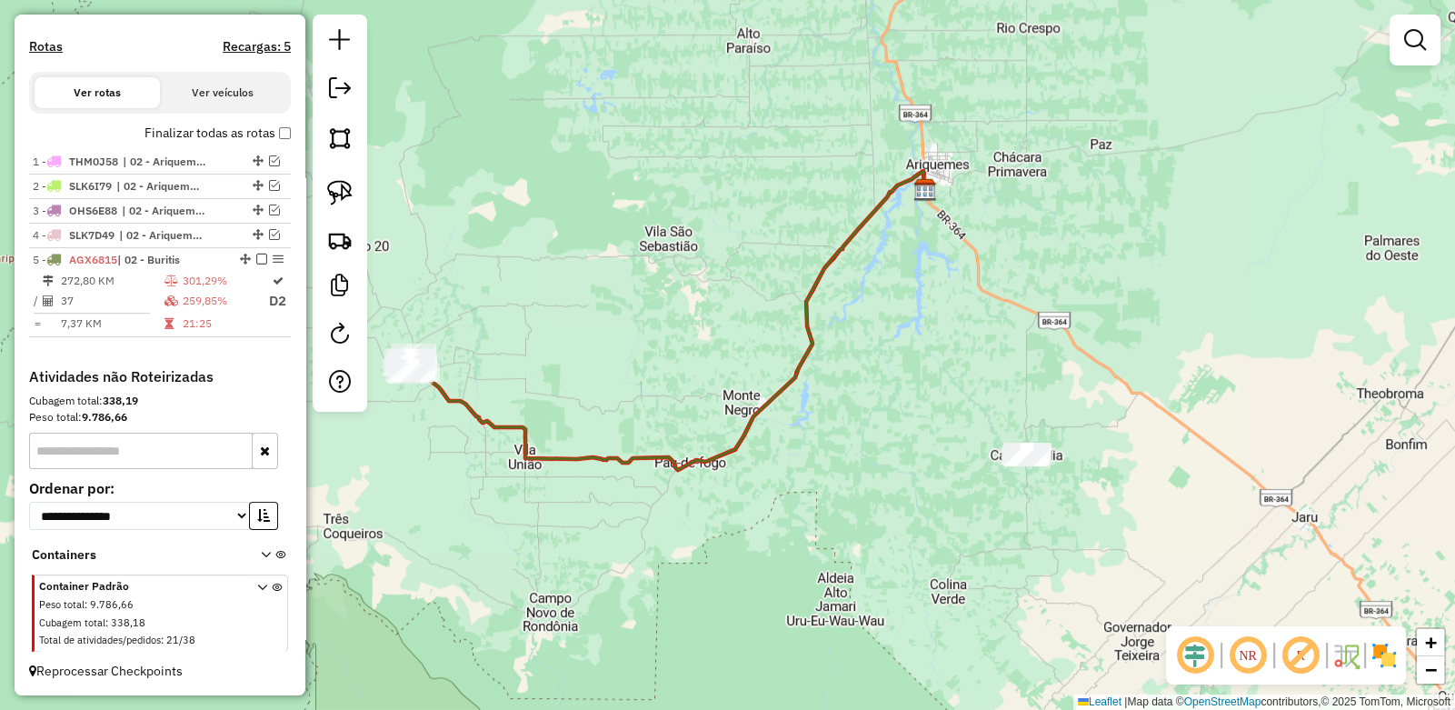
drag, startPoint x: 922, startPoint y: 346, endPoint x: 924, endPoint y: 393, distance: 46.4
click at [924, 430] on div "Janela de atendimento Grade de atendimento Capacidade Transportadoras Veículos …" at bounding box center [727, 355] width 1455 height 710
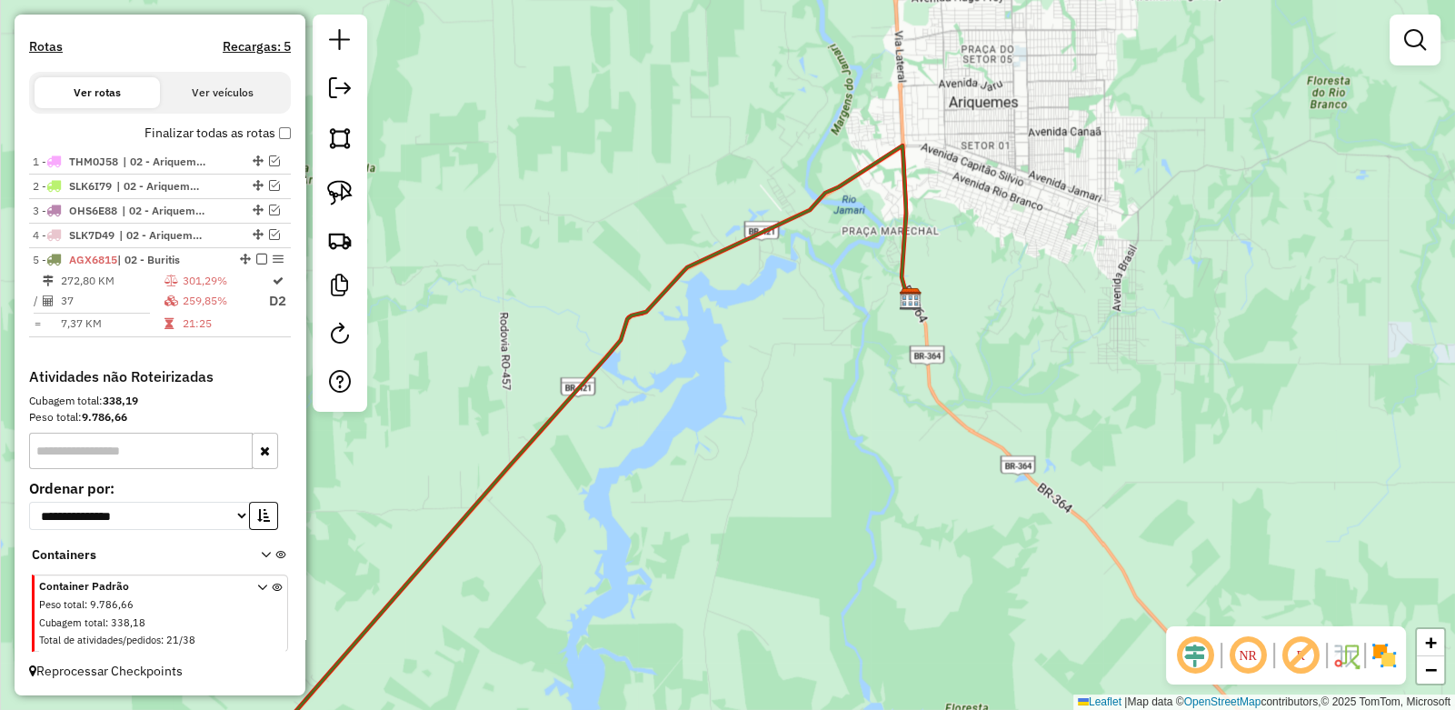
drag, startPoint x: 977, startPoint y: 244, endPoint x: 939, endPoint y: 417, distance: 177.8
click at [939, 416] on div "Janela de atendimento Grade de atendimento Capacidade Transportadoras Veículos …" at bounding box center [727, 355] width 1455 height 710
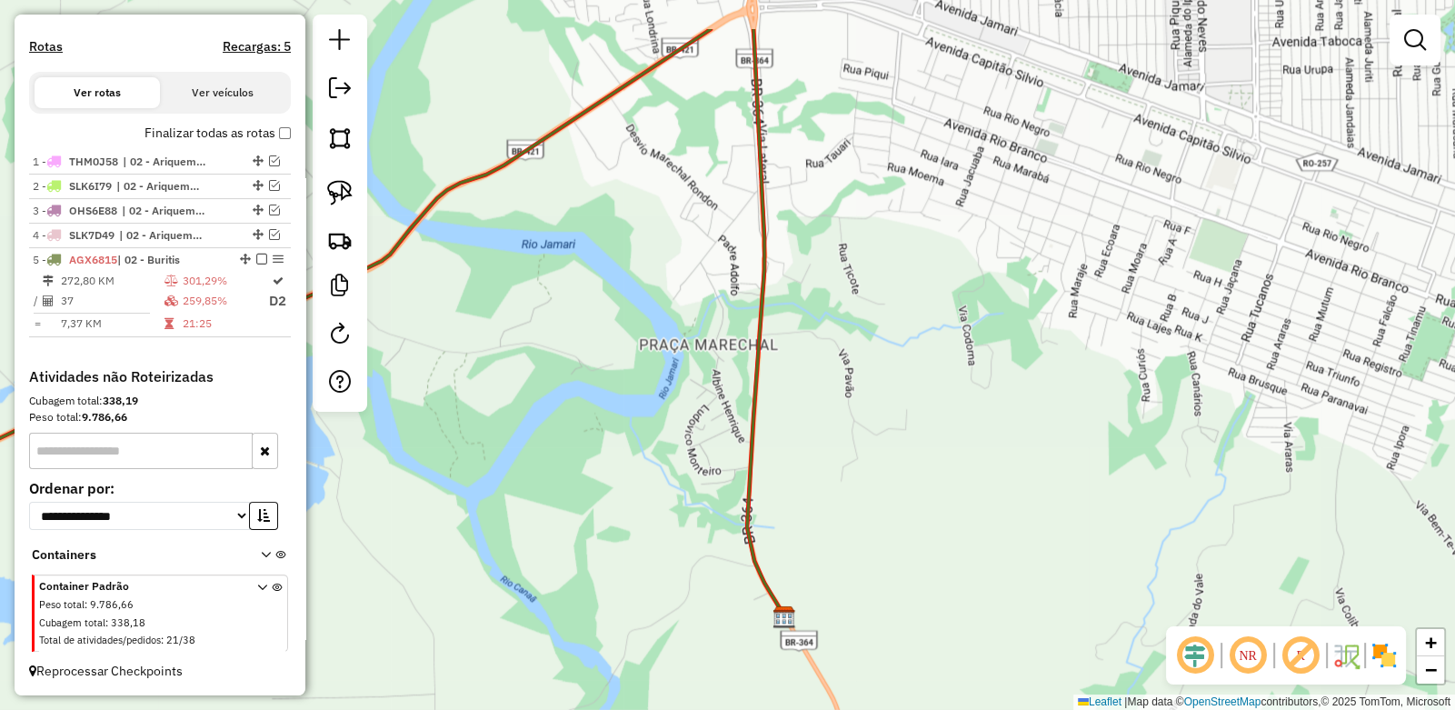
drag, startPoint x: 834, startPoint y: 423, endPoint x: 836, endPoint y: 449, distance: 26.5
click at [836, 449] on div "Janela de atendimento Grade de atendimento Capacidade Transportadoras Veículos …" at bounding box center [727, 355] width 1455 height 710
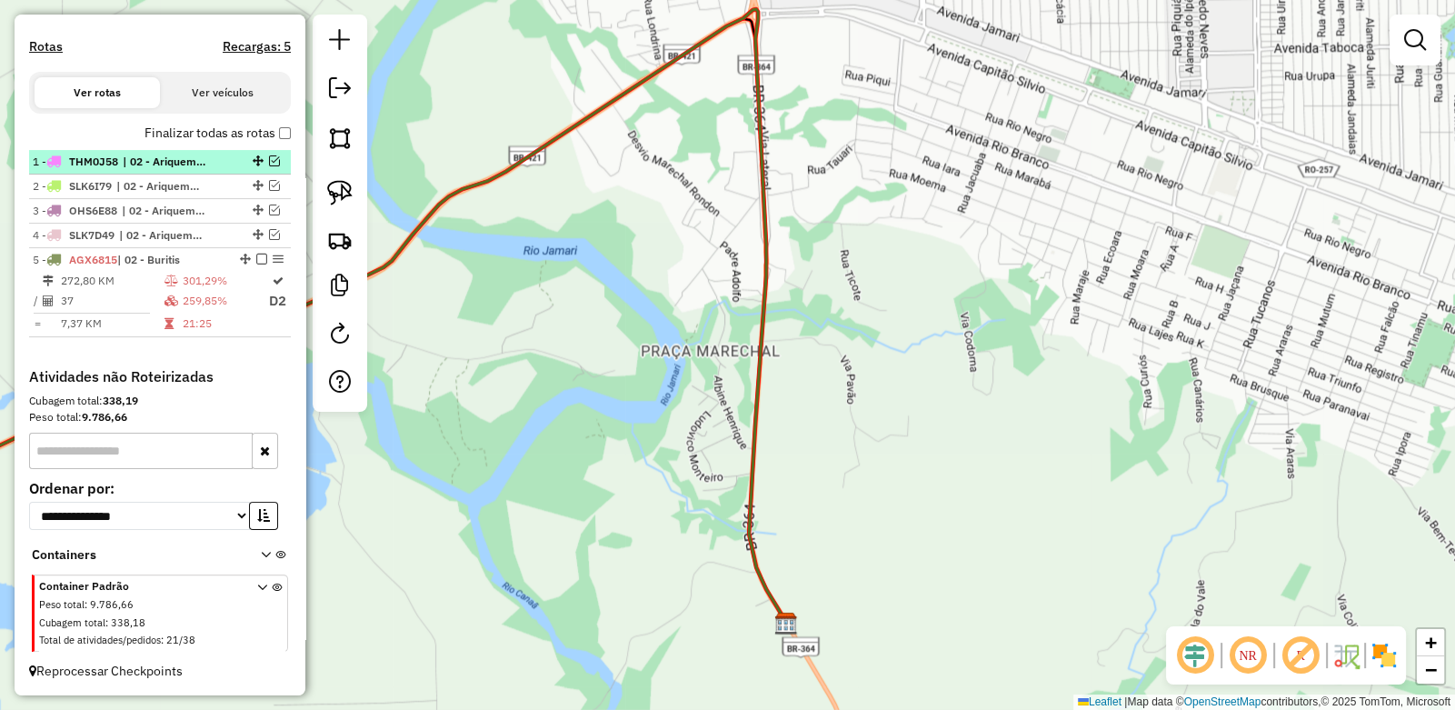
click at [148, 161] on span "| 02 - Ariquemes I, 02 - Ariquemes II" at bounding box center [165, 162] width 84 height 16
select select "**********"
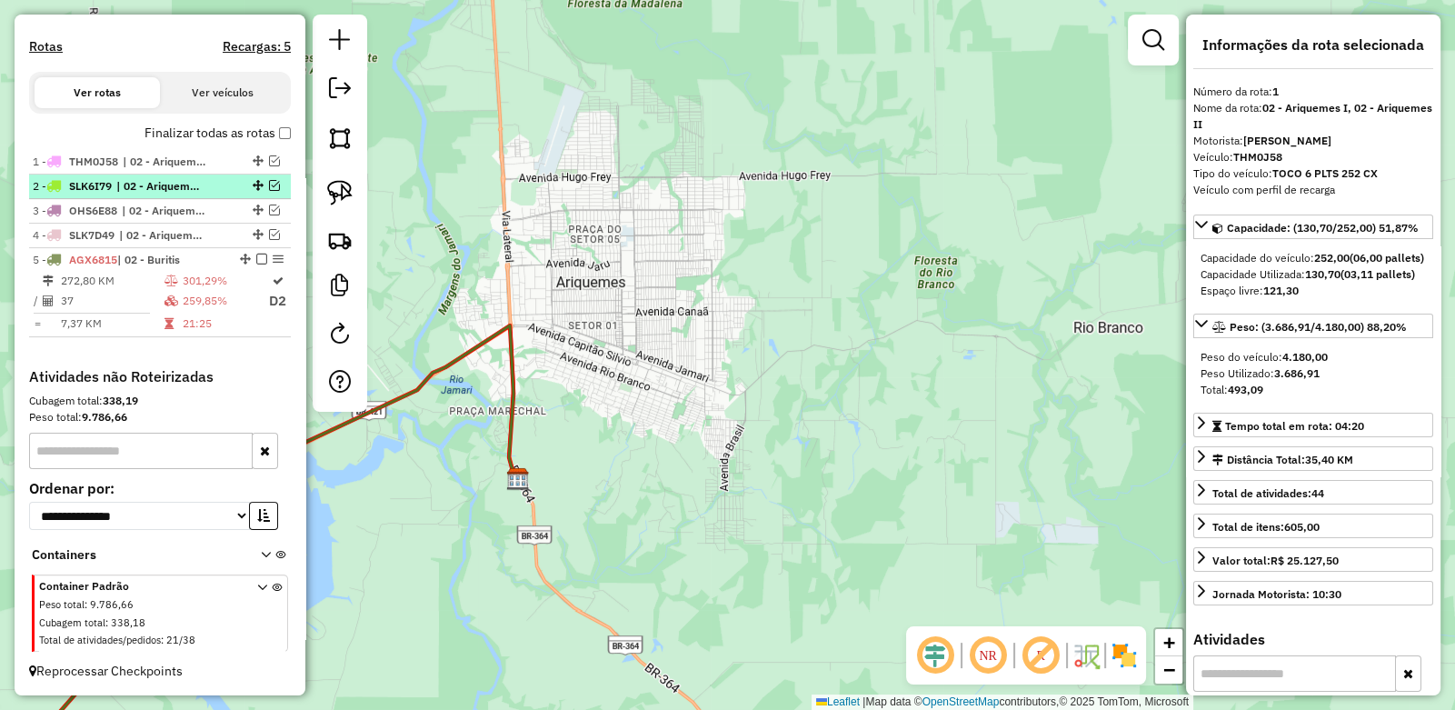
click at [175, 190] on span "| 02 - Ariquemes I, 02 - Ariquemes II" at bounding box center [158, 186] width 84 height 16
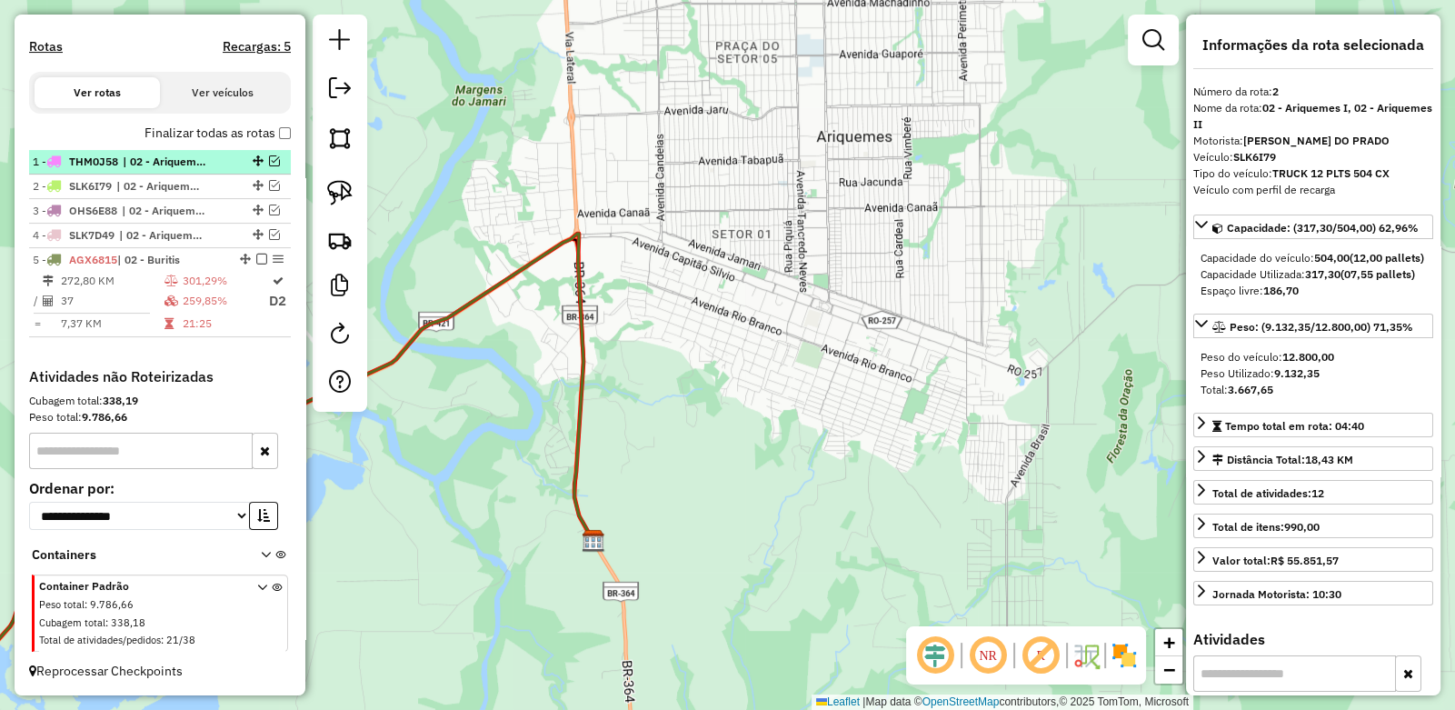
click at [269, 161] on em at bounding box center [274, 160] width 11 height 11
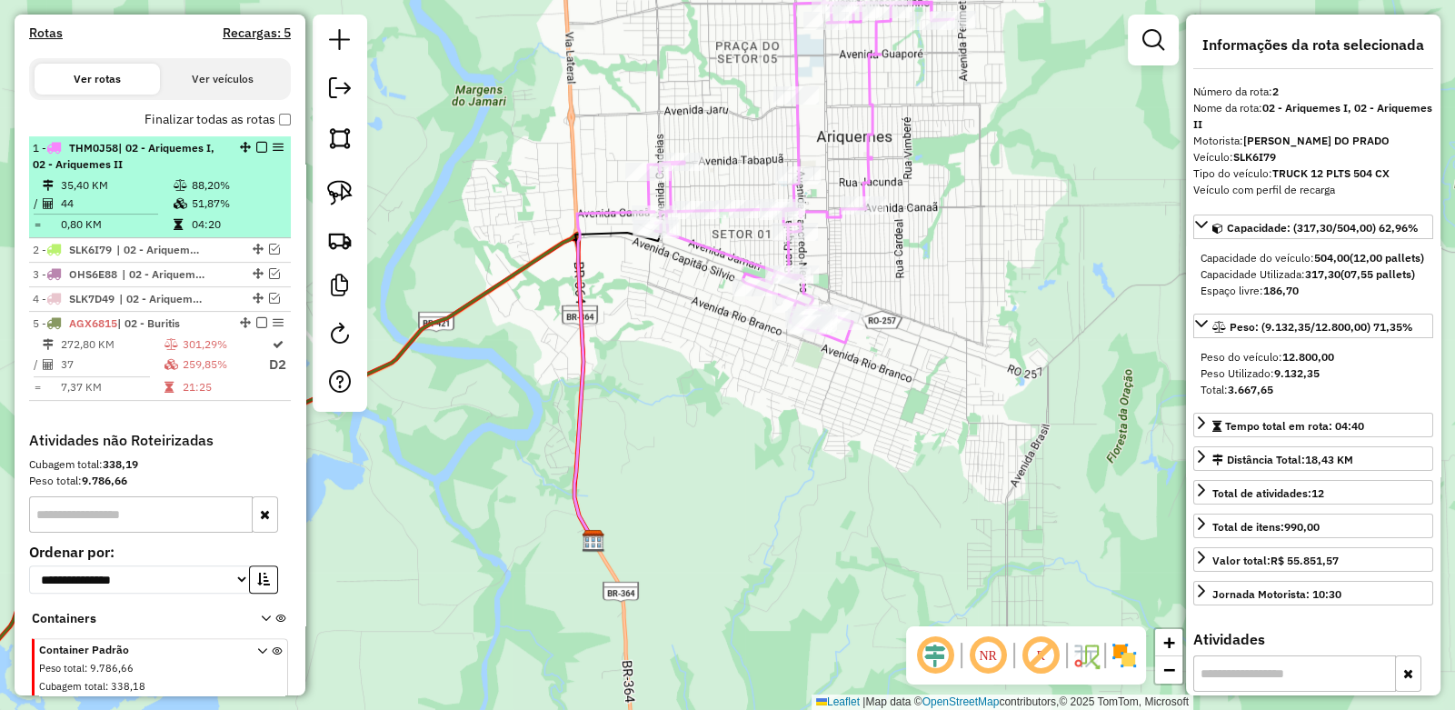
scroll to position [592, 0]
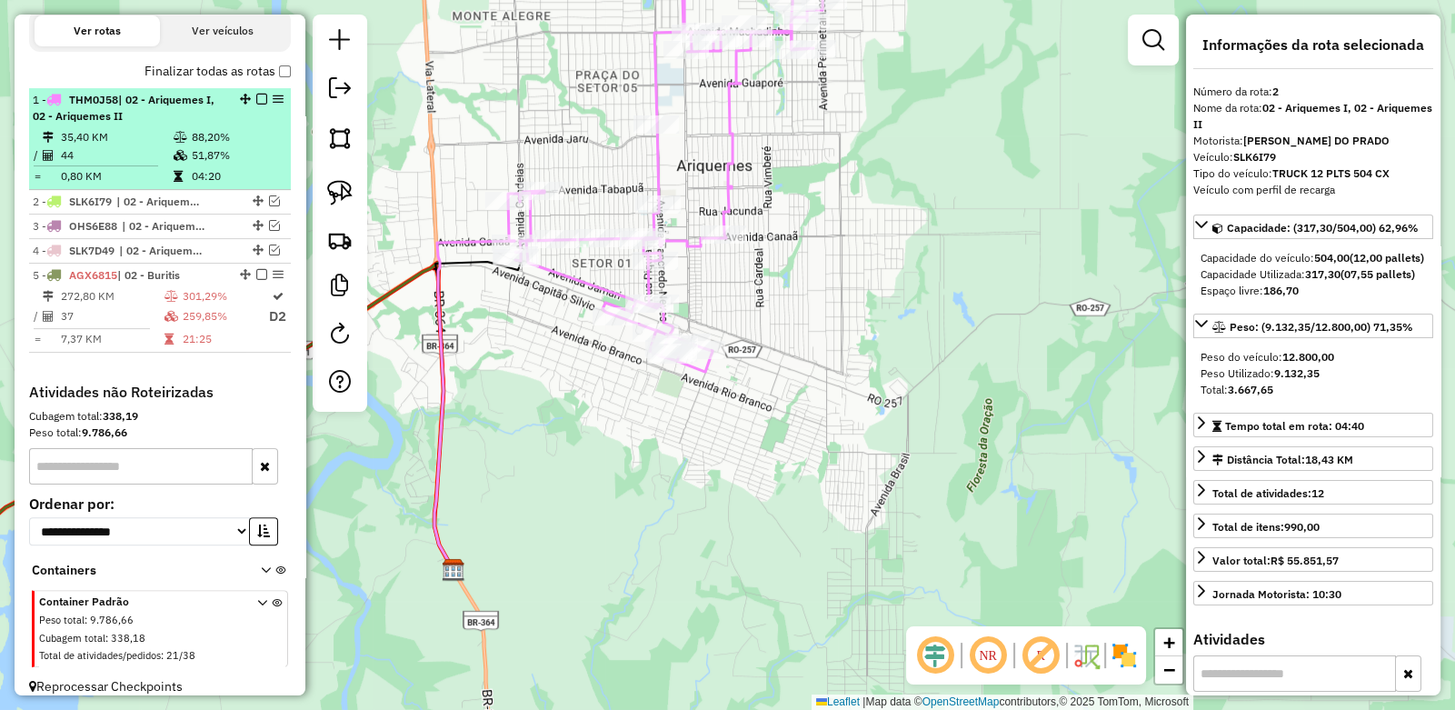
click at [256, 105] on em at bounding box center [261, 99] width 11 height 11
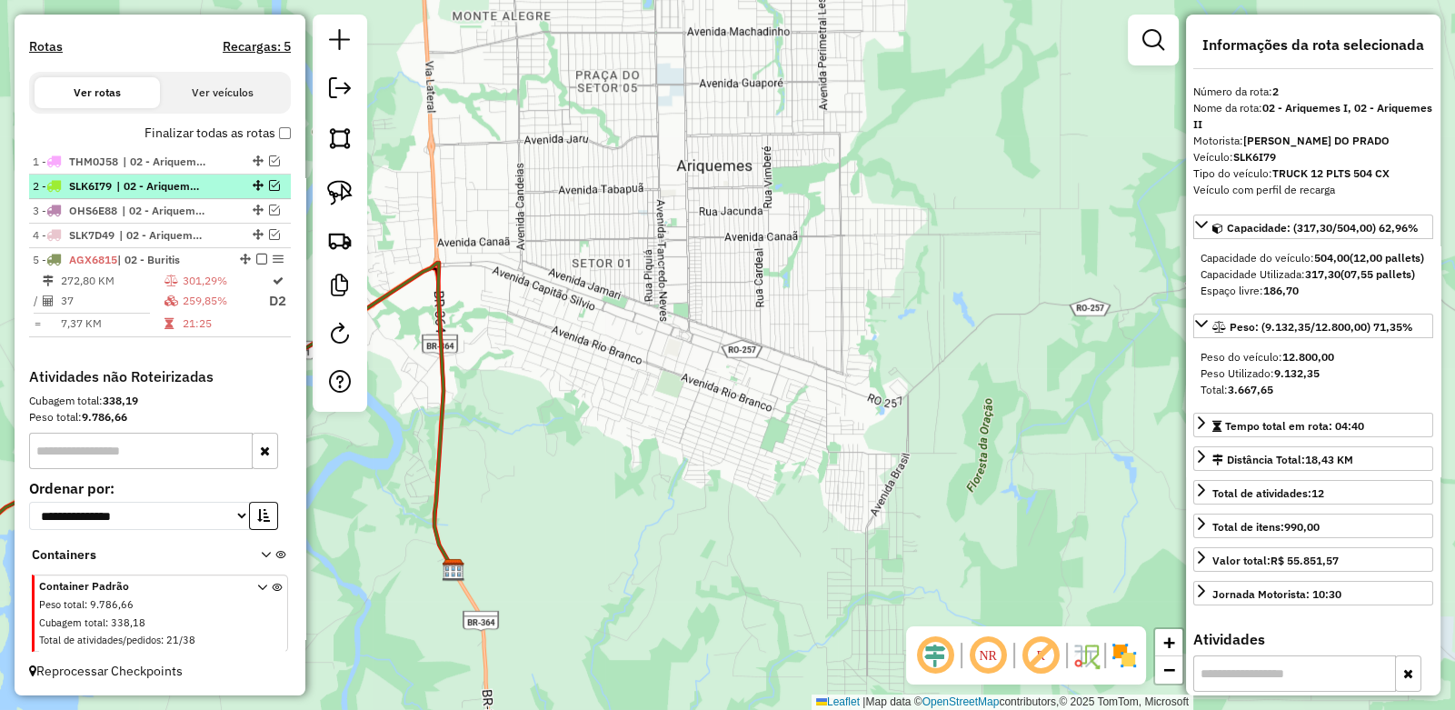
click at [269, 188] on em at bounding box center [274, 185] width 11 height 11
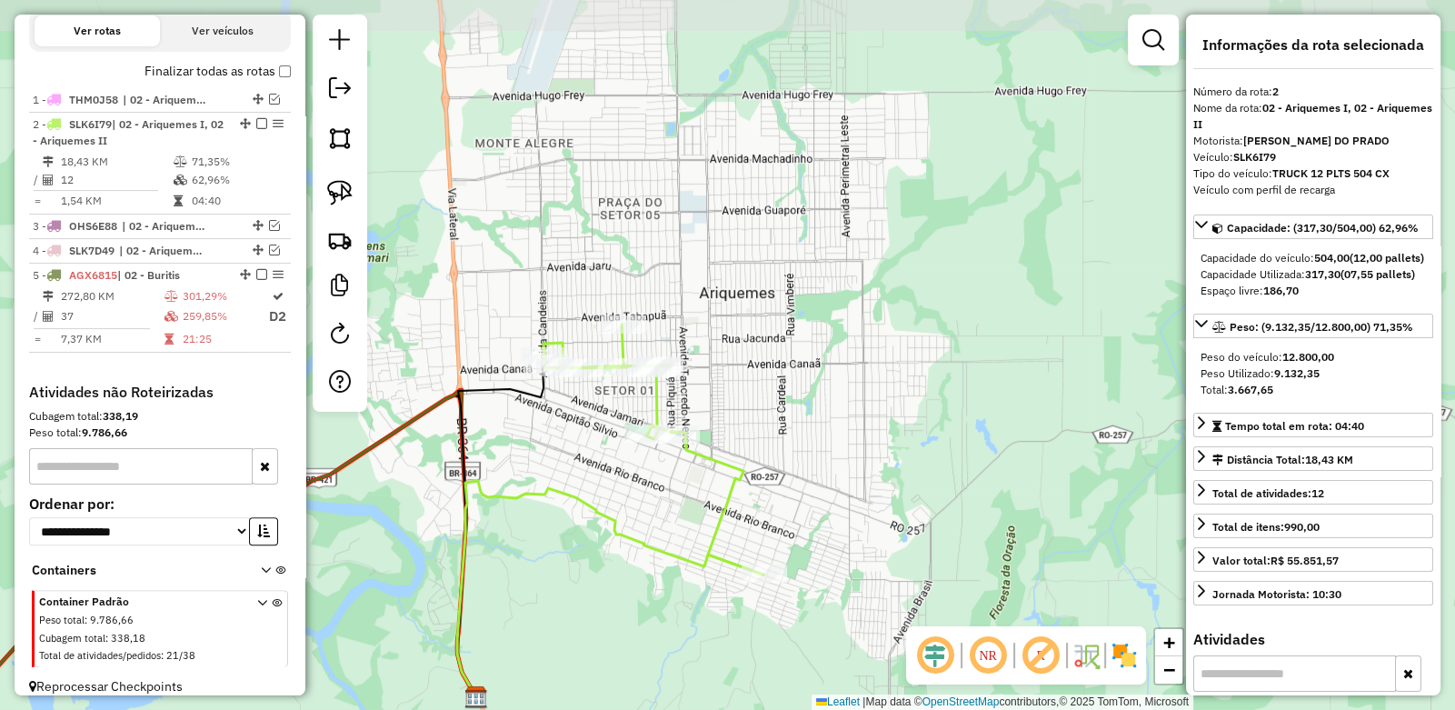
drag, startPoint x: 468, startPoint y: 175, endPoint x: 491, endPoint y: 303, distance: 129.3
click at [491, 303] on div "Janela de atendimento Grade de atendimento Capacidade Transportadoras Veículos …" at bounding box center [727, 355] width 1455 height 710
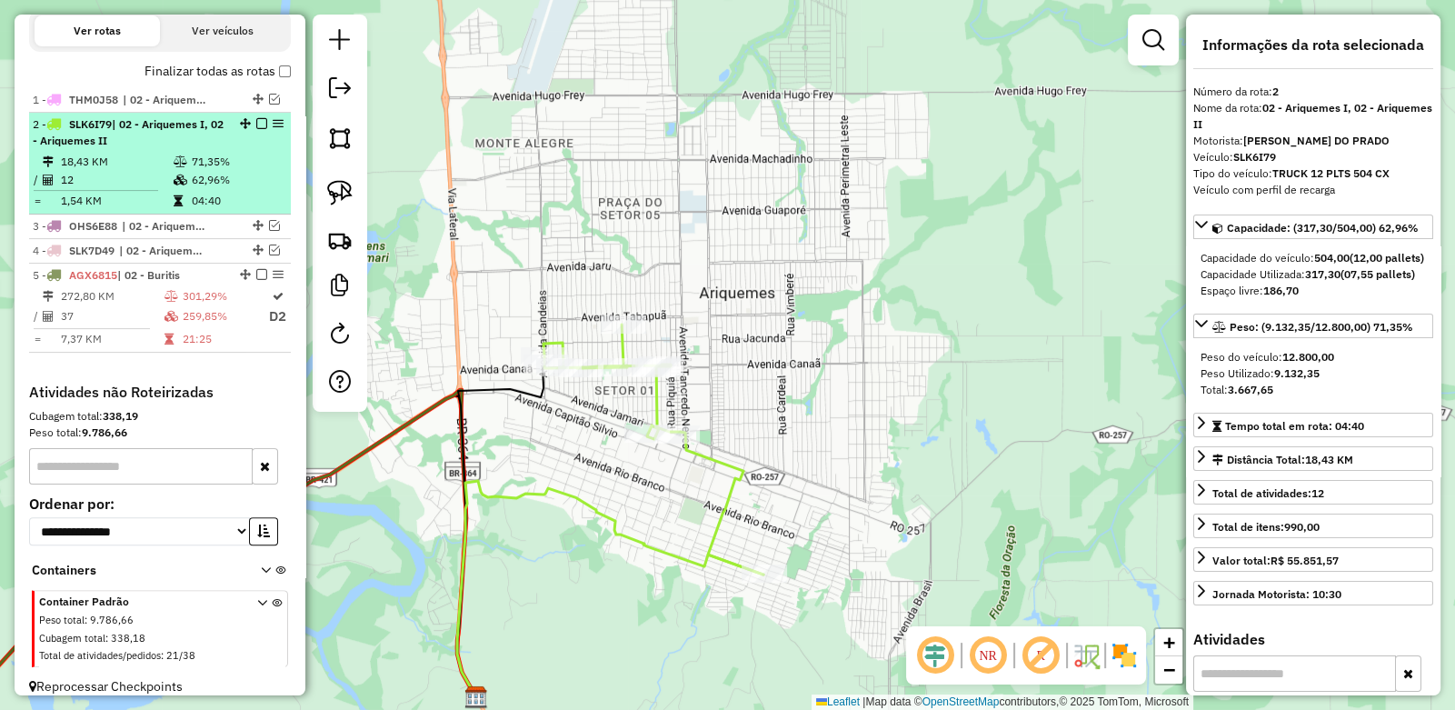
click at [256, 129] on em at bounding box center [261, 123] width 11 height 11
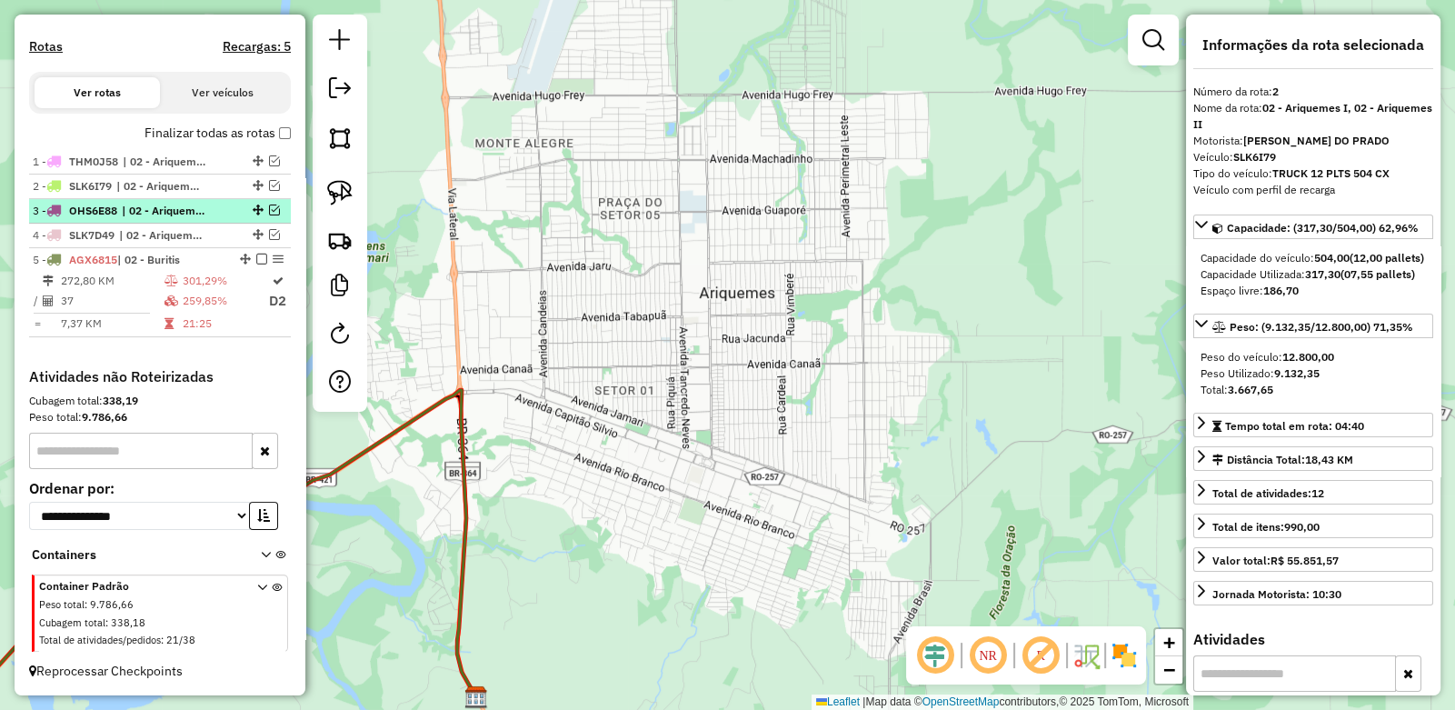
click at [269, 208] on em at bounding box center [274, 210] width 11 height 11
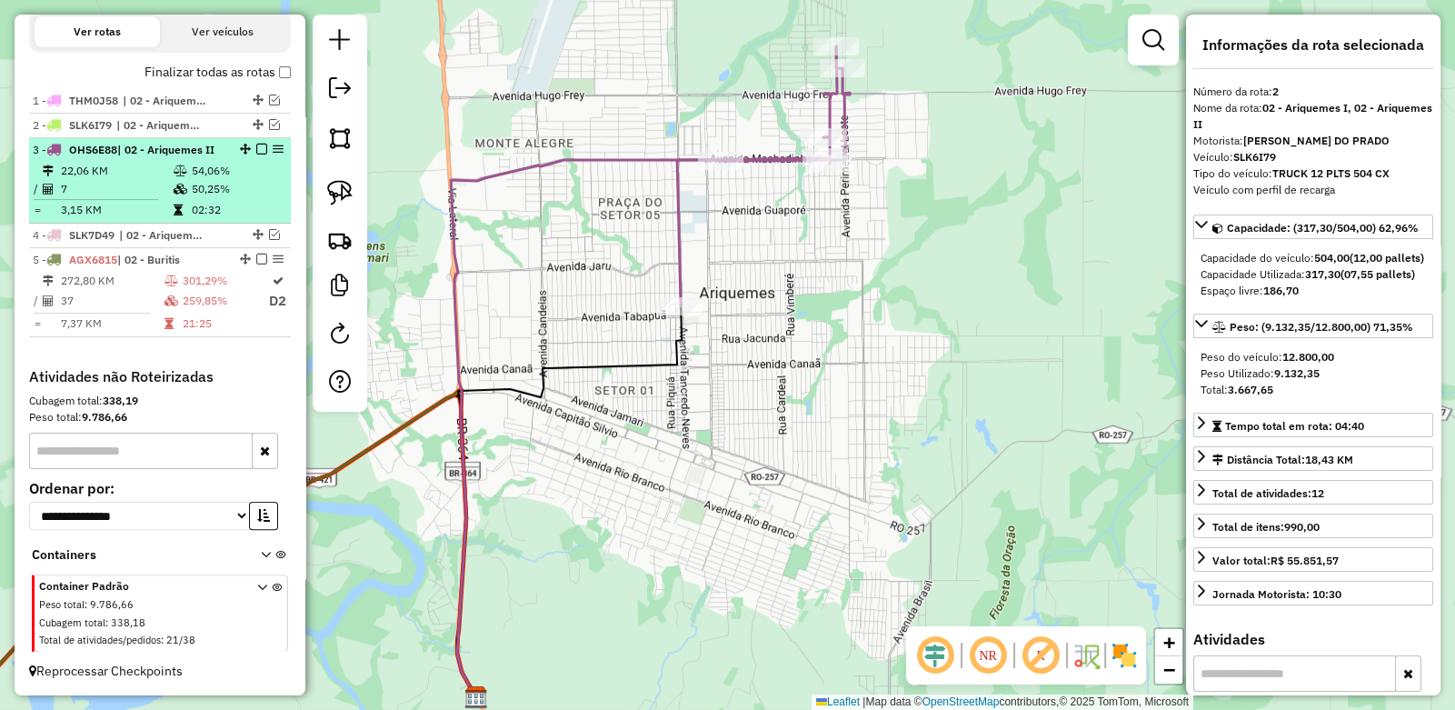
click at [256, 155] on em at bounding box center [261, 149] width 11 height 11
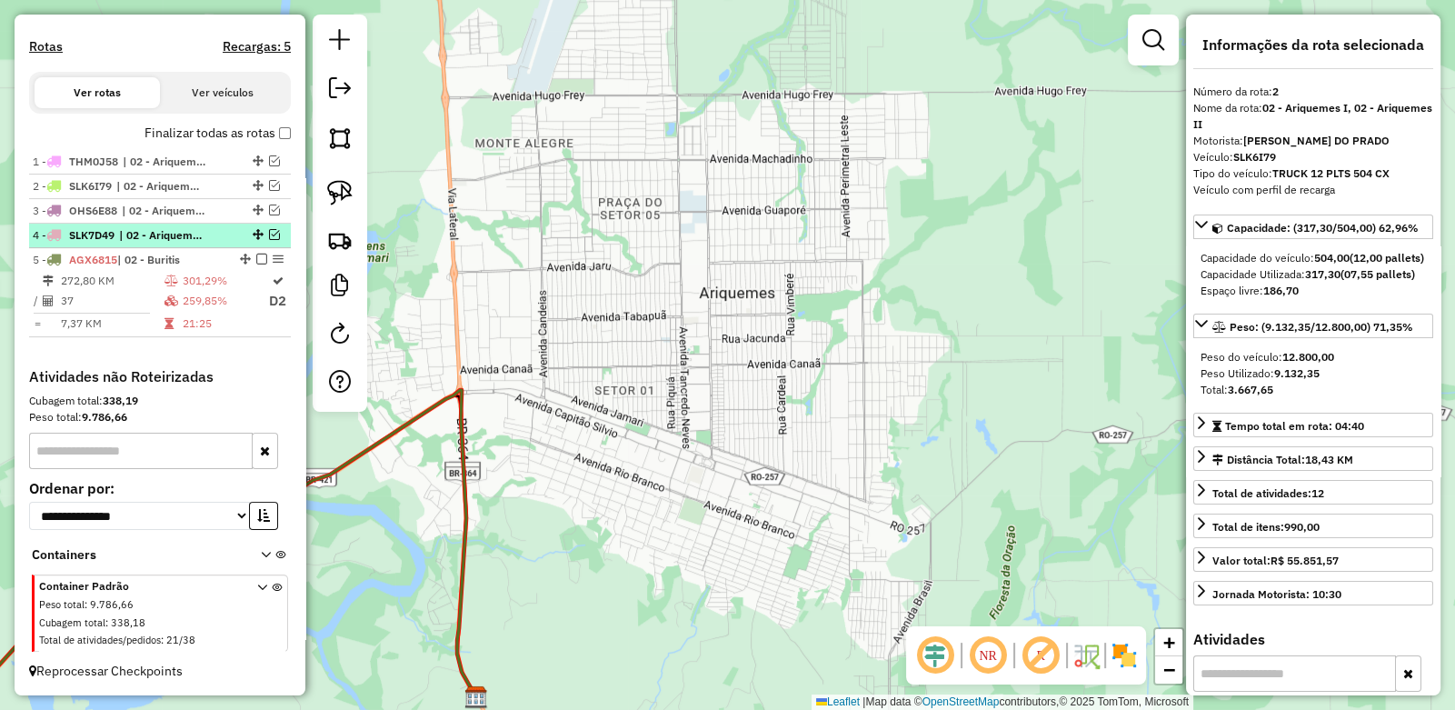
click at [269, 232] on em at bounding box center [274, 234] width 11 height 11
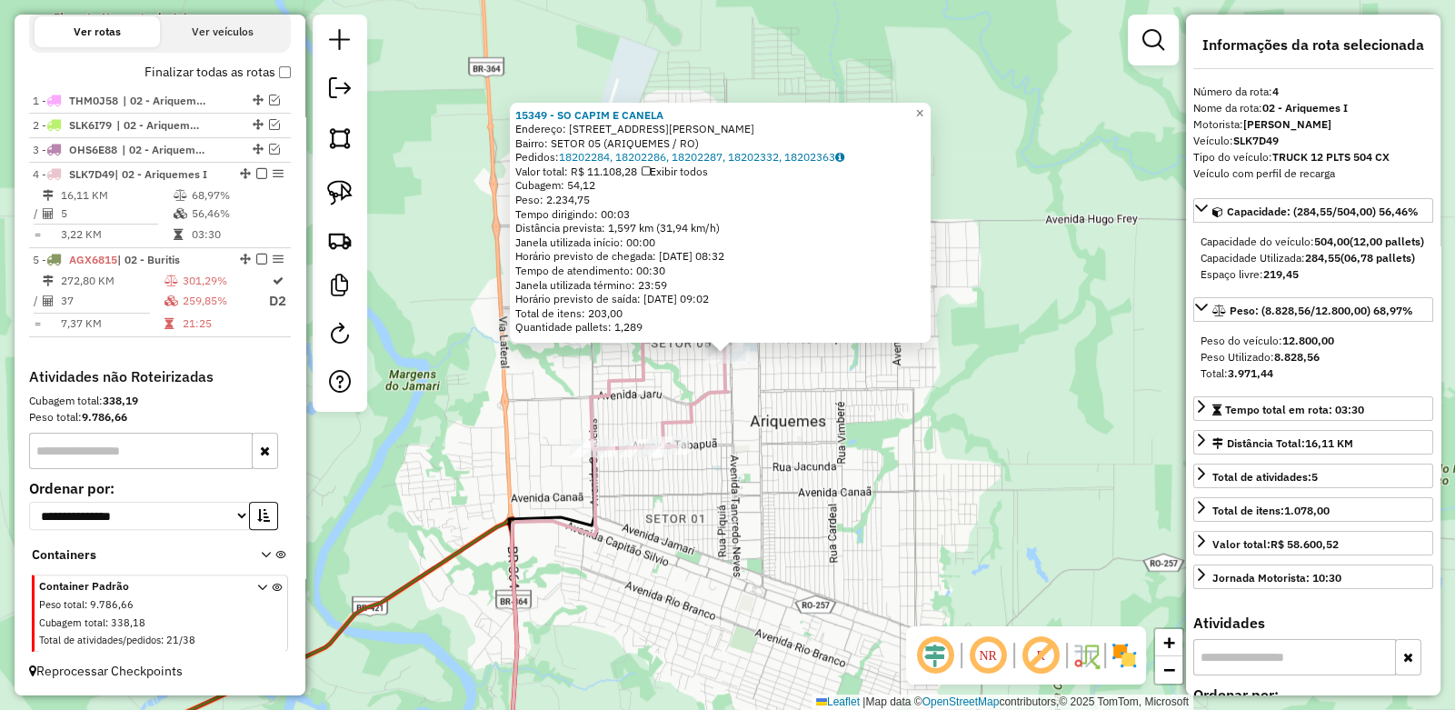
scroll to position [604, 0]
click at [671, 383] on div "15349 - SO CAPIM E CANELA Endereço: AV Avenida Tancredo Neves,3525 Bairro: SETO…" at bounding box center [727, 355] width 1455 height 710
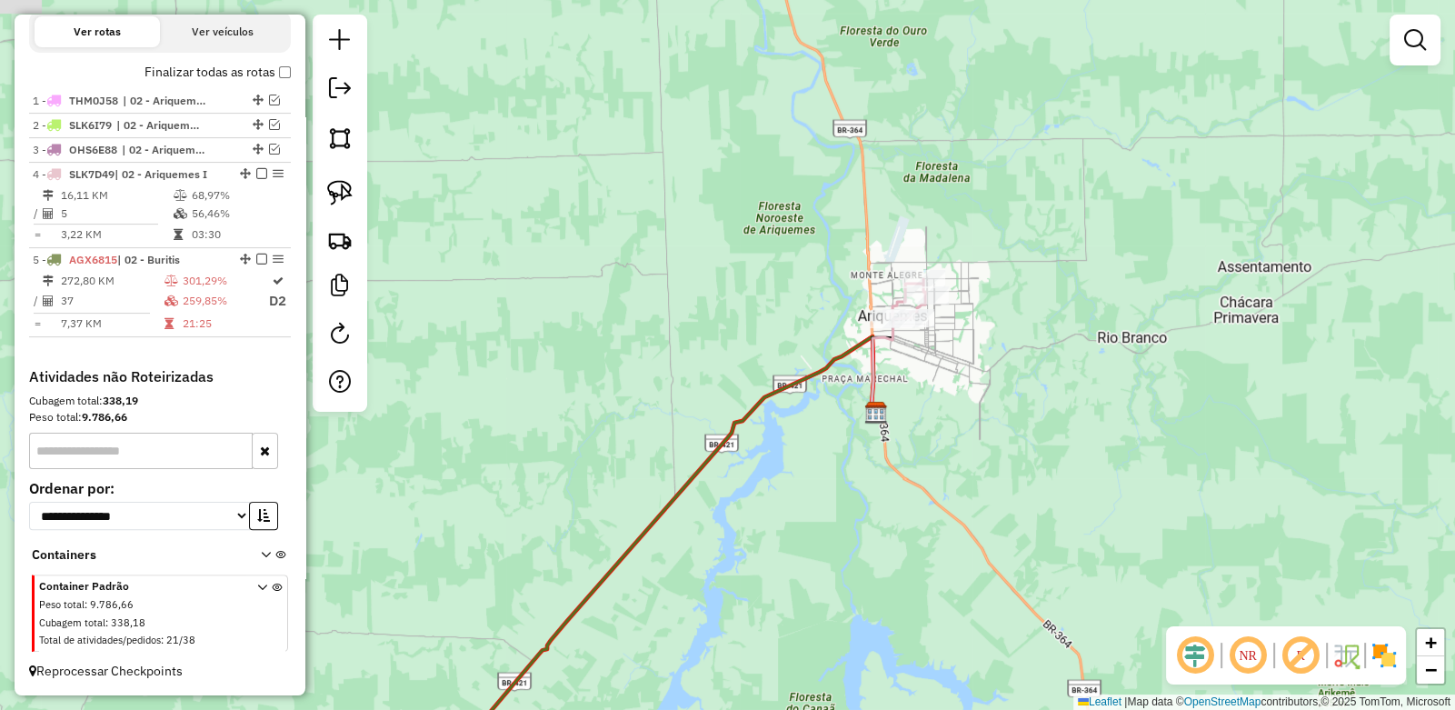
drag, startPoint x: 554, startPoint y: 381, endPoint x: 785, endPoint y: 316, distance: 240.6
click at [785, 316] on div "Janela de atendimento Grade de atendimento Capacidade Transportadoras Veículos …" at bounding box center [727, 355] width 1455 height 710
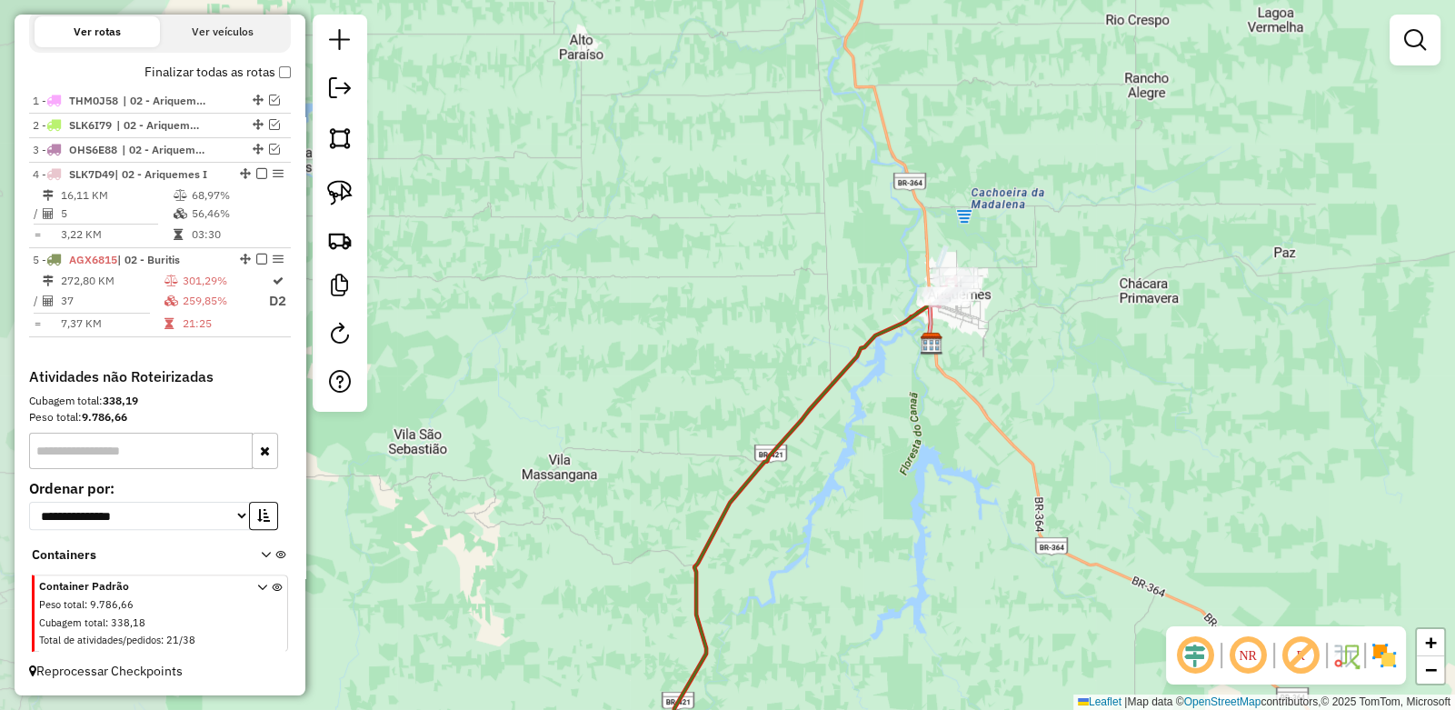
drag, startPoint x: 646, startPoint y: 344, endPoint x: 710, endPoint y: 335, distance: 64.2
click at [710, 335] on div "Janela de atendimento Grade de atendimento Capacidade Transportadoras Veículos …" at bounding box center [727, 355] width 1455 height 710
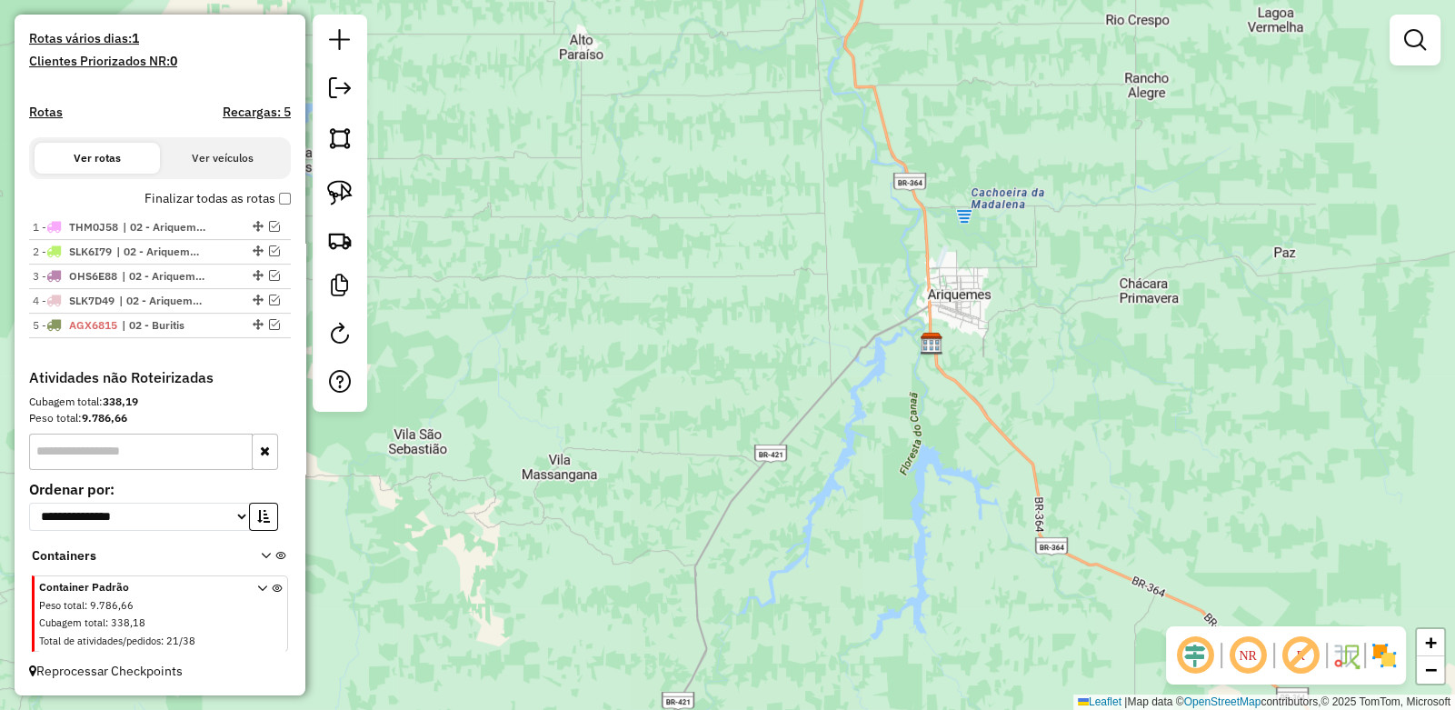
scroll to position [514, 0]
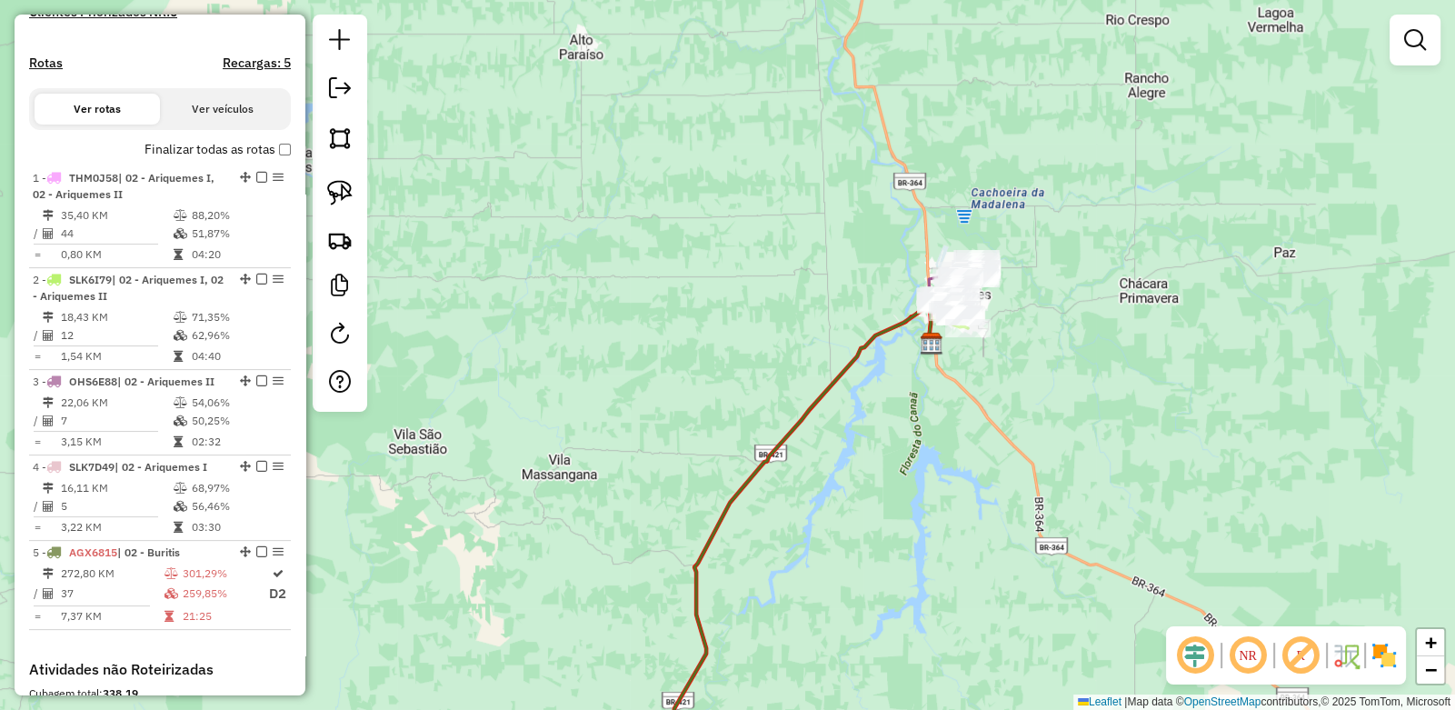
drag, startPoint x: 598, startPoint y: 266, endPoint x: 775, endPoint y: 294, distance: 179.3
click at [634, 257] on div "Janela de atendimento Grade de atendimento Capacidade Transportadoras Veículos …" at bounding box center [727, 355] width 1455 height 710
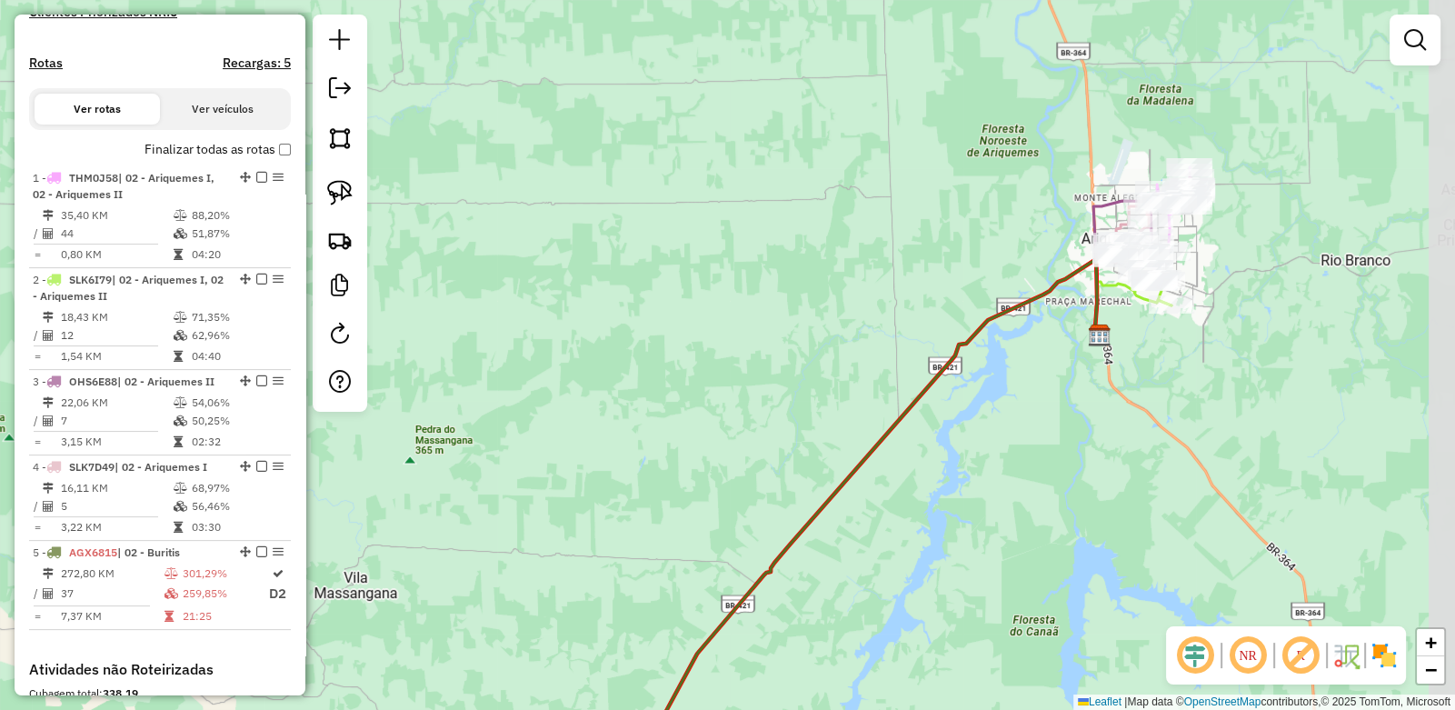
drag, startPoint x: 894, startPoint y: 300, endPoint x: 794, endPoint y: 280, distance: 102.9
click at [794, 280] on div "Janela de atendimento Grade de atendimento Capacidade Transportadoras Veículos …" at bounding box center [727, 355] width 1455 height 710
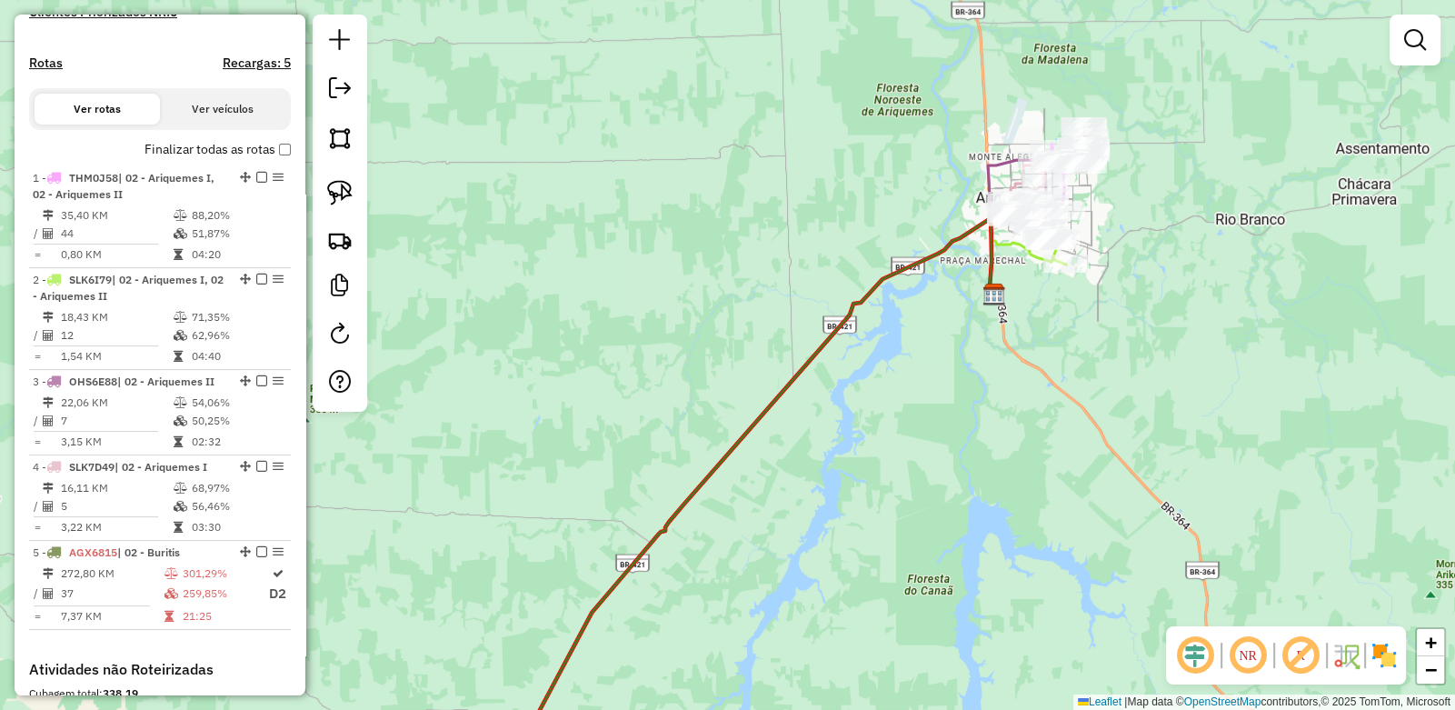
drag, startPoint x: 749, startPoint y: 230, endPoint x: 513, endPoint y: 198, distance: 238.5
click at [591, 212] on div "Janela de atendimento Grade de atendimento Capacidade Transportadoras Veículos …" at bounding box center [727, 355] width 1455 height 710
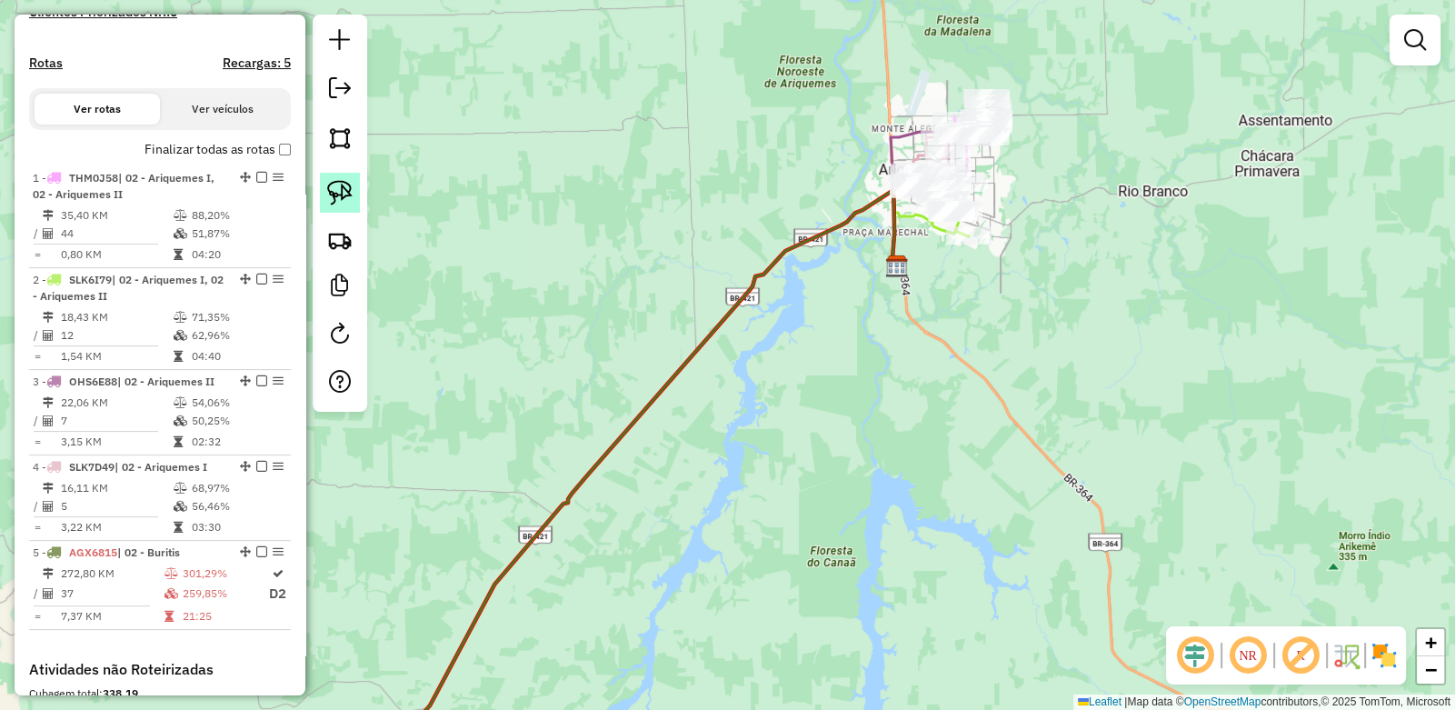
click at [345, 189] on img at bounding box center [339, 192] width 25 height 25
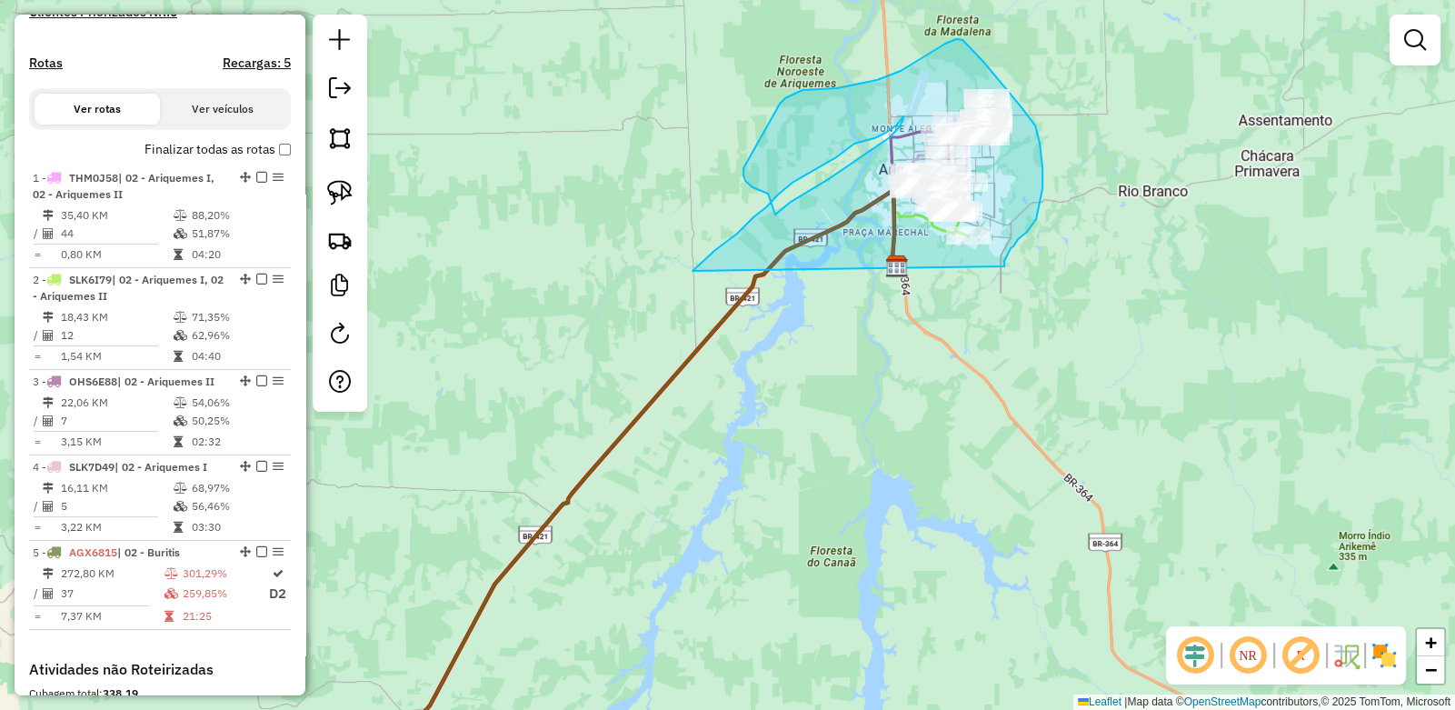
drag, startPoint x: 725, startPoint y: 243, endPoint x: 1004, endPoint y: 266, distance: 280.1
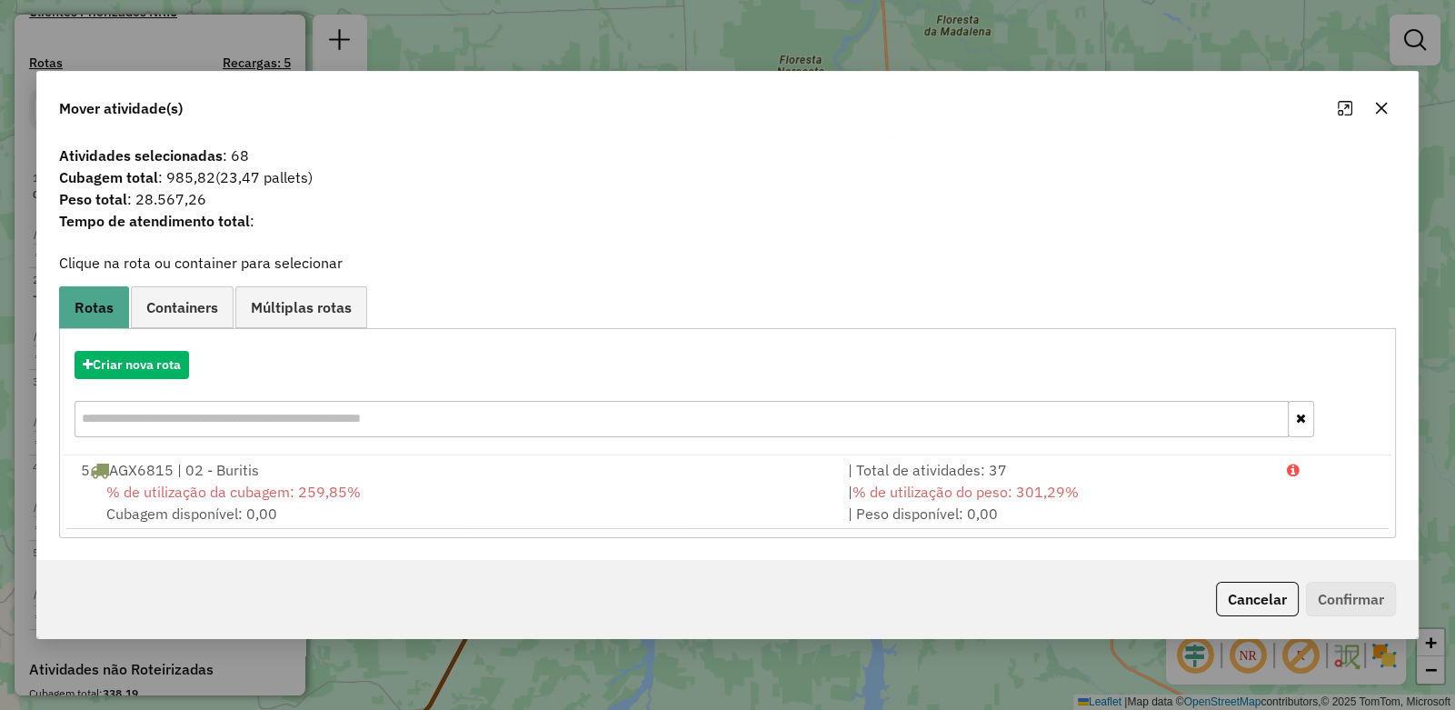
click at [1382, 110] on icon "button" at bounding box center [1382, 109] width 12 height 12
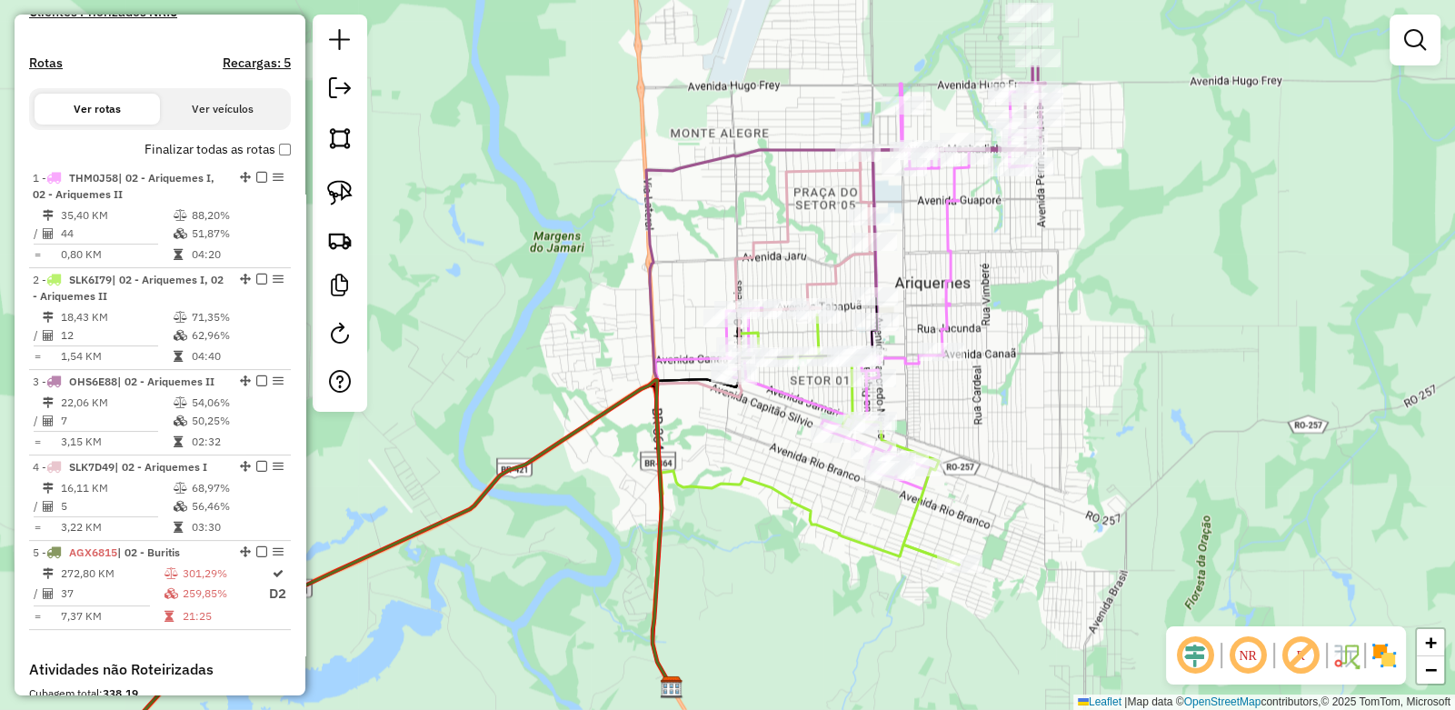
drag, startPoint x: 959, startPoint y: 166, endPoint x: 979, endPoint y: 295, distance: 129.7
click at [975, 300] on div "Janela de atendimento Grade de atendimento Capacidade Transportadoras Veículos …" at bounding box center [727, 355] width 1455 height 710
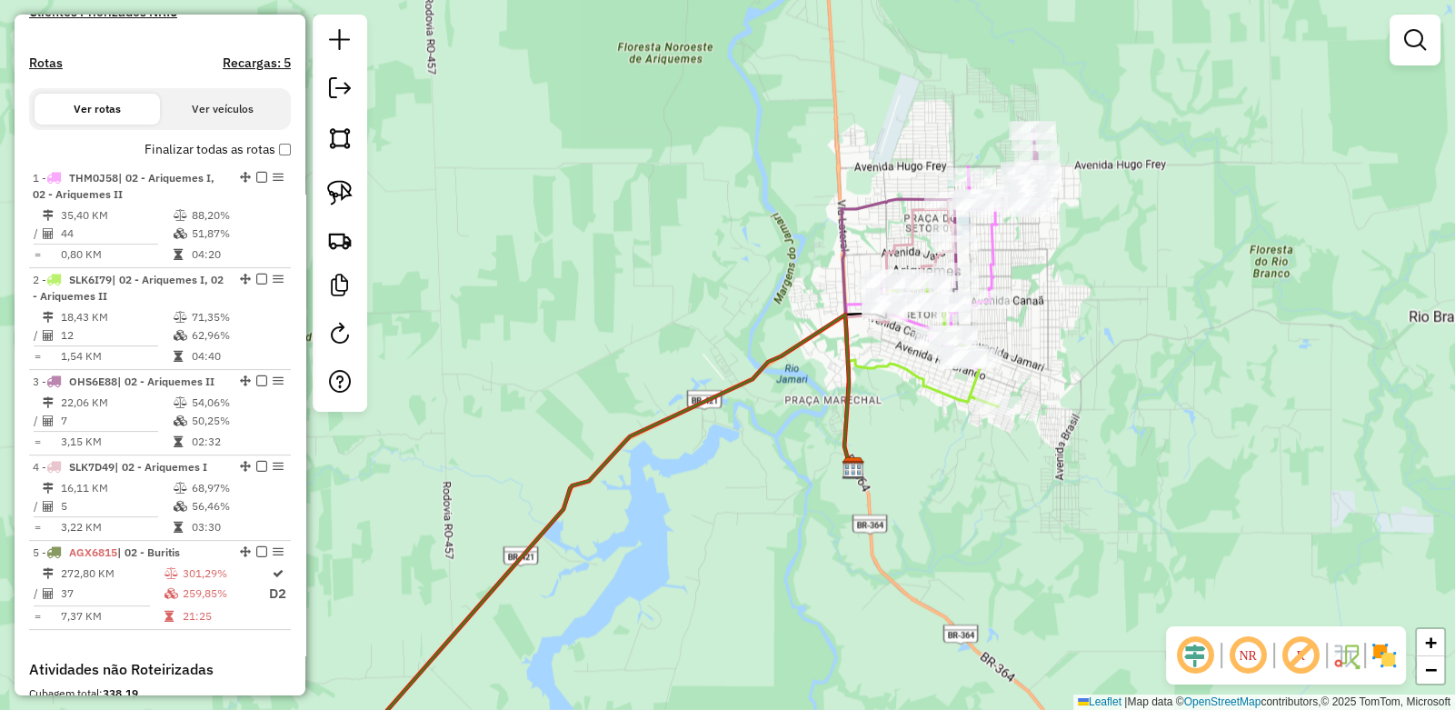
drag, startPoint x: 1064, startPoint y: 271, endPoint x: 1027, endPoint y: 264, distance: 37.1
click at [1027, 264] on div "Janela de atendimento Grade de atendimento Capacidade Transportadoras Veículos …" at bounding box center [727, 355] width 1455 height 710
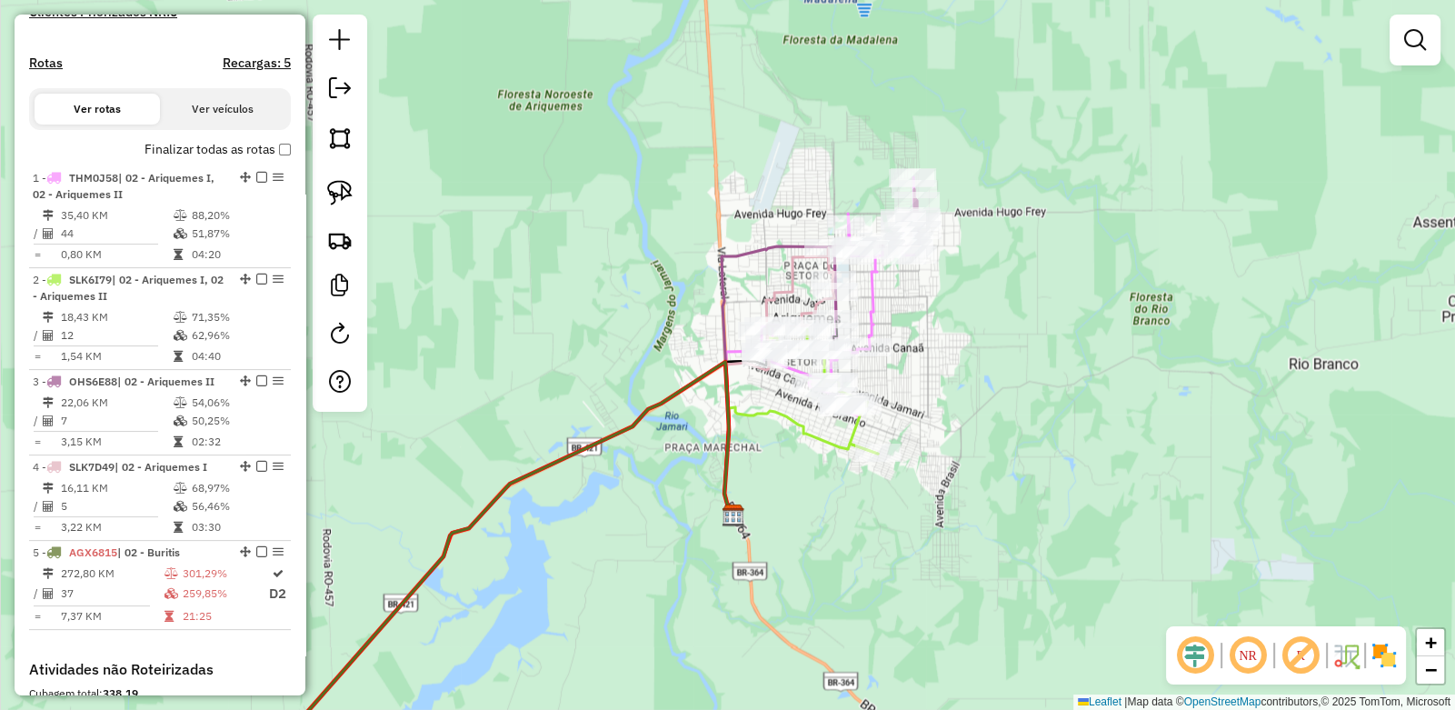
drag, startPoint x: 961, startPoint y: 254, endPoint x: 877, endPoint y: 309, distance: 100.3
click at [877, 309] on icon at bounding box center [841, 296] width 159 height 239
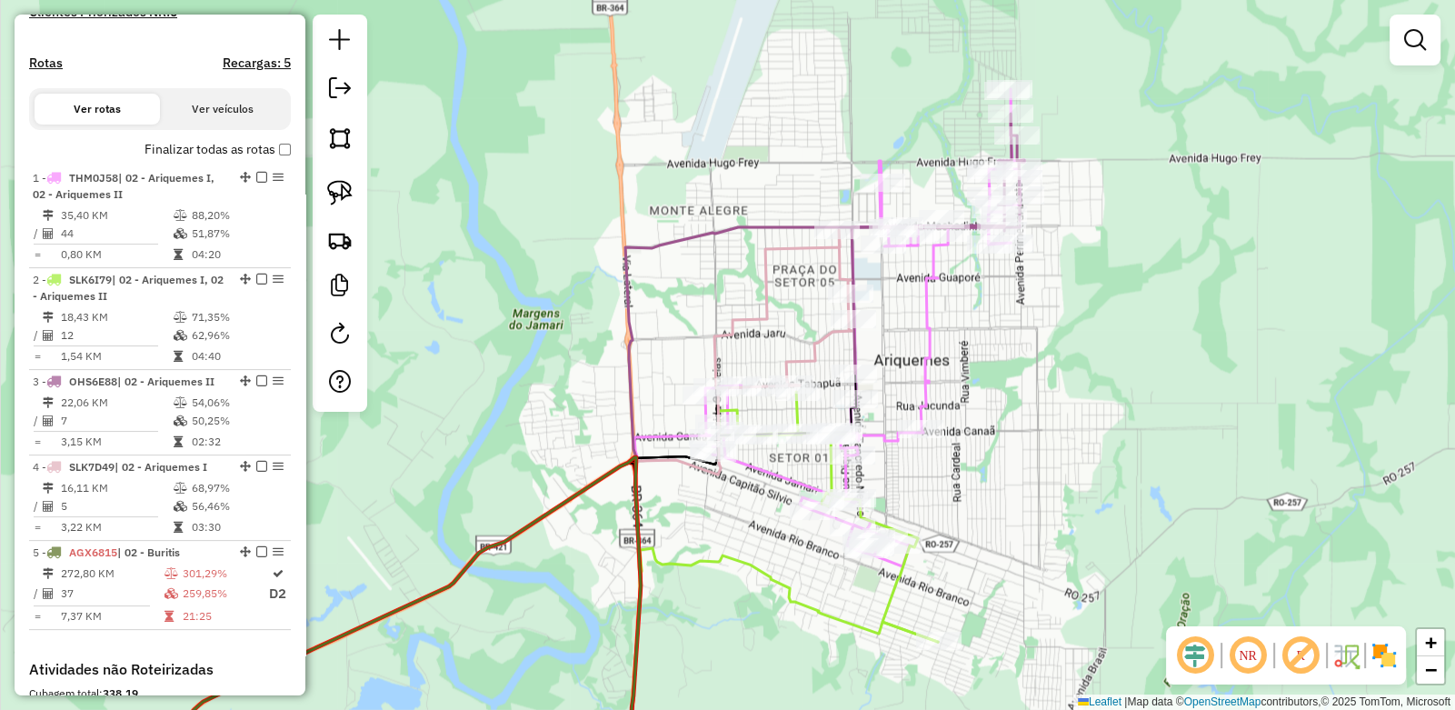
drag, startPoint x: 917, startPoint y: 285, endPoint x: 782, endPoint y: 297, distance: 136.0
click at [779, 295] on icon at bounding box center [864, 327] width 319 height 477
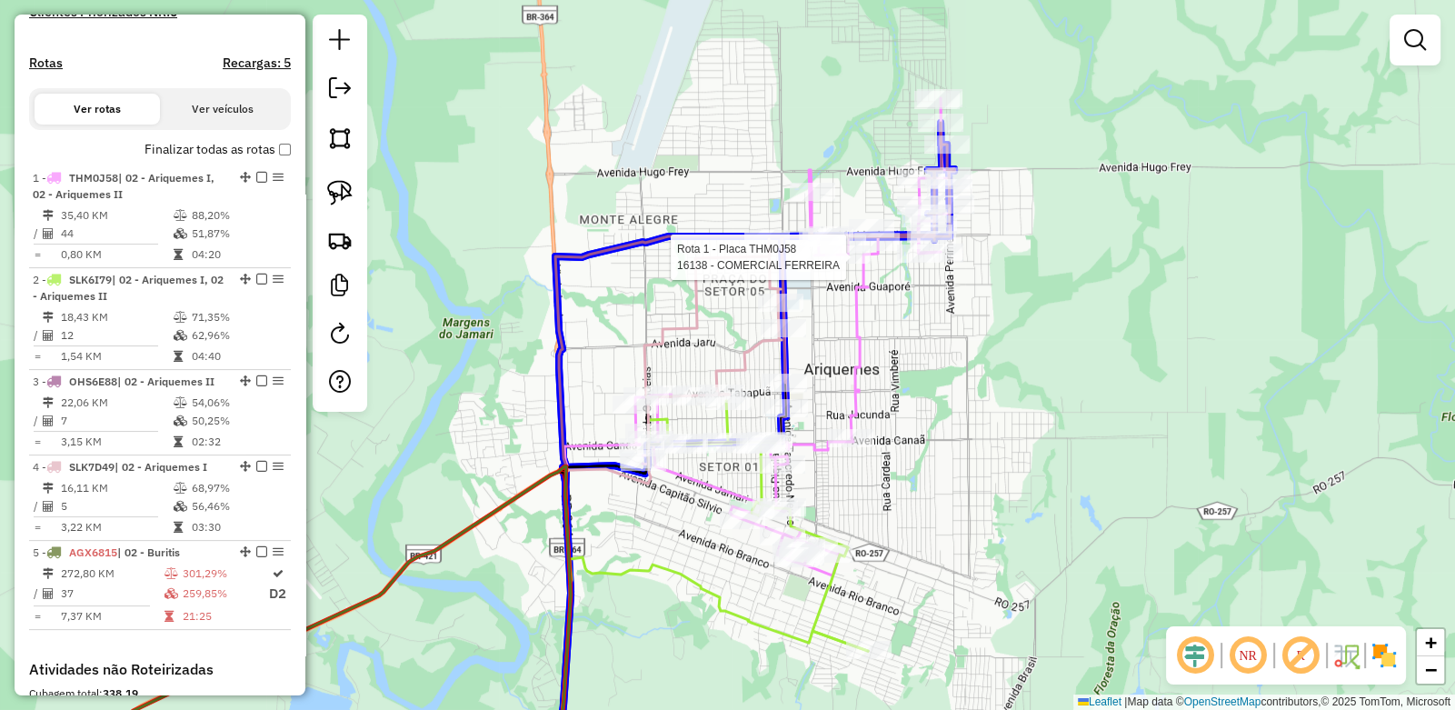
drag, startPoint x: 902, startPoint y: 194, endPoint x: 833, endPoint y: 268, distance: 101.6
click at [833, 264] on div at bounding box center [847, 254] width 45 height 18
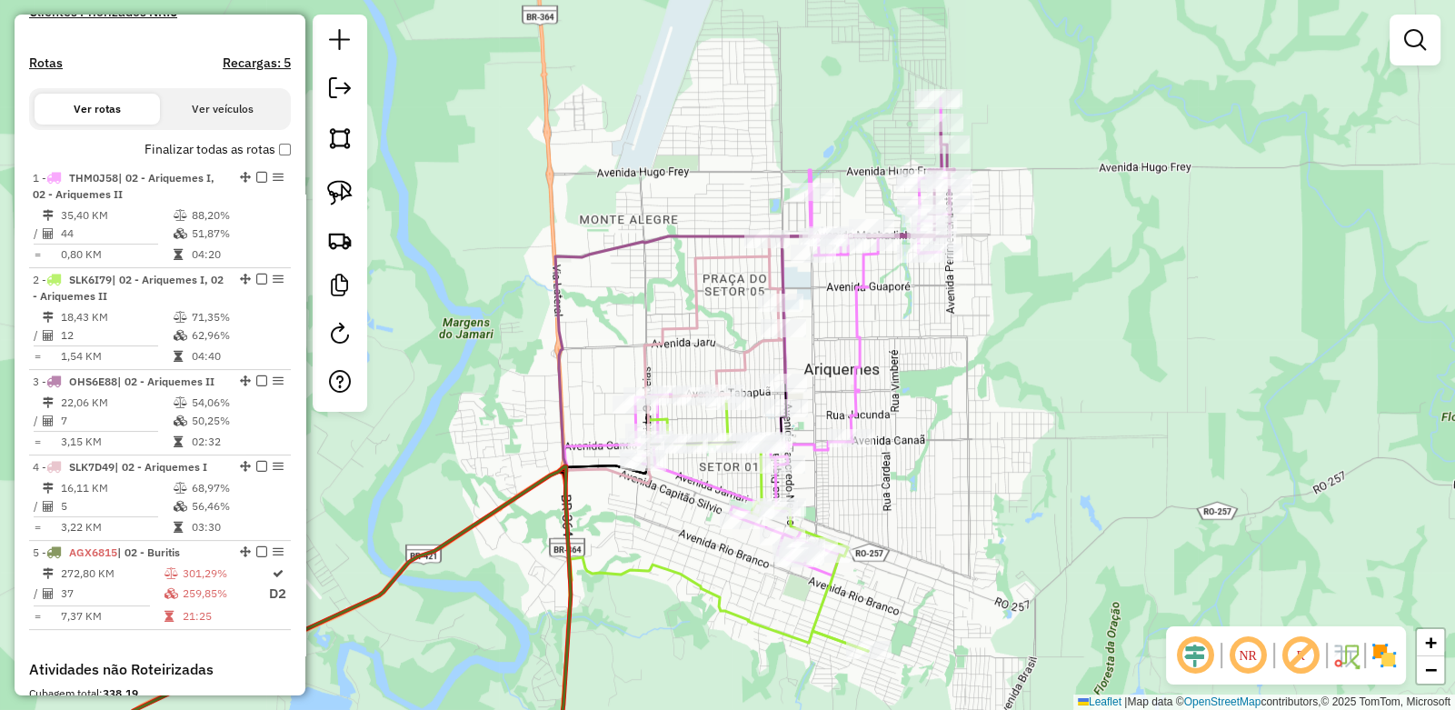
click at [864, 188] on div "Janela de atendimento Grade de atendimento Capacidade Transportadoras Veículos …" at bounding box center [727, 355] width 1455 height 710
click at [1060, 221] on div "Janela de atendimento Grade de atendimento Capacidade Transportadoras Veículos …" at bounding box center [727, 355] width 1455 height 710
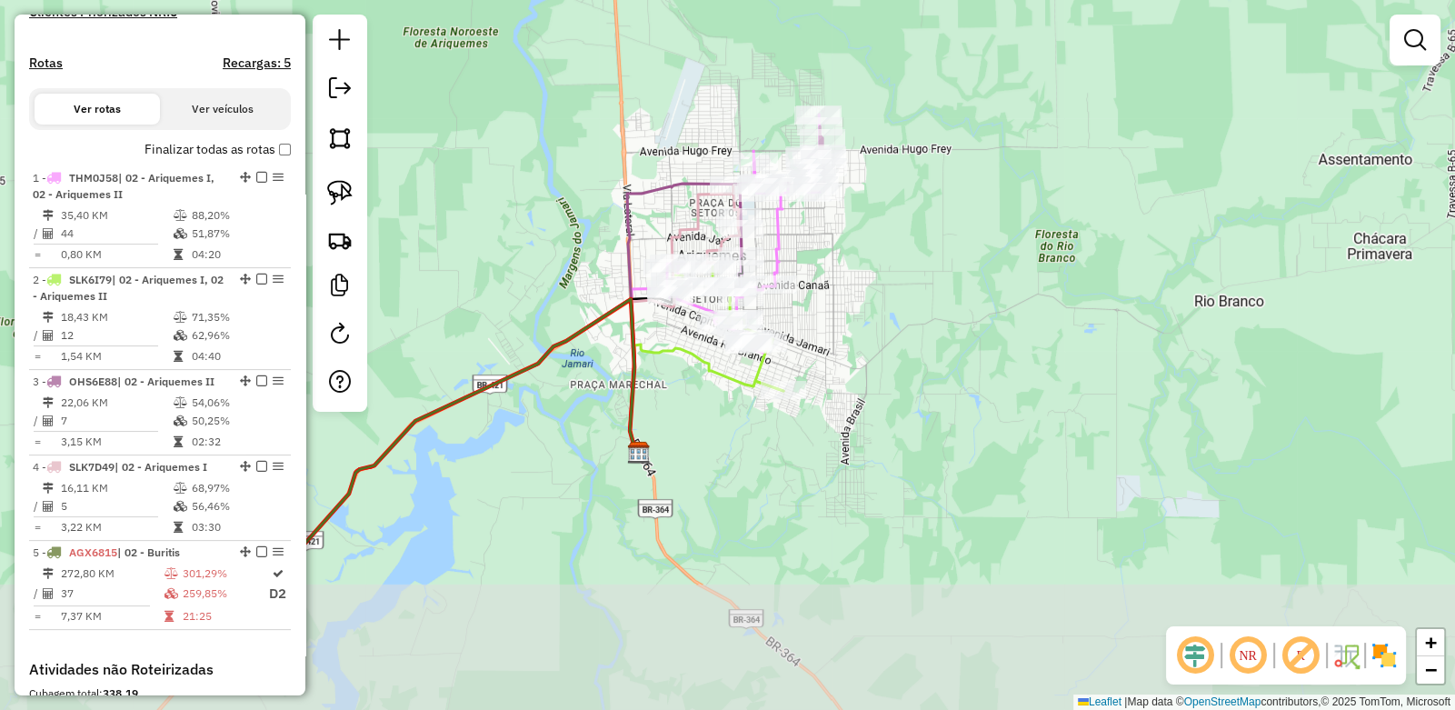
drag, startPoint x: 700, startPoint y: 580, endPoint x: 691, endPoint y: 405, distance: 174.8
click at [691, 405] on div "Janela de atendimento Grade de atendimento Capacidade Transportadoras Veículos …" at bounding box center [727, 355] width 1455 height 710
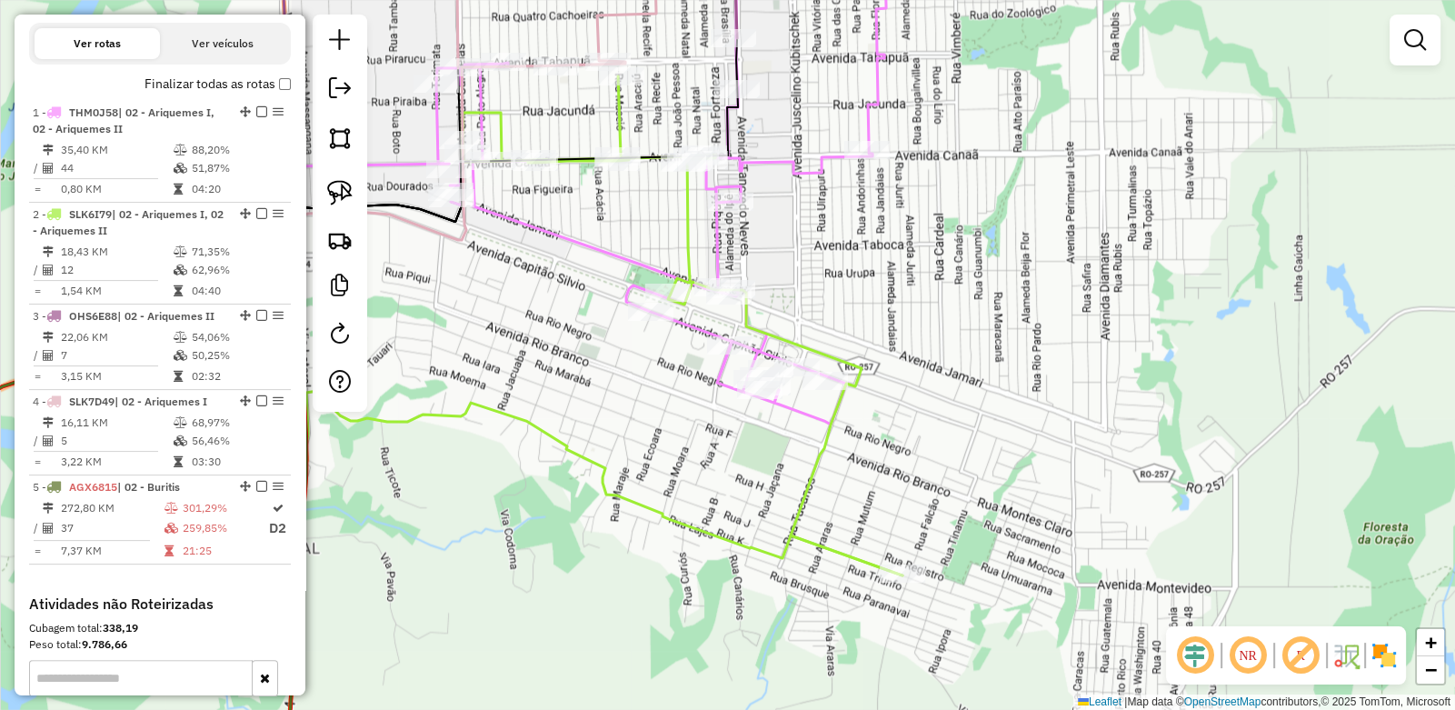
scroll to position [455, 0]
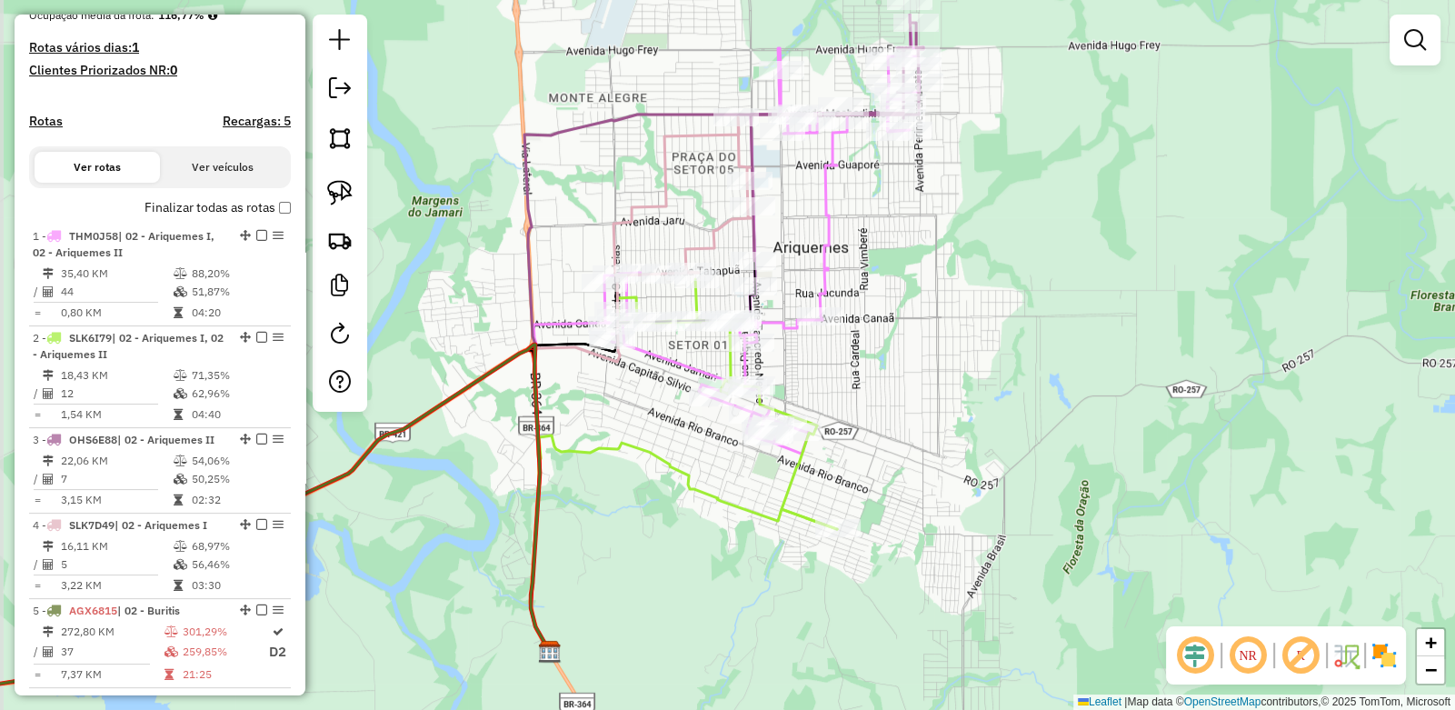
drag, startPoint x: 620, startPoint y: 322, endPoint x: 641, endPoint y: 418, distance: 98.6
click at [645, 423] on div "Janela de atendimento Grade de atendimento Capacidade Transportadoras Veículos …" at bounding box center [727, 355] width 1455 height 710
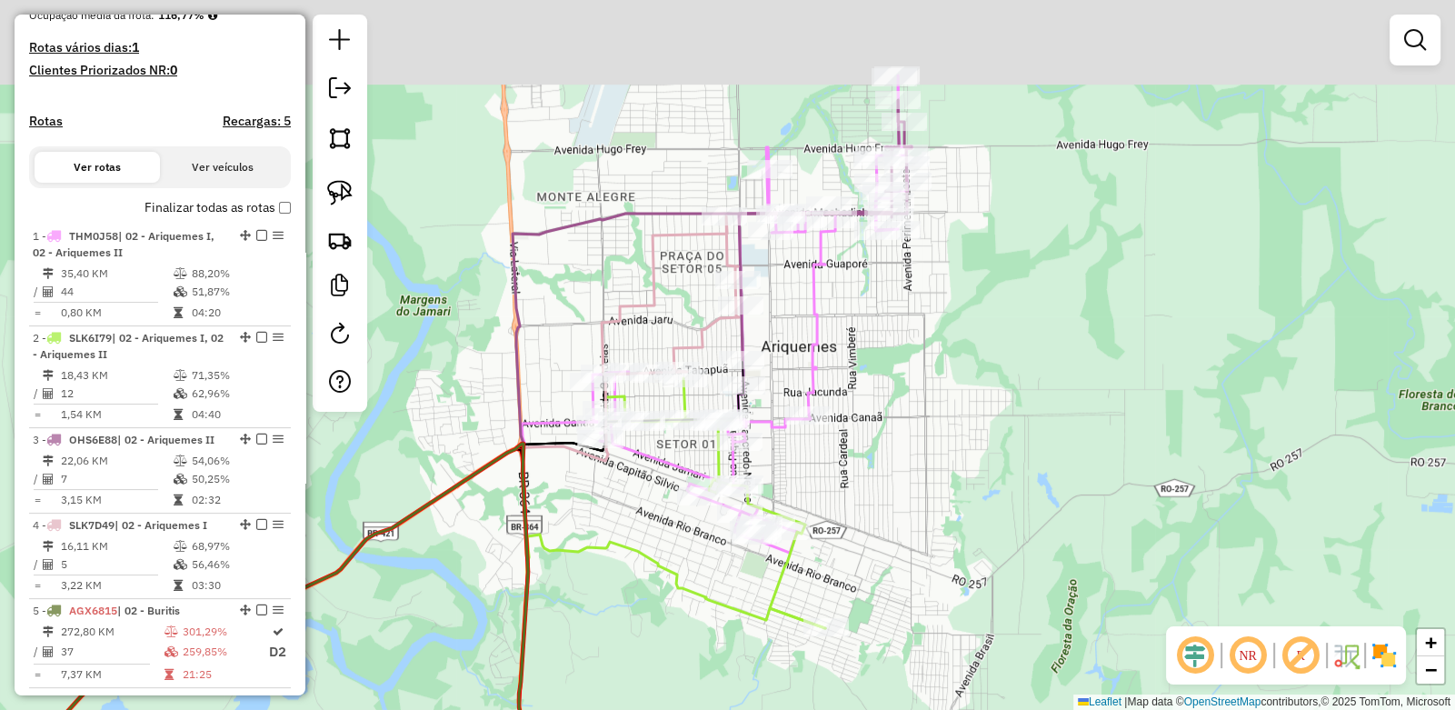
drag, startPoint x: 977, startPoint y: 200, endPoint x: 932, endPoint y: 297, distance: 107.4
click at [932, 297] on div "Janela de atendimento Grade de atendimento Capacidade Transportadoras Veículos …" at bounding box center [727, 355] width 1455 height 710
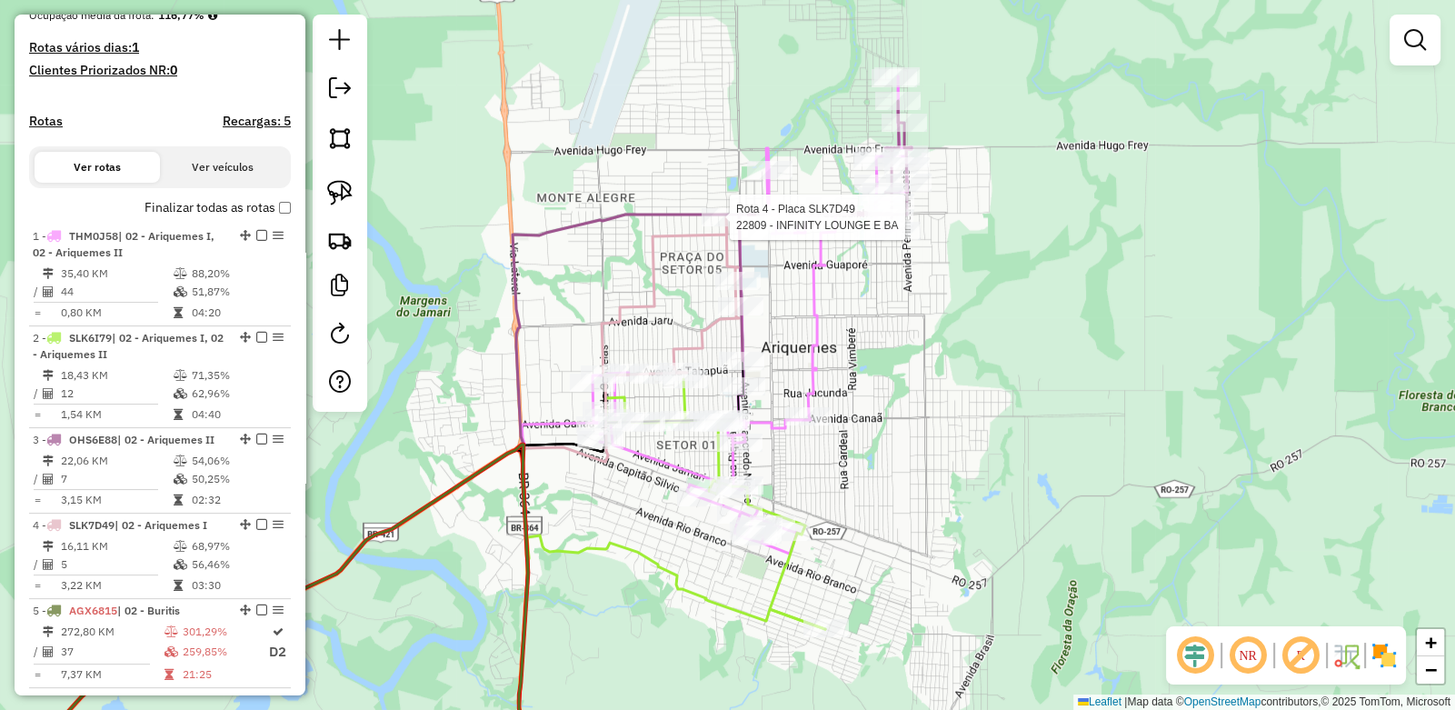
select select "**********"
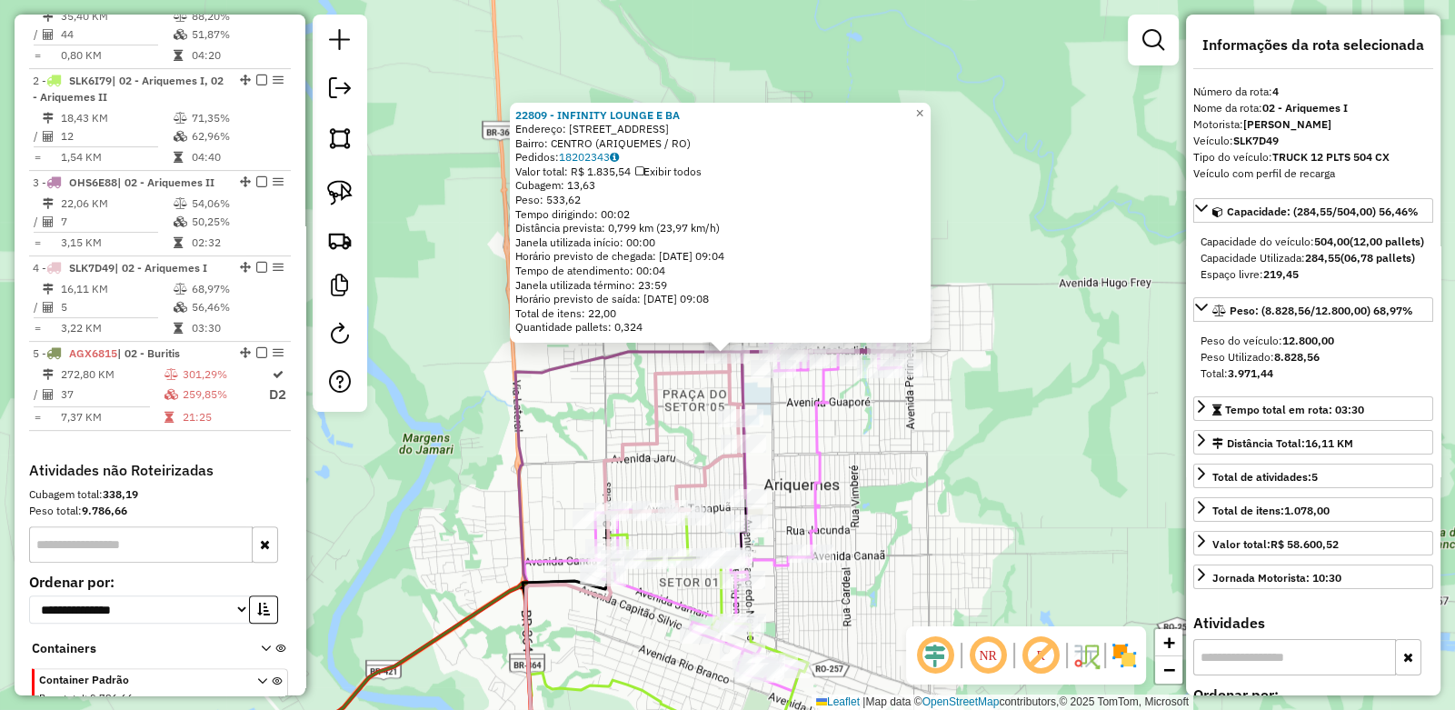
scroll to position [819, 0]
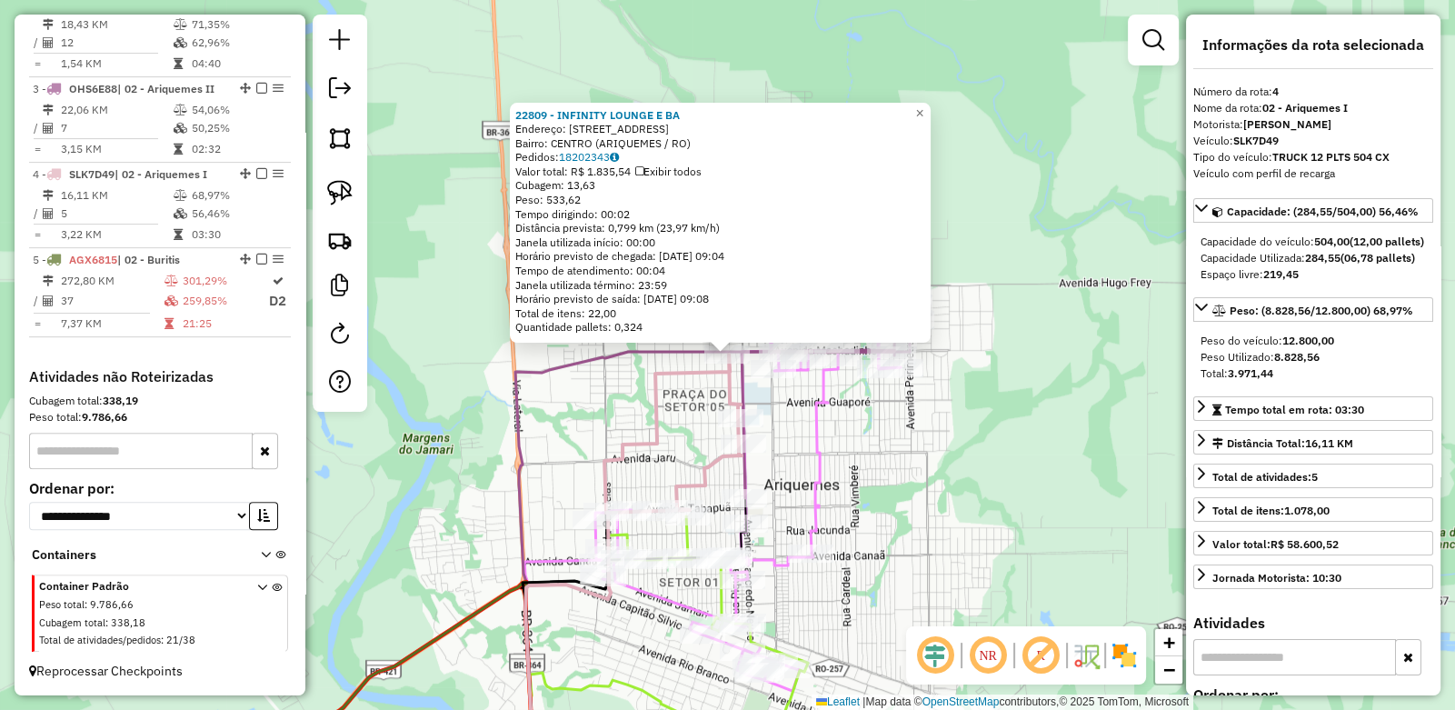
click at [927, 436] on div "22809 - INFINITY LOUNGE E BA Endereço: AVENIDA MACHADINHO 3210 Bairro: CENTRO (…" at bounding box center [727, 355] width 1455 height 710
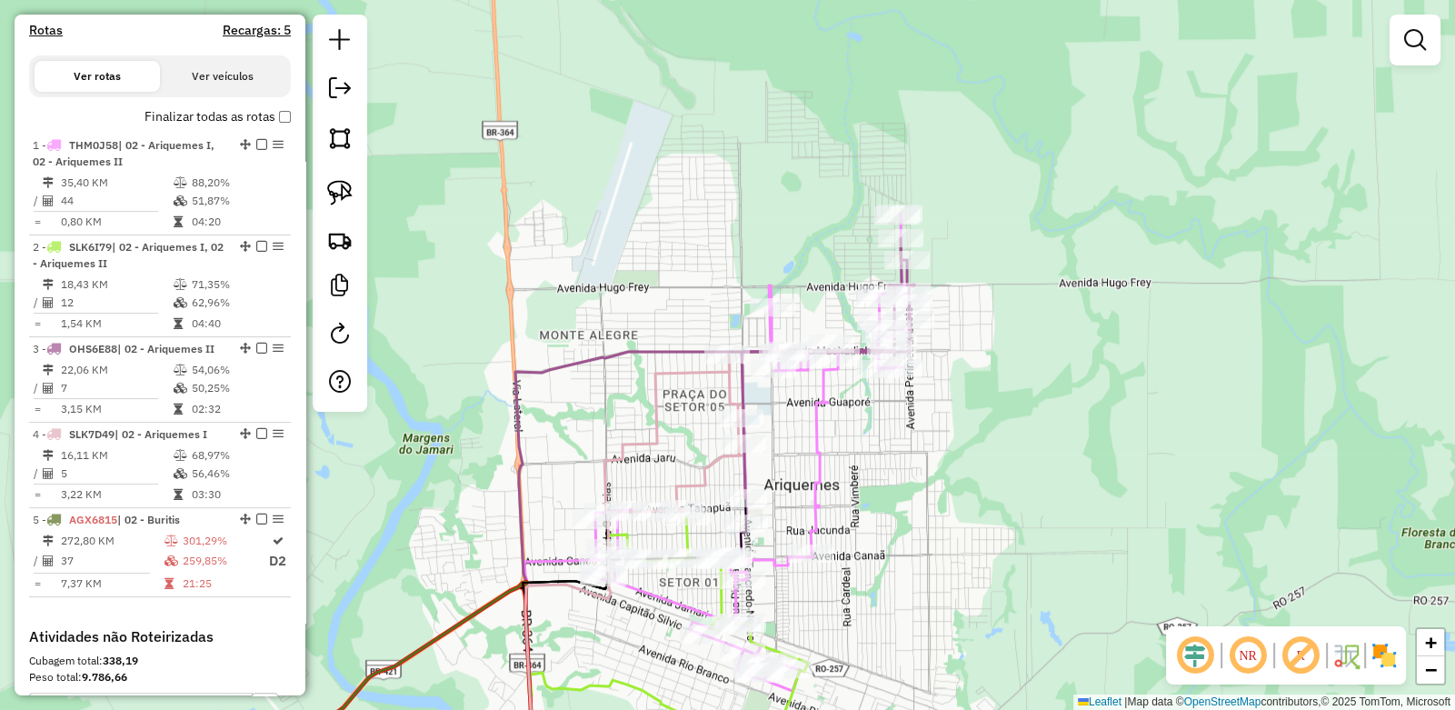
scroll to position [478, 0]
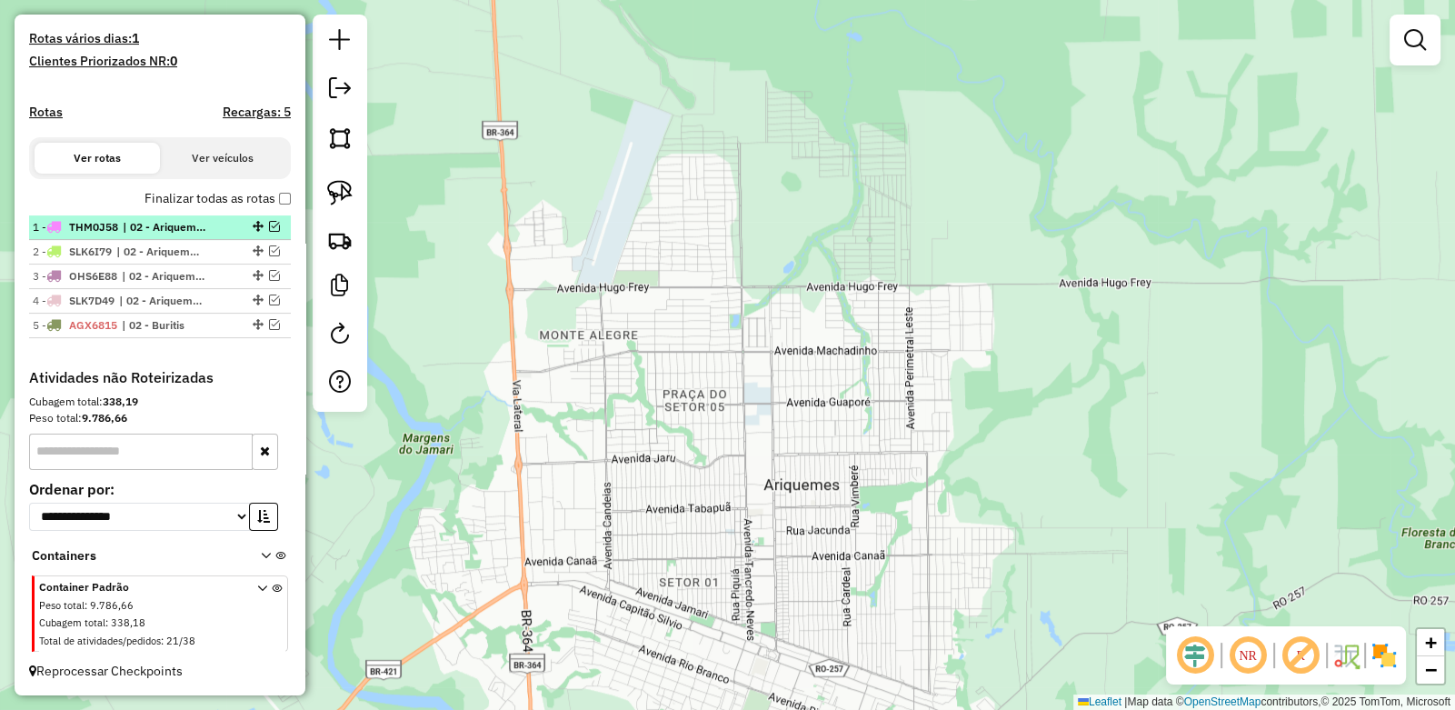
click at [269, 226] on em at bounding box center [274, 226] width 11 height 11
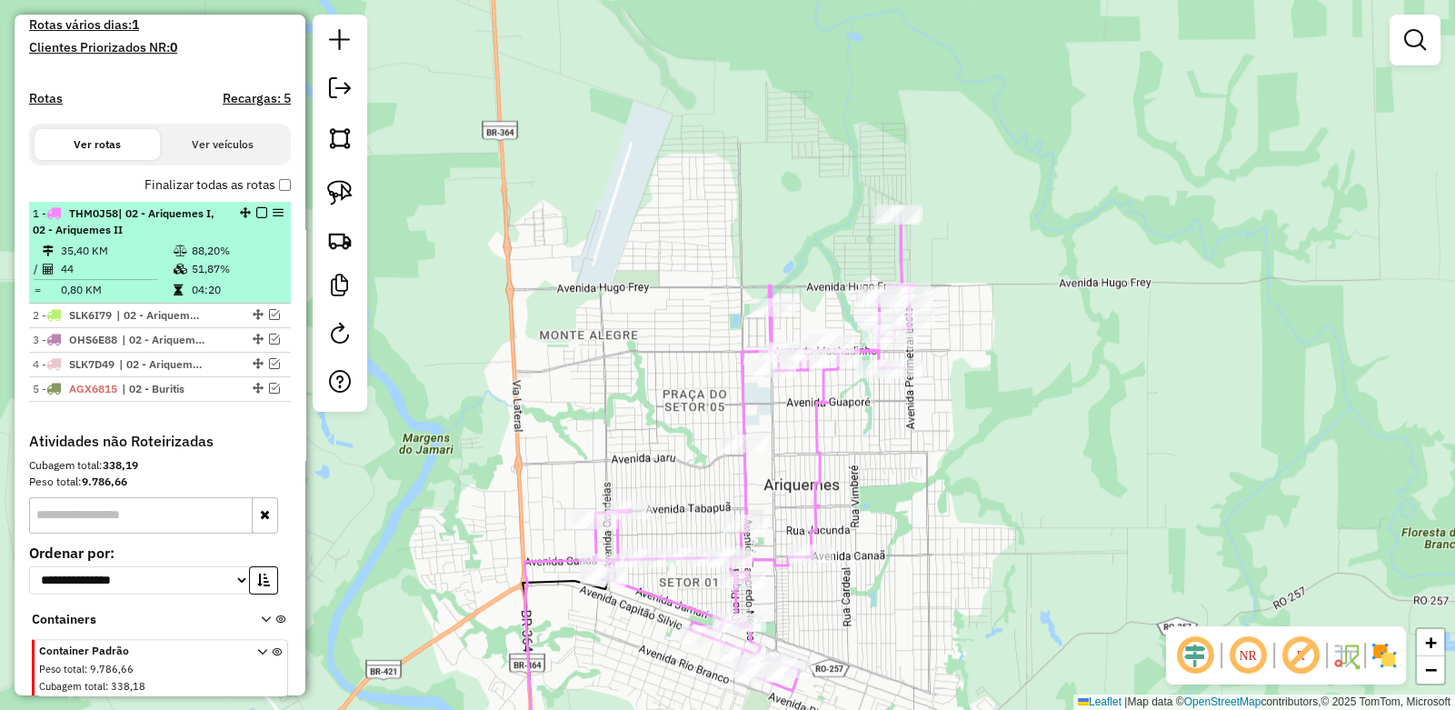
click at [273, 218] on em at bounding box center [278, 212] width 11 height 11
select select "**********"
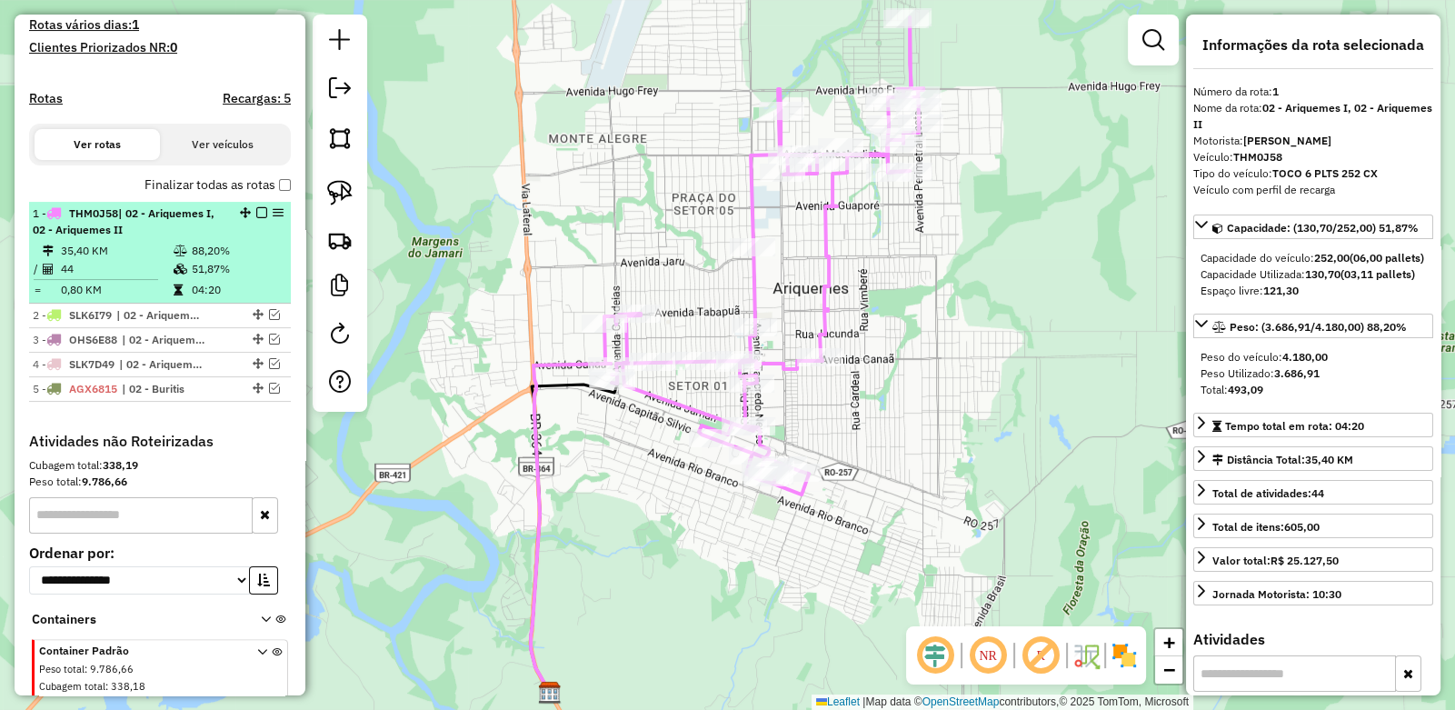
click at [256, 218] on em at bounding box center [261, 212] width 11 height 11
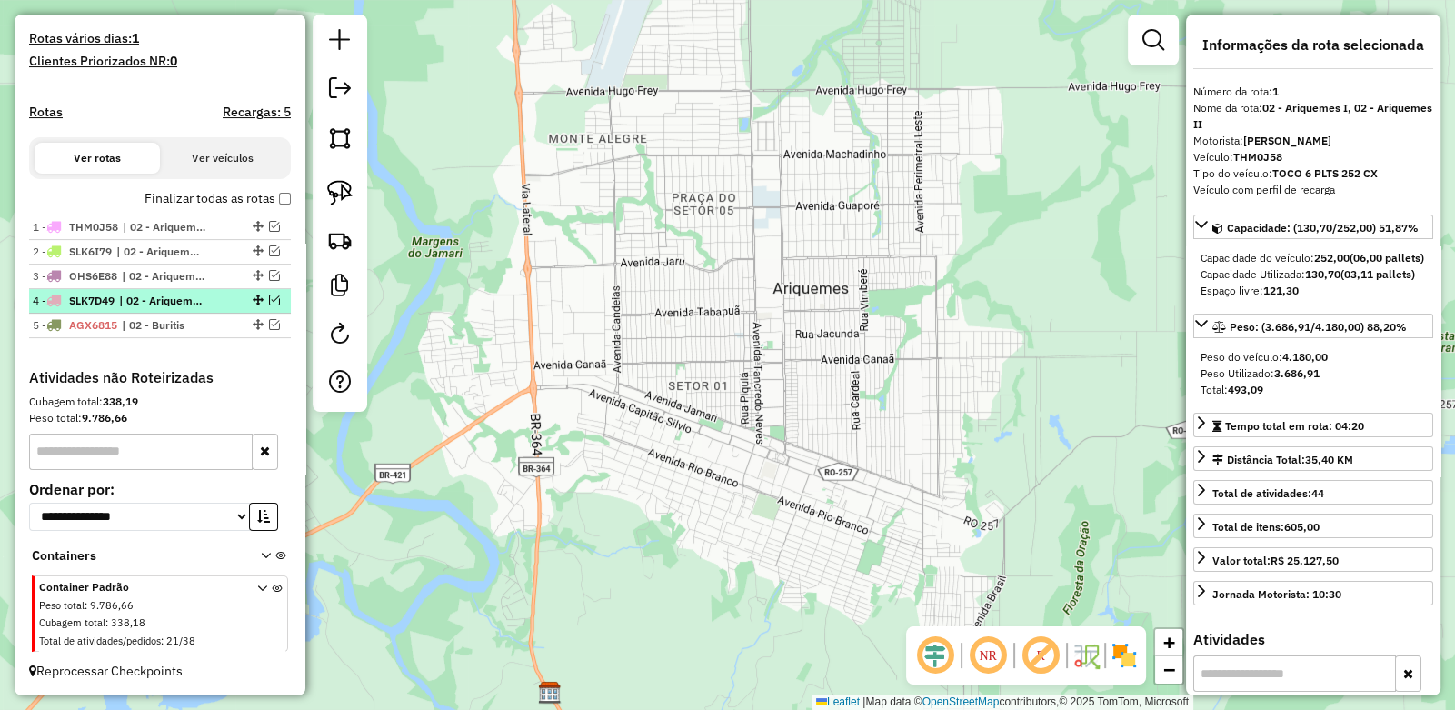
click at [269, 300] on em at bounding box center [274, 300] width 11 height 11
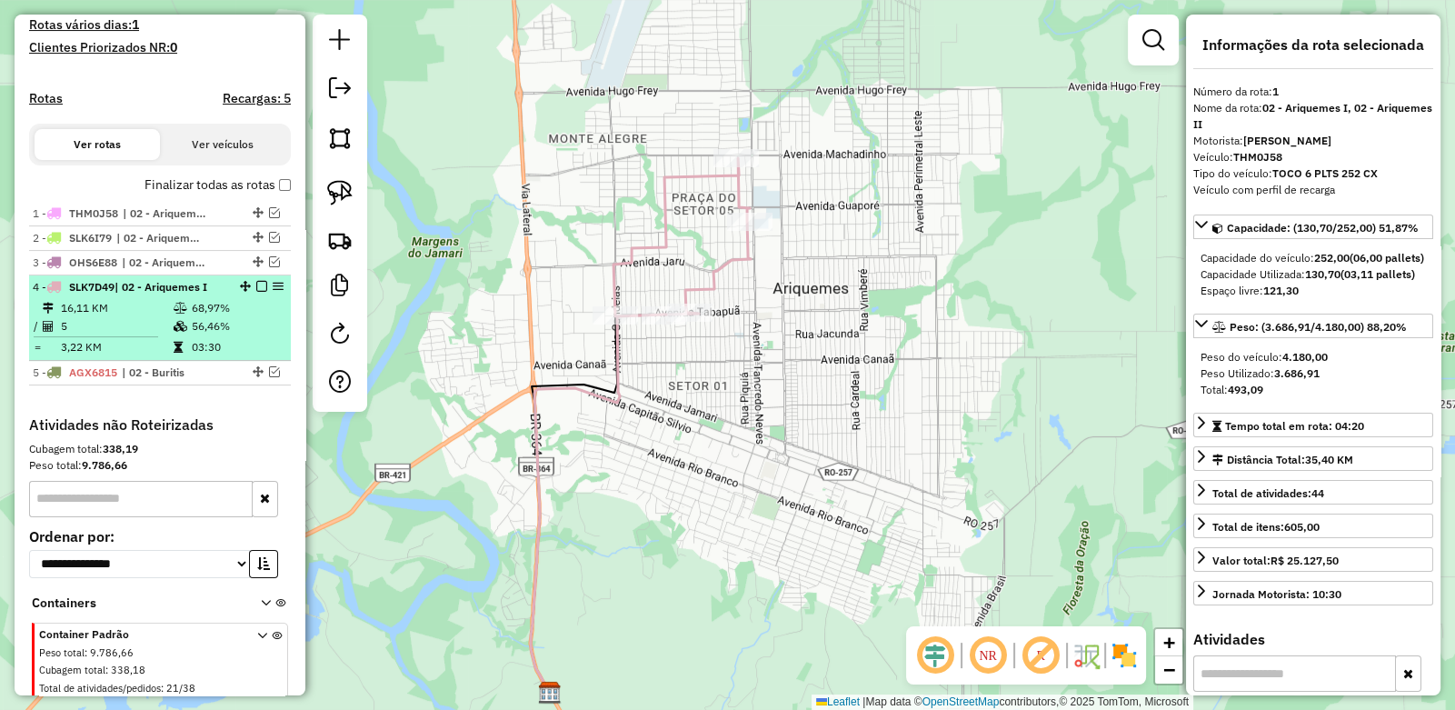
click at [273, 292] on em at bounding box center [278, 286] width 11 height 11
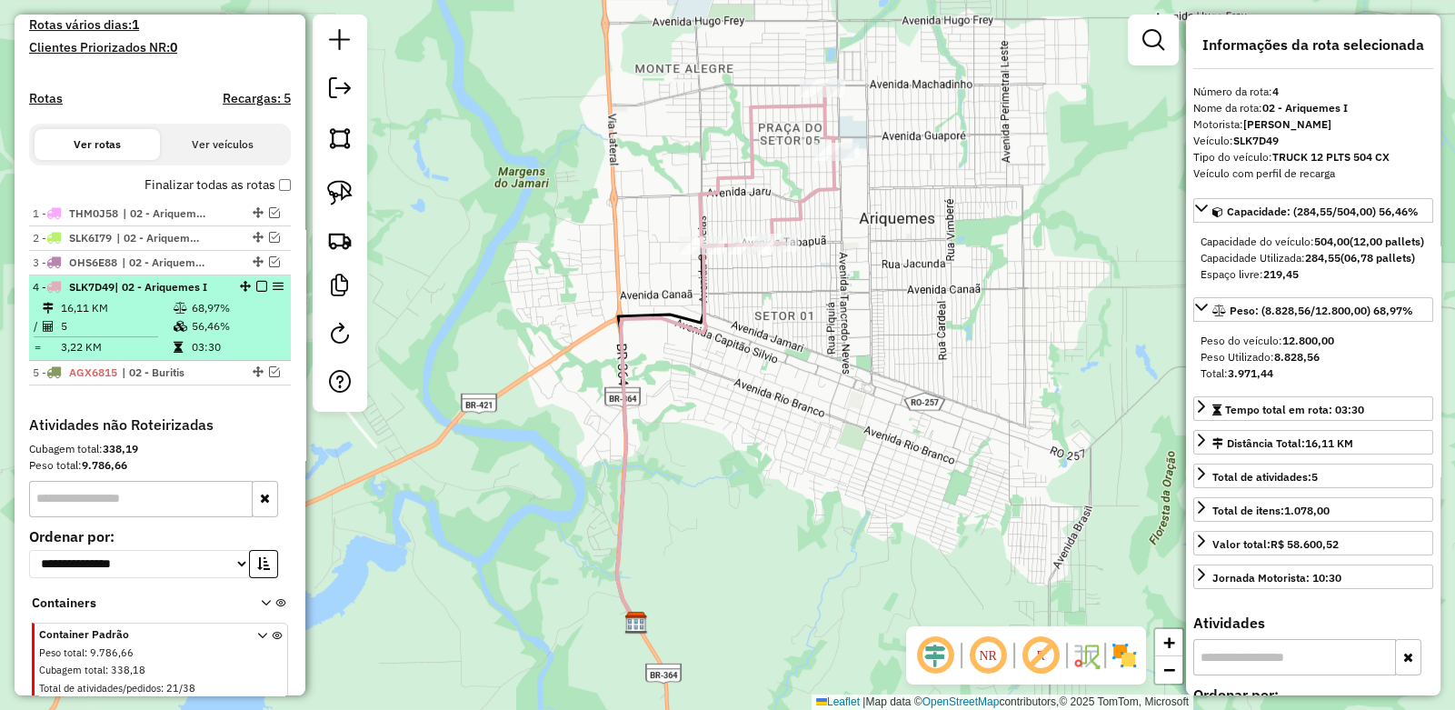
click at [256, 292] on em at bounding box center [261, 286] width 11 height 11
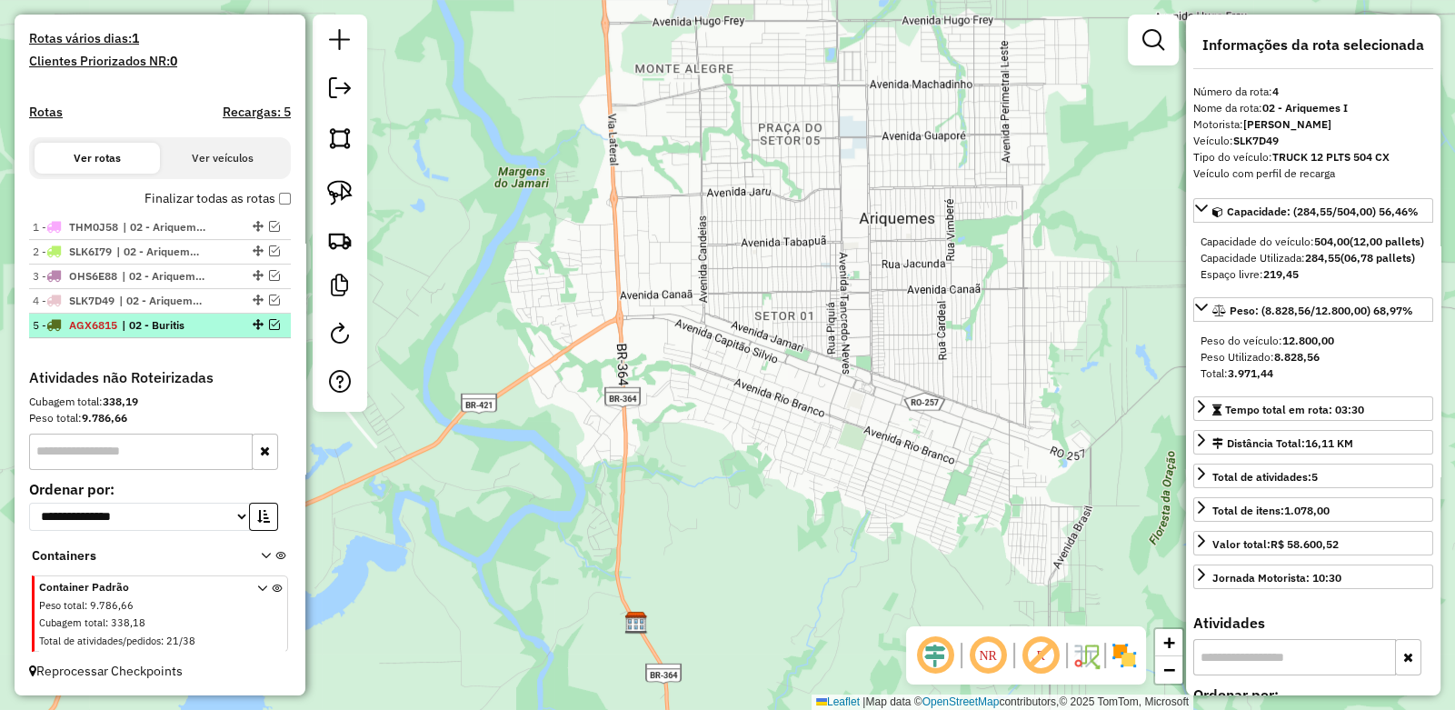
click at [270, 319] on em at bounding box center [274, 324] width 11 height 11
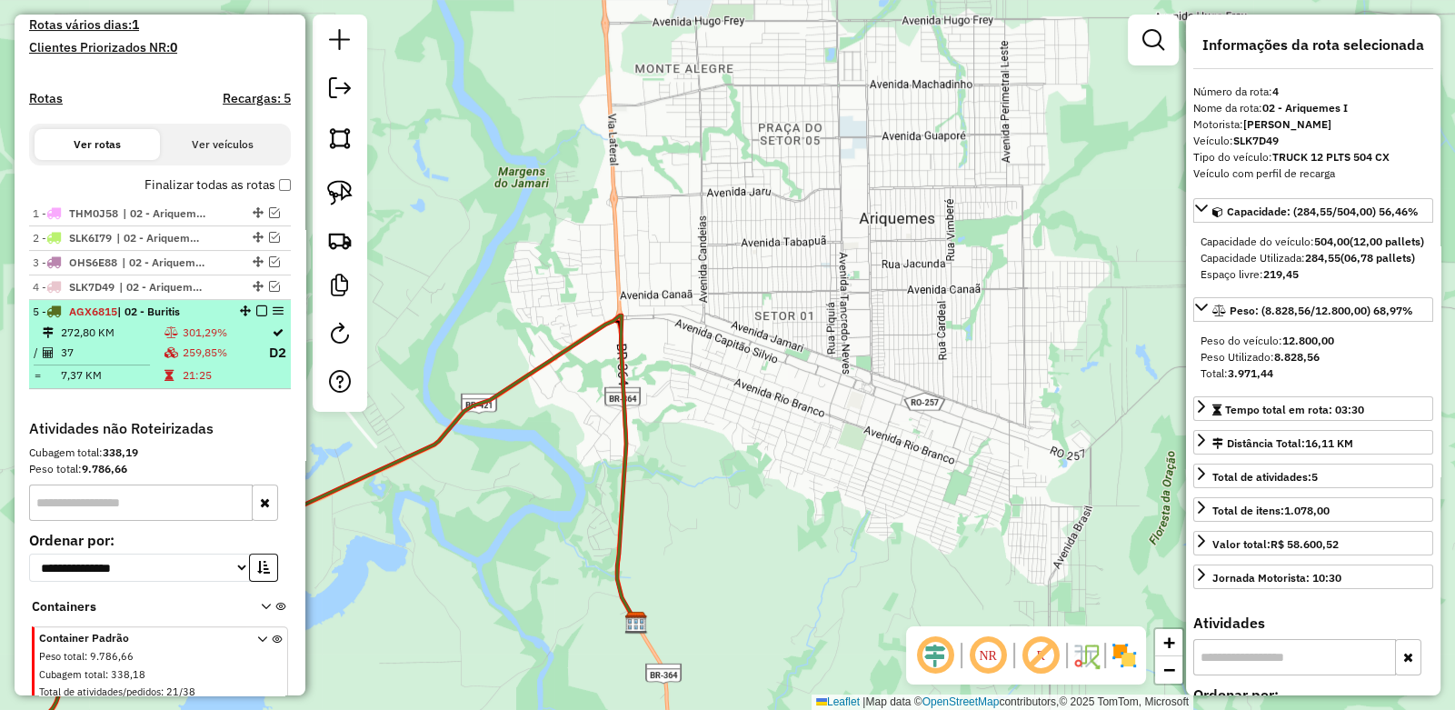
click at [256, 316] on em at bounding box center [261, 310] width 11 height 11
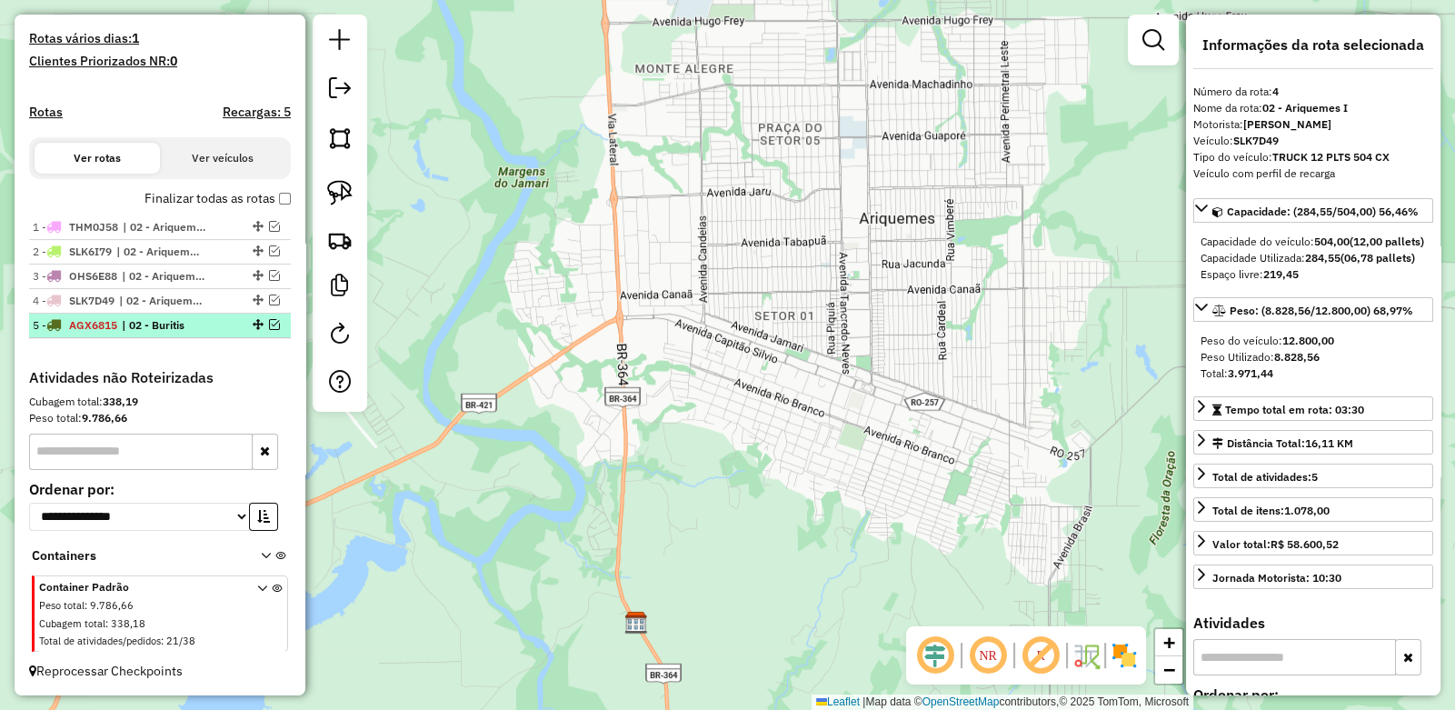
click at [269, 322] on em at bounding box center [274, 324] width 11 height 11
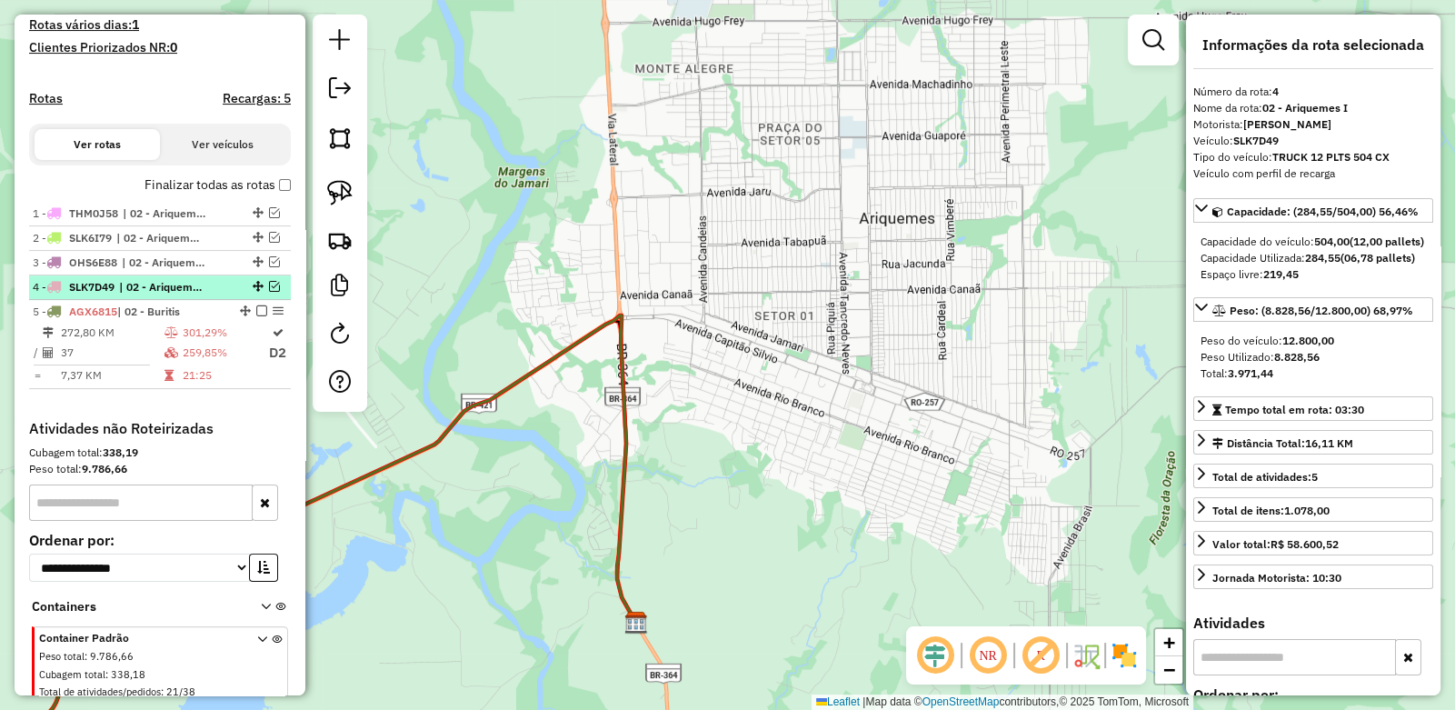
click at [269, 292] on em at bounding box center [274, 286] width 11 height 11
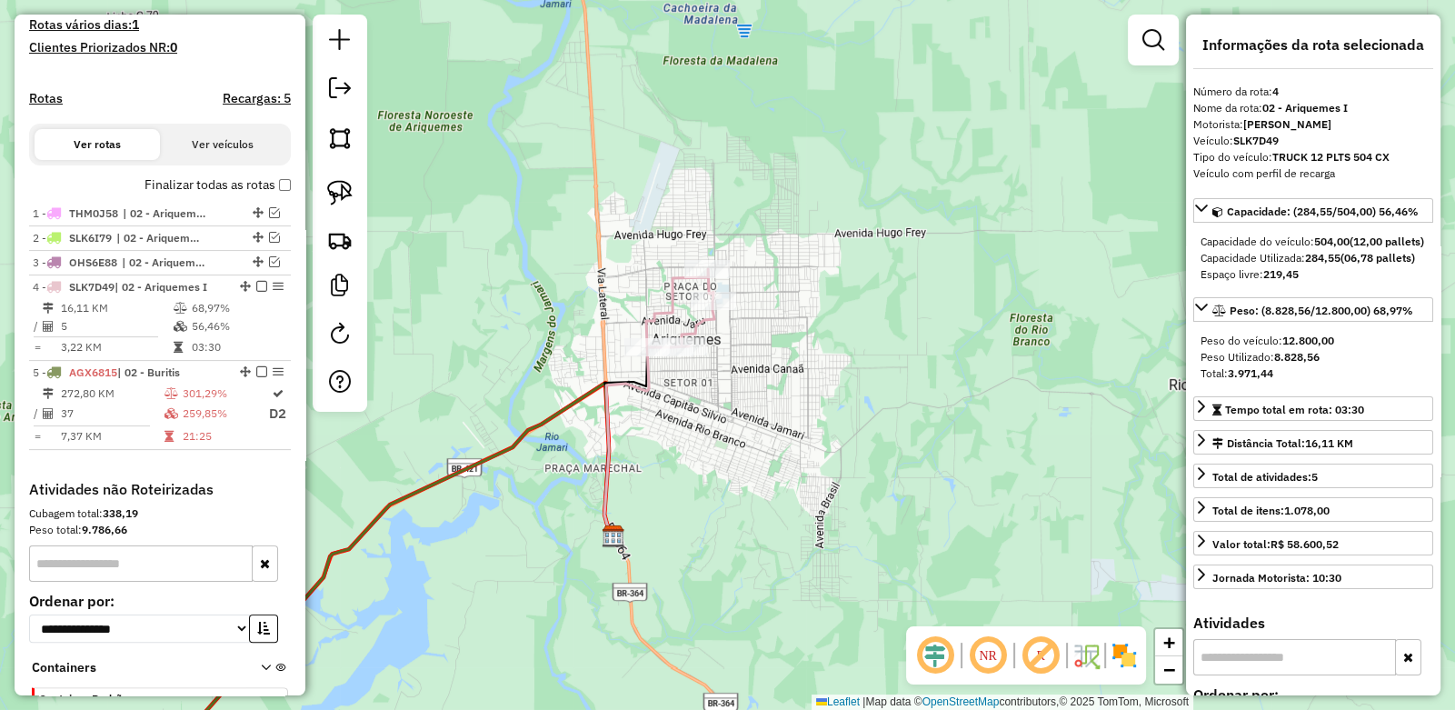
drag, startPoint x: 757, startPoint y: 435, endPoint x: 649, endPoint y: 460, distance: 111.1
click at [652, 462] on div "Janela de atendimento Grade de atendimento Capacidade Transportadoras Veículos …" at bounding box center [727, 355] width 1455 height 710
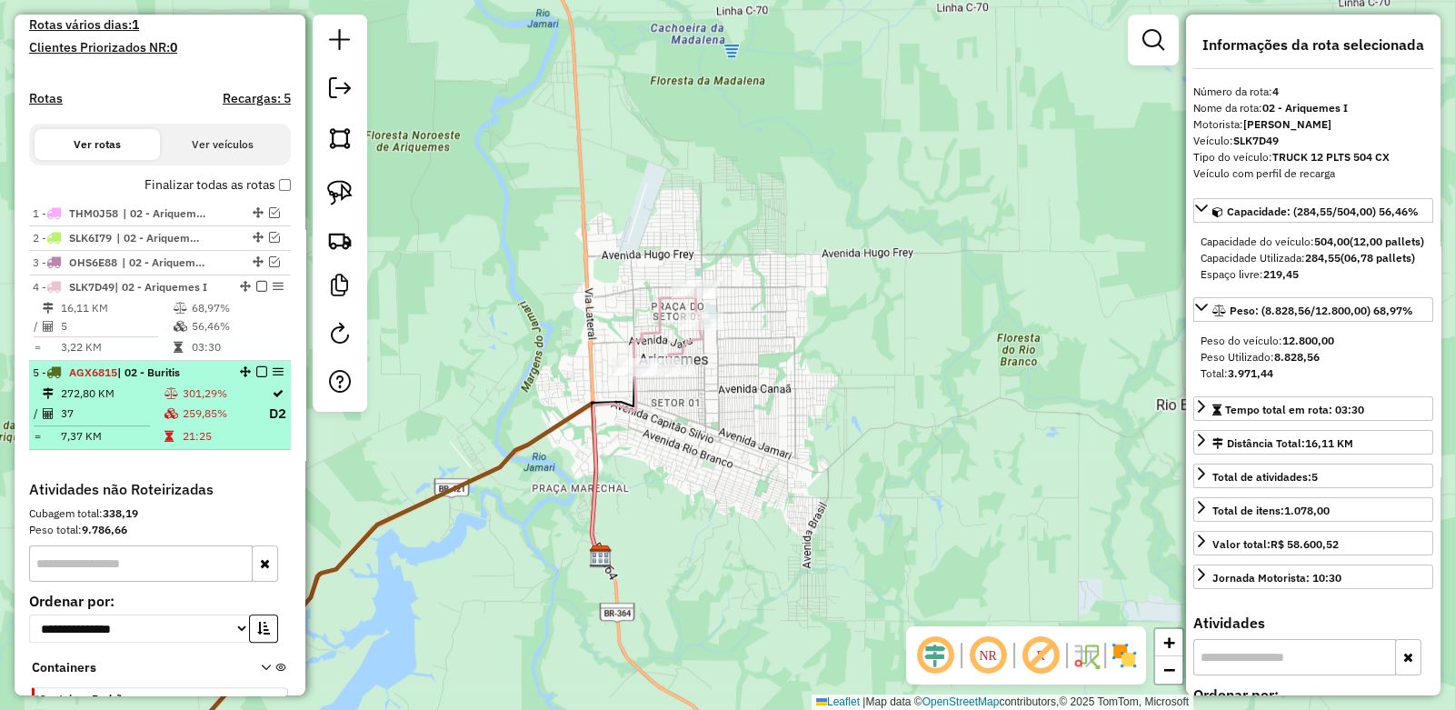
click at [256, 377] on em at bounding box center [261, 371] width 11 height 11
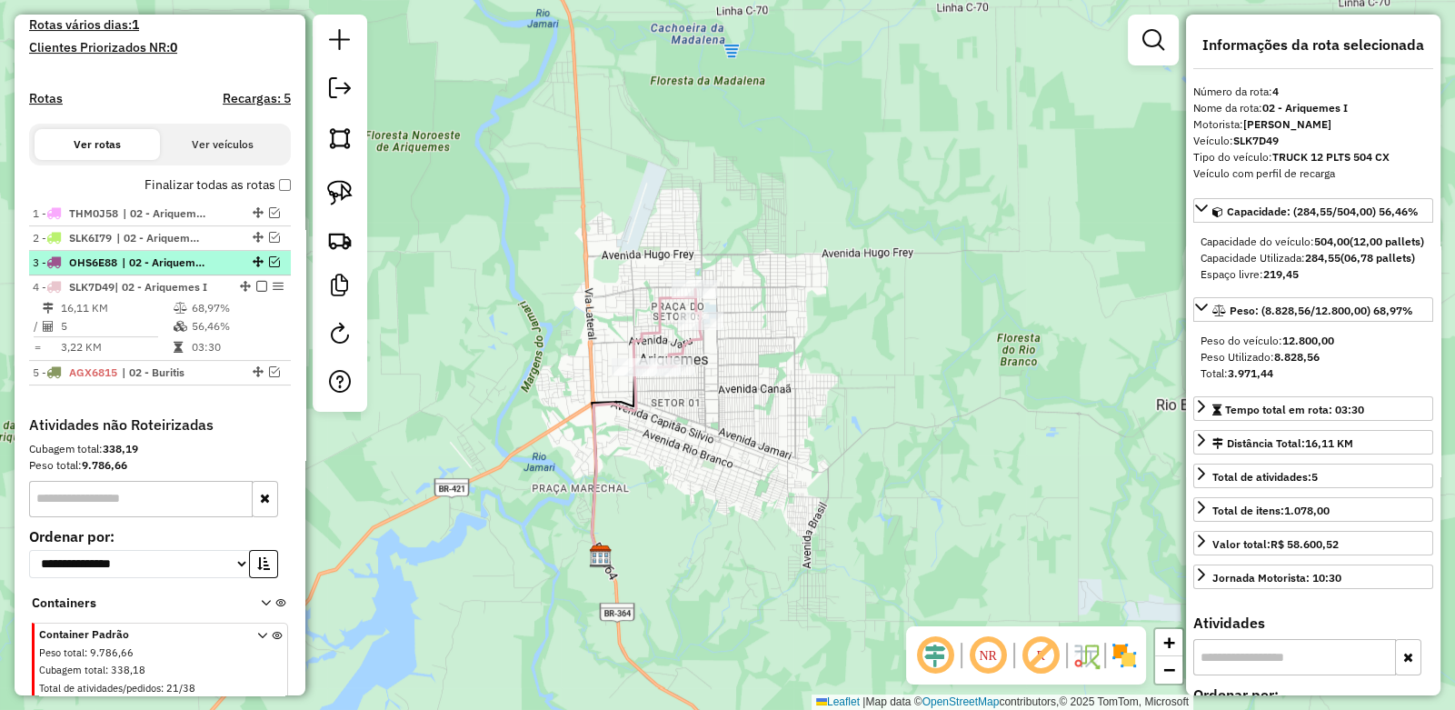
click at [269, 267] on em at bounding box center [274, 261] width 11 height 11
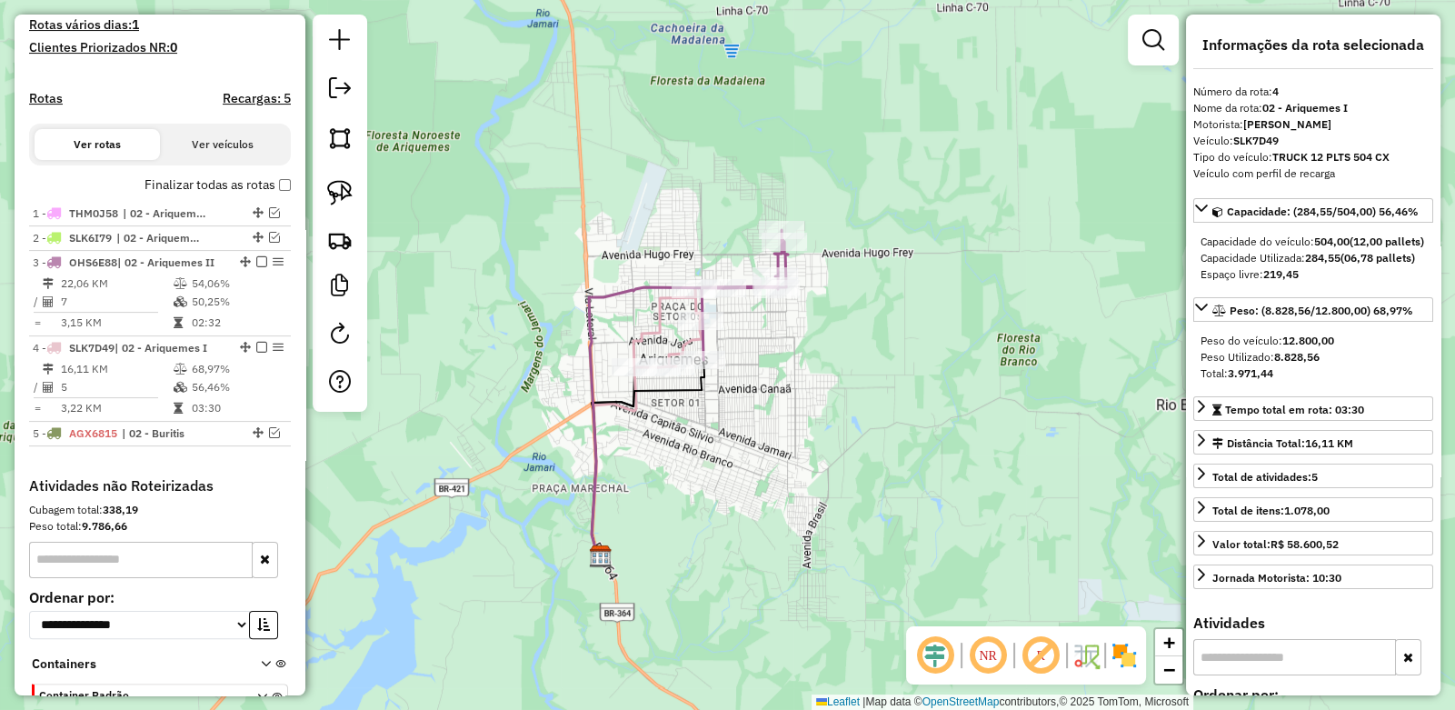
click at [782, 348] on div "Janela de atendimento Grade de atendimento Capacidade Transportadoras Veículos …" at bounding box center [727, 355] width 1455 height 710
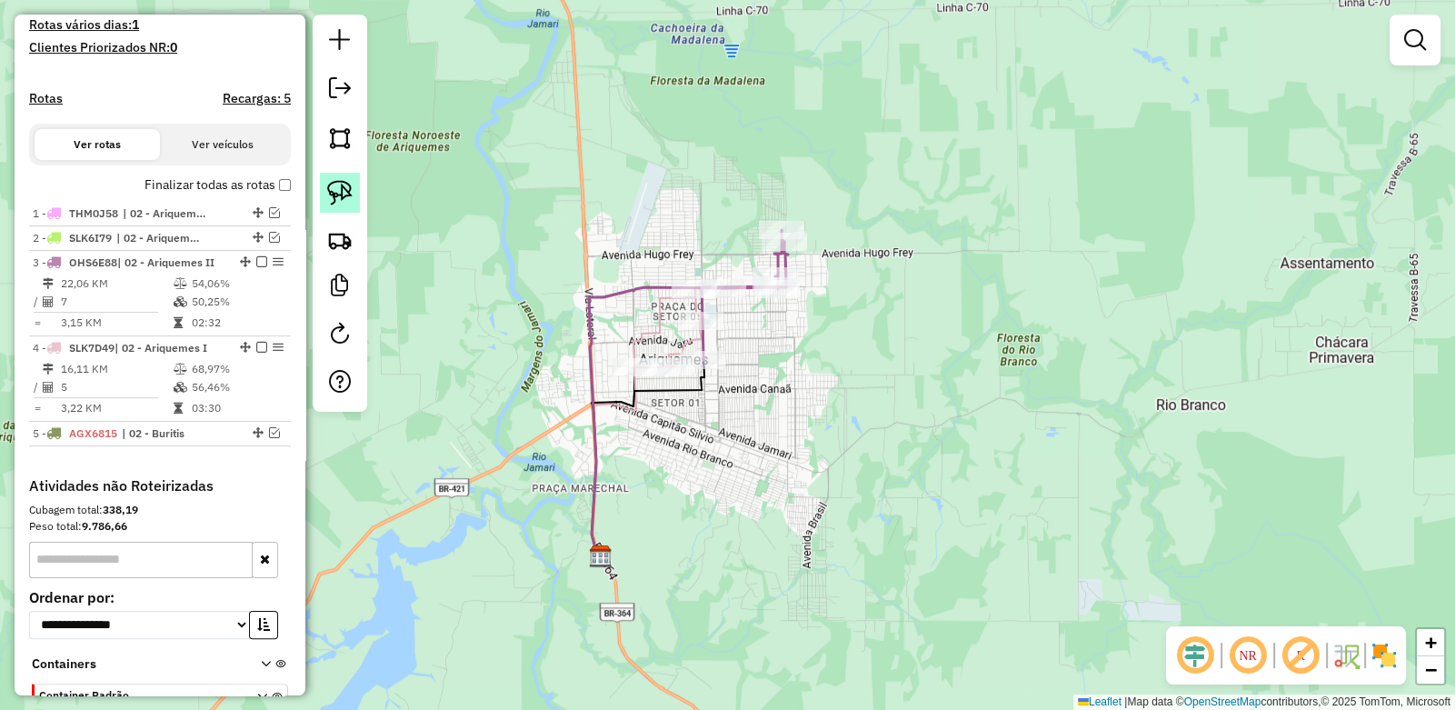
click at [333, 189] on img at bounding box center [339, 192] width 25 height 25
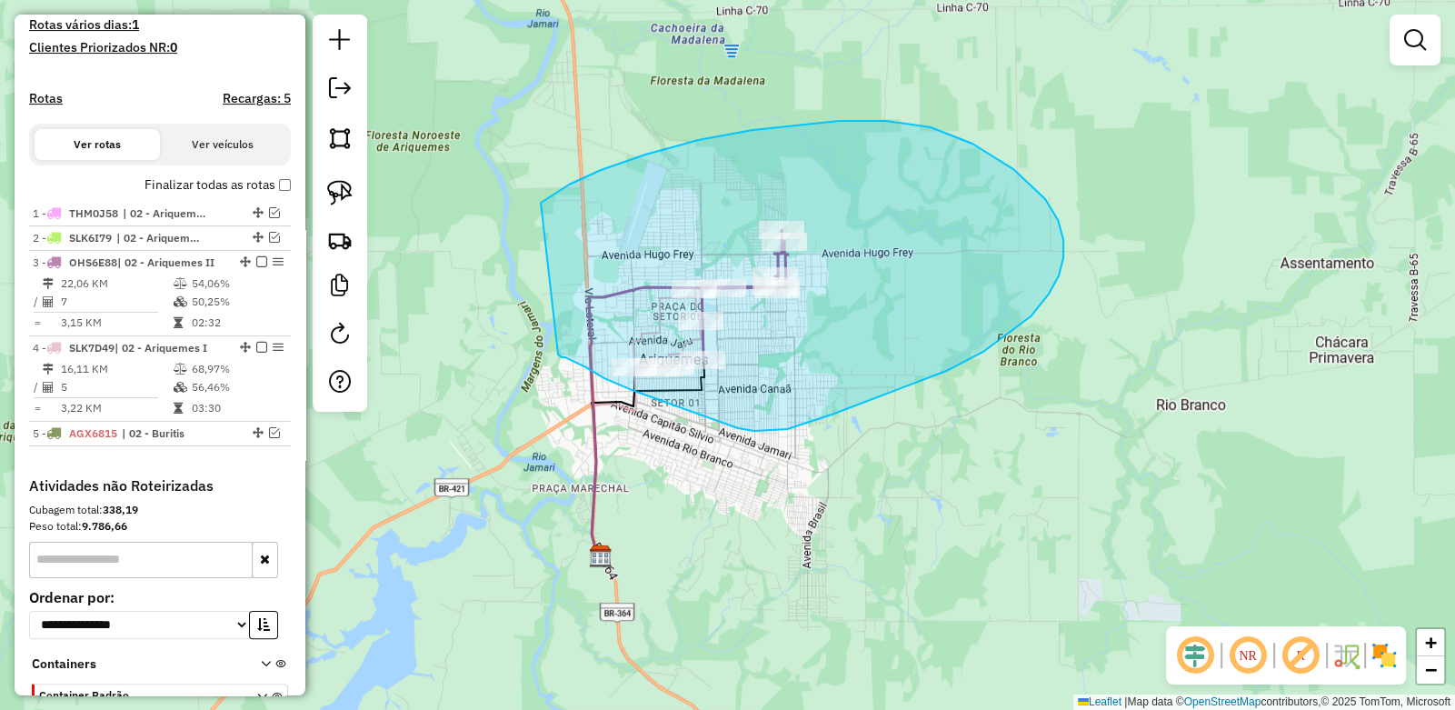
drag, startPoint x: 545, startPoint y: 200, endPoint x: 556, endPoint y: 353, distance: 153.1
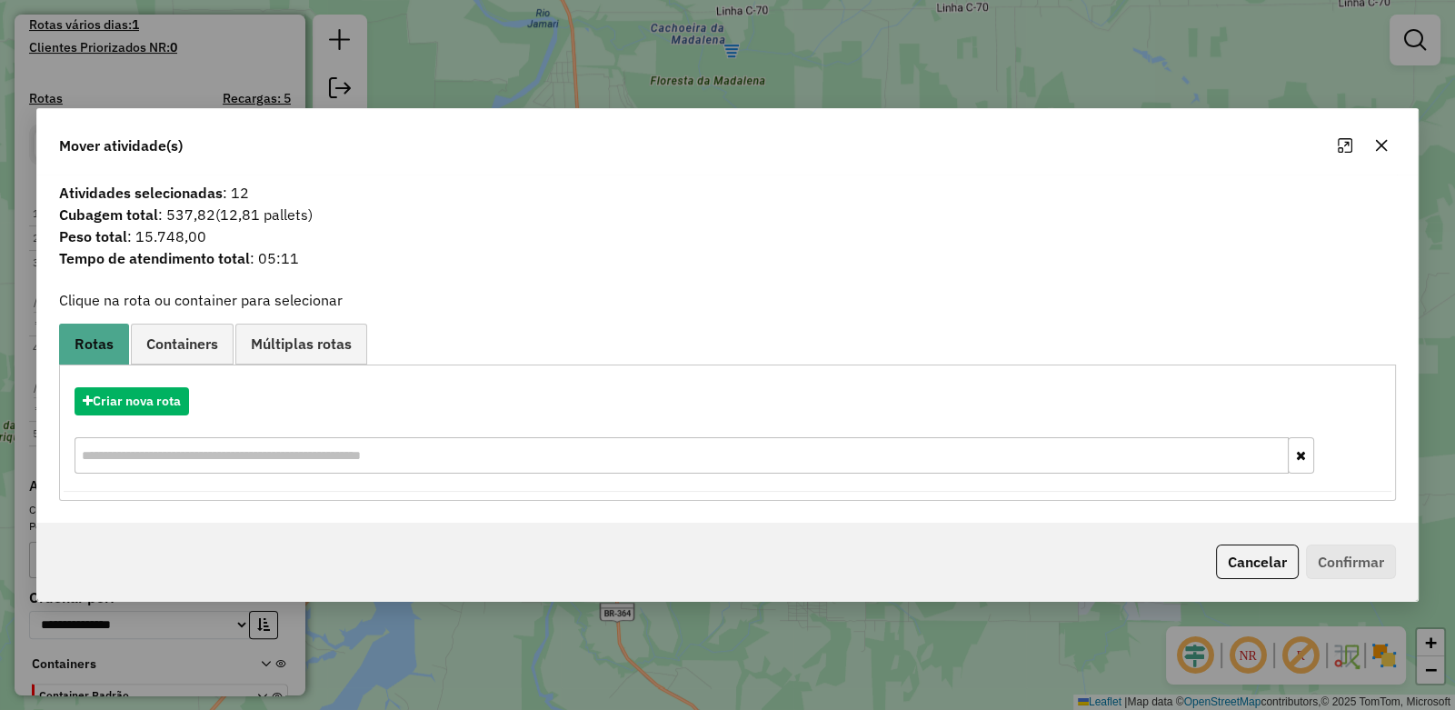
click at [1390, 146] on button "button" at bounding box center [1381, 145] width 29 height 29
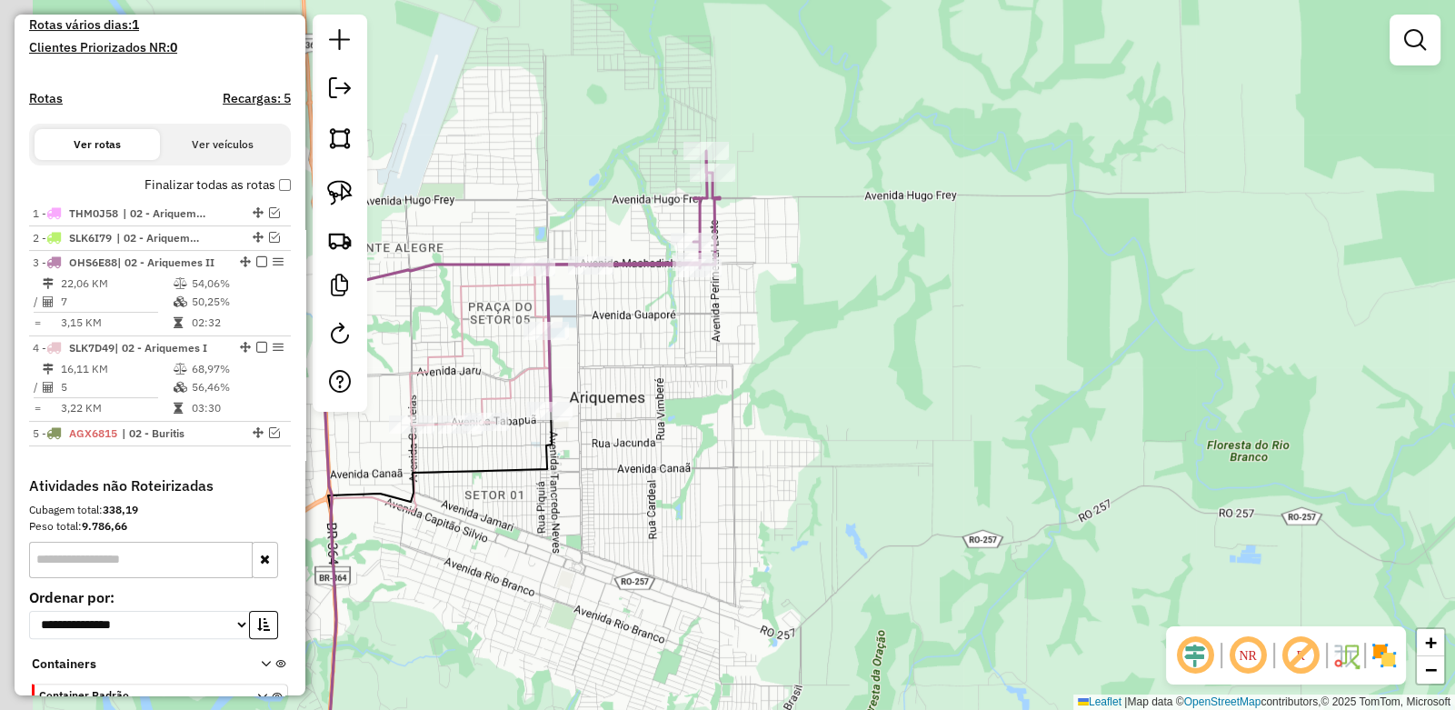
drag, startPoint x: 854, startPoint y: 285, endPoint x: 890, endPoint y: 275, distance: 36.6
click at [890, 275] on div "Janela de atendimento Grade de atendimento Capacidade Transportadoras Veículos …" at bounding box center [727, 355] width 1455 height 710
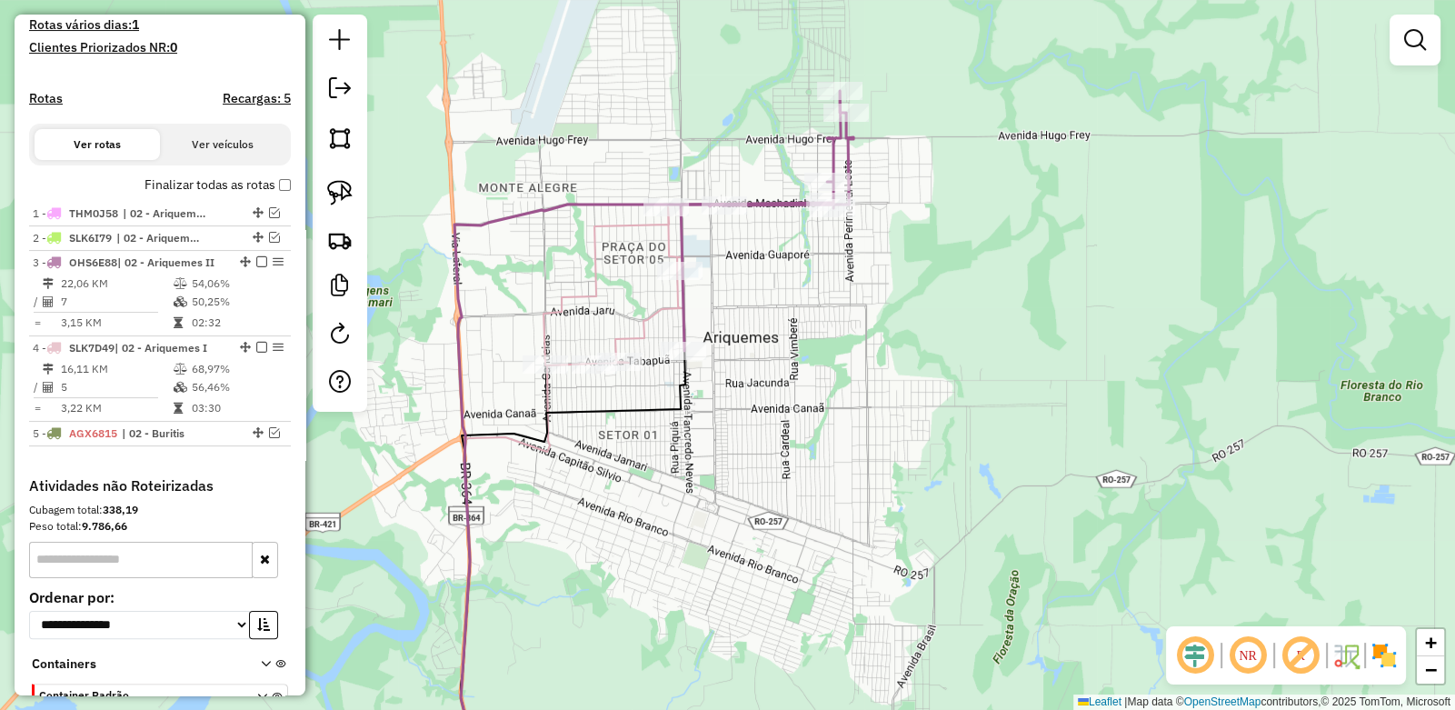
drag, startPoint x: 761, startPoint y: 322, endPoint x: 859, endPoint y: 271, distance: 110.6
click at [859, 271] on div "Janela de atendimento Grade de atendimento Capacidade Transportadoras Veículos …" at bounding box center [727, 355] width 1455 height 710
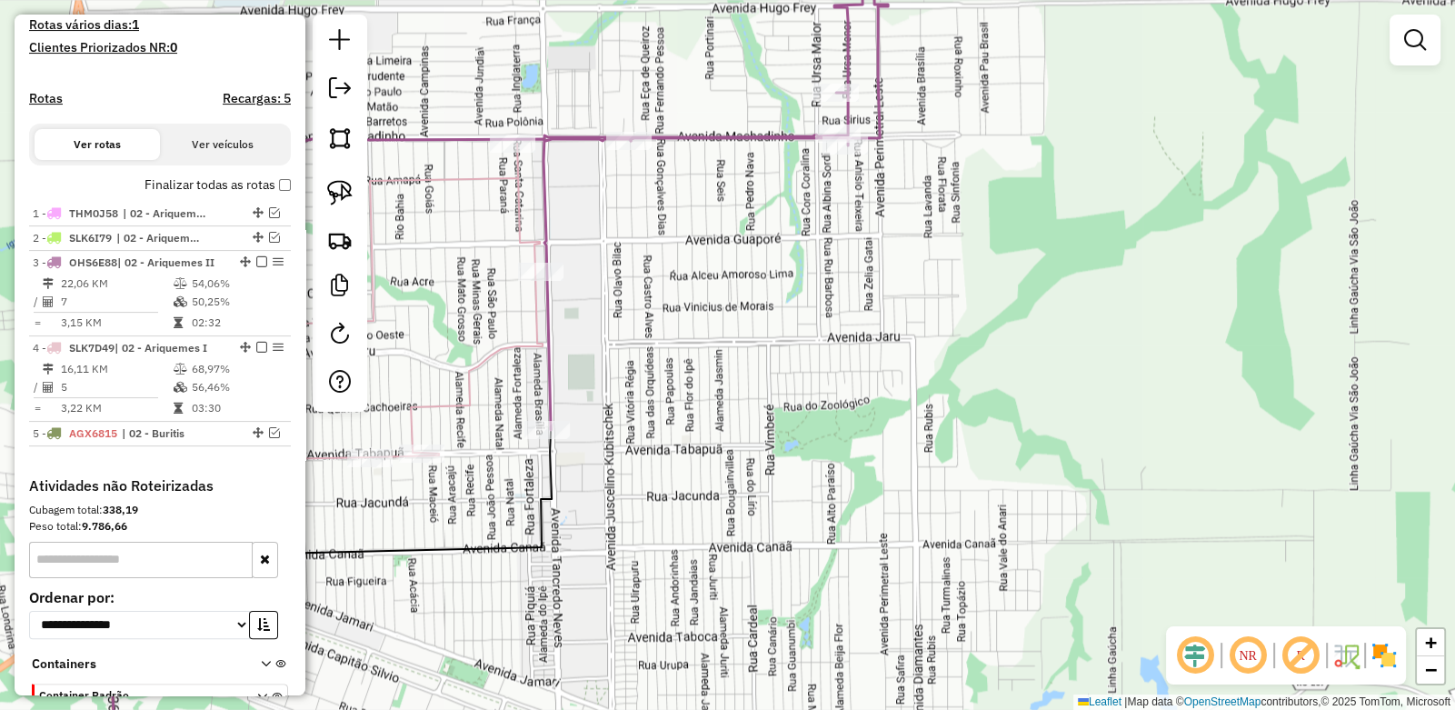
drag, startPoint x: 781, startPoint y: 278, endPoint x: 888, endPoint y: 267, distance: 107.8
click at [882, 270] on div "Janela de atendimento Grade de atendimento Capacidade Transportadoras Veículos …" at bounding box center [727, 355] width 1455 height 710
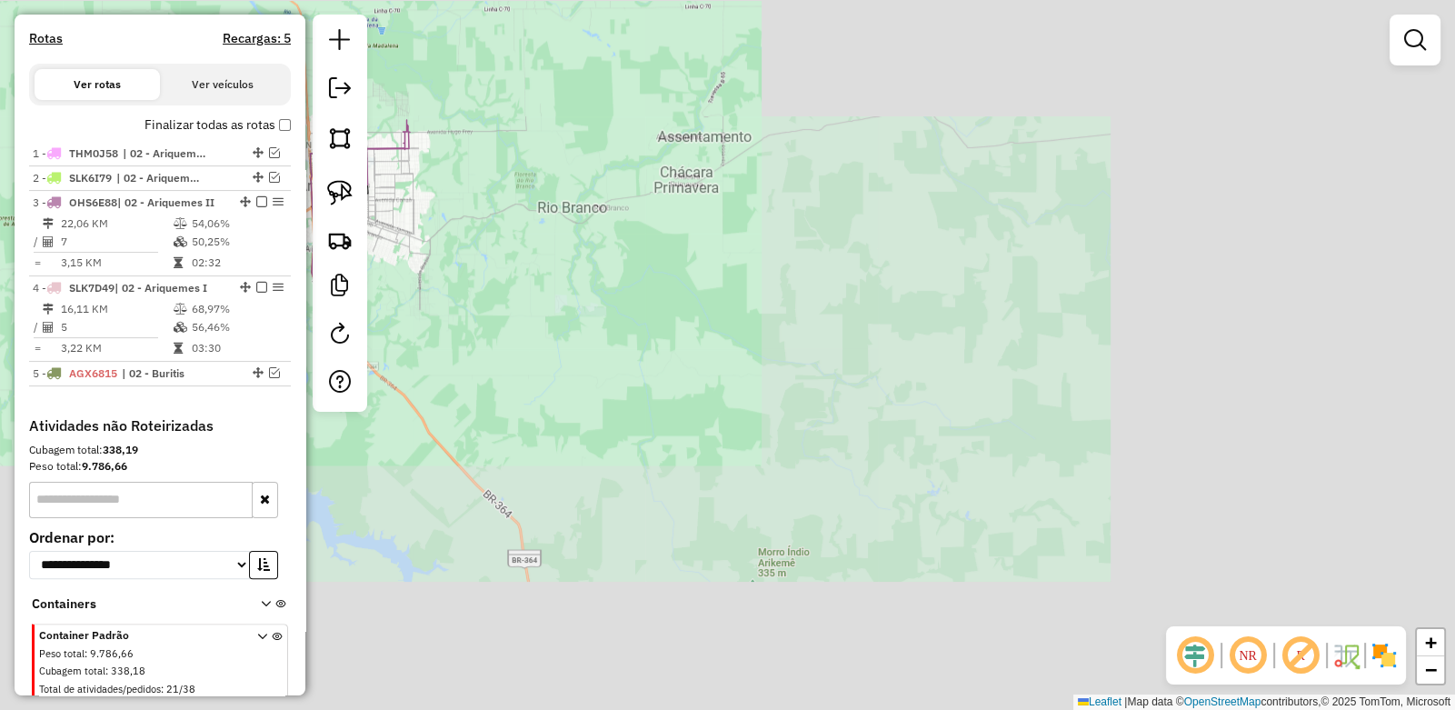
scroll to position [600, 0]
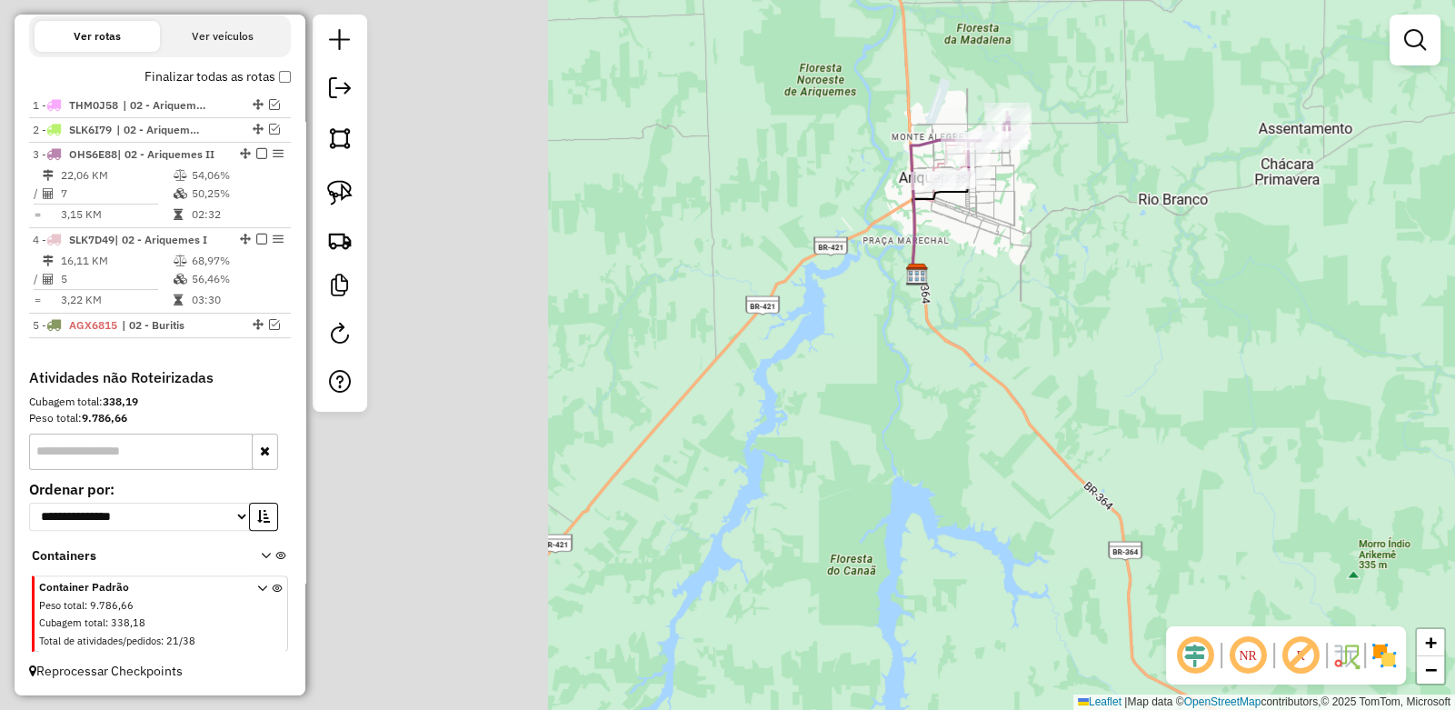
drag, startPoint x: 528, startPoint y: 338, endPoint x: 1167, endPoint y: 315, distance: 639.5
click at [1200, 316] on div "Janela de atendimento Grade de atendimento Capacidade Transportadoras Veículos …" at bounding box center [727, 355] width 1455 height 710
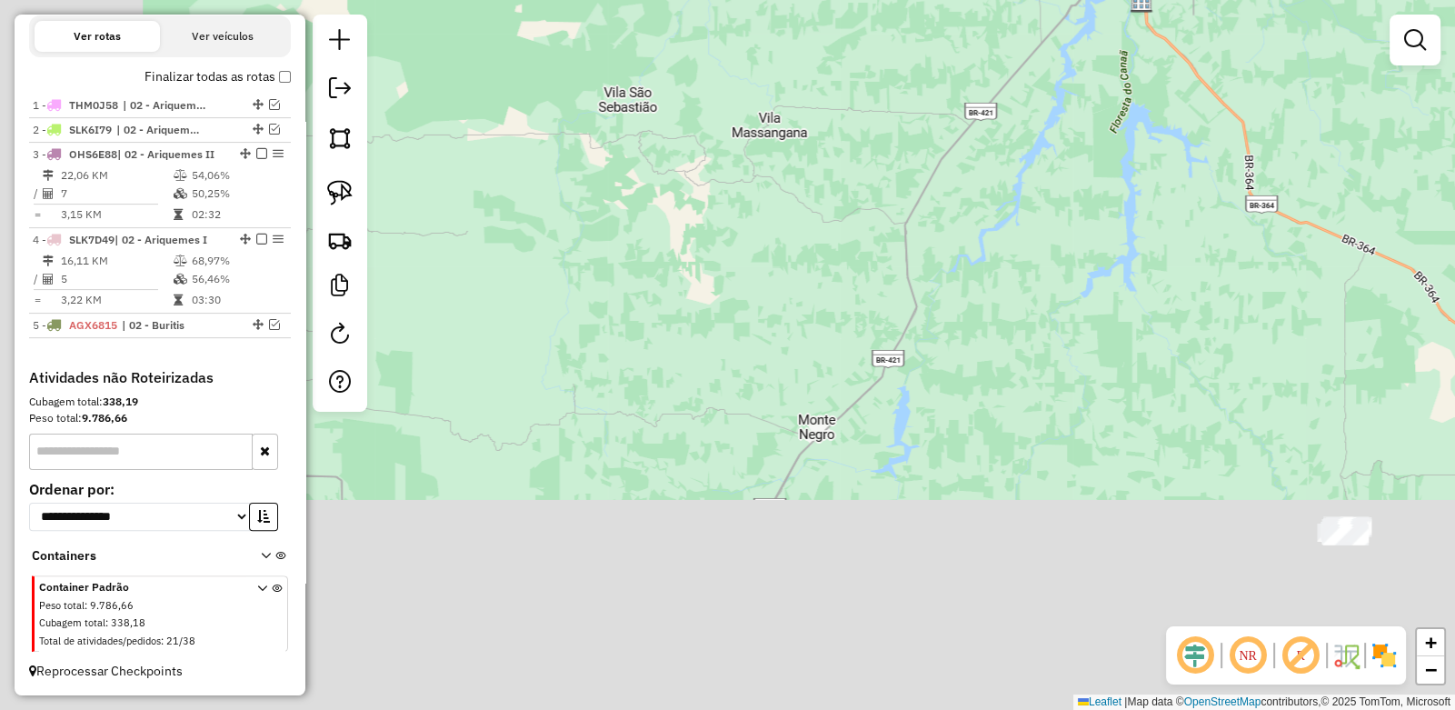
drag, startPoint x: 641, startPoint y: 367, endPoint x: 806, endPoint y: 138, distance: 282.6
click at [830, 98] on div "Janela de atendimento Grade de atendimento Capacidade Transportadoras Veículos …" at bounding box center [727, 355] width 1455 height 710
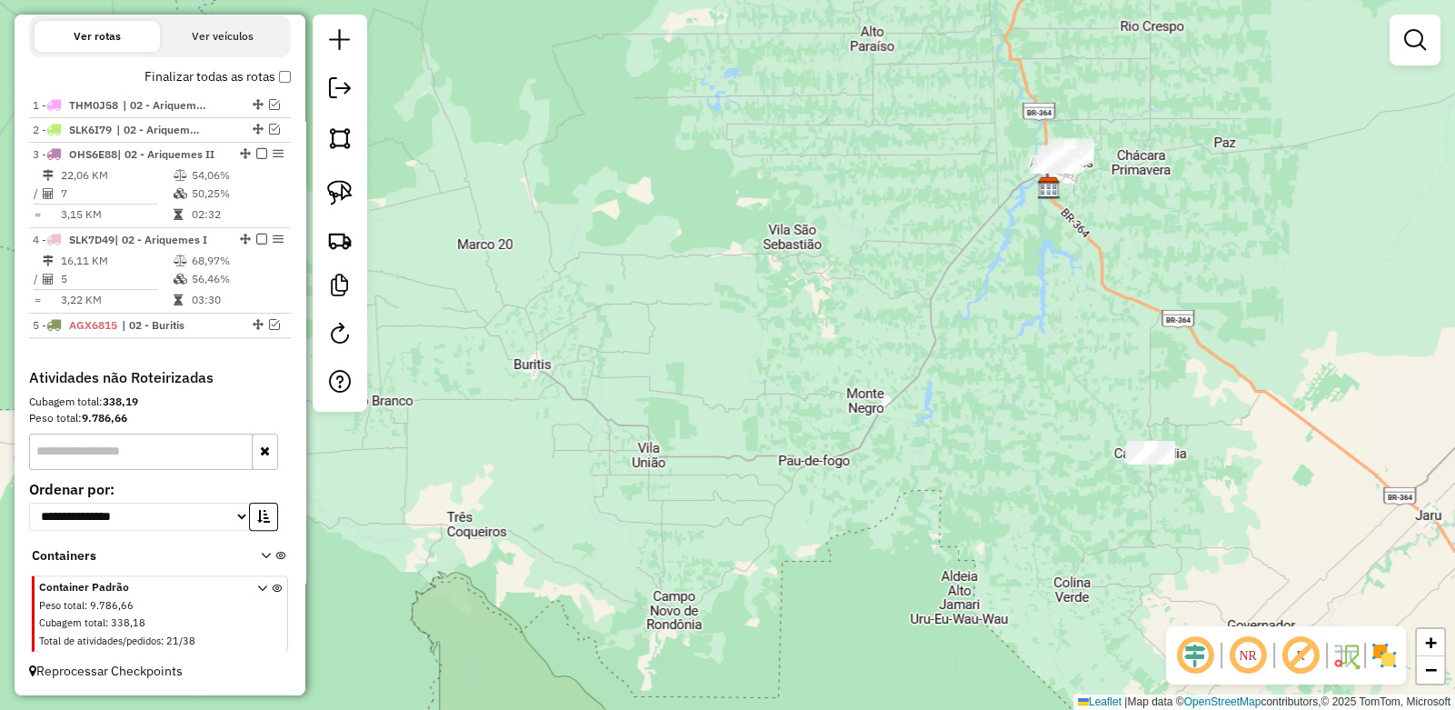
drag, startPoint x: 644, startPoint y: 360, endPoint x: 704, endPoint y: 407, distance: 77.1
click at [704, 407] on div "Janela de atendimento Grade de atendimento Capacidade Transportadoras Veículos …" at bounding box center [727, 355] width 1455 height 710
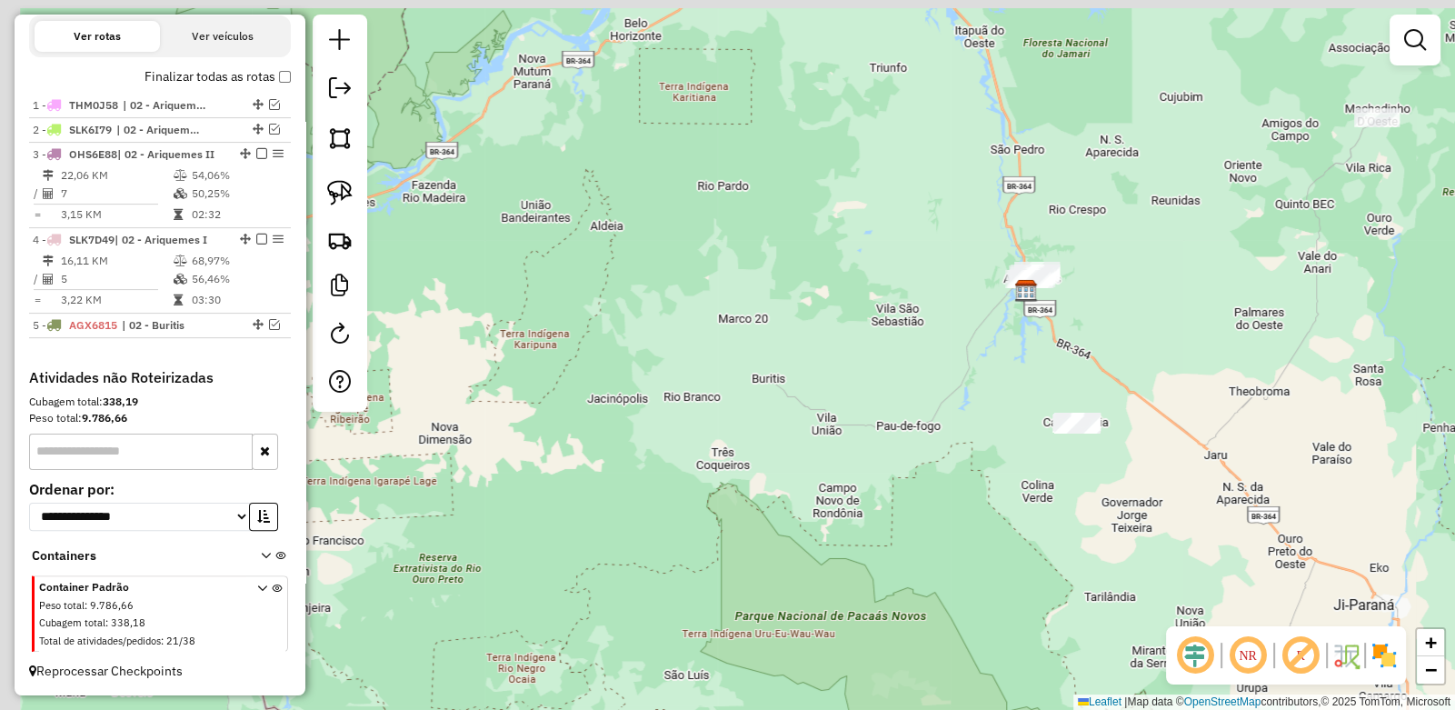
drag, startPoint x: 618, startPoint y: 359, endPoint x: 739, endPoint y: 384, distance: 123.4
click at [743, 383] on div "Janela de atendimento Grade de atendimento Capacidade Transportadoras Veículos …" at bounding box center [727, 355] width 1455 height 710
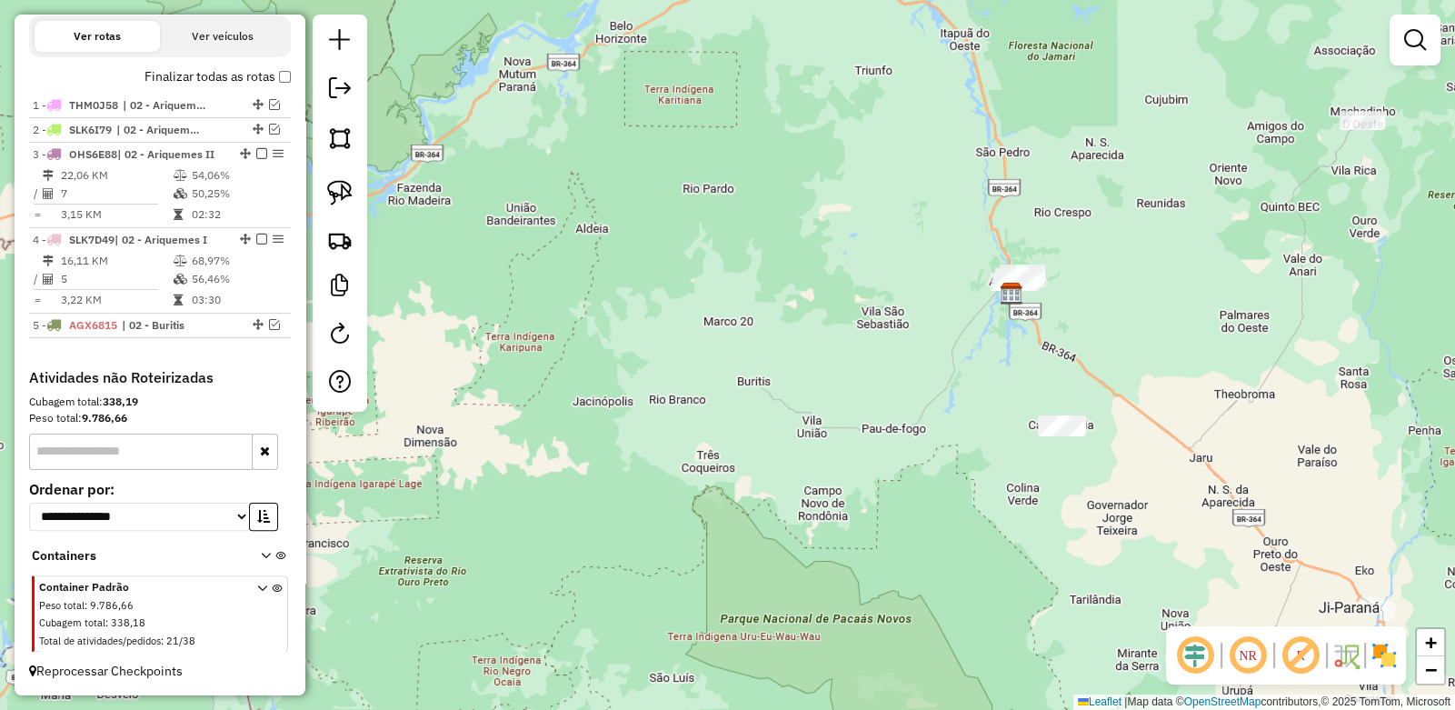
drag, startPoint x: 817, startPoint y: 338, endPoint x: 688, endPoint y: 328, distance: 129.5
click at [695, 330] on div "Janela de atendimento Grade de atendimento Capacidade Transportadoras Veículos …" at bounding box center [727, 355] width 1455 height 710
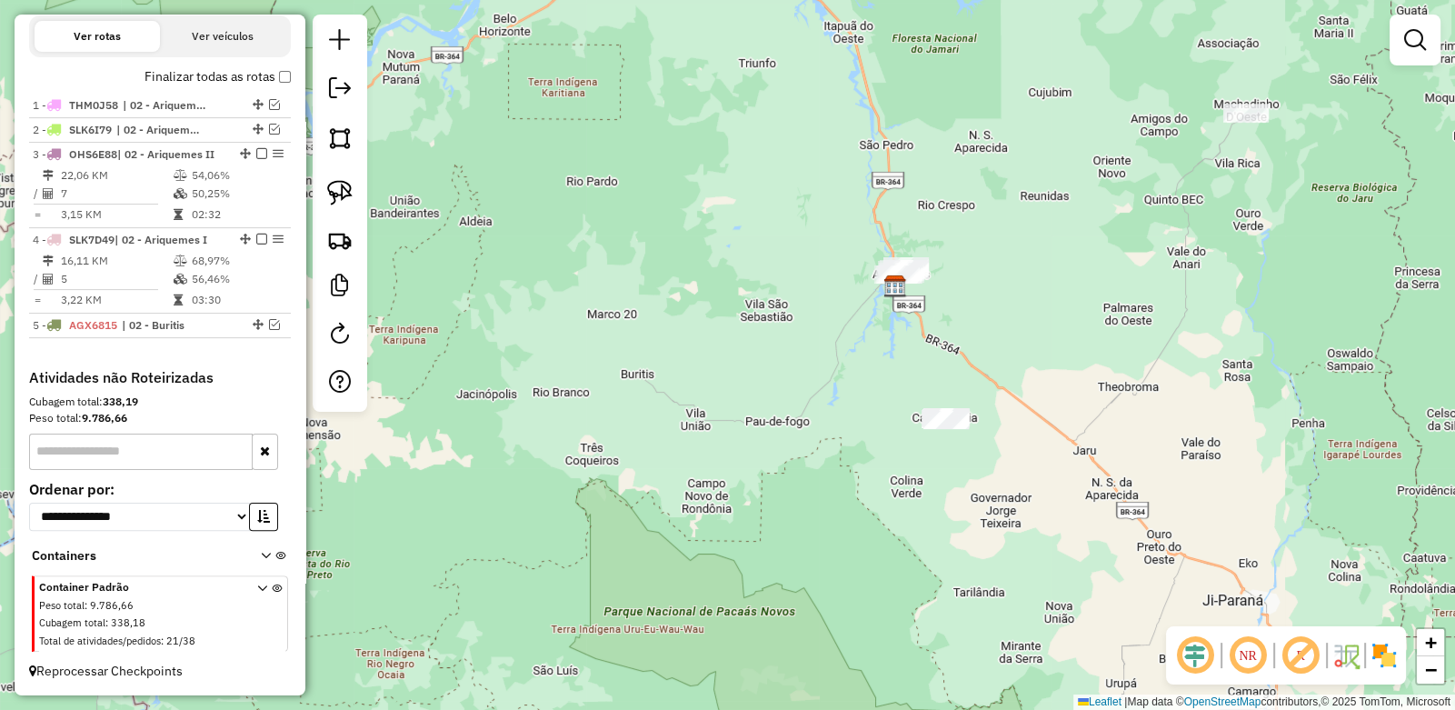
scroll to position [478, 0]
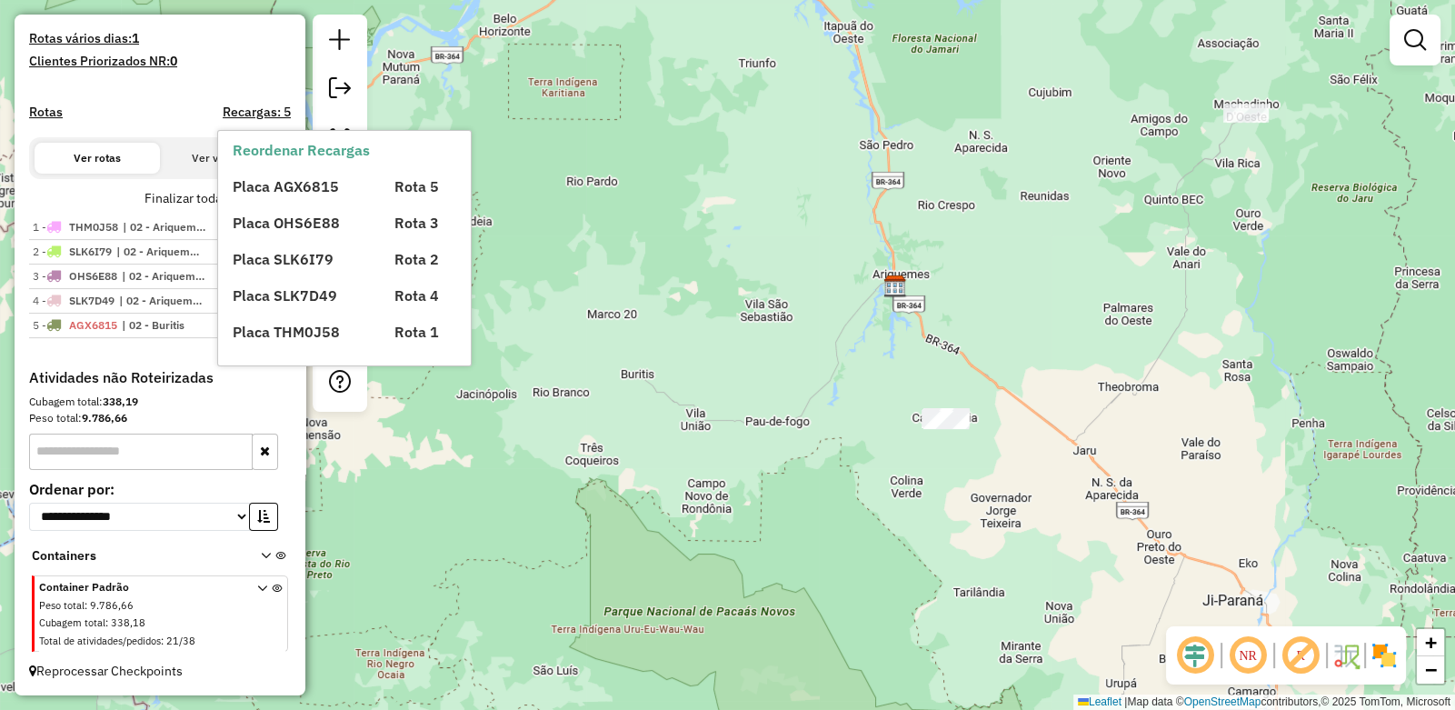
click at [280, 199] on div "Placa AGX6815 Rota 5 Placa OHS6E88 Rota 3 Placa SLK6I79 Rota 2 Placa SLK7D49 Ro…" at bounding box center [360, 252] width 255 height 182
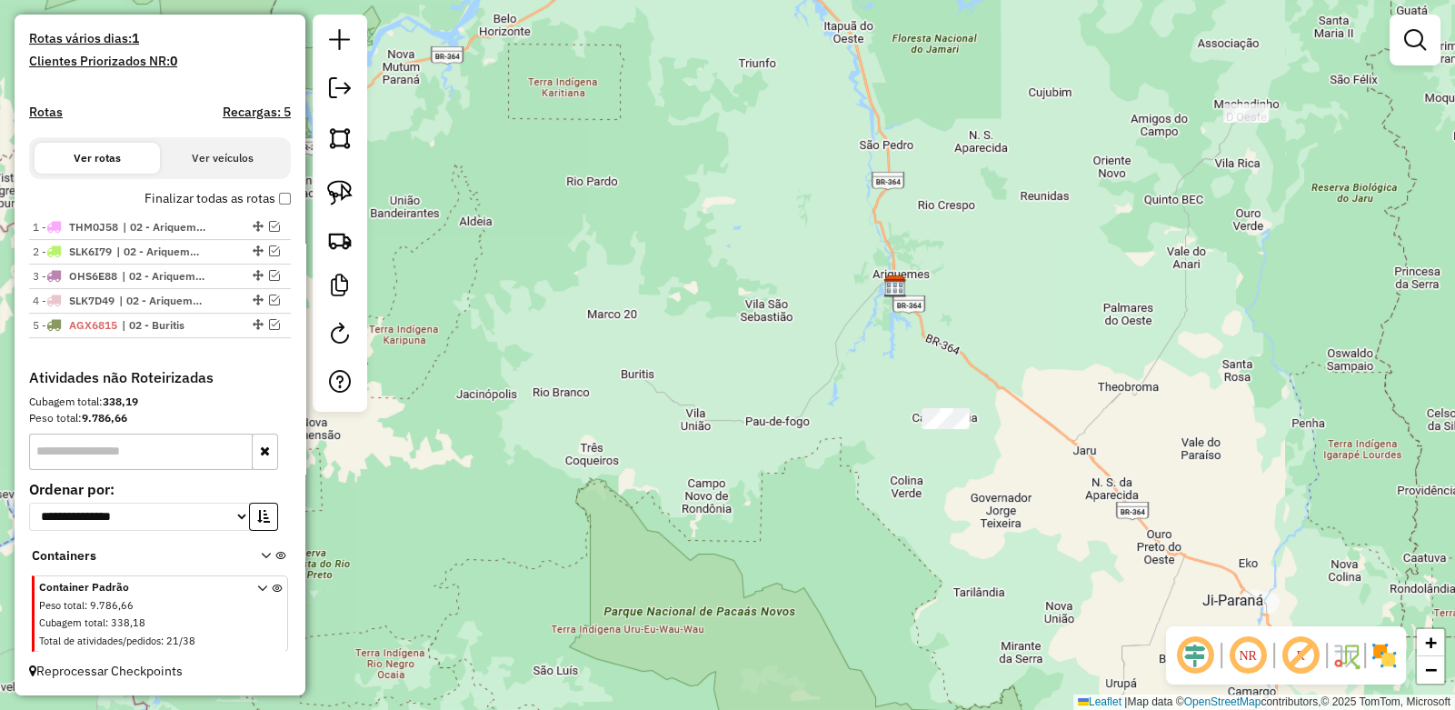
click at [153, 164] on button "Ver rotas" at bounding box center [97, 158] width 125 height 31
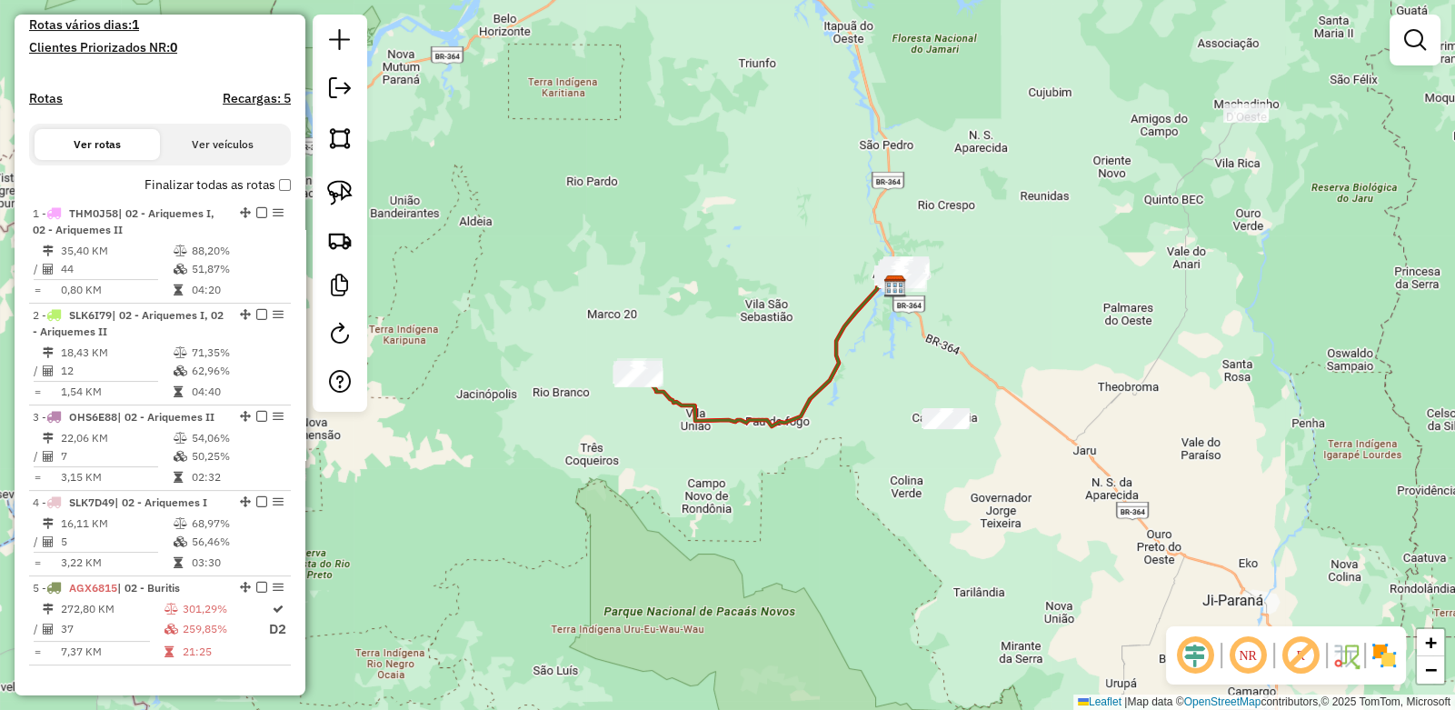
click at [727, 208] on div "Janela de atendimento Grade de atendimento Capacidade Transportadoras Veículos …" at bounding box center [727, 355] width 1455 height 710
click at [350, 194] on img at bounding box center [339, 192] width 25 height 25
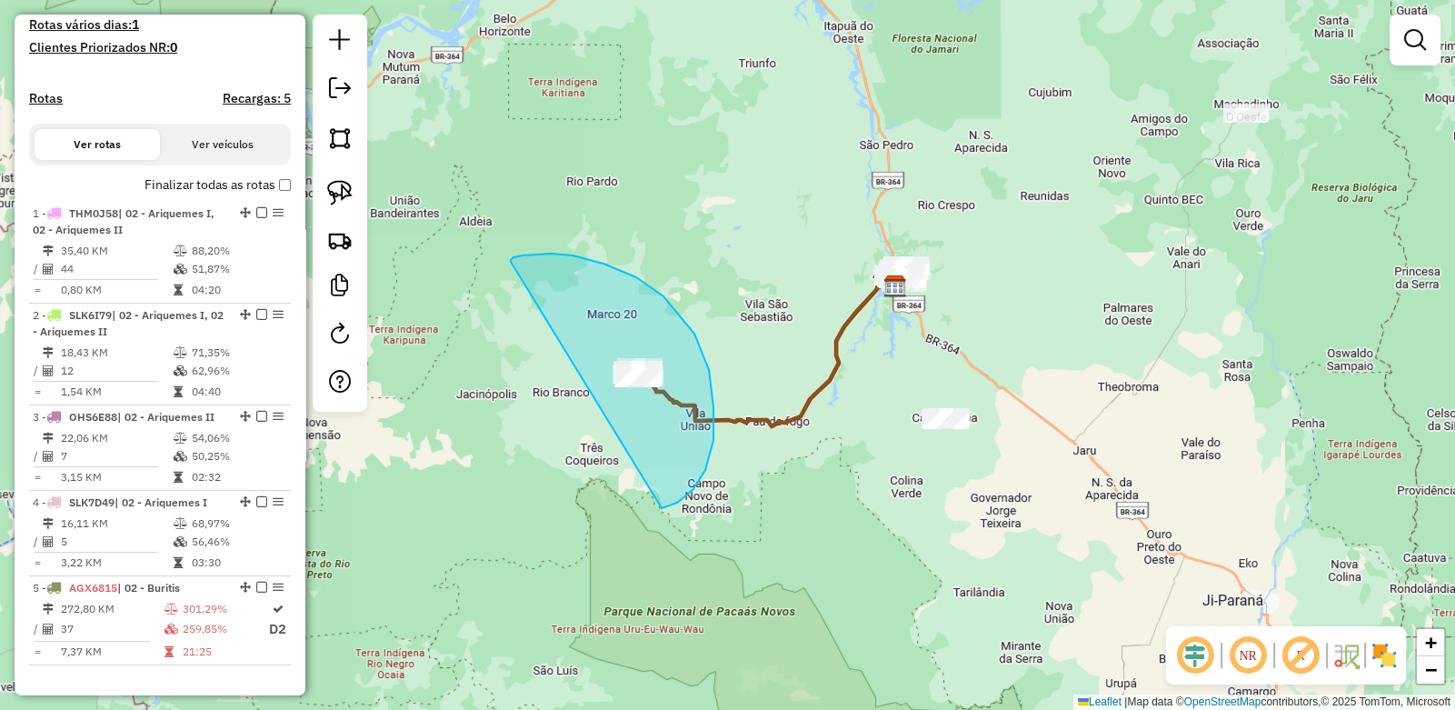
drag, startPoint x: 514, startPoint y: 257, endPoint x: 533, endPoint y: 363, distance: 107.2
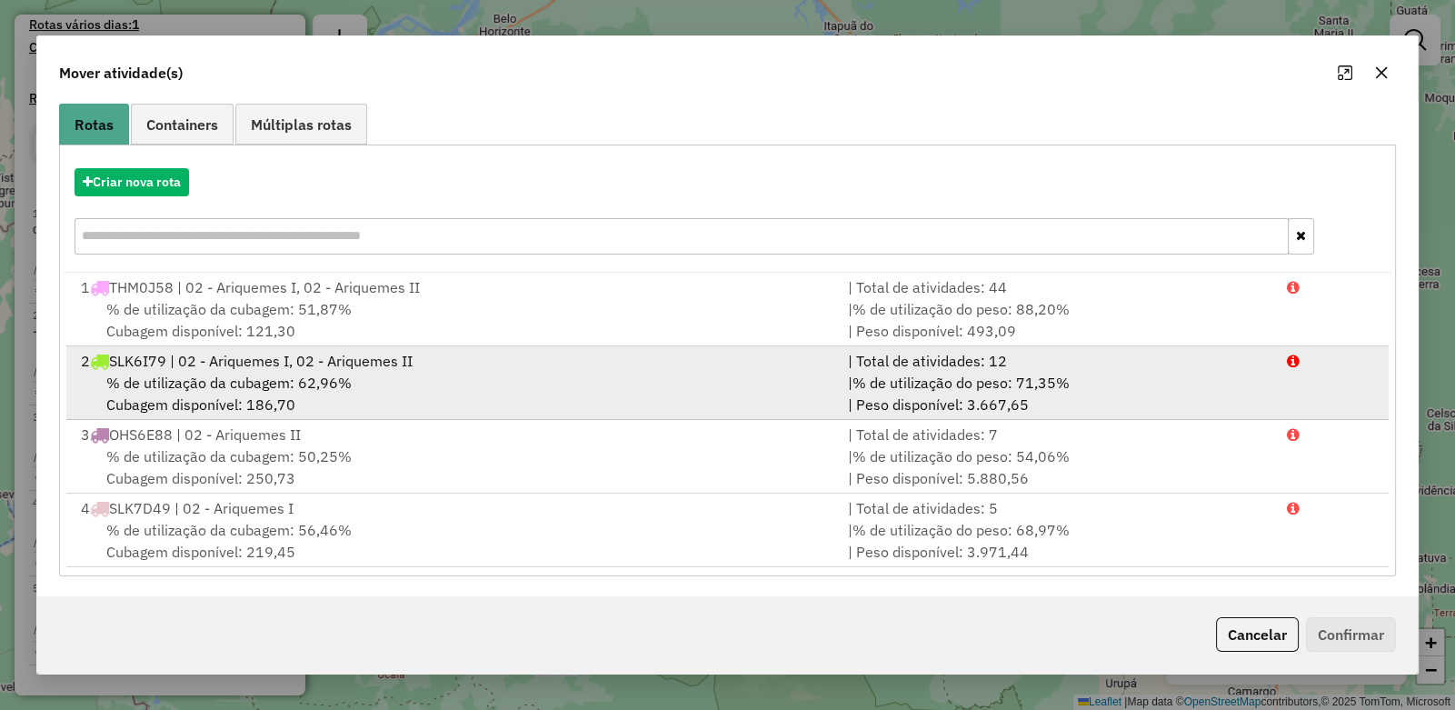
scroll to position [0, 0]
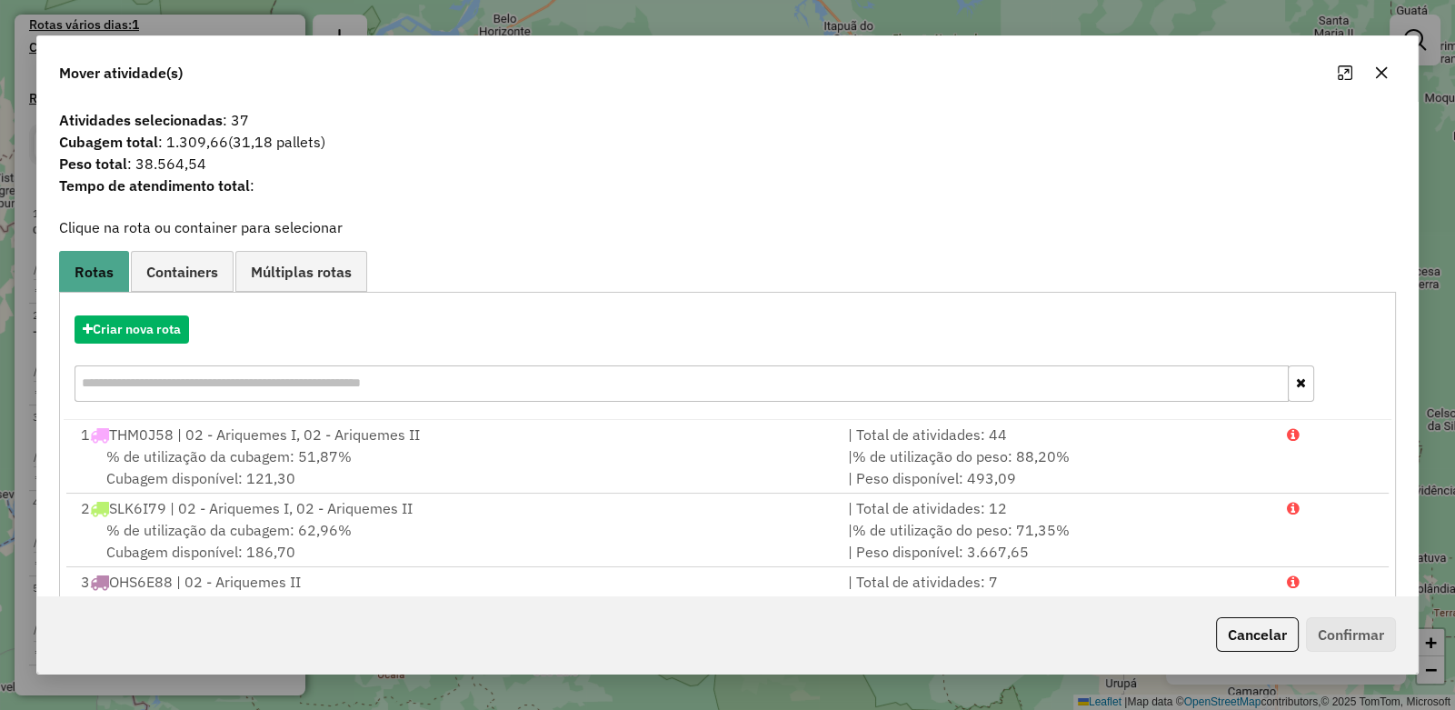
click at [1381, 71] on icon "button" at bounding box center [1382, 73] width 12 height 12
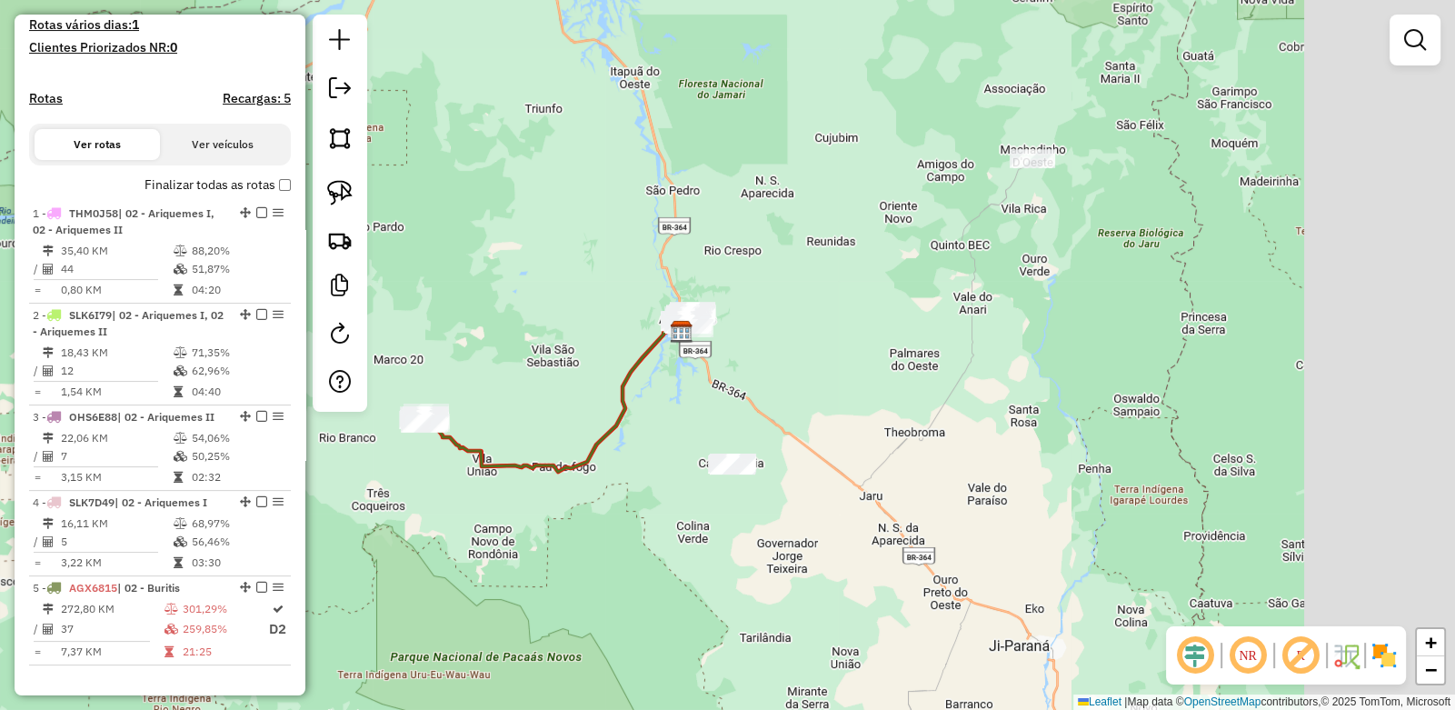
drag, startPoint x: 1227, startPoint y: 288, endPoint x: 1053, endPoint y: 326, distance: 178.7
click at [1064, 326] on div "Janela de atendimento Grade de atendimento Capacidade Transportadoras Veículos …" at bounding box center [727, 355] width 1455 height 710
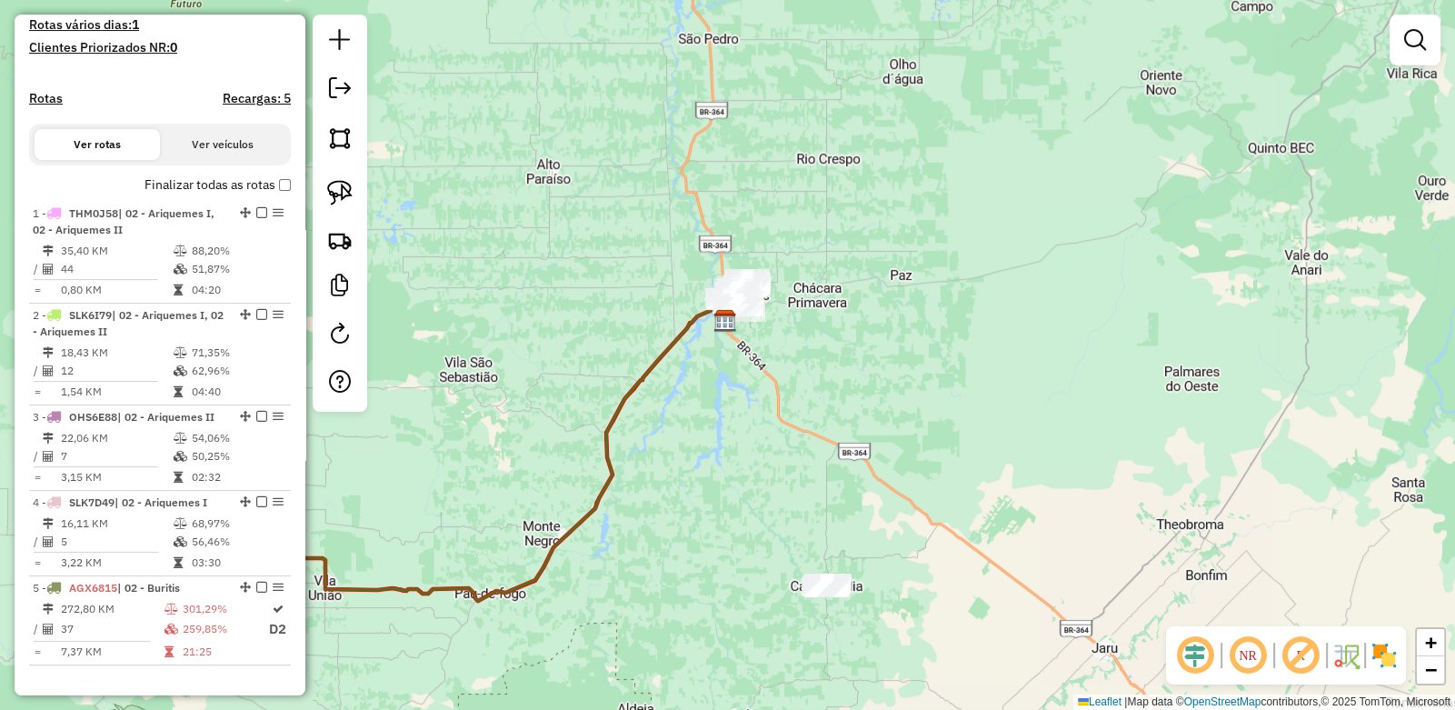
drag, startPoint x: 665, startPoint y: 347, endPoint x: 762, endPoint y: 336, distance: 97.0
click at [762, 336] on div "Janela de atendimento Grade de atendimento Capacidade Transportadoras Veículos …" at bounding box center [727, 355] width 1455 height 710
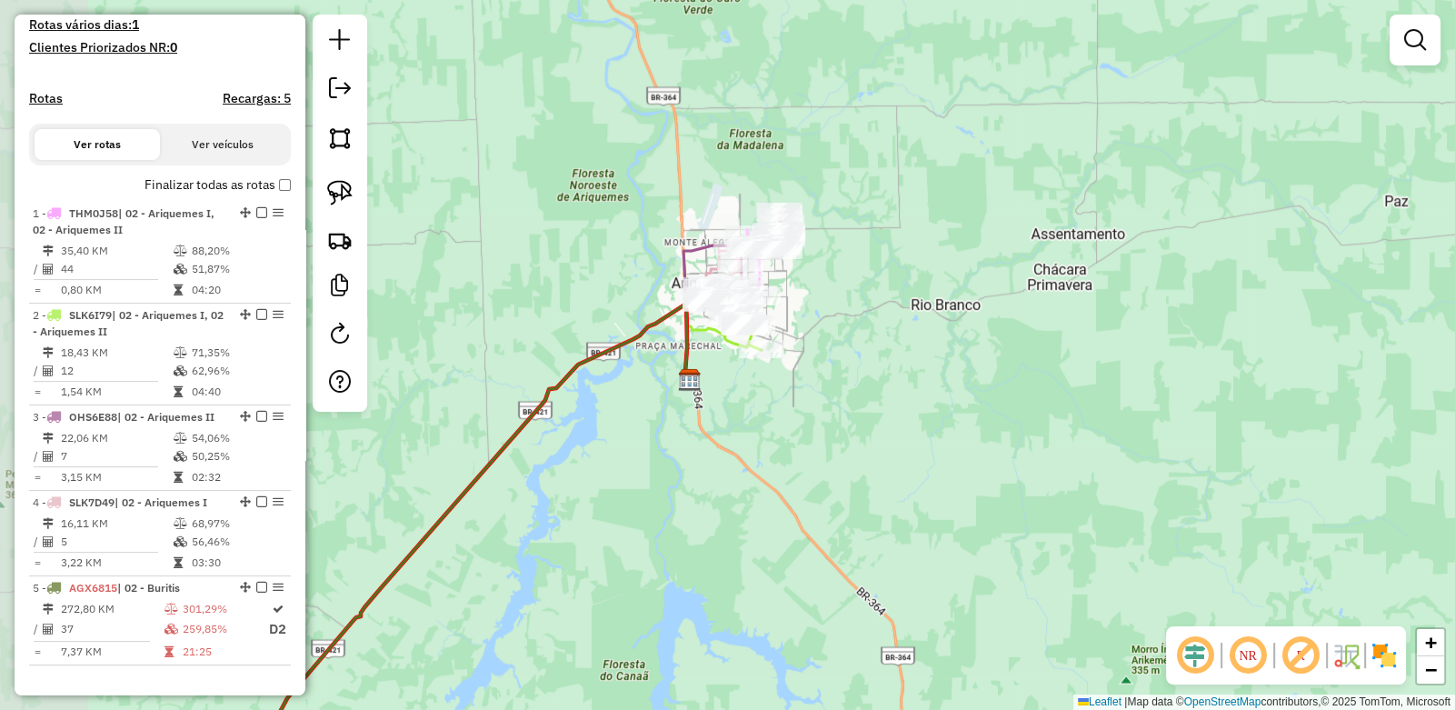
drag, startPoint x: 636, startPoint y: 349, endPoint x: 728, endPoint y: 391, distance: 100.9
click at [727, 391] on div "Janela de atendimento Grade de atendimento Capacidade Transportadoras Veículos …" at bounding box center [727, 355] width 1455 height 710
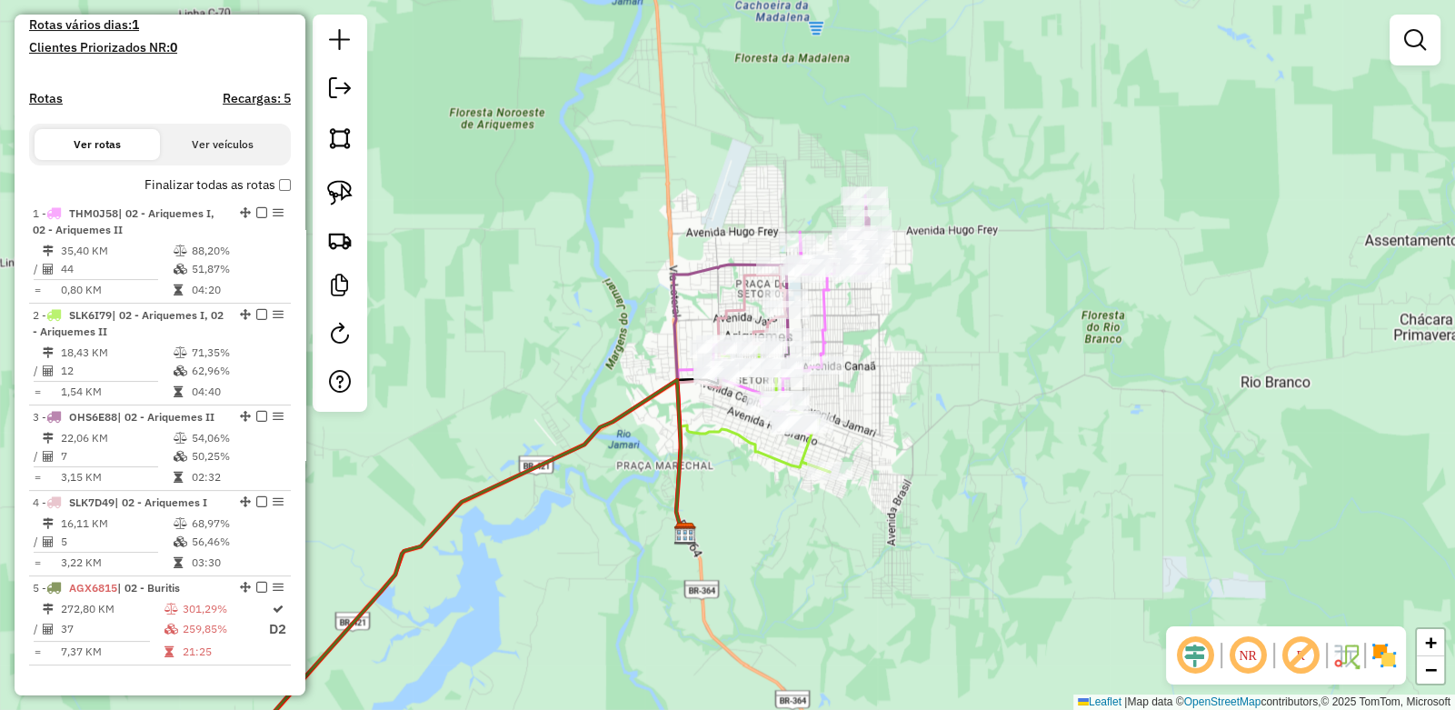
drag, startPoint x: 937, startPoint y: 285, endPoint x: 945, endPoint y: 345, distance: 60.5
click at [945, 345] on div "Janela de atendimento Grade de atendimento Capacidade Transportadoras Veículos …" at bounding box center [727, 355] width 1455 height 710
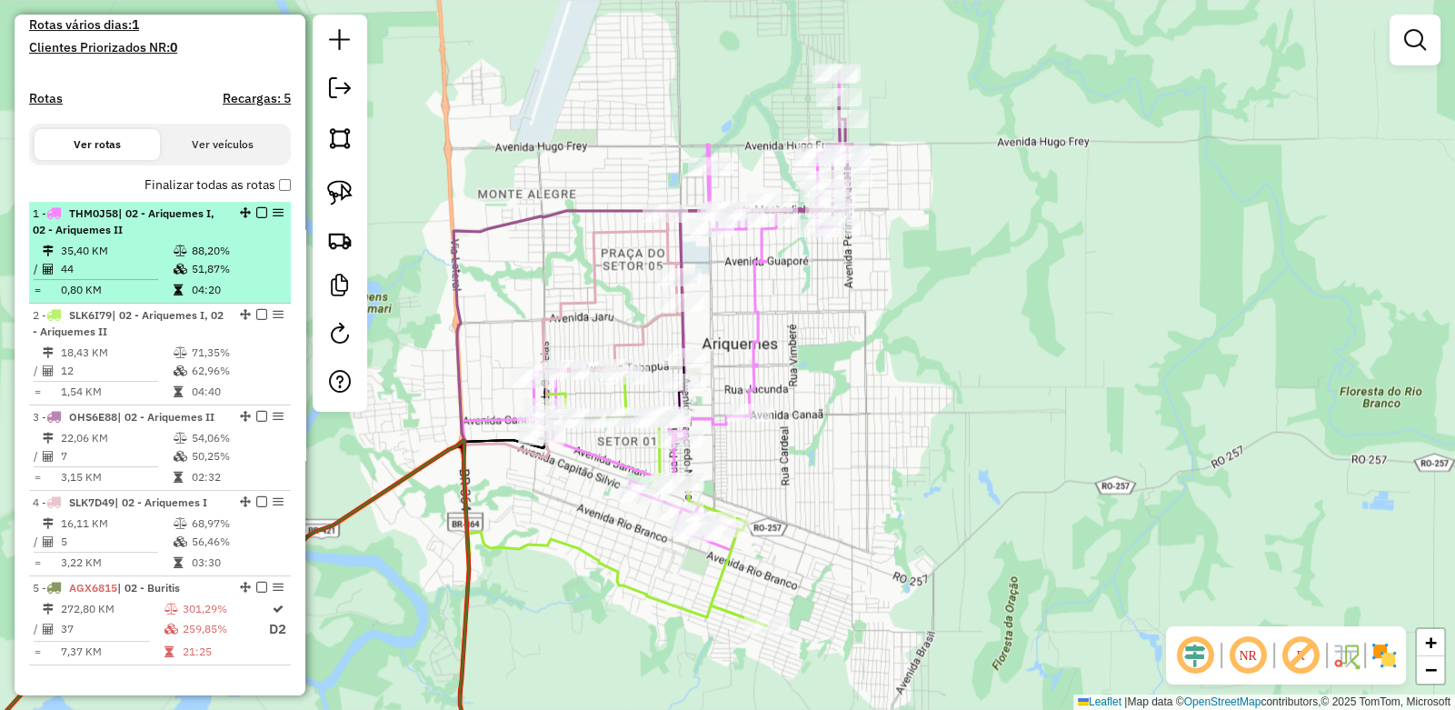
select select "**********"
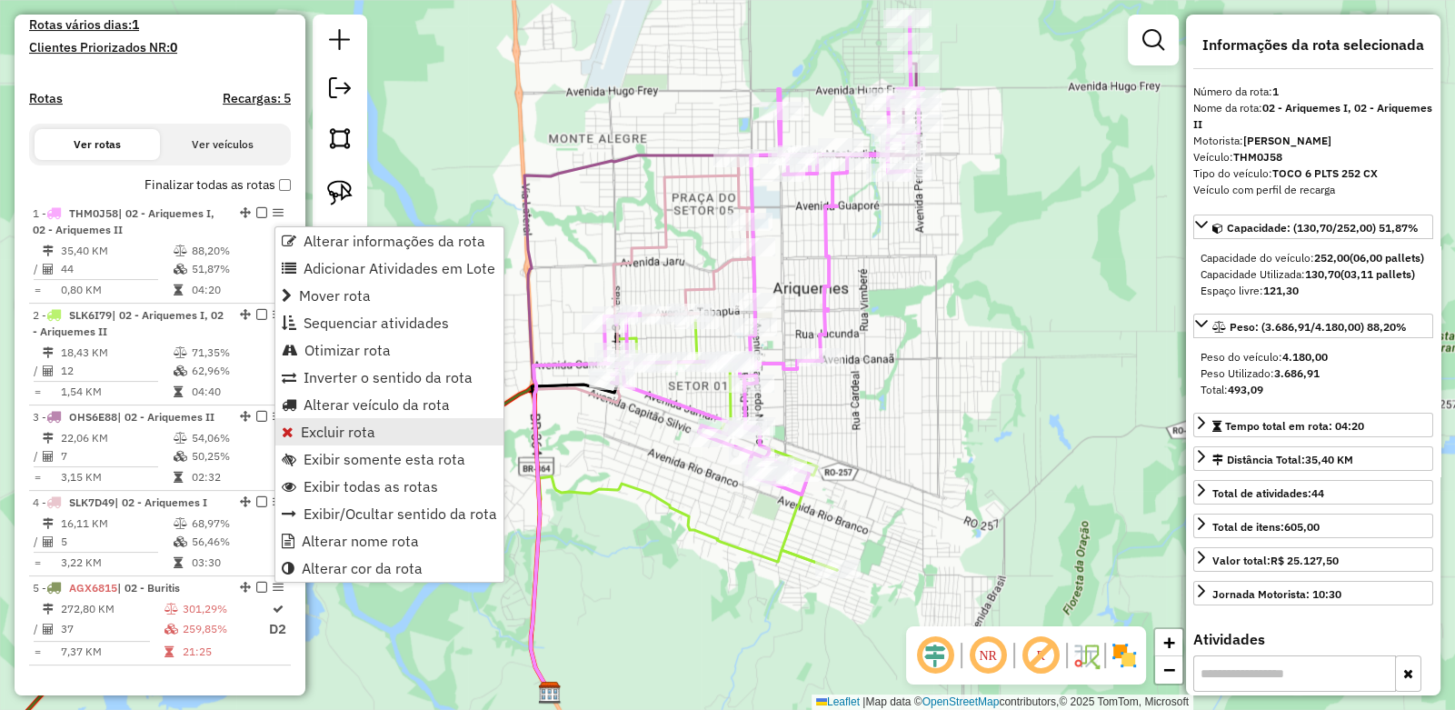
click at [332, 432] on span "Excluir rota" at bounding box center [338, 432] width 75 height 15
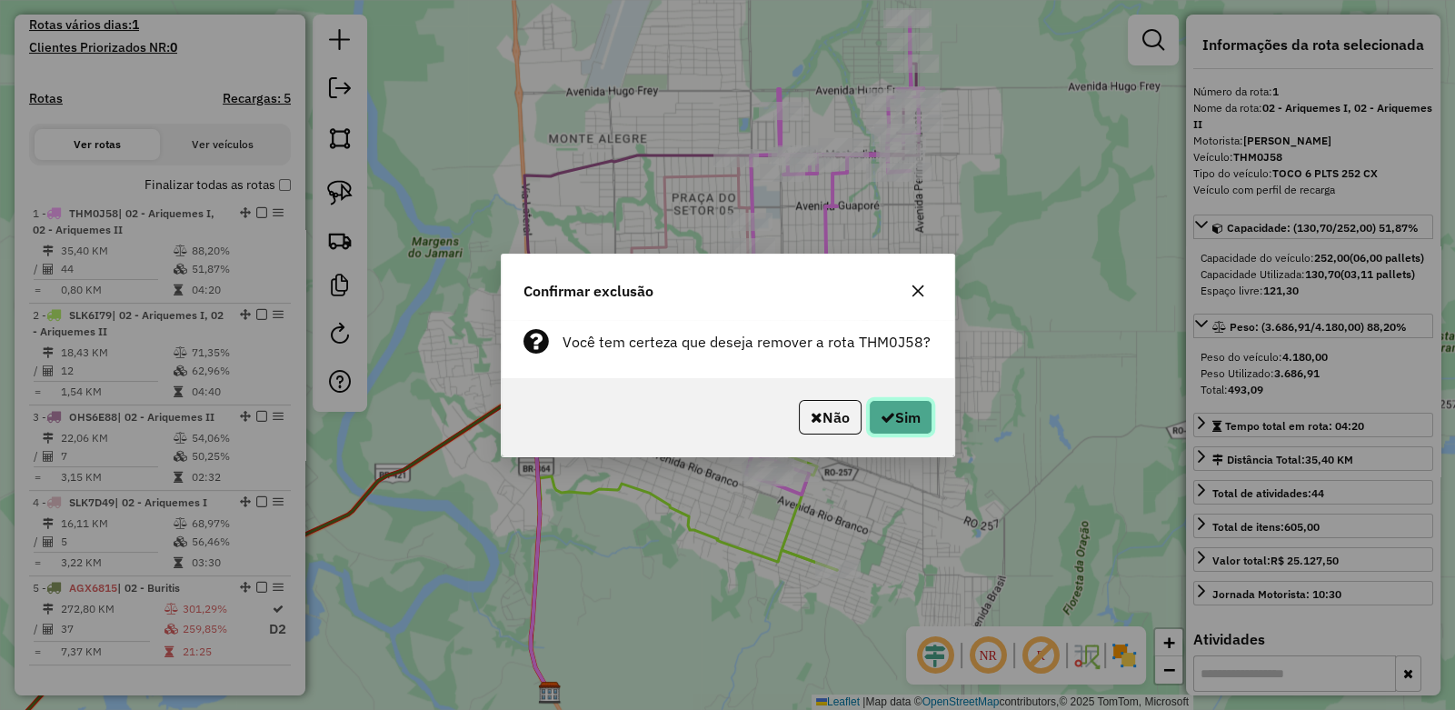
click at [900, 411] on button "Sim" at bounding box center [901, 417] width 64 height 35
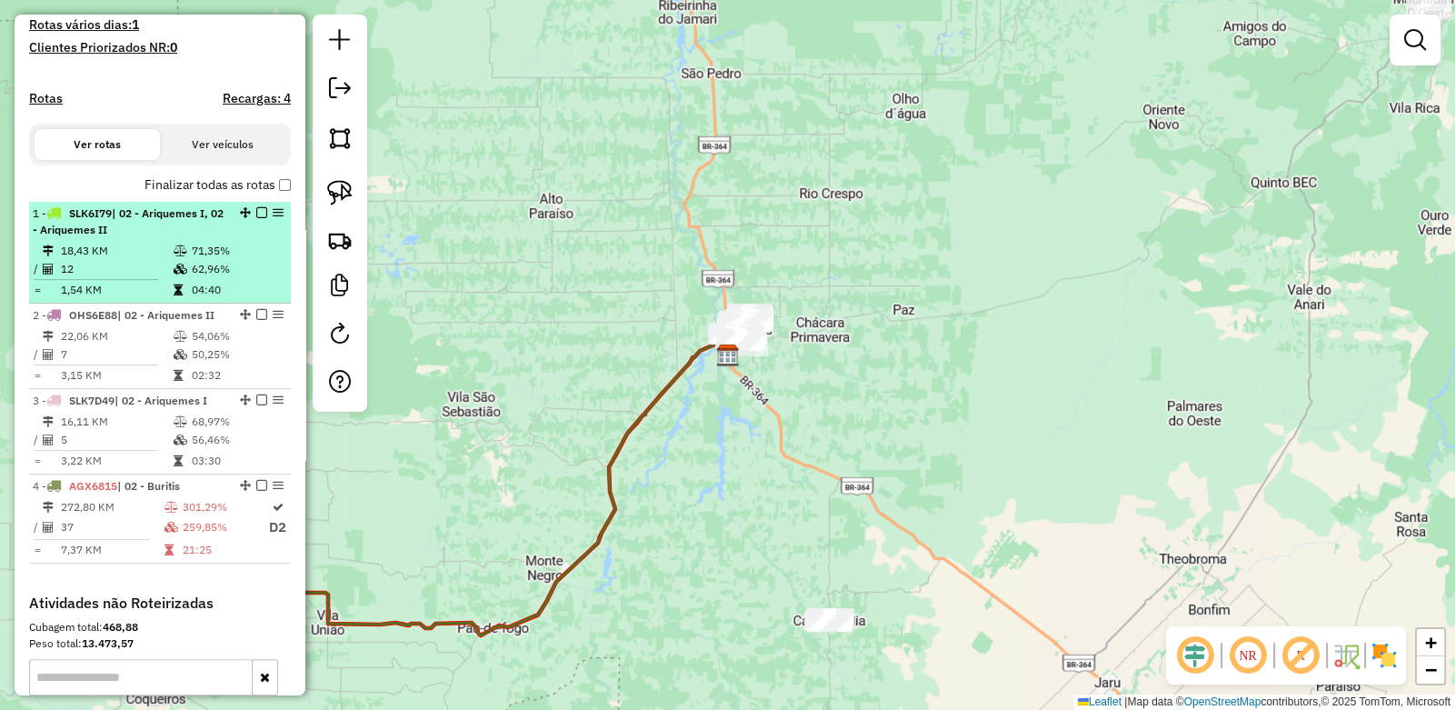
select select "**********"
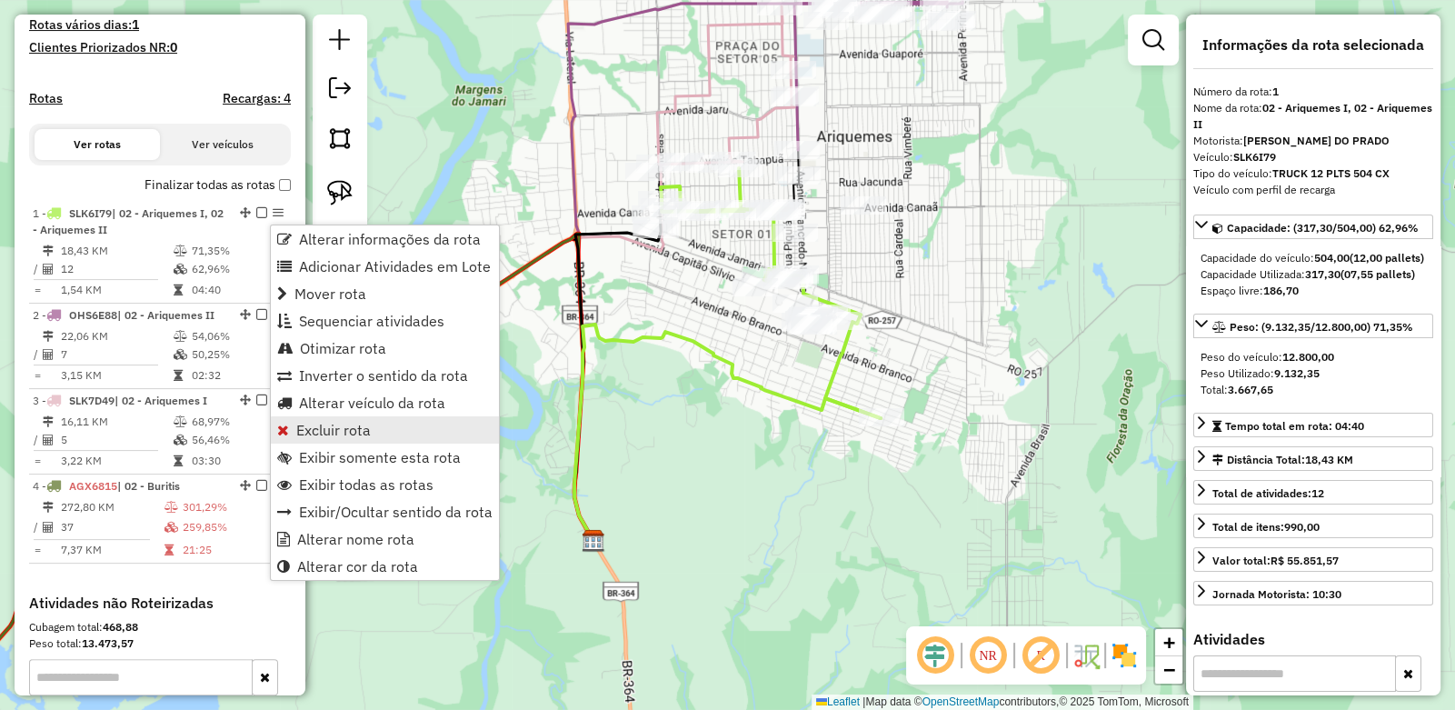
click at [326, 425] on span "Excluir rota" at bounding box center [333, 430] width 75 height 15
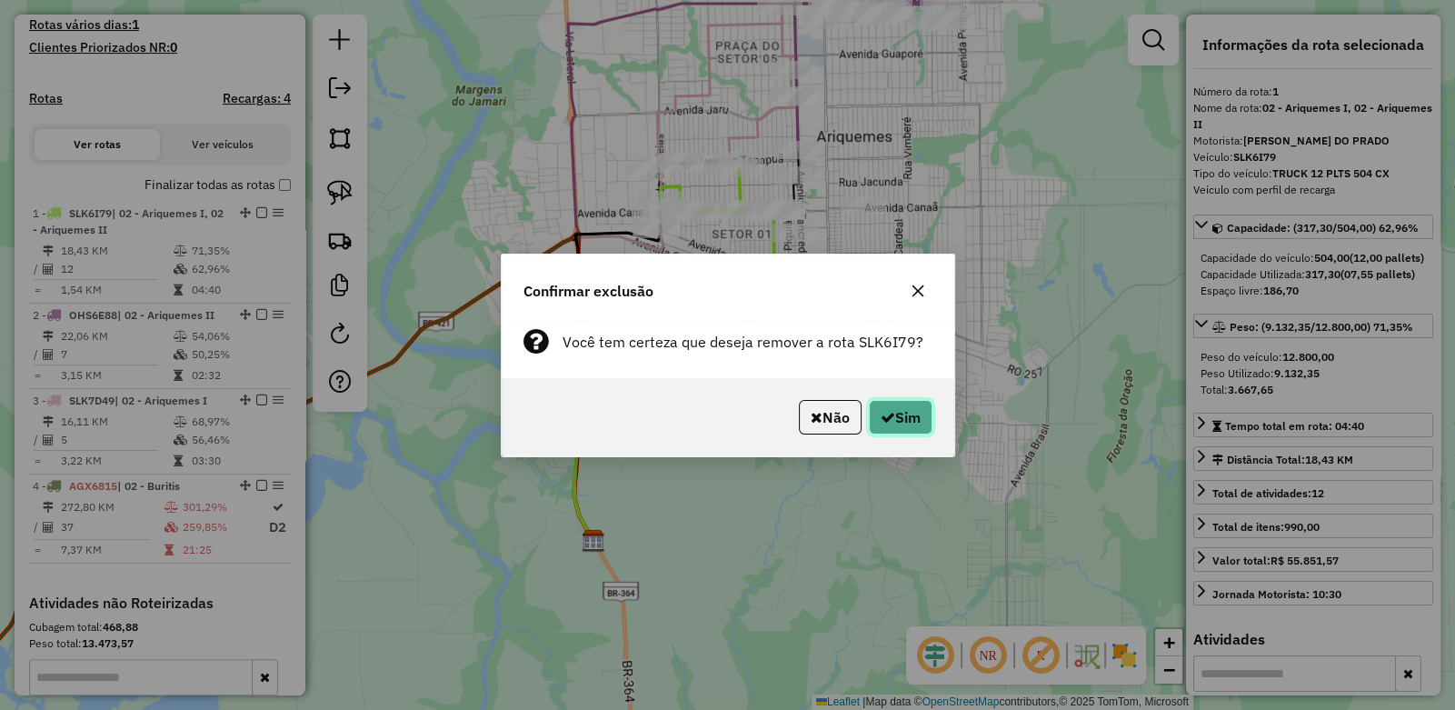
click at [900, 415] on button "Sim" at bounding box center [901, 417] width 64 height 35
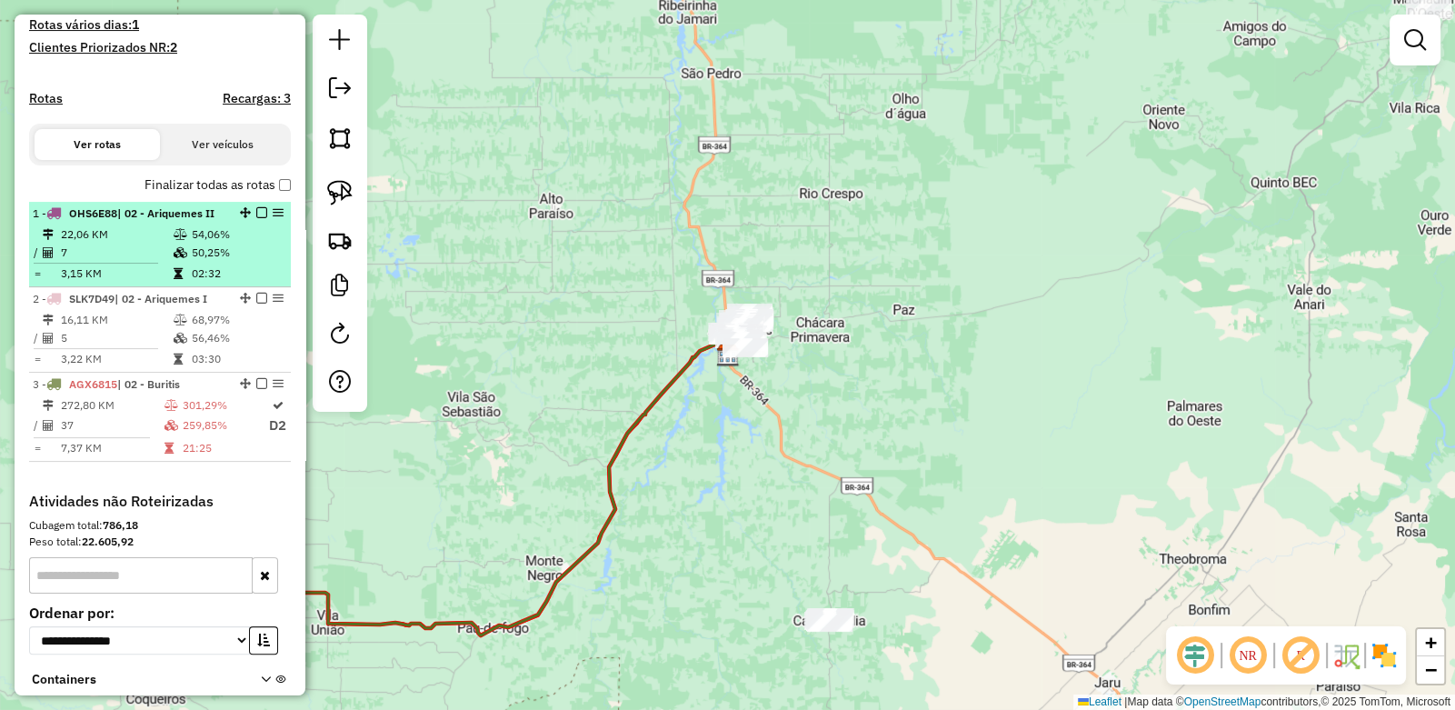
select select "**********"
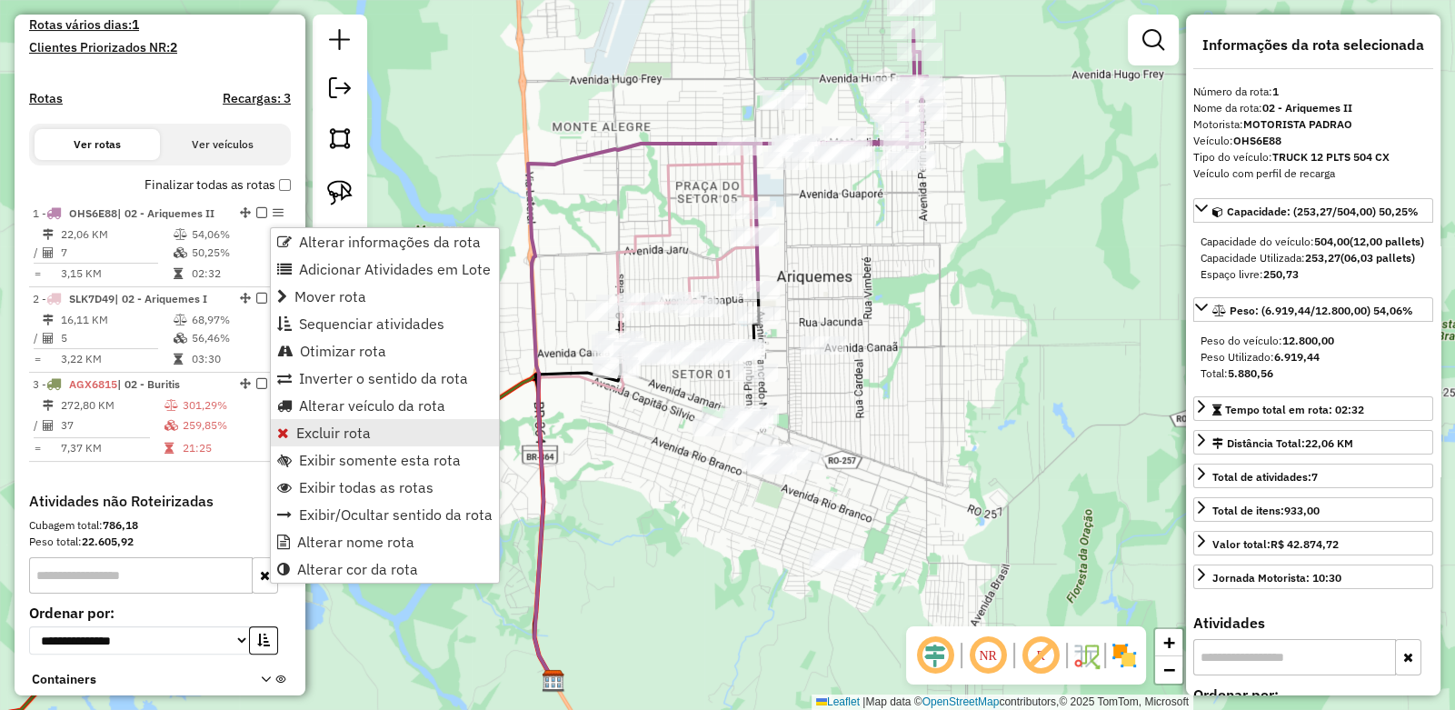
click at [327, 431] on span "Excluir rota" at bounding box center [333, 432] width 75 height 15
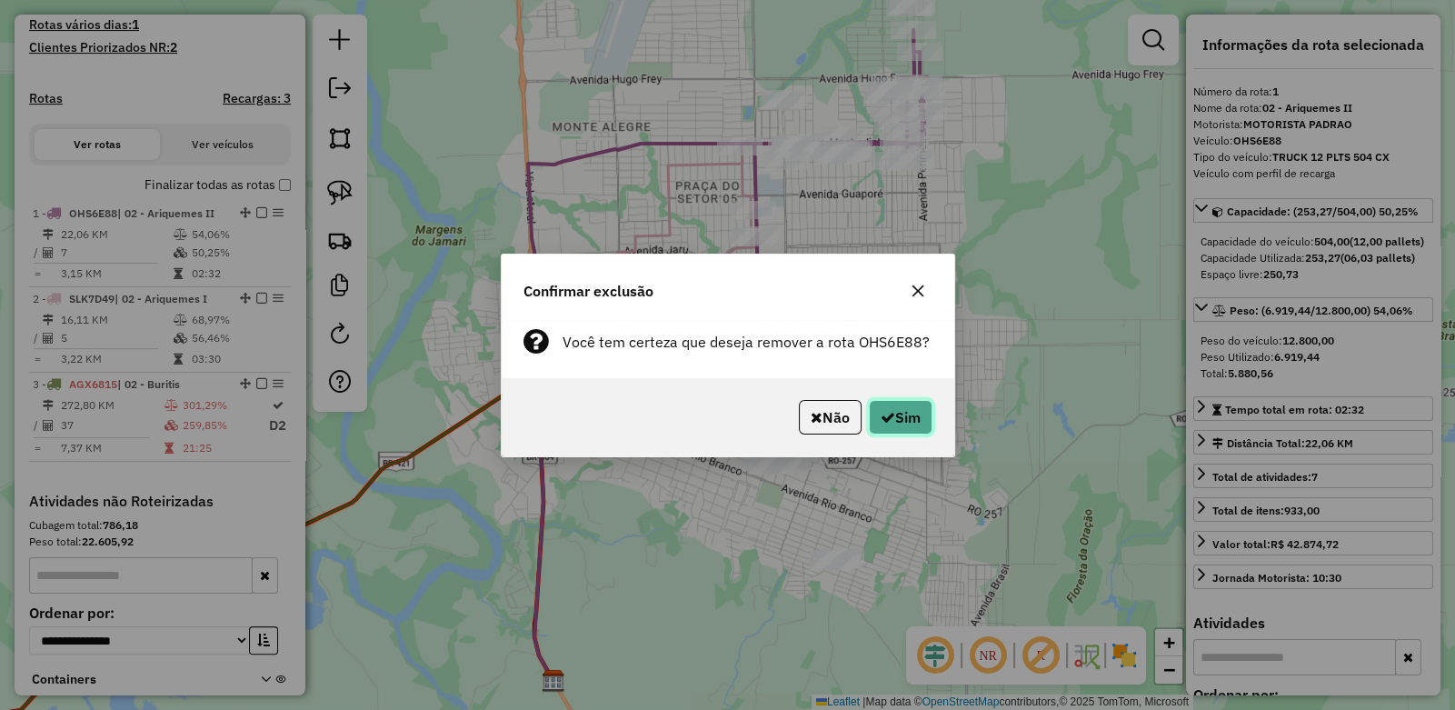
click at [923, 416] on button "Sim" at bounding box center [901, 417] width 64 height 35
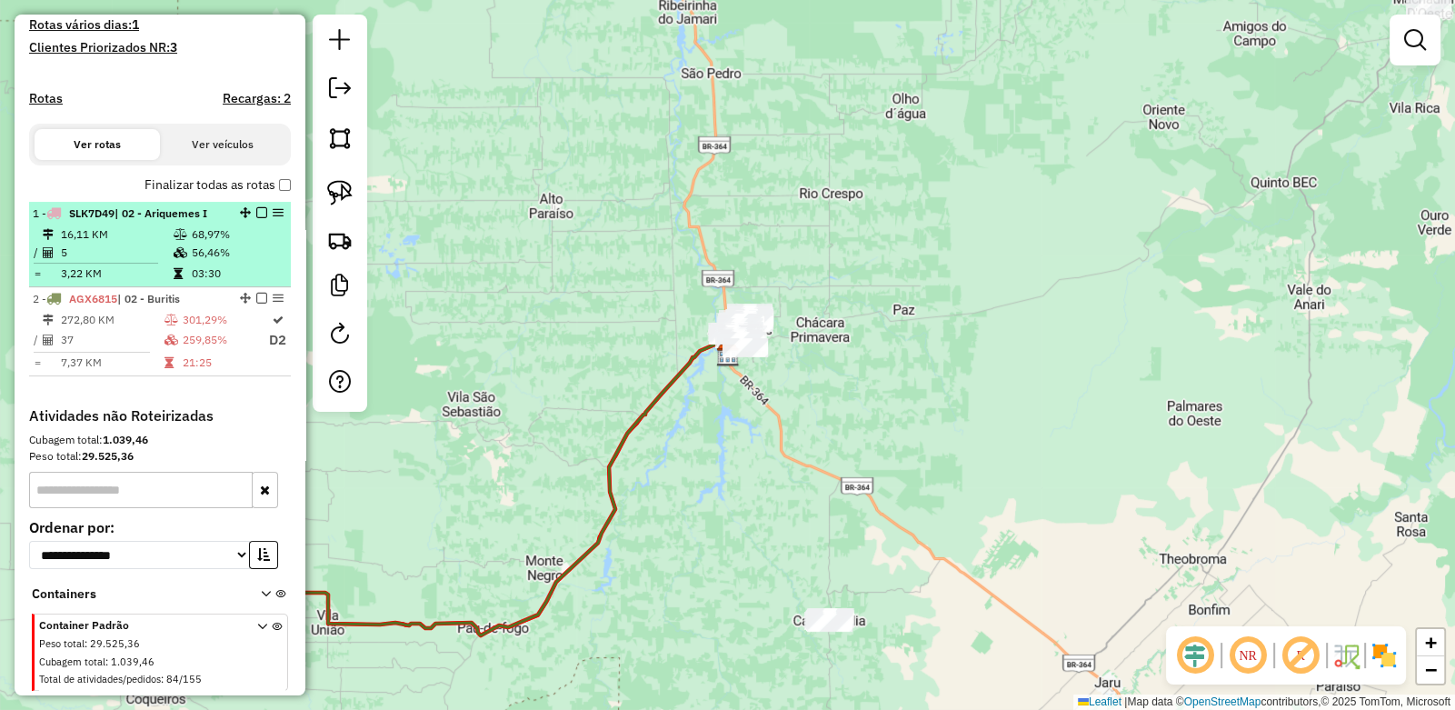
select select "**********"
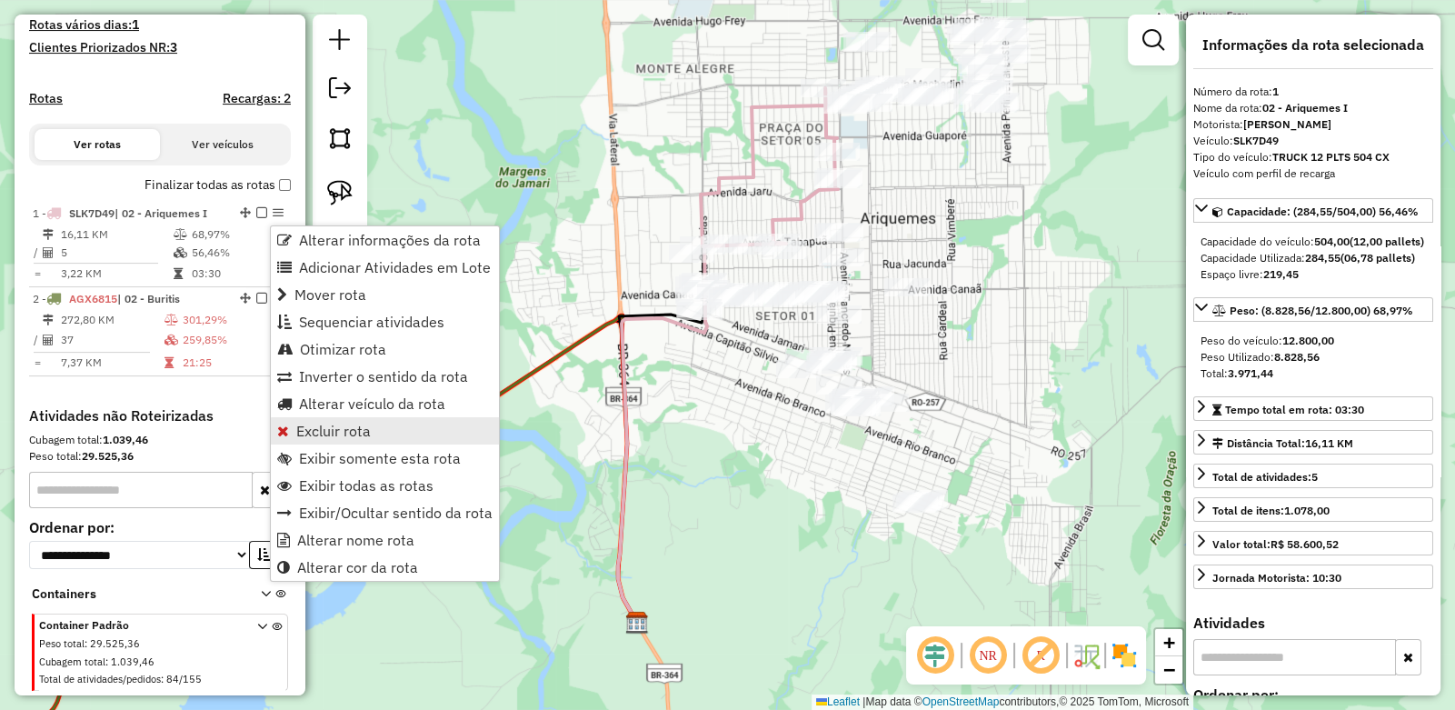
click at [322, 436] on span "Excluir rota" at bounding box center [333, 431] width 75 height 15
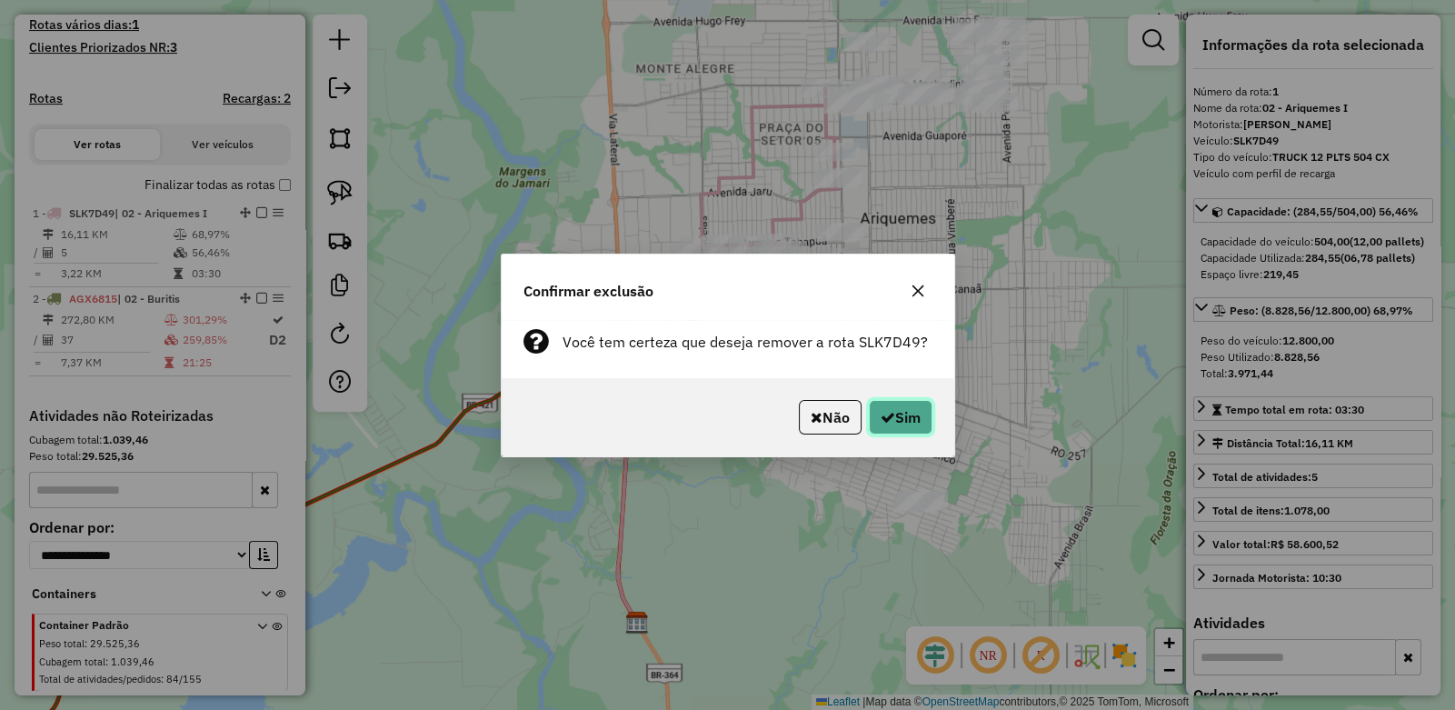
click at [902, 419] on button "Sim" at bounding box center [901, 417] width 64 height 35
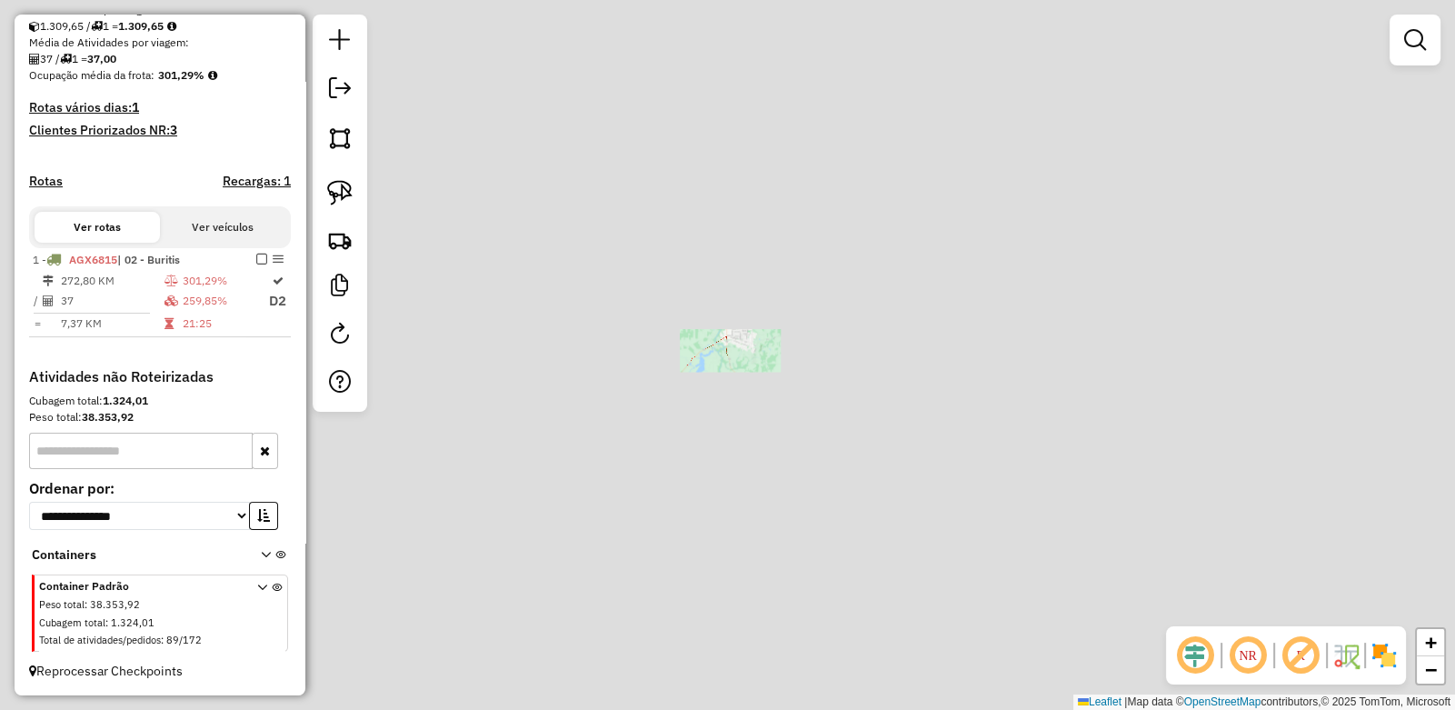
scroll to position [409, 0]
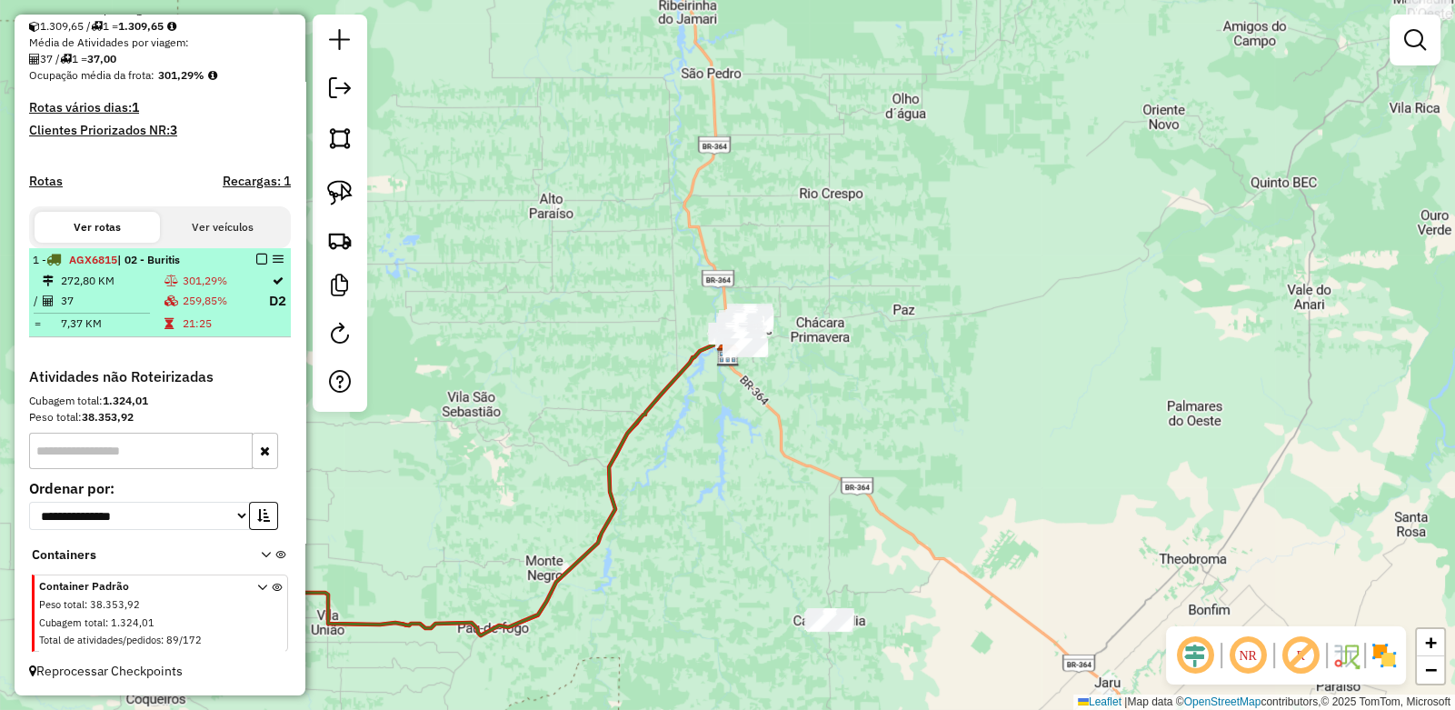
select select "**********"
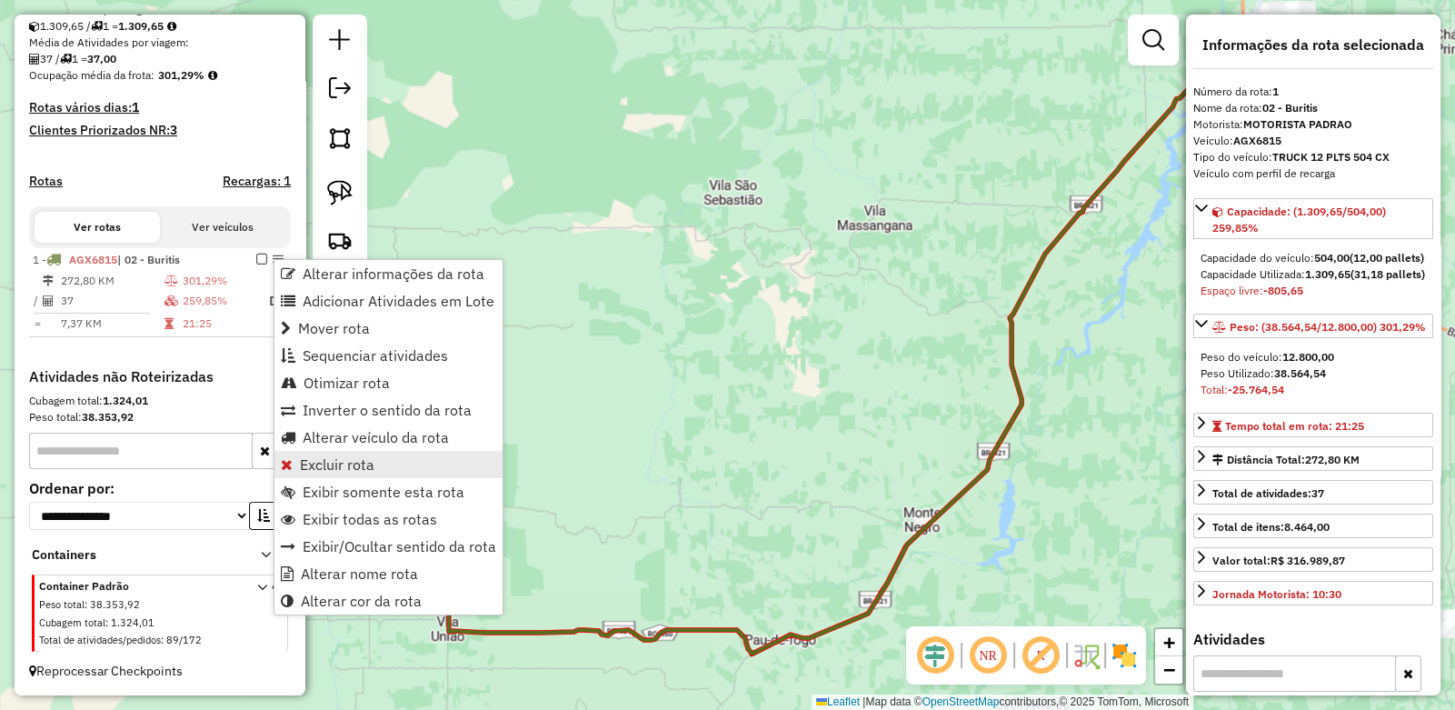
click at [322, 462] on span "Excluir rota" at bounding box center [337, 464] width 75 height 15
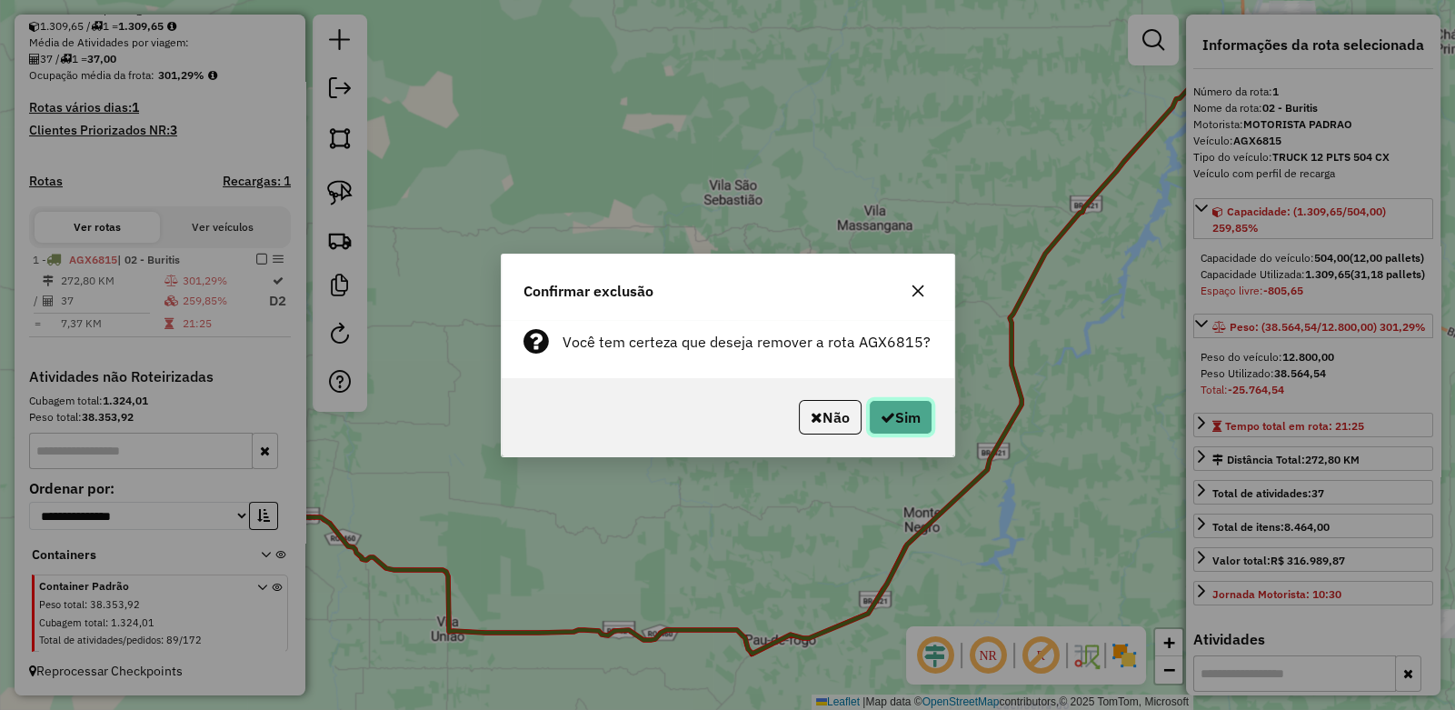
click at [904, 408] on button "Sim" at bounding box center [901, 417] width 64 height 35
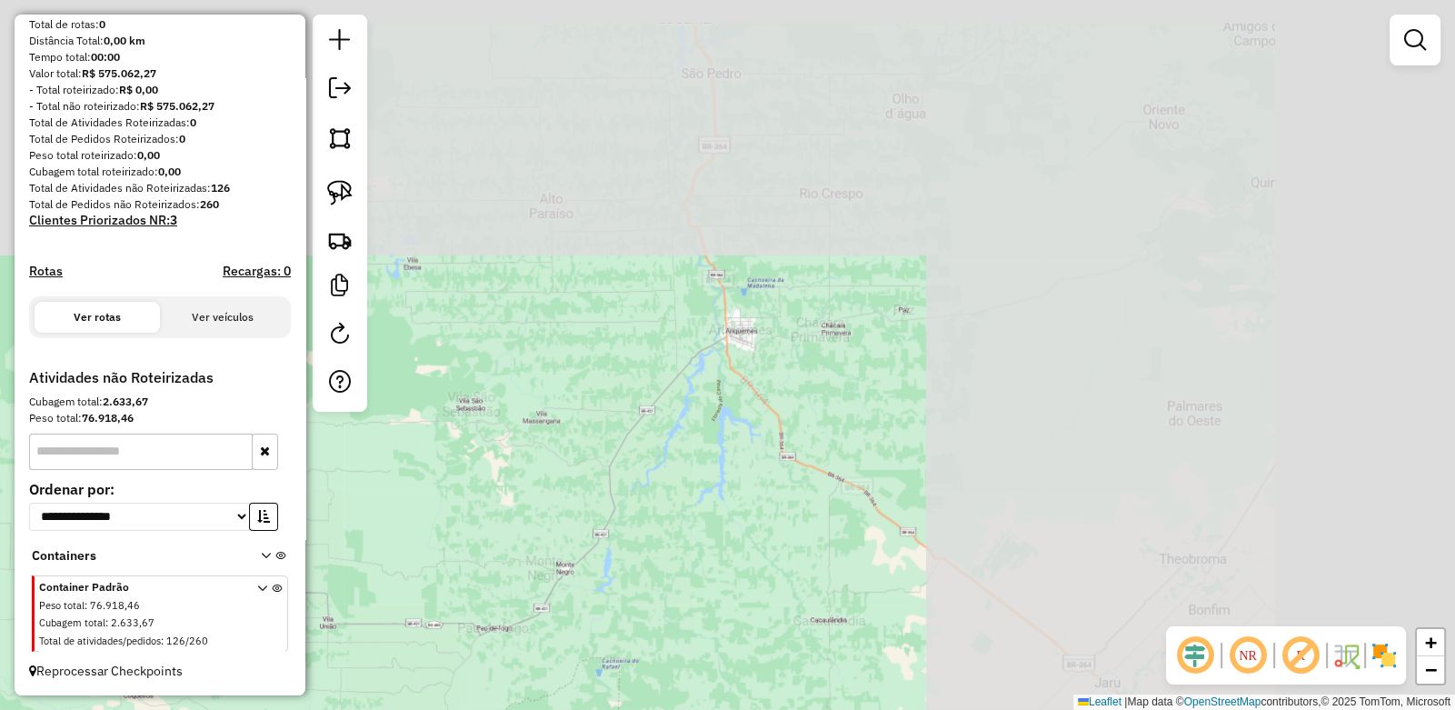
scroll to position [183, 0]
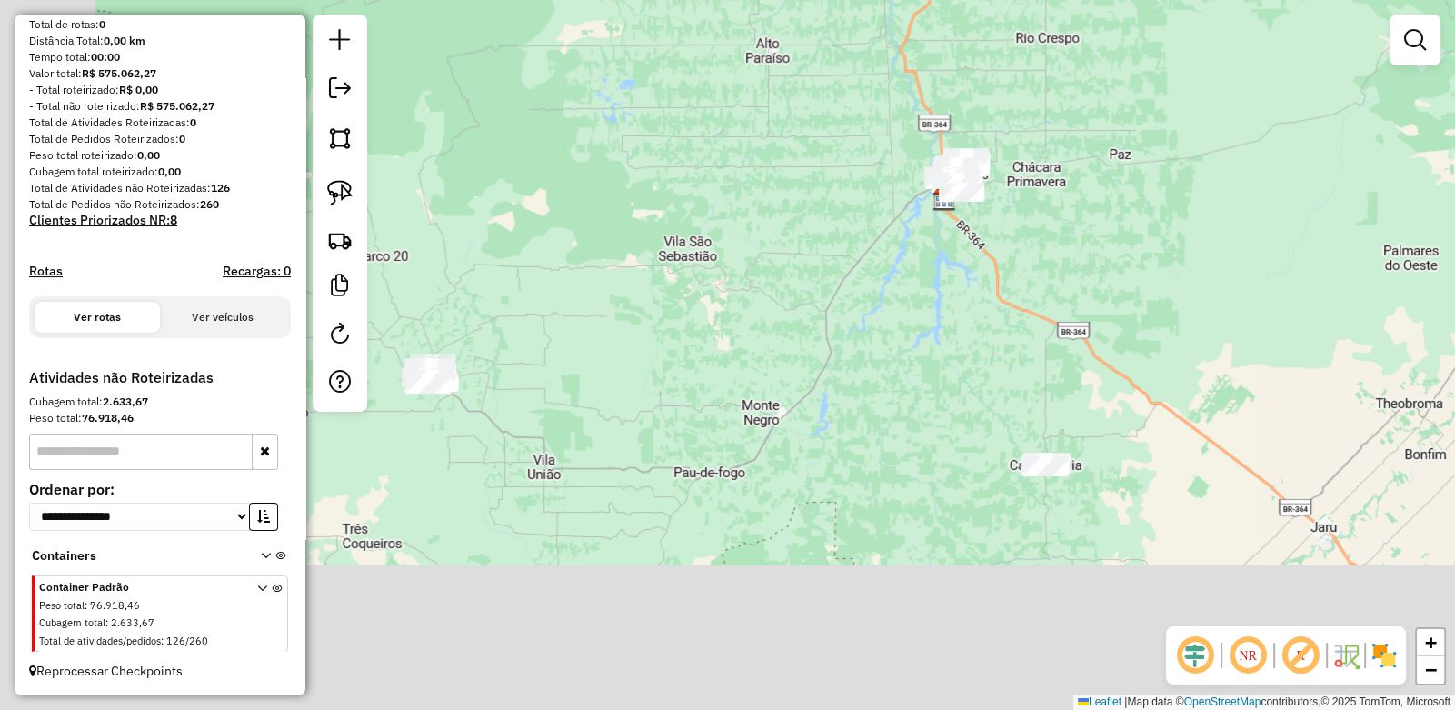
drag, startPoint x: 600, startPoint y: 404, endPoint x: 890, endPoint y: 178, distance: 367.3
click at [890, 178] on div "Janela de atendimento Grade de atendimento Capacidade Transportadoras Veículos …" at bounding box center [727, 355] width 1455 height 710
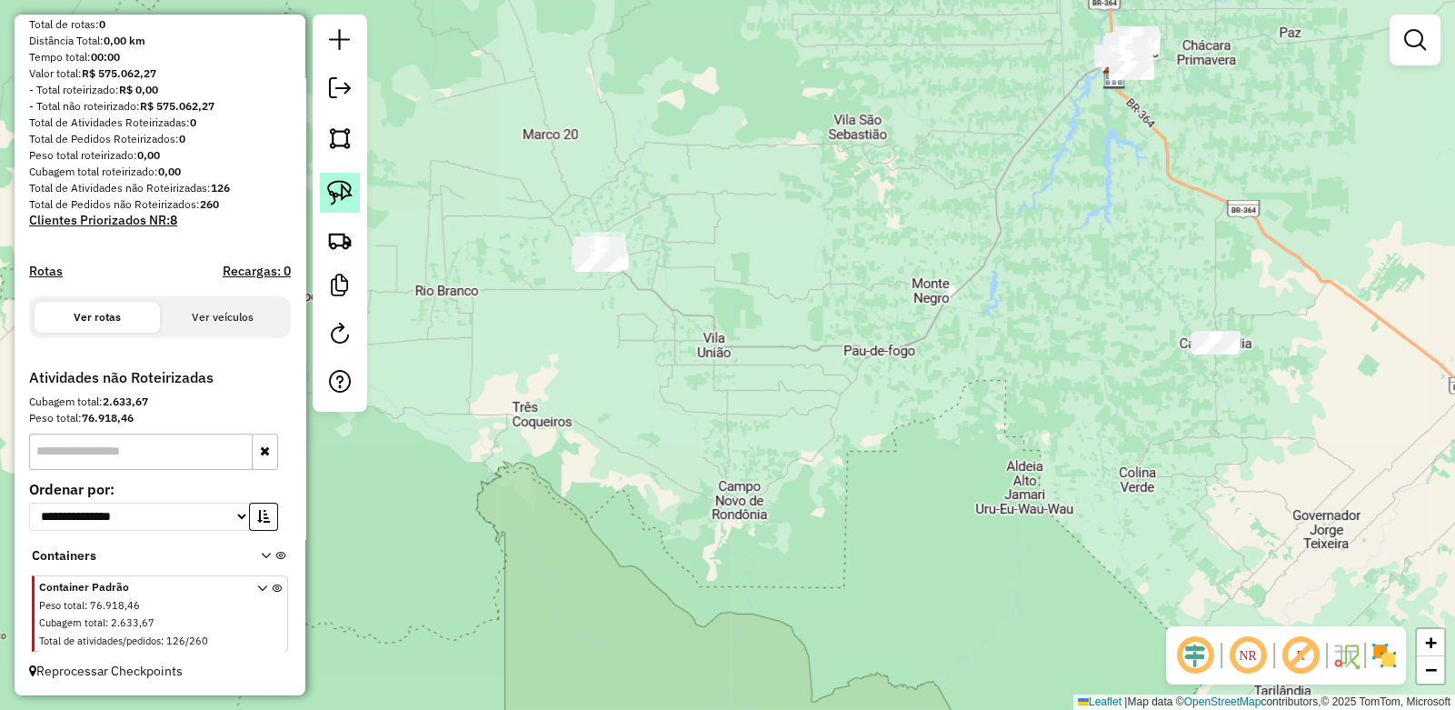
click at [337, 195] on img at bounding box center [339, 192] width 25 height 25
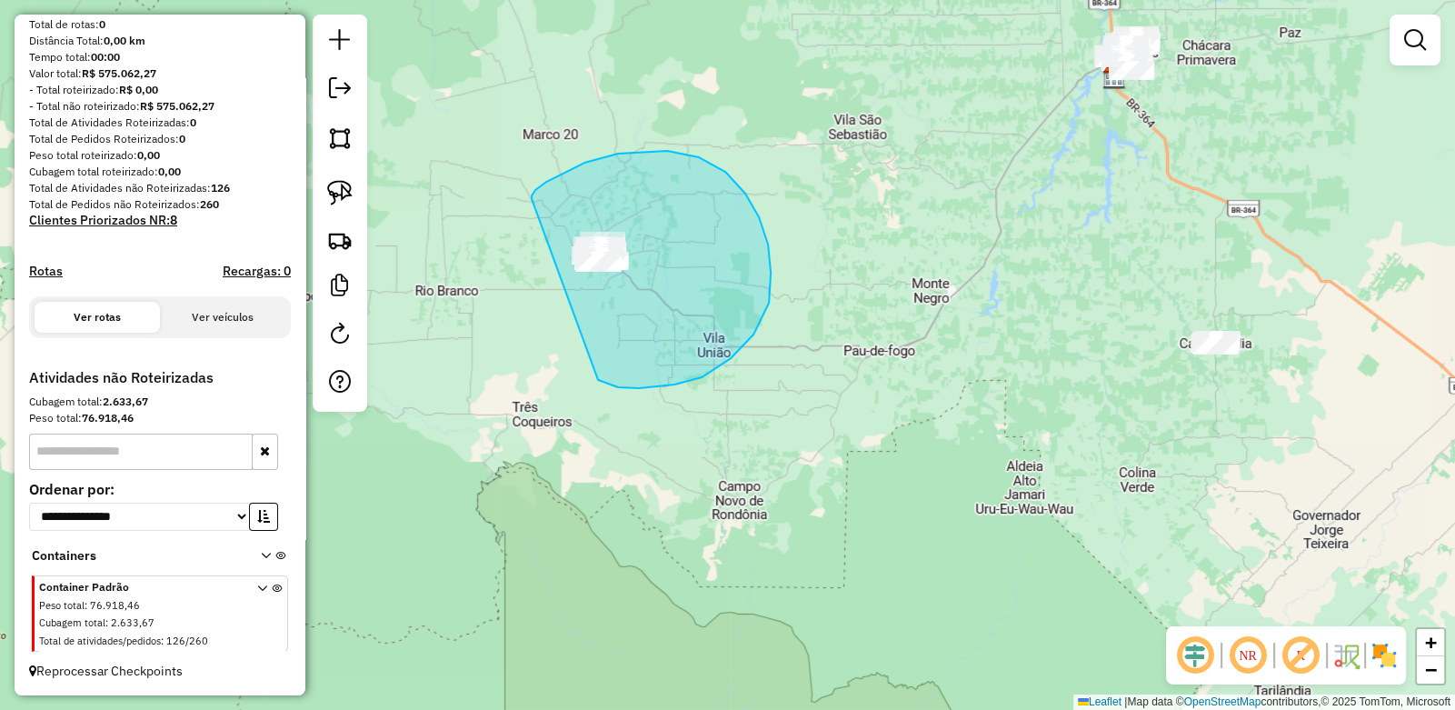
drag, startPoint x: 563, startPoint y: 173, endPoint x: 519, endPoint y: 220, distance: 64.3
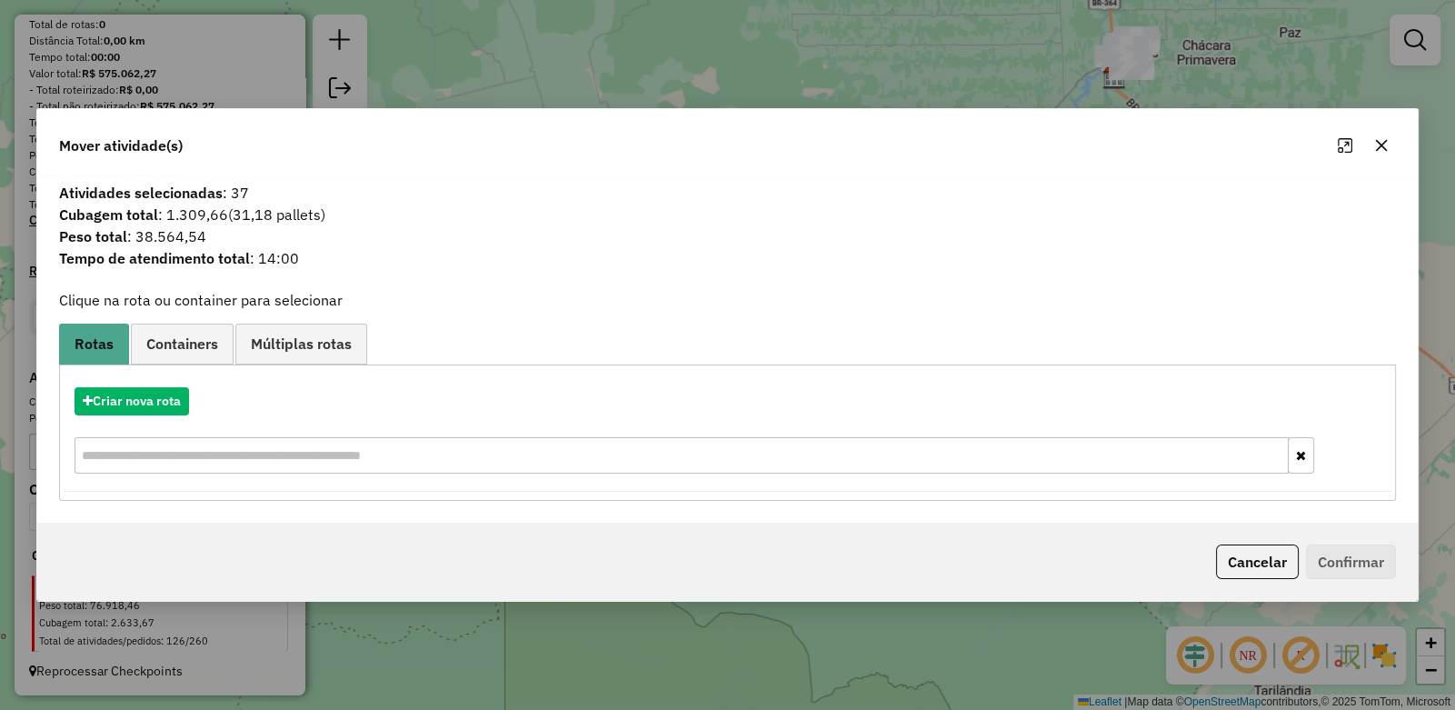
click at [1377, 145] on icon "button" at bounding box center [1381, 145] width 15 height 15
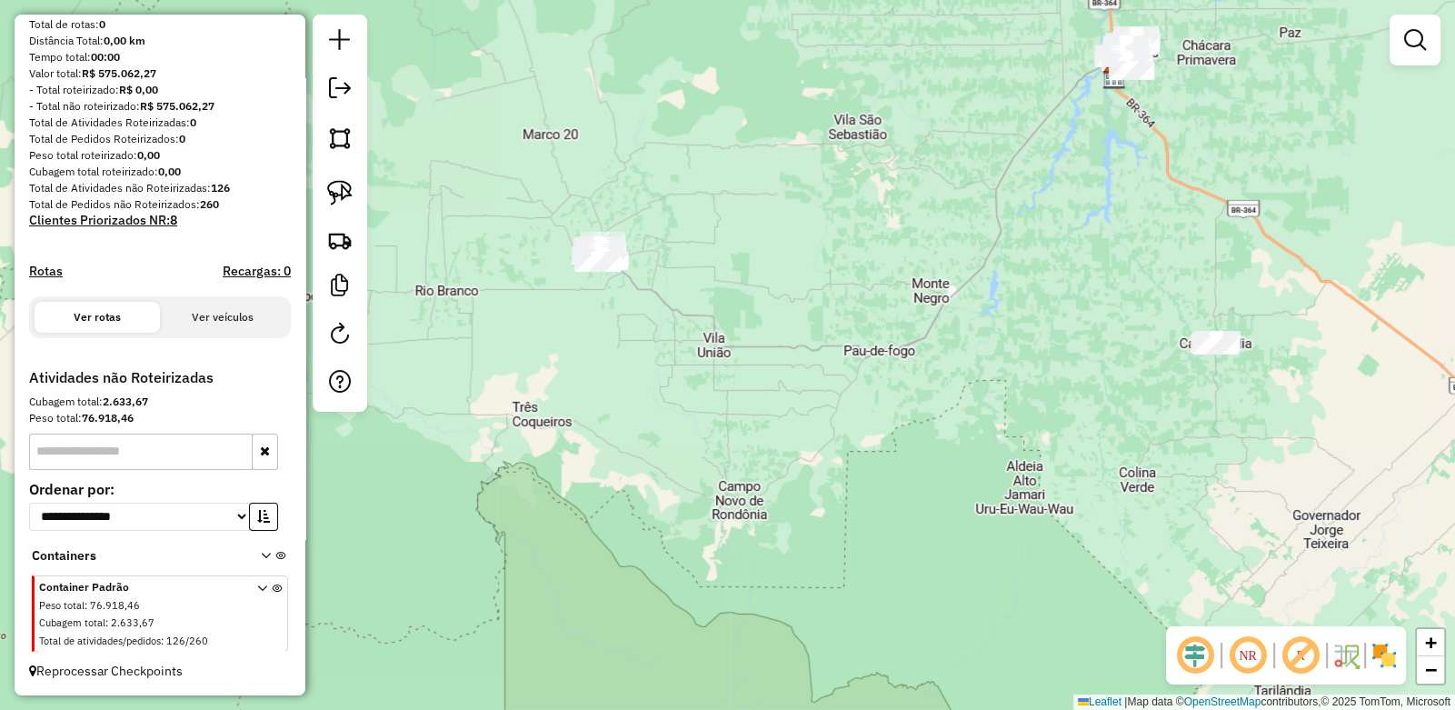
drag, startPoint x: 1404, startPoint y: 41, endPoint x: 1387, endPoint y: 53, distance: 20.9
click at [1404, 40] on em at bounding box center [1415, 40] width 22 height 22
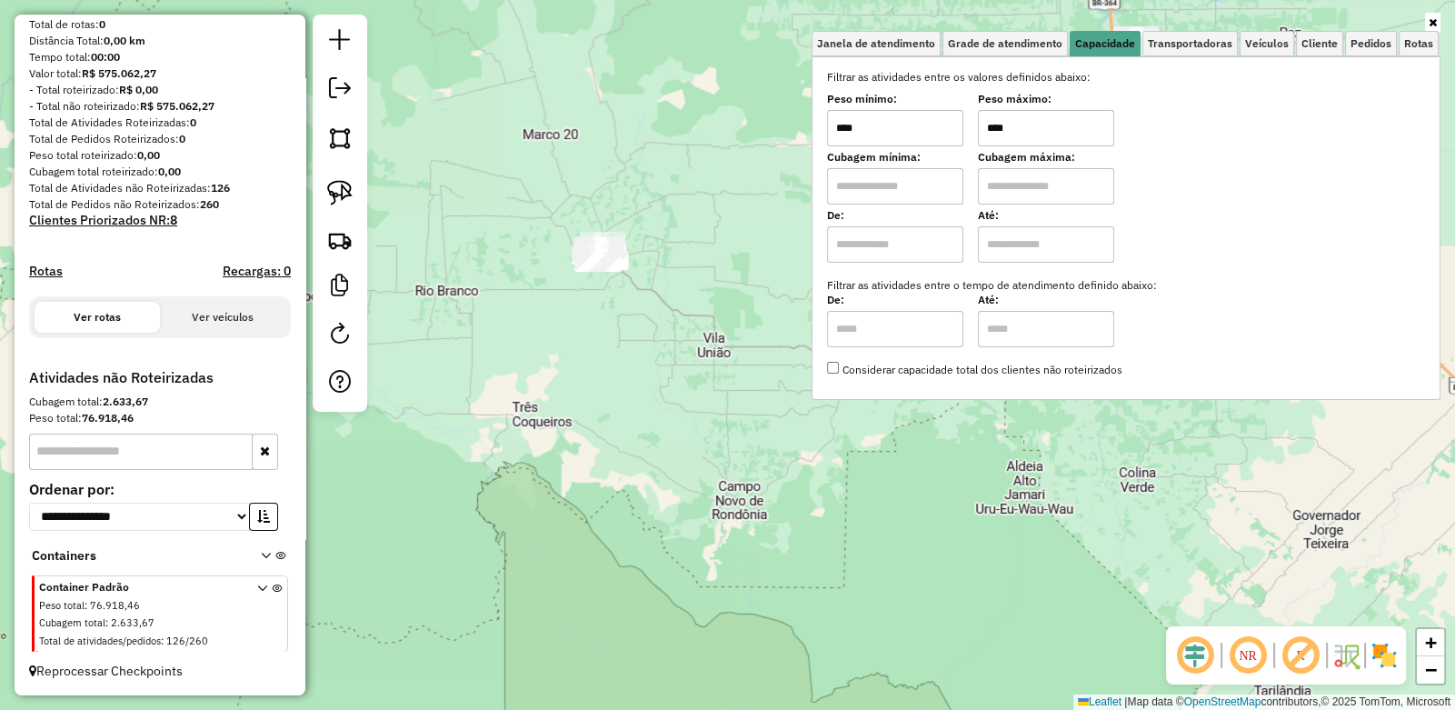
click at [1054, 130] on input "****" at bounding box center [1046, 128] width 136 height 36
click at [732, 190] on div "Limpar filtros Janela de atendimento Grade de atendimento Capacidade Transporta…" at bounding box center [727, 355] width 1455 height 710
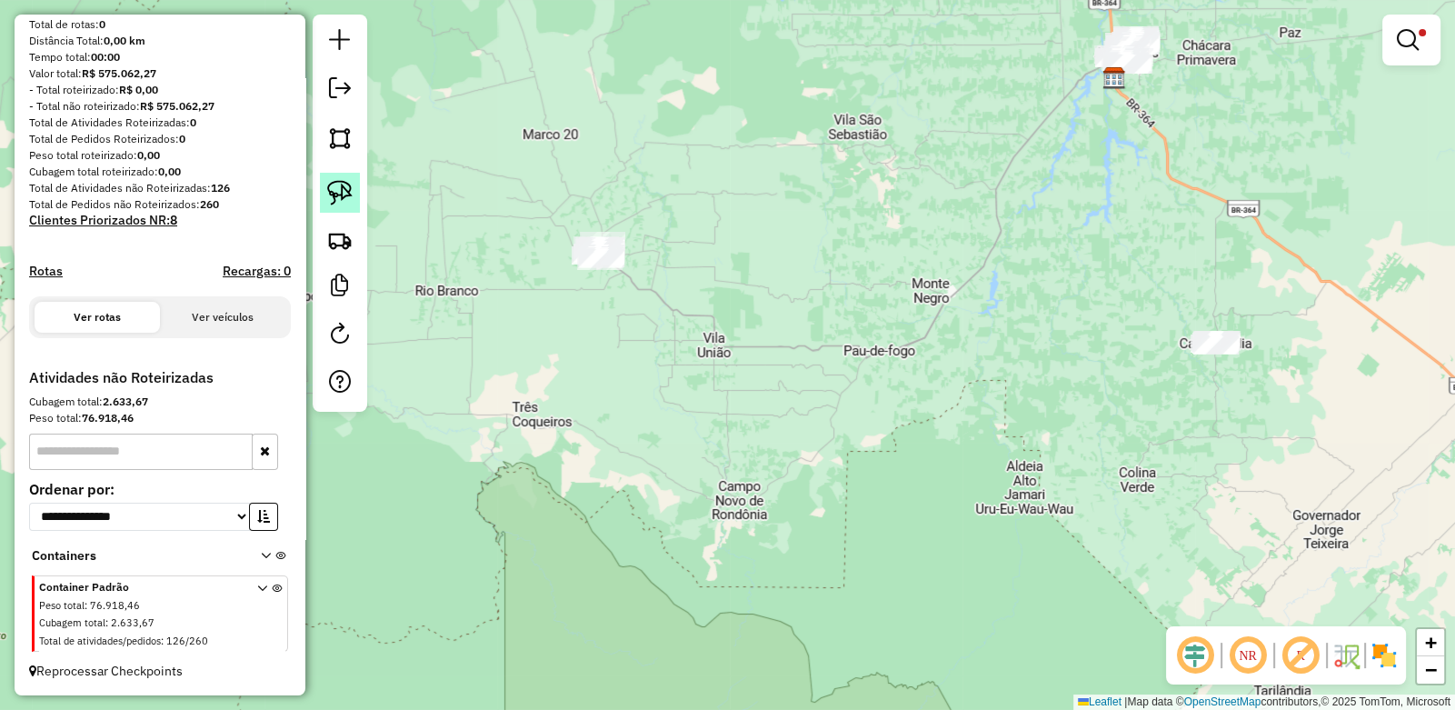
click at [347, 194] on img at bounding box center [339, 192] width 25 height 25
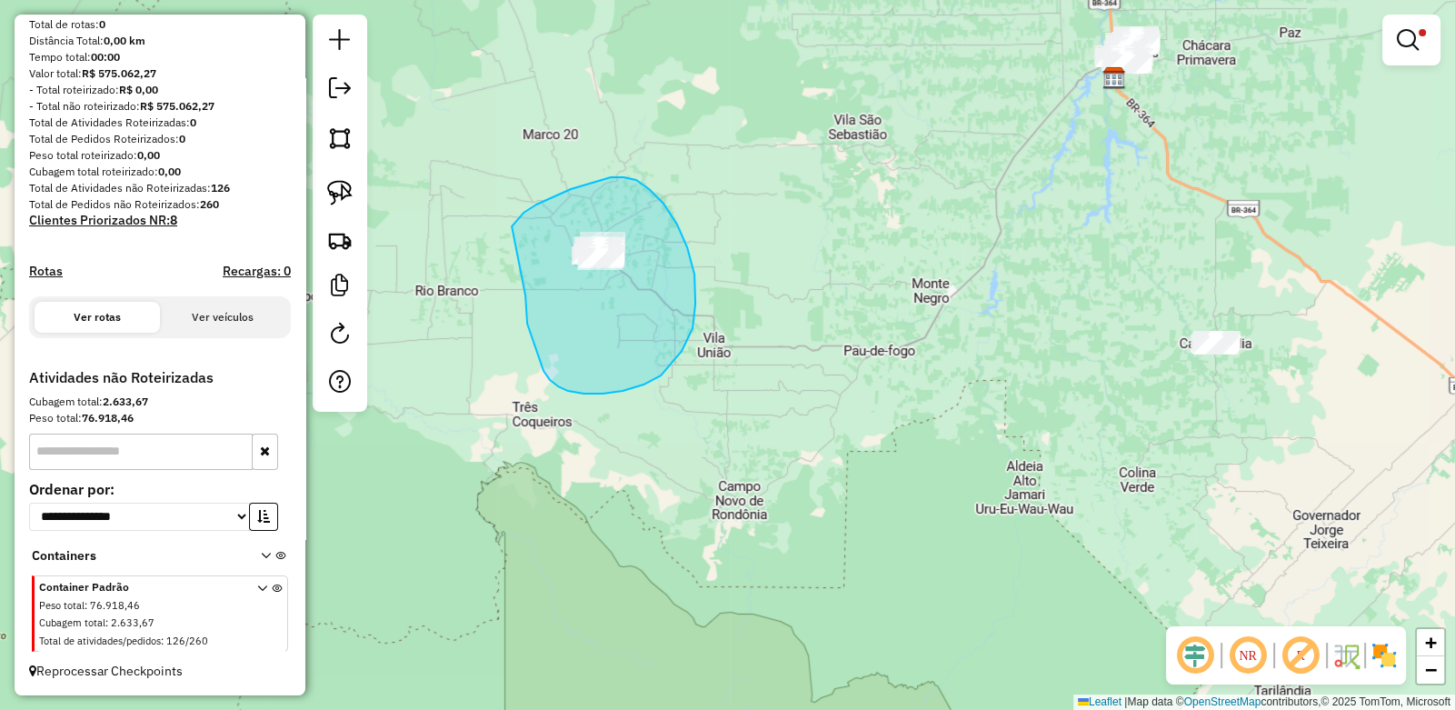
drag, startPoint x: 536, startPoint y: 205, endPoint x: 525, endPoint y: 295, distance: 90.6
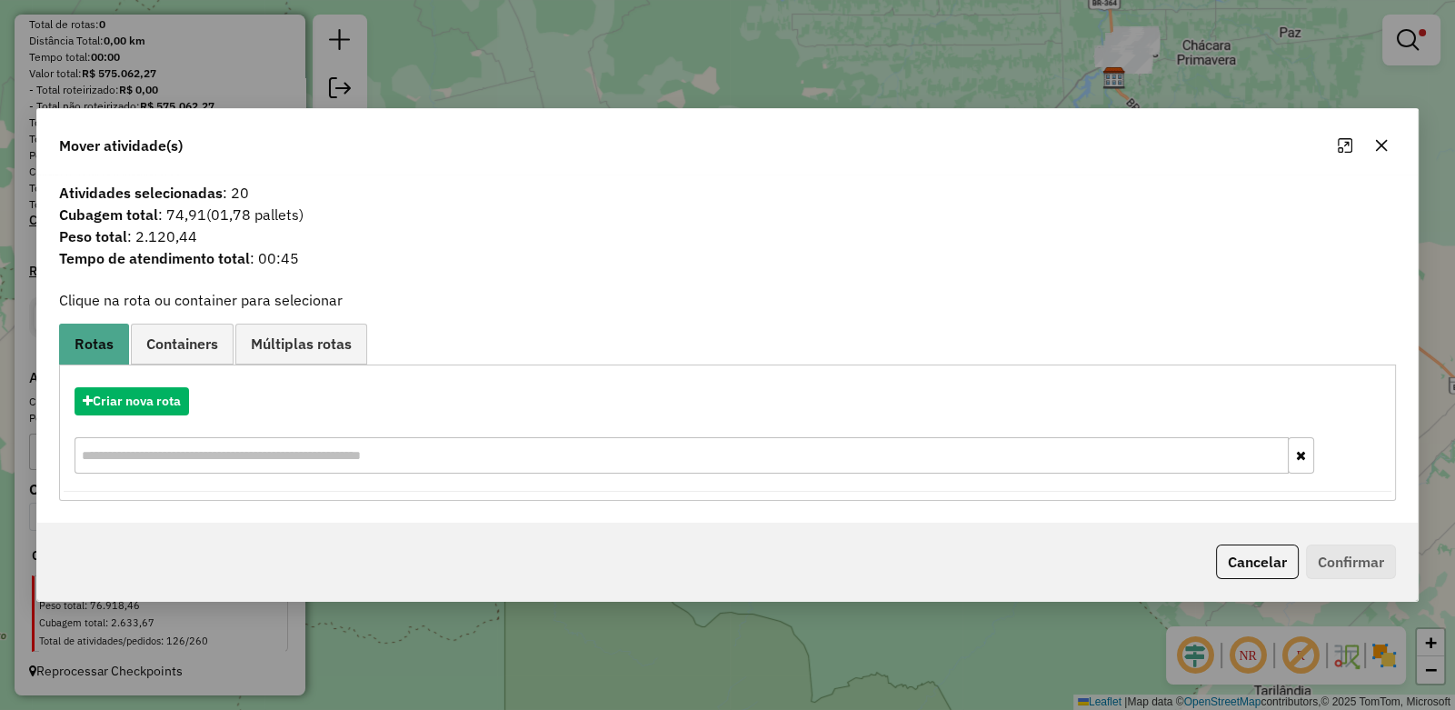
click at [1381, 146] on icon "button" at bounding box center [1382, 145] width 12 height 12
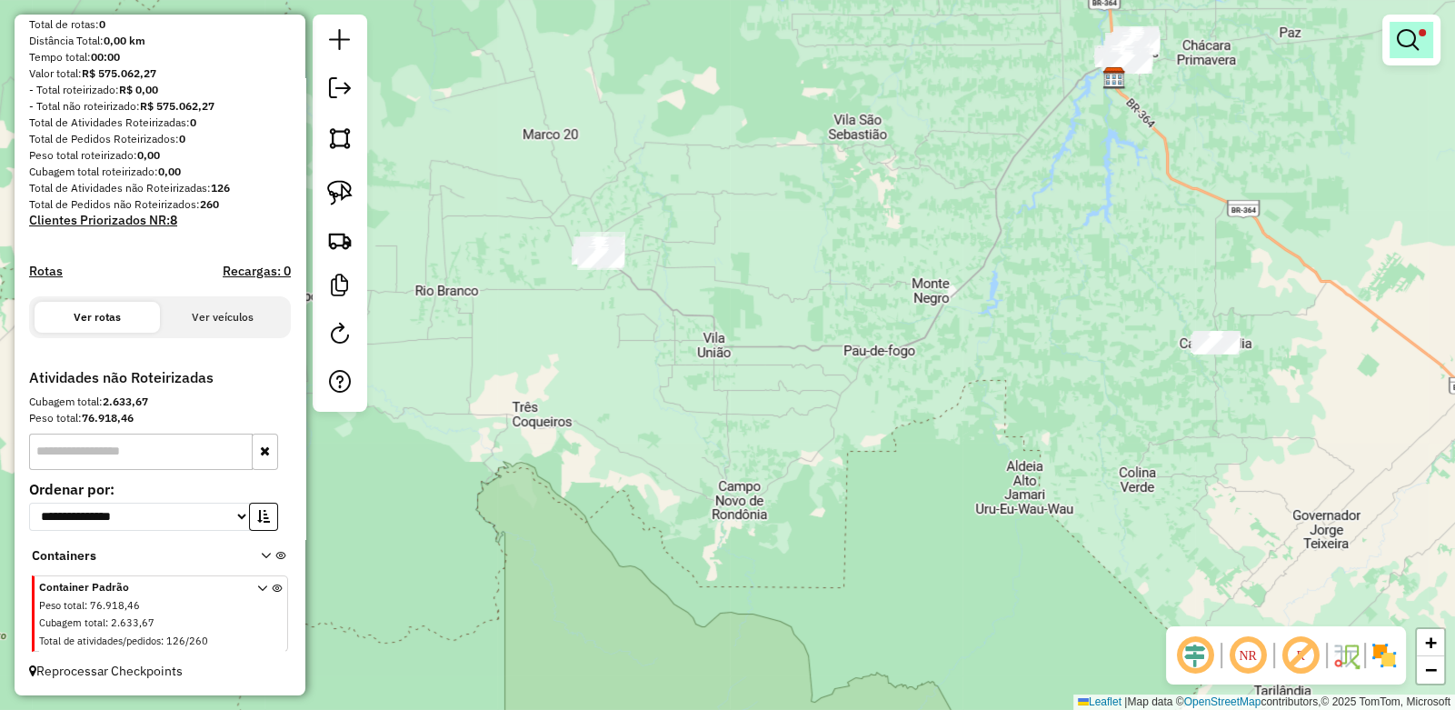
click at [1403, 35] on em at bounding box center [1408, 40] width 22 height 22
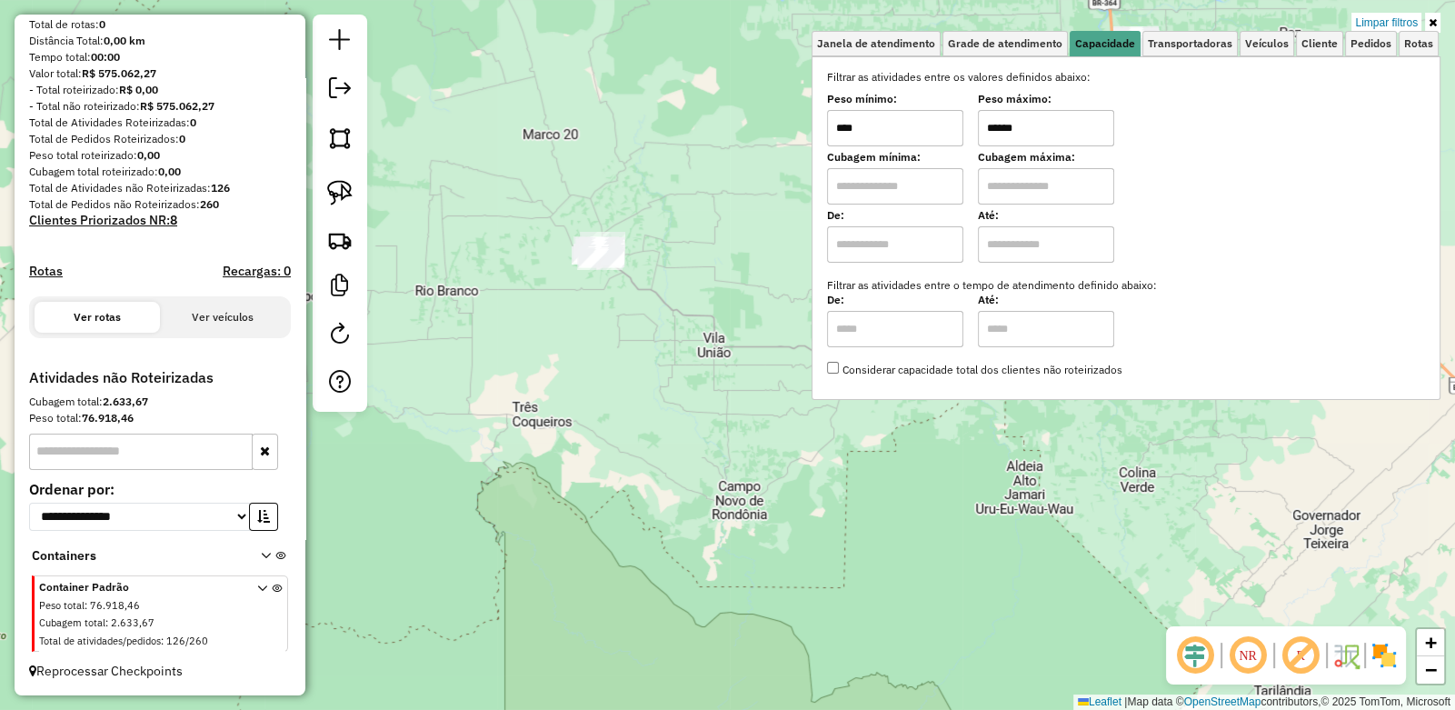
drag, startPoint x: 1052, startPoint y: 133, endPoint x: 900, endPoint y: 136, distance: 151.8
click at [900, 136] on div "Peso mínimo: **** Peso máximo: ******" at bounding box center [1126, 120] width 598 height 51
click at [333, 194] on img at bounding box center [339, 192] width 25 height 25
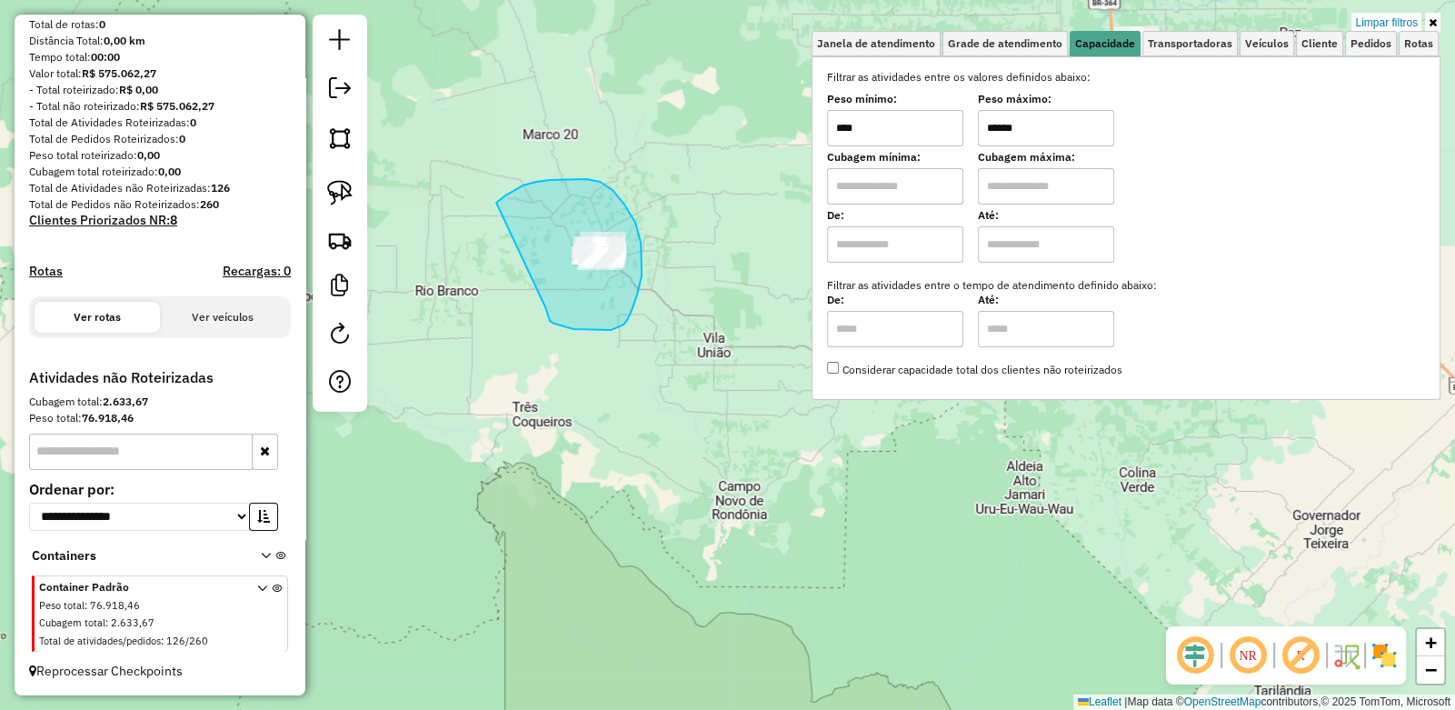
drag, startPoint x: 496, startPoint y: 203, endPoint x: 545, endPoint y: 305, distance: 113.8
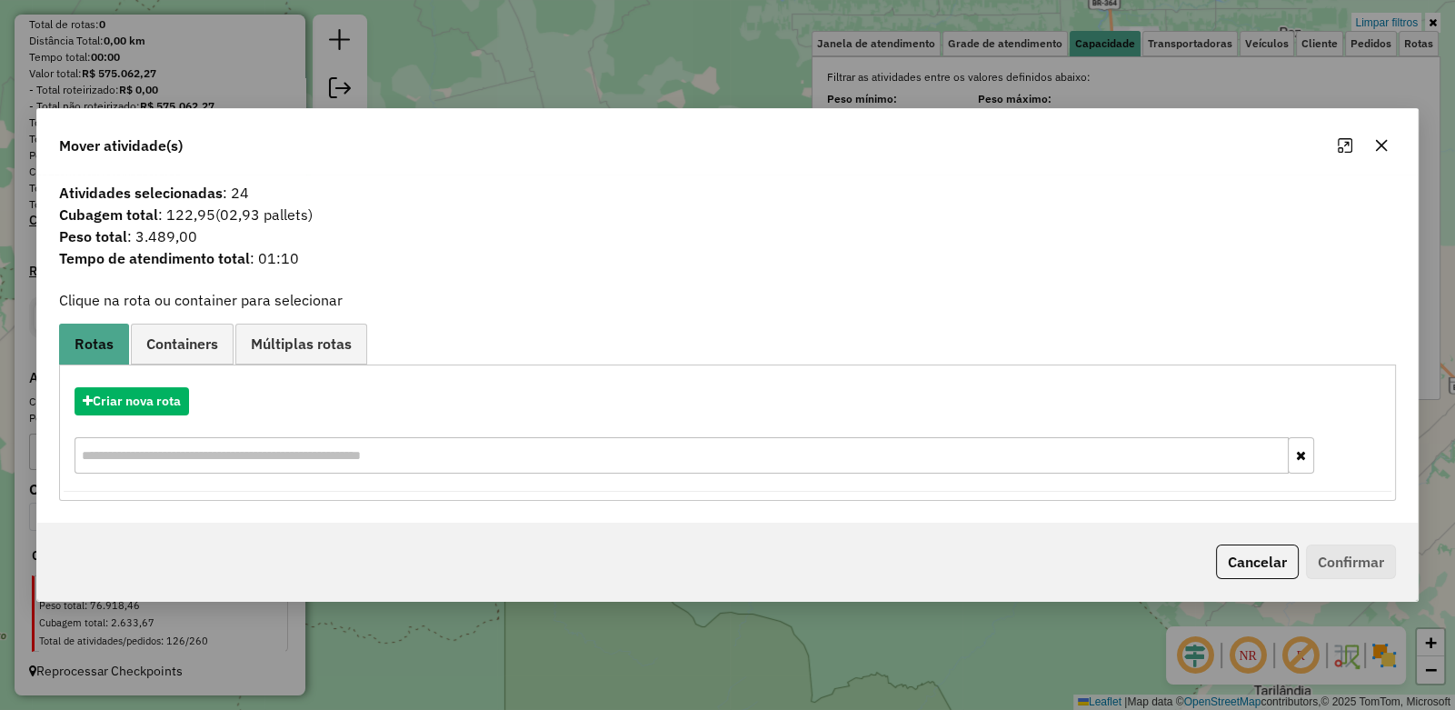
click at [1382, 148] on icon "button" at bounding box center [1381, 145] width 15 height 15
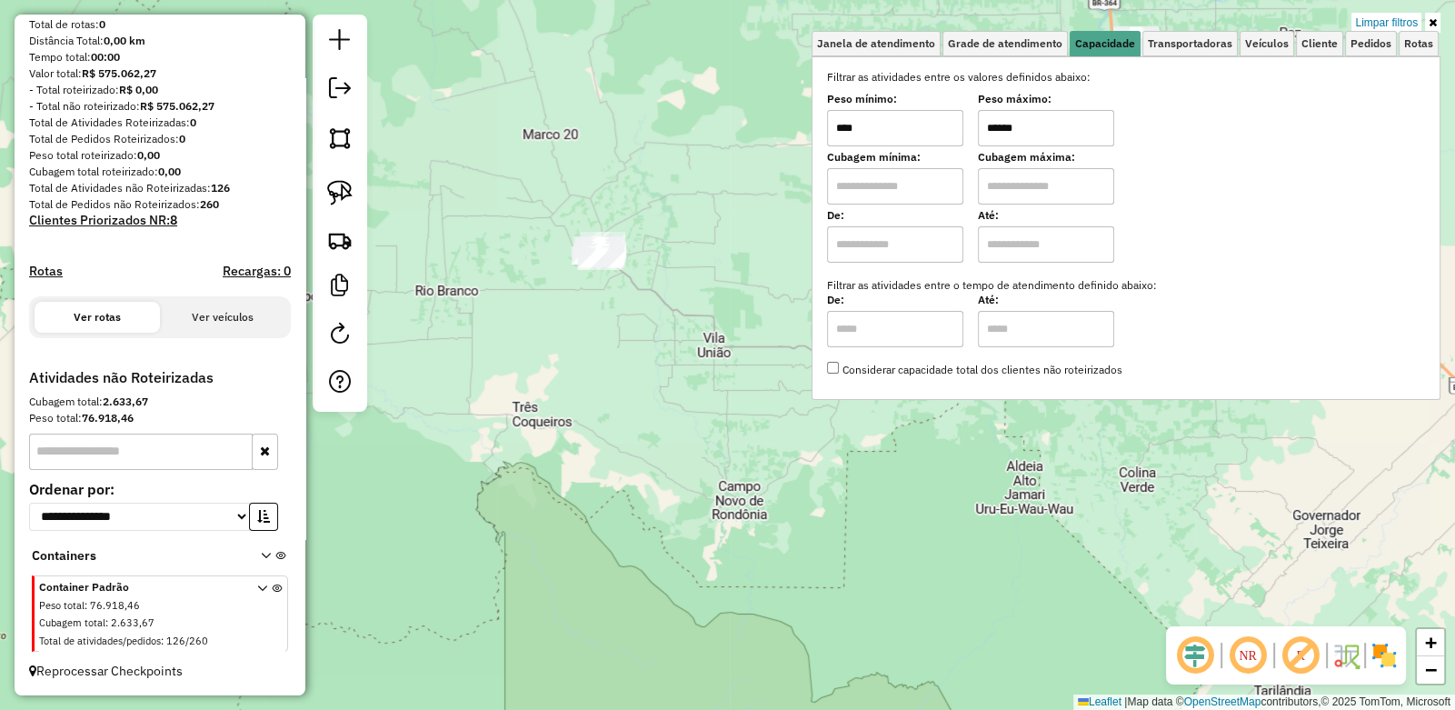
drag, startPoint x: 1058, startPoint y: 125, endPoint x: 899, endPoint y: 123, distance: 159.1
click at [900, 123] on div "Peso mínimo: **** Peso máximo: ******" at bounding box center [1126, 120] width 598 height 51
click at [347, 183] on img at bounding box center [339, 192] width 25 height 25
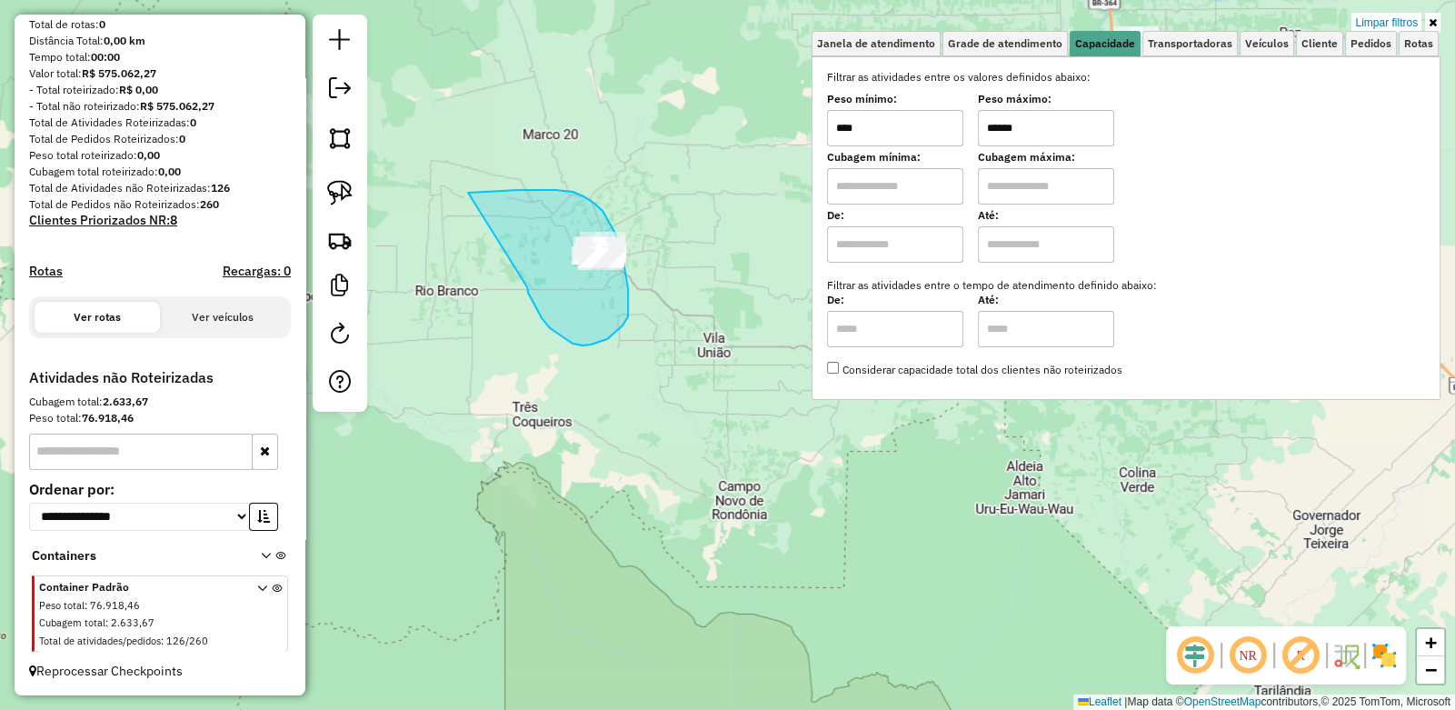
drag, startPoint x: 573, startPoint y: 192, endPoint x: 523, endPoint y: 263, distance: 86.8
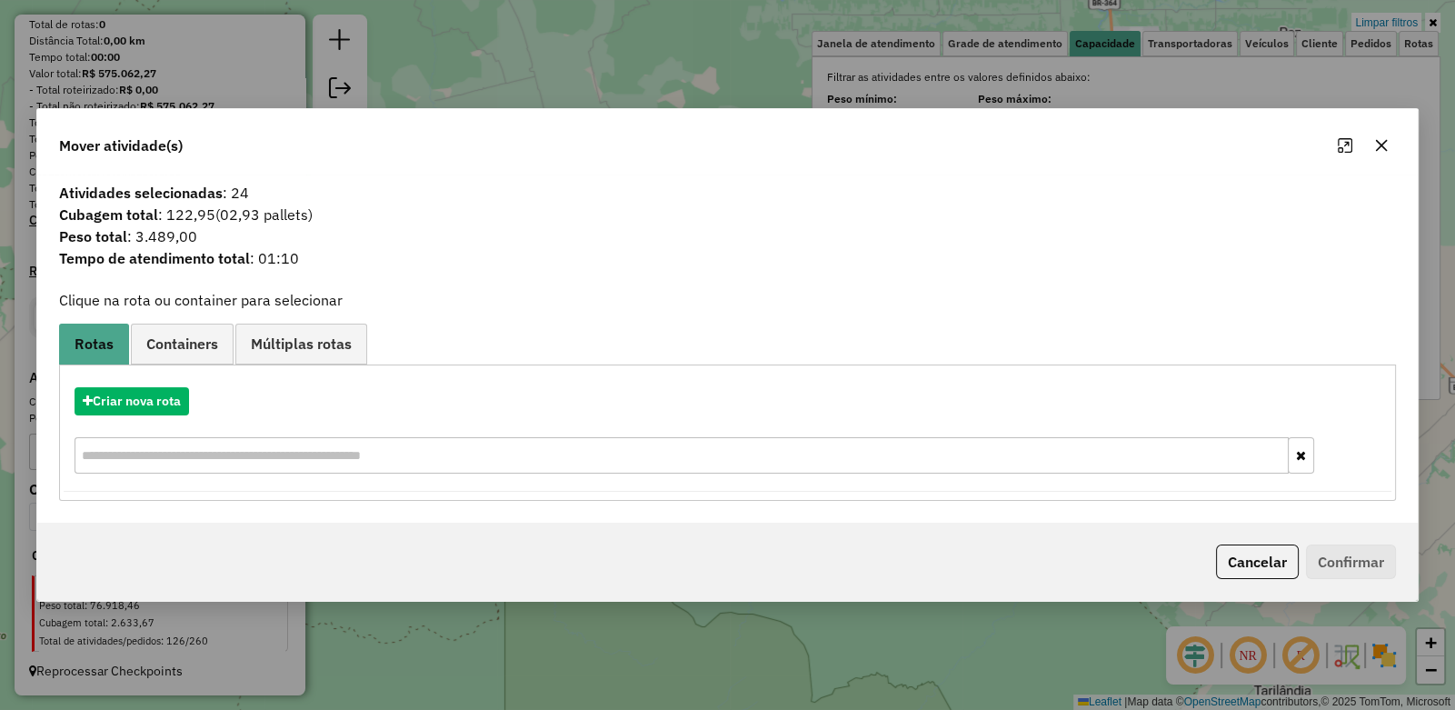
click at [1390, 145] on button "button" at bounding box center [1381, 145] width 29 height 29
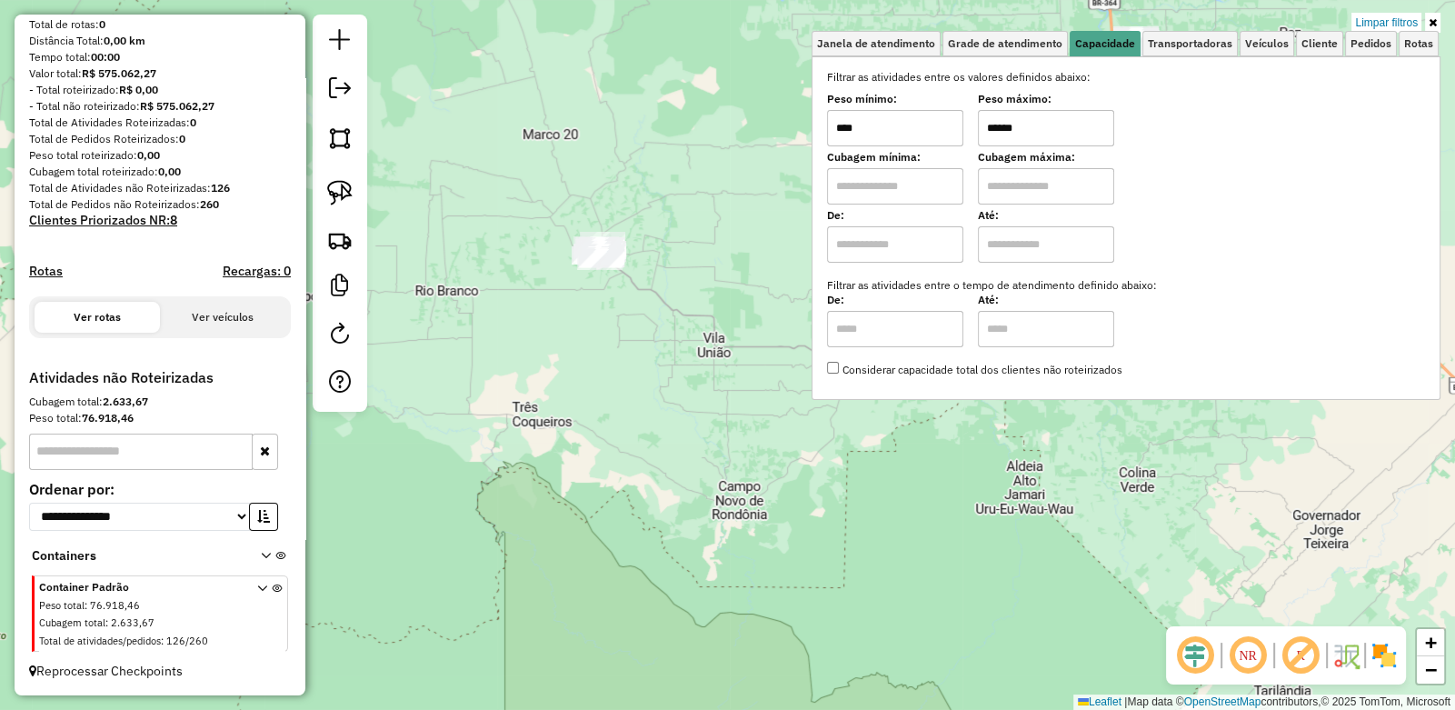
click at [1050, 135] on input "******" at bounding box center [1046, 128] width 136 height 36
click at [341, 193] on img at bounding box center [339, 192] width 25 height 25
drag, startPoint x: 559, startPoint y: 195, endPoint x: 531, endPoint y: 265, distance: 76.3
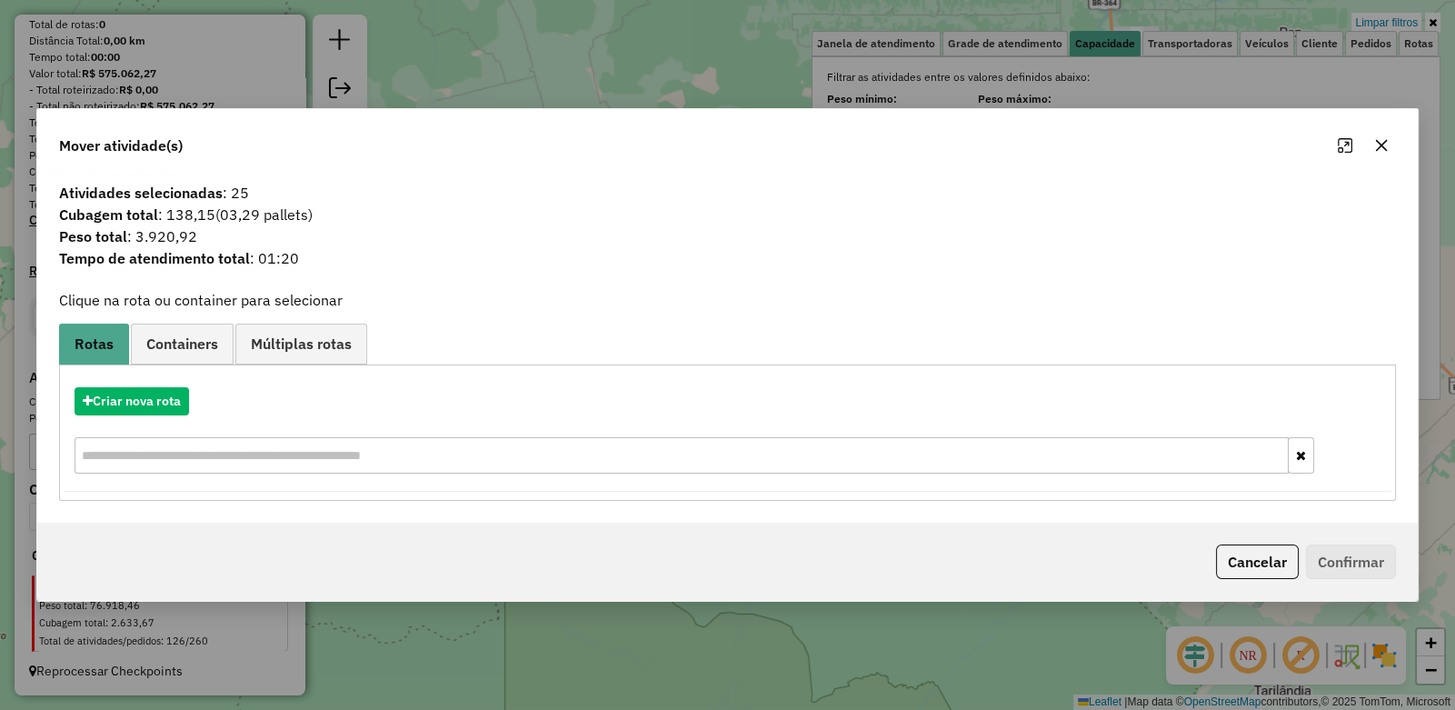
click at [1379, 145] on icon "button" at bounding box center [1381, 145] width 15 height 15
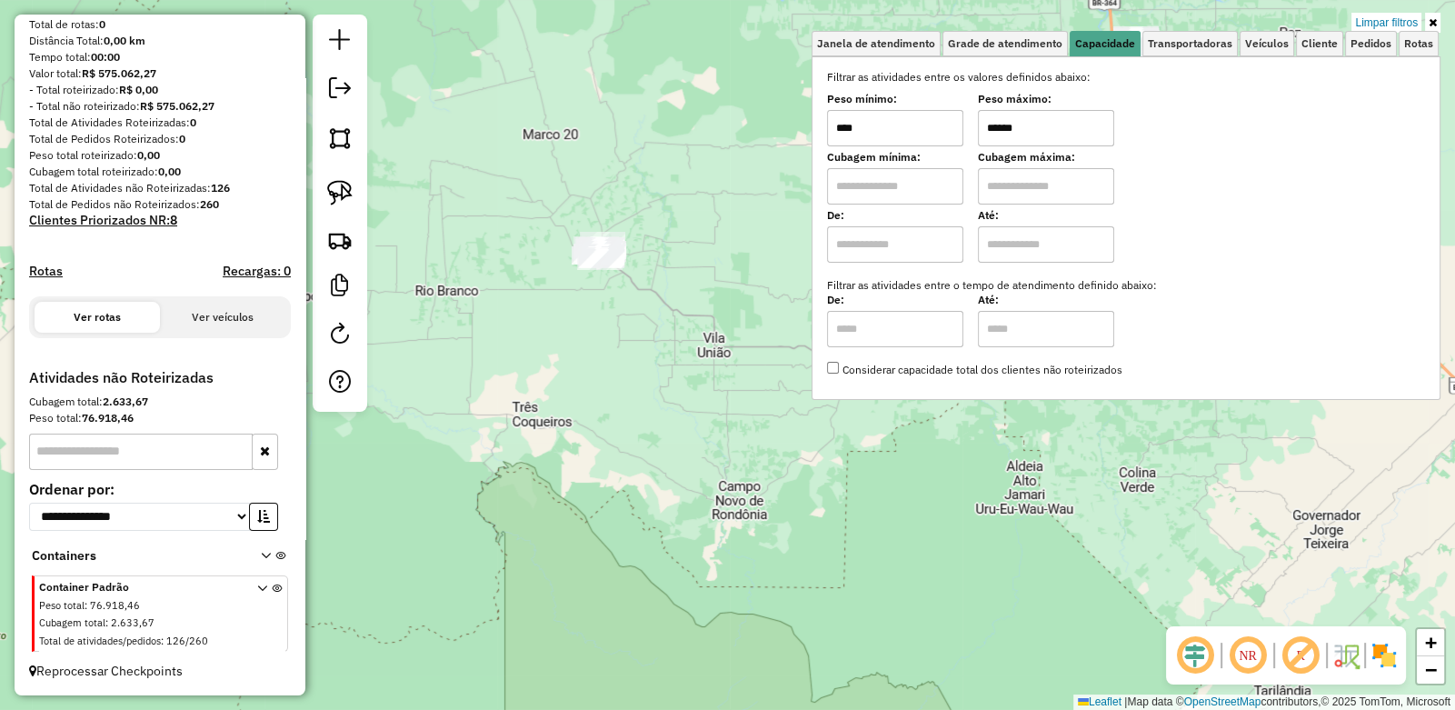
drag, startPoint x: 1057, startPoint y: 129, endPoint x: 851, endPoint y: 131, distance: 206.4
click at [854, 131] on div "Peso mínimo: **** Peso máximo: ******" at bounding box center [1126, 120] width 598 height 51
click at [328, 193] on img at bounding box center [339, 192] width 25 height 25
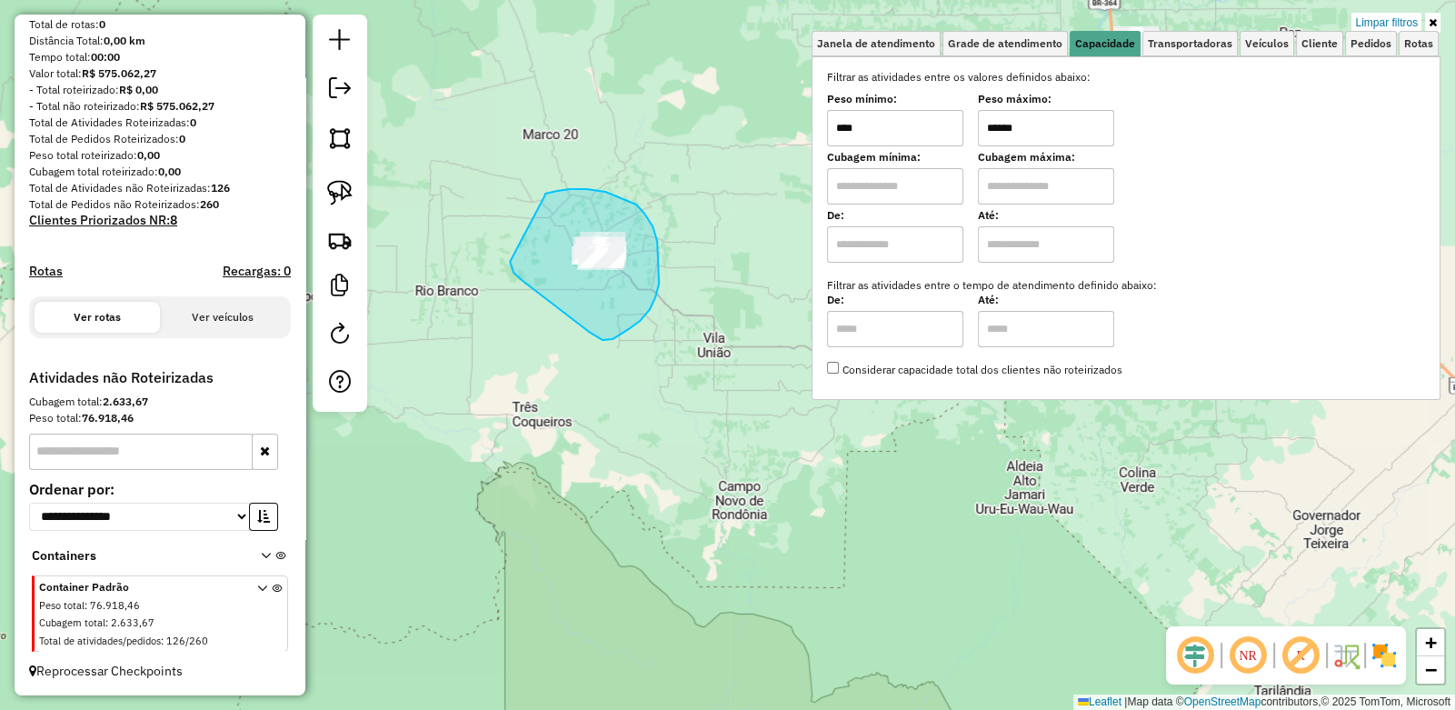
drag, startPoint x: 545, startPoint y: 194, endPoint x: 509, endPoint y: 261, distance: 76.5
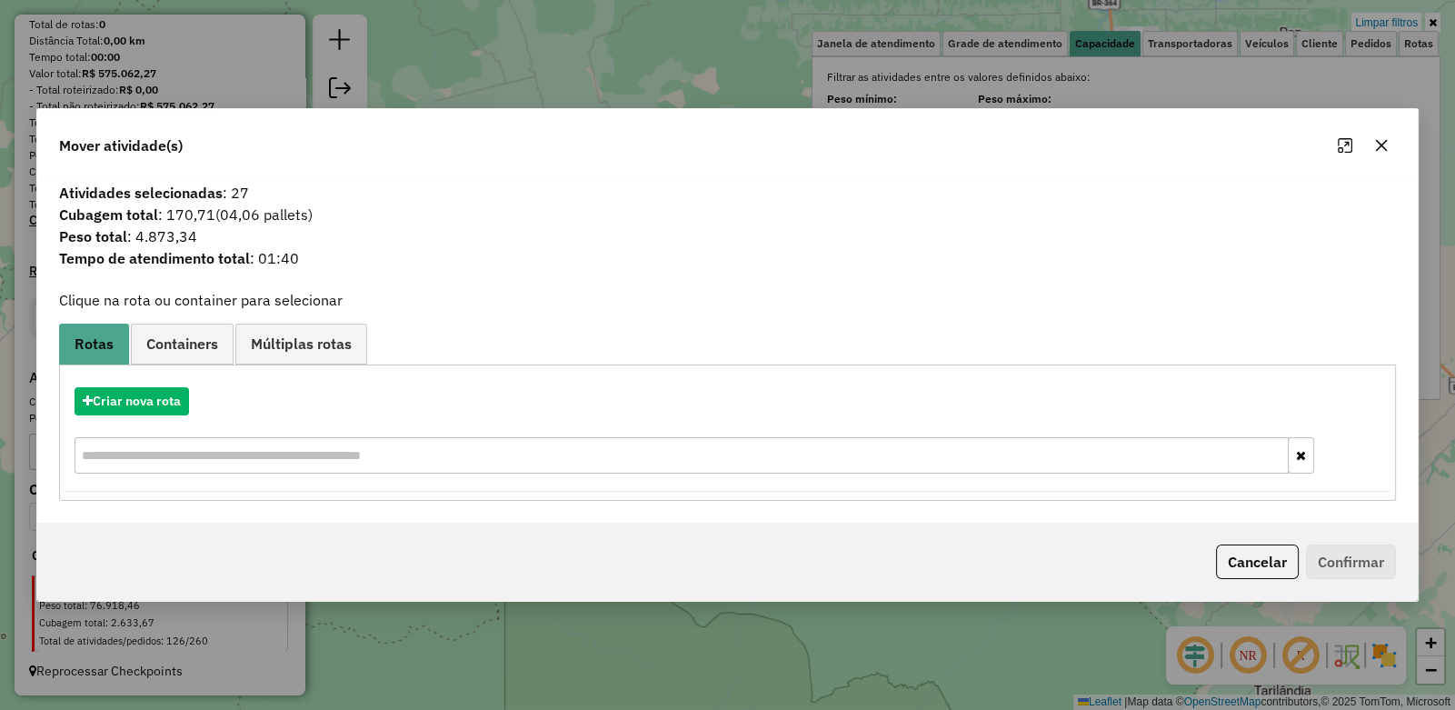
click at [1381, 146] on icon "button" at bounding box center [1382, 145] width 12 height 12
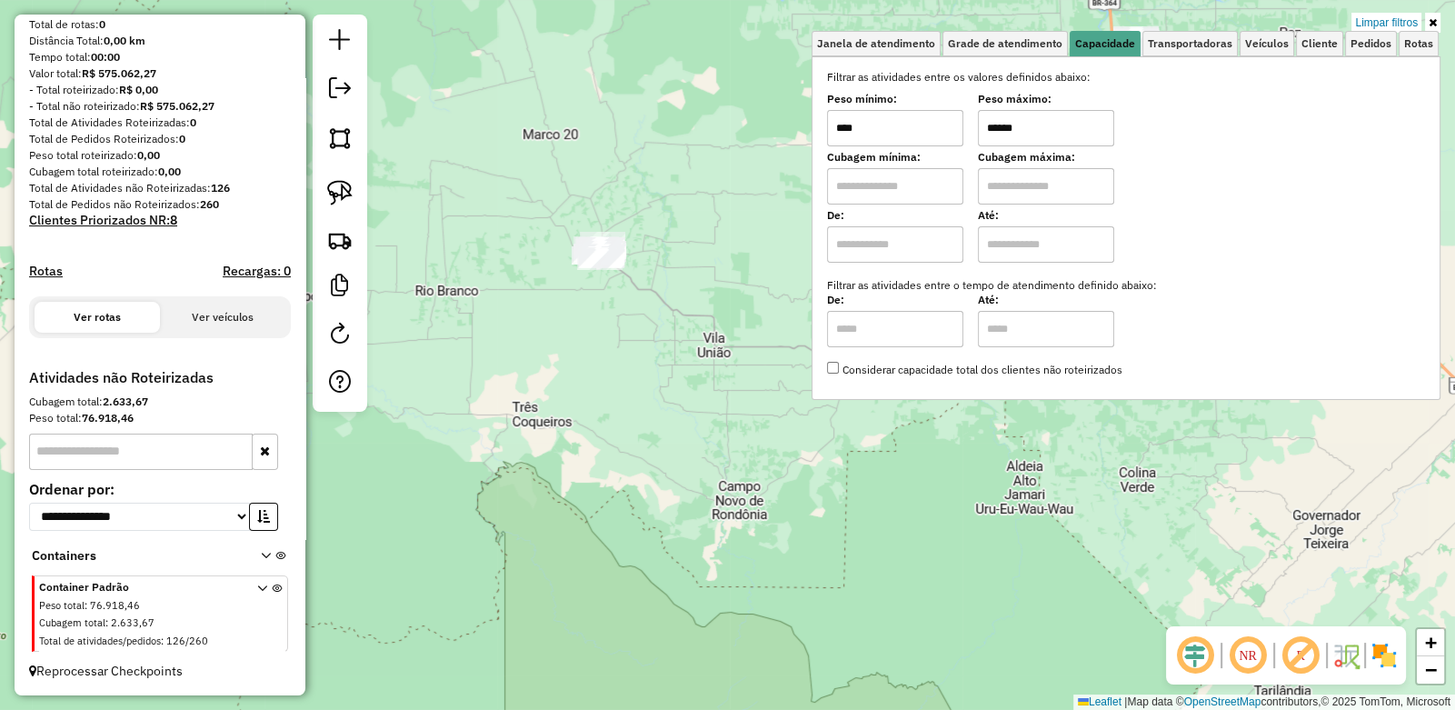
drag, startPoint x: 1030, startPoint y: 124, endPoint x: 959, endPoint y: 125, distance: 70.9
click at [959, 125] on div "Peso mínimo: **** Peso máximo: ******" at bounding box center [1126, 120] width 598 height 51
type input "******"
click at [330, 195] on img at bounding box center [339, 192] width 25 height 25
drag, startPoint x: 551, startPoint y: 211, endPoint x: 504, endPoint y: 240, distance: 54.7
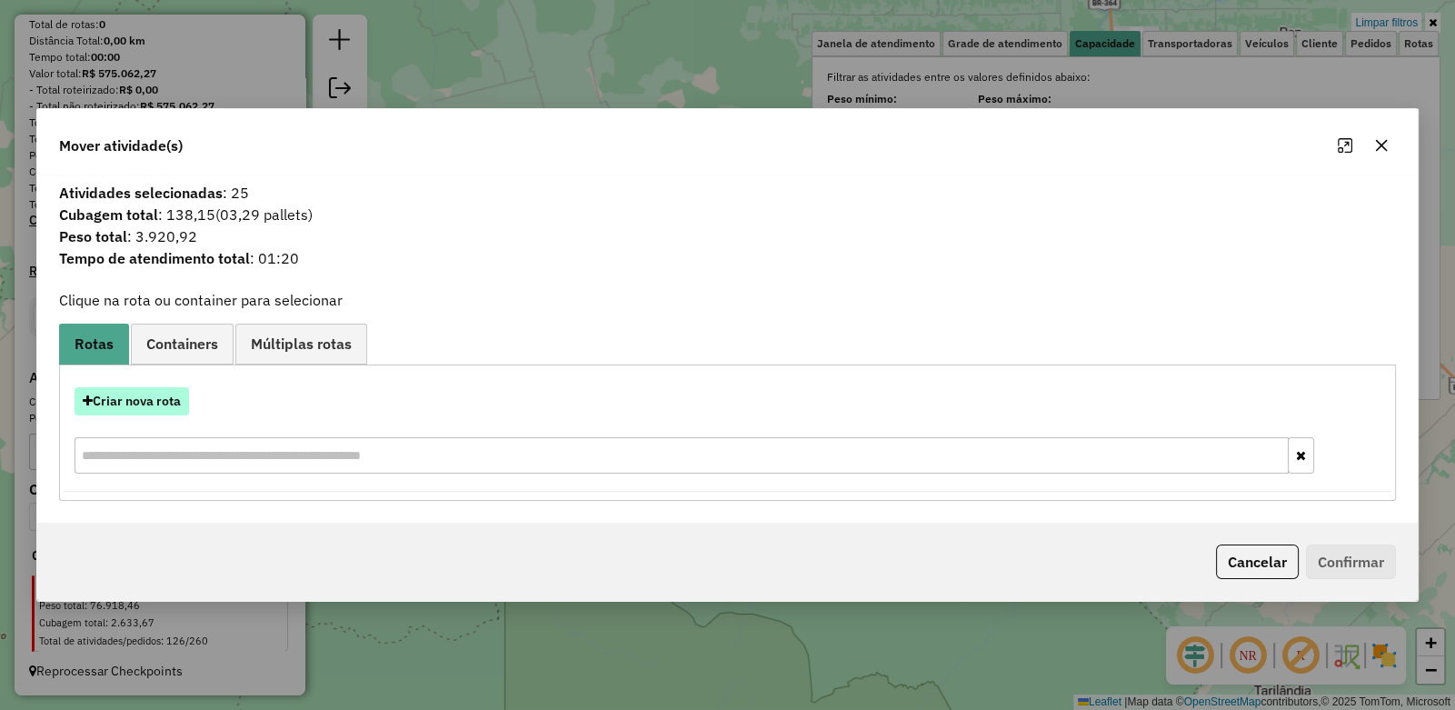
click at [155, 399] on button "Criar nova rota" at bounding box center [132, 401] width 115 height 28
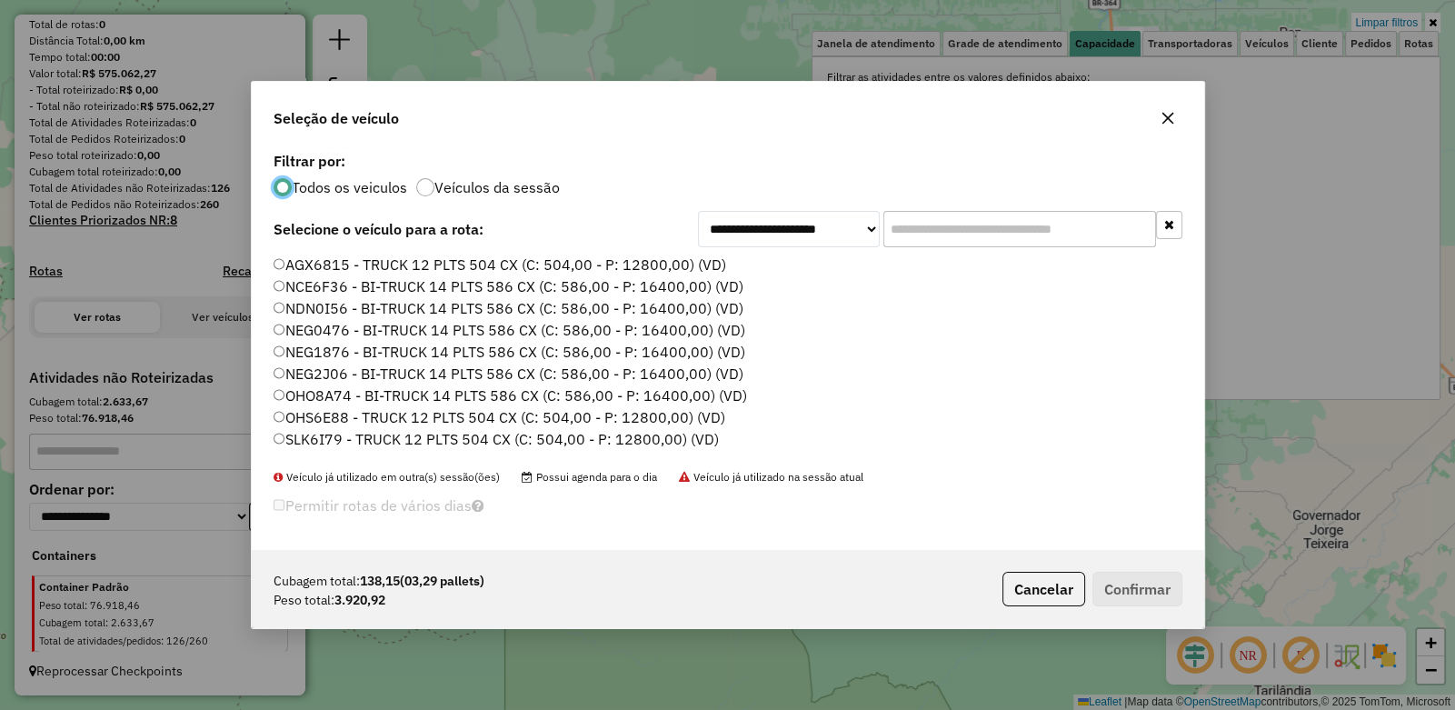
scroll to position [9, 5]
click at [925, 221] on input "text" at bounding box center [1020, 229] width 273 height 36
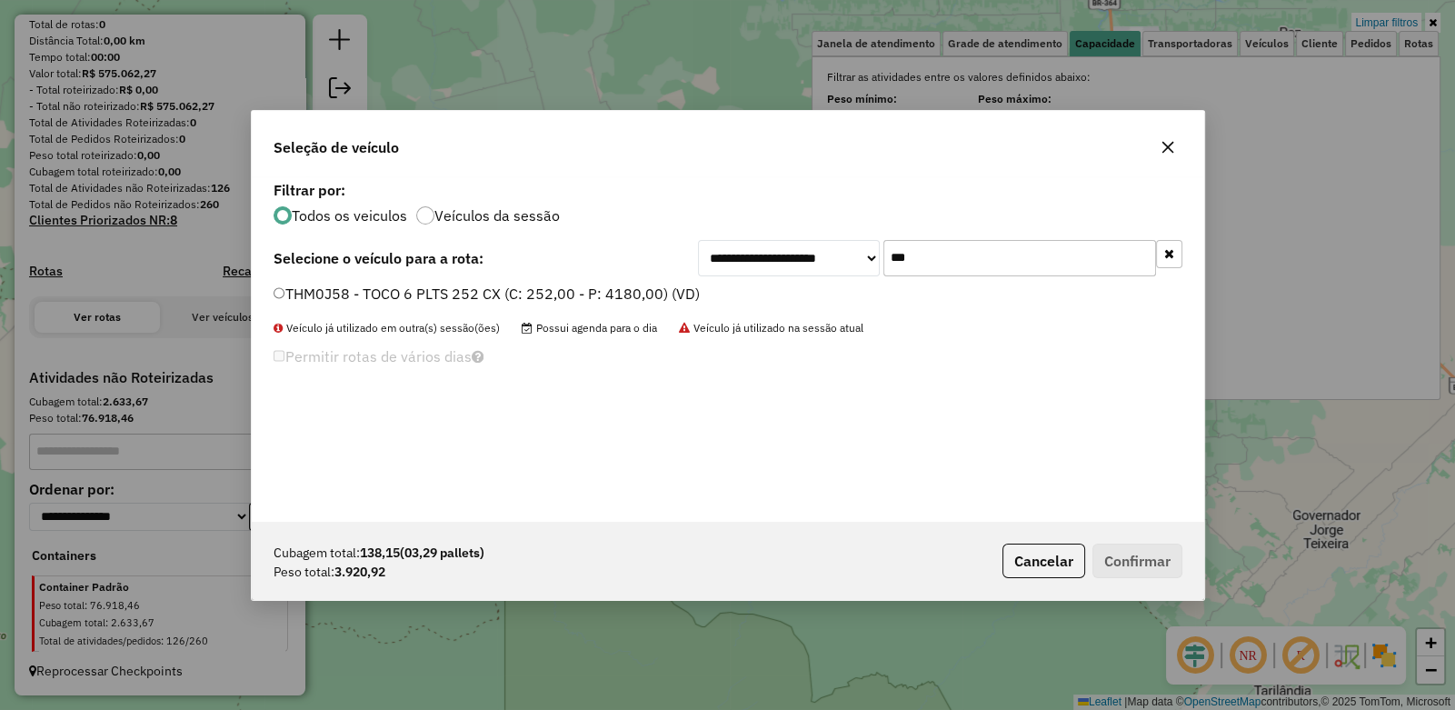
type input "***"
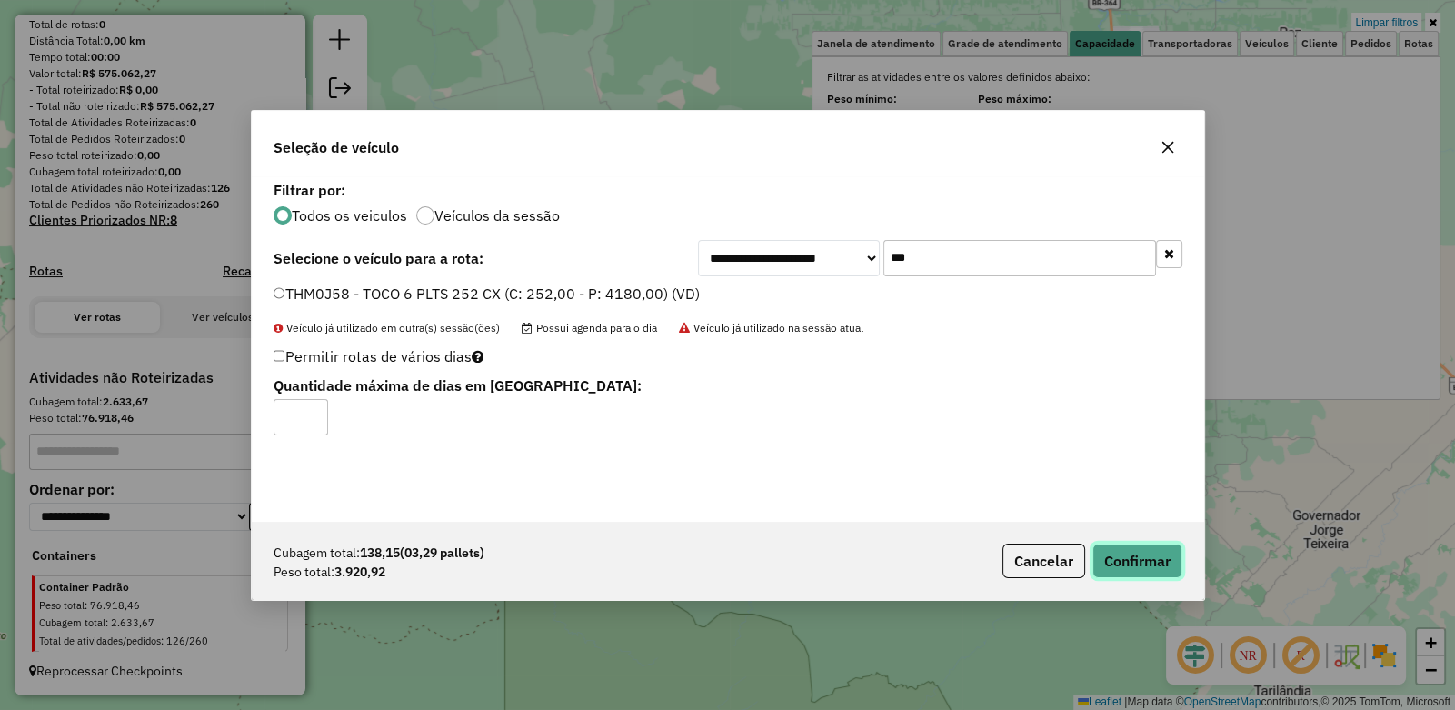
click at [1117, 556] on button "Confirmar" at bounding box center [1138, 561] width 90 height 35
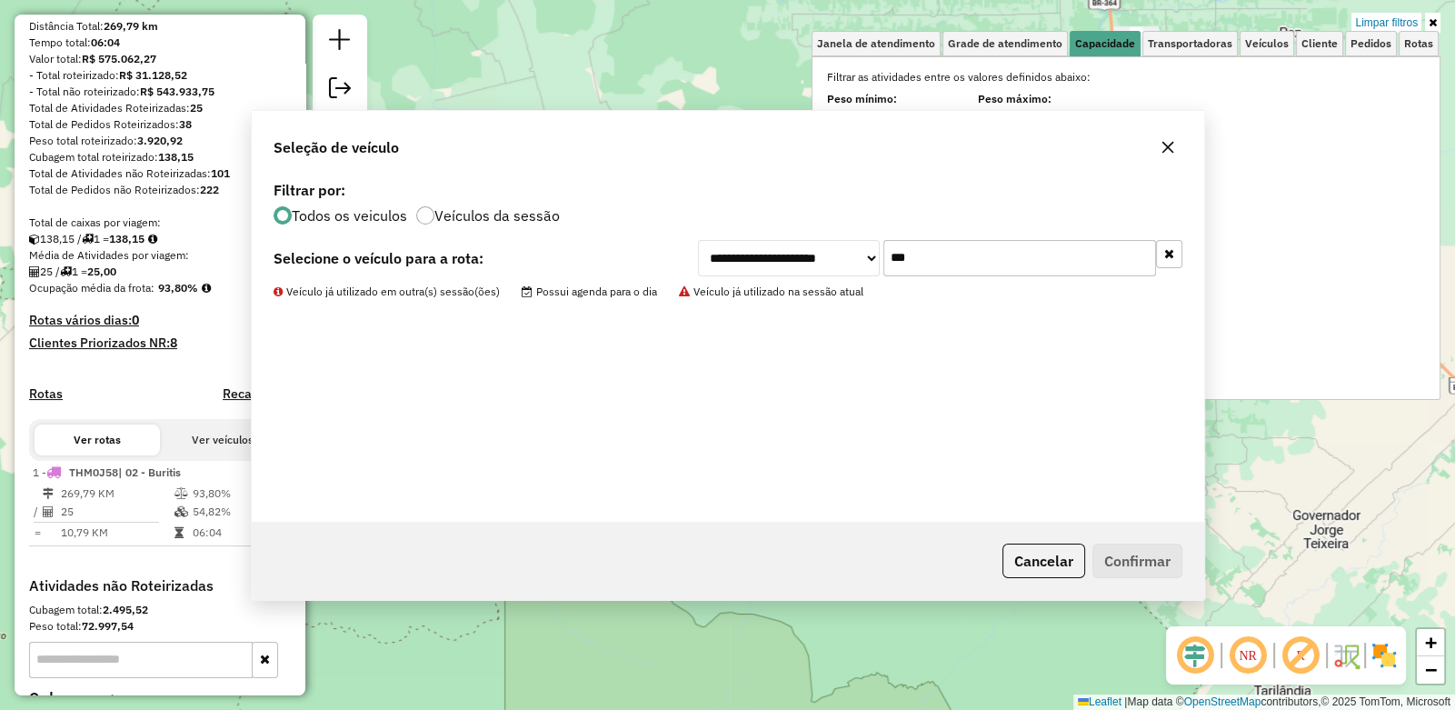
scroll to position [405, 0]
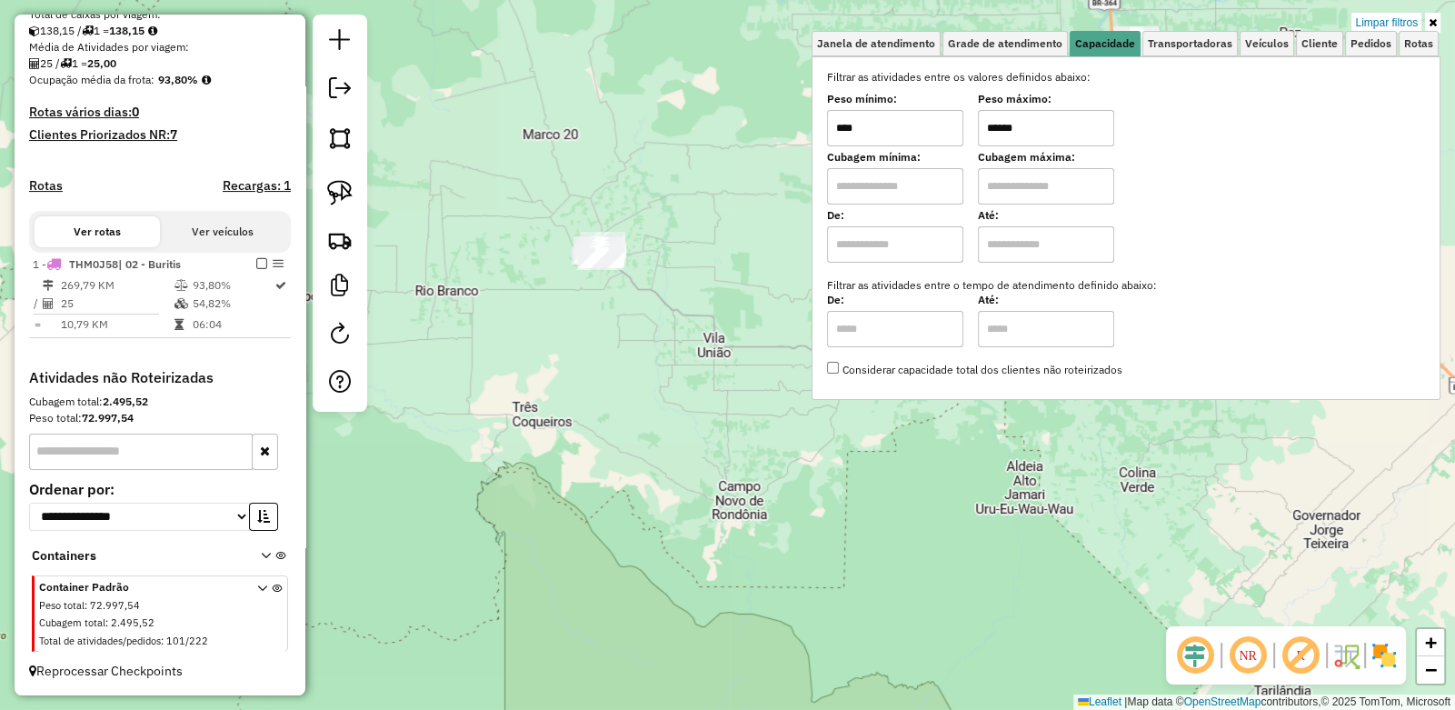
click at [702, 266] on div "Limpar filtros Janela de atendimento Grade de atendimento Capacidade Transporta…" at bounding box center [727, 355] width 1455 height 710
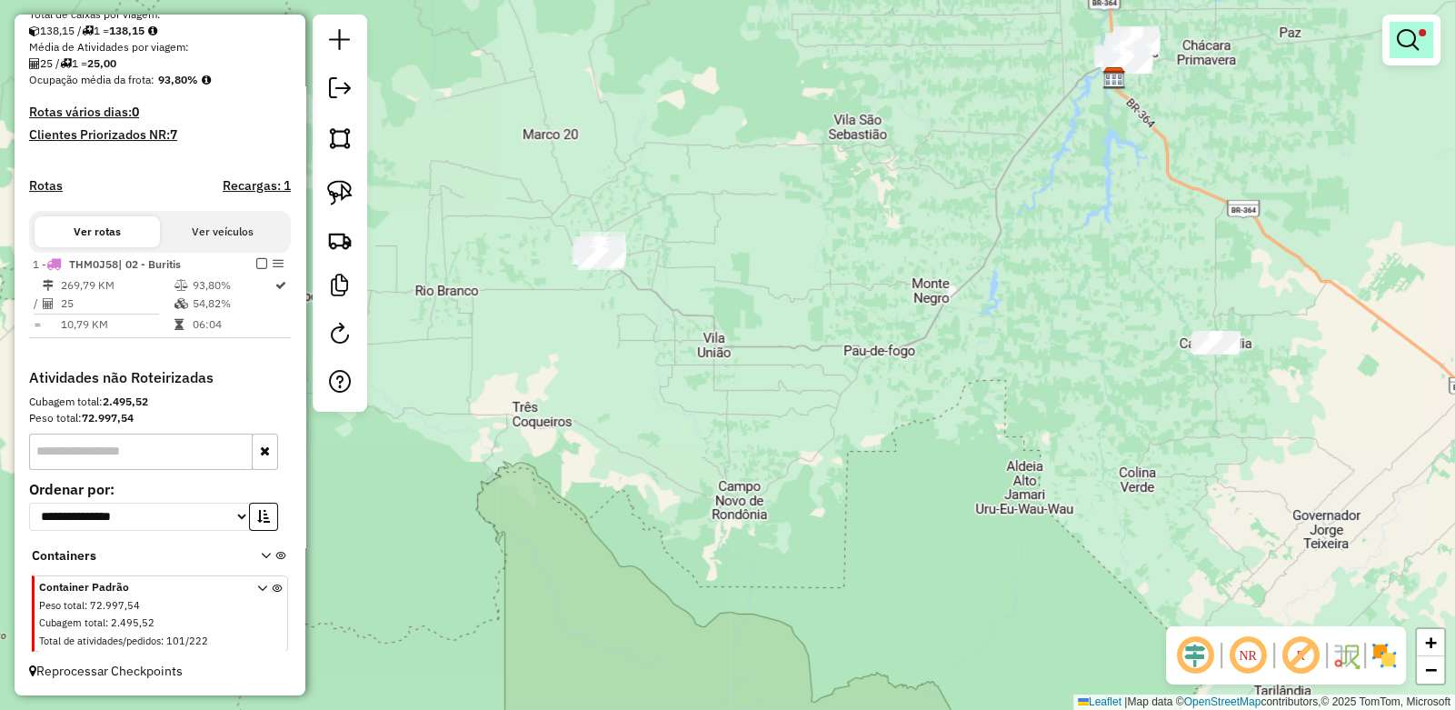
click at [1410, 43] on em at bounding box center [1408, 40] width 22 height 22
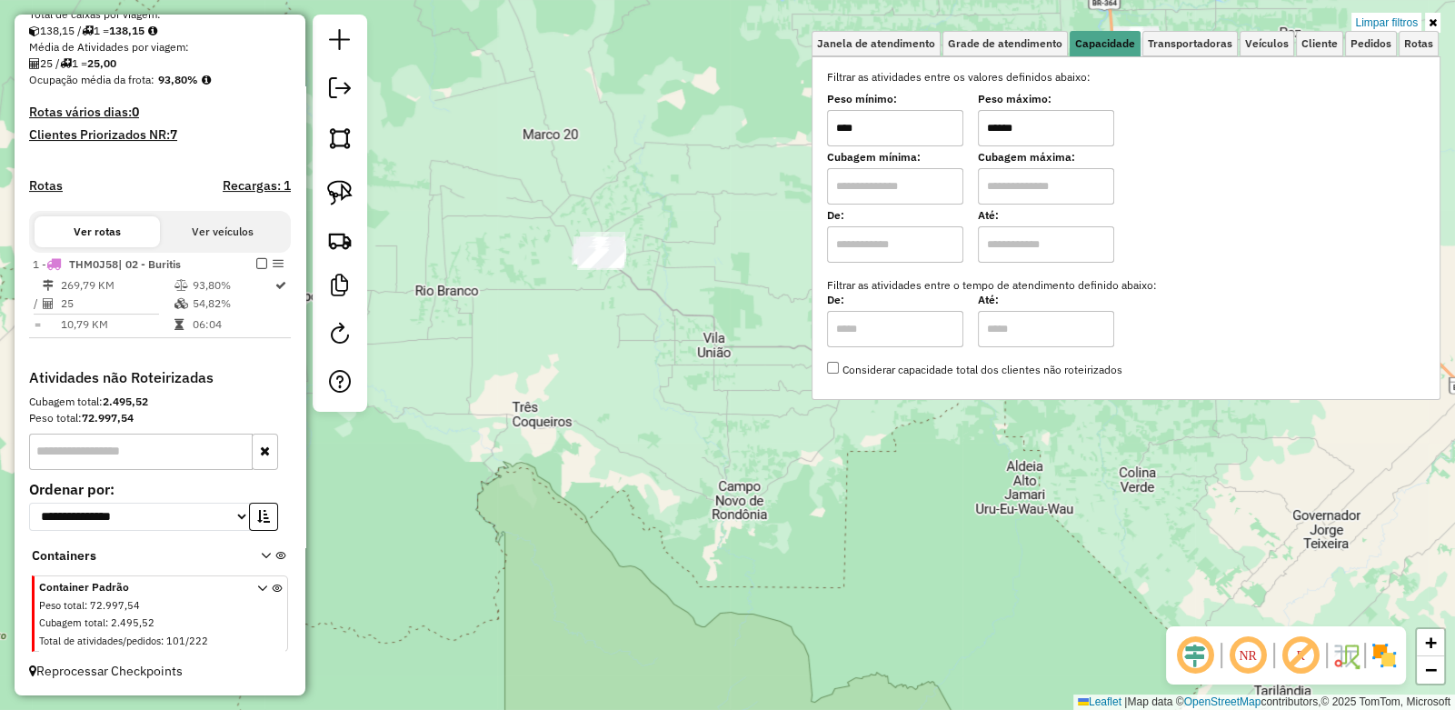
drag, startPoint x: 1079, startPoint y: 125, endPoint x: 795, endPoint y: 122, distance: 283.6
click at [796, 122] on div "Limpar filtros Janela de atendimento Grade de atendimento Capacidade Transporta…" at bounding box center [727, 355] width 1455 height 710
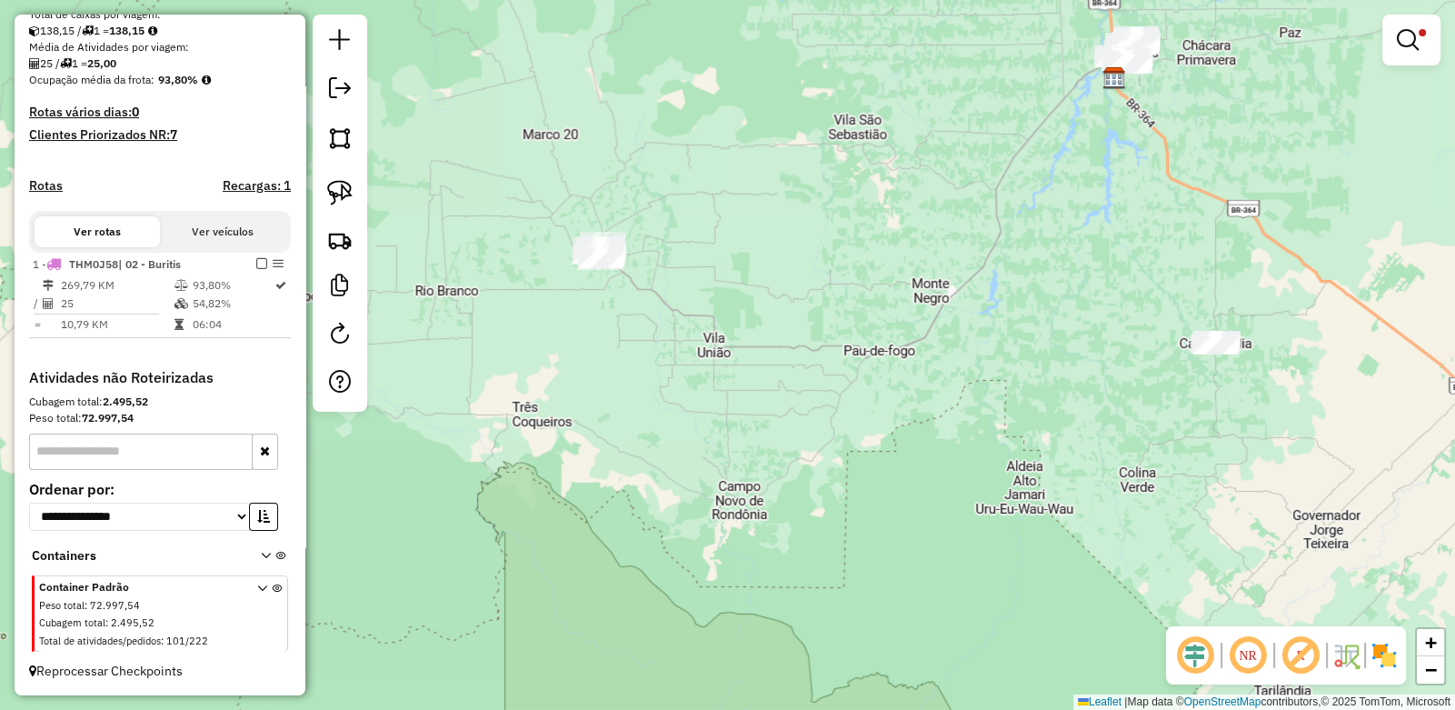
click at [491, 191] on div "Limpar filtros Janela de atendimento Grade de atendimento Capacidade Transporta…" at bounding box center [727, 355] width 1455 height 710
click at [1414, 44] on em at bounding box center [1408, 40] width 22 height 22
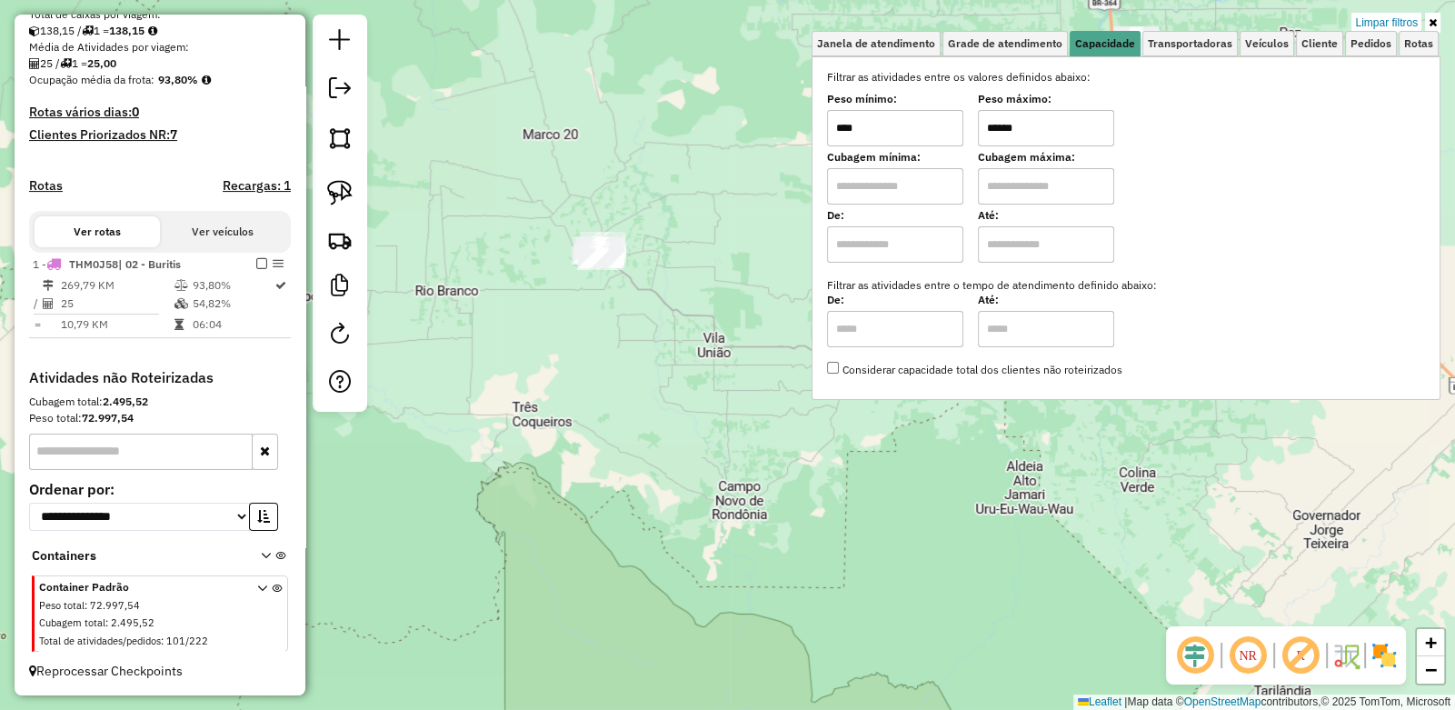
type input "****"
drag, startPoint x: 943, startPoint y: 124, endPoint x: 807, endPoint y: 115, distance: 135.7
click at [807, 115] on div "Janela de atendimento Grade de atendimento Capacidade Transportadoras Veículos …" at bounding box center [727, 355] width 1455 height 710
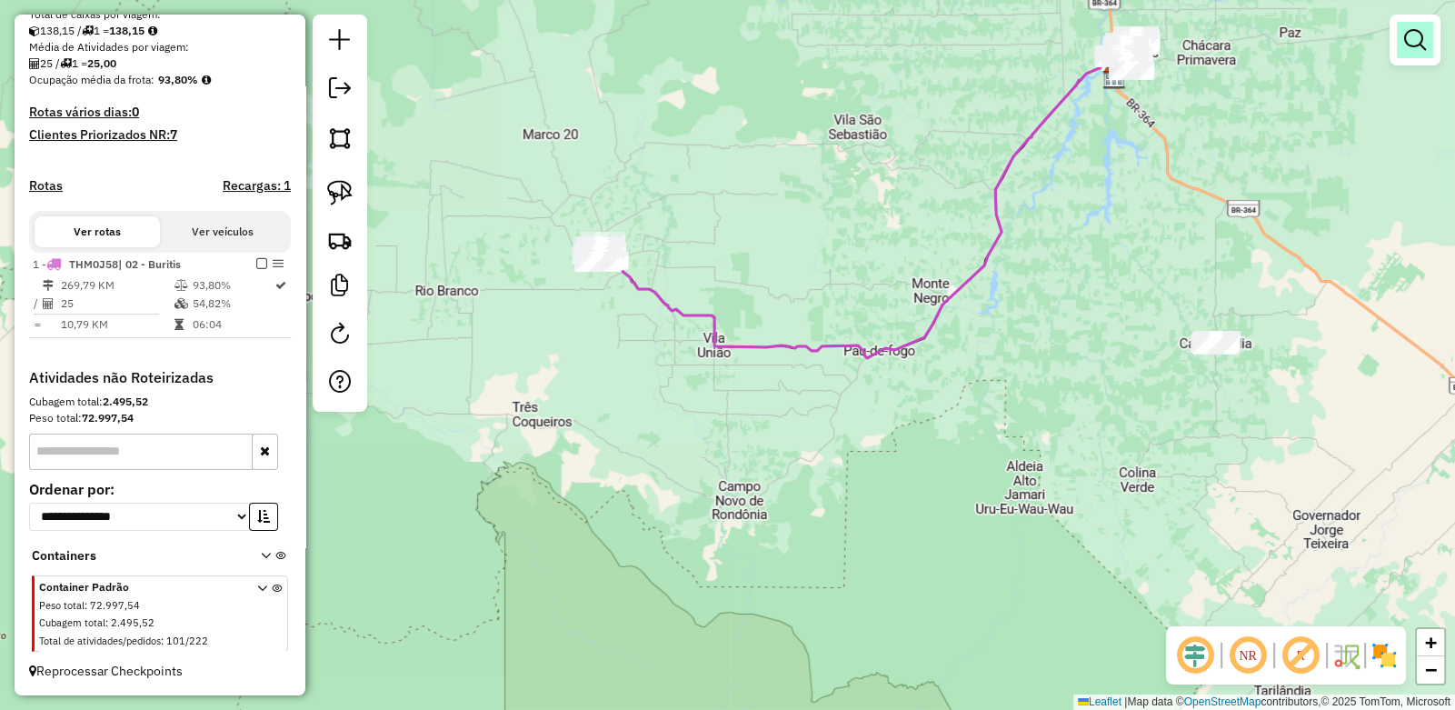
click at [1413, 35] on em at bounding box center [1415, 40] width 22 height 22
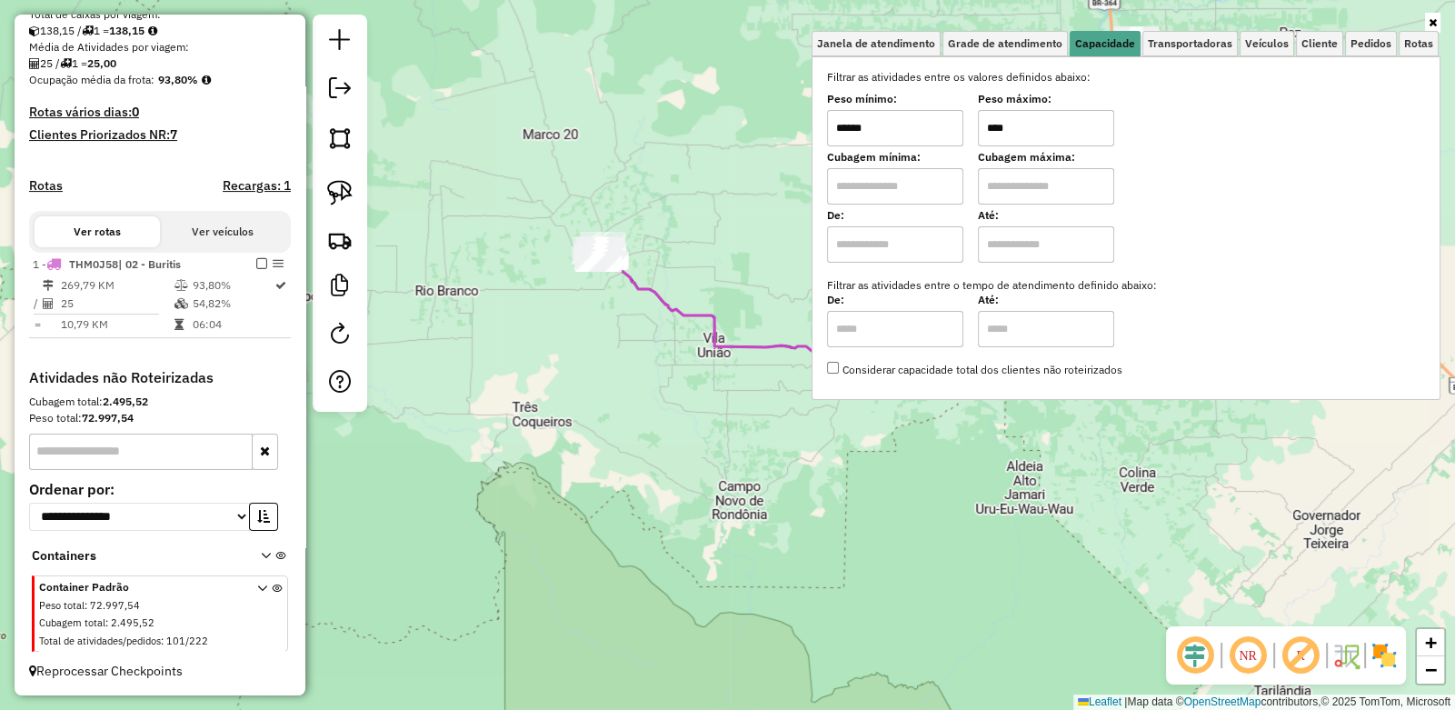
click at [928, 124] on input "******" at bounding box center [895, 128] width 136 height 36
type input "****"
click at [786, 177] on div "Janela de atendimento Grade de atendimento Capacidade Transportadoras Veículos …" at bounding box center [727, 355] width 1455 height 710
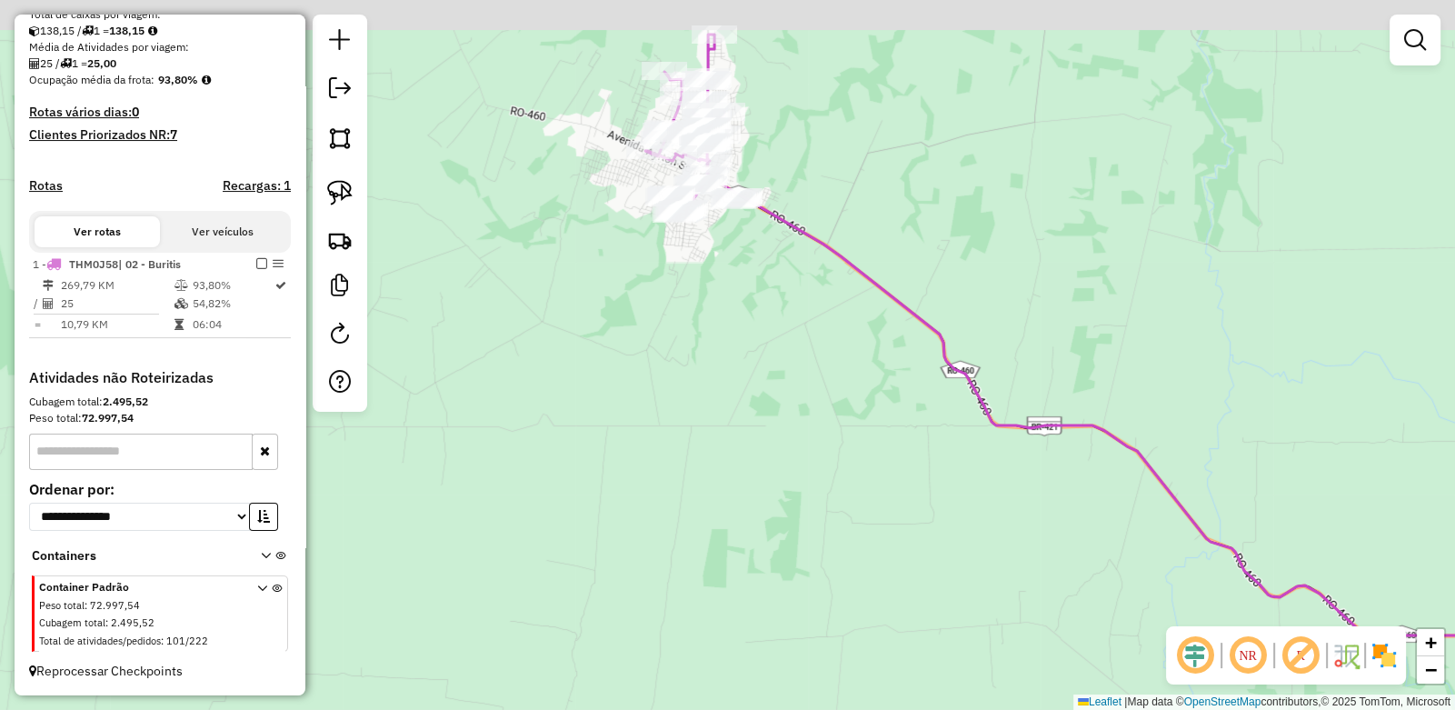
drag, startPoint x: 645, startPoint y: 215, endPoint x: 649, endPoint y: 344, distance: 128.2
click at [647, 344] on div "Janela de atendimento Grade de atendimento Capacidade Transportadoras Veículos …" at bounding box center [727, 355] width 1455 height 710
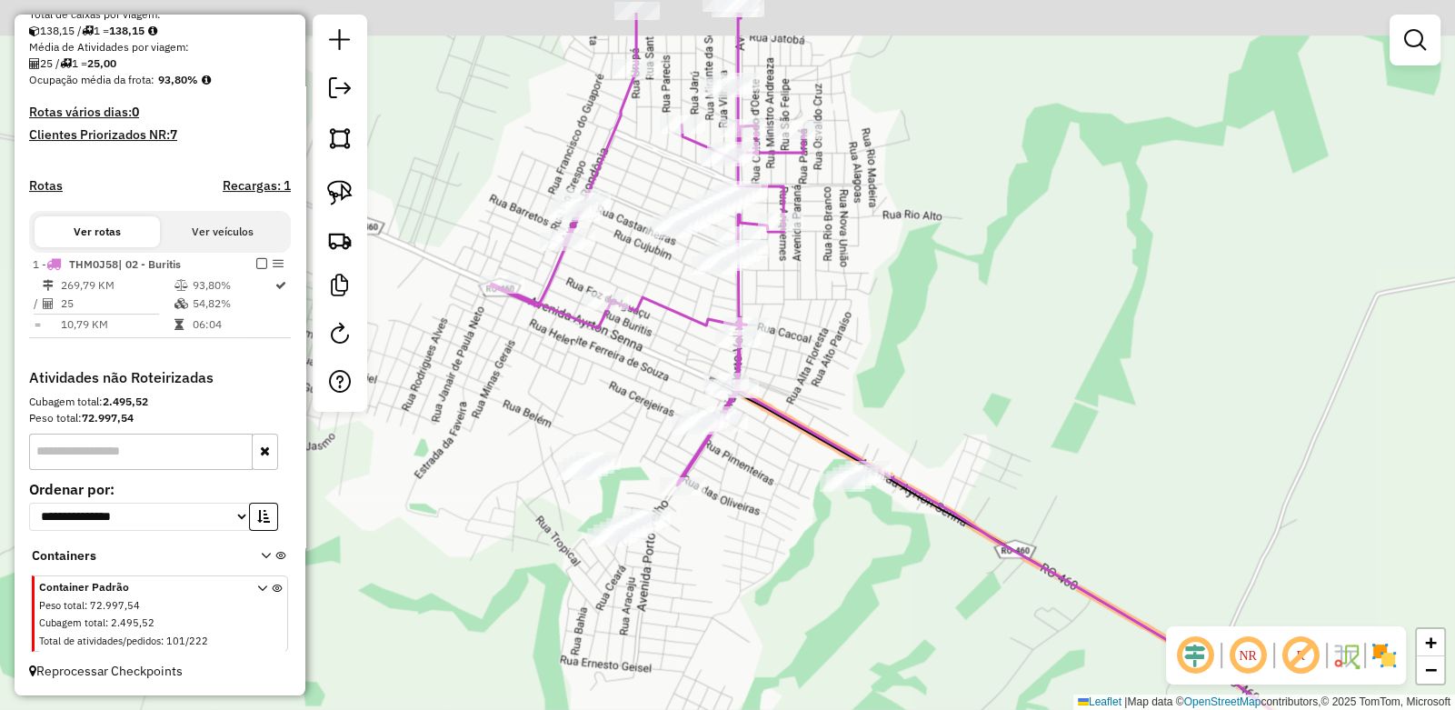
drag, startPoint x: 774, startPoint y: 218, endPoint x: 814, endPoint y: 307, distance: 97.6
click at [814, 307] on div "Janela de atendimento Grade de atendimento Capacidade Transportadoras Veículos …" at bounding box center [727, 355] width 1455 height 710
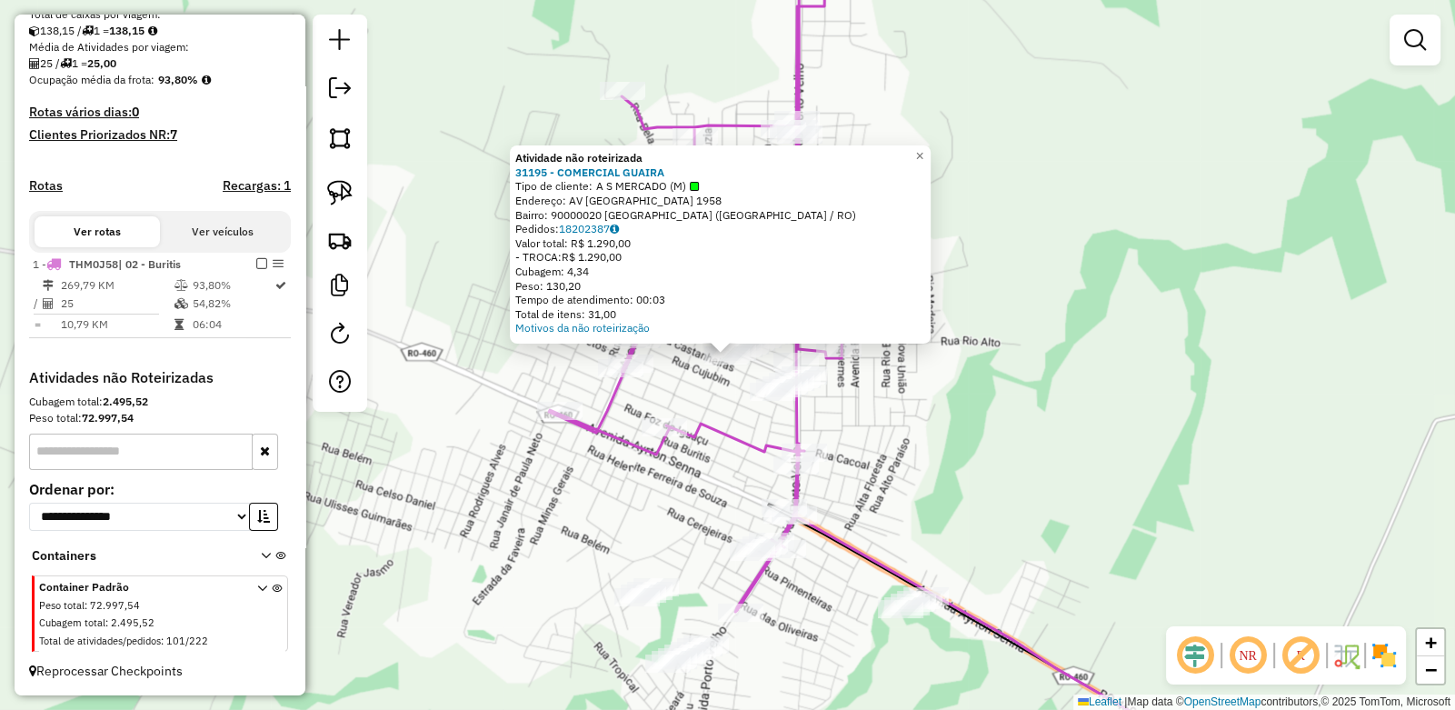
click at [1081, 476] on div "Atividade não roteirizada 31195 - COMERCIAL GUAIRA Tipo de cliente: A S MERCADO…" at bounding box center [727, 355] width 1455 height 710
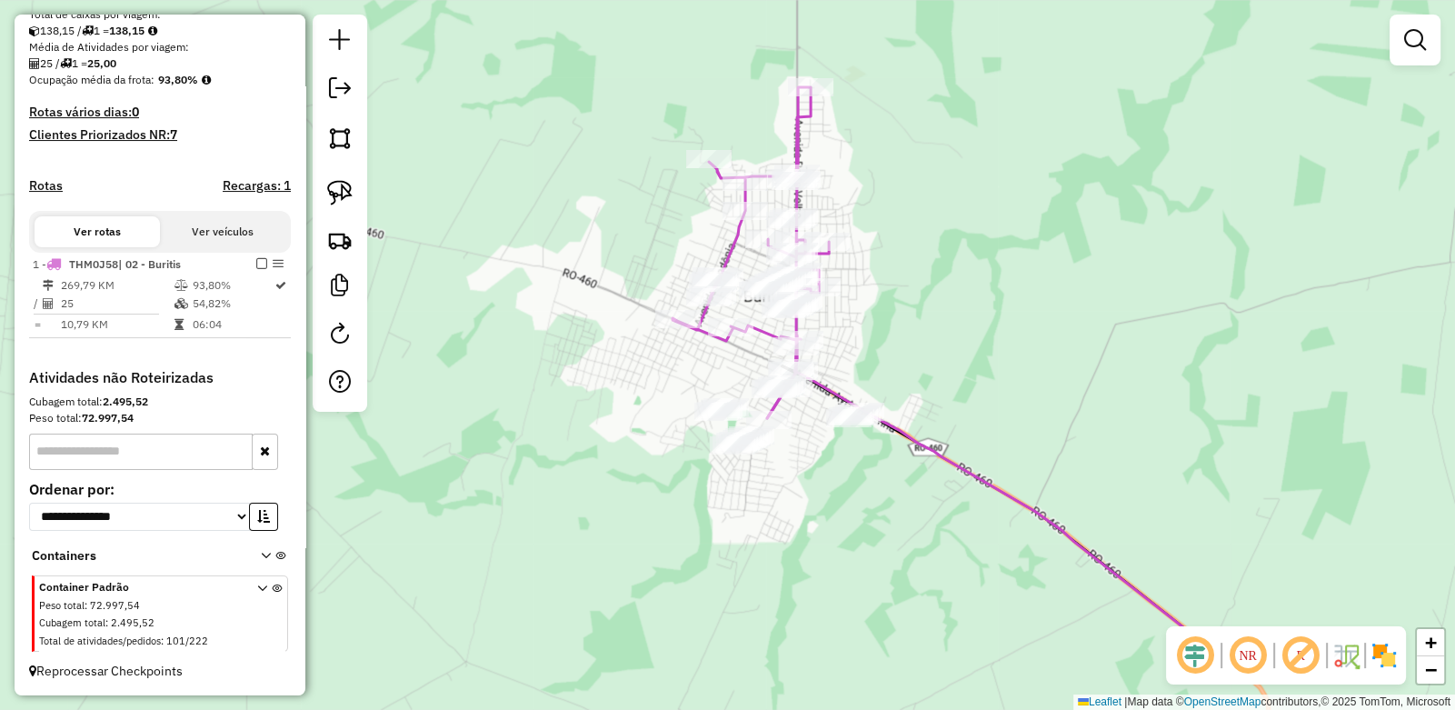
drag, startPoint x: 1139, startPoint y: 480, endPoint x: 949, endPoint y: 330, distance: 242.0
click at [949, 330] on div "Janela de atendimento Grade de atendimento Capacidade Transportadoras Veículos …" at bounding box center [727, 355] width 1455 height 710
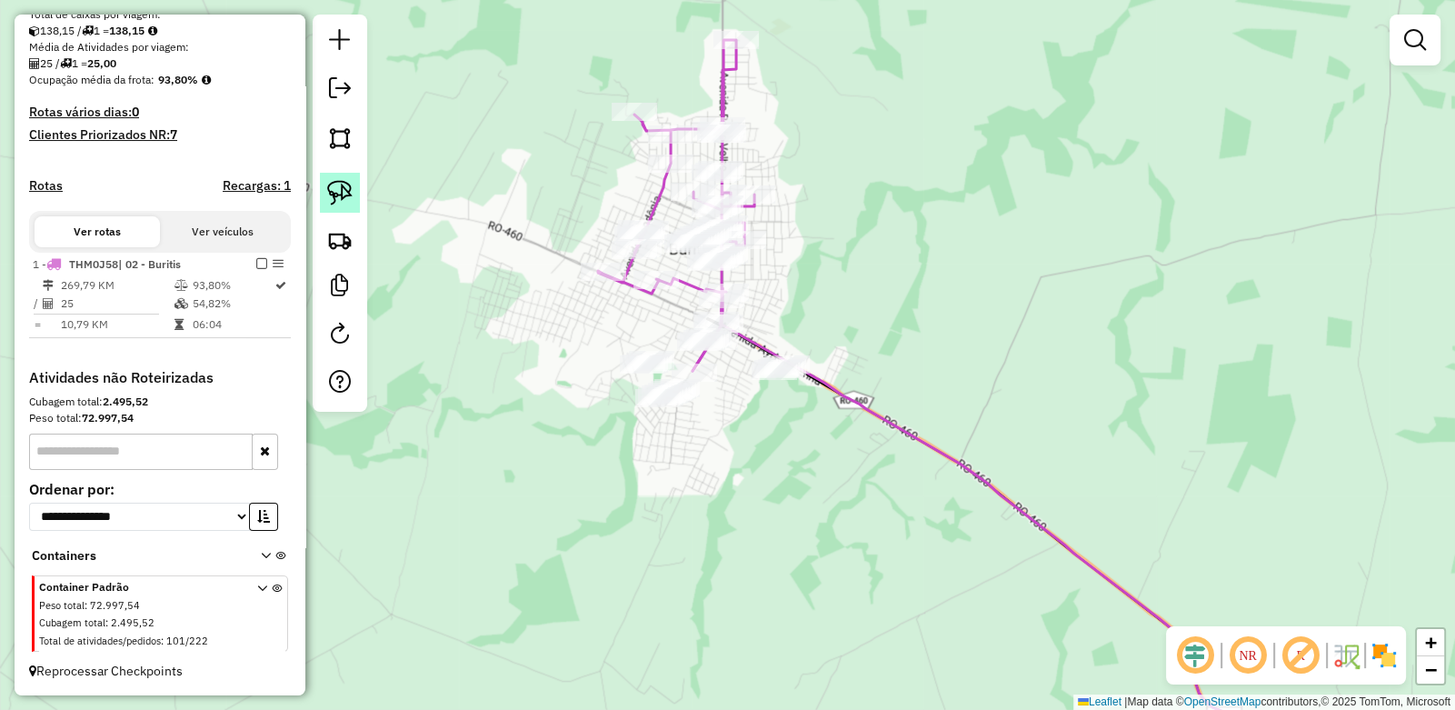
click at [331, 186] on img at bounding box center [339, 192] width 25 height 25
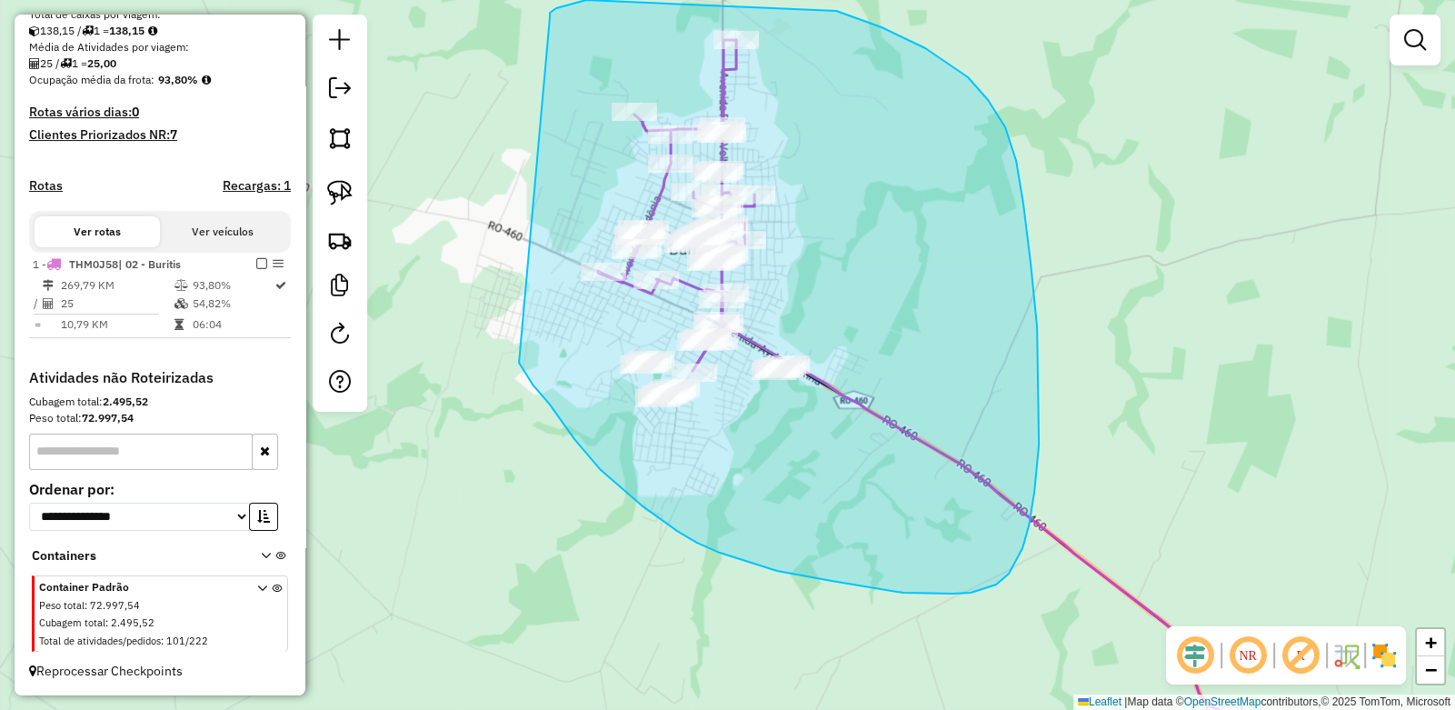
drag, startPoint x: 550, startPoint y: 16, endPoint x: 519, endPoint y: 362, distance: 346.8
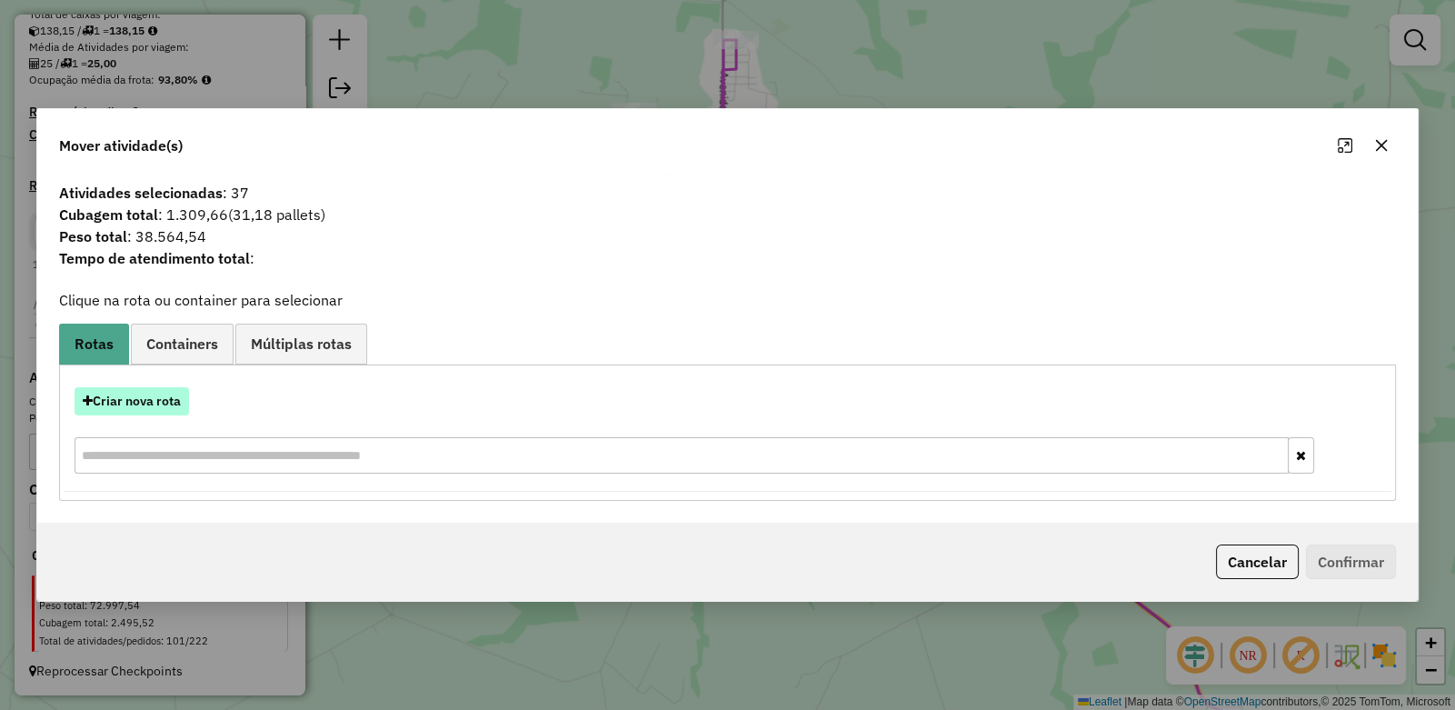
click at [121, 402] on button "Criar nova rota" at bounding box center [132, 401] width 115 height 28
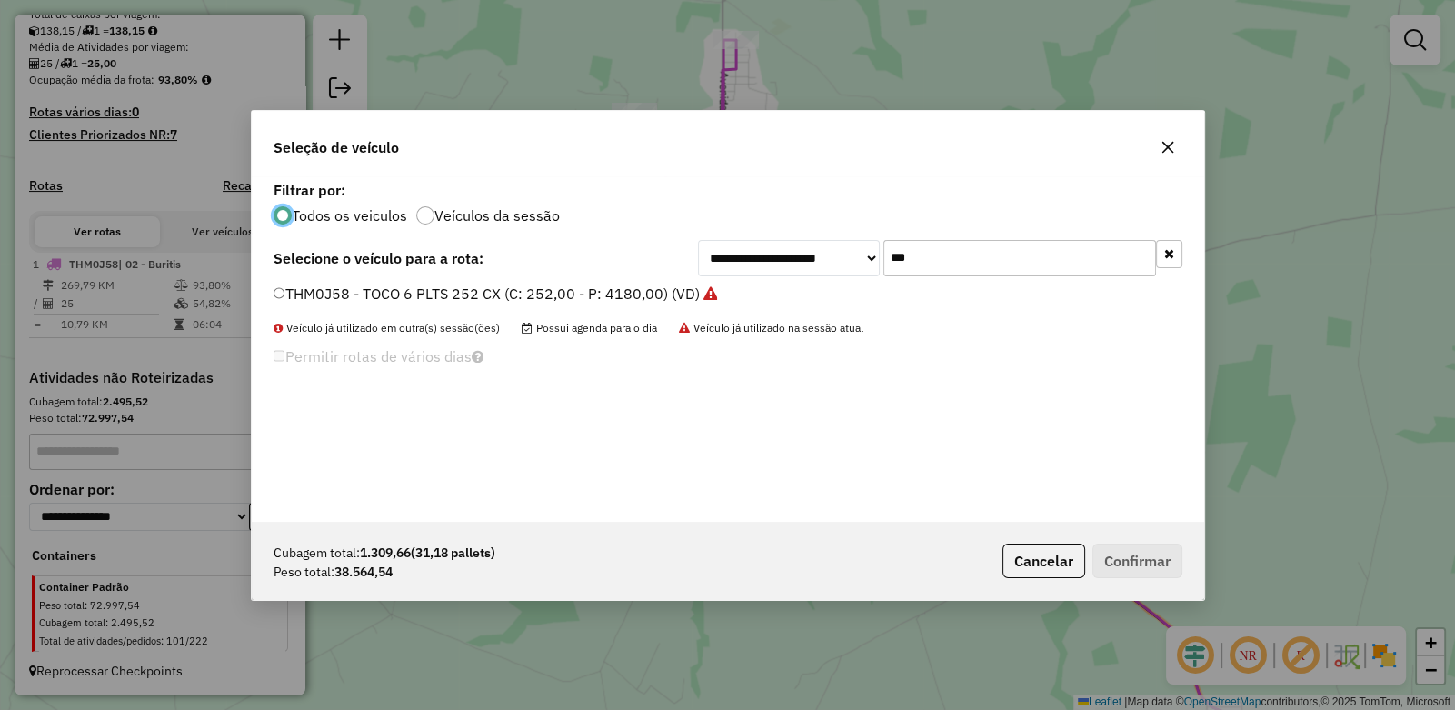
scroll to position [9, 5]
drag, startPoint x: 950, startPoint y: 258, endPoint x: 630, endPoint y: 248, distance: 320.1
click at [632, 249] on div "**********" at bounding box center [728, 258] width 909 height 36
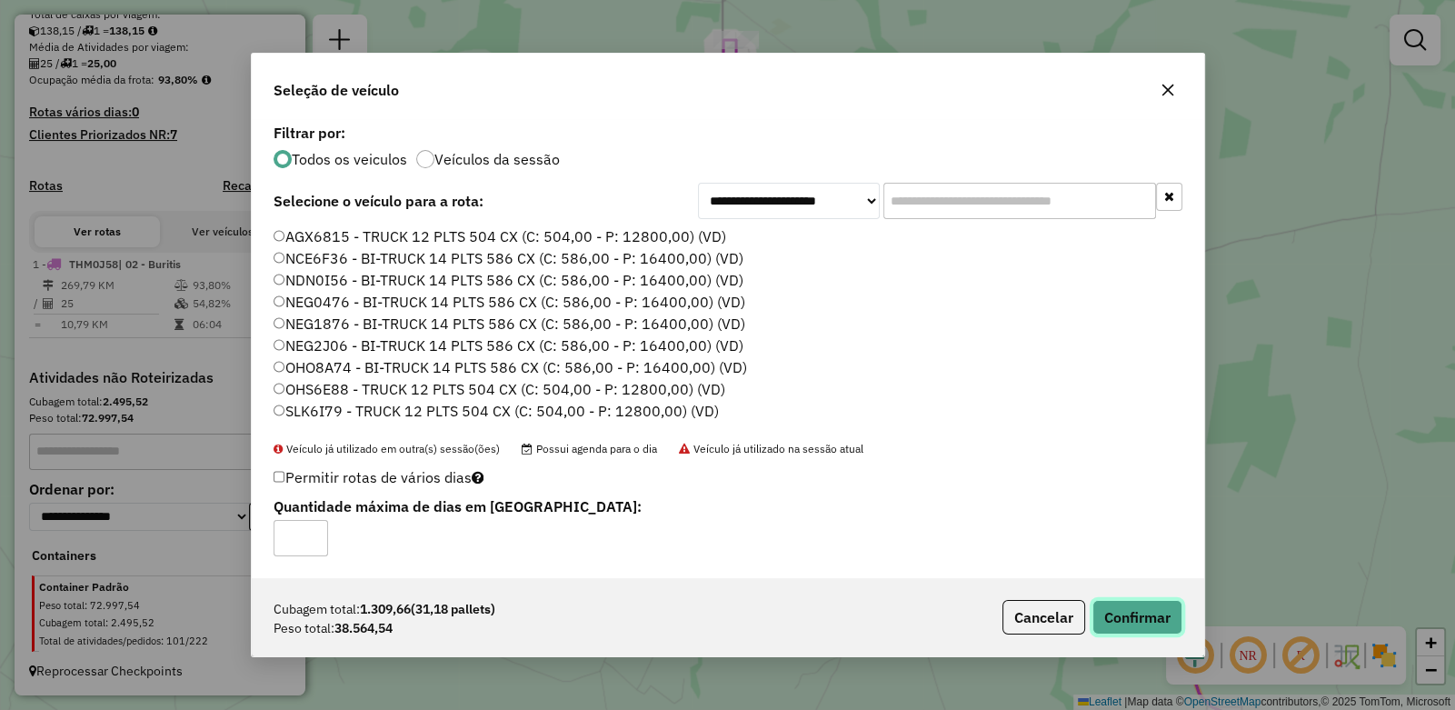
click at [1123, 609] on button "Confirmar" at bounding box center [1138, 617] width 90 height 35
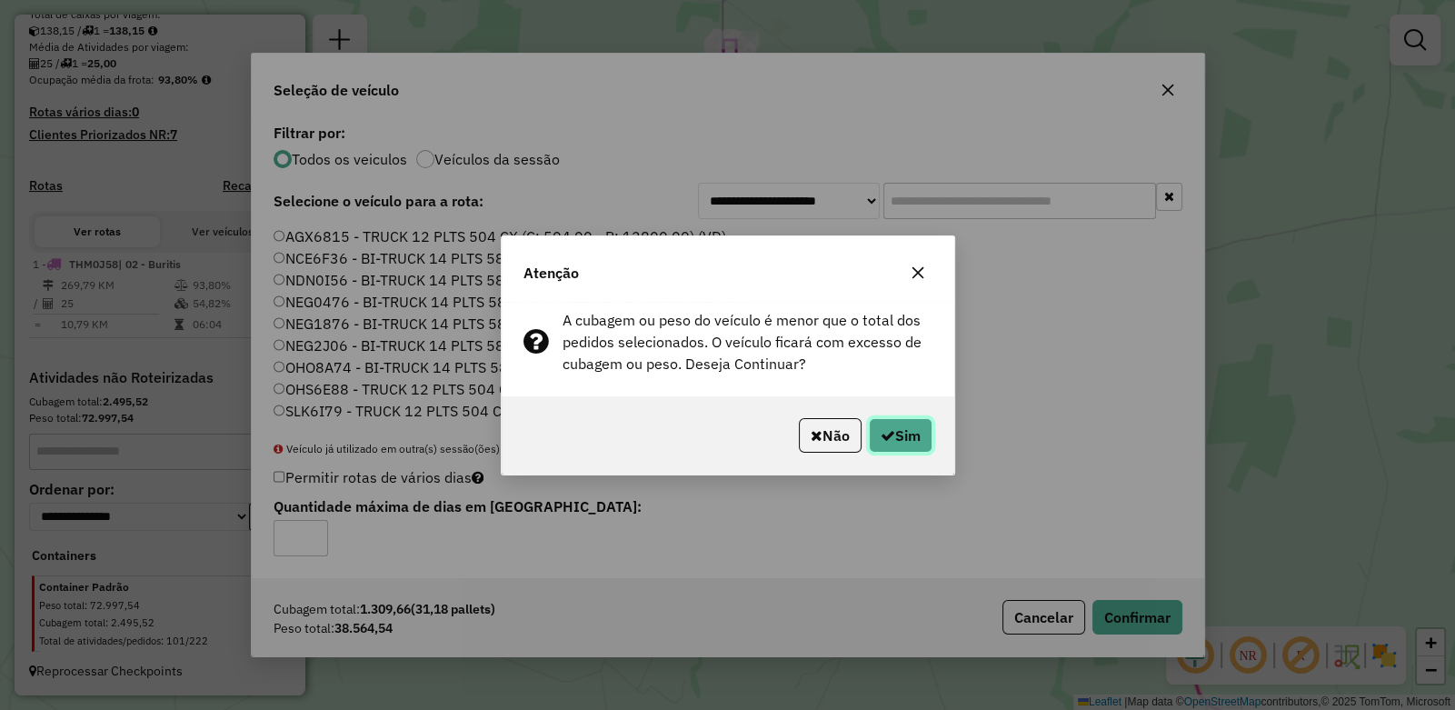
click at [912, 435] on button "Sim" at bounding box center [901, 435] width 64 height 35
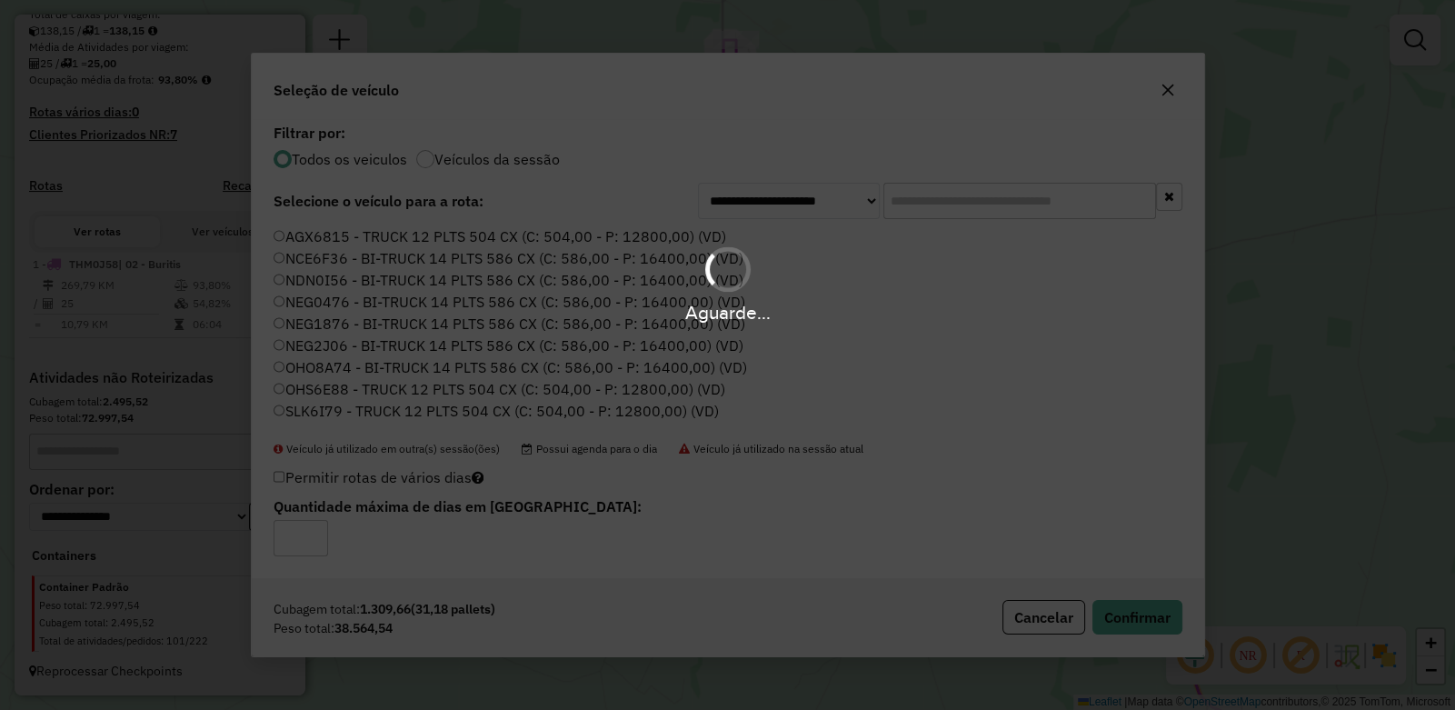
scroll to position [409, 0]
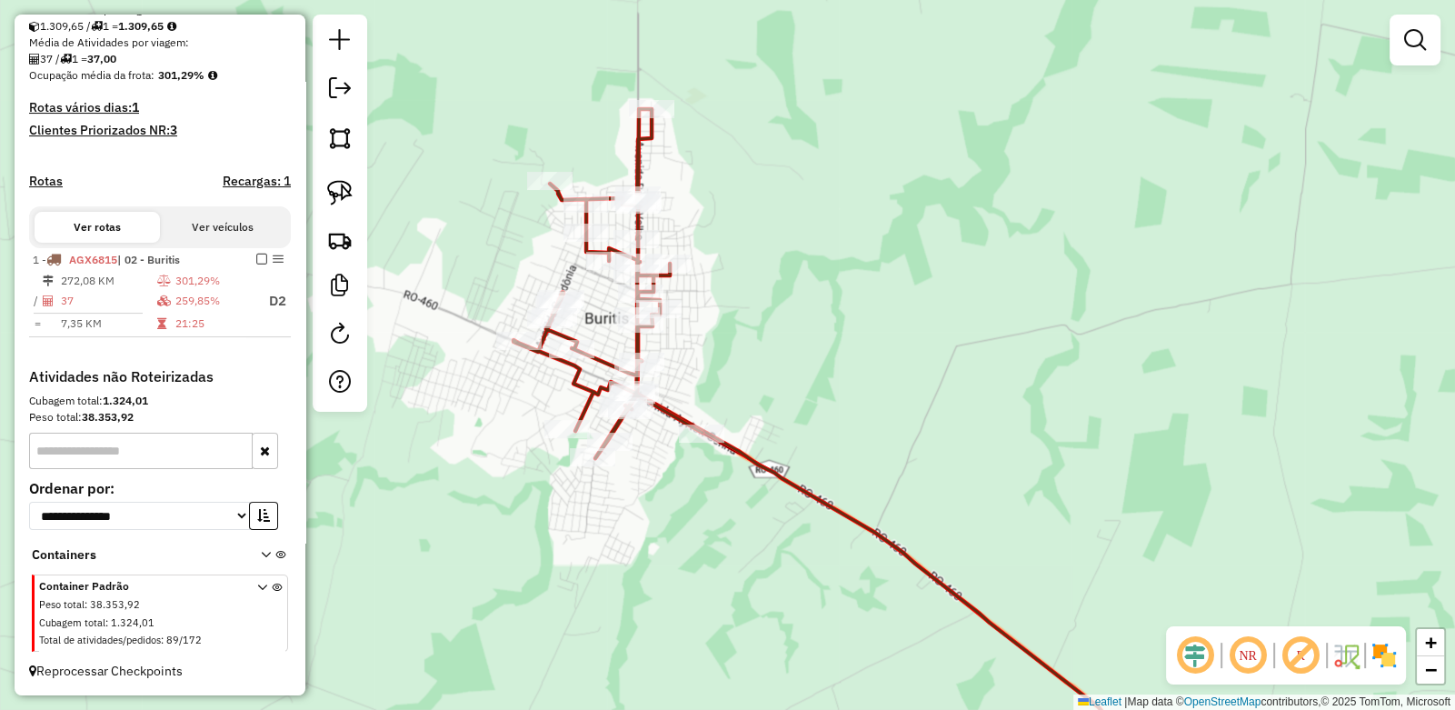
drag, startPoint x: 854, startPoint y: 240, endPoint x: 770, endPoint y: 311, distance: 110.3
click at [769, 311] on div "Janela de atendimento Grade de atendimento Capacidade Transportadoras Veículos …" at bounding box center [727, 355] width 1455 height 710
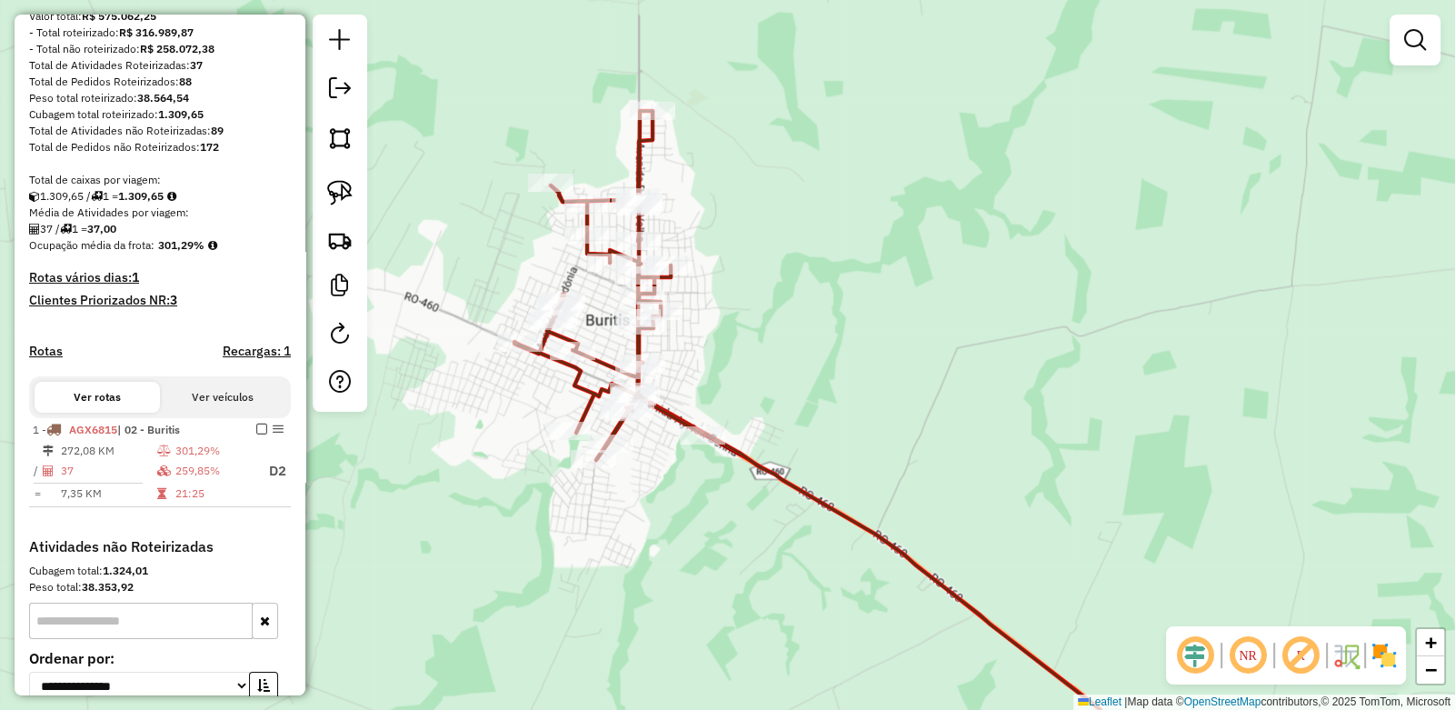
scroll to position [273, 0]
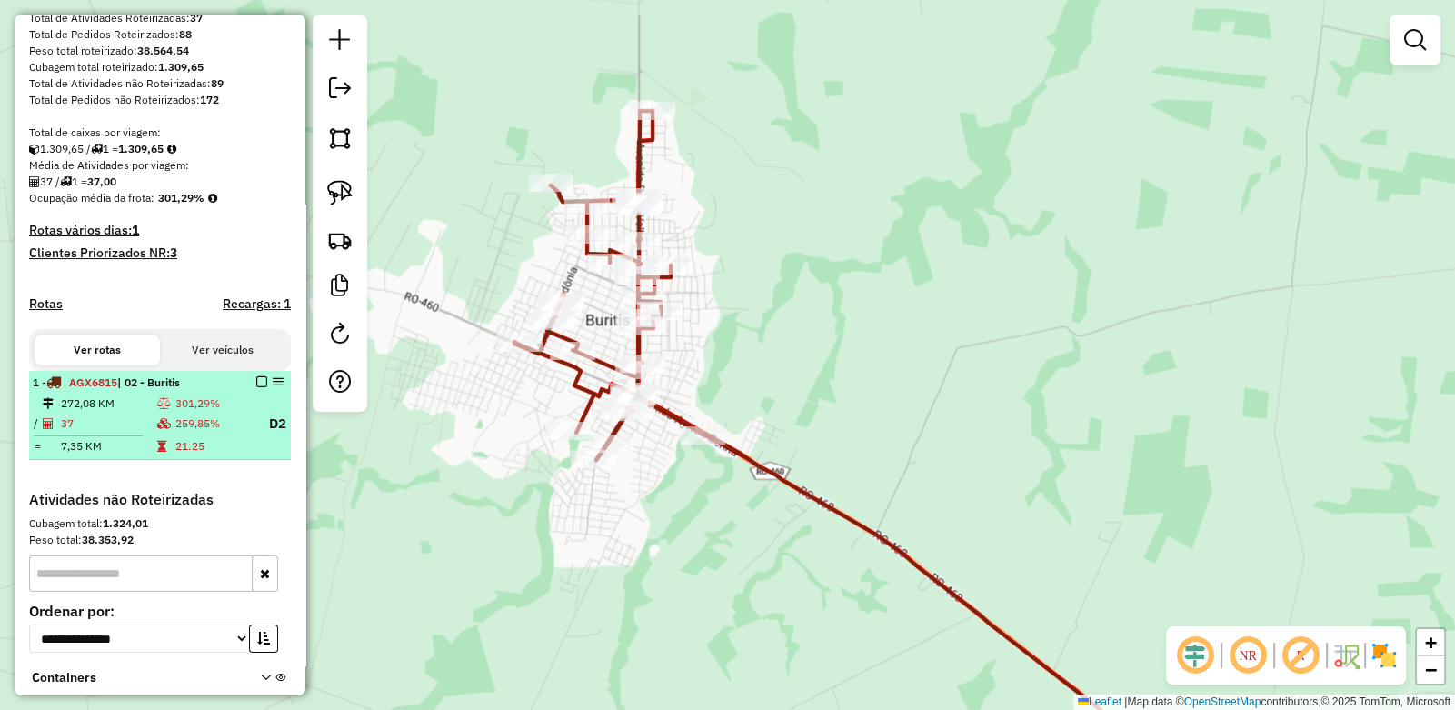
select select "**********"
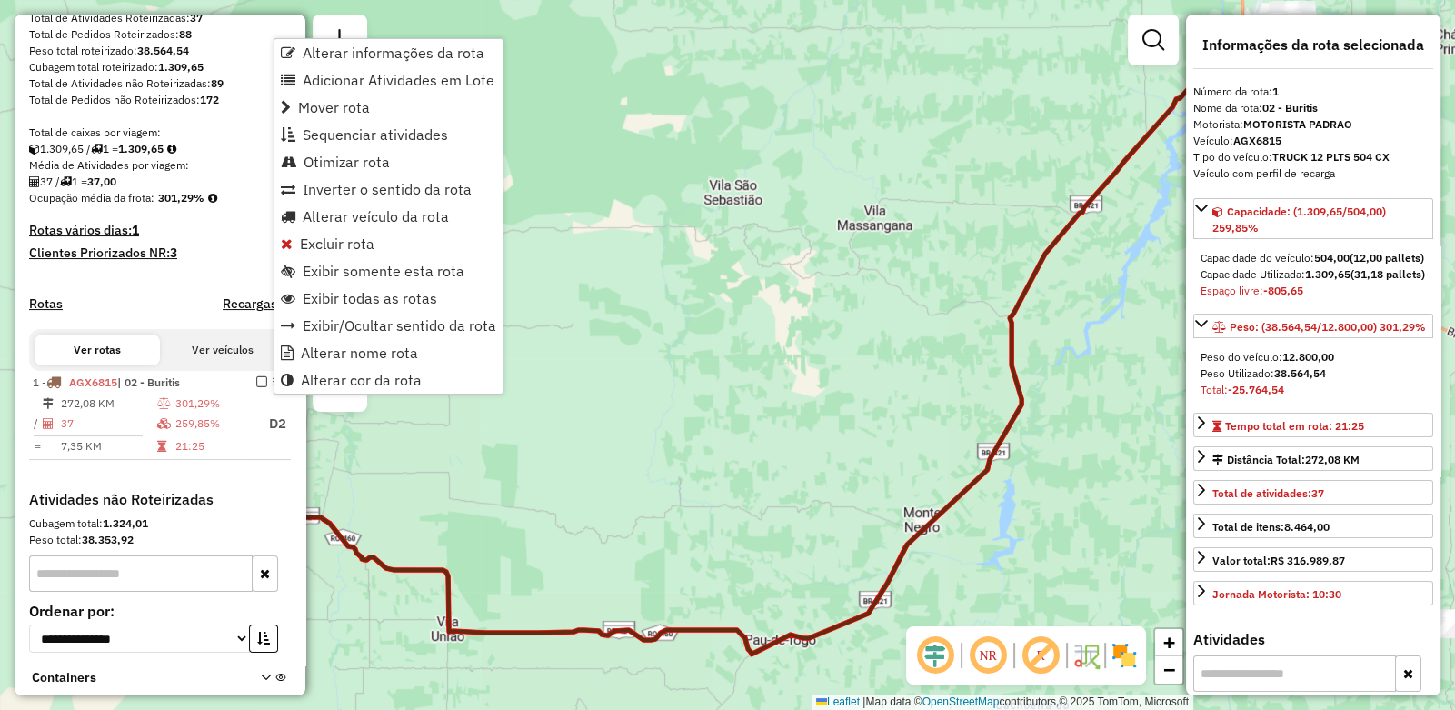
click at [678, 444] on div "Janela de atendimento Grade de atendimento Capacidade Transportadoras Veículos …" at bounding box center [727, 355] width 1455 height 710
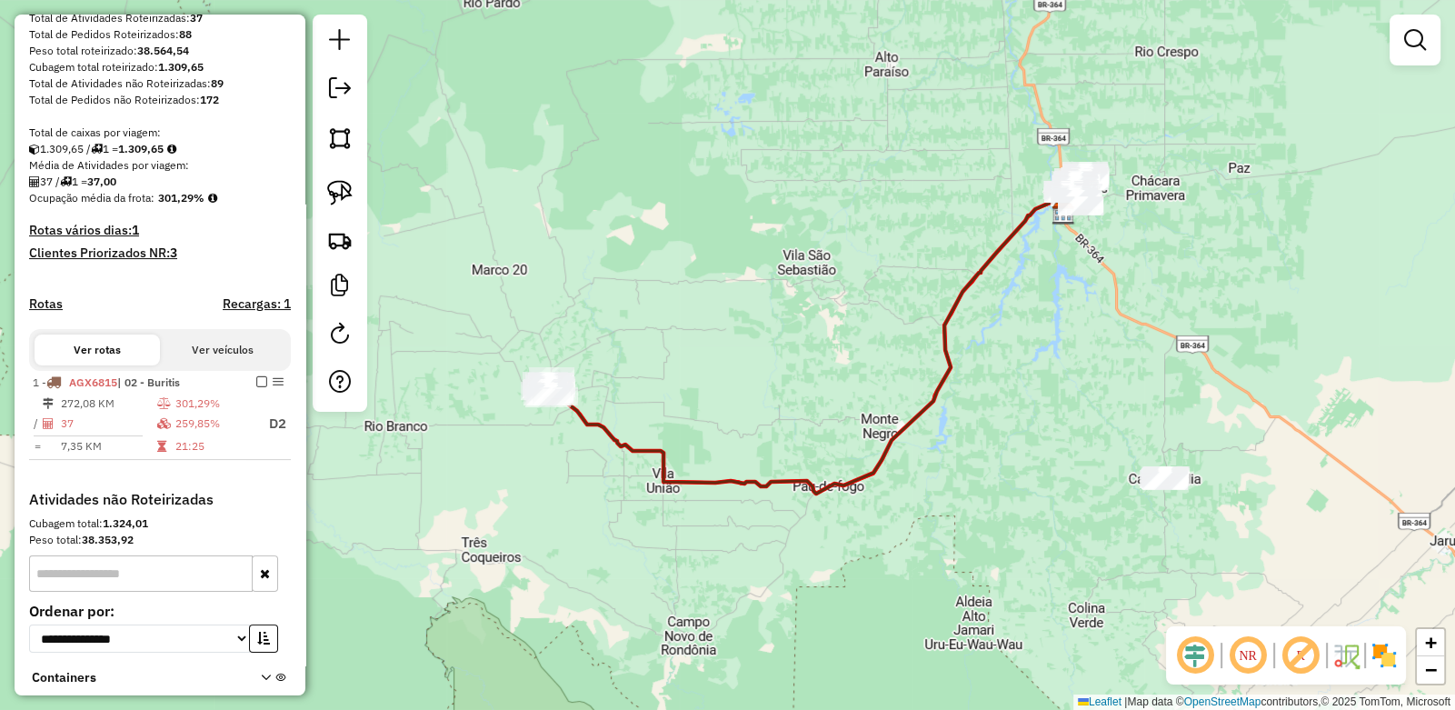
drag, startPoint x: 540, startPoint y: 462, endPoint x: 666, endPoint y: 394, distance: 143.6
click at [701, 385] on div "Janela de atendimento Grade de atendimento Capacidade Transportadoras Veículos …" at bounding box center [727, 355] width 1455 height 710
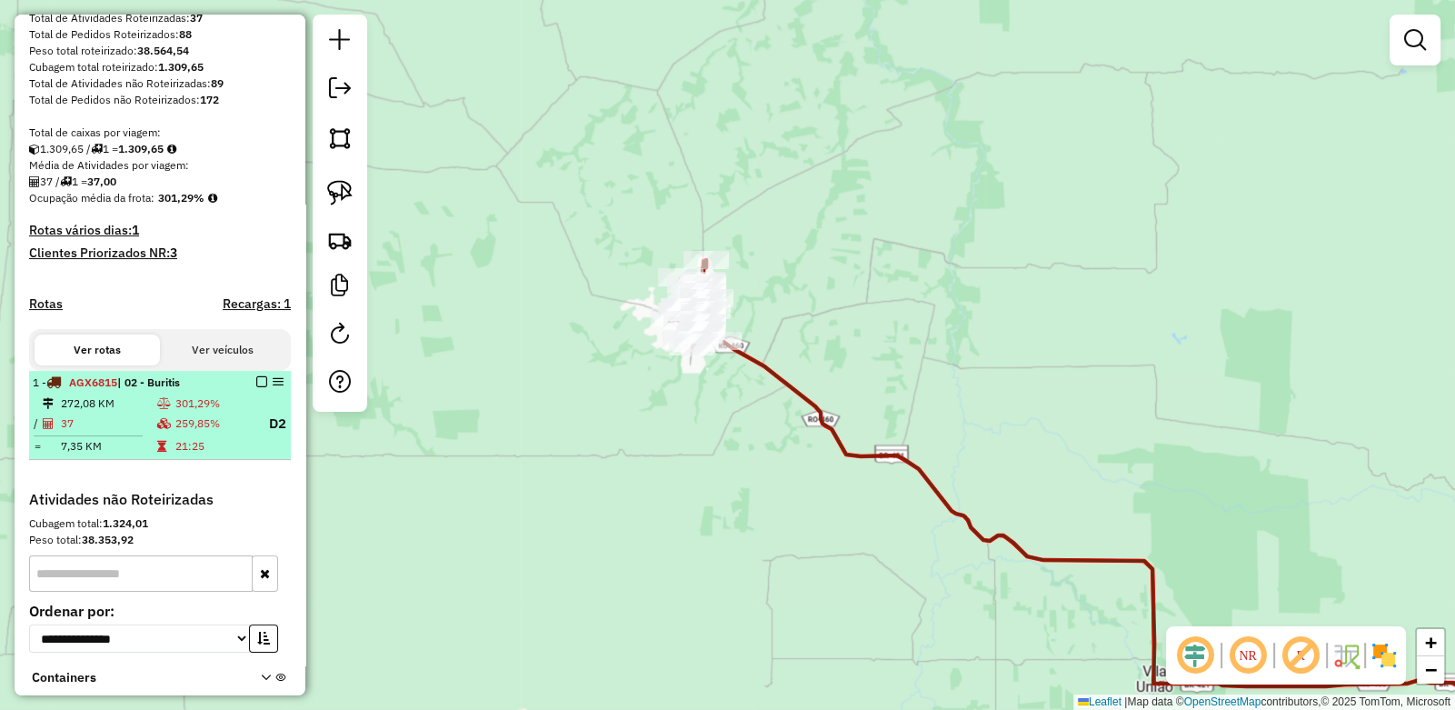
select select "**********"
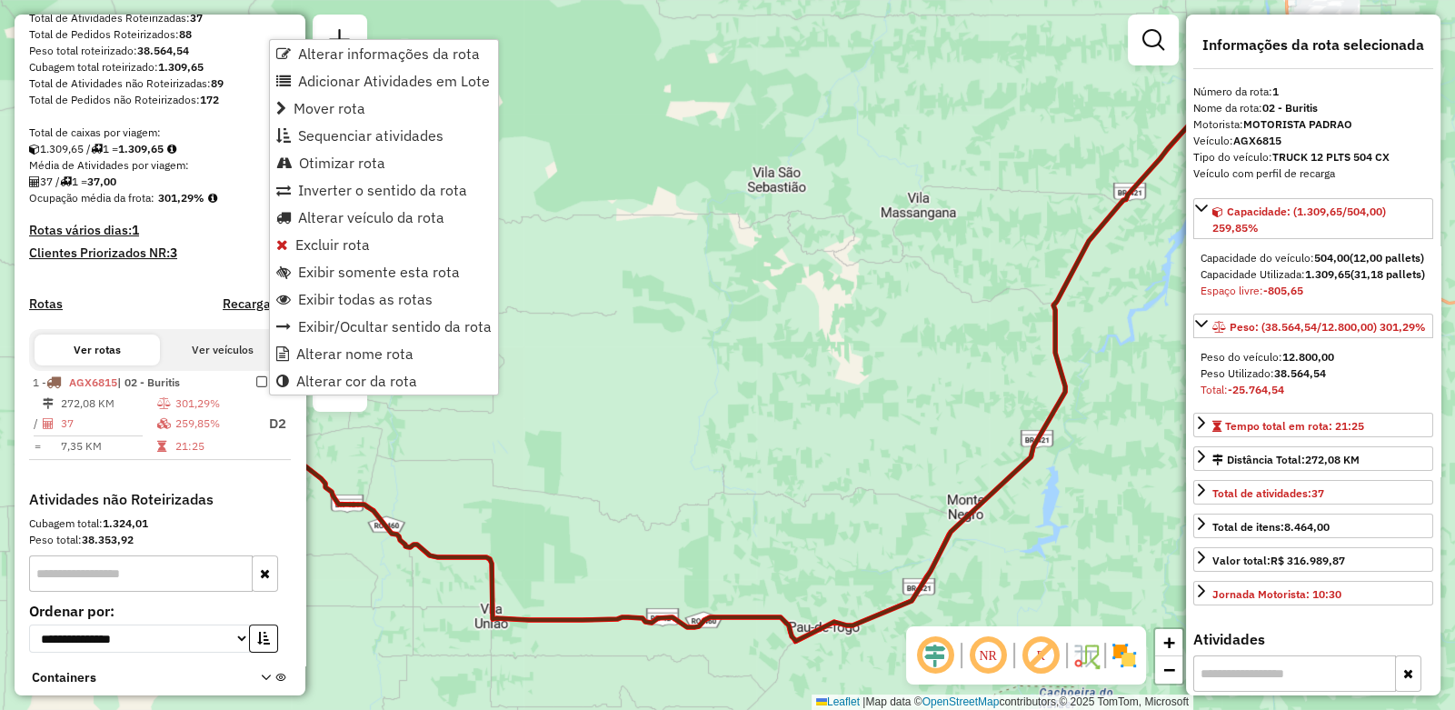
drag, startPoint x: 554, startPoint y: 454, endPoint x: 794, endPoint y: 407, distance: 244.4
click at [794, 407] on div "Janela de atendimento Grade de atendimento Capacidade Transportadoras Veículos …" at bounding box center [727, 355] width 1455 height 710
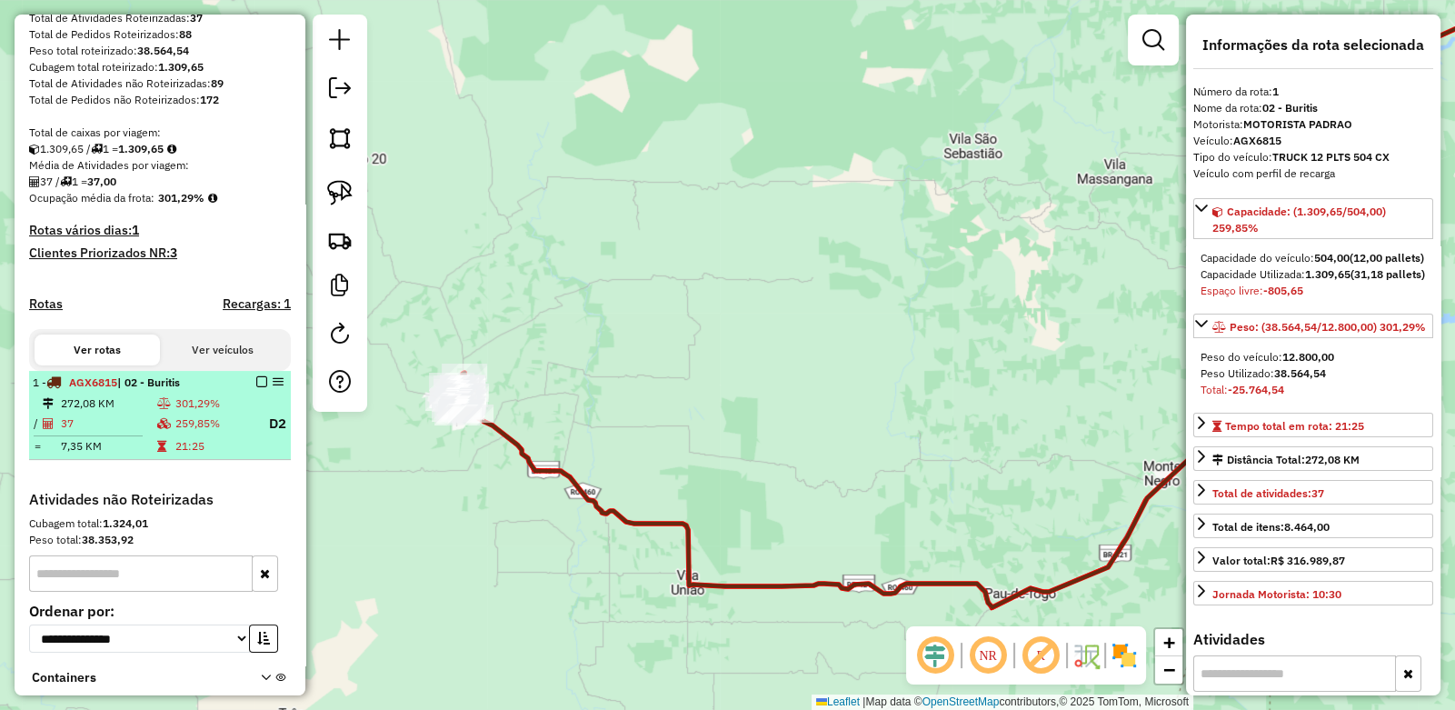
click at [273, 387] on em at bounding box center [278, 381] width 11 height 11
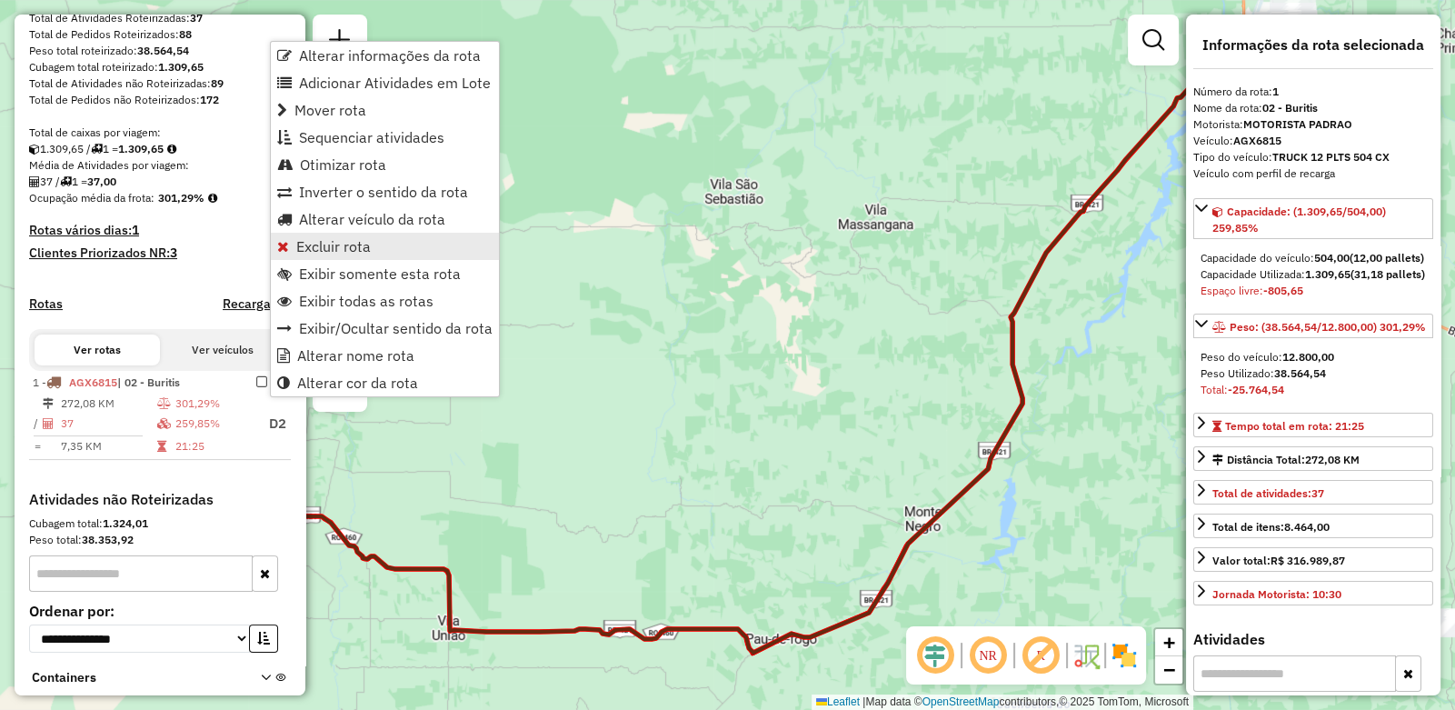
click at [306, 242] on span "Excluir rota" at bounding box center [333, 246] width 75 height 15
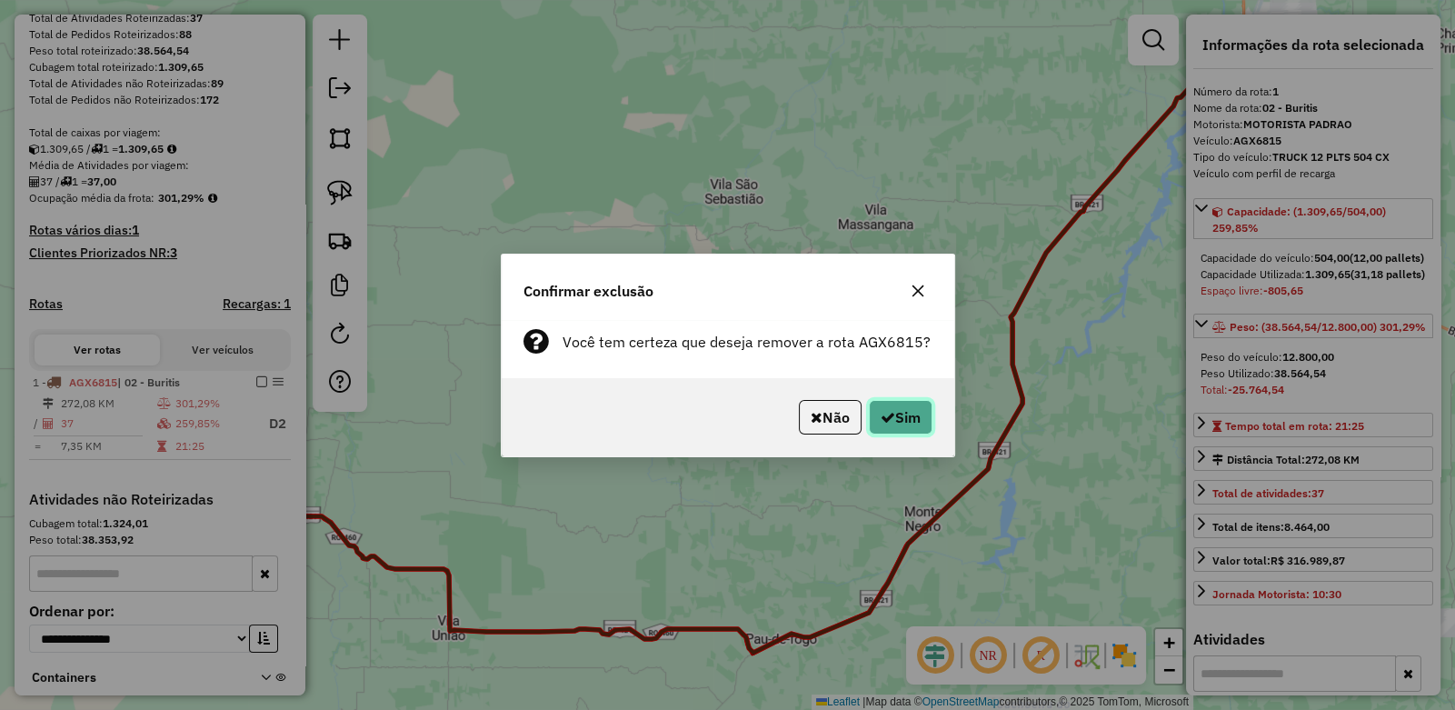
click at [900, 413] on button "Sim" at bounding box center [901, 417] width 64 height 35
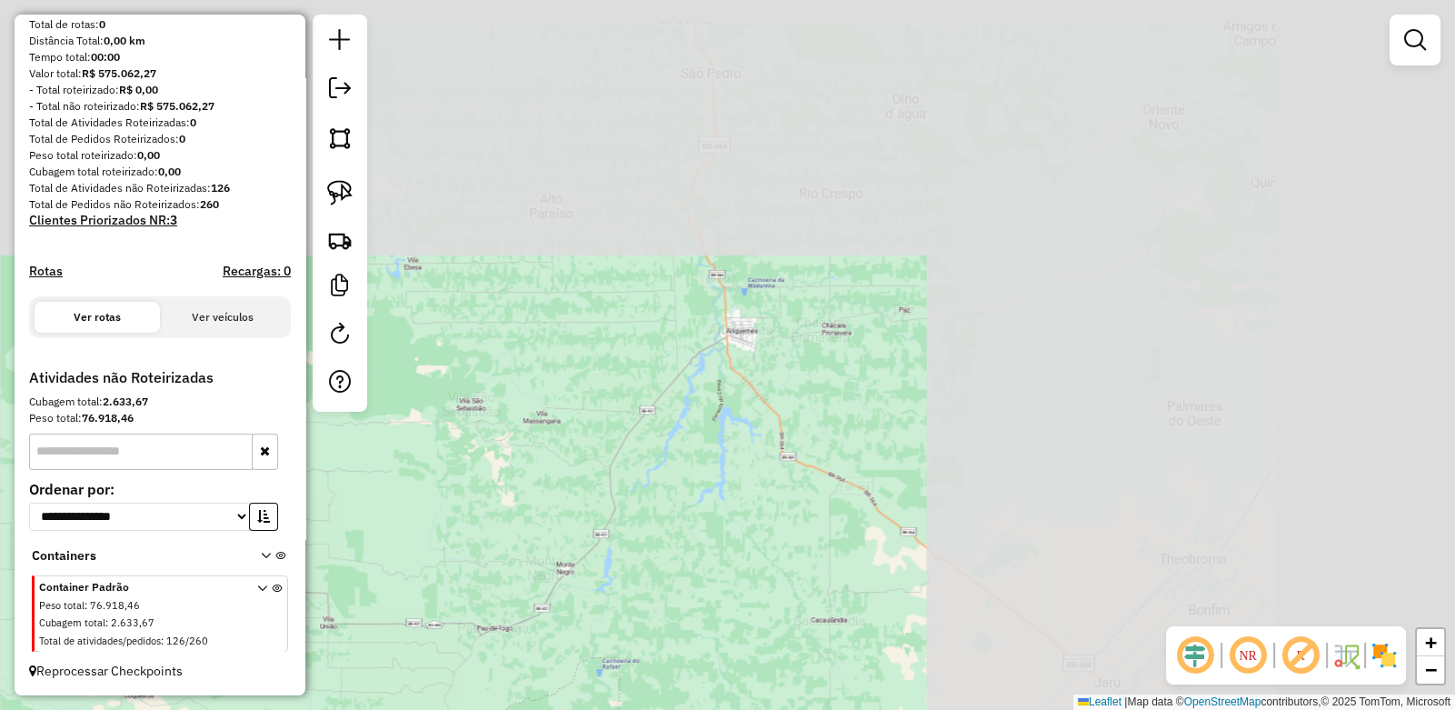
scroll to position [183, 0]
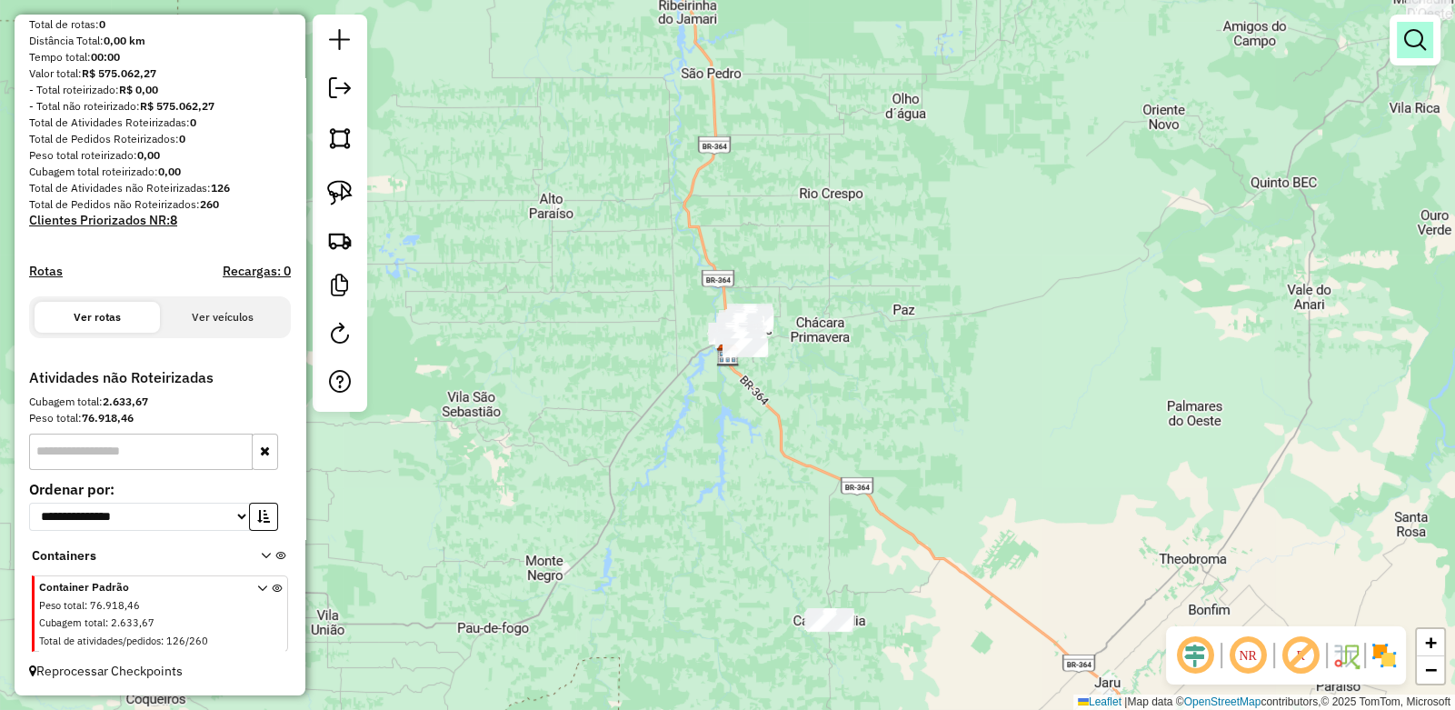
click at [1423, 39] on em at bounding box center [1415, 40] width 22 height 22
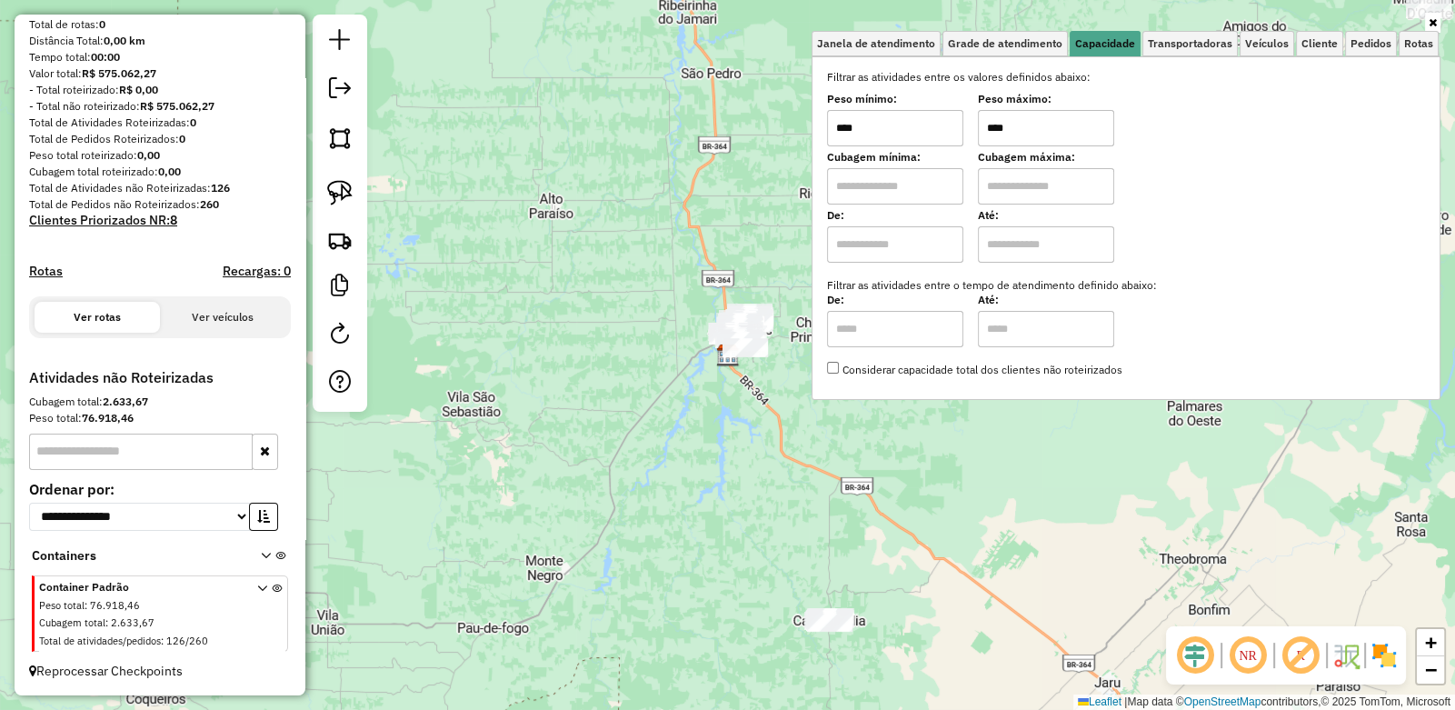
drag, startPoint x: 1040, startPoint y: 125, endPoint x: 907, endPoint y: 130, distance: 132.8
click at [907, 130] on div "Peso mínimo: **** Peso máximo: ****" at bounding box center [1126, 120] width 598 height 51
click at [604, 380] on div "Limpar filtros Janela de atendimento Grade de atendimento Capacidade Transporta…" at bounding box center [727, 355] width 1455 height 710
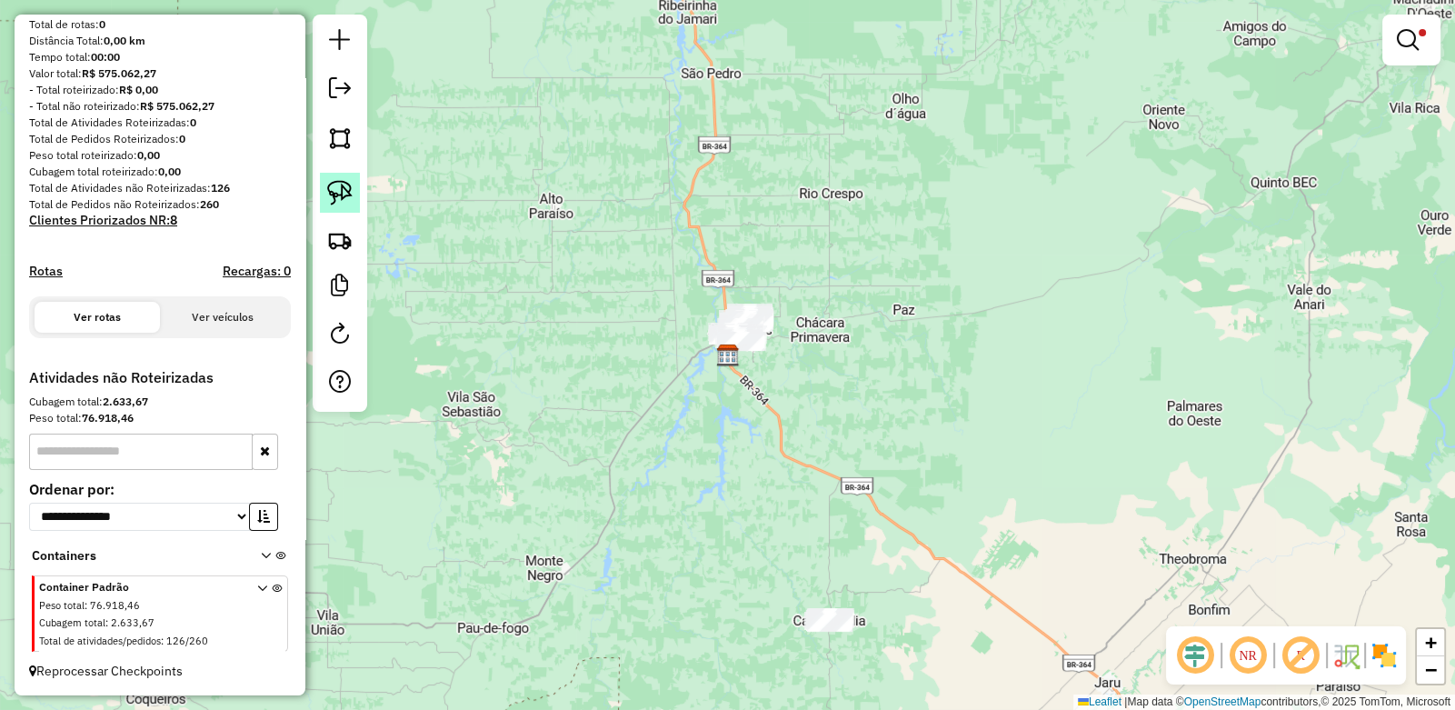
click at [340, 186] on img at bounding box center [339, 192] width 25 height 25
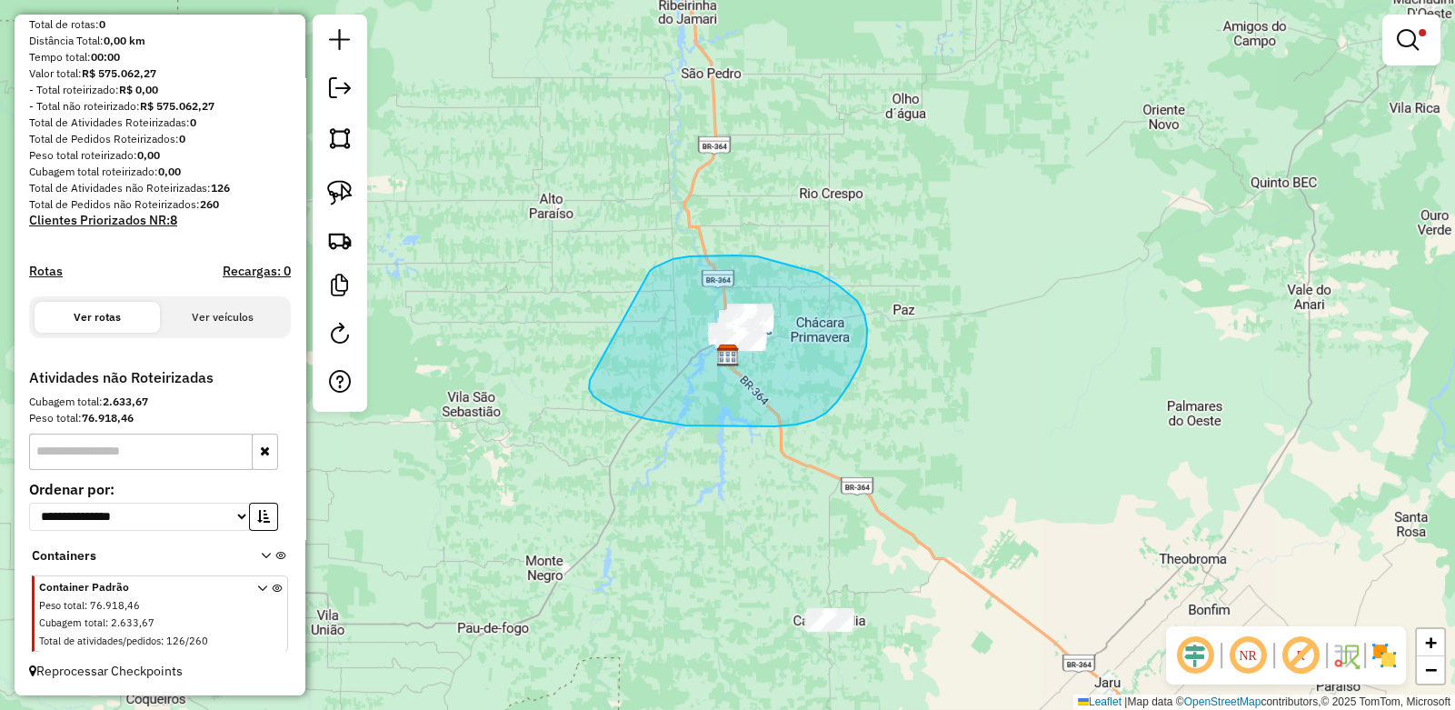
drag, startPoint x: 673, startPoint y: 259, endPoint x: 588, endPoint y: 372, distance: 140.9
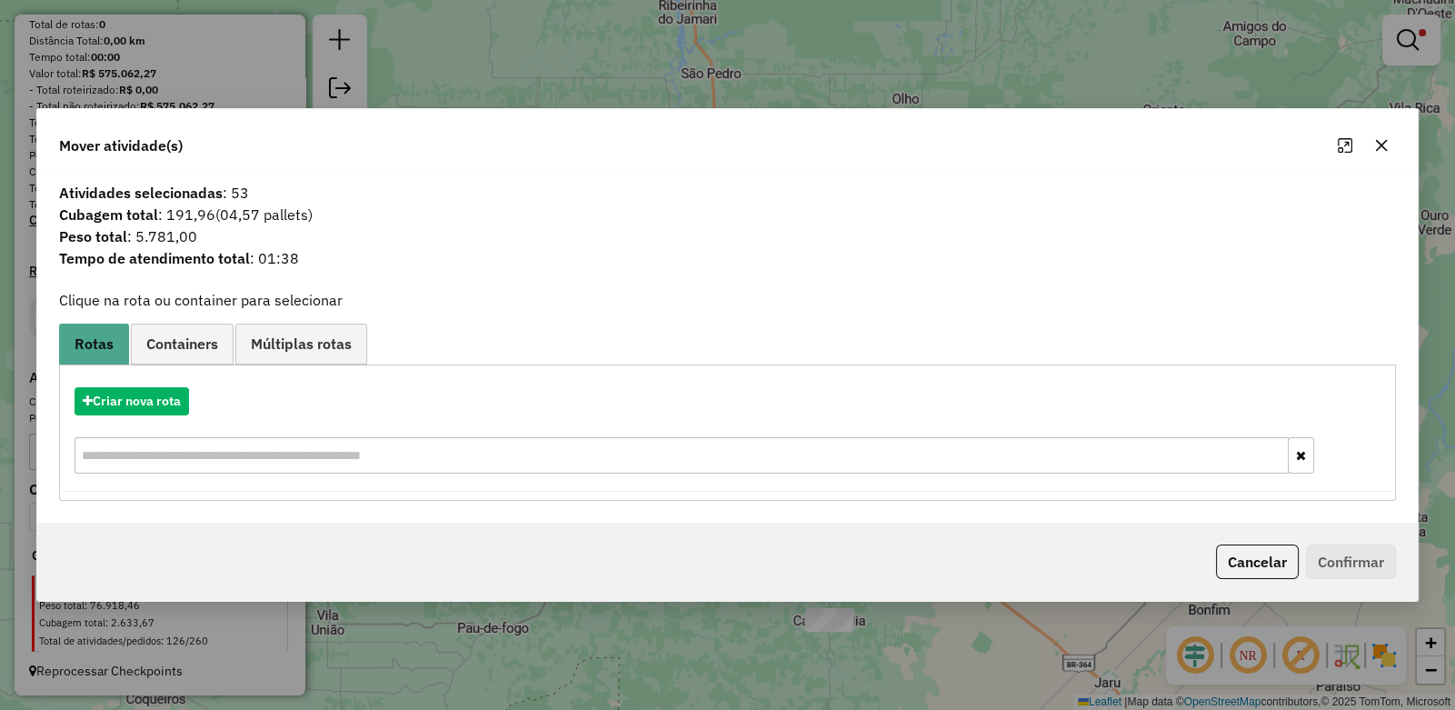
click at [1383, 148] on icon "button" at bounding box center [1381, 145] width 15 height 15
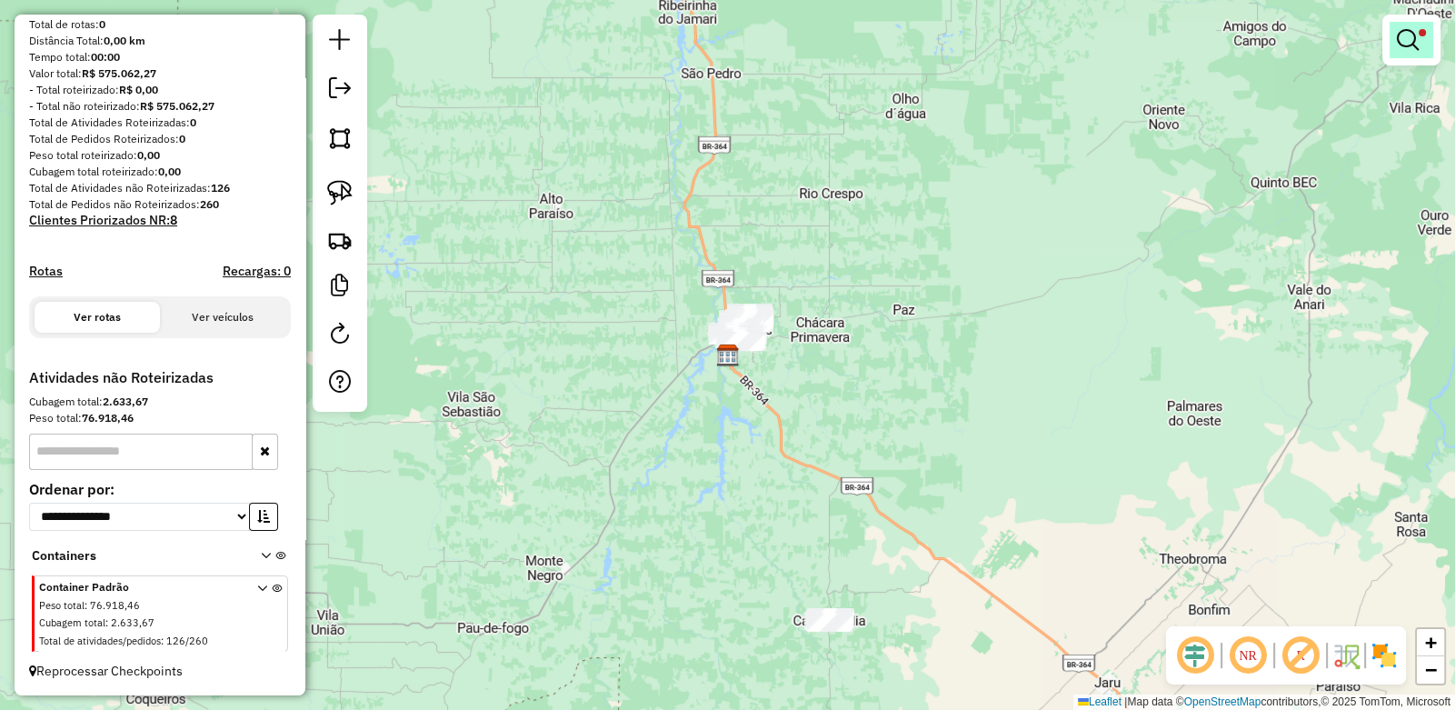
click at [1410, 45] on em at bounding box center [1408, 40] width 22 height 22
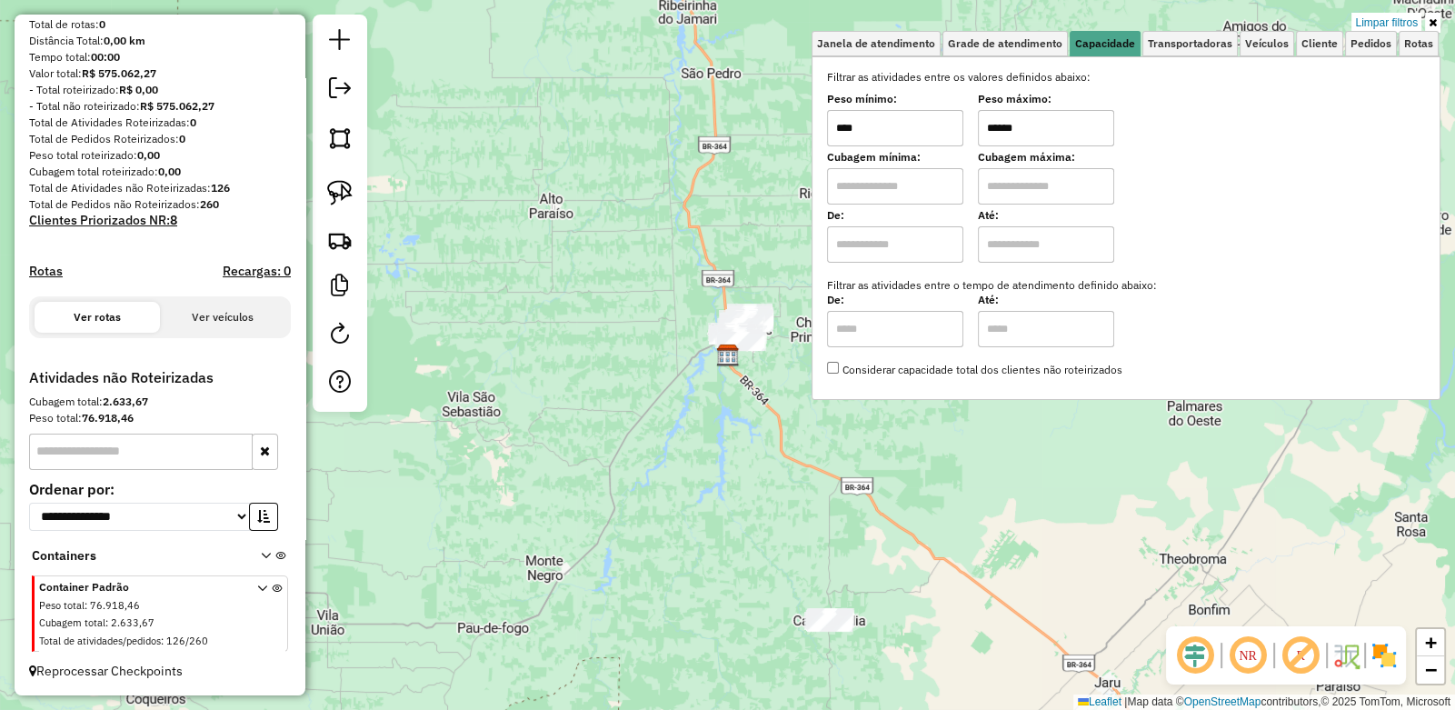
drag, startPoint x: 1064, startPoint y: 130, endPoint x: 774, endPoint y: 115, distance: 290.3
click at [774, 115] on div "Limpar filtros Janela de atendimento Grade de atendimento Capacidade Transporta…" at bounding box center [727, 355] width 1455 height 710
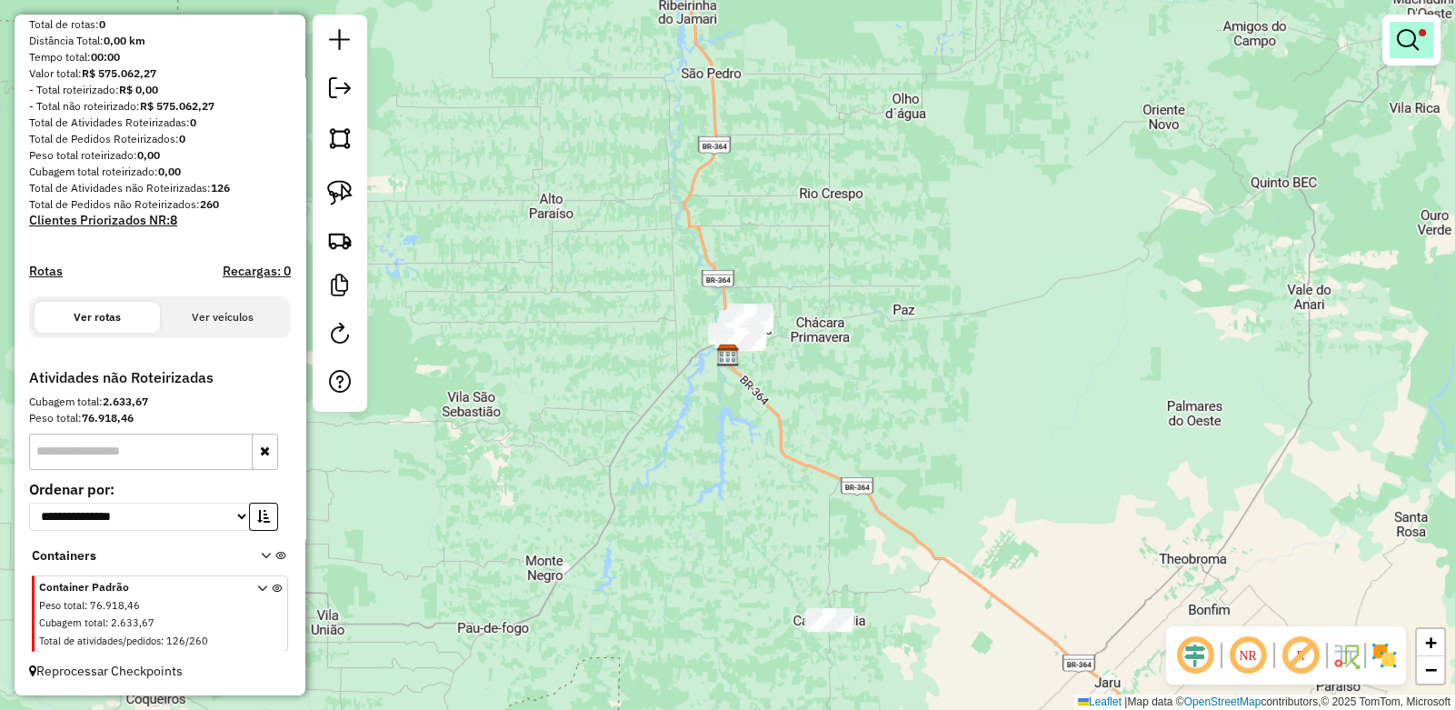
click at [1432, 38] on link at bounding box center [1412, 40] width 44 height 36
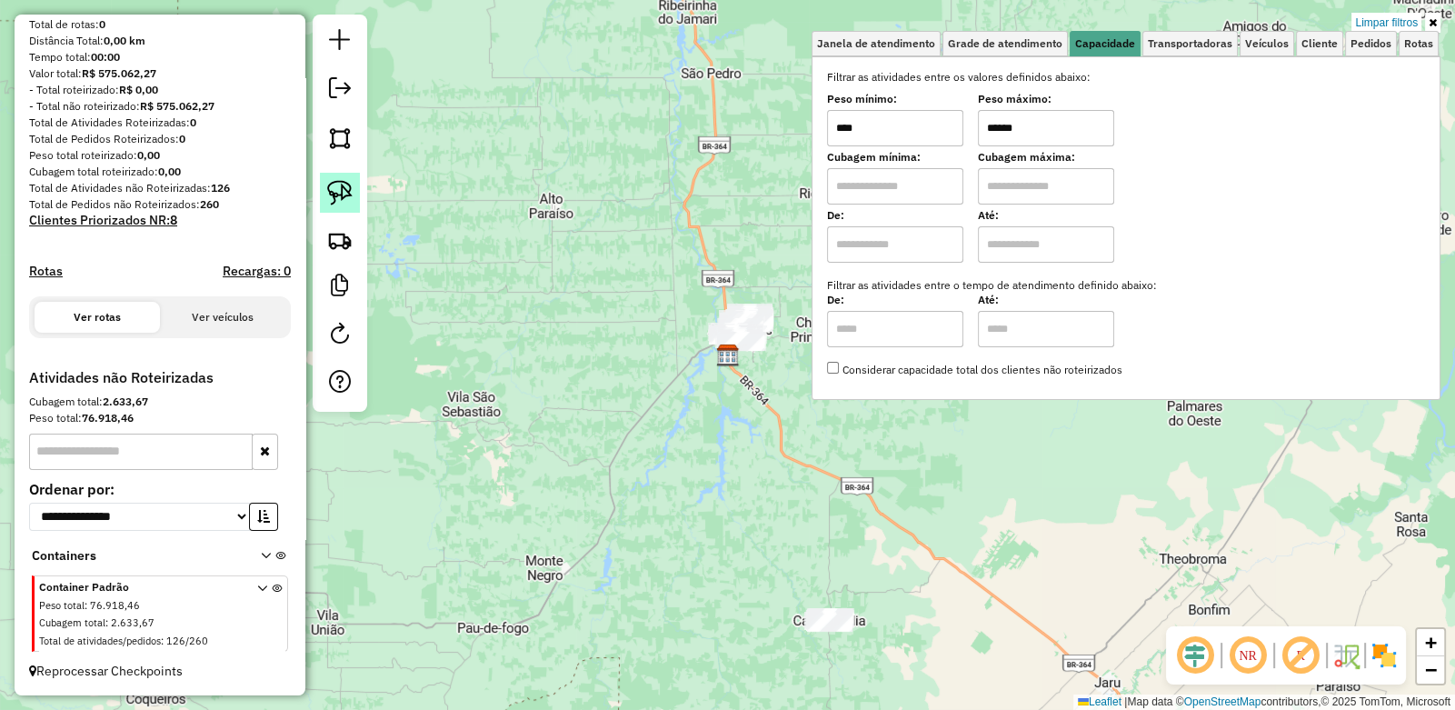
click at [341, 195] on img at bounding box center [339, 192] width 25 height 25
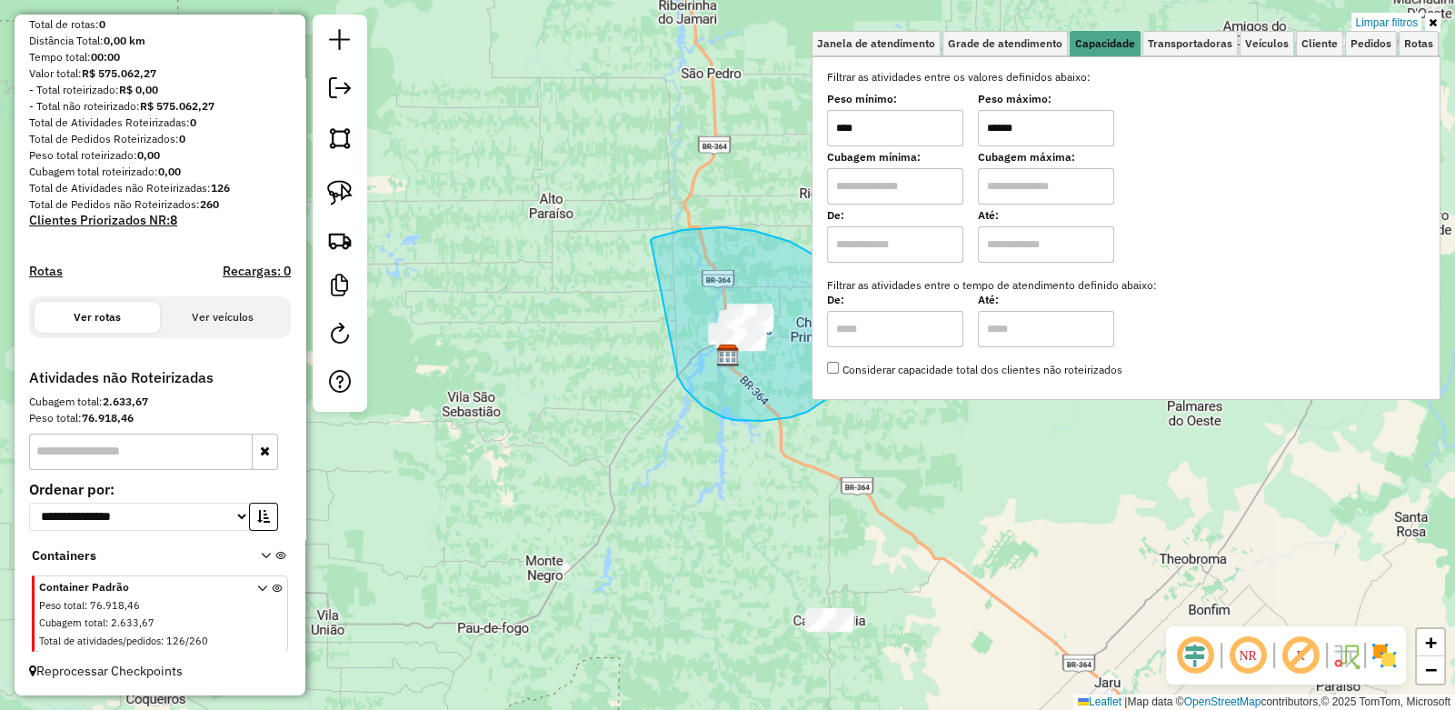
drag, startPoint x: 659, startPoint y: 236, endPoint x: 676, endPoint y: 367, distance: 132.0
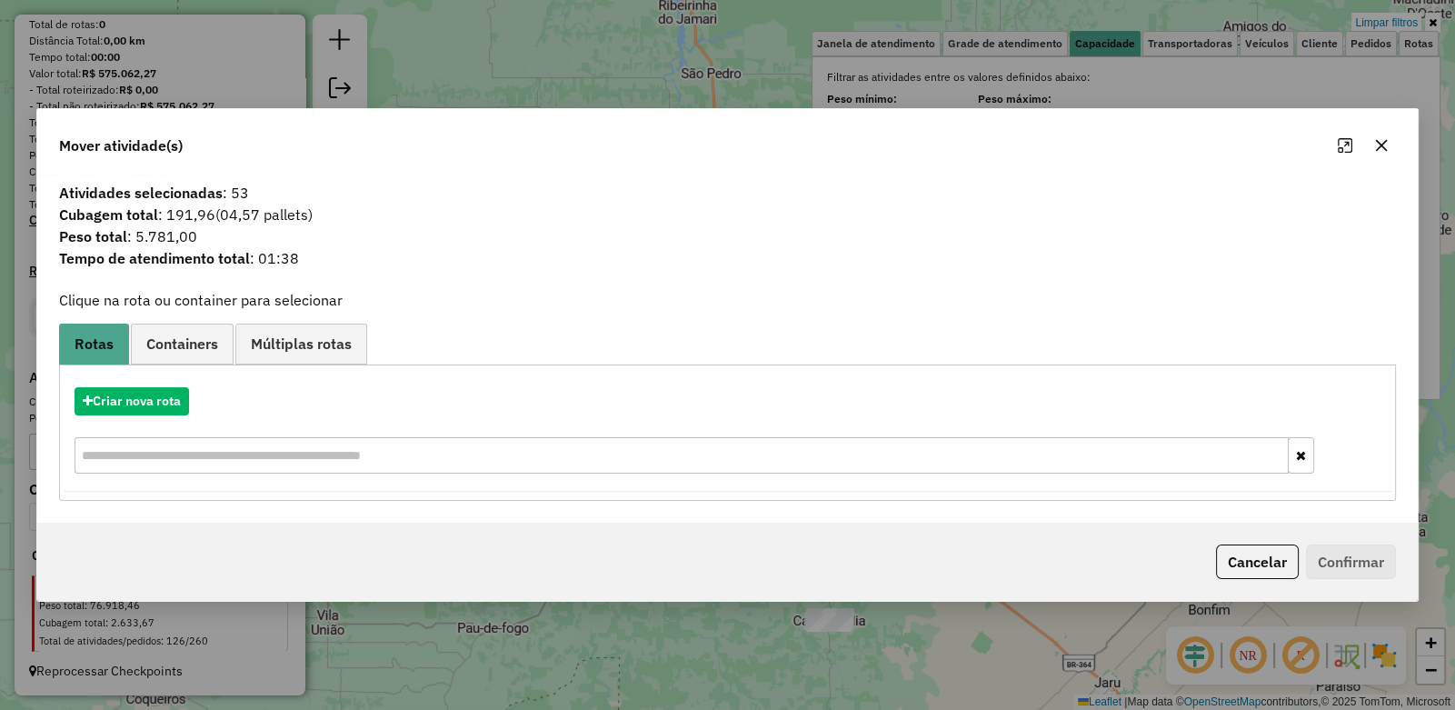
click at [1386, 149] on icon "button" at bounding box center [1381, 145] width 15 height 15
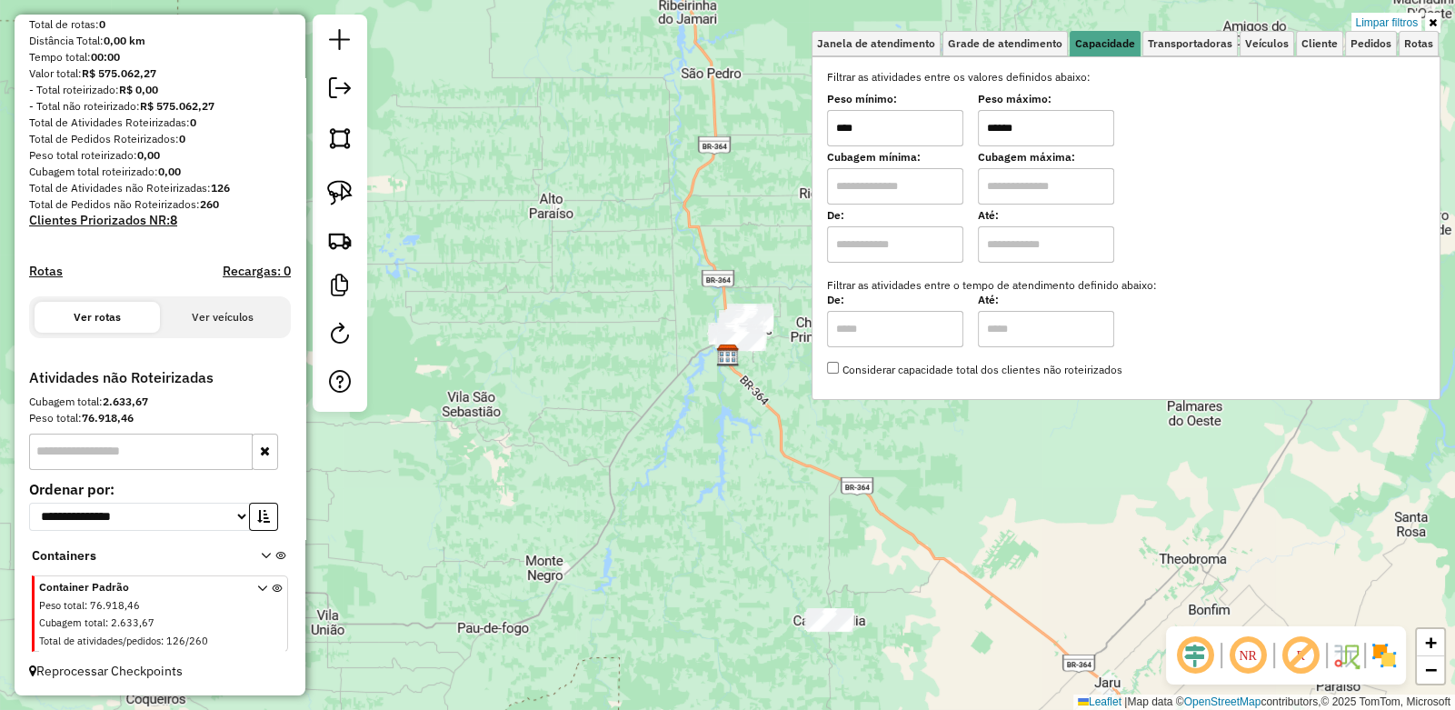
drag, startPoint x: 1063, startPoint y: 133, endPoint x: 904, endPoint y: 132, distance: 158.2
click at [905, 132] on div "Peso mínimo: **** Peso máximo: ******" at bounding box center [1126, 120] width 598 height 51
click at [564, 233] on div "Limpar filtros Janela de atendimento Grade de atendimento Capacidade Transporta…" at bounding box center [727, 355] width 1455 height 710
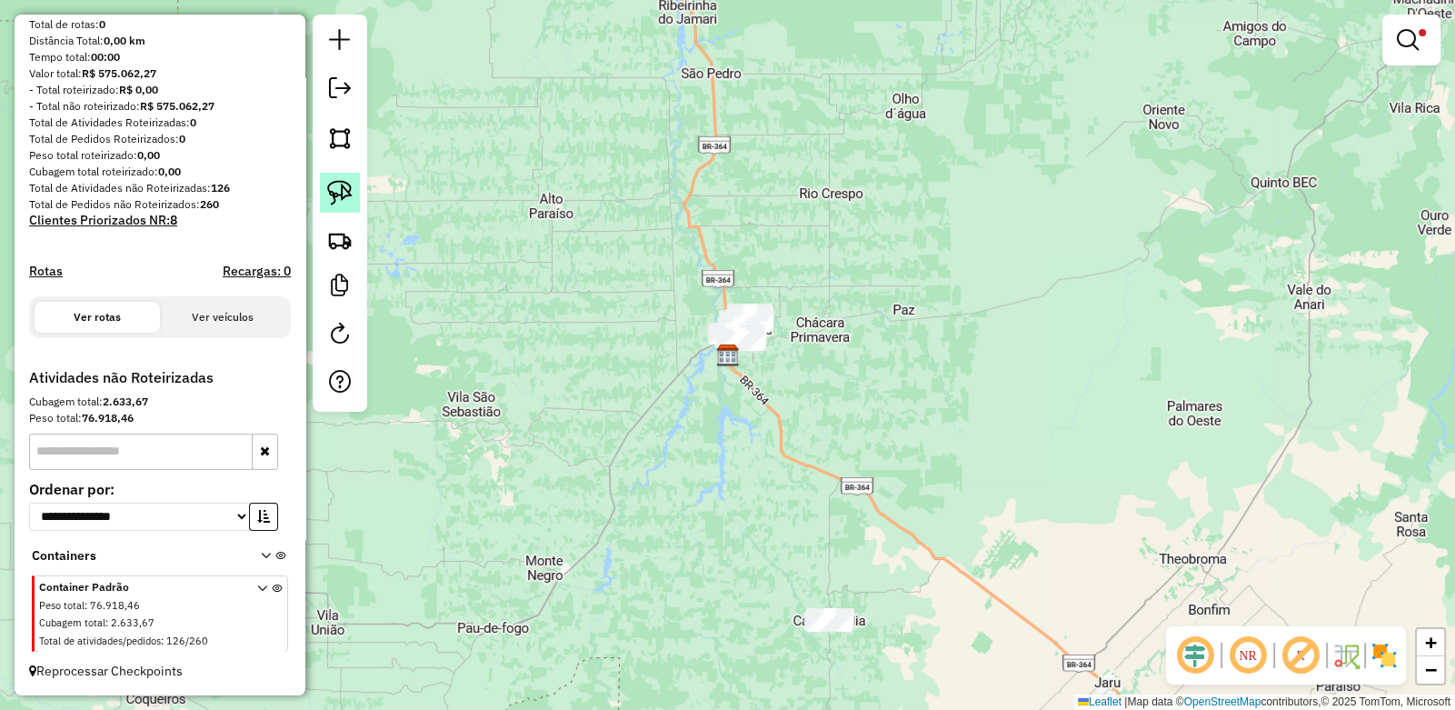
click at [339, 201] on img at bounding box center [339, 192] width 25 height 25
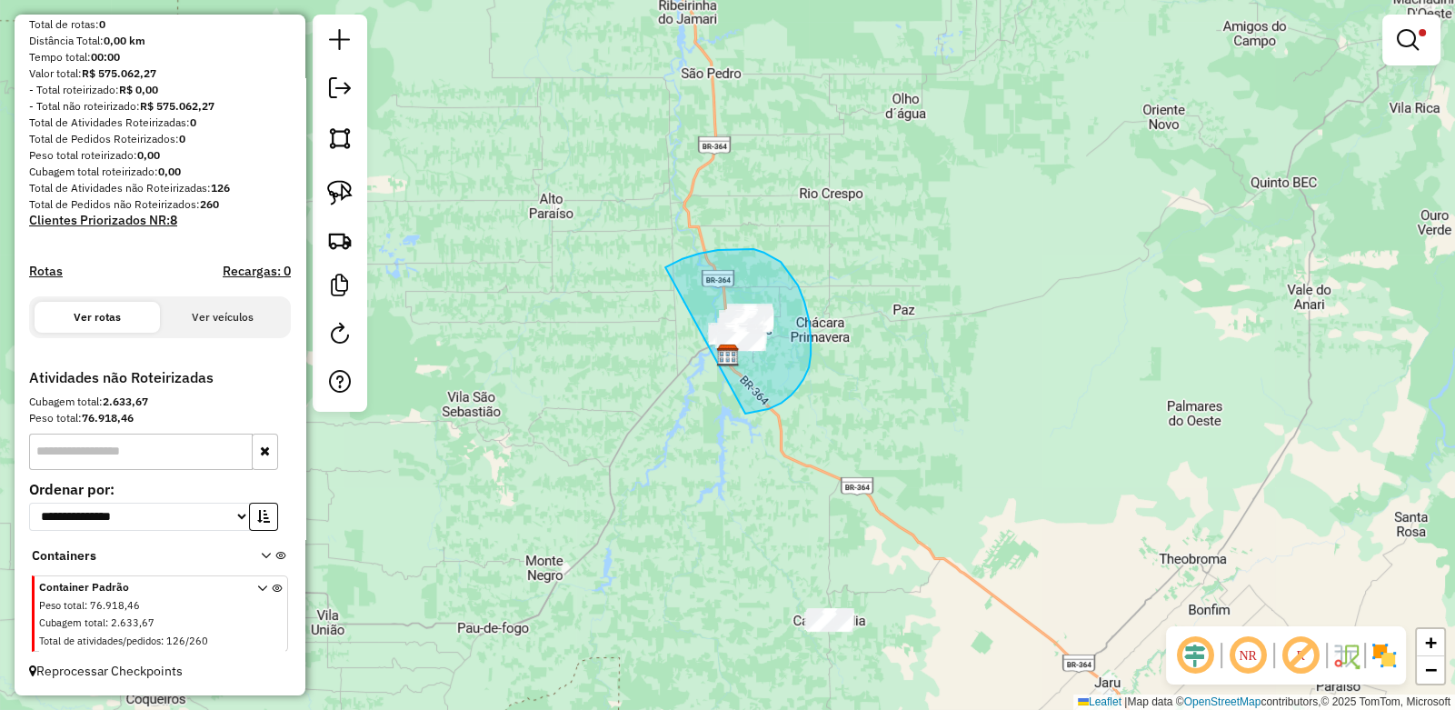
drag, startPoint x: 682, startPoint y: 259, endPoint x: 670, endPoint y: 394, distance: 135.0
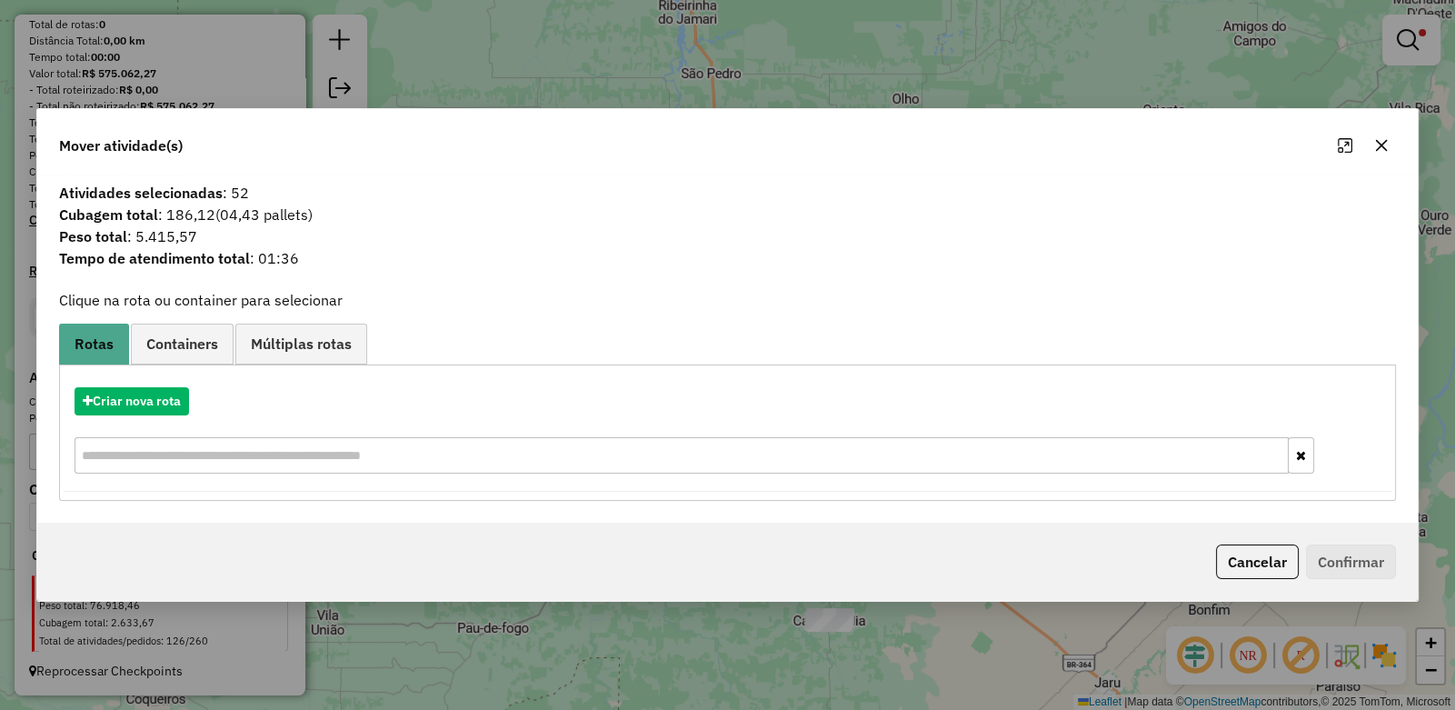
click at [1384, 142] on icon "button" at bounding box center [1382, 145] width 12 height 12
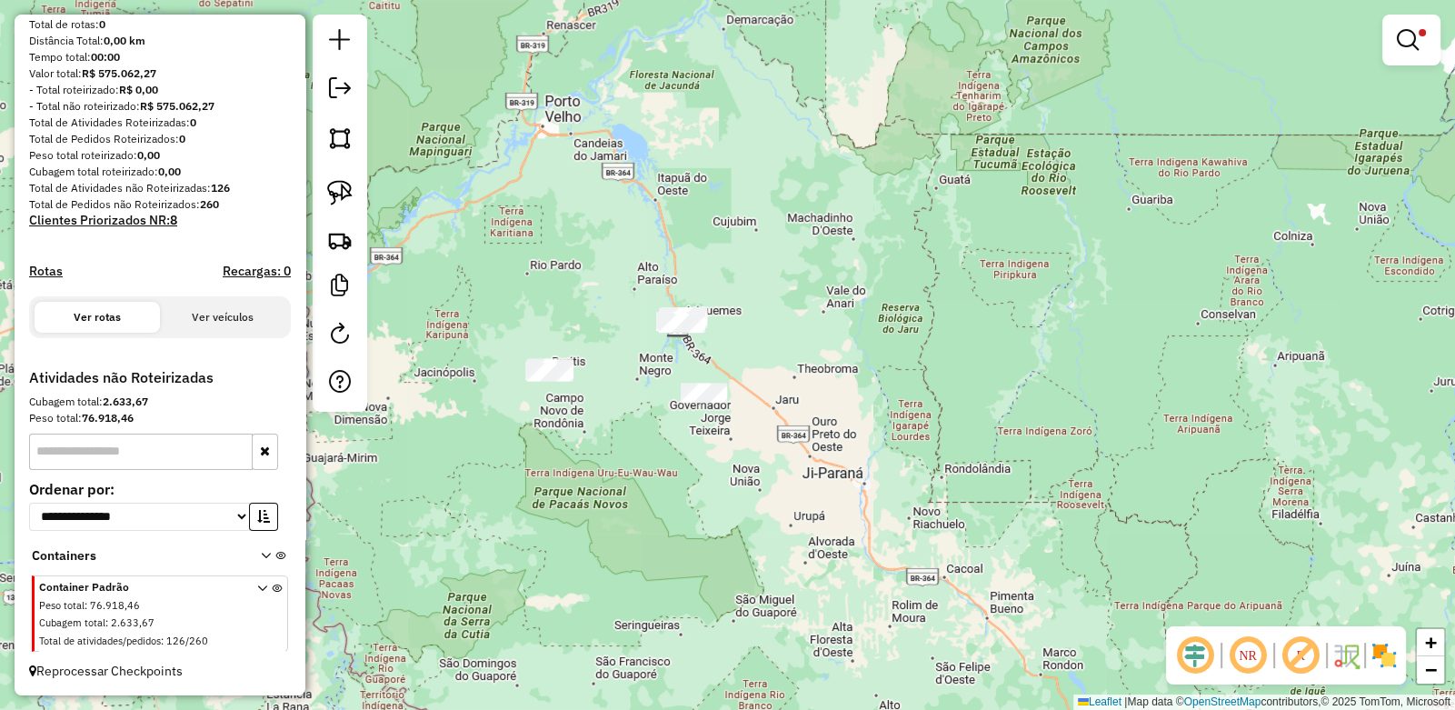
drag, startPoint x: 604, startPoint y: 335, endPoint x: 659, endPoint y: 317, distance: 57.2
click at [659, 317] on div "Limpar filtros Janela de atendimento Grade de atendimento Capacidade Transporta…" at bounding box center [727, 355] width 1455 height 710
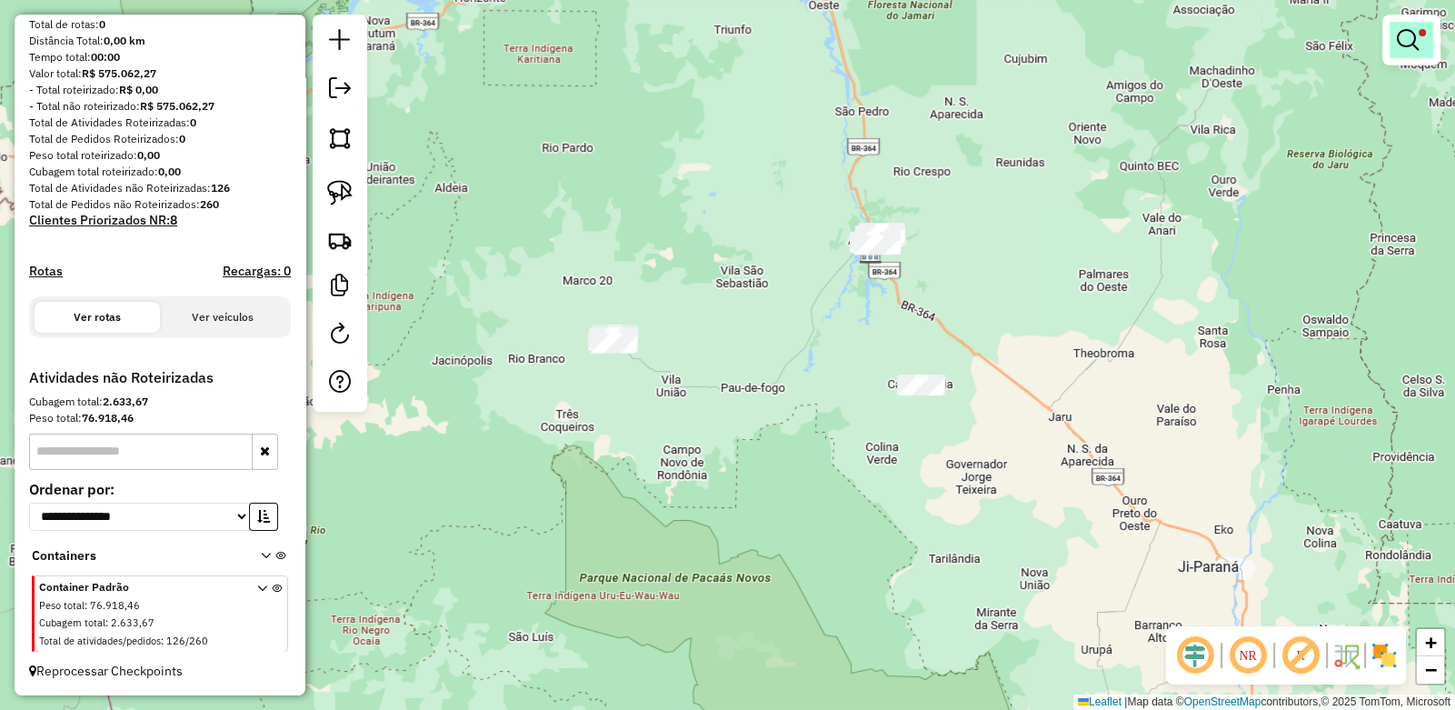
click at [1407, 45] on em at bounding box center [1408, 40] width 22 height 22
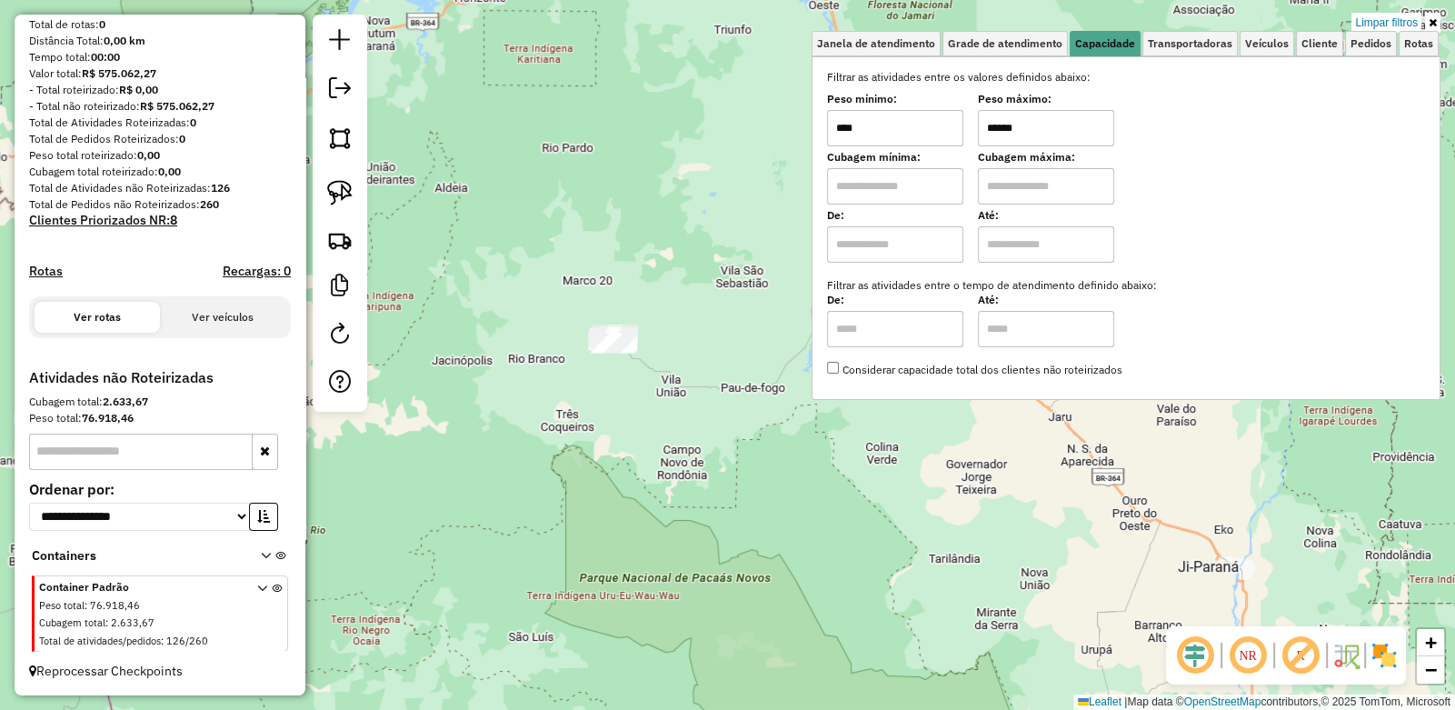
drag, startPoint x: 1048, startPoint y: 129, endPoint x: 959, endPoint y: 132, distance: 89.1
click at [960, 132] on div "Peso mínimo: **** Peso máximo: ******" at bounding box center [1126, 120] width 598 height 51
click at [605, 209] on div "Limpar filtros Janela de atendimento Grade de atendimento Capacidade Transporta…" at bounding box center [727, 355] width 1455 height 710
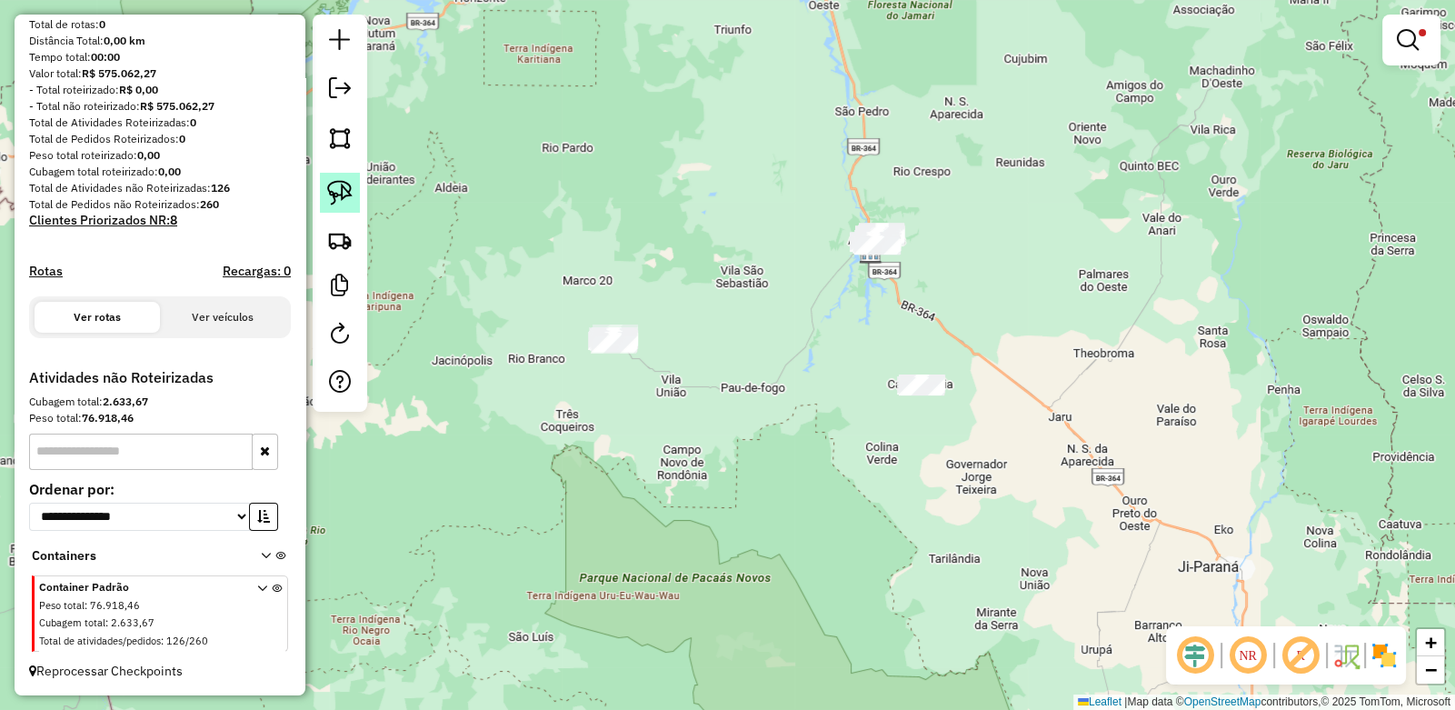
click at [341, 194] on img at bounding box center [339, 192] width 25 height 25
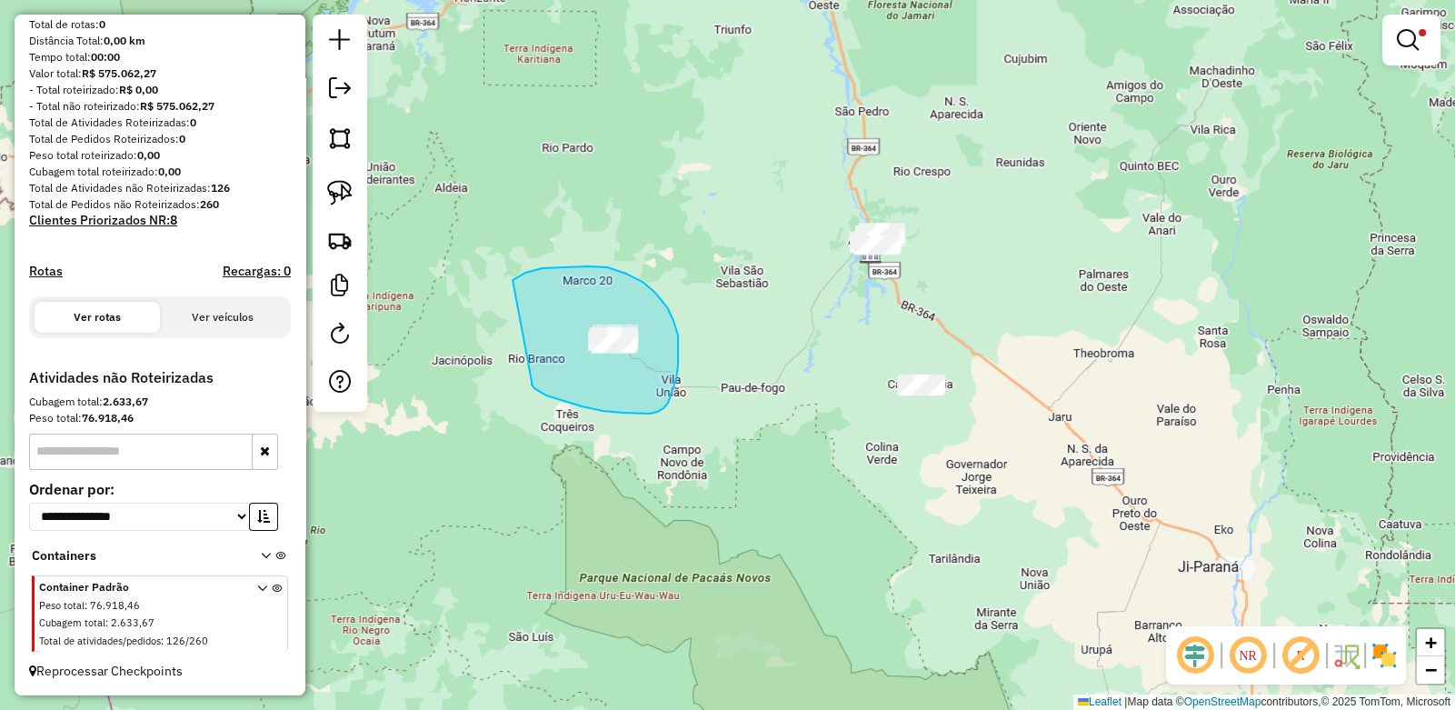
drag, startPoint x: 516, startPoint y: 277, endPoint x: 533, endPoint y: 377, distance: 101.3
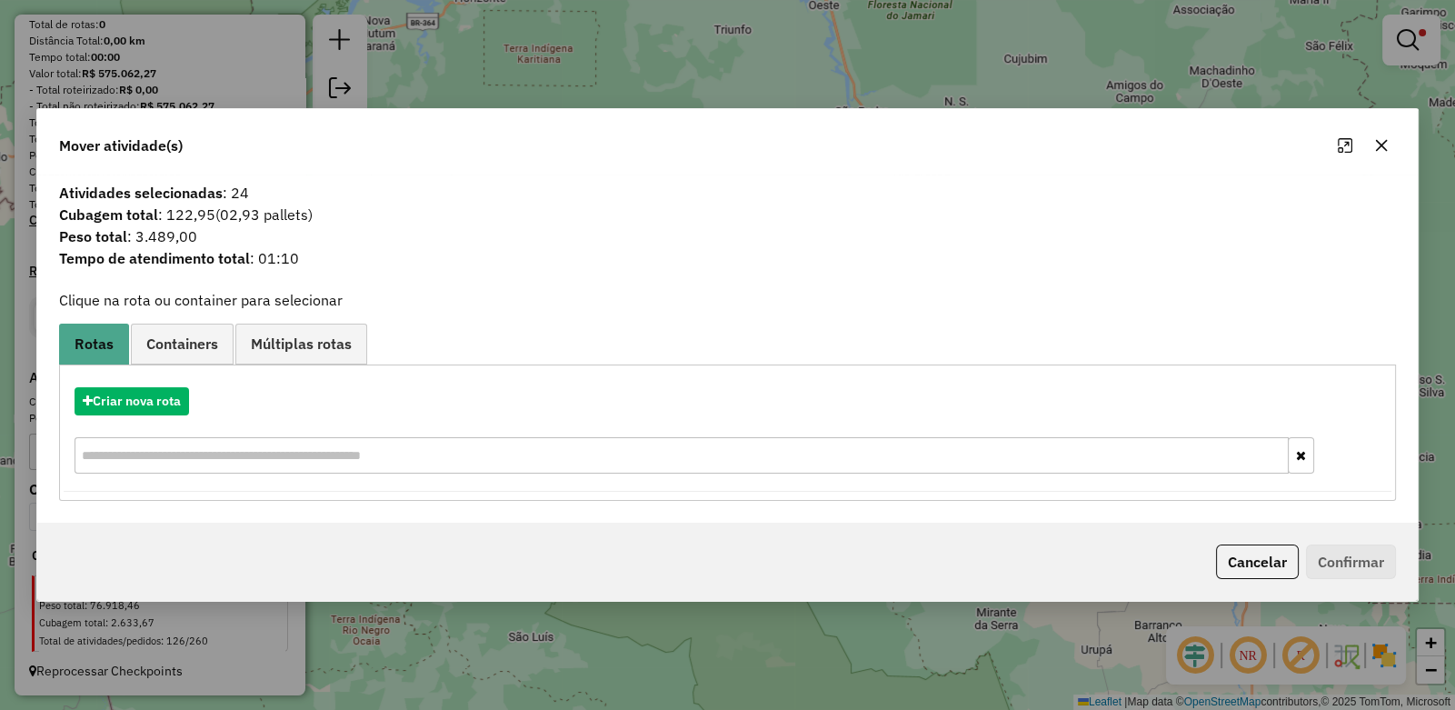
click at [1382, 147] on icon "button" at bounding box center [1382, 145] width 12 height 12
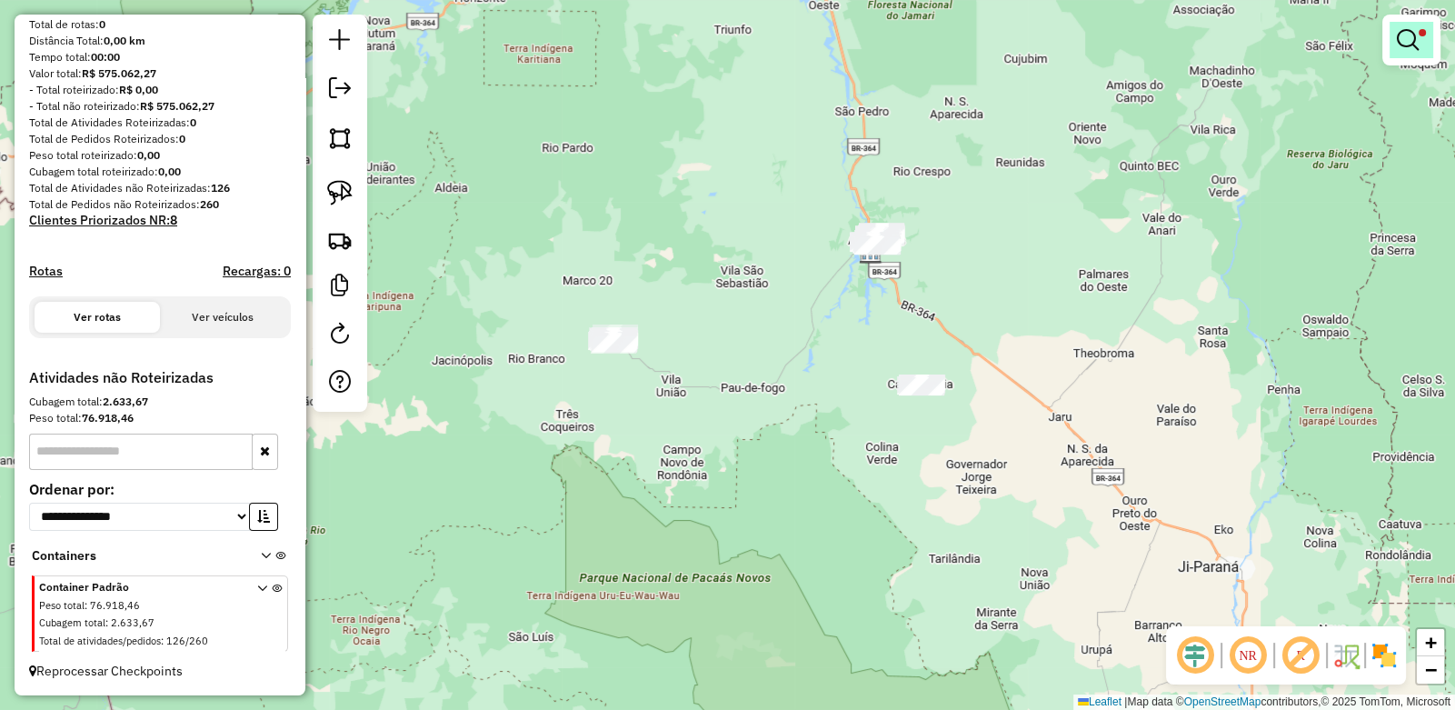
click at [1428, 42] on link at bounding box center [1412, 40] width 44 height 36
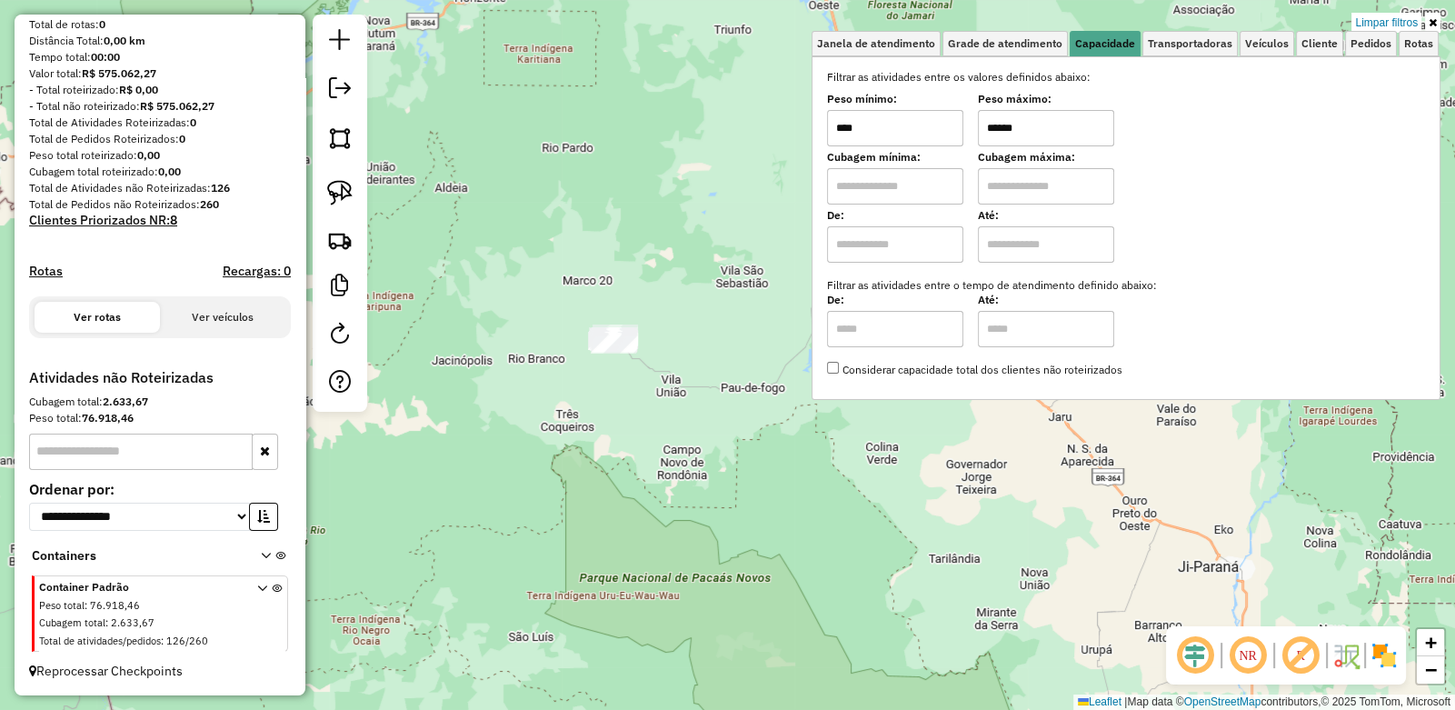
click at [1040, 132] on input "******" at bounding box center [1046, 128] width 136 height 36
click at [331, 182] on img at bounding box center [339, 192] width 25 height 25
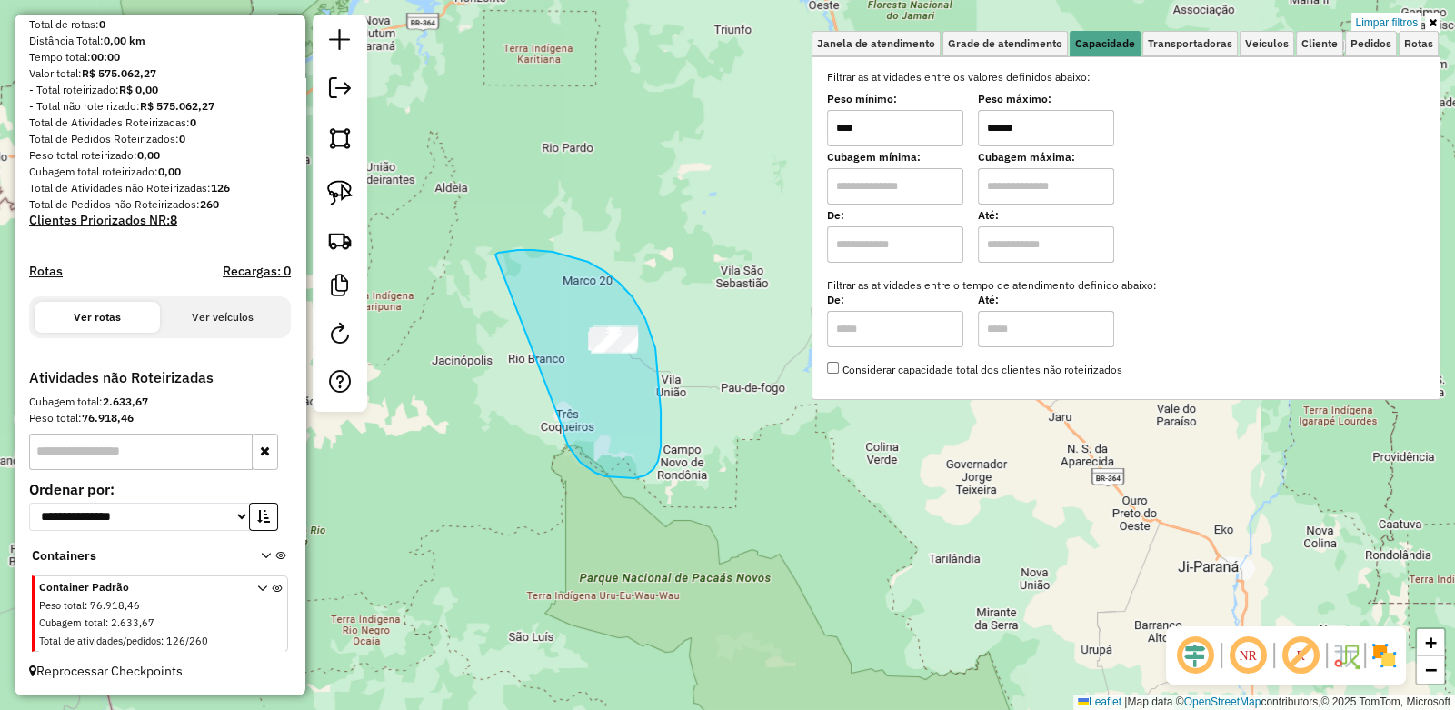
drag, startPoint x: 498, startPoint y: 253, endPoint x: 564, endPoint y: 430, distance: 189.0
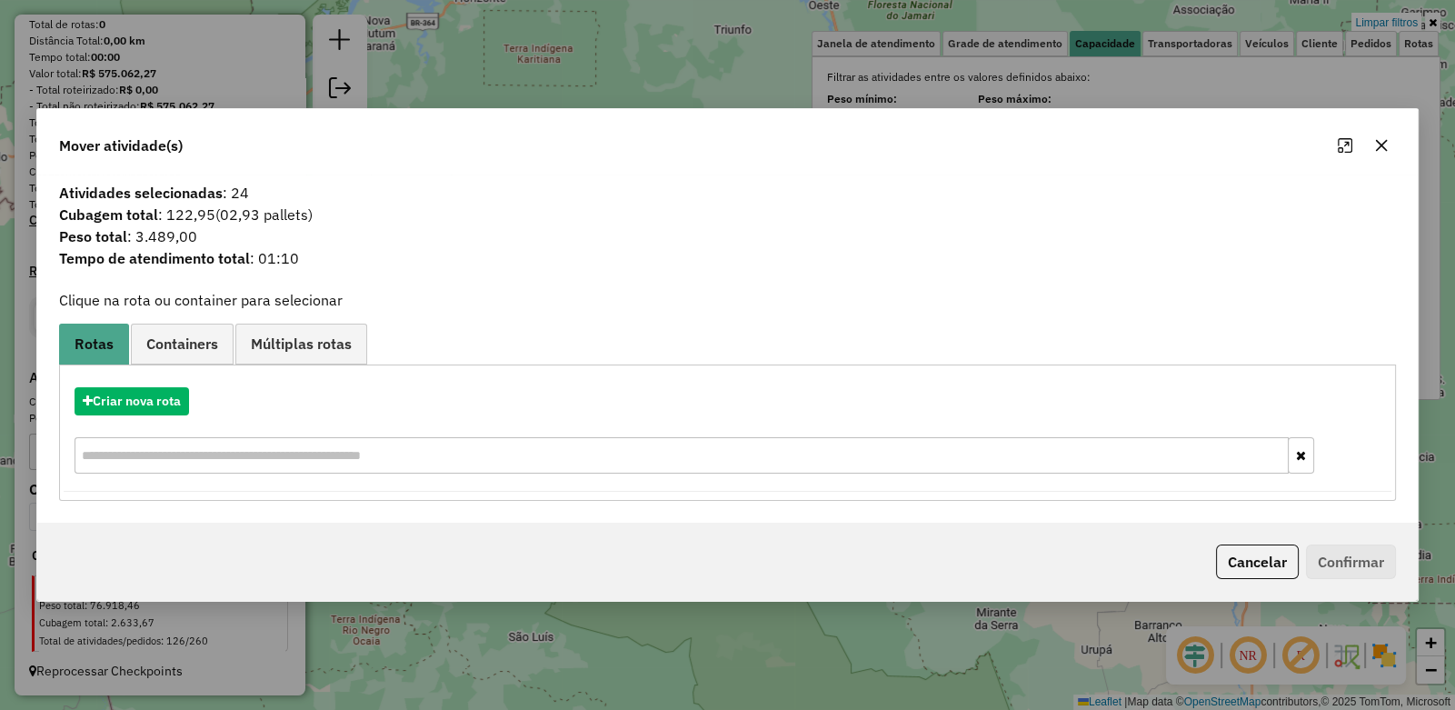
click at [1386, 148] on icon "button" at bounding box center [1382, 145] width 12 height 12
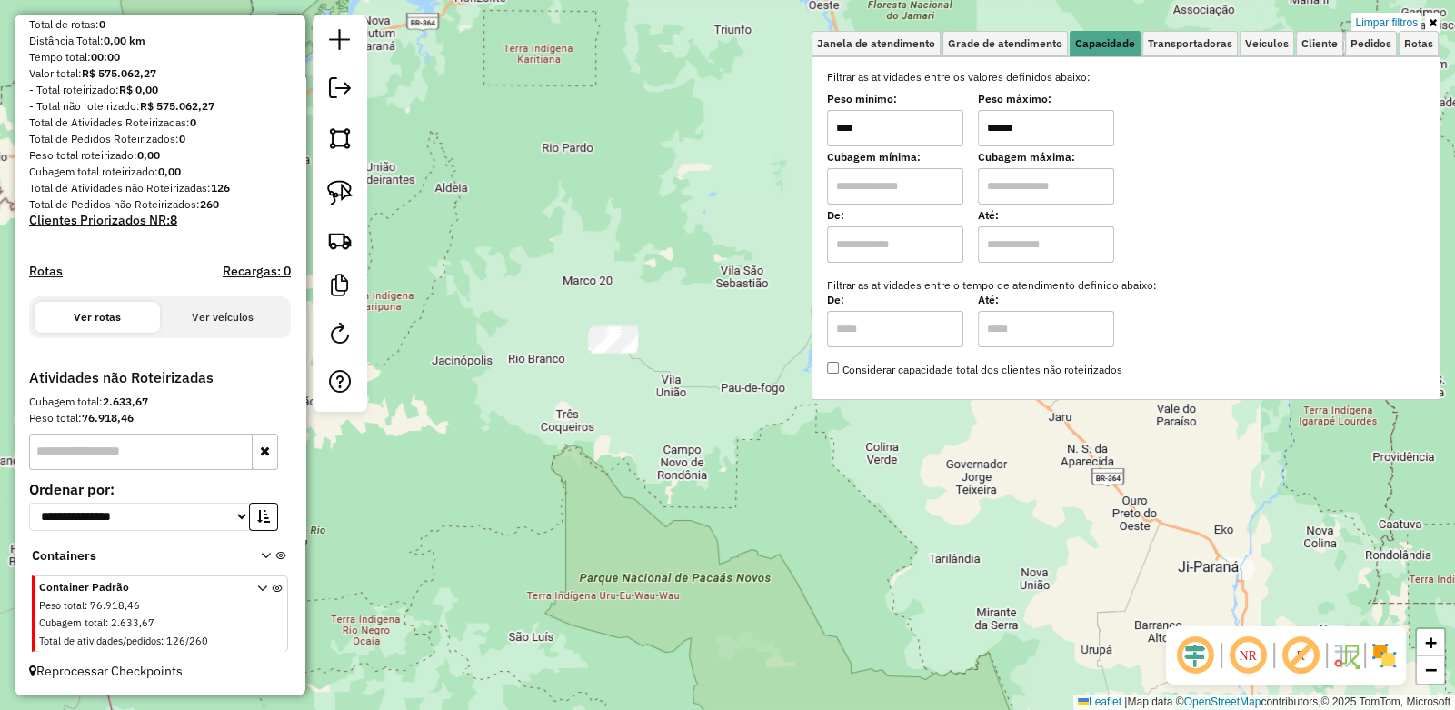
click at [1043, 127] on input "******" at bounding box center [1046, 128] width 136 height 36
type input "******"
click at [336, 188] on img at bounding box center [339, 192] width 25 height 25
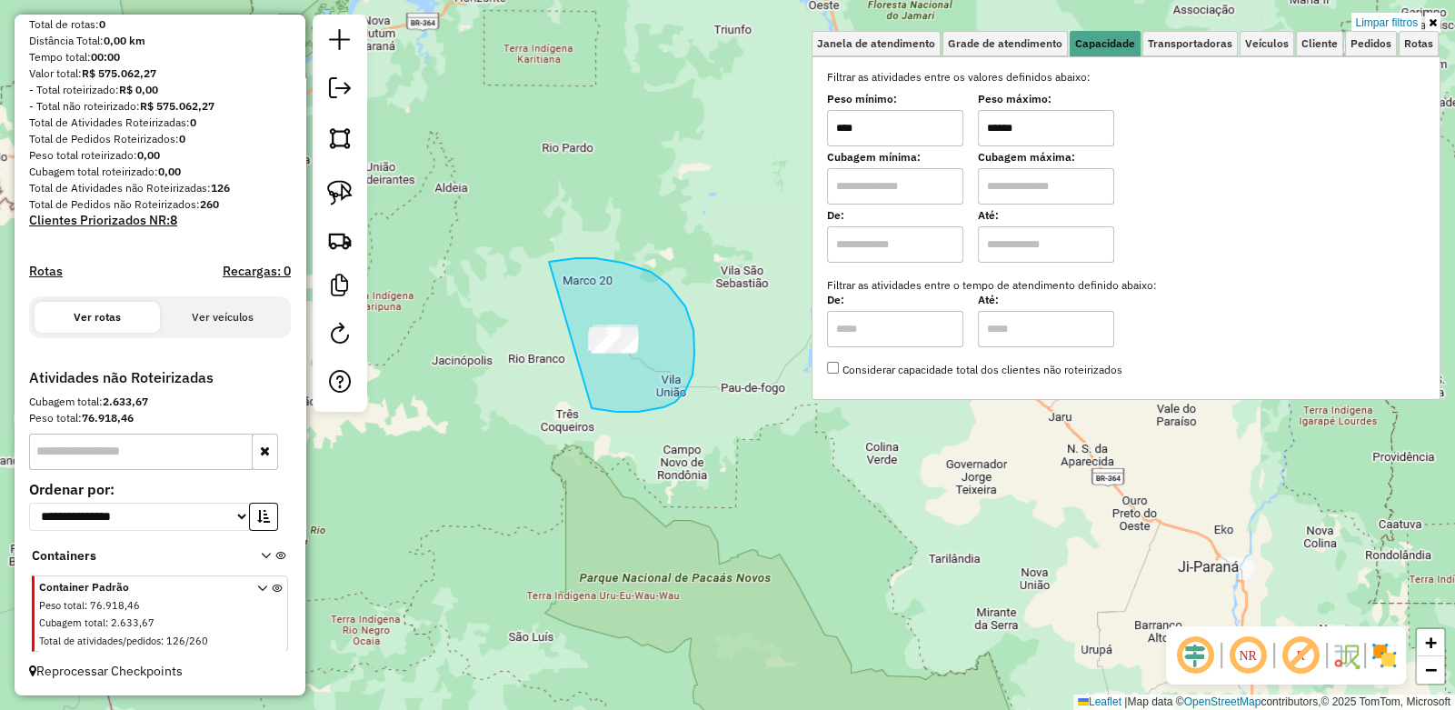
drag, startPoint x: 552, startPoint y: 262, endPoint x: 535, endPoint y: 361, distance: 100.4
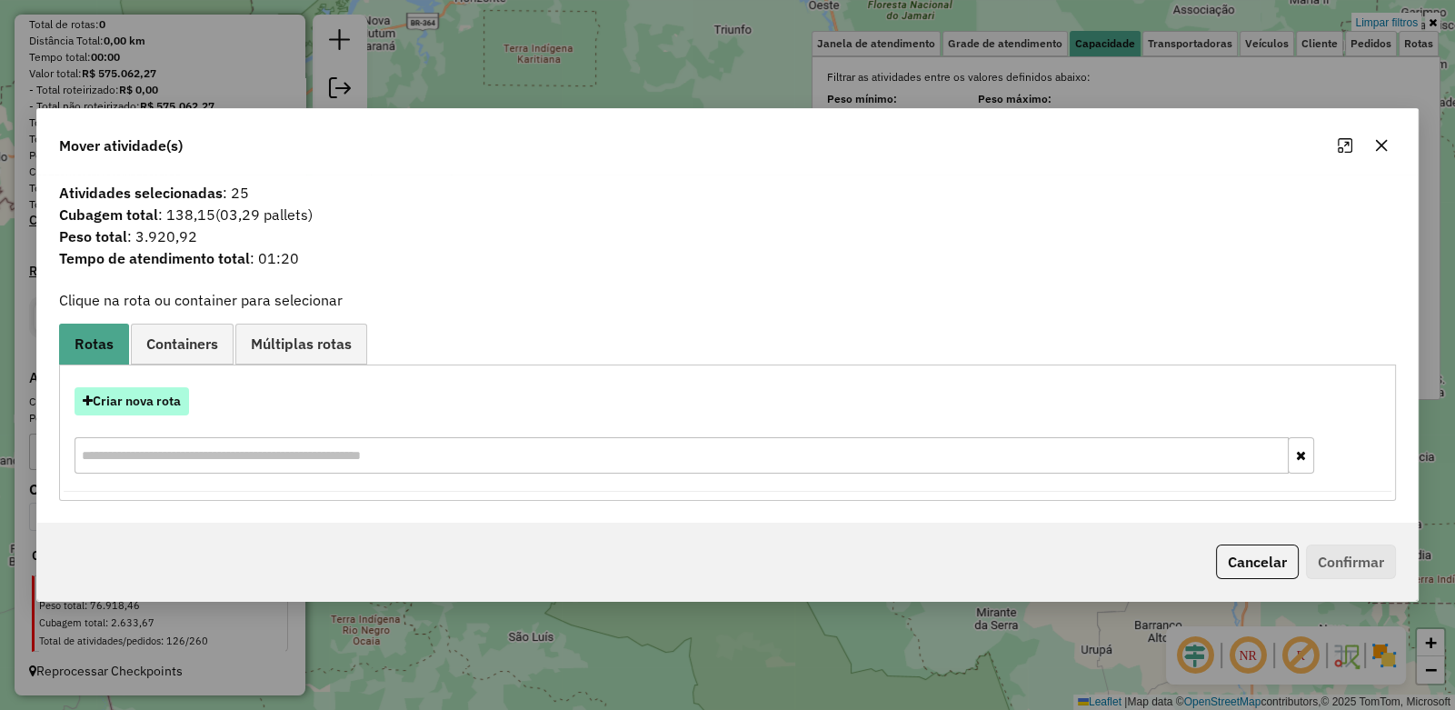
click at [126, 408] on button "Criar nova rota" at bounding box center [132, 401] width 115 height 28
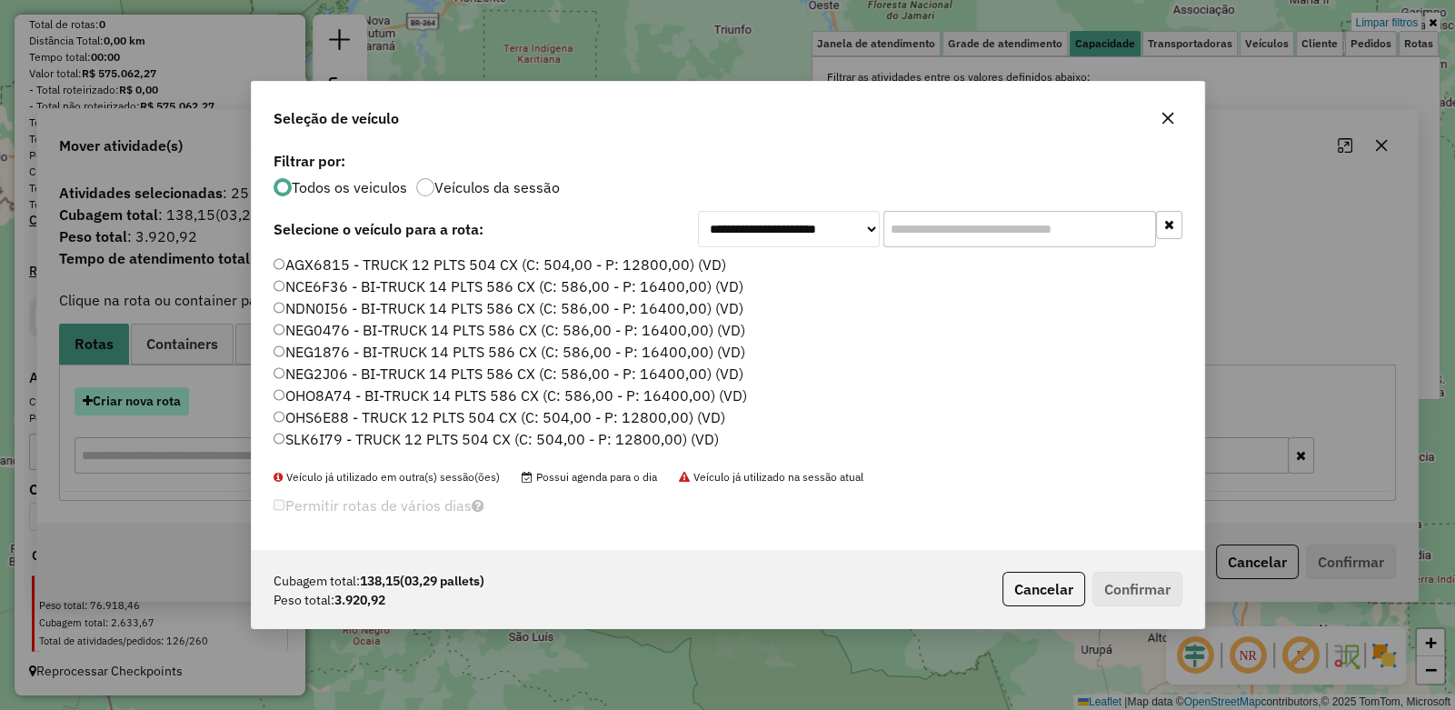
scroll to position [9, 5]
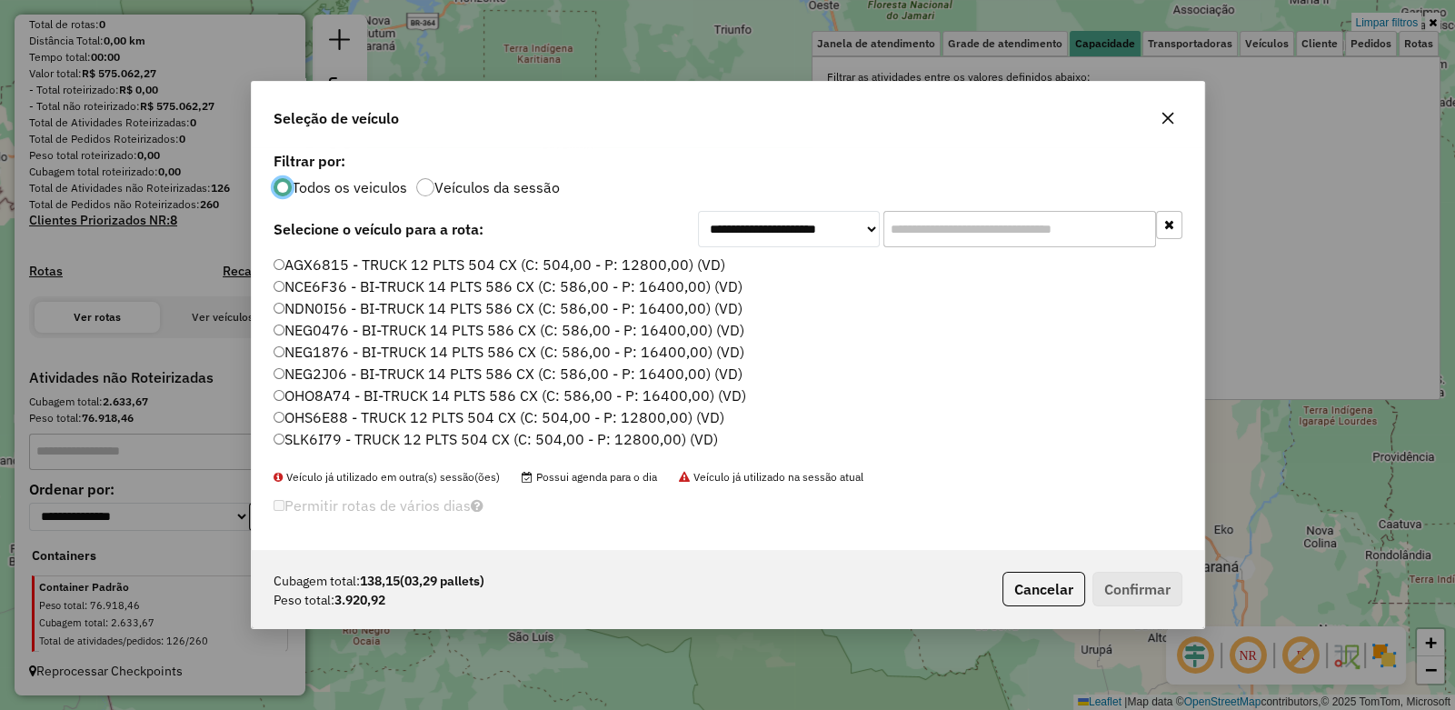
click at [972, 230] on input "text" at bounding box center [1020, 229] width 273 height 36
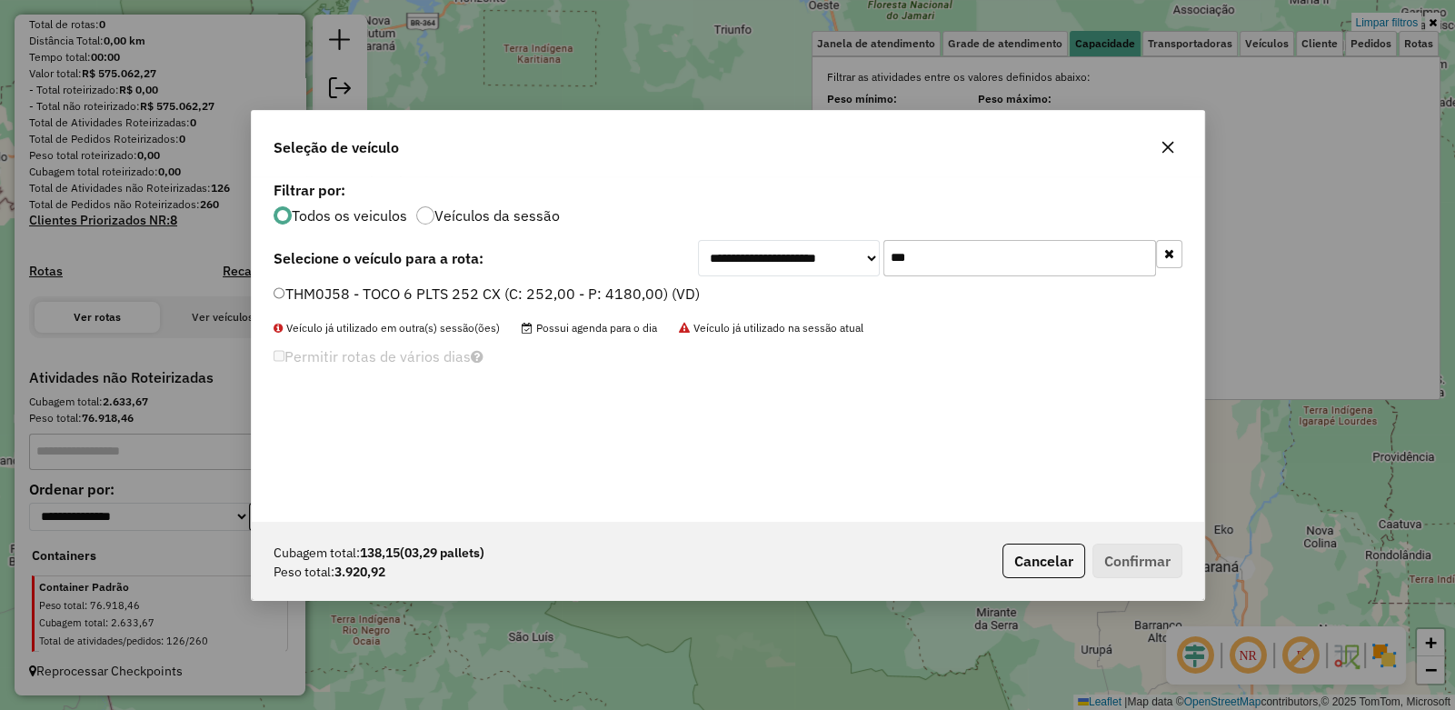
type input "***"
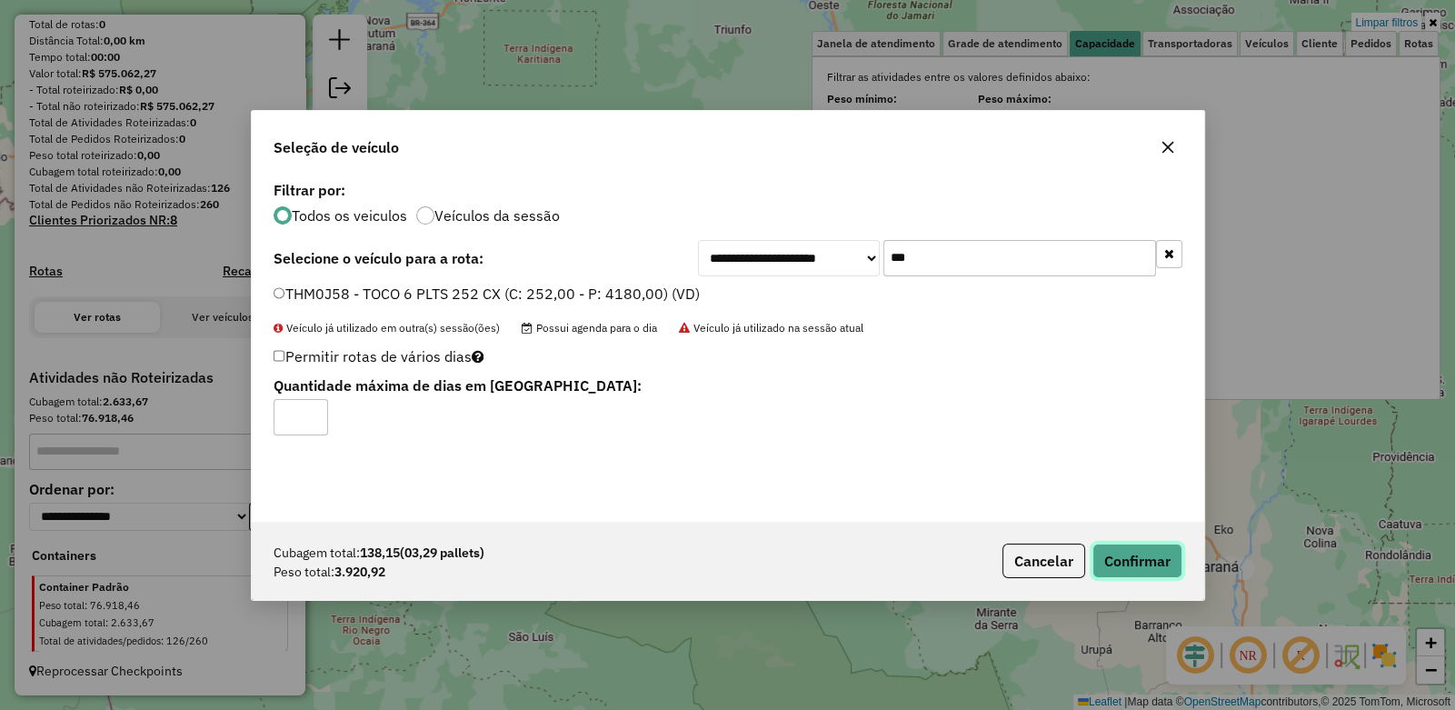
click at [1134, 558] on button "Confirmar" at bounding box center [1138, 561] width 90 height 35
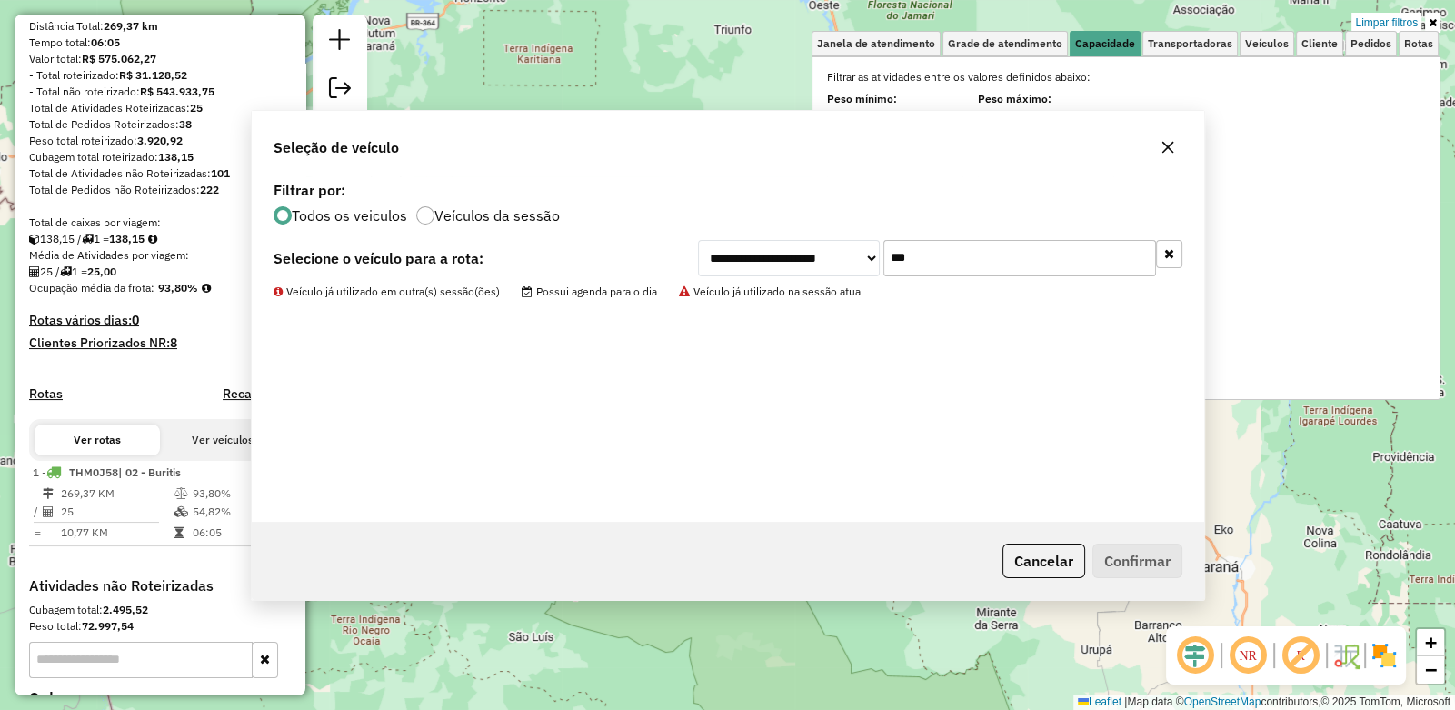
scroll to position [273, 0]
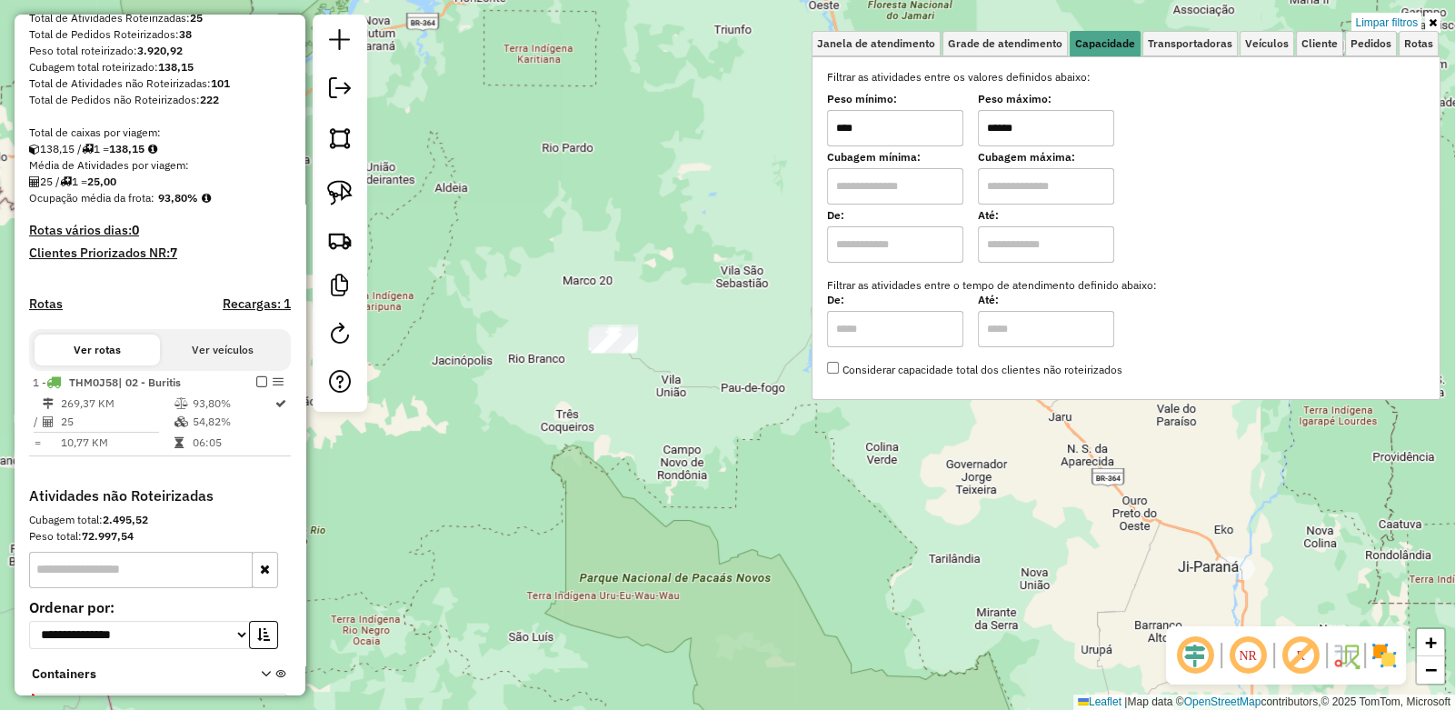
click at [626, 385] on div "Limpar filtros Janela de atendimento Grade de atendimento Capacidade Transporta…" at bounding box center [727, 355] width 1455 height 710
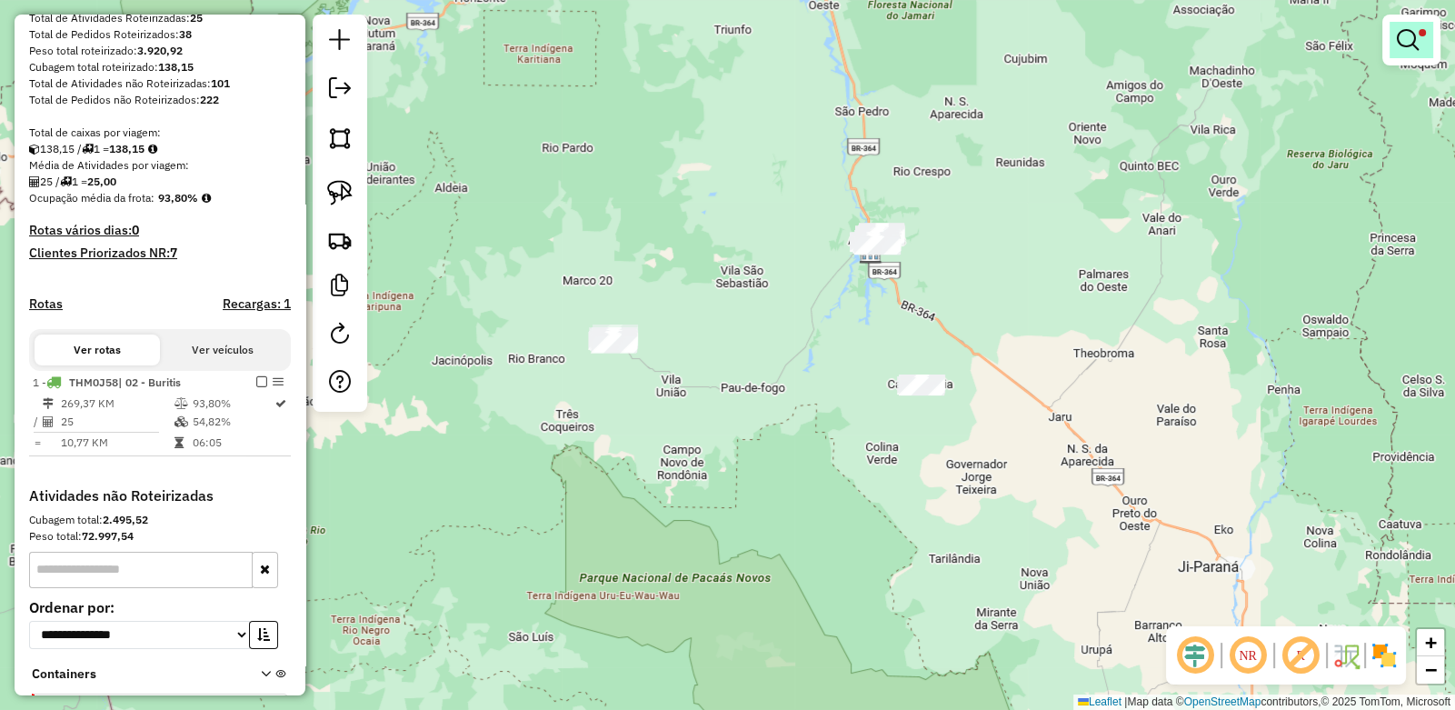
click at [1394, 42] on link at bounding box center [1412, 40] width 44 height 36
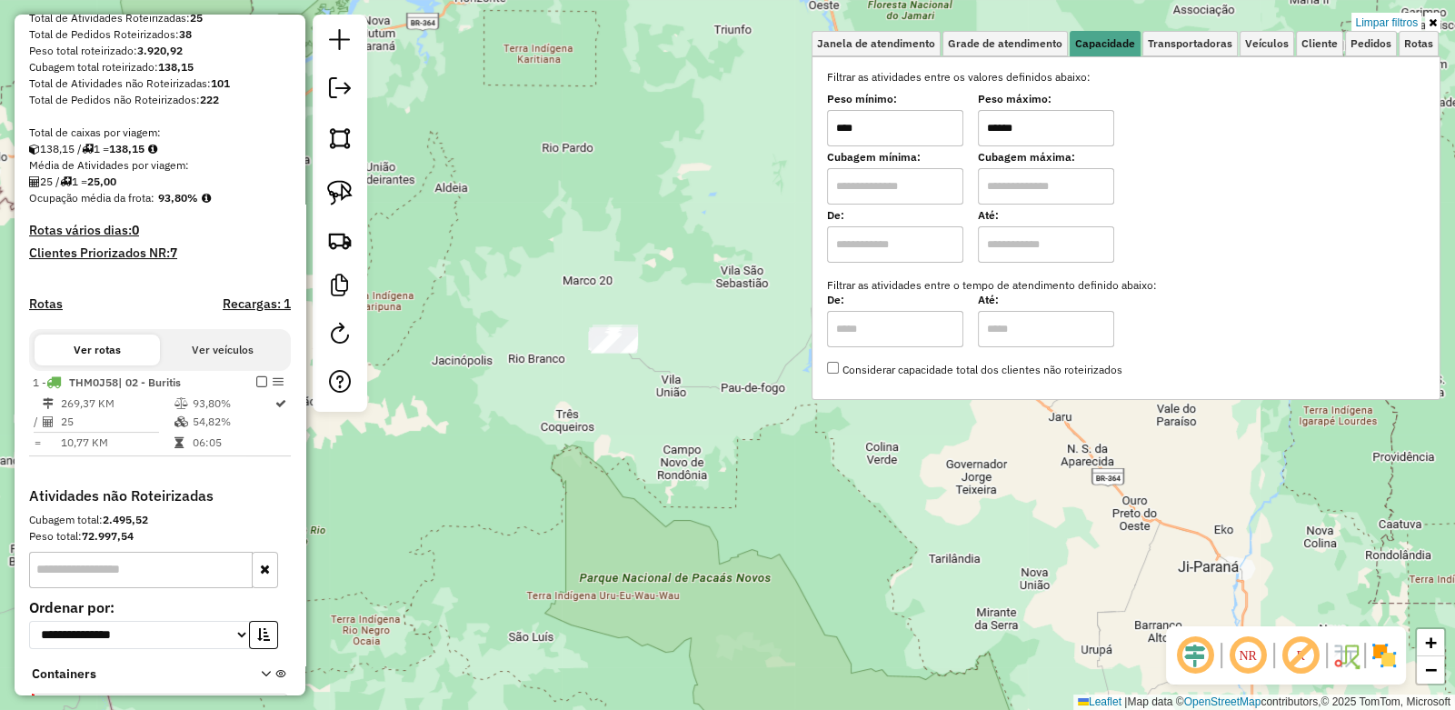
drag, startPoint x: 1074, startPoint y: 128, endPoint x: 942, endPoint y: 125, distance: 132.7
click at [934, 129] on div "Peso mínimo: **** Peso máximo: ******" at bounding box center [1126, 120] width 598 height 51
type input "****"
click at [745, 148] on div "Janela de atendimento Grade de atendimento Capacidade Transportadoras Veículos …" at bounding box center [727, 355] width 1455 height 710
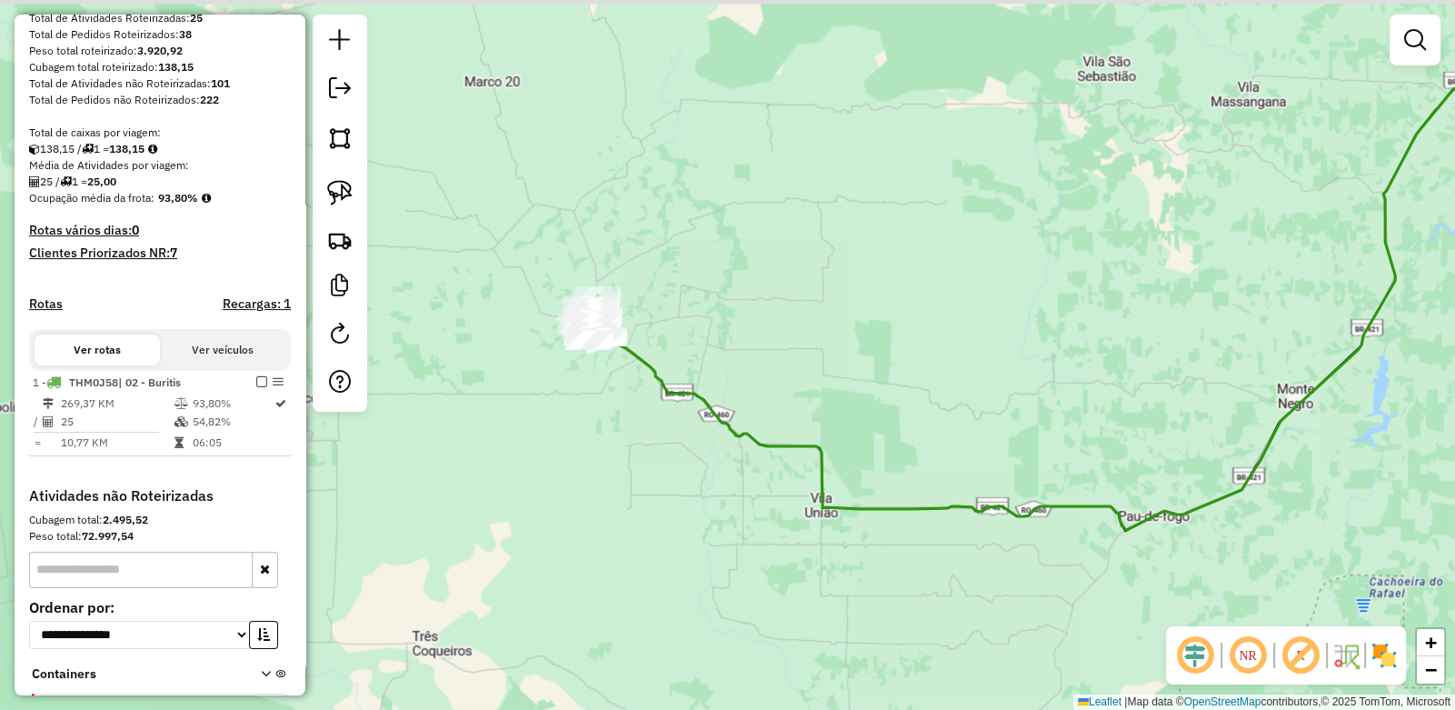
drag, startPoint x: 547, startPoint y: 371, endPoint x: 485, endPoint y: 334, distance: 72.2
click at [582, 392] on div "Janela de atendimento Grade de atendimento Capacidade Transportadoras Veículos …" at bounding box center [727, 355] width 1455 height 710
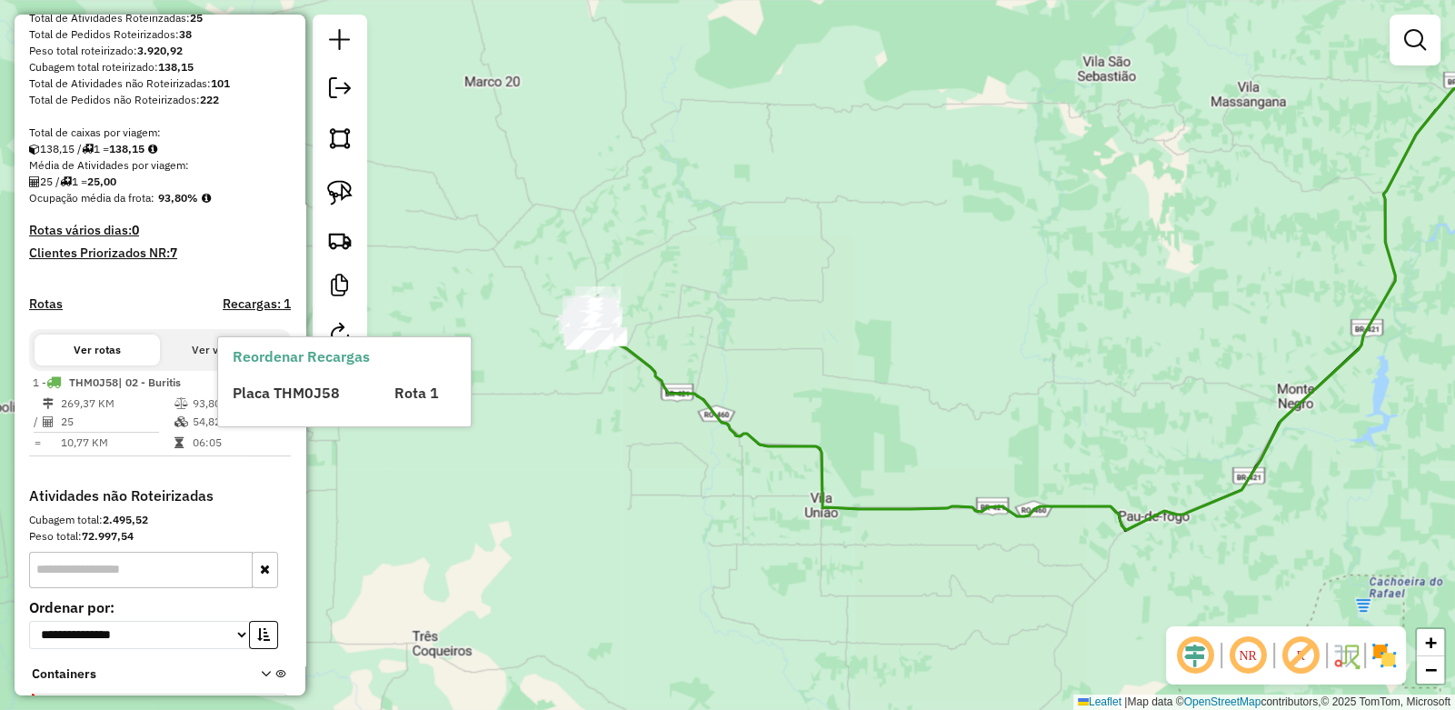
click at [254, 398] on span "Placa THM0J58" at bounding box center [286, 393] width 107 height 18
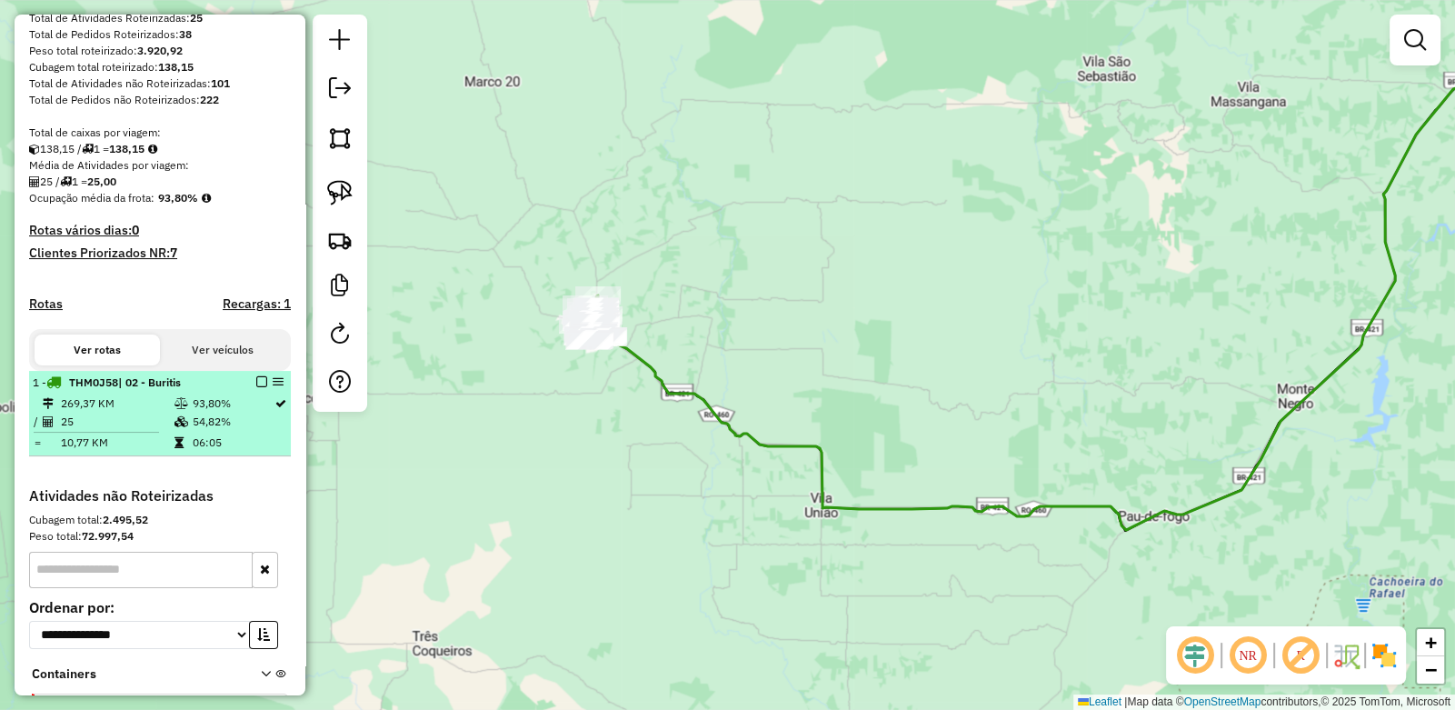
click at [256, 387] on em at bounding box center [261, 381] width 11 height 11
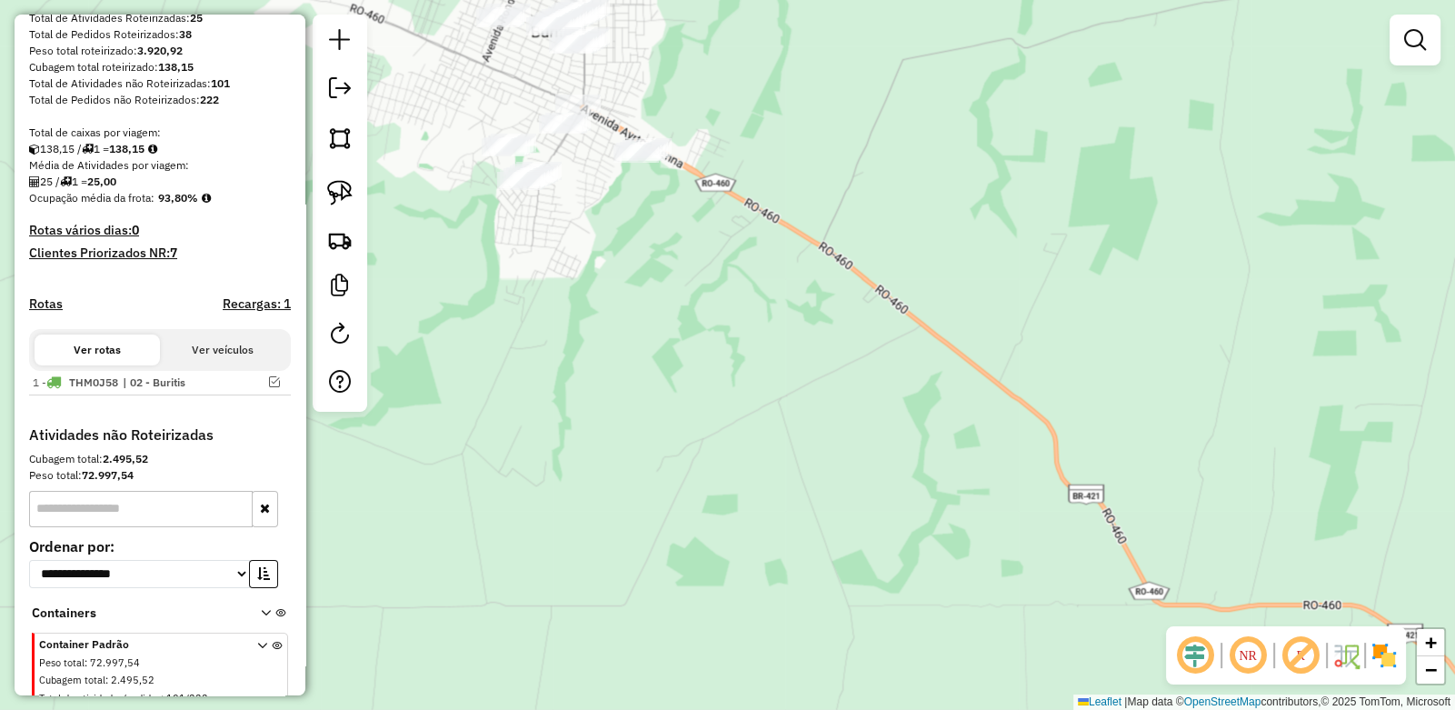
drag, startPoint x: 602, startPoint y: 355, endPoint x: 649, endPoint y: 413, distance: 75.0
click at [648, 412] on div "Janela de atendimento Grade de atendimento Capacidade Transportadoras Veículos …" at bounding box center [727, 355] width 1455 height 710
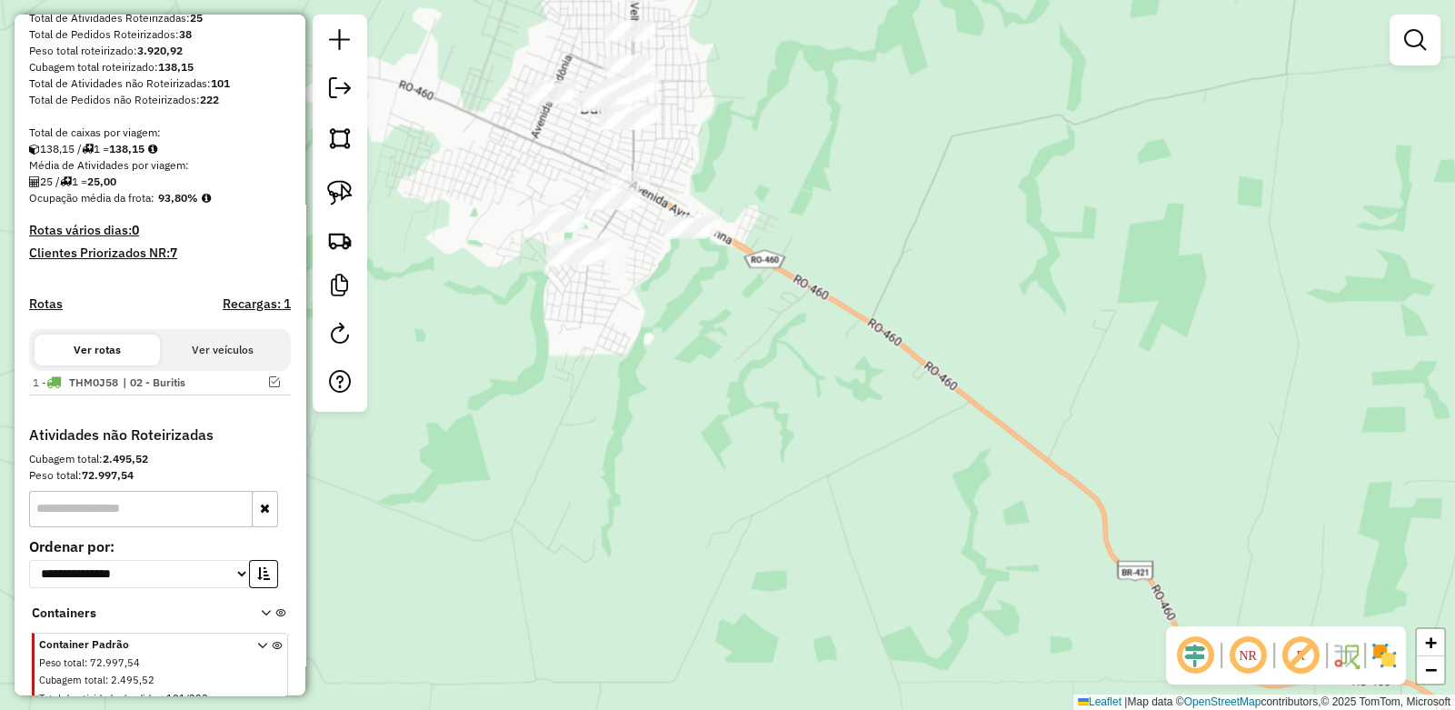
drag, startPoint x: 622, startPoint y: 354, endPoint x: 627, endPoint y: 436, distance: 82.9
click at [627, 436] on div "Janela de atendimento Grade de atendimento Capacidade Transportadoras Veículos …" at bounding box center [727, 355] width 1455 height 710
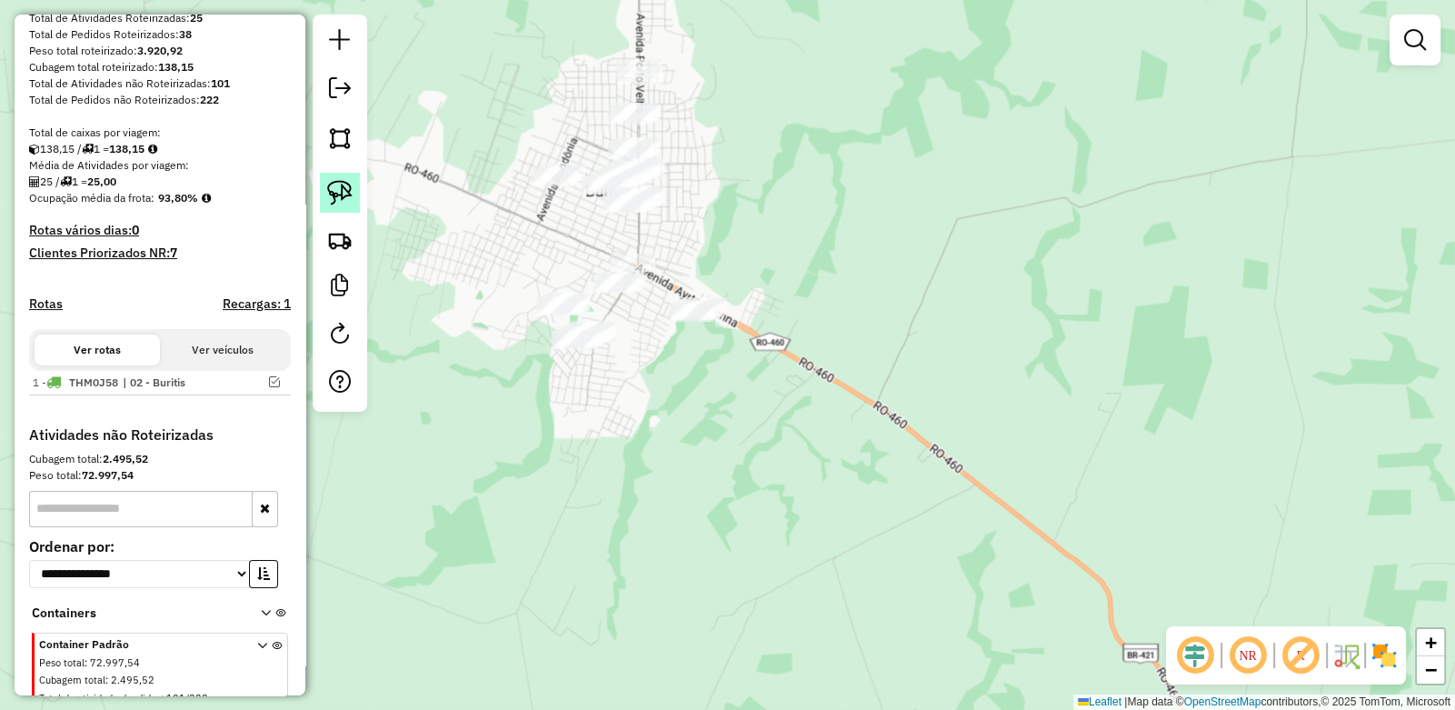
click at [344, 194] on img at bounding box center [339, 192] width 25 height 25
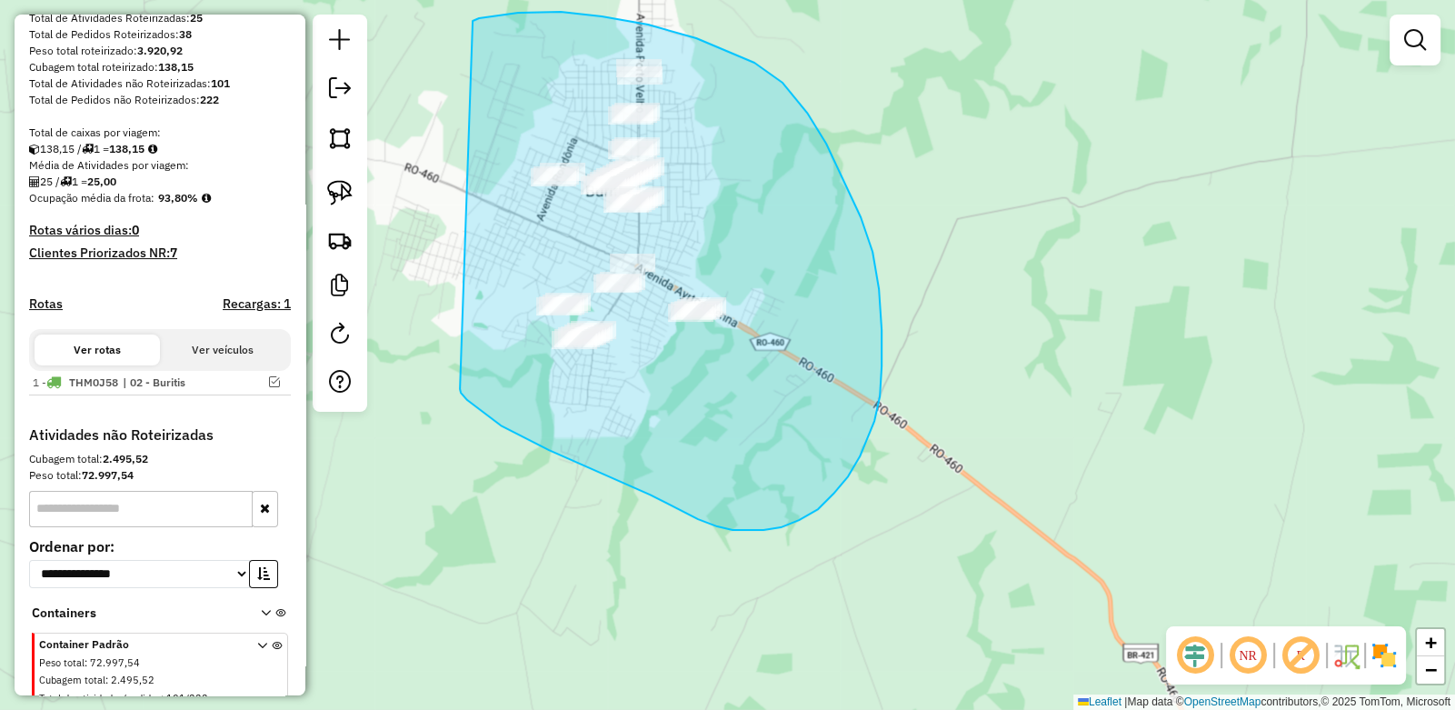
drag, startPoint x: 473, startPoint y: 21, endPoint x: 460, endPoint y: 389, distance: 368.4
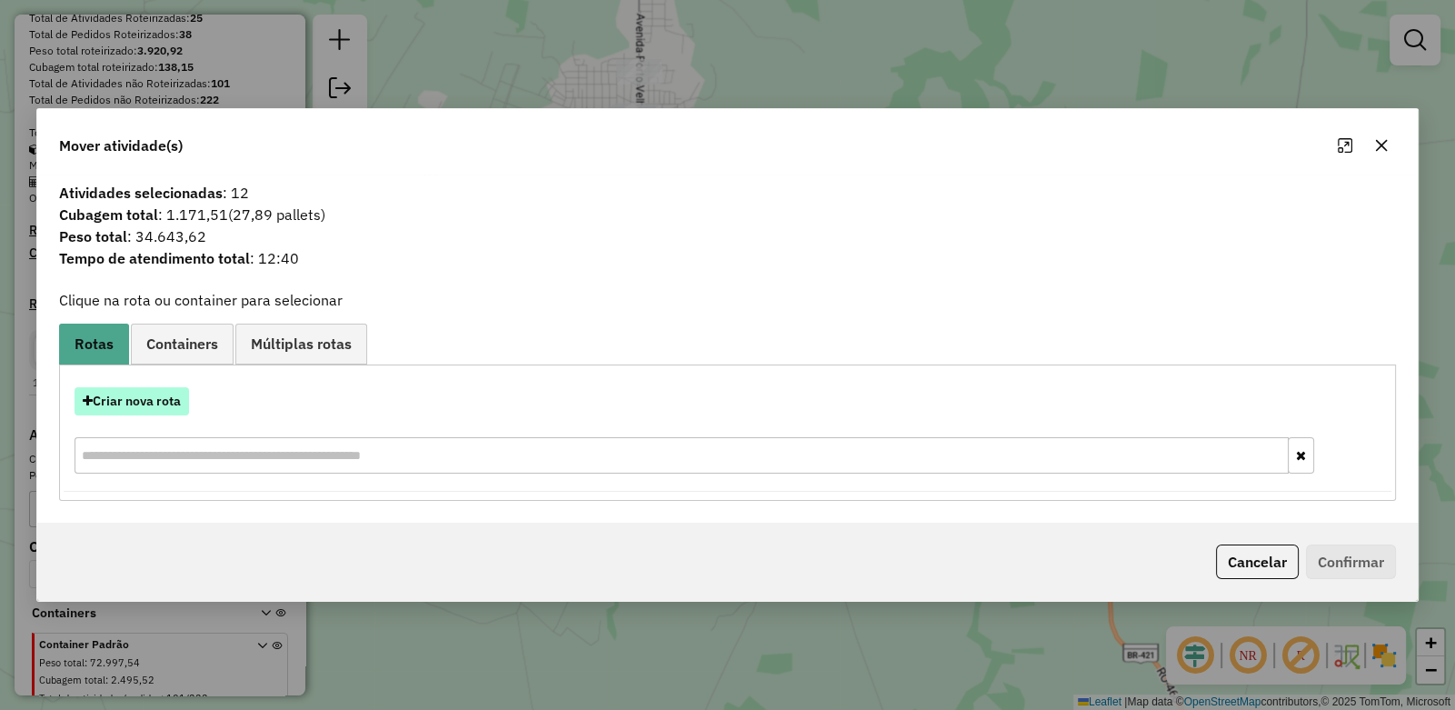
click at [145, 394] on button "Criar nova rota" at bounding box center [132, 401] width 115 height 28
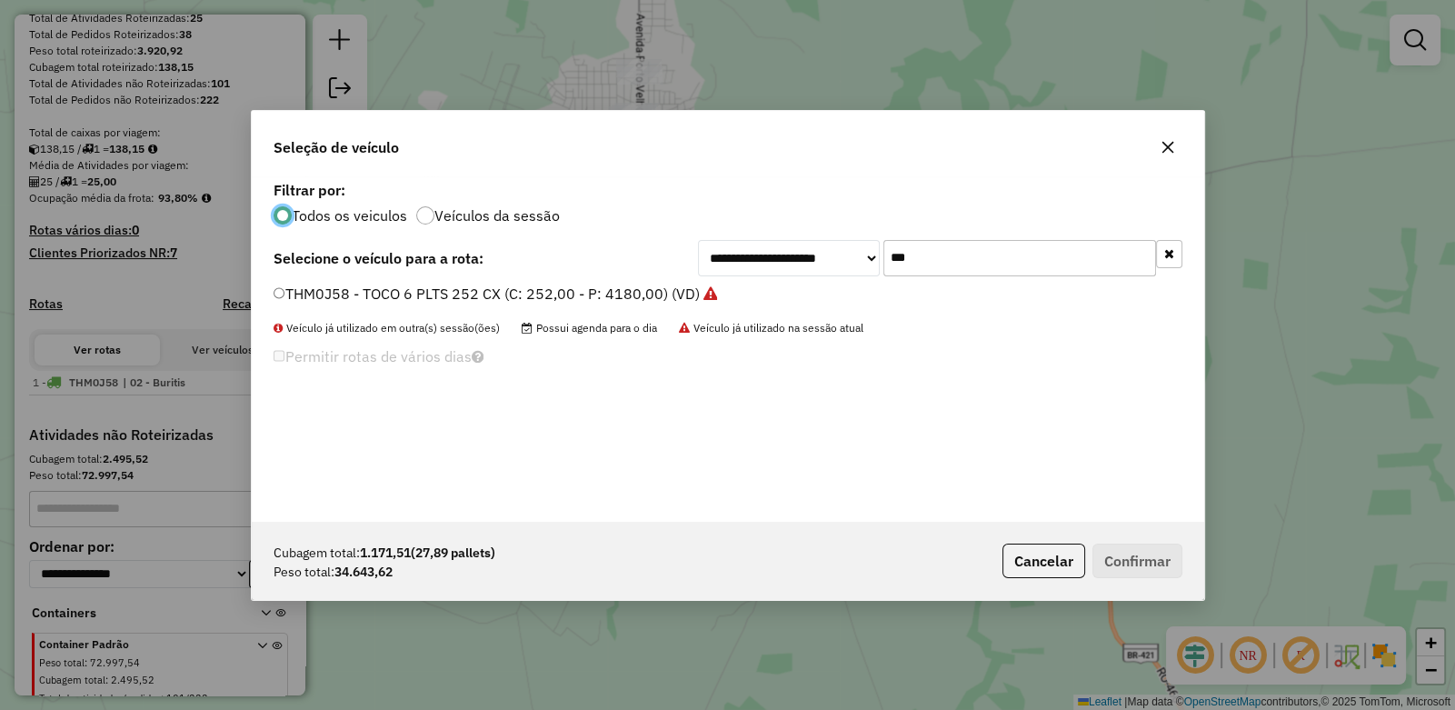
scroll to position [9, 5]
drag, startPoint x: 944, startPoint y: 253, endPoint x: 704, endPoint y: 257, distance: 240.0
click at [706, 255] on div "**********" at bounding box center [940, 258] width 484 height 36
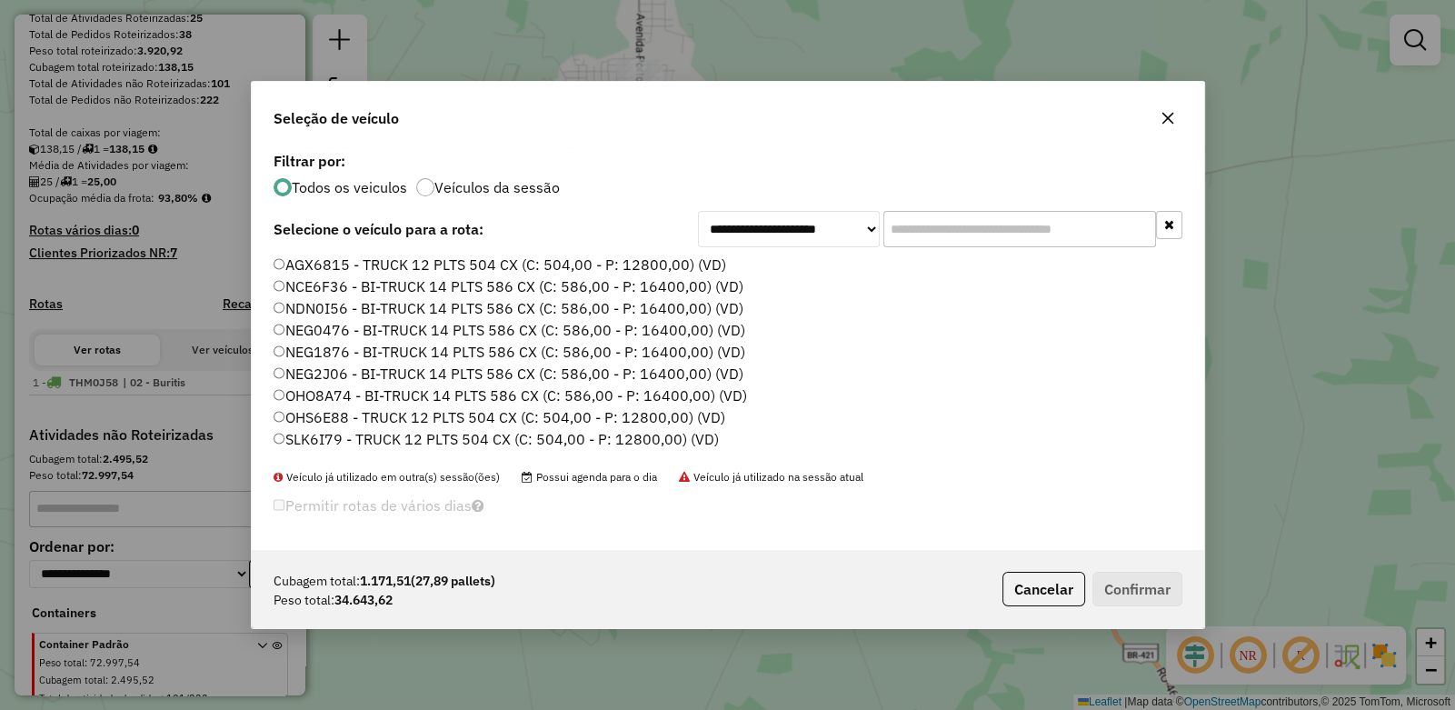
click at [286, 261] on label "AGX6815 - TRUCK 12 PLTS 504 CX (C: 504,00 - P: 12800,00) (VD)" at bounding box center [500, 265] width 453 height 22
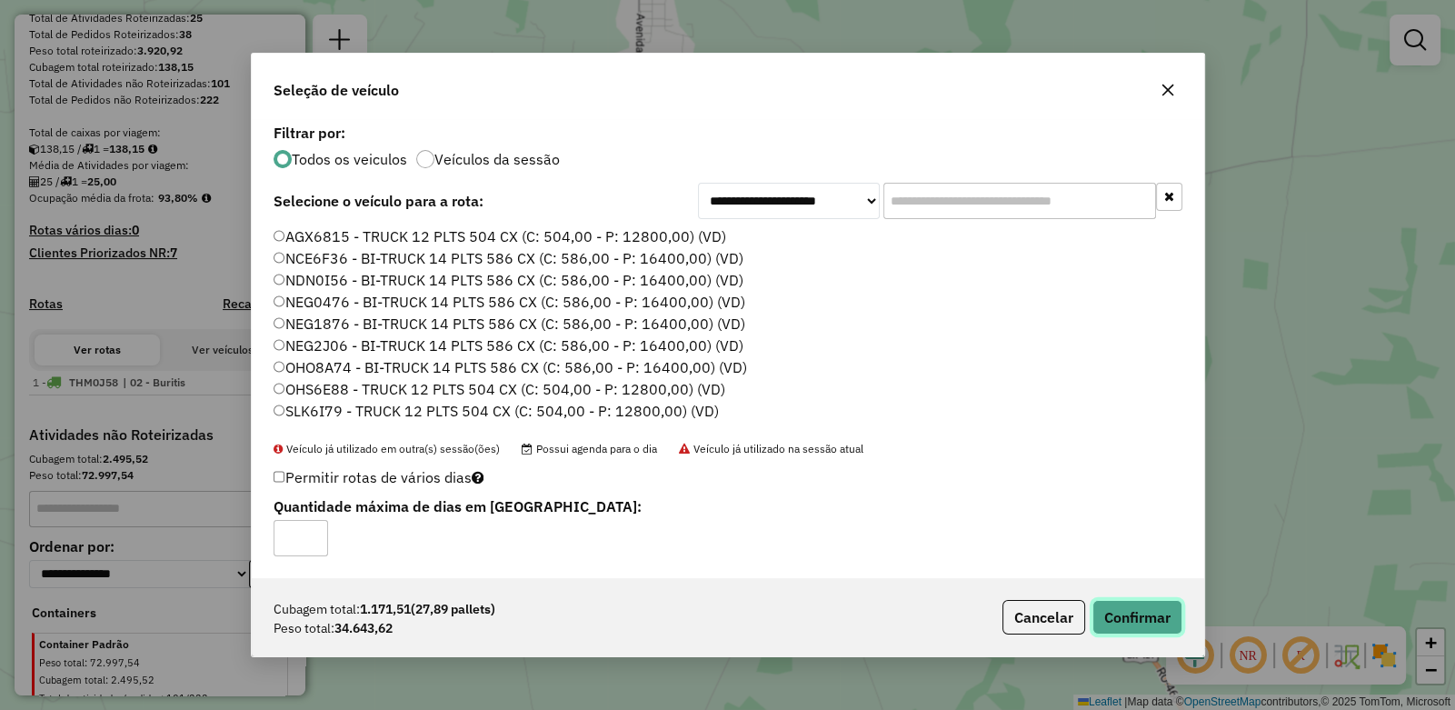
click at [1152, 613] on button "Confirmar" at bounding box center [1138, 617] width 90 height 35
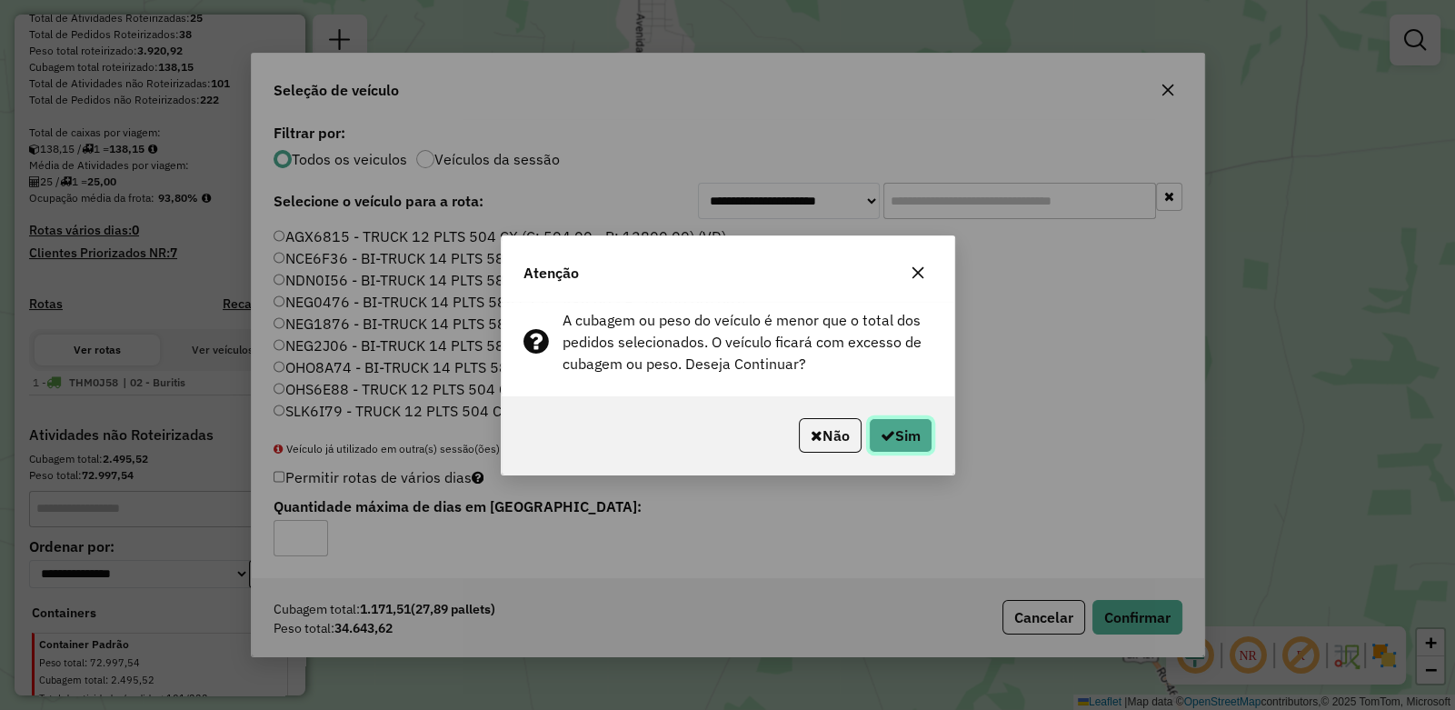
click at [899, 441] on button "Sim" at bounding box center [901, 435] width 64 height 35
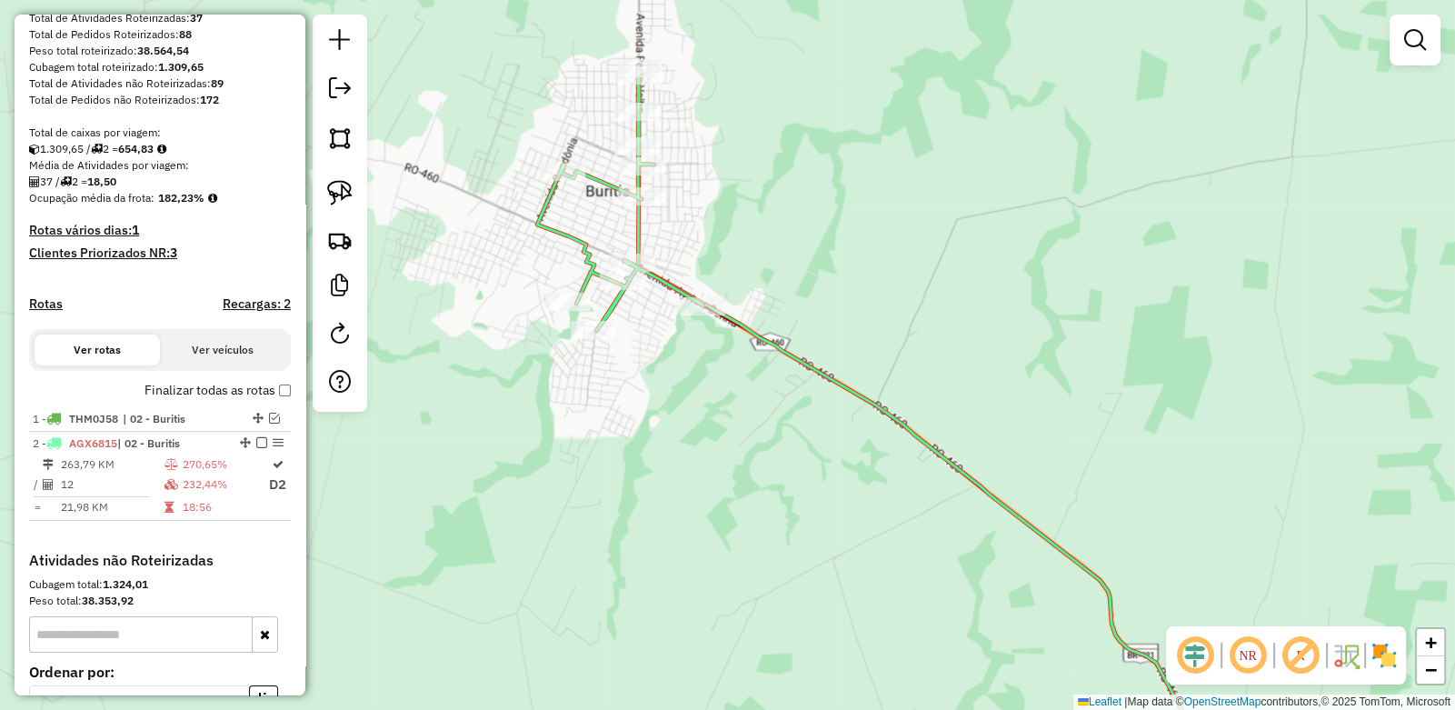
click at [588, 425] on div "Janela de atendimento Grade de atendimento Capacidade Transportadoras Veículos …" at bounding box center [727, 355] width 1455 height 710
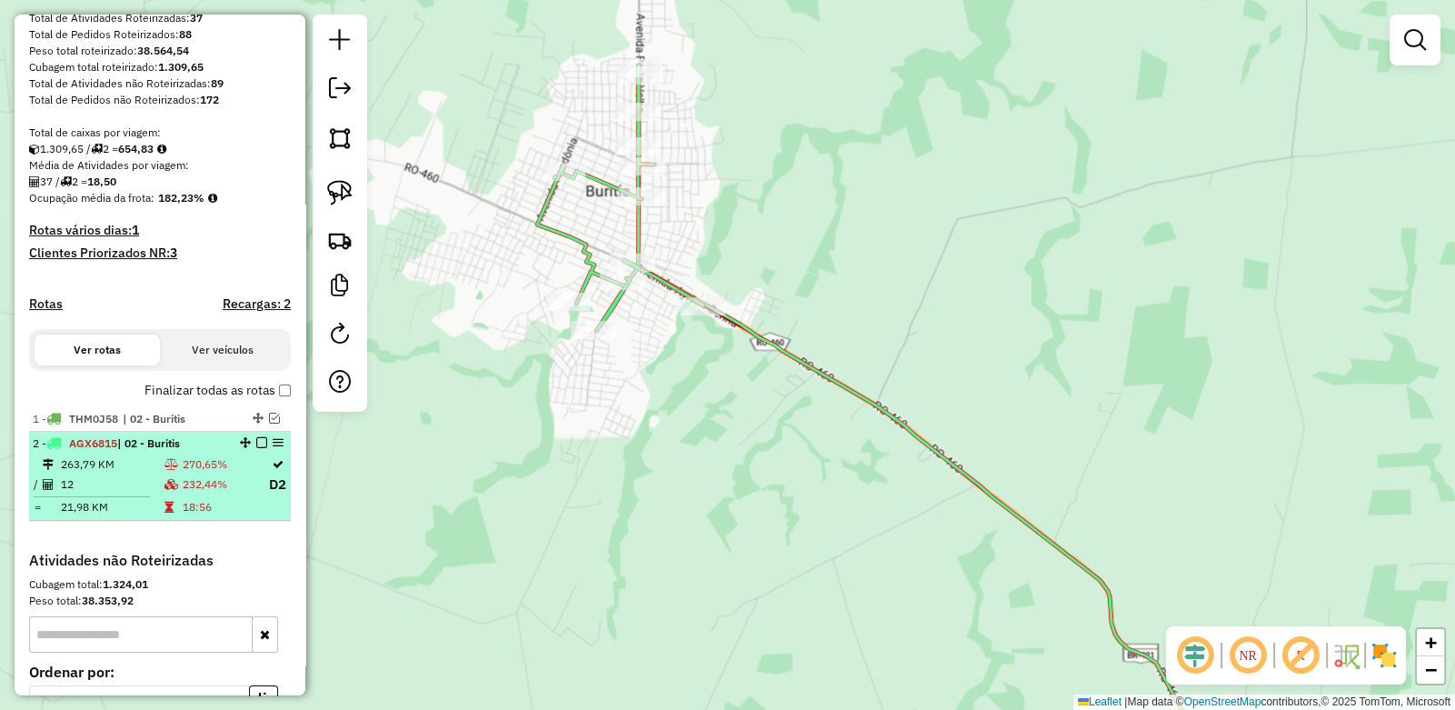
click at [256, 452] on div "2 - AGX6815 | 02 - Buritis" at bounding box center [160, 443] width 255 height 16
select select "**********"
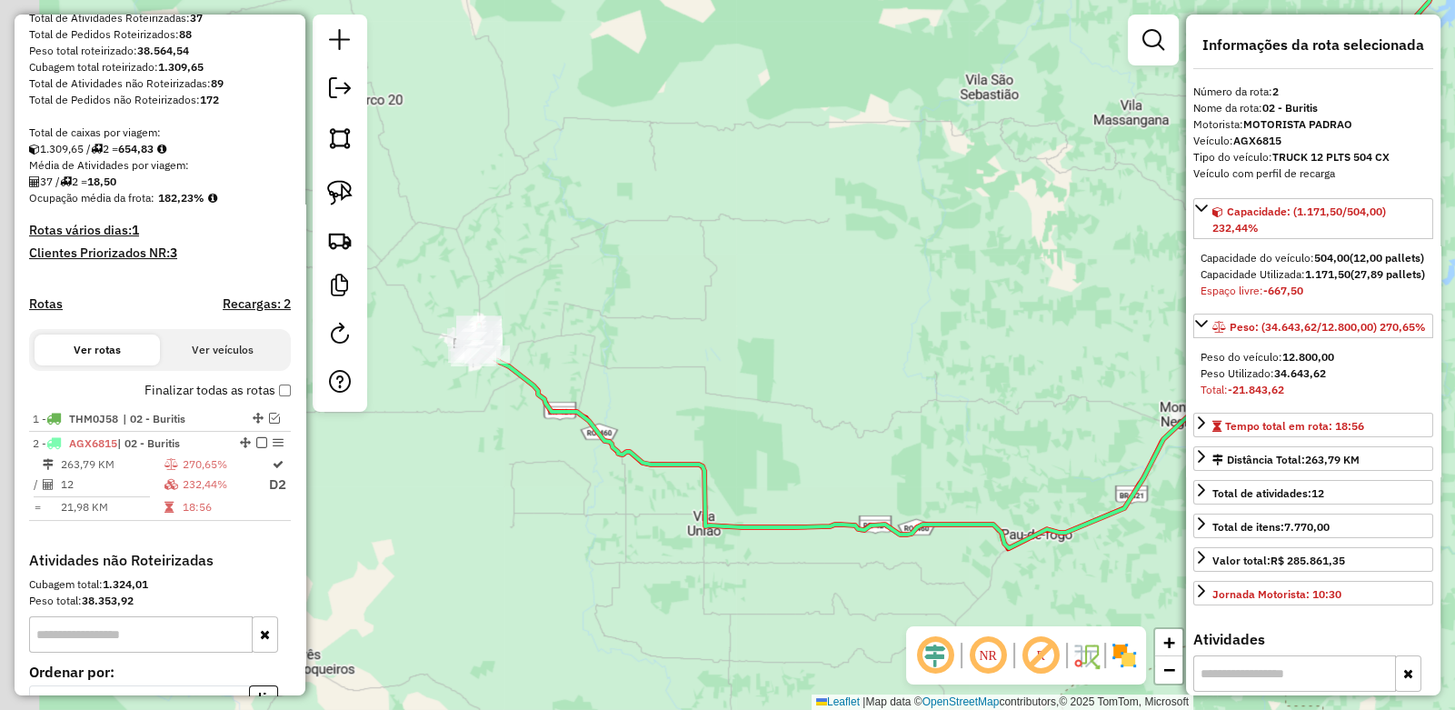
drag, startPoint x: 468, startPoint y: 451, endPoint x: 845, endPoint y: 268, distance: 419.2
click at [845, 268] on div "Janela de atendimento Grade de atendimento Capacidade Transportadoras Veículos …" at bounding box center [727, 355] width 1455 height 710
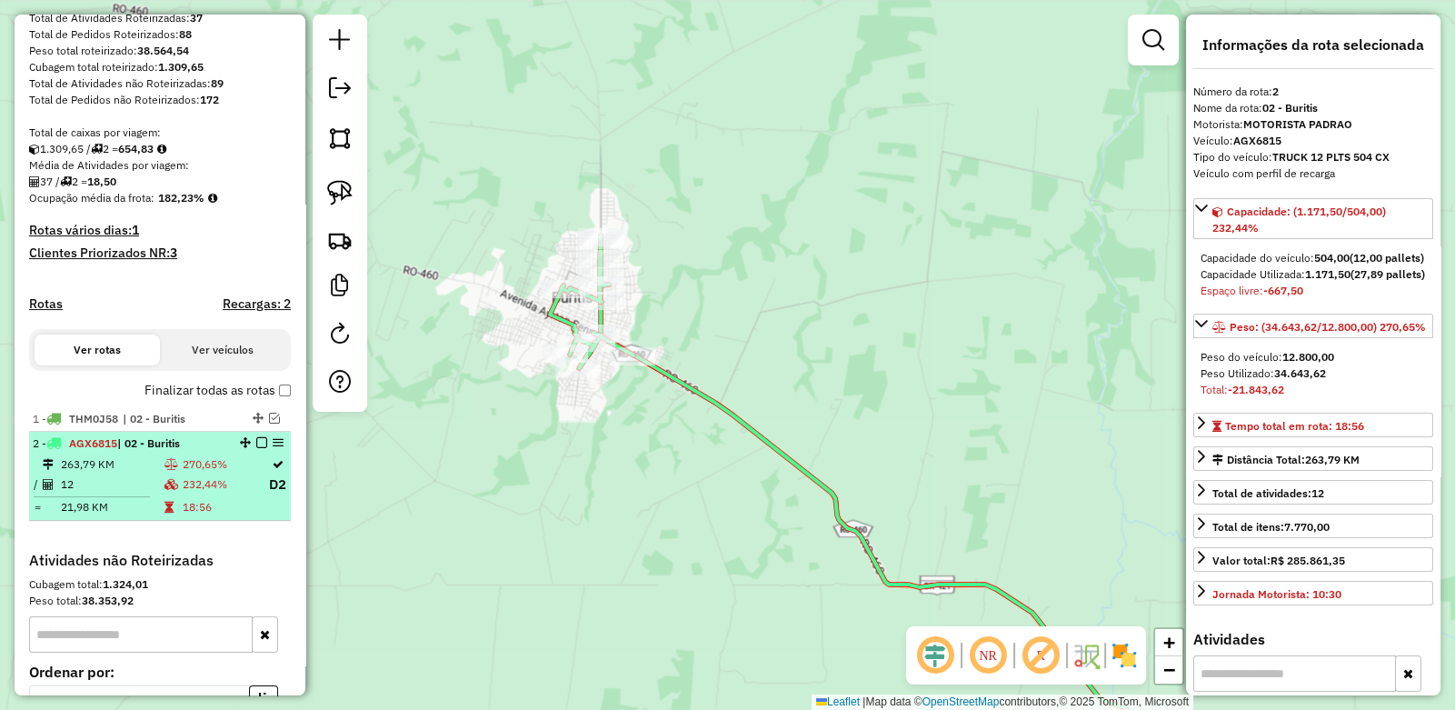
click at [258, 448] on em at bounding box center [261, 442] width 11 height 11
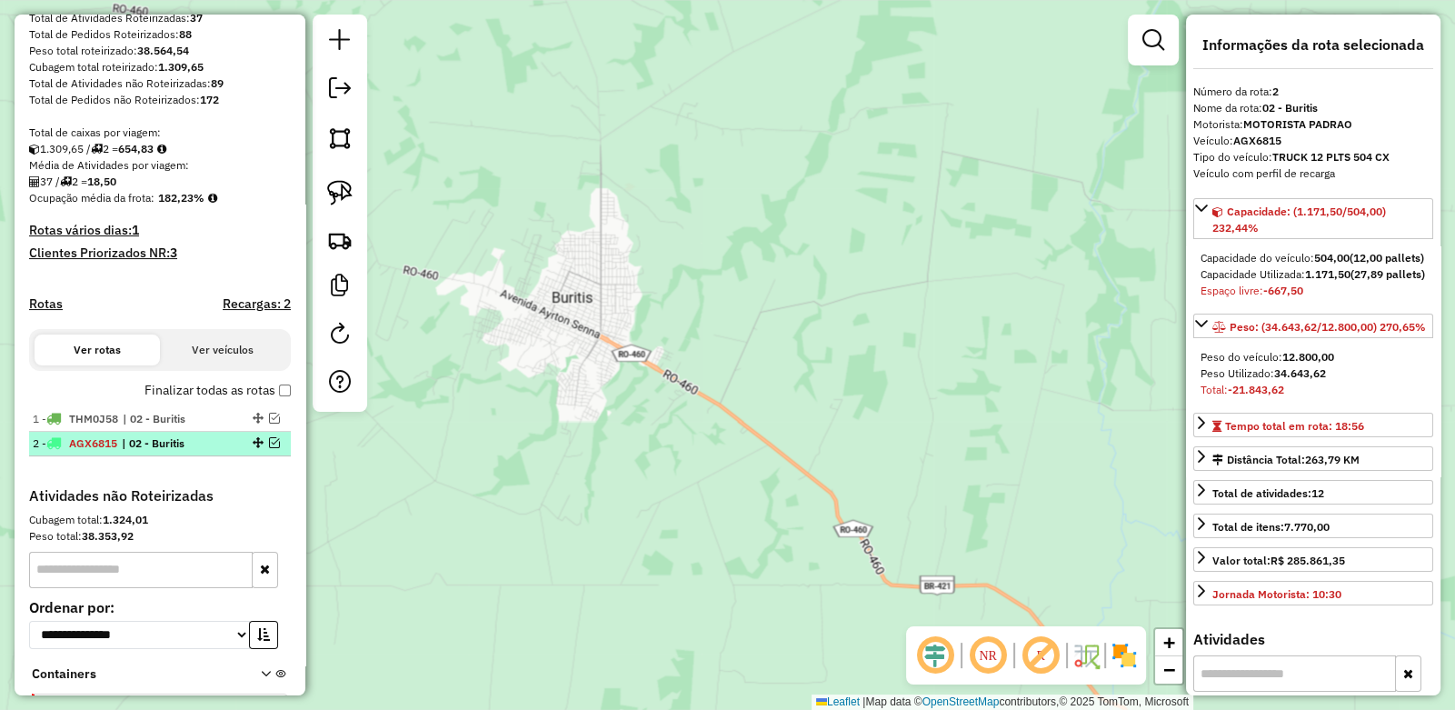
click at [269, 448] on em at bounding box center [274, 442] width 11 height 11
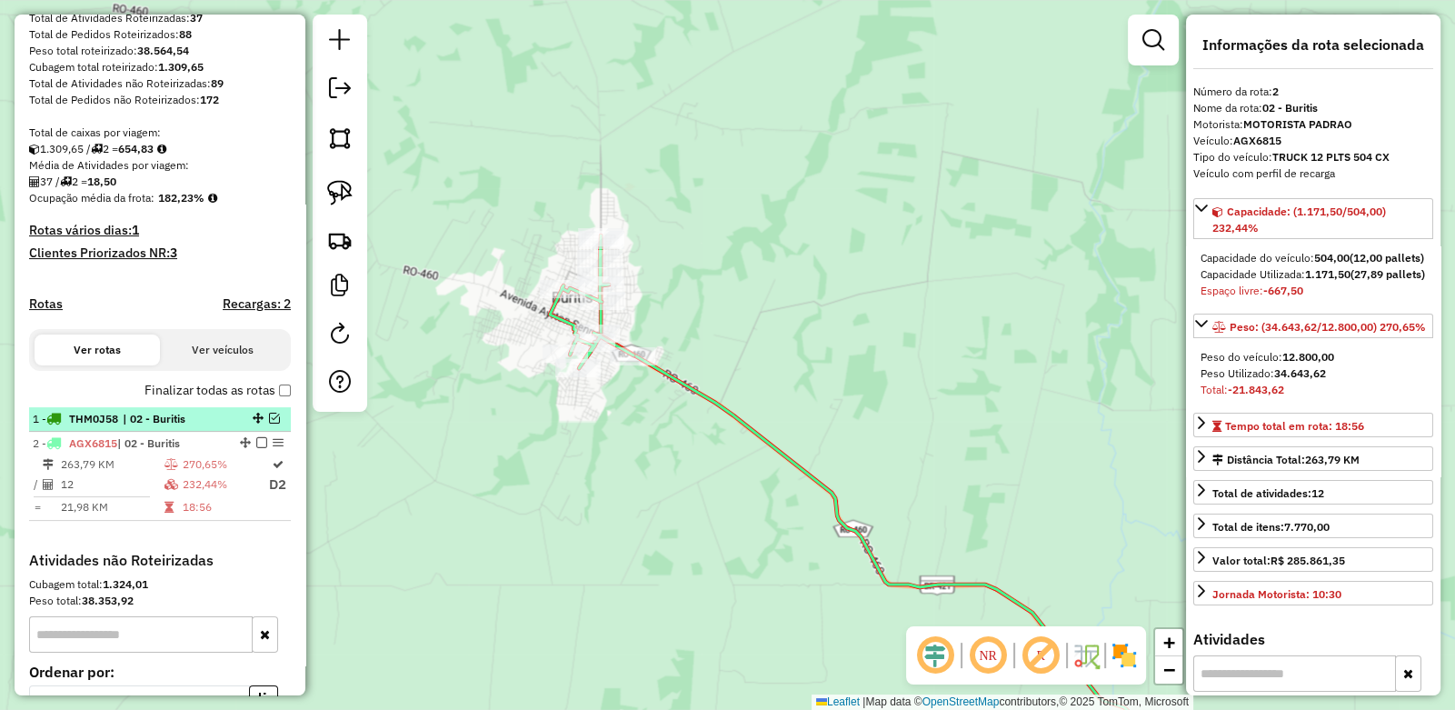
click at [269, 424] on em at bounding box center [274, 418] width 11 height 11
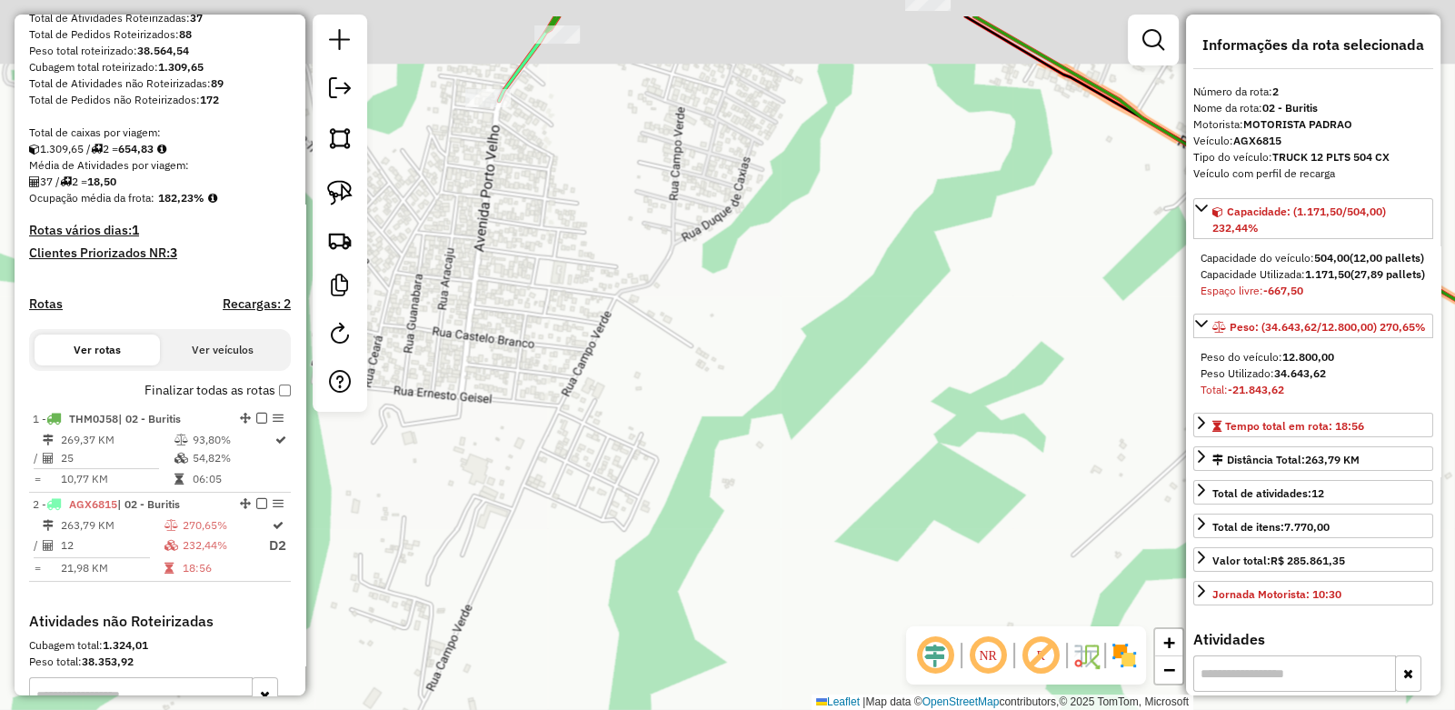
drag, startPoint x: 718, startPoint y: 344, endPoint x: 754, endPoint y: 460, distance: 121.9
click at [754, 458] on div "Janela de atendimento Grade de atendimento Capacidade Transportadoras Veículos …" at bounding box center [727, 355] width 1455 height 710
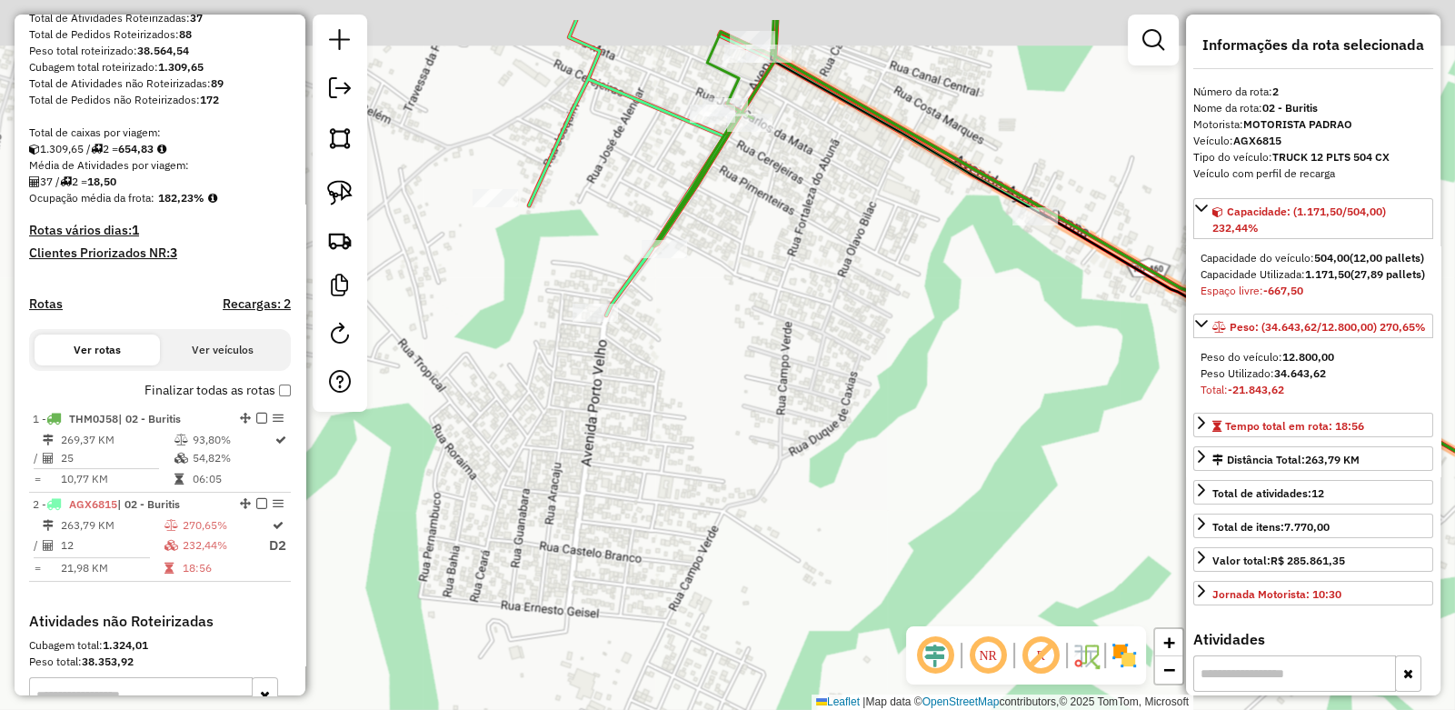
drag, startPoint x: 811, startPoint y: 489, endPoint x: 817, endPoint y: 496, distance: 9.7
click at [816, 495] on div "Janela de atendimento Grade de atendimento Capacidade Transportadoras Veículos …" at bounding box center [727, 355] width 1455 height 710
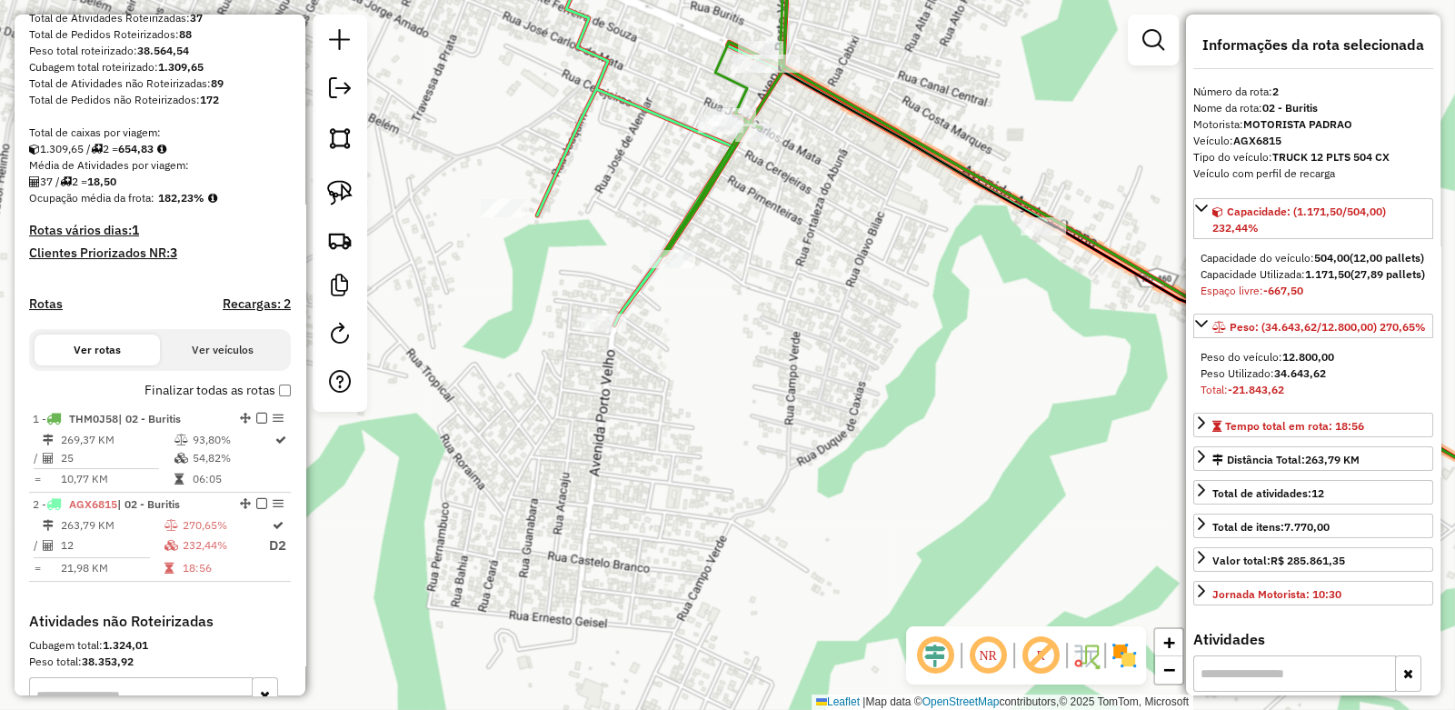
drag, startPoint x: 815, startPoint y: 516, endPoint x: 804, endPoint y: 544, distance: 29.4
click at [812, 534] on div "Janela de atendimento Grade de atendimento Capacidade Transportadoras Veículos …" at bounding box center [727, 355] width 1455 height 710
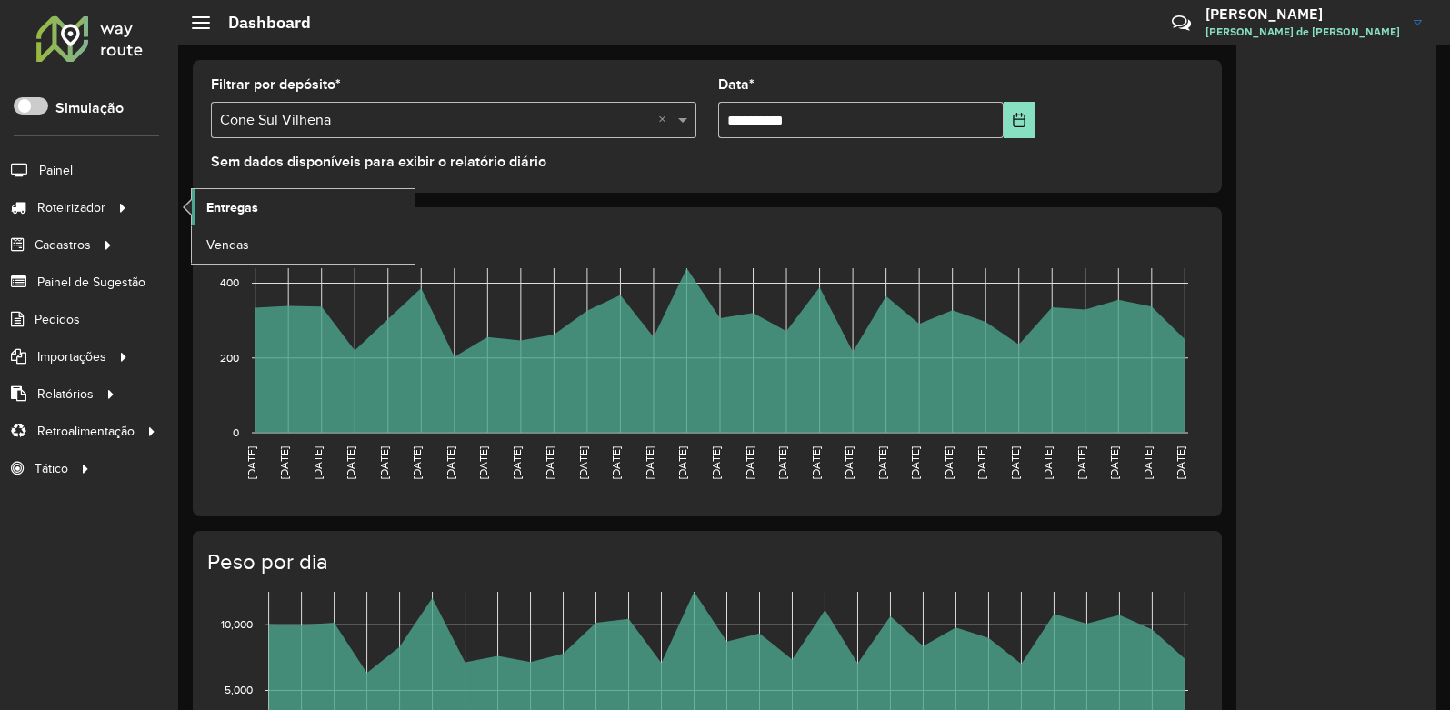
click at [223, 208] on span "Entregas" at bounding box center [232, 207] width 52 height 19
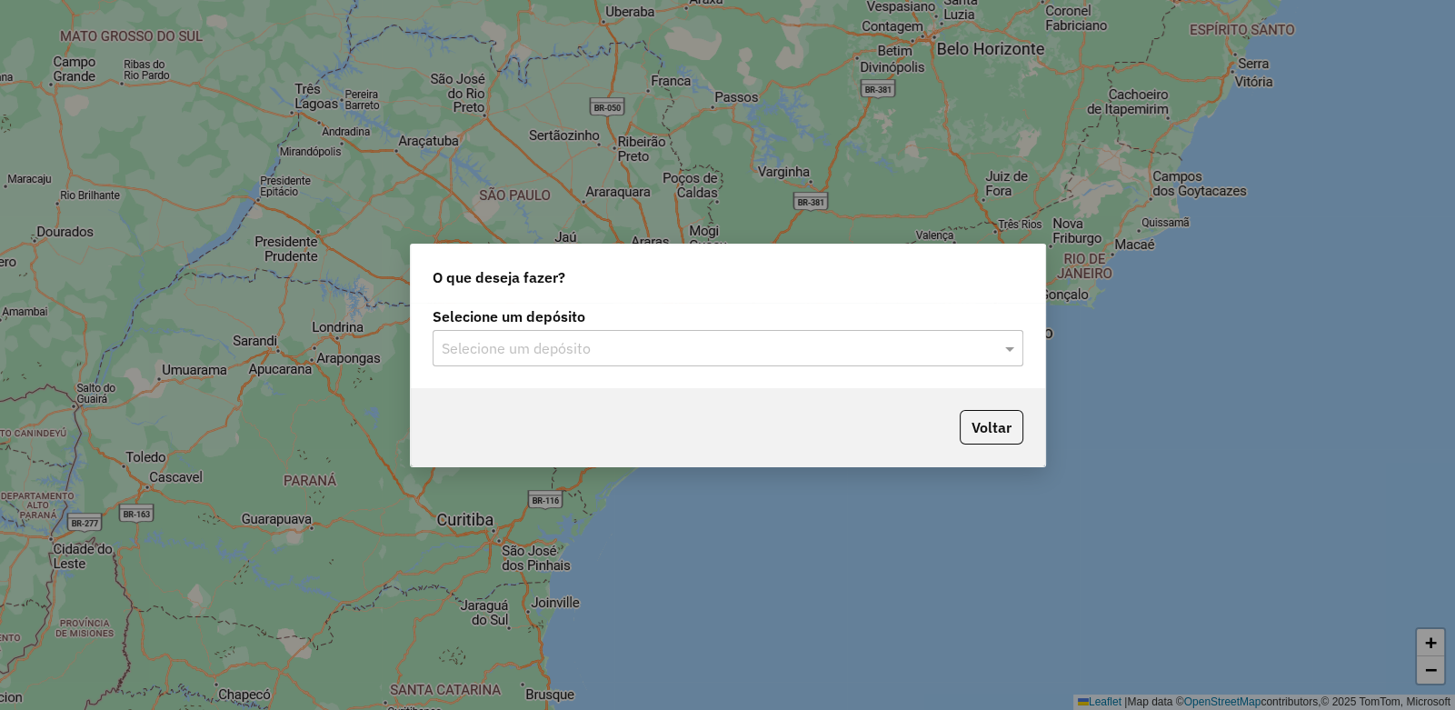
click at [539, 327] on div "Selecione um depósito Selecione um depósito" at bounding box center [728, 338] width 591 height 56
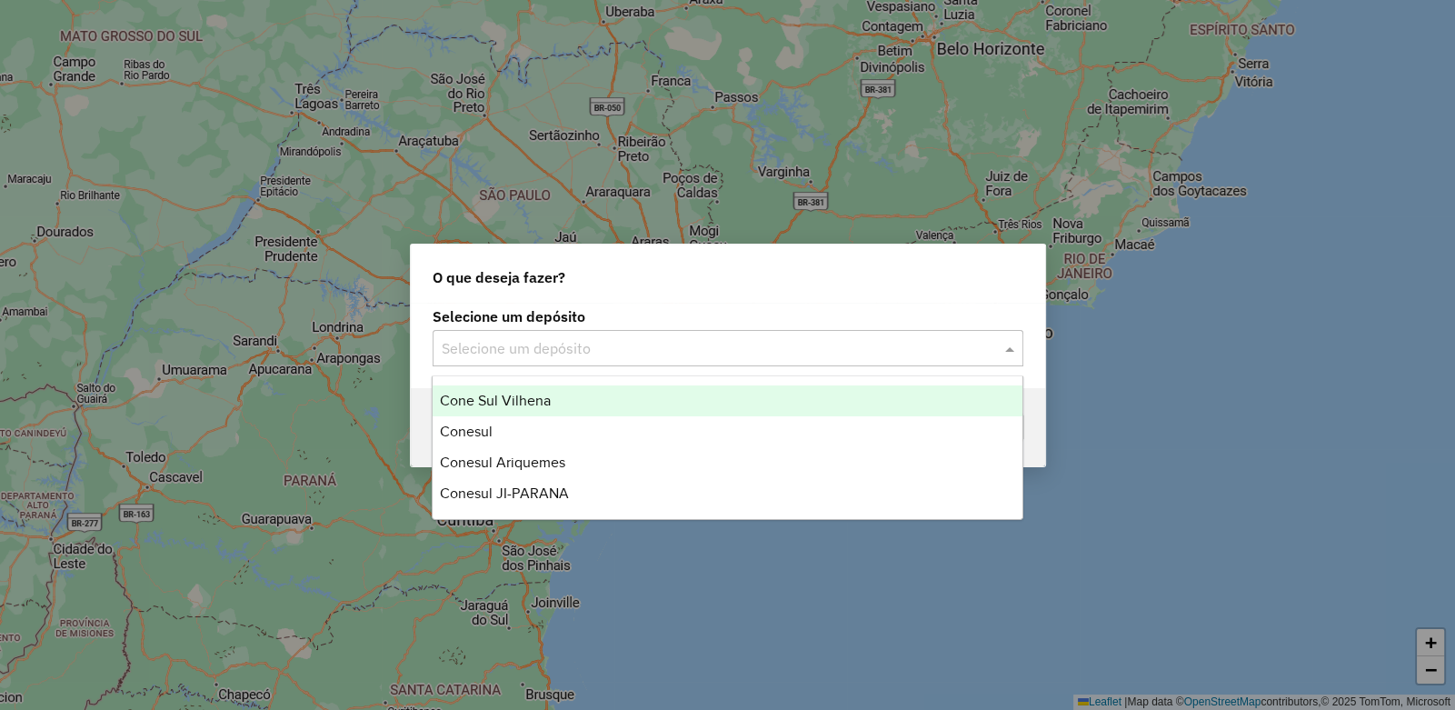
click at [517, 348] on input "text" at bounding box center [710, 349] width 536 height 22
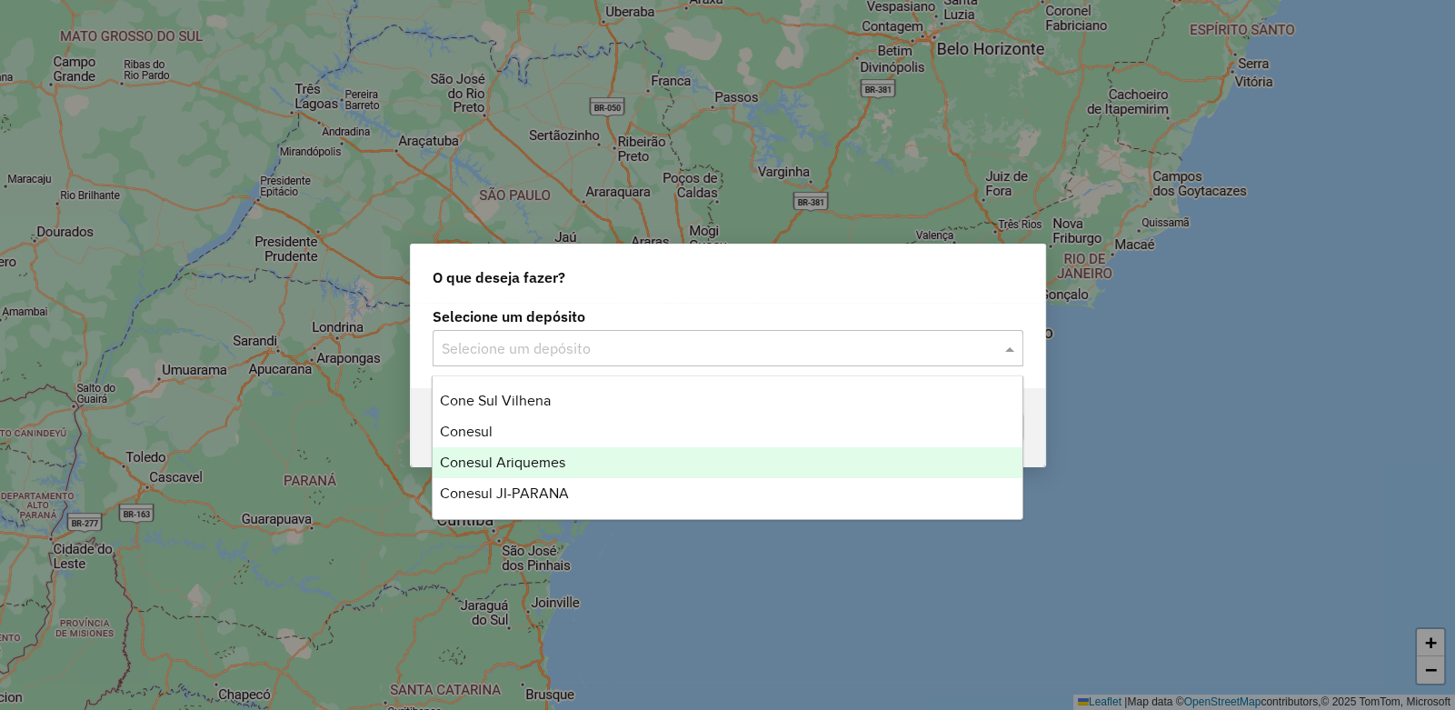
click at [509, 463] on span "Conesul Ariquemes" at bounding box center [502, 461] width 125 height 15
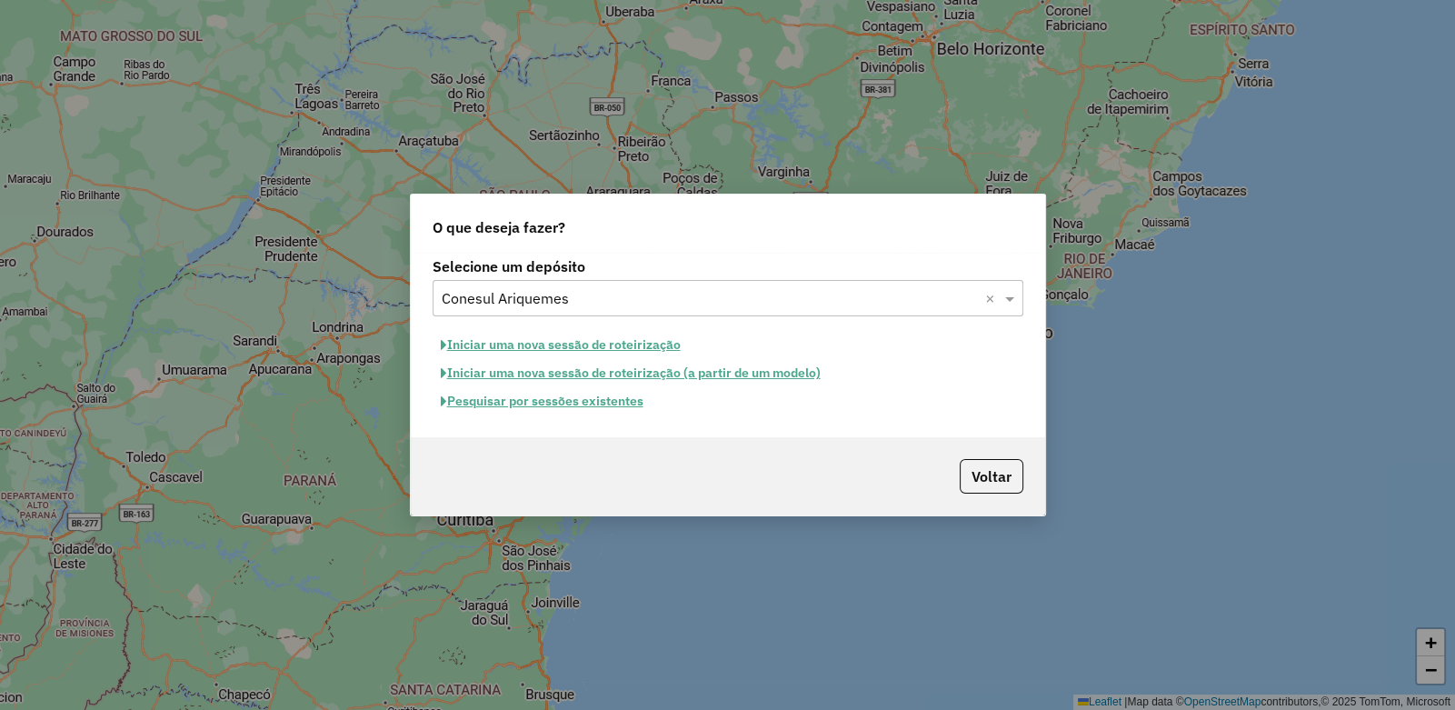
click at [551, 400] on button "Pesquisar por sessões existentes" at bounding box center [542, 401] width 219 height 28
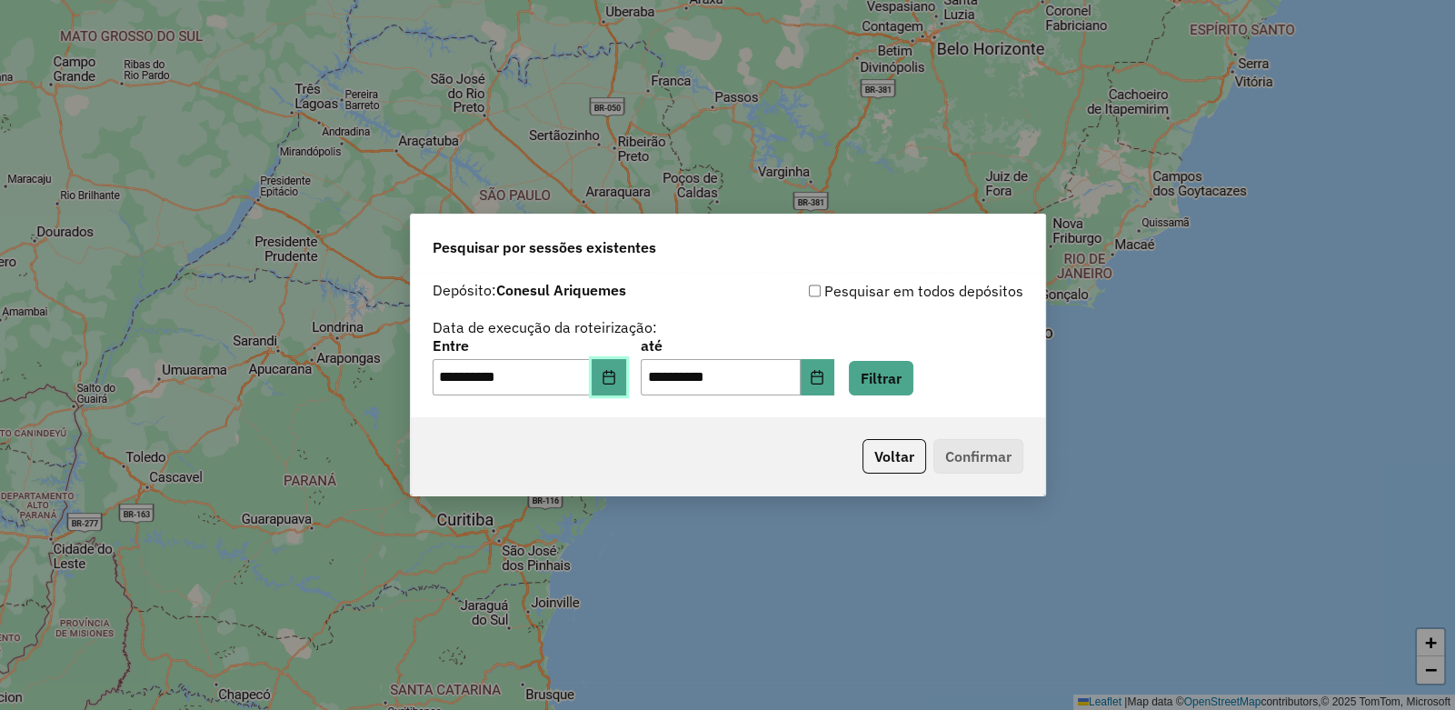
click at [616, 375] on icon "Choose Date" at bounding box center [609, 377] width 15 height 15
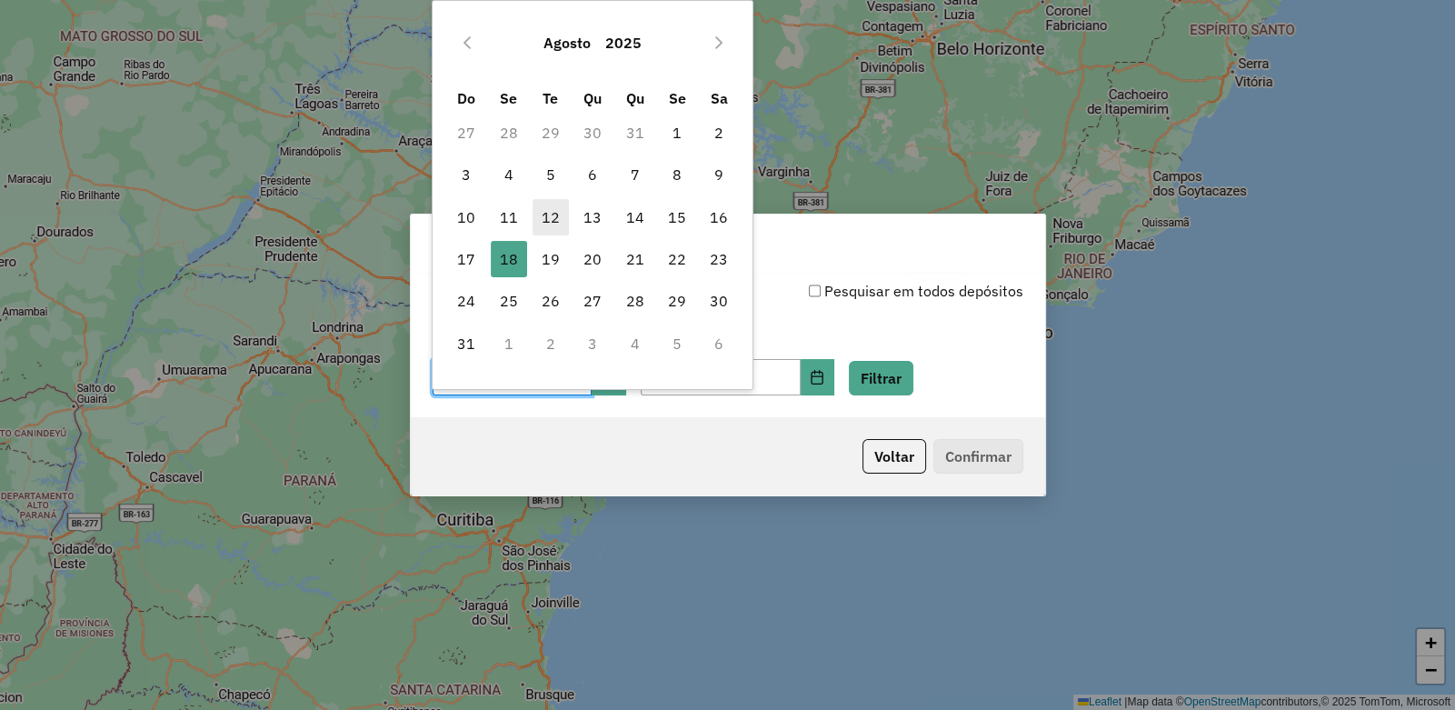
click at [548, 221] on span "12" at bounding box center [551, 217] width 36 height 36
type input "**********"
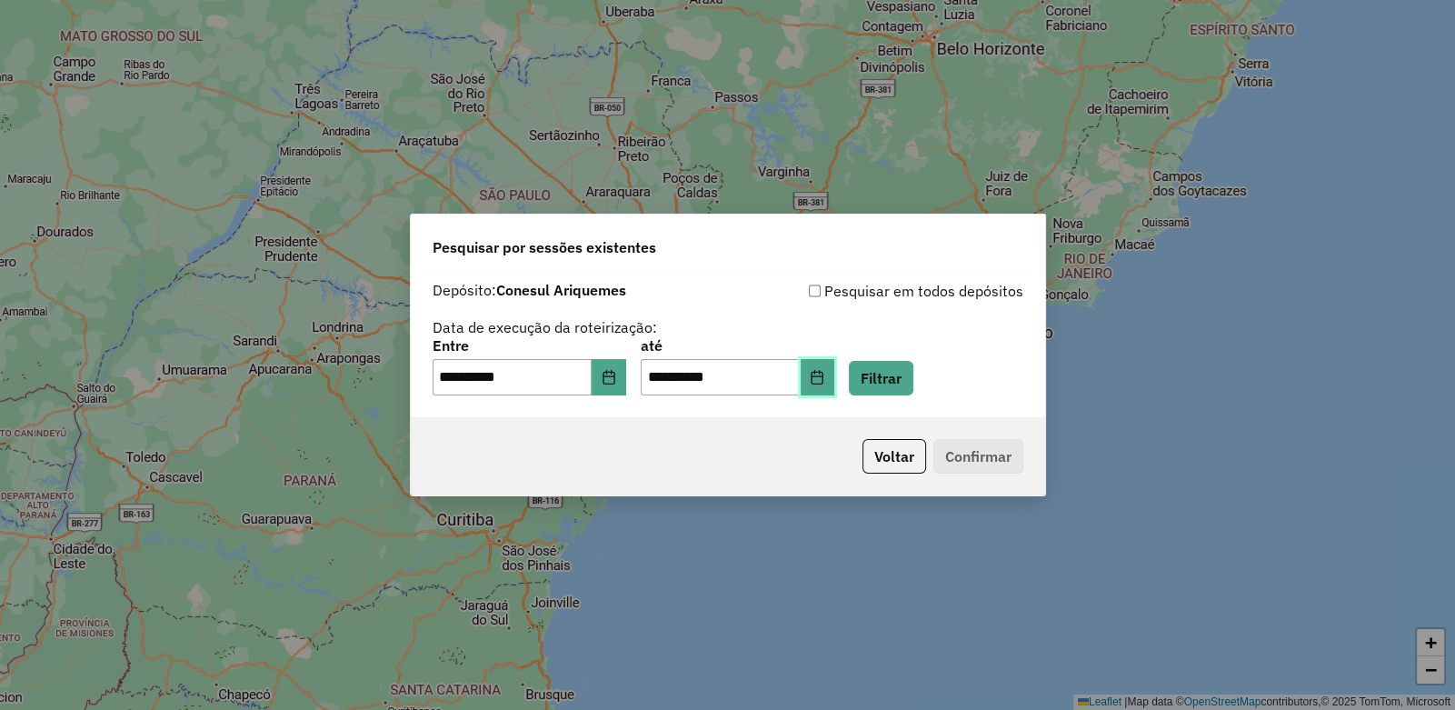
click at [835, 370] on button "Choose Date" at bounding box center [818, 377] width 35 height 36
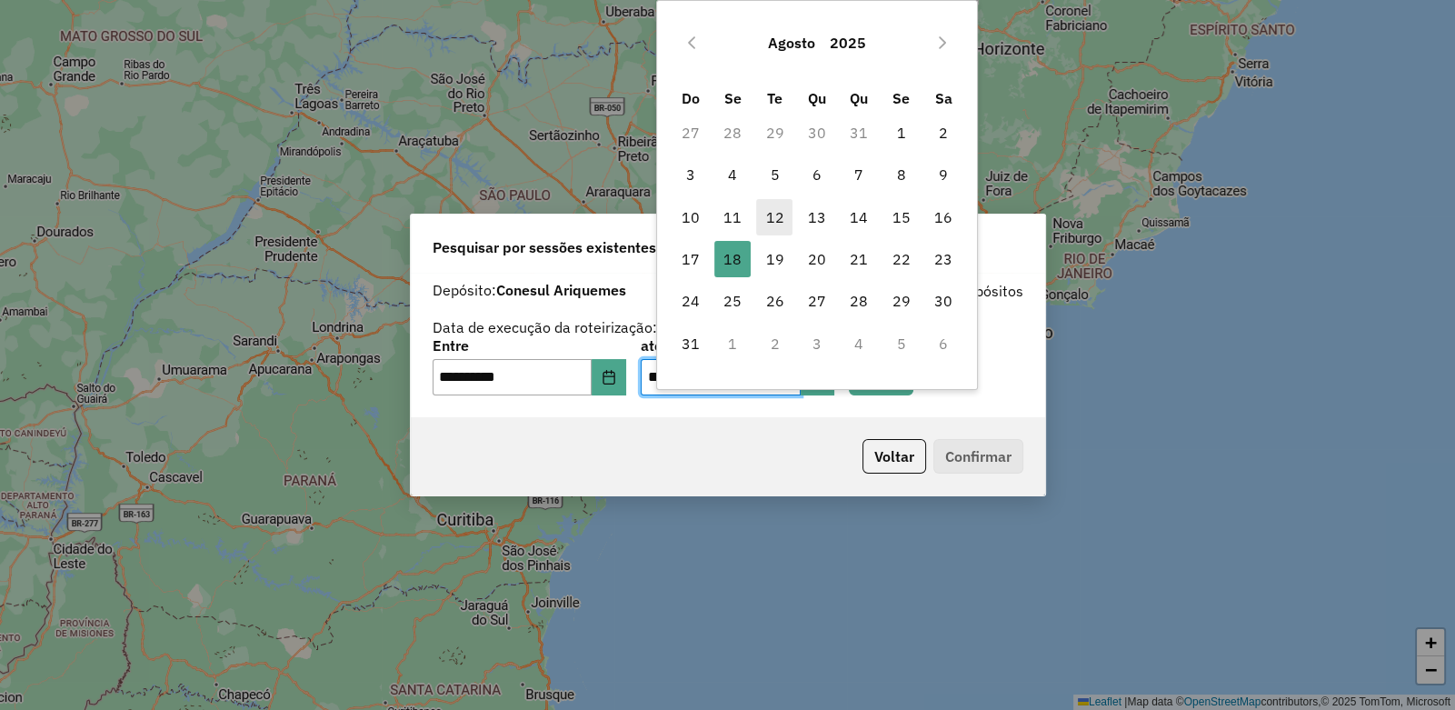
click at [774, 214] on span "12" at bounding box center [774, 217] width 36 height 36
type input "**********"
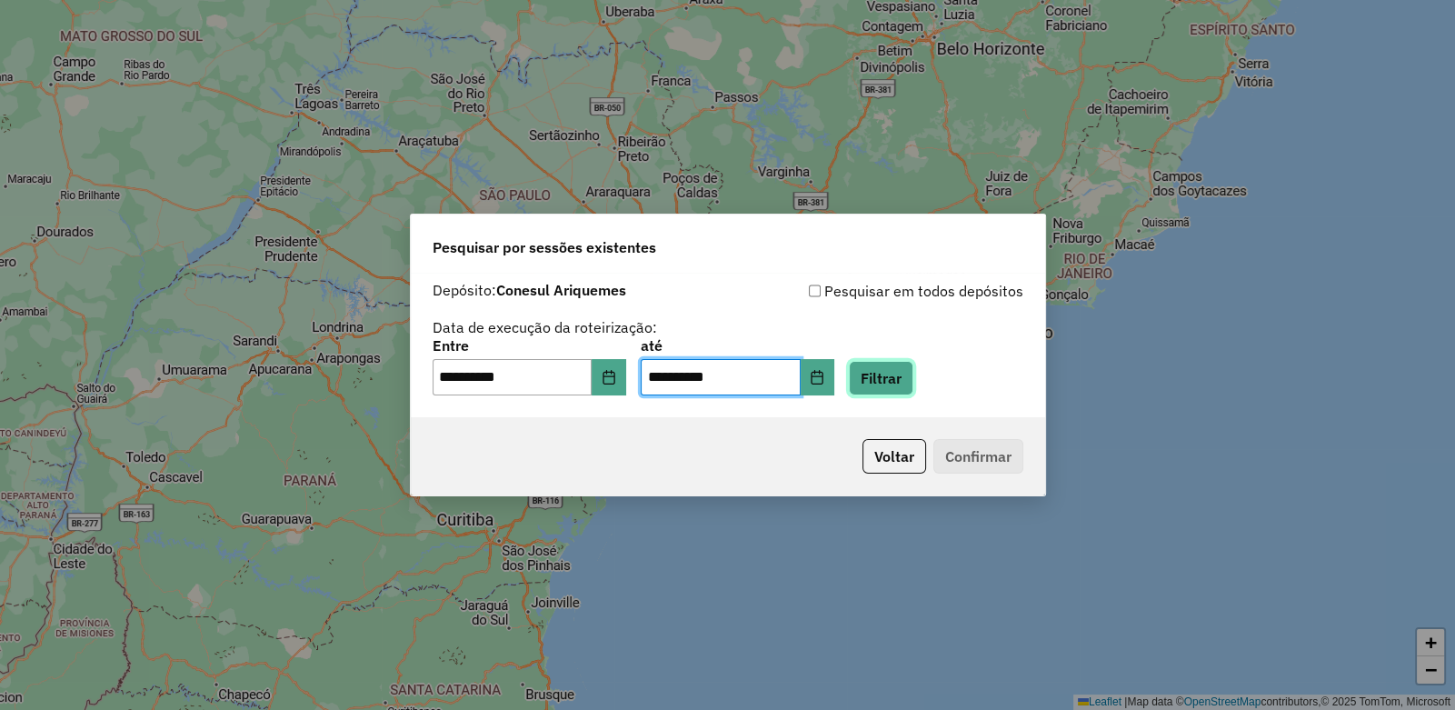
click at [906, 372] on button "Filtrar" at bounding box center [881, 378] width 65 height 35
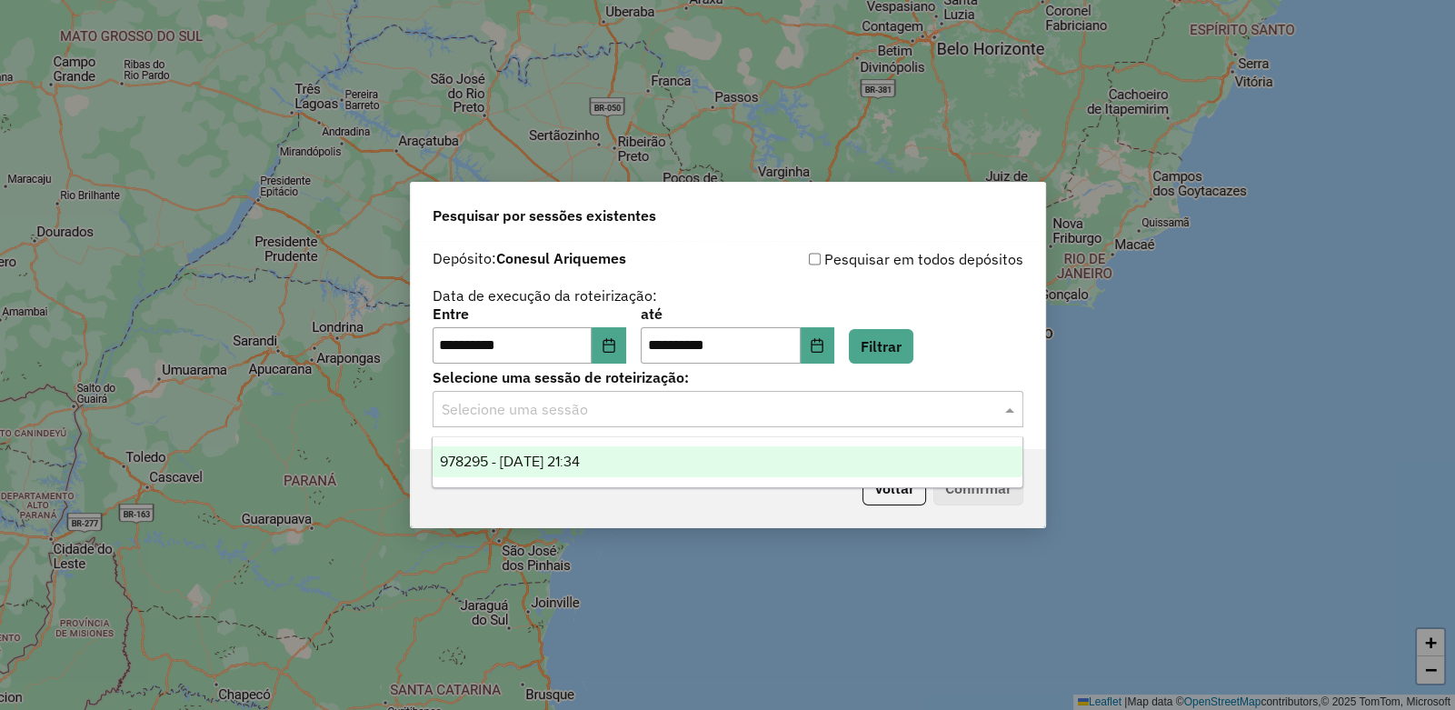
click at [550, 405] on input "text" at bounding box center [710, 410] width 536 height 22
drag, startPoint x: 562, startPoint y: 457, endPoint x: 784, endPoint y: 484, distance: 224.4
click at [567, 459] on span "978295 - [DATE] 21:34" at bounding box center [510, 461] width 140 height 15
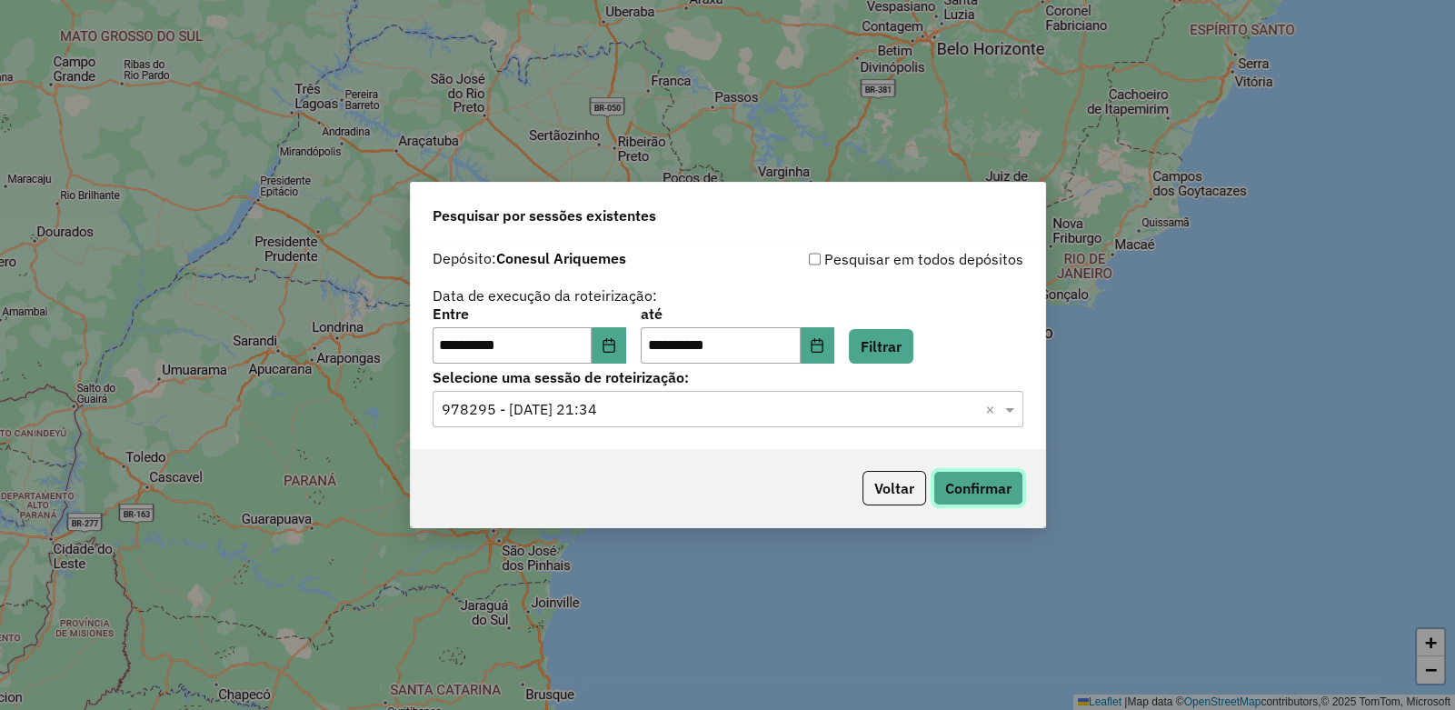
click at [952, 484] on button "Confirmar" at bounding box center [979, 488] width 90 height 35
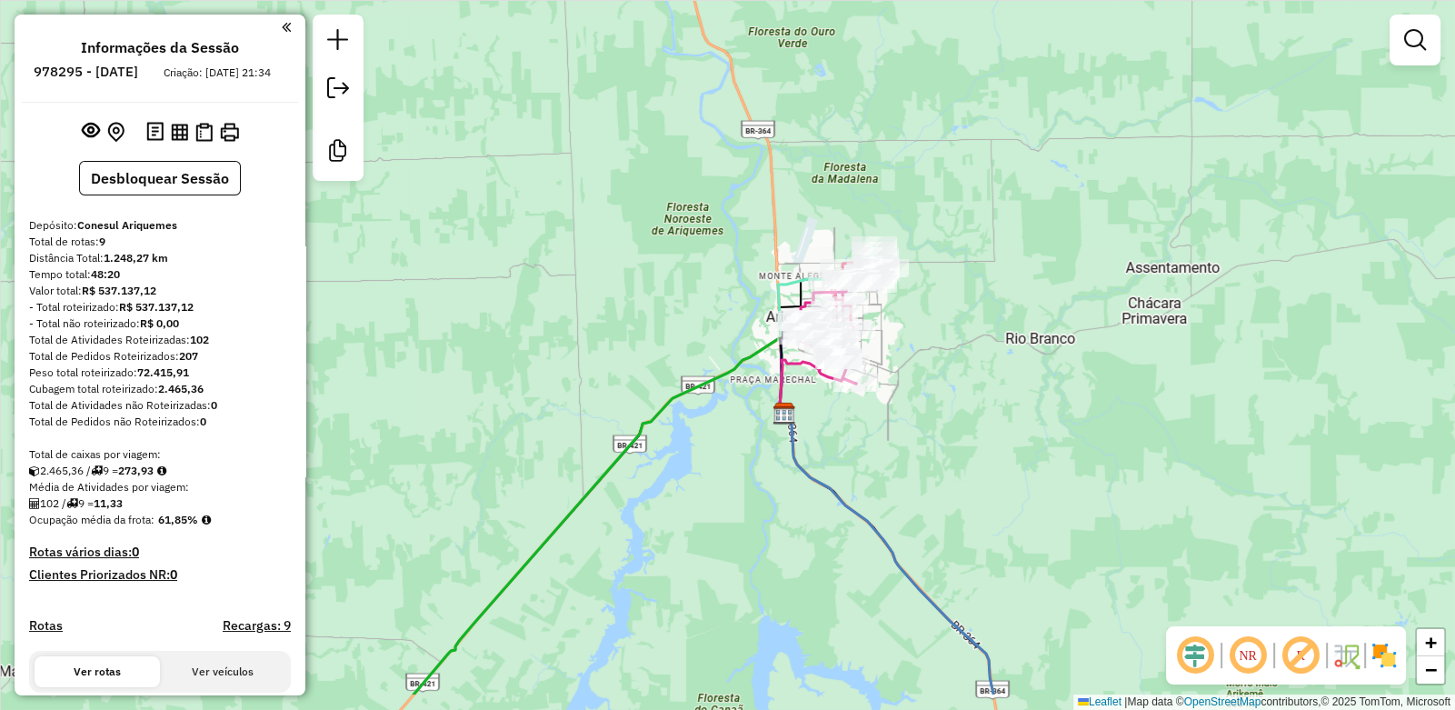
drag, startPoint x: 955, startPoint y: 430, endPoint x: 877, endPoint y: 329, distance: 127.6
click at [886, 335] on div "Janela de atendimento Grade de atendimento Capacidade Transportadoras Veículos …" at bounding box center [727, 355] width 1455 height 710
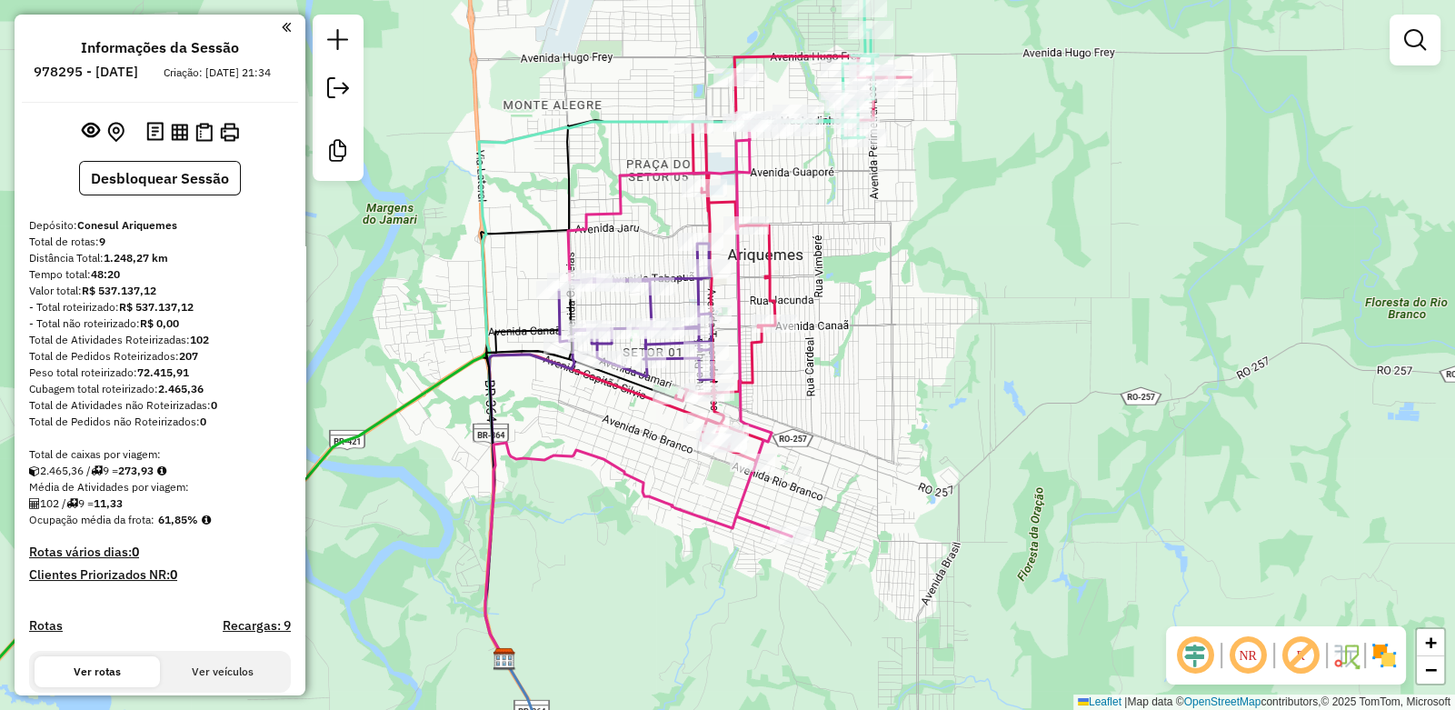
drag, startPoint x: 741, startPoint y: 258, endPoint x: 759, endPoint y: 294, distance: 39.8
click at [759, 293] on icon at bounding box center [680, 330] width 224 height 414
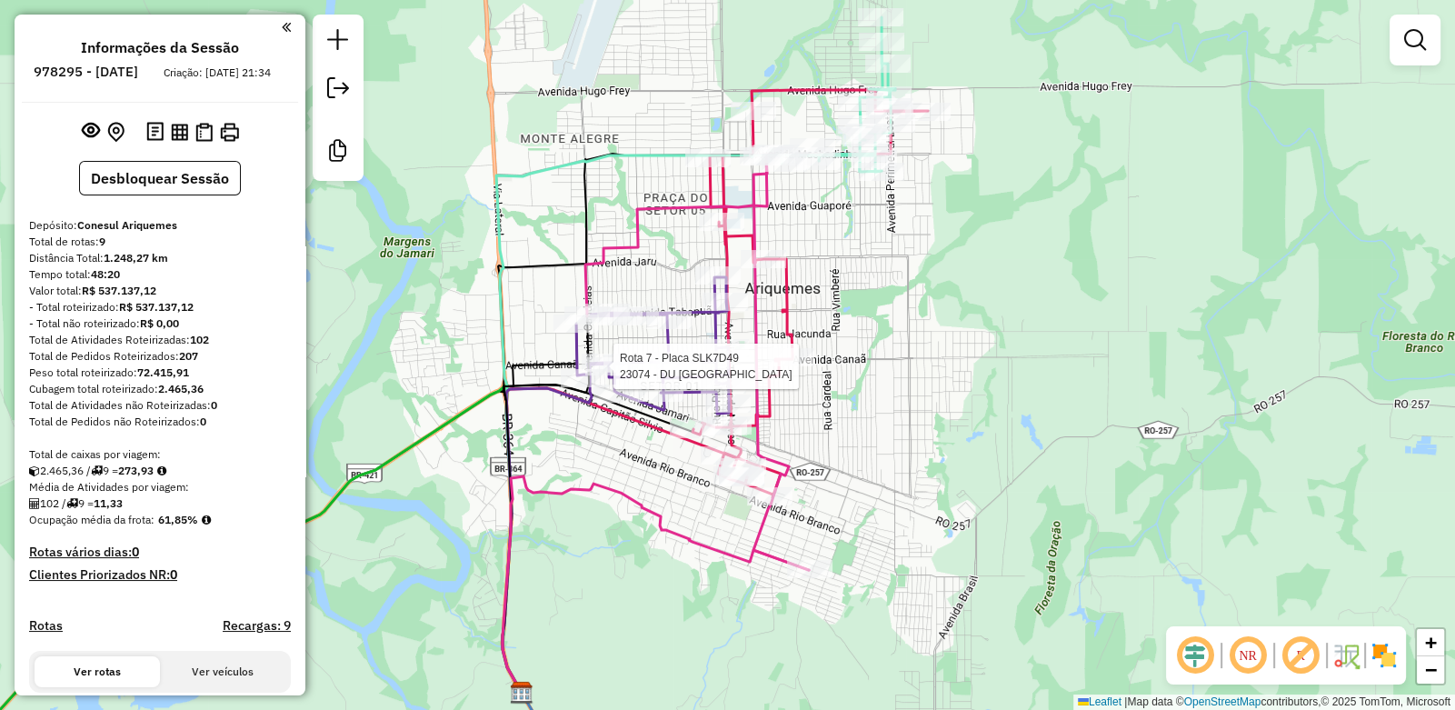
select select "**********"
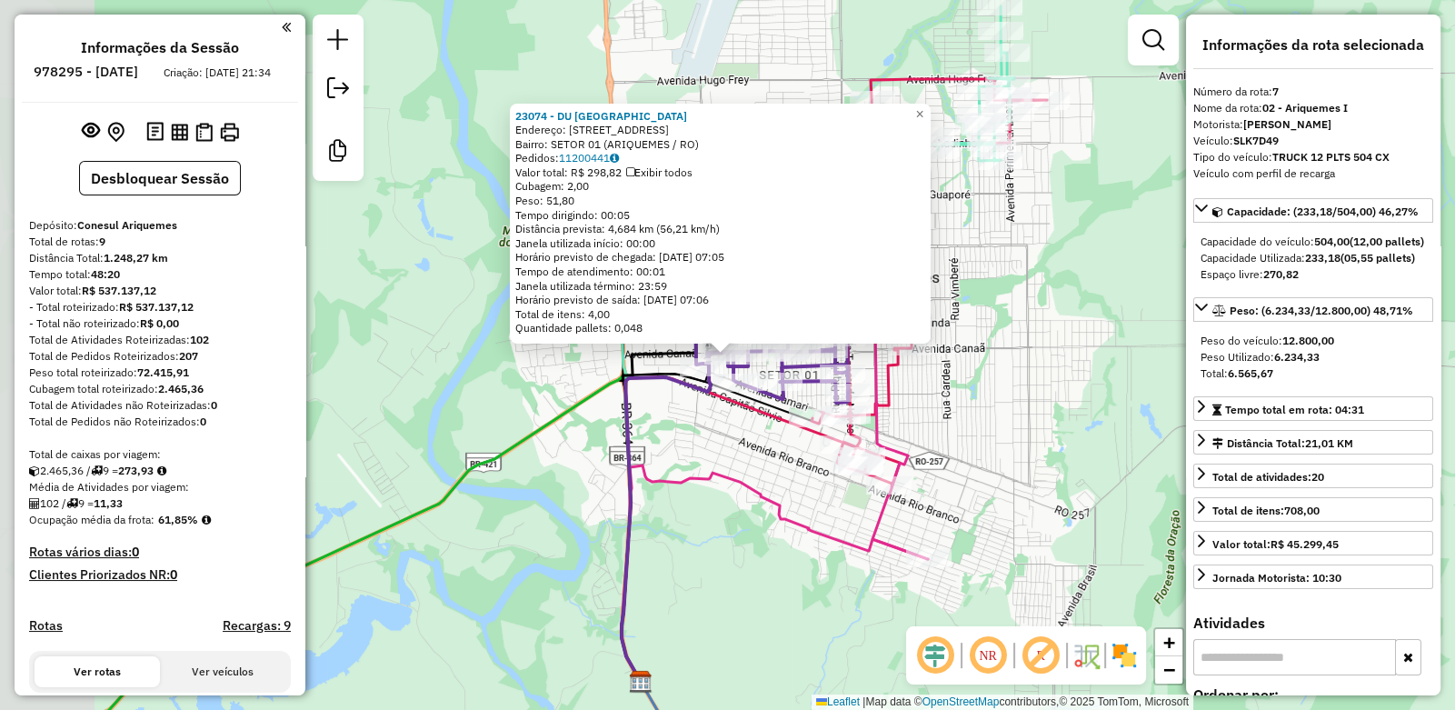
scroll to position [842, 0]
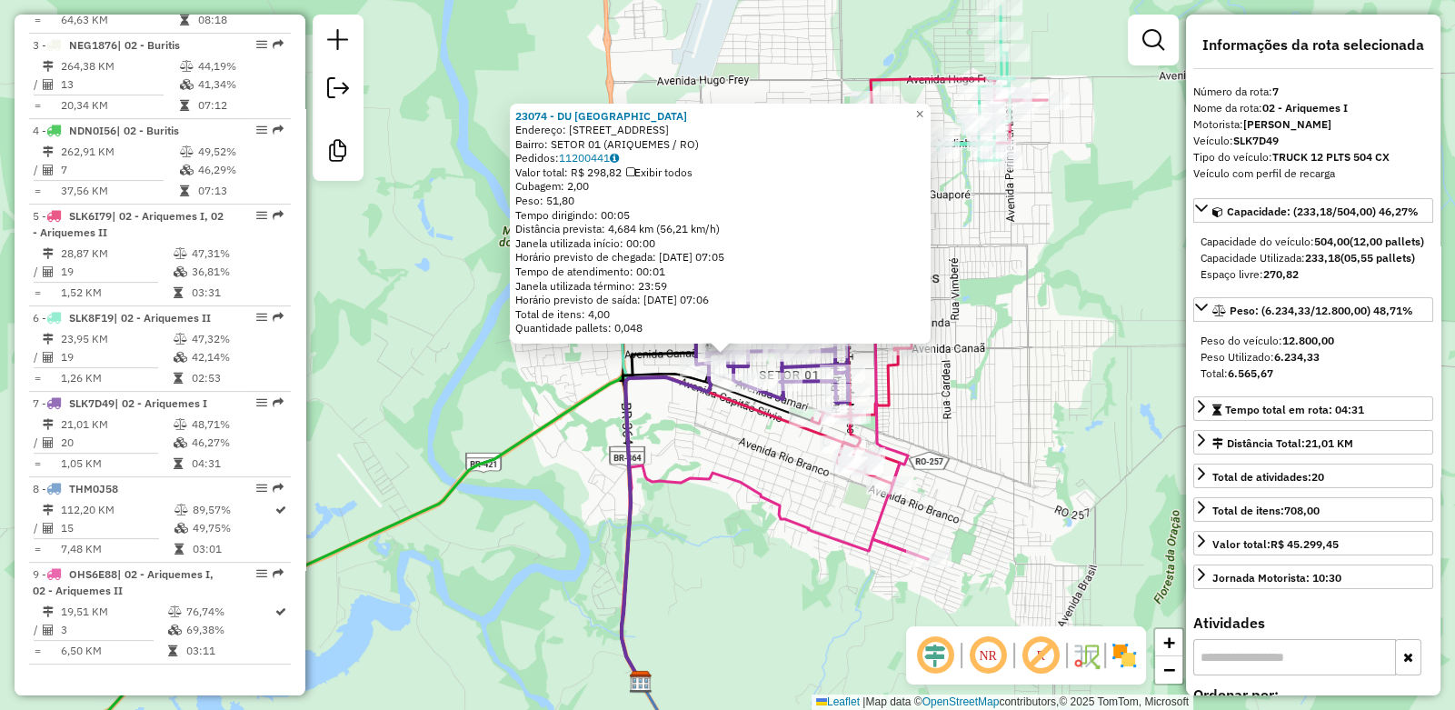
click at [1074, 325] on div "23074 - [GEOGRAPHIC_DATA] Endereço: [STREET_ADDRESS] (ARIQUEMES / RO) Pedidos: …" at bounding box center [727, 355] width 1455 height 710
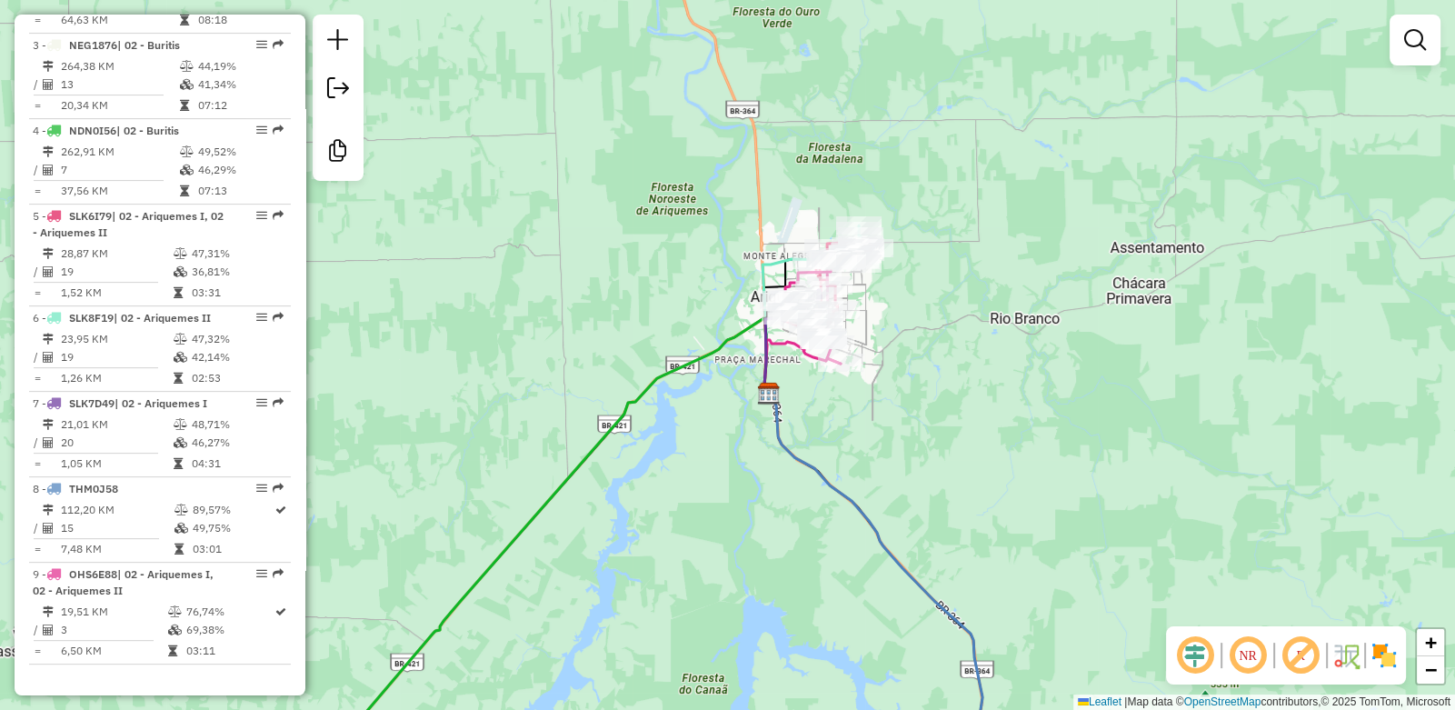
drag, startPoint x: 991, startPoint y: 305, endPoint x: 893, endPoint y: 323, distance: 99.8
click at [893, 323] on div "Janela de atendimento Grade de atendimento Capacidade Transportadoras Veículos …" at bounding box center [727, 355] width 1455 height 710
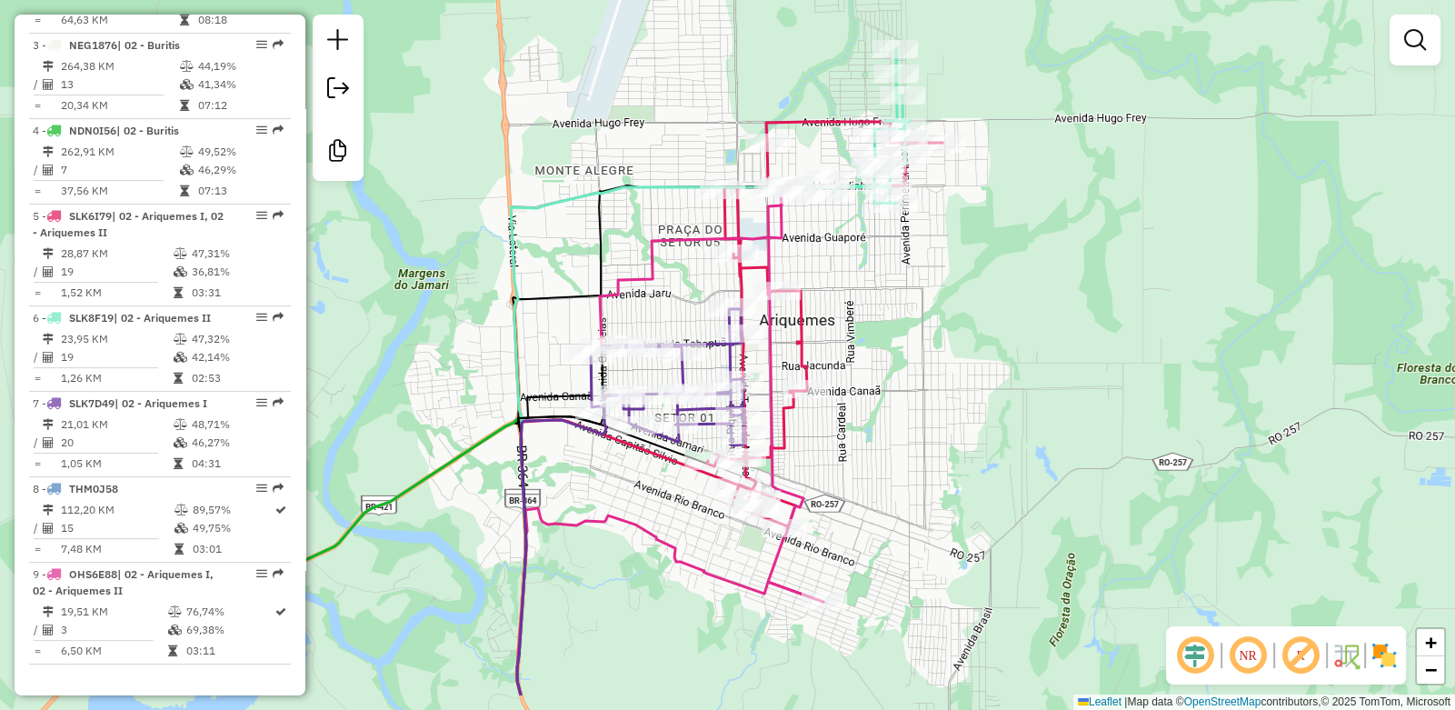
drag, startPoint x: 877, startPoint y: 383, endPoint x: 911, endPoint y: 347, distance: 48.9
click at [911, 347] on div "Janela de atendimento Grade de atendimento Capacidade Transportadoras Veículos …" at bounding box center [727, 355] width 1455 height 710
